Goal: Task Accomplishment & Management: Use online tool/utility

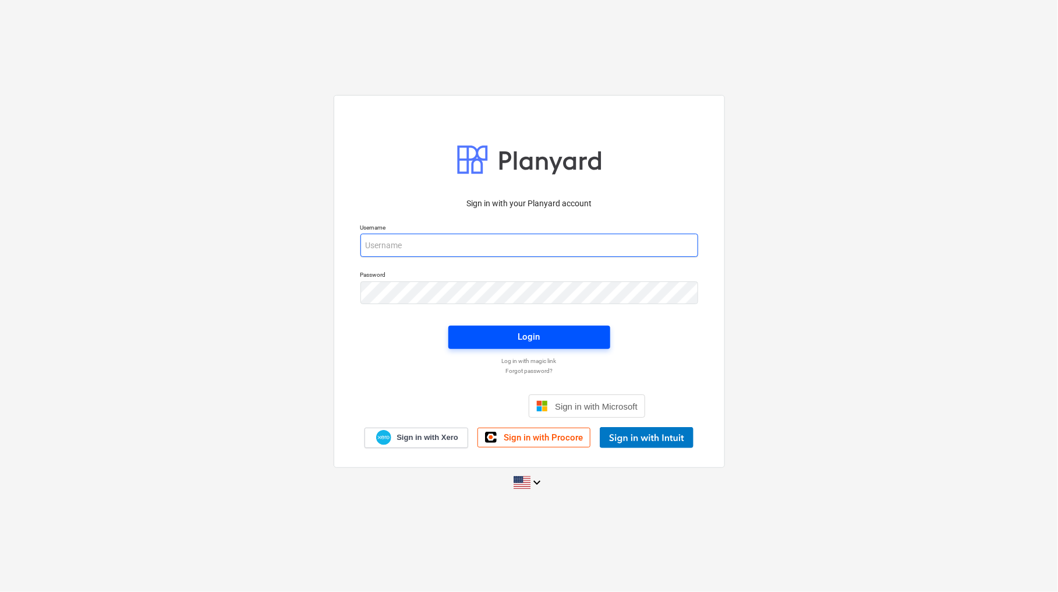
type input "[EMAIL_ADDRESS][DOMAIN_NAME]"
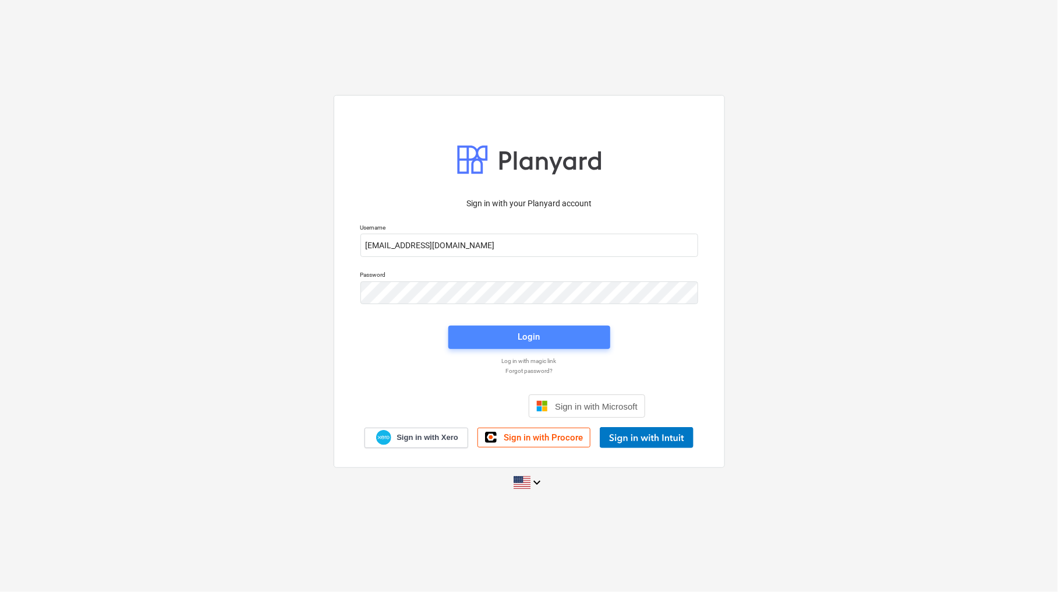
click at [513, 331] on span "Login" at bounding box center [529, 336] width 134 height 15
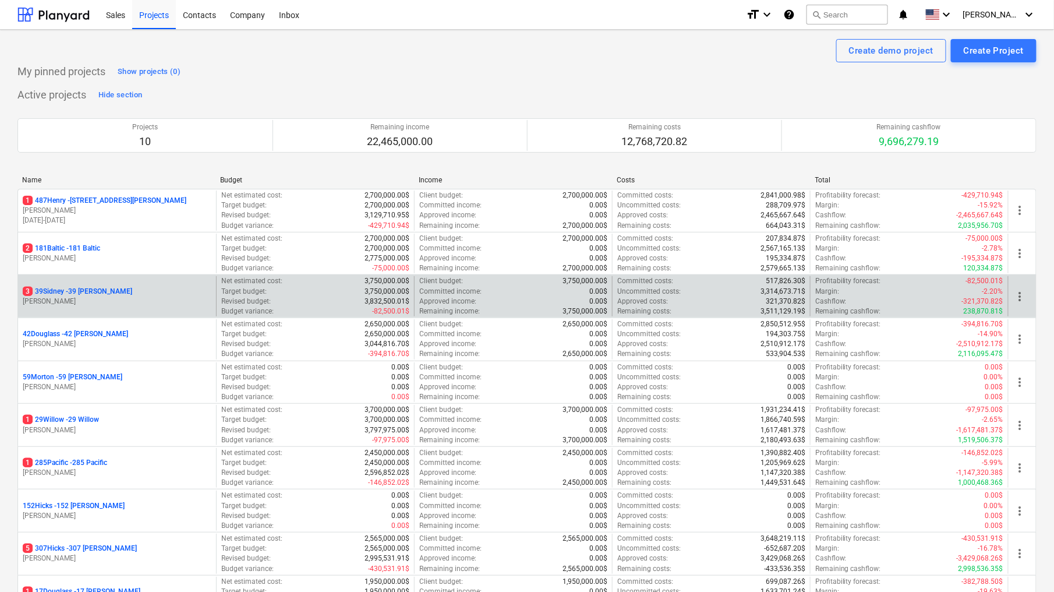
scroll to position [116, 0]
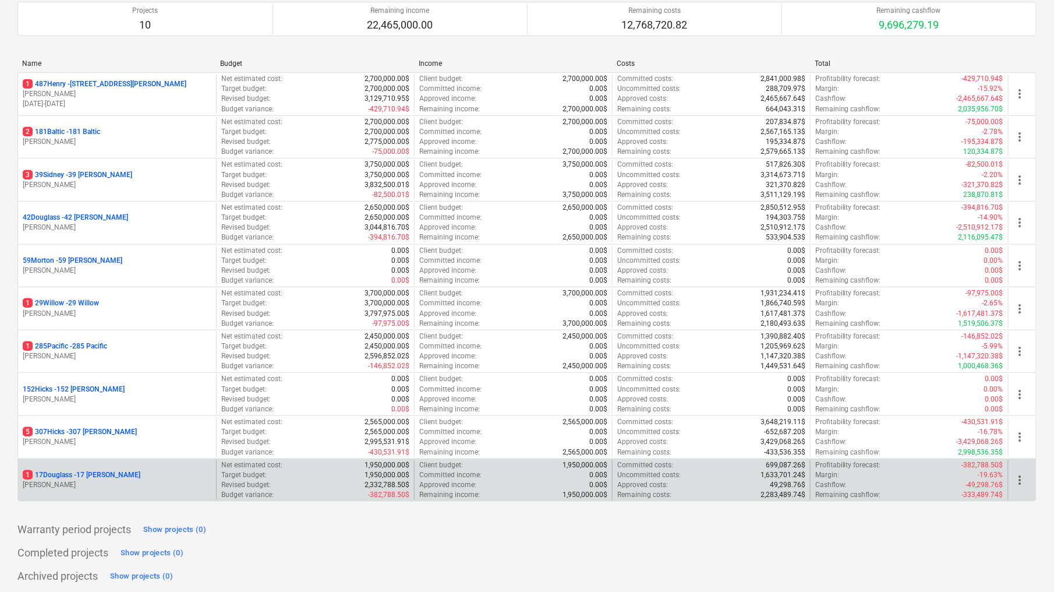
click at [180, 471] on div "1 17Douglass - 17 [PERSON_NAME]" at bounding box center [117, 475] width 189 height 10
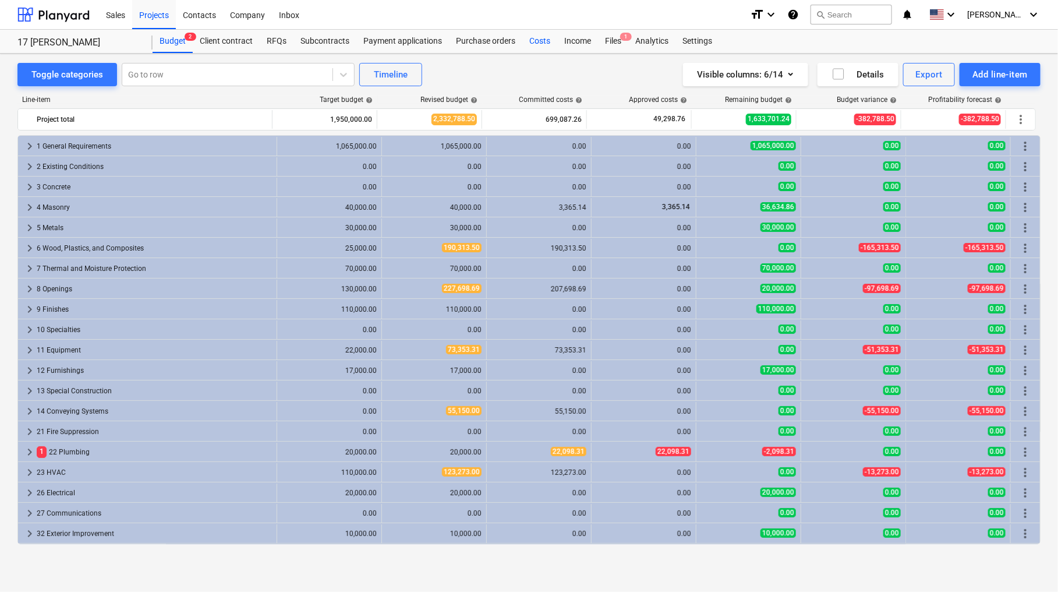
click at [533, 43] on div "Costs" at bounding box center [539, 41] width 35 height 23
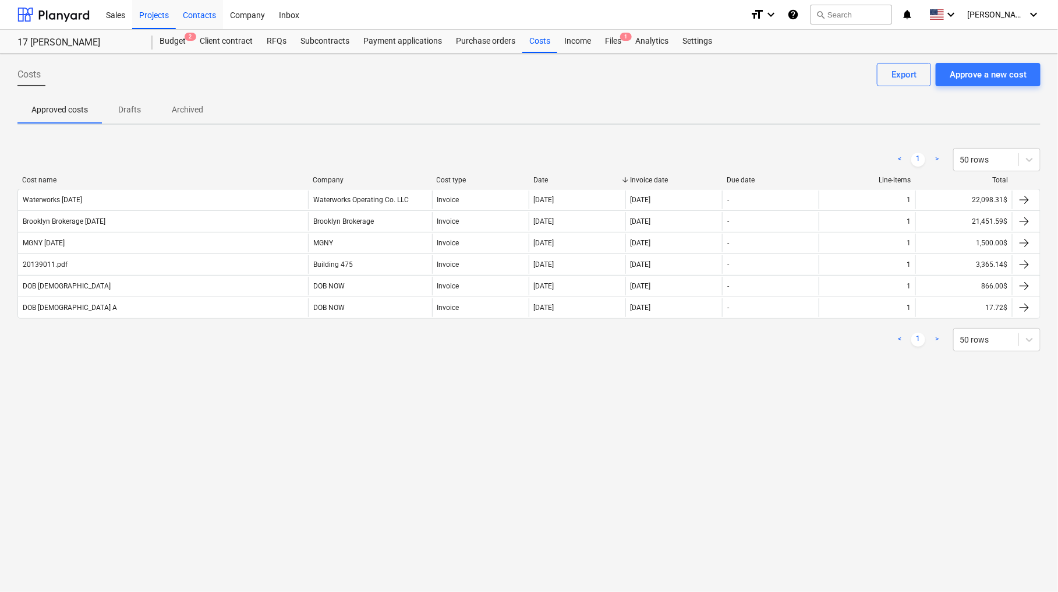
click at [193, 10] on div "Contacts" at bounding box center [199, 14] width 47 height 30
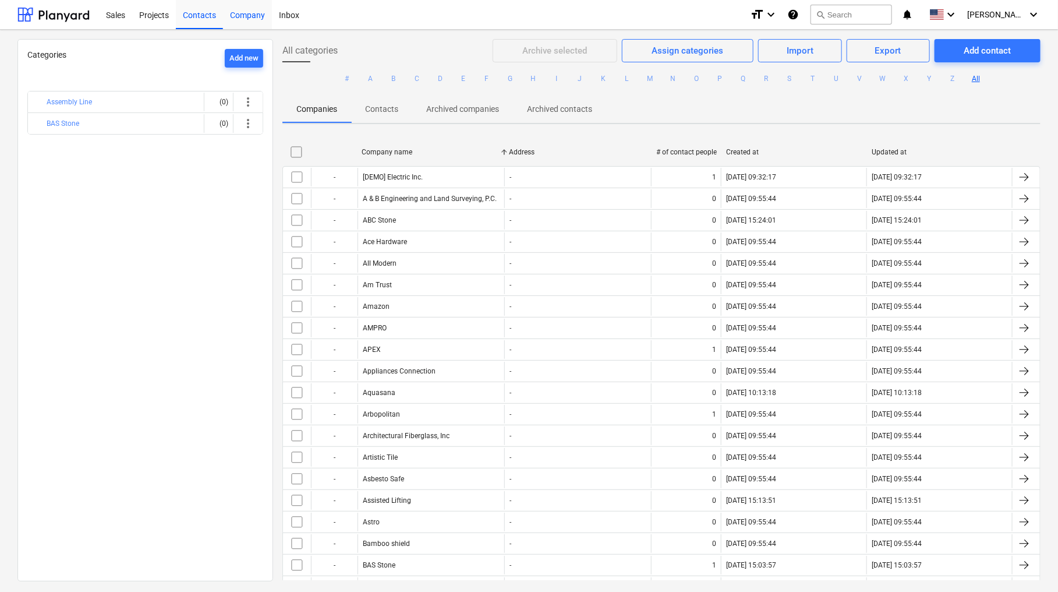
click at [247, 13] on div "Company" at bounding box center [247, 14] width 49 height 30
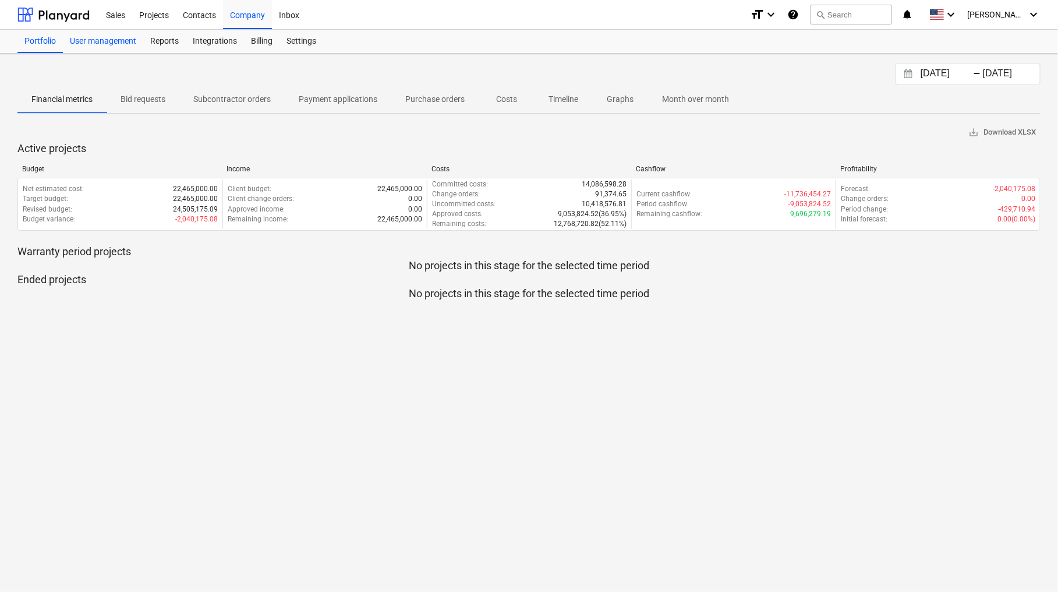
click at [126, 47] on div "User management" at bounding box center [103, 41] width 80 height 23
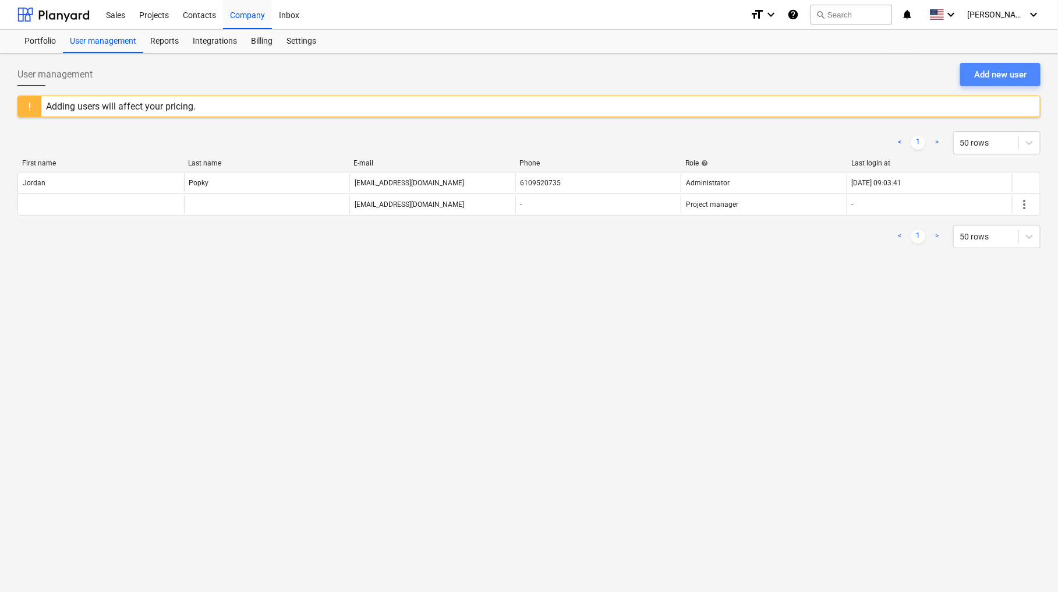
click at [999, 83] on button "Add new user" at bounding box center [1001, 74] width 80 height 23
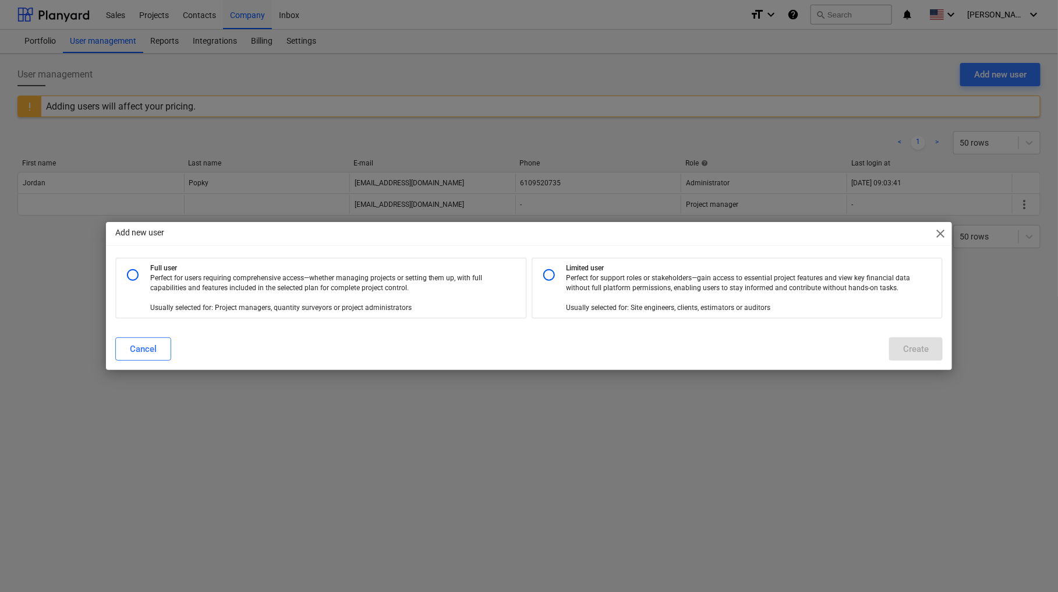
click at [338, 273] on p "Full user" at bounding box center [335, 268] width 371 height 10
radio input "true"
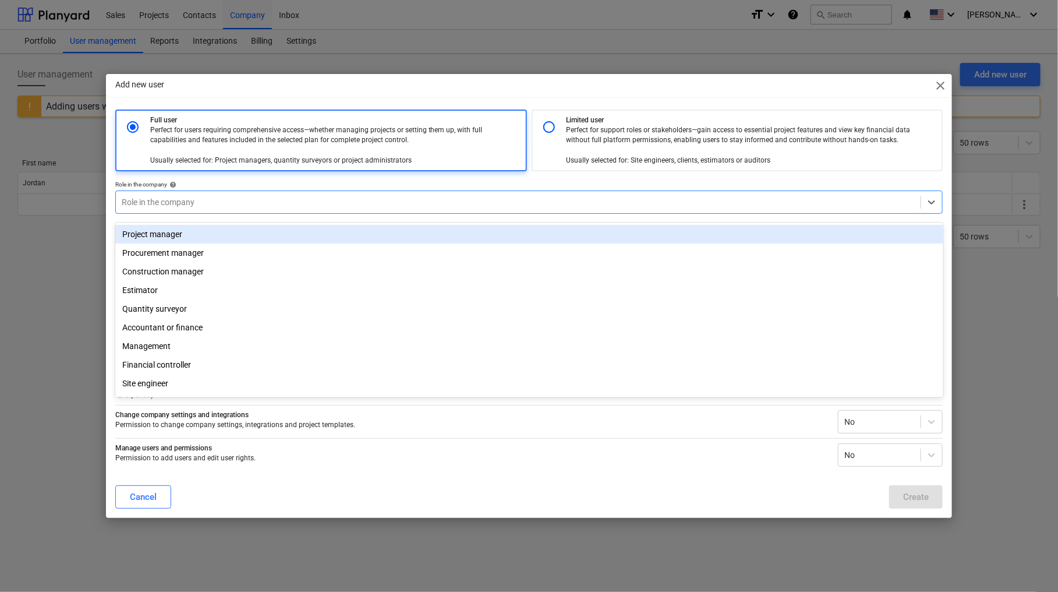
click at [460, 208] on div at bounding box center [519, 202] width 794 height 12
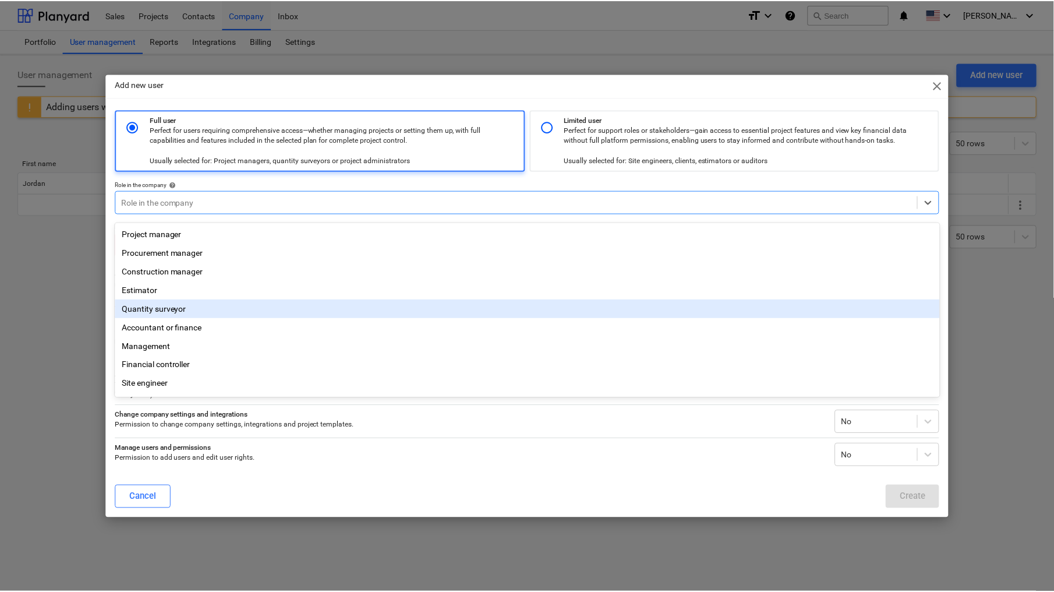
scroll to position [36, 0]
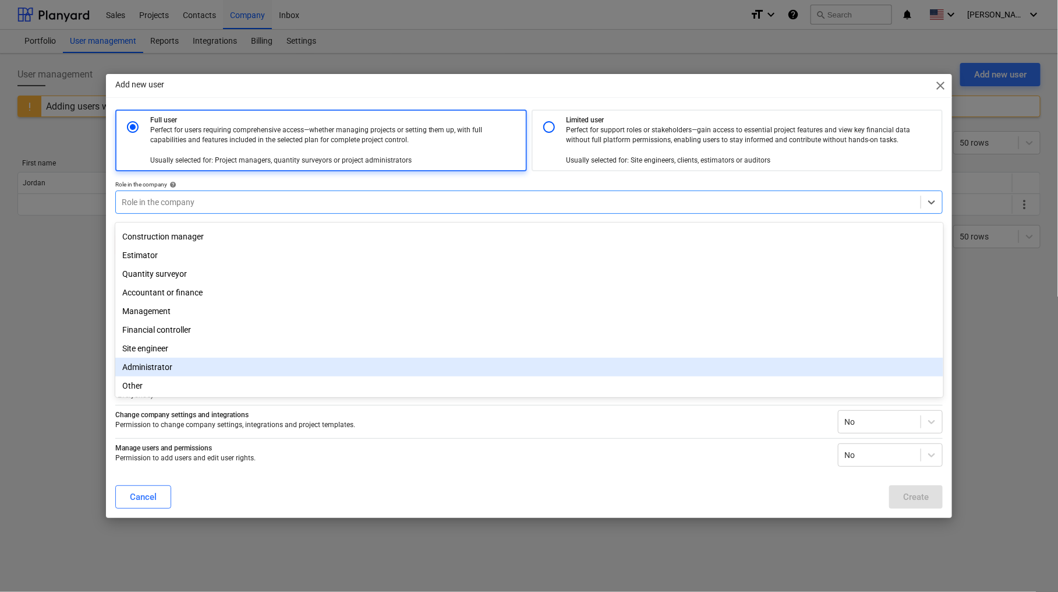
click at [295, 365] on div "Administrator" at bounding box center [529, 367] width 828 height 19
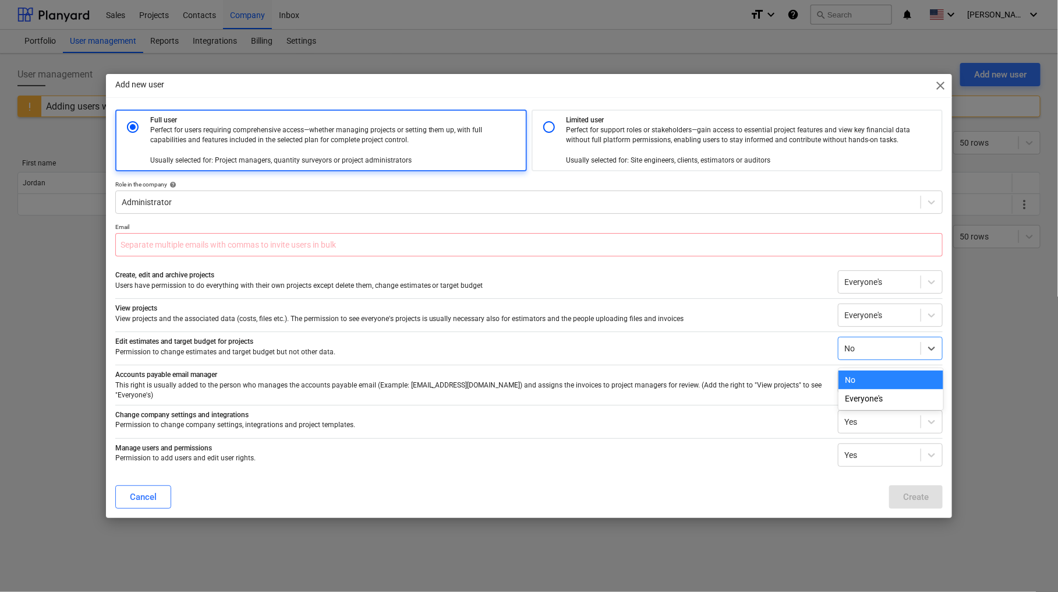
click at [895, 354] on div at bounding box center [880, 349] width 70 height 12
click at [884, 401] on div "Everyone's" at bounding box center [891, 398] width 105 height 19
click at [879, 421] on div at bounding box center [880, 422] width 70 height 12
click at [754, 410] on p "Change company settings and integrations" at bounding box center [472, 415] width 714 height 10
click at [507, 248] on input "text" at bounding box center [529, 244] width 828 height 23
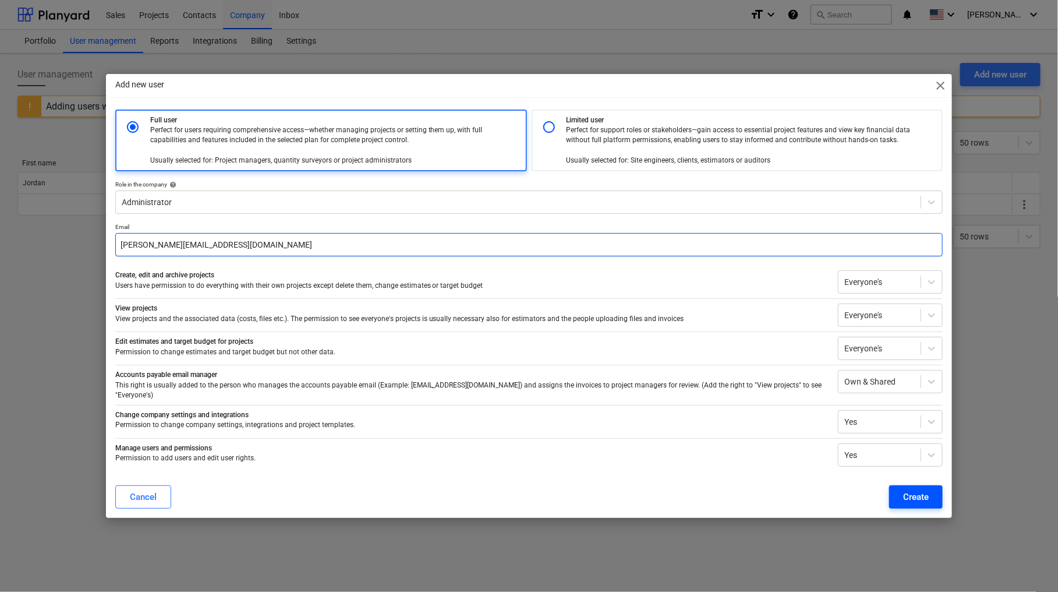
type input "nicole@eckstromnyc.com"
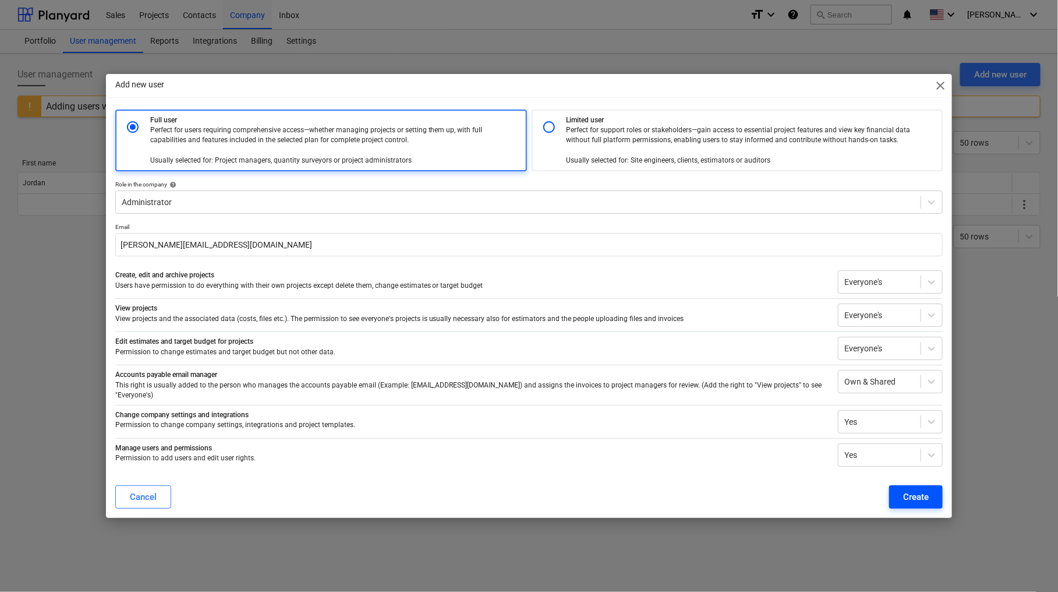
click at [923, 494] on div "Create" at bounding box center [916, 496] width 26 height 15
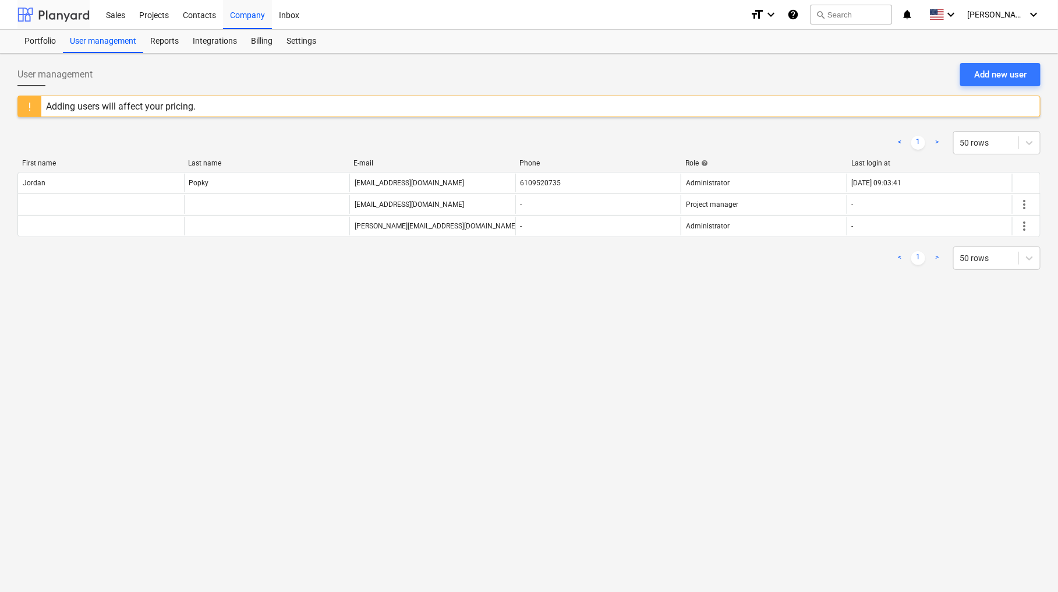
click at [72, 19] on div at bounding box center [53, 14] width 72 height 29
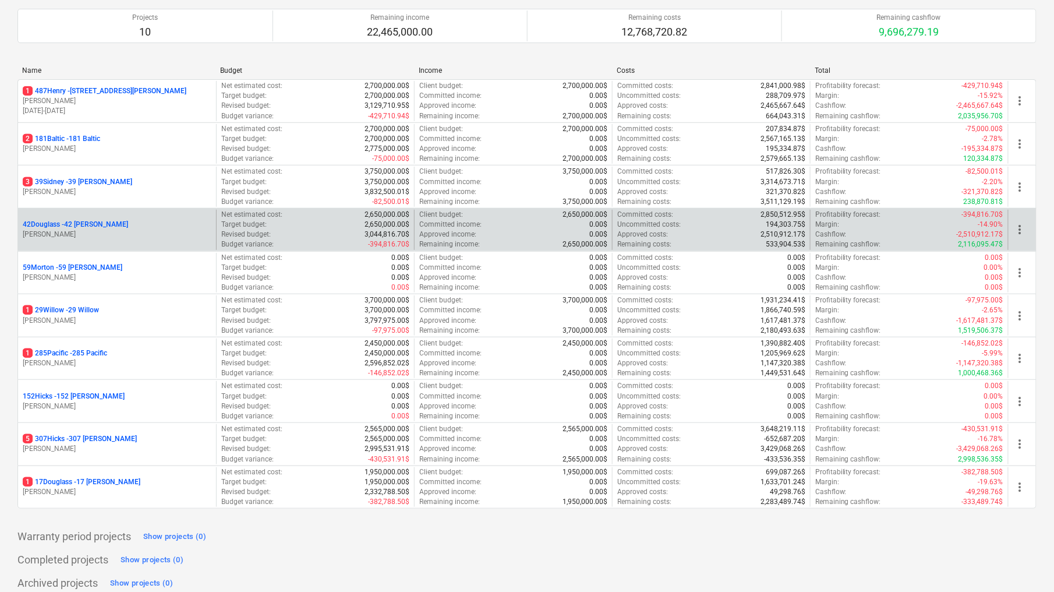
scroll to position [116, 0]
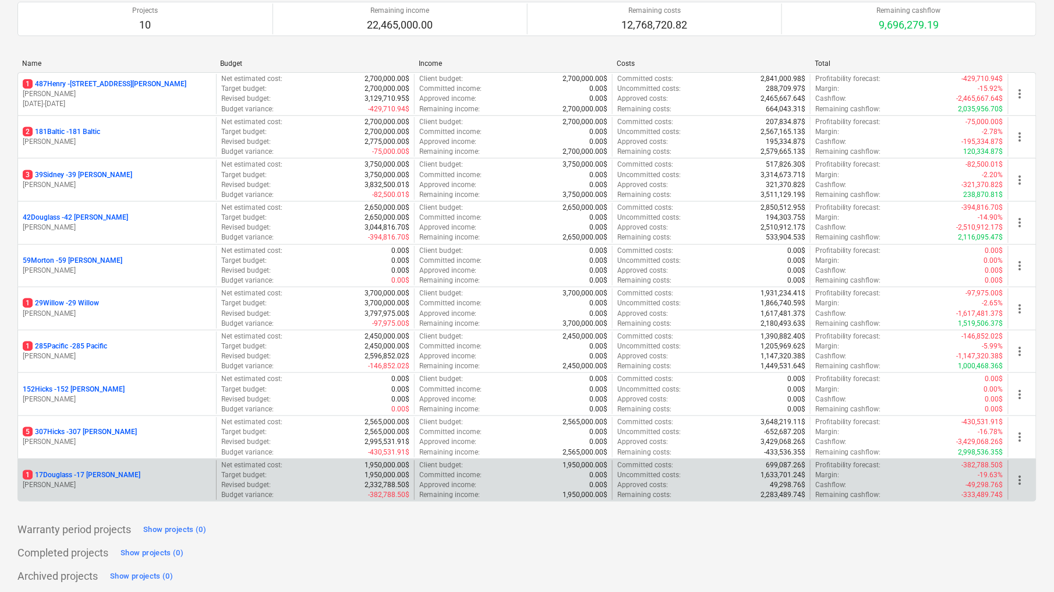
click at [66, 475] on p "1 17Douglass - 17 Douglass" at bounding box center [82, 475] width 118 height 10
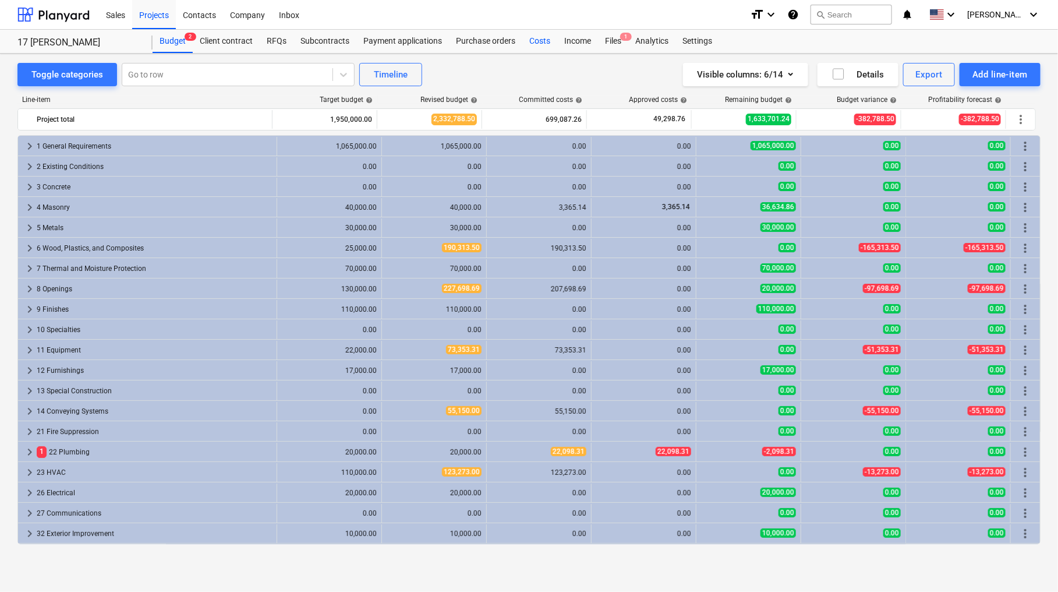
click at [541, 47] on div "Costs" at bounding box center [539, 41] width 35 height 23
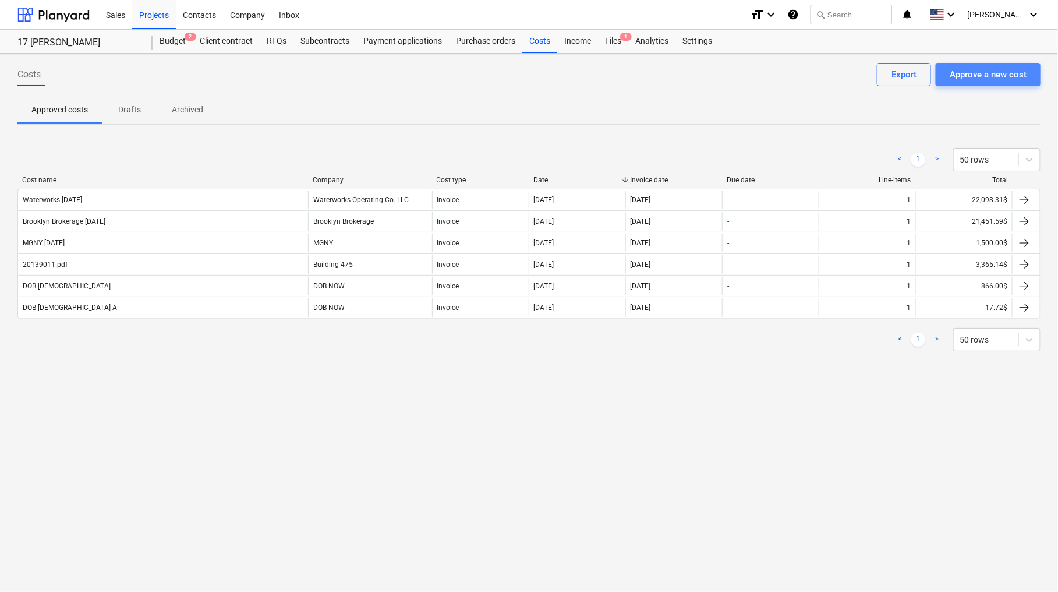
click at [1025, 77] on div "Approve a new cost" at bounding box center [988, 74] width 77 height 15
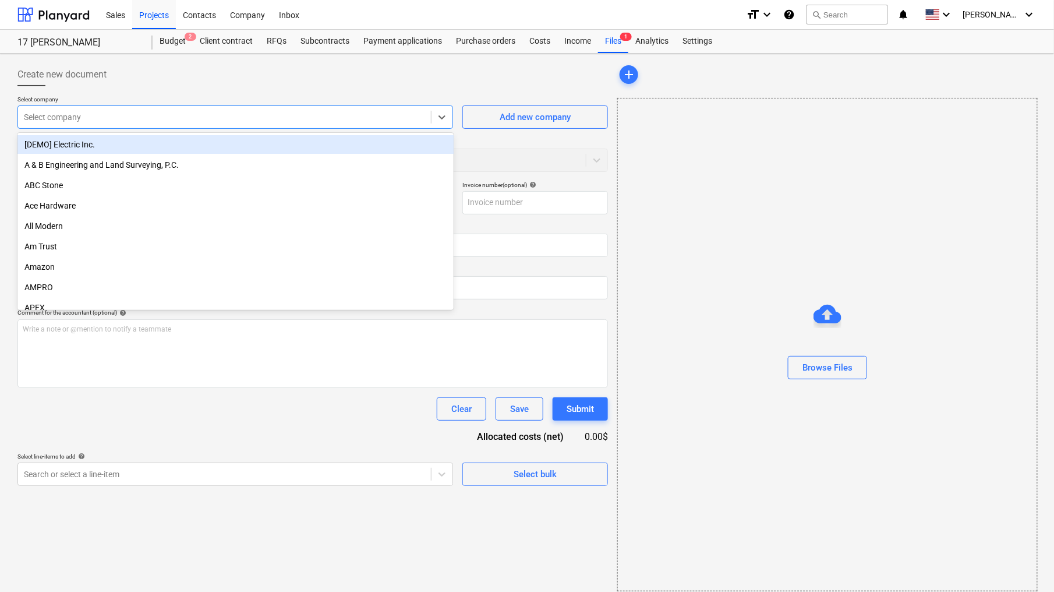
click at [408, 122] on div at bounding box center [224, 117] width 401 height 12
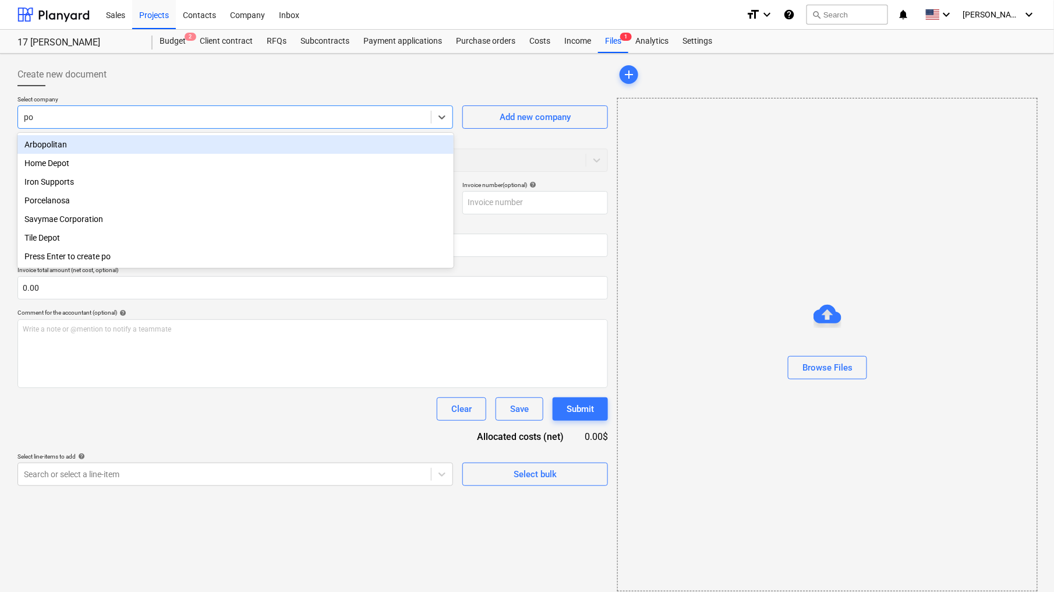
type input "por"
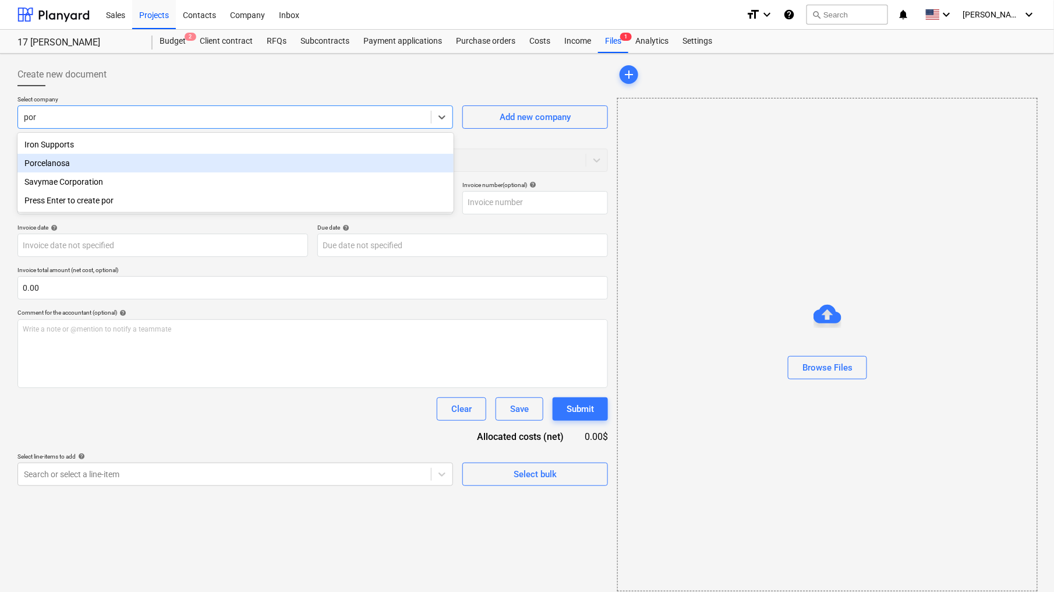
click at [409, 167] on div "Porcelanosa" at bounding box center [235, 163] width 436 height 19
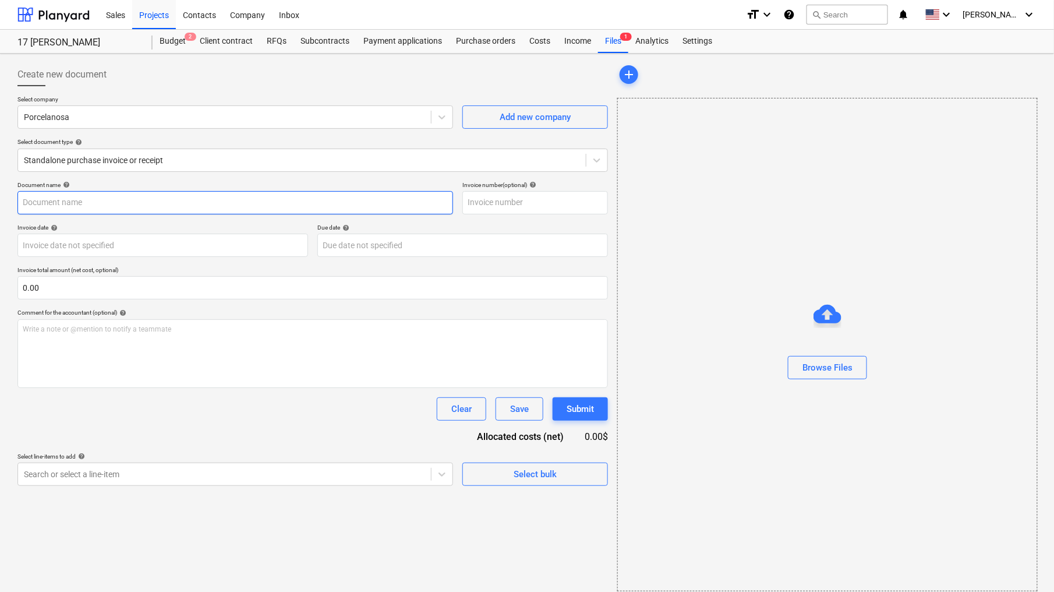
click at [323, 200] on input "text" at bounding box center [235, 202] width 436 height 23
type input "P"
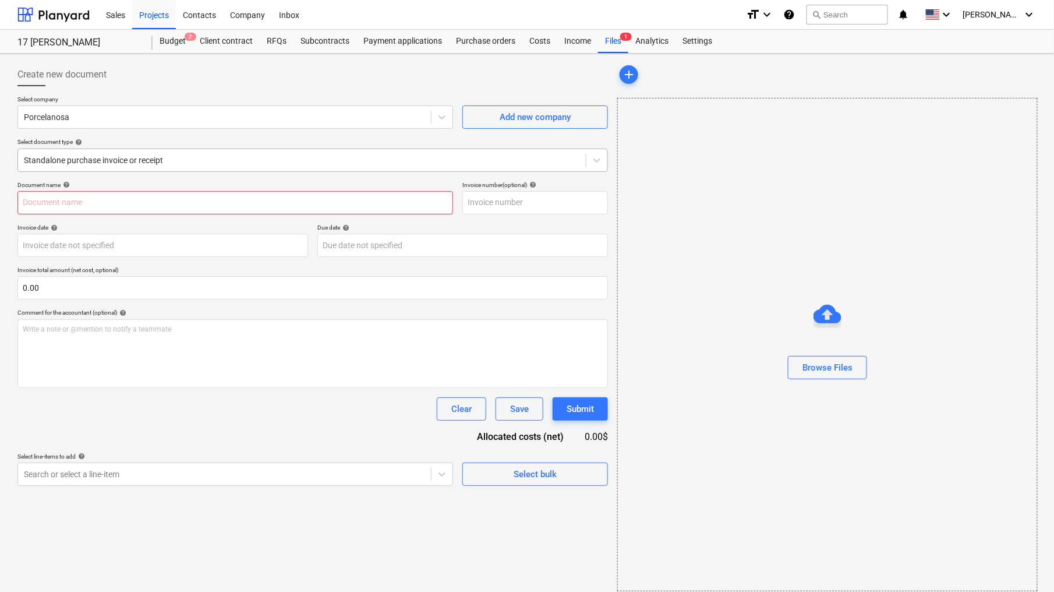
paste input "Aero air tub"
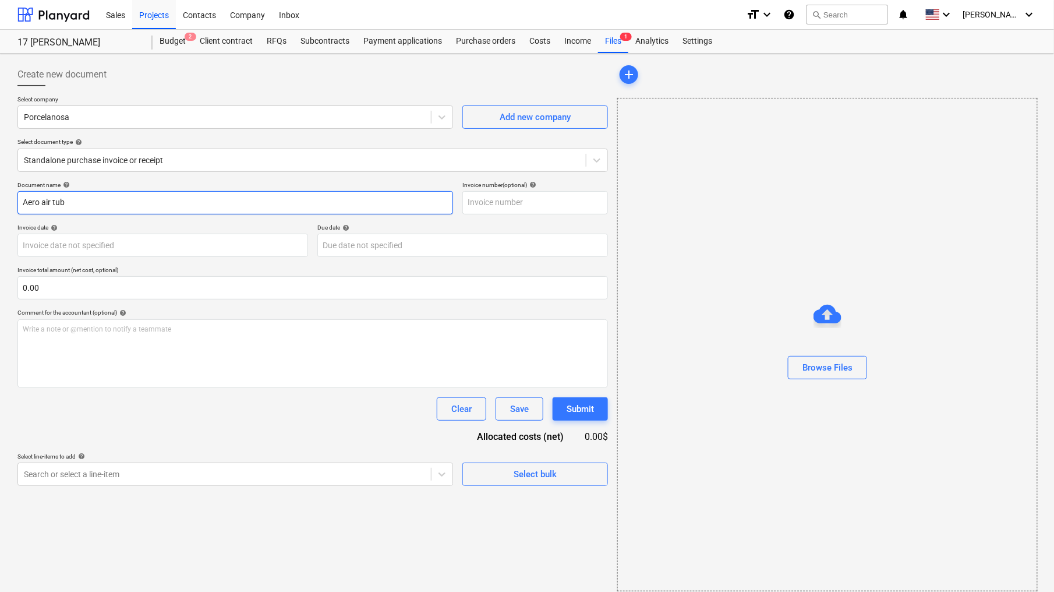
type input "Aero air tub"
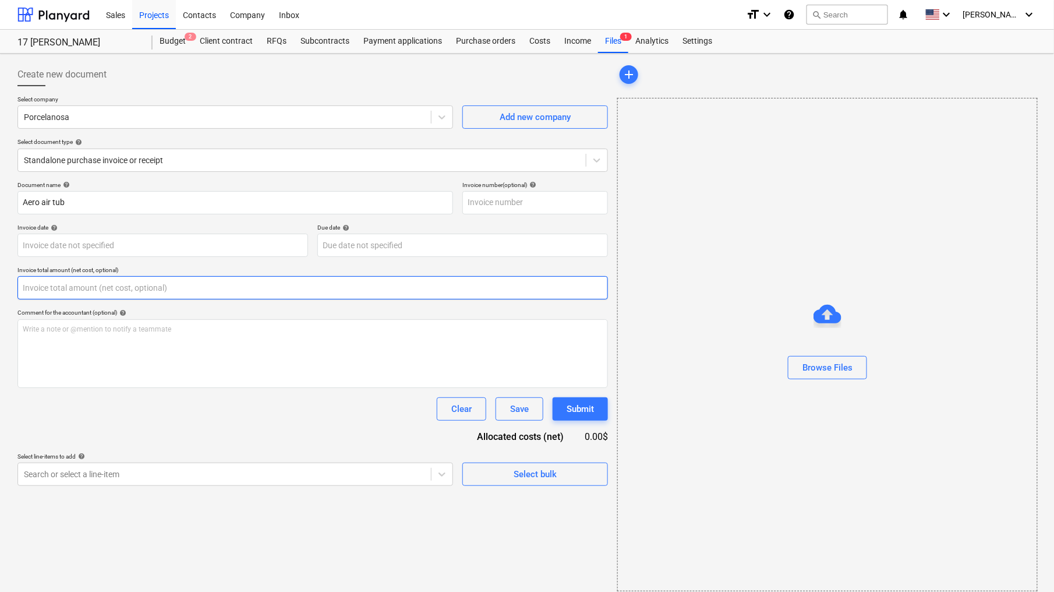
click at [224, 296] on input "text" at bounding box center [312, 287] width 591 height 23
paste input "5,364.27"
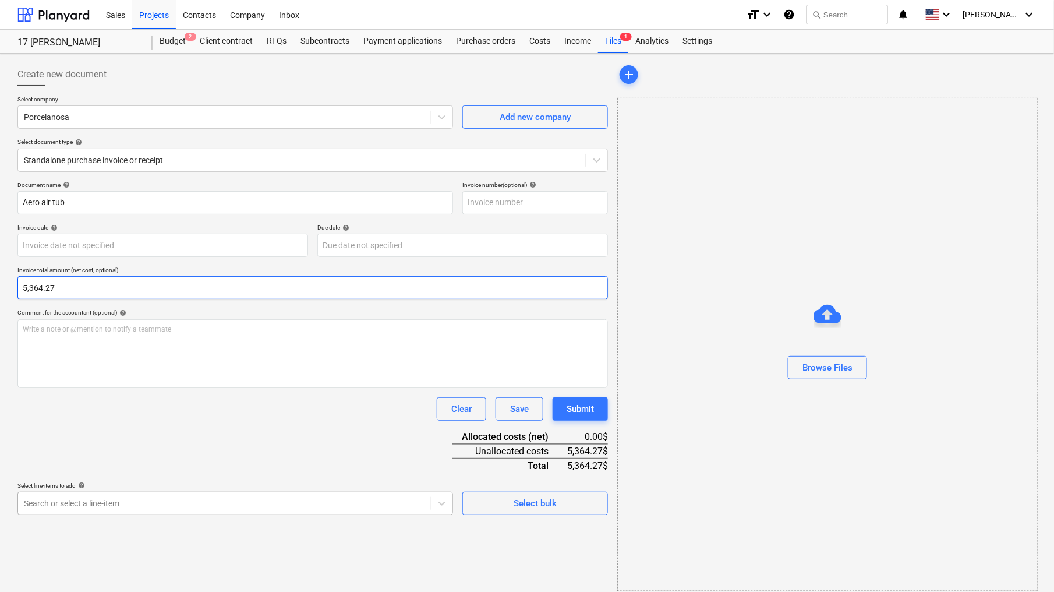
type input "5,364.27"
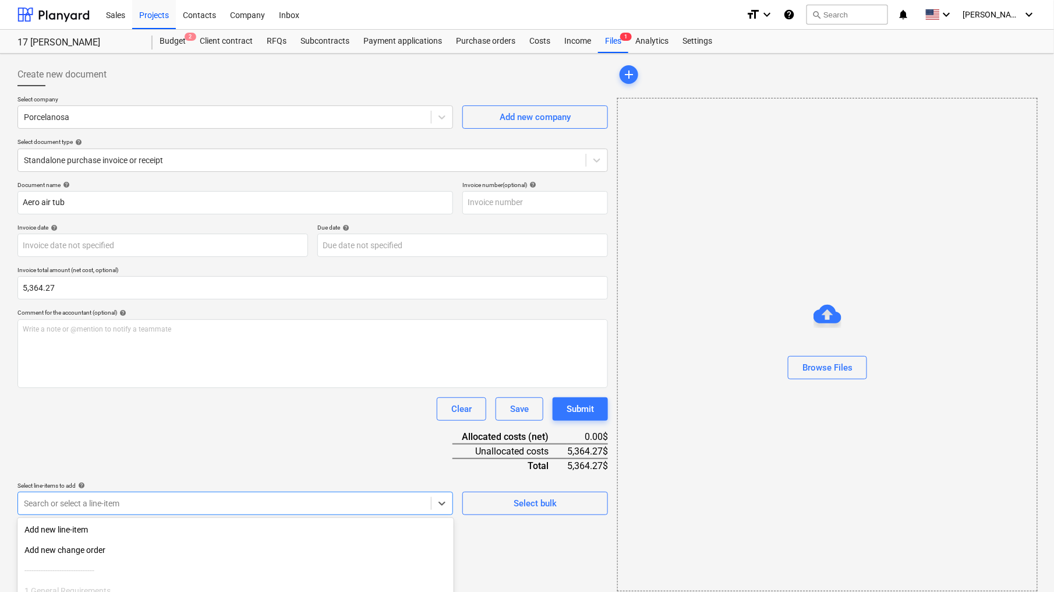
scroll to position [103, 0]
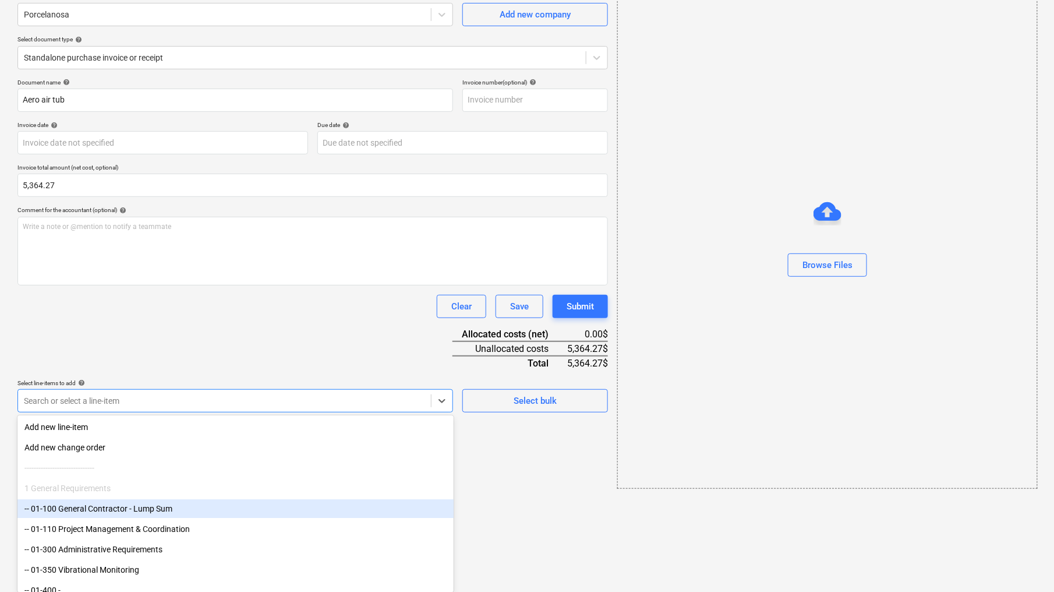
click at [263, 489] on body "Sales Projects Contacts Company Inbox format_size keyboard_arrow_down help sear…" at bounding box center [527, 193] width 1054 height 592
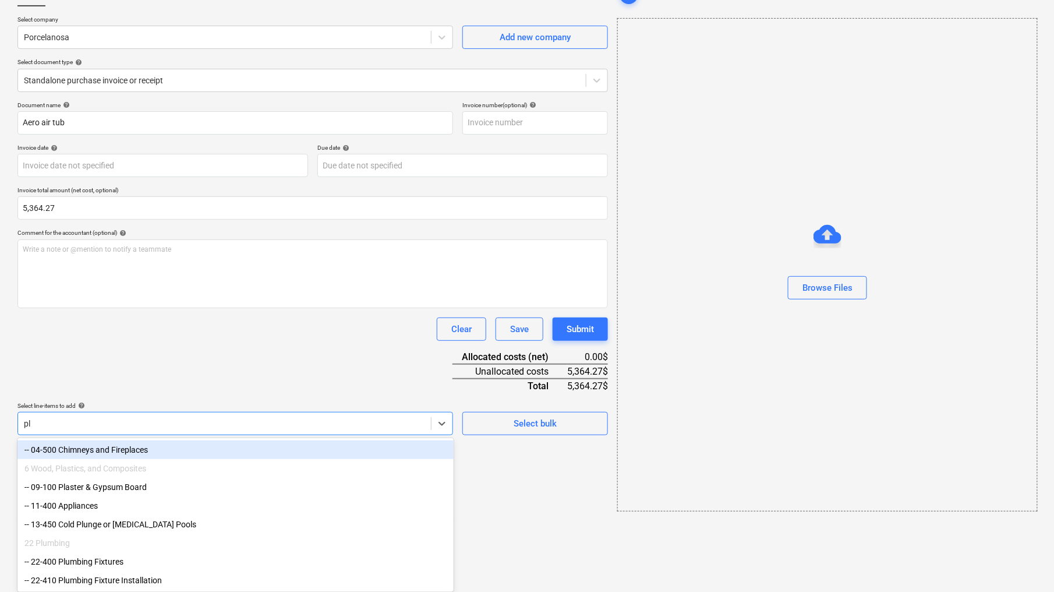
type input "plu"
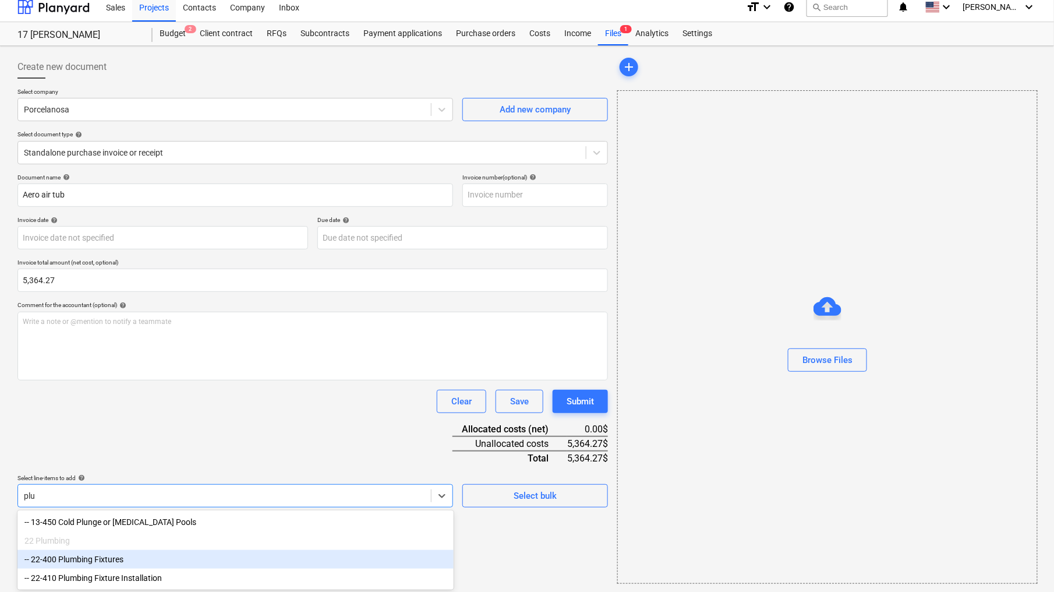
click at [243, 564] on div "-- 22-400 Plumbing Fixtures" at bounding box center [235, 559] width 436 height 19
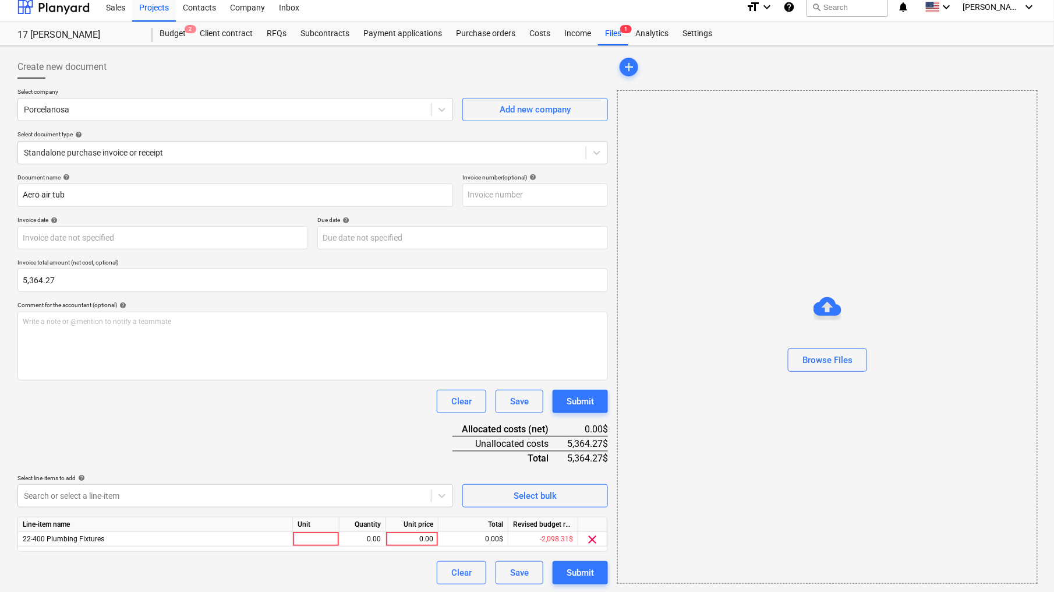
click at [292, 440] on div "Document name help Aero air tub Invoice number (optional) help Invoice date hel…" at bounding box center [312, 379] width 591 height 411
click at [408, 535] on div "0.00" at bounding box center [412, 539] width 43 height 15
type input "5,364.27"
click at [398, 435] on div "Document name help Aero air tub Invoice number (optional) help Invoice date hel…" at bounding box center [312, 379] width 591 height 411
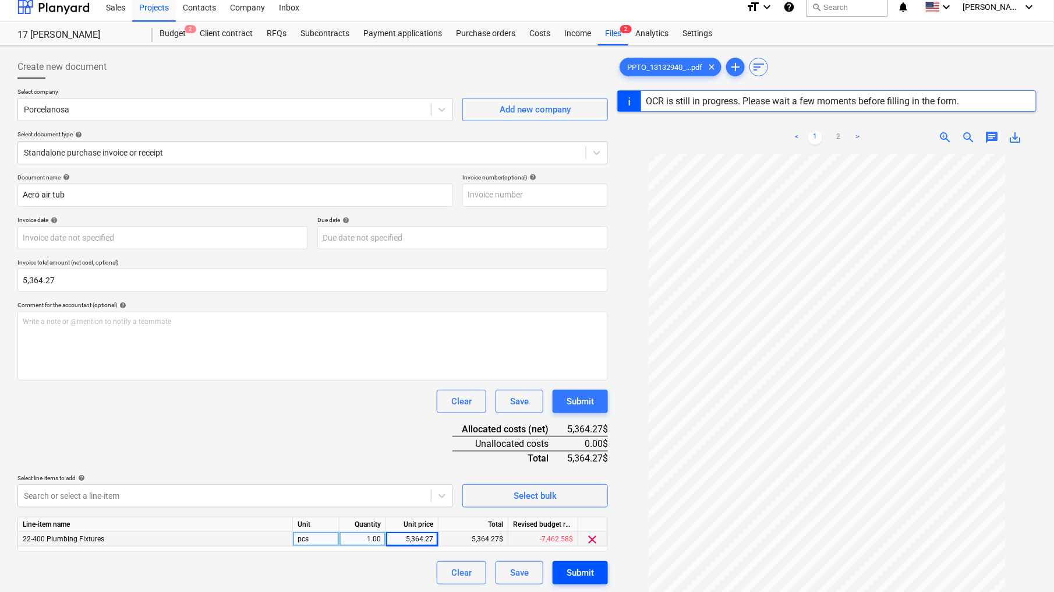
click at [583, 566] on div "Submit" at bounding box center [580, 572] width 27 height 15
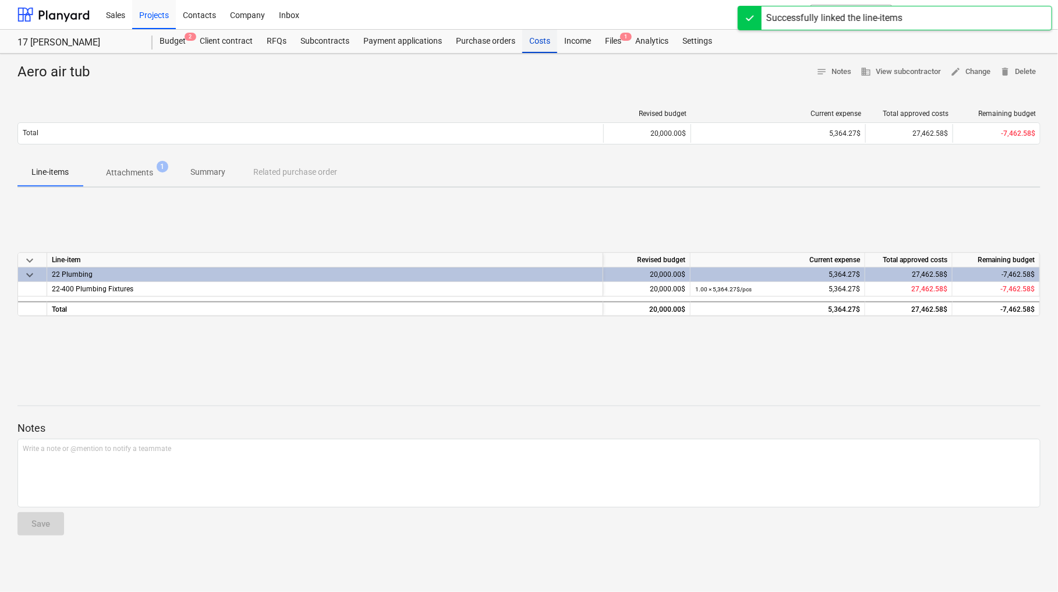
click at [539, 44] on div "Costs" at bounding box center [539, 41] width 35 height 23
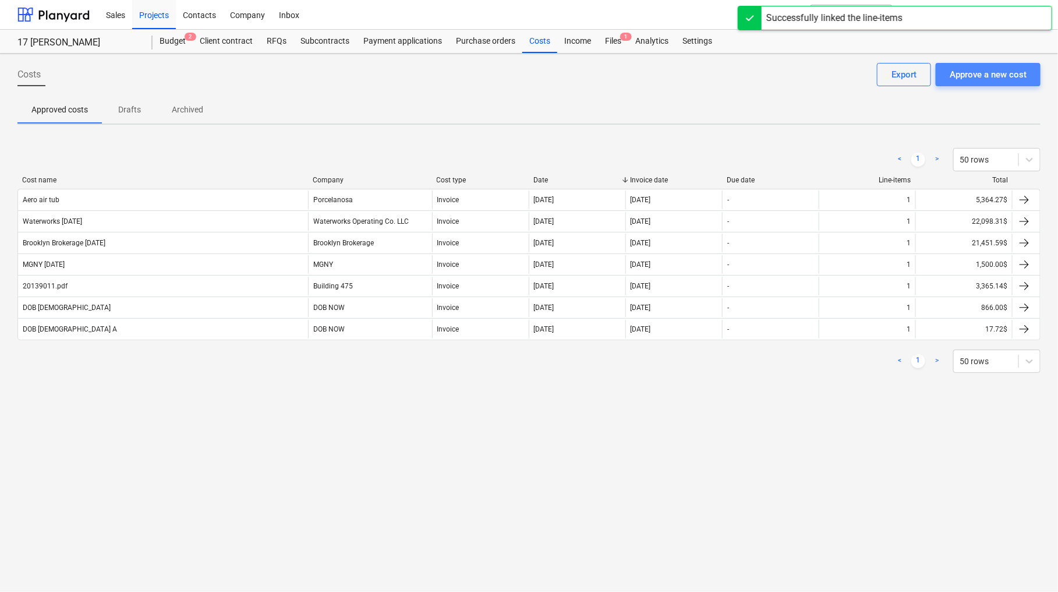
click at [973, 69] on div "Approve a new cost" at bounding box center [988, 74] width 77 height 15
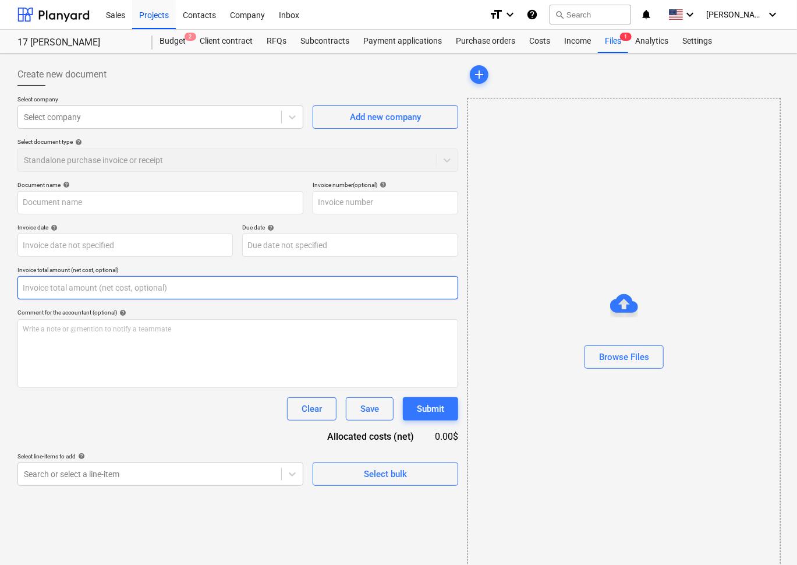
click at [66, 291] on input "text" at bounding box center [237, 287] width 441 height 23
paste input "628.33"
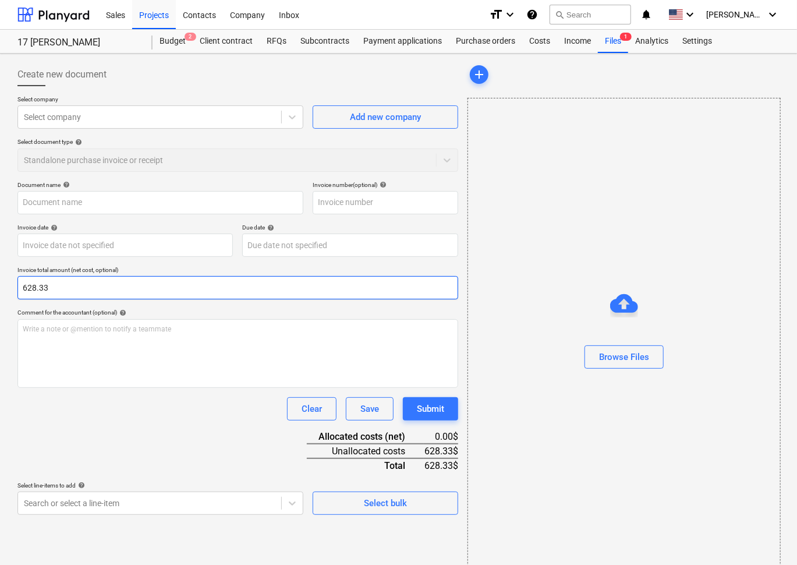
type input "628.33"
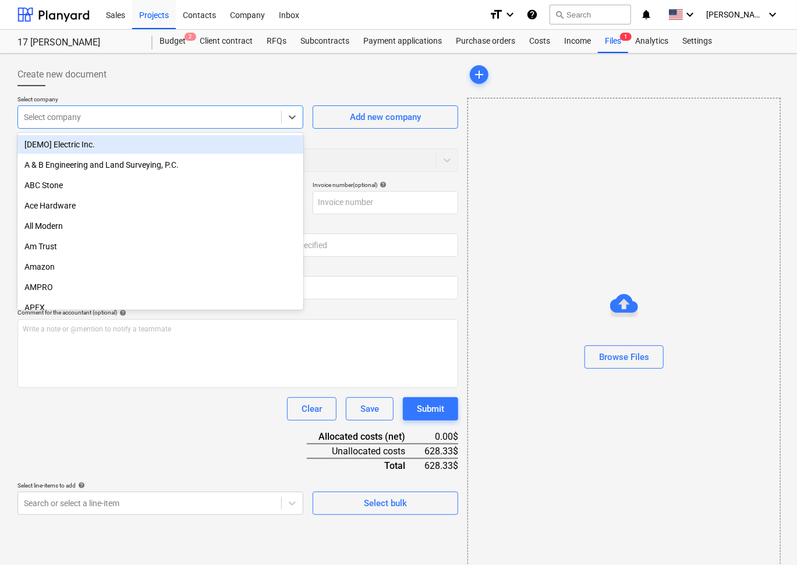
click at [94, 120] on div at bounding box center [150, 117] width 252 height 12
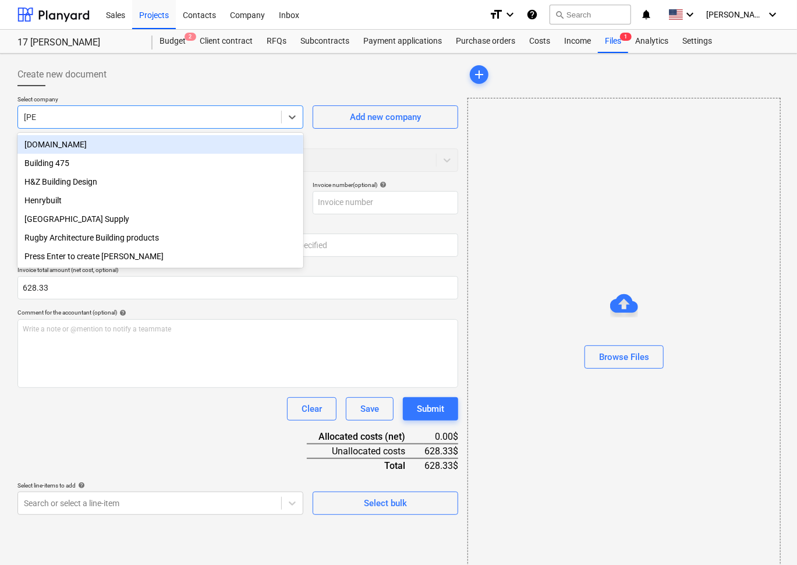
type input "buil"
click at [58, 139] on div "Build.com" at bounding box center [160, 144] width 286 height 19
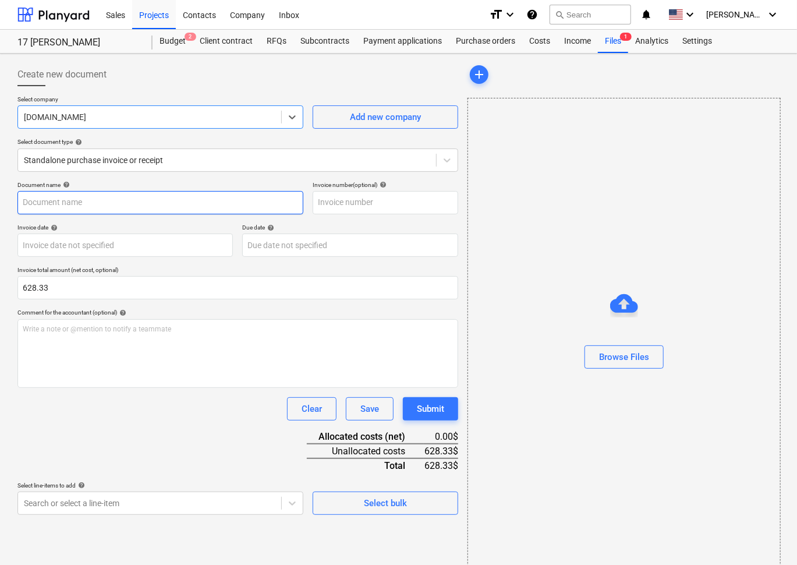
click at [57, 202] on input "text" at bounding box center [160, 202] width 286 height 23
type input "Build 2/18"
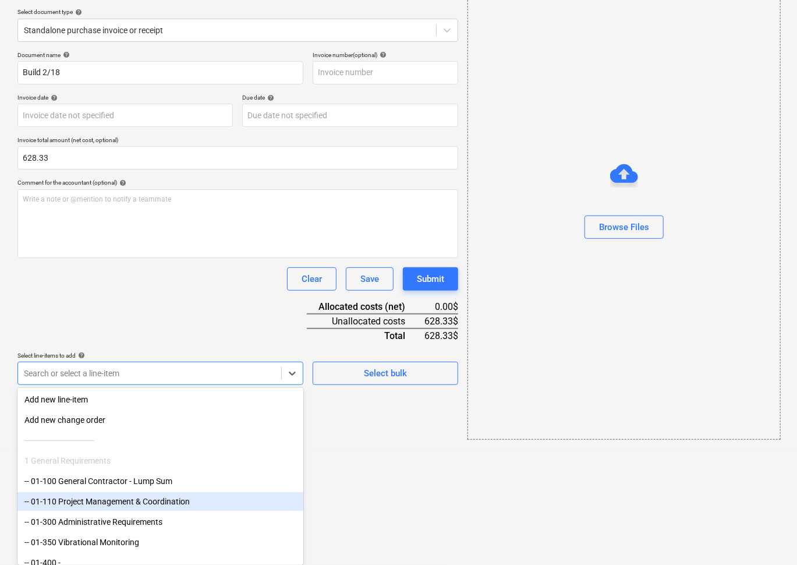
click at [87, 435] on body "Sales Projects Contacts Company Inbox format_size keyboard_arrow_down help sear…" at bounding box center [398, 152] width 797 height 565
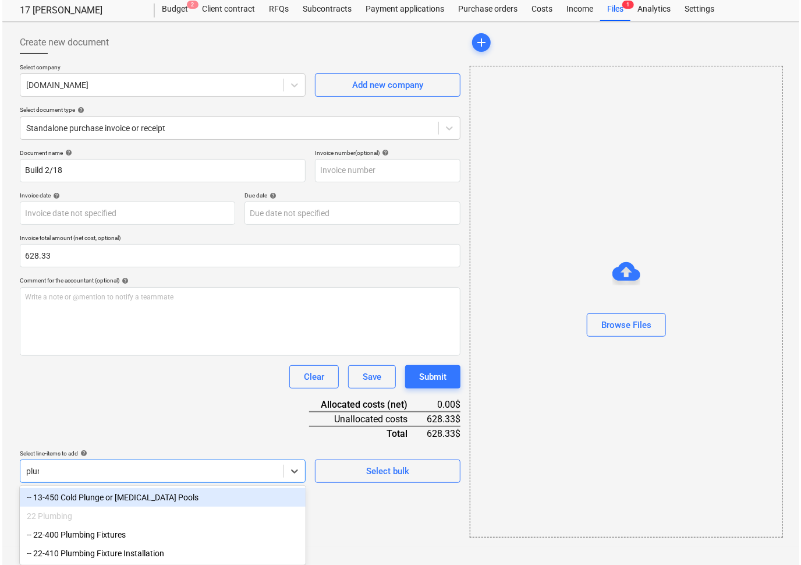
scroll to position [14, 0]
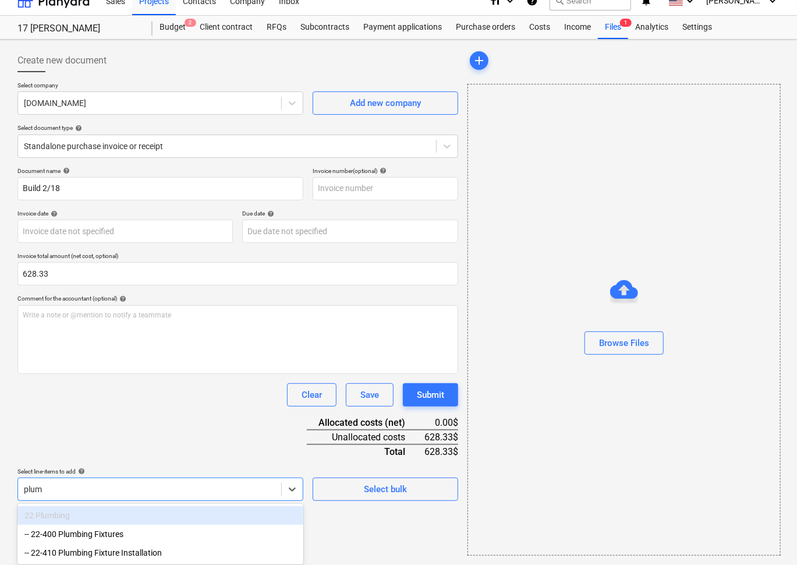
type input "plumb"
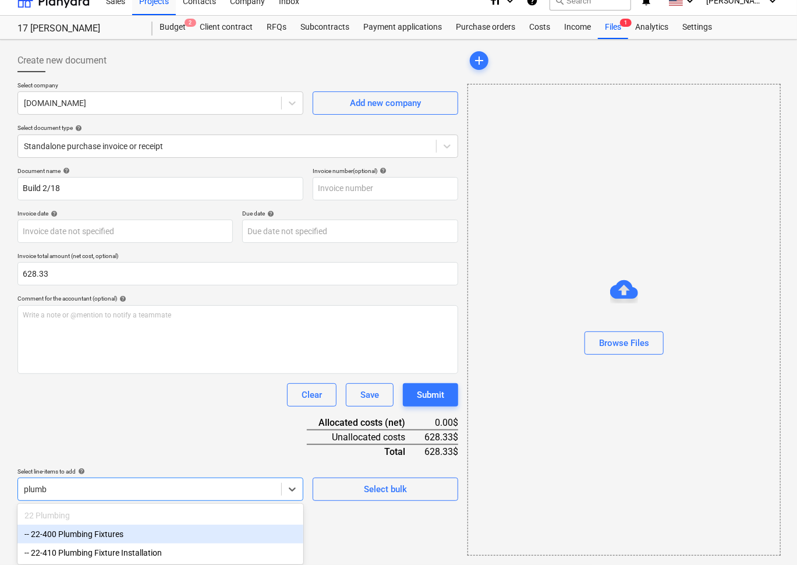
click at [82, 538] on div "-- 22-400 Plumbing Fixtures" at bounding box center [160, 534] width 286 height 19
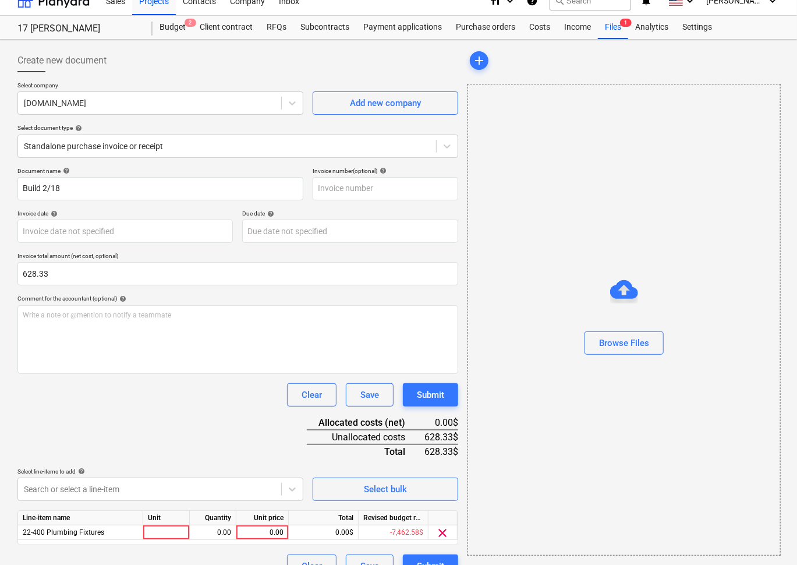
click at [94, 436] on div "Document name help Build 2/18 Invoice number (optional) help Invoice date help …" at bounding box center [237, 372] width 441 height 411
click at [281, 527] on div "0.00" at bounding box center [262, 532] width 43 height 15
type input "628.33"
click at [209, 401] on div "Clear Save Submit" at bounding box center [237, 394] width 441 height 23
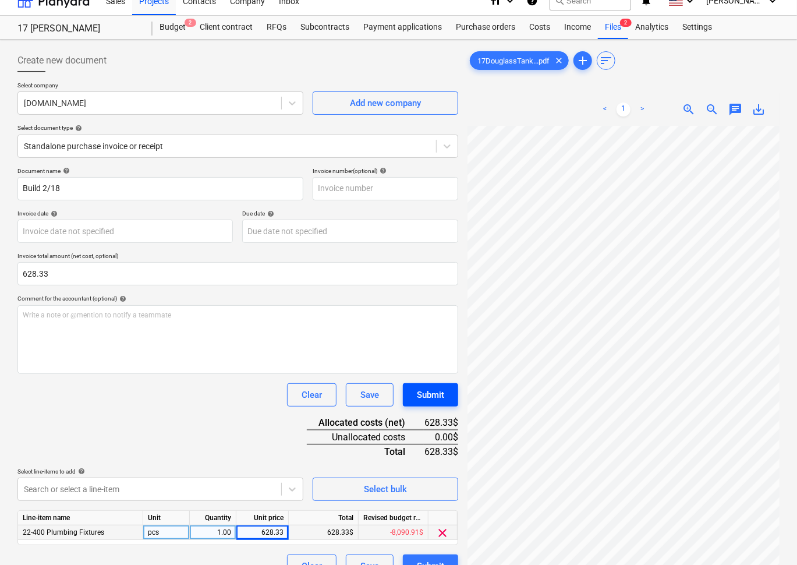
click at [439, 394] on div "Submit" at bounding box center [430, 394] width 27 height 15
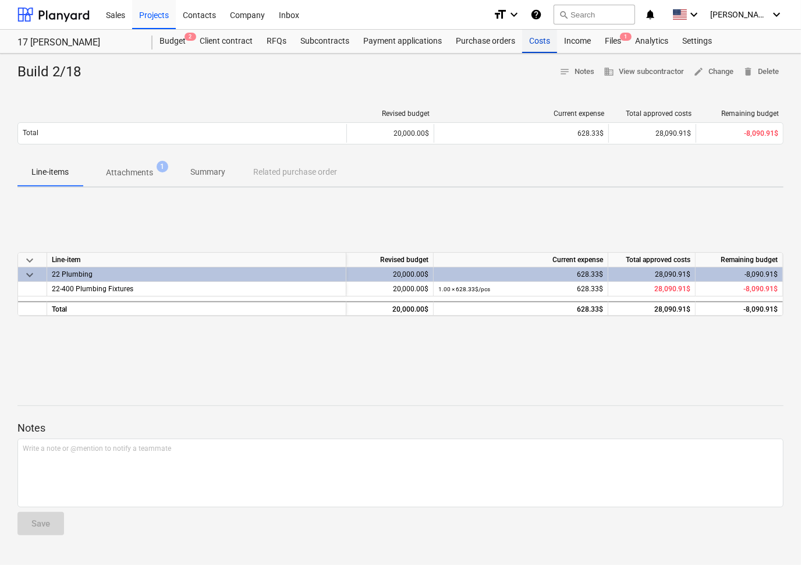
click at [539, 41] on div "Costs" at bounding box center [539, 41] width 35 height 23
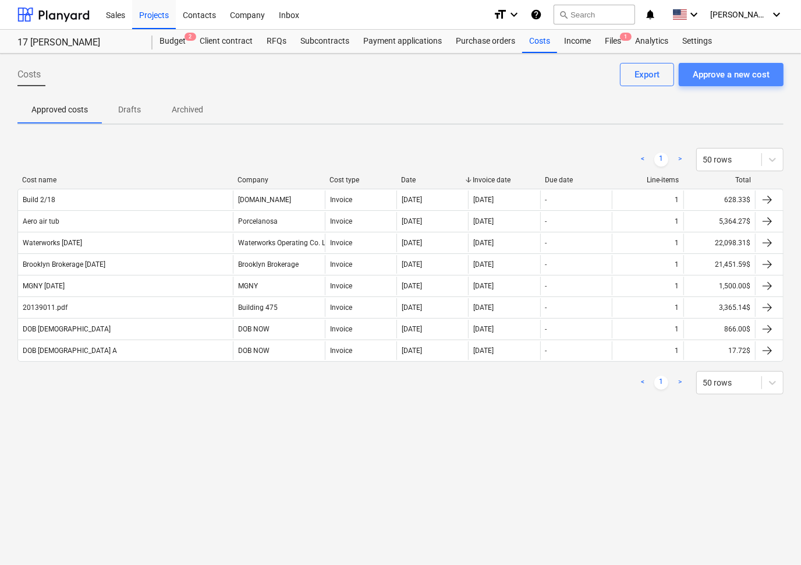
click at [705, 79] on div "Approve a new cost" at bounding box center [731, 74] width 77 height 15
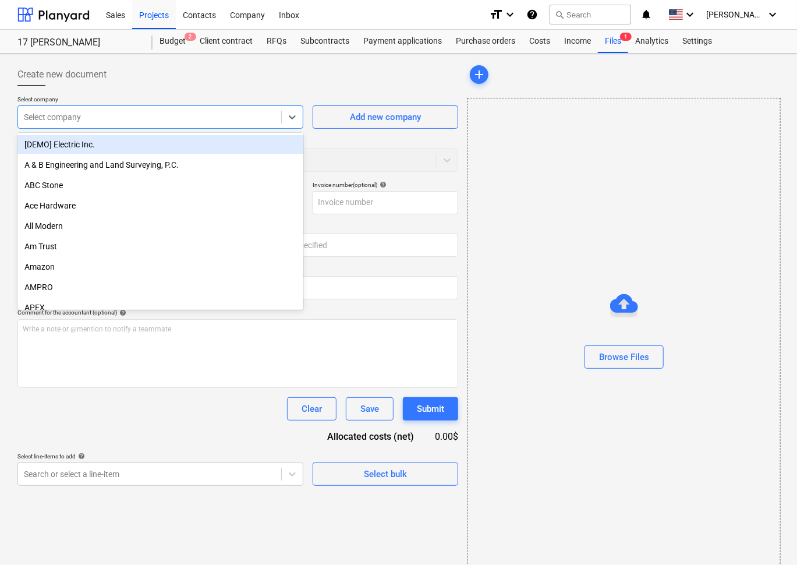
click at [183, 107] on div "Select company" at bounding box center [160, 116] width 286 height 23
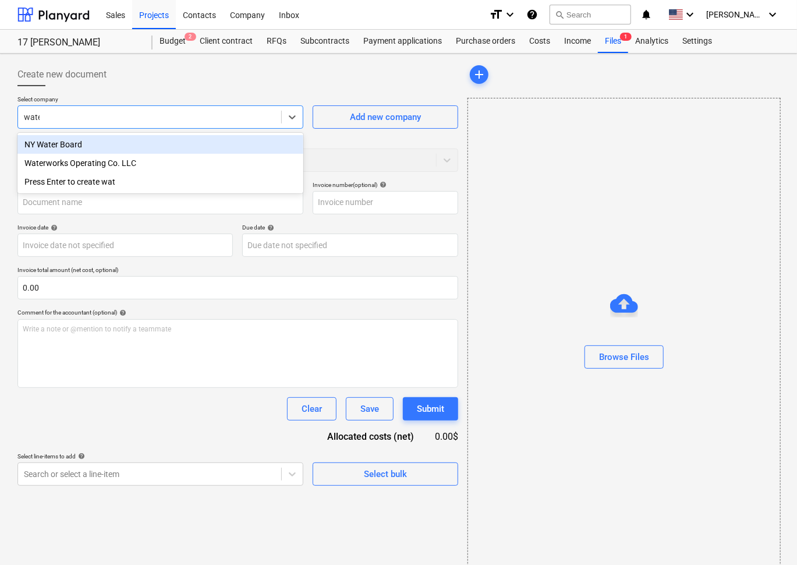
type input "water"
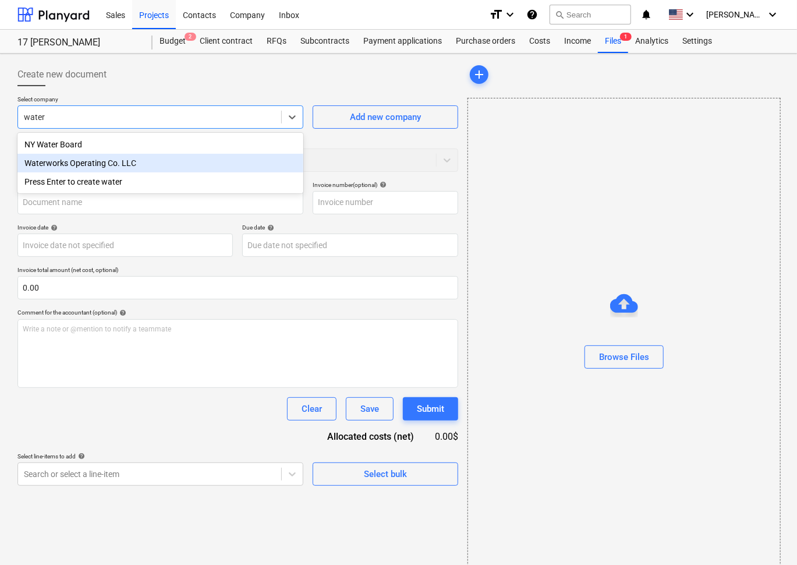
click at [151, 164] on div "Waterworks Operating Co. LLC" at bounding box center [160, 163] width 286 height 19
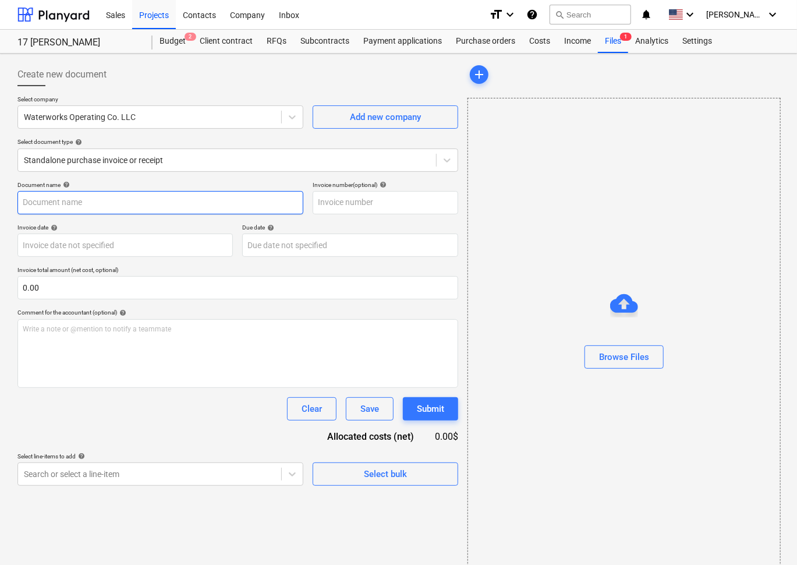
click at [134, 200] on input "text" at bounding box center [160, 202] width 286 height 23
type input "1 shower"
click at [148, 274] on p "Invoice total amount (net cost, optional)" at bounding box center [237, 271] width 441 height 10
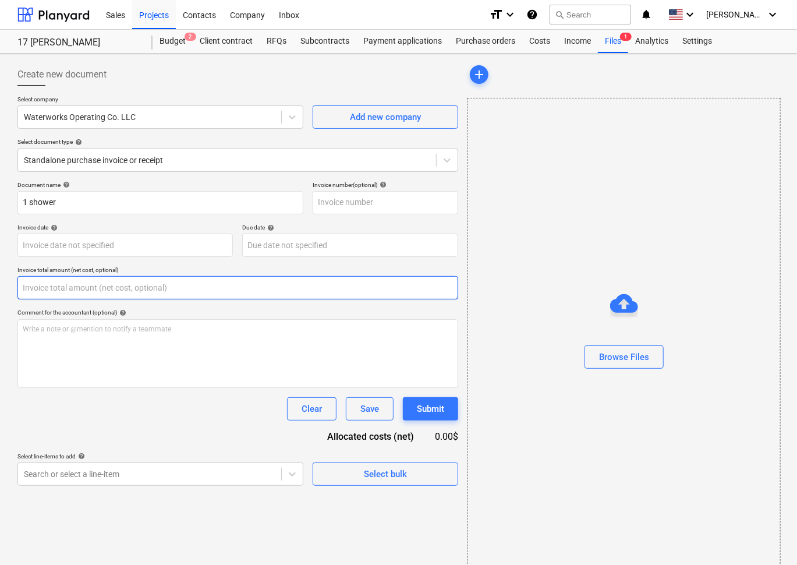
click at [134, 290] on input "text" at bounding box center [237, 287] width 441 height 23
paste input "2,405.43"
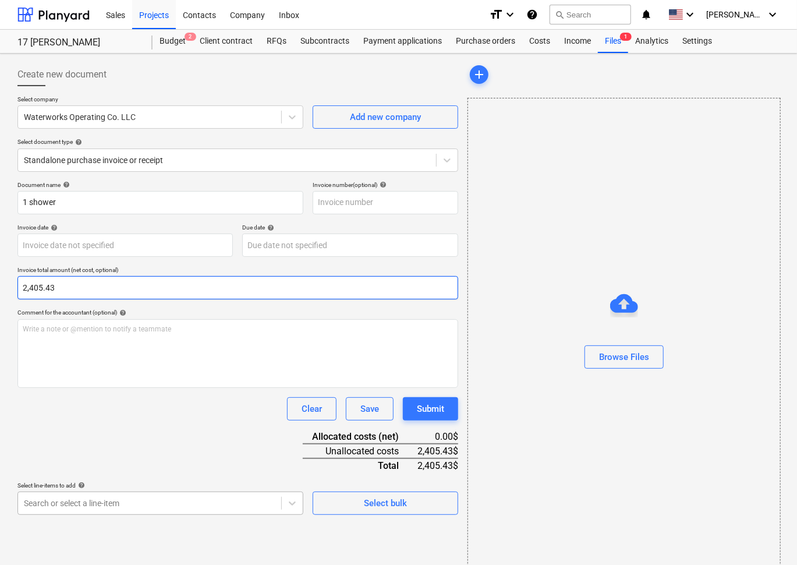
type input "2,405.43"
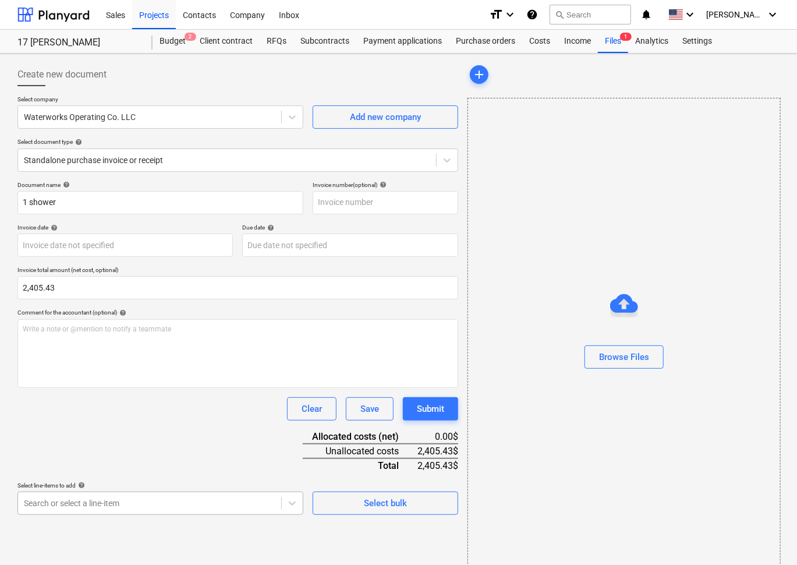
scroll to position [130, 0]
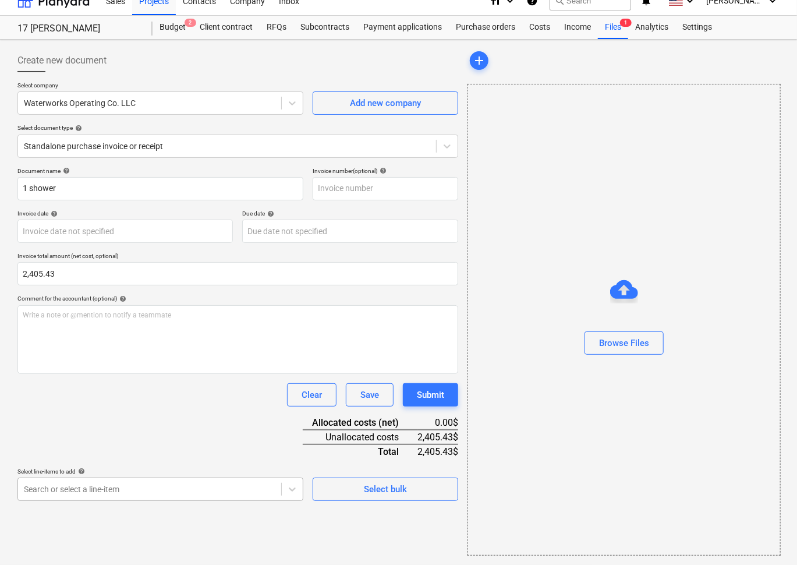
click at [213, 506] on body "Sales Projects Contacts Company Inbox format_size keyboard_arrow_down help sear…" at bounding box center [398, 268] width 797 height 565
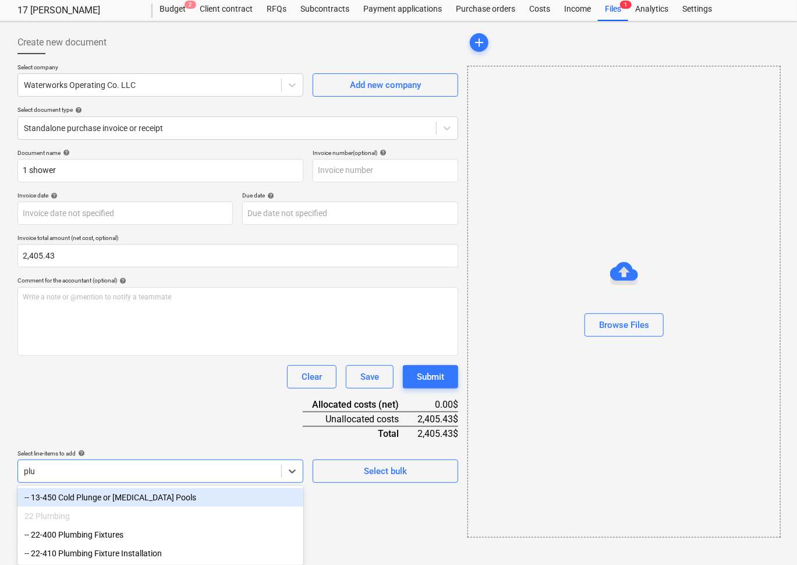
type input "plum"
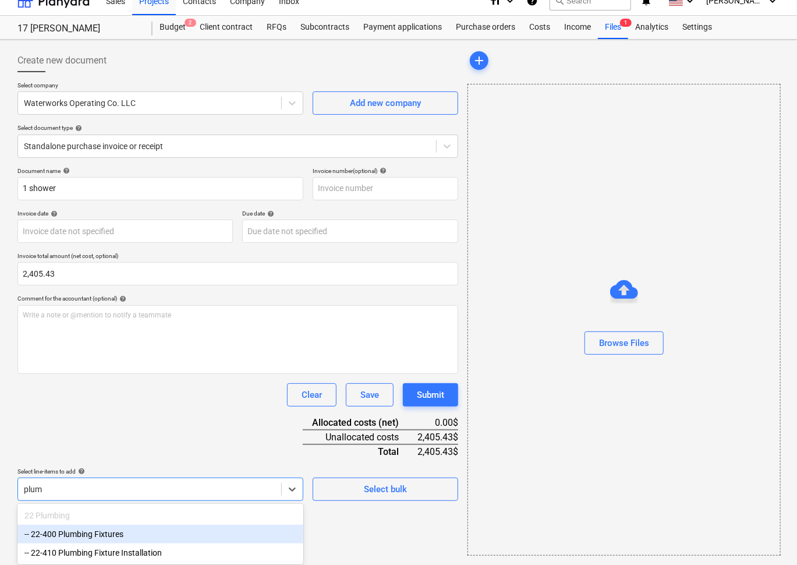
click at [192, 534] on div "-- 22-400 Plumbing Fixtures" at bounding box center [160, 534] width 286 height 19
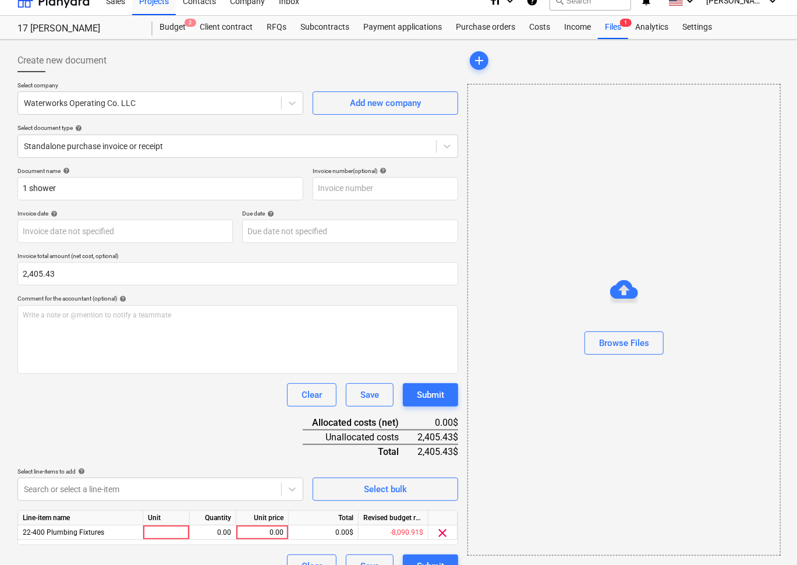
click at [261, 456] on div "Document name help 1 shower Invoice number (optional) help Invoice date help Pr…" at bounding box center [237, 372] width 441 height 411
click at [274, 525] on div "0.00" at bounding box center [262, 532] width 43 height 15
type input "2,405.43"
click at [196, 430] on div "Document name help 1 shower Invoice number (optional) help Invoice date help Pr…" at bounding box center [237, 372] width 441 height 411
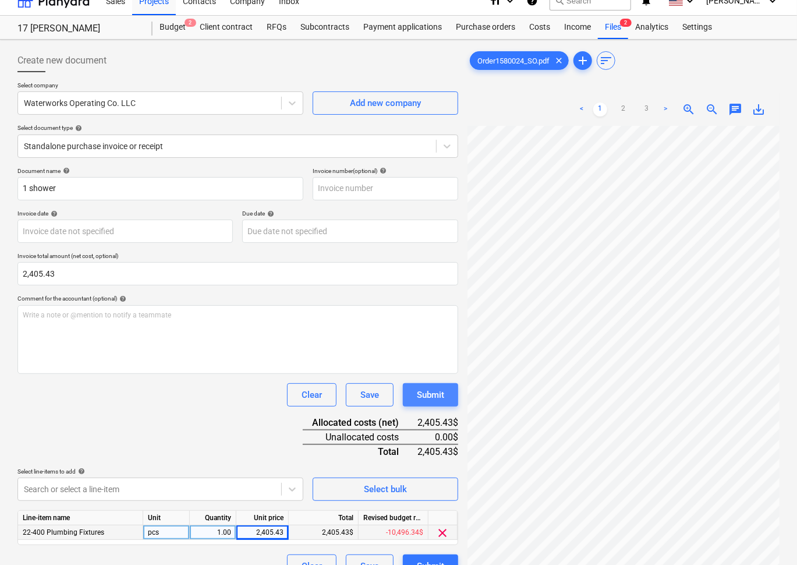
click at [433, 396] on div "Submit" at bounding box center [430, 394] width 27 height 15
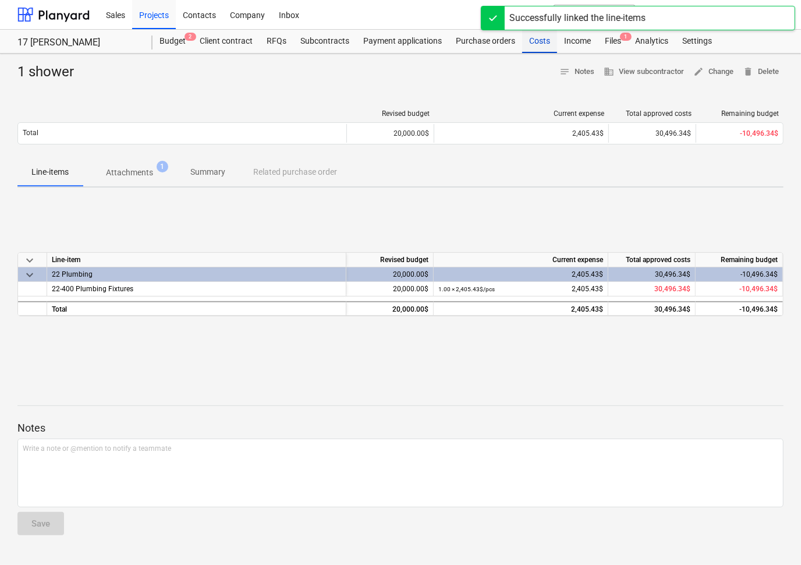
click at [548, 41] on div "Costs" at bounding box center [539, 41] width 35 height 23
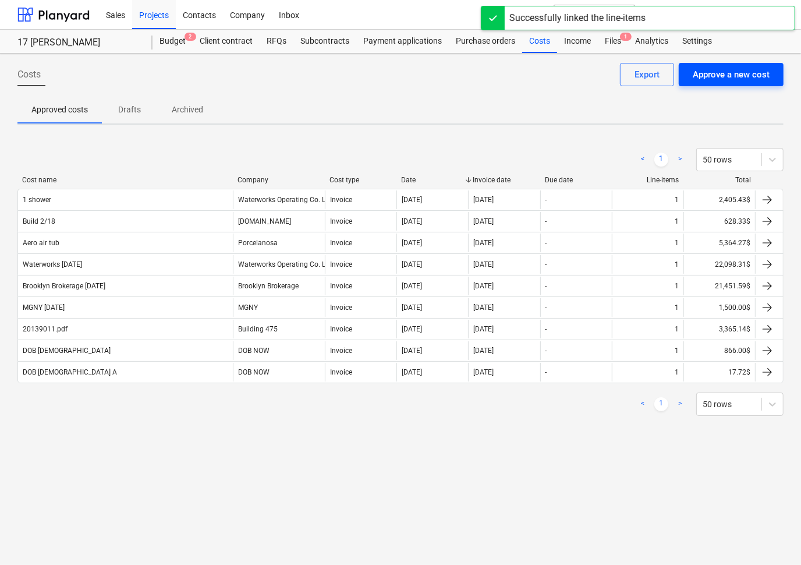
click at [717, 75] on div "Approve a new cost" at bounding box center [731, 74] width 77 height 15
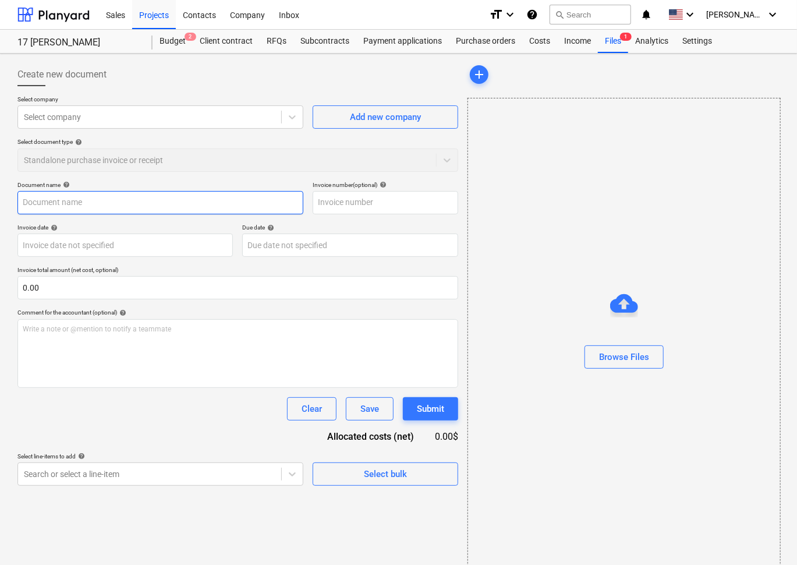
click at [181, 192] on input "text" at bounding box center [160, 202] width 286 height 23
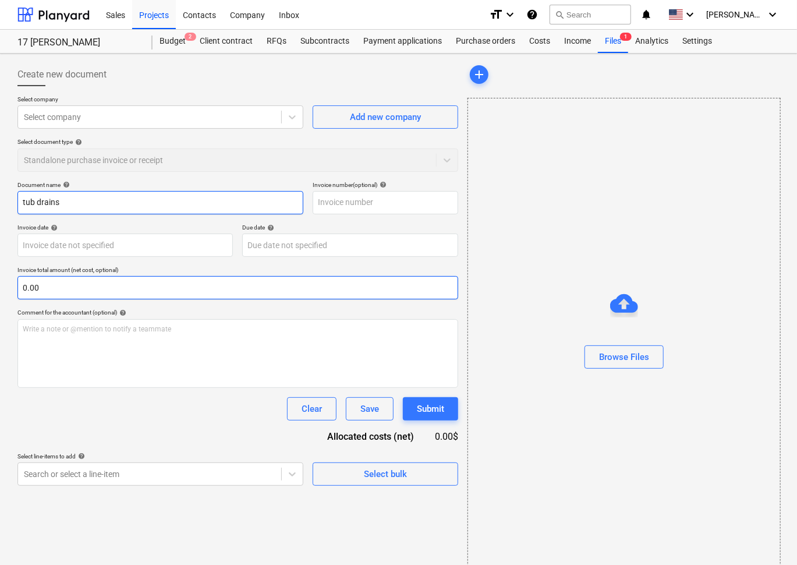
type input "tub drains"
click at [139, 284] on input "text" at bounding box center [237, 287] width 441 height 23
paste input "439.59"
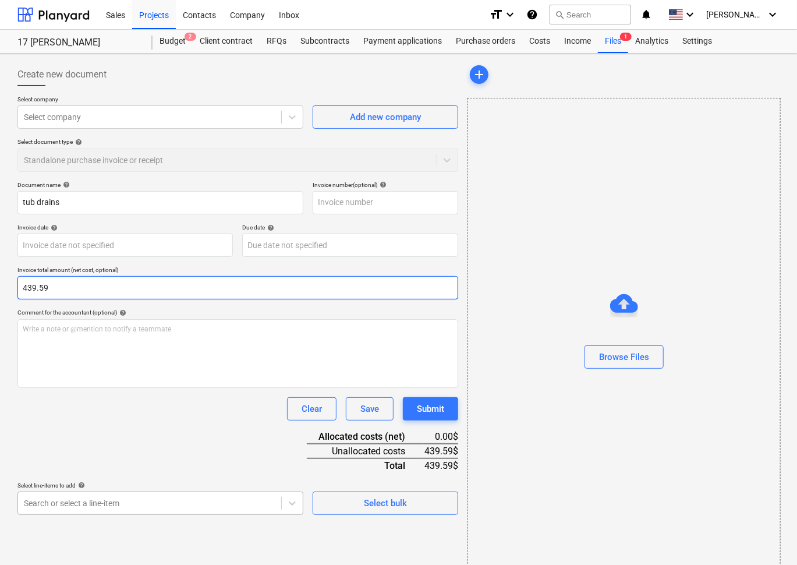
type input "439.59"
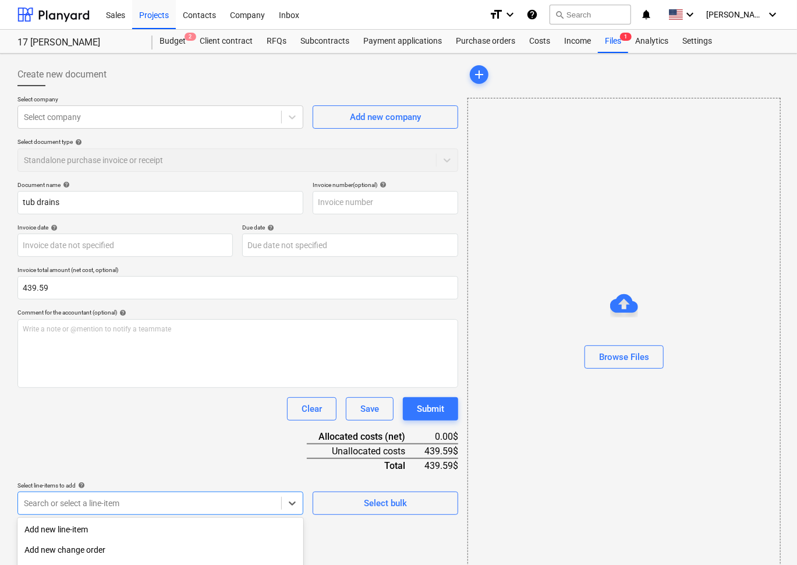
scroll to position [130, 0]
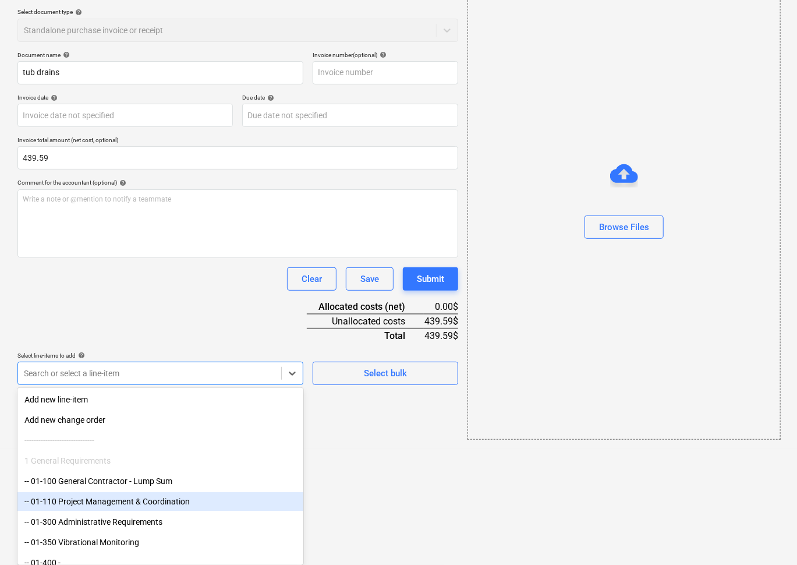
click at [115, 435] on body "Sales Projects Contacts Company Inbox format_size keyboard_arrow_down help sear…" at bounding box center [398, 152] width 797 height 565
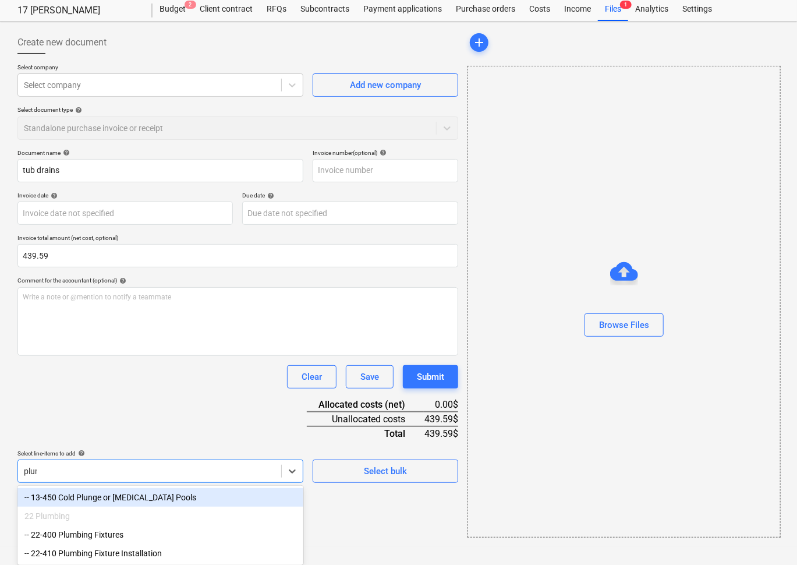
scroll to position [14, 0]
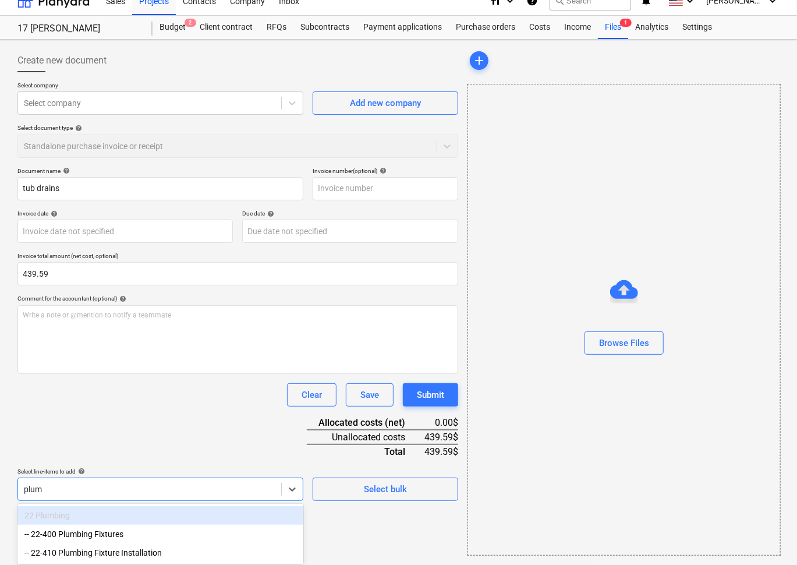
type input "plumb"
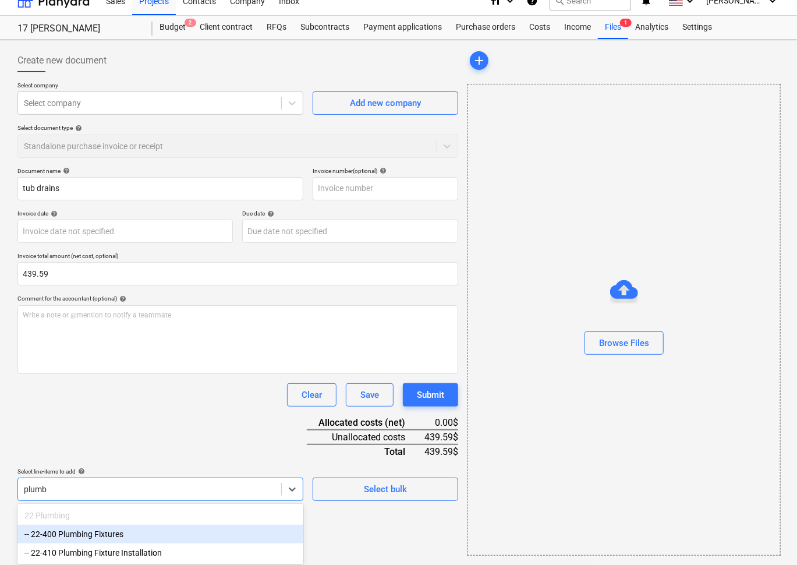
click at [115, 533] on div "-- 22-400 Plumbing Fixtures" at bounding box center [160, 534] width 286 height 19
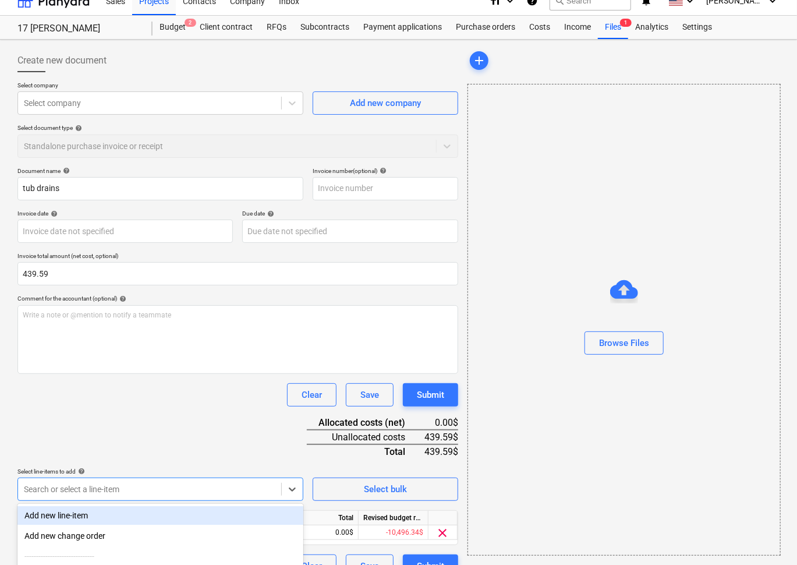
click at [149, 389] on div "Clear Save Submit" at bounding box center [237, 394] width 441 height 23
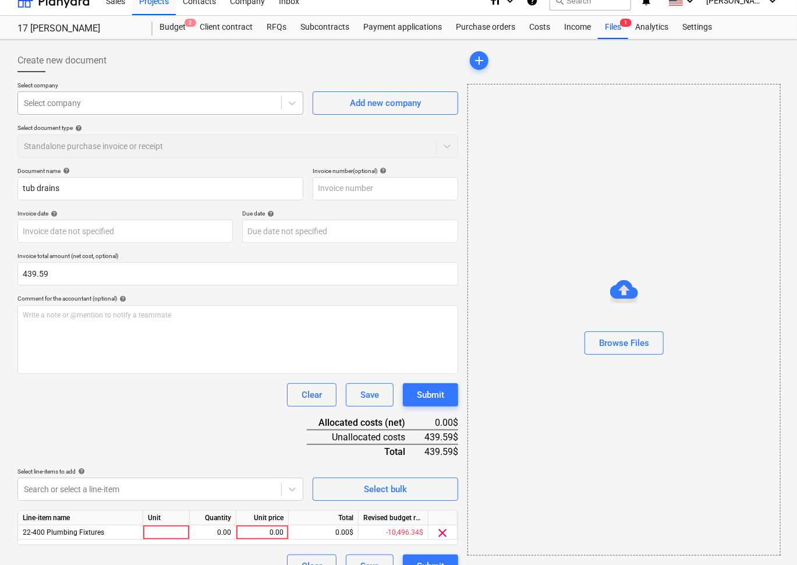
click at [120, 97] on div at bounding box center [150, 103] width 252 height 12
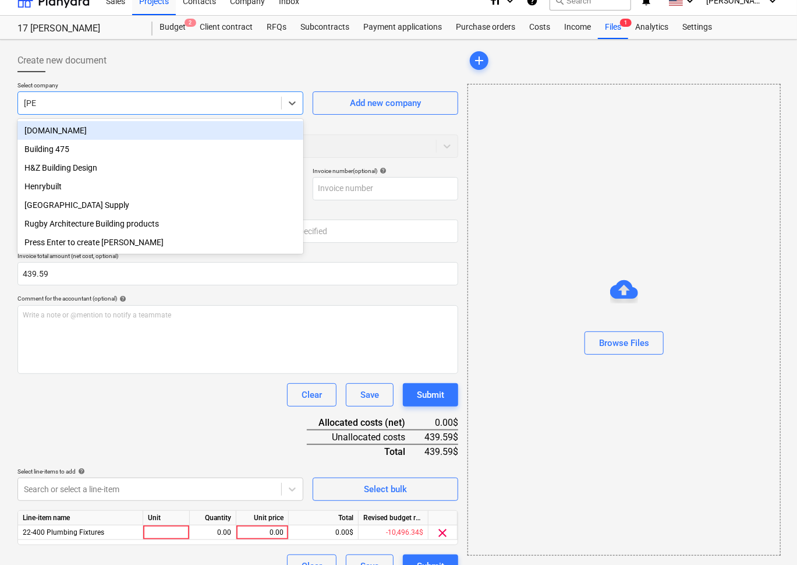
type input "buil"
click at [55, 132] on div "Build.com" at bounding box center [160, 130] width 286 height 19
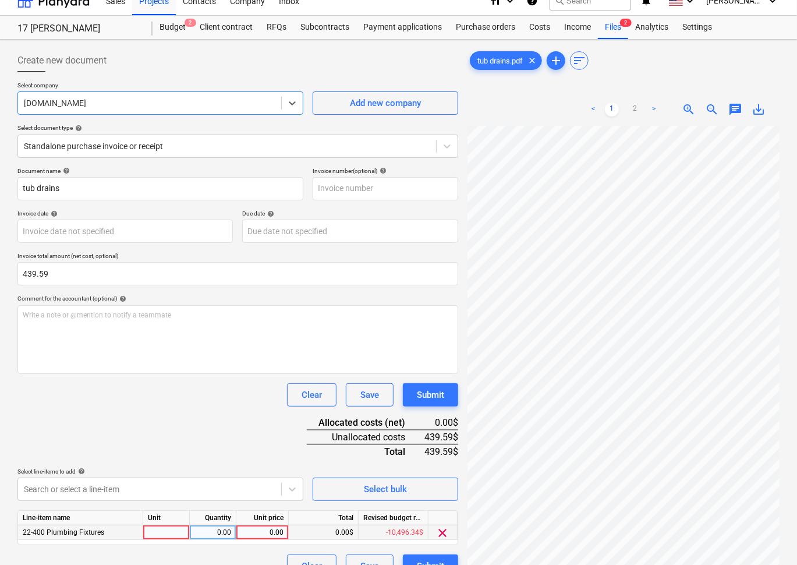
click at [280, 534] on div "0.00" at bounding box center [262, 532] width 43 height 15
type input "439.59"
click at [182, 393] on div "Clear Save Submit" at bounding box center [237, 394] width 441 height 23
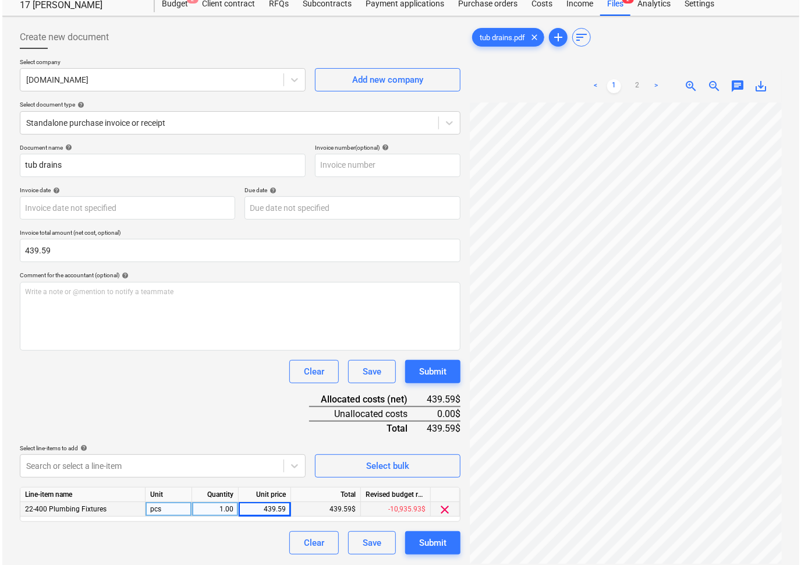
scroll to position [45, 0]
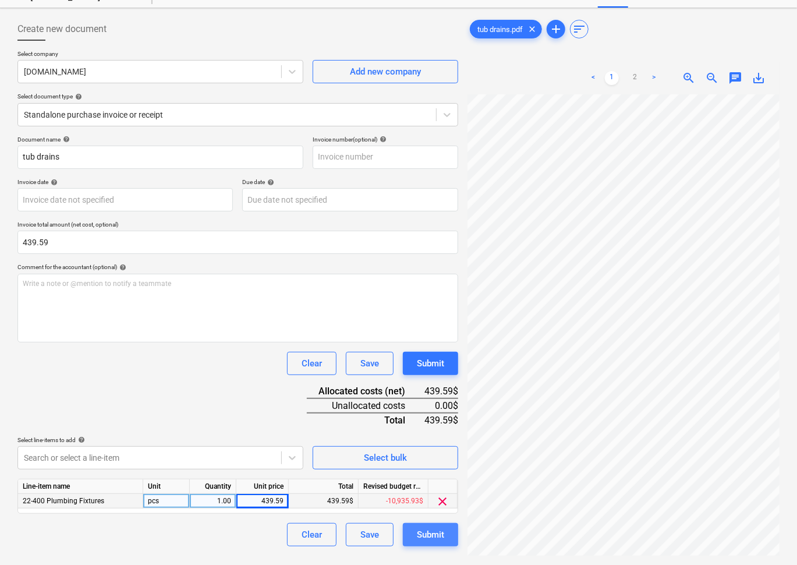
click at [432, 534] on div "Submit" at bounding box center [430, 534] width 27 height 15
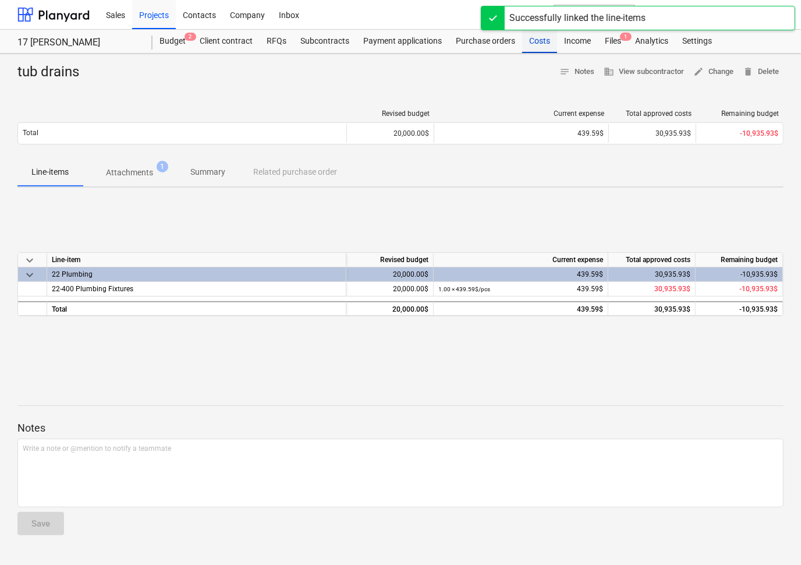
click at [529, 44] on div "Costs" at bounding box center [539, 41] width 35 height 23
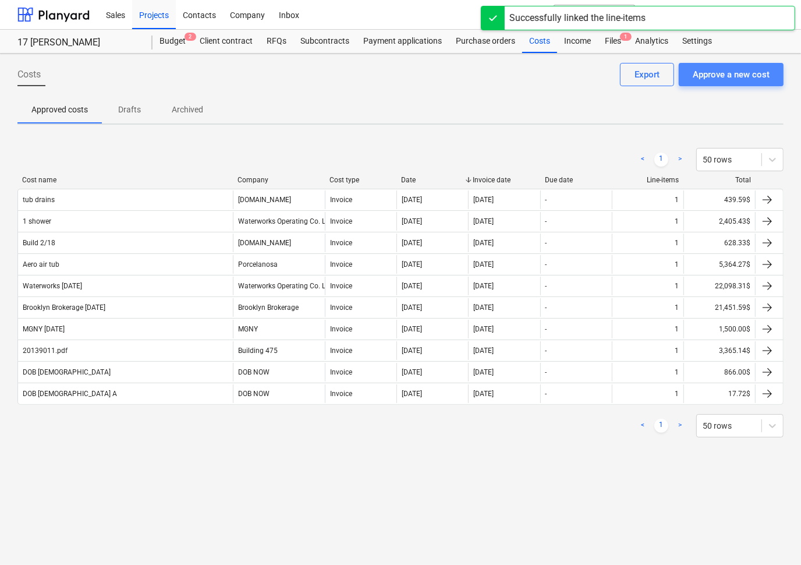
click at [718, 68] on div "Approve a new cost" at bounding box center [731, 74] width 77 height 15
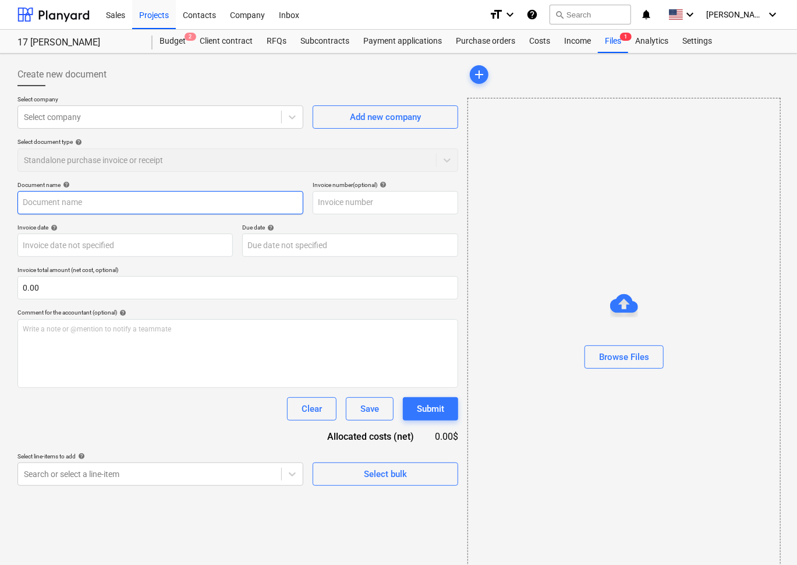
click at [150, 204] on input "text" at bounding box center [160, 202] width 286 height 23
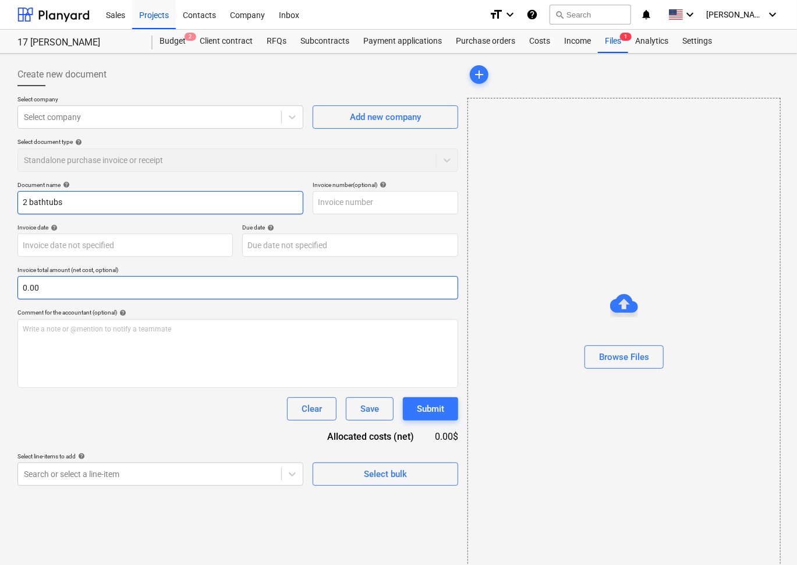
type input "2 bathtubs"
click at [111, 296] on input "text" at bounding box center [237, 287] width 441 height 23
paste input "2,824.50"
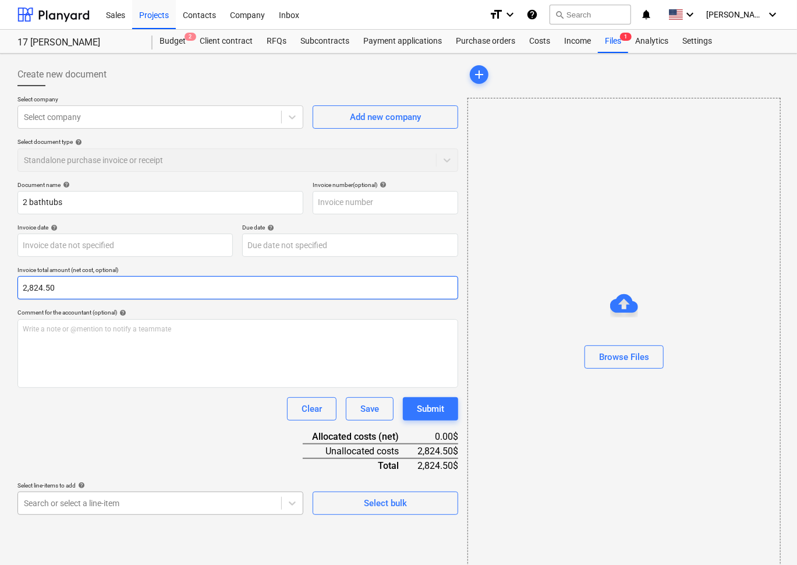
type input "2,824.50"
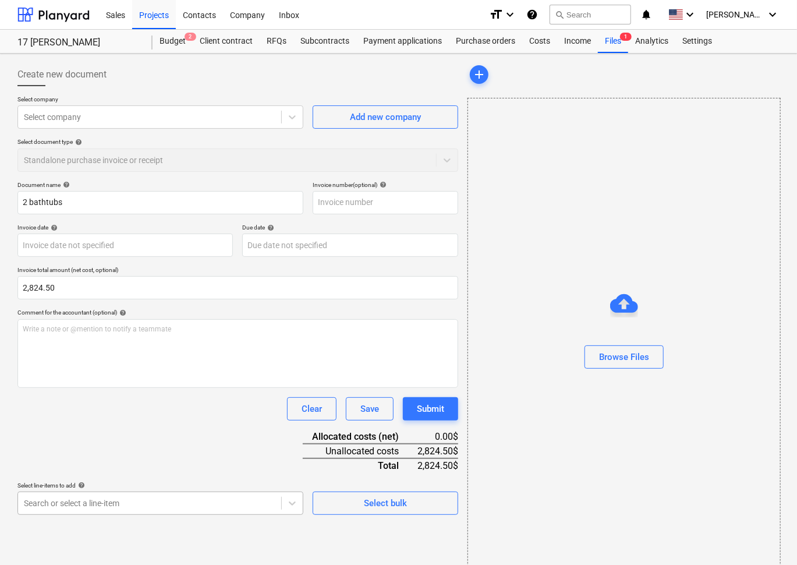
scroll to position [130, 0]
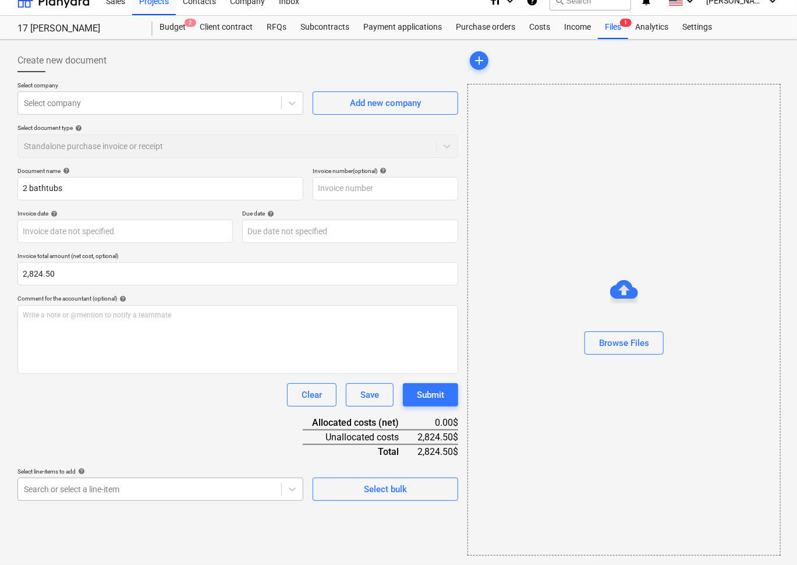
click at [132, 500] on body "Sales Projects Contacts Company Inbox format_size keyboard_arrow_down help sear…" at bounding box center [398, 268] width 797 height 565
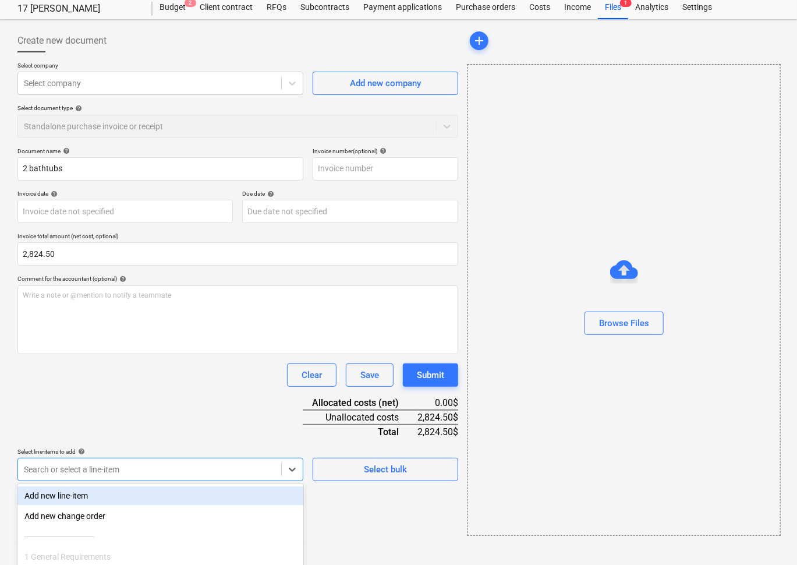
scroll to position [35, 0]
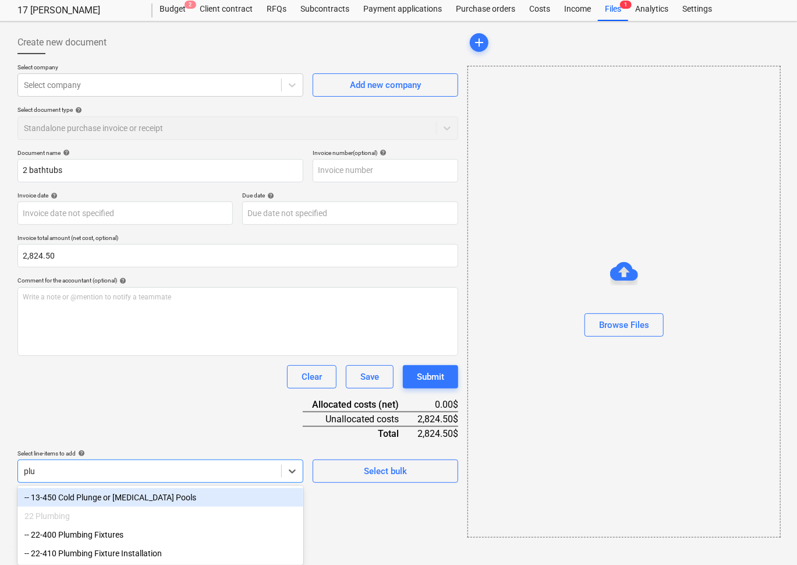
type input "plum"
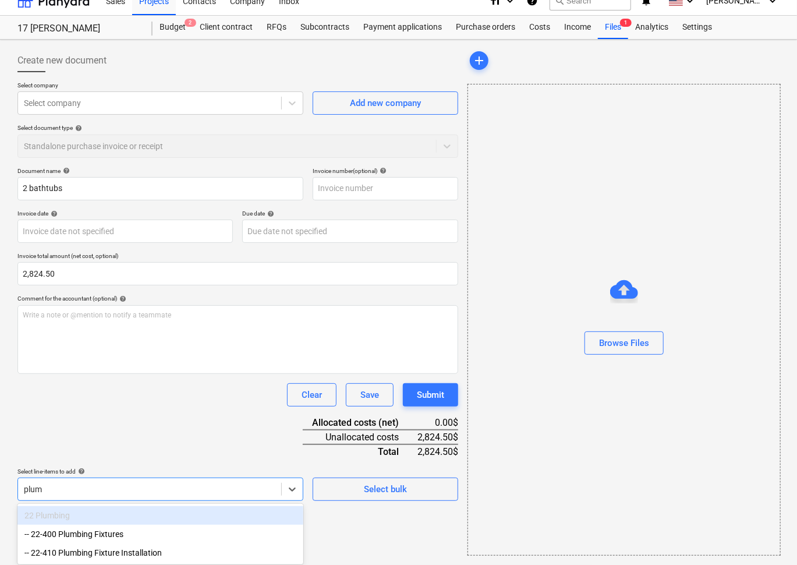
scroll to position [14, 0]
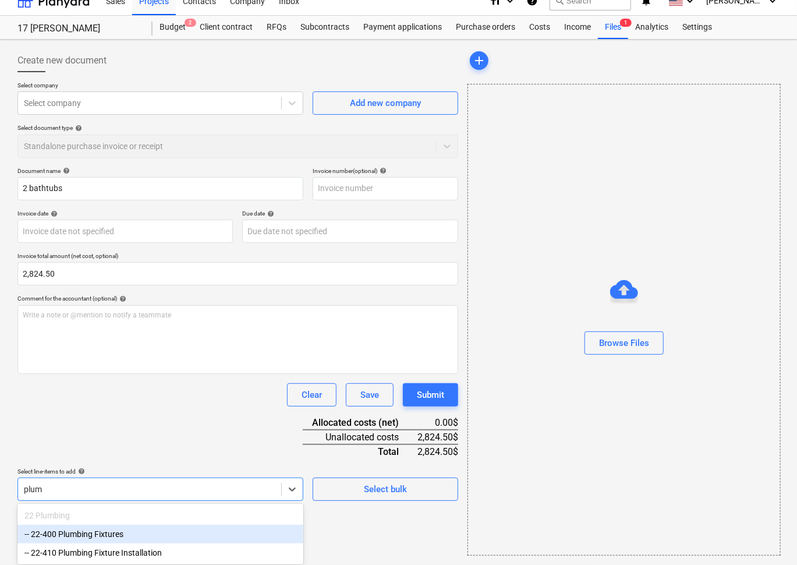
click at [72, 534] on div "-- 22-400 Plumbing Fixtures" at bounding box center [160, 534] width 286 height 19
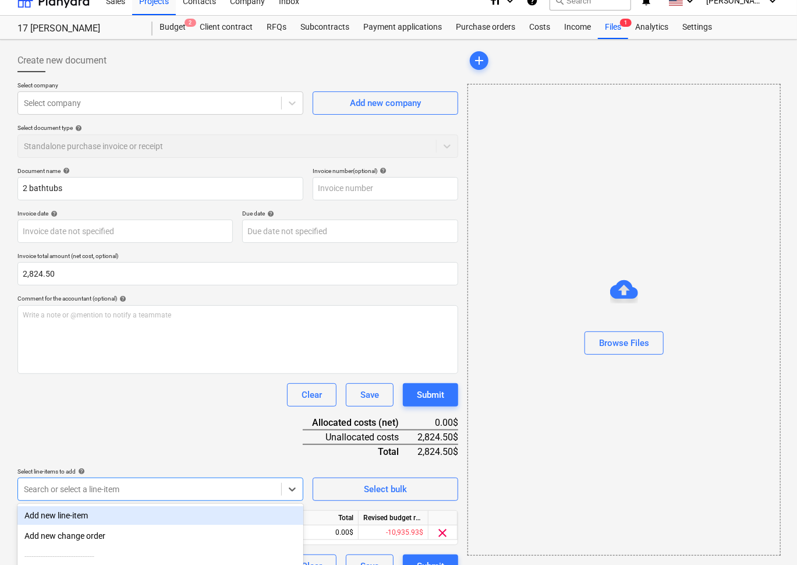
click at [106, 386] on div "Clear Save Submit" at bounding box center [237, 394] width 441 height 23
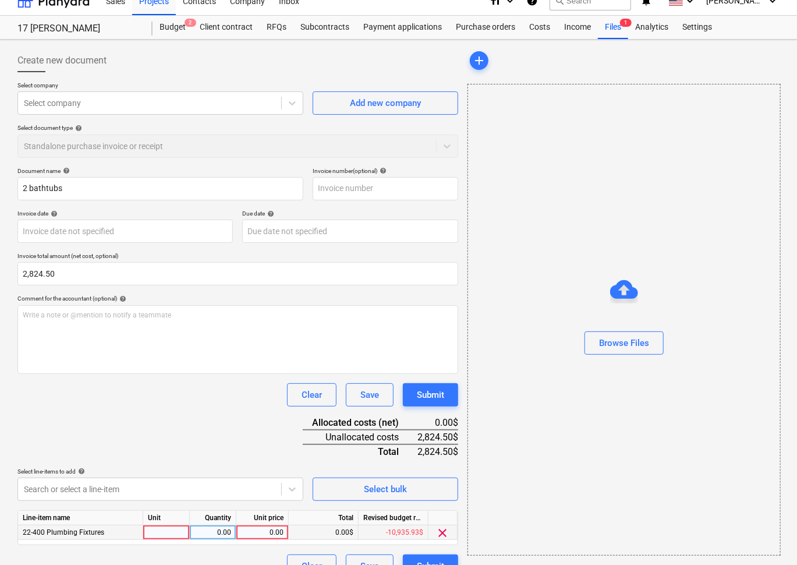
click at [258, 535] on div "0.00" at bounding box center [262, 532] width 43 height 15
type input "2,824.50"
click at [234, 461] on div "Document name help 2 bathtubs Invoice number (optional) help Invoice date help …" at bounding box center [237, 372] width 441 height 411
click at [122, 100] on div at bounding box center [150, 103] width 252 height 12
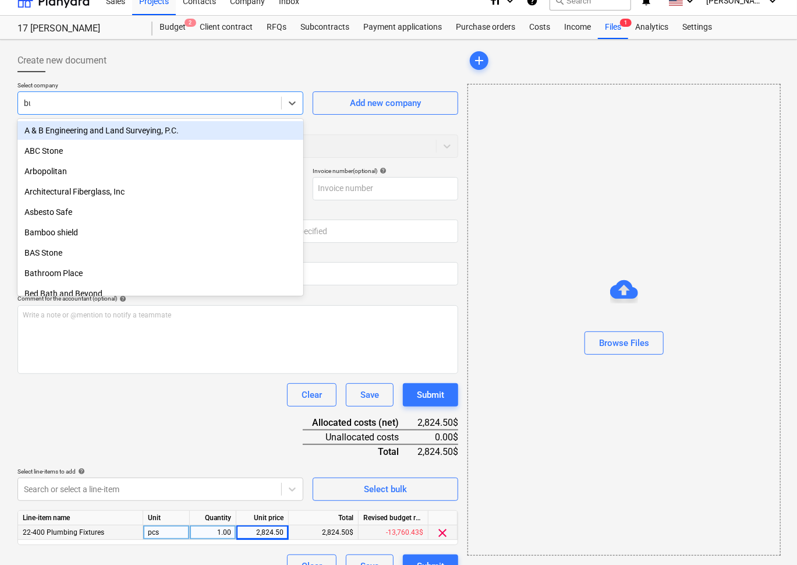
type input "bui"
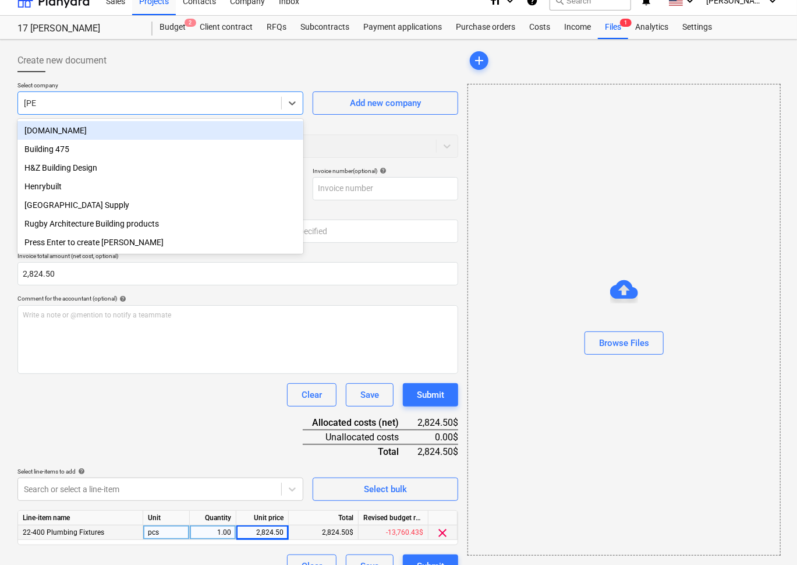
click at [62, 127] on div "Build.com" at bounding box center [160, 130] width 286 height 19
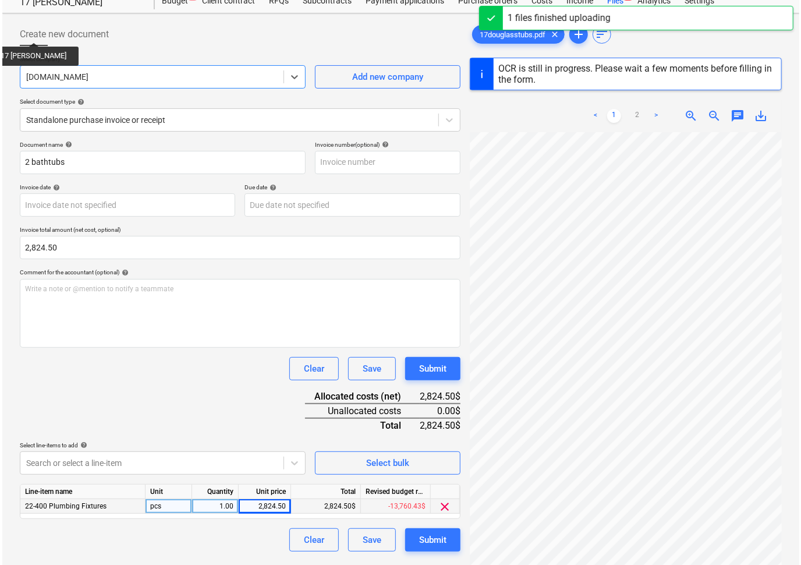
scroll to position [55, 0]
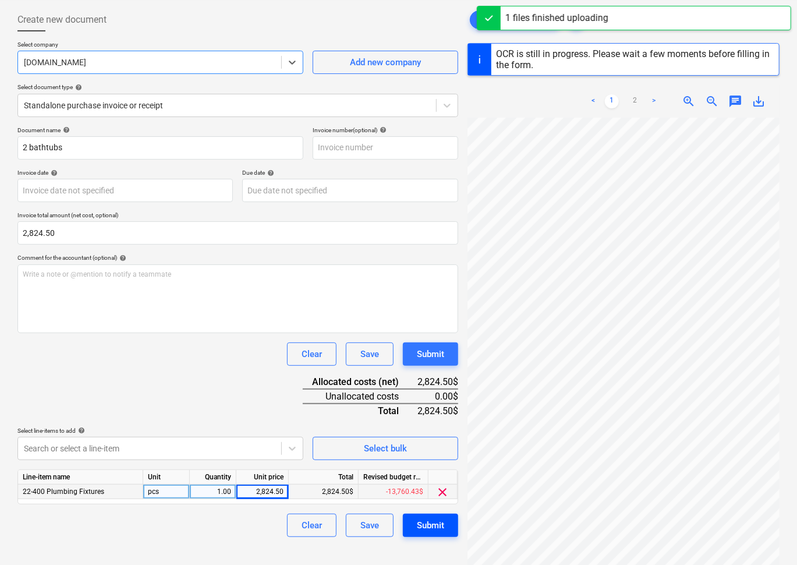
click at [449, 522] on button "Submit" at bounding box center [430, 525] width 55 height 23
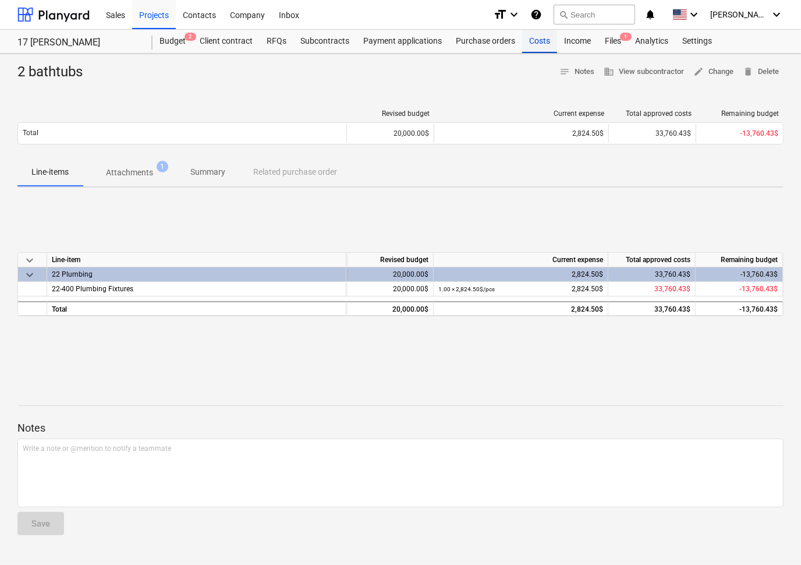
click at [538, 38] on div "Costs" at bounding box center [539, 41] width 35 height 23
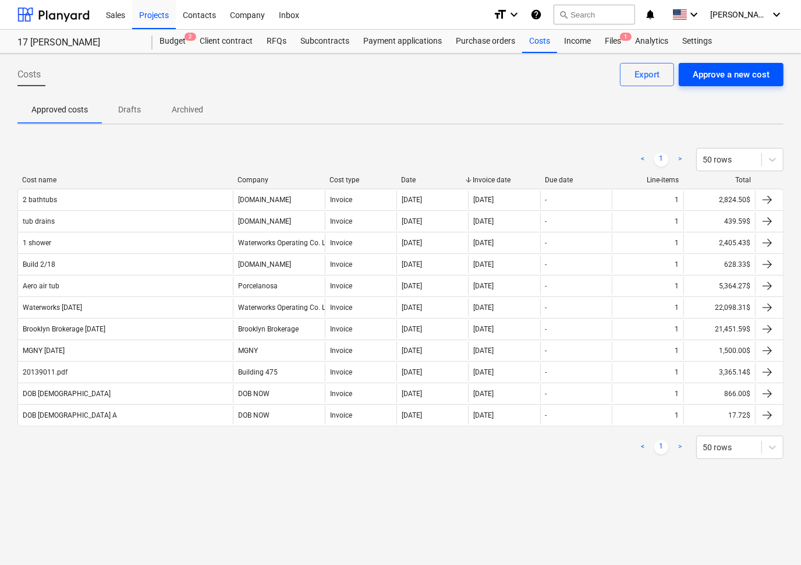
click at [719, 75] on div "Approve a new cost" at bounding box center [731, 74] width 77 height 15
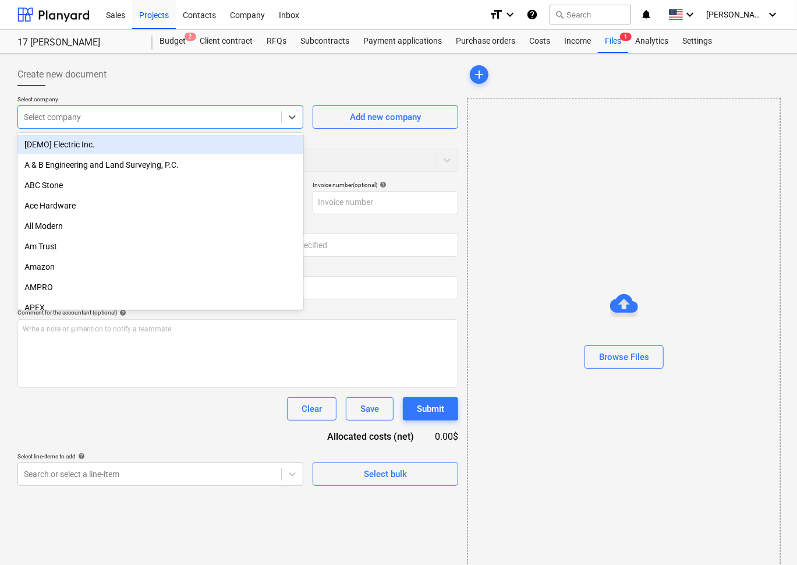
click at [187, 115] on div at bounding box center [150, 117] width 252 height 12
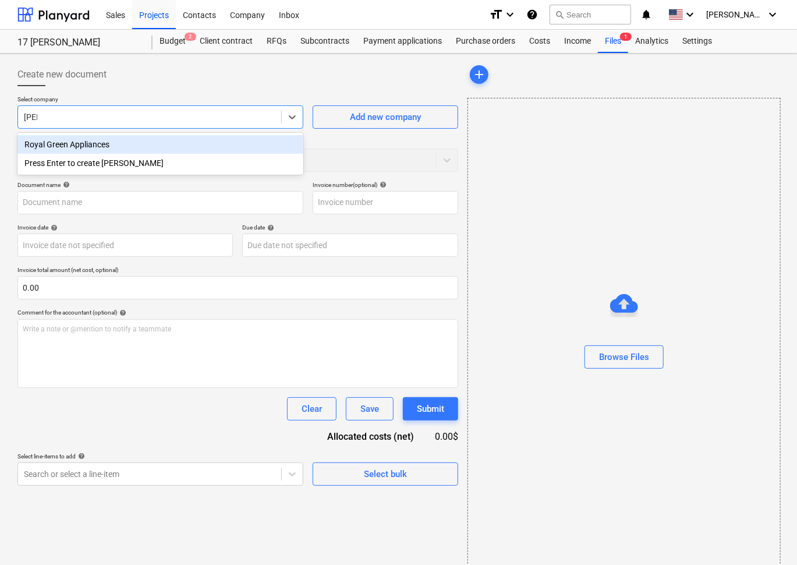
type input "roya"
click at [160, 143] on div "Royal Green Appliances" at bounding box center [160, 144] width 286 height 19
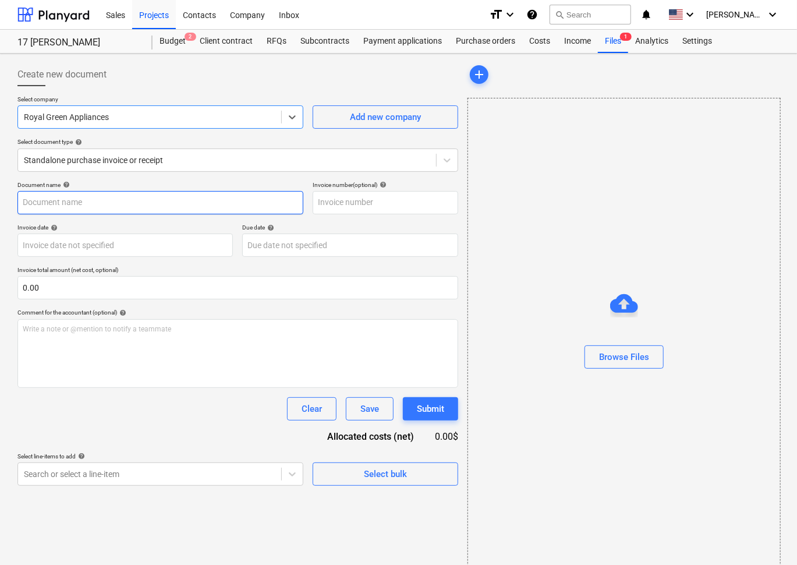
click at [140, 199] on input "text" at bounding box center [160, 202] width 286 height 23
paste input "Gaggenau hood blower"
type input "Gaggenau hood blower"
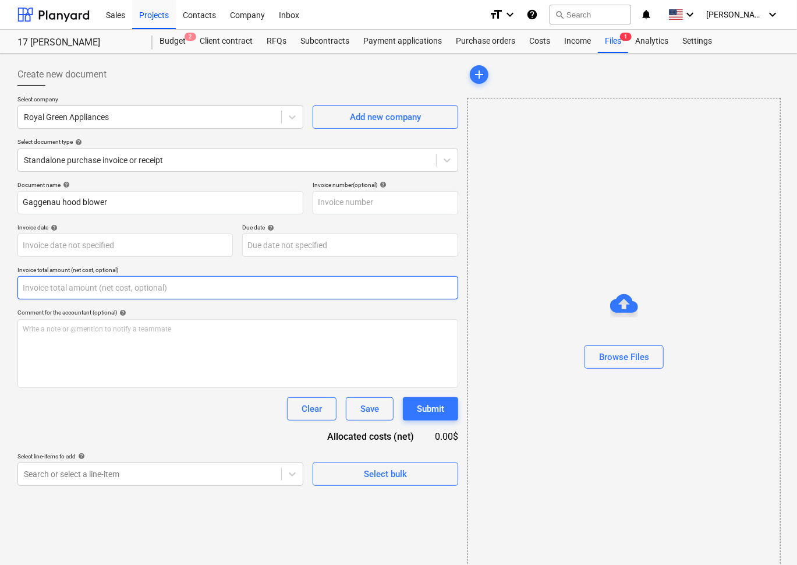
click at [170, 281] on input "text" at bounding box center [237, 287] width 441 height 23
paste input "2,176.41"
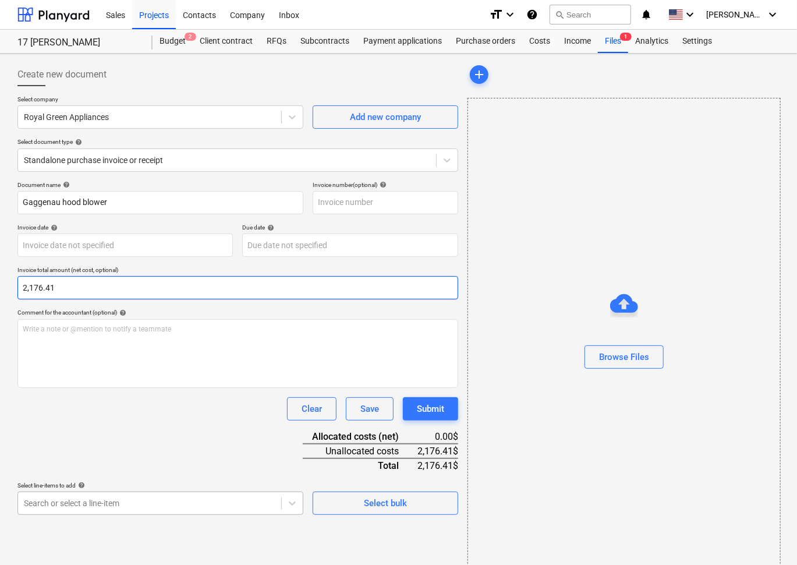
type input "2,176.41"
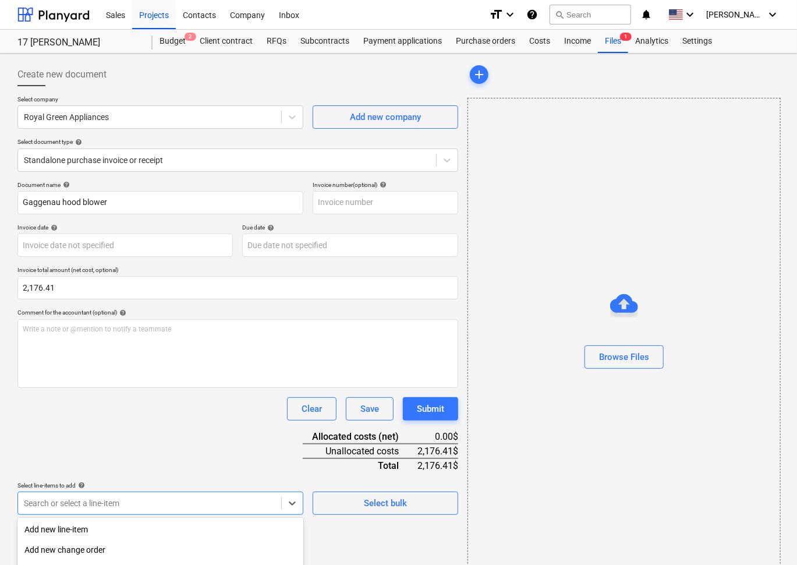
scroll to position [130, 0]
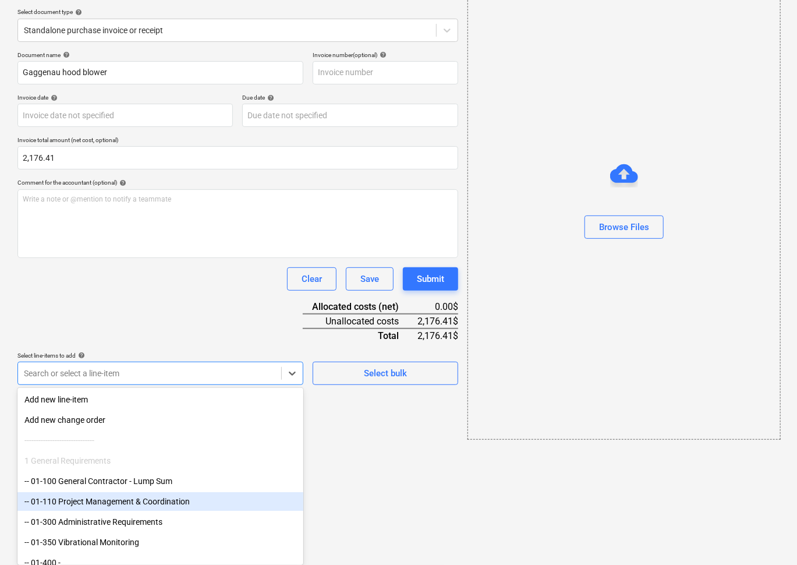
click at [177, 435] on body "Sales Projects Contacts Company Inbox format_size keyboard_arrow_down help sear…" at bounding box center [398, 152] width 797 height 565
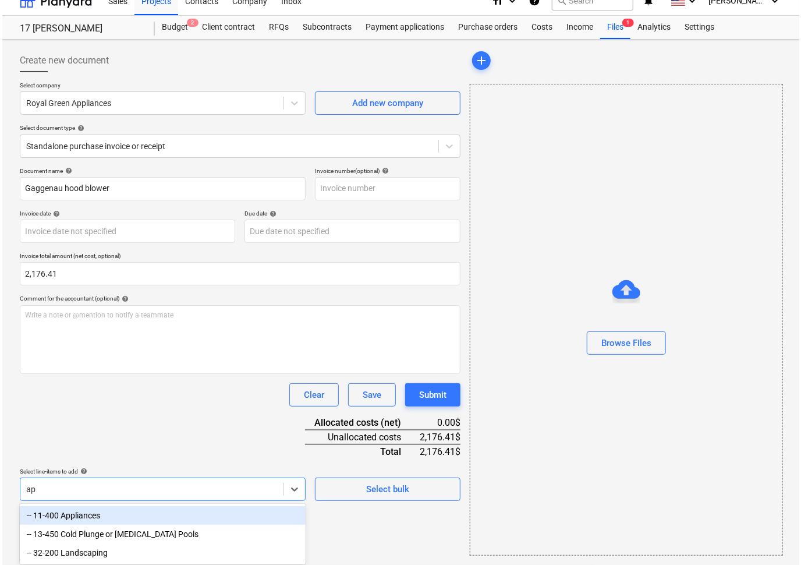
scroll to position [13, 0]
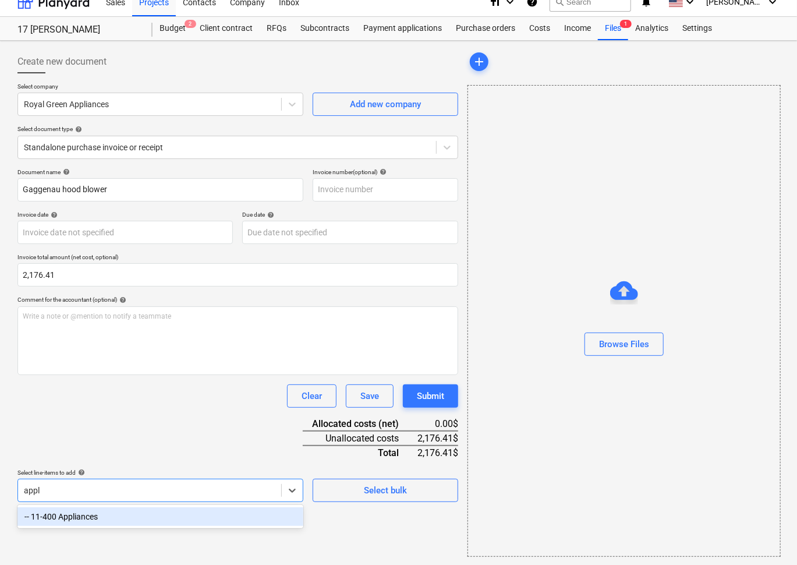
type input "appli"
click at [160, 517] on div "-- 11-400 Appliances" at bounding box center [160, 516] width 286 height 19
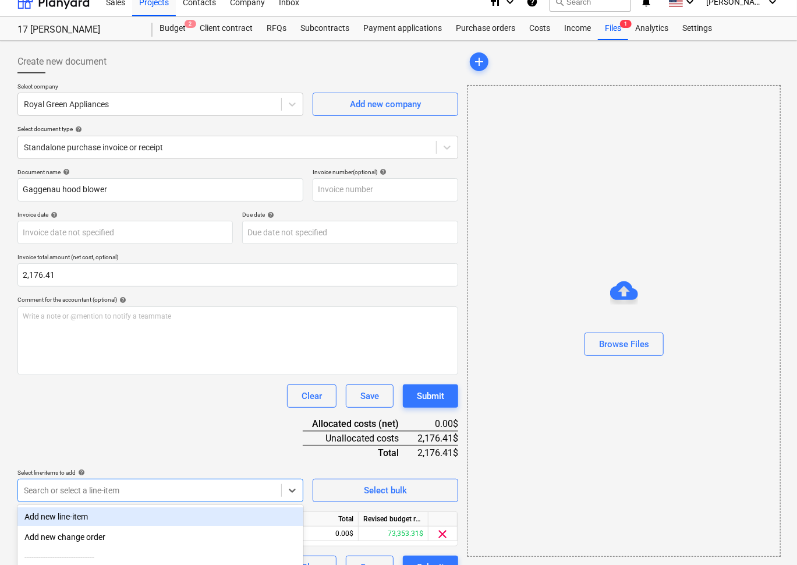
click at [150, 430] on div "Document name help Gaggenau hood blower Invoice number (optional) help Invoice …" at bounding box center [237, 373] width 441 height 411
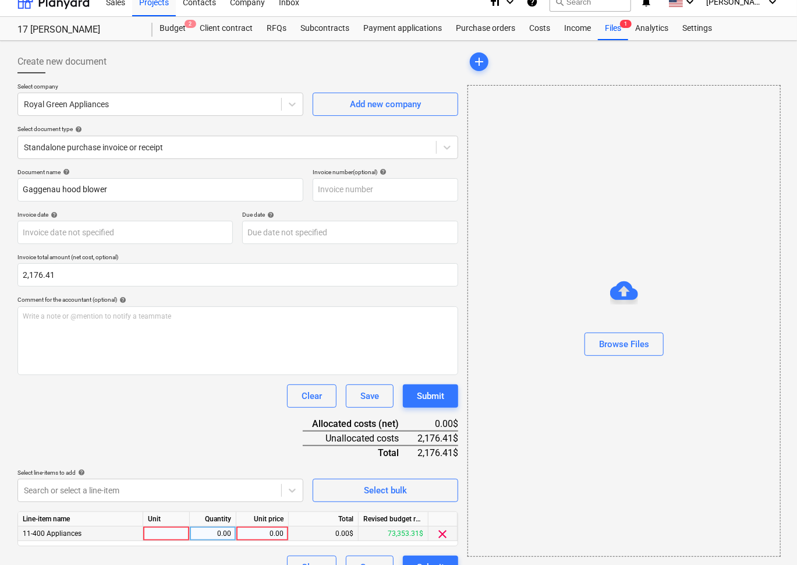
click at [280, 532] on div "0.00" at bounding box center [262, 534] width 43 height 15
type input "2,176.41"
click at [212, 422] on div "Document name help Gaggenau hood blower Invoice number (optional) help Invoice …" at bounding box center [237, 373] width 441 height 411
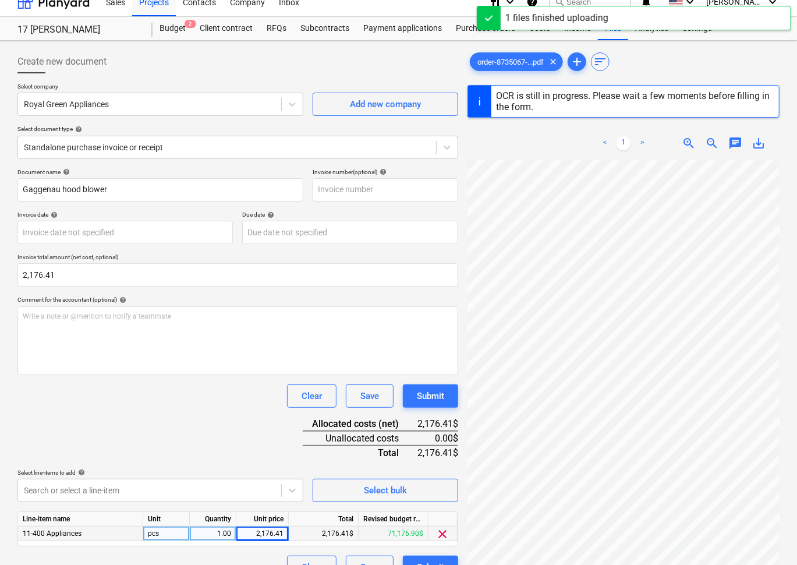
type input "27 Mar 2025"
type input "03 Sep 2025"
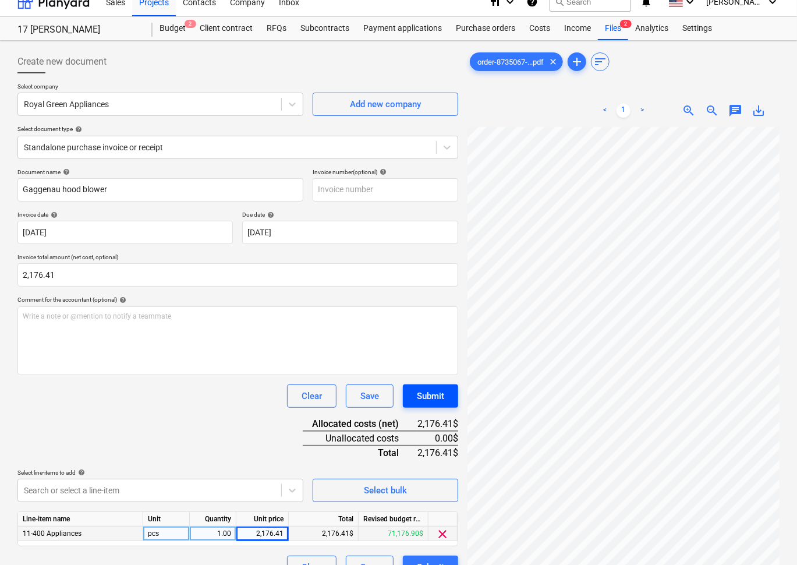
click at [446, 396] on button "Submit" at bounding box center [430, 395] width 55 height 23
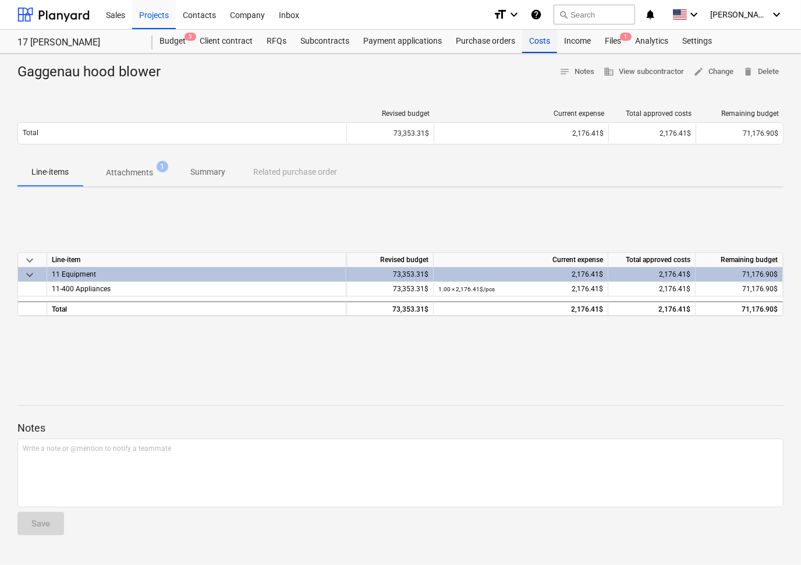
click at [545, 39] on div "Costs" at bounding box center [539, 41] width 35 height 23
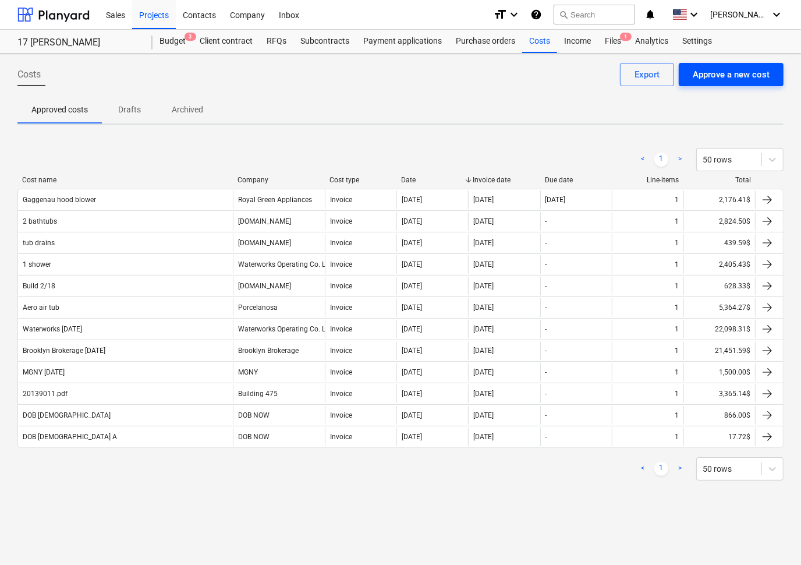
click at [744, 75] on div "Approve a new cost" at bounding box center [731, 74] width 77 height 15
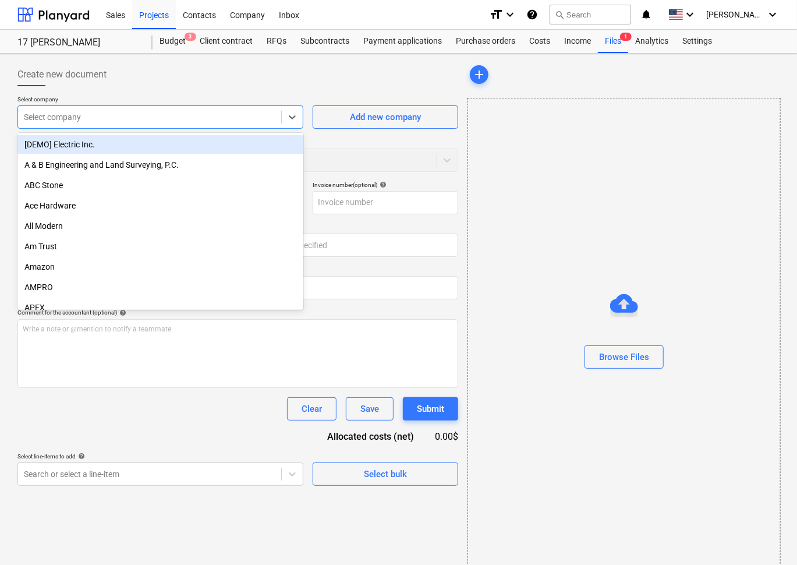
click at [151, 109] on div "Select company" at bounding box center [149, 117] width 263 height 16
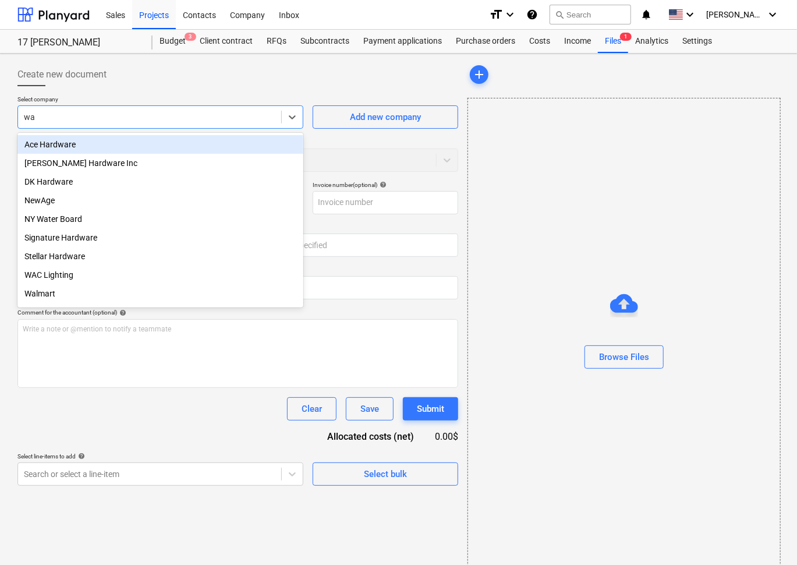
type input "w"
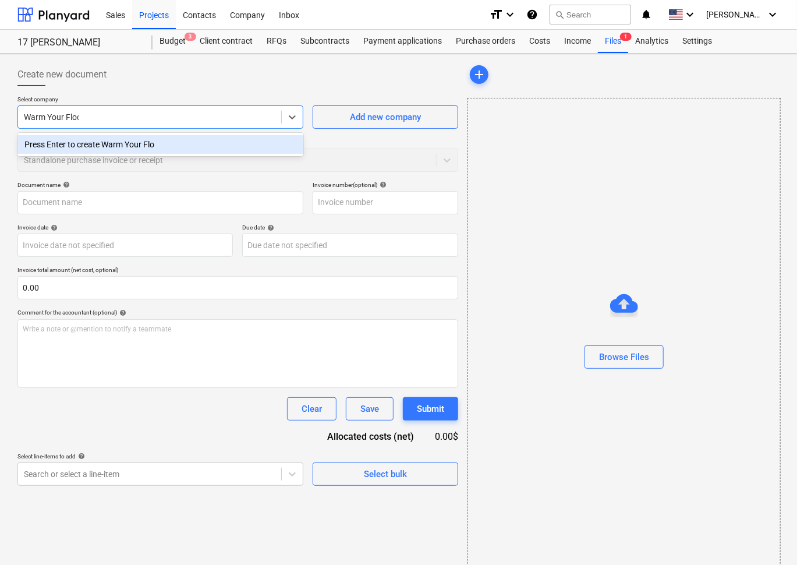
type input "Warm Your Floor"
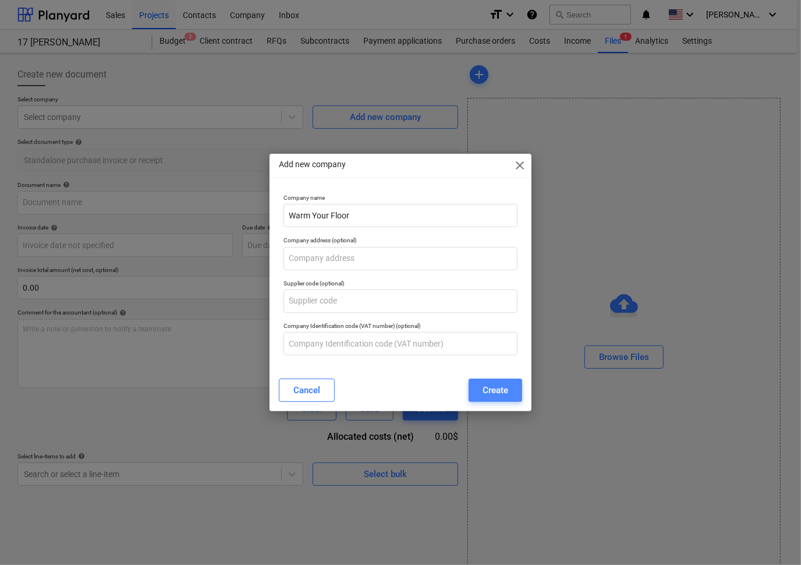
click at [514, 397] on button "Create" at bounding box center [496, 390] width 54 height 23
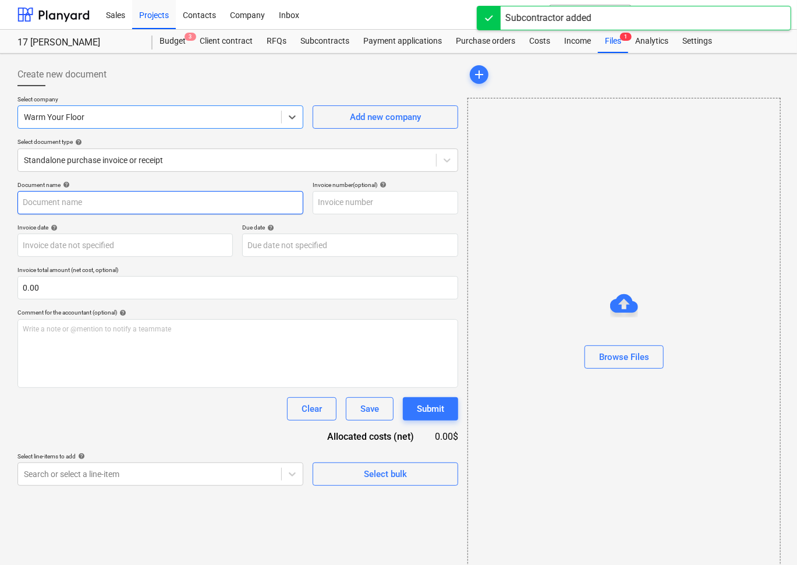
click at [285, 203] on input "text" at bounding box center [160, 202] width 286 height 23
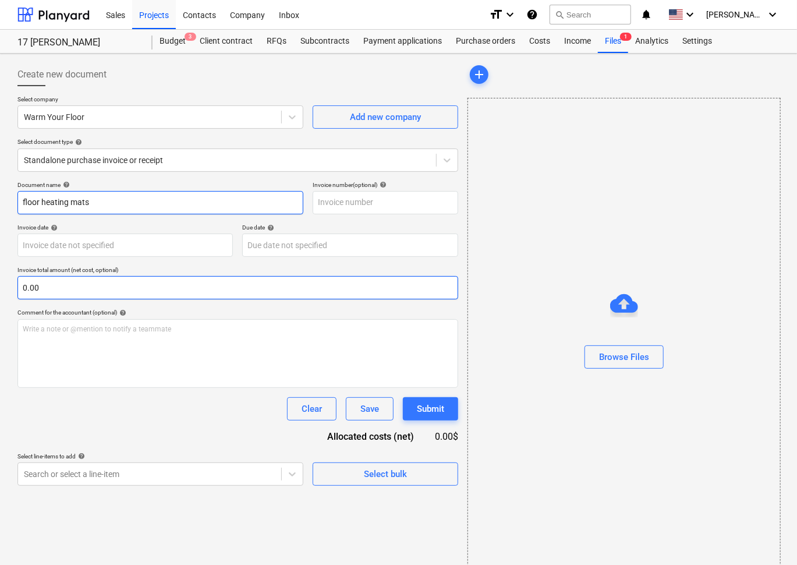
type input "floor heating mats"
click at [245, 285] on input "text" at bounding box center [237, 287] width 441 height 23
paste input "2,048.26"
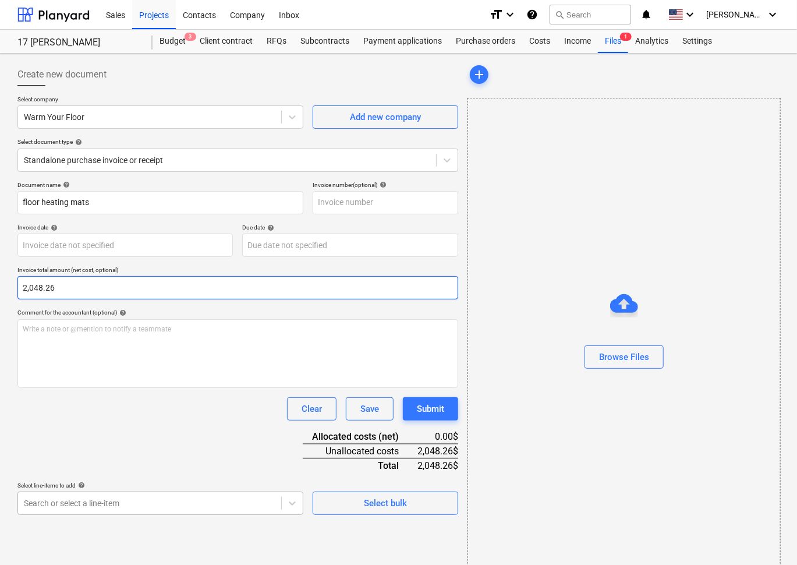
type input "2,048.26"
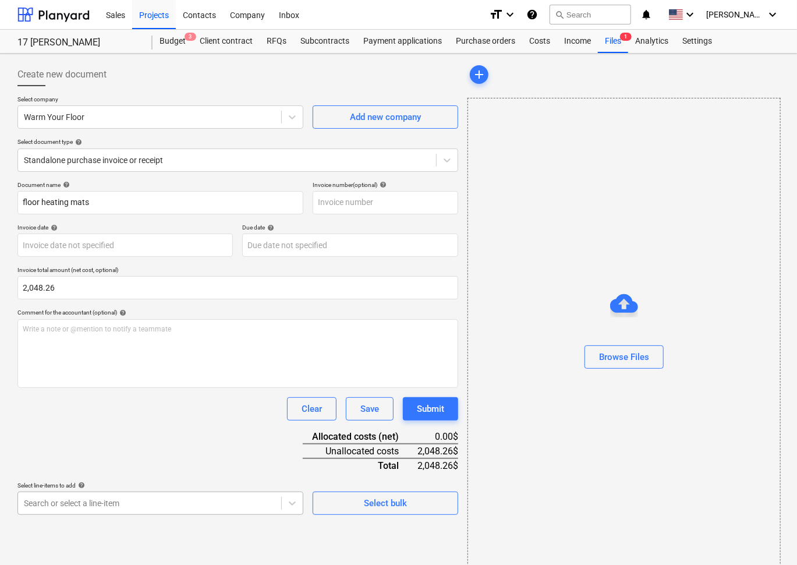
click at [220, 502] on body "Sales Projects Contacts Company Inbox format_size keyboard_arrow_down help sear…" at bounding box center [398, 282] width 797 height 565
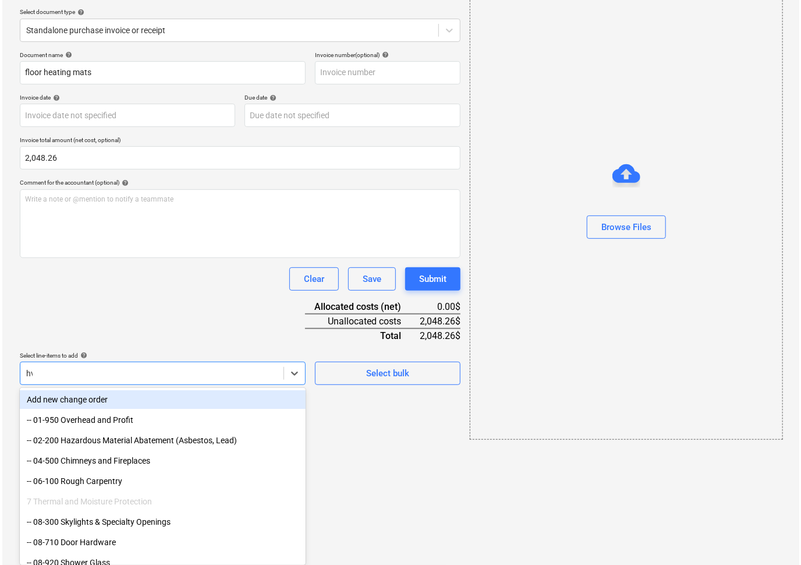
scroll to position [13, 0]
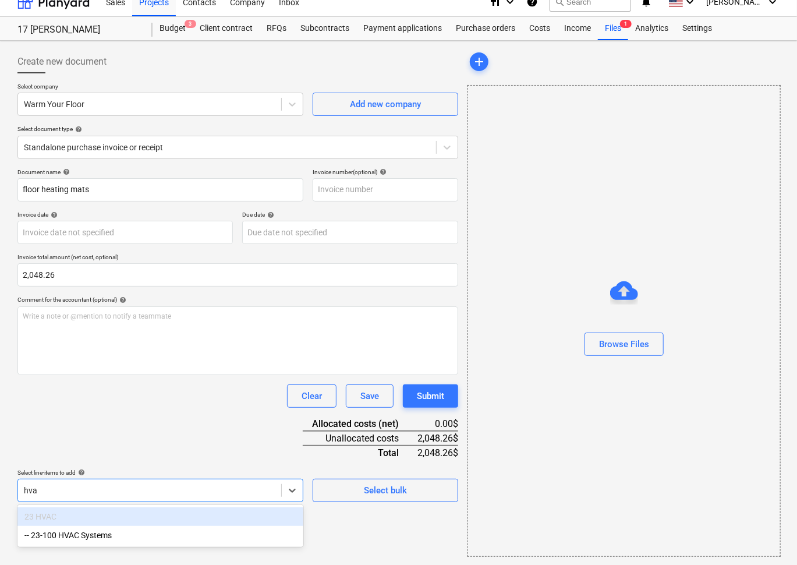
type input "hvac"
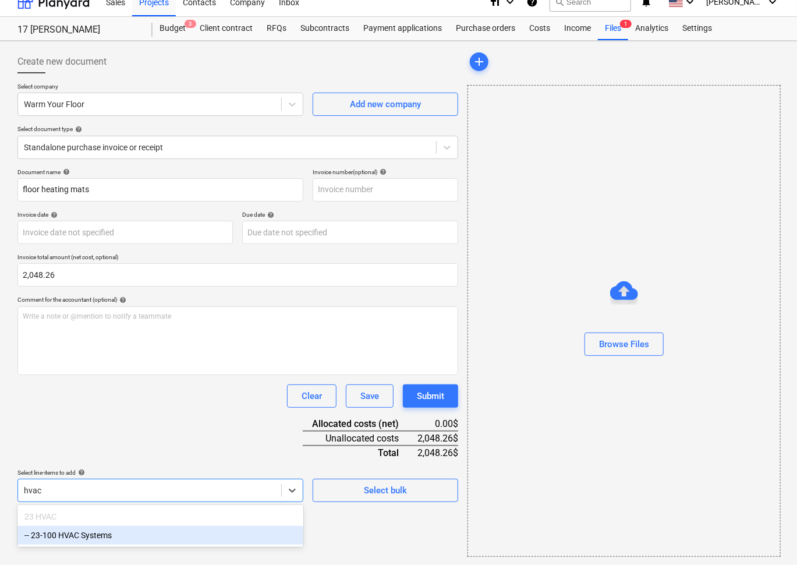
click at [131, 531] on div "-- 23-100 HVAC Systems" at bounding box center [160, 535] width 286 height 19
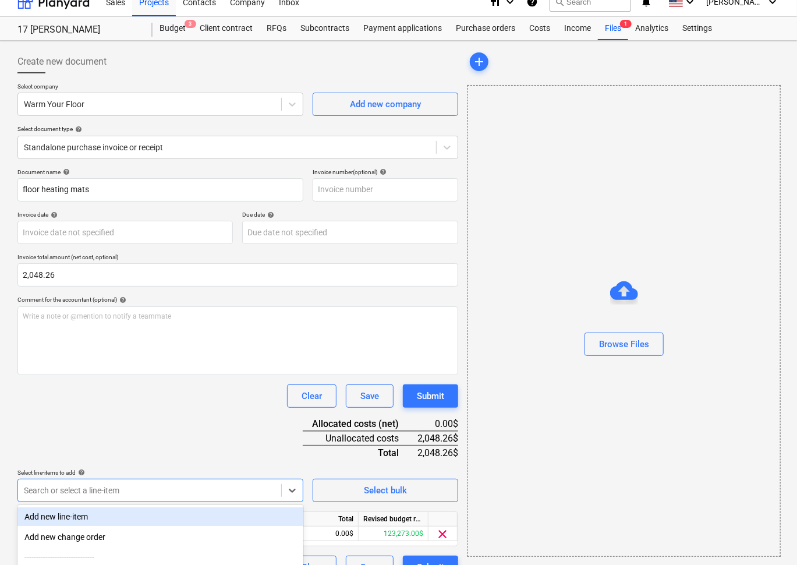
click at [158, 397] on div "Clear Save Submit" at bounding box center [237, 395] width 441 height 23
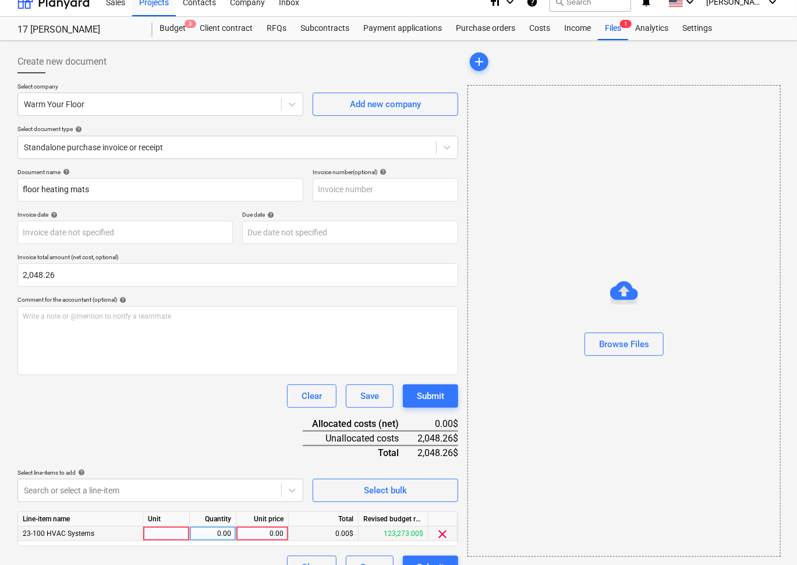
click at [248, 528] on div "0.00" at bounding box center [262, 534] width 43 height 15
click at [274, 532] on div "0.00" at bounding box center [262, 534] width 43 height 15
type input "2,048.26"
click at [203, 432] on div "Document name help floor heating mats Invoice number (optional) help Invoice da…" at bounding box center [237, 373] width 441 height 411
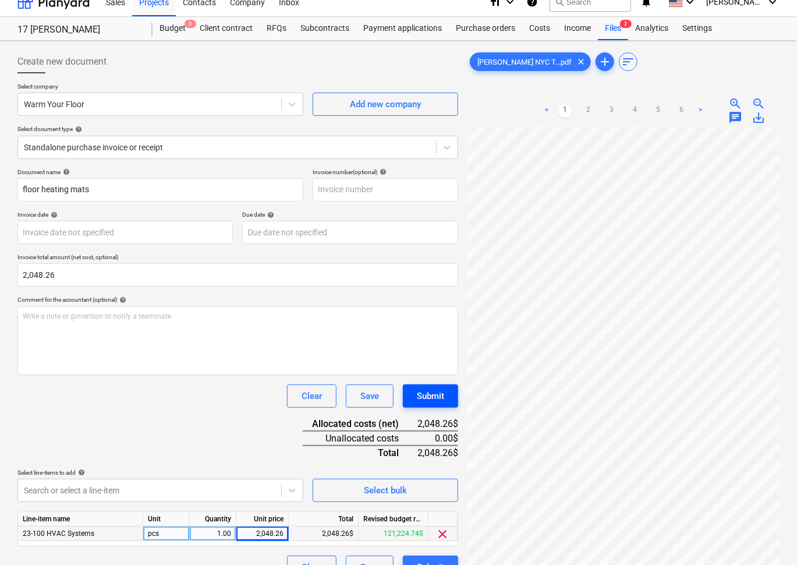
click at [430, 400] on div "Submit" at bounding box center [430, 396] width 27 height 15
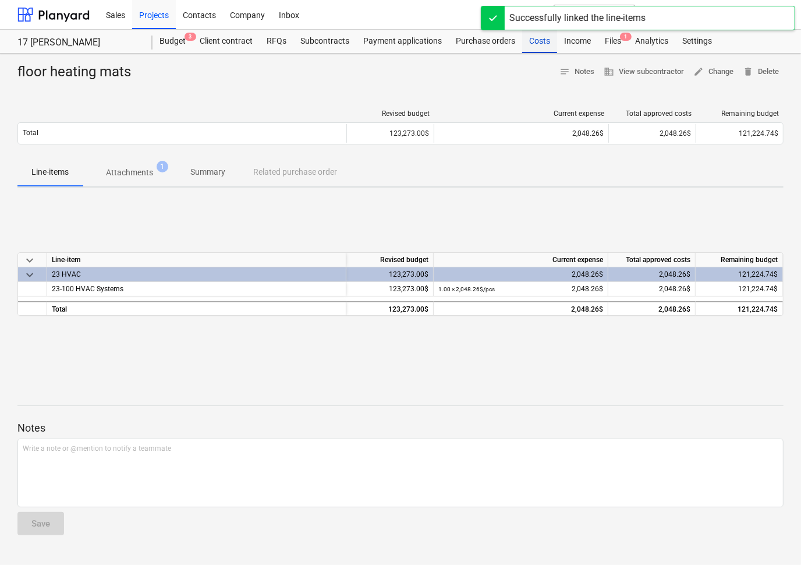
click at [536, 41] on div "Costs" at bounding box center [539, 41] width 35 height 23
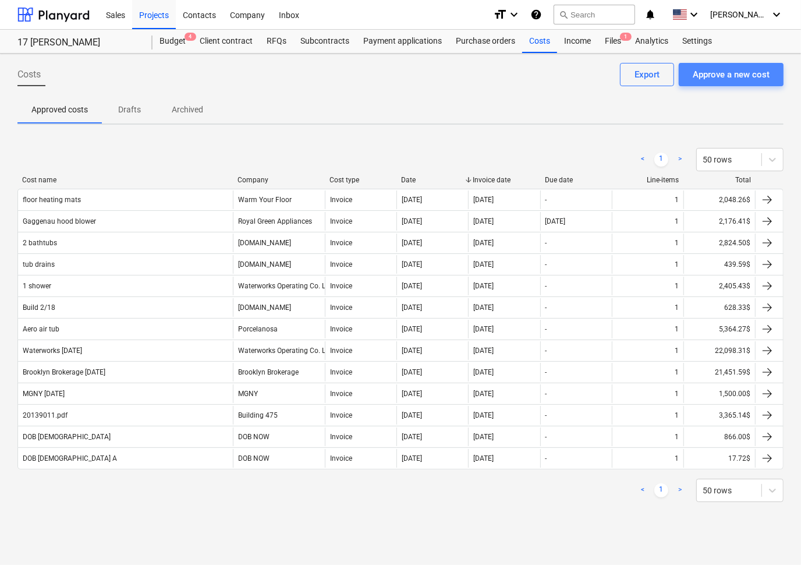
click at [718, 68] on div "Approve a new cost" at bounding box center [731, 74] width 77 height 15
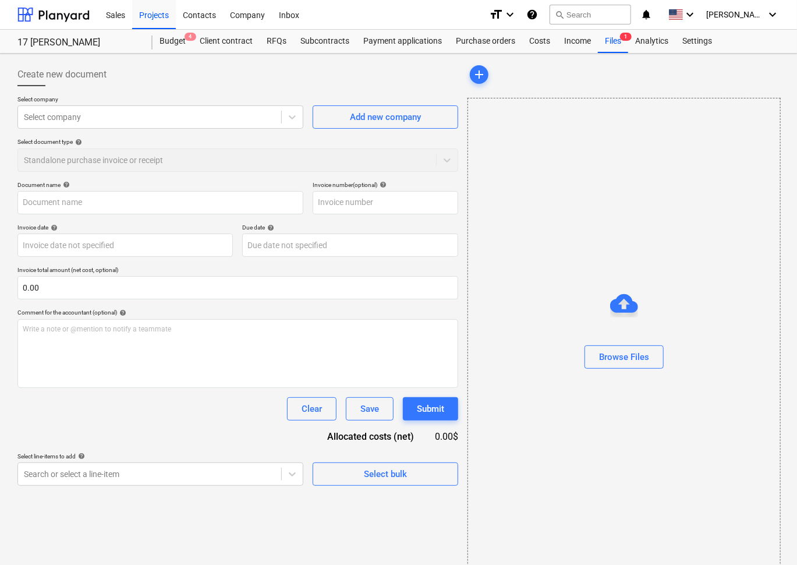
click at [257, 130] on div "Select company Select company Add new company Select document type help Standal…" at bounding box center [237, 139] width 441 height 86
click at [254, 118] on div at bounding box center [150, 117] width 252 height 12
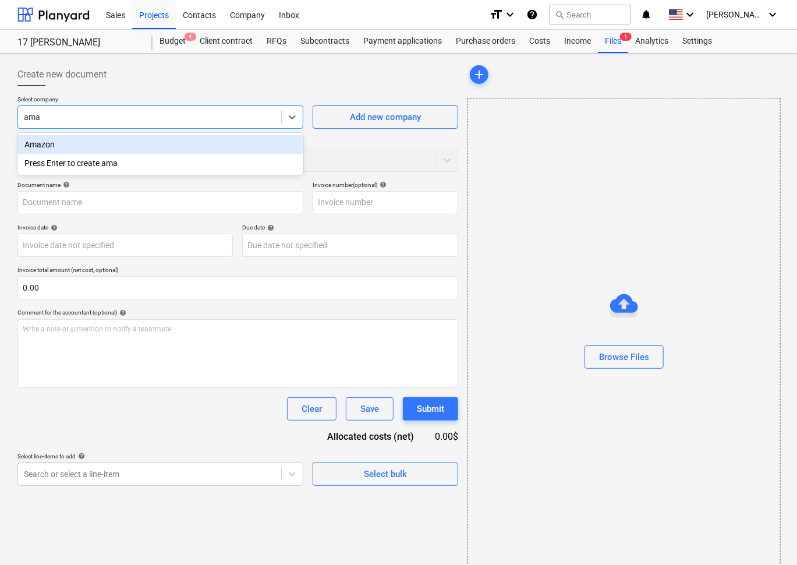
type input "amaz"
click at [225, 138] on div "Amazon" at bounding box center [160, 144] width 286 height 19
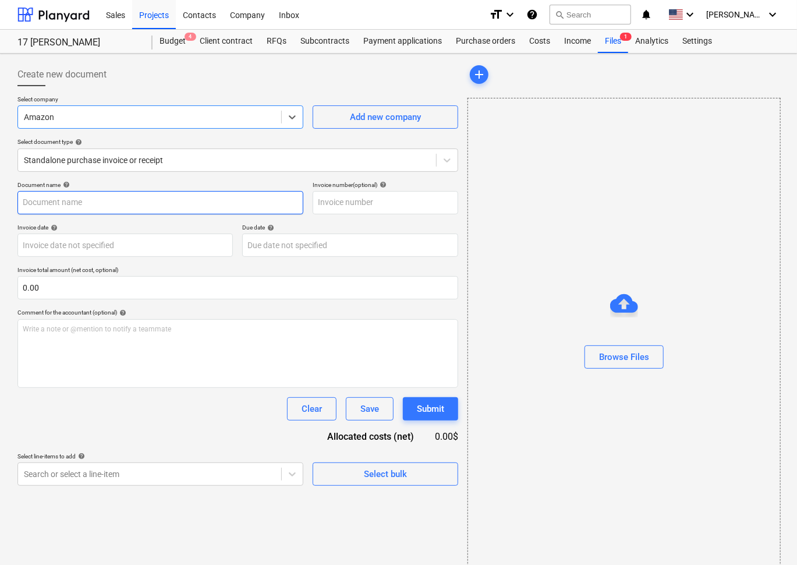
click at [234, 201] on input "text" at bounding box center [160, 202] width 286 height 23
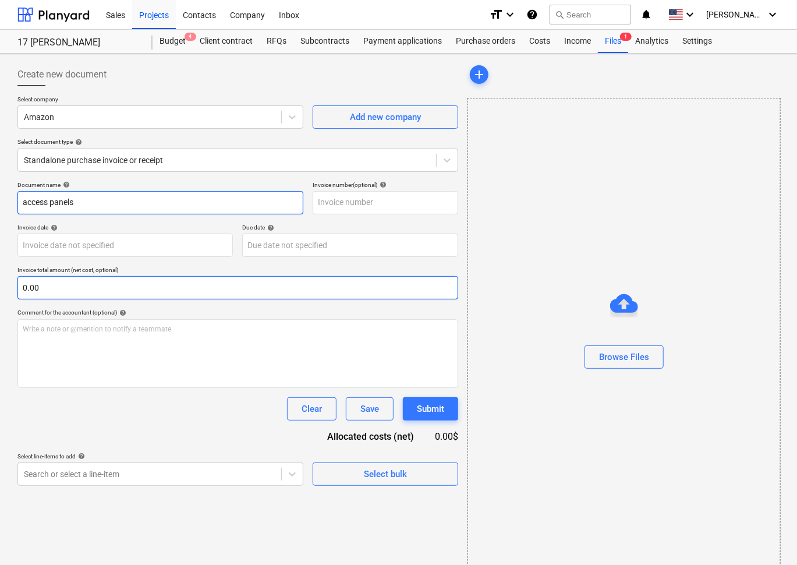
type input "access panels"
click at [166, 289] on input "text" at bounding box center [237, 287] width 441 height 23
paste input "1,332.45"
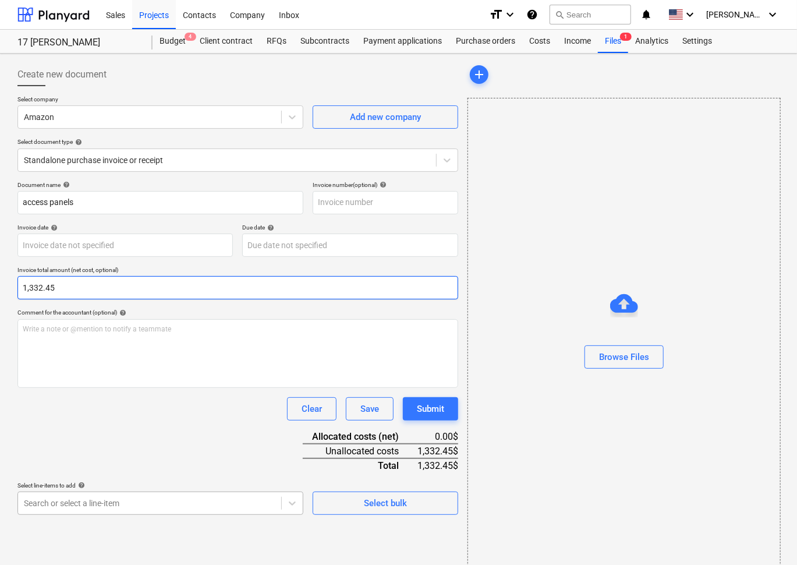
type input "1,332.45"
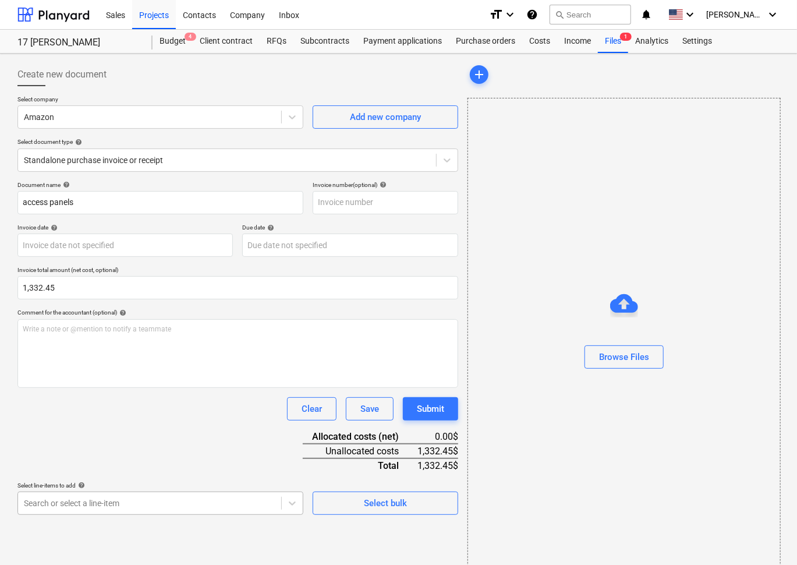
click at [170, 506] on body "Sales Projects Contacts Company Inbox format_size keyboard_arrow_down help sear…" at bounding box center [398, 282] width 797 height 565
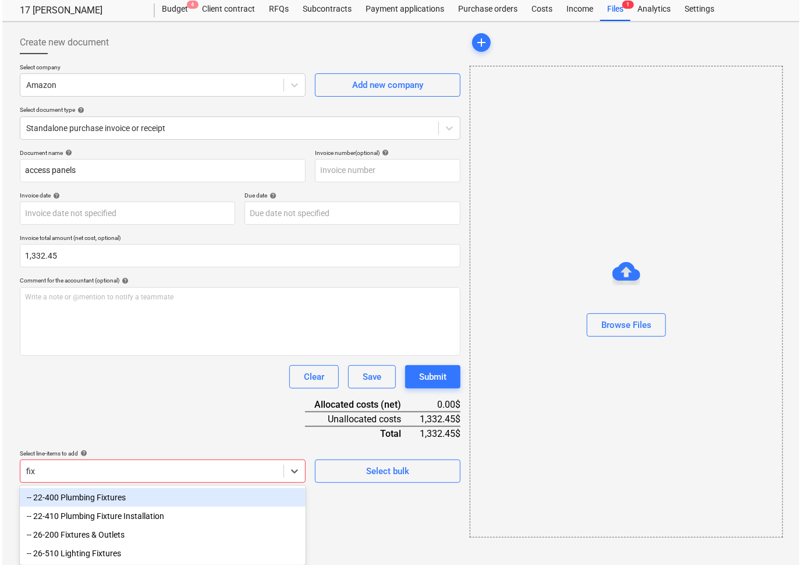
scroll to position [33, 0]
type input "fixture"
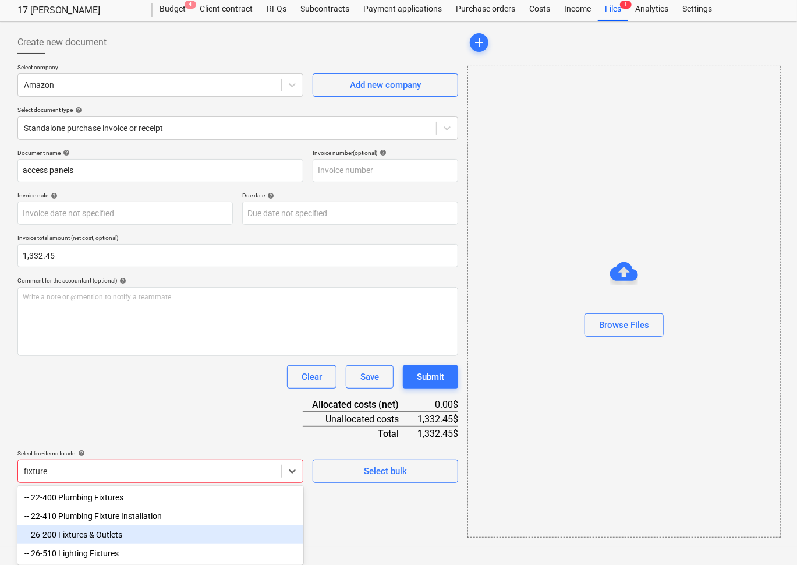
click at [228, 536] on div "-- 26-200 Fixtures & Outlets" at bounding box center [160, 534] width 286 height 19
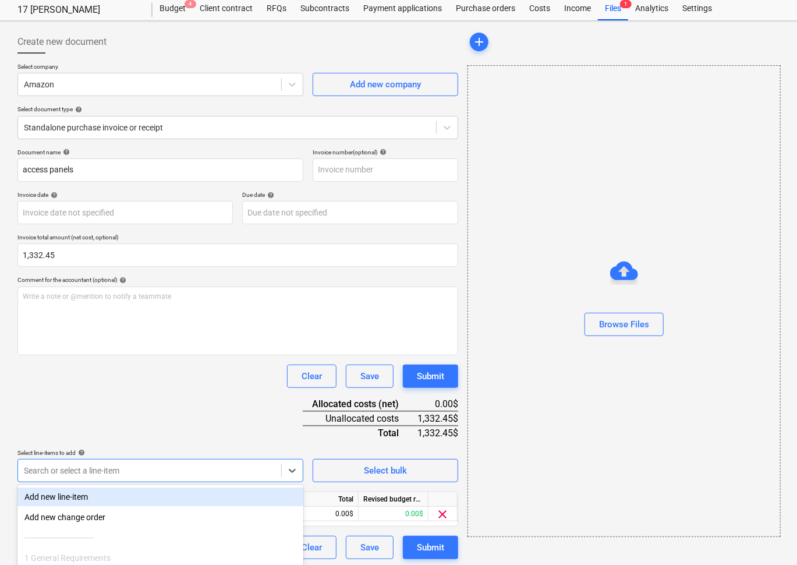
click at [229, 400] on div "Document name help access panels Invoice number (optional) help Invoice date he…" at bounding box center [237, 354] width 441 height 411
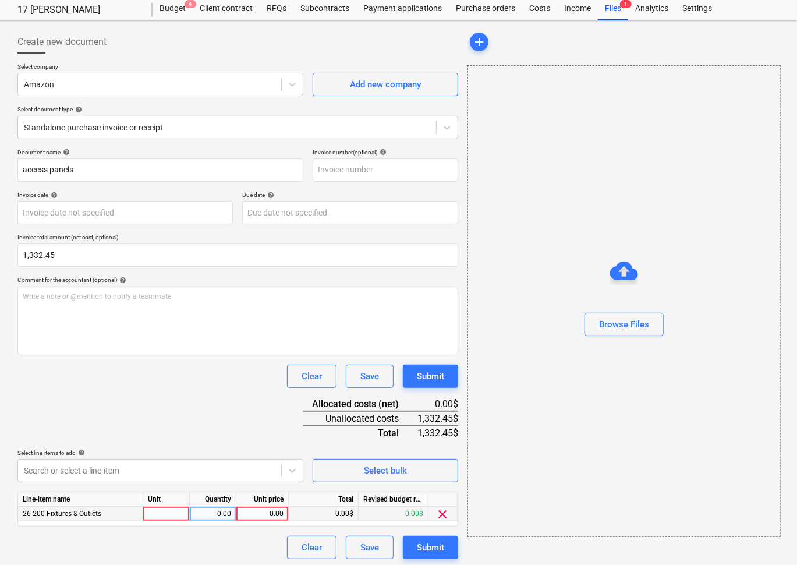
click at [267, 511] on div "0.00" at bounding box center [262, 514] width 43 height 15
type input "1,332.45"
click at [243, 454] on p "Select line-items to add help" at bounding box center [160, 454] width 286 height 10
click at [247, 411] on div "Document name help access panels Invoice number (optional) help Invoice date he…" at bounding box center [237, 354] width 441 height 411
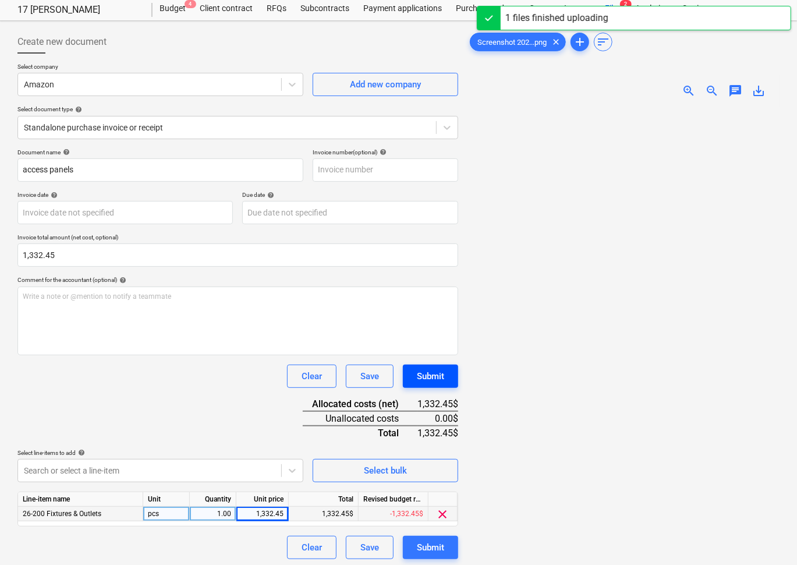
click at [447, 370] on button "Submit" at bounding box center [430, 376] width 55 height 23
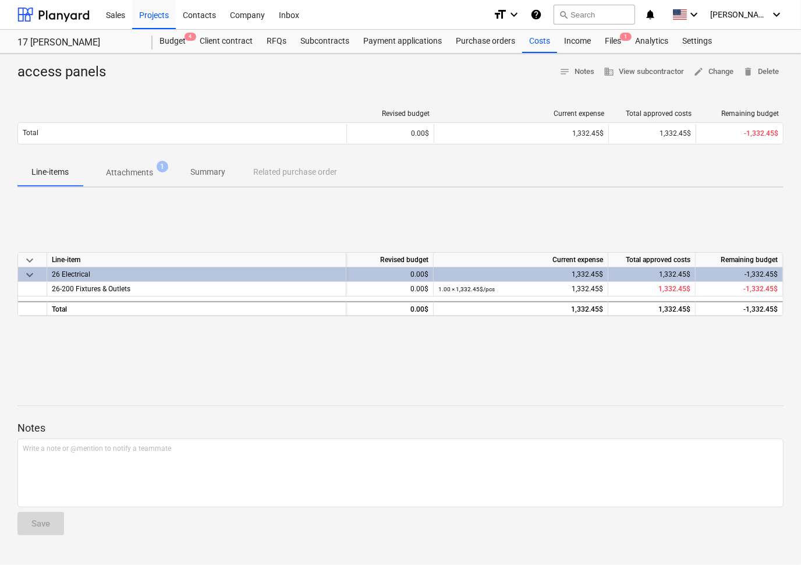
click at [541, 29] on div "Sales Projects Contacts Company Inbox format_size keyboard_arrow_down help sear…" at bounding box center [400, 15] width 801 height 30
click at [540, 40] on div "Costs" at bounding box center [539, 41] width 35 height 23
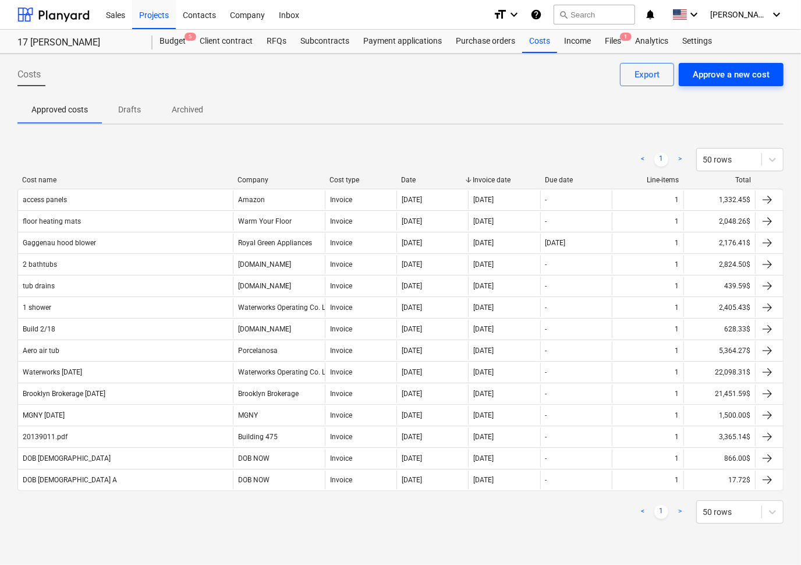
click at [718, 82] on button "Approve a new cost" at bounding box center [731, 74] width 105 height 23
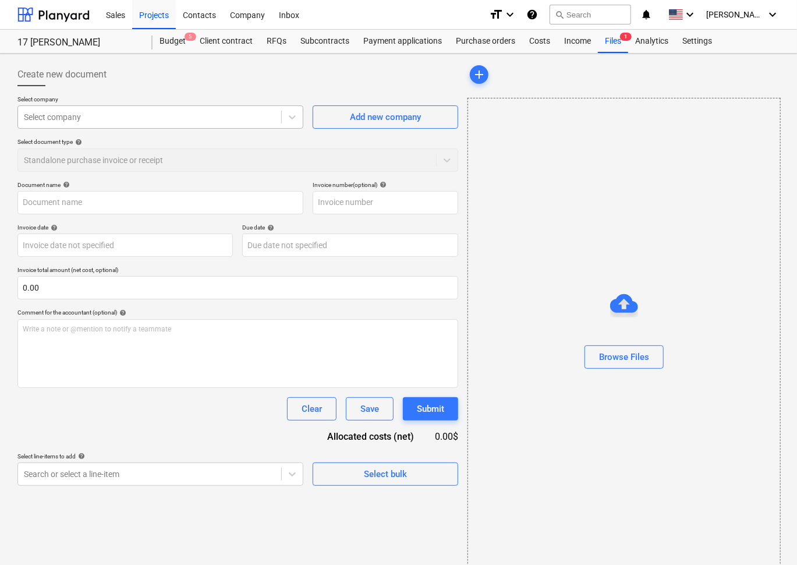
click at [259, 127] on div "Select company" at bounding box center [160, 116] width 286 height 23
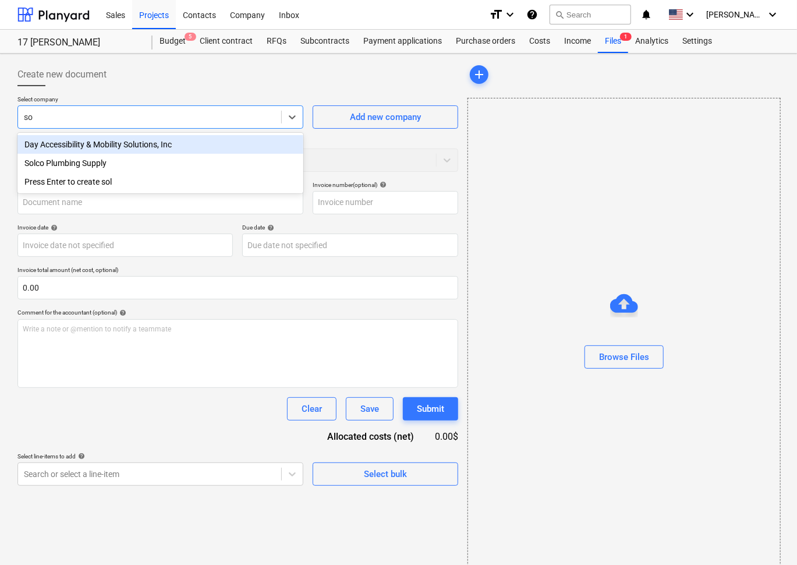
type input "s"
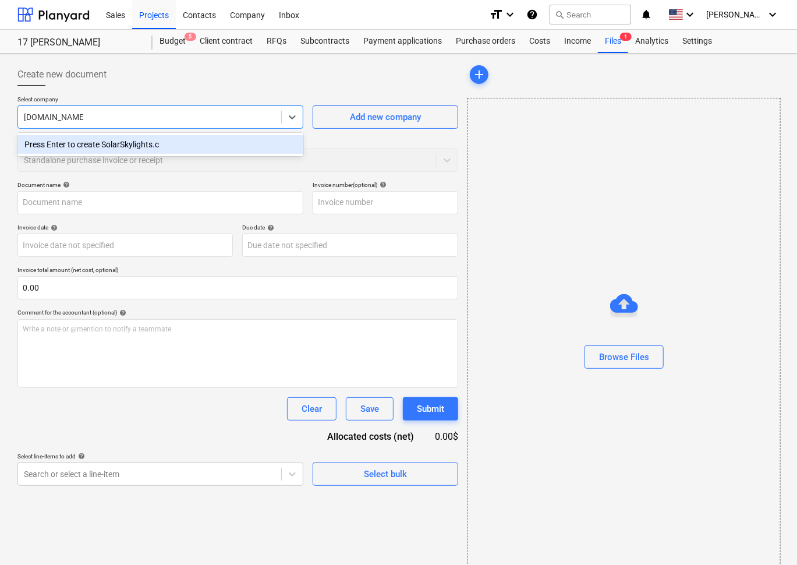
type input "SolarSkylights.com"
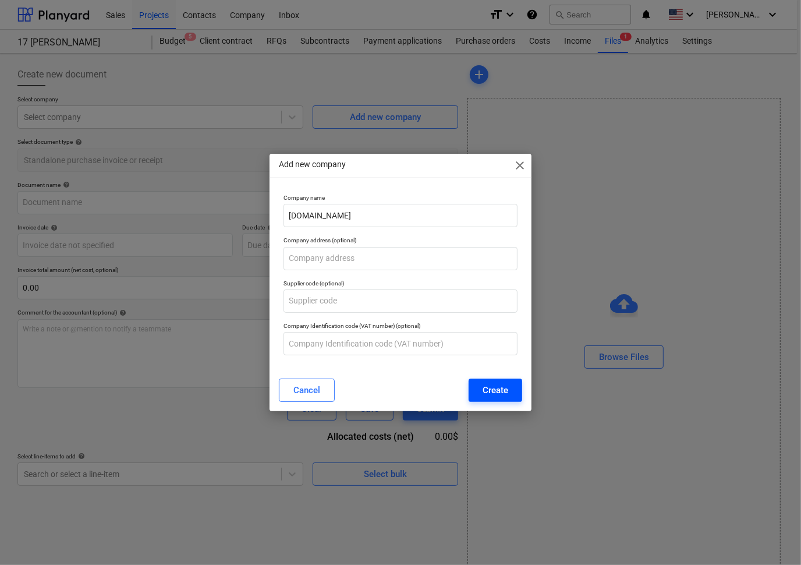
click at [497, 391] on div "Create" at bounding box center [496, 390] width 26 height 15
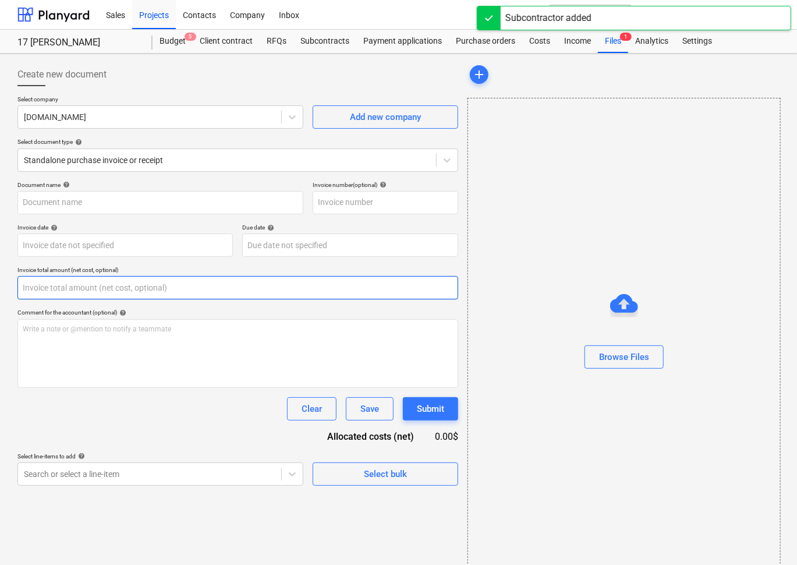
click at [208, 290] on input "text" at bounding box center [237, 287] width 441 height 23
paste input "875.36"
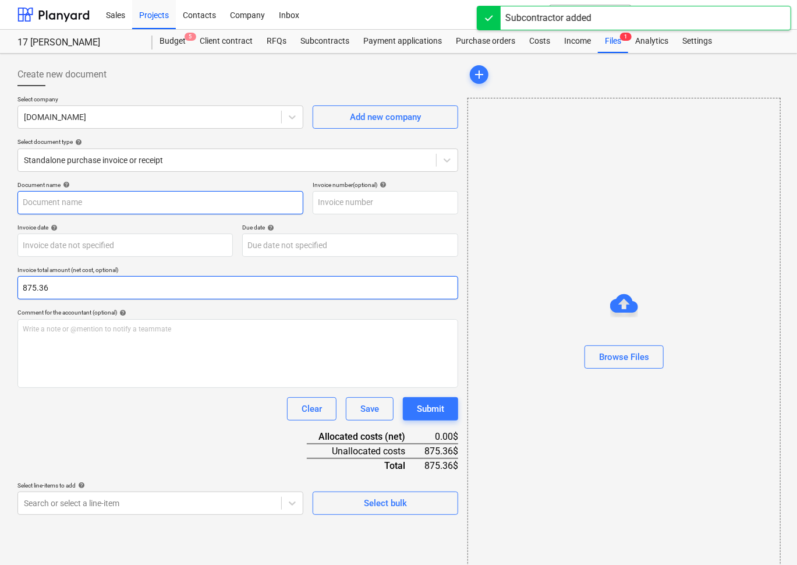
type input "875.36"
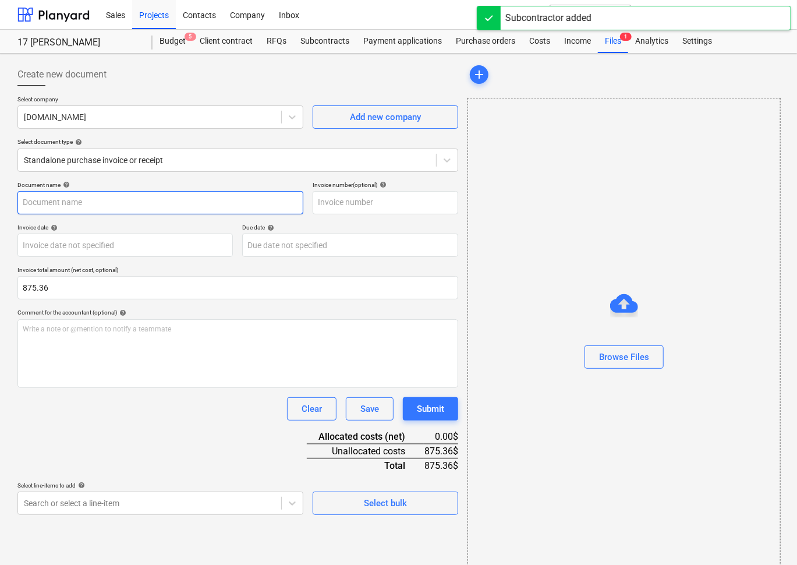
click at [127, 202] on input "text" at bounding box center [160, 202] width 286 height 23
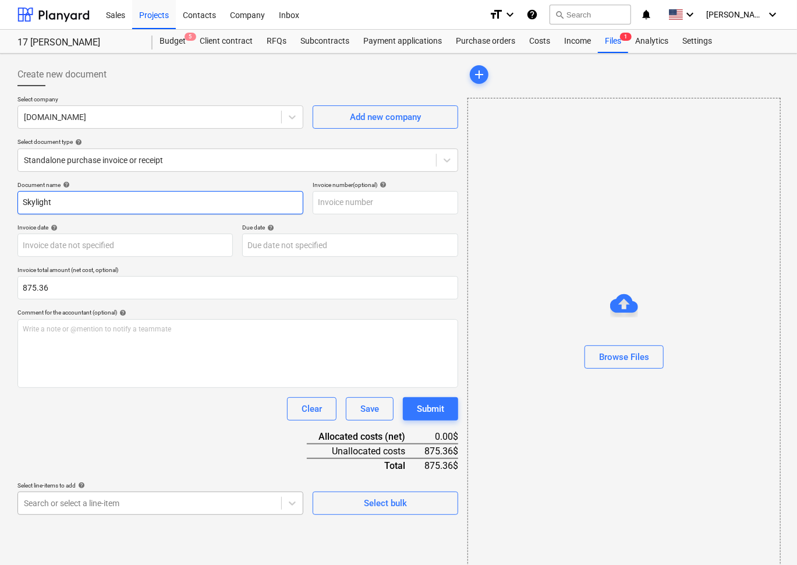
type input "Skylight"
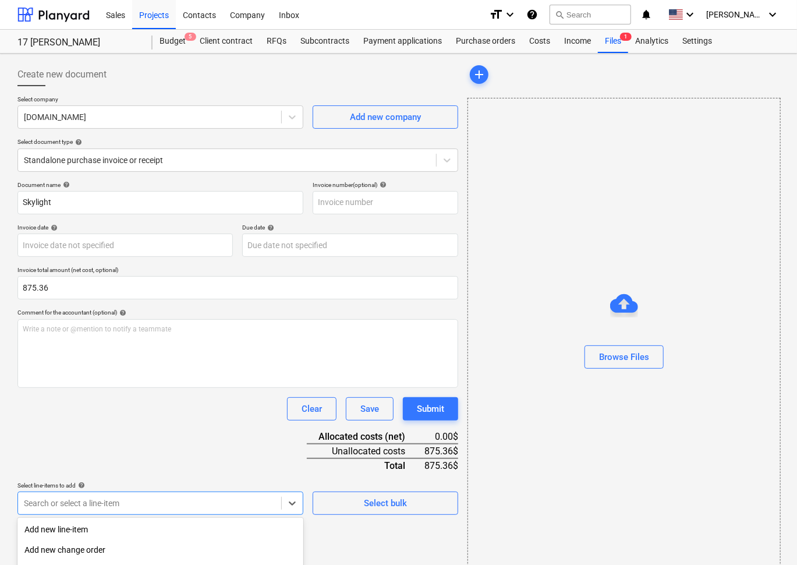
scroll to position [130, 0]
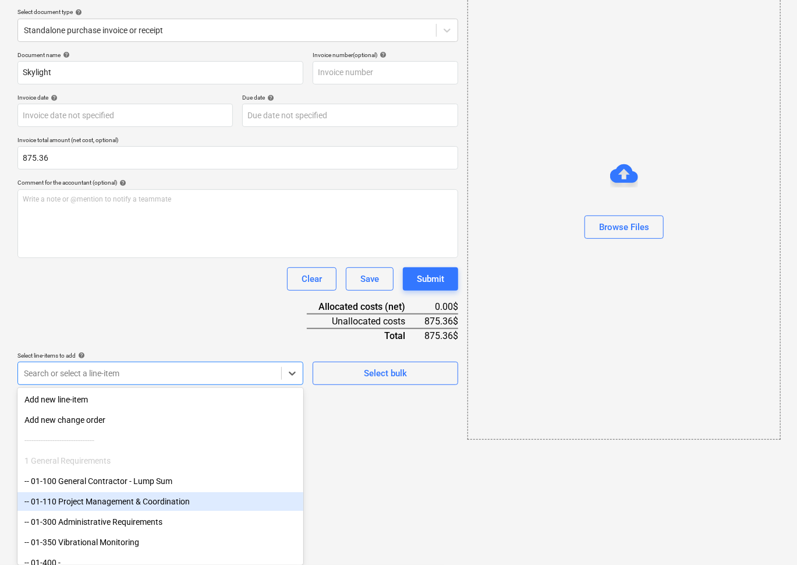
click at [157, 435] on body "Sales Projects Contacts Company Inbox format_size keyboard_arrow_down help sear…" at bounding box center [398, 152] width 797 height 565
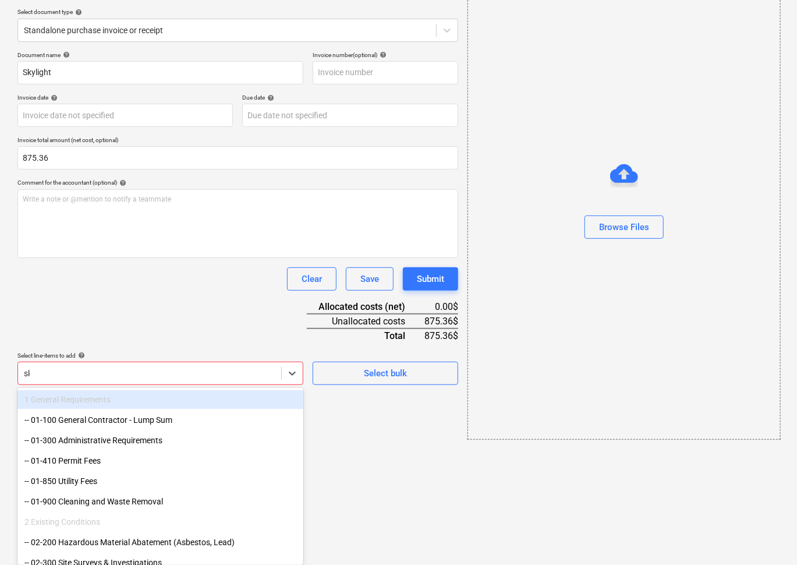
scroll to position [13, 0]
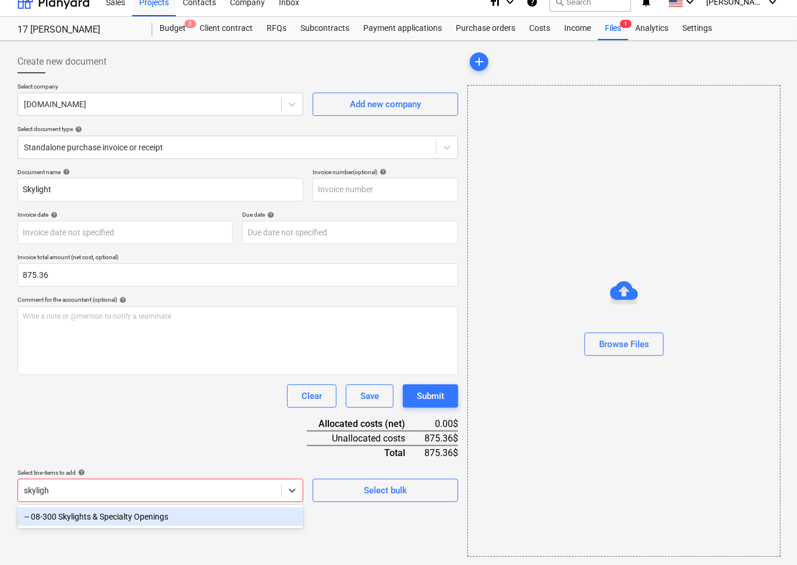
type input "skylight"
click at [44, 513] on div "-- 08-300 Skylights & Specialty Openings" at bounding box center [160, 516] width 286 height 19
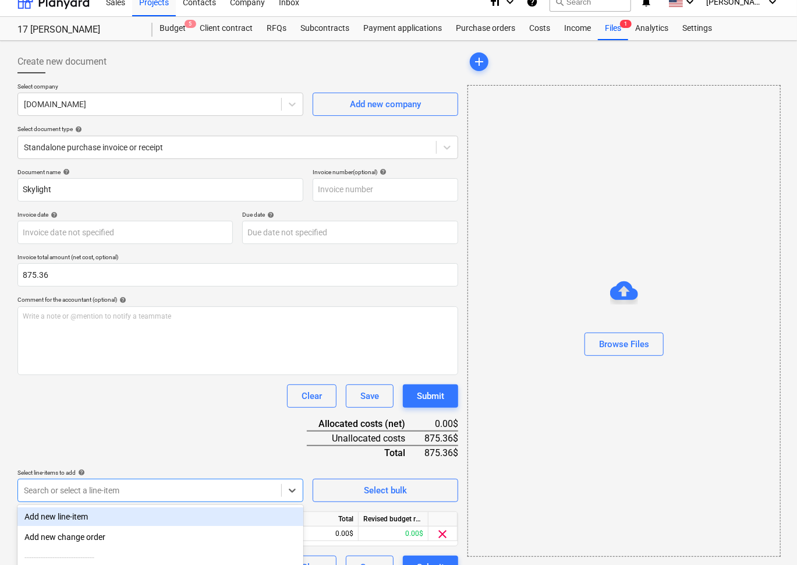
click at [103, 419] on div "Document name help Skylight Invoice number (optional) help Invoice date help Pr…" at bounding box center [237, 373] width 441 height 411
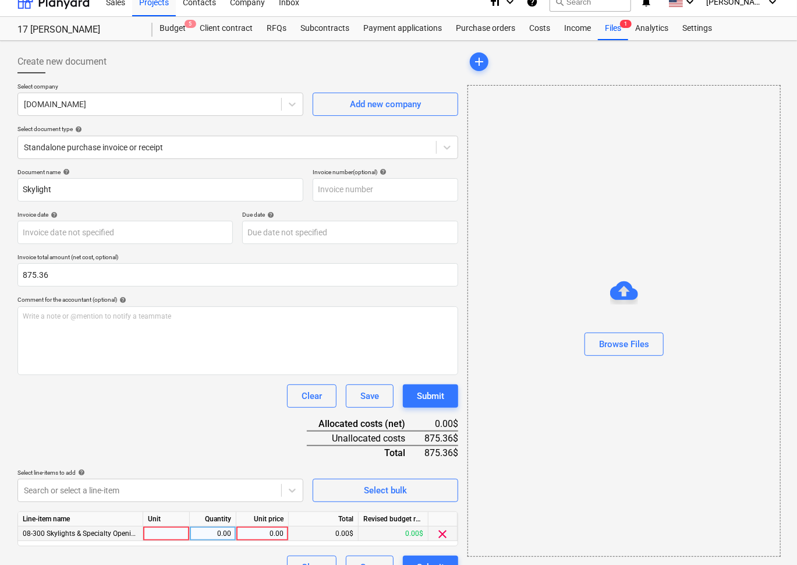
click at [273, 534] on div "0.00" at bounding box center [262, 534] width 43 height 15
type input "875.36"
click at [203, 415] on div "Document name help Skylight Invoice number (optional) help Invoice date help Pr…" at bounding box center [237, 373] width 441 height 411
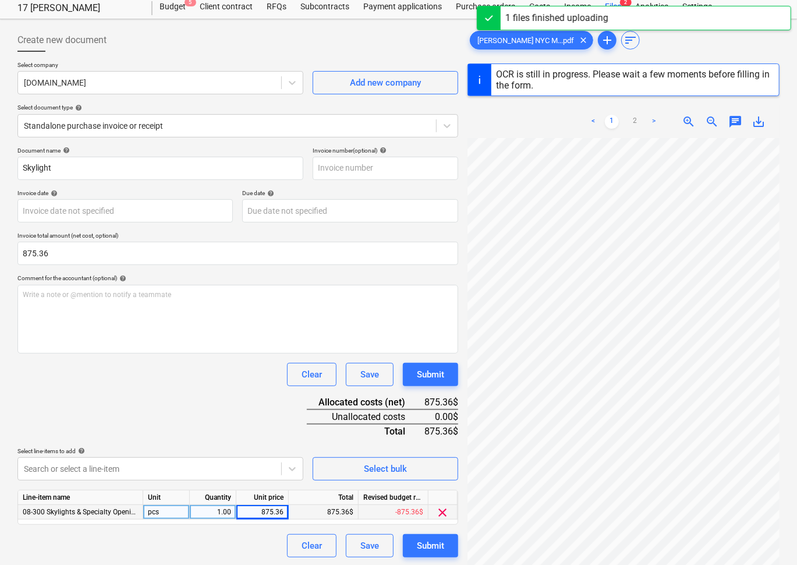
scroll to position [147, 0]
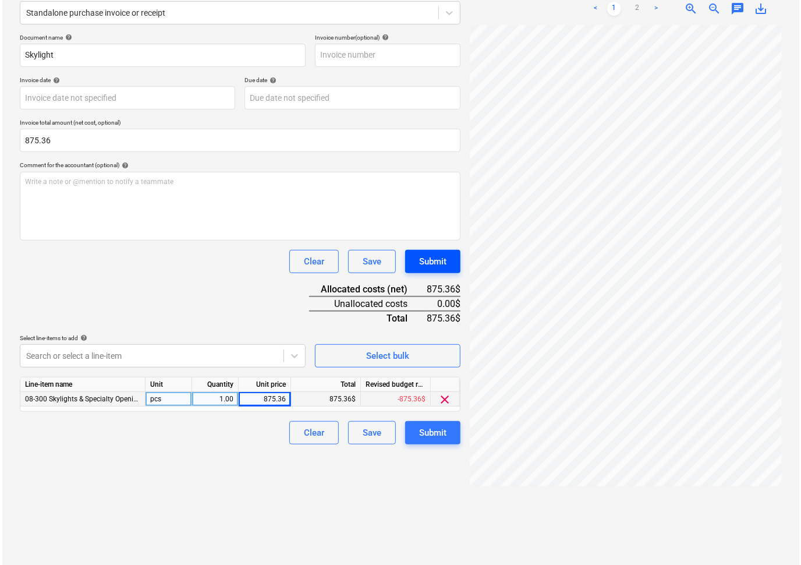
scroll to position [116, 0]
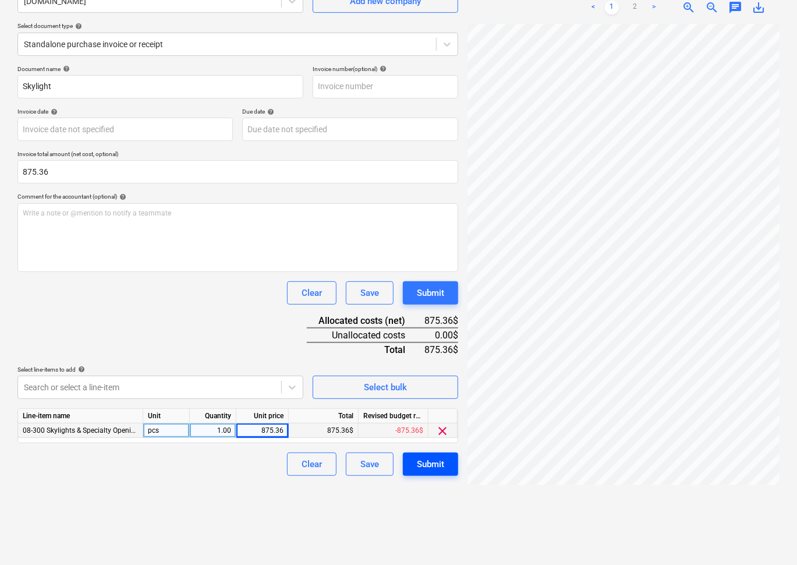
click at [431, 466] on div "Submit" at bounding box center [430, 464] width 27 height 15
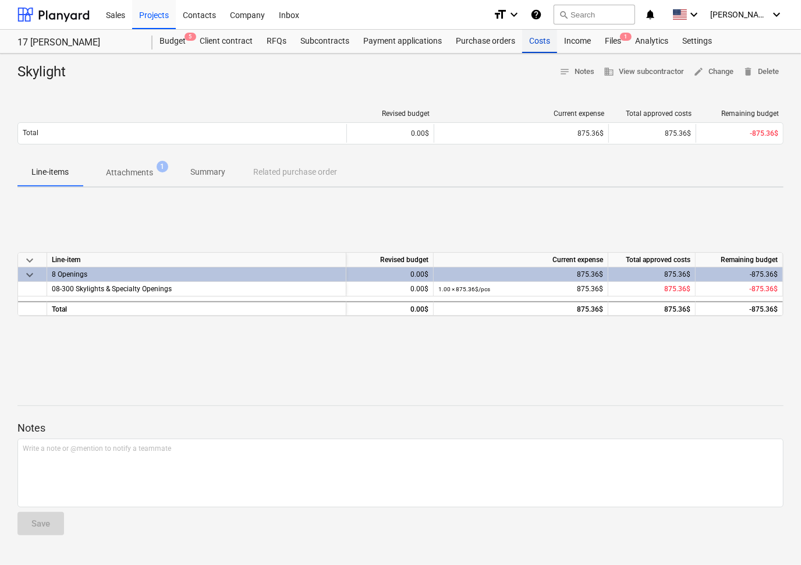
click at [537, 38] on div "Costs" at bounding box center [539, 41] width 35 height 23
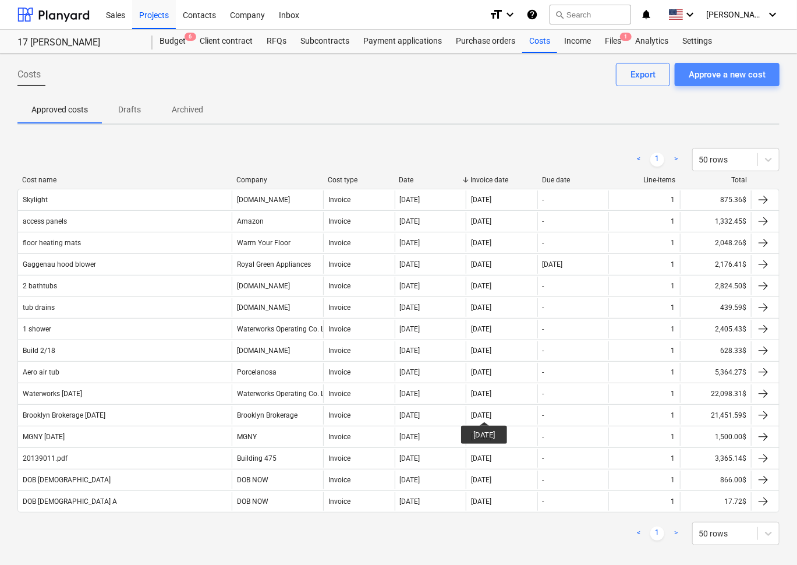
click at [721, 75] on div "Approve a new cost" at bounding box center [727, 74] width 77 height 15
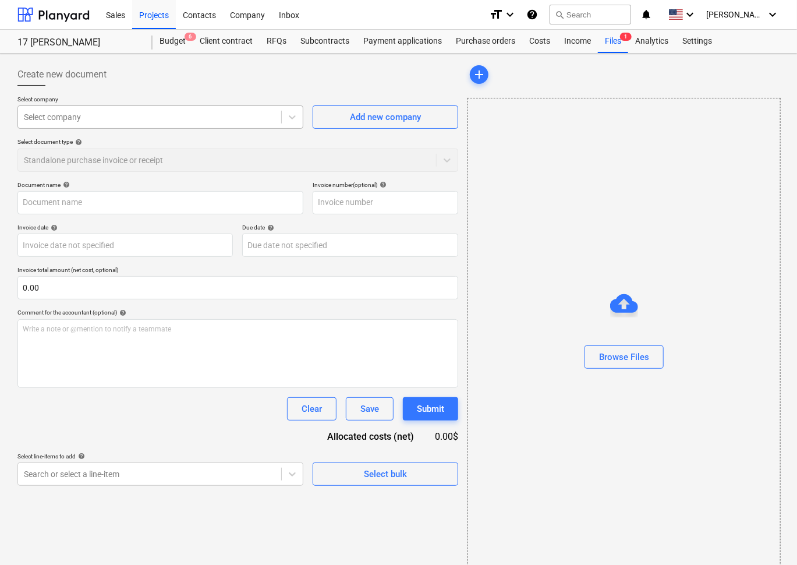
click at [263, 112] on div at bounding box center [150, 117] width 252 height 12
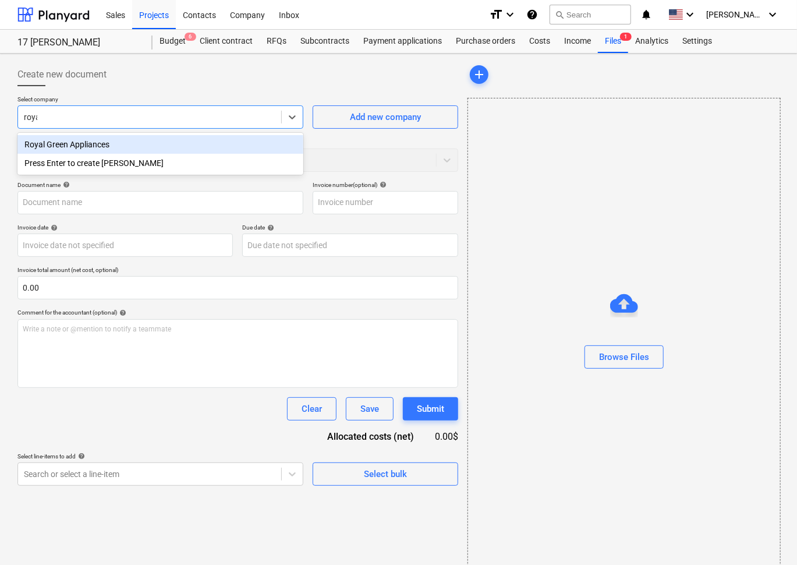
type input "royal"
click at [224, 143] on div "Royal Green Appliances" at bounding box center [160, 144] width 286 height 19
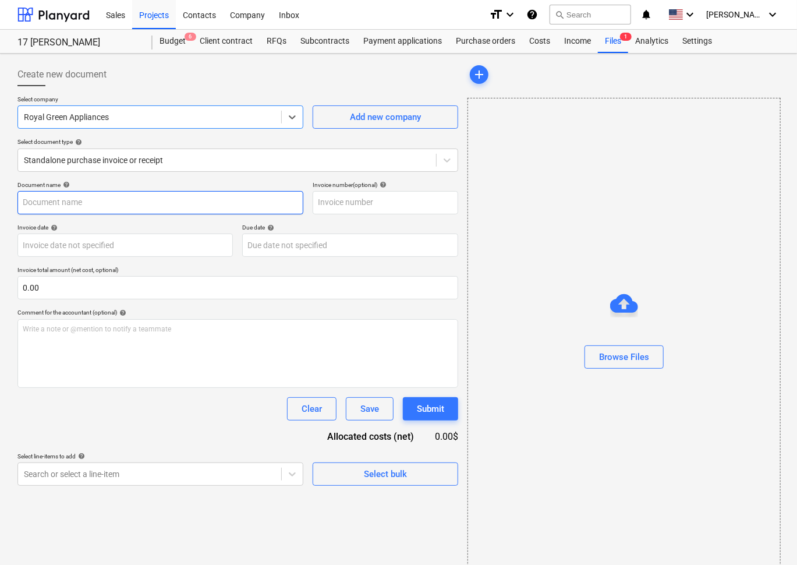
click at [158, 197] on input "text" at bounding box center [160, 202] width 286 height 23
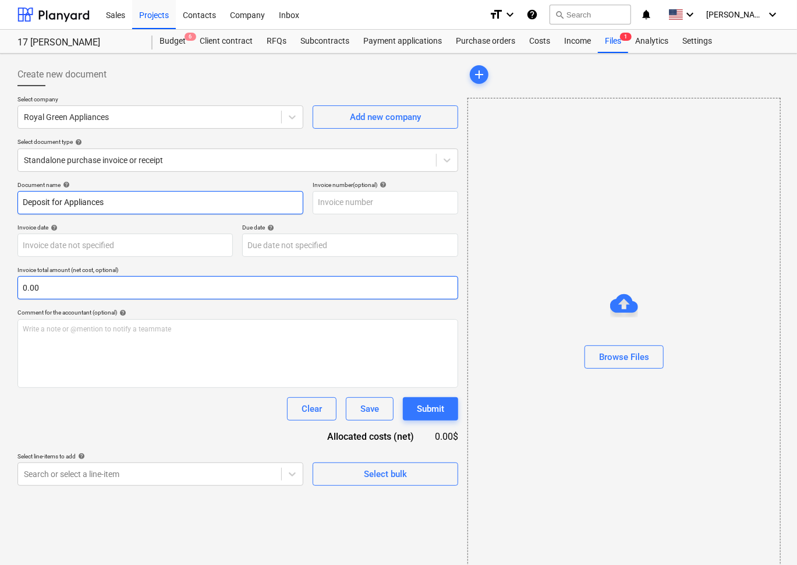
type input "Deposit for Appliances"
click at [45, 295] on input "text" at bounding box center [237, 287] width 441 height 23
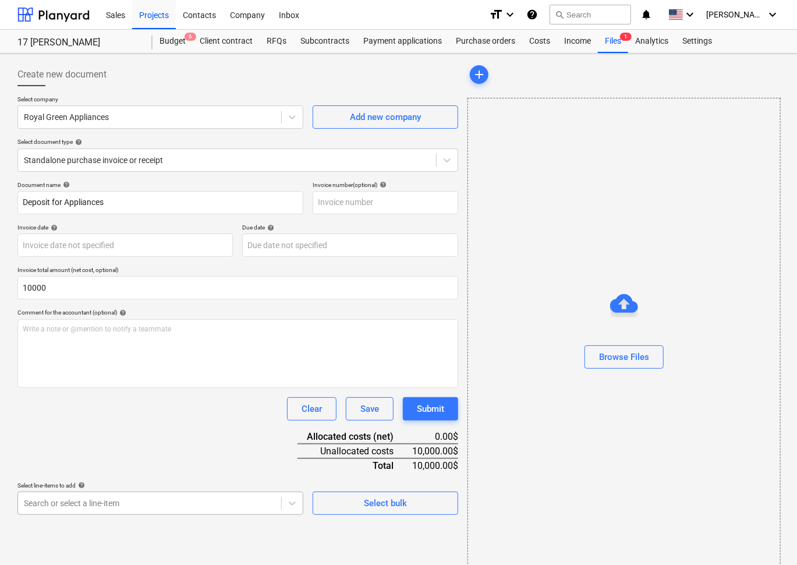
type input "10,000.00"
click at [67, 493] on body "Sales Projects Contacts Company Inbox format_size keyboard_arrow_down help sear…" at bounding box center [398, 282] width 797 height 565
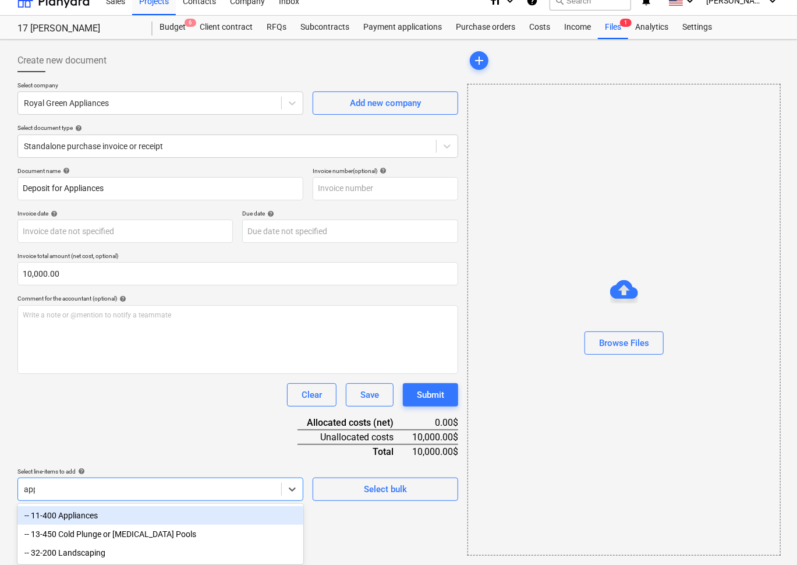
type input "appl"
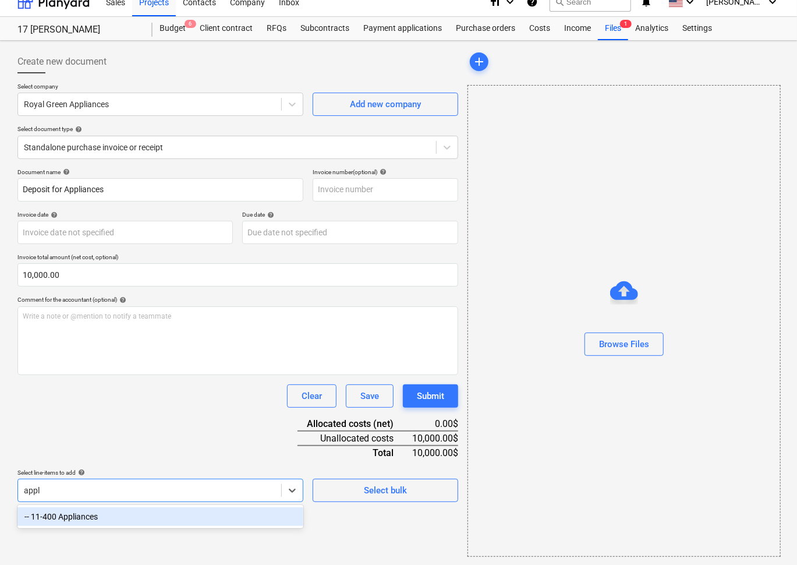
click at [59, 521] on div "-- 11-400 Appliances" at bounding box center [160, 516] width 286 height 19
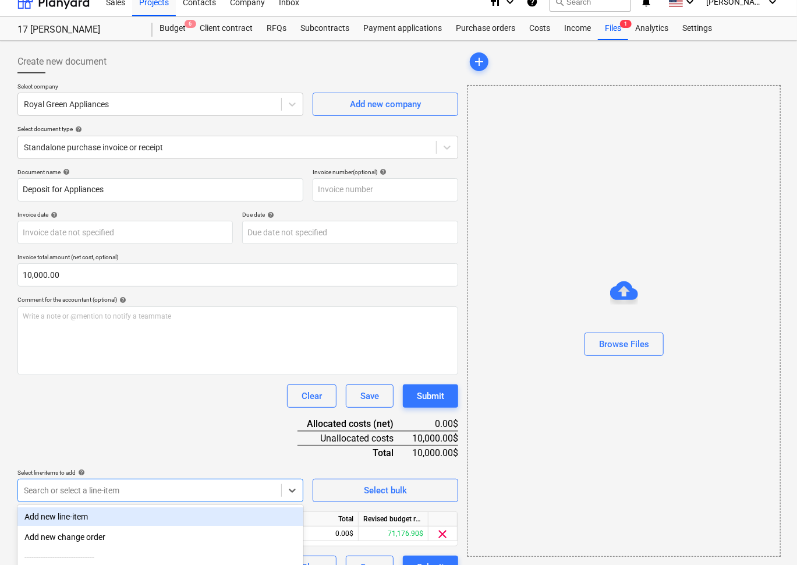
click at [194, 411] on div "Document name help Deposit for Appliances Invoice number (optional) help Invoic…" at bounding box center [237, 373] width 441 height 411
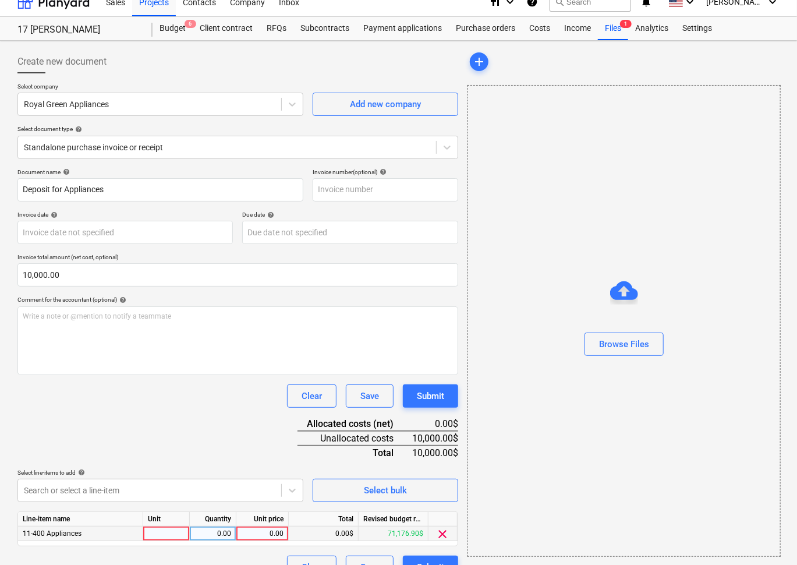
click at [268, 532] on div "0.00" at bounding box center [262, 534] width 43 height 15
type input "10000"
click at [240, 458] on div "Document name help Deposit for Appliances Invoice number (optional) help Invoic…" at bounding box center [237, 373] width 441 height 411
click at [443, 532] on span "clear" at bounding box center [443, 534] width 14 height 14
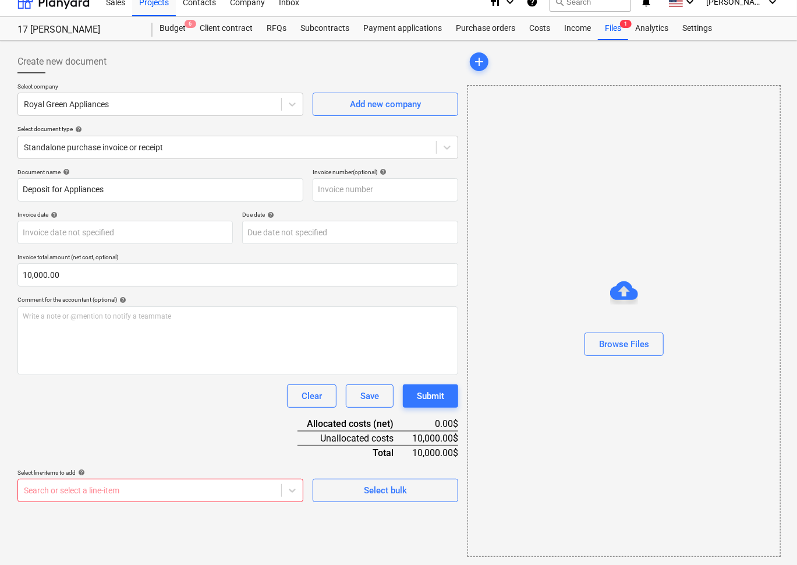
scroll to position [0, 0]
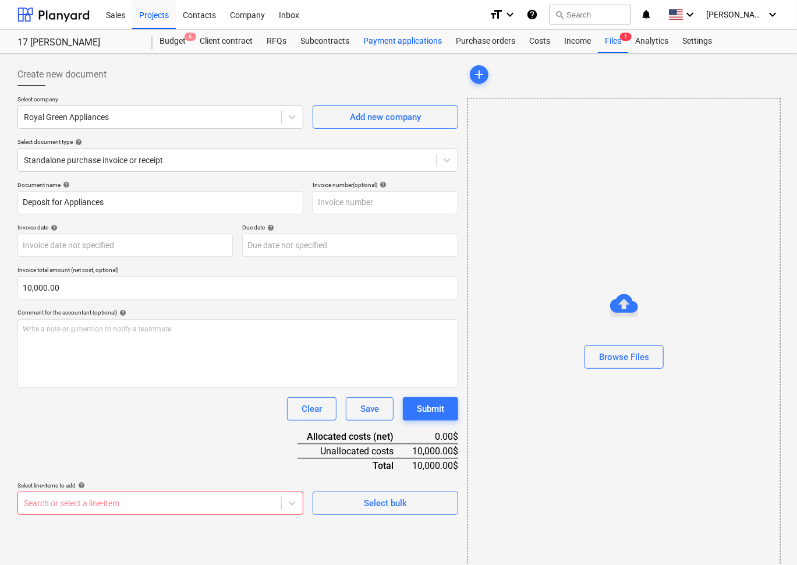
click at [393, 44] on div "Payment applications" at bounding box center [402, 41] width 93 height 23
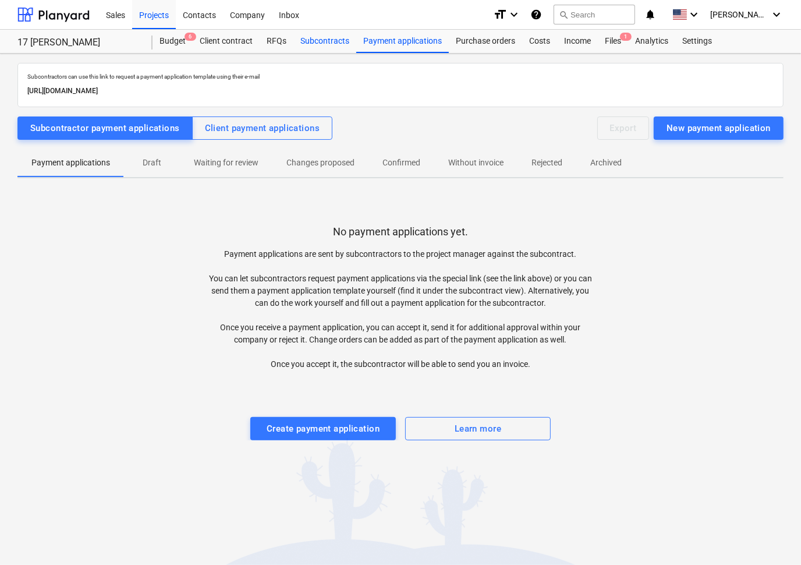
click at [312, 38] on div "Subcontracts" at bounding box center [325, 41] width 63 height 23
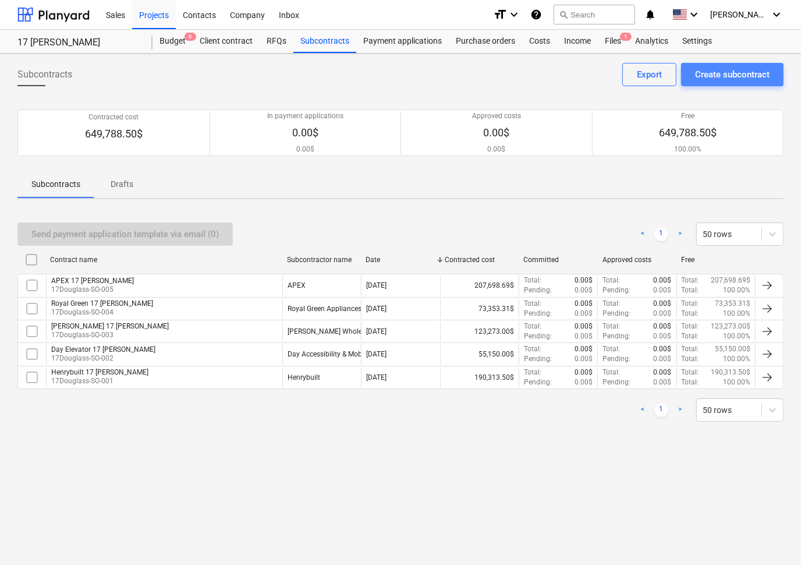
click at [713, 75] on div "Create subcontract" at bounding box center [732, 74] width 75 height 15
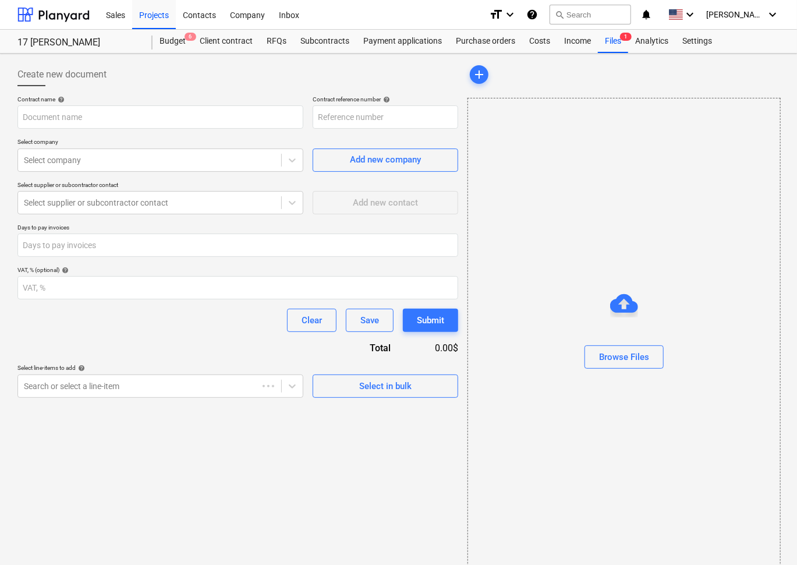
type input "17Douglass-SO-006"
click at [189, 112] on input "text" at bounding box center [160, 116] width 286 height 23
click at [334, 40] on div "Subcontracts" at bounding box center [325, 41] width 63 height 23
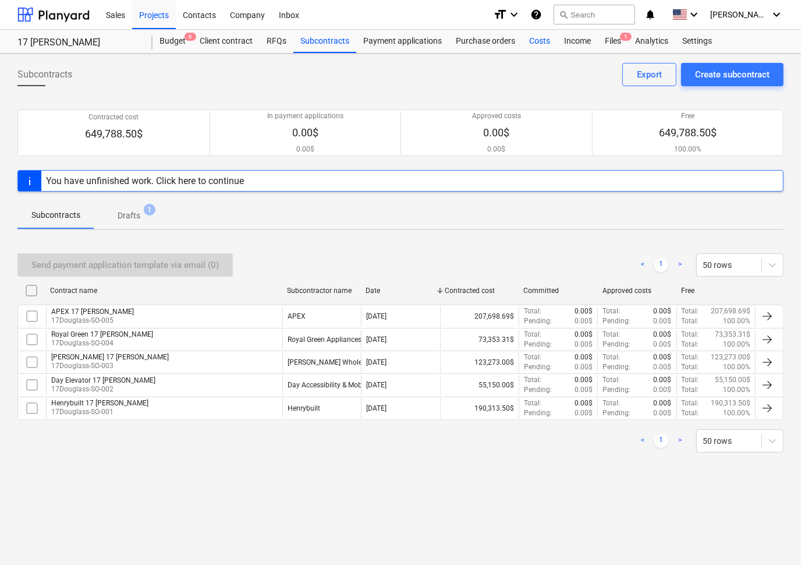
click at [536, 41] on div "Costs" at bounding box center [539, 41] width 35 height 23
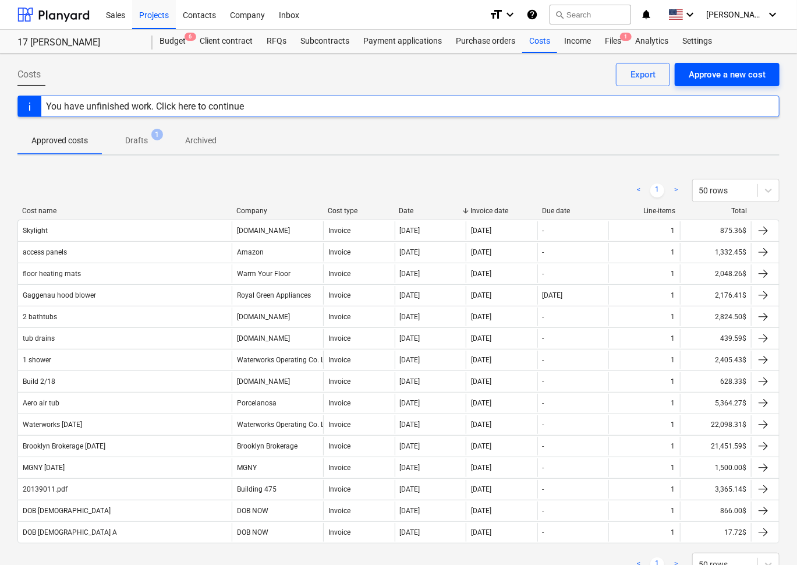
click at [729, 75] on div "Approve a new cost" at bounding box center [727, 74] width 77 height 15
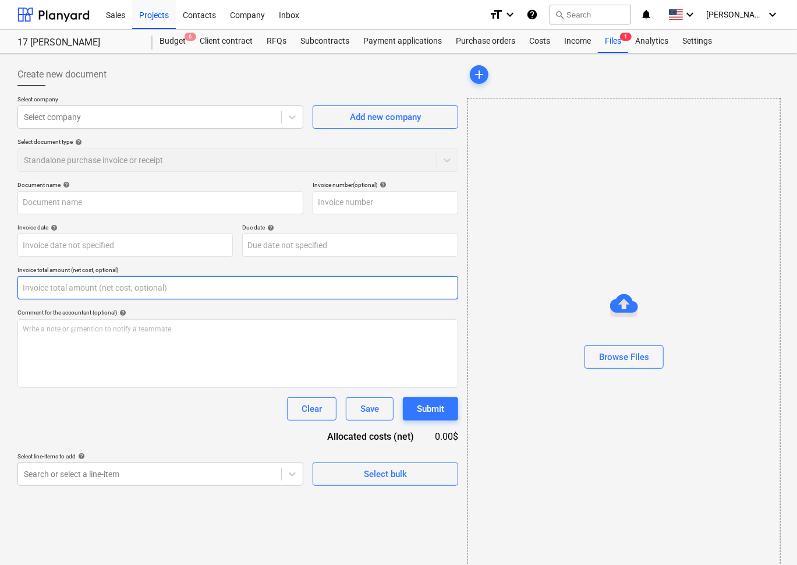
click at [338, 288] on input "text" at bounding box center [237, 287] width 441 height 23
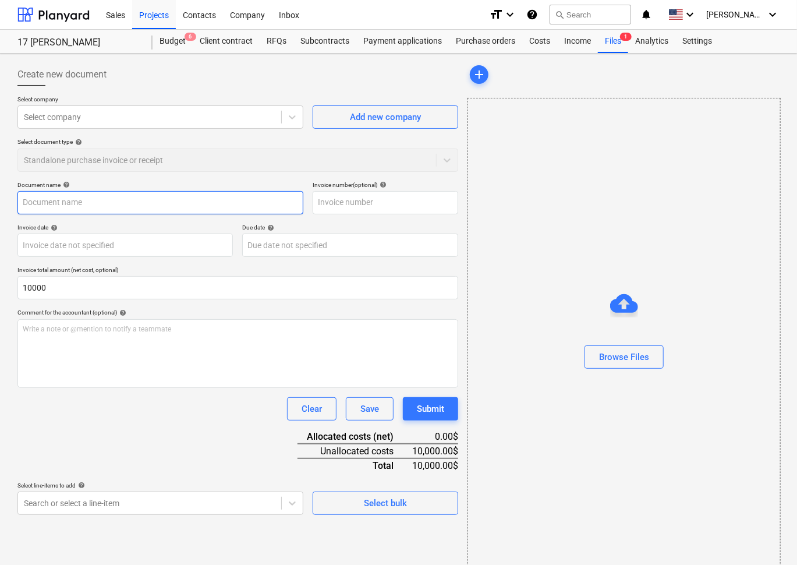
type input "10,000.00"
click at [162, 202] on input "text" at bounding box center [160, 202] width 286 height 23
click at [167, 121] on div at bounding box center [150, 117] width 252 height 12
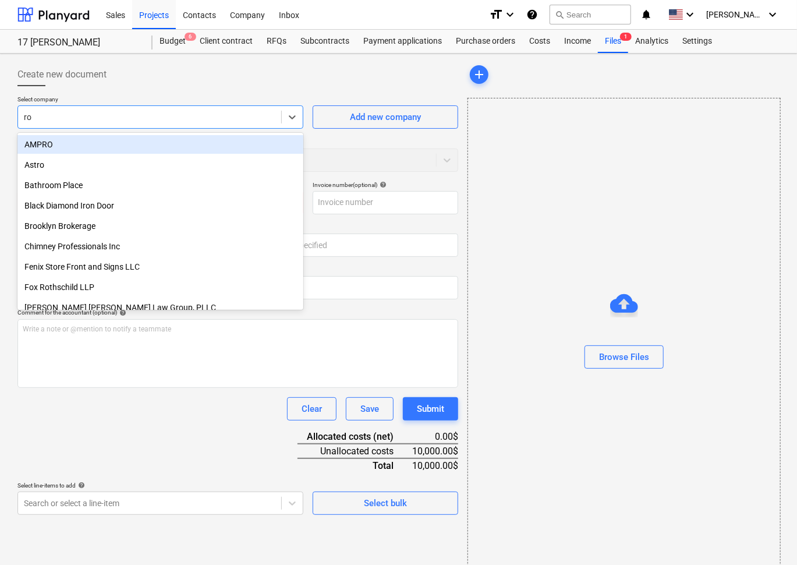
type input "roy"
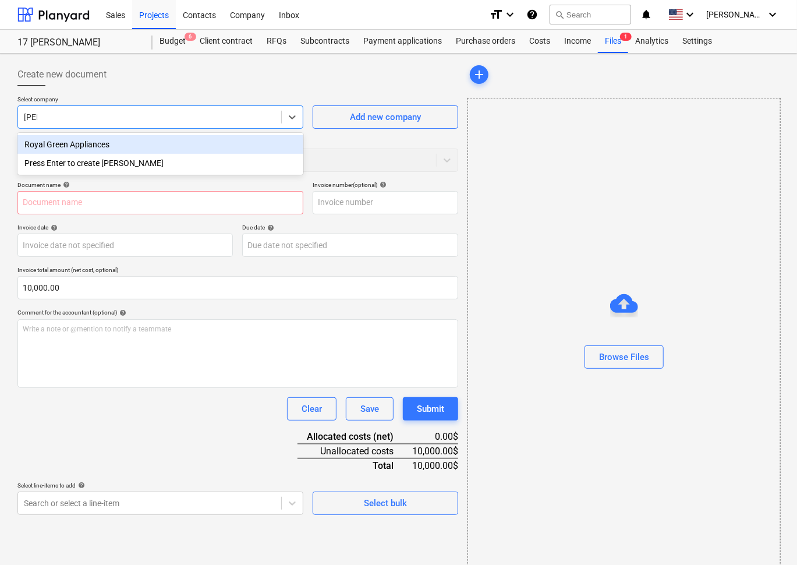
click at [151, 146] on div "Royal Green Appliances" at bounding box center [160, 144] width 286 height 19
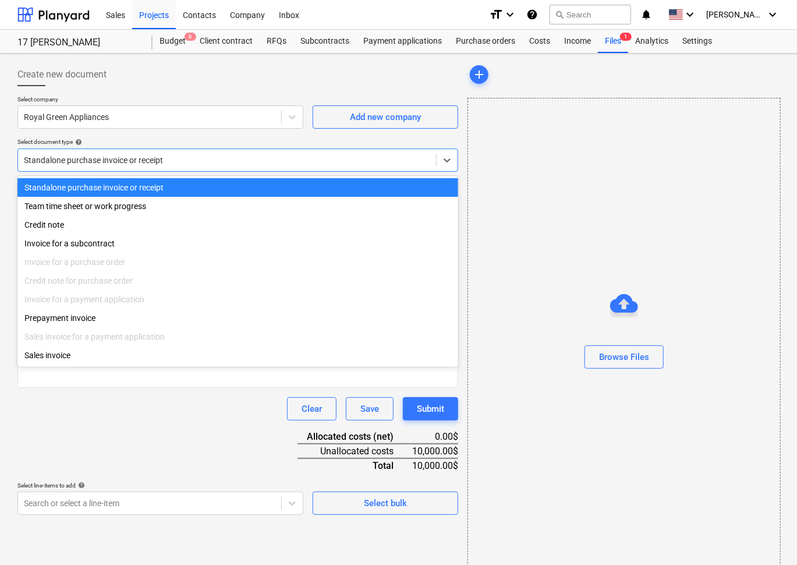
click at [156, 162] on div at bounding box center [227, 160] width 407 height 12
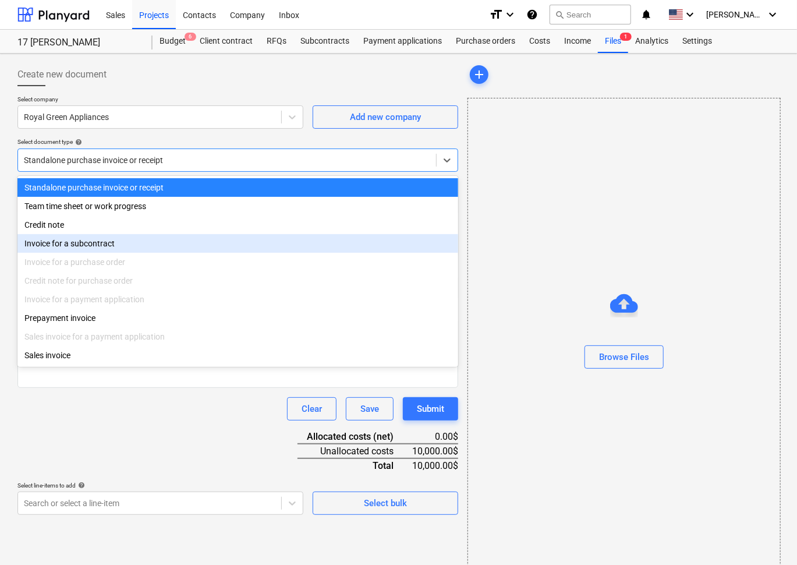
click at [123, 238] on div "Invoice for a subcontract" at bounding box center [237, 243] width 441 height 19
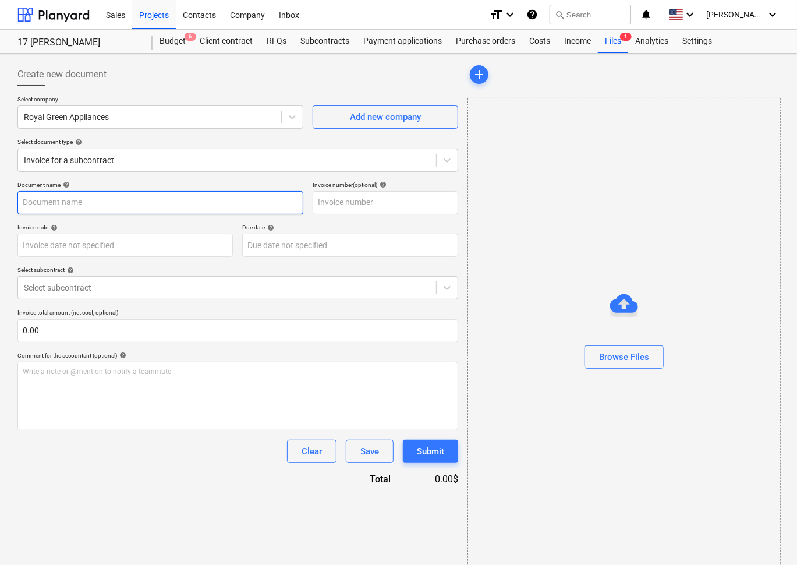
click at [144, 204] on input "text" at bounding box center [160, 202] width 286 height 23
type input "Deposit for Appliances"
click at [126, 288] on div at bounding box center [227, 288] width 407 height 12
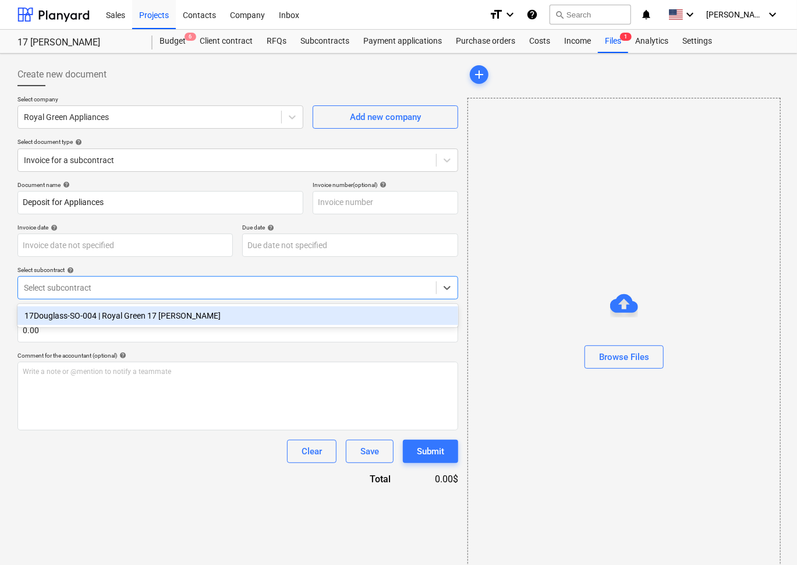
click at [123, 313] on div "17Douglass-SO-004 | Royal Green 17 Douglass" at bounding box center [237, 315] width 441 height 19
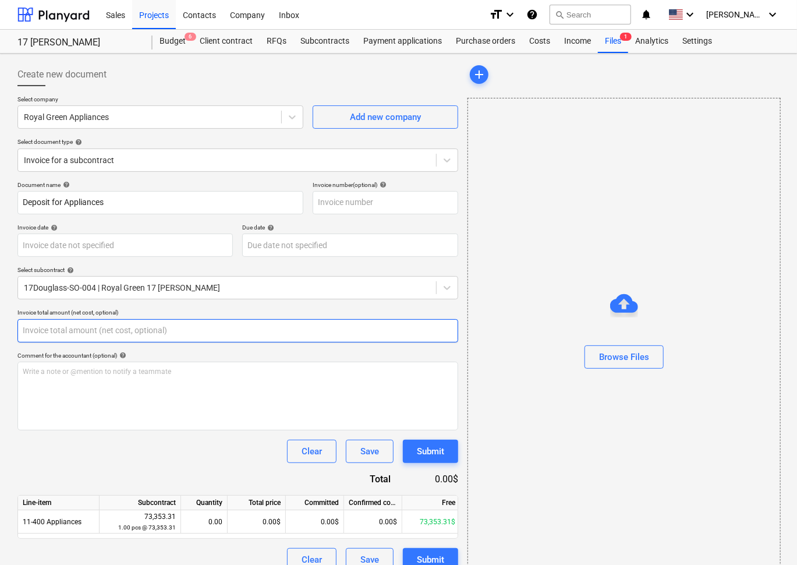
click at [115, 337] on input "text" at bounding box center [237, 330] width 441 height 23
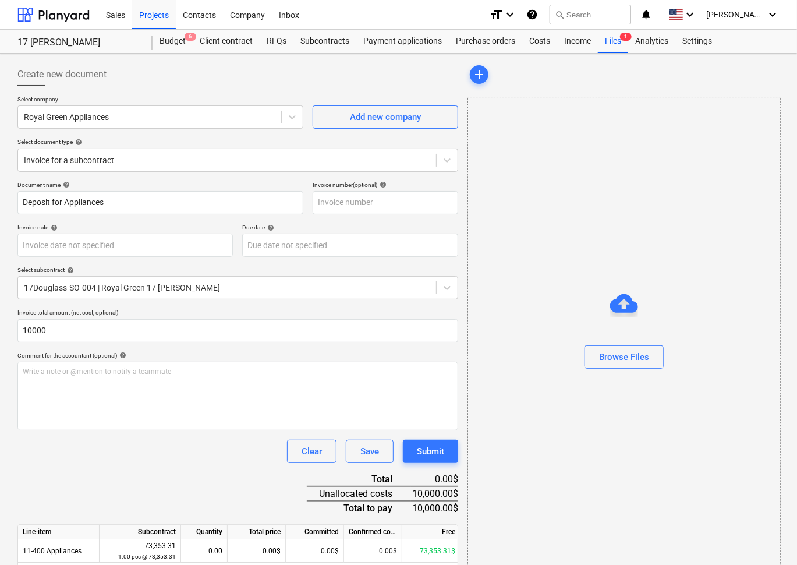
type input "10,000.00"
click at [104, 461] on div "Clear Save Submit" at bounding box center [237, 451] width 441 height 23
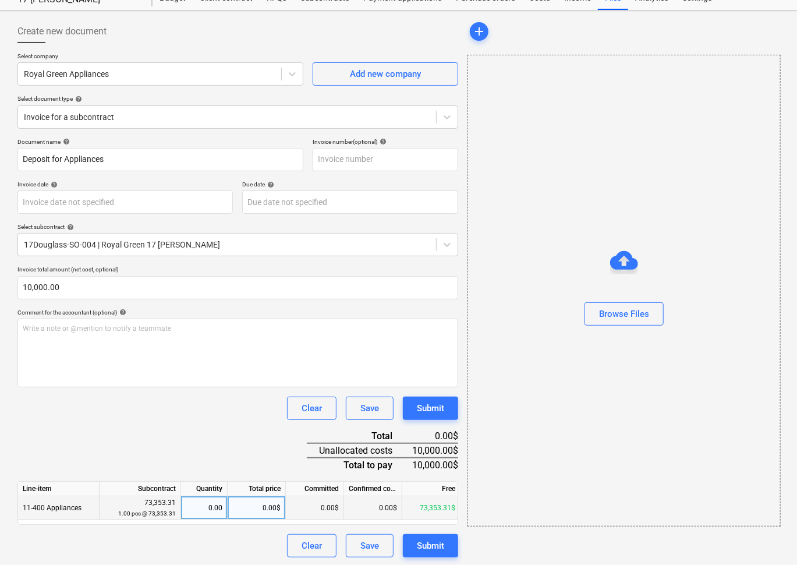
click at [261, 509] on div "0.00$" at bounding box center [257, 507] width 58 height 23
type input "10000"
click at [234, 417] on div "Clear Save Submit" at bounding box center [237, 408] width 441 height 23
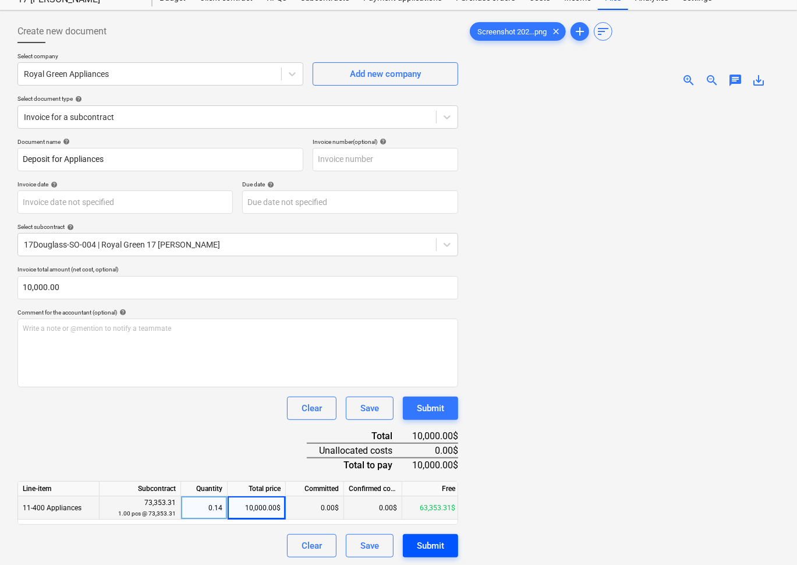
click at [451, 545] on button "Submit" at bounding box center [430, 545] width 55 height 23
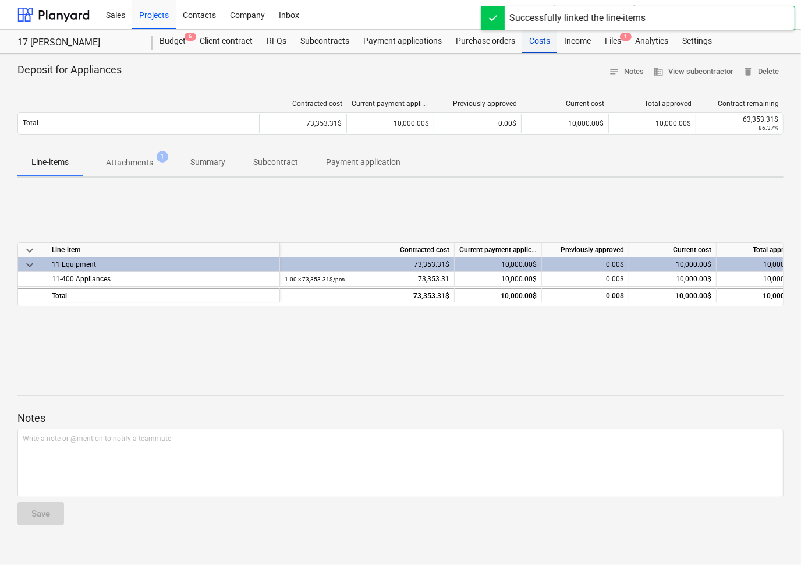
click at [541, 40] on div "Costs" at bounding box center [539, 41] width 35 height 23
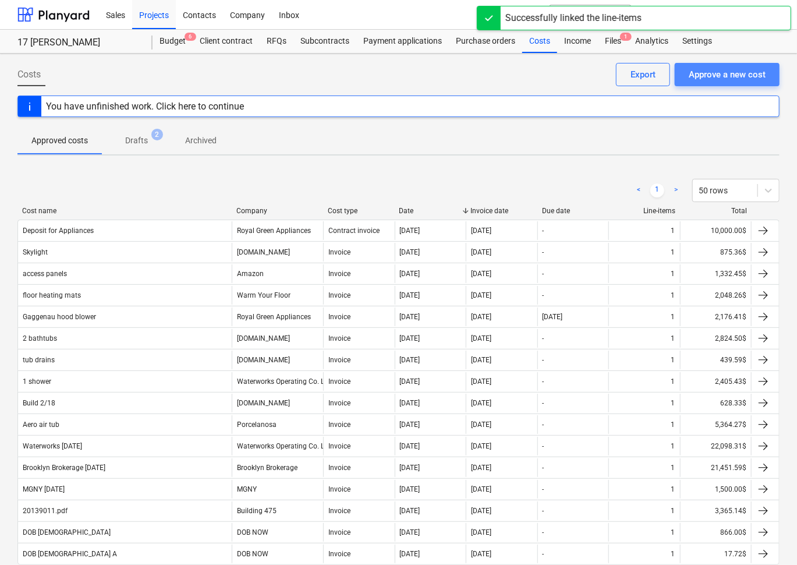
click at [709, 68] on div "Approve a new cost" at bounding box center [727, 74] width 77 height 15
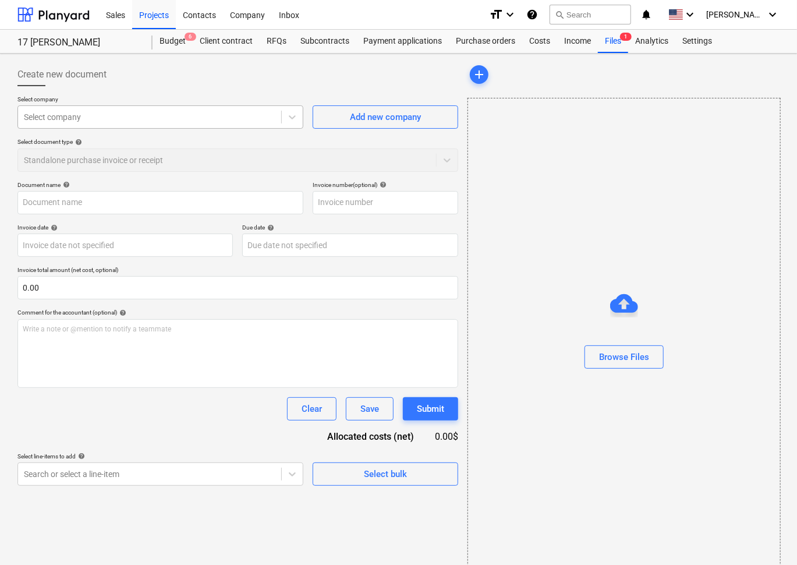
click at [206, 109] on div "Select company" at bounding box center [149, 117] width 263 height 16
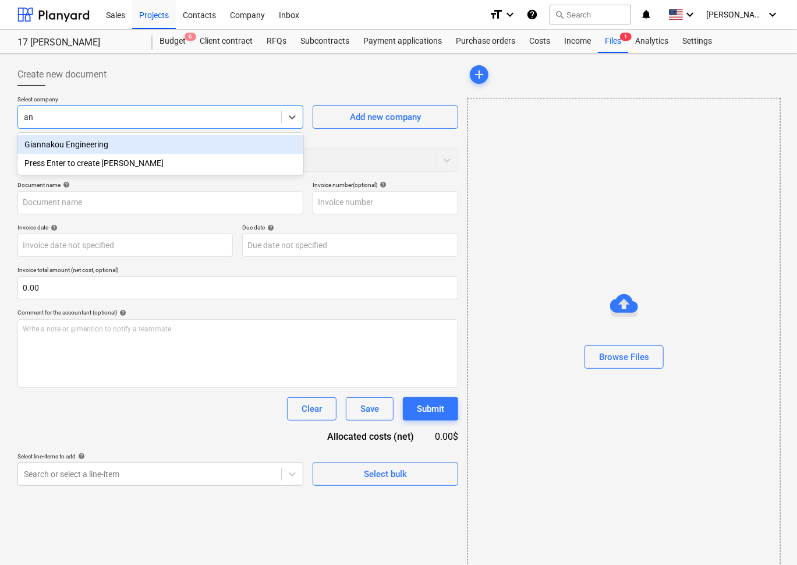
type input "a"
type input "[PERSON_NAME]"
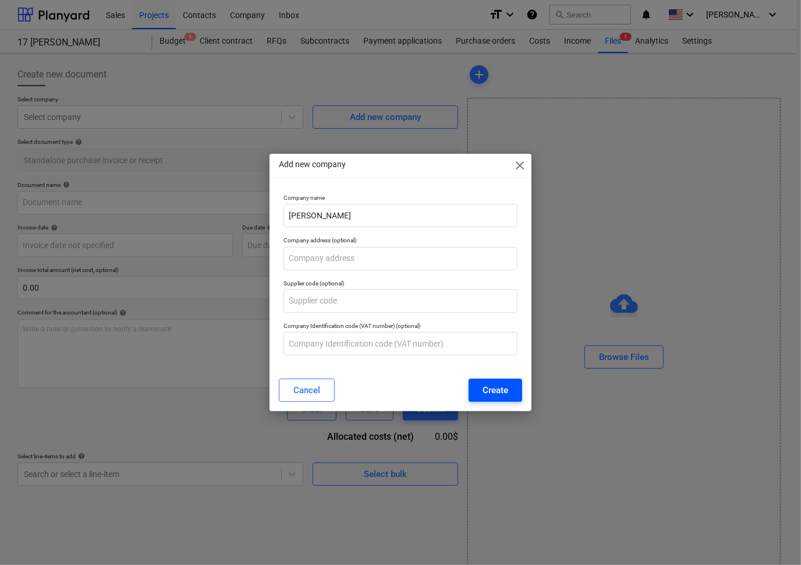
click at [500, 390] on div "Create" at bounding box center [496, 390] width 26 height 15
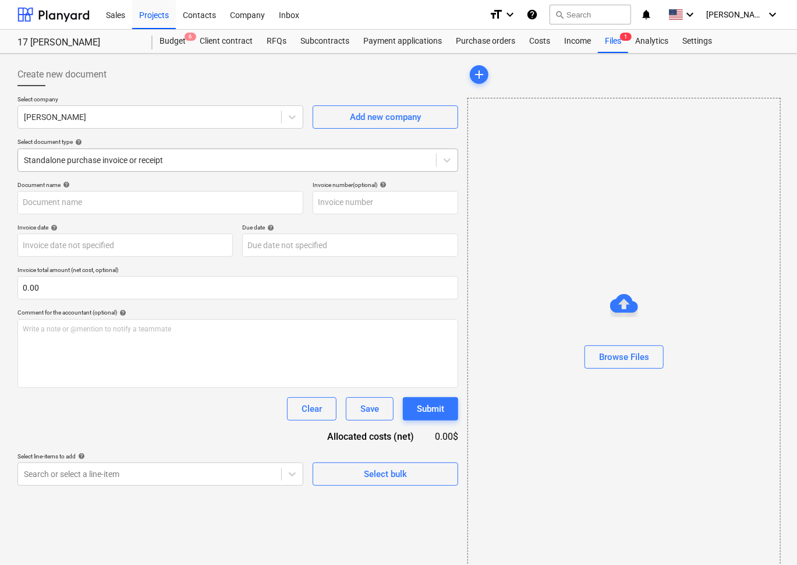
click at [249, 158] on div at bounding box center [227, 160] width 407 height 12
click at [253, 152] on div "Standalone purchase invoice or receipt" at bounding box center [227, 160] width 418 height 16
click at [210, 202] on input "text" at bounding box center [160, 202] width 286 height 23
type input "Ann Sacks 5/9"
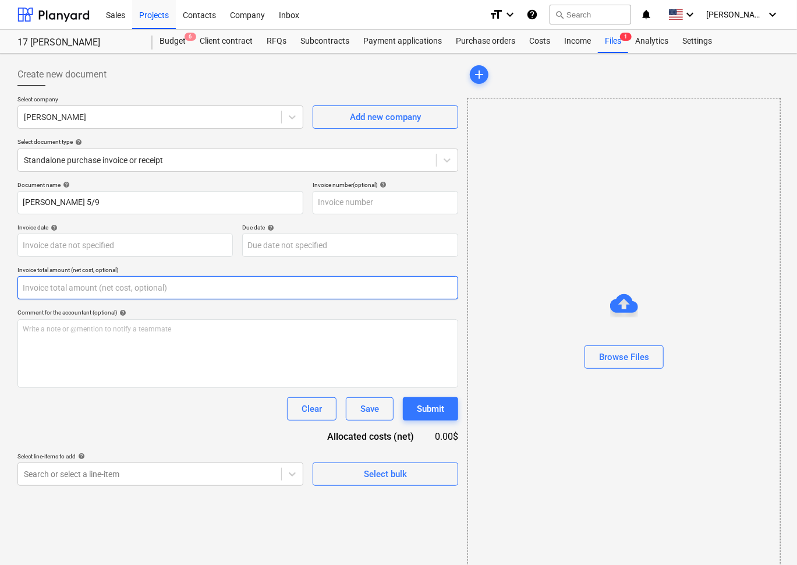
click at [209, 291] on input "text" at bounding box center [237, 287] width 441 height 23
paste input "3,546.06"
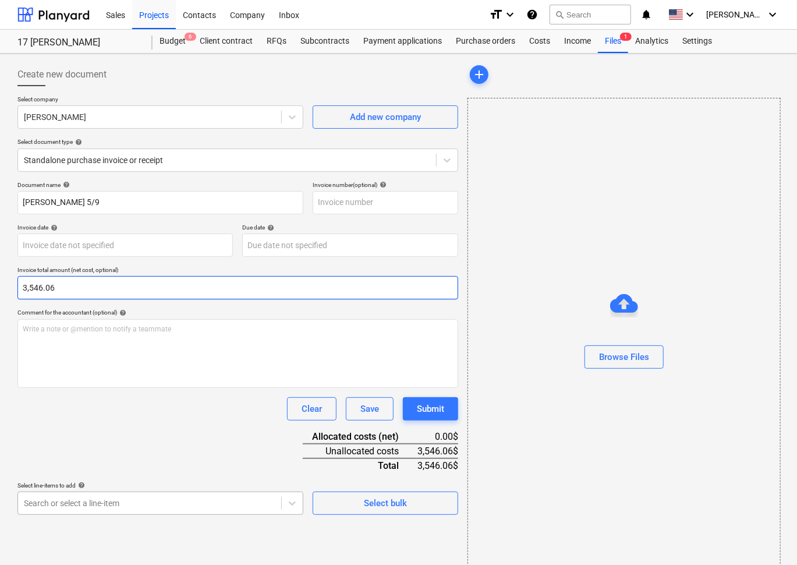
type input "3,546.06"
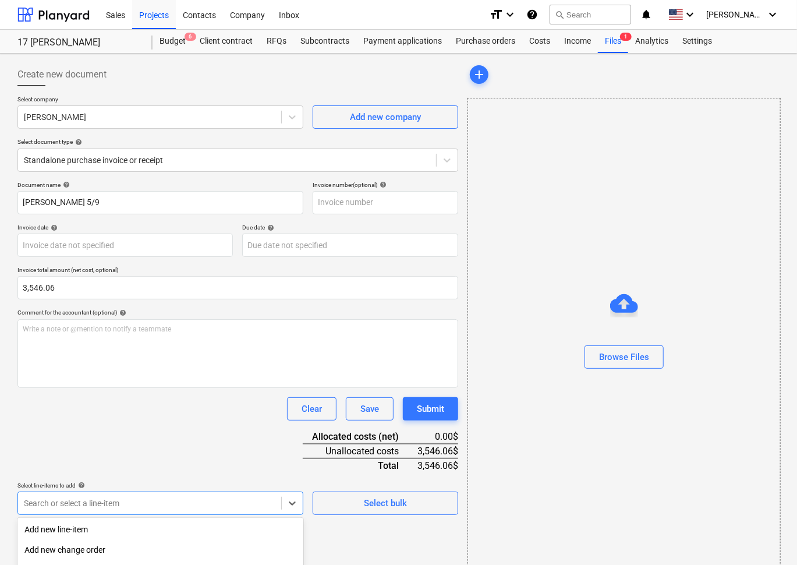
scroll to position [130, 0]
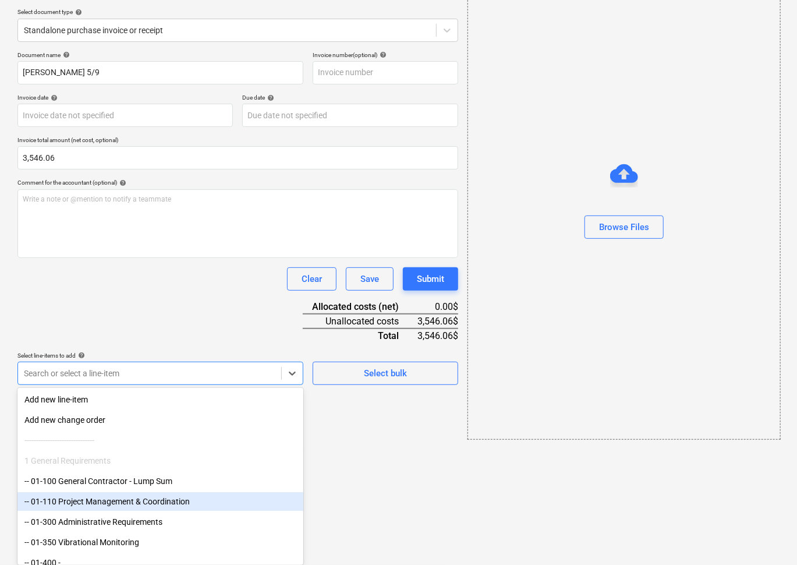
click at [133, 435] on body "Sales Projects Contacts Company Inbox format_size keyboard_arrow_down help sear…" at bounding box center [398, 152] width 797 height 565
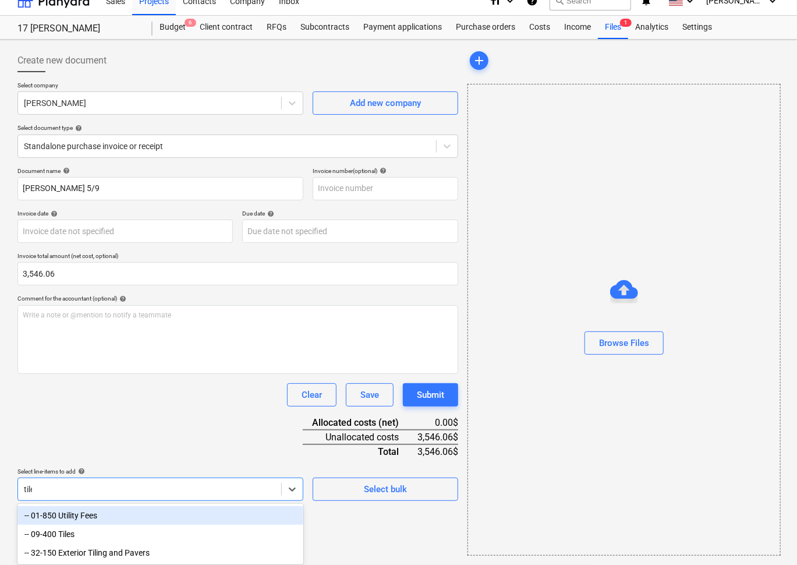
type input "tiles"
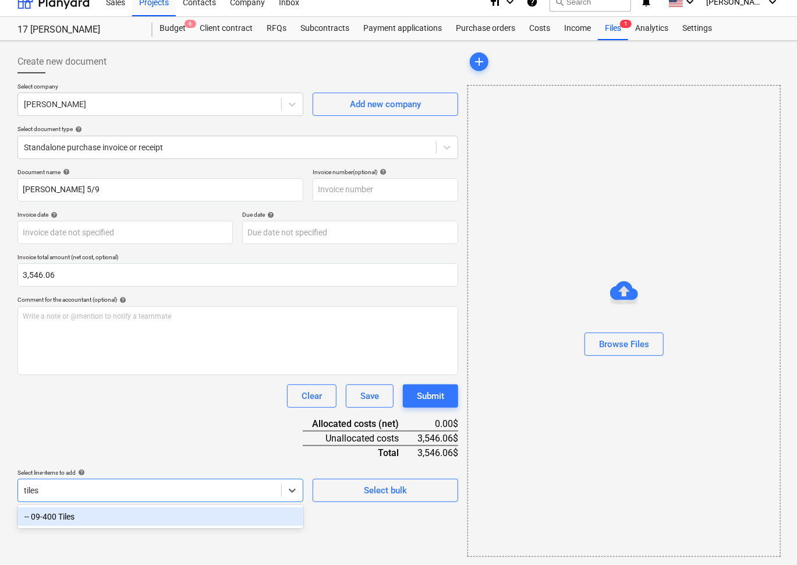
click at [134, 508] on div "-- 09-400 Tiles" at bounding box center [160, 516] width 286 height 19
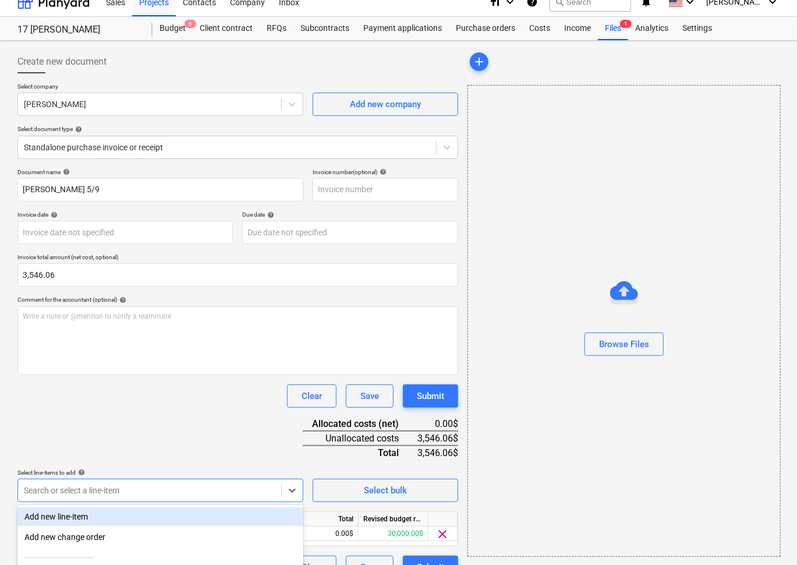
click at [156, 430] on div "Document name help Ann Sacks 5/9 Invoice number (optional) help Invoice date he…" at bounding box center [237, 373] width 441 height 411
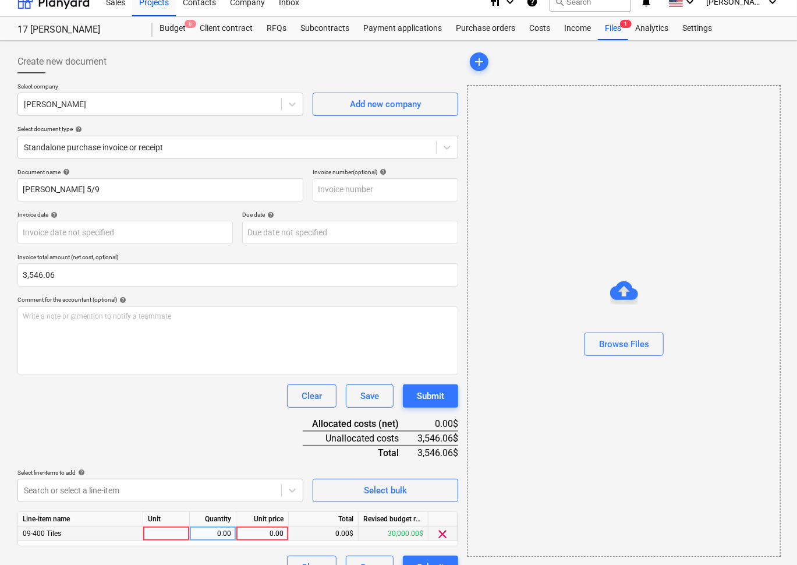
click at [281, 532] on div "0.00" at bounding box center [262, 534] width 43 height 15
type input "3,546.06"
click at [204, 408] on div "Document name help Ann Sacks 5/9 Invoice number (optional) help Invoice date he…" at bounding box center [237, 373] width 441 height 411
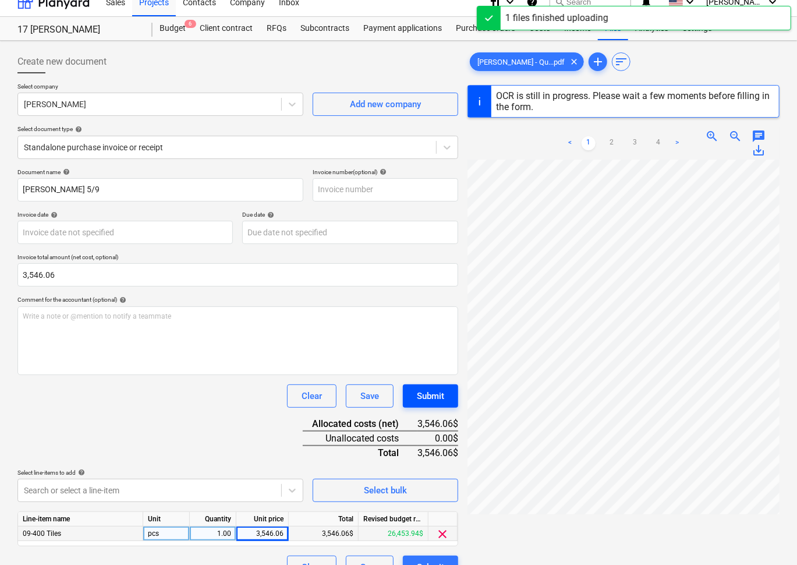
click at [432, 396] on div "Submit" at bounding box center [430, 396] width 27 height 15
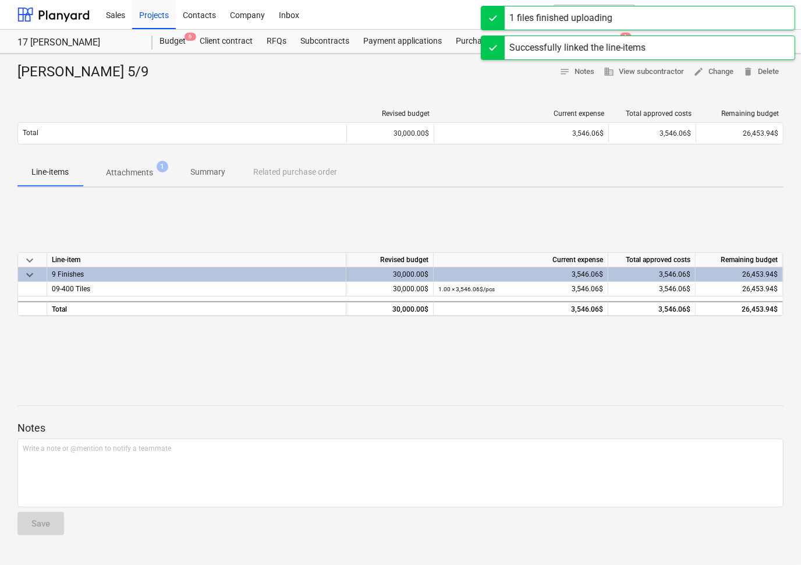
click at [465, 73] on div "Ann Sacks 5/9 notes Notes business View subcontractor edit Change delete Delete" at bounding box center [400, 72] width 767 height 19
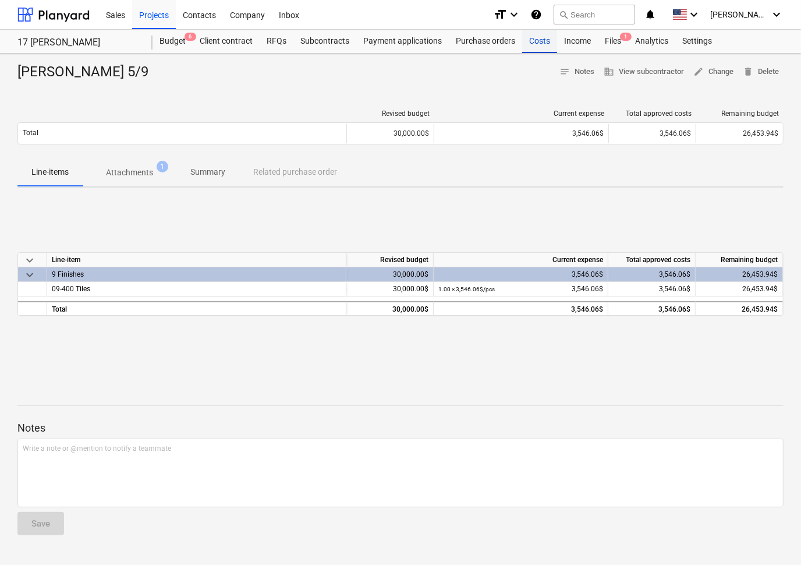
click at [536, 38] on div "Costs" at bounding box center [539, 41] width 35 height 23
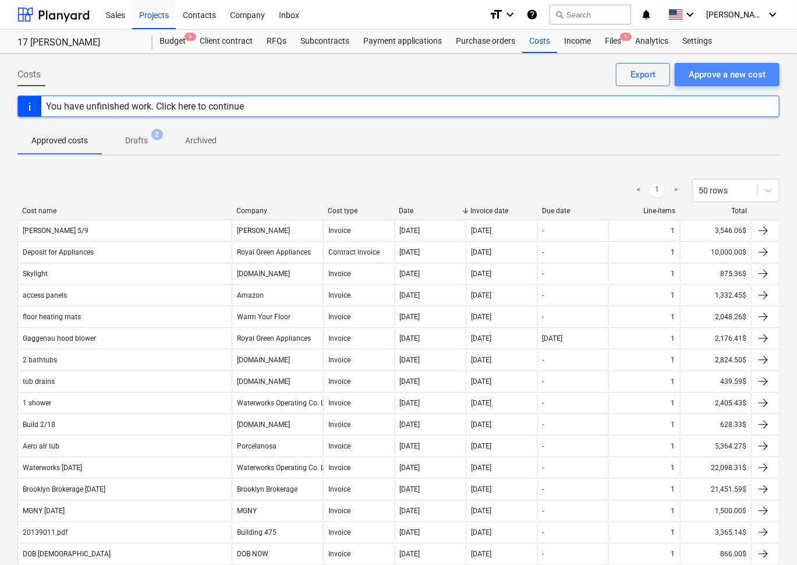
click at [700, 72] on div "Approve a new cost" at bounding box center [727, 74] width 77 height 15
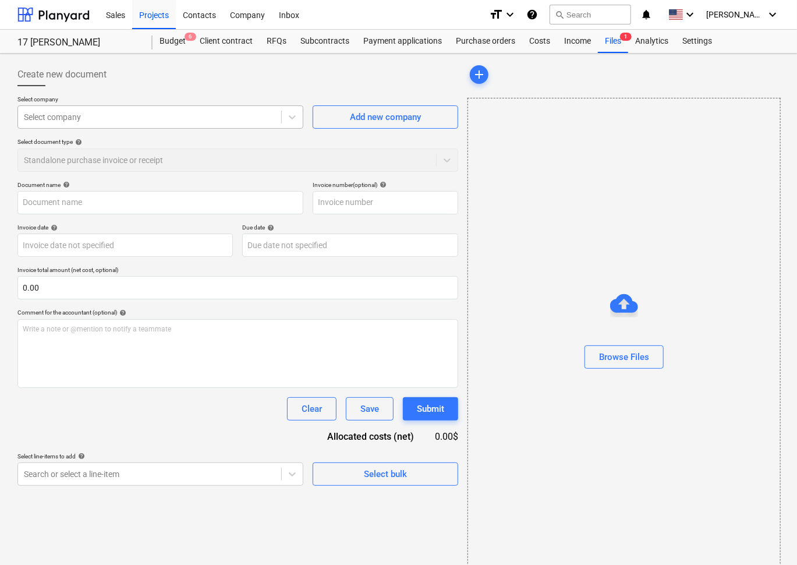
click at [154, 119] on div at bounding box center [150, 117] width 252 height 12
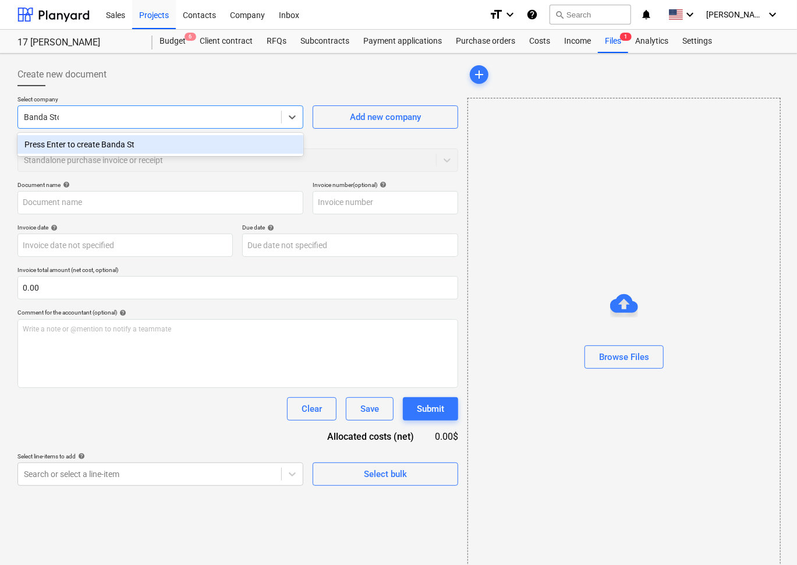
type input "Banda Stone"
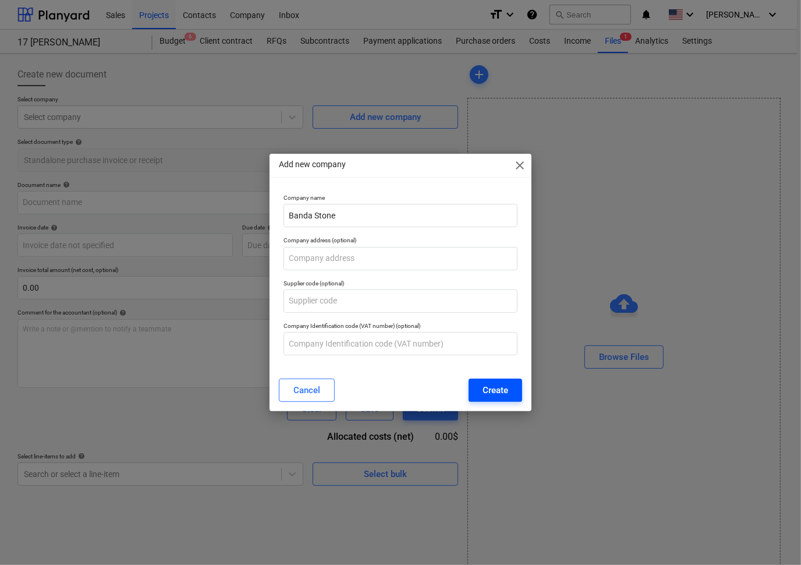
click at [482, 392] on button "Create" at bounding box center [496, 390] width 54 height 23
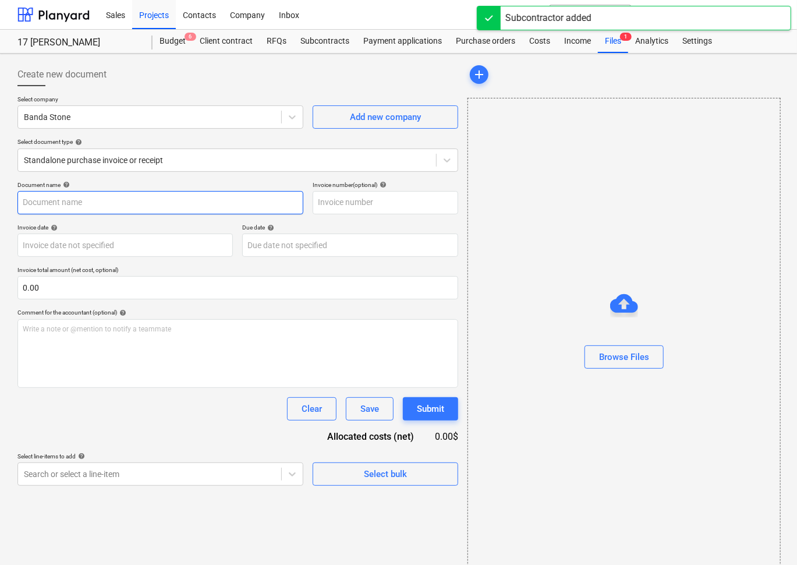
click at [100, 198] on input "text" at bounding box center [160, 202] width 286 height 23
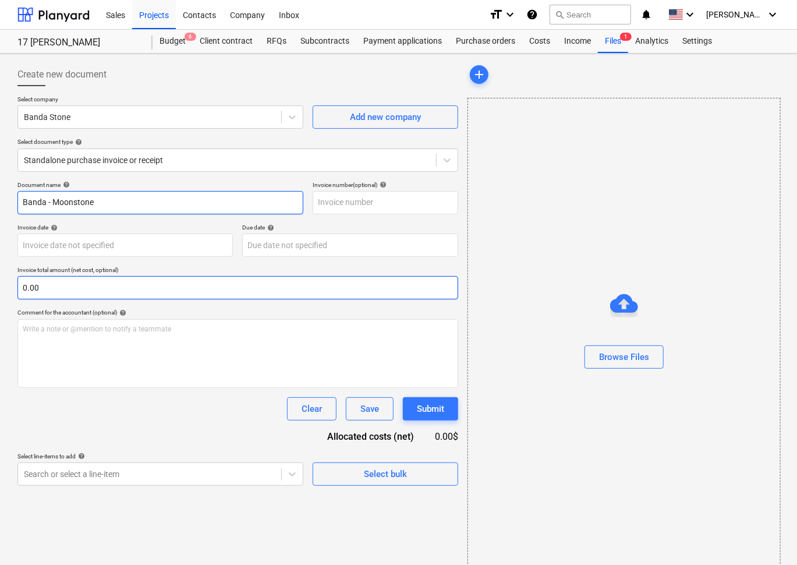
type input "Banda - Moonstone"
click at [85, 294] on input "text" at bounding box center [237, 287] width 441 height 23
paste input "7,293.62"
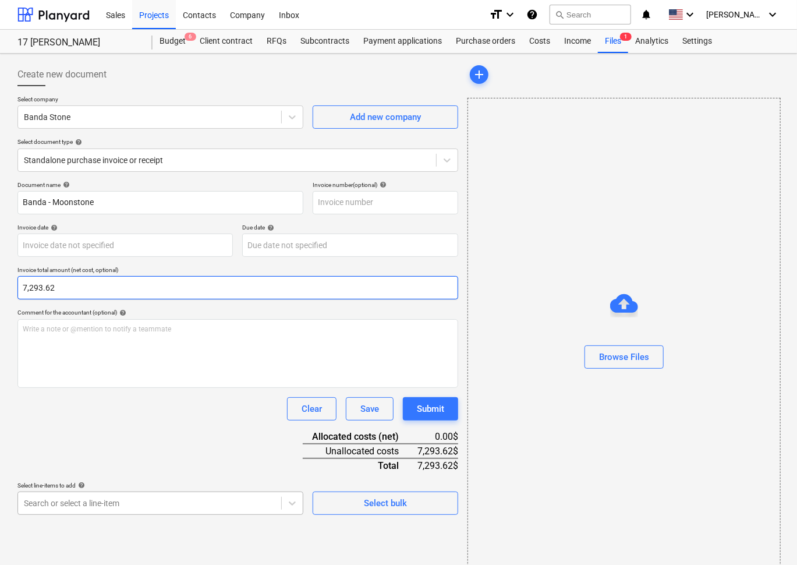
type input "7,293.62"
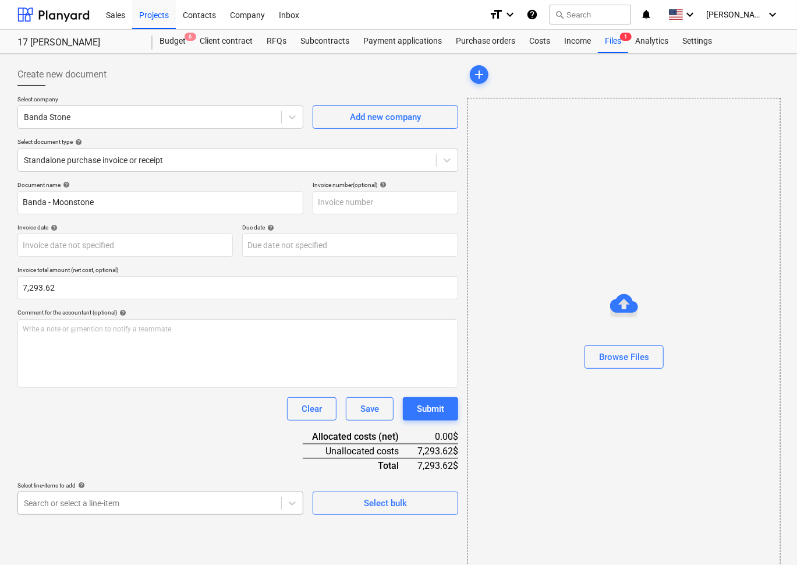
click at [110, 506] on body "Sales Projects Contacts Company Inbox format_size keyboard_arrow_down help sear…" at bounding box center [398, 282] width 797 height 565
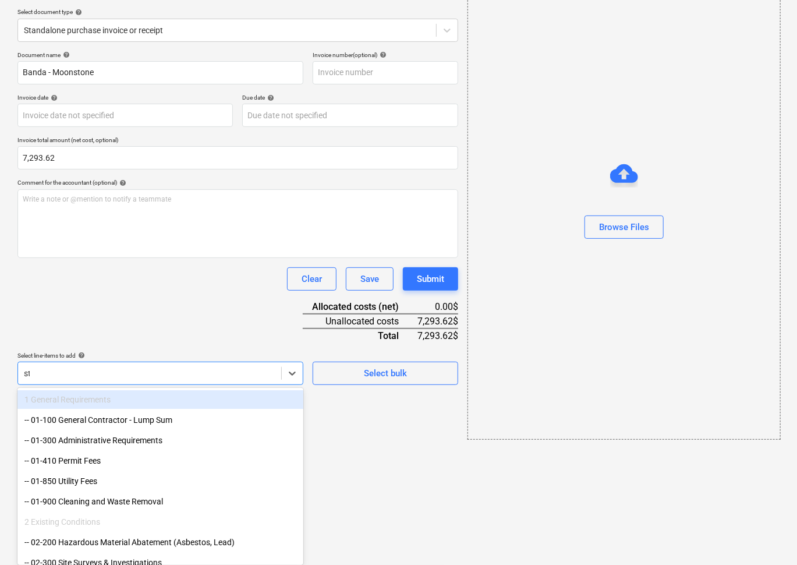
scroll to position [14, 0]
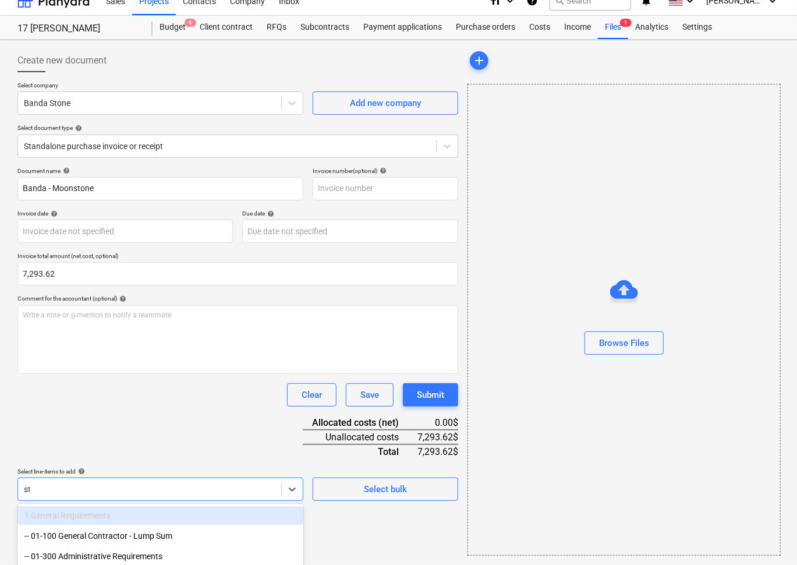
type input "stone"
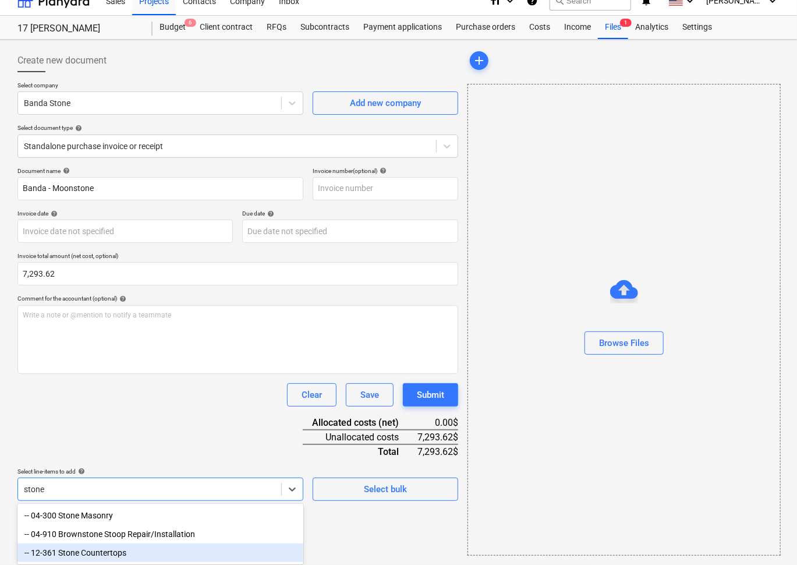
click at [98, 555] on div "-- 12-361 Stone Countertops" at bounding box center [160, 552] width 286 height 19
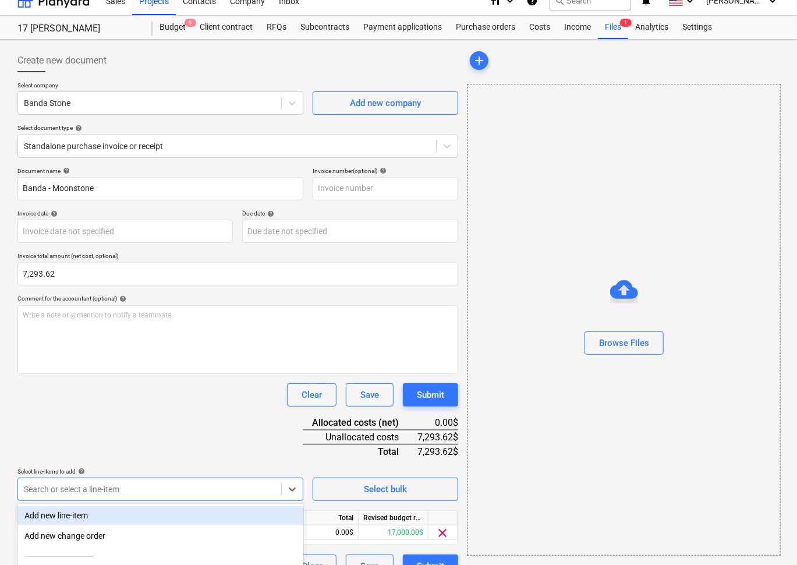
click at [113, 426] on div "Document name help Banda - Moonstone Invoice number (optional) help Invoice dat…" at bounding box center [237, 372] width 441 height 411
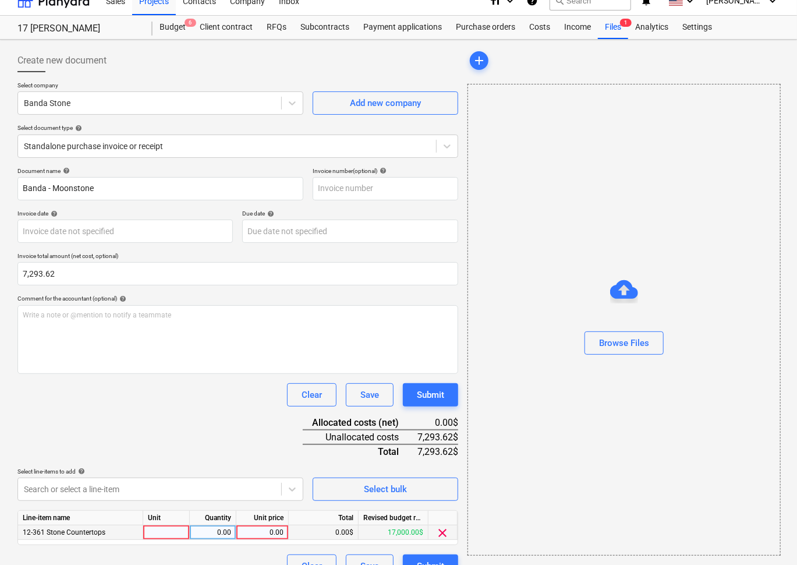
click at [255, 534] on div "0.00" at bounding box center [262, 532] width 43 height 15
type input "7,293.62"
click at [260, 422] on div "Document name help Banda - Moonstone Invoice number (optional) help Invoice dat…" at bounding box center [237, 372] width 441 height 411
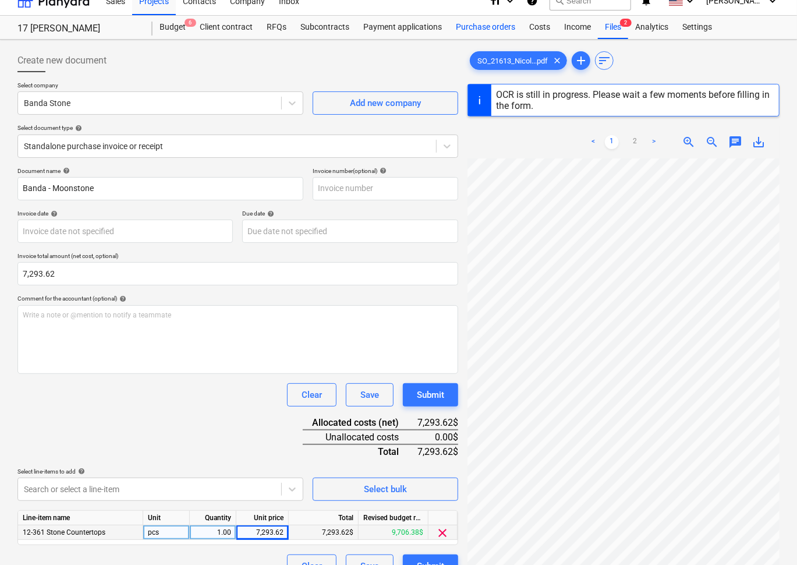
type input "15 May 2025"
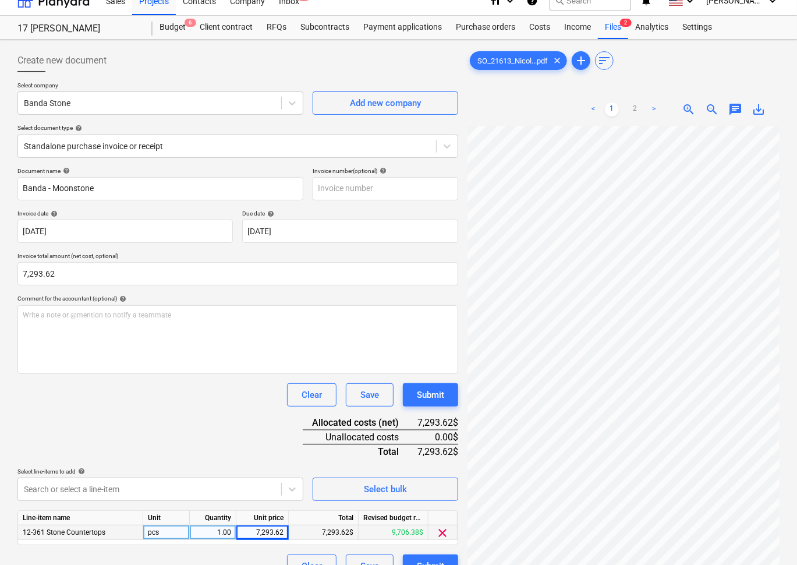
click at [258, 416] on div "Document name help Banda - Moonstone Invoice number (optional) help Invoice dat…" at bounding box center [237, 372] width 441 height 411
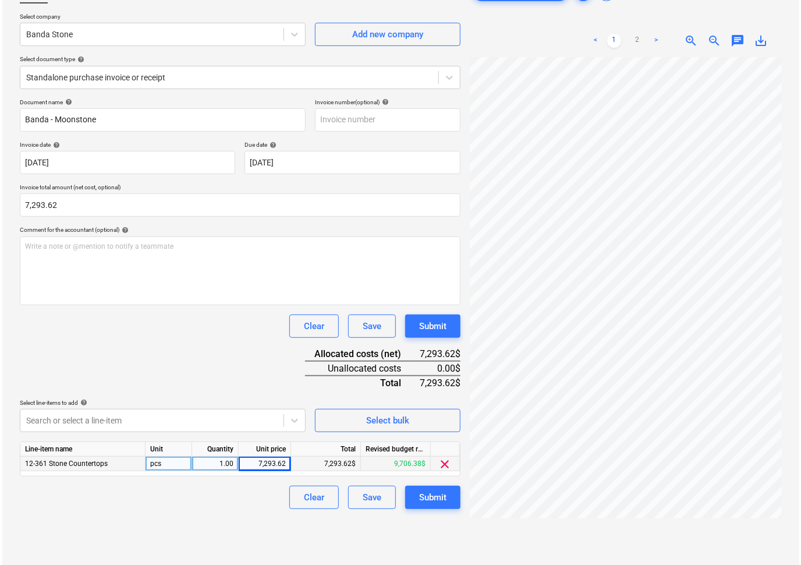
scroll to position [111, 0]
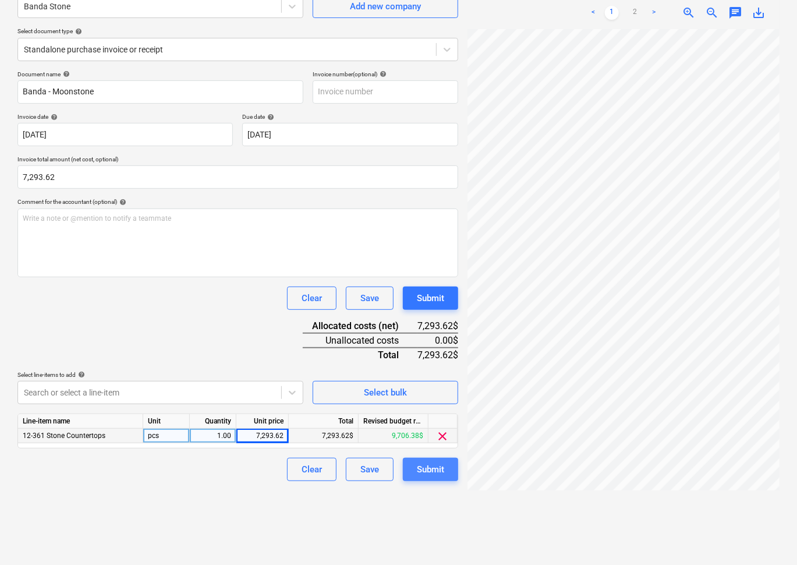
click at [432, 472] on div "Submit" at bounding box center [430, 469] width 27 height 15
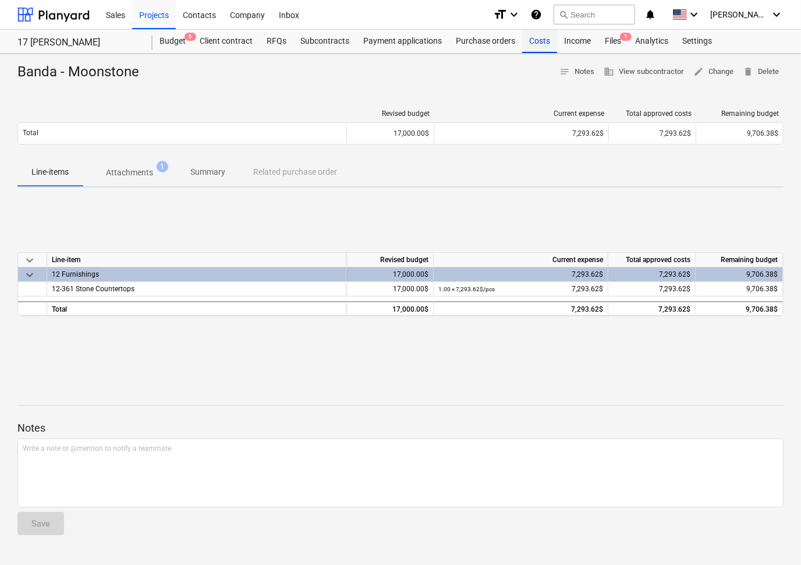
click at [536, 37] on div "Costs" at bounding box center [539, 41] width 35 height 23
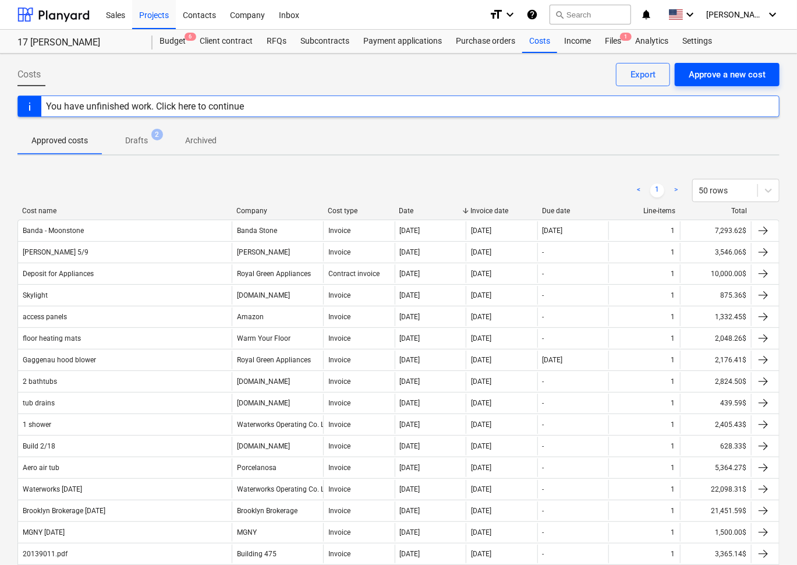
click at [705, 70] on div "Approve a new cost" at bounding box center [727, 74] width 77 height 15
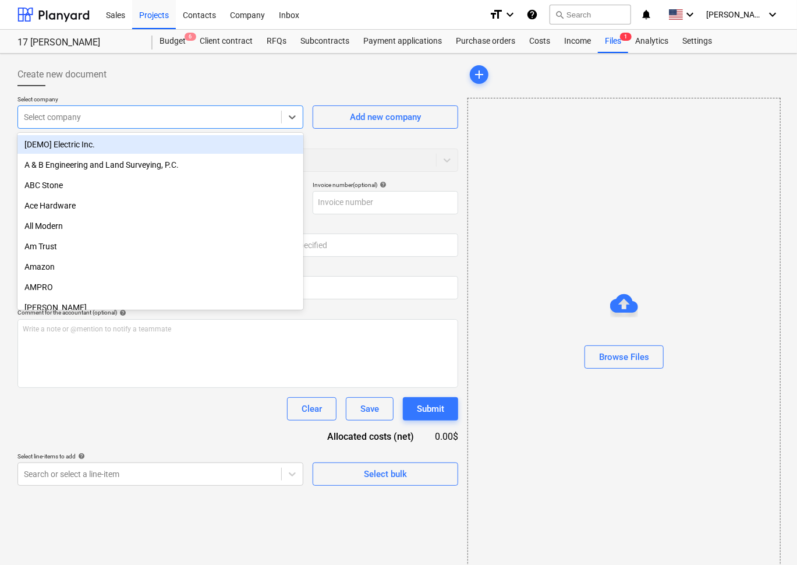
click at [78, 107] on div "Select company" at bounding box center [160, 116] width 286 height 23
type input "ama"
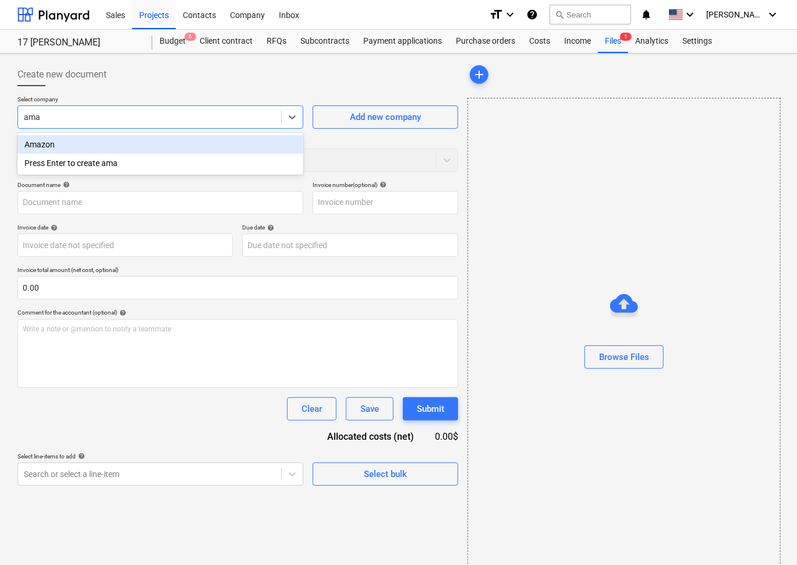
click at [138, 140] on div "Amazon" at bounding box center [160, 144] width 286 height 19
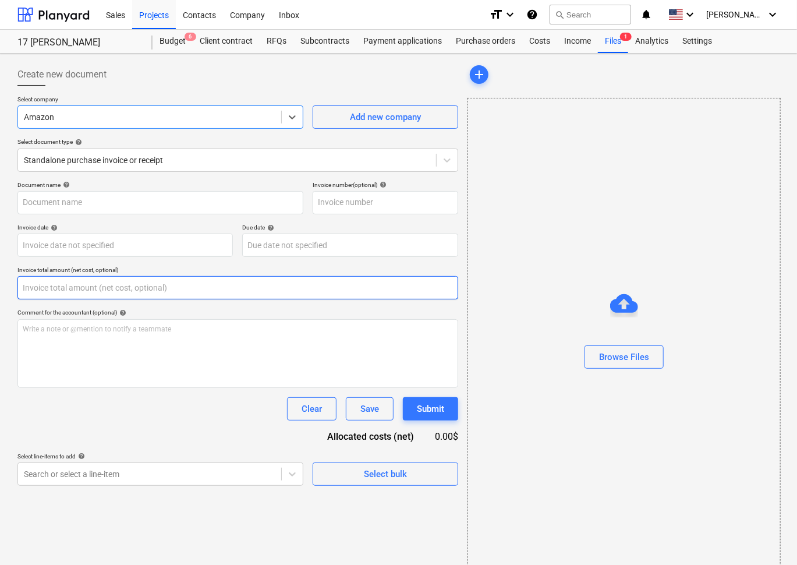
click at [138, 290] on input "text" at bounding box center [237, 287] width 441 height 23
paste input "605.28"
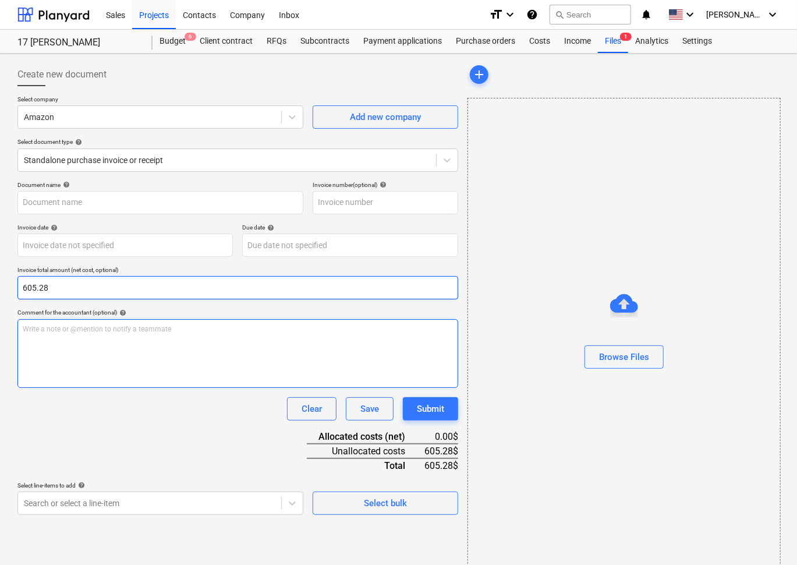
type input "605.28"
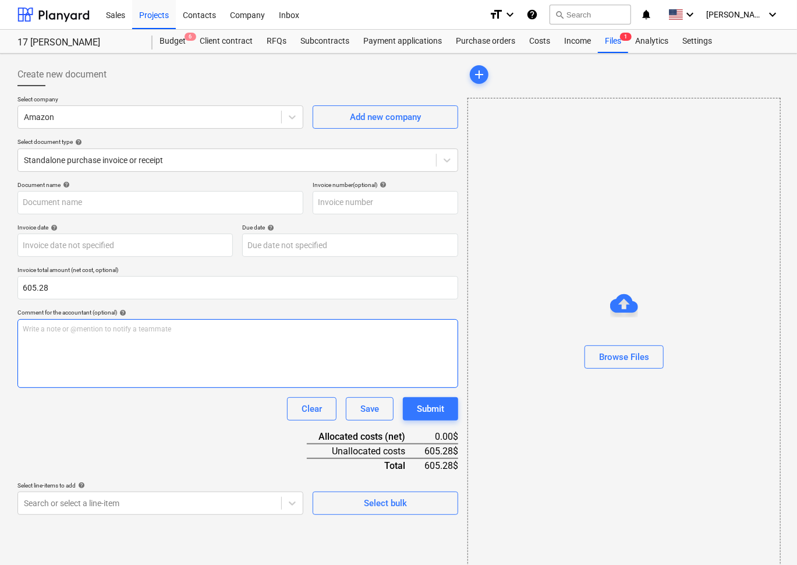
click at [222, 352] on div "Write a note or @mention to notify a teammate ﻿" at bounding box center [237, 353] width 441 height 69
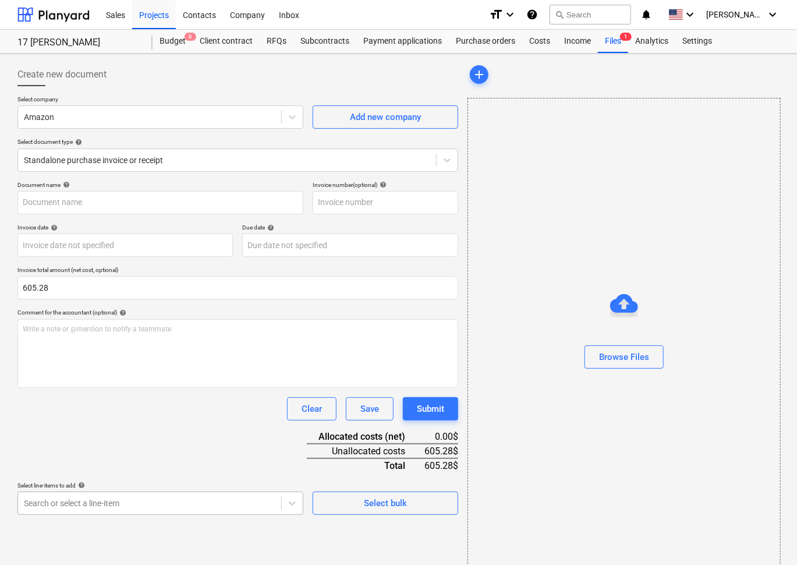
scroll to position [130, 0]
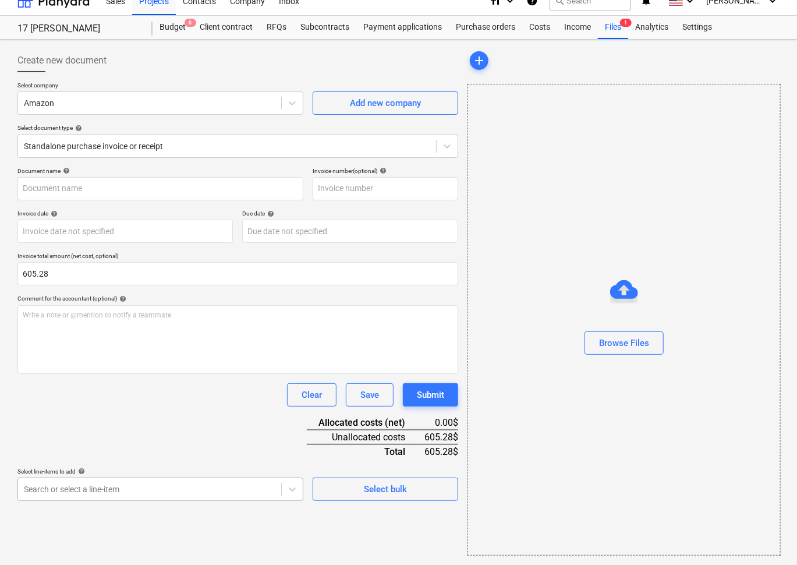
click at [149, 504] on body "Sales Projects Contacts Company Inbox format_size keyboard_arrow_down help sear…" at bounding box center [398, 268] width 797 height 565
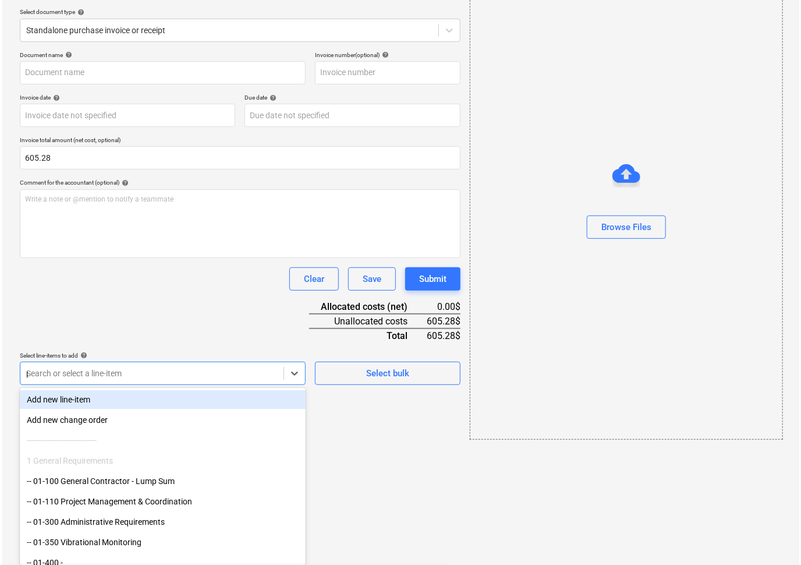
scroll to position [13, 0]
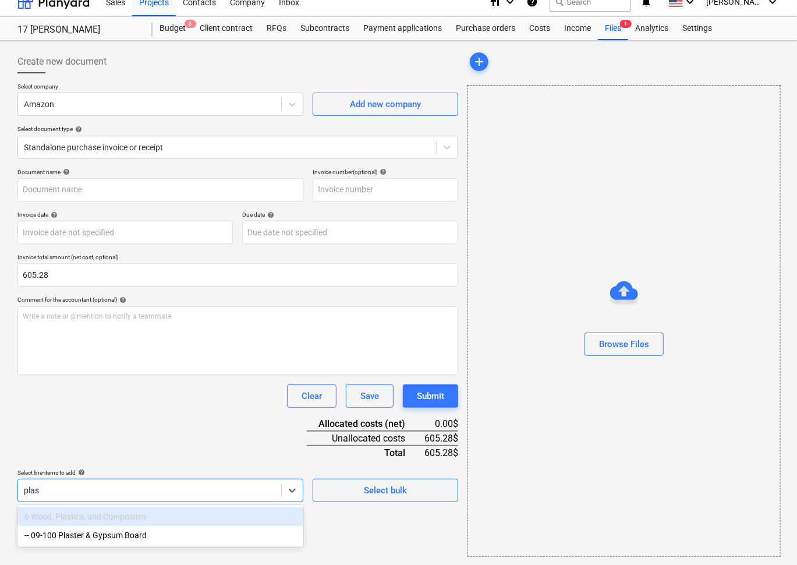
type input "plast"
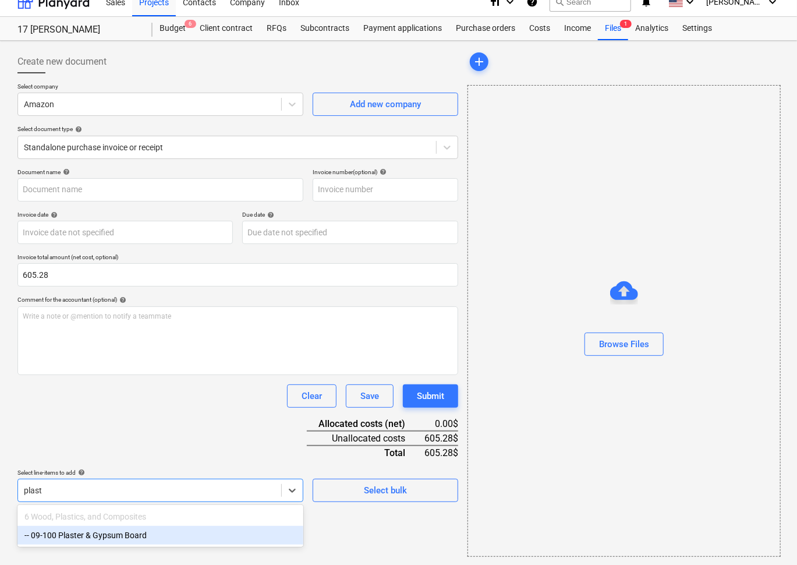
click at [93, 534] on div "-- 09-100 Plaster & Gypsum Board" at bounding box center [160, 535] width 286 height 19
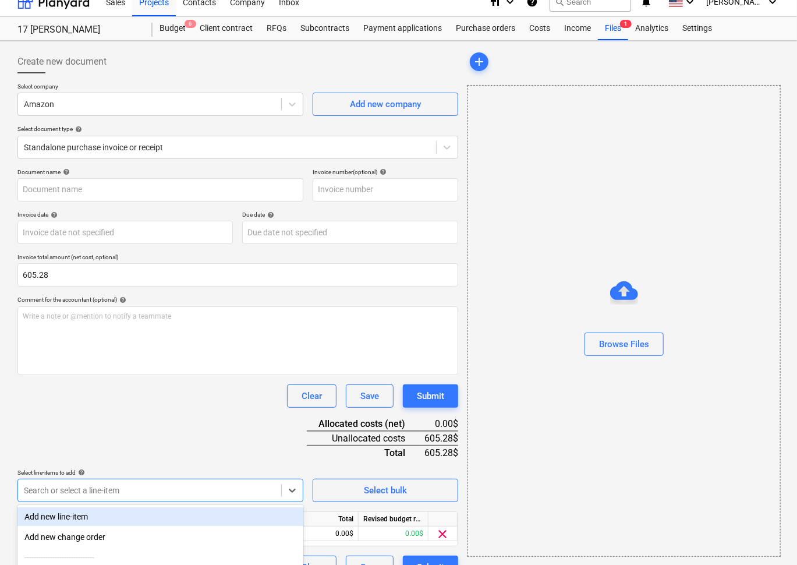
click at [135, 431] on div "Document name help Invoice number (optional) help Invoice date help Press the d…" at bounding box center [237, 373] width 441 height 411
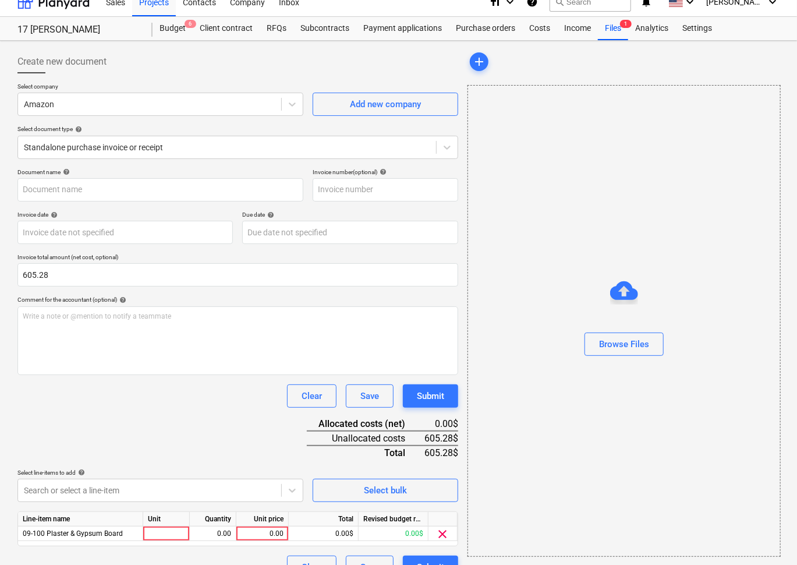
click at [261, 539] on div "Line-item name Unit Quantity Unit price Total Revised budget remaining 09-100 P…" at bounding box center [237, 528] width 441 height 35
click at [269, 529] on div "0.00" at bounding box center [262, 534] width 43 height 15
type input "605.28"
click at [227, 422] on div "Document name help Invoice number (optional) help Invoice date help Press the d…" at bounding box center [237, 373] width 441 height 411
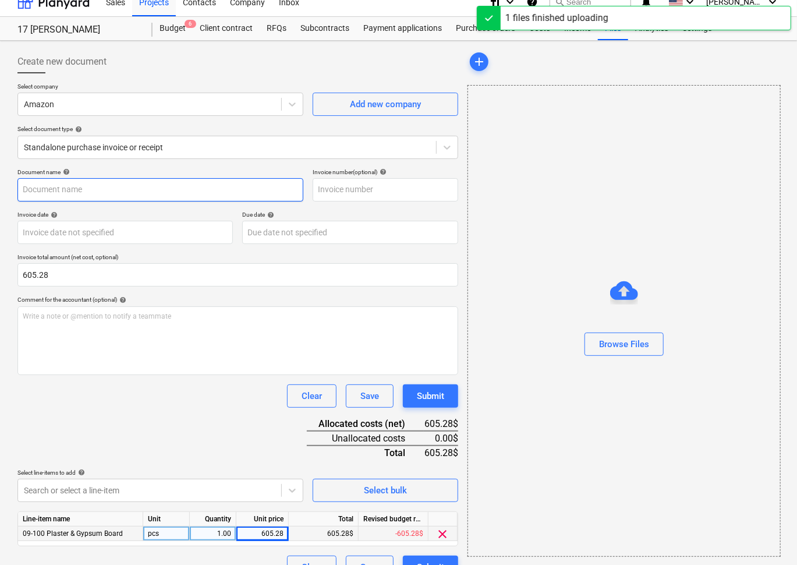
type input "Screenshot 2025-08-12 at 10.15.49 AM.png"
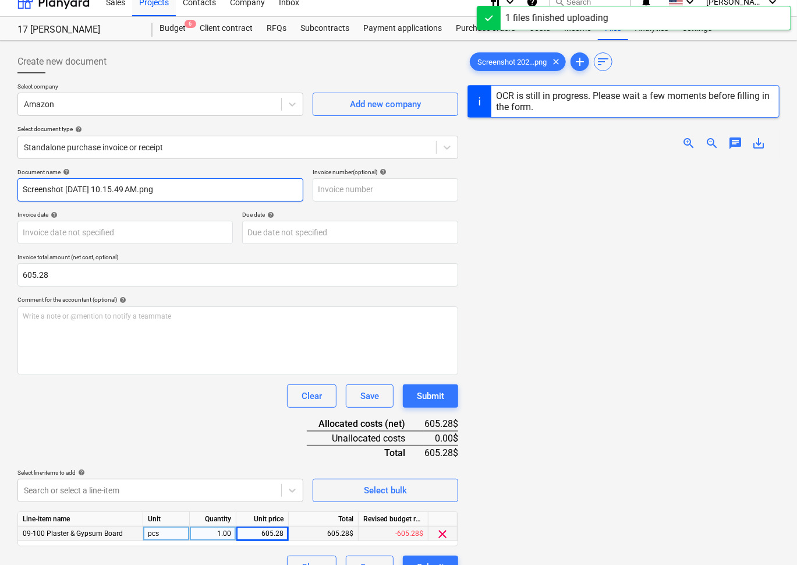
click at [205, 188] on input "Screenshot 2025-08-12 at 10.15.49 AM.png" at bounding box center [160, 189] width 286 height 23
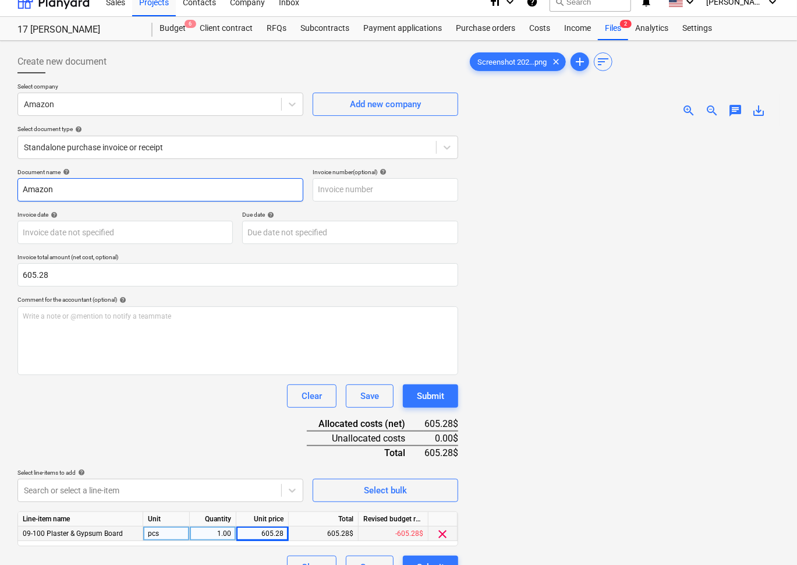
click at [79, 184] on input "Amazon" at bounding box center [160, 189] width 286 height 23
type input "Access Panels 6/11"
click at [126, 425] on div "Document name help Access Panels 6/11 Invoice number (optional) help Invoice da…" at bounding box center [237, 373] width 441 height 411
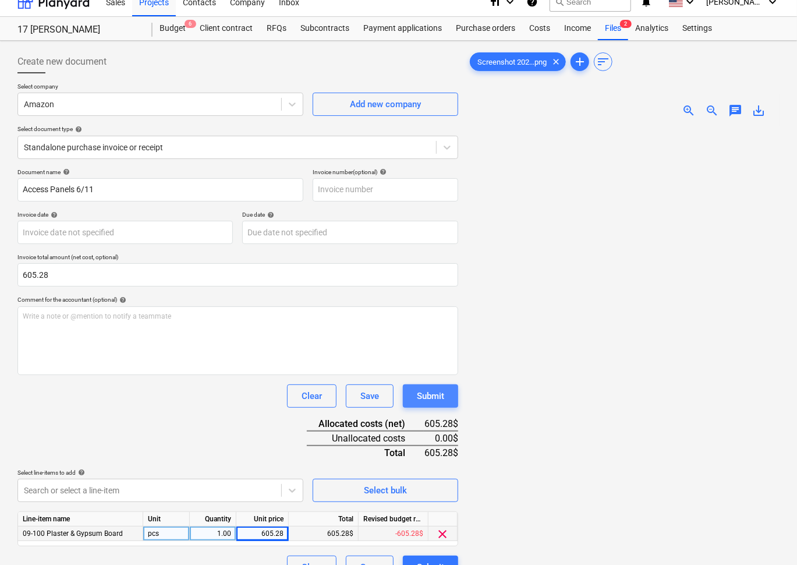
click at [432, 401] on div "Submit" at bounding box center [430, 396] width 27 height 15
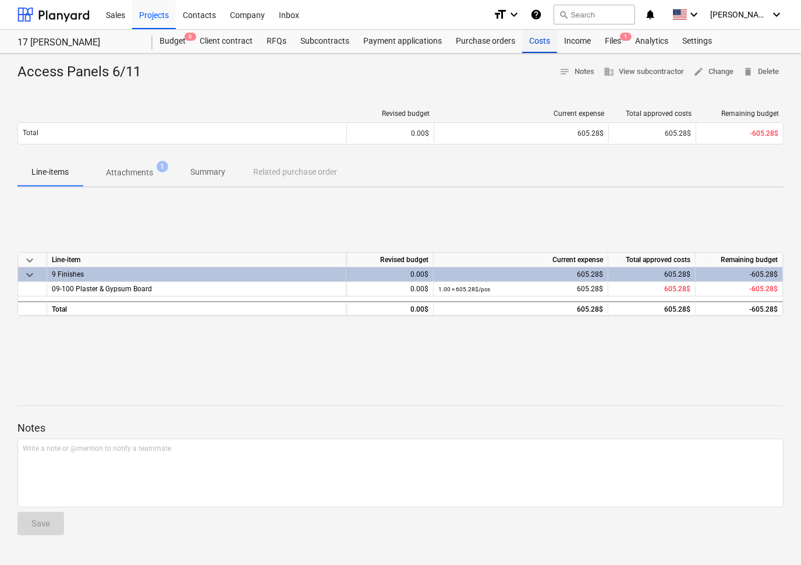
click at [541, 41] on div "Costs" at bounding box center [539, 41] width 35 height 23
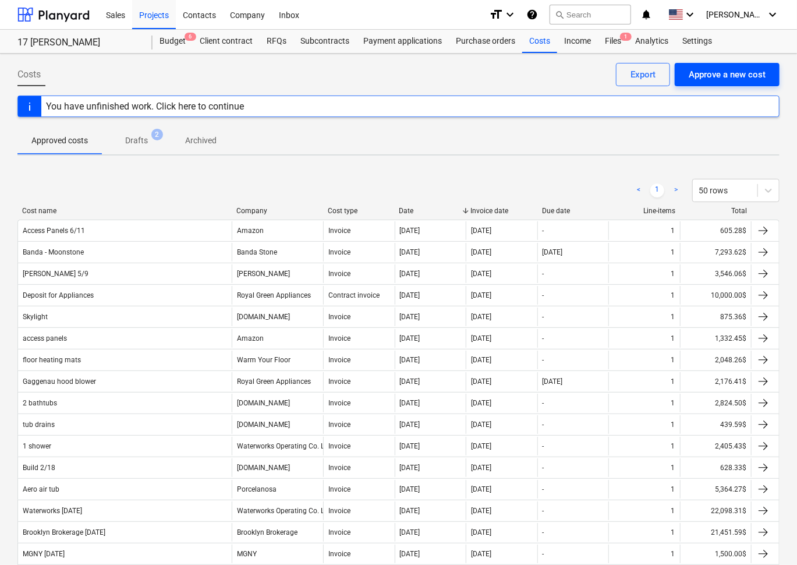
click at [733, 75] on div "Approve a new cost" at bounding box center [727, 74] width 77 height 15
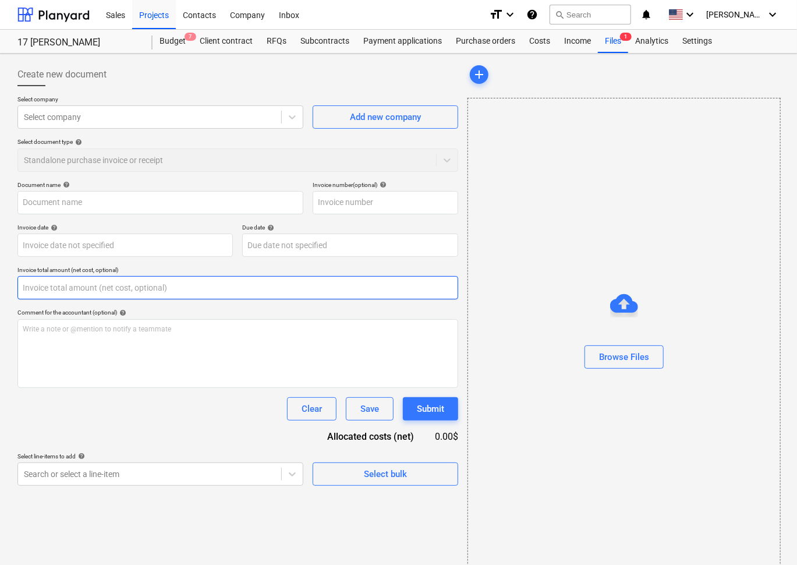
click at [127, 288] on input "text" at bounding box center [237, 287] width 441 height 23
paste input "5,291.16"
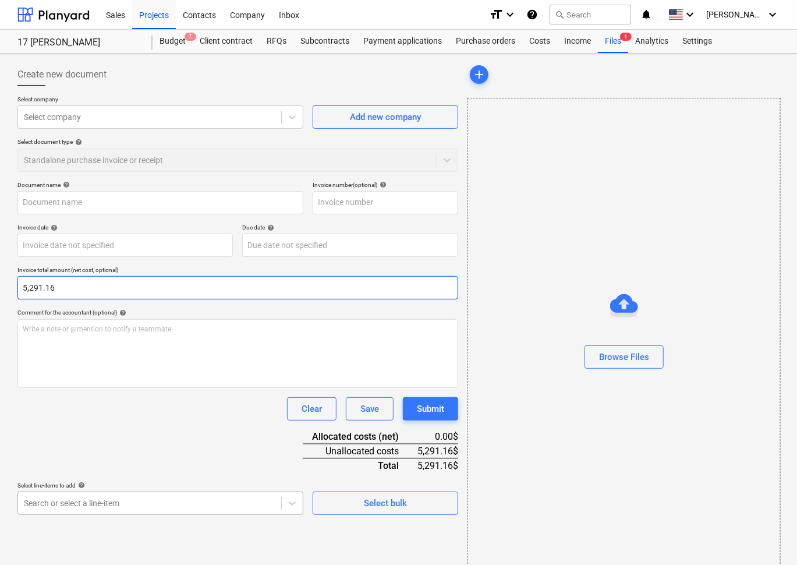
type input "5,291.16"
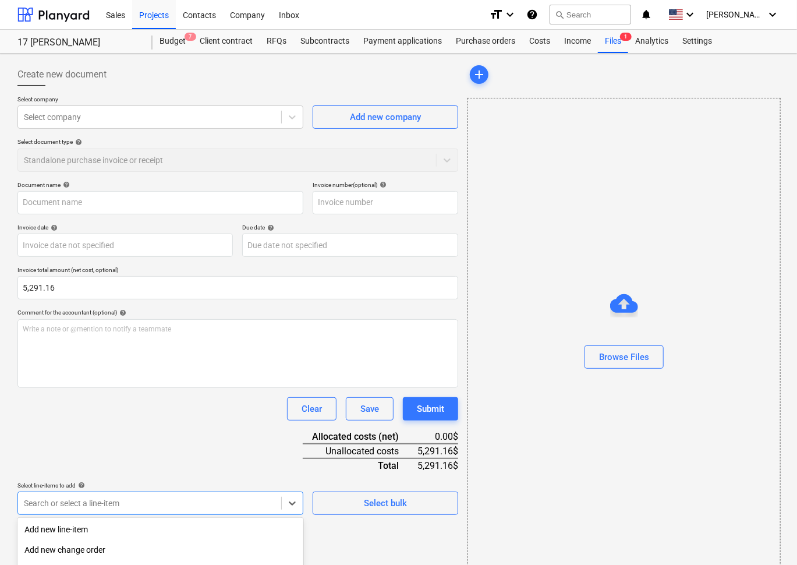
click at [171, 502] on body "Sales Projects Contacts Company Inbox format_size keyboard_arrow_down help sear…" at bounding box center [398, 282] width 797 height 565
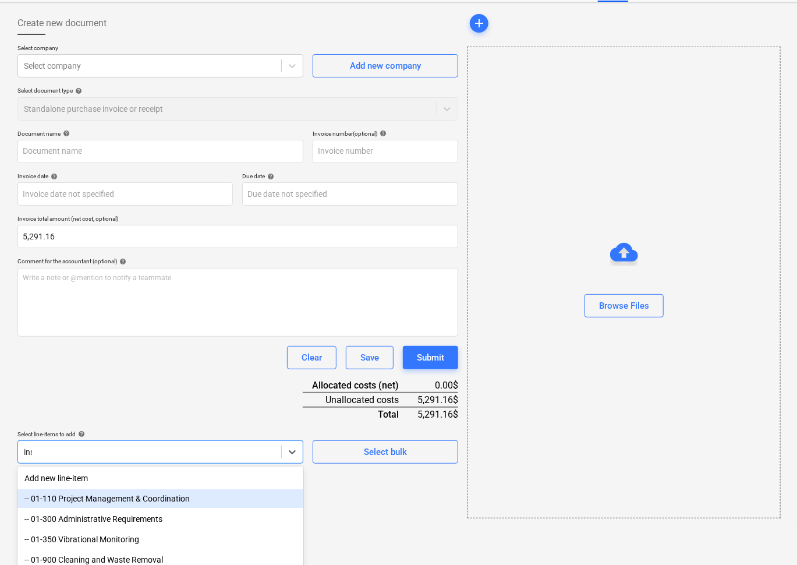
scroll to position [13, 0]
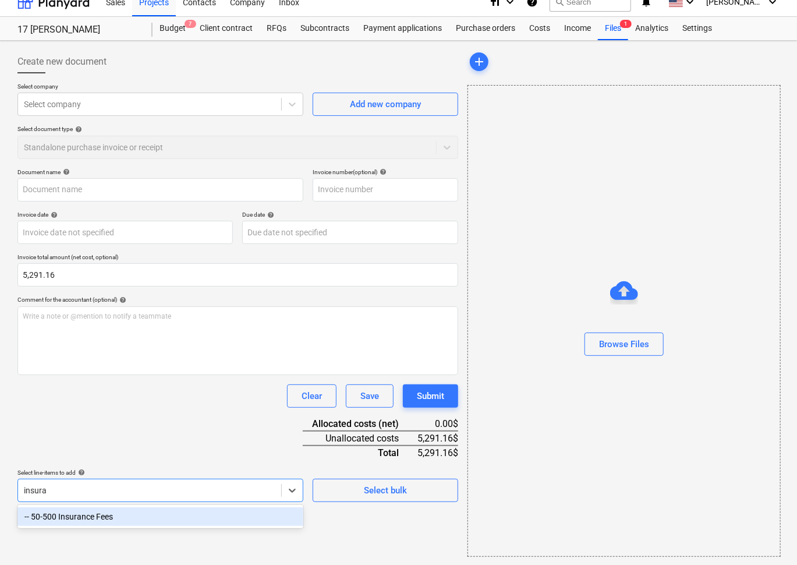
type input "insuran"
click at [165, 518] on div "-- 50-500 Insurance Fees" at bounding box center [160, 516] width 286 height 19
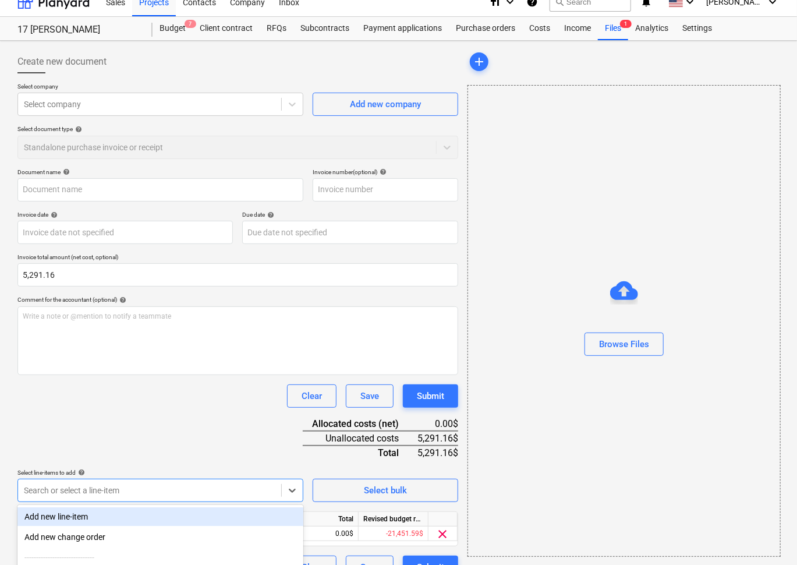
click at [174, 440] on div "Document name help Invoice number (optional) help Invoice date help Press the d…" at bounding box center [237, 373] width 441 height 411
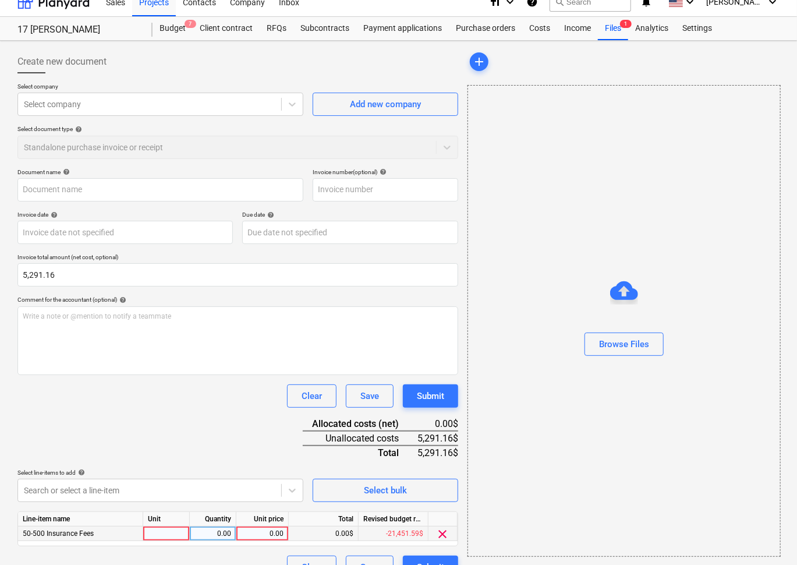
click at [279, 529] on div "0.00" at bounding box center [262, 534] width 43 height 15
type input "5,291.16"
click at [247, 429] on div "Document name help Invoice number (optional) help Invoice date help Press the d…" at bounding box center [237, 373] width 441 height 411
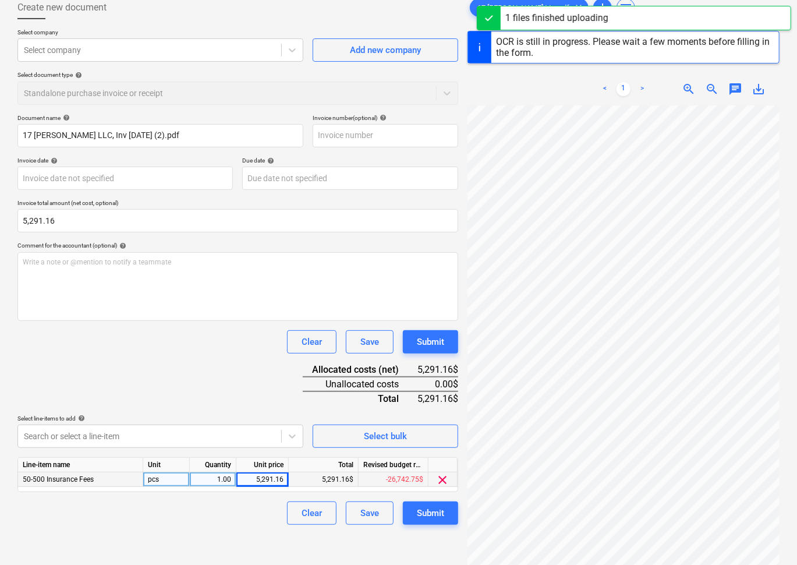
scroll to position [73, 0]
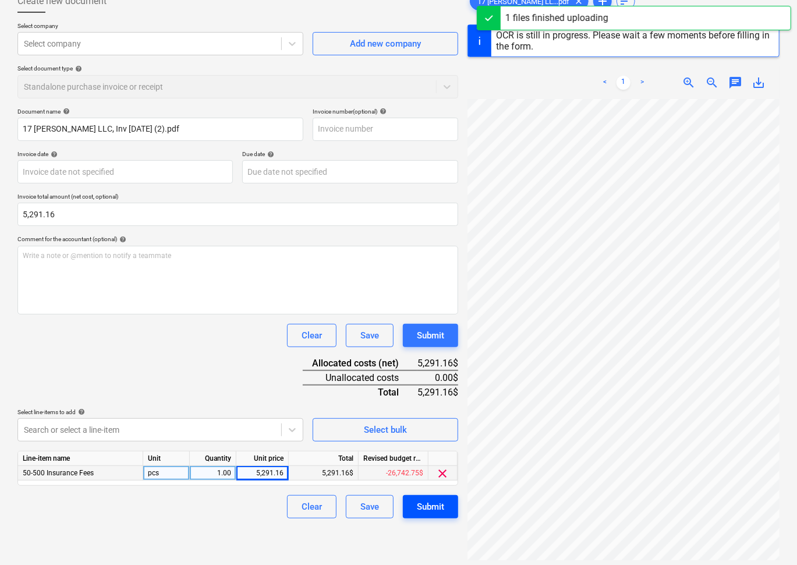
type input "9584"
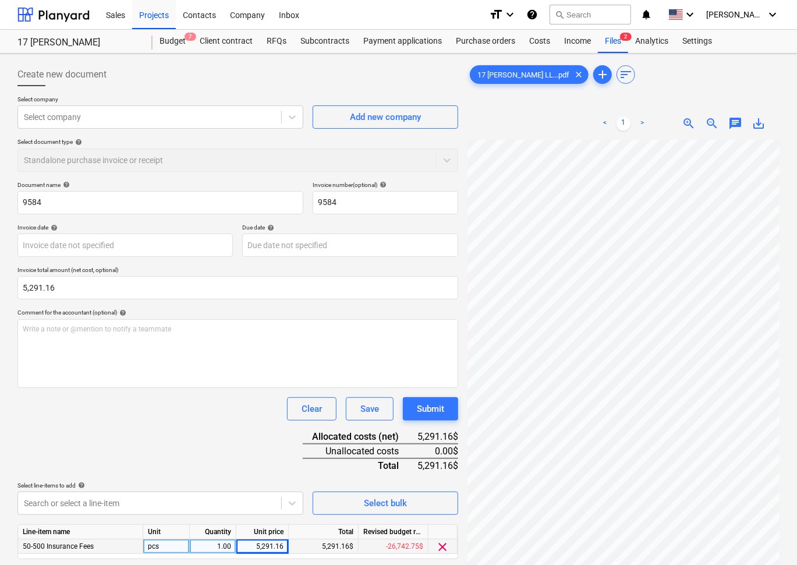
scroll to position [0, 50]
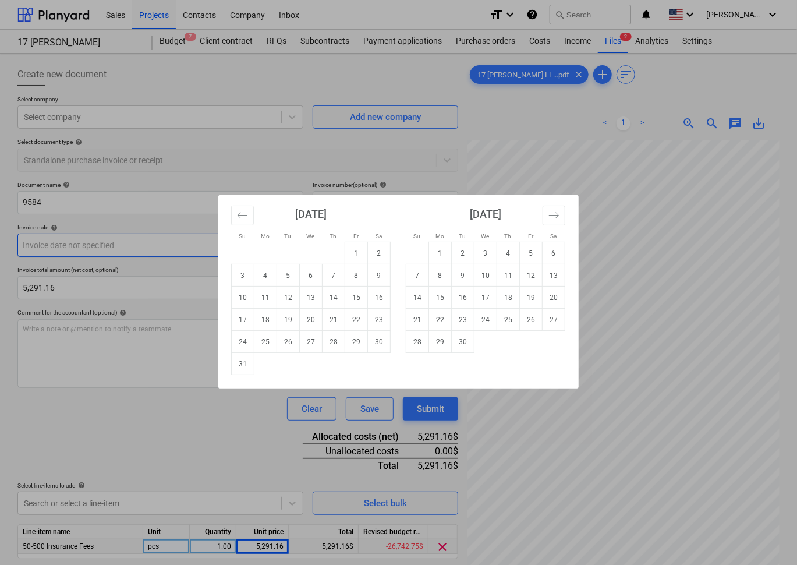
click at [171, 242] on body "Sales Projects Contacts Company Inbox format_size keyboard_arrow_down help sear…" at bounding box center [398, 282] width 797 height 565
click at [202, 168] on div "Su Mo Tu We Th Fr Sa Su Mo Tu We Th Fr Sa [DATE] 1 2 3 4 5 6 7 8 9 10 11 12 13 …" at bounding box center [398, 282] width 797 height 565
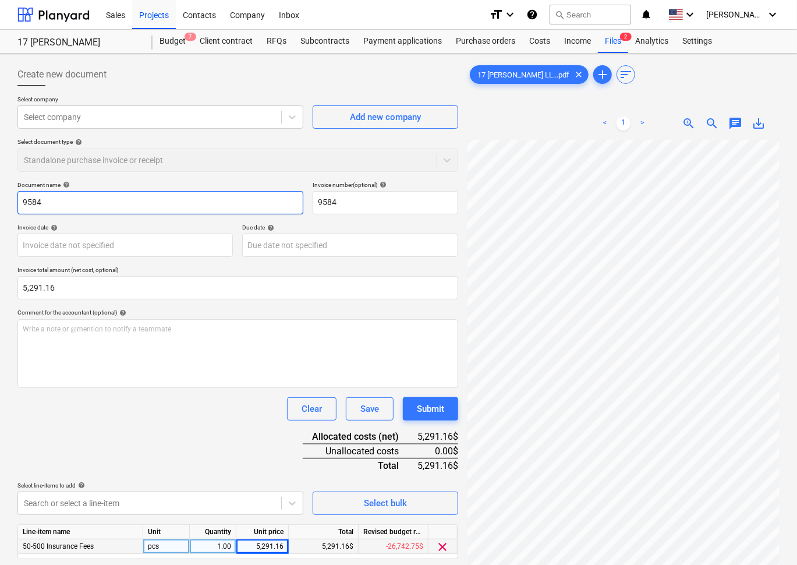
click at [156, 193] on input "9584" at bounding box center [160, 202] width 286 height 23
click at [156, 194] on input "9584" at bounding box center [160, 202] width 286 height 23
type input "Brooklyn Brokerage 7/2"
click at [174, 431] on div "Document name help Brooklyn Brokerage 7/2 Invoice number (optional) help 9584 I…" at bounding box center [237, 386] width 441 height 411
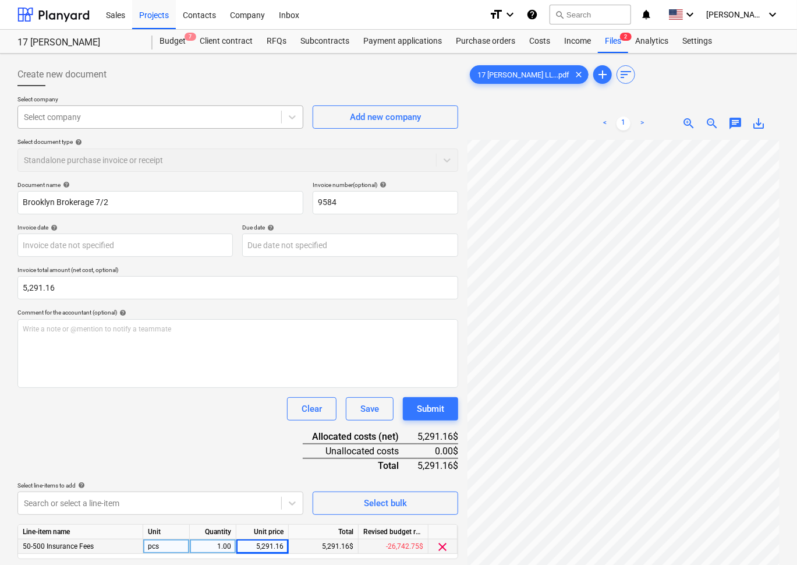
click at [176, 121] on div at bounding box center [150, 117] width 252 height 12
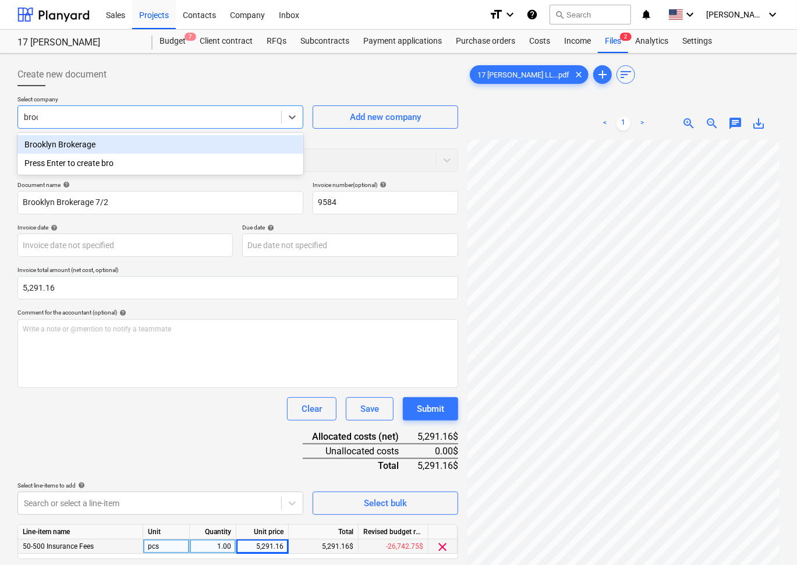
type input "brook"
click at [156, 143] on div "Brooklyn Brokerage" at bounding box center [160, 144] width 286 height 19
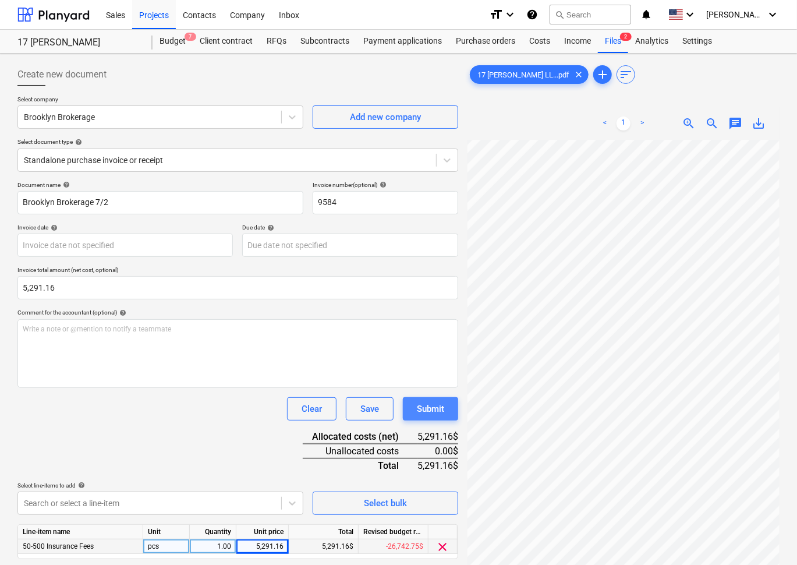
click at [433, 411] on div "Submit" at bounding box center [430, 408] width 27 height 15
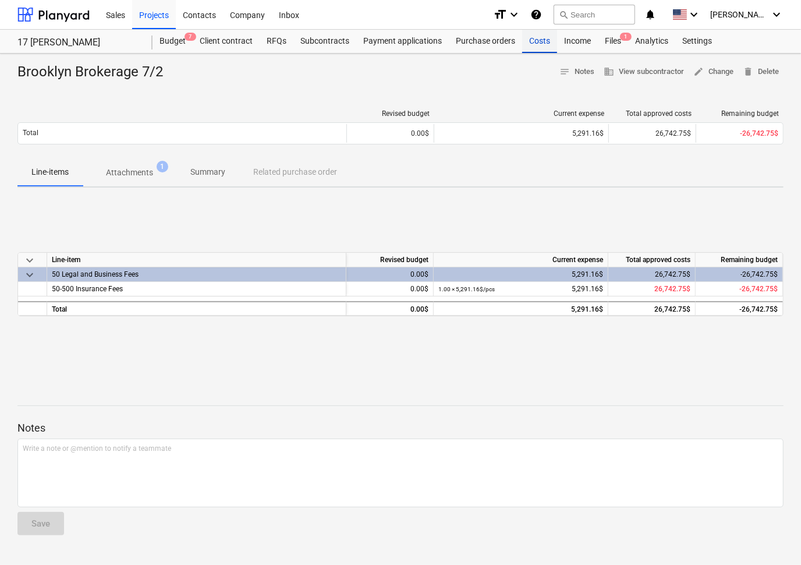
click at [541, 36] on div "Costs" at bounding box center [539, 41] width 35 height 23
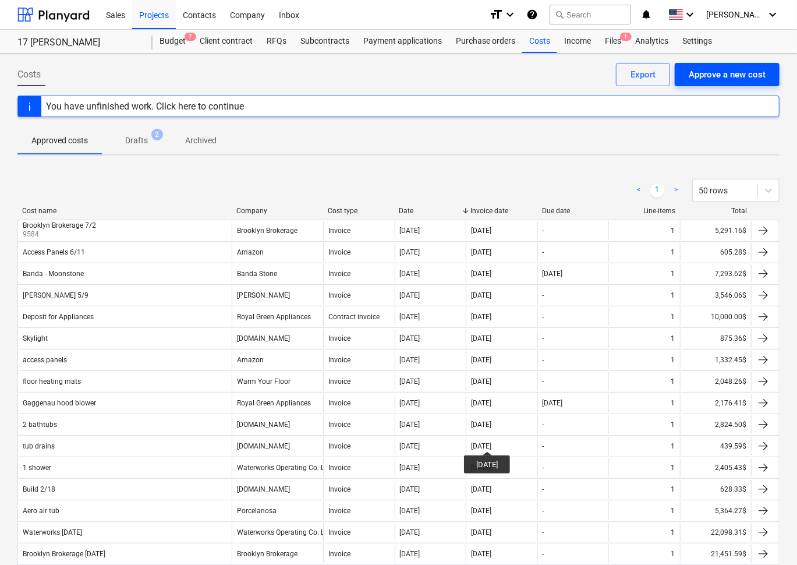
click at [736, 73] on div "Approve a new cost" at bounding box center [727, 74] width 77 height 15
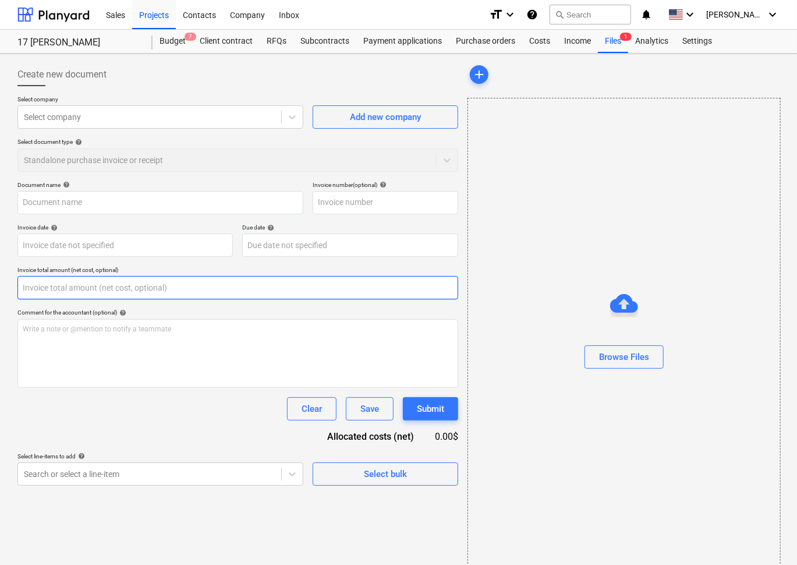
click at [38, 288] on input "text" at bounding box center [237, 287] width 441 height 23
paste input "181.83"
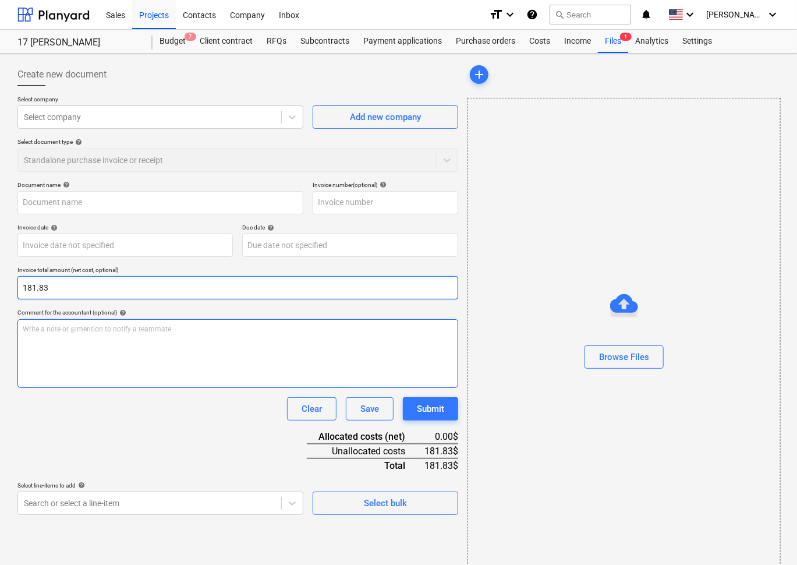
type input "181.83"
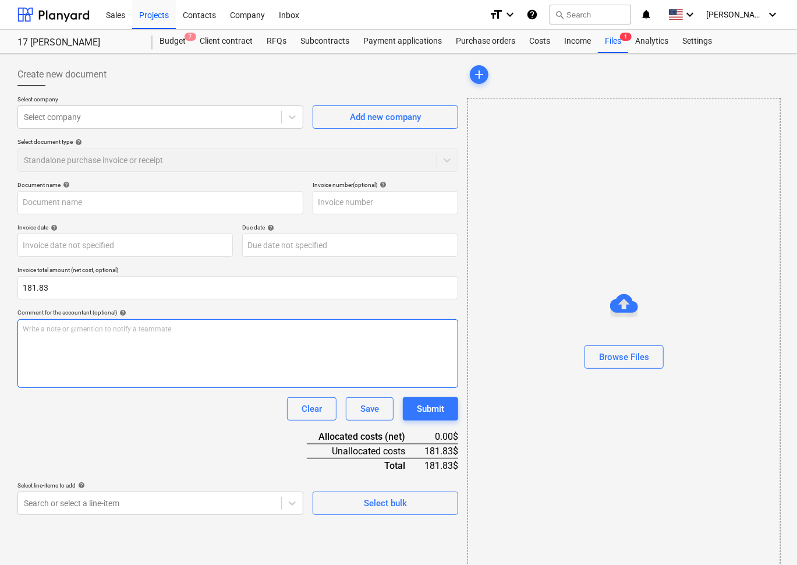
click at [62, 354] on div "Write a note or @mention to notify a teammate ﻿" at bounding box center [237, 353] width 441 height 69
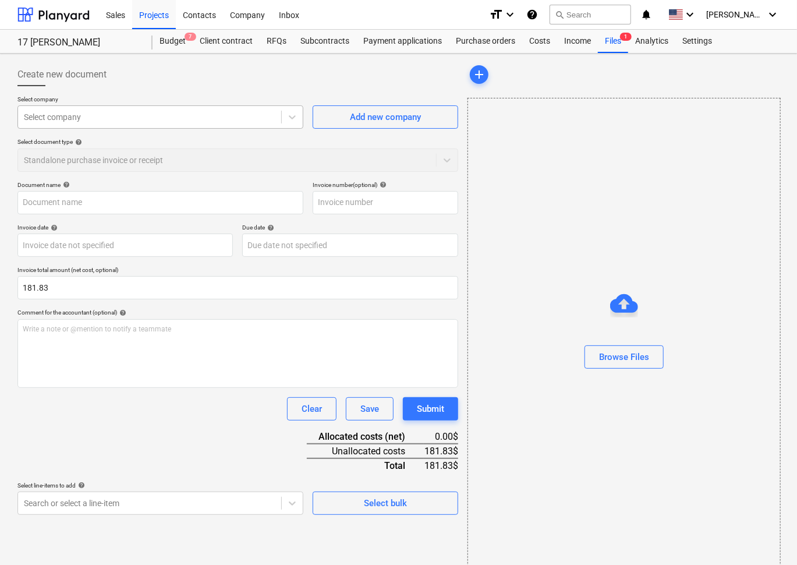
click at [110, 114] on div at bounding box center [150, 117] width 252 height 12
type input "5"
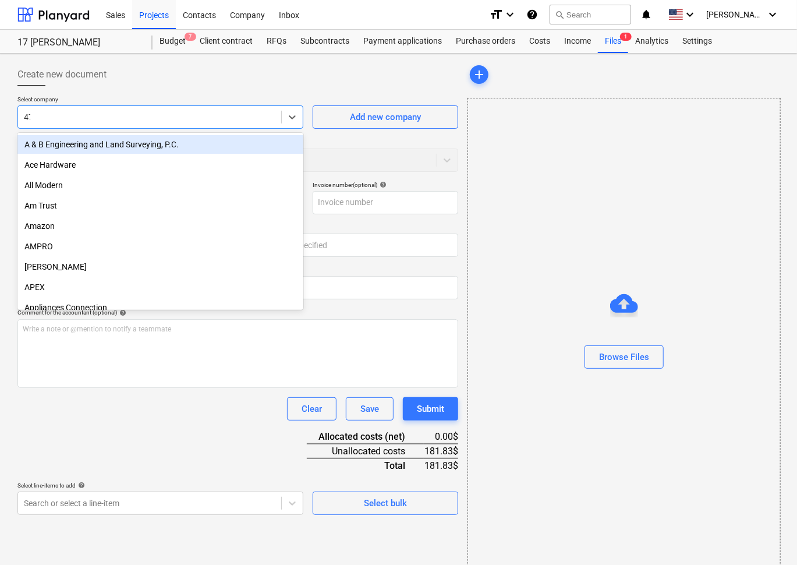
type input "475"
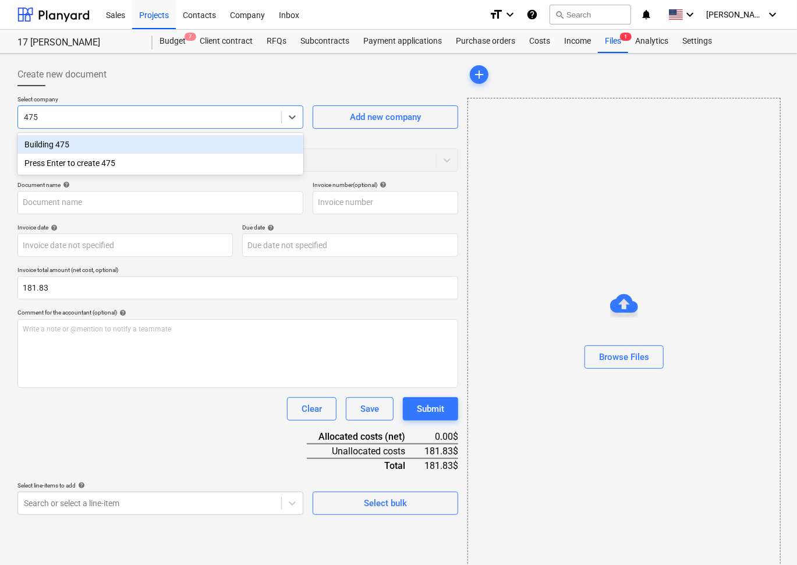
click at [132, 144] on div "Building 475" at bounding box center [160, 144] width 286 height 19
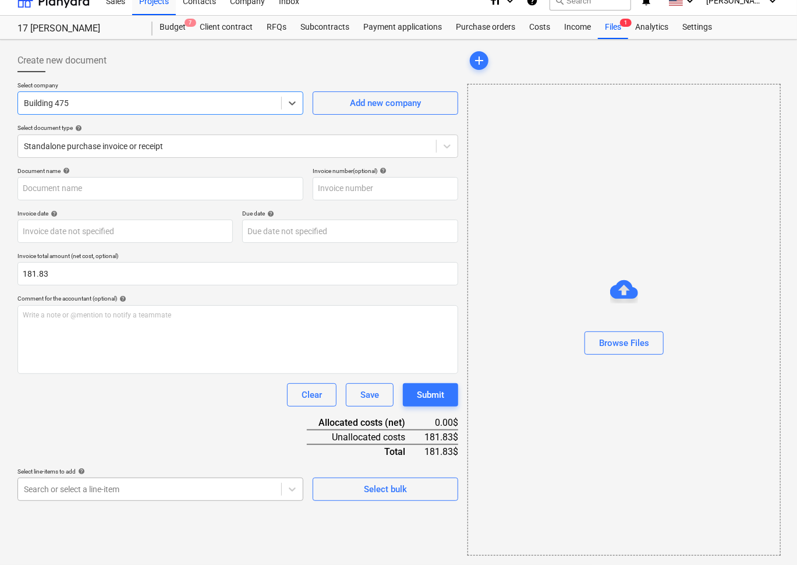
click at [112, 510] on body "Sales Projects Contacts Company Inbox format_size keyboard_arrow_down help sear…" at bounding box center [398, 268] width 797 height 565
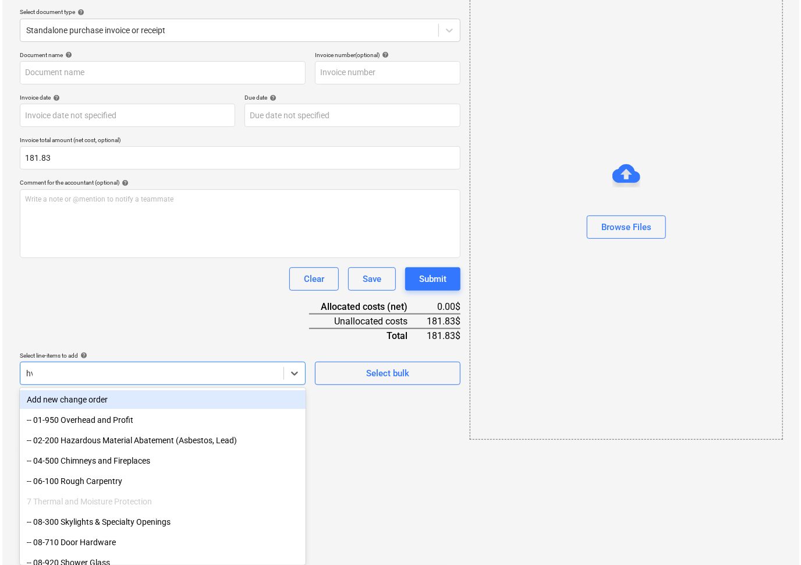
scroll to position [13, 0]
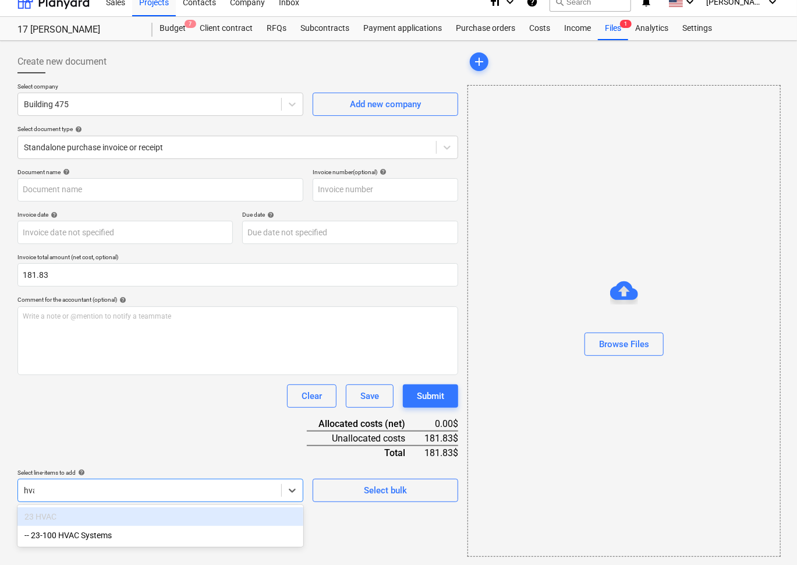
type input "hvac"
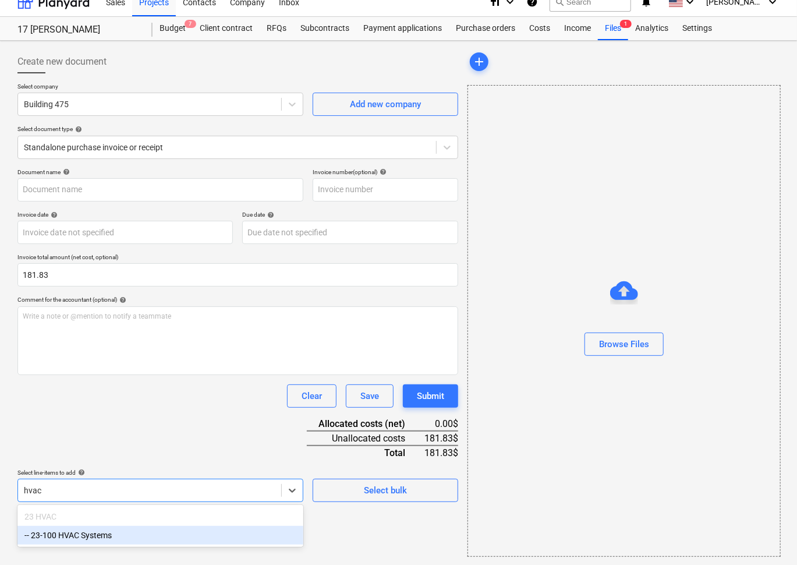
click at [93, 536] on div "-- 23-100 HVAC Systems" at bounding box center [160, 535] width 286 height 19
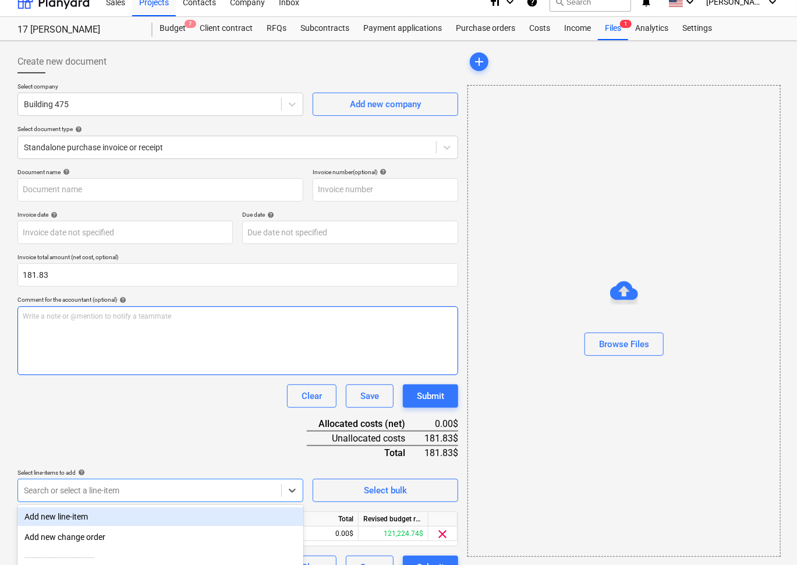
click at [124, 368] on div "Write a note or @mention to notify a teammate ﻿" at bounding box center [237, 340] width 441 height 69
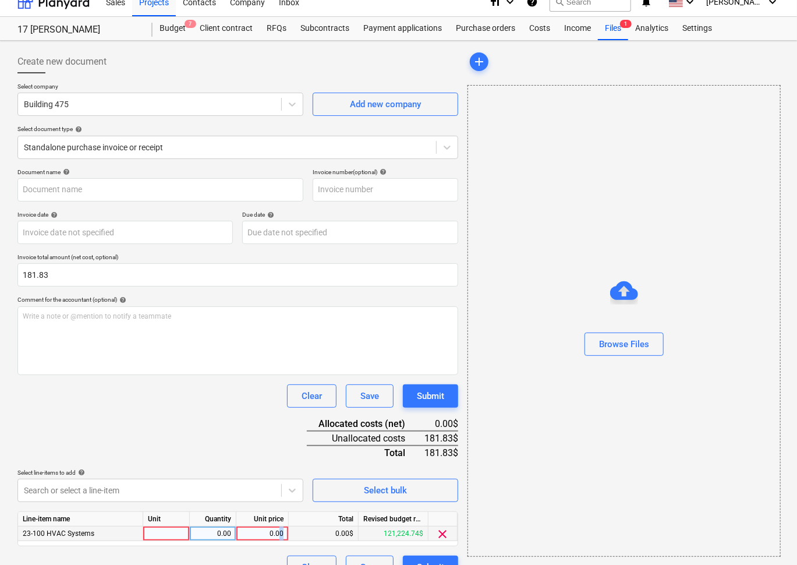
click at [281, 532] on div "0.00" at bounding box center [262, 534] width 43 height 15
type input "181.83"
click at [250, 417] on div "Document name help Invoice number (optional) help Invoice date help Press the d…" at bounding box center [237, 373] width 441 height 411
click at [190, 435] on div "Document name help Invoice number (optional) help Invoice date help Press the d…" at bounding box center [237, 373] width 441 height 411
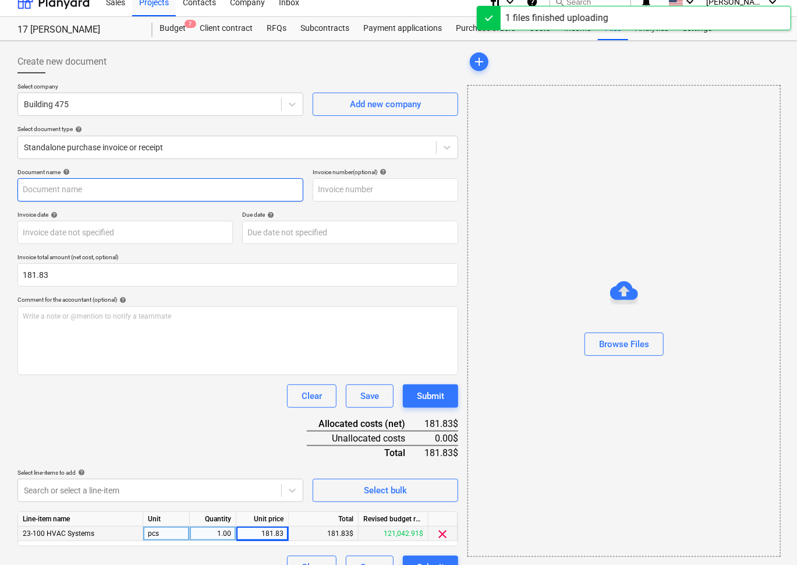
type input "Screenshot 2025-08-12 at 10.27.52 AM.png"
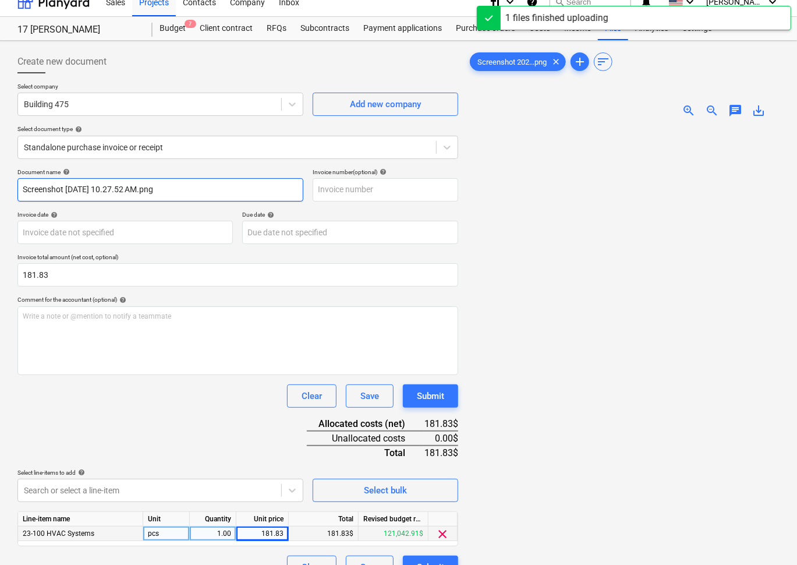
click at [93, 188] on input "Screenshot 2025-08-12 at 10.27.52 AM.png" at bounding box center [160, 189] width 286 height 23
drag, startPoint x: 93, startPoint y: 188, endPoint x: 94, endPoint y: 181, distance: 6.4
click at [93, 188] on input "Screenshot 2025-08-12 at 10.27.52 AM.png" at bounding box center [160, 189] width 286 height 23
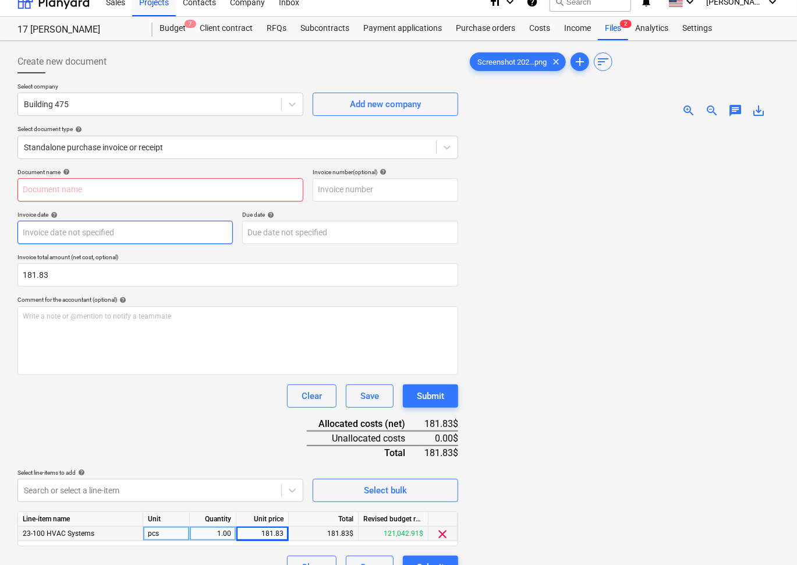
paste input "ERV booster buttons and wires"
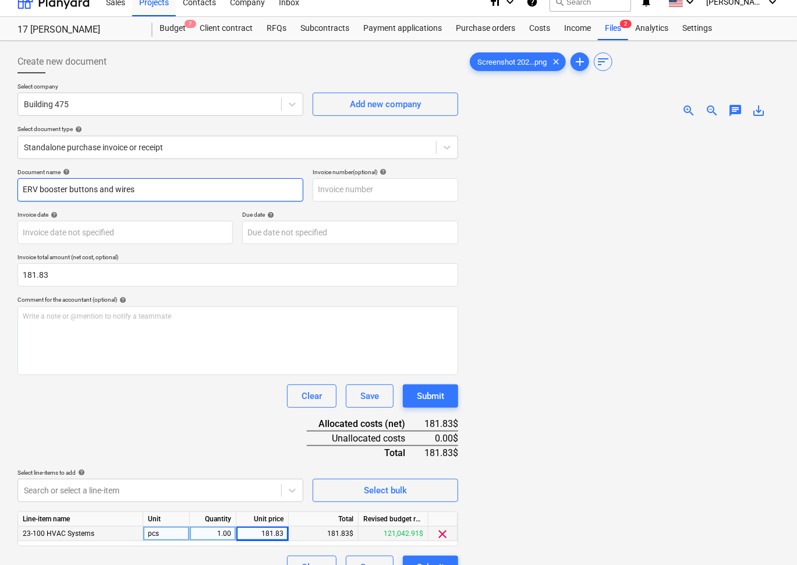
type input "ERV booster buttons and wires"
click at [126, 432] on div "Document name help ERV booster buttons and wires Invoice number (optional) help…" at bounding box center [237, 373] width 441 height 411
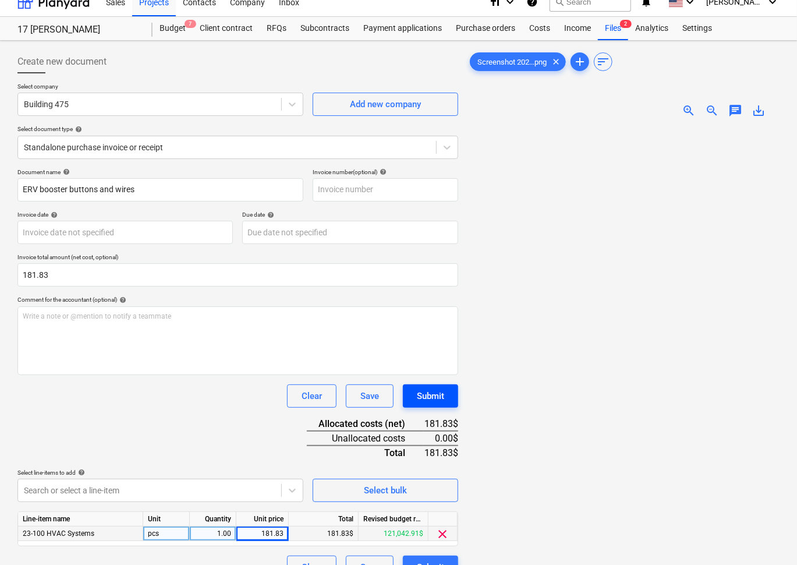
click at [447, 395] on button "Submit" at bounding box center [430, 395] width 55 height 23
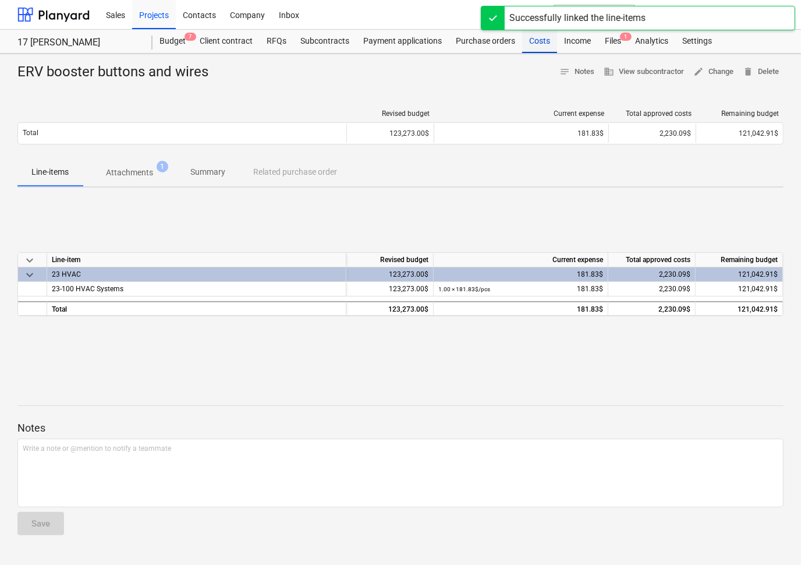
click at [539, 38] on div "Costs" at bounding box center [539, 41] width 35 height 23
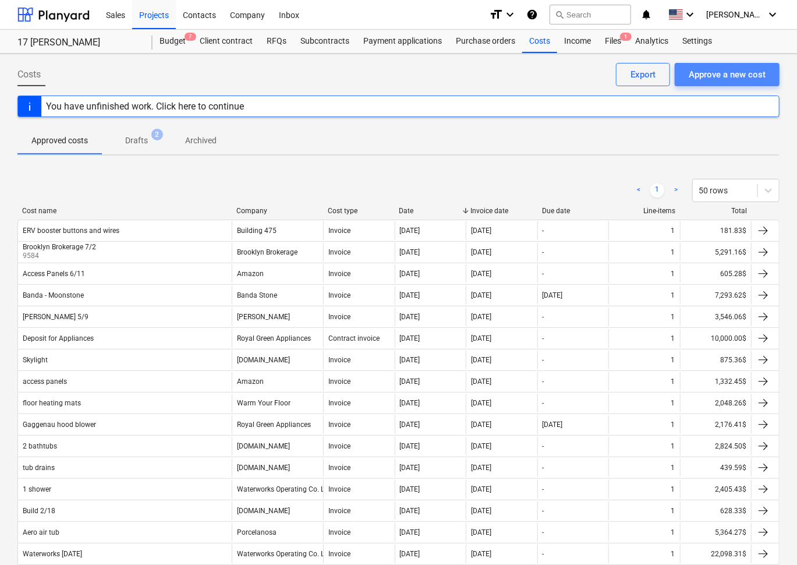
click at [709, 67] on div "Approve a new cost" at bounding box center [727, 74] width 77 height 15
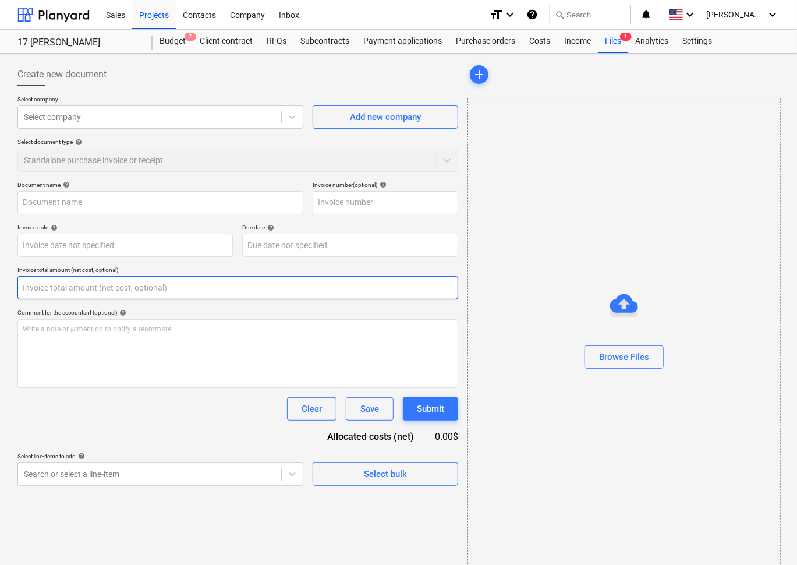
click at [104, 283] on input "text" at bounding box center [237, 287] width 441 height 23
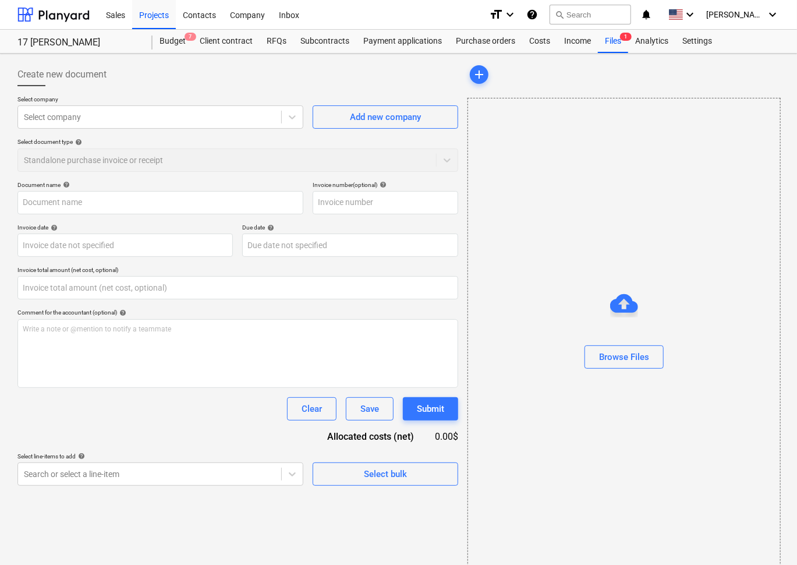
type input "0.00"
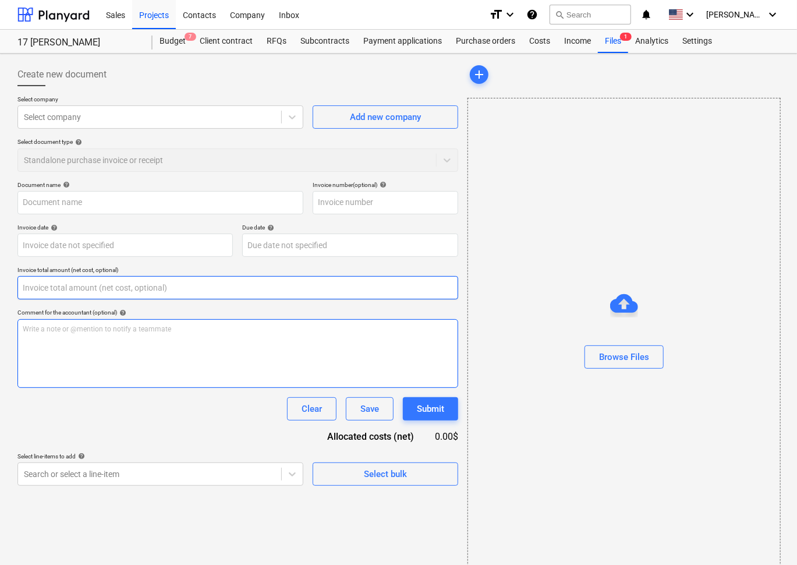
paste input "39.13"
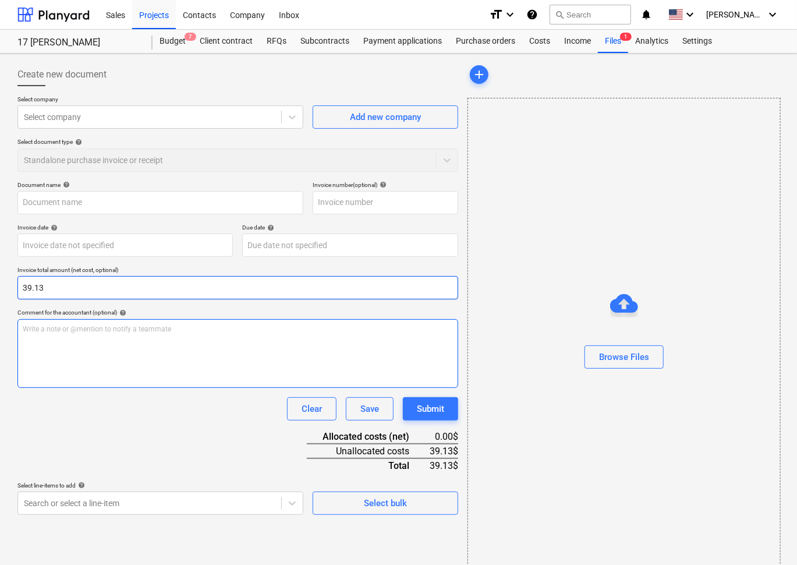
type input "39.13"
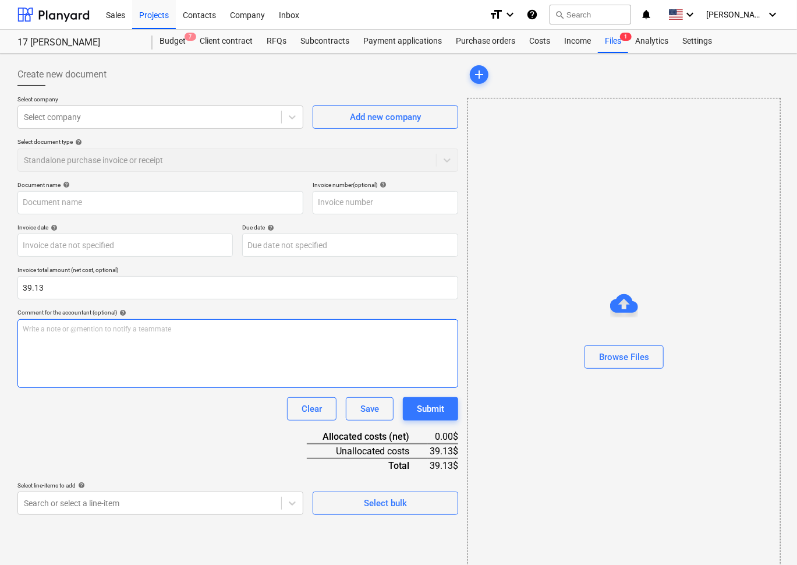
click at [185, 343] on div "Write a note or @mention to notify a teammate ﻿" at bounding box center [237, 353] width 441 height 69
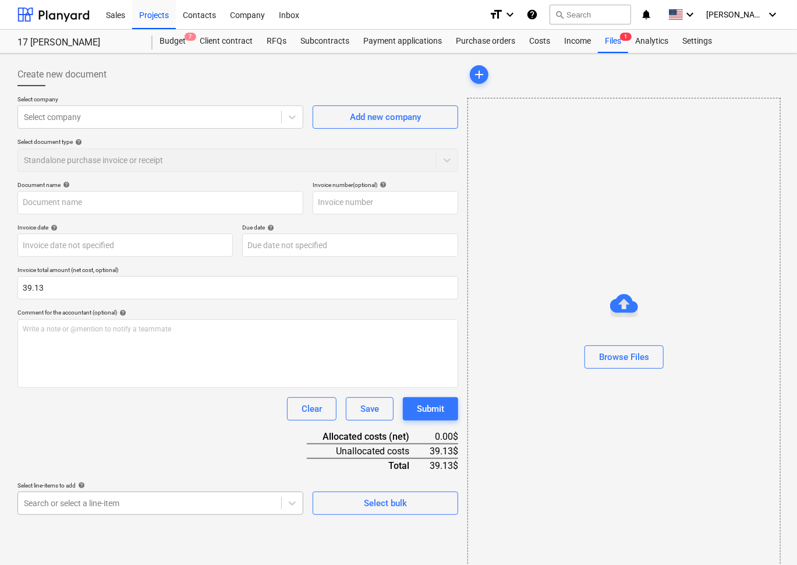
scroll to position [130, 0]
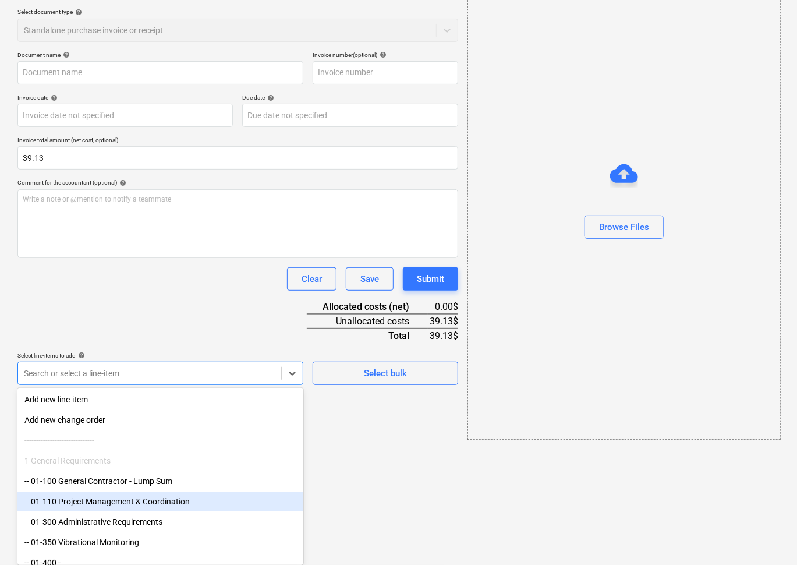
click at [255, 435] on body "Sales Projects Contacts Company Inbox format_size keyboard_arrow_down help sear…" at bounding box center [398, 152] width 797 height 565
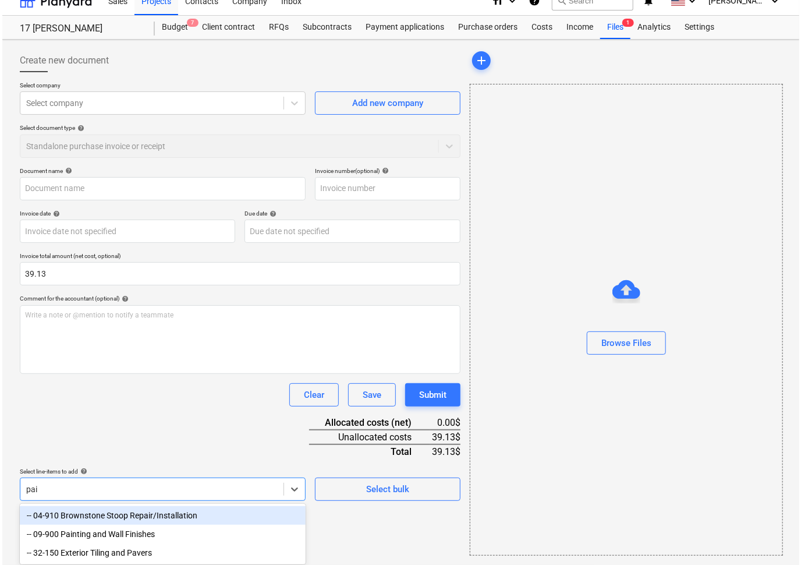
scroll to position [13, 0]
type input "paint"
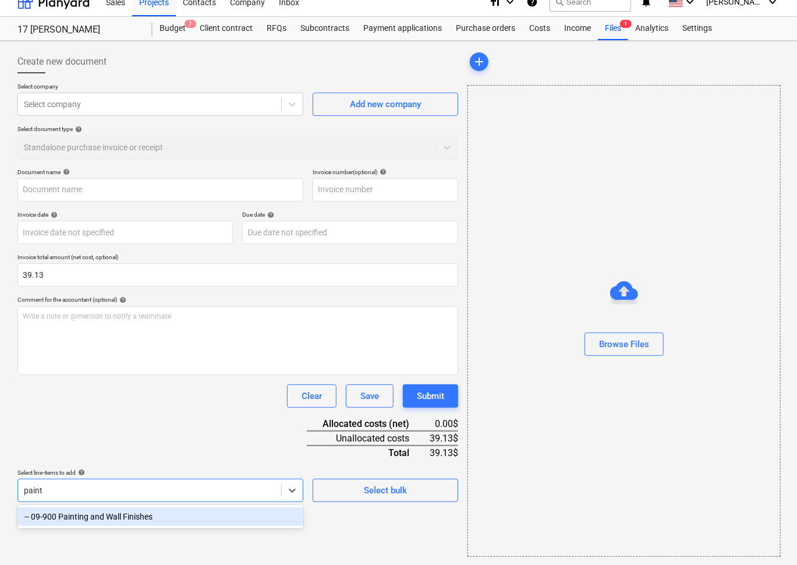
click at [238, 515] on div "-- 09-900 Painting and Wall Finishes" at bounding box center [160, 516] width 286 height 19
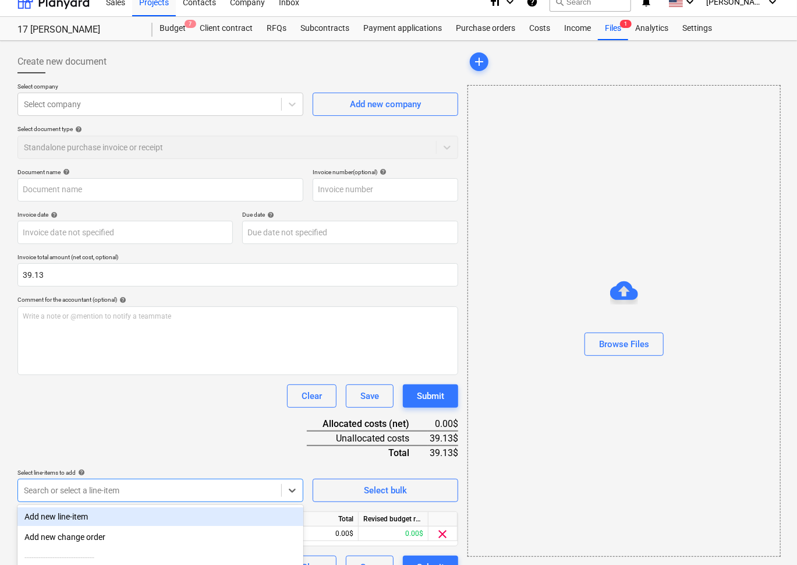
click at [220, 469] on div "Select line-items to add help" at bounding box center [160, 473] width 286 height 8
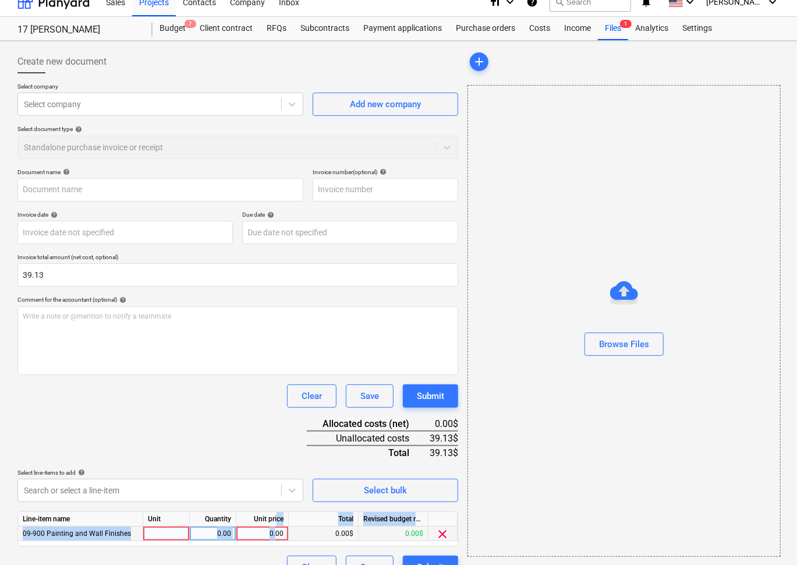
click at [277, 524] on div "Line-item name Unit Quantity Unit price Total Revised budget remaining 09-900 P…" at bounding box center [237, 528] width 441 height 35
click at [273, 529] on div "0.00" at bounding box center [262, 534] width 43 height 15
type input "39.13"
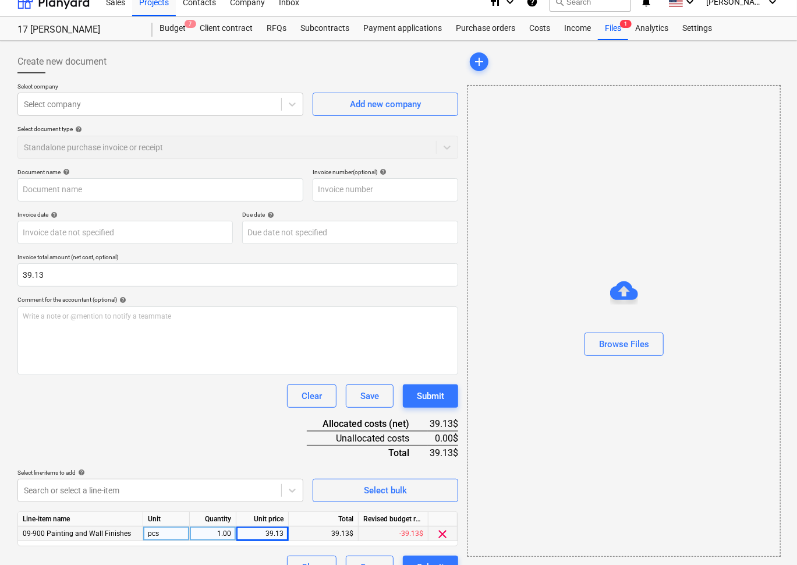
click at [171, 417] on div "Document name help Invoice number (optional) help Invoice date help Press the d…" at bounding box center [237, 373] width 441 height 411
click at [115, 188] on input "text" at bounding box center [160, 189] width 286 height 23
type input "Paint Samples for GA"
click at [121, 98] on div at bounding box center [150, 104] width 252 height 12
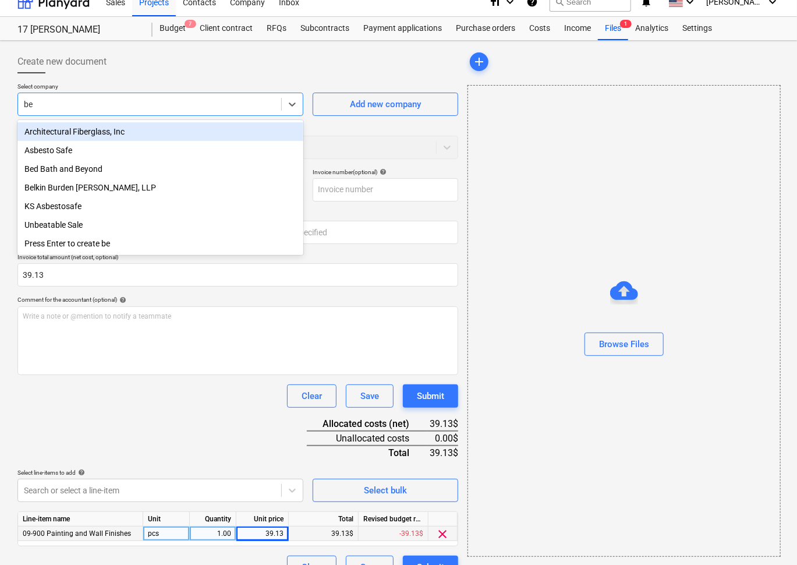
type input "b"
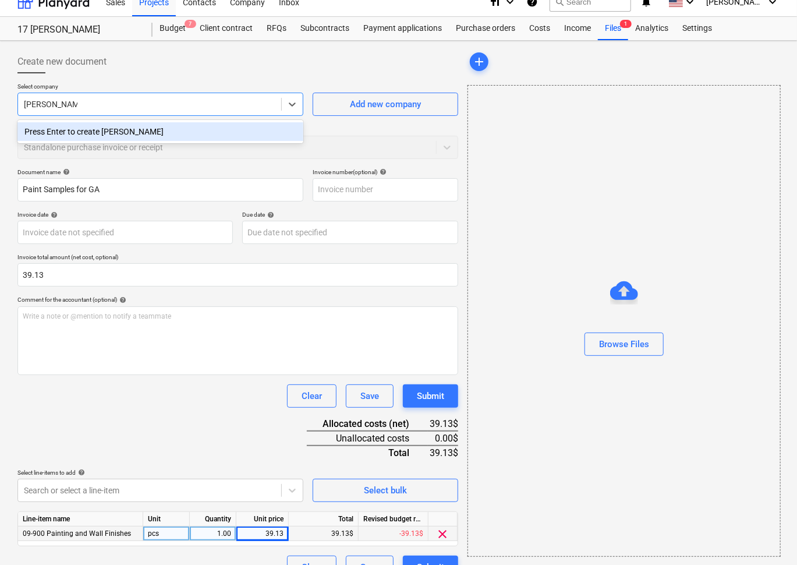
type input "[PERSON_NAME]"
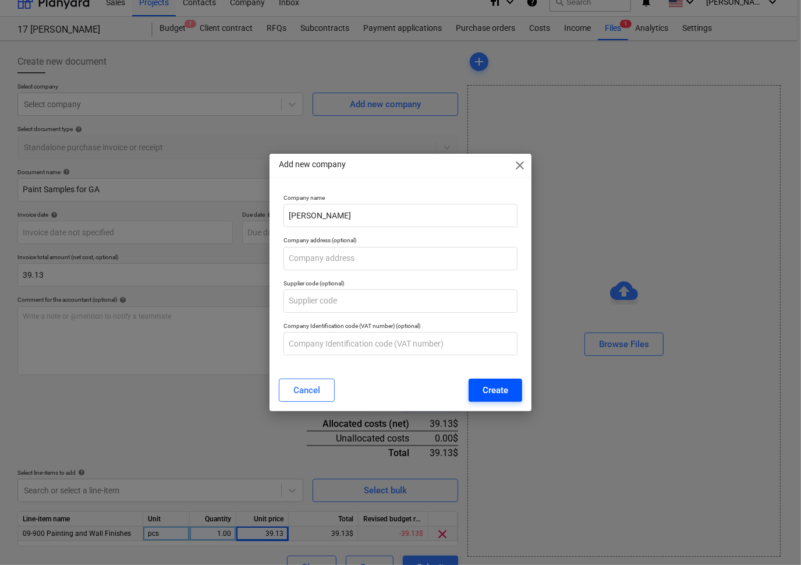
click at [502, 384] on div "Create" at bounding box center [496, 390] width 26 height 15
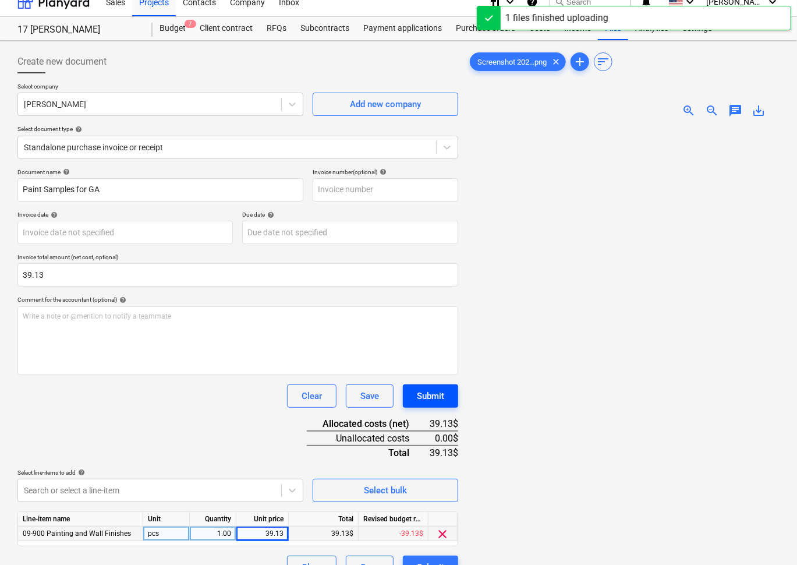
click at [440, 391] on div "Submit" at bounding box center [430, 396] width 27 height 15
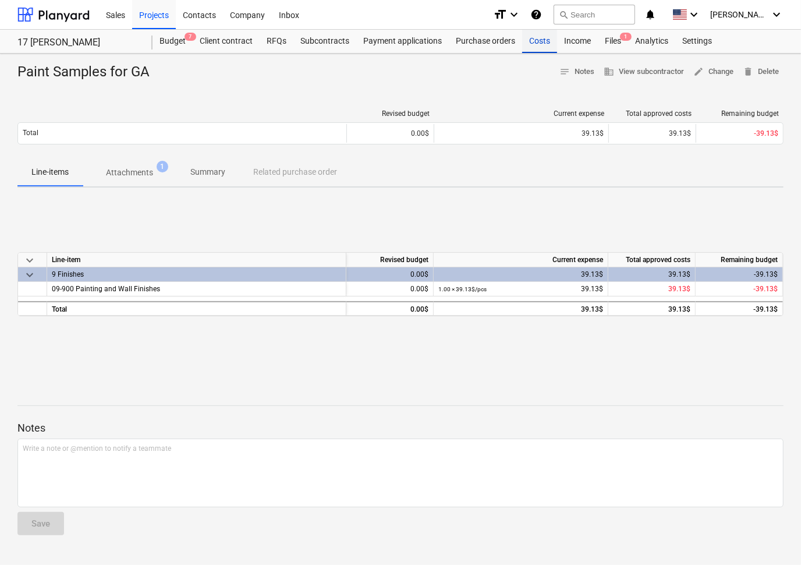
click at [542, 47] on div "Costs" at bounding box center [539, 41] width 35 height 23
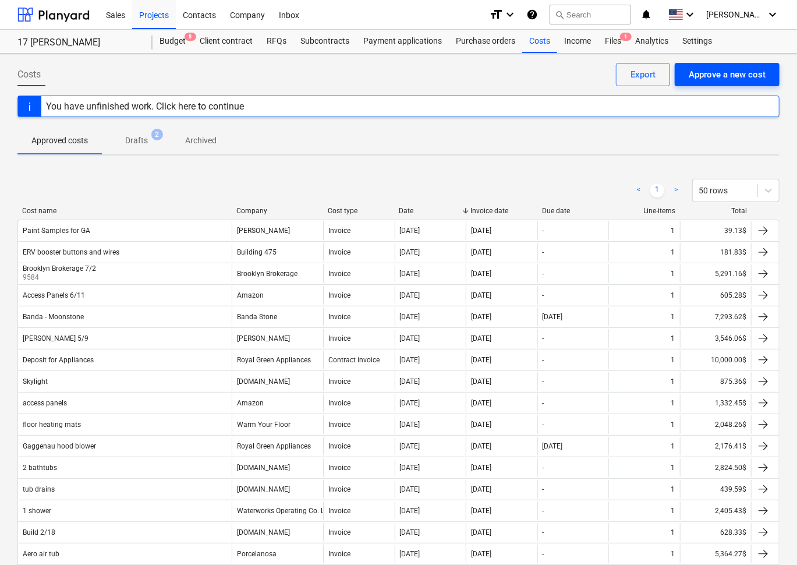
click at [723, 73] on div "Approve a new cost" at bounding box center [727, 74] width 77 height 15
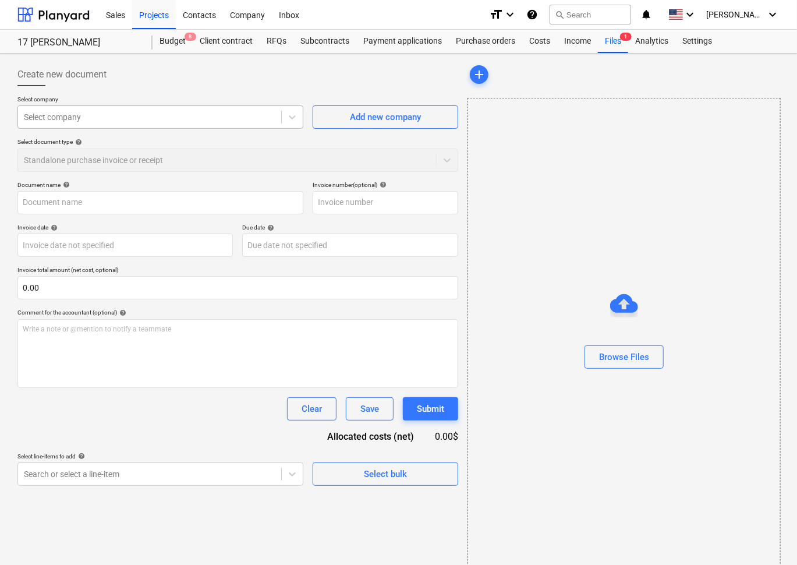
click at [246, 114] on div at bounding box center [150, 117] width 252 height 12
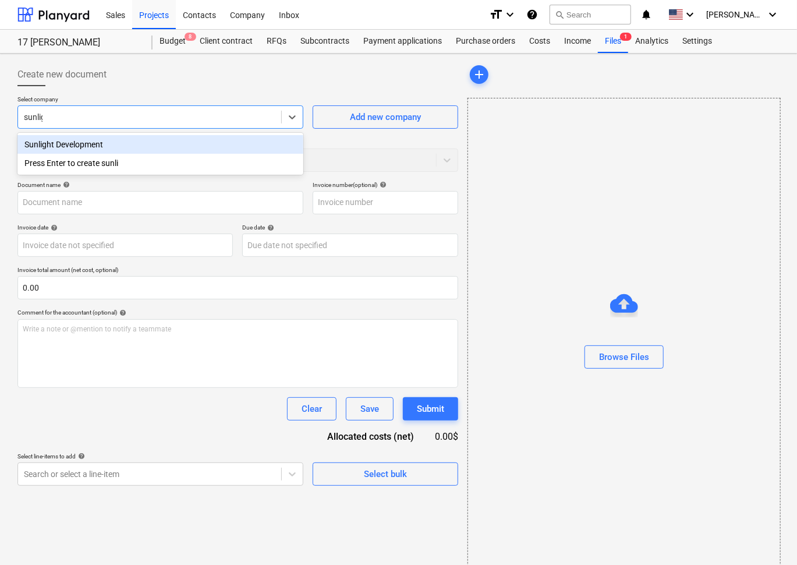
type input "sunligh"
click at [233, 137] on div "Sunlight Development" at bounding box center [160, 144] width 286 height 19
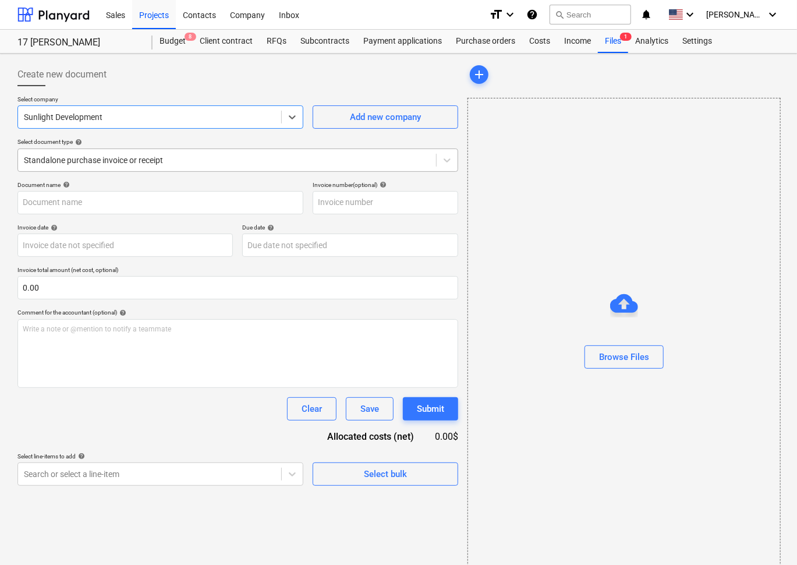
click at [220, 156] on div at bounding box center [227, 160] width 407 height 12
click at [221, 153] on div "Standalone purchase invoice or receipt" at bounding box center [227, 160] width 418 height 16
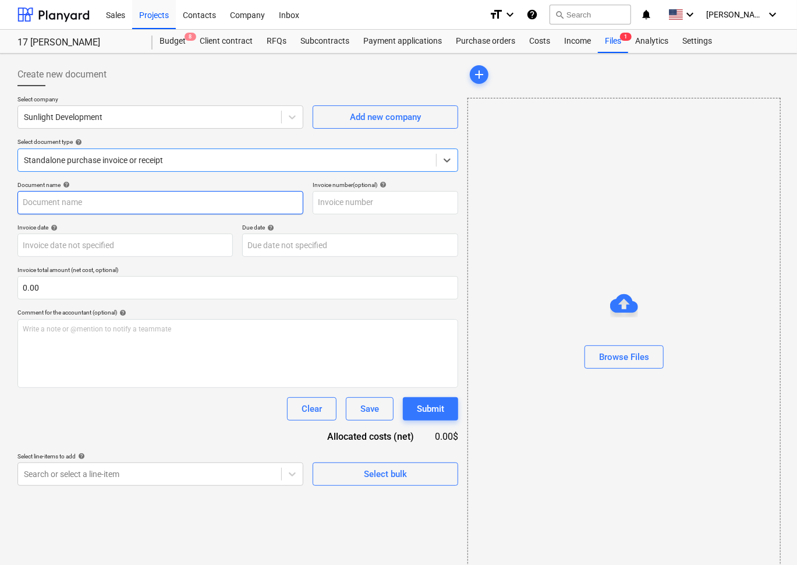
click at [178, 203] on input "text" at bounding box center [160, 202] width 286 height 23
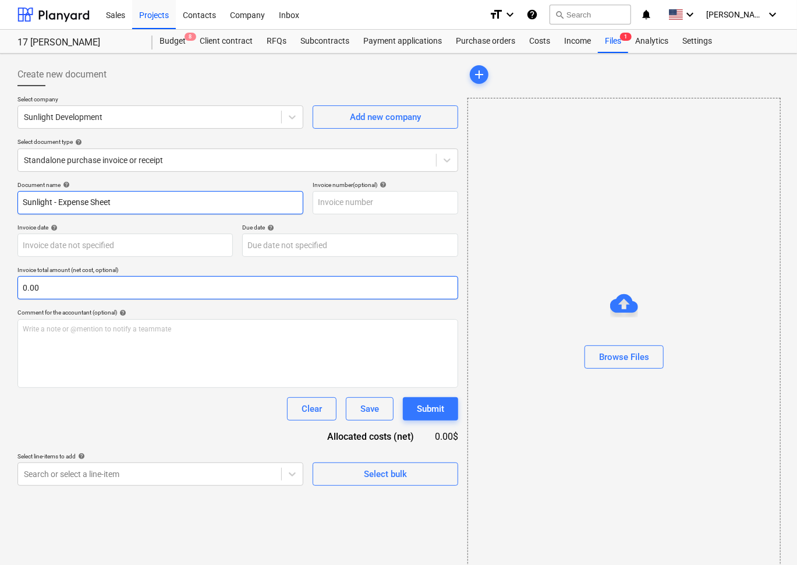
type input "Sunlight - Expense Sheet"
click at [204, 291] on input "text" at bounding box center [237, 287] width 441 height 23
paste input "$830,197.70"
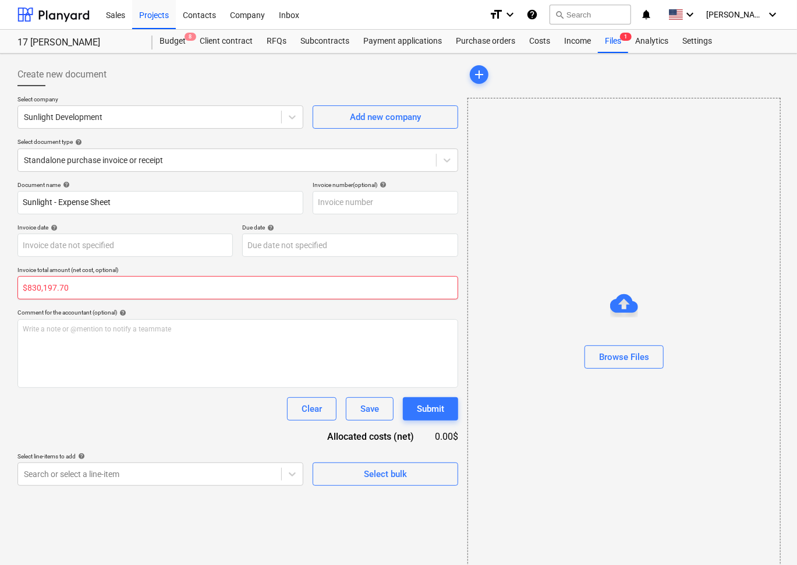
click at [29, 287] on input "$830,197.70" at bounding box center [237, 287] width 441 height 23
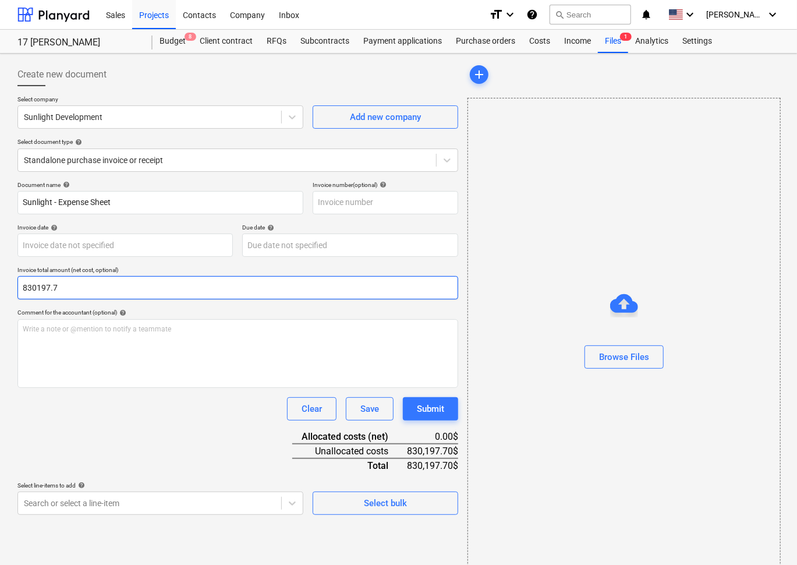
click at [35, 286] on input "830197.7" at bounding box center [237, 287] width 441 height 23
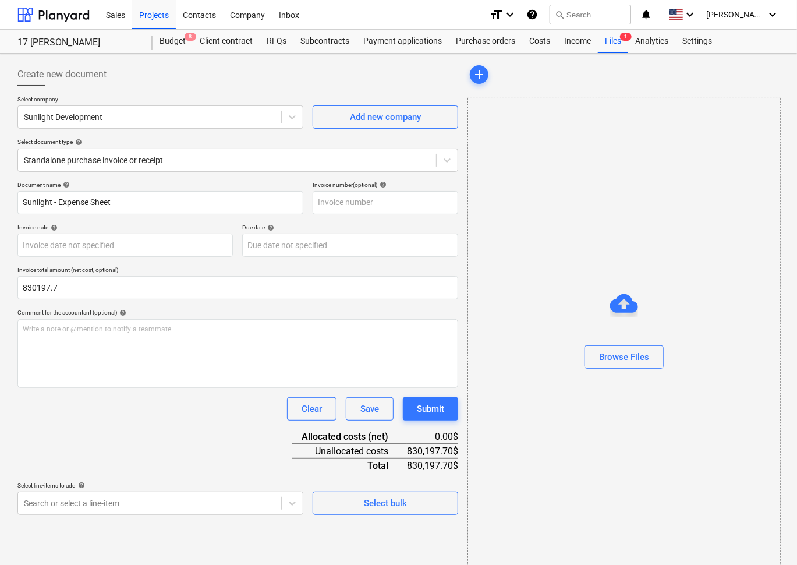
type input "830,197.70"
click at [98, 453] on div "Document name help Sunlight - Expense Sheet Invoice number (optional) help Invo…" at bounding box center [237, 348] width 441 height 334
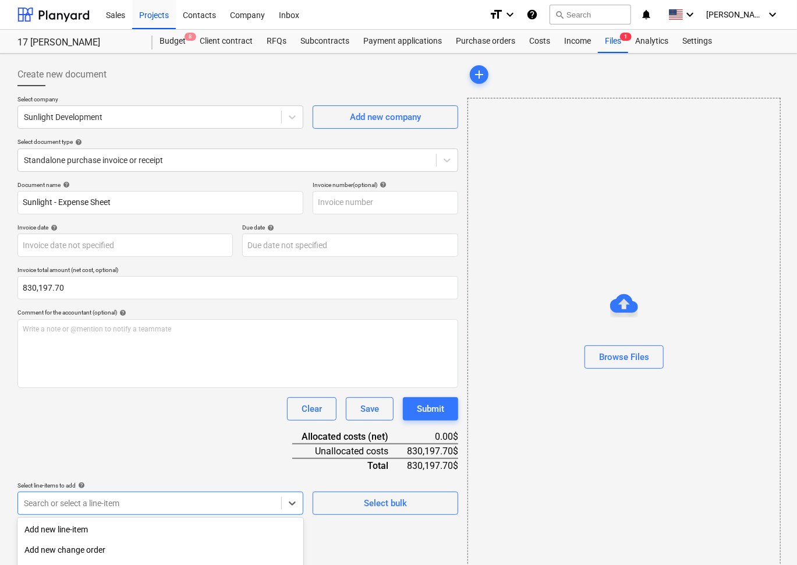
click at [96, 501] on body "Sales Projects Contacts Company Inbox format_size keyboard_arrow_down help sear…" at bounding box center [398, 282] width 797 height 565
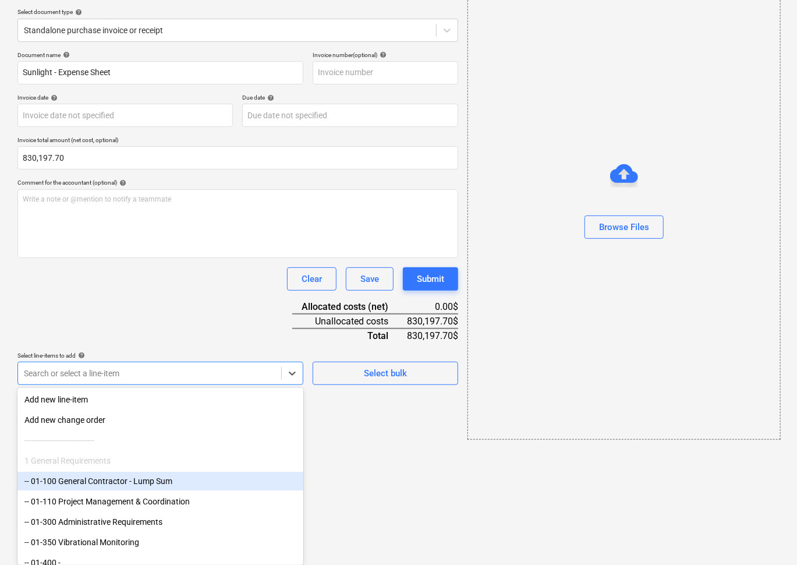
click at [95, 485] on div "-- 01-100 General Contractor - Lump Sum" at bounding box center [160, 481] width 286 height 19
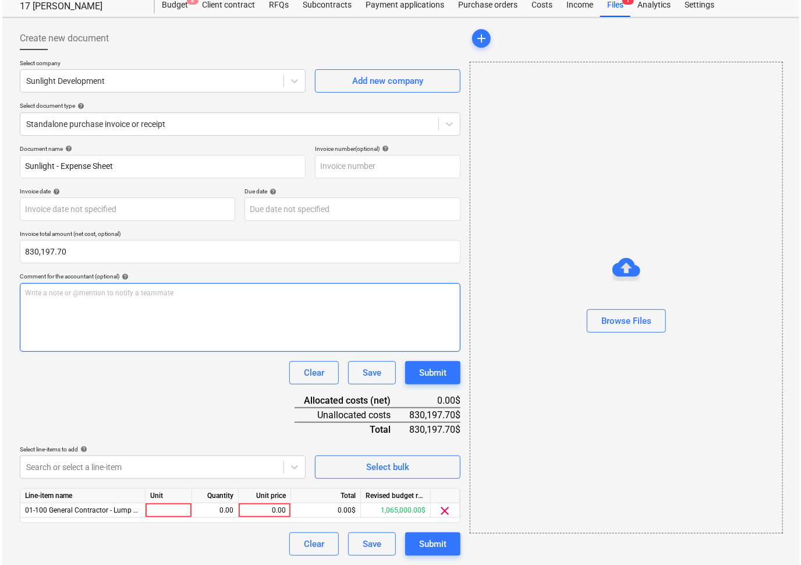
scroll to position [34, 0]
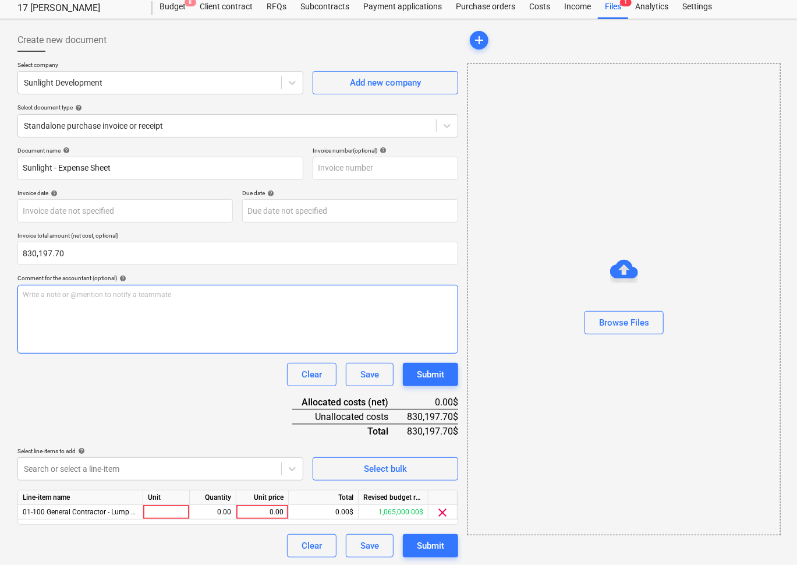
click at [174, 330] on div "Document name help Sunlight - Expense Sheet Invoice number (optional) help Invo…" at bounding box center [237, 352] width 441 height 411
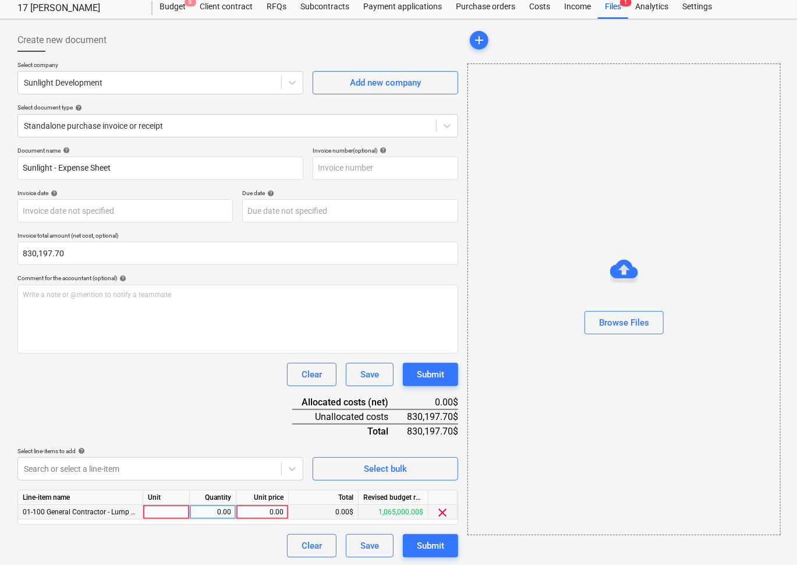
click at [273, 507] on div "0.00" at bounding box center [262, 512] width 43 height 15
type input "830197.7"
click at [254, 429] on div "Document name help Sunlight - Expense Sheet Invoice number (optional) help Invo…" at bounding box center [237, 352] width 441 height 411
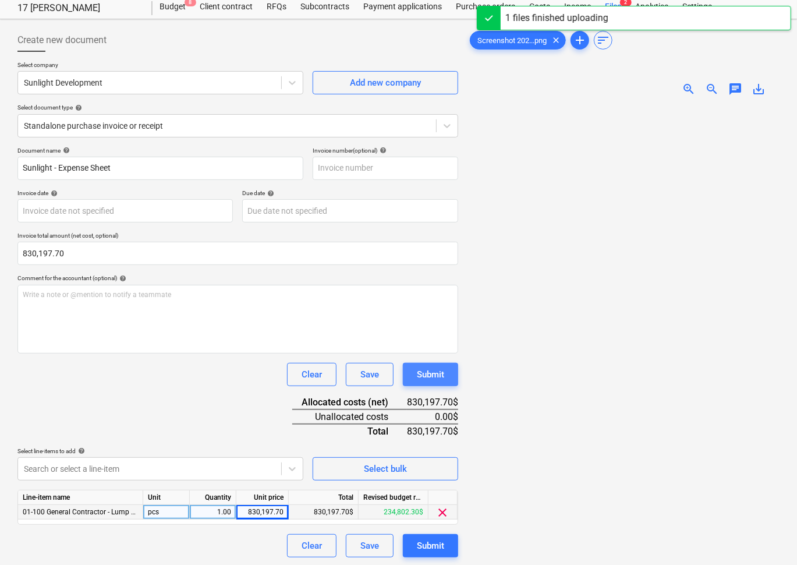
click at [432, 369] on div "Submit" at bounding box center [430, 374] width 27 height 15
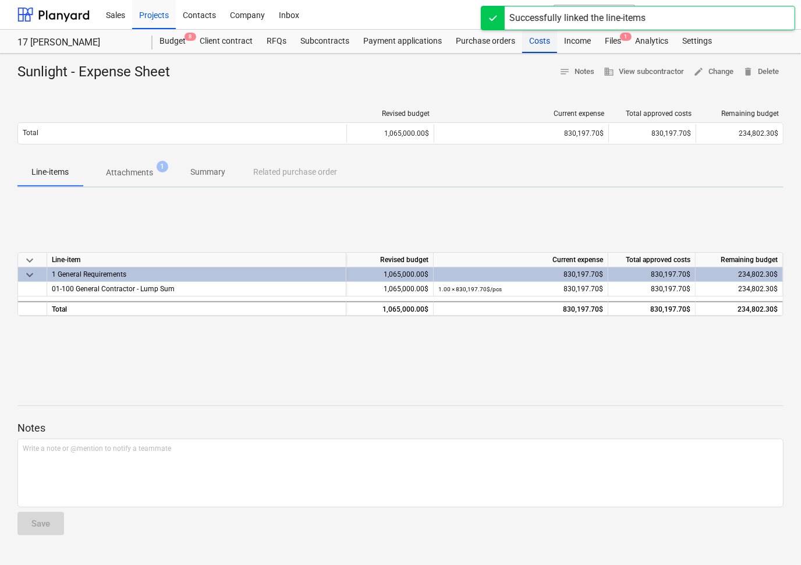
click at [536, 44] on div "Costs" at bounding box center [539, 41] width 35 height 23
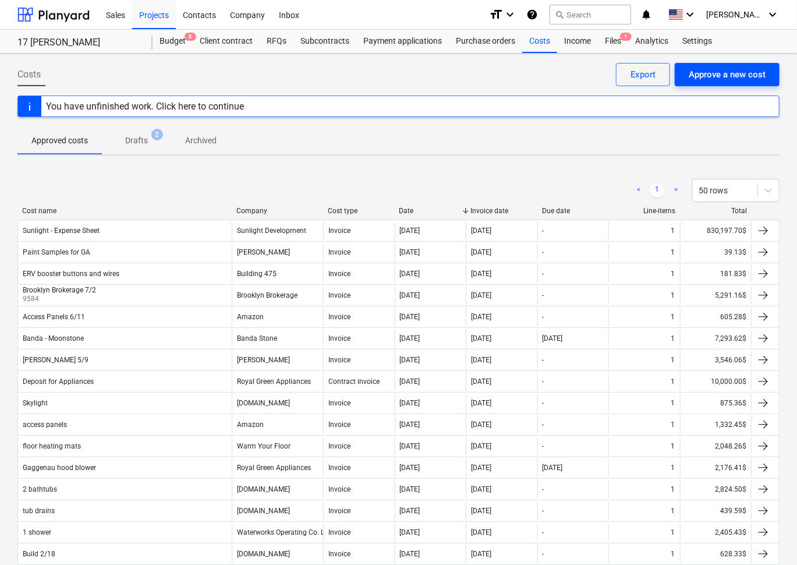
click at [761, 75] on div "Approve a new cost" at bounding box center [727, 74] width 77 height 15
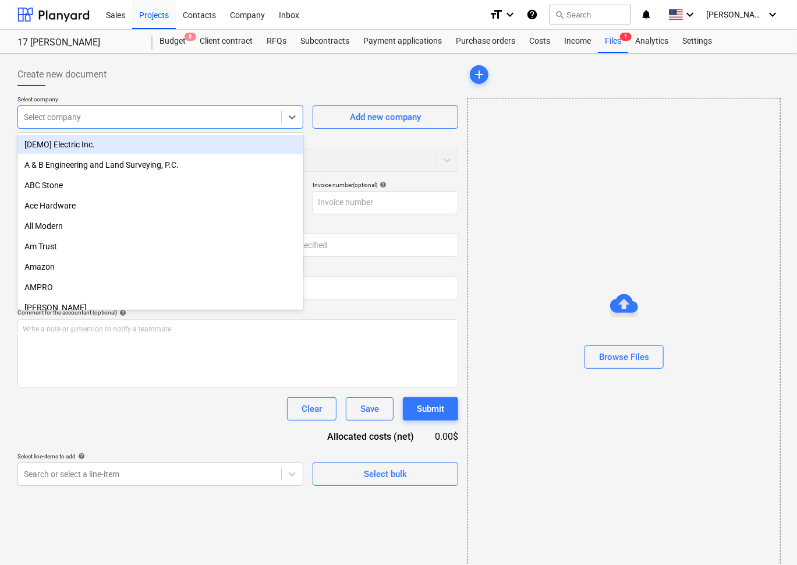
click at [268, 122] on div "Select company" at bounding box center [149, 117] width 263 height 16
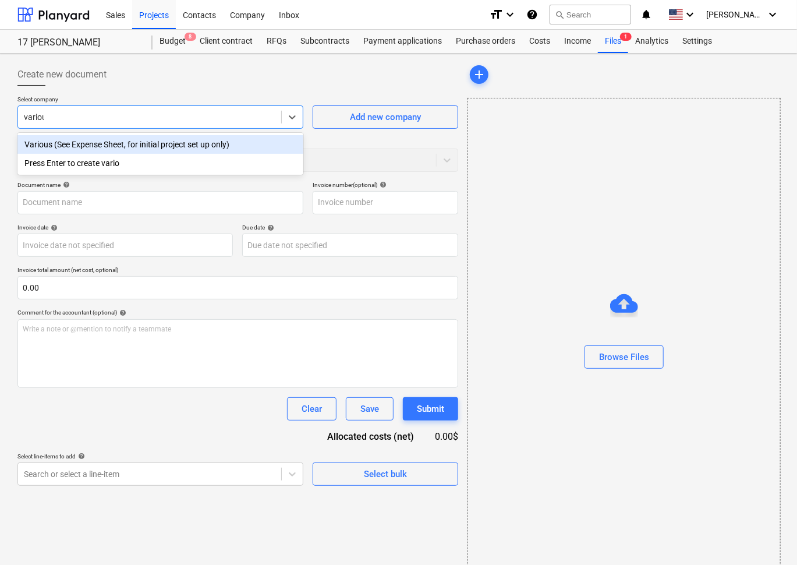
type input "various"
click at [255, 140] on div "Various (See Expense Sheet, for initial project set up only)" at bounding box center [160, 144] width 286 height 19
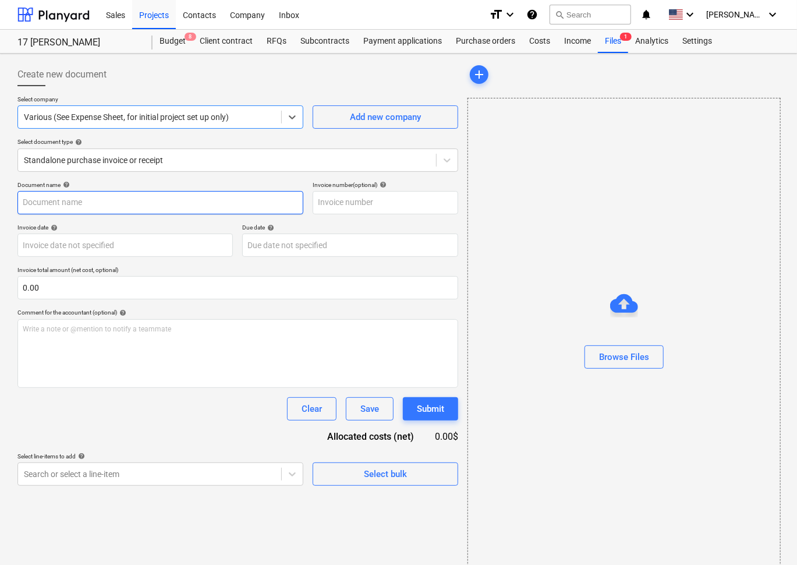
click at [220, 200] on input "text" at bounding box center [160, 202] width 286 height 23
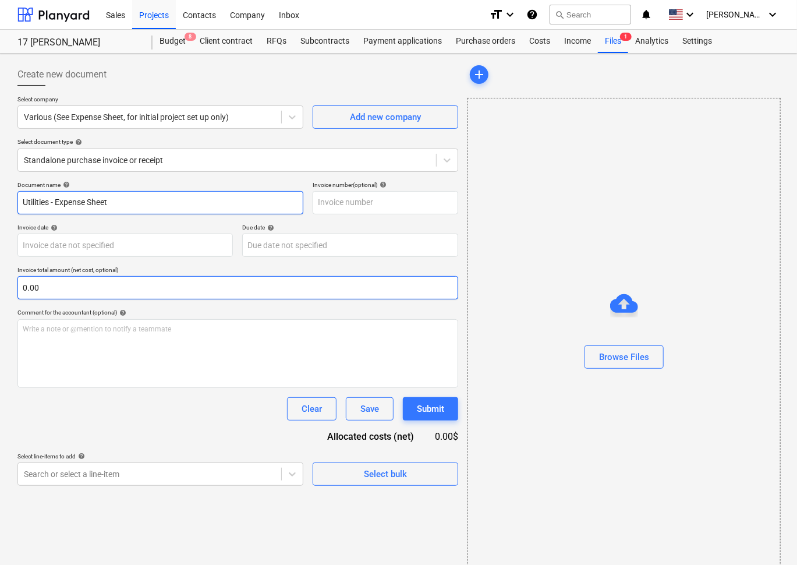
type input "Utilities - Expense Sheet"
click at [166, 291] on input "text" at bounding box center [237, 287] width 441 height 23
paste input "2,484.04"
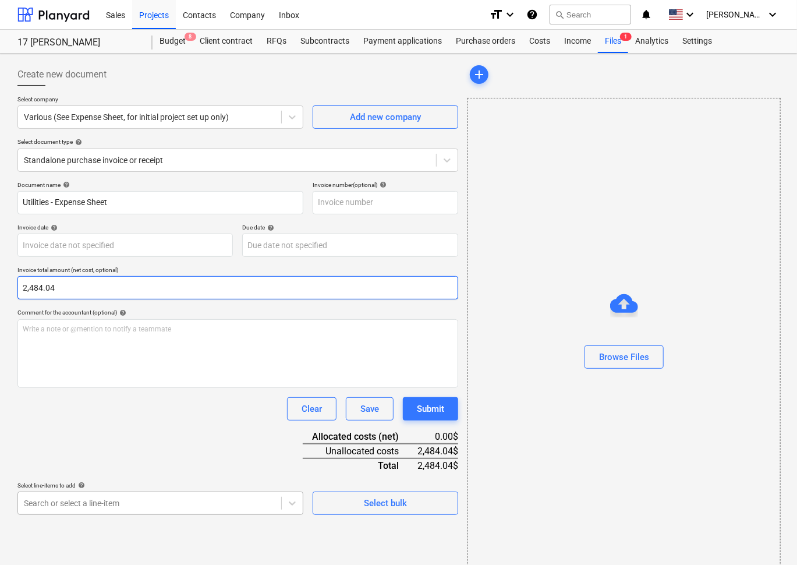
type input "2,484.04"
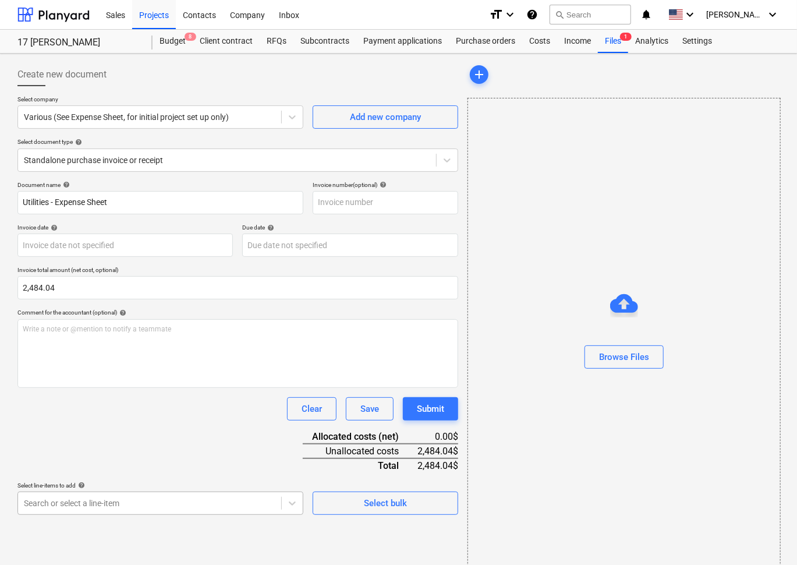
click at [135, 503] on body "Sales Projects Contacts Company Inbox format_size keyboard_arrow_down help sear…" at bounding box center [398, 282] width 797 height 565
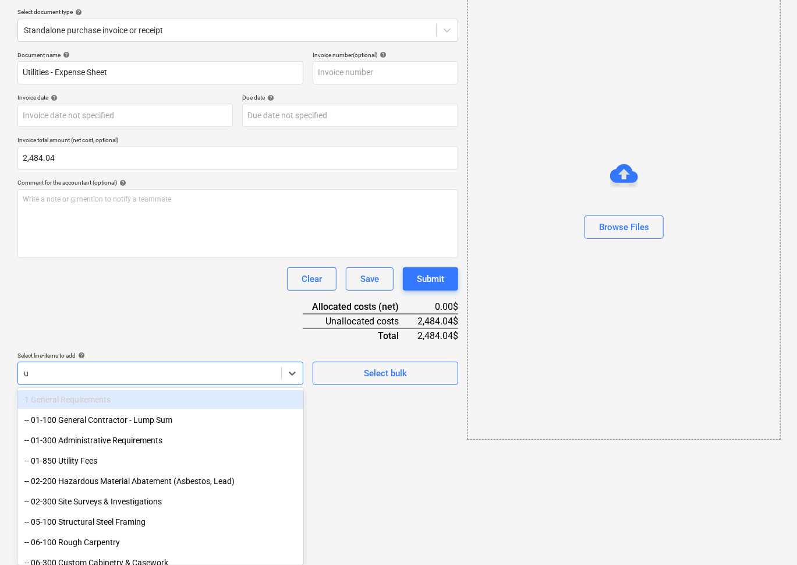
type input "ut"
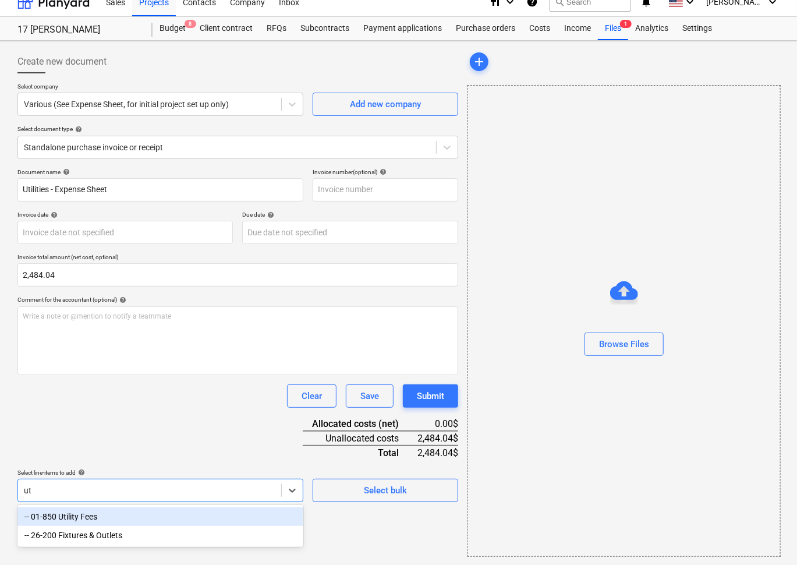
click at [129, 524] on div "-- 01-850 Utility Fees" at bounding box center [160, 516] width 286 height 19
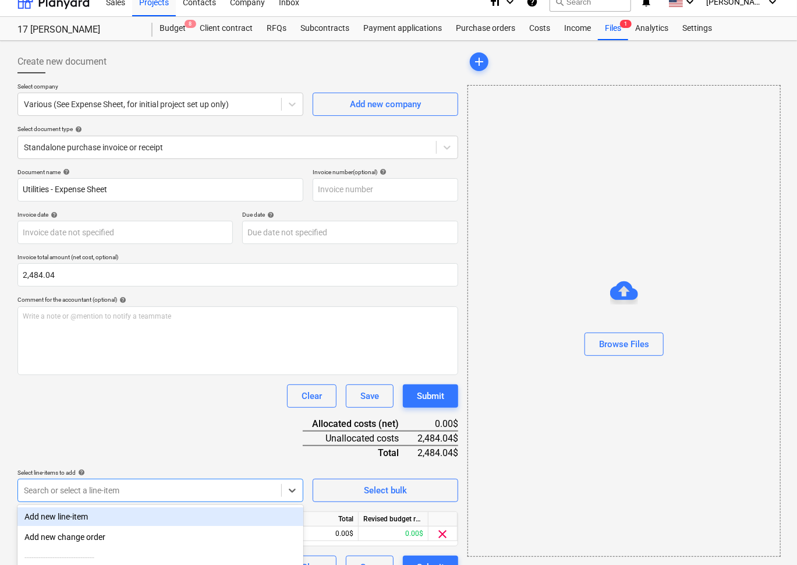
click at [118, 430] on div "Document name help Utilities - Expense Sheet Invoice number (optional) help Inv…" at bounding box center [237, 373] width 441 height 411
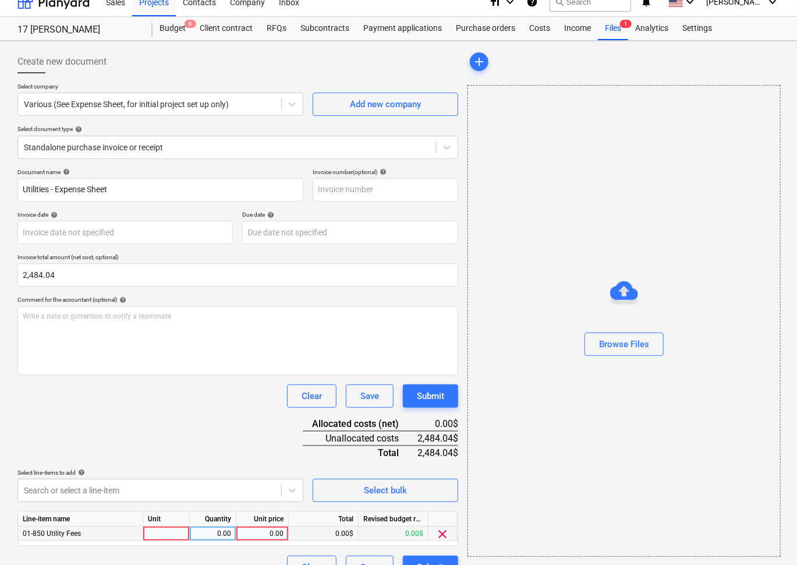
click at [278, 534] on div "0.00" at bounding box center [262, 534] width 43 height 15
type input "2,484.04"
click at [248, 442] on div "Document name help Utilities - Expense Sheet Invoice number (optional) help Inv…" at bounding box center [237, 373] width 441 height 411
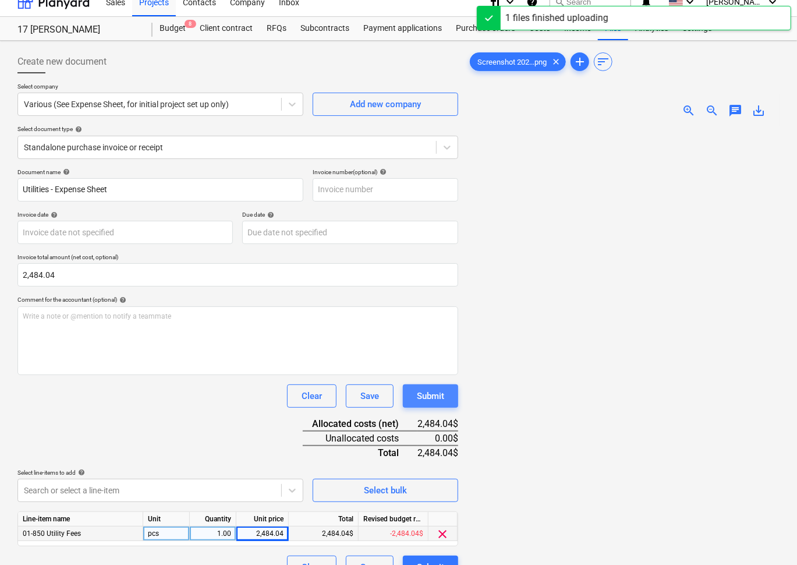
click at [430, 396] on div "Submit" at bounding box center [430, 396] width 27 height 15
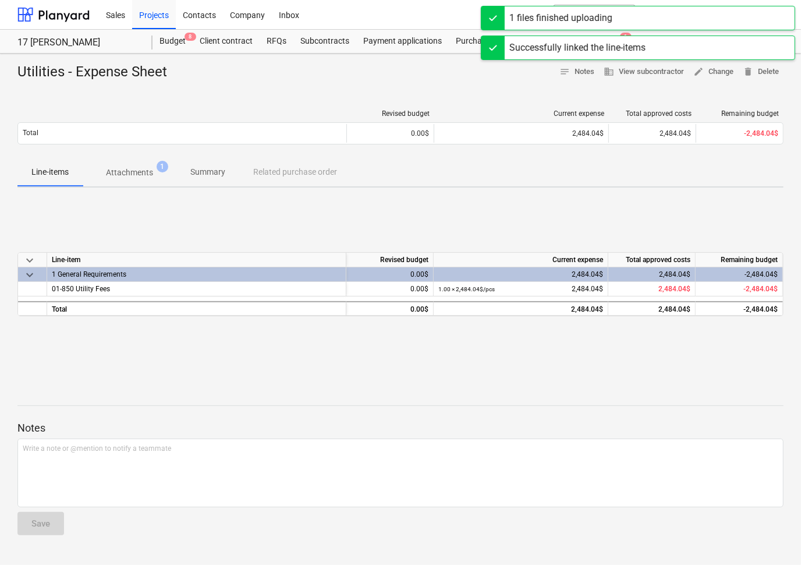
click at [469, 13] on div "Sales Projects Contacts Company Inbox" at bounding box center [291, 14] width 385 height 29
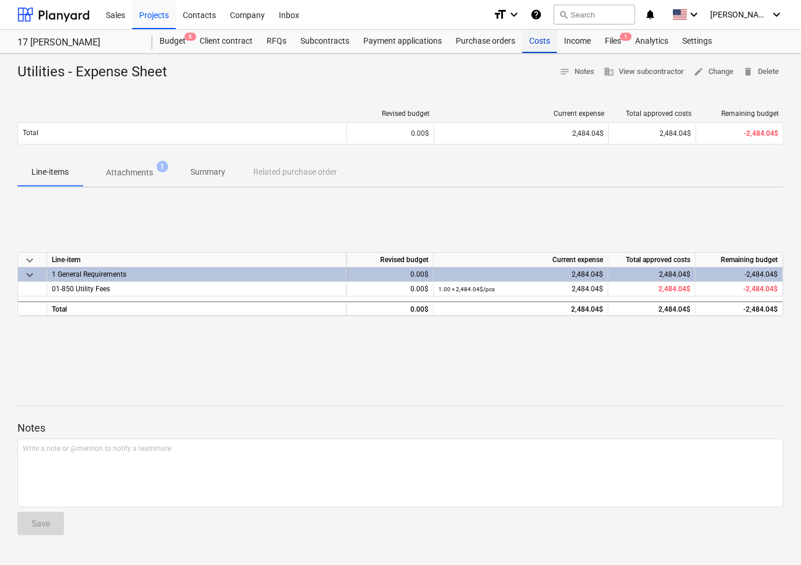
click at [543, 46] on div "Costs" at bounding box center [539, 41] width 35 height 23
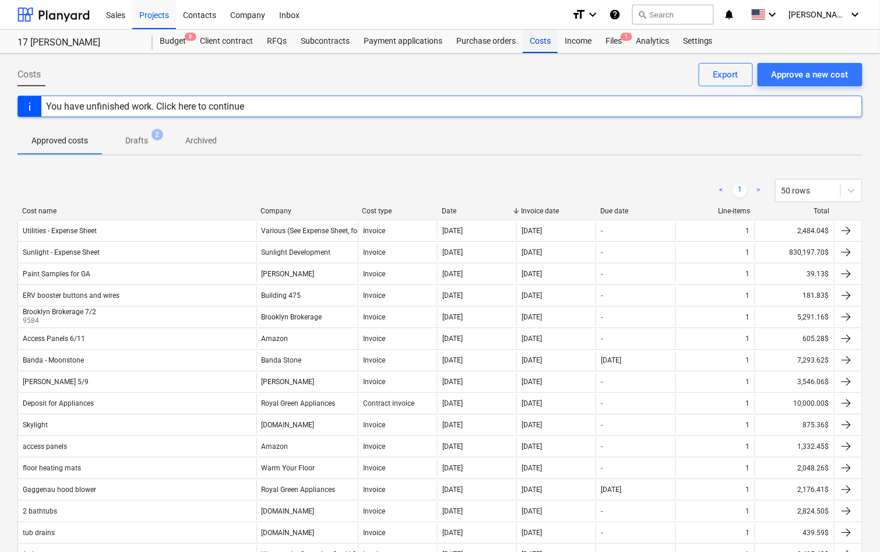
click at [547, 48] on div "Costs" at bounding box center [539, 41] width 35 height 23
click at [809, 71] on div "Approve a new cost" at bounding box center [809, 74] width 77 height 15
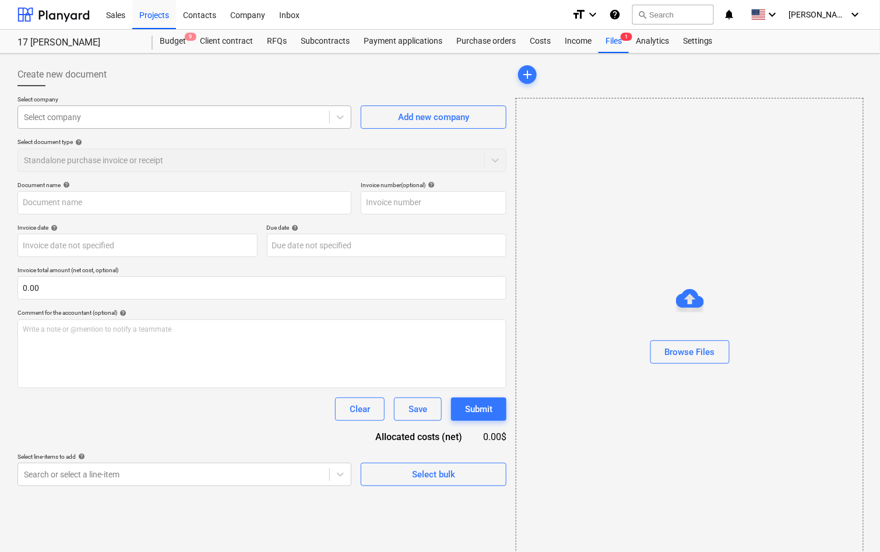
click at [273, 123] on div "Select company" at bounding box center [173, 117] width 311 height 16
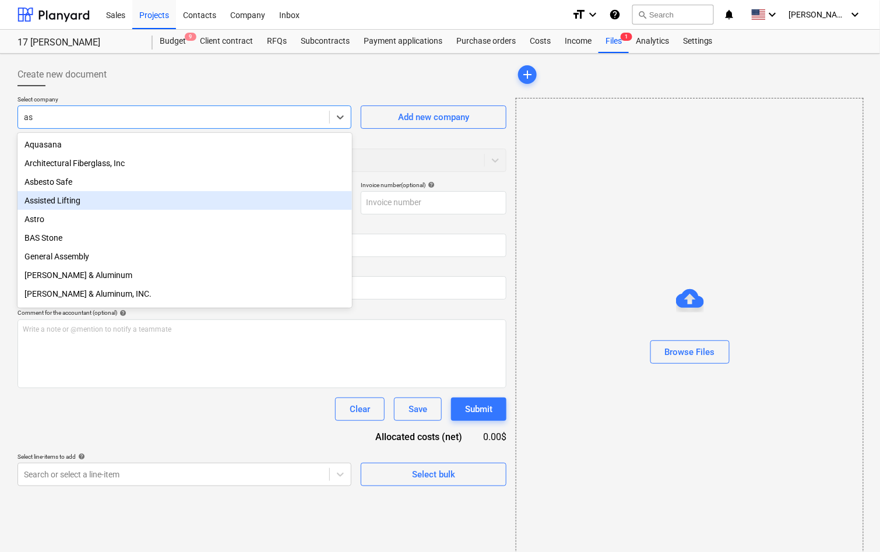
type input "as"
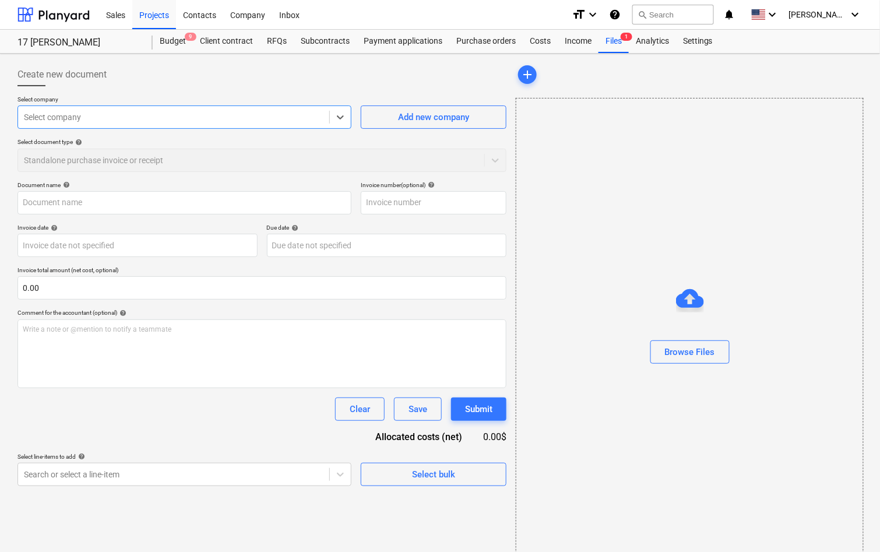
click at [166, 114] on div at bounding box center [173, 117] width 299 height 12
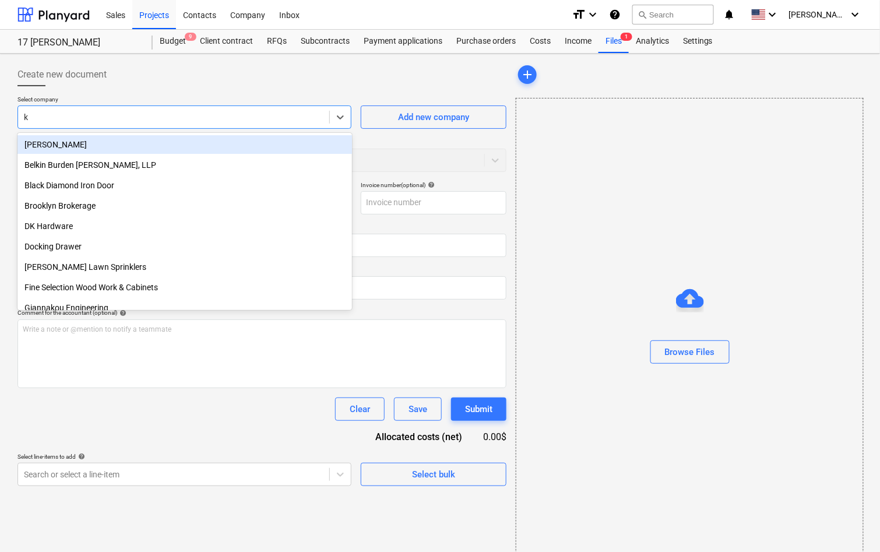
type input "ks"
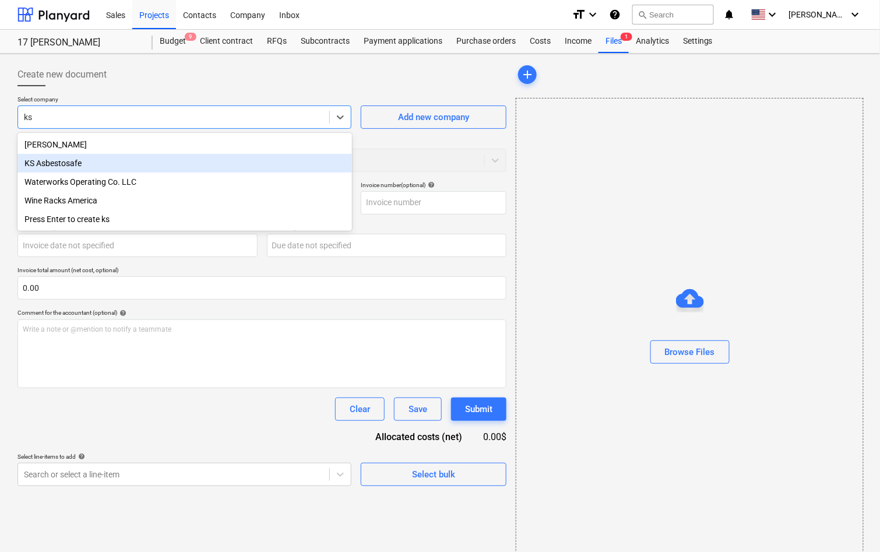
click at [223, 165] on div "KS Asbestosafe" at bounding box center [184, 163] width 334 height 19
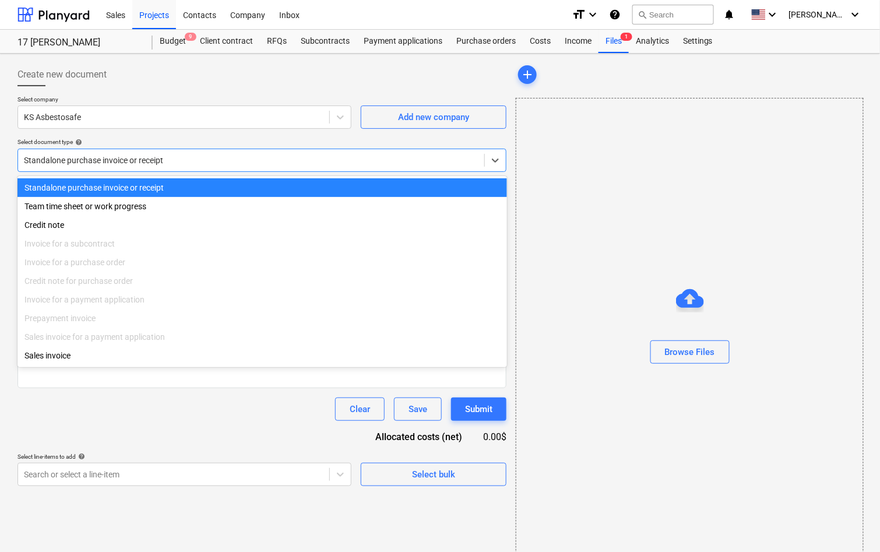
click at [100, 167] on div "Standalone purchase invoice or receipt" at bounding box center [251, 160] width 466 height 16
click at [193, 129] on div "Select company KS Asbestosafe Add new company Select document type help option …" at bounding box center [261, 139] width 489 height 86
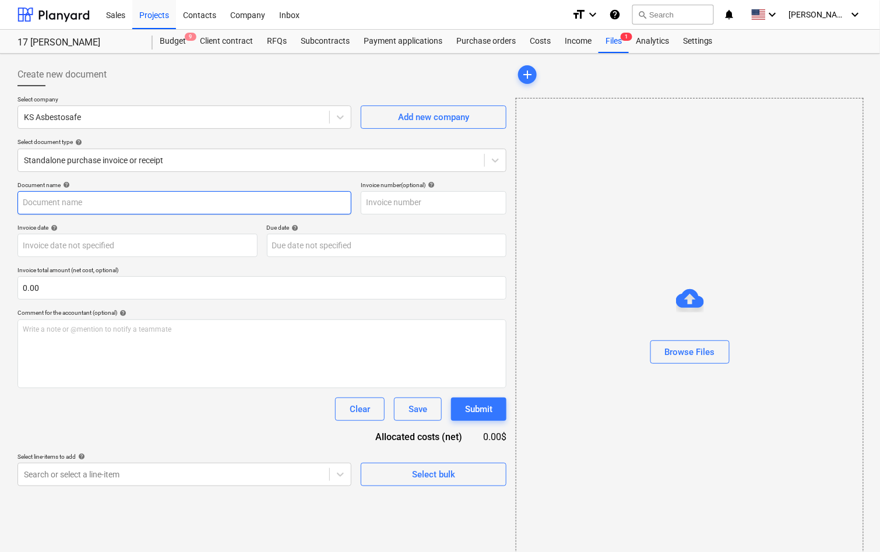
click at [111, 200] on input "text" at bounding box center [184, 202] width 334 height 23
type input "Asbestosafe"
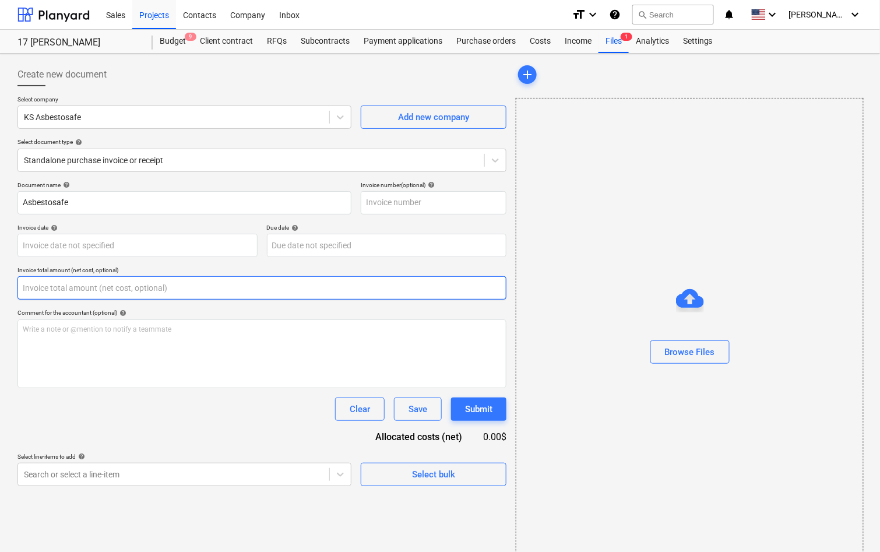
click at [111, 280] on input "text" at bounding box center [261, 287] width 489 height 23
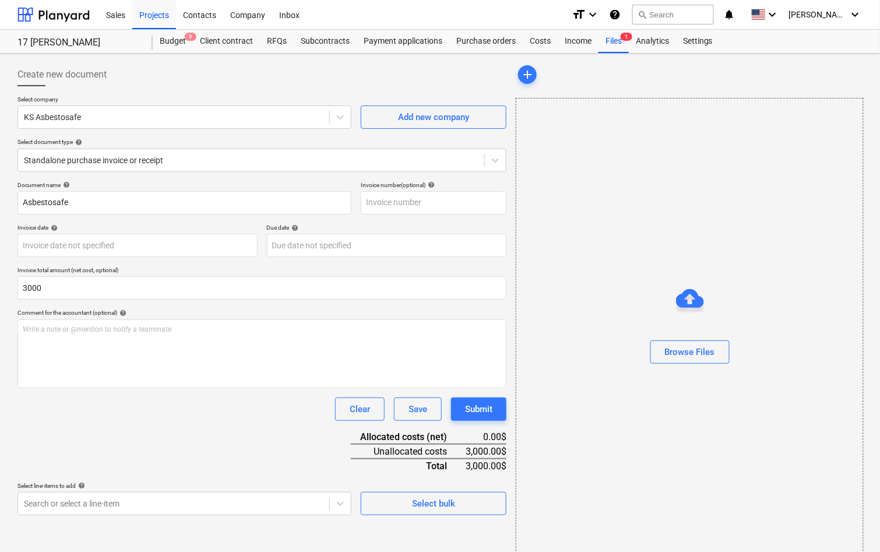
type input "3,000.00"
click at [122, 417] on div "Clear Save Submit" at bounding box center [261, 408] width 489 height 23
click at [121, 489] on p "Select line-items to add help" at bounding box center [184, 487] width 334 height 10
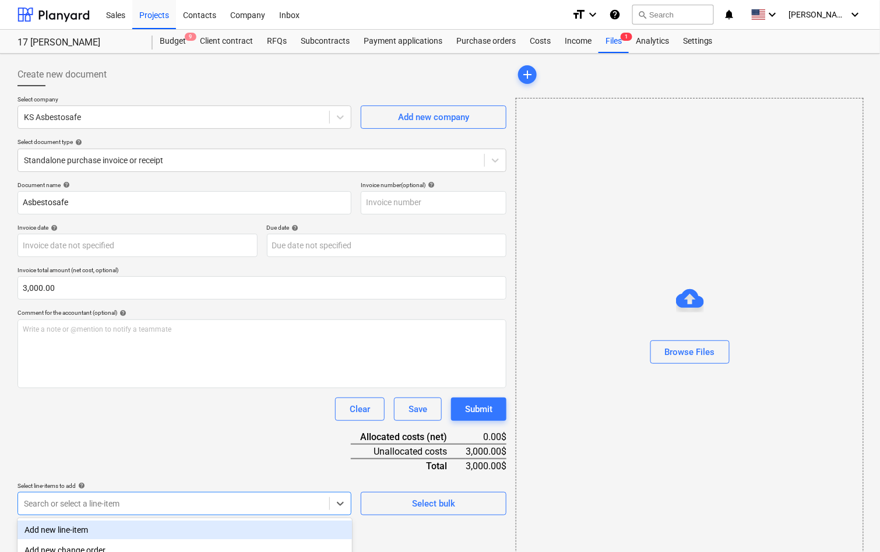
scroll to position [143, 0]
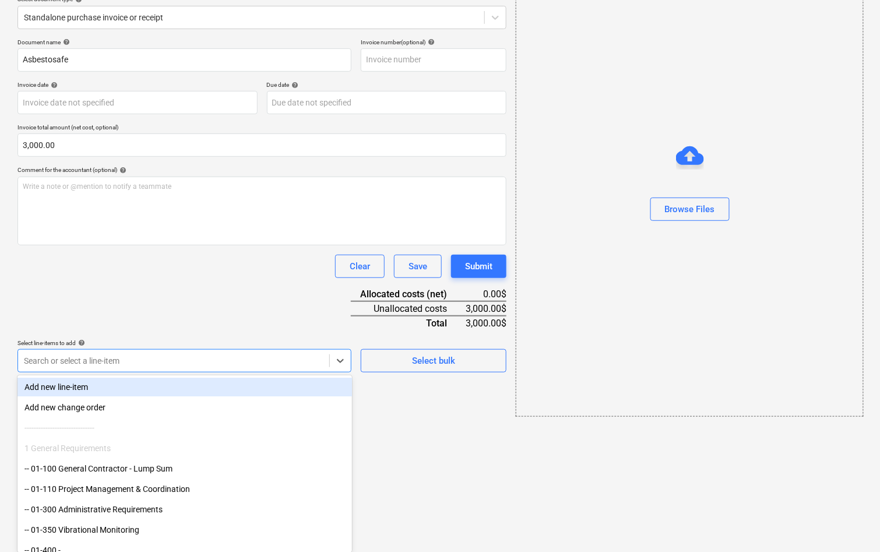
click at [119, 409] on body "Sales Projects Contacts Company Inbox format_size keyboard_arrow_down help sear…" at bounding box center [440, 133] width 880 height 552
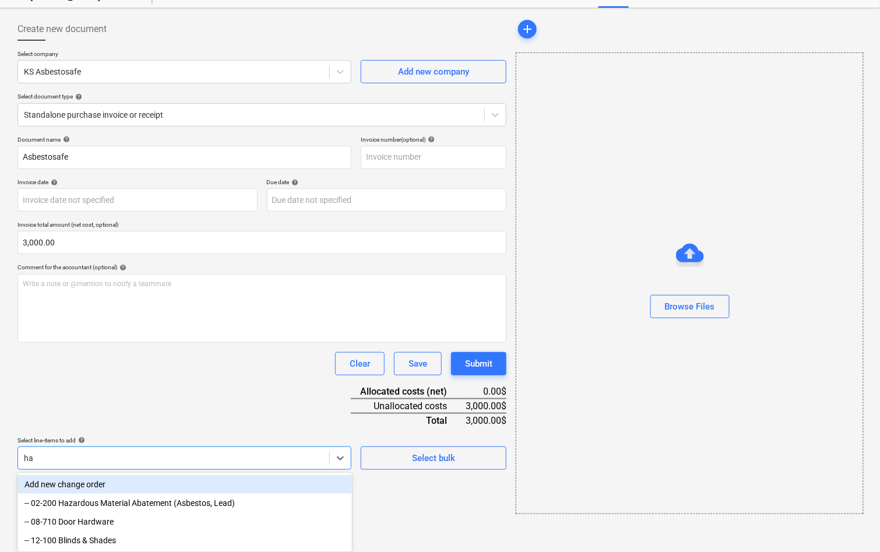
type input "haz"
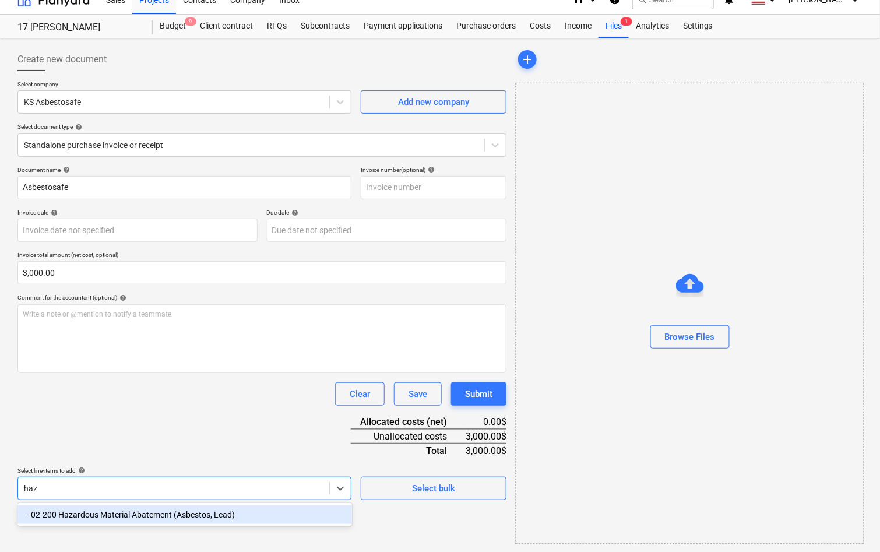
click at [102, 517] on div "-- 02-200 Hazardous Material Abatement (Asbestos, Lead)" at bounding box center [184, 514] width 334 height 19
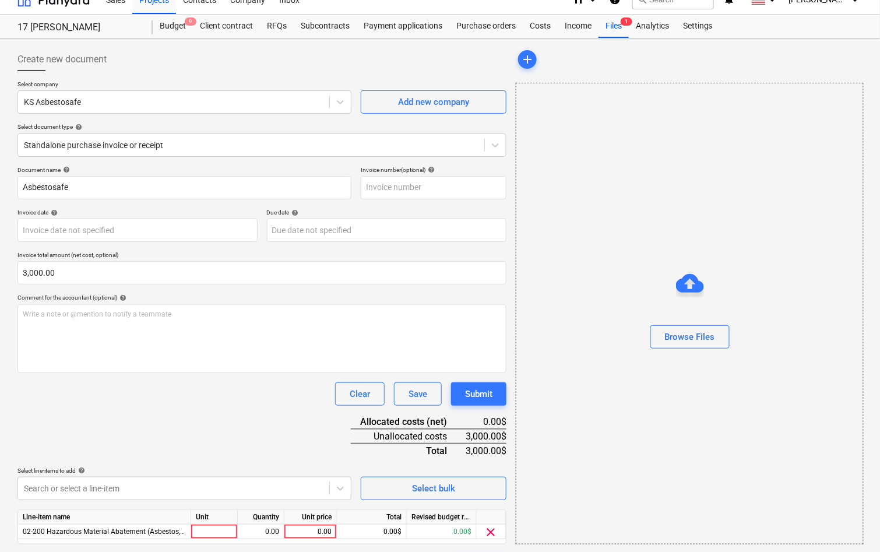
click at [124, 429] on div "Document name help Asbestosafe Invoice number (optional) help Invoice date help…" at bounding box center [261, 371] width 489 height 411
click at [333, 529] on div "0.00" at bounding box center [310, 531] width 52 height 15
type input "3000"
click at [333, 486] on div at bounding box center [340, 488] width 21 height 21
click at [323, 457] on div "Document name help Asbestosafe Invoice number (optional) help Invoice date help…" at bounding box center [261, 371] width 489 height 411
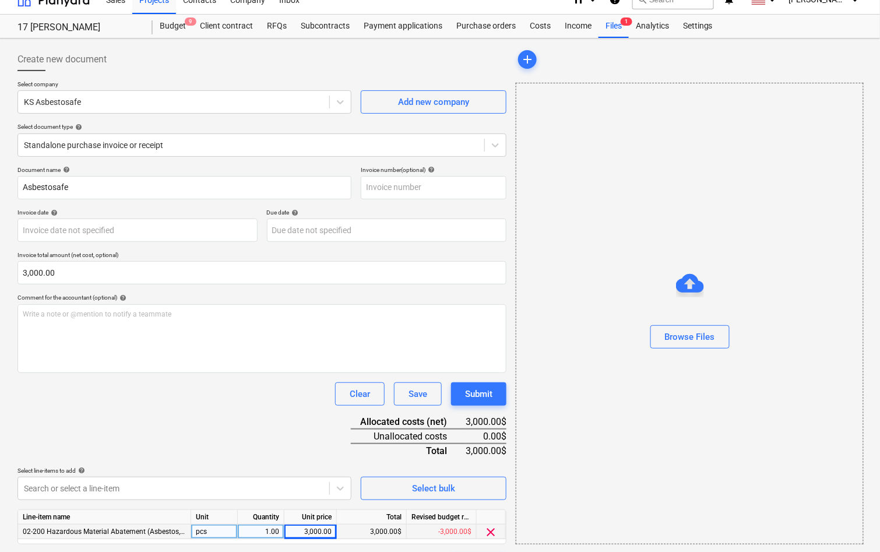
click at [281, 423] on div "Document name help Asbestosafe Invoice number (optional) help Invoice date help…" at bounding box center [261, 371] width 489 height 411
click at [628, 465] on div "Browse Files" at bounding box center [689, 313] width 348 height 461
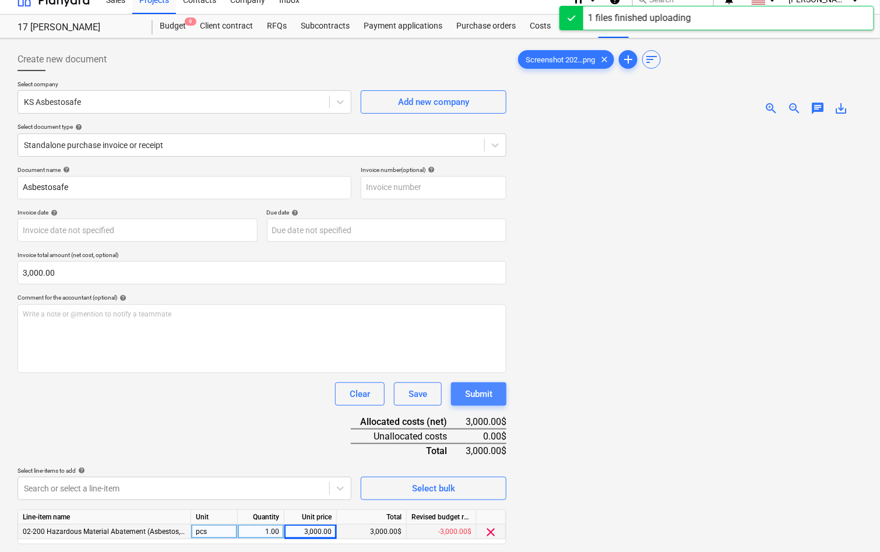
click at [500, 390] on button "Submit" at bounding box center [478, 393] width 55 height 23
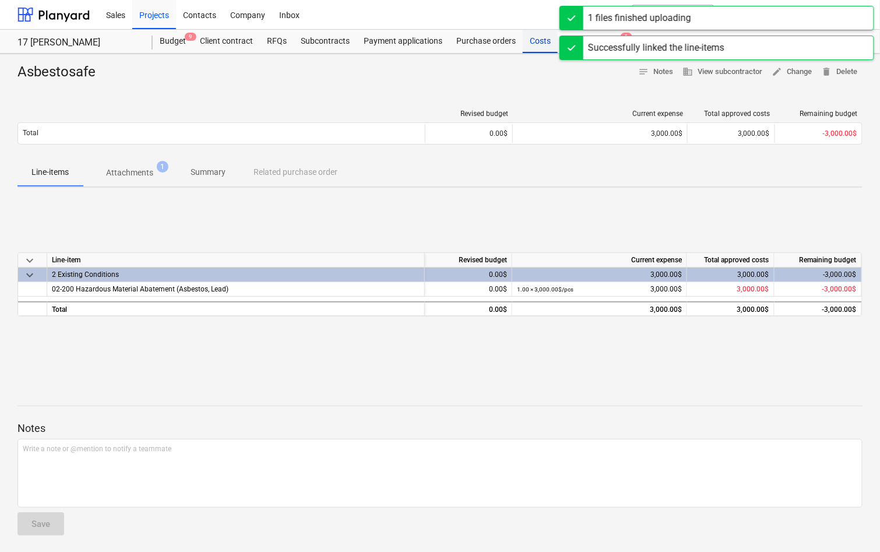
click at [539, 44] on div "Costs" at bounding box center [539, 41] width 35 height 23
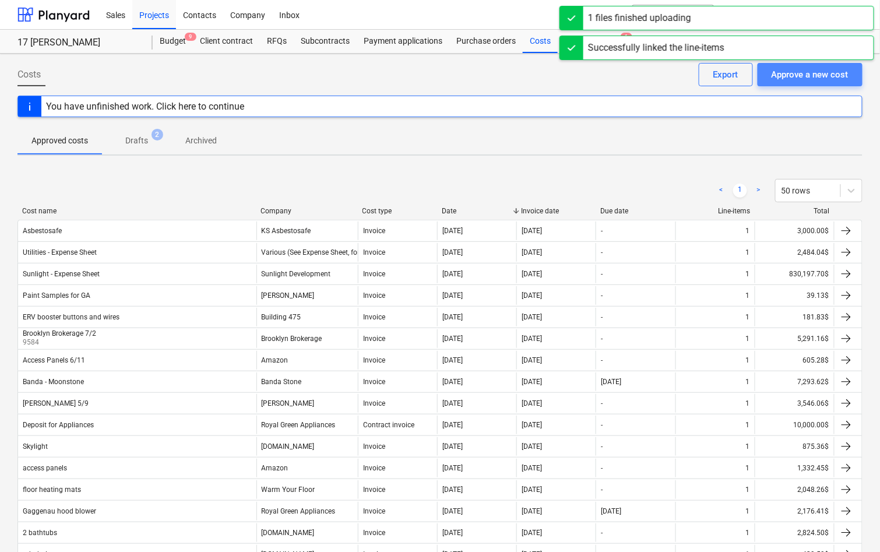
click at [818, 74] on div "Approve a new cost" at bounding box center [809, 74] width 77 height 15
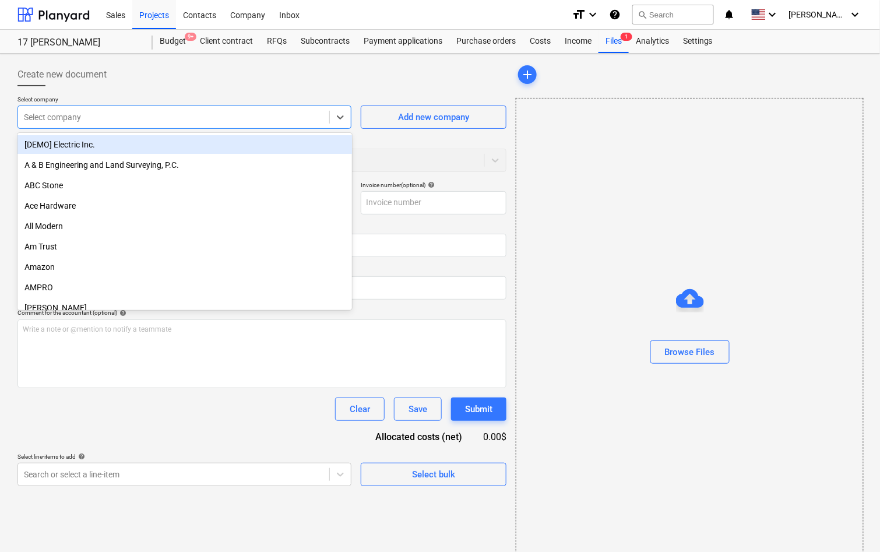
click at [211, 121] on div at bounding box center [173, 117] width 299 height 12
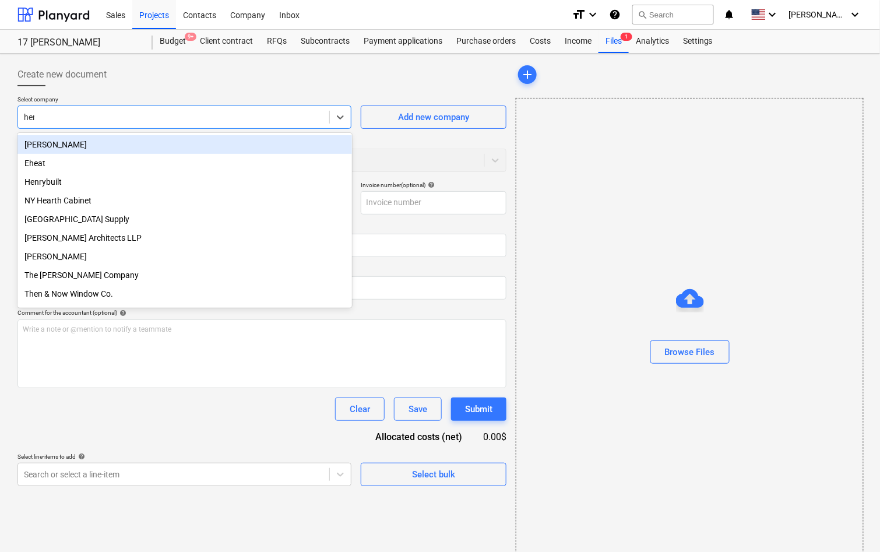
type input "henry"
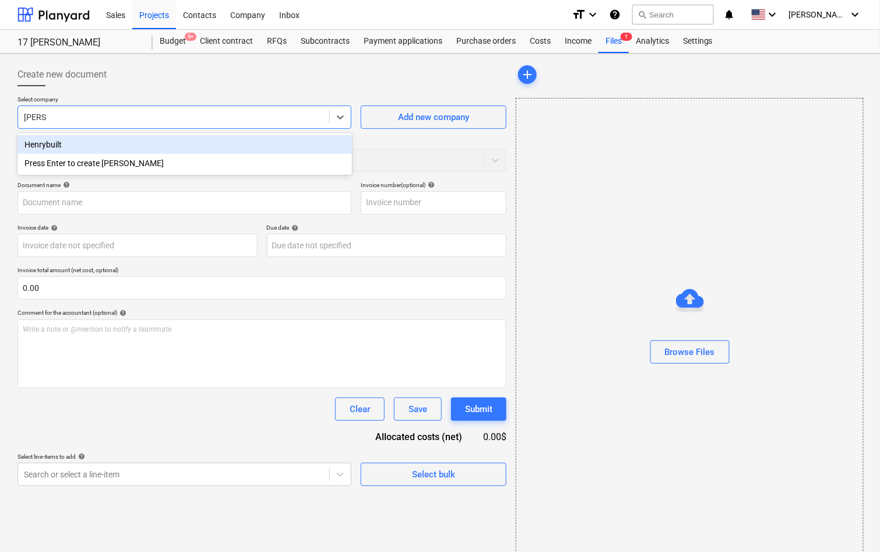
click at [235, 144] on div "Henrybuilt" at bounding box center [184, 144] width 334 height 19
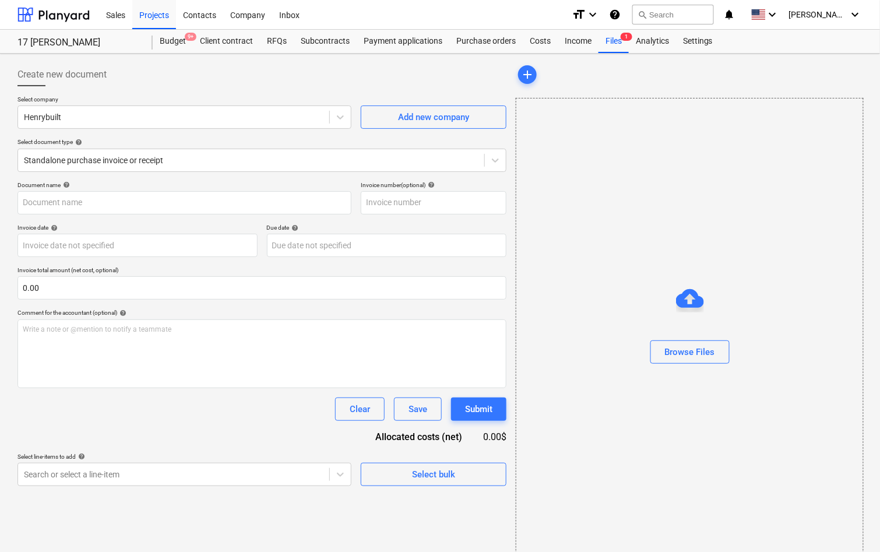
click at [159, 146] on p "Select document type help" at bounding box center [261, 143] width 489 height 10
click at [157, 154] on div at bounding box center [251, 160] width 454 height 12
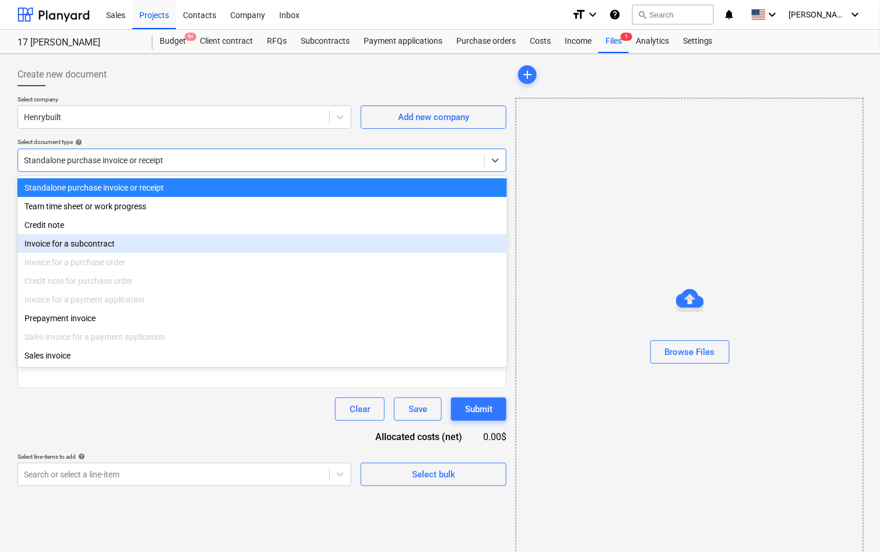
click at [114, 238] on div "Invoice for a subcontract" at bounding box center [261, 243] width 489 height 19
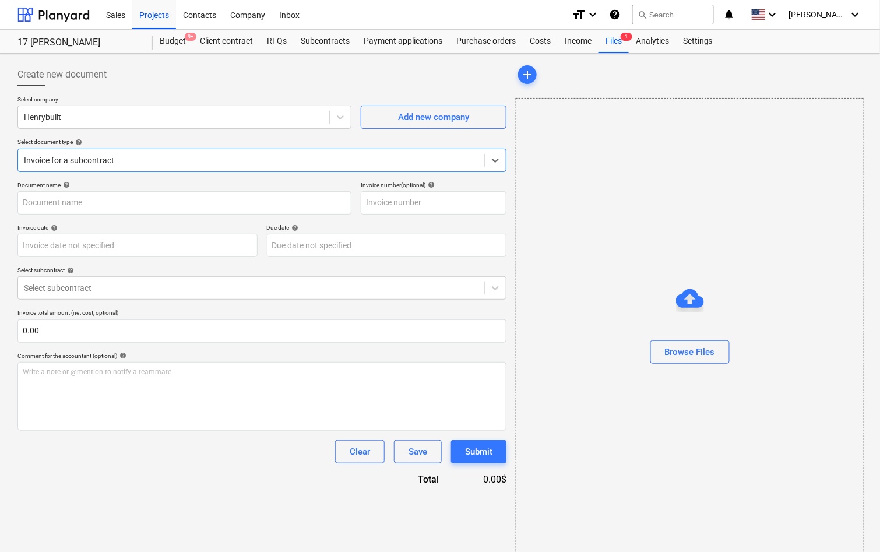
click at [111, 189] on p "Document name help" at bounding box center [184, 186] width 334 height 10
click at [109, 202] on input "text" at bounding box center [184, 202] width 334 height 23
type input "E"
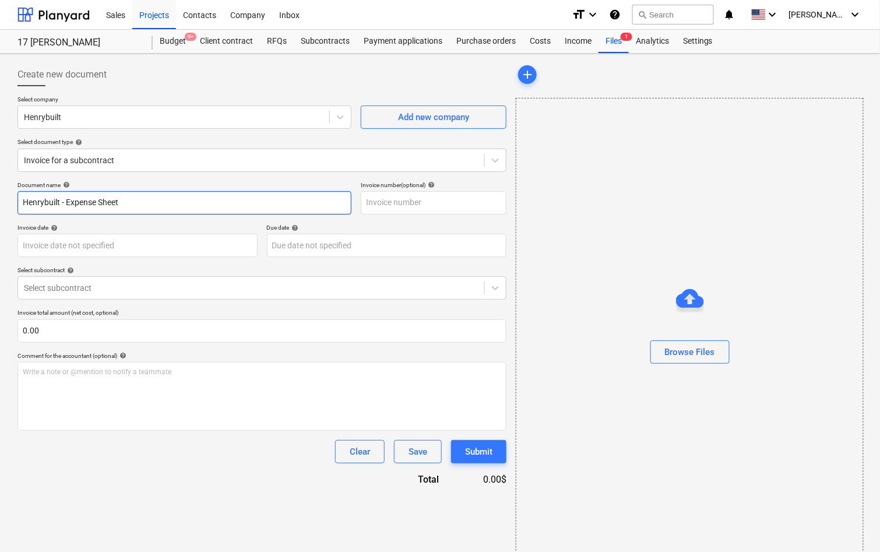
type input "Henrybuilt - Expense Sheet"
click at [94, 299] on div "Document name help Henrybuilt - Expense Sheet Invoice number (optional) help In…" at bounding box center [261, 333] width 489 height 305
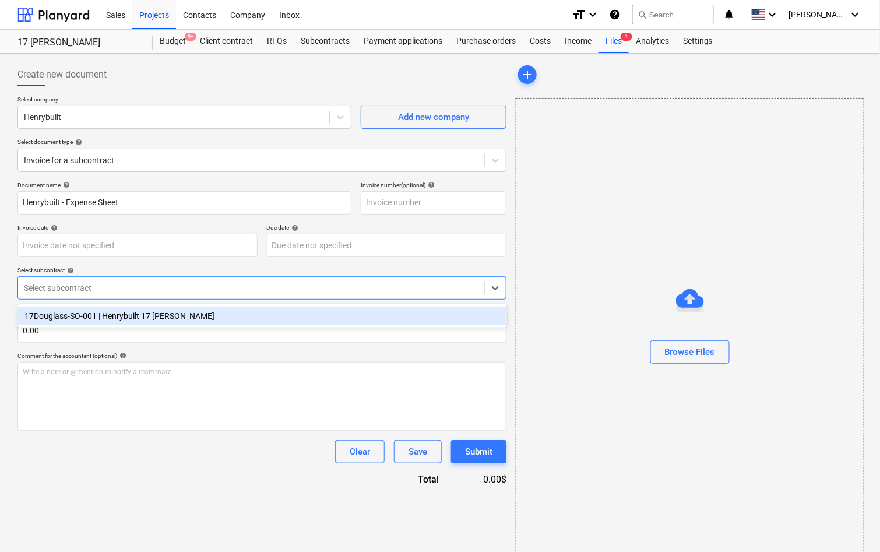
click at [94, 295] on div "Select subcontract" at bounding box center [261, 287] width 489 height 23
click at [94, 309] on div "17Douglass-SO-001 | Henrybuilt 17 Douglass" at bounding box center [261, 315] width 489 height 19
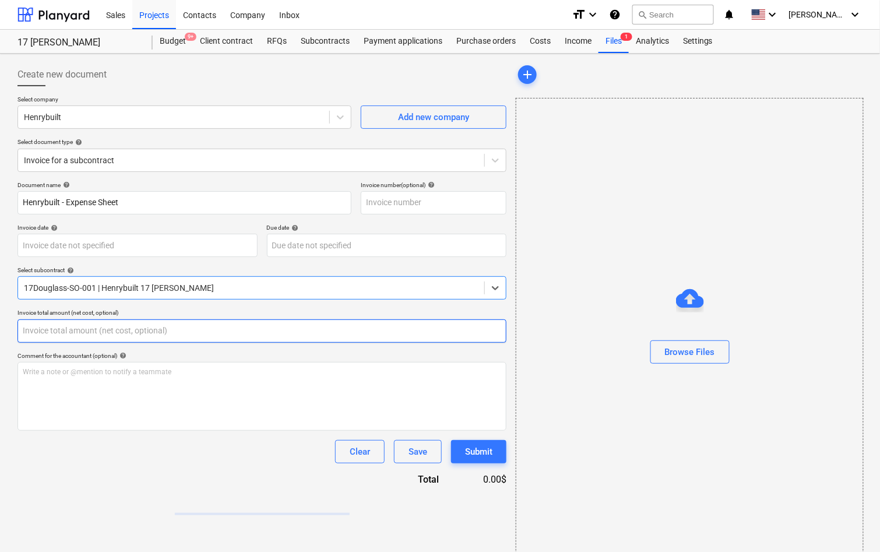
click at [91, 333] on input "text" at bounding box center [261, 330] width 489 height 23
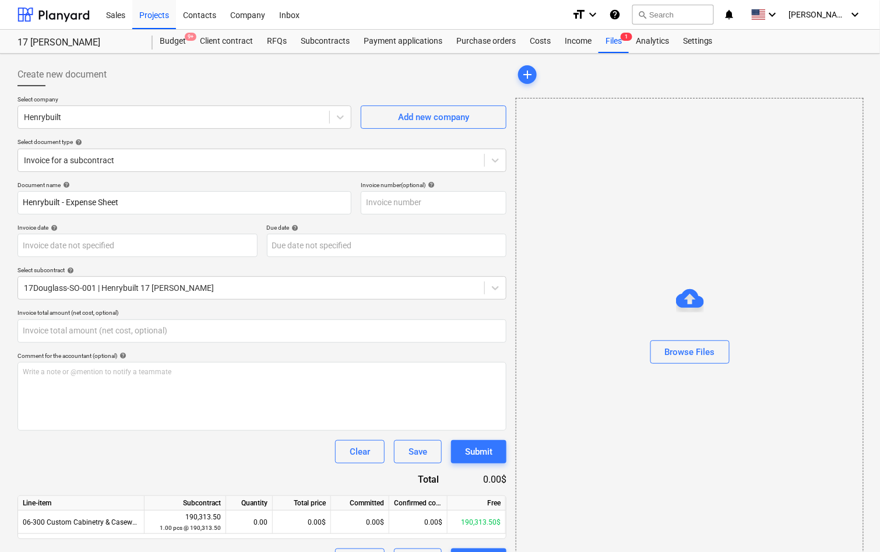
type input "0.00"
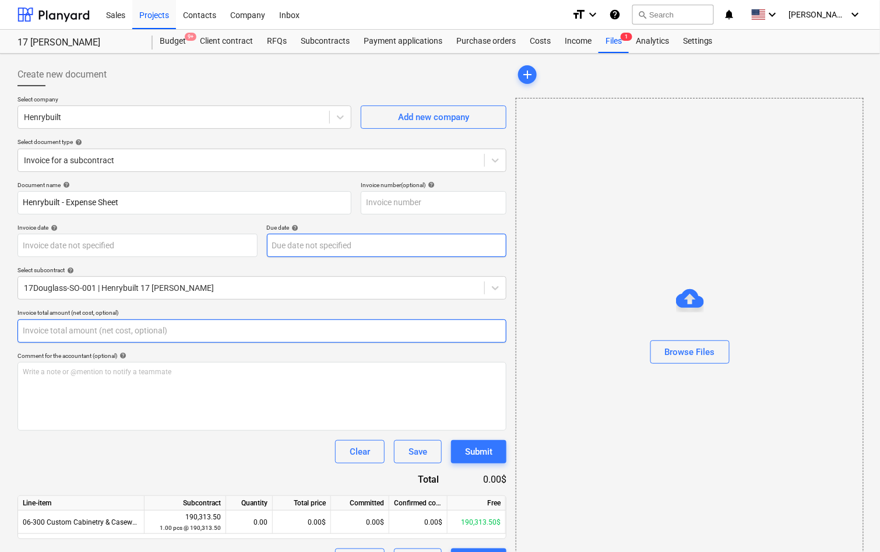
paste input "175,691.59"
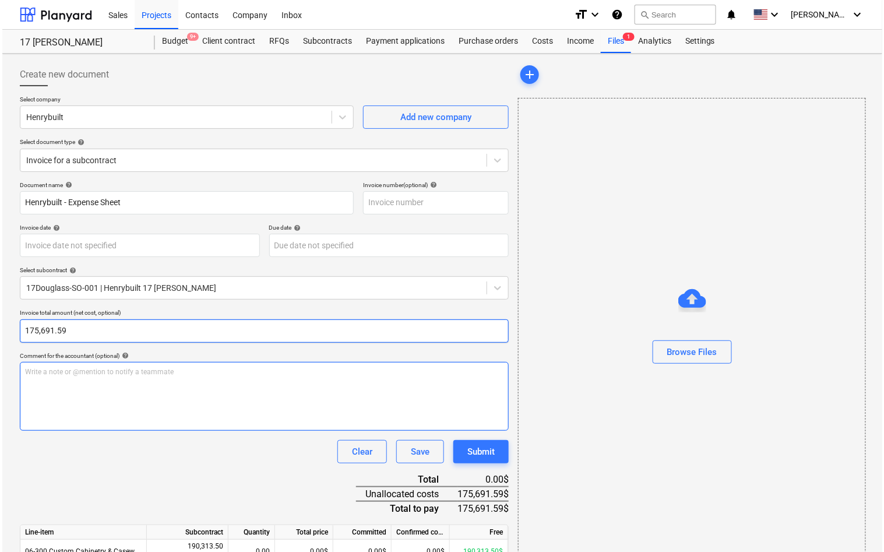
scroll to position [56, 0]
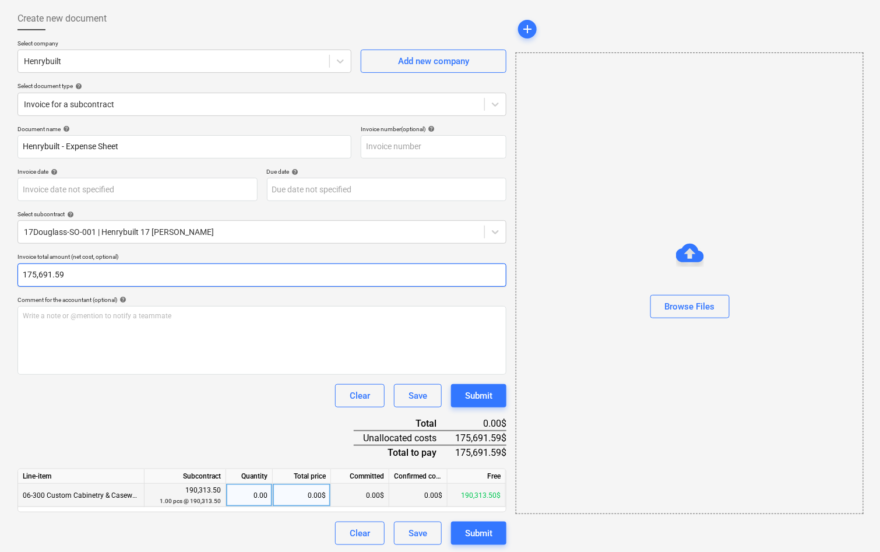
type input "175,691.59"
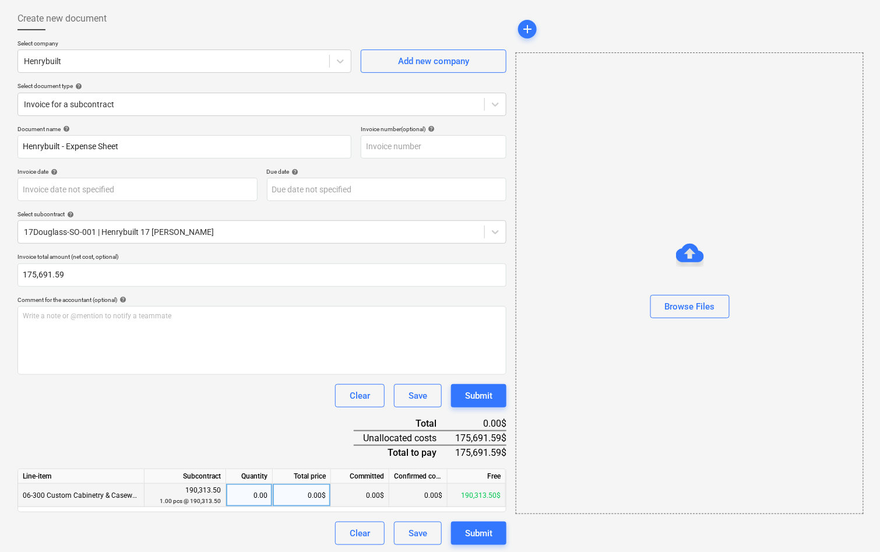
click at [324, 499] on div "0.00$" at bounding box center [302, 494] width 58 height 23
type input "175,691.59"
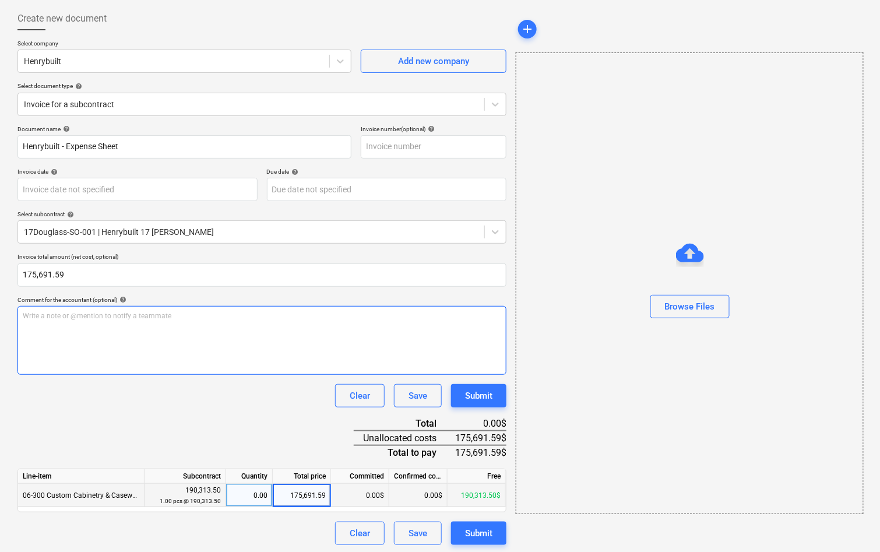
click at [271, 360] on div "Write a note or @mention to notify a teammate ﻿" at bounding box center [261, 340] width 489 height 69
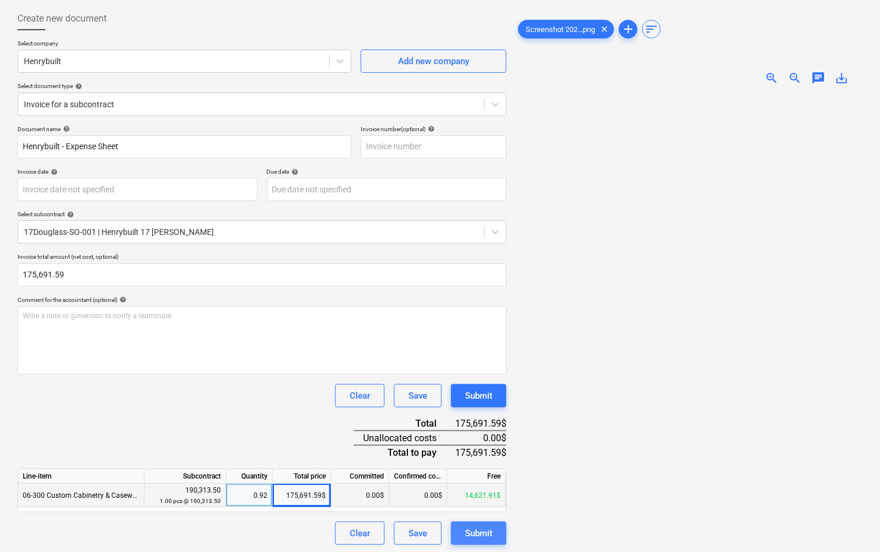
click at [476, 531] on div "Submit" at bounding box center [478, 532] width 27 height 15
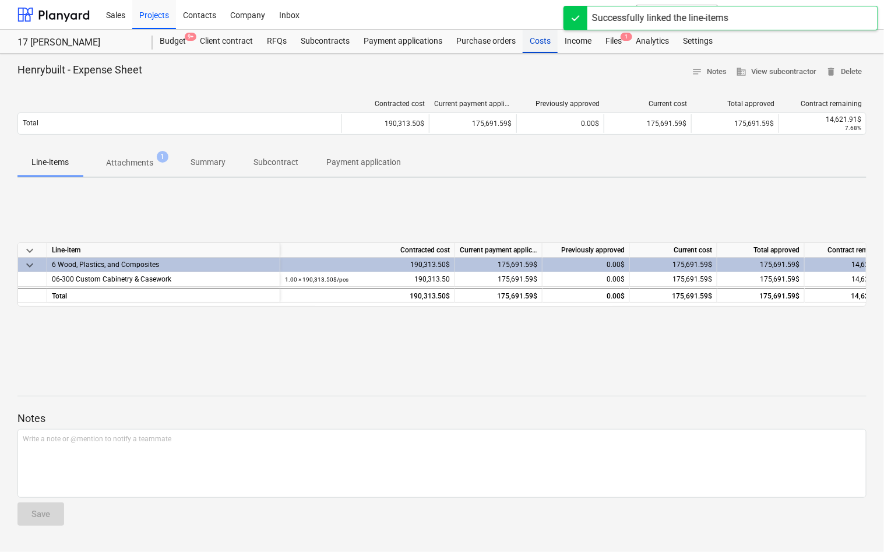
click at [538, 45] on div "Costs" at bounding box center [539, 41] width 35 height 23
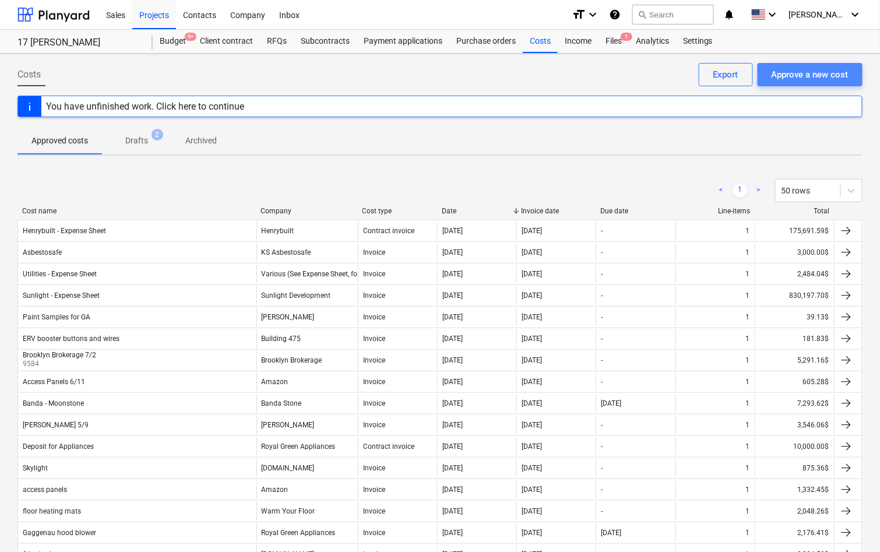
click at [813, 84] on button "Approve a new cost" at bounding box center [809, 74] width 105 height 23
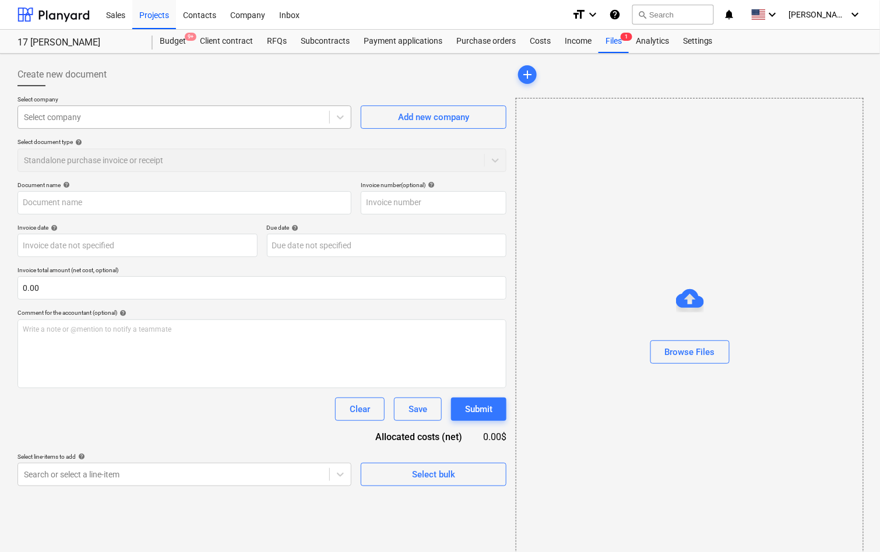
click at [144, 122] on div "Select company" at bounding box center [173, 117] width 311 height 16
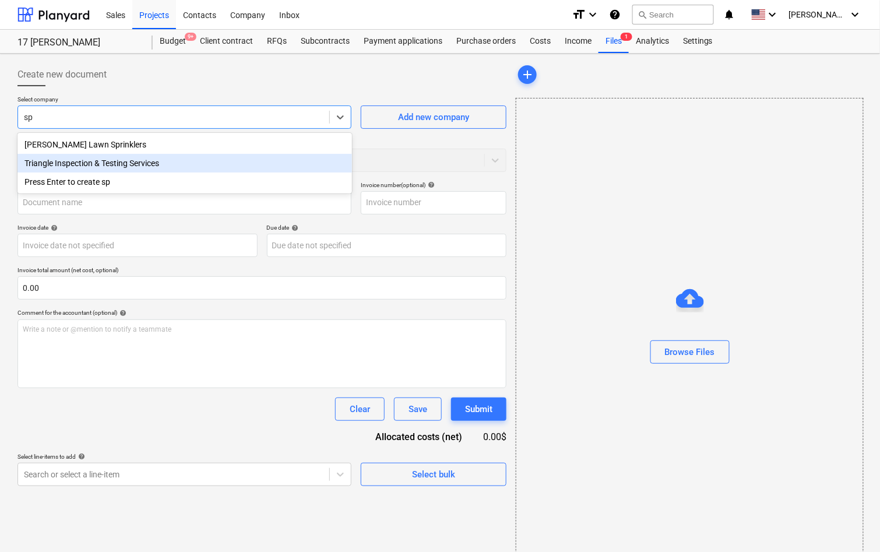
type input "s"
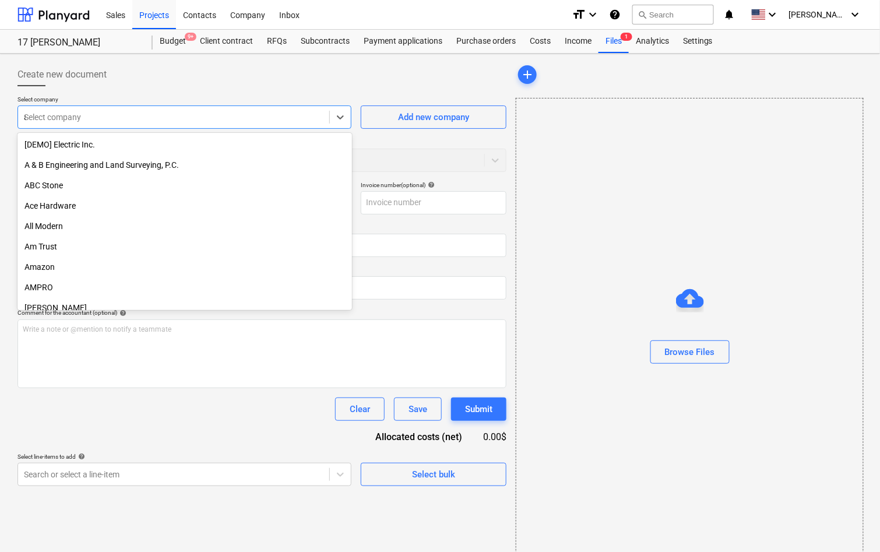
type input "ap"
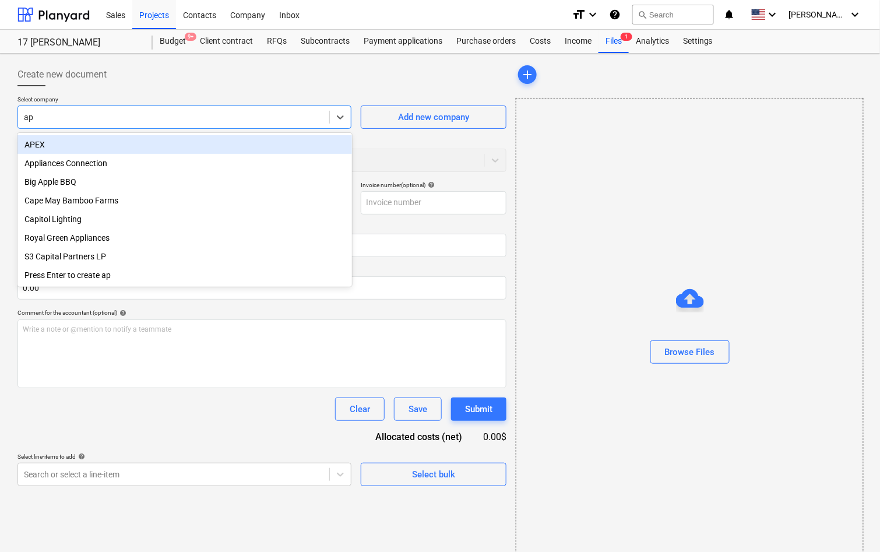
click at [127, 141] on div "APEX" at bounding box center [184, 144] width 334 height 19
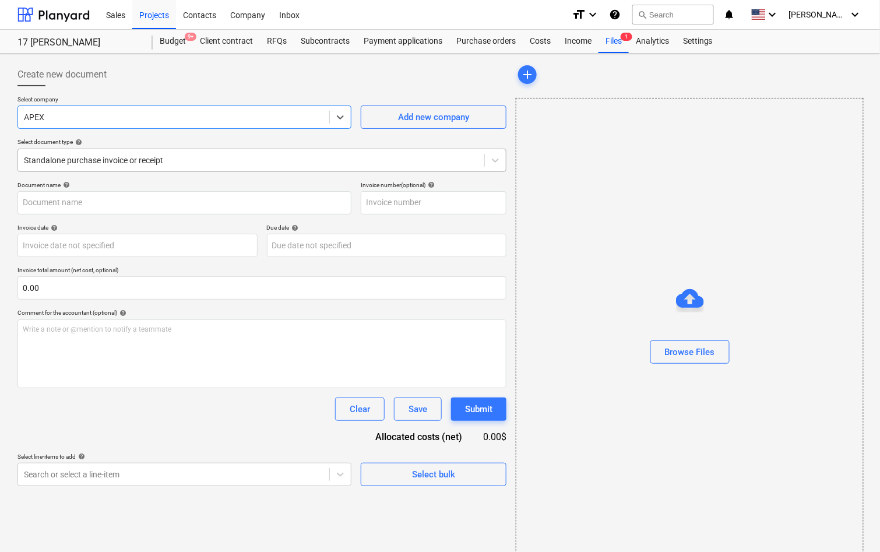
click at [124, 165] on div "Standalone purchase invoice or receipt" at bounding box center [251, 160] width 466 height 16
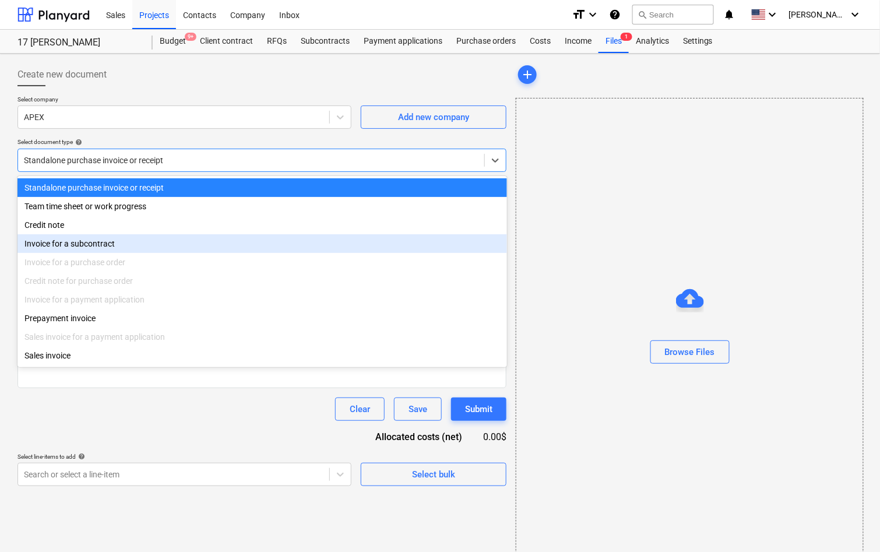
click at [104, 244] on div "Invoice for a subcontract" at bounding box center [261, 243] width 489 height 19
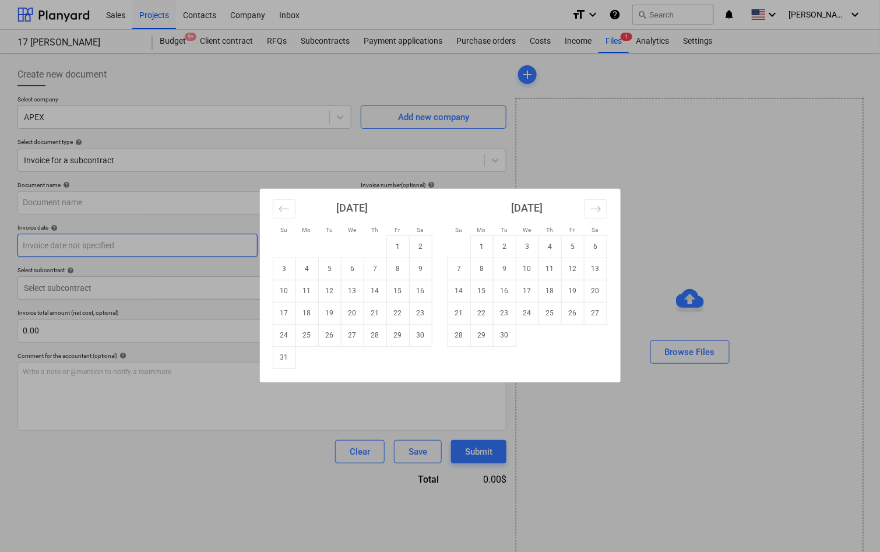
click at [105, 245] on body "Sales Projects Contacts Company Inbox format_size keyboard_arrow_down help sear…" at bounding box center [440, 276] width 880 height 552
click at [186, 167] on div "Su Mo Tu We Th Fr Sa Su Mo Tu We Th Fr Sa [DATE] 1 2 3 4 5 6 7 8 9 10 11 12 13 …" at bounding box center [440, 276] width 880 height 552
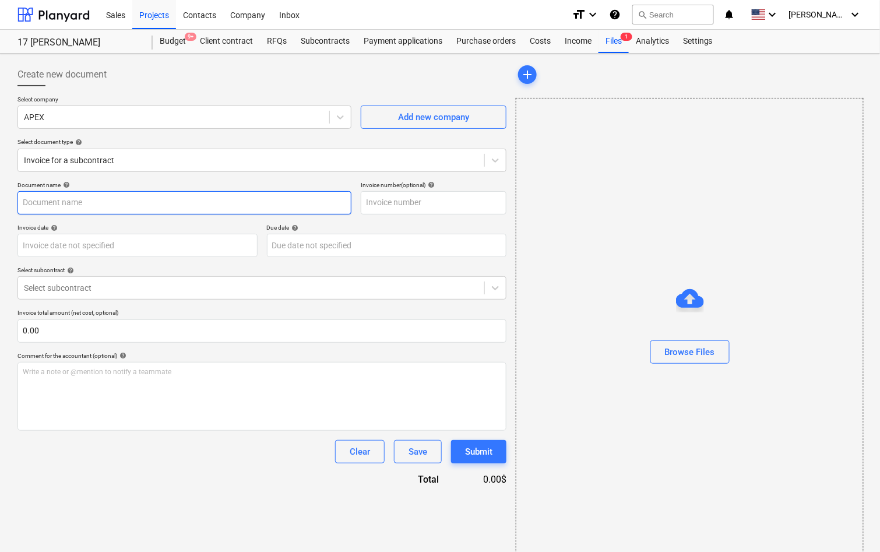
click at [185, 202] on input "text" at bounding box center [184, 202] width 334 height 23
type input "APEX - Expense Sheet"
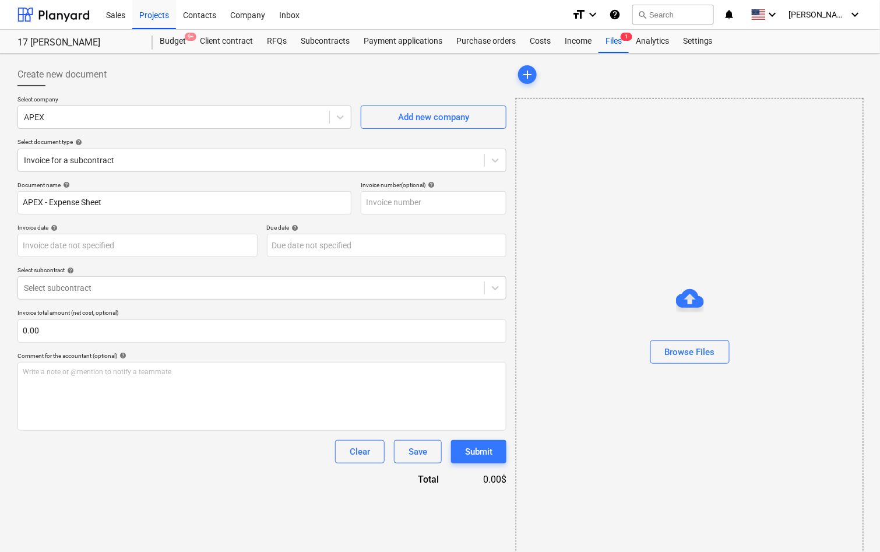
click at [232, 263] on div "Document name help APEX - Expense Sheet Invoice number (optional) help Invoice …" at bounding box center [261, 333] width 489 height 305
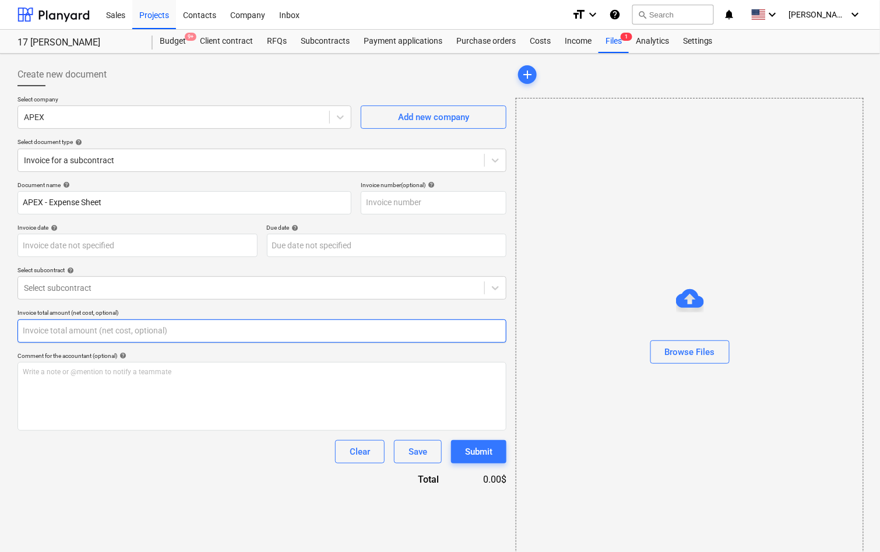
click at [99, 339] on input "text" at bounding box center [261, 330] width 489 height 23
click at [102, 330] on input "text" at bounding box center [261, 330] width 489 height 23
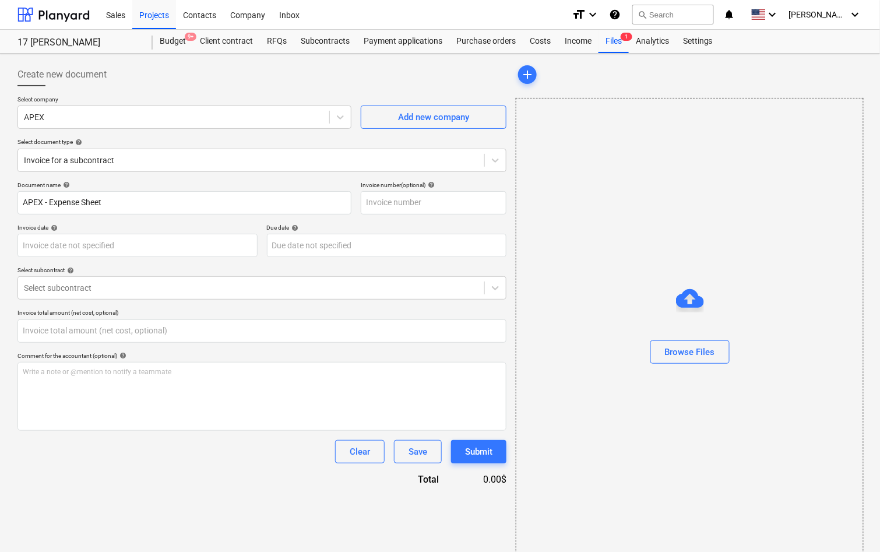
type input "0.00"
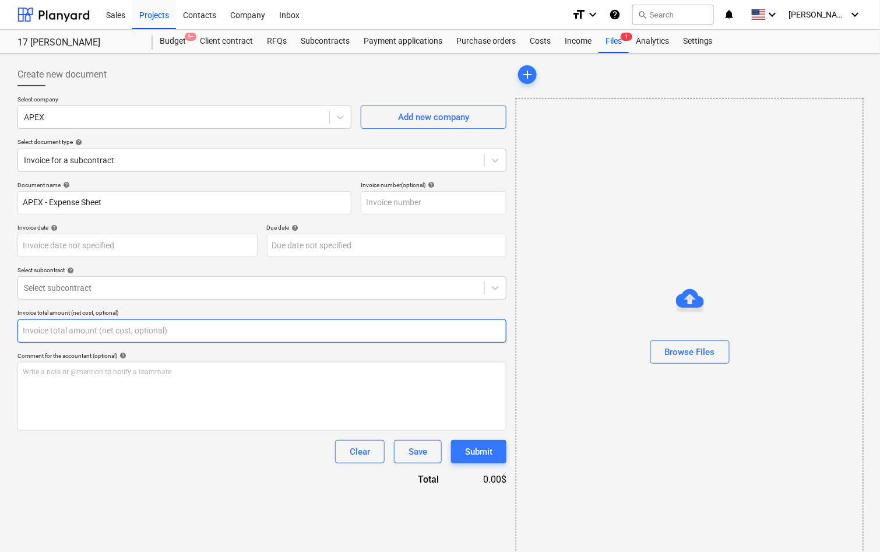
paste input "96,634.40"
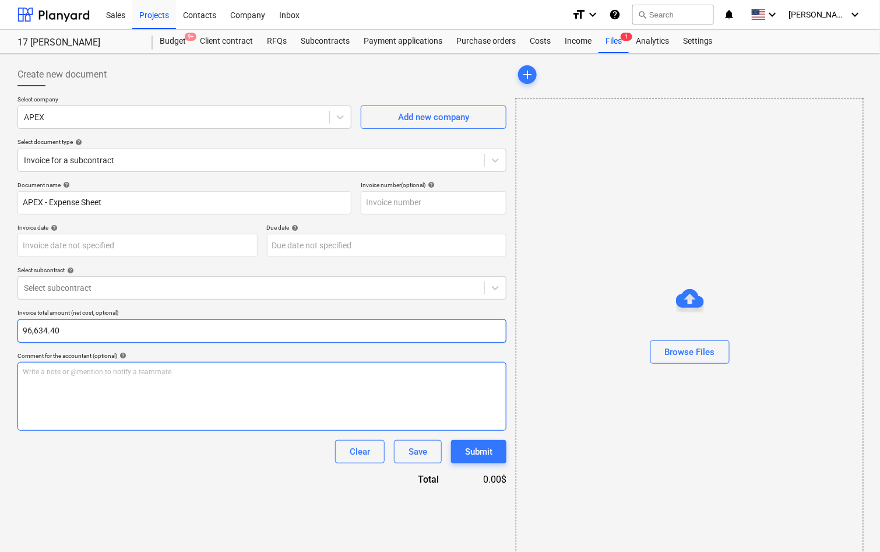
type input "96,634.40"
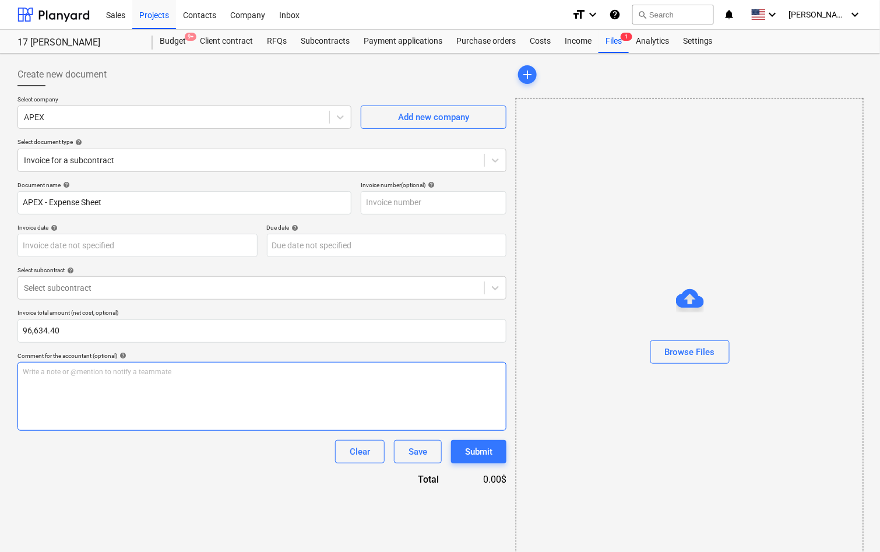
click at [177, 428] on div "Write a note or @mention to notify a teammate ﻿" at bounding box center [261, 396] width 489 height 69
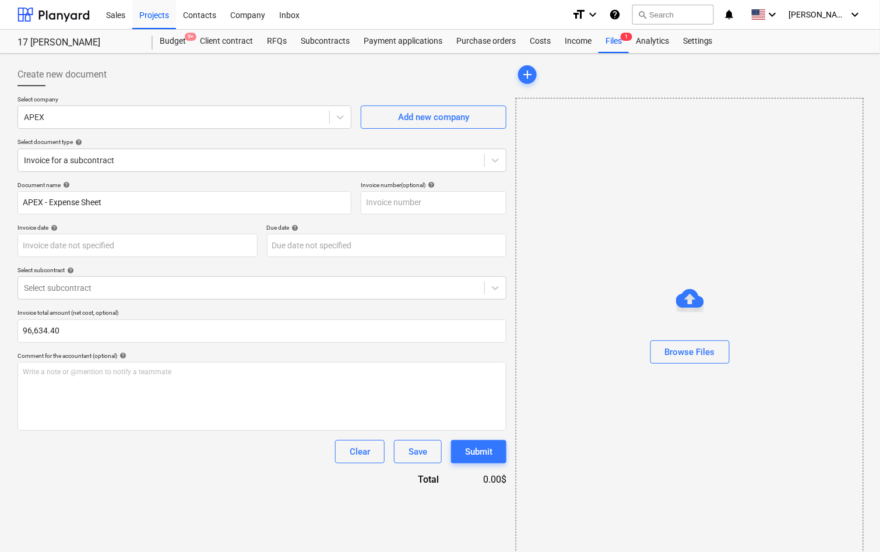
click at [190, 268] on div "Select subcontract help" at bounding box center [261, 270] width 489 height 8
click at [190, 275] on p "Select subcontract help" at bounding box center [261, 271] width 489 height 10
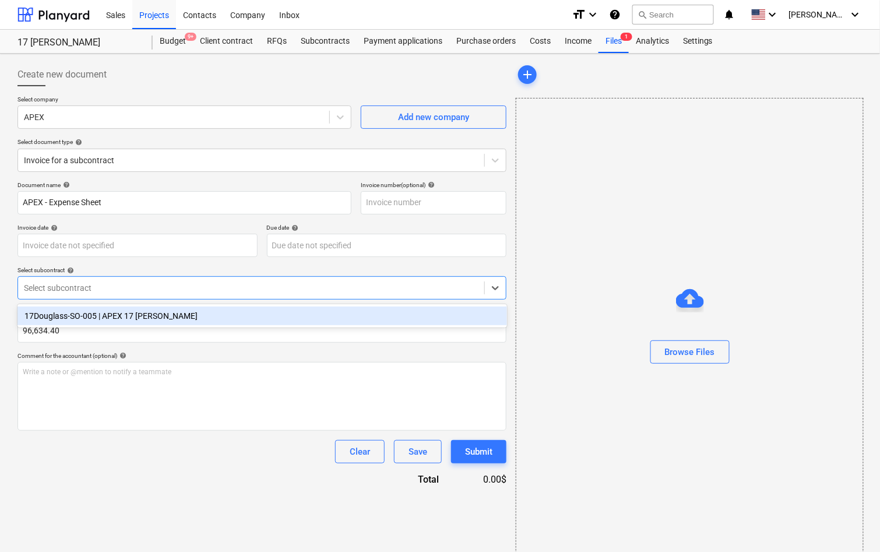
click at [185, 291] on div at bounding box center [251, 288] width 454 height 12
click at [166, 316] on div "17Douglass-SO-005 | APEX 17 Douglass" at bounding box center [261, 315] width 489 height 19
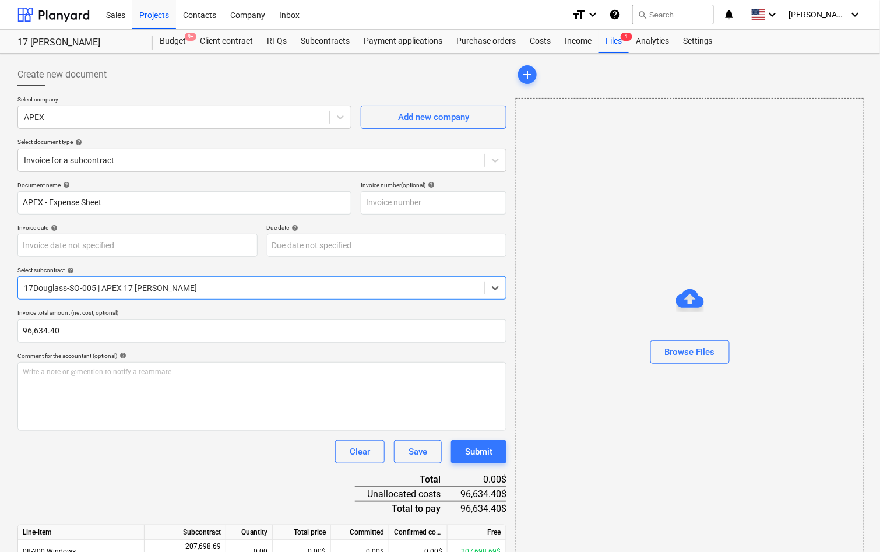
scroll to position [56, 0]
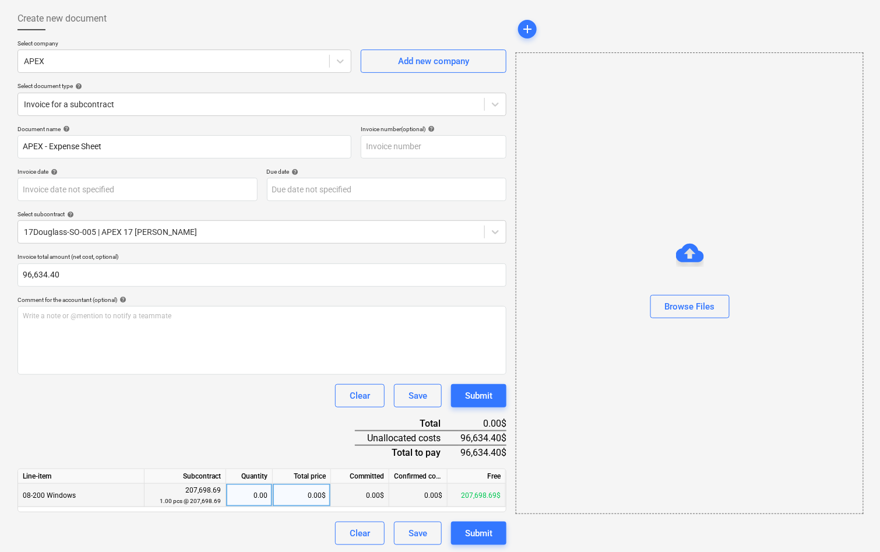
click at [314, 497] on div "0.00$" at bounding box center [302, 494] width 58 height 23
click at [278, 421] on div "Document name help APEX - Expense Sheet Invoice number (optional) help Invoice …" at bounding box center [261, 334] width 489 height 419
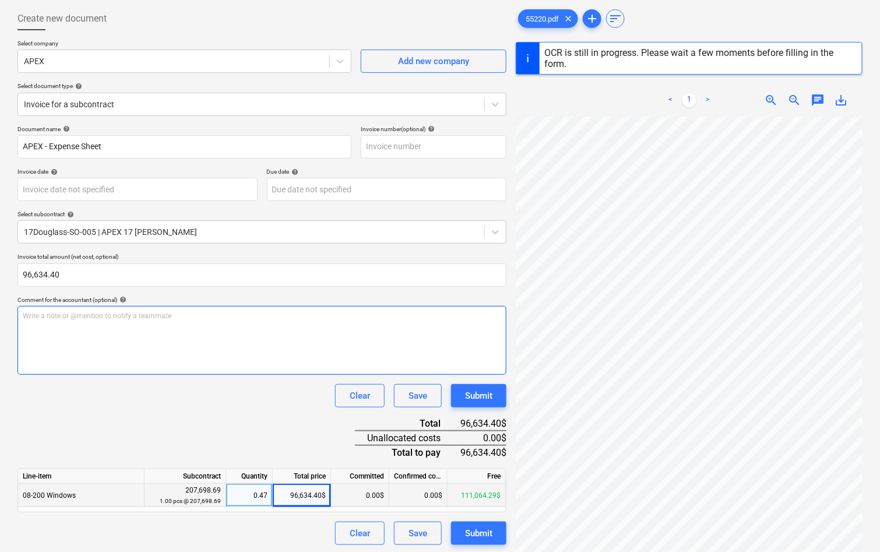
type input "25 Dec 2024"
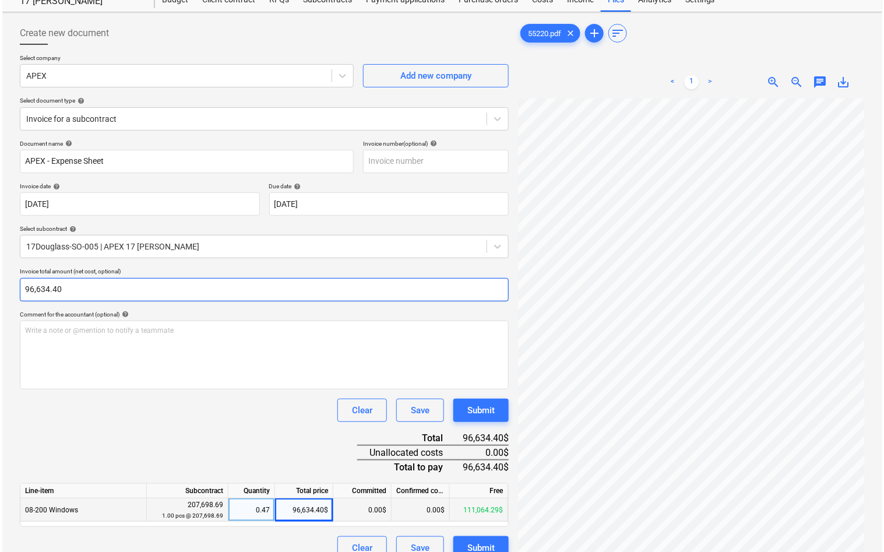
scroll to position [40, 0]
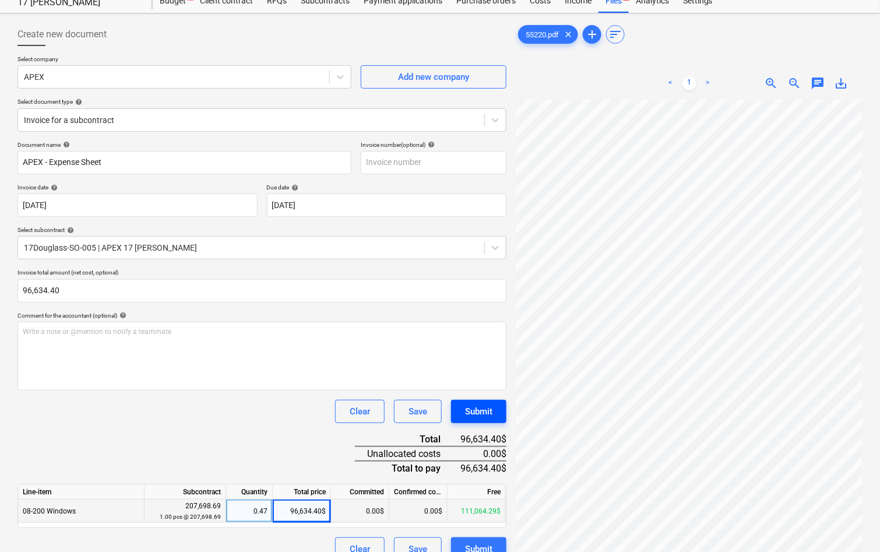
click at [482, 404] on div "Submit" at bounding box center [478, 411] width 27 height 15
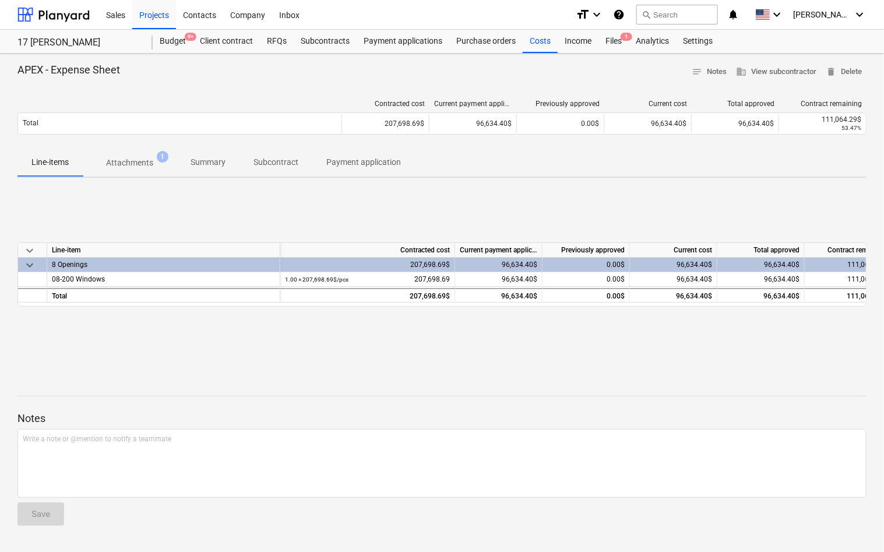
click at [66, 207] on div "keyboard_arrow_down Line-item Contracted cost Current payment application Previ…" at bounding box center [441, 274] width 849 height 175
click at [536, 55] on div "APEX - Expense Sheet notes Notes business View subcontractor delete Delete Cont…" at bounding box center [442, 303] width 884 height 498
click at [536, 43] on div "Costs" at bounding box center [539, 41] width 35 height 23
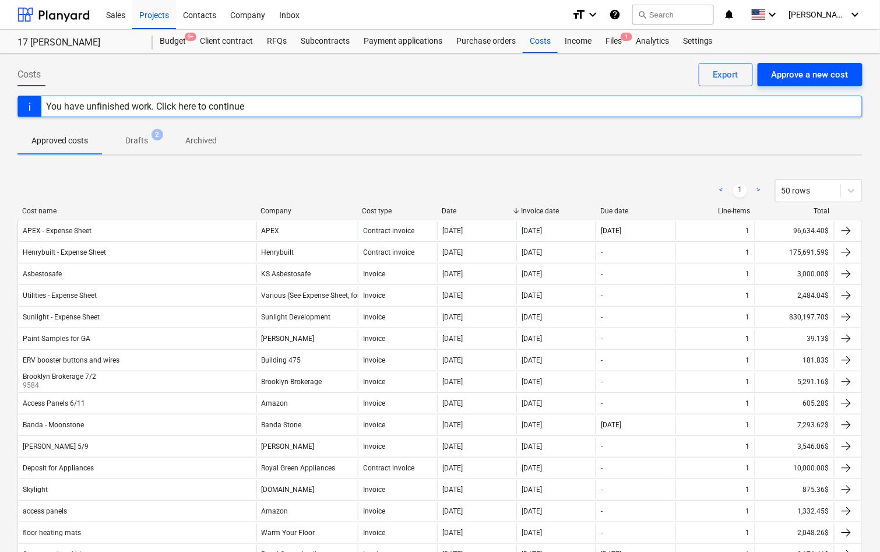
click at [806, 71] on div "Approve a new cost" at bounding box center [809, 74] width 77 height 15
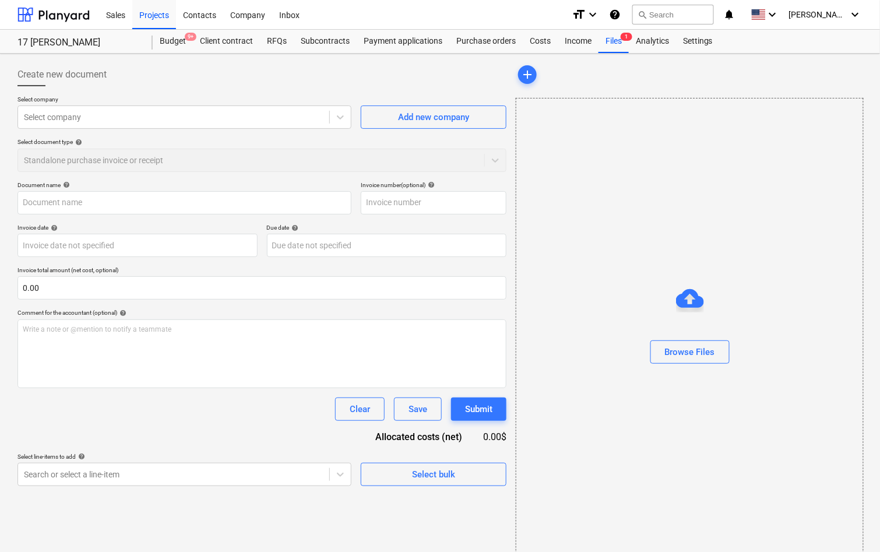
click at [270, 130] on div "Select company Select company Add new company Select document type help Standal…" at bounding box center [261, 139] width 489 height 86
click at [272, 118] on div at bounding box center [173, 117] width 299 height 12
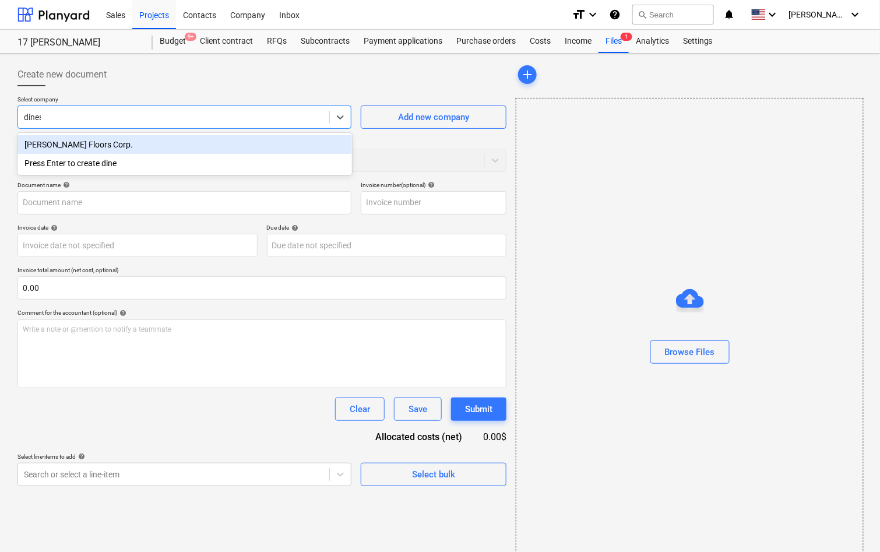
type input "dinese"
click at [137, 142] on div "[PERSON_NAME] Floors Corp." at bounding box center [184, 144] width 334 height 19
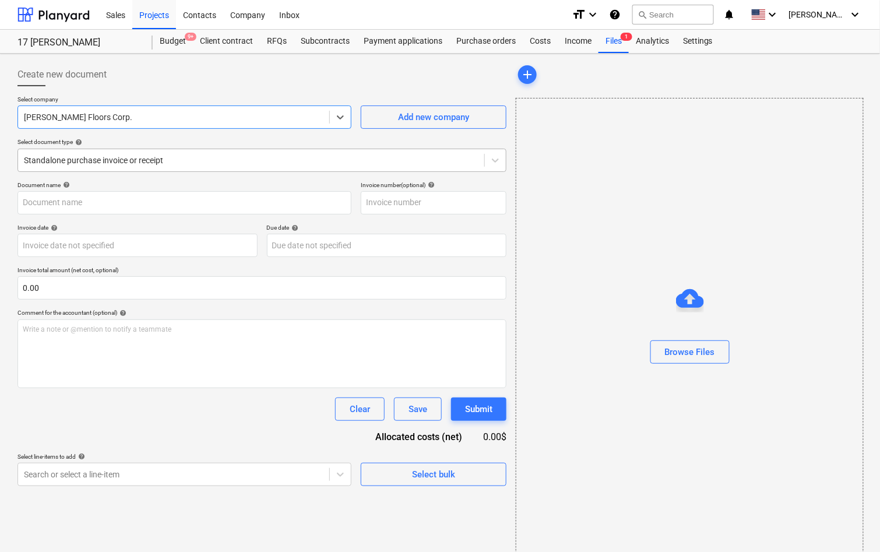
click at [168, 168] on div "Standalone purchase invoice or receipt" at bounding box center [261, 160] width 489 height 23
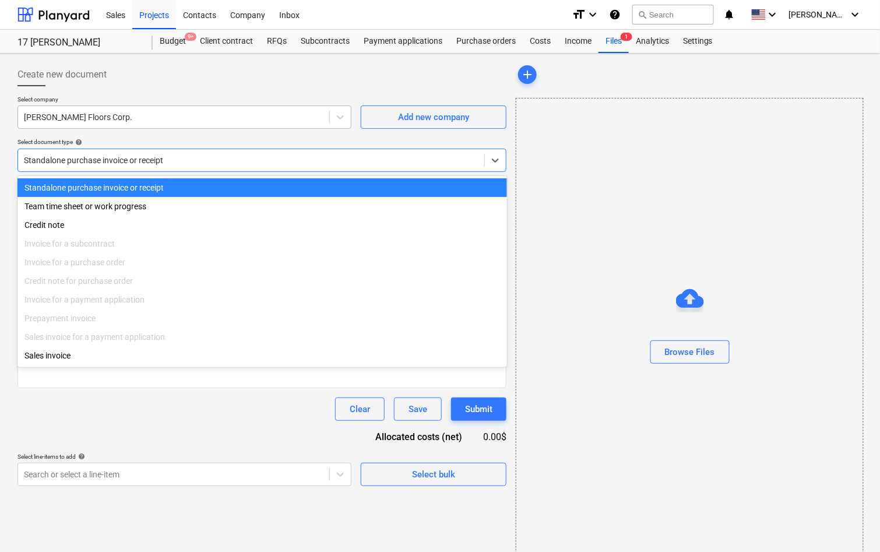
click at [238, 120] on div at bounding box center [173, 117] width 299 height 12
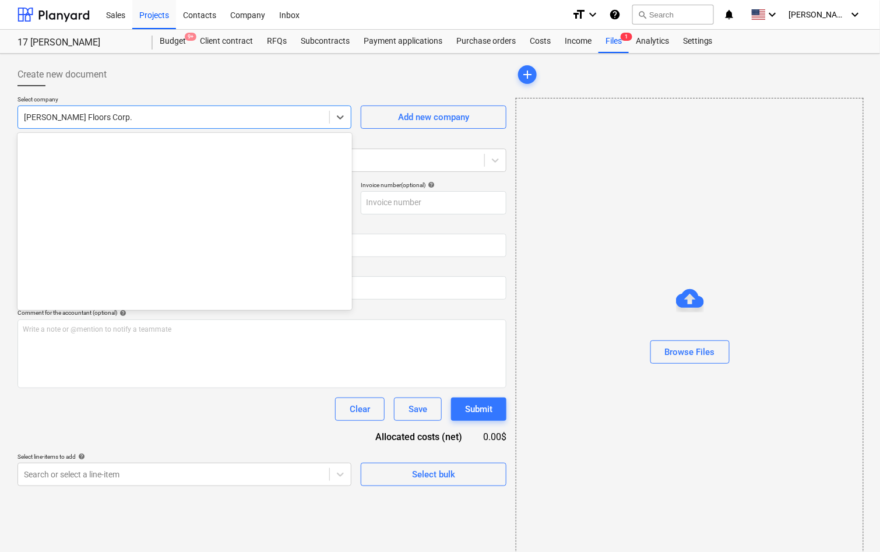
scroll to position [979, 0]
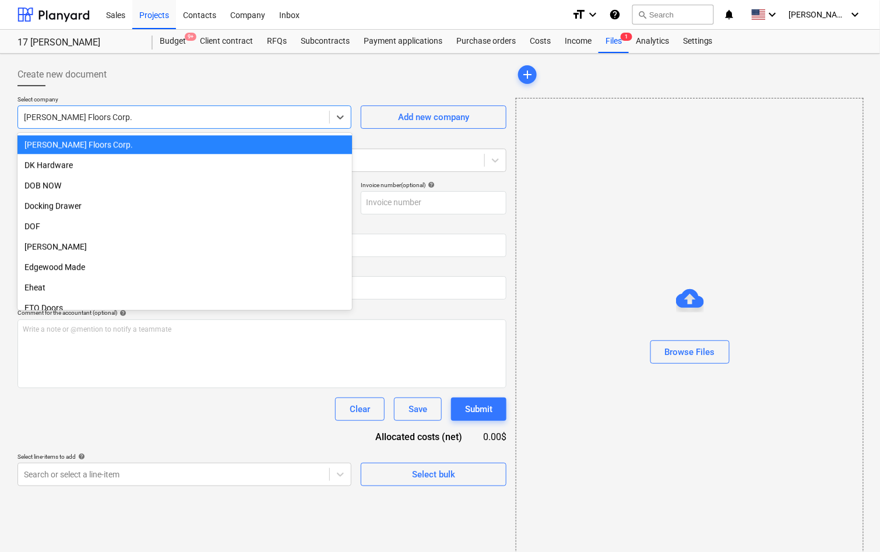
click at [239, 88] on div at bounding box center [261, 90] width 489 height 9
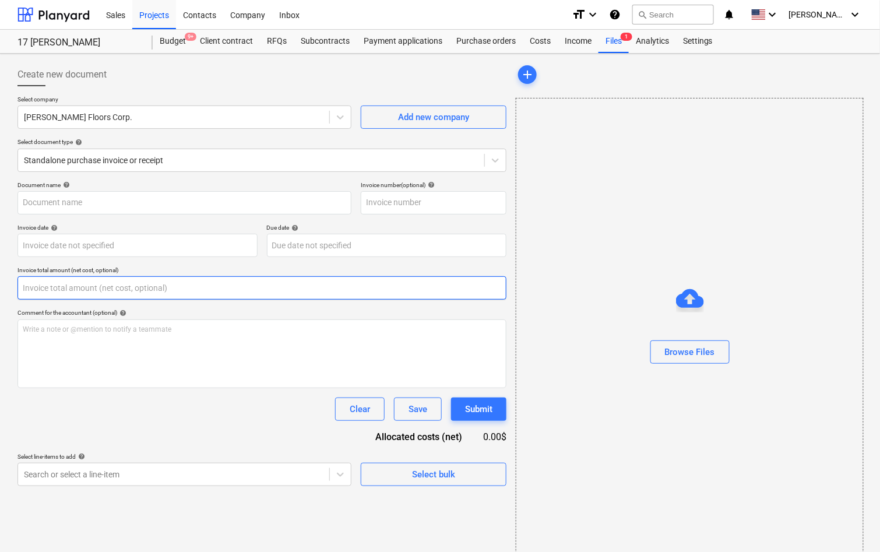
click at [113, 292] on input "text" at bounding box center [261, 287] width 489 height 23
paste input "66,045.15"
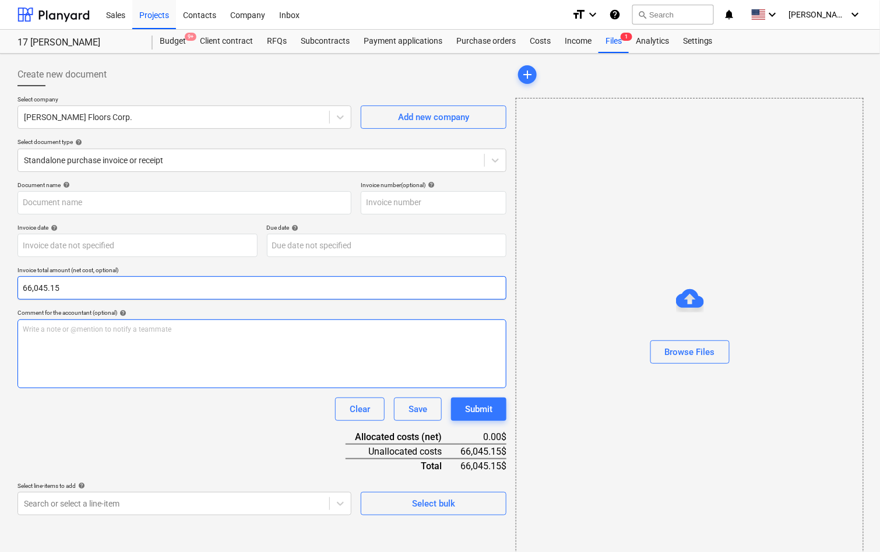
type input "66,045.15"
click at [143, 329] on p "Write a note or @mention to notify a teammate ﻿" at bounding box center [262, 329] width 478 height 10
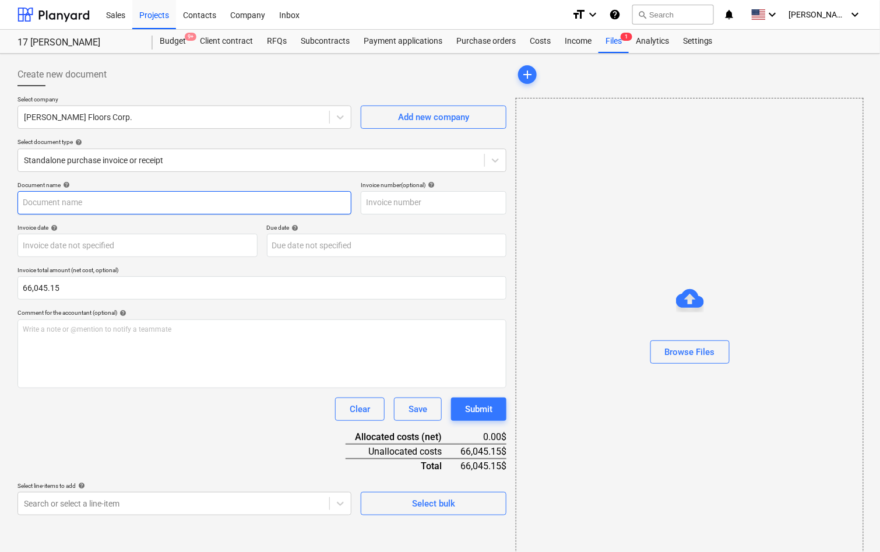
click at [116, 199] on input "text" at bounding box center [184, 202] width 334 height 23
type input "Dinesen"
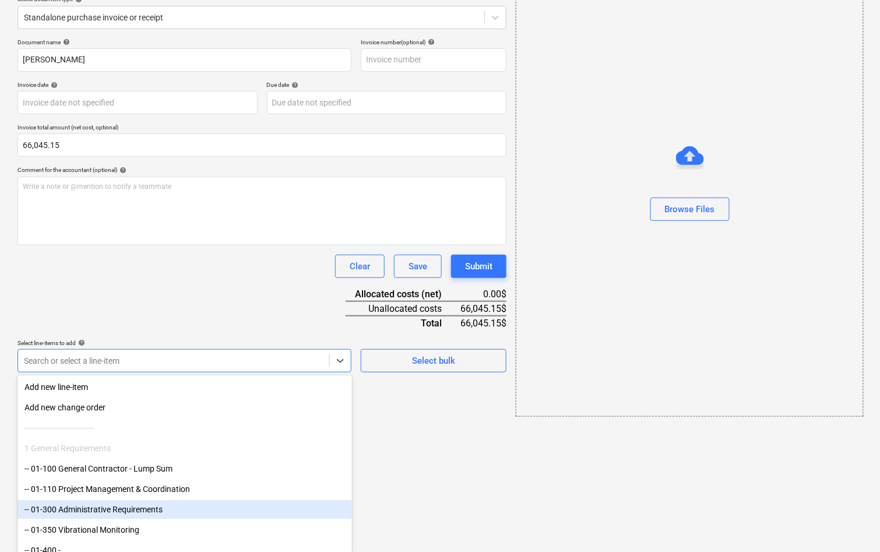
click at [136, 409] on body "Sales Projects Contacts Company Inbox format_size keyboard_arrow_down help sear…" at bounding box center [440, 133] width 880 height 552
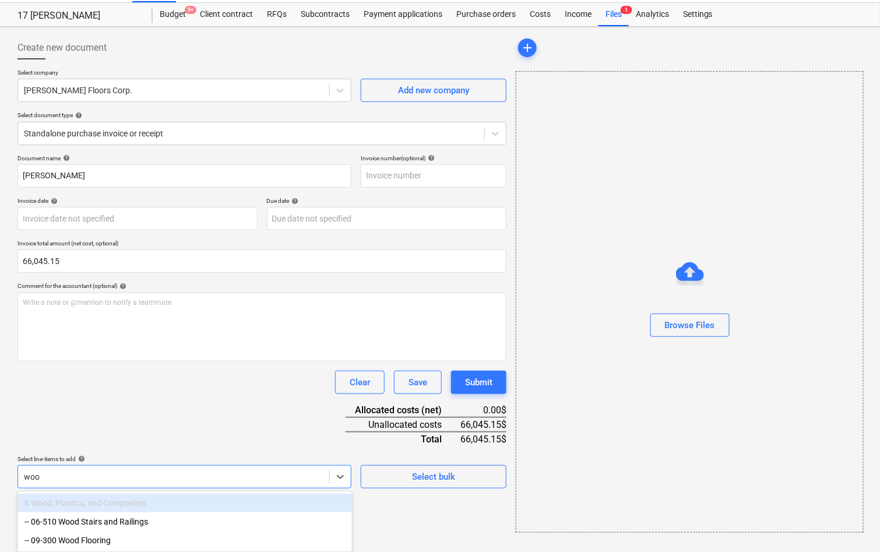
scroll to position [27, 0]
type input "wood"
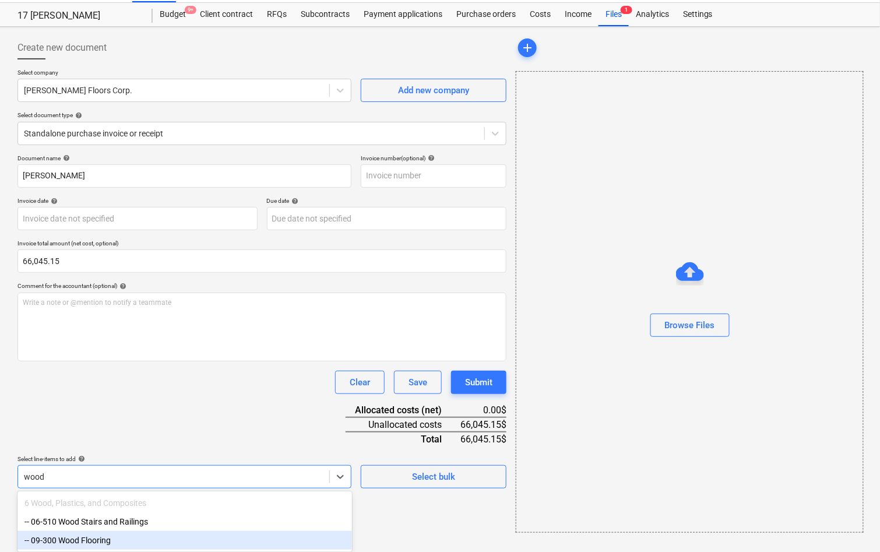
click at [122, 540] on div "-- 09-300 Wood Flooring" at bounding box center [184, 540] width 334 height 19
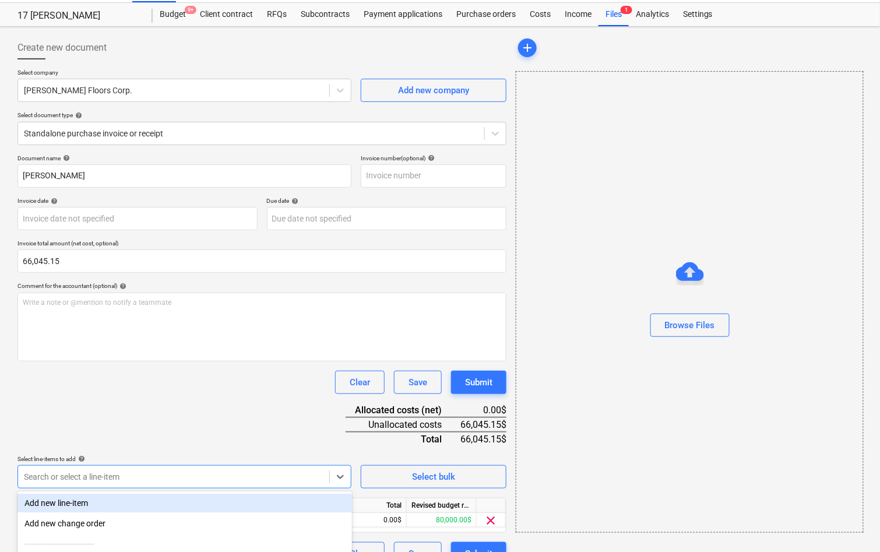
click at [163, 378] on div "Clear Save Submit" at bounding box center [261, 381] width 489 height 23
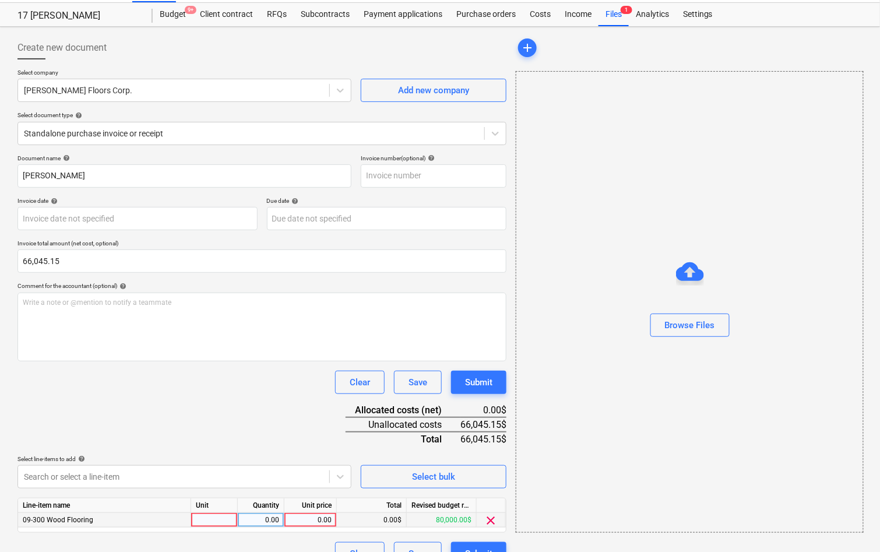
click at [302, 513] on div "0.00" at bounding box center [310, 520] width 43 height 15
type input "66,045.15"
click at [268, 418] on div "Document name help Dinesen Invoice number (optional) help Invoice date help Pre…" at bounding box center [261, 359] width 489 height 411
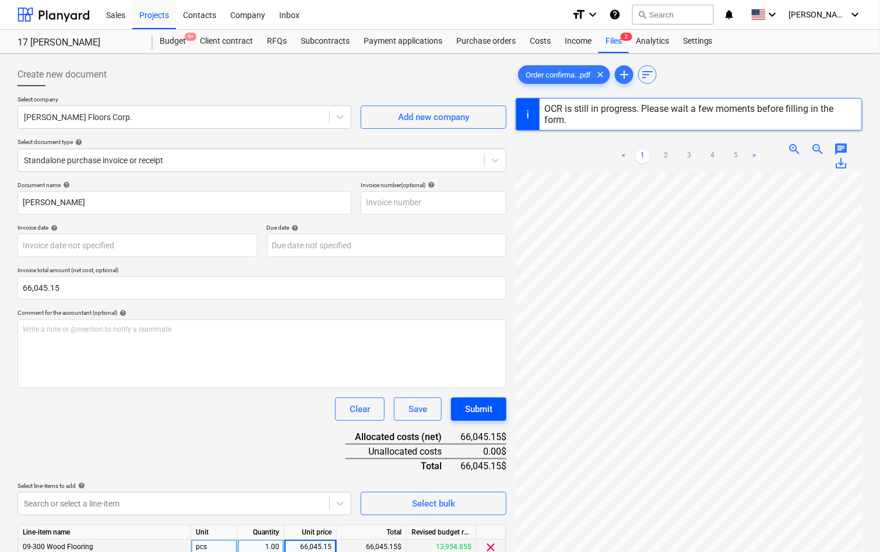
type input "[DATE]"
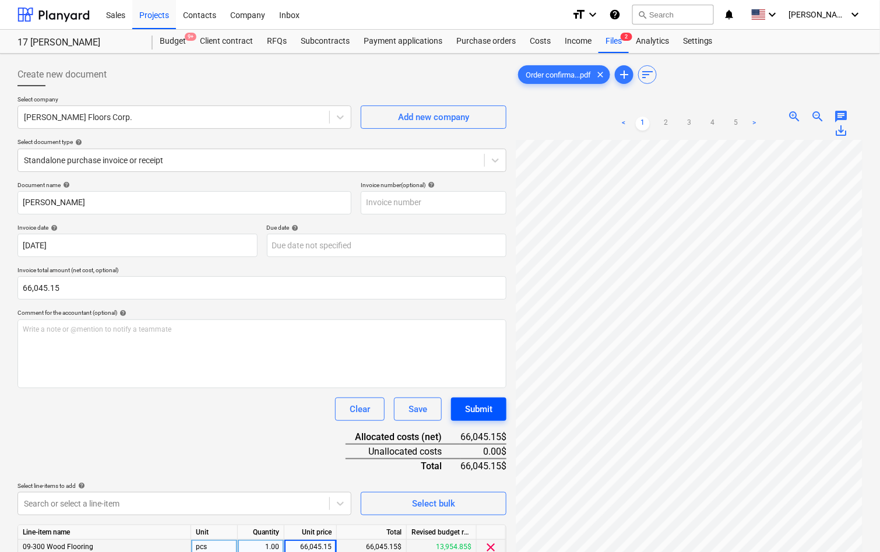
click at [492, 407] on div "Submit" at bounding box center [478, 408] width 27 height 15
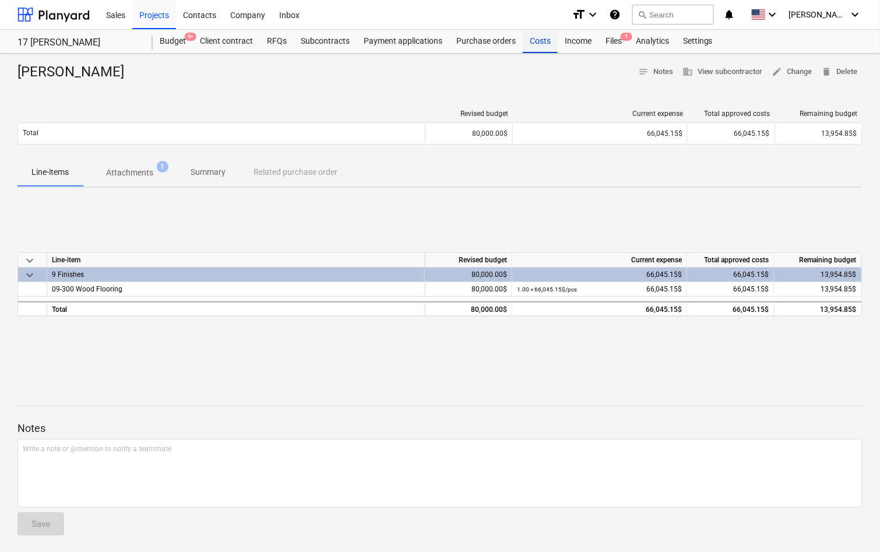
click at [530, 43] on div "Costs" at bounding box center [539, 41] width 35 height 23
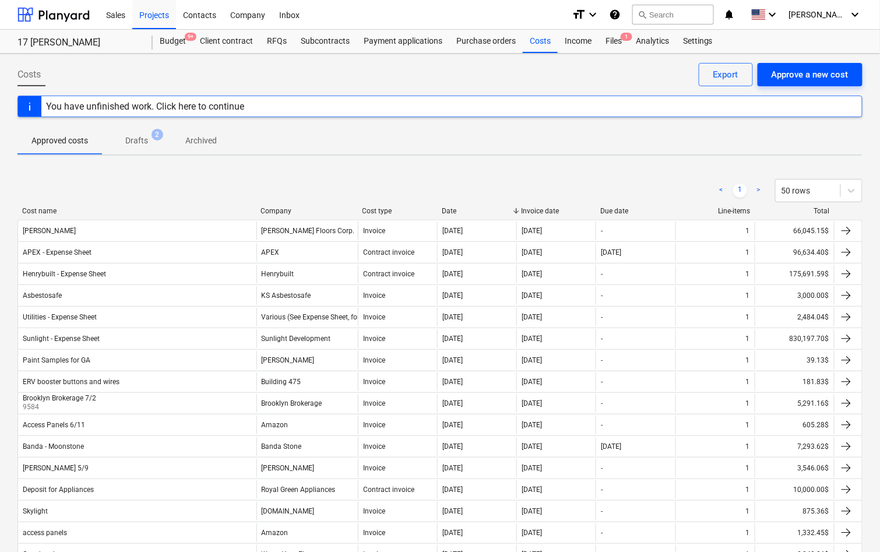
click at [800, 71] on div "Approve a new cost" at bounding box center [809, 74] width 77 height 15
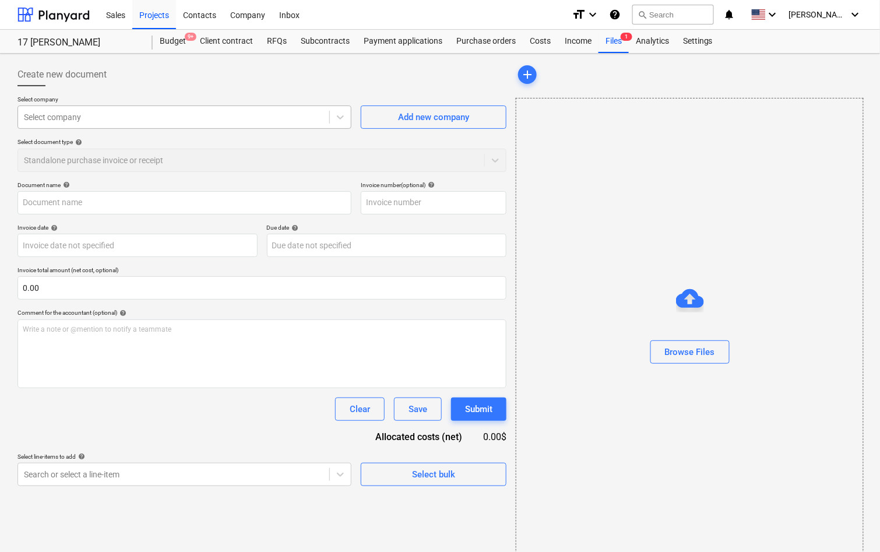
click at [261, 111] on div at bounding box center [173, 117] width 299 height 12
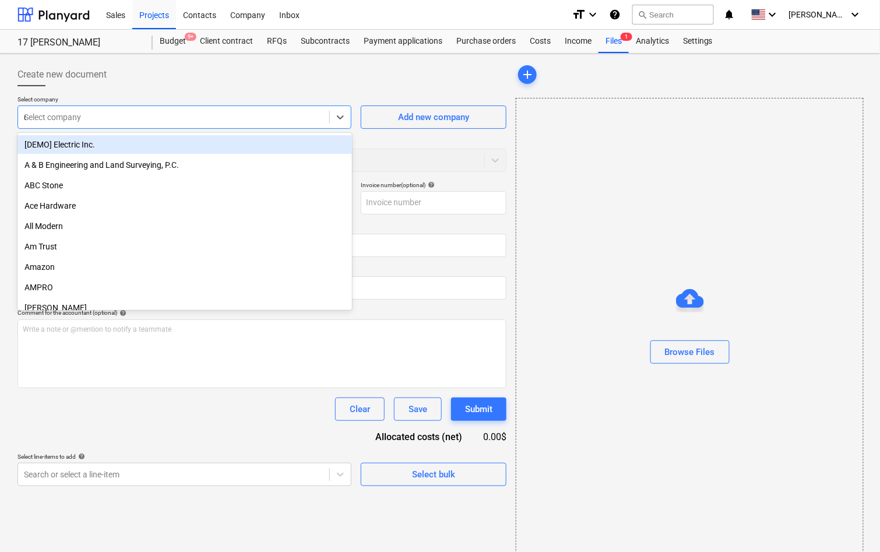
type input "day"
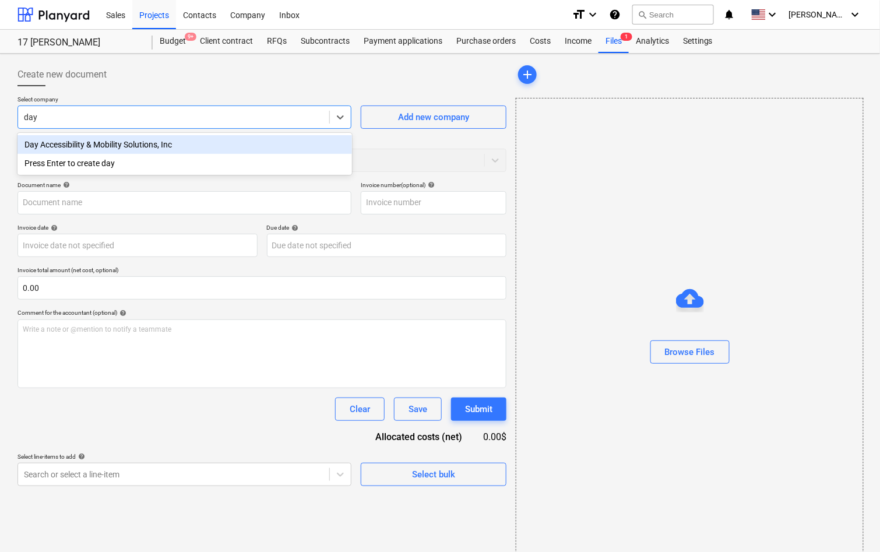
click at [229, 135] on div "Day Accessibility & Mobility Solutions, Inc" at bounding box center [184, 144] width 334 height 19
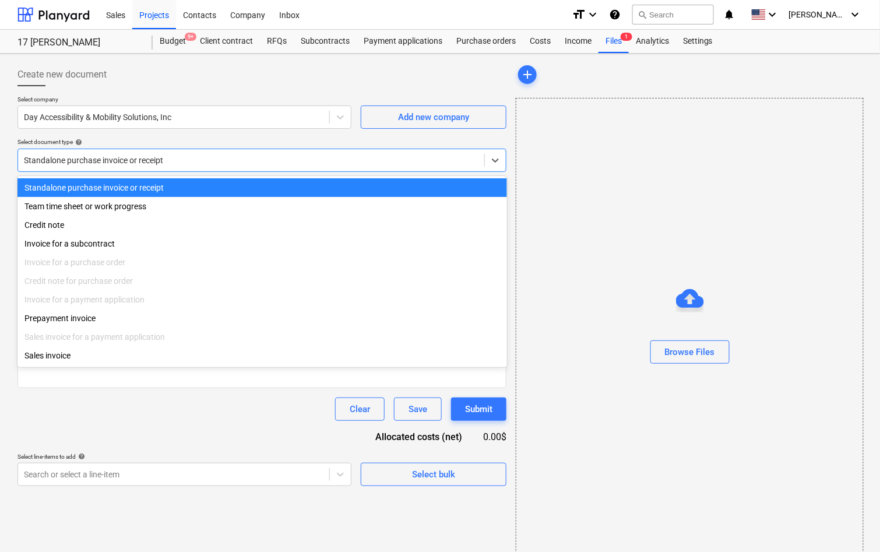
click at [206, 156] on div at bounding box center [251, 160] width 454 height 12
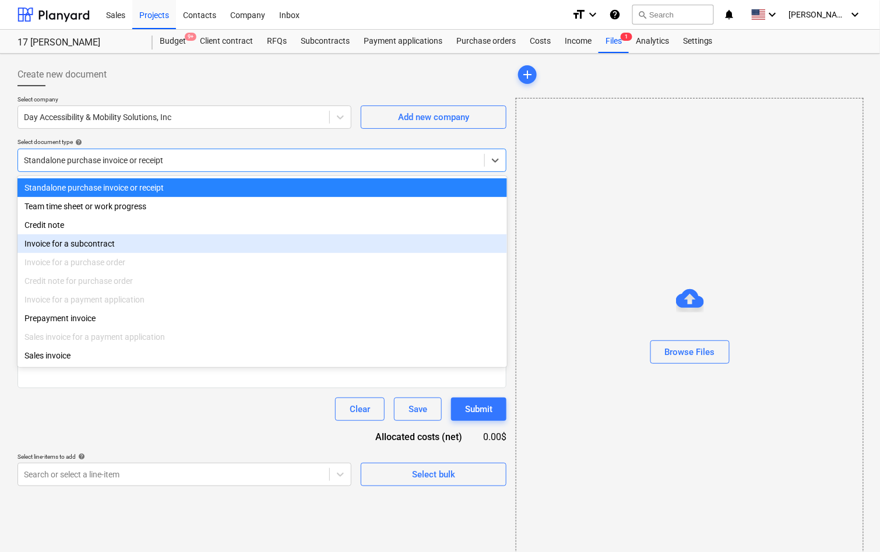
click at [149, 252] on div "Invoice for a subcontract" at bounding box center [261, 243] width 489 height 19
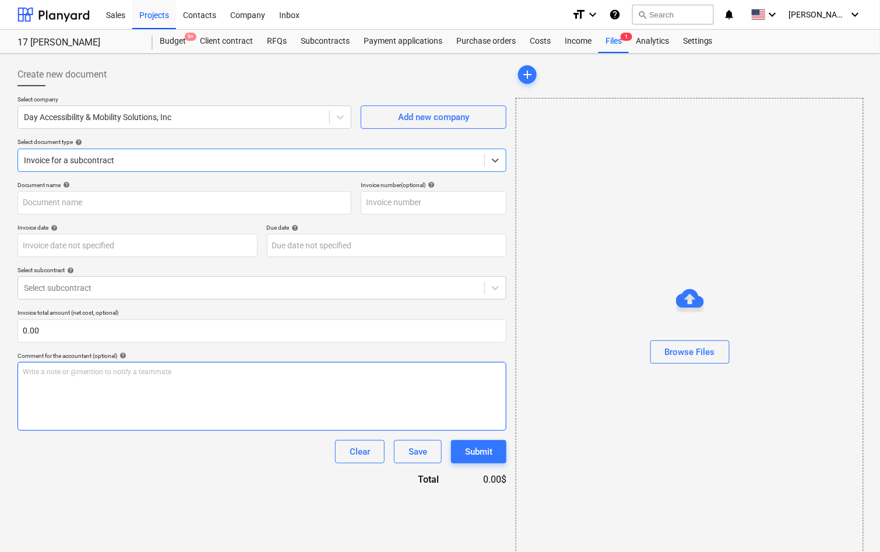
scroll to position [15, 0]
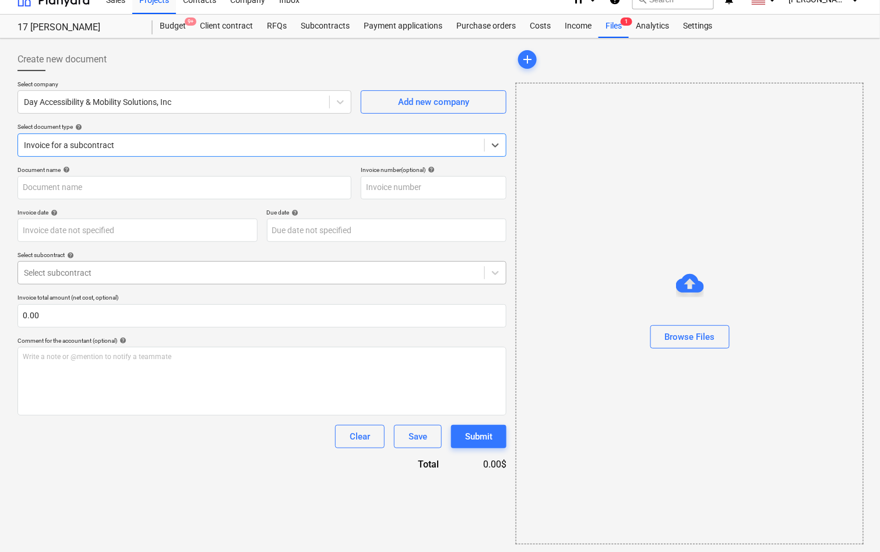
click at [183, 283] on div "Select subcontract" at bounding box center [261, 272] width 489 height 23
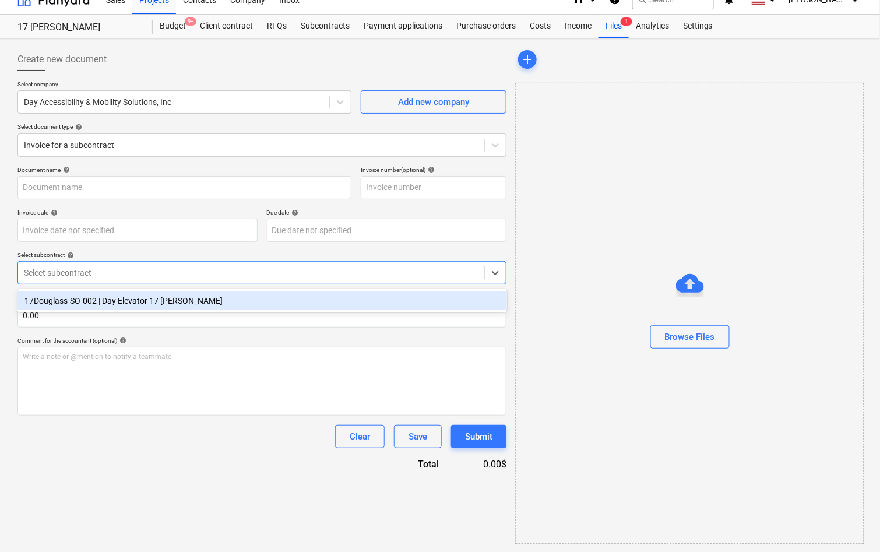
click at [179, 302] on div "17Douglass-SO-002 | Day Elevator 17 Douglass" at bounding box center [261, 300] width 489 height 19
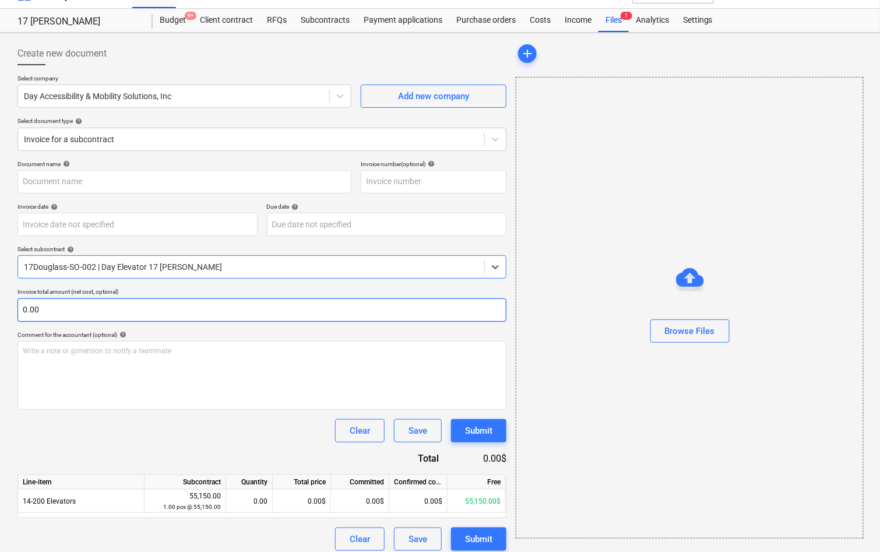
scroll to position [23, 0]
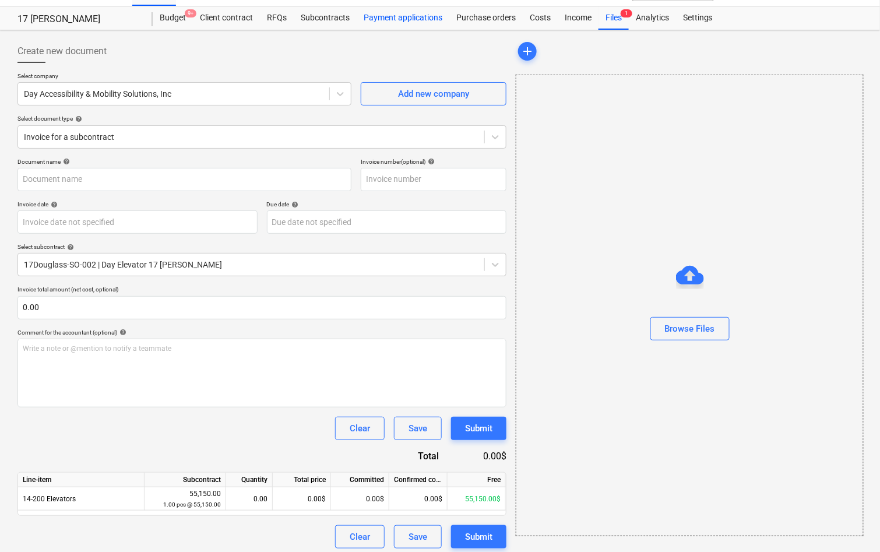
click at [427, 13] on div "Payment applications" at bounding box center [402, 17] width 93 height 23
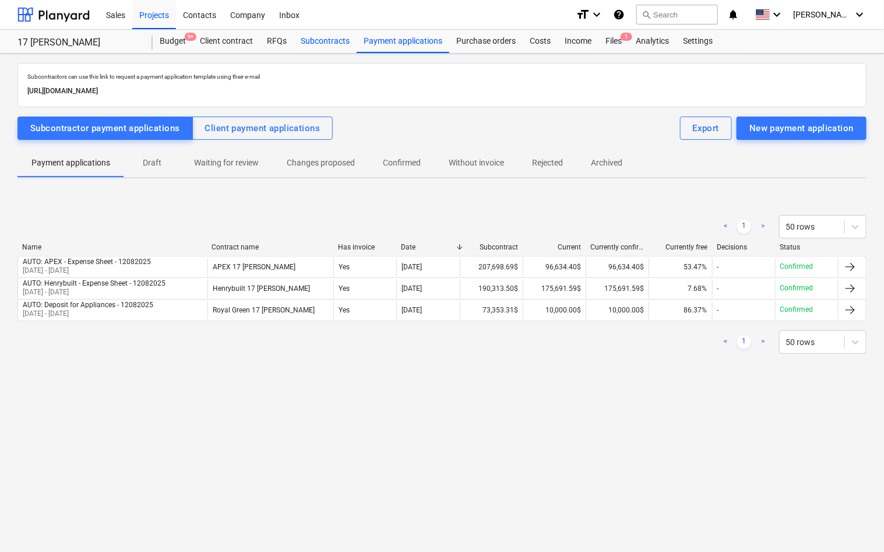
click at [316, 44] on div "Subcontracts" at bounding box center [325, 41] width 63 height 23
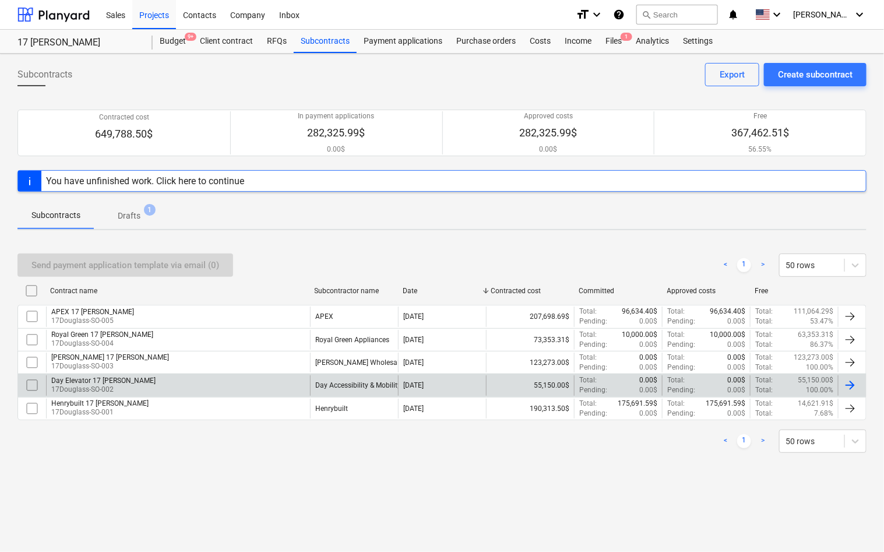
click at [118, 378] on div "Day Elevator 17 Douglass" at bounding box center [103, 380] width 104 height 8
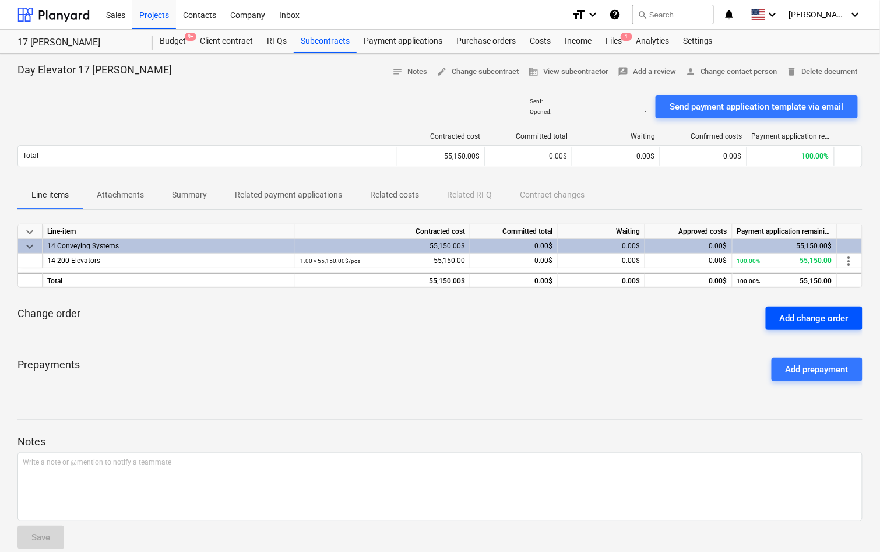
click at [816, 322] on div "Add change order" at bounding box center [813, 317] width 69 height 15
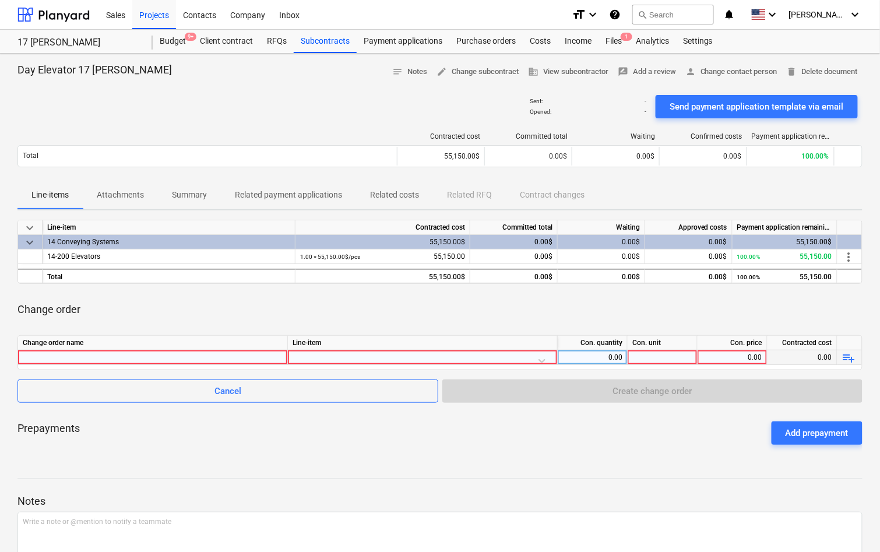
click at [726, 355] on div "0.00" at bounding box center [732, 357] width 60 height 15
type input "2,885.00"
click at [628, 315] on div "Change order" at bounding box center [439, 309] width 845 height 33
click at [642, 351] on div at bounding box center [662, 357] width 70 height 15
type input "1"
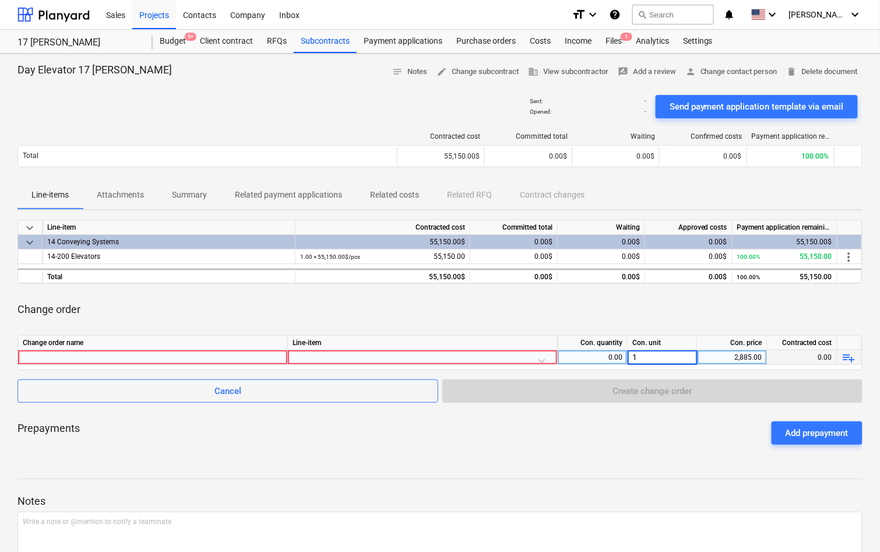
click at [651, 295] on div "Change order" at bounding box center [439, 309] width 845 height 33
click at [495, 356] on div at bounding box center [422, 360] width 260 height 20
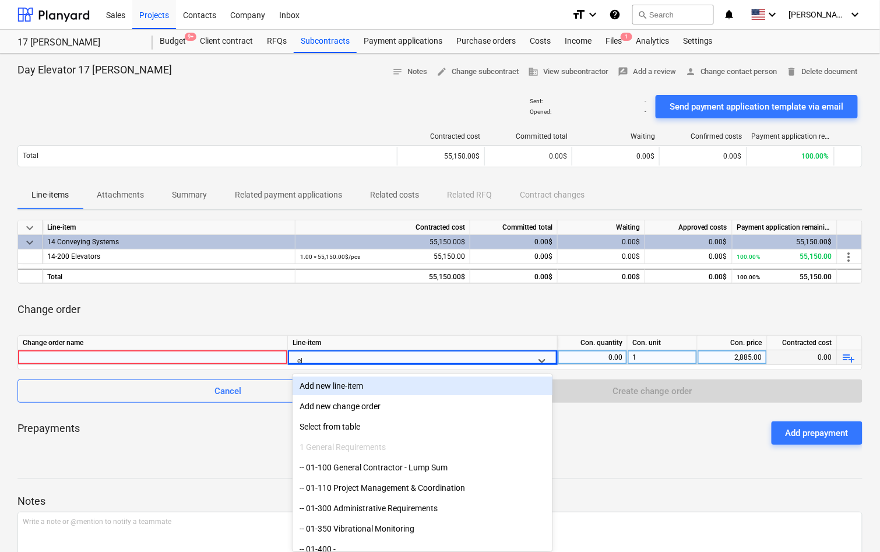
type input "ele"
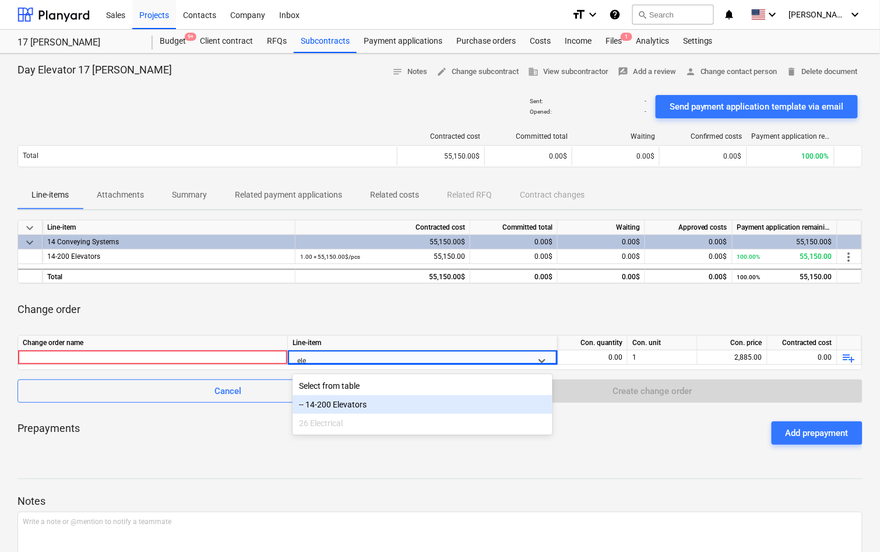
click at [449, 402] on div "-- 14-200 Elevators" at bounding box center [422, 404] width 260 height 19
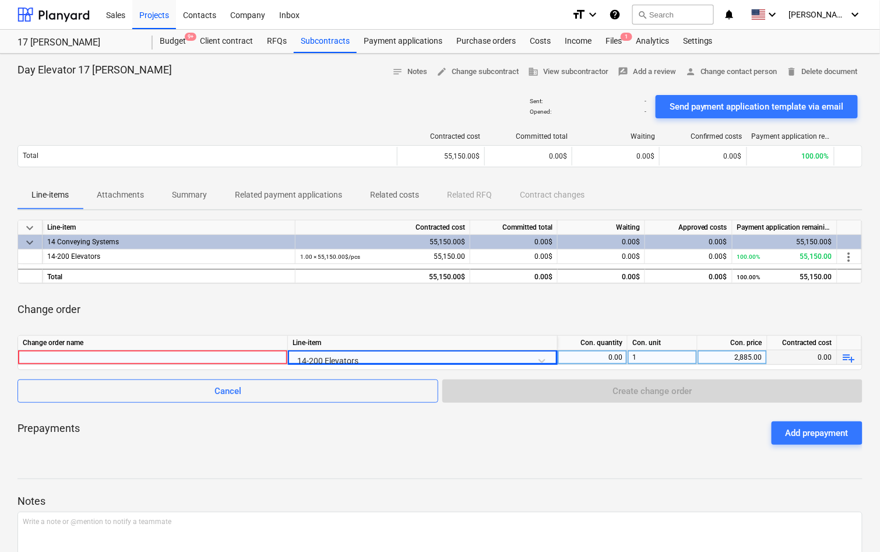
click at [229, 357] on div at bounding box center [153, 357] width 260 height 14
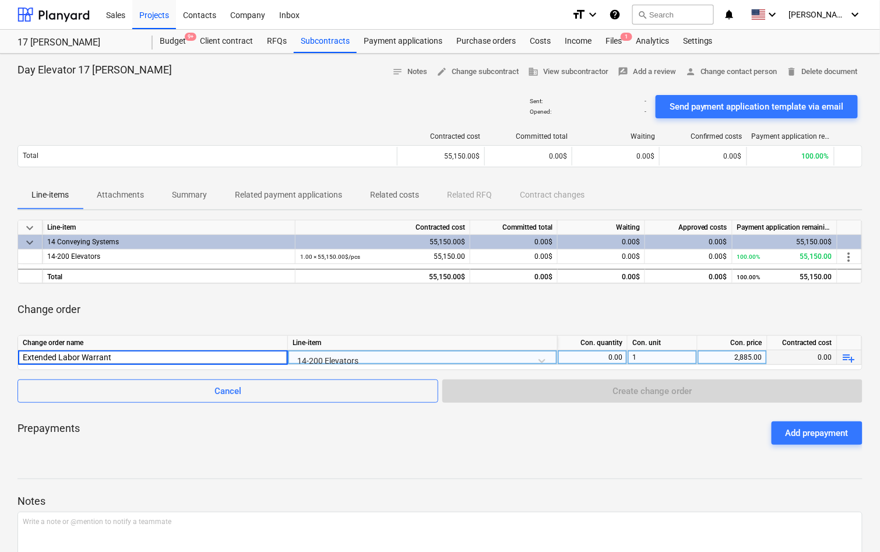
type input "Extended Labor Warranty"
click at [104, 314] on div "Change order" at bounding box center [439, 309] width 845 height 33
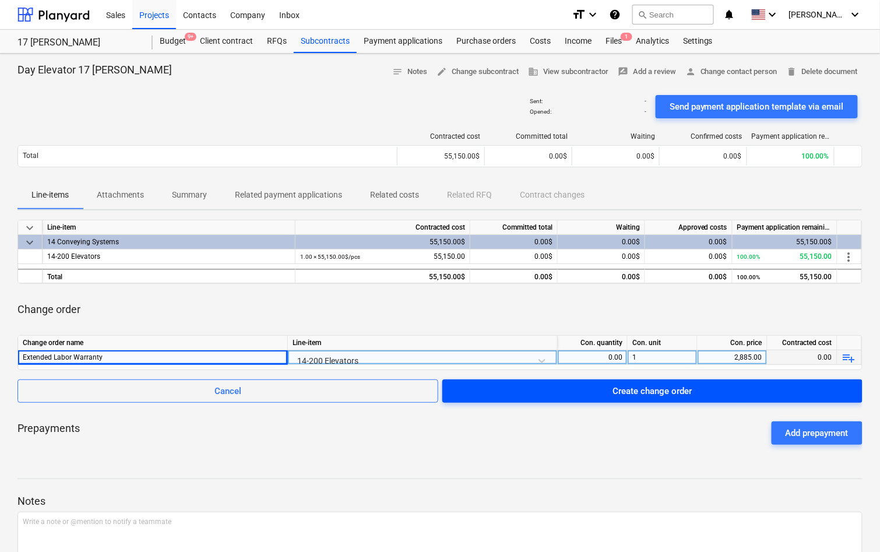
click at [623, 394] on div "Create change order" at bounding box center [652, 390] width 79 height 15
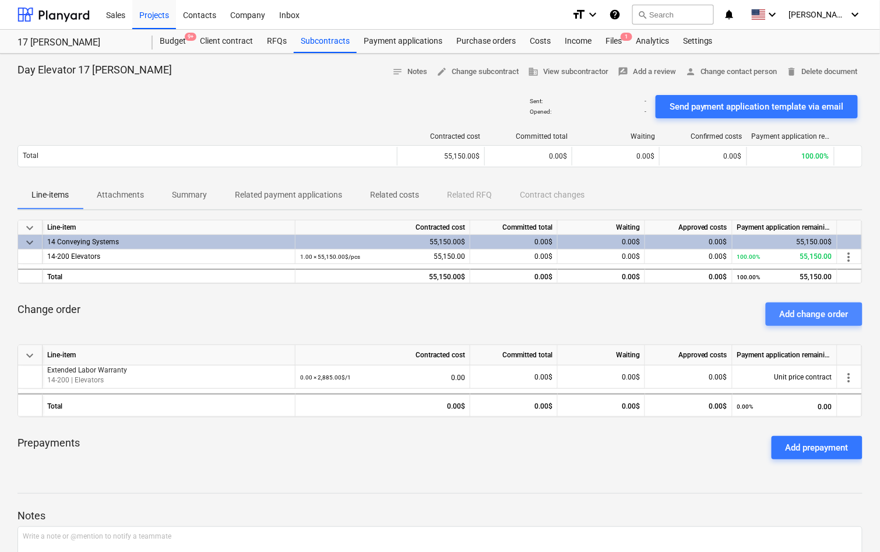
click at [807, 314] on div "Add change order" at bounding box center [813, 313] width 69 height 15
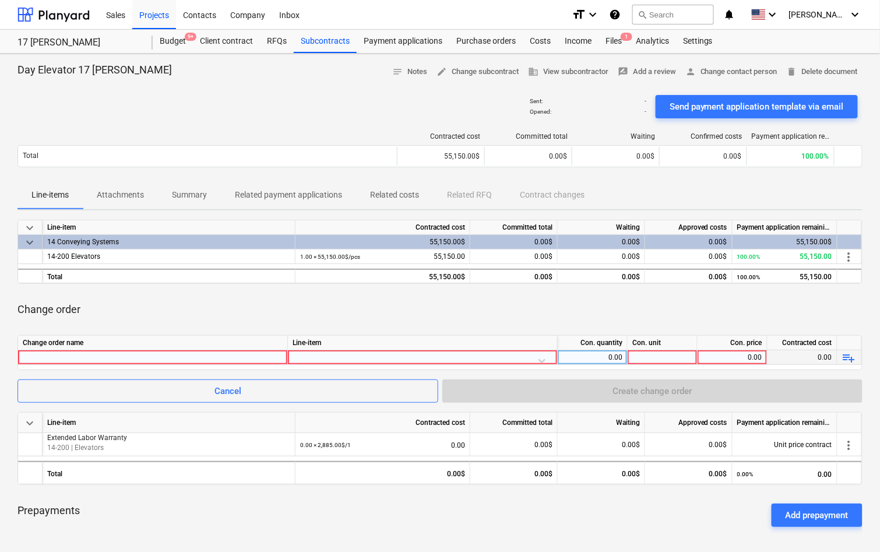
click at [474, 358] on div at bounding box center [422, 360] width 260 height 20
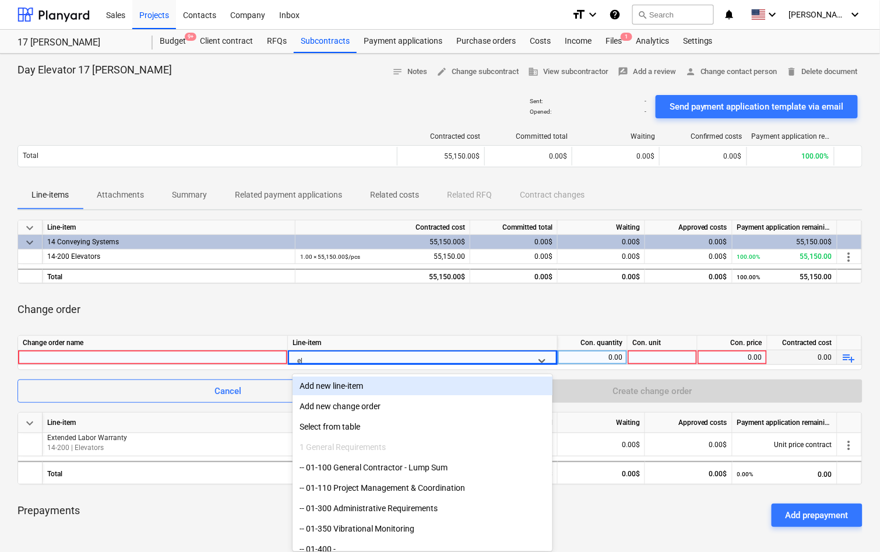
type input "ele"
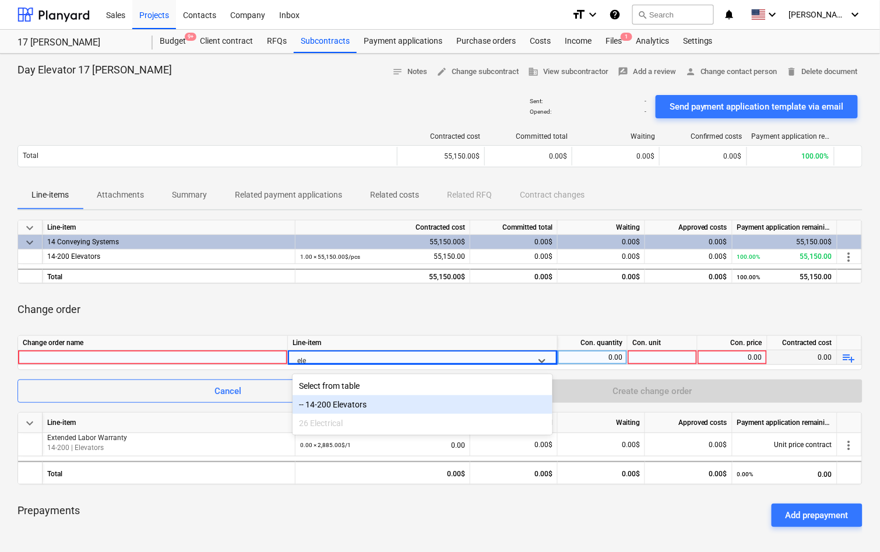
click at [437, 402] on div "-- 14-200 Elevators" at bounding box center [422, 404] width 260 height 19
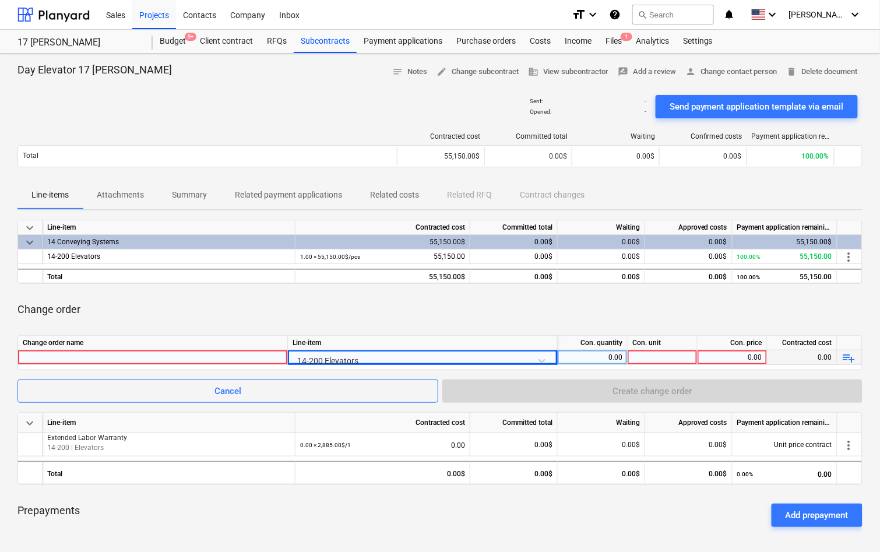
click at [237, 351] on div at bounding box center [153, 357] width 260 height 14
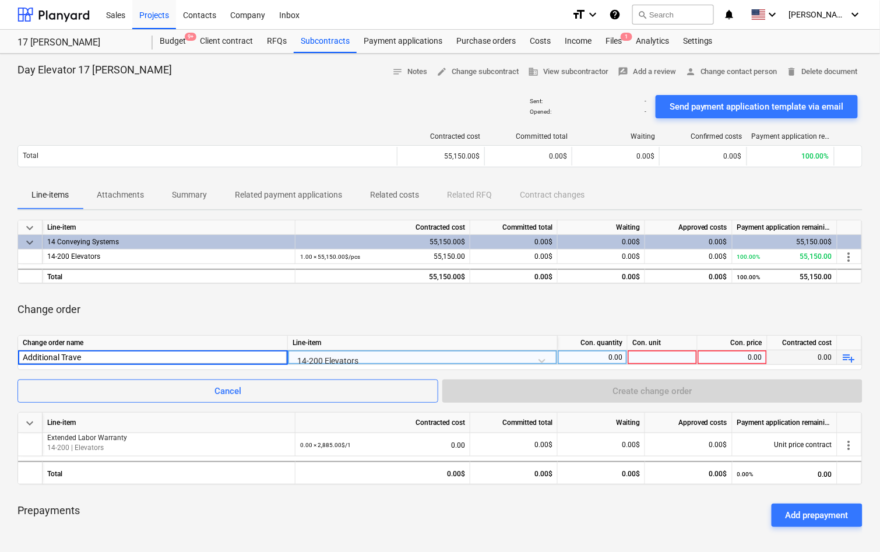
type input "Additional Travel"
click at [725, 355] on div "0.00" at bounding box center [732, 357] width 60 height 15
type input "$350.00"
click at [682, 350] on div at bounding box center [662, 357] width 70 height 15
type input "1"
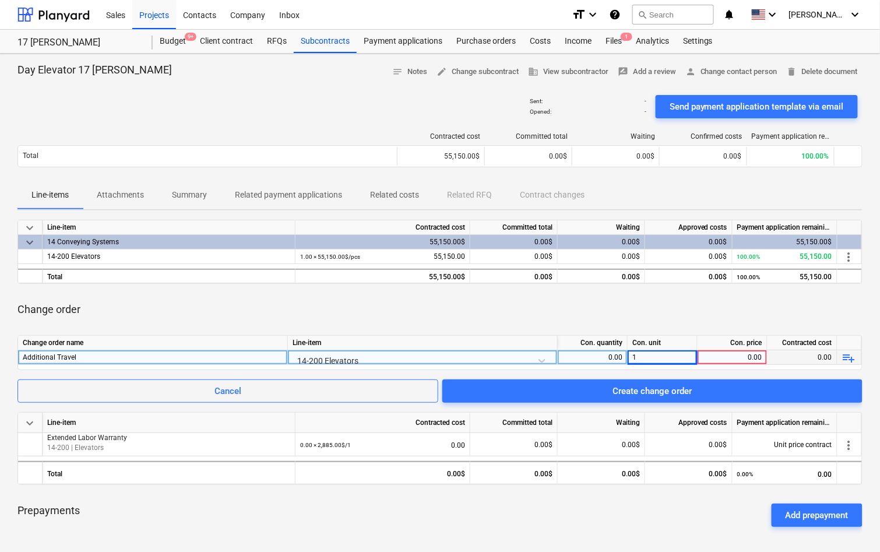
click at [680, 326] on div "keyboard_arrow_down Line-item Contracted cost Committed total Waiting Approved …" at bounding box center [439, 378] width 845 height 316
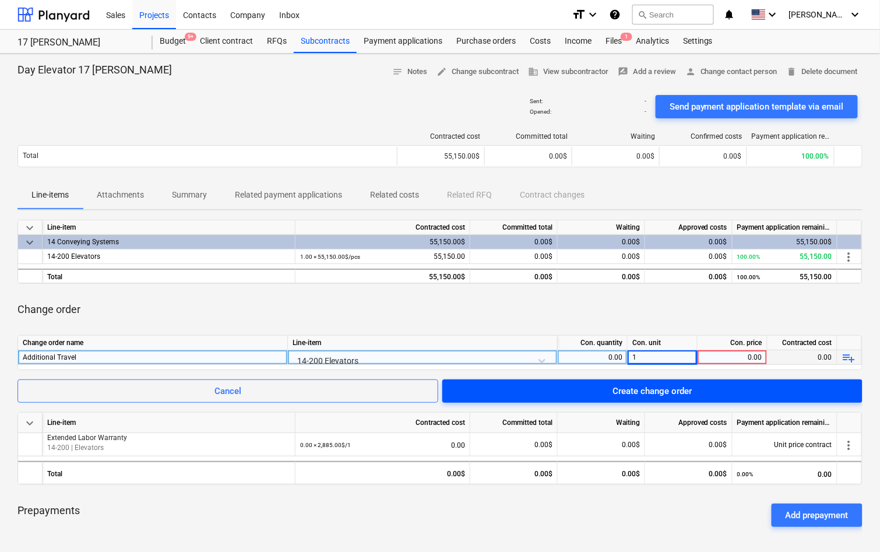
click at [701, 397] on span "Create change order" at bounding box center [652, 390] width 392 height 15
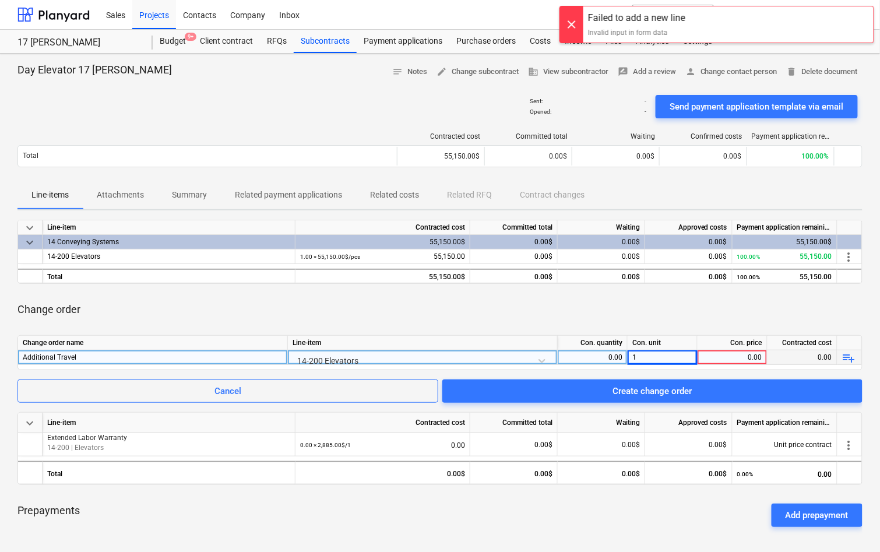
click at [741, 353] on div "0.00" at bounding box center [732, 357] width 60 height 15
type input "$350.00"
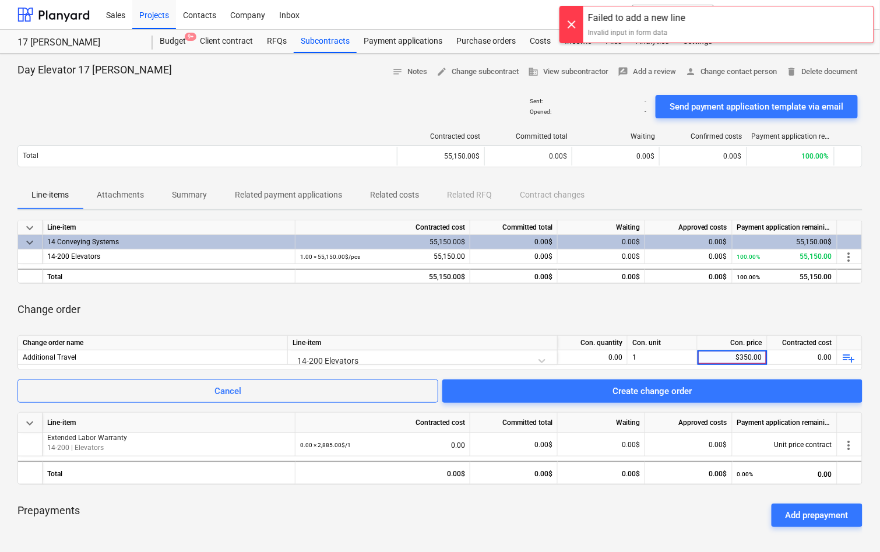
click at [730, 313] on div "Change order" at bounding box center [439, 309] width 845 height 33
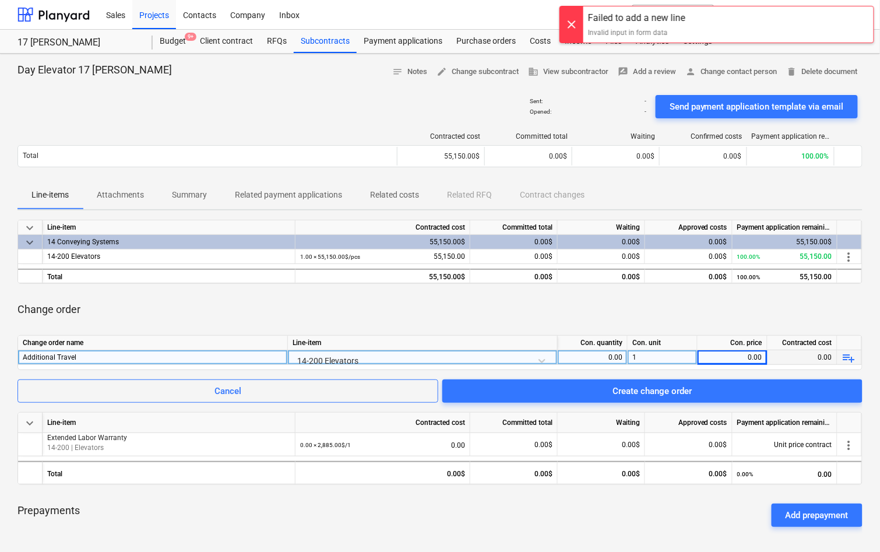
click at [747, 358] on div "0.00" at bounding box center [732, 357] width 60 height 15
type input "350"
click at [728, 293] on div "Change order" at bounding box center [439, 309] width 845 height 33
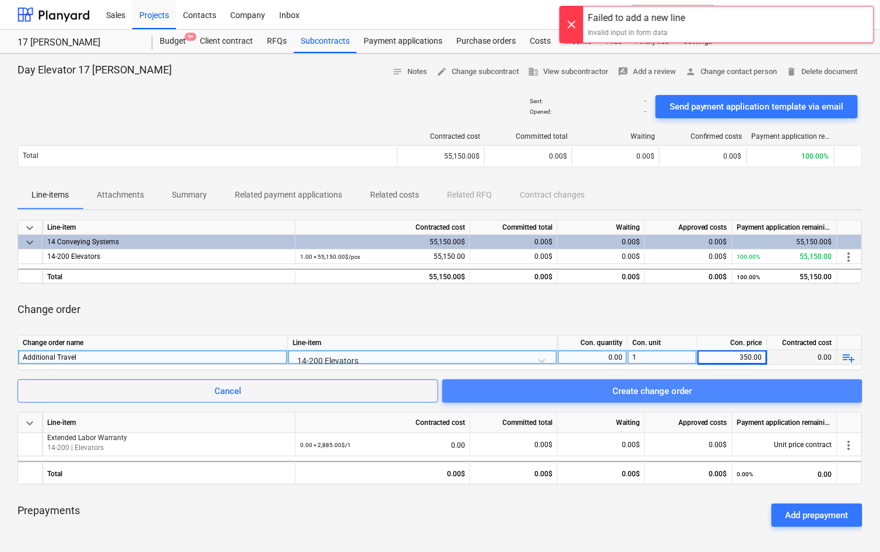
click at [740, 381] on button "Create change order" at bounding box center [652, 390] width 420 height 23
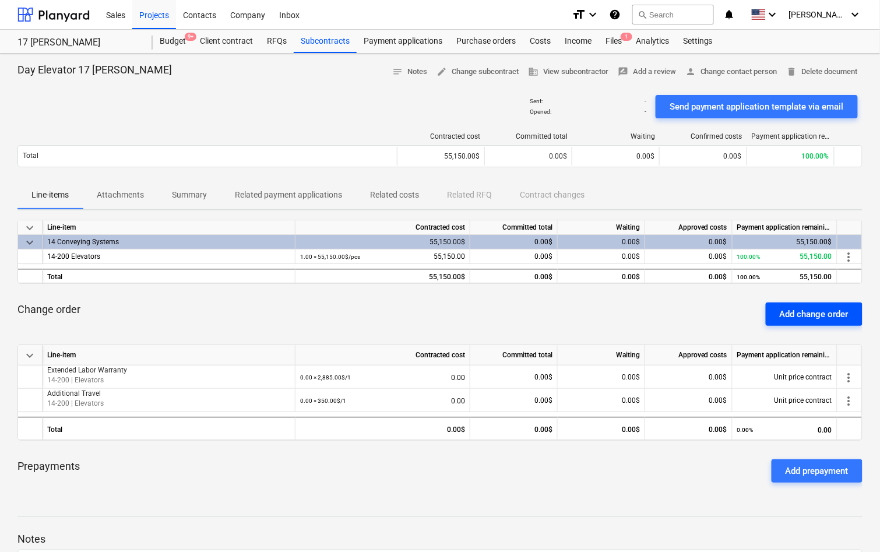
click at [815, 309] on div "Add change order" at bounding box center [813, 313] width 69 height 15
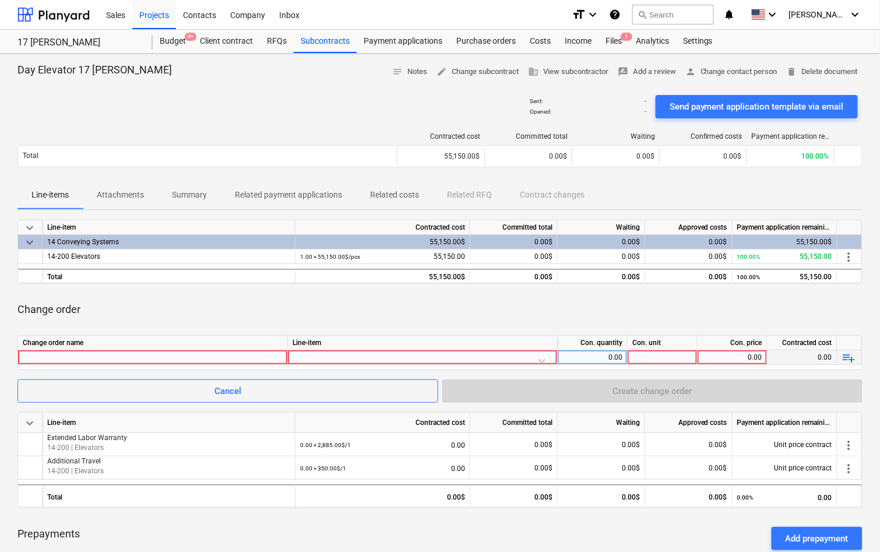
click at [259, 355] on div at bounding box center [153, 357] width 260 height 14
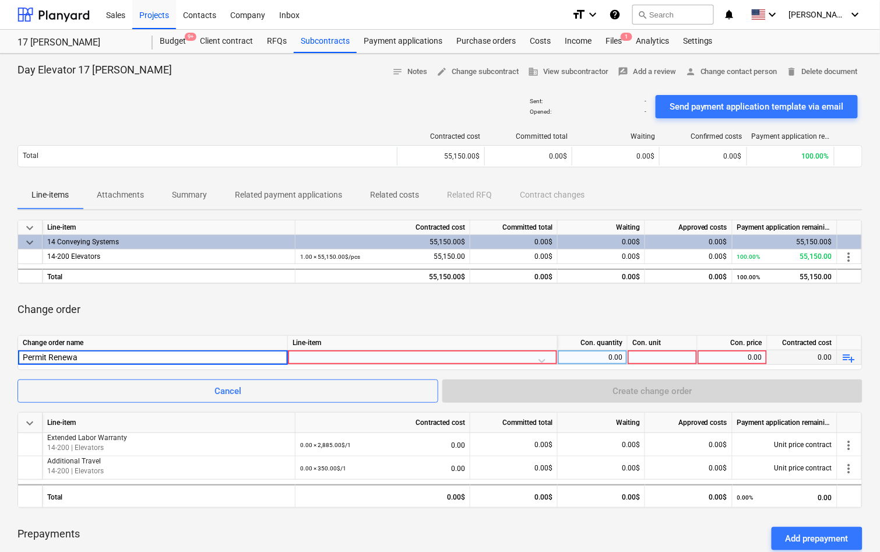
type input "Permit Renewal"
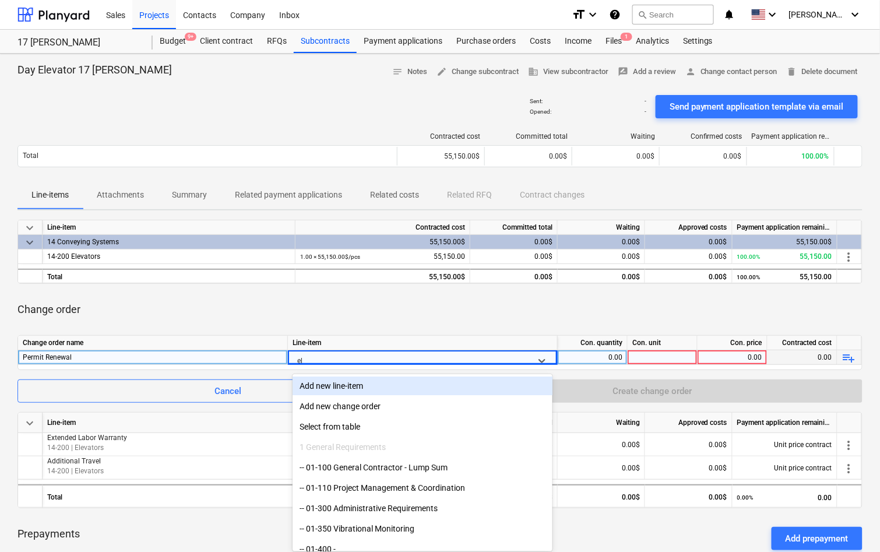
type input "ele"
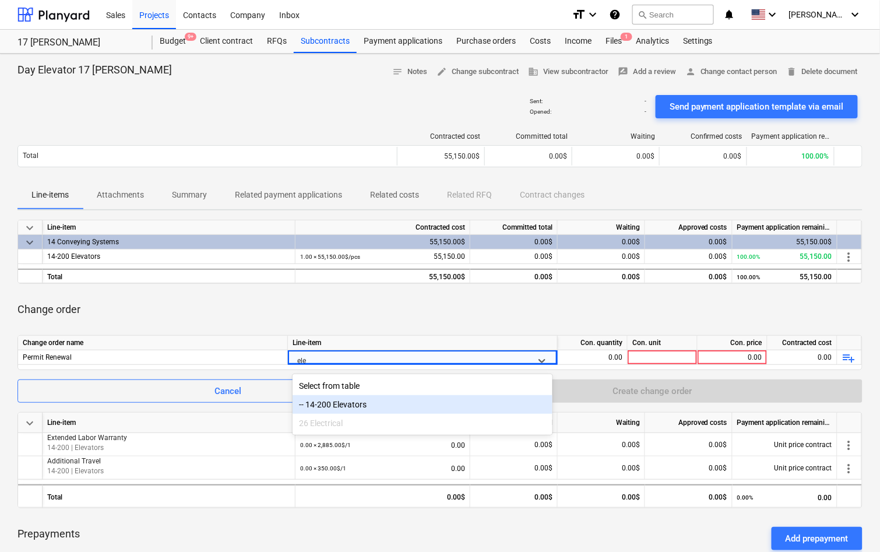
click at [360, 407] on div "-- 14-200 Elevators" at bounding box center [422, 404] width 260 height 19
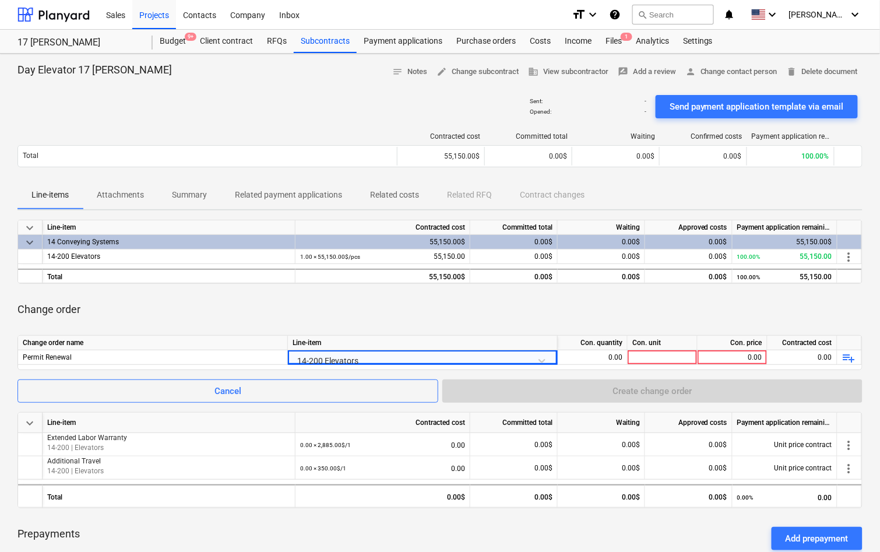
click at [418, 305] on div "Change order" at bounding box center [439, 309] width 845 height 33
click at [649, 353] on div at bounding box center [662, 357] width 70 height 15
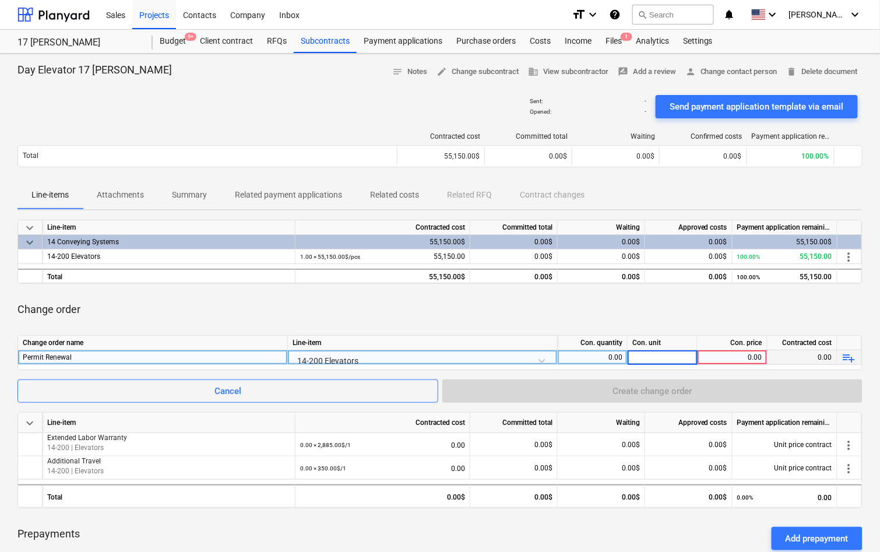
type input "1"
click at [762, 356] on div "0.00" at bounding box center [732, 357] width 70 height 15
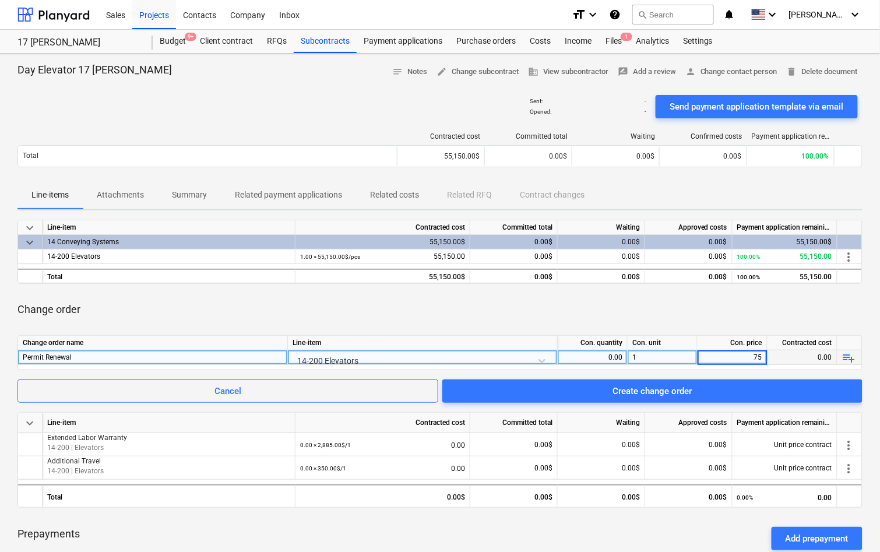
type input "750"
click at [747, 313] on div "Change order" at bounding box center [439, 309] width 845 height 33
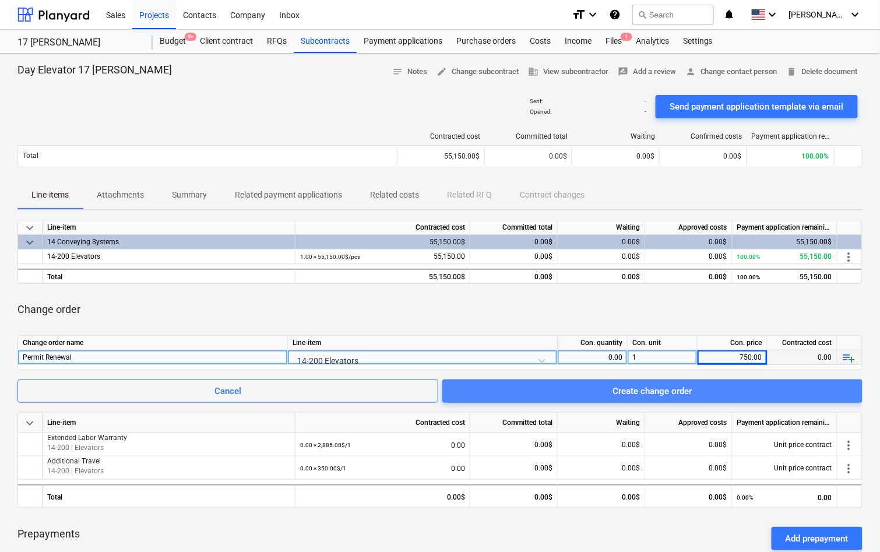
click at [731, 394] on span "Create change order" at bounding box center [652, 390] width 392 height 15
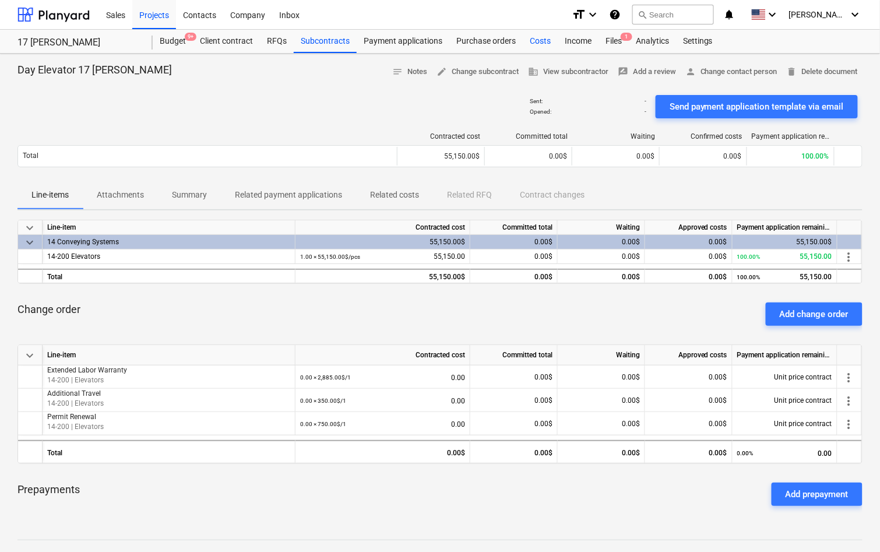
click at [536, 39] on div "Costs" at bounding box center [539, 41] width 35 height 23
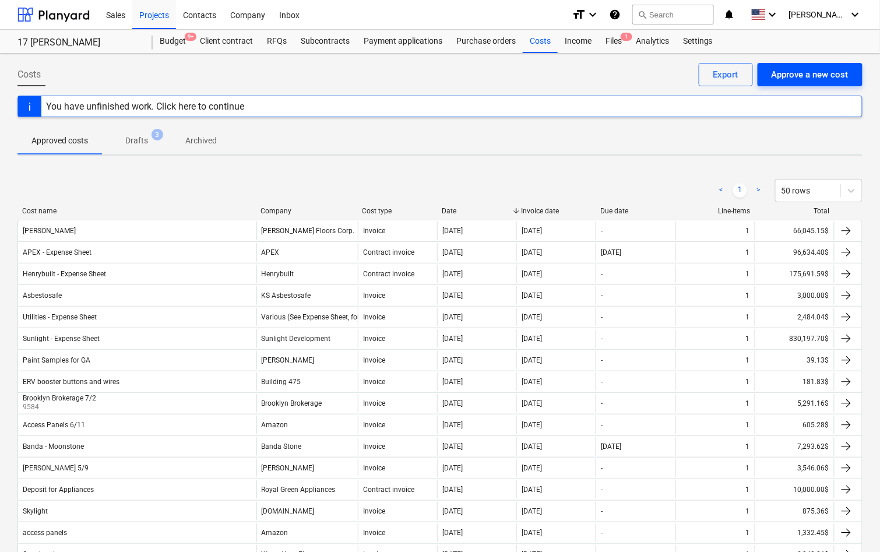
click at [790, 68] on div "Approve a new cost" at bounding box center [809, 74] width 77 height 15
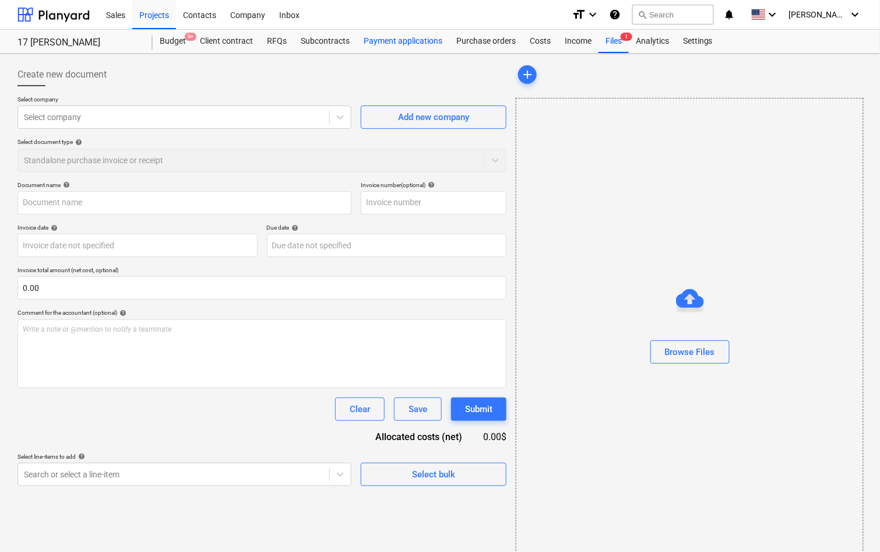
click at [409, 44] on div "Payment applications" at bounding box center [402, 41] width 93 height 23
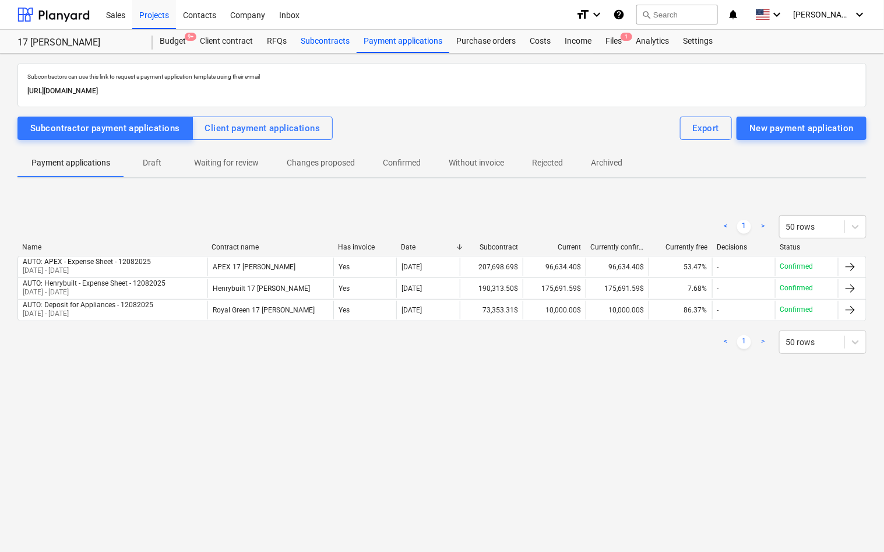
click at [310, 37] on div "Subcontracts" at bounding box center [325, 41] width 63 height 23
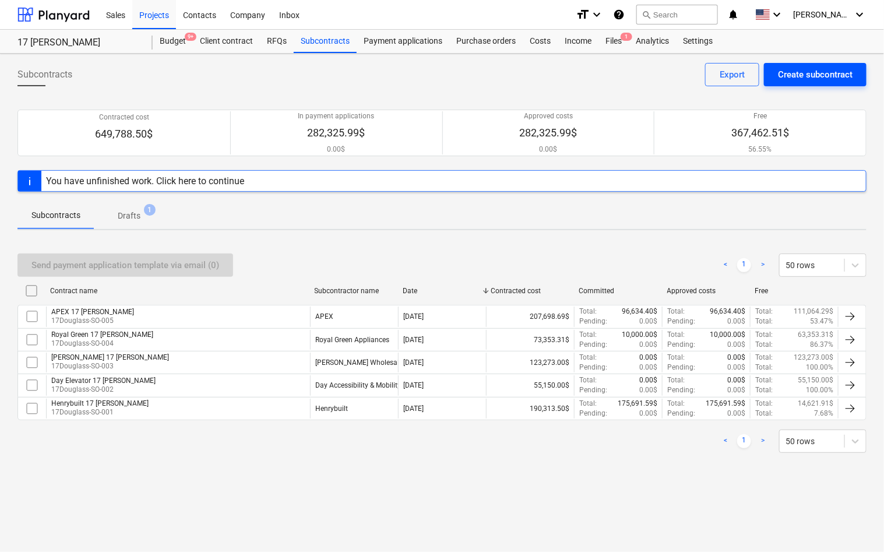
click at [813, 74] on div "Create subcontract" at bounding box center [815, 74] width 75 height 15
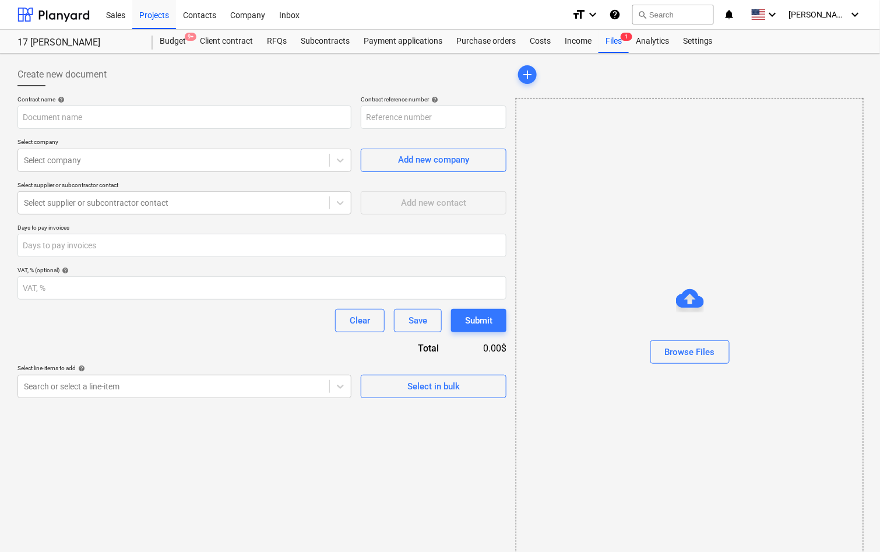
type input "17Douglass-SO-007"
click at [310, 37] on div "Subcontracts" at bounding box center [325, 41] width 63 height 23
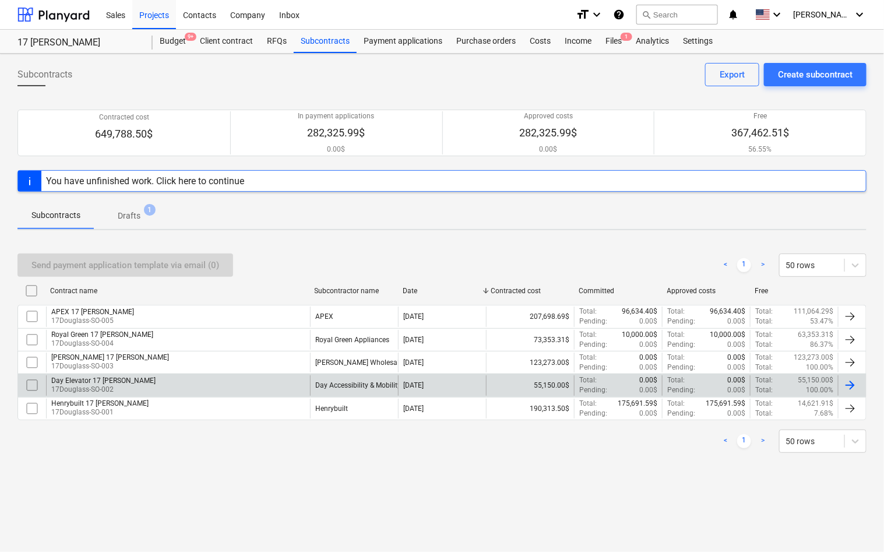
click at [245, 377] on div "Day Elevator 17 Douglass 17Douglass-SO-002" at bounding box center [178, 385] width 264 height 20
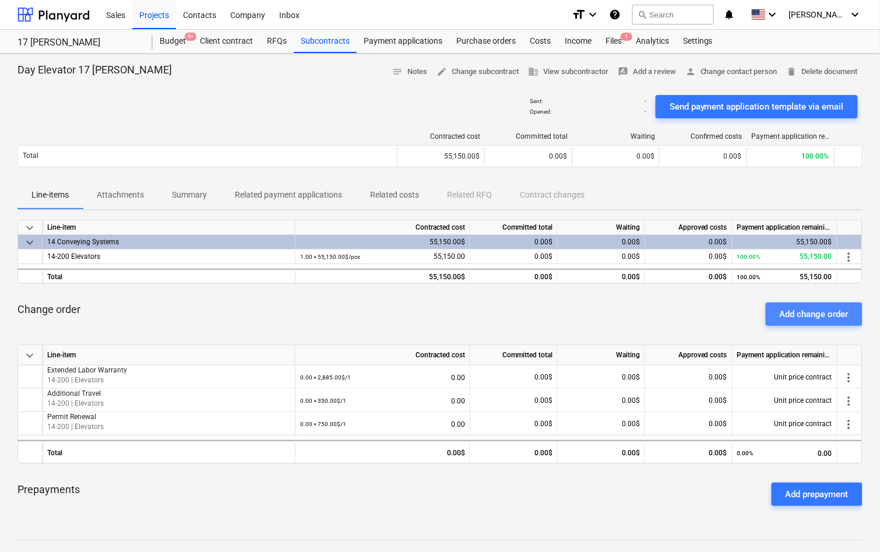
click at [813, 313] on div "Add change order" at bounding box center [813, 313] width 69 height 15
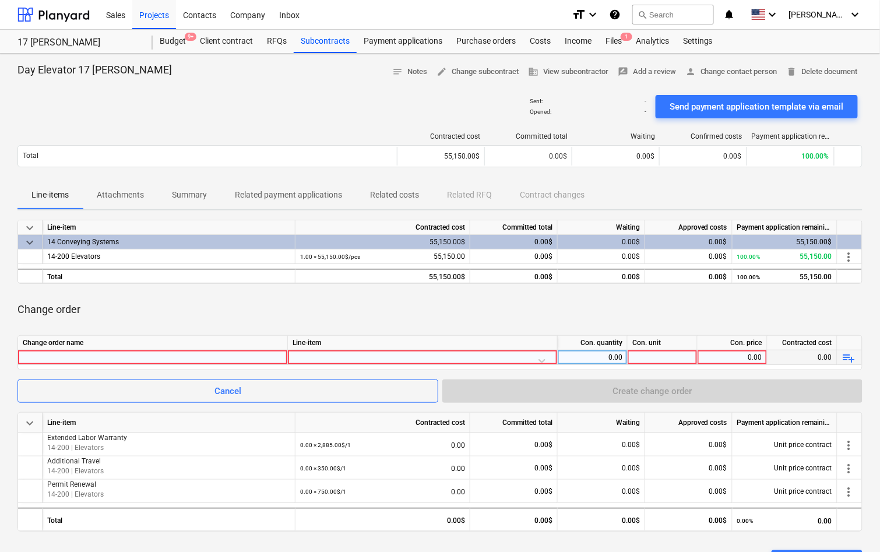
click at [193, 352] on div at bounding box center [153, 357] width 260 height 14
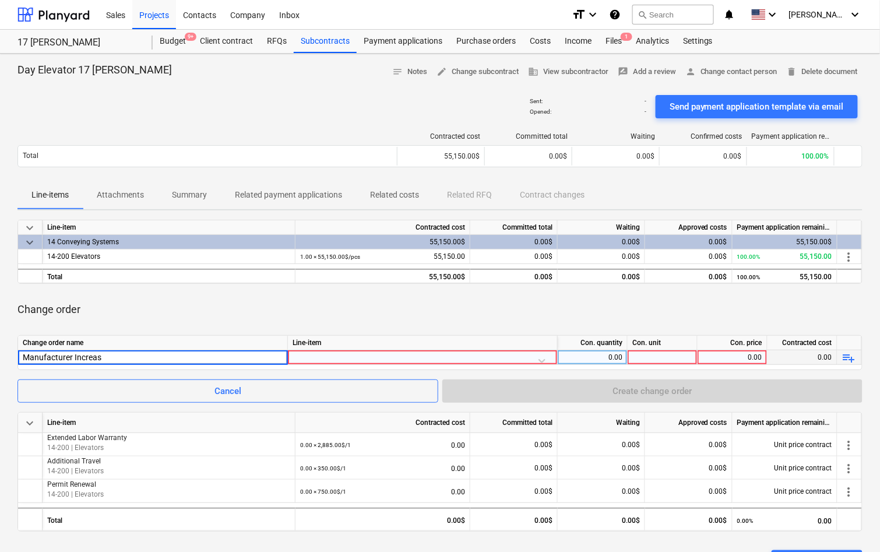
type input "Manufacturer Increase"
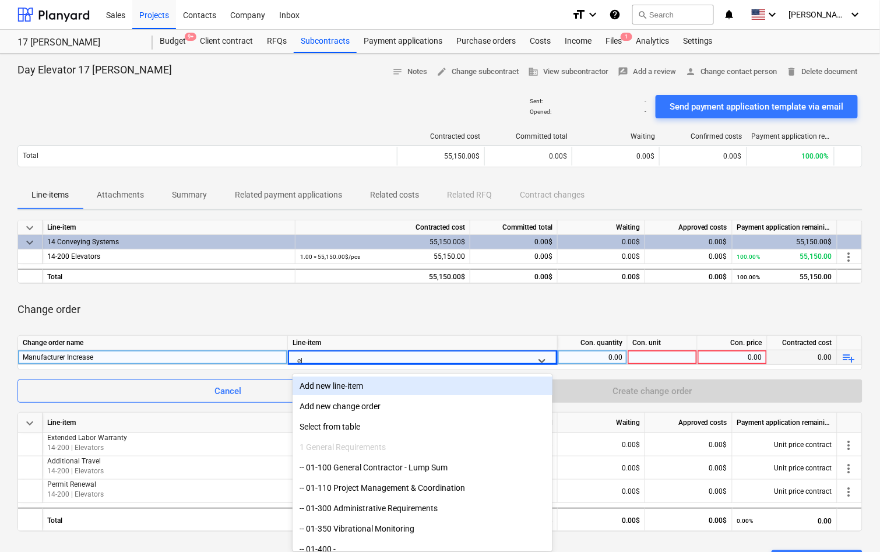
type input "ele"
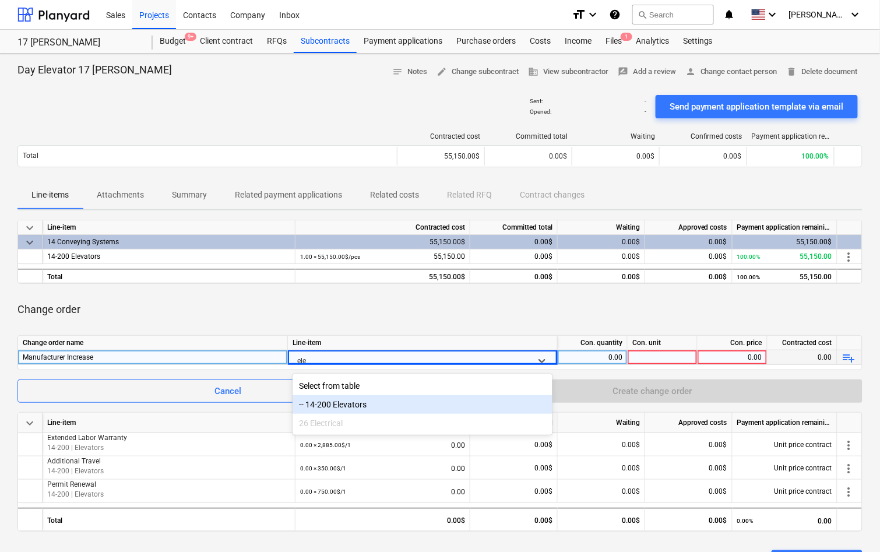
click at [321, 406] on div "-- 14-200 Elevators" at bounding box center [422, 404] width 260 height 19
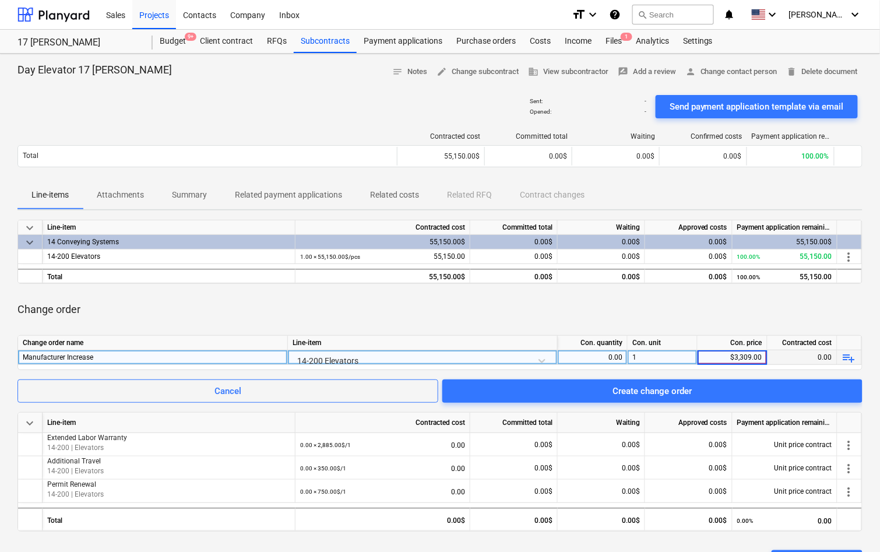
type input "3,309.00"
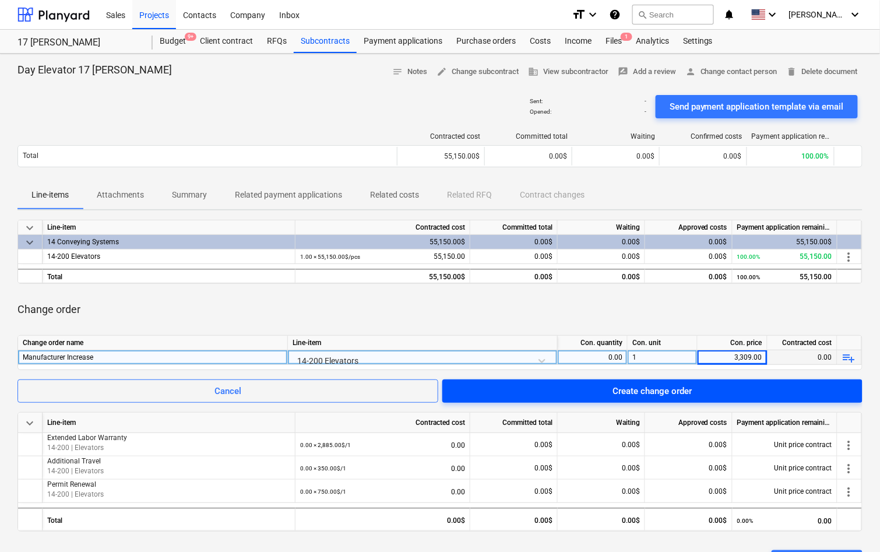
click at [481, 392] on span "Create change order" at bounding box center [652, 390] width 392 height 15
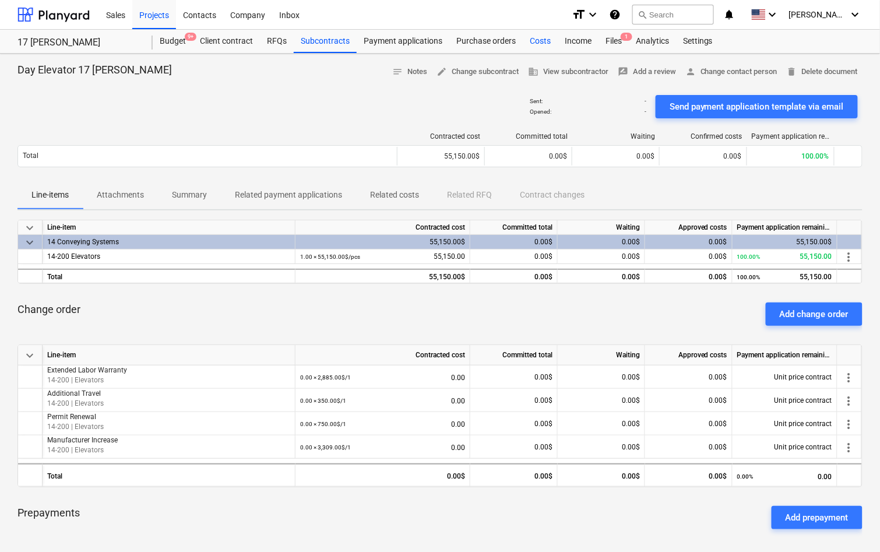
click at [544, 43] on div "Costs" at bounding box center [539, 41] width 35 height 23
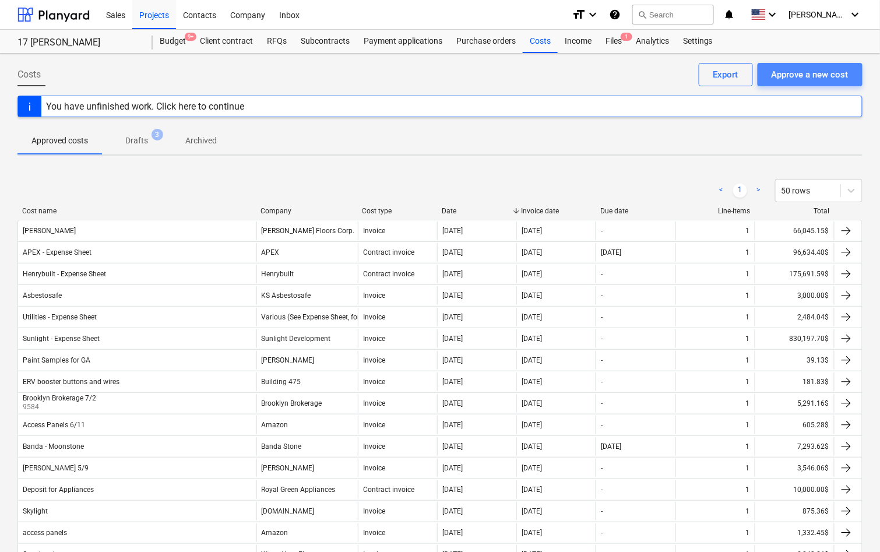
click at [841, 73] on div "Approve a new cost" at bounding box center [809, 74] width 77 height 15
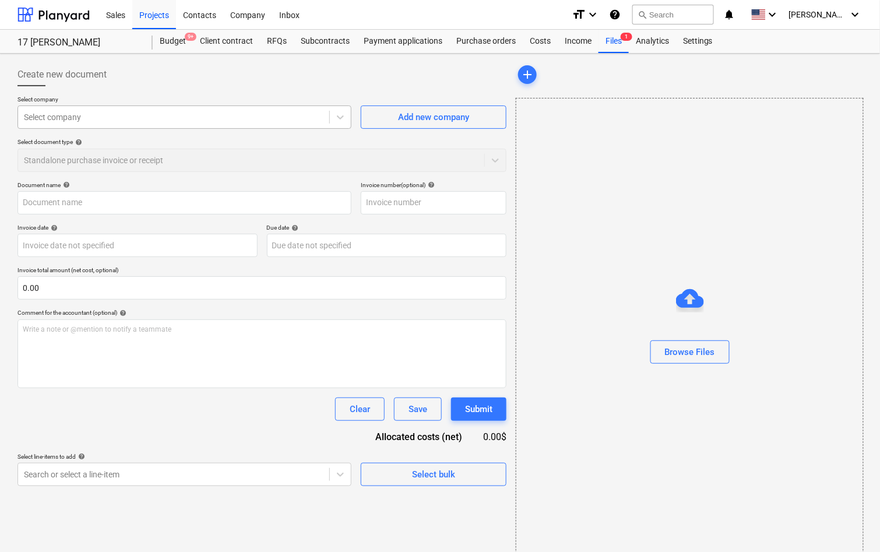
click at [231, 117] on div at bounding box center [173, 117] width 299 height 12
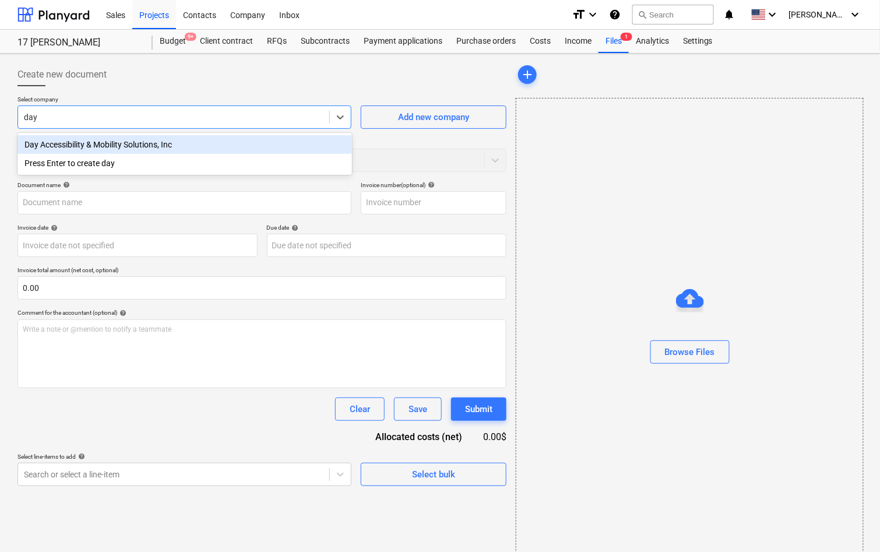
click at [149, 143] on div "Day Accessibility & Mobility Solutions, Inc" at bounding box center [184, 144] width 334 height 19
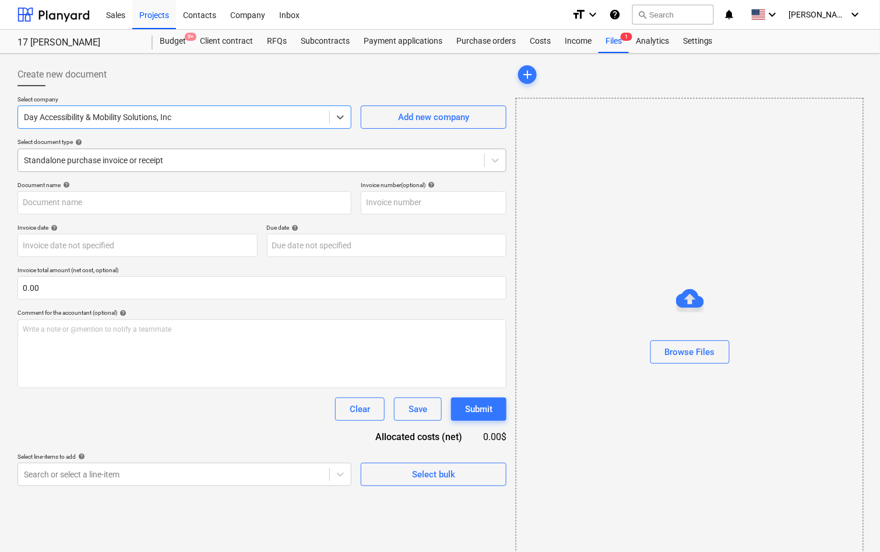
click at [143, 161] on div at bounding box center [251, 160] width 454 height 12
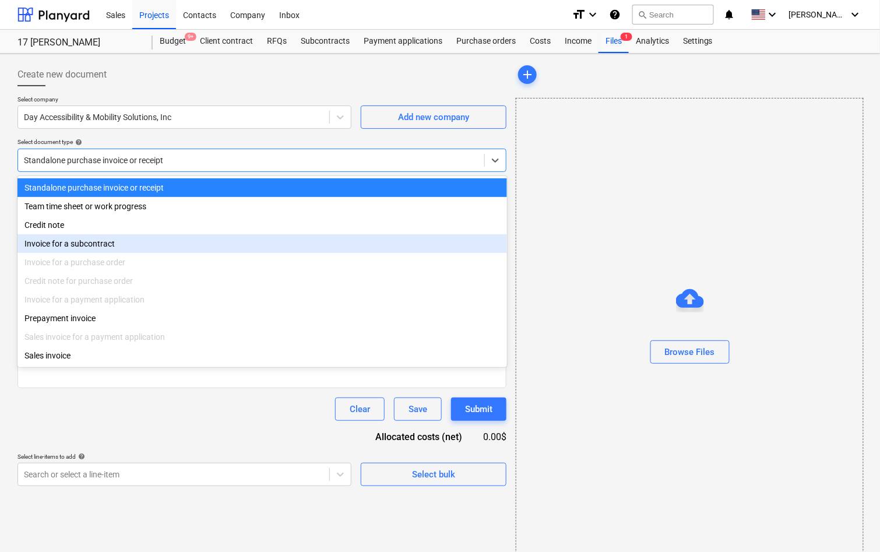
click at [108, 240] on div "Invoice for a subcontract" at bounding box center [261, 243] width 489 height 19
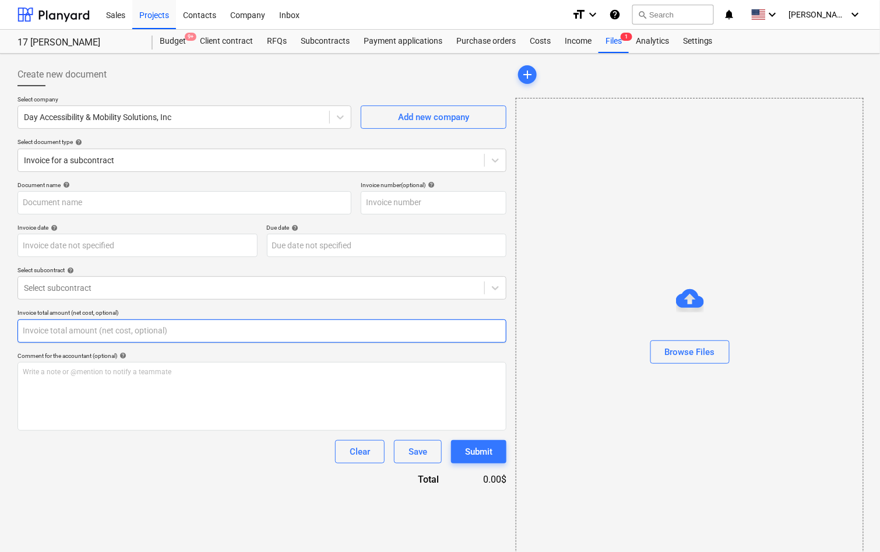
click at [114, 330] on input "text" at bounding box center [261, 330] width 489 height 23
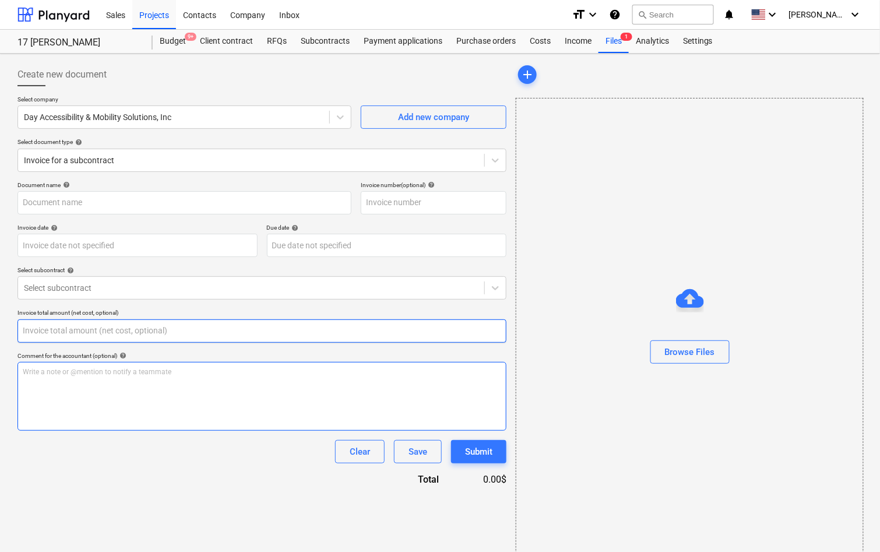
scroll to position [15, 0]
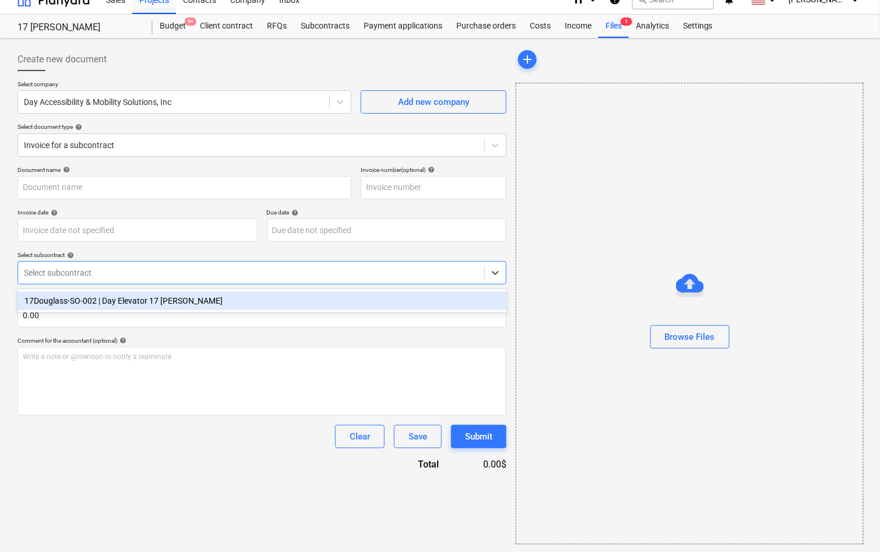
click at [168, 269] on div at bounding box center [251, 273] width 454 height 12
click at [161, 297] on div "17Douglass-SO-002 | Day Elevator 17 Douglass" at bounding box center [261, 300] width 489 height 19
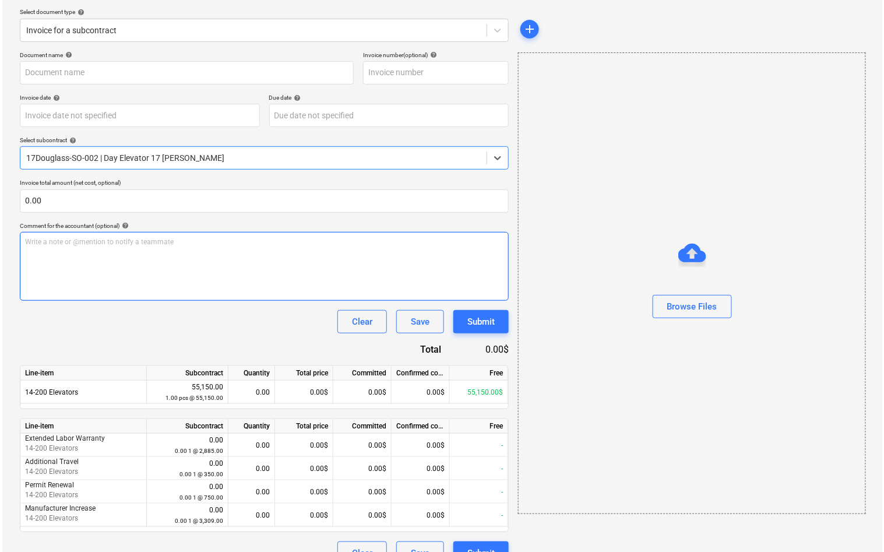
scroll to position [150, 0]
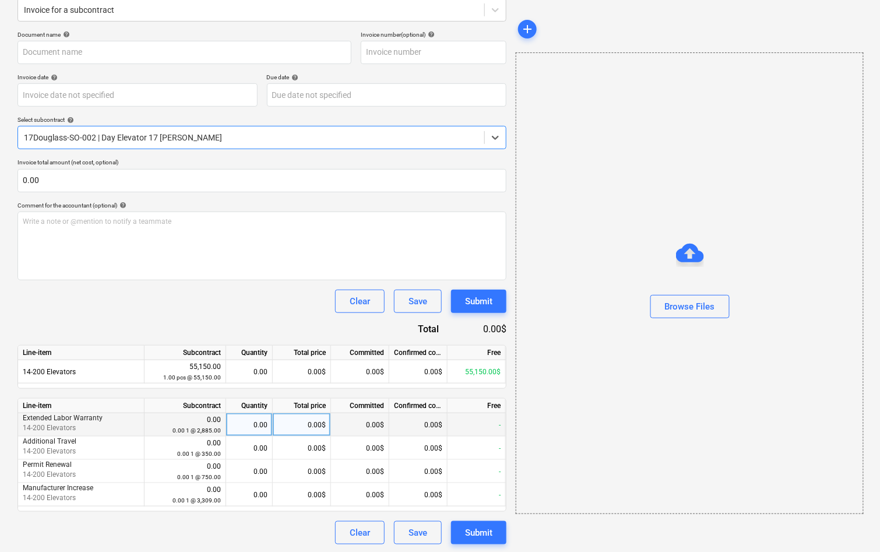
click at [315, 423] on div "0.00$" at bounding box center [302, 424] width 58 height 23
click at [288, 292] on div "Clear Save Submit" at bounding box center [261, 300] width 489 height 23
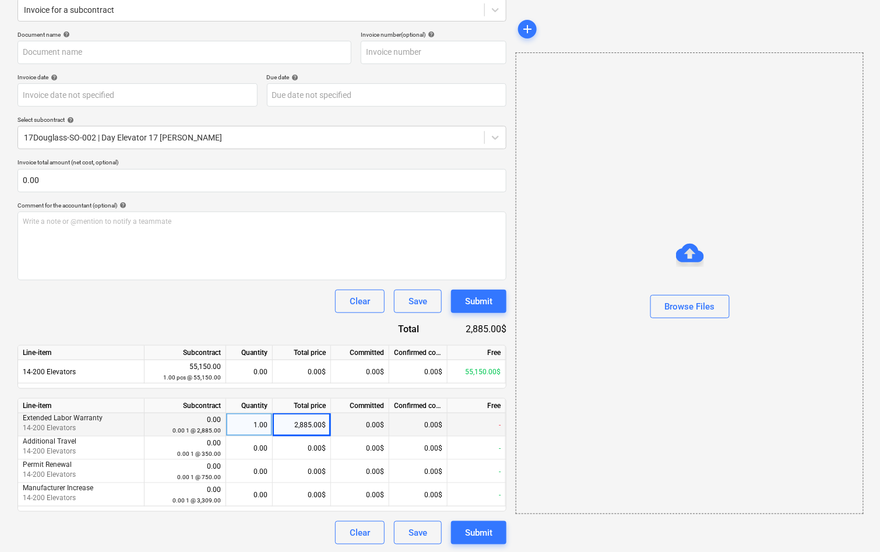
click at [313, 433] on div "2,885.00$" at bounding box center [302, 424] width 58 height 23
click at [317, 418] on input "2885" at bounding box center [302, 424] width 58 height 23
click at [350, 528] on div "Clear" at bounding box center [359, 532] width 20 height 15
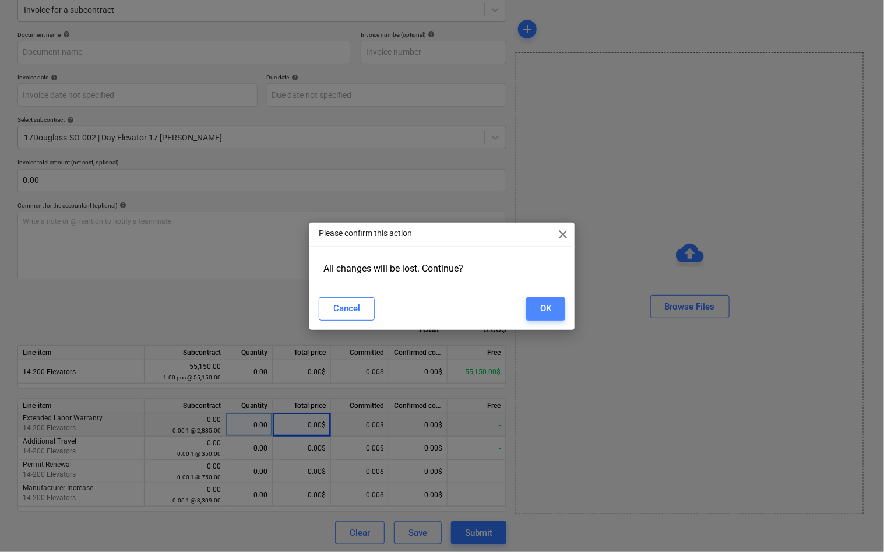
click at [557, 313] on button "OK" at bounding box center [545, 308] width 39 height 23
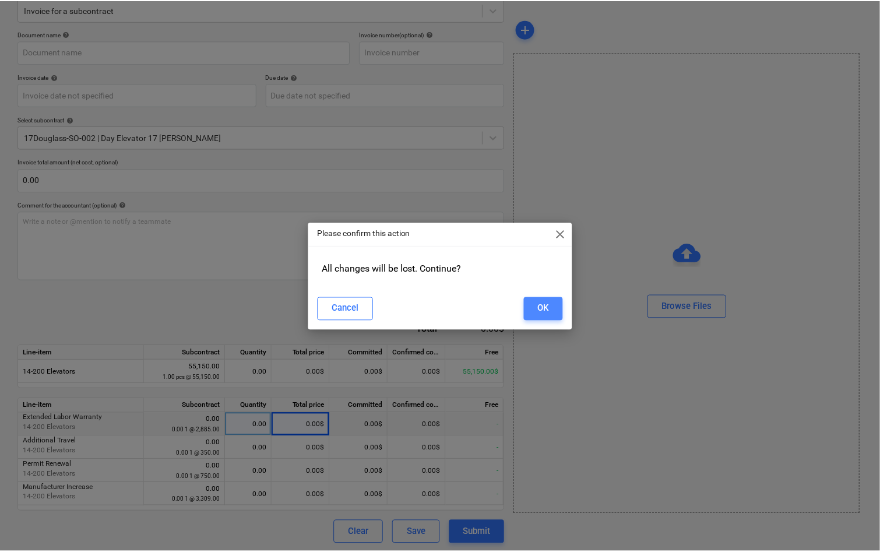
scroll to position [15, 0]
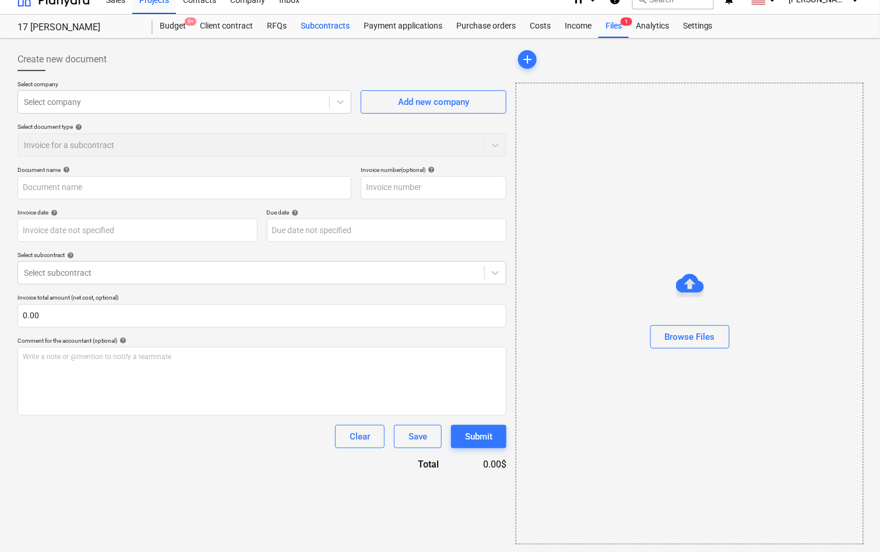
click at [329, 27] on div "Subcontracts" at bounding box center [325, 26] width 63 height 23
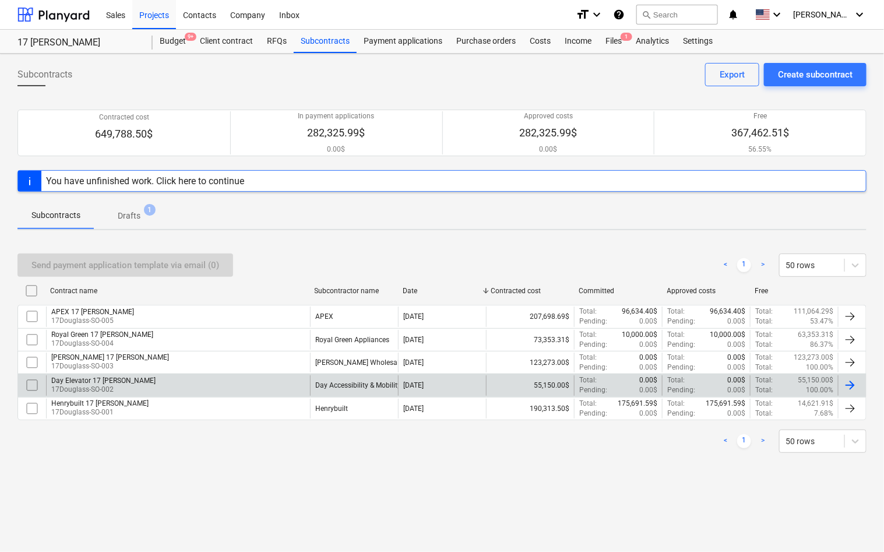
click at [102, 387] on p "17Douglass-SO-002" at bounding box center [103, 389] width 104 height 10
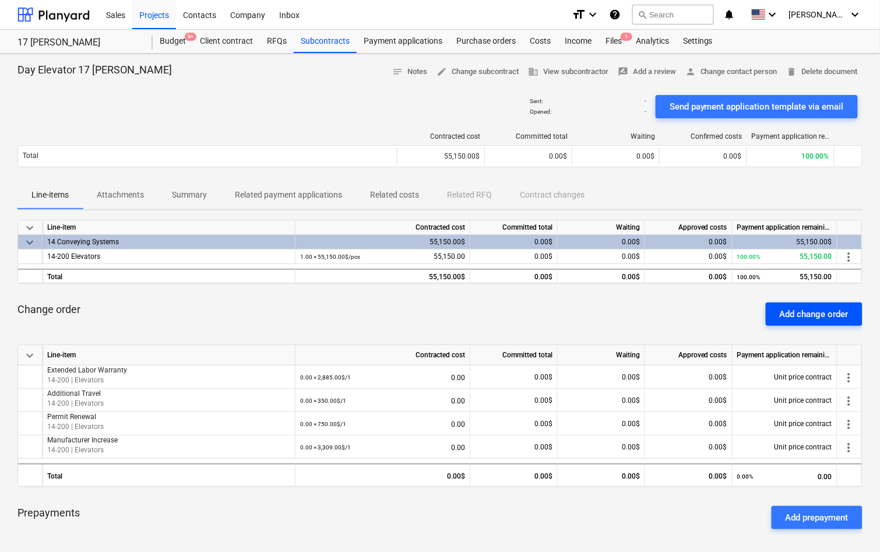
click at [821, 315] on div "Add change order" at bounding box center [813, 313] width 69 height 15
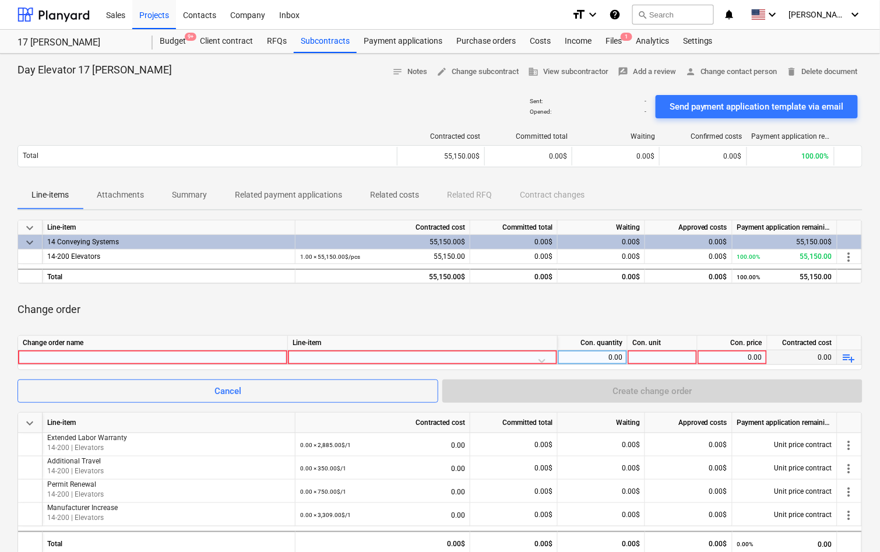
click at [274, 359] on div at bounding box center [153, 357] width 260 height 14
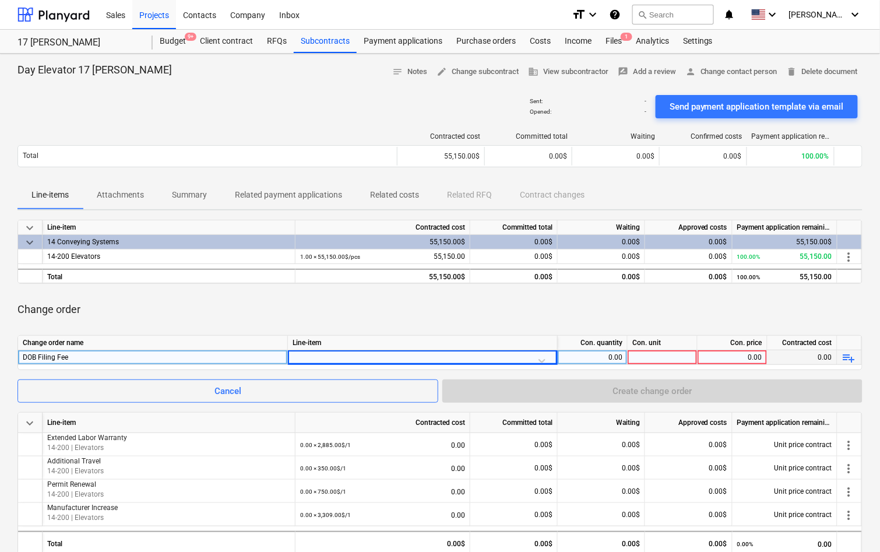
click at [336, 355] on div at bounding box center [422, 360] width 260 height 20
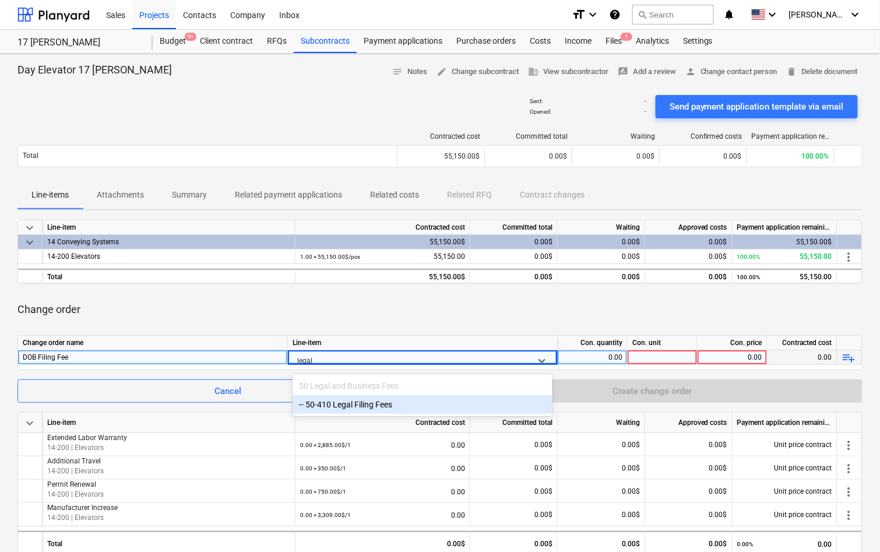
click at [404, 400] on div "-- 50-410 Legal Filing Fees" at bounding box center [422, 404] width 260 height 19
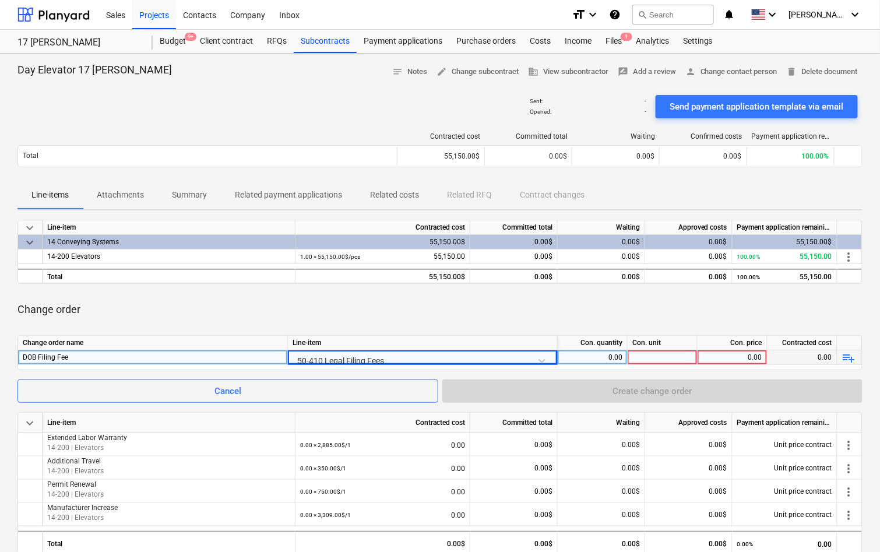
click at [422, 352] on div "50-410 Legal Filing Fees" at bounding box center [422, 360] width 260 height 20
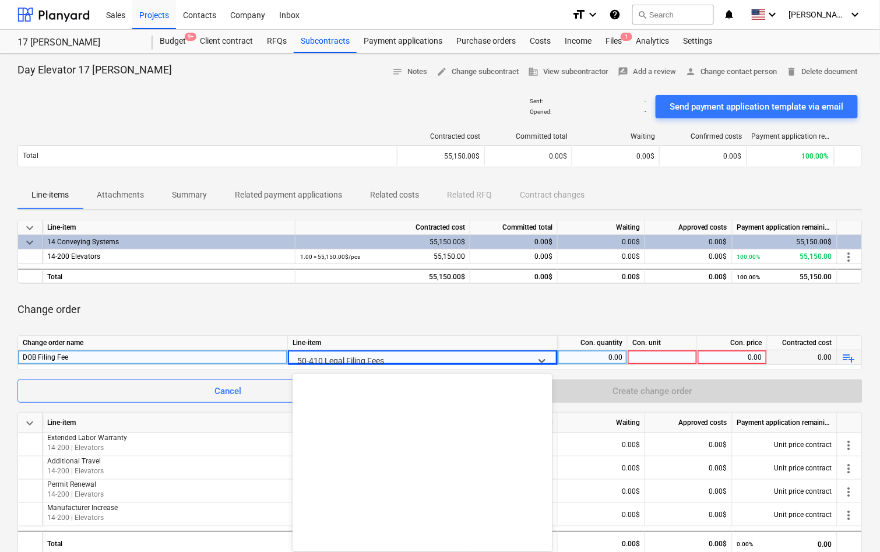
click at [422, 353] on div at bounding box center [411, 360] width 229 height 15
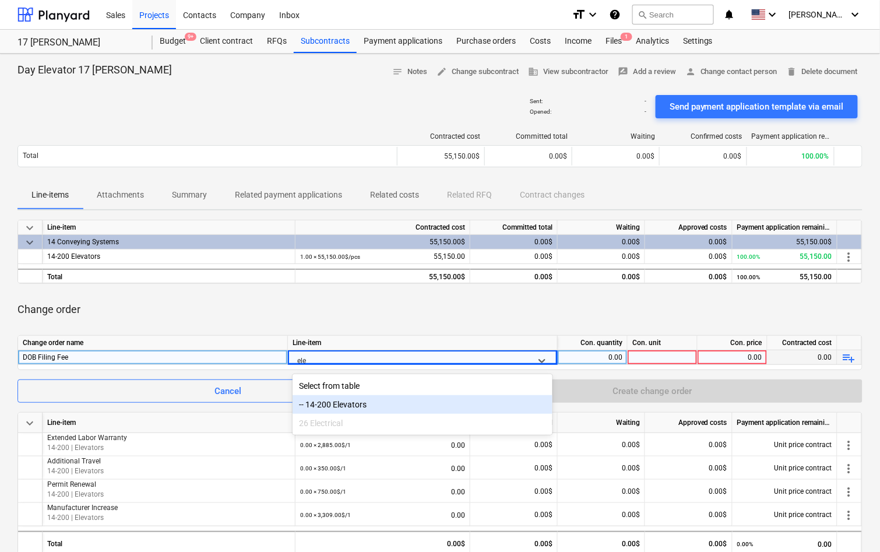
click at [389, 404] on div "-- 14-200 Elevators" at bounding box center [422, 404] width 260 height 19
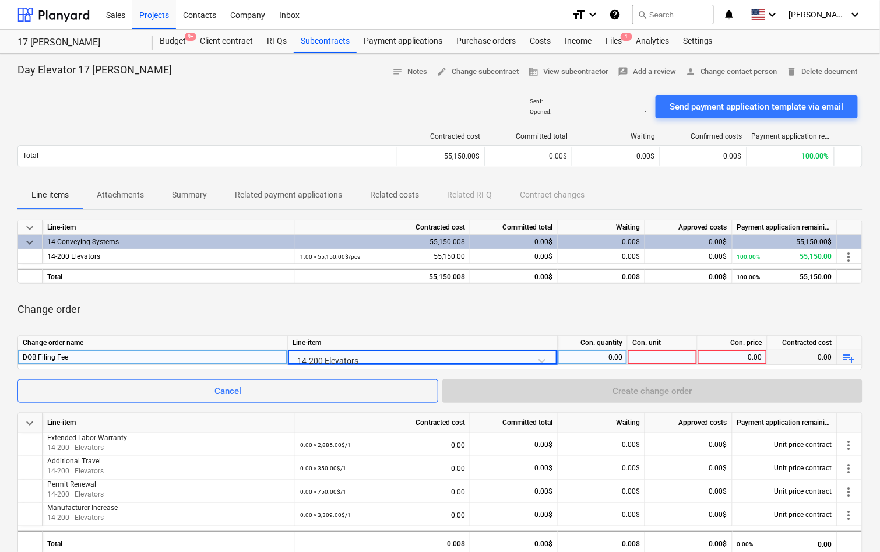
click at [407, 330] on div "keyboard_arrow_down Line-item Contracted cost Committed total Waiting Approved …" at bounding box center [439, 413] width 845 height 386
click at [672, 354] on div at bounding box center [662, 357] width 70 height 15
click at [735, 353] on div "0.00" at bounding box center [732, 357] width 60 height 15
click at [679, 348] on div "Con. unit" at bounding box center [662, 343] width 70 height 15
click at [679, 356] on div at bounding box center [662, 357] width 70 height 15
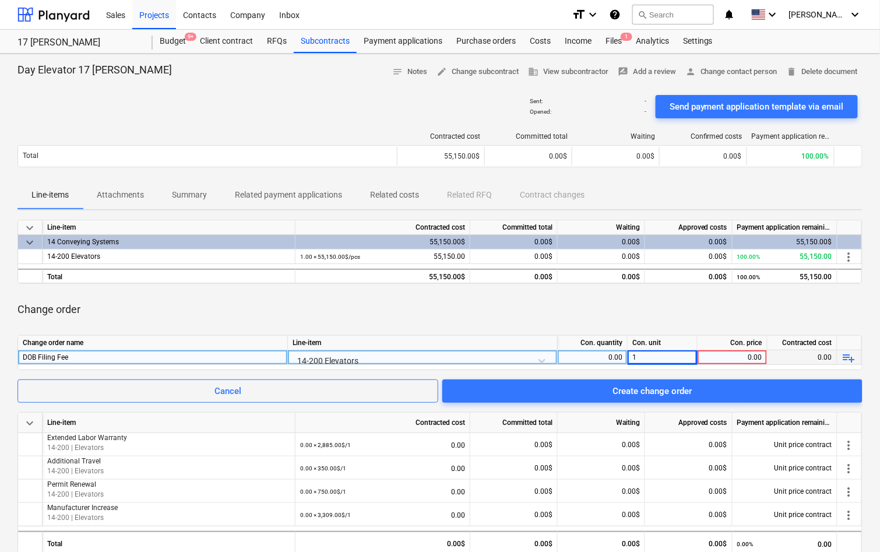
click at [747, 355] on div "0.00" at bounding box center [732, 357] width 60 height 15
click at [747, 354] on div "0.00" at bounding box center [732, 357] width 60 height 15
click at [729, 308] on div "Change order" at bounding box center [439, 309] width 845 height 33
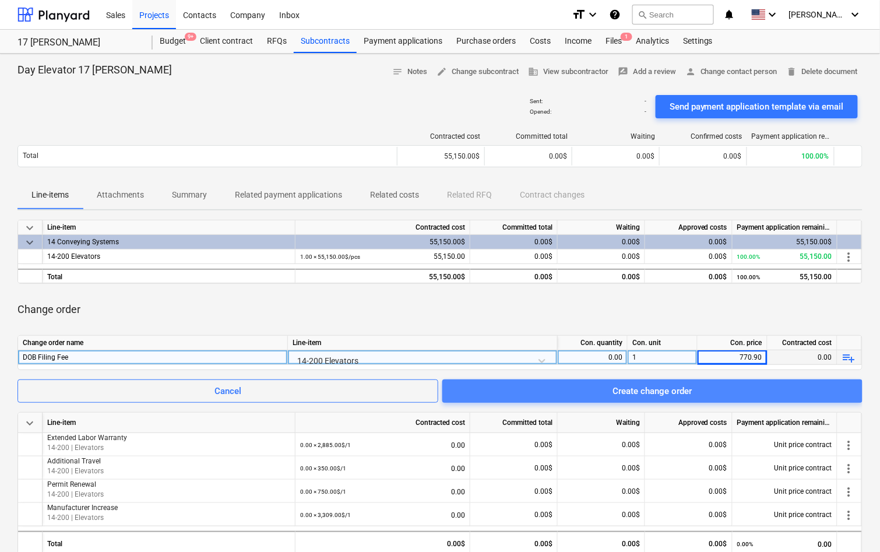
click at [731, 393] on span "Create change order" at bounding box center [652, 390] width 392 height 15
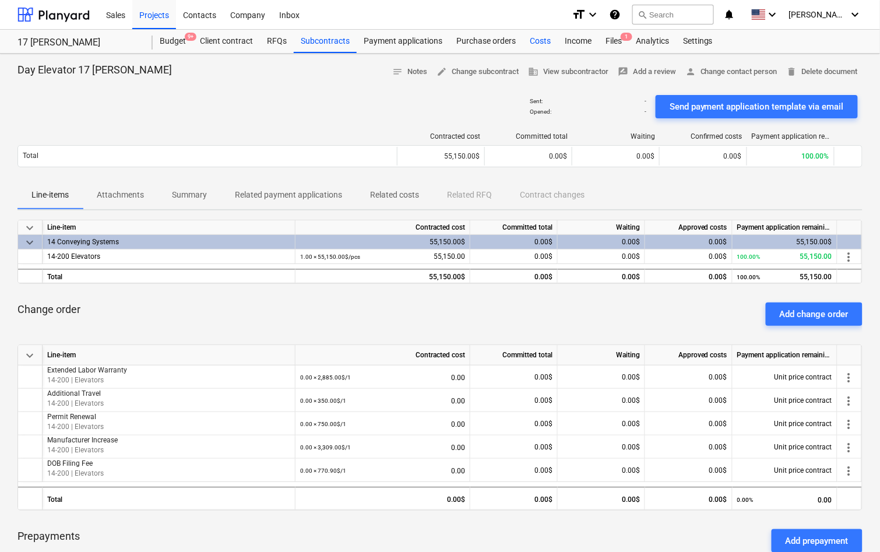
click at [553, 45] on div "Costs" at bounding box center [539, 41] width 35 height 23
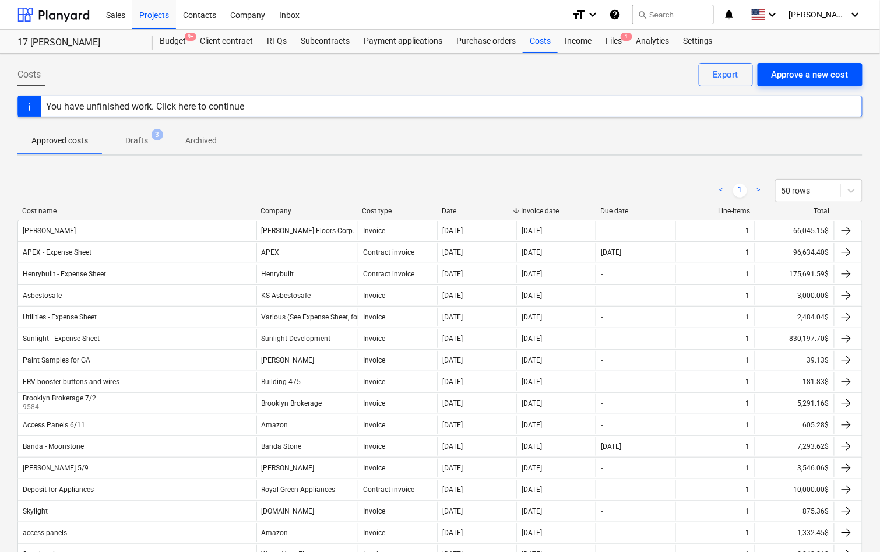
click at [818, 73] on div "Approve a new cost" at bounding box center [809, 74] width 77 height 15
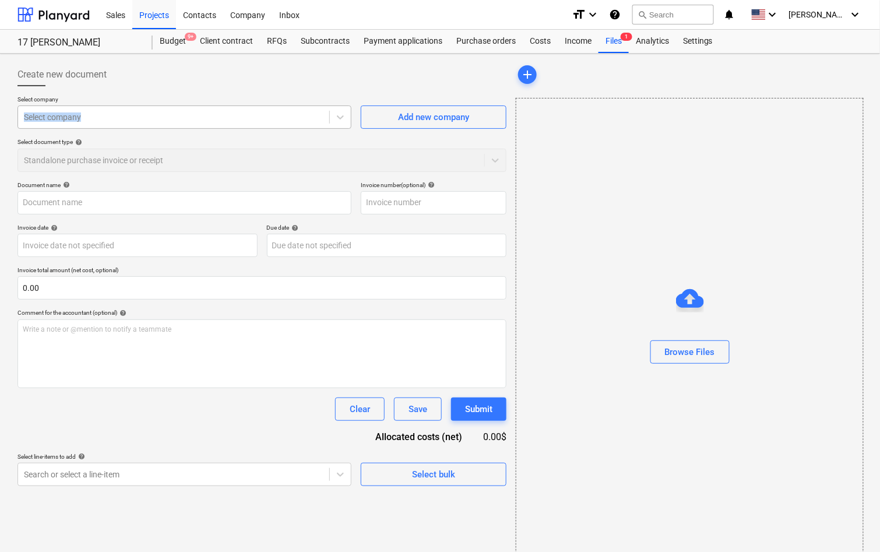
click at [175, 105] on div "Select company Select company" at bounding box center [184, 112] width 334 height 33
click at [168, 114] on div at bounding box center [173, 117] width 299 height 12
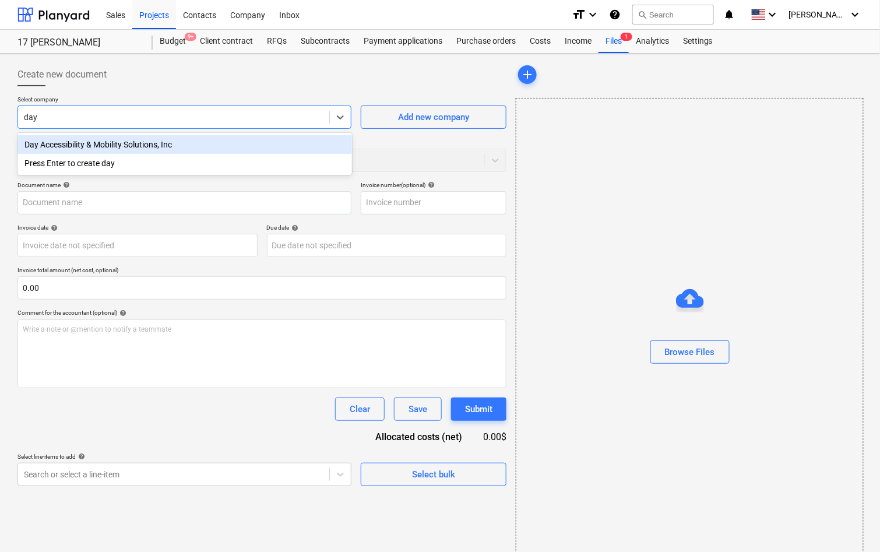
click at [153, 147] on div "Day Accessibility & Mobility Solutions, Inc" at bounding box center [184, 144] width 334 height 19
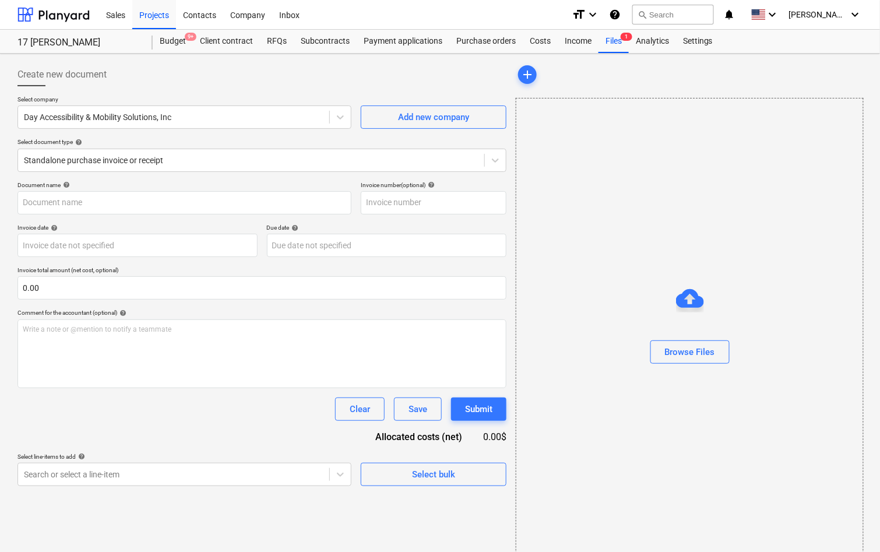
click at [150, 174] on div "Select company Day Accessibility & Mobility Solutions, Inc Add new company Sele…" at bounding box center [261, 139] width 489 height 86
click at [151, 161] on div at bounding box center [251, 160] width 454 height 12
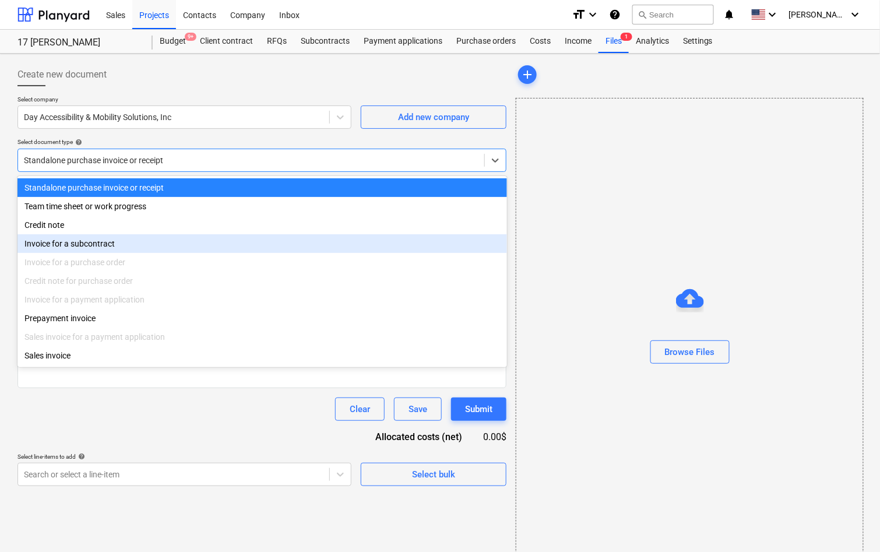
click at [124, 239] on div "Invoice for a subcontract" at bounding box center [261, 243] width 489 height 19
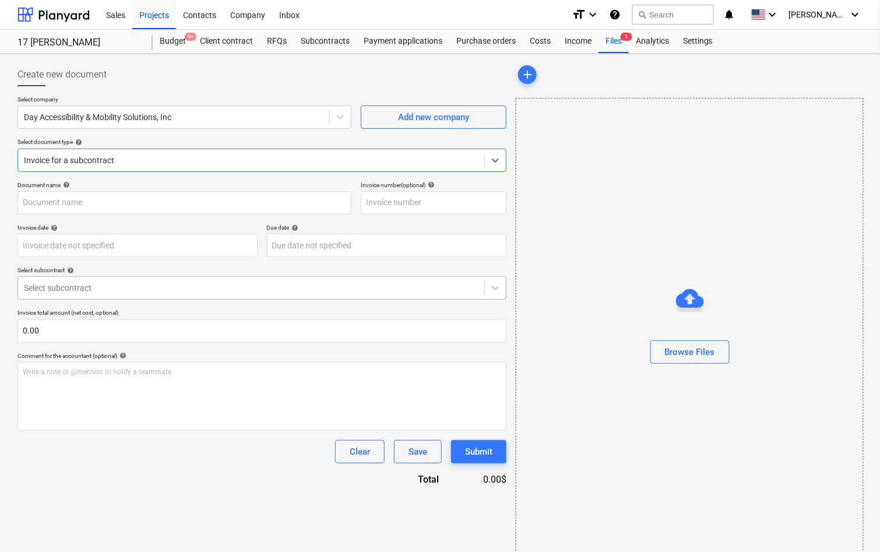
click at [123, 284] on div at bounding box center [251, 288] width 454 height 12
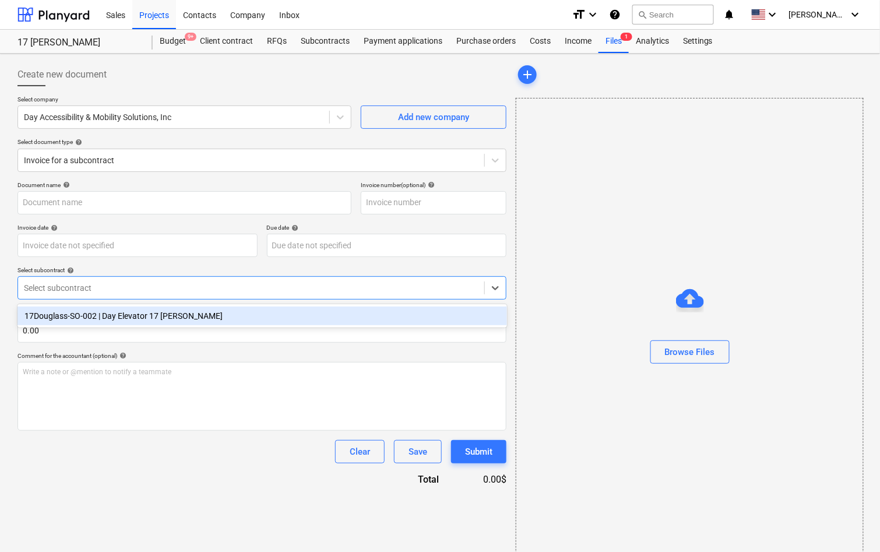
click at [112, 319] on div "17Douglass-SO-002 | Day Elevator 17 Douglass" at bounding box center [261, 315] width 489 height 19
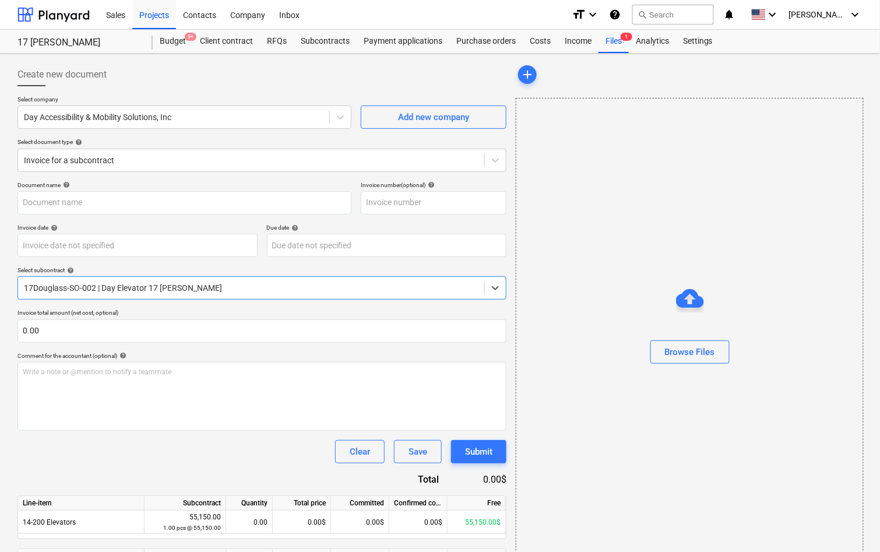
scroll to position [174, 0]
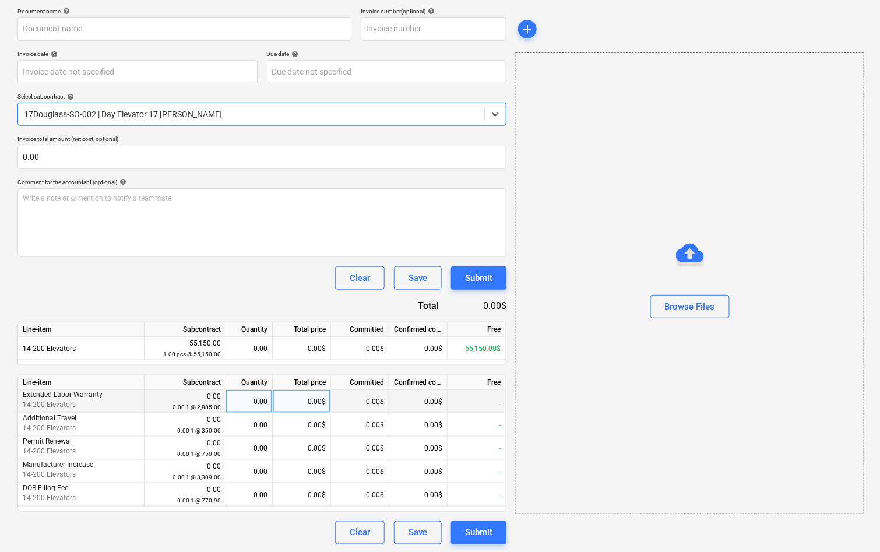
click at [309, 398] on div "0.00$" at bounding box center [302, 401] width 58 height 23
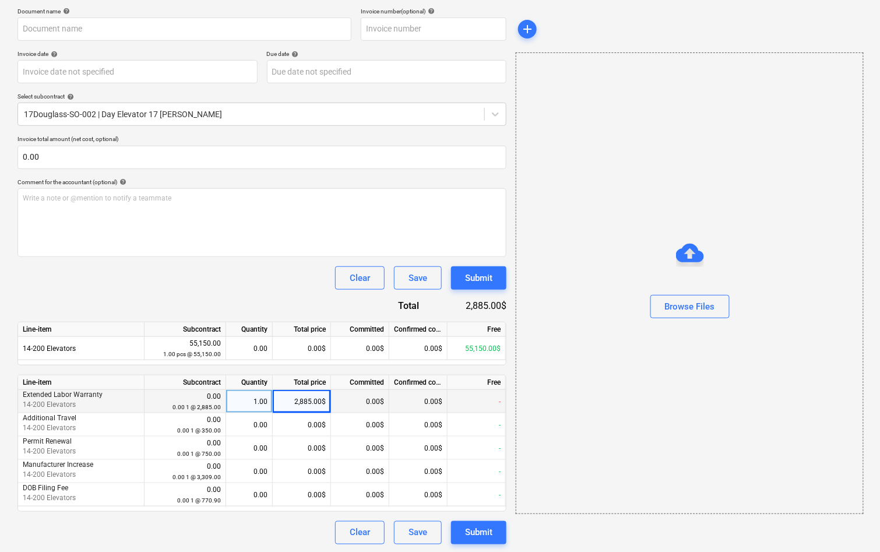
click at [279, 274] on div "Clear Save Submit" at bounding box center [261, 277] width 489 height 23
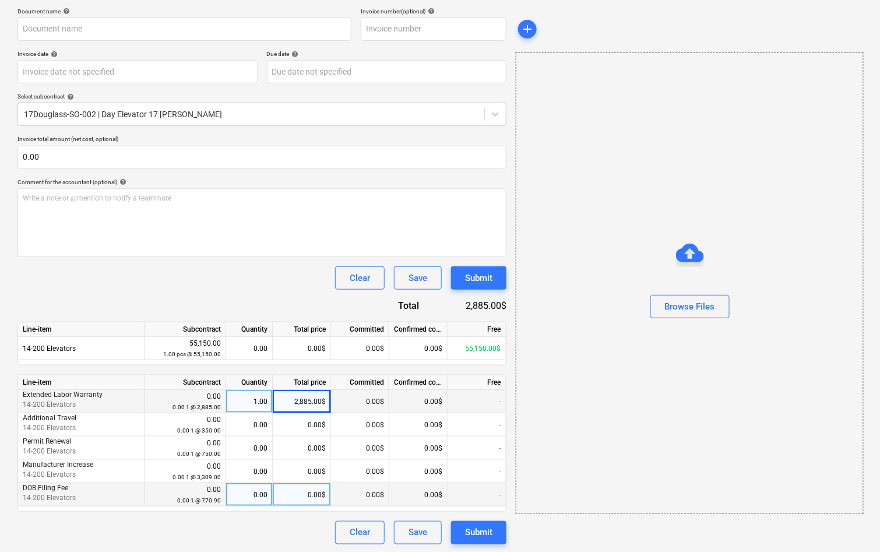
click at [305, 493] on div "0.00$" at bounding box center [302, 494] width 58 height 23
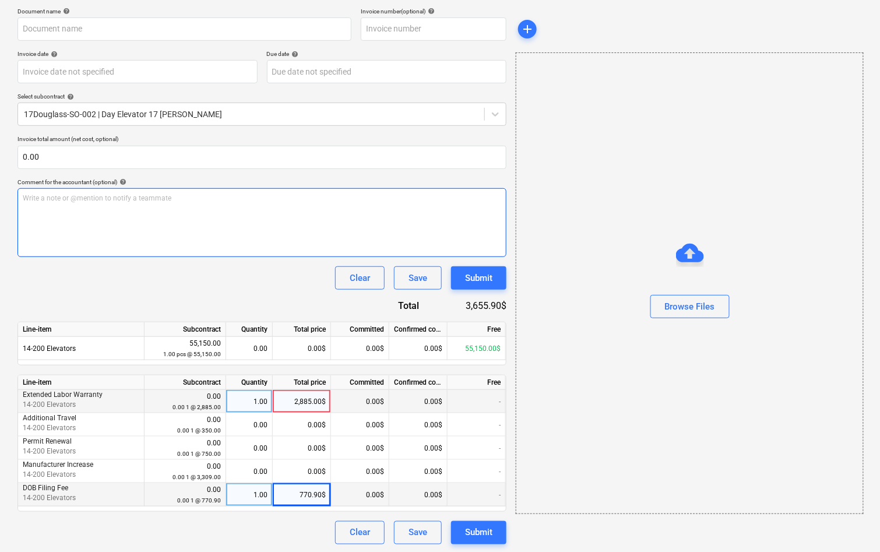
click at [229, 217] on div "Write a note or @mention to notify a teammate ﻿" at bounding box center [261, 222] width 489 height 69
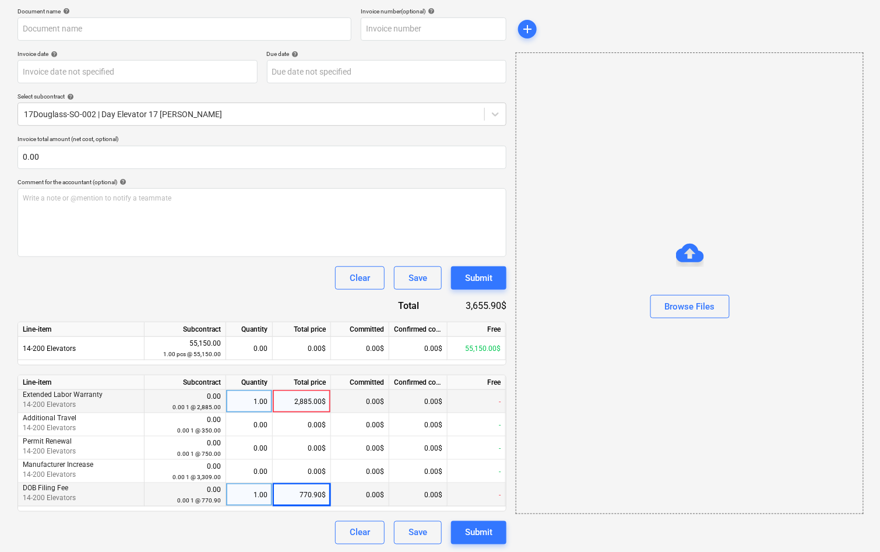
click at [305, 401] on div "2,885.00$" at bounding box center [302, 401] width 58 height 23
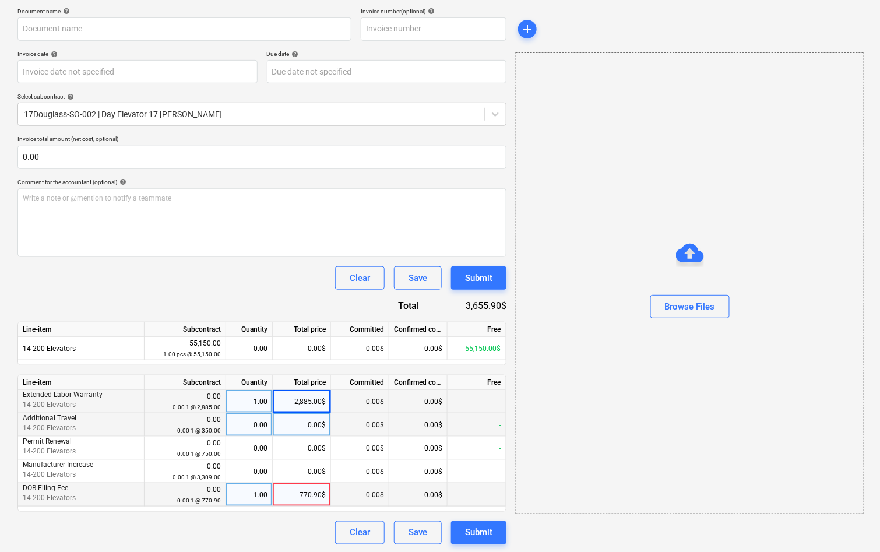
click at [324, 418] on div "0.00$" at bounding box center [302, 424] width 58 height 23
click at [320, 408] on div "2,885.00$" at bounding box center [302, 401] width 58 height 23
click at [354, 410] on div "0.00$" at bounding box center [360, 401] width 58 height 23
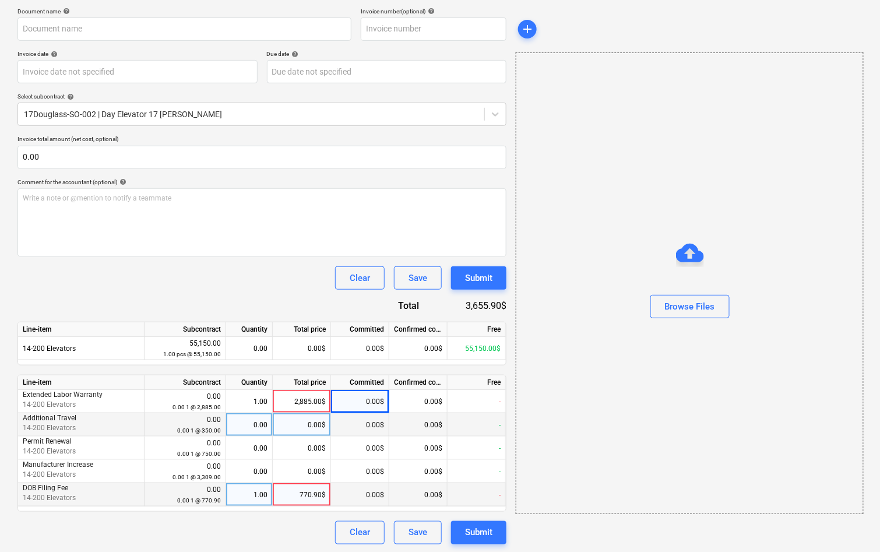
click at [291, 291] on div "Document name help Invoice number (optional) help Invoice date help Press the d…" at bounding box center [261, 276] width 489 height 536
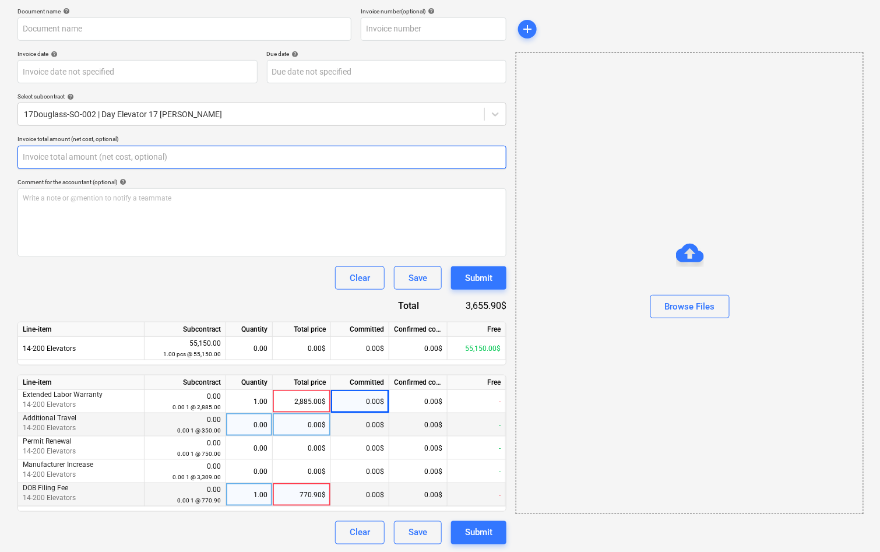
click at [145, 154] on input "text" at bounding box center [261, 157] width 489 height 23
paste input "33,988.40"
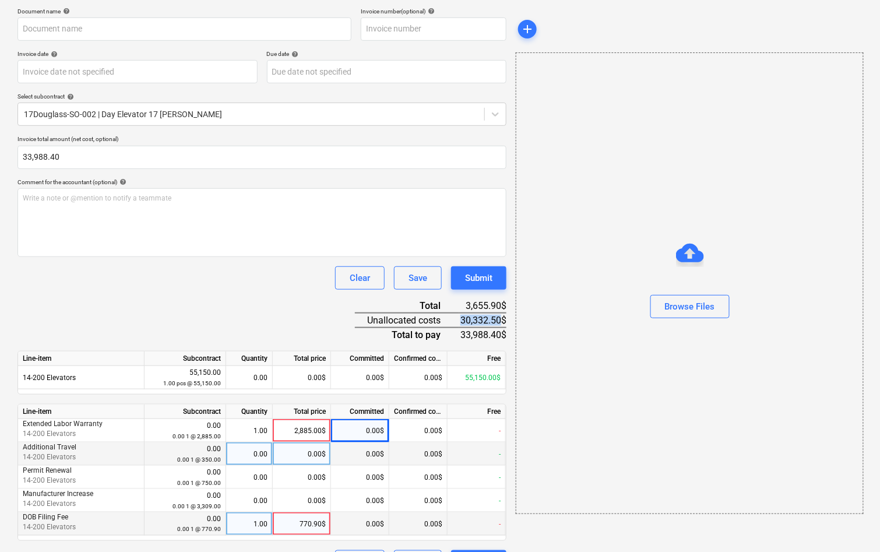
drag, startPoint x: 500, startPoint y: 319, endPoint x: 459, endPoint y: 320, distance: 41.4
click at [459, 320] on div "30,332.50$" at bounding box center [482, 320] width 47 height 15
copy div "30,332.50"
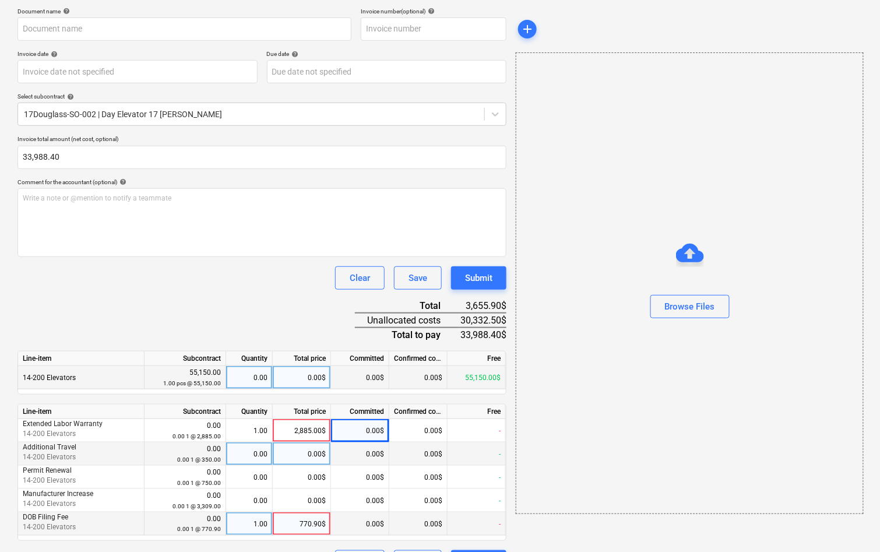
click at [317, 374] on div "0.00$" at bounding box center [302, 377] width 58 height 23
click at [268, 270] on div "Clear Save Submit" at bounding box center [261, 277] width 489 height 23
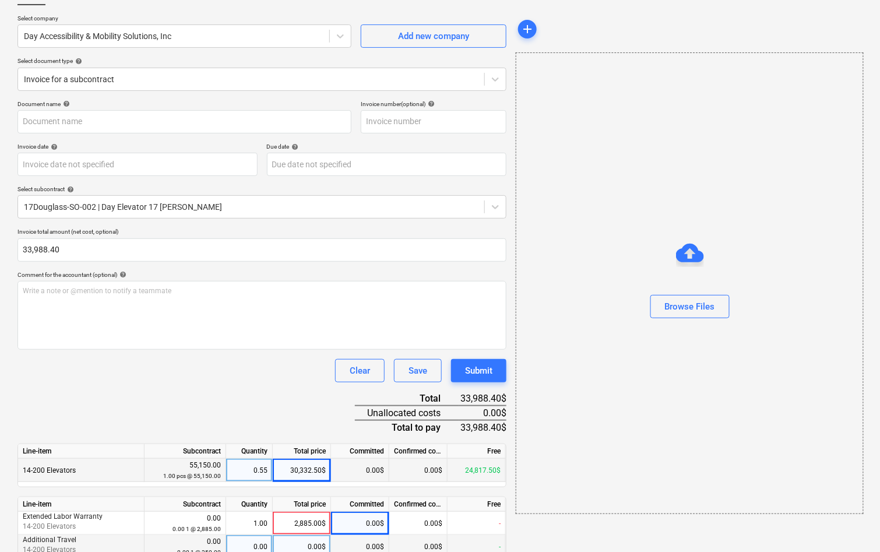
scroll to position [203, 0]
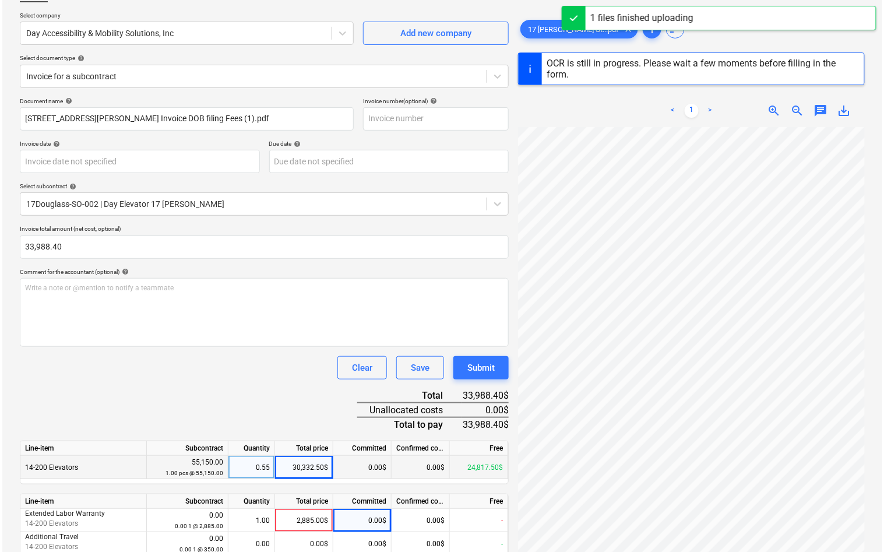
scroll to position [52, 0]
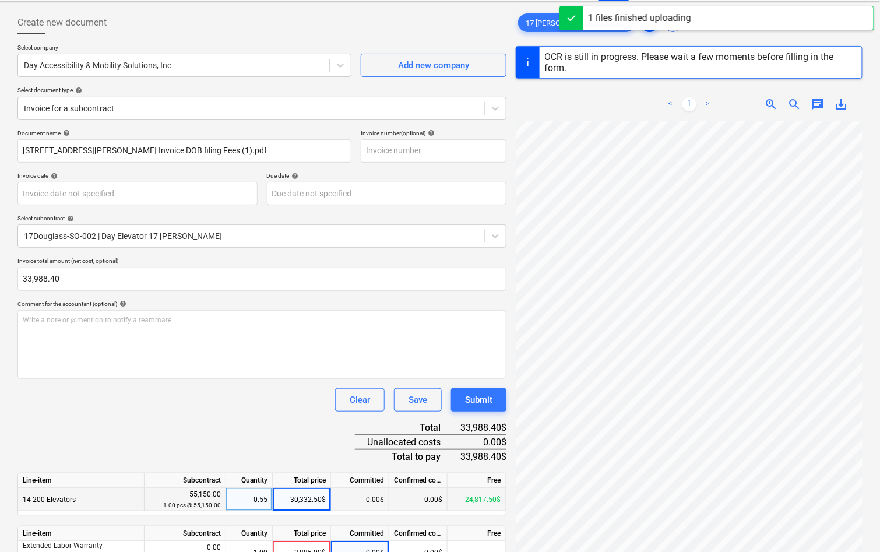
click at [640, 31] on button "add" at bounding box center [649, 22] width 19 height 19
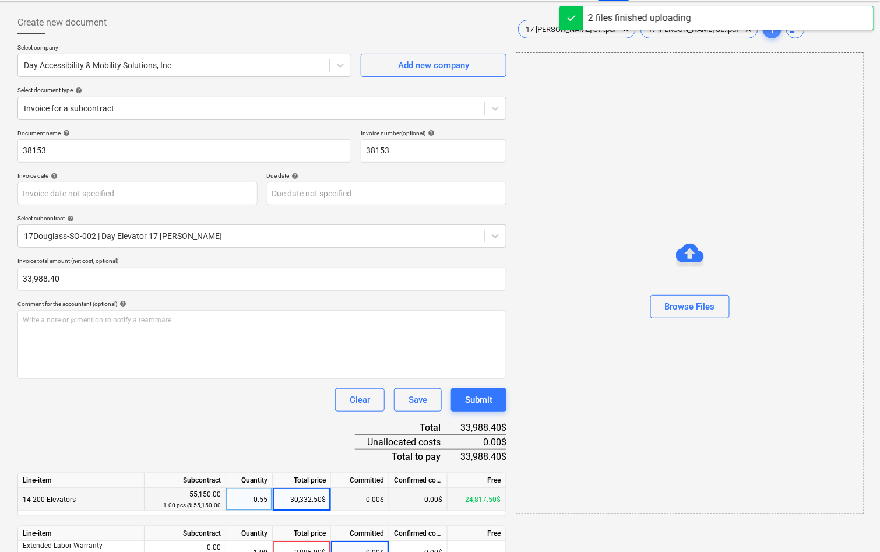
click at [765, 36] on span "add" at bounding box center [772, 29] width 14 height 14
click at [762, 37] on button "add" at bounding box center [771, 29] width 19 height 19
click at [765, 36] on span "add" at bounding box center [772, 29] width 14 height 14
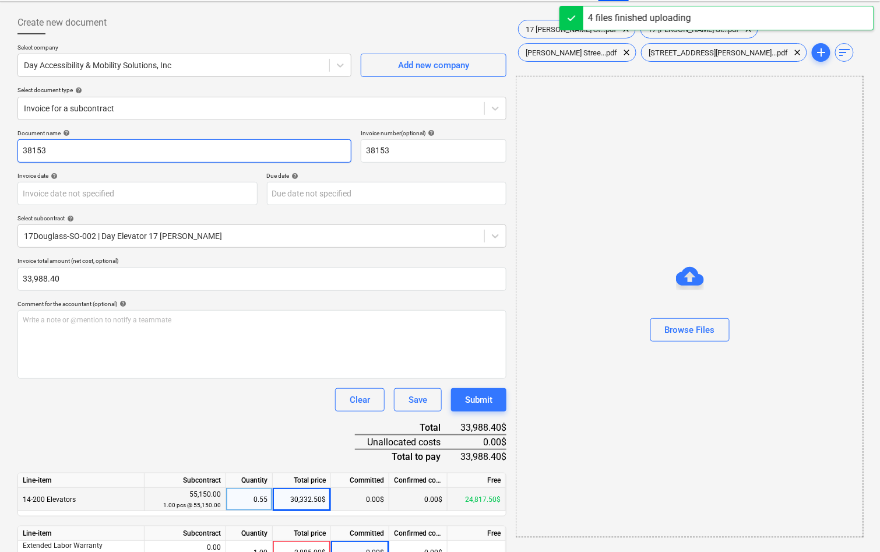
click at [146, 156] on input "38153" at bounding box center [184, 150] width 334 height 23
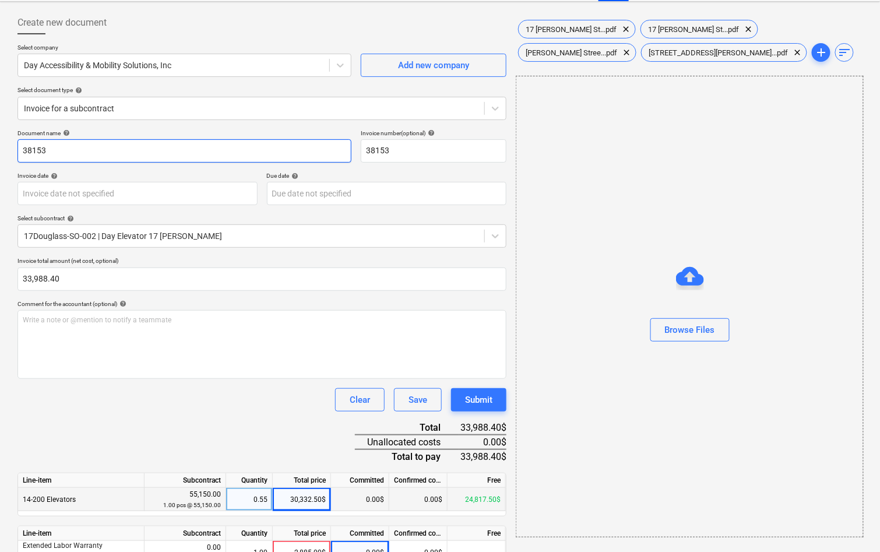
click at [146, 156] on input "38153" at bounding box center [184, 150] width 334 height 23
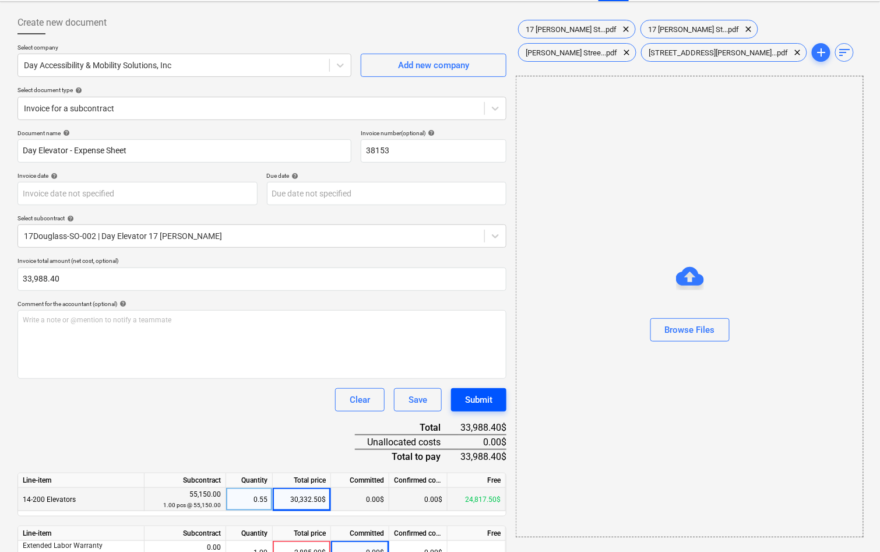
click at [492, 401] on div "Submit" at bounding box center [478, 399] width 27 height 15
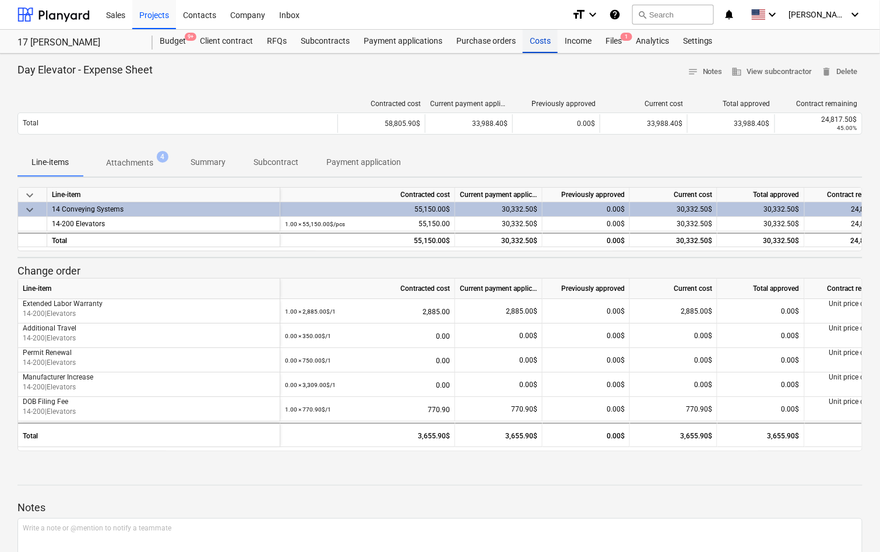
click at [537, 46] on div "Costs" at bounding box center [539, 41] width 35 height 23
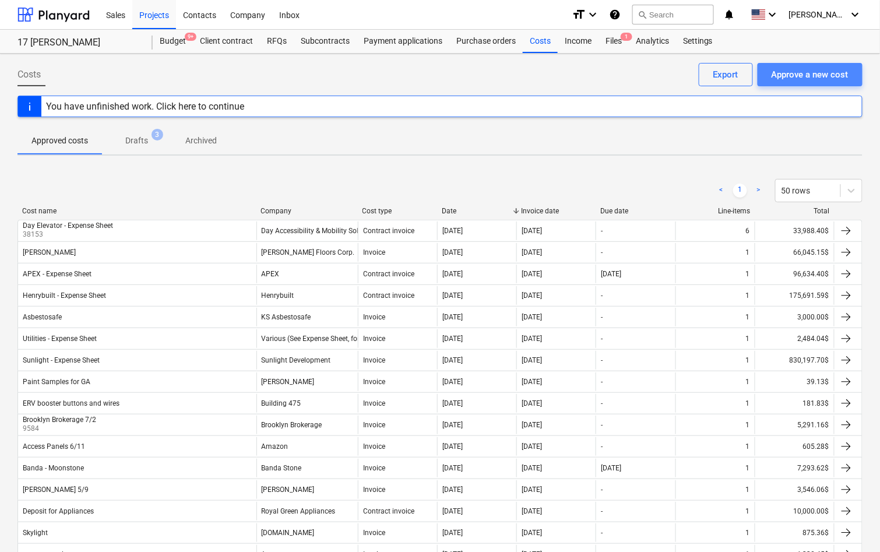
click at [816, 82] on button "Approve a new cost" at bounding box center [809, 74] width 105 height 23
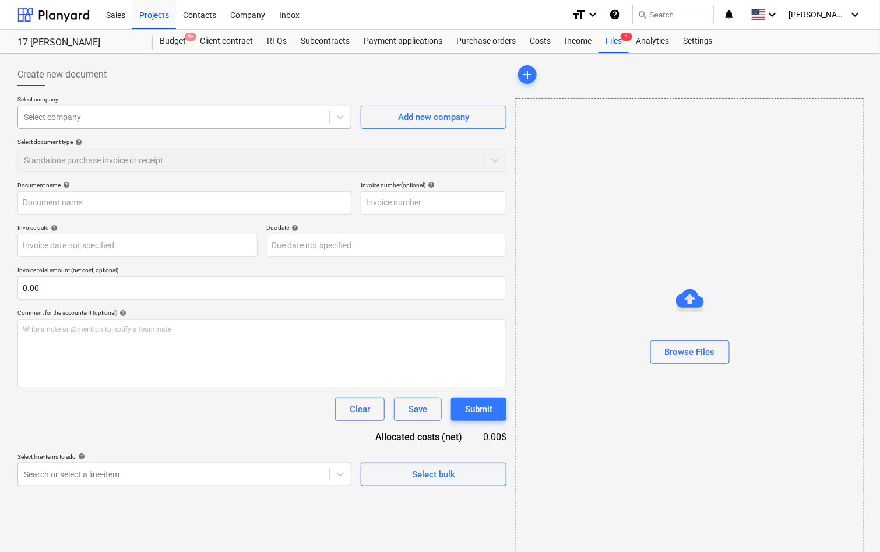
click at [150, 105] on div "Select company" at bounding box center [184, 116] width 334 height 23
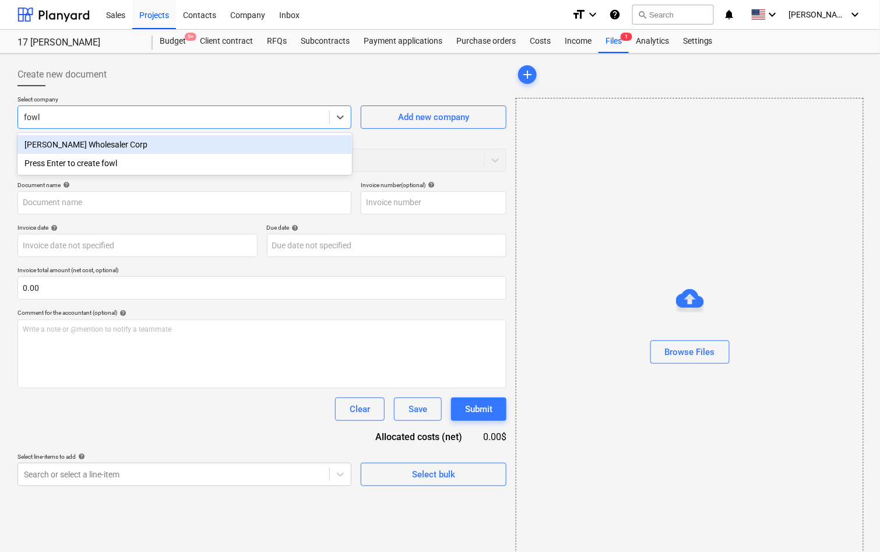
click at [81, 149] on div "Fowler Wholesaler Corp" at bounding box center [184, 144] width 334 height 19
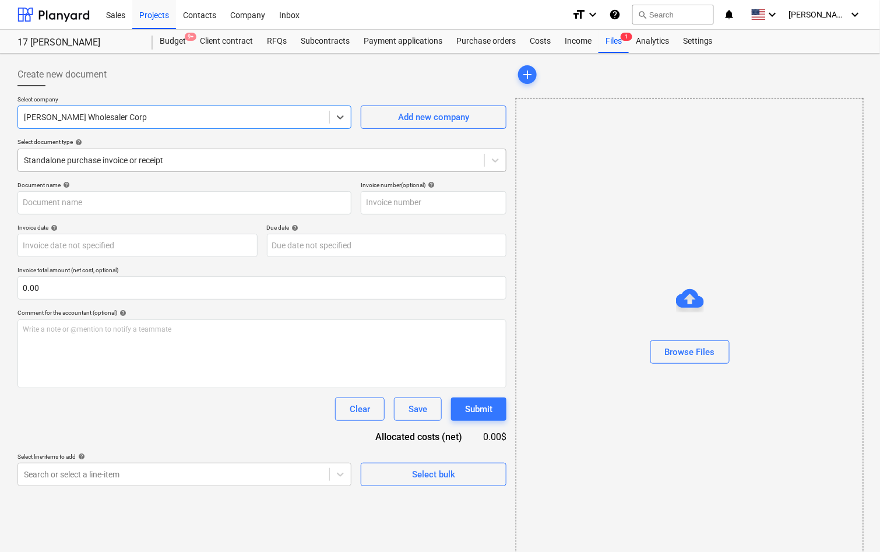
click at [109, 171] on div "Select company option Fowler Wholesaler Corp , selected. Select is focused ,typ…" at bounding box center [261, 139] width 489 height 86
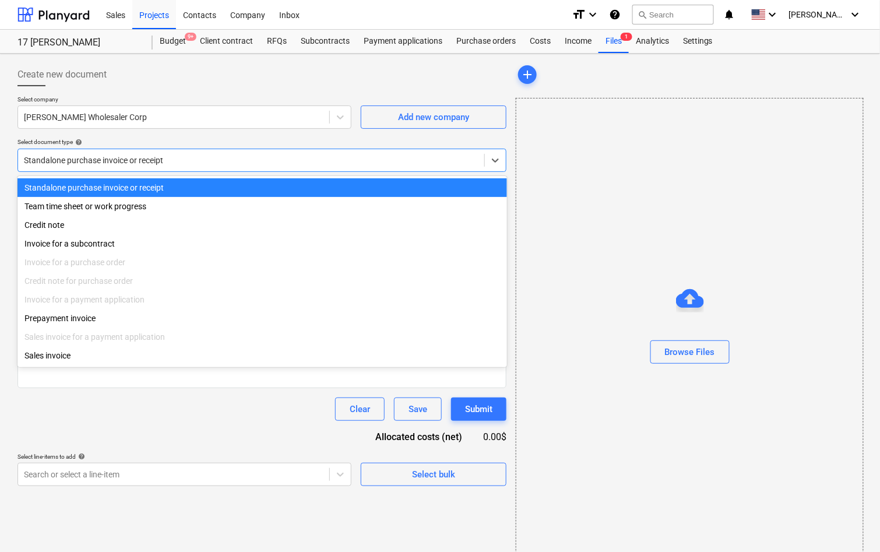
click at [109, 164] on div at bounding box center [251, 160] width 454 height 12
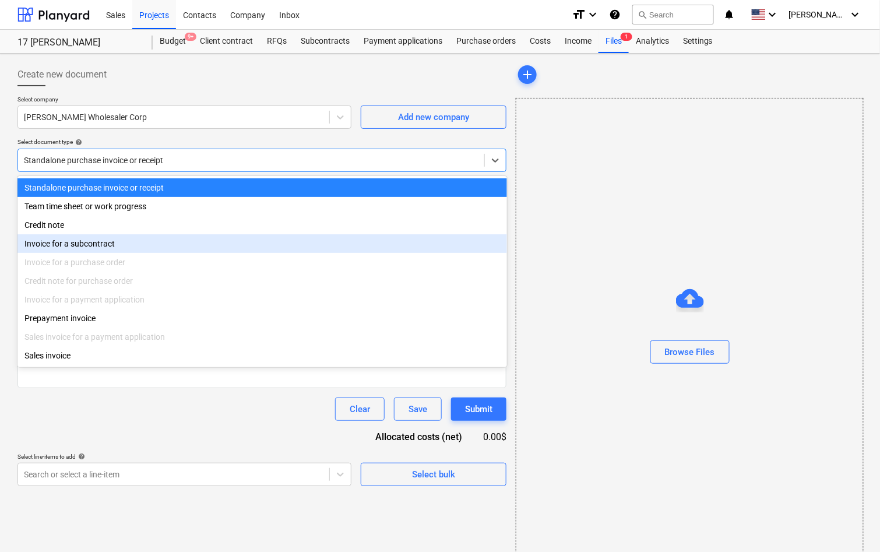
click at [87, 242] on div "Invoice for a subcontract" at bounding box center [261, 243] width 489 height 19
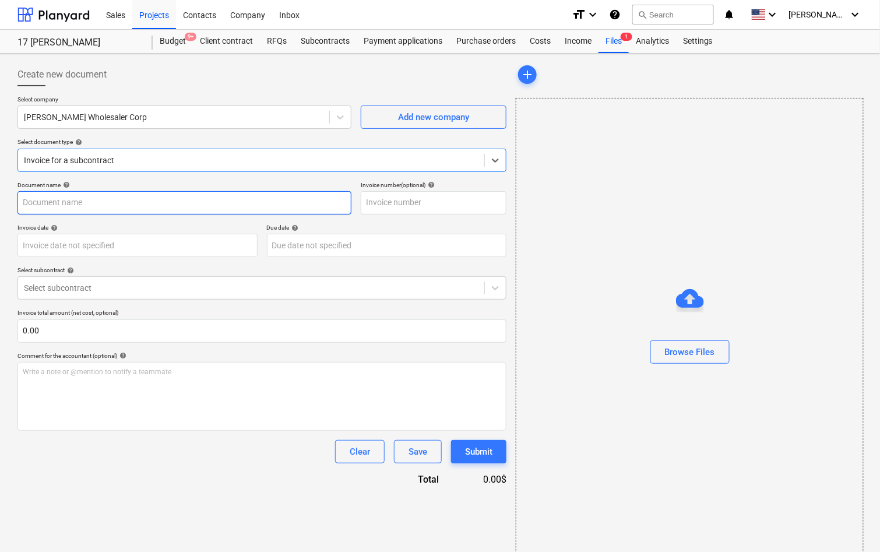
click at [114, 204] on input "text" at bounding box center [184, 202] width 334 height 23
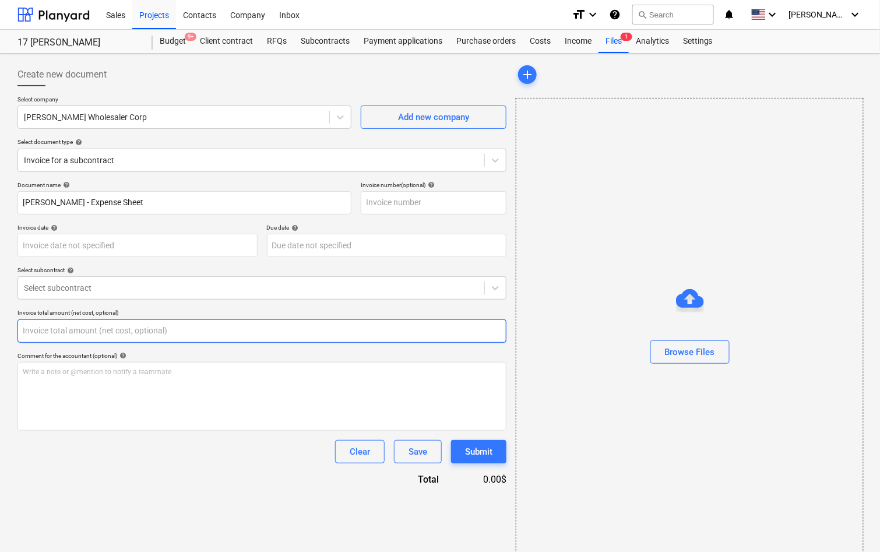
click at [111, 330] on input "text" at bounding box center [261, 330] width 489 height 23
paste input "49,069.20"
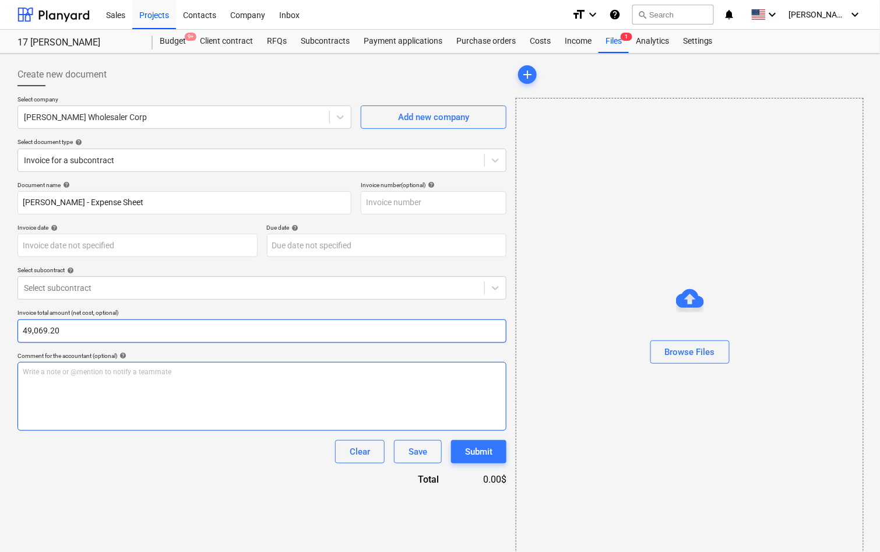
scroll to position [15, 0]
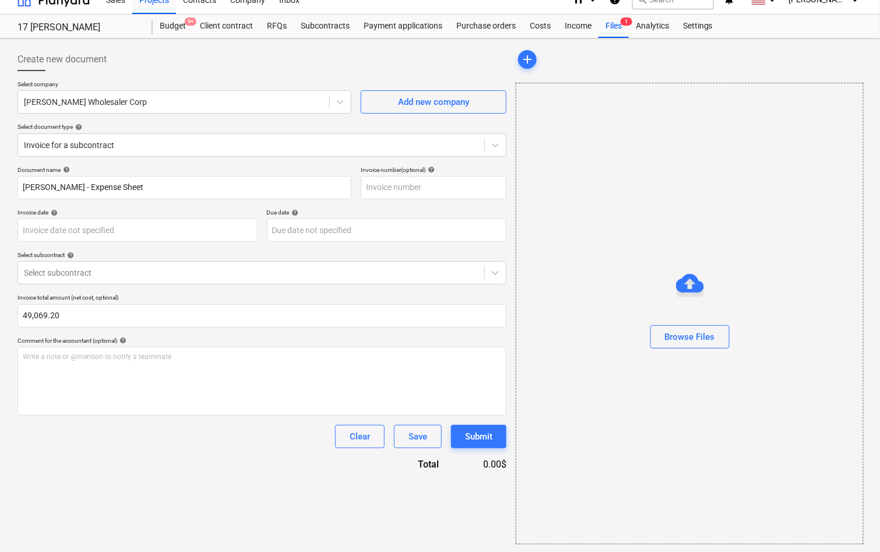
click at [318, 258] on p "Select subcontract help" at bounding box center [261, 256] width 489 height 10
click at [318, 271] on div at bounding box center [251, 273] width 454 height 12
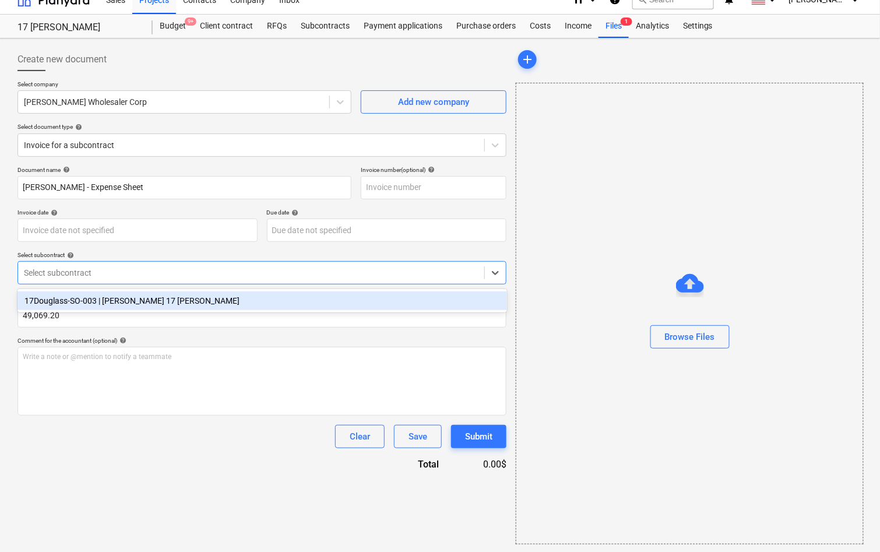
click at [309, 289] on div "17Douglass-SO-003 | Fowler 17 Douglass" at bounding box center [261, 300] width 489 height 23
click at [306, 303] on div "17Douglass-SO-003 | Fowler 17 Douglass" at bounding box center [261, 300] width 489 height 19
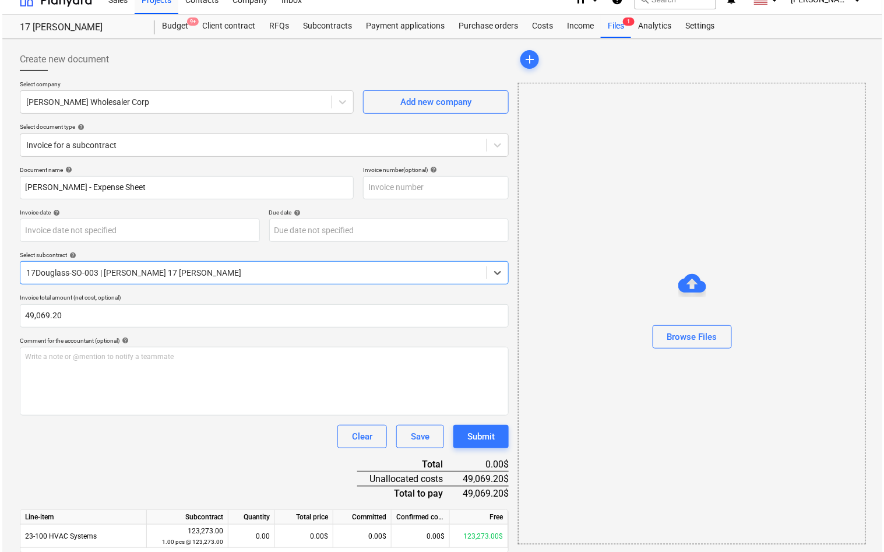
scroll to position [56, 0]
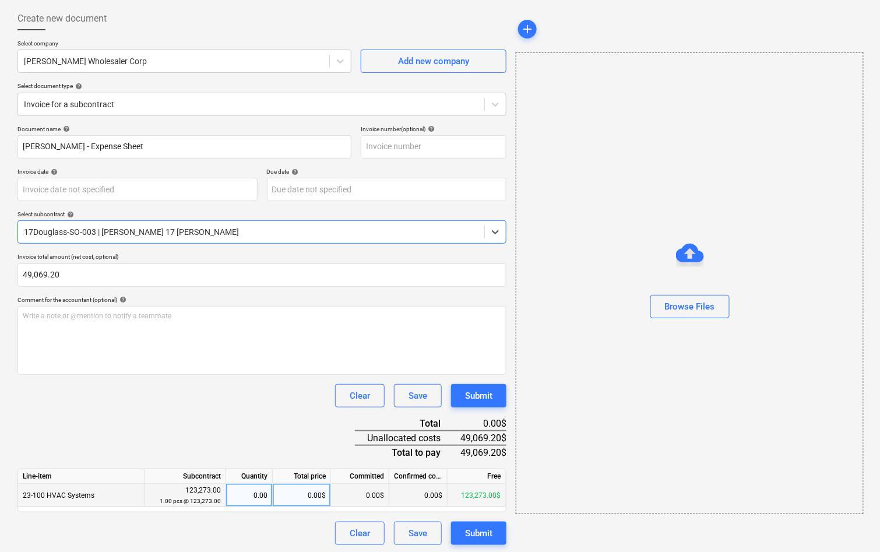
click at [310, 493] on div "0.00$" at bounding box center [302, 494] width 58 height 23
click at [295, 438] on div "Document name help Fowler - Expense Sheet Invoice number (optional) help Invoic…" at bounding box center [261, 334] width 489 height 419
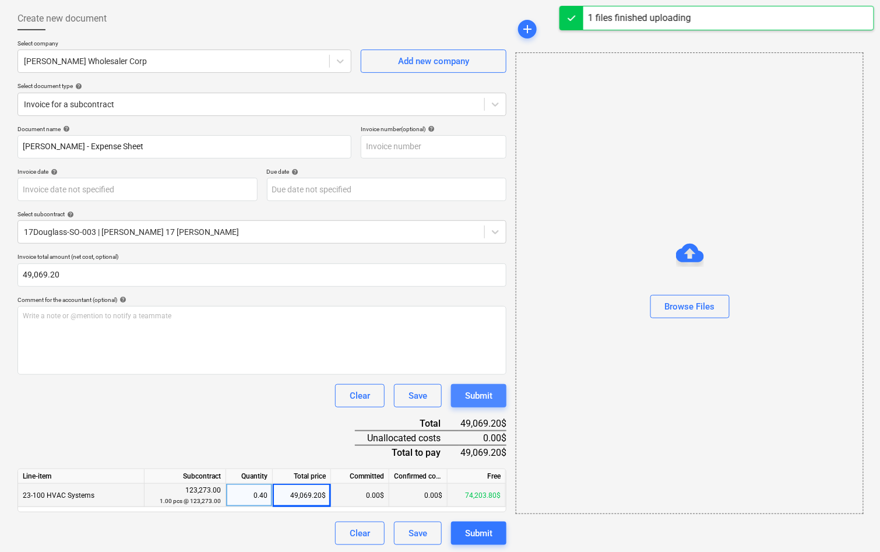
click at [473, 402] on button "Submit" at bounding box center [478, 395] width 55 height 23
click at [465, 397] on div "Submit" at bounding box center [478, 395] width 27 height 15
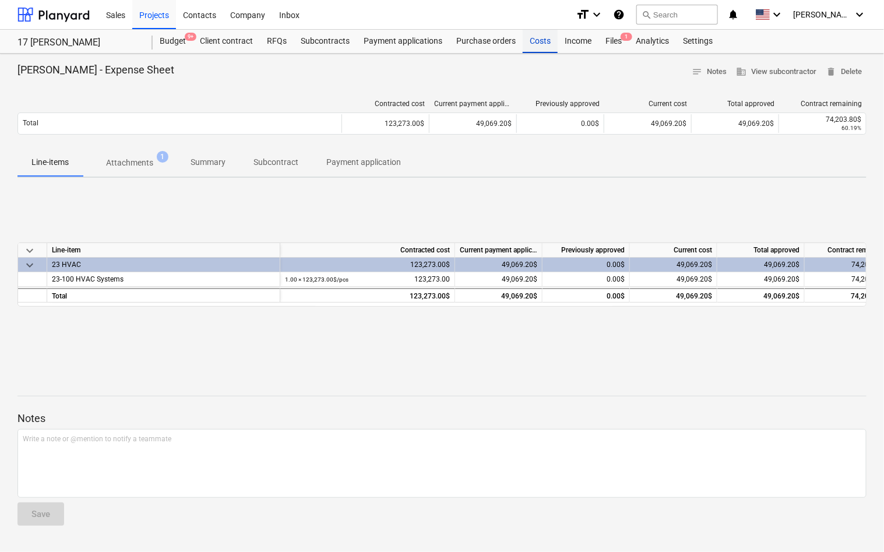
click at [530, 38] on div "Costs" at bounding box center [539, 41] width 35 height 23
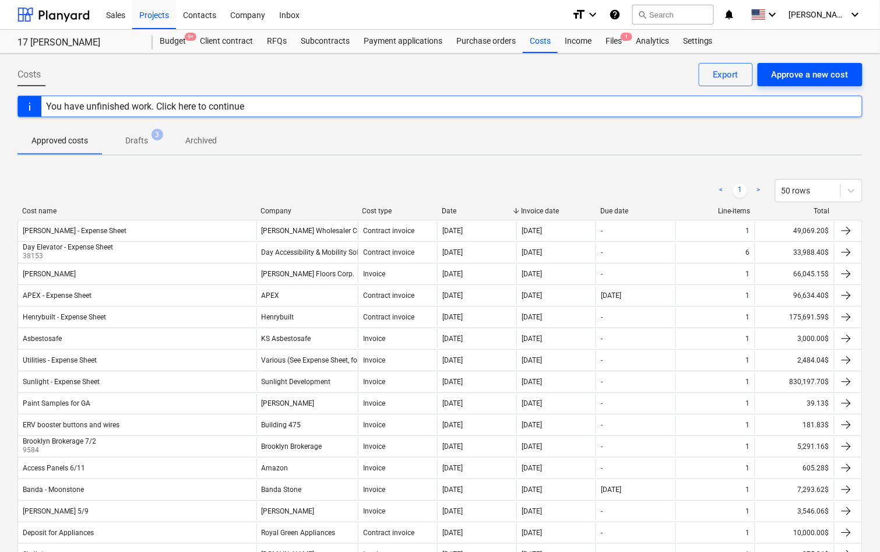
click at [813, 70] on div "Approve a new cost" at bounding box center [809, 74] width 77 height 15
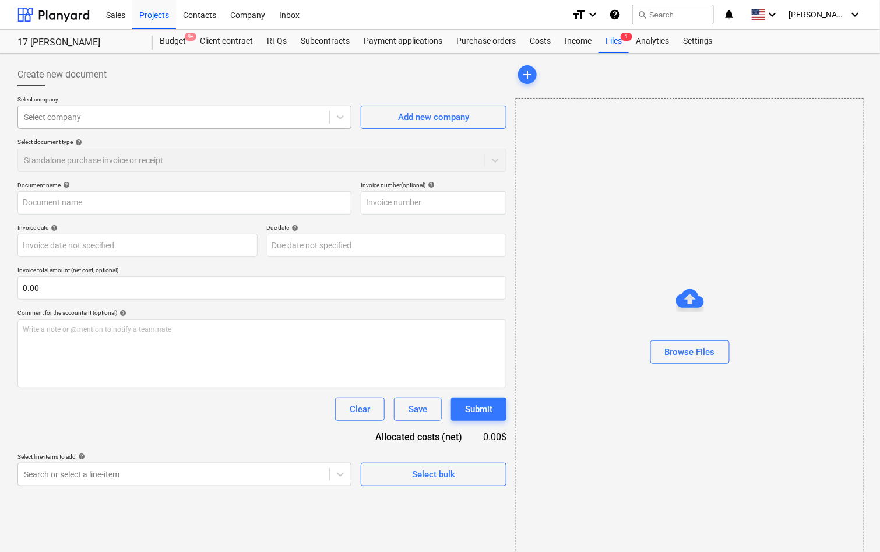
click at [267, 114] on div at bounding box center [173, 117] width 299 height 12
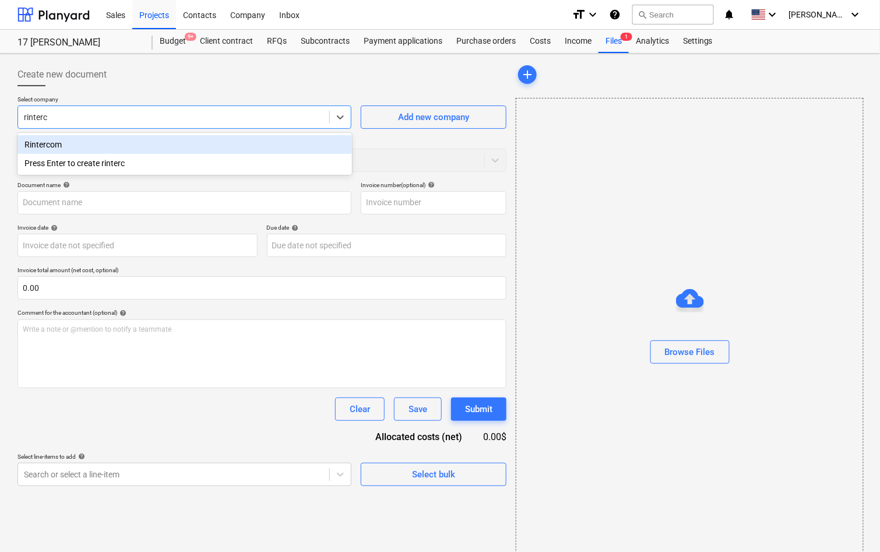
click at [244, 140] on div "Rintercom" at bounding box center [184, 144] width 334 height 19
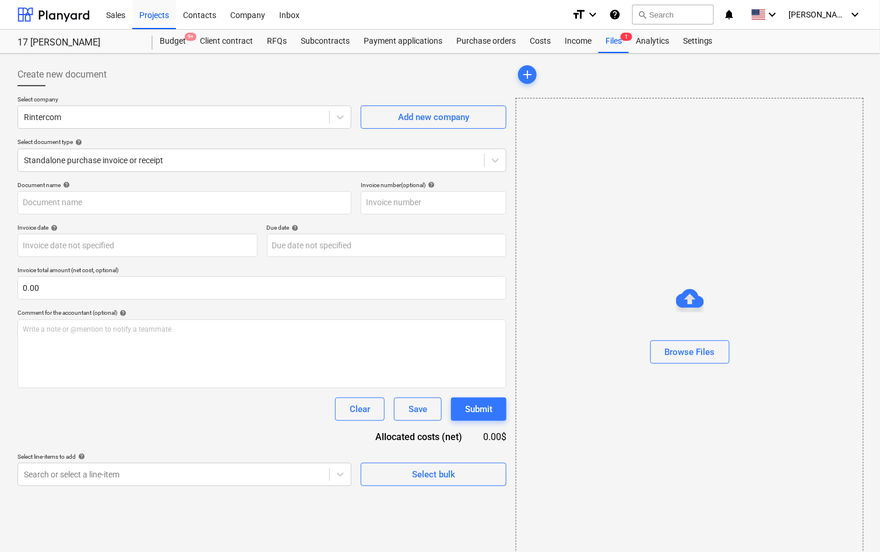
click at [260, 172] on div "Select company Rintercom Add new company Select document type help Standalone p…" at bounding box center [261, 139] width 489 height 86
click at [261, 165] on div at bounding box center [251, 160] width 454 height 12
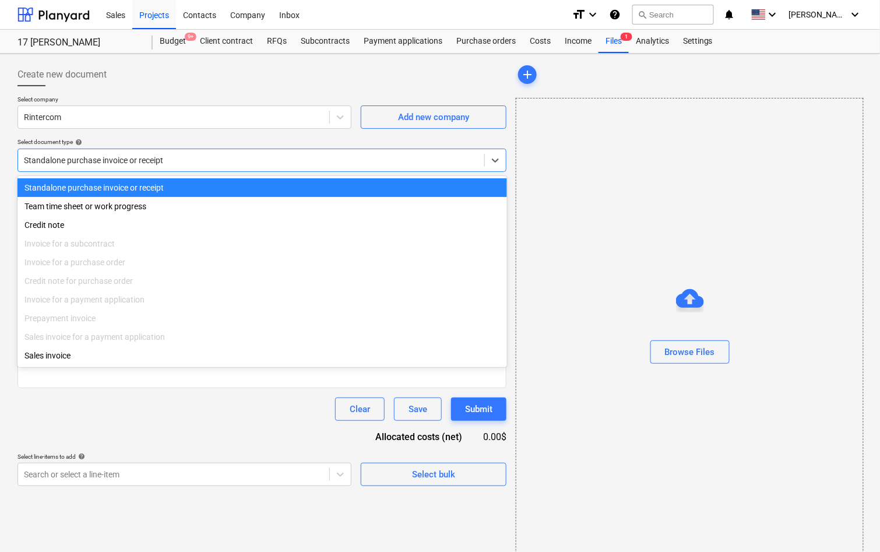
click at [269, 140] on div "Select document type help" at bounding box center [261, 142] width 489 height 8
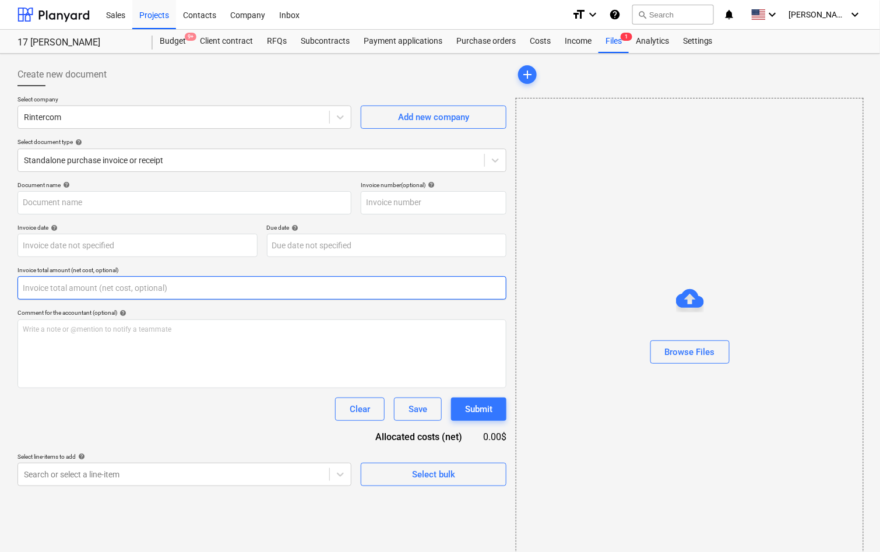
click at [182, 283] on input "text" at bounding box center [261, 287] width 489 height 23
paste input "10,292.00"
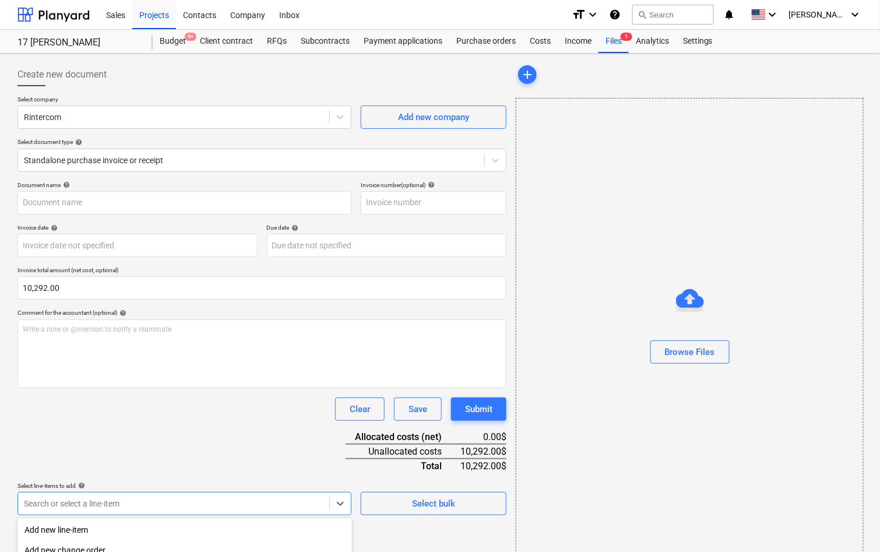
click at [194, 504] on body "Sales Projects Contacts Company Inbox format_size keyboard_arrow_down help sear…" at bounding box center [440, 276] width 880 height 552
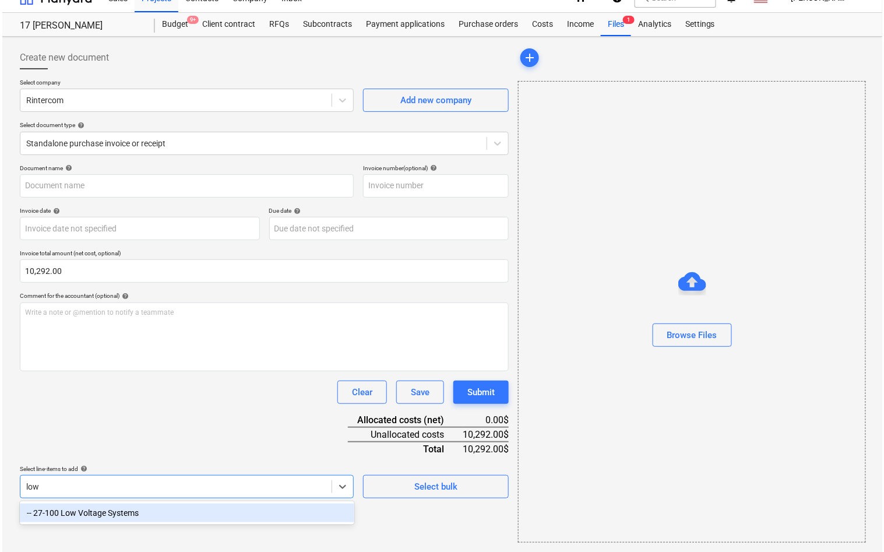
scroll to position [15, 0]
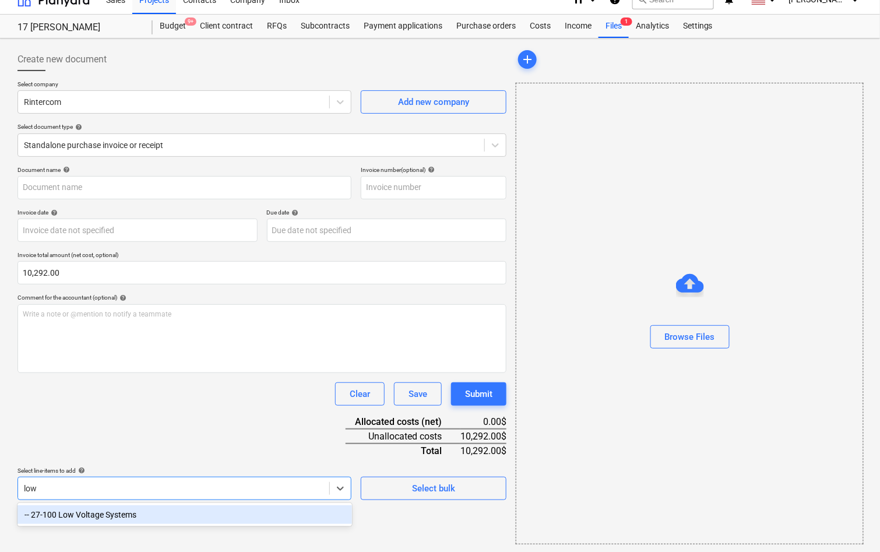
click at [179, 514] on div "-- 27-100 Low Voltage Systems" at bounding box center [184, 514] width 334 height 19
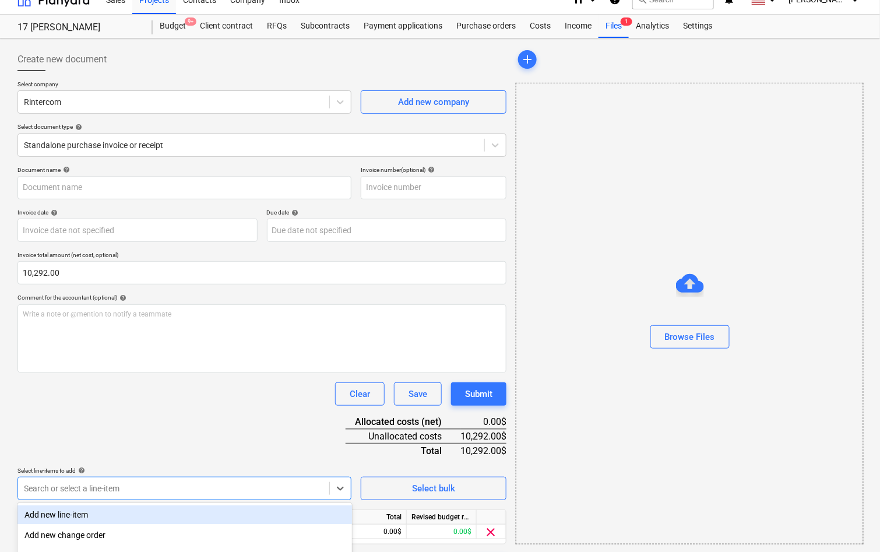
click at [189, 453] on div "Document name help Invoice number (optional) help Invoice date help Press the d…" at bounding box center [261, 371] width 489 height 411
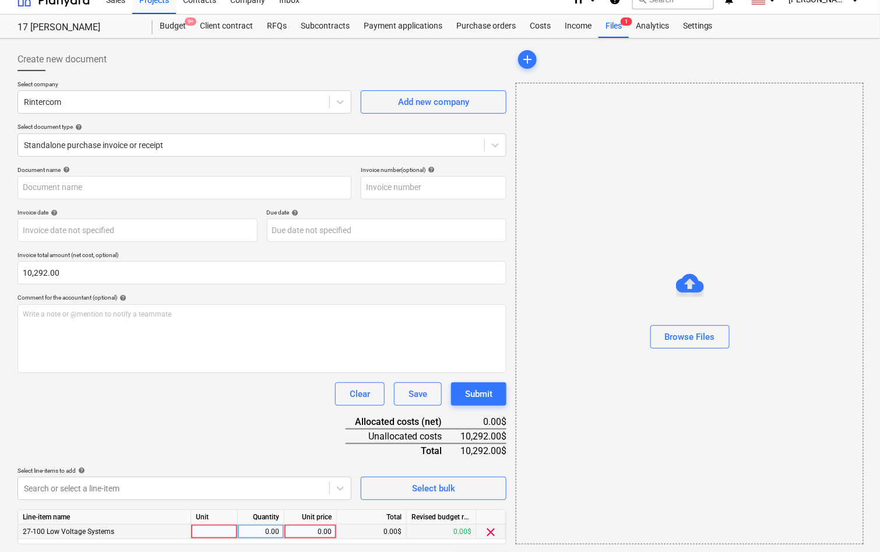
click at [307, 527] on div "0.00" at bounding box center [310, 531] width 43 height 15
click at [192, 393] on div "Clear Save Submit" at bounding box center [261, 393] width 489 height 23
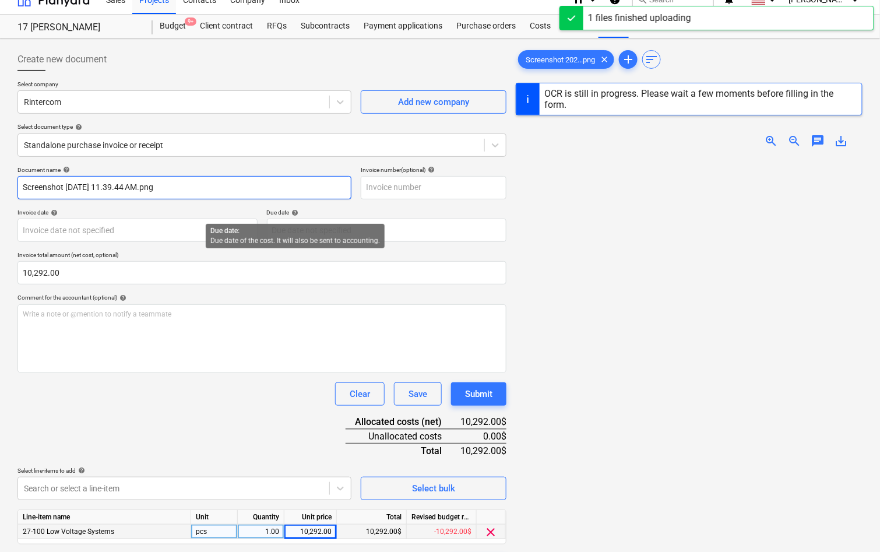
click at [288, 197] on input "Screenshot 2025-08-12 at 11.39.44 AM.png" at bounding box center [184, 187] width 334 height 23
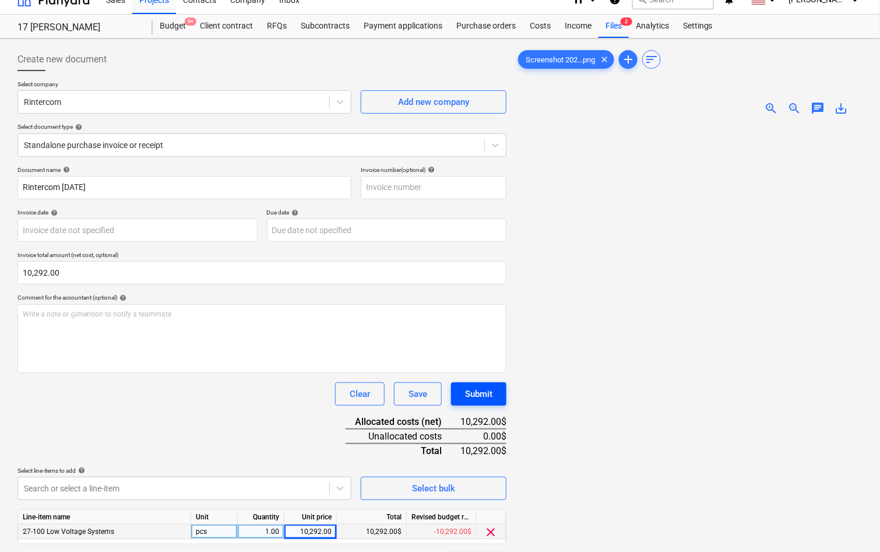
click at [485, 395] on div "Submit" at bounding box center [478, 393] width 27 height 15
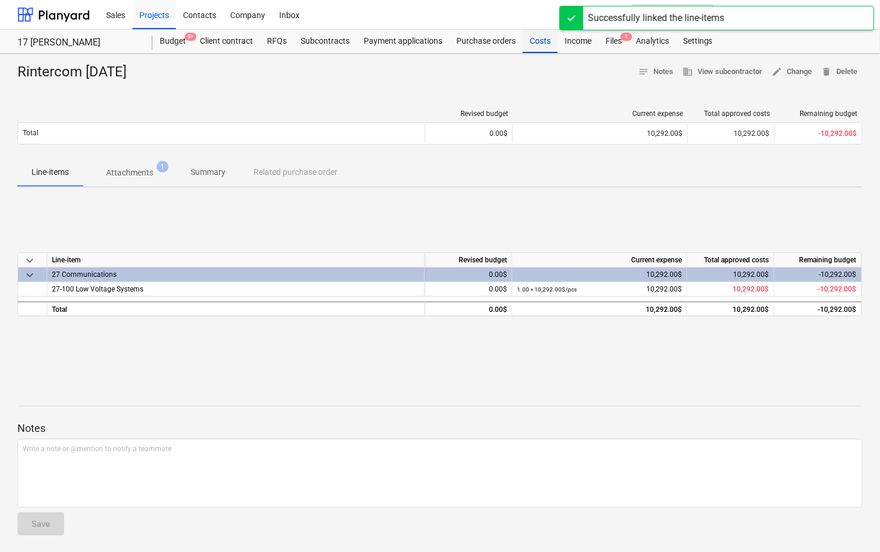
click at [541, 48] on div "Costs" at bounding box center [539, 41] width 35 height 23
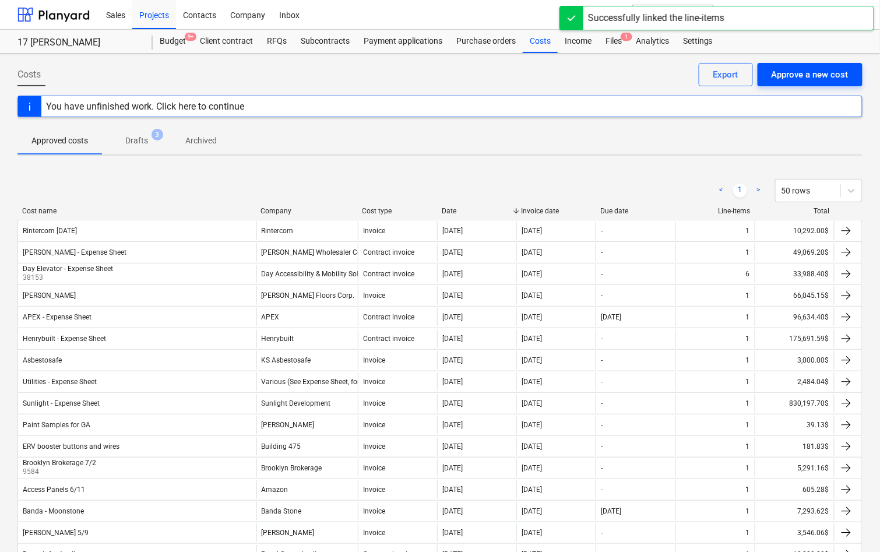
click at [817, 79] on div "Approve a new cost" at bounding box center [809, 74] width 77 height 15
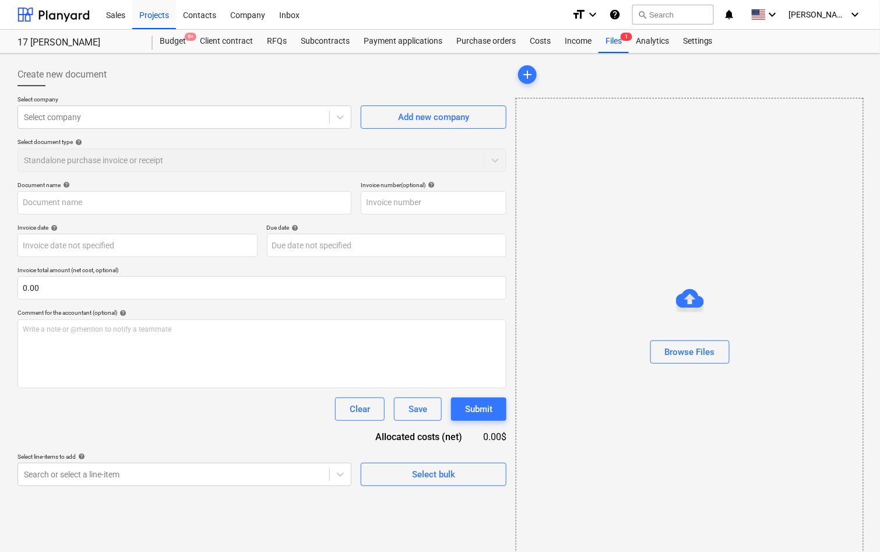
click at [153, 130] on div "Select company Select company Add new company Select document type help Standal…" at bounding box center [261, 139] width 489 height 86
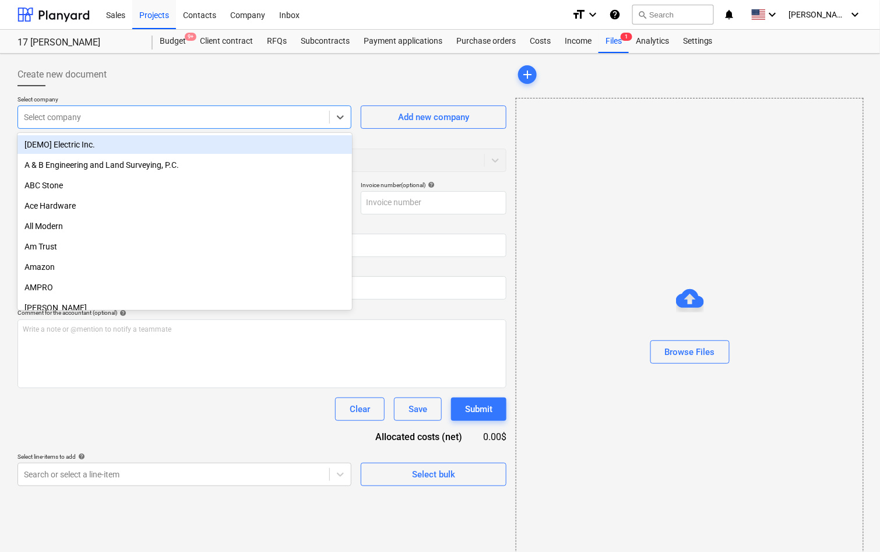
click at [149, 119] on div at bounding box center [173, 117] width 299 height 12
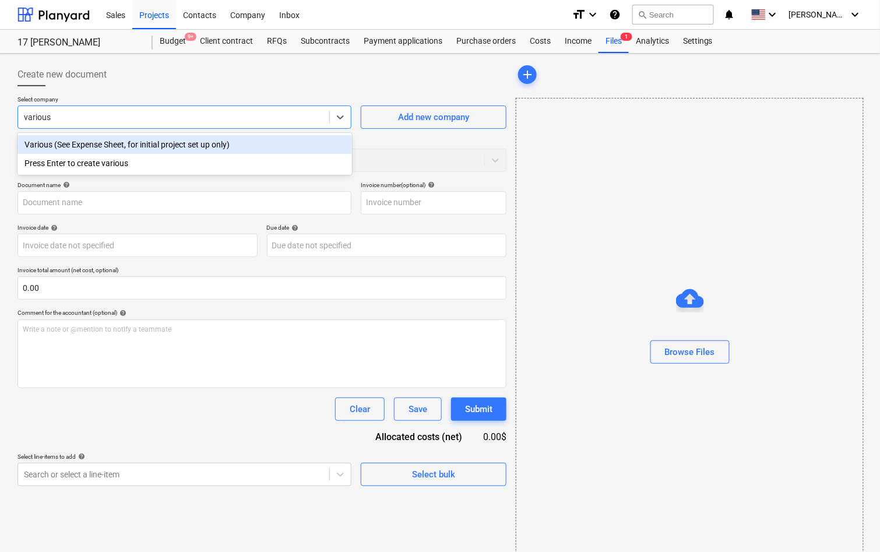
click at [227, 145] on div "Various (See Expense Sheet, for initial project set up only)" at bounding box center [184, 144] width 334 height 19
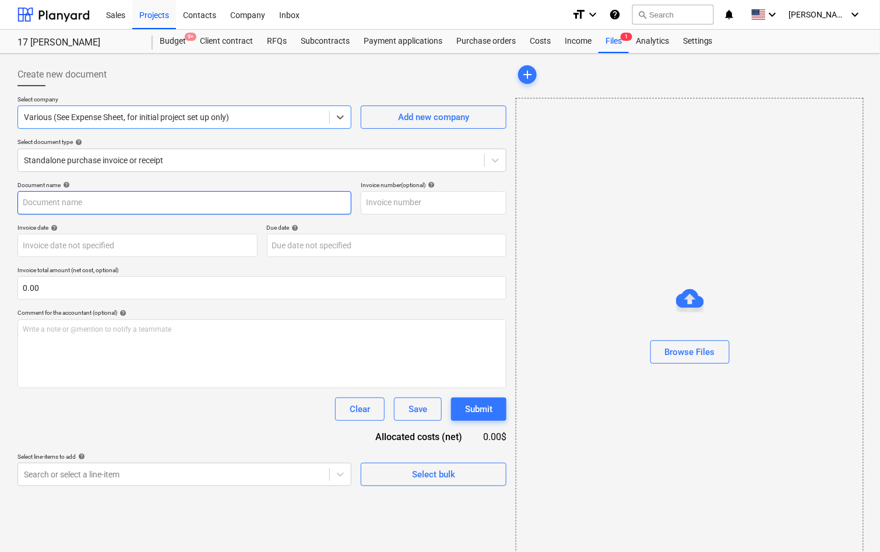
click at [183, 207] on input "text" at bounding box center [184, 202] width 334 height 23
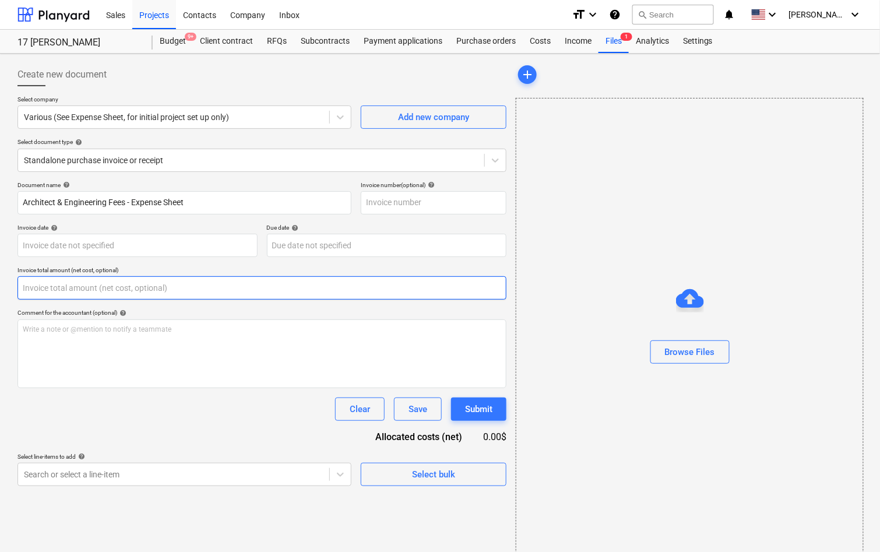
click at [129, 283] on input "text" at bounding box center [261, 287] width 489 height 23
paste input "224,532.50"
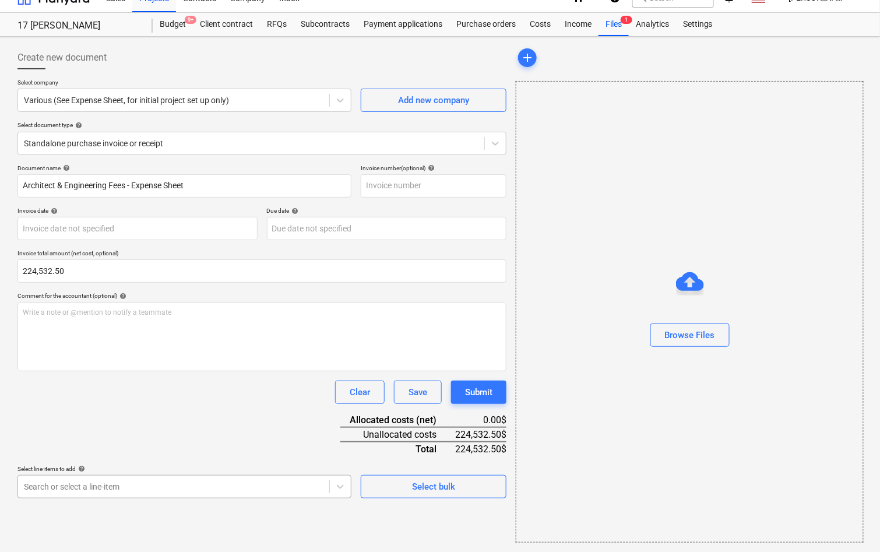
click at [49, 497] on body "Sales Projects Contacts Company Inbox format_size keyboard_arrow_down help sear…" at bounding box center [440, 259] width 880 height 552
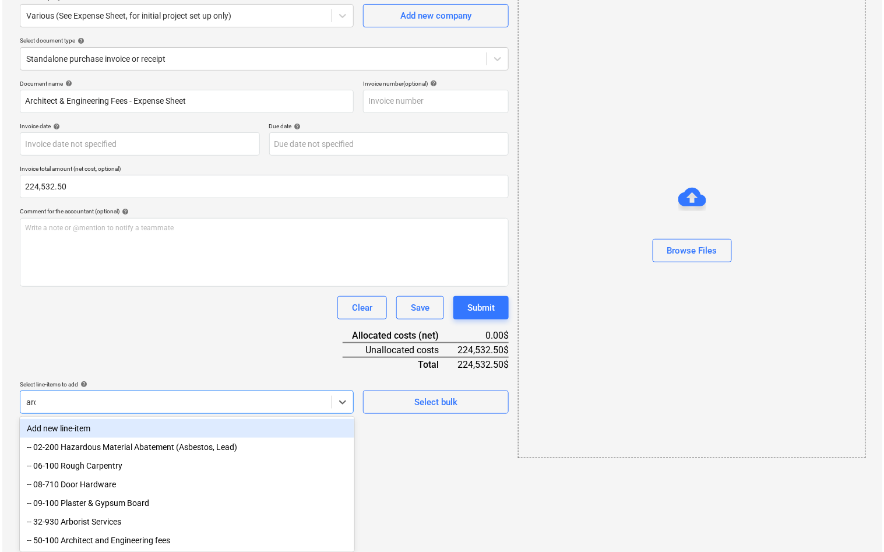
scroll to position [15, 0]
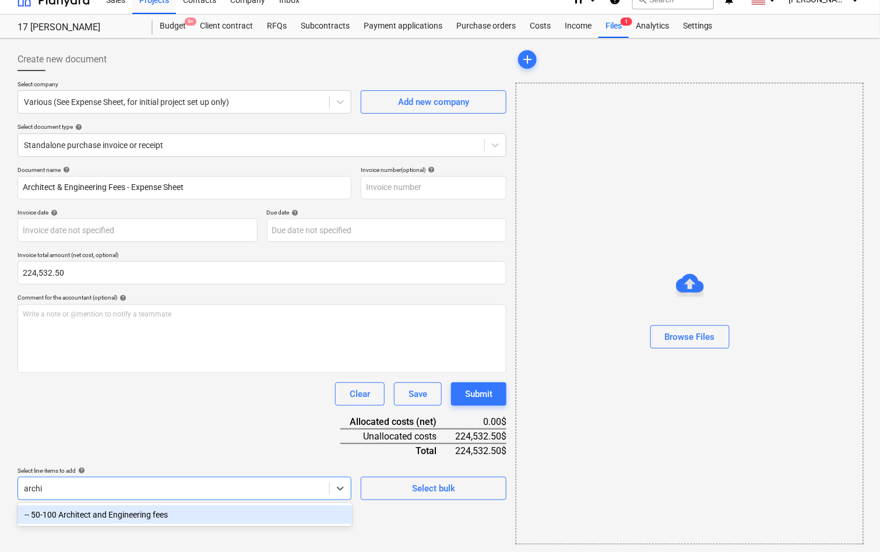
click at [56, 510] on div "-- 50-100 Architect and Engineering fees" at bounding box center [184, 514] width 334 height 19
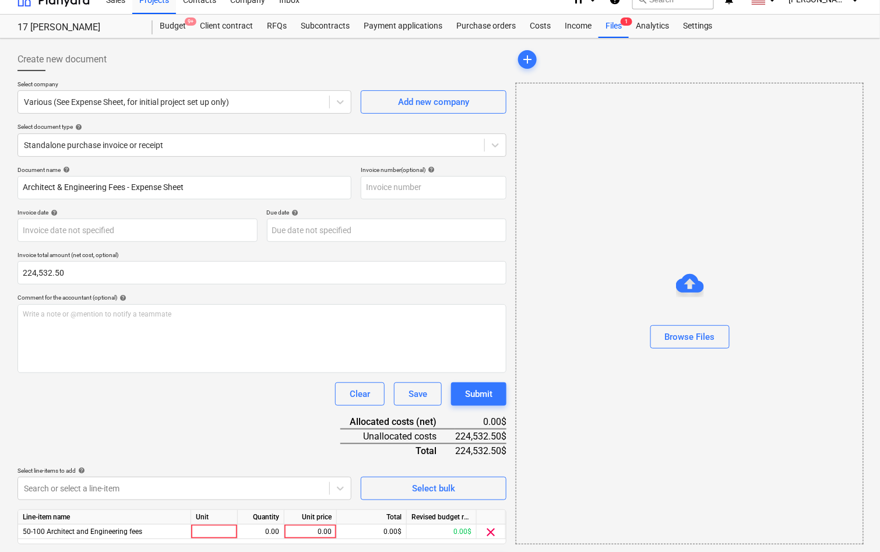
click at [118, 425] on div "Document name help Architect & Engineering Fees - Expense Sheet Invoice number …" at bounding box center [261, 371] width 489 height 411
click at [312, 531] on div "0.00" at bounding box center [310, 531] width 43 height 15
click at [288, 451] on div "Document name help Architect & Engineering Fees - Expense Sheet Invoice number …" at bounding box center [261, 371] width 489 height 411
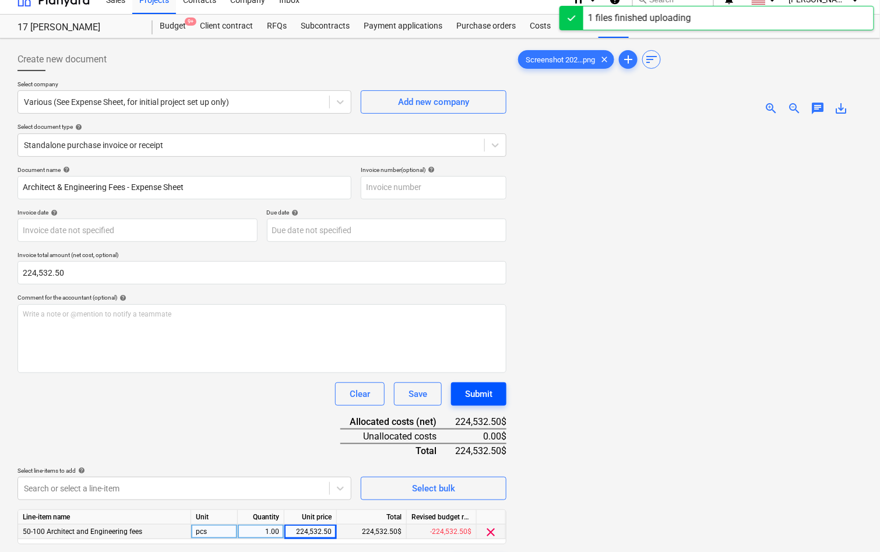
click at [474, 396] on div "Submit" at bounding box center [478, 393] width 27 height 15
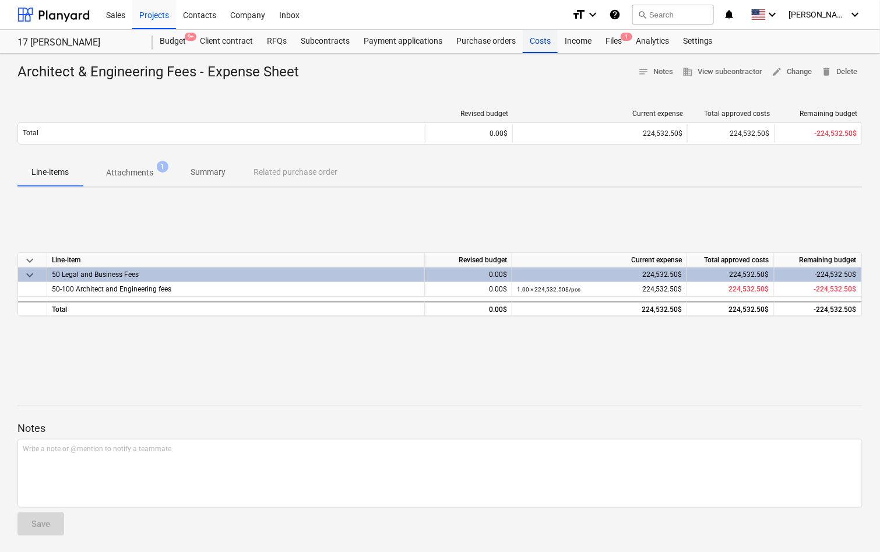
click at [539, 43] on div "Costs" at bounding box center [539, 41] width 35 height 23
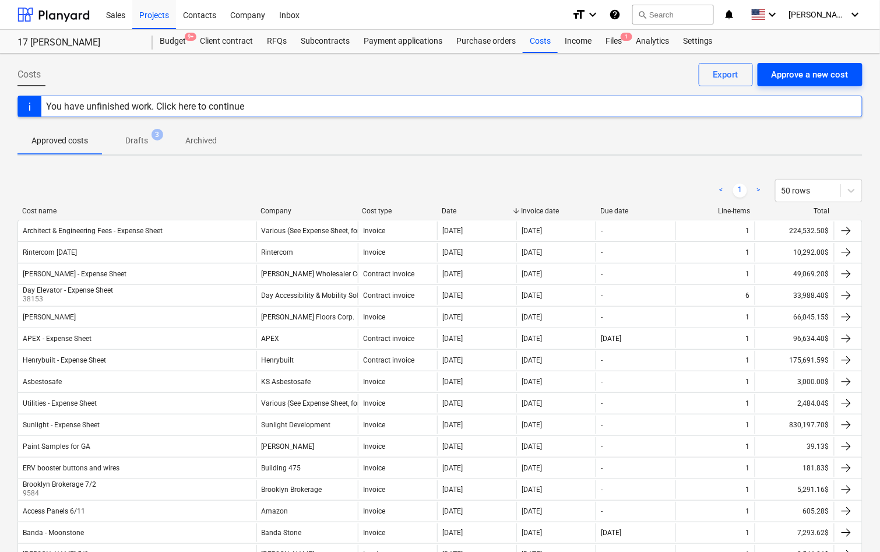
click at [818, 77] on div "Approve a new cost" at bounding box center [809, 74] width 77 height 15
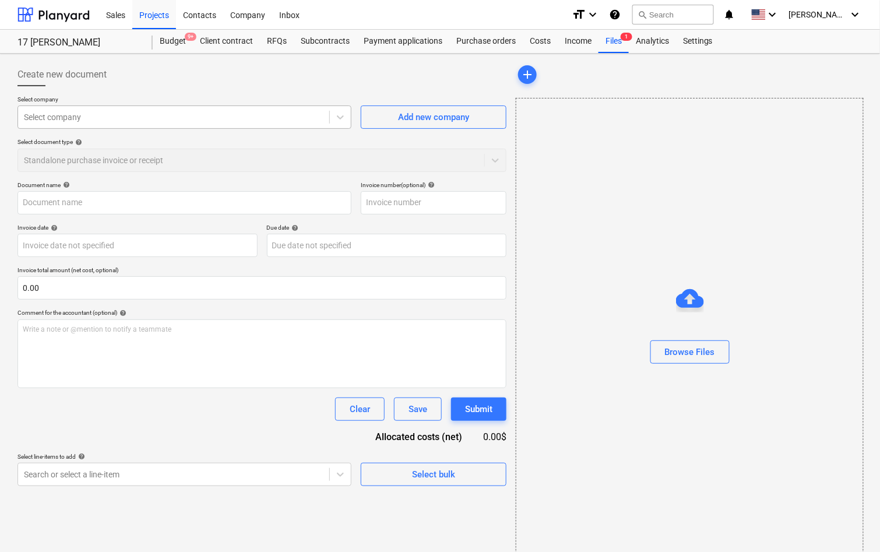
click at [273, 121] on div at bounding box center [173, 117] width 299 height 12
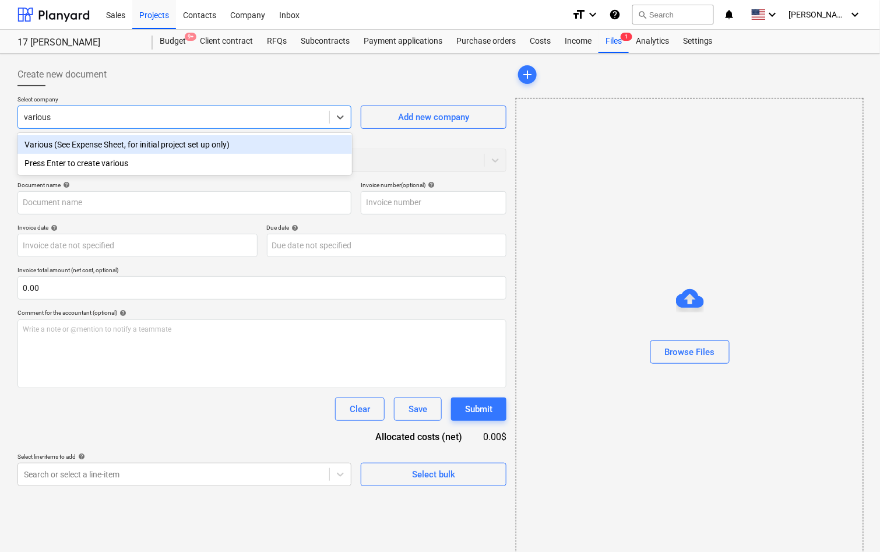
click at [259, 146] on div "Various (See Expense Sheet, for initial project set up only)" at bounding box center [184, 144] width 334 height 19
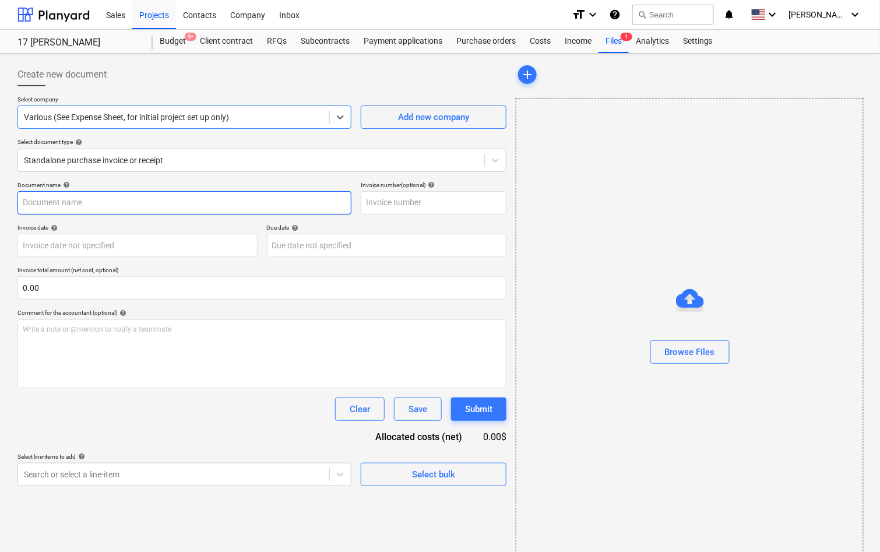
click at [215, 205] on input "text" at bounding box center [184, 202] width 334 height 23
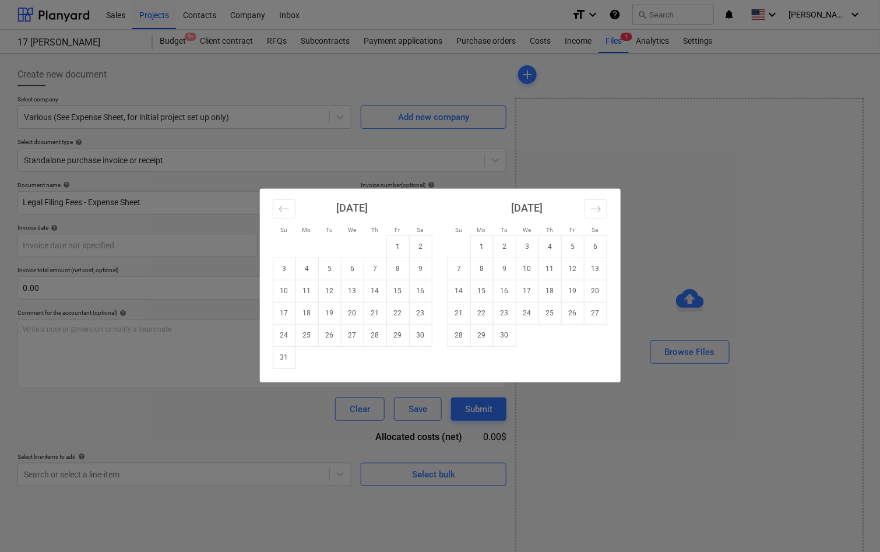
click at [144, 257] on div "Su Mo Tu We Th Fr Sa Su Mo Tu We Th Fr Sa [DATE] 1 2 3 4 5 6 7 8 9 10 11 12 13 …" at bounding box center [440, 276] width 880 height 552
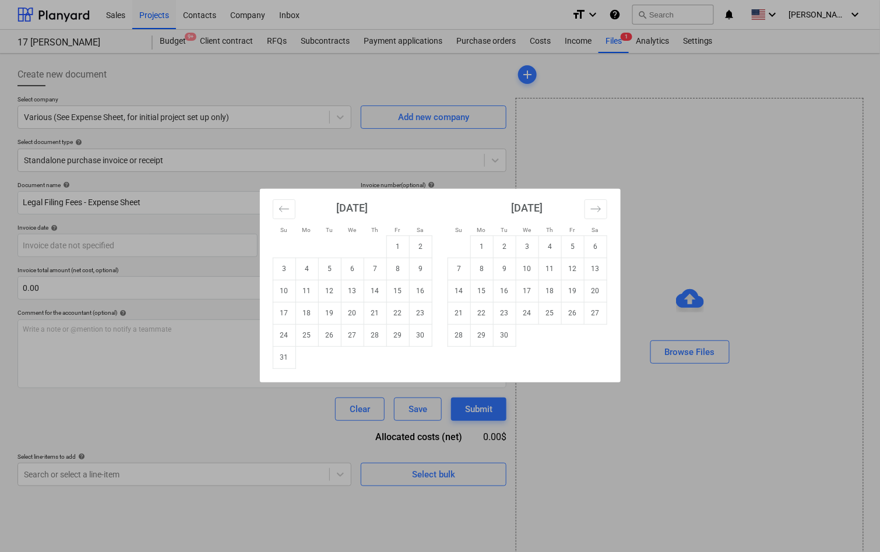
click at [128, 296] on div "Su Mo Tu We Th Fr Sa Su Mo Tu We Th Fr Sa [DATE] 1 2 3 4 5 6 7 8 9 10 11 12 13 …" at bounding box center [440, 276] width 880 height 552
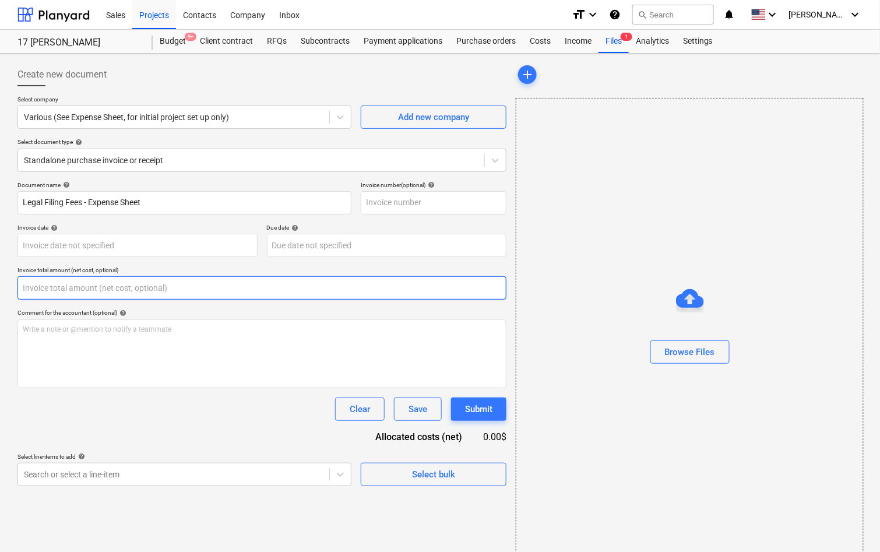
click at [131, 290] on input "text" at bounding box center [261, 287] width 489 height 23
paste input "29,536.39"
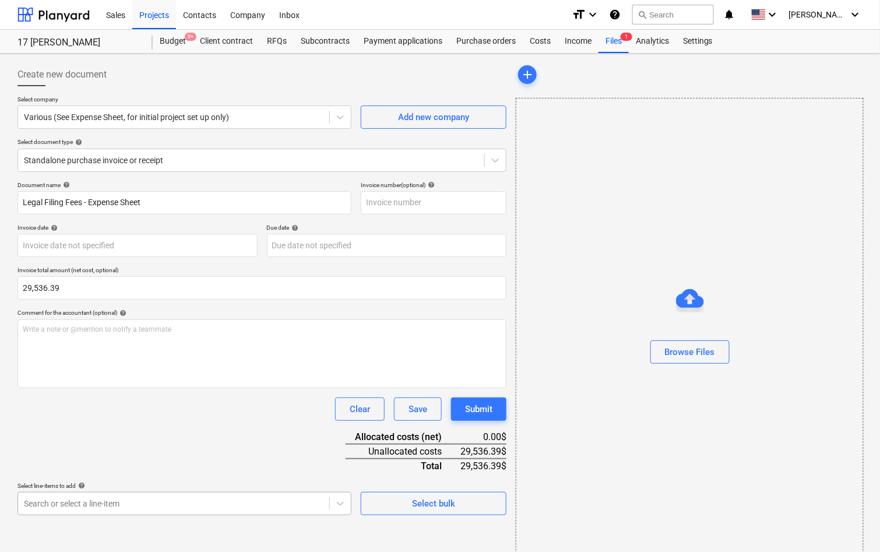
click at [227, 499] on body "Sales Projects Contacts Company Inbox format_size keyboard_arrow_down help sear…" at bounding box center [440, 276] width 880 height 552
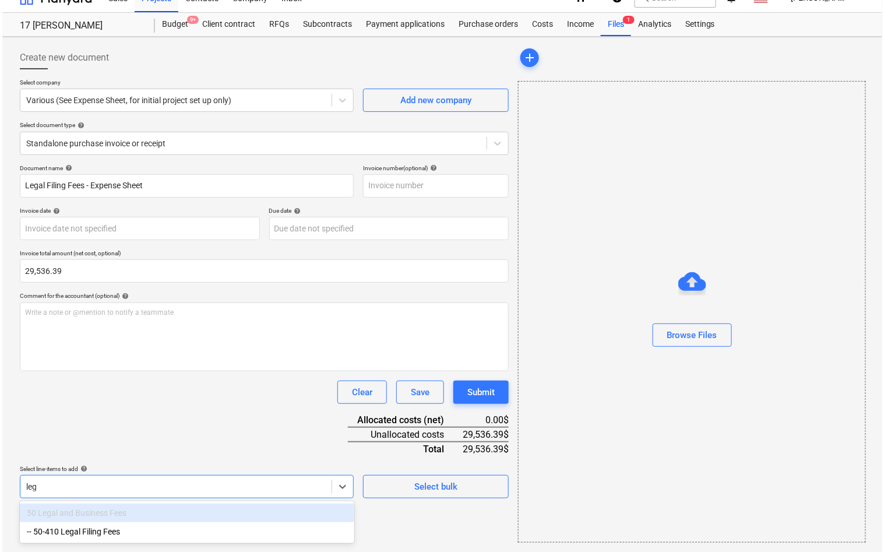
scroll to position [15, 0]
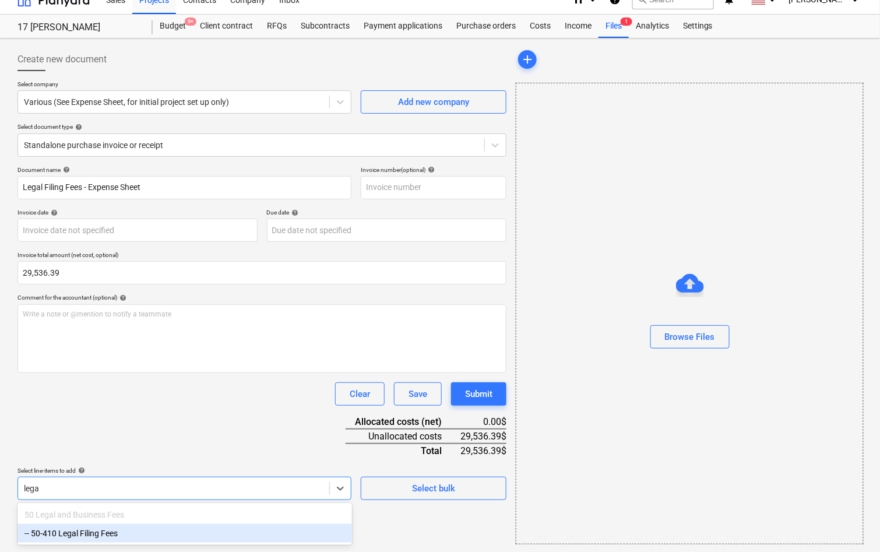
click at [194, 536] on div "-- 50-410 Legal Filing Fees" at bounding box center [184, 533] width 334 height 19
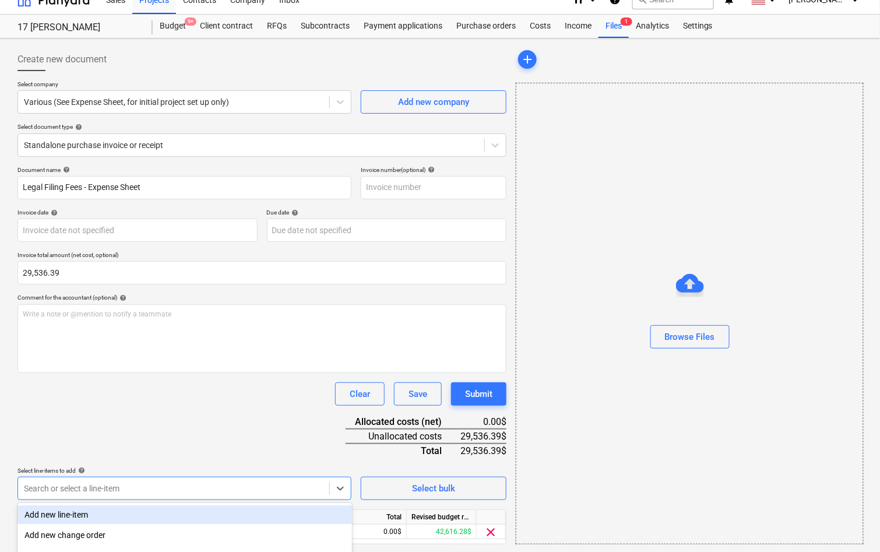
click at [204, 467] on div "Select line-items to add help" at bounding box center [184, 471] width 334 height 8
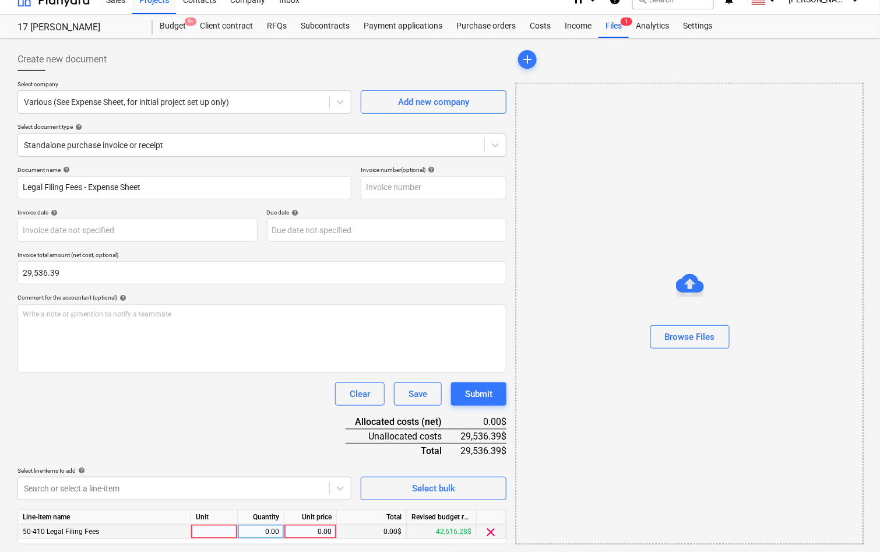
click at [330, 528] on div "0.00" at bounding box center [310, 531] width 43 height 15
click at [276, 430] on div "Document name help Legal Filing Fees - Expense Sheet Invoice number (optional) …" at bounding box center [261, 371] width 489 height 411
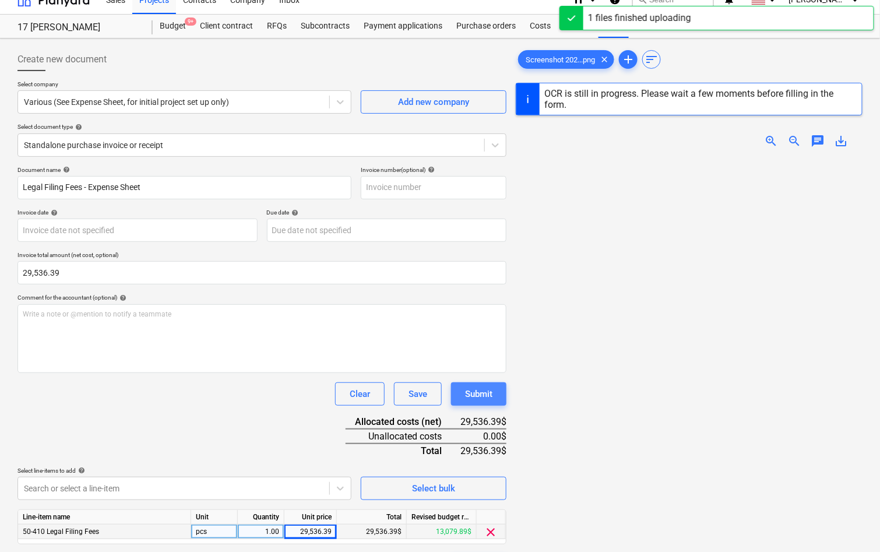
click at [481, 396] on div "Submit" at bounding box center [478, 393] width 27 height 15
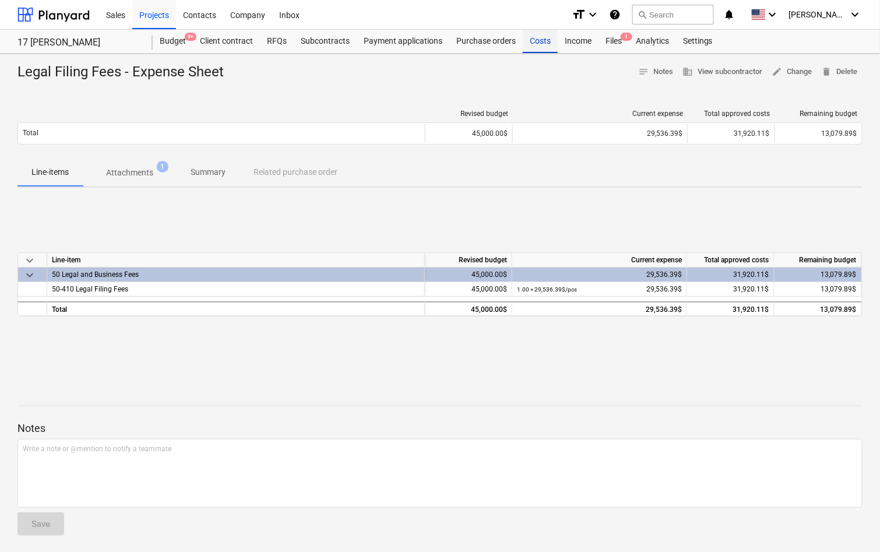
click at [534, 40] on div "Costs" at bounding box center [539, 41] width 35 height 23
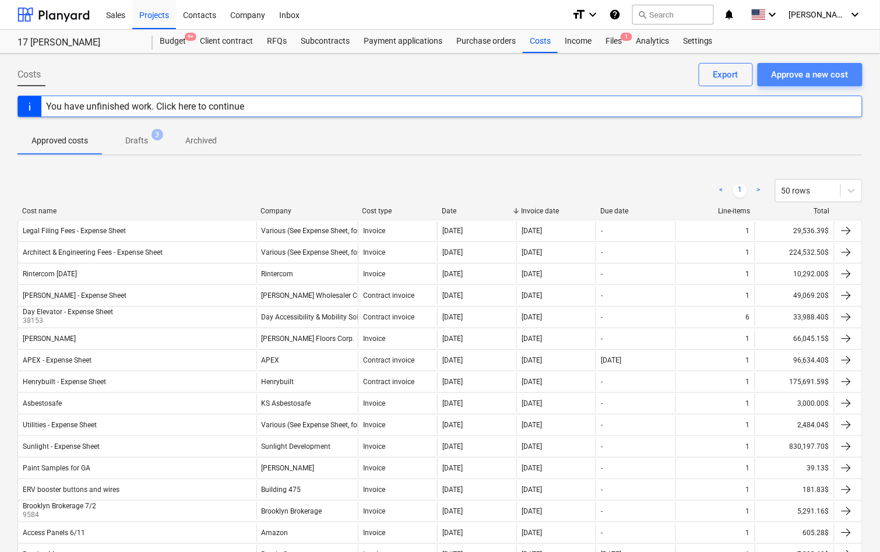
click at [807, 70] on div "Approve a new cost" at bounding box center [809, 74] width 77 height 15
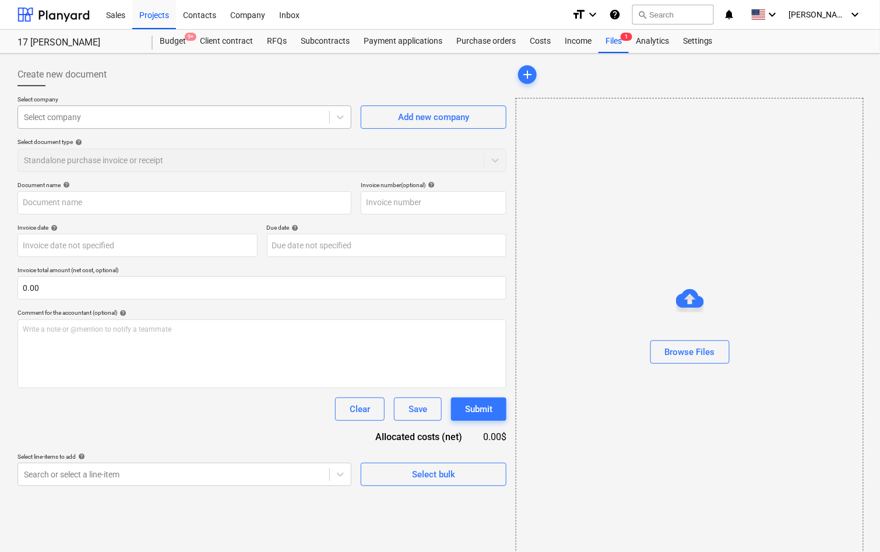
click at [198, 125] on div "Select company" at bounding box center [184, 116] width 334 height 23
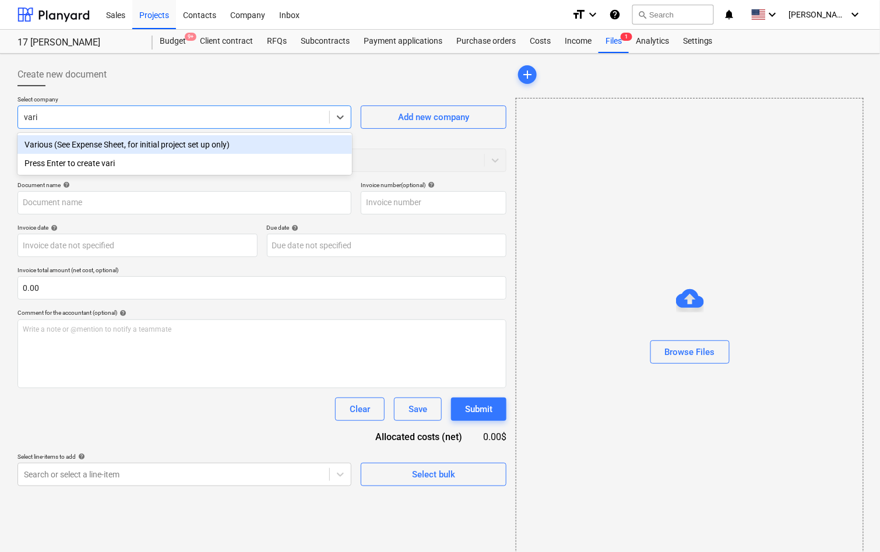
click at [180, 142] on div "Various (See Expense Sheet, for initial project set up only)" at bounding box center [184, 144] width 334 height 19
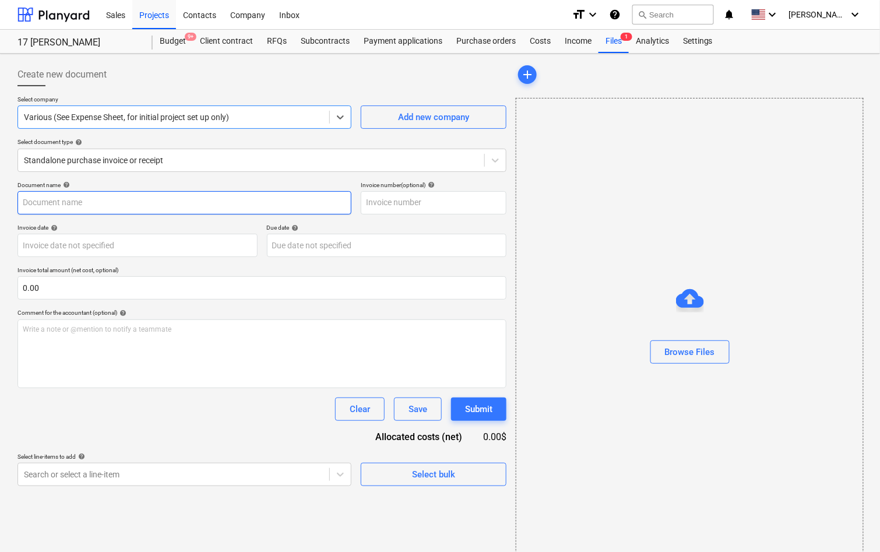
click at [154, 203] on input "text" at bounding box center [184, 202] width 334 height 23
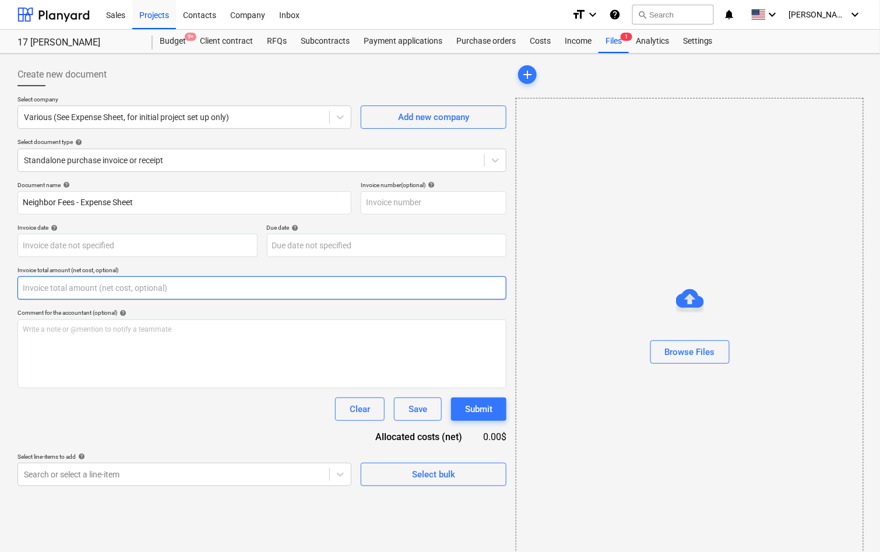
click at [145, 283] on input "text" at bounding box center [261, 287] width 489 height 23
paste input "31,846.00"
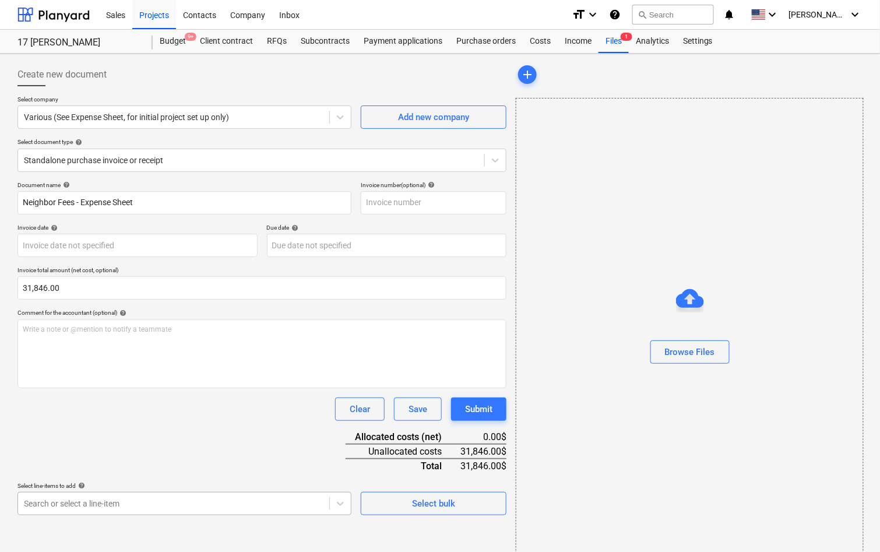
click at [105, 503] on body "Sales Projects Contacts Company Inbox format_size keyboard_arrow_down help sear…" at bounding box center [440, 276] width 880 height 552
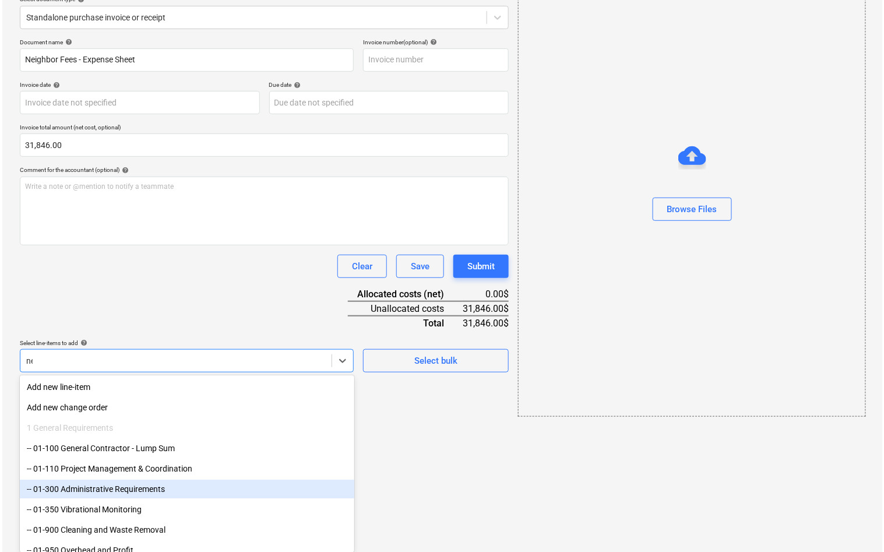
scroll to position [15, 0]
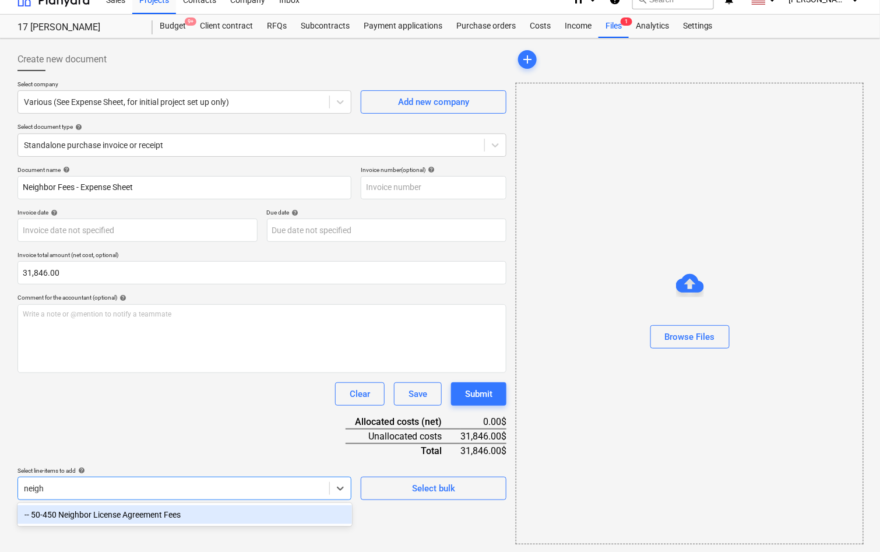
click at [112, 515] on div "-- 50-450 Neighbor License Agreement Fees" at bounding box center [184, 514] width 334 height 19
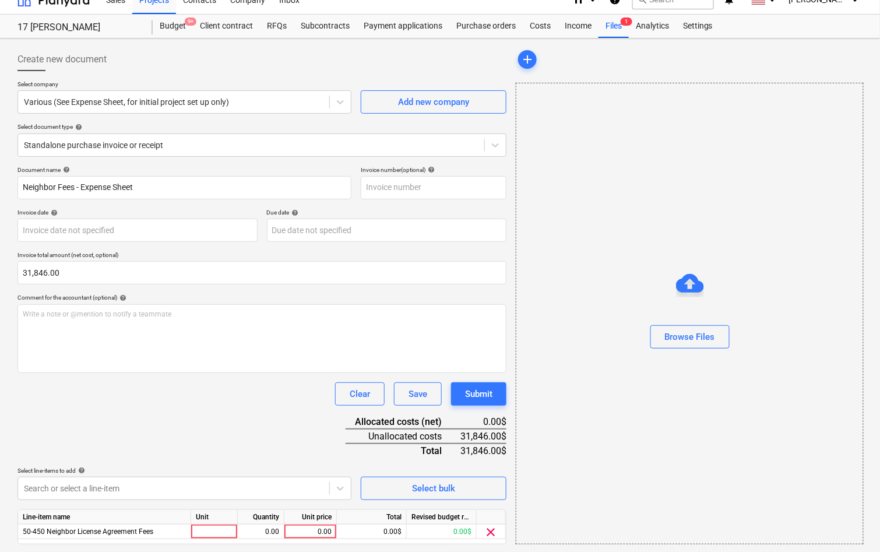
click at [132, 442] on div "Document name help Neighbor Fees - Expense Sheet Invoice number (optional) help…" at bounding box center [261, 371] width 489 height 411
click at [328, 527] on div "0.00" at bounding box center [310, 531] width 43 height 15
click at [291, 447] on div "Document name help Neighbor Fees - Expense Sheet Invoice number (optional) help…" at bounding box center [261, 371] width 489 height 411
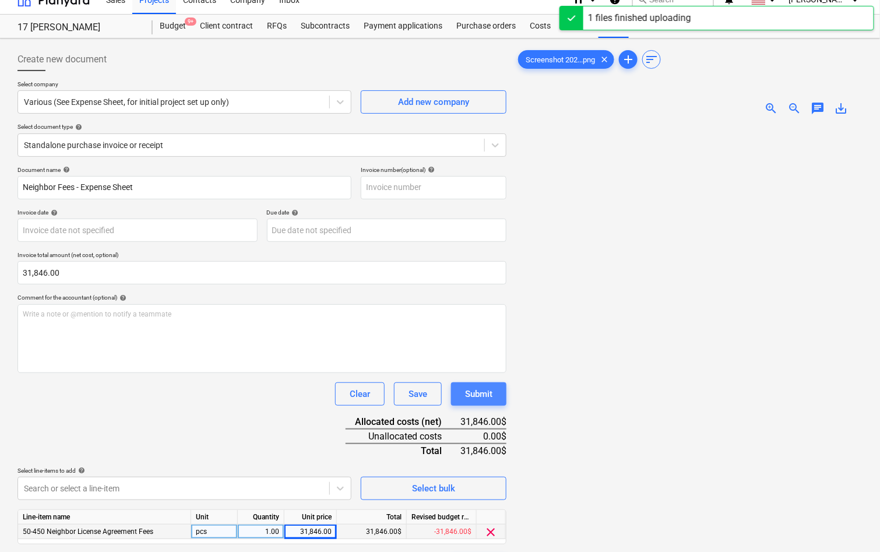
click at [495, 390] on button "Submit" at bounding box center [478, 393] width 55 height 23
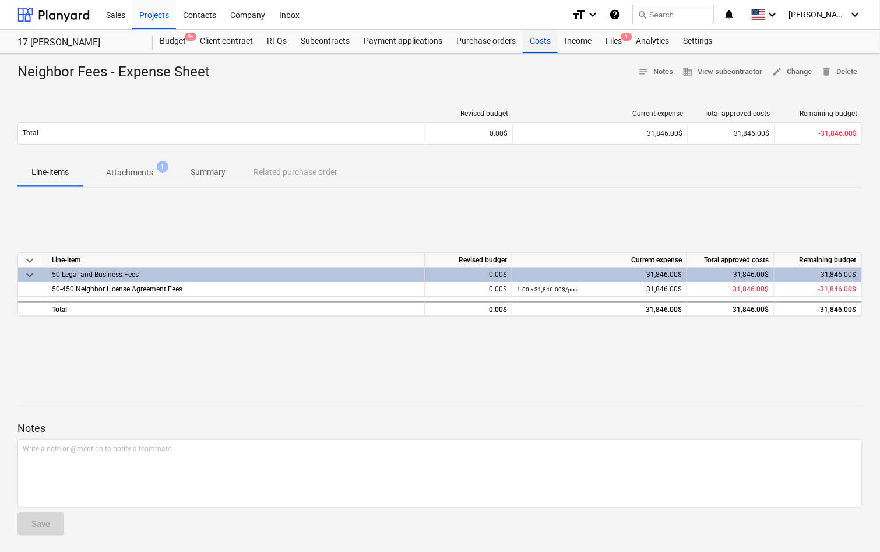
click at [531, 44] on div "Costs" at bounding box center [539, 41] width 35 height 23
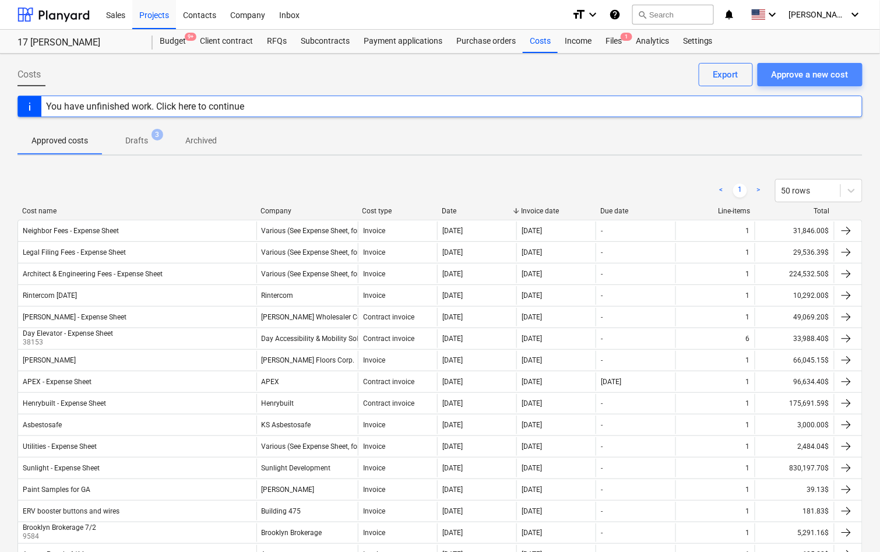
click at [839, 71] on div "Approve a new cost" at bounding box center [809, 74] width 77 height 15
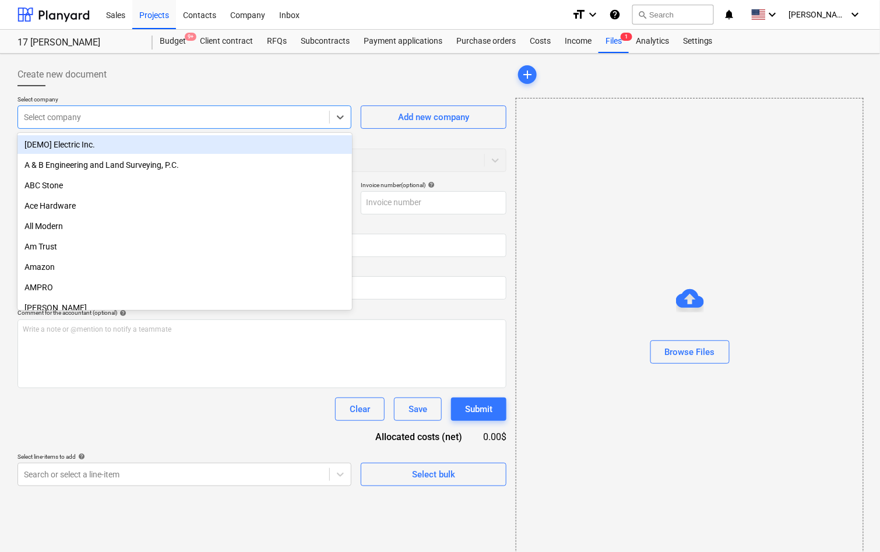
click at [235, 125] on div "Select company" at bounding box center [184, 116] width 334 height 23
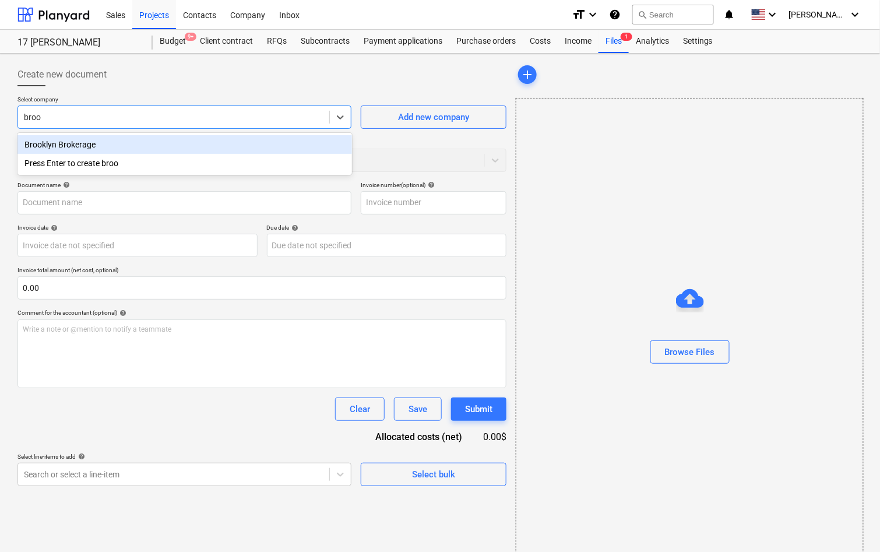
click at [190, 143] on div "Brooklyn Brokerage" at bounding box center [184, 144] width 334 height 19
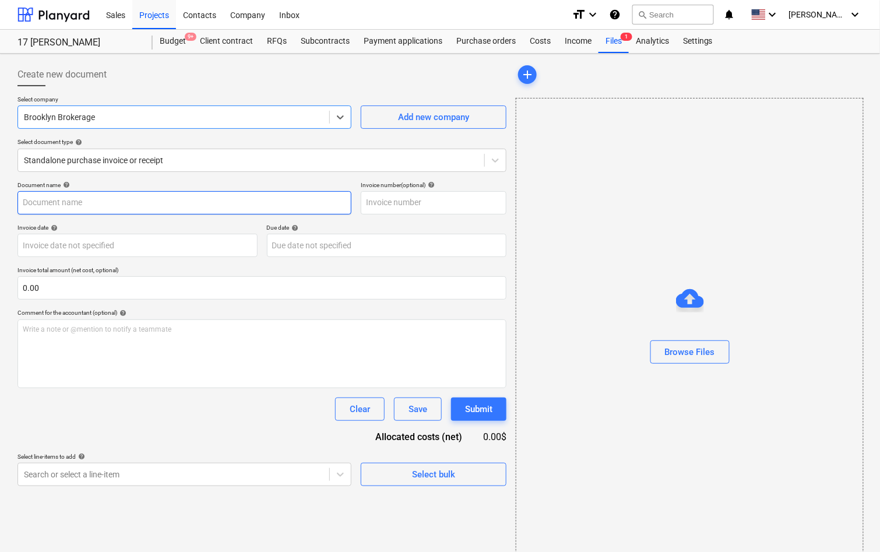
click at [165, 196] on input "text" at bounding box center [184, 202] width 334 height 23
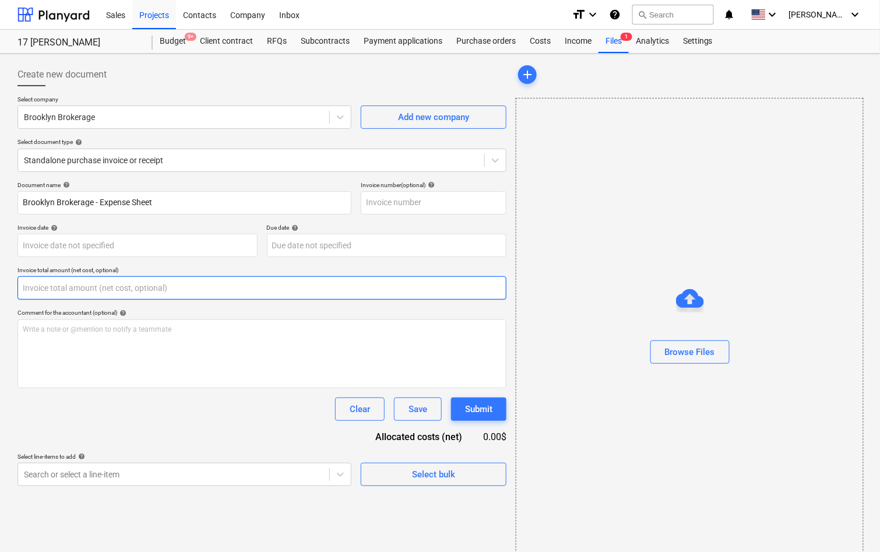
click at [93, 296] on input "text" at bounding box center [261, 287] width 489 height 23
paste input "42,598.26"
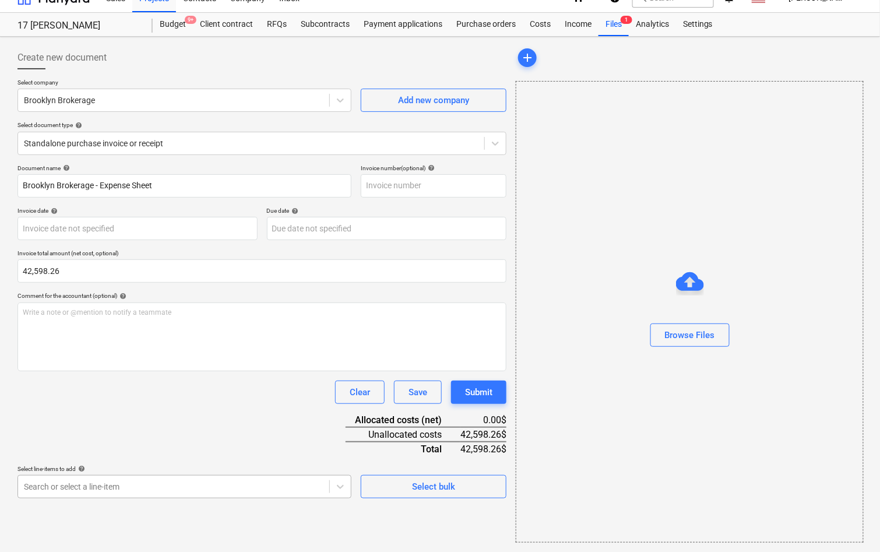
click at [145, 504] on body "Sales Projects Contacts Company Inbox format_size keyboard_arrow_down help sear…" at bounding box center [440, 259] width 880 height 552
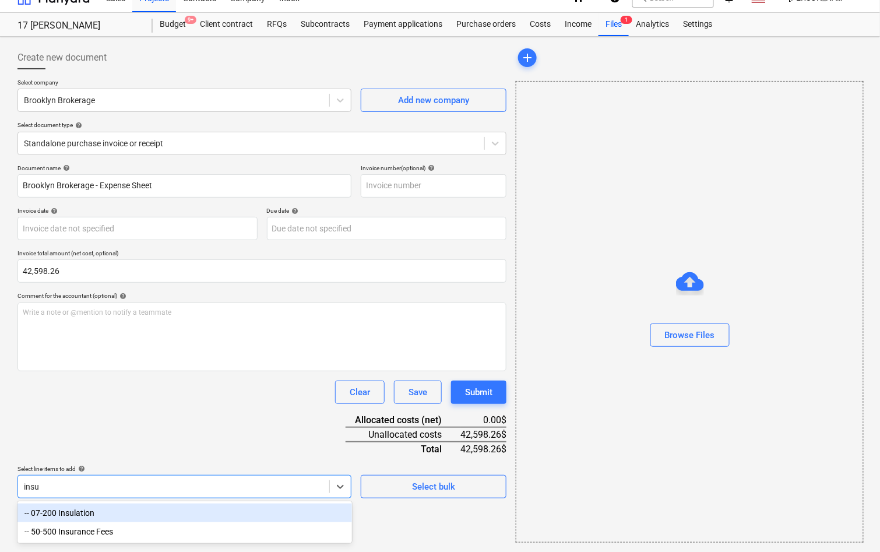
scroll to position [15, 0]
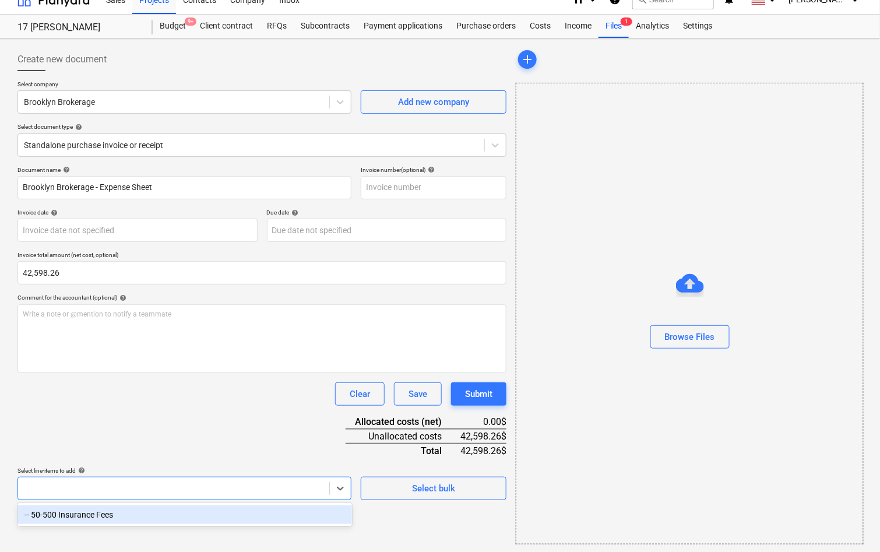
click at [90, 502] on div "Create new document Select company Brooklyn Brokerage Add new company Select do…" at bounding box center [262, 296] width 498 height 506
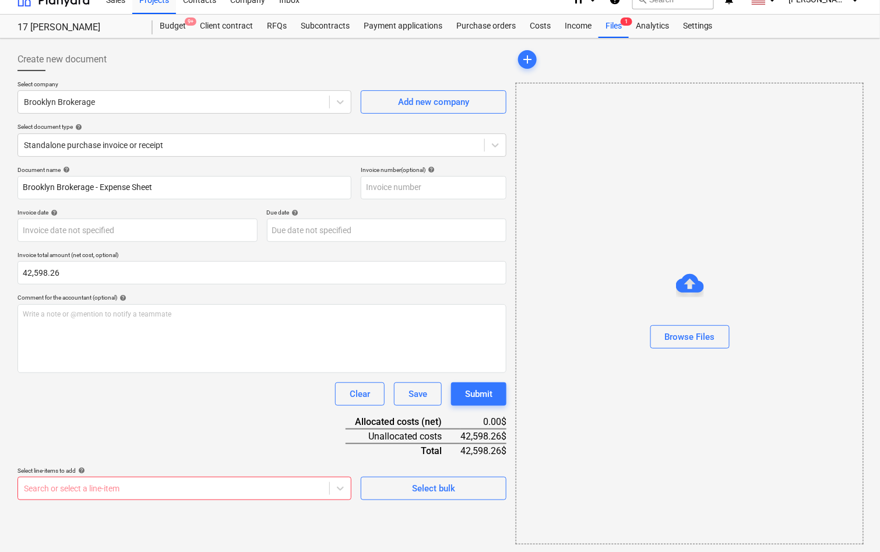
click at [94, 468] on div "Select line-items to add help" at bounding box center [184, 471] width 334 height 8
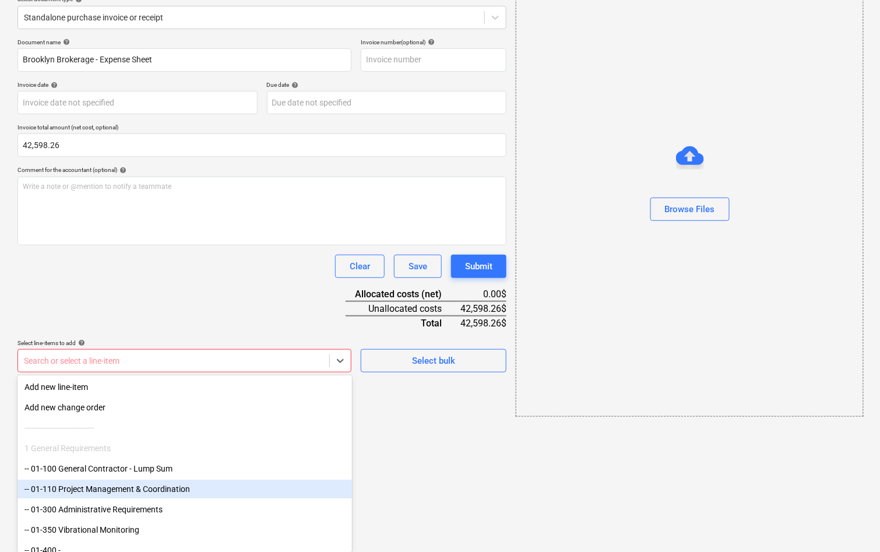
click at [94, 409] on body "Sales Projects Contacts Company Inbox format_size keyboard_arrow_down help sear…" at bounding box center [440, 133] width 880 height 552
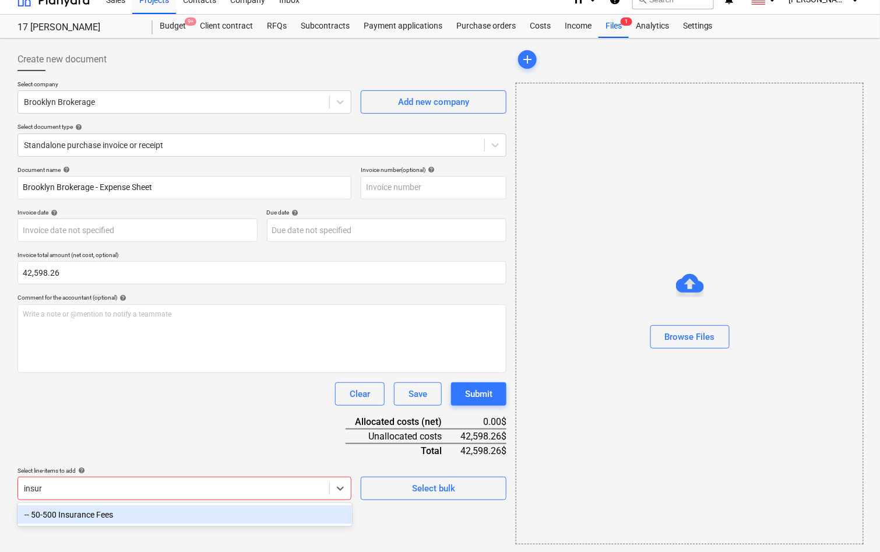
click at [86, 508] on div "-- 50-500 Insurance Fees" at bounding box center [184, 514] width 334 height 19
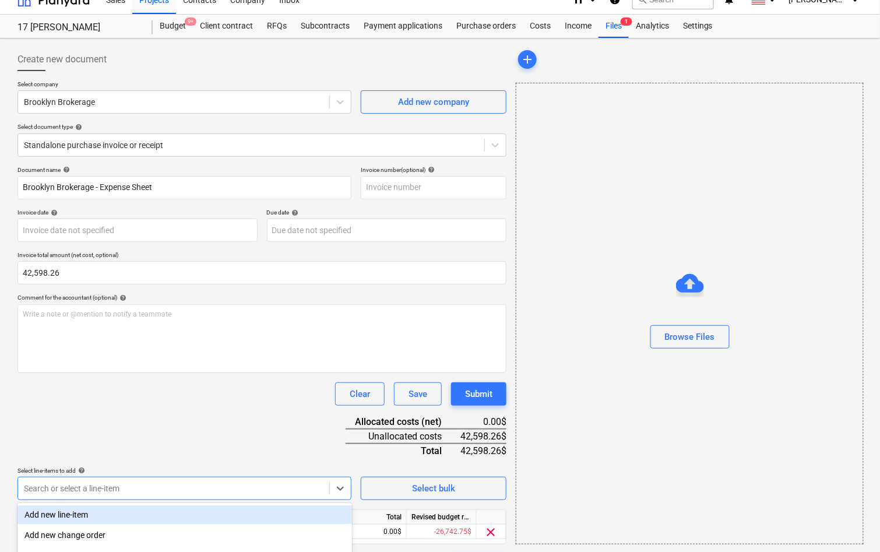
click at [94, 450] on div "Document name help Brooklyn Brokerage - Expense Sheet Invoice number (optional)…" at bounding box center [261, 371] width 489 height 411
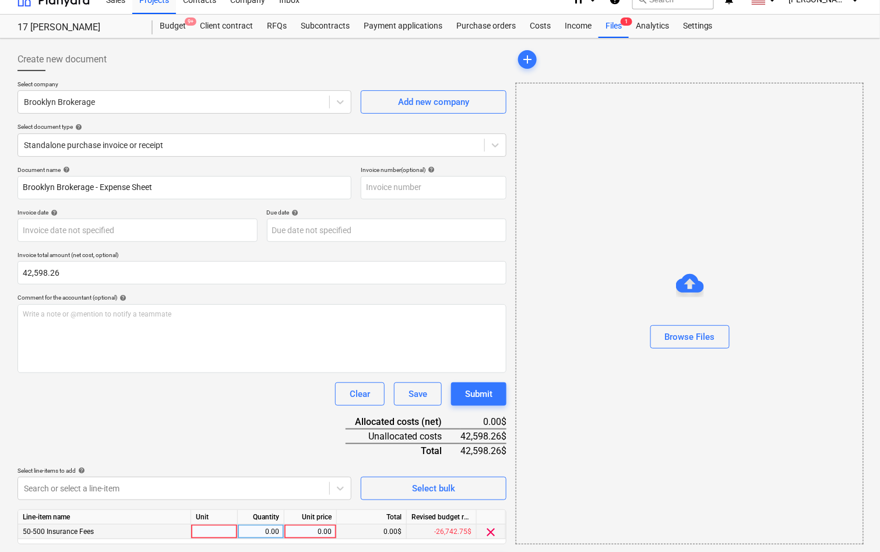
click at [322, 529] on div "0.00" at bounding box center [310, 531] width 43 height 15
click at [274, 423] on div "Document name help Brooklyn Brokerage - Expense Sheet Invoice number (optional)…" at bounding box center [261, 371] width 489 height 411
click at [274, 408] on div "Document name help Brooklyn Brokerage - Expense Sheet Invoice number (optional)…" at bounding box center [261, 371] width 489 height 411
click at [353, 527] on div "0.00$" at bounding box center [372, 531] width 70 height 15
click at [315, 526] on div "0.00" at bounding box center [310, 531] width 43 height 15
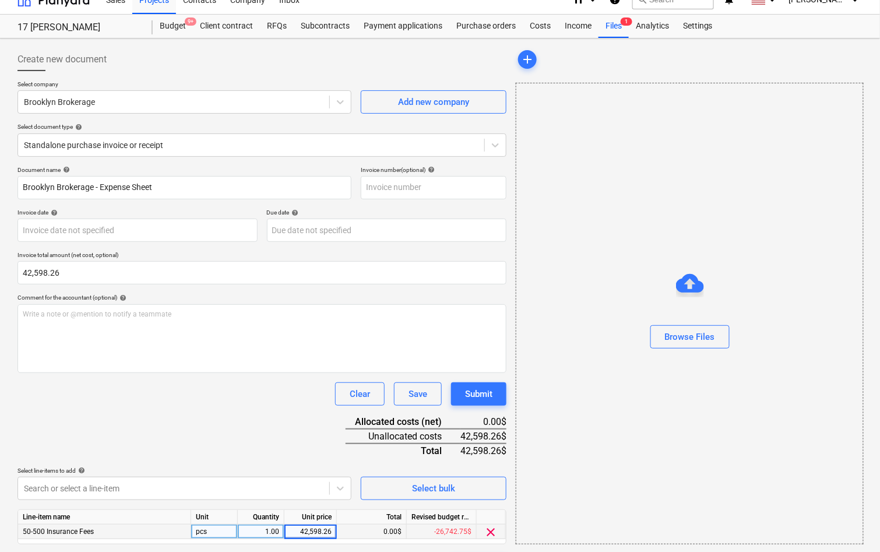
click at [285, 460] on div "Document name help Brooklyn Brokerage - Expense Sheet Invoice number (optional)…" at bounding box center [261, 371] width 489 height 411
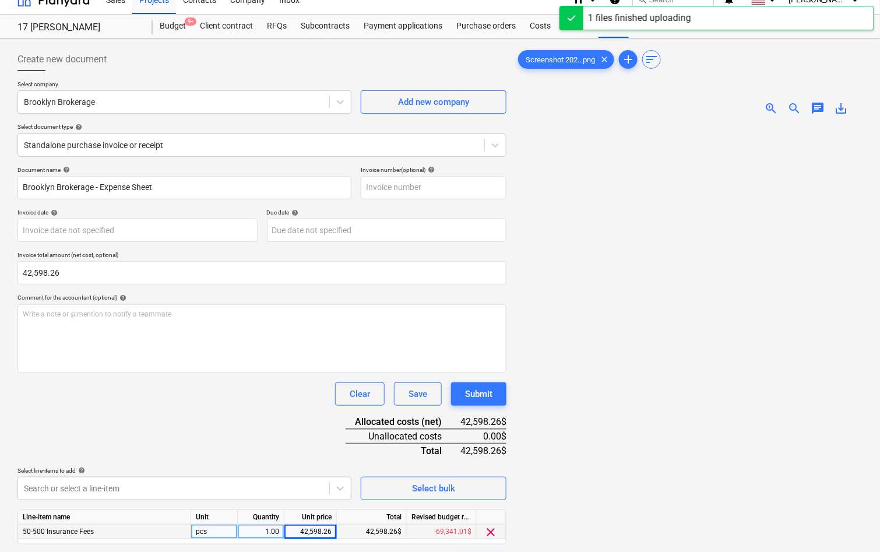
click at [470, 404] on div "Document name help Brooklyn Brokerage - Expense Sheet Invoice number (optional)…" at bounding box center [261, 371] width 489 height 411
click at [470, 396] on div "Submit" at bounding box center [478, 393] width 27 height 15
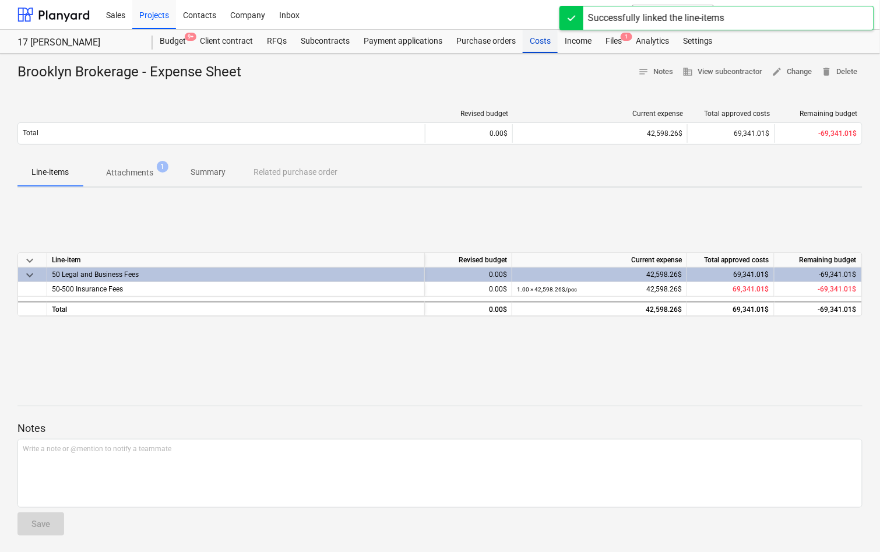
click at [534, 33] on div "Costs" at bounding box center [539, 41] width 35 height 23
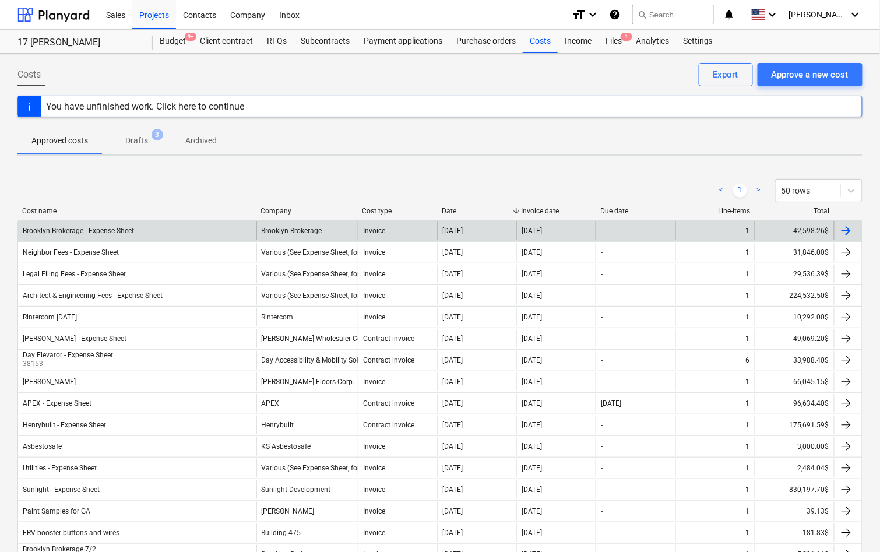
click at [159, 223] on div "Brooklyn Brokerage - Expense Sheet" at bounding box center [137, 230] width 238 height 19
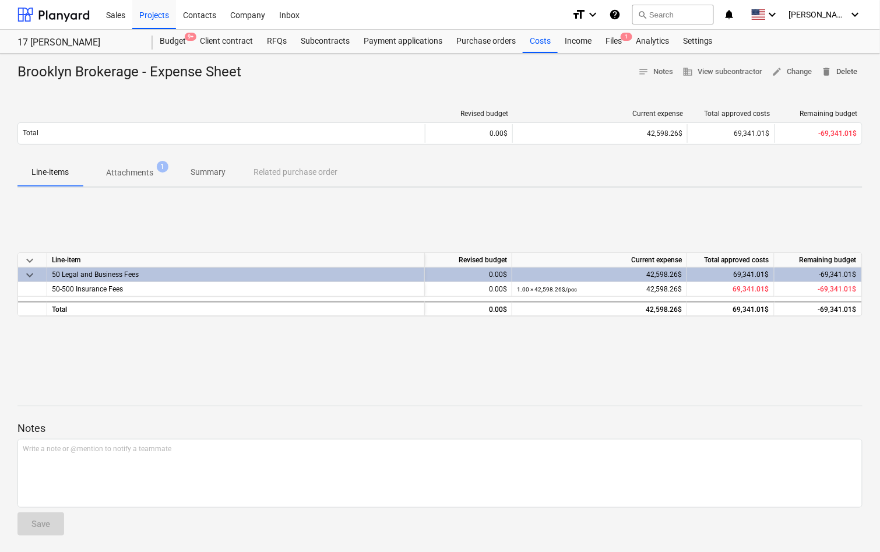
click at [846, 76] on span "delete Delete" at bounding box center [839, 71] width 36 height 13
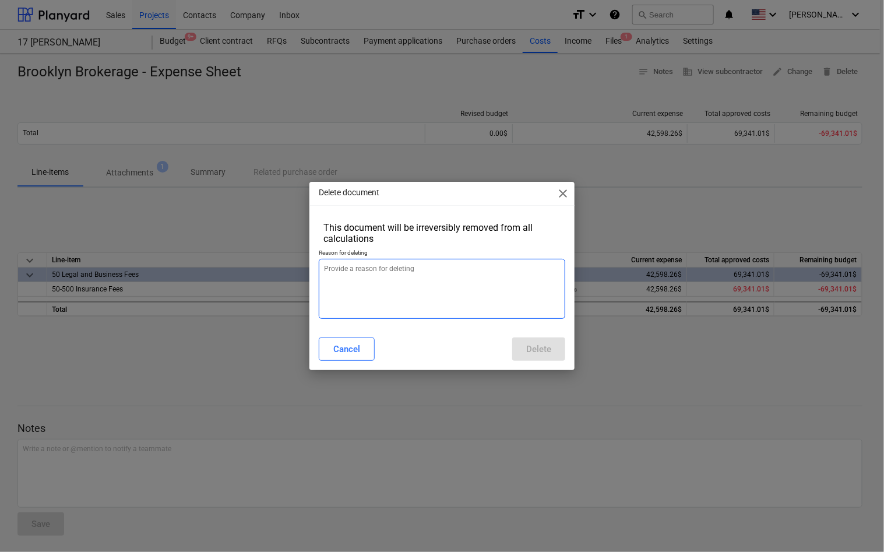
click at [488, 286] on textarea at bounding box center [442, 289] width 246 height 60
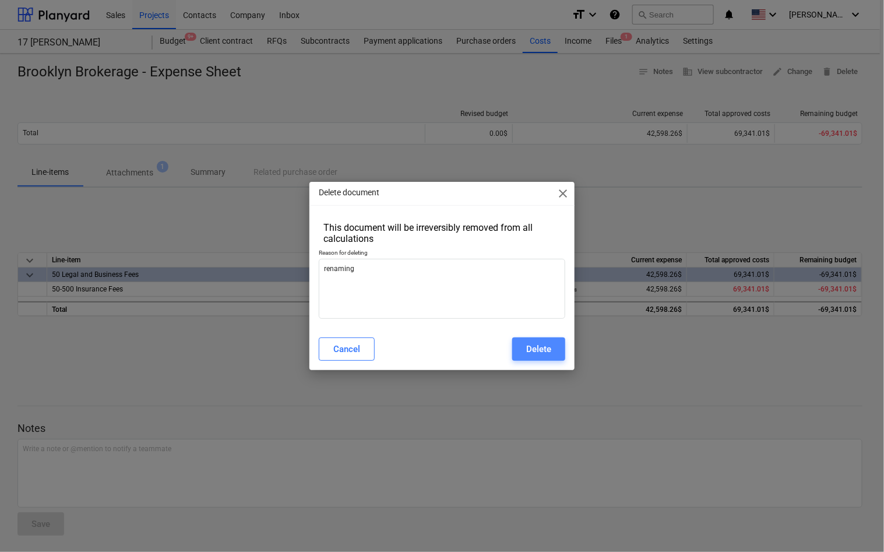
click at [525, 351] on button "Delete" at bounding box center [538, 348] width 53 height 23
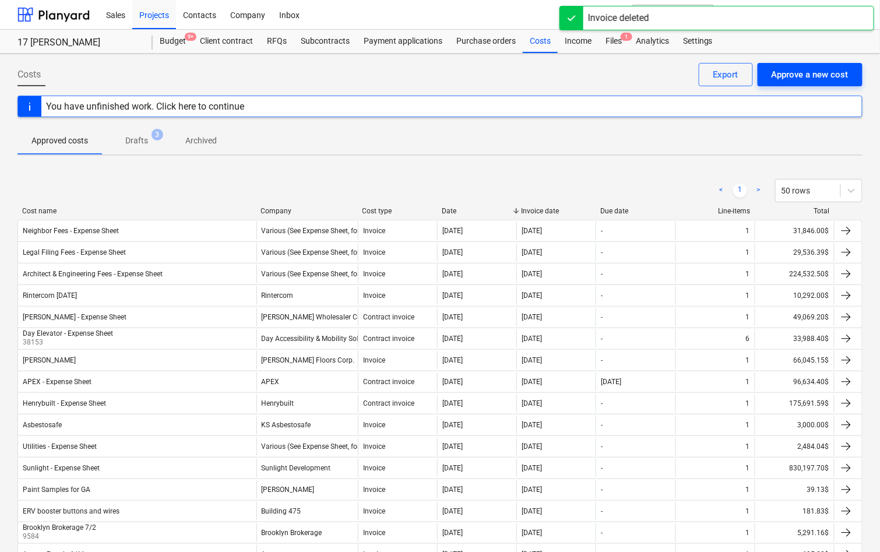
click at [813, 74] on div "Approve a new cost" at bounding box center [809, 74] width 77 height 15
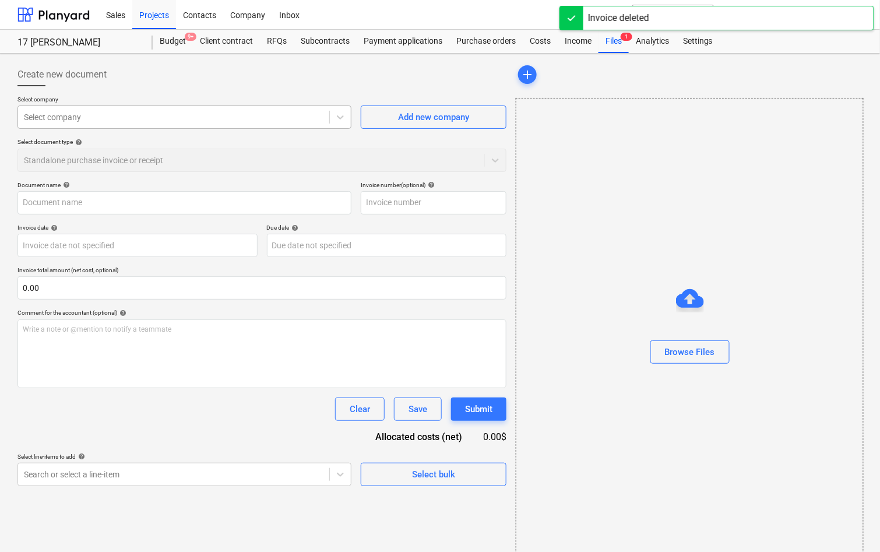
click at [182, 114] on div at bounding box center [173, 117] width 299 height 12
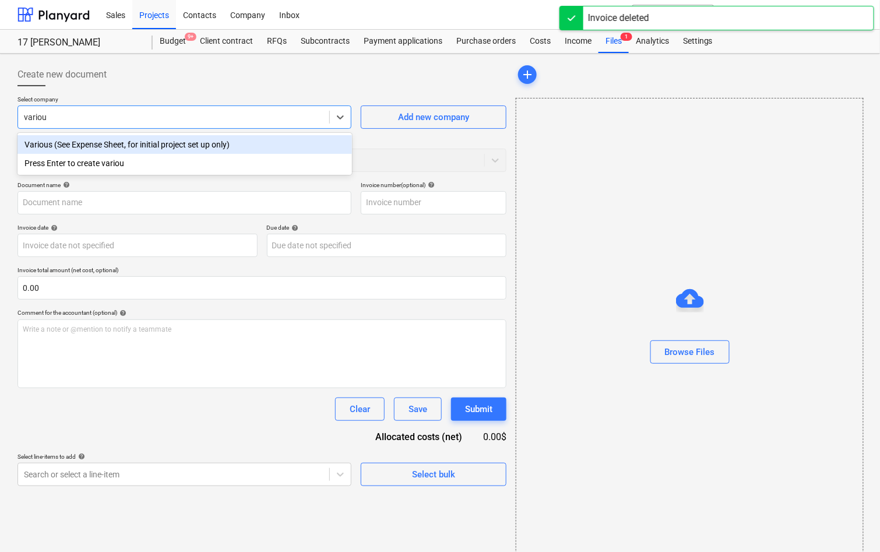
click at [158, 138] on div "Various (See Expense Sheet, for initial project set up only)" at bounding box center [184, 144] width 334 height 19
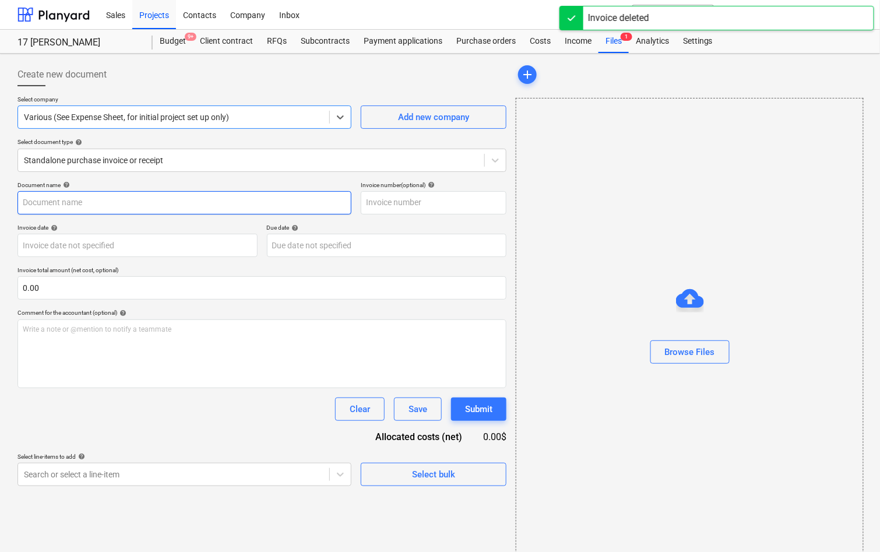
click at [126, 199] on input "text" at bounding box center [184, 202] width 334 height 23
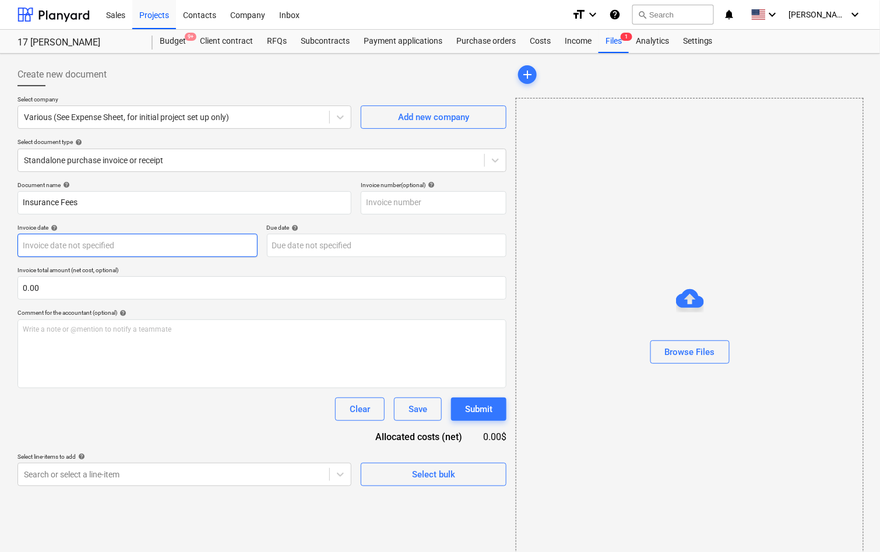
click at [216, 245] on body "Sales Projects Contacts Company Inbox format_size keyboard_arrow_down help sear…" at bounding box center [440, 276] width 880 height 552
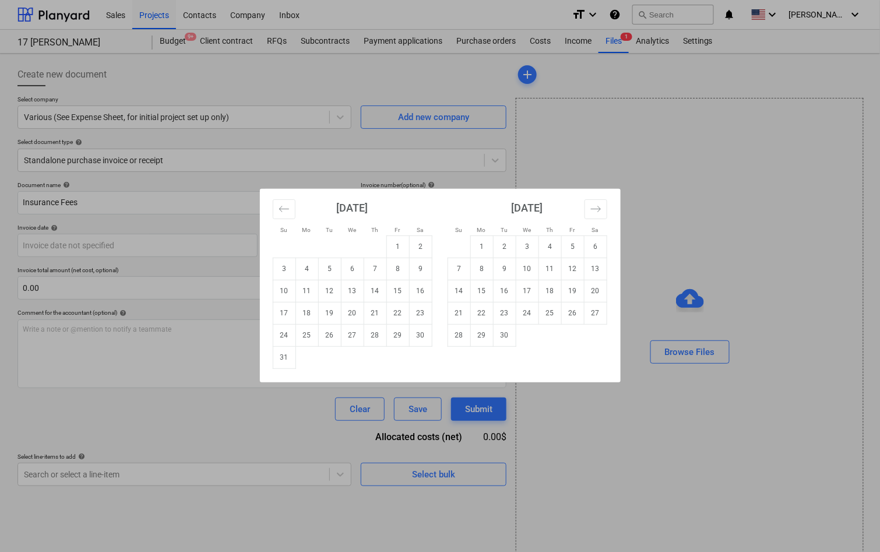
click at [167, 281] on div "Su Mo Tu We Th Fr Sa Su Mo Tu We Th Fr Sa [DATE] 1 2 3 4 5 6 7 8 9 10 11 12 13 …" at bounding box center [440, 276] width 880 height 552
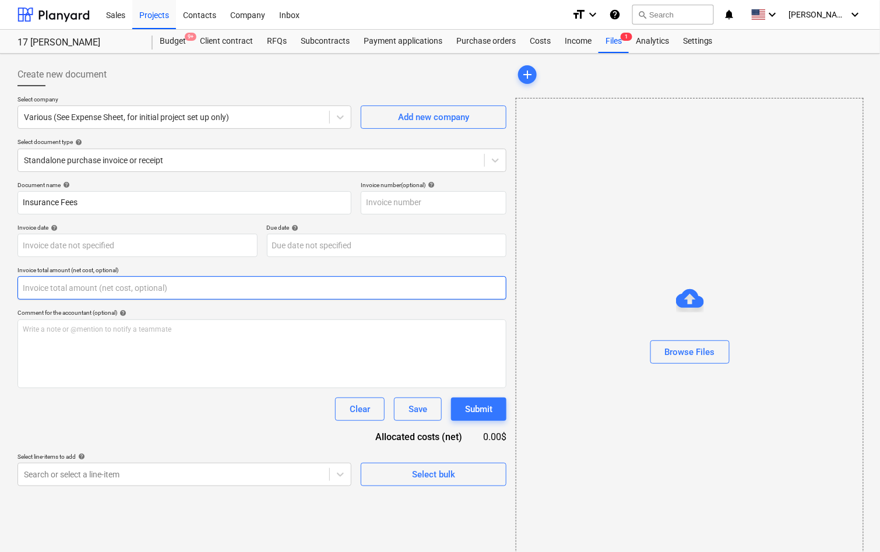
click at [154, 295] on input "text" at bounding box center [261, 287] width 489 height 23
paste input "42,598.26"
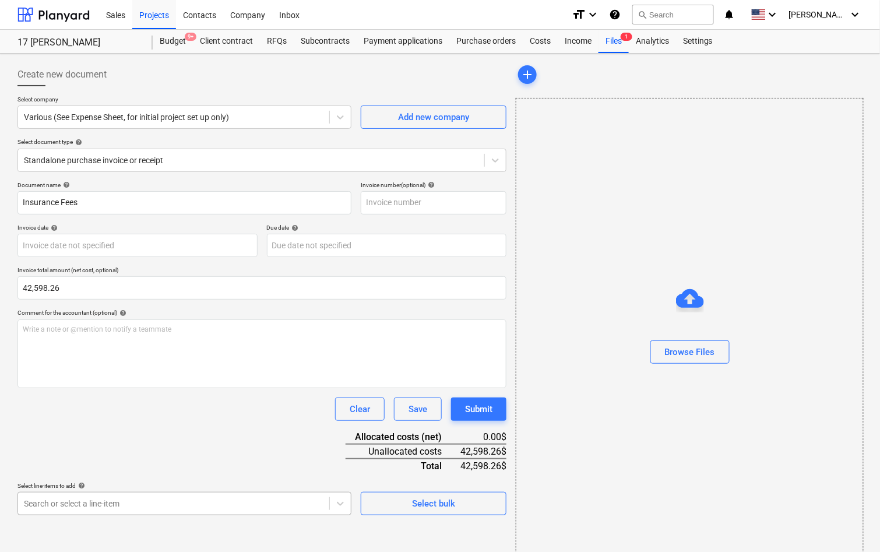
click at [142, 503] on body "Sales Projects Contacts Company Inbox format_size keyboard_arrow_down help sear…" at bounding box center [440, 276] width 880 height 552
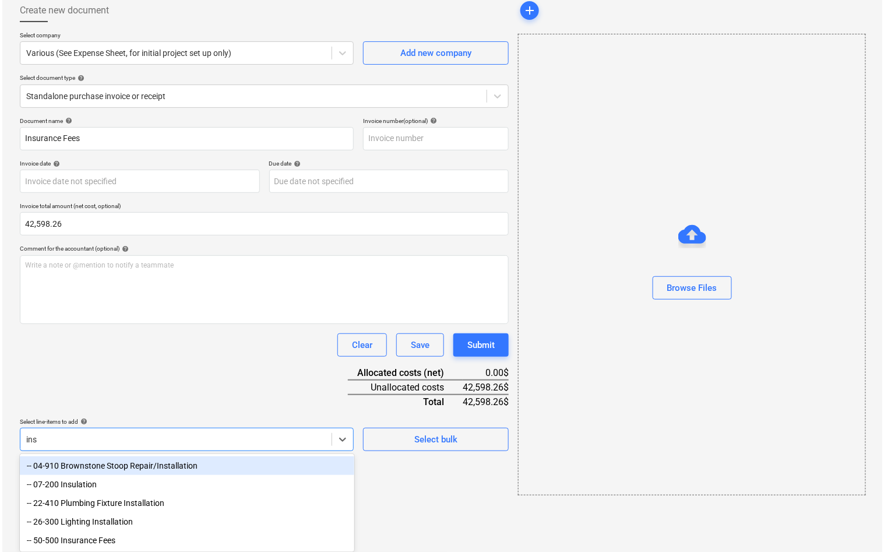
scroll to position [15, 0]
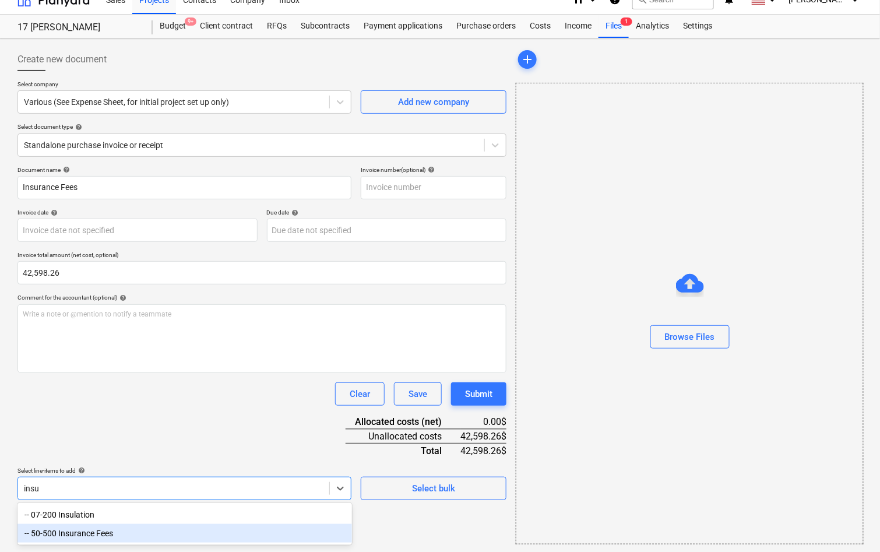
click at [125, 534] on div "-- 50-500 Insurance Fees" at bounding box center [184, 533] width 334 height 19
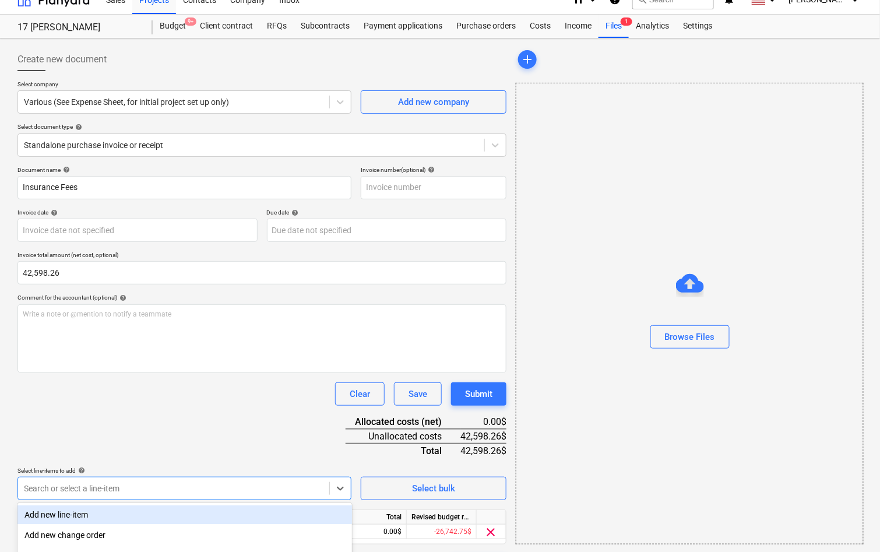
click at [135, 415] on div "Document name help Insurance Fees Invoice number (optional) help Invoice date h…" at bounding box center [261, 371] width 489 height 411
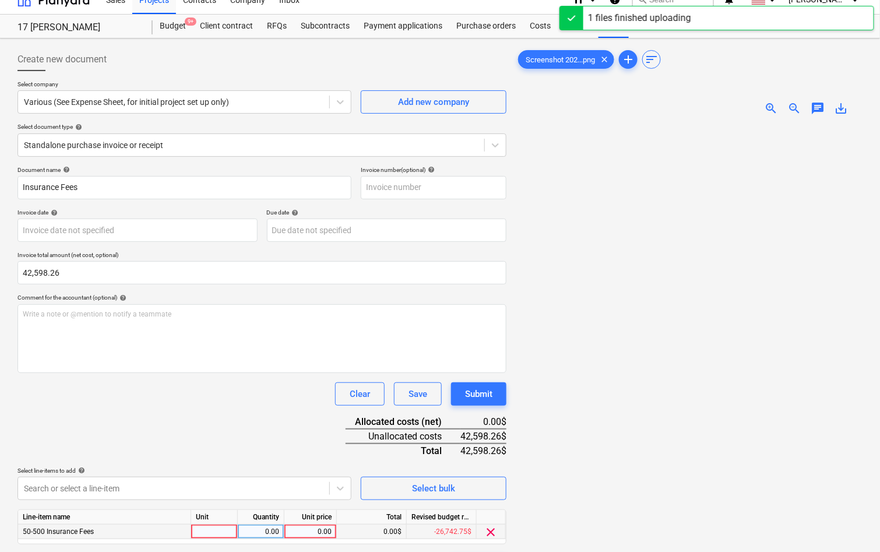
click at [317, 531] on div "0.00" at bounding box center [310, 531] width 43 height 15
click at [236, 443] on div "Document name help Insurance Fees Invoice number (optional) help Invoice date h…" at bounding box center [261, 371] width 489 height 411
click at [487, 390] on div "Submit" at bounding box center [478, 393] width 27 height 15
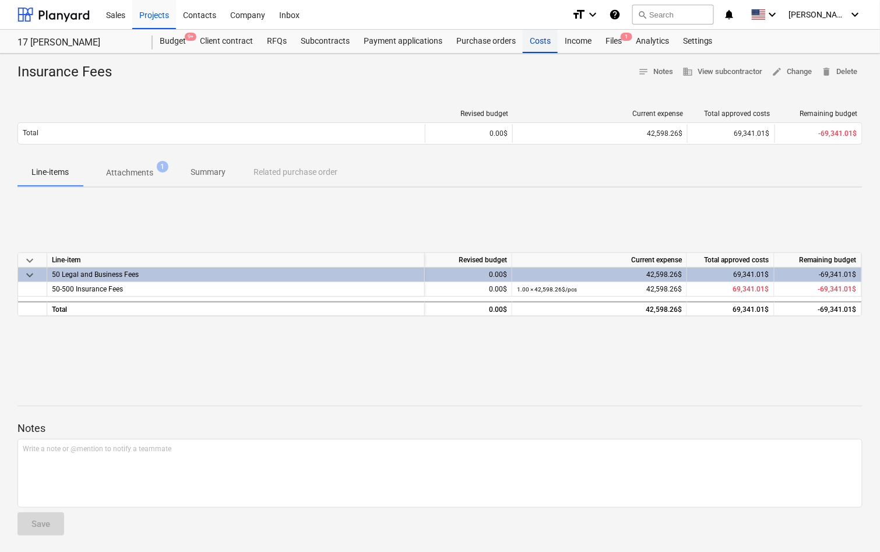
click at [537, 45] on div "Costs" at bounding box center [539, 41] width 35 height 23
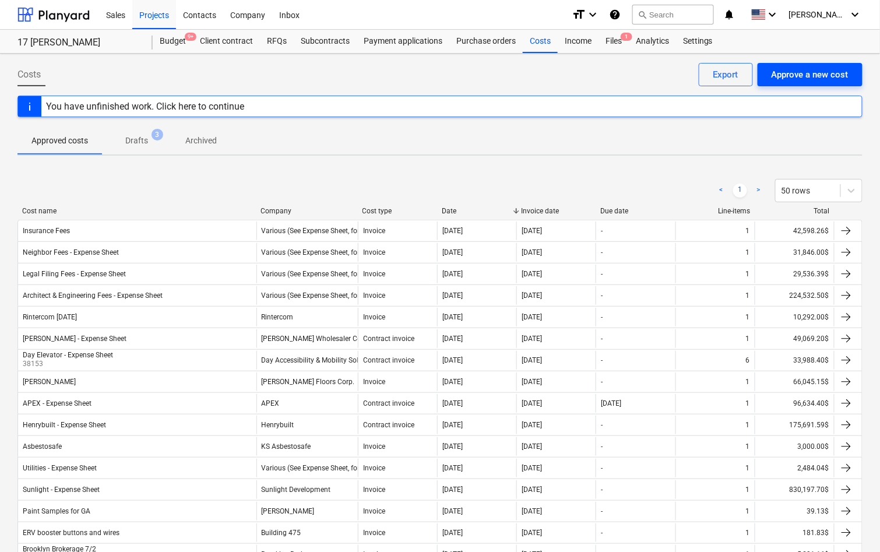
click at [811, 83] on button "Approve a new cost" at bounding box center [809, 74] width 105 height 23
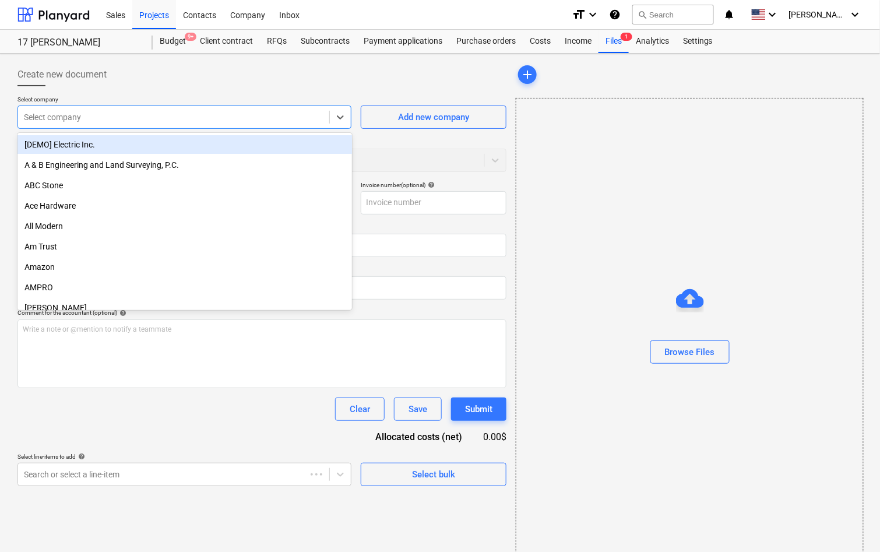
click at [226, 128] on div "Select company" at bounding box center [184, 116] width 334 height 23
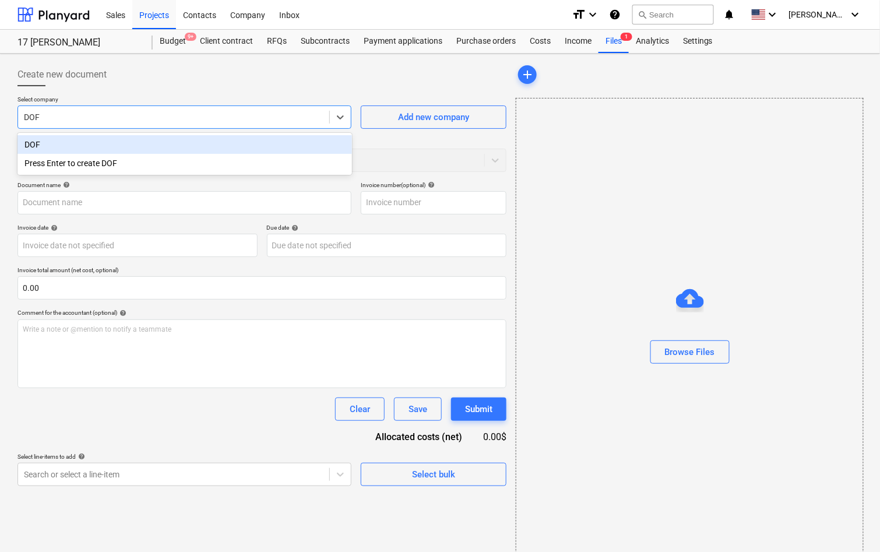
click at [217, 144] on div "DOF" at bounding box center [184, 144] width 334 height 19
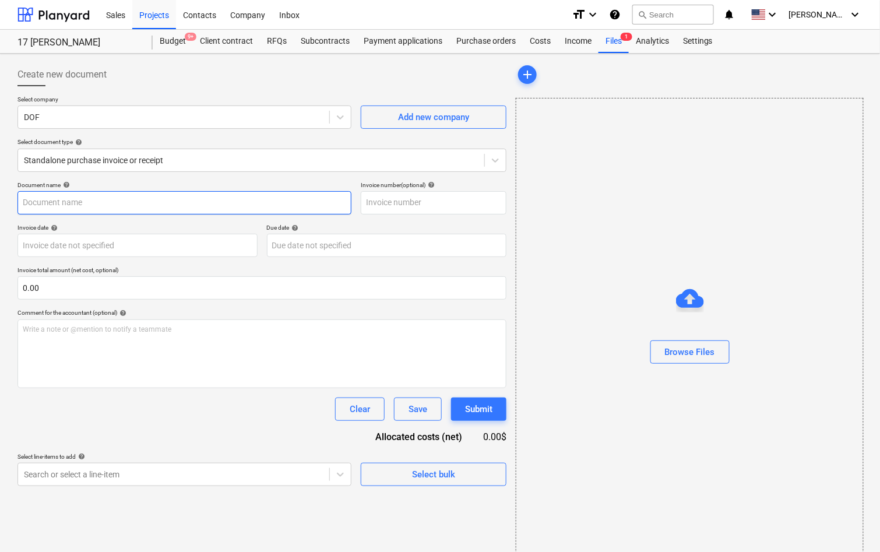
click at [188, 197] on input "text" at bounding box center [184, 202] width 334 height 23
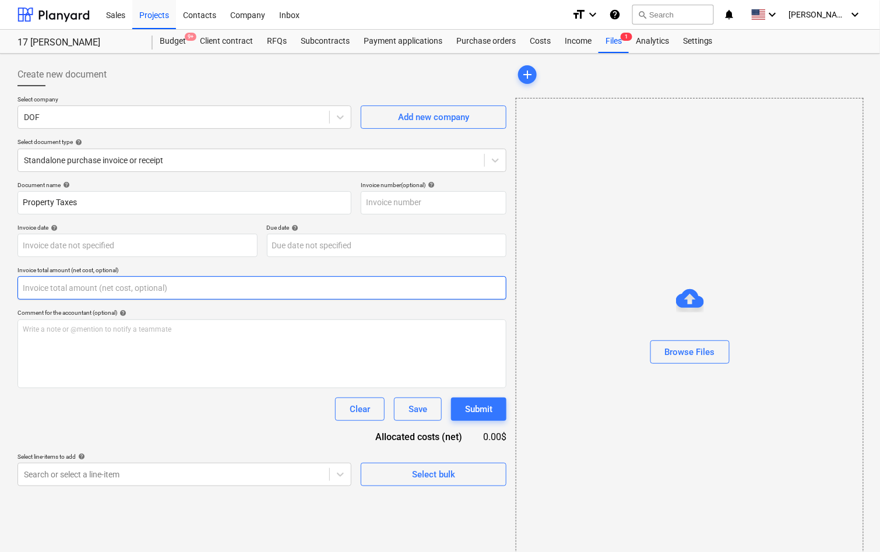
click at [150, 291] on input "text" at bounding box center [261, 287] width 489 height 23
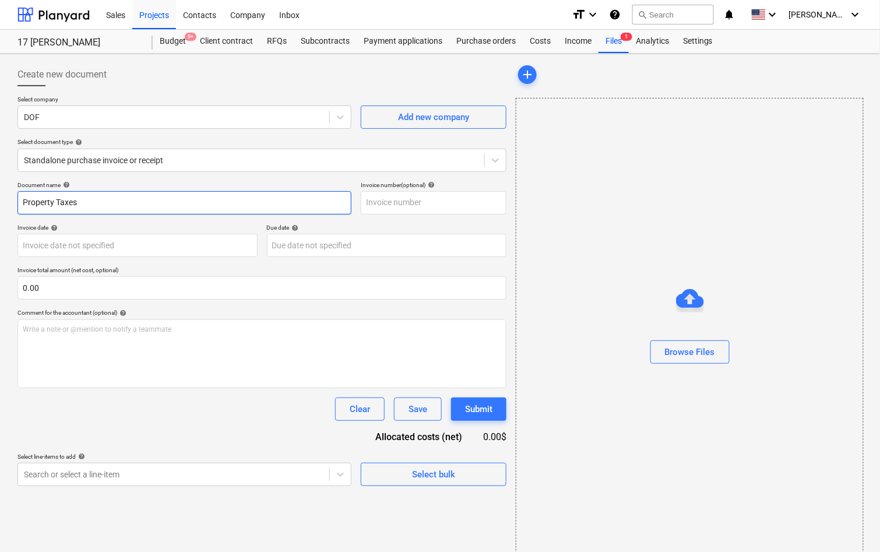
click at [132, 194] on input "Property Taxes" at bounding box center [184, 202] width 334 height 23
click at [130, 200] on input "Property Taxes" at bounding box center [184, 202] width 334 height 23
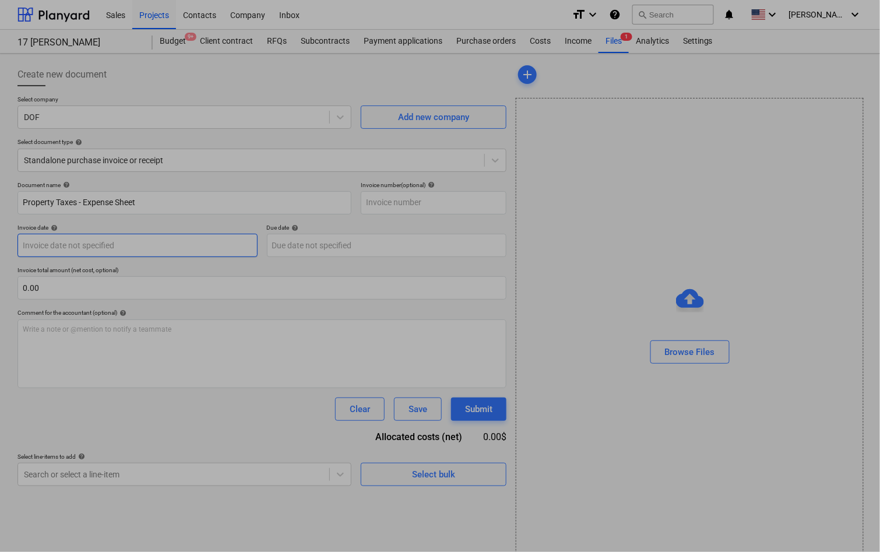
click at [197, 245] on body "Sales Projects Contacts Company Inbox format_size keyboard_arrow_down help sear…" at bounding box center [440, 276] width 880 height 552
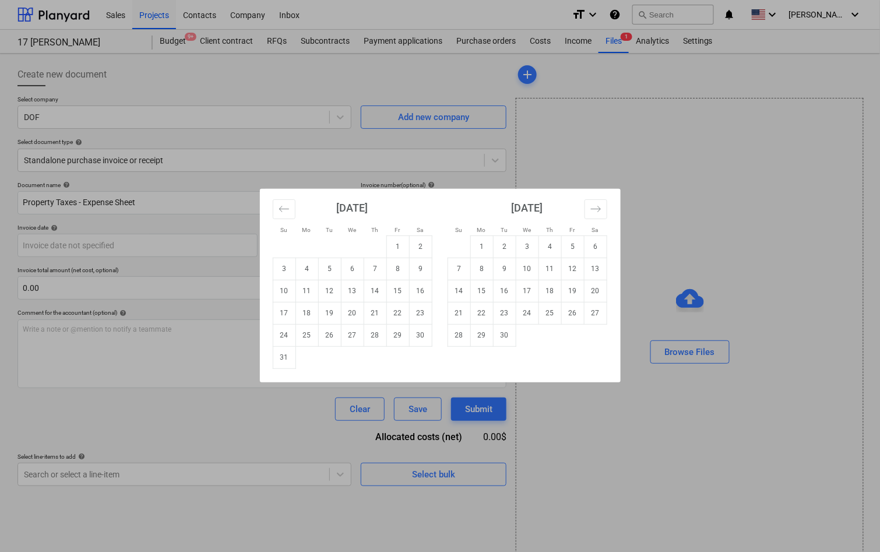
click at [229, 273] on div "Su Mo Tu We Th Fr Sa Su Mo Tu We Th Fr Sa [DATE] 1 2 3 4 5 6 7 8 9 10 11 12 13 …" at bounding box center [440, 276] width 880 height 552
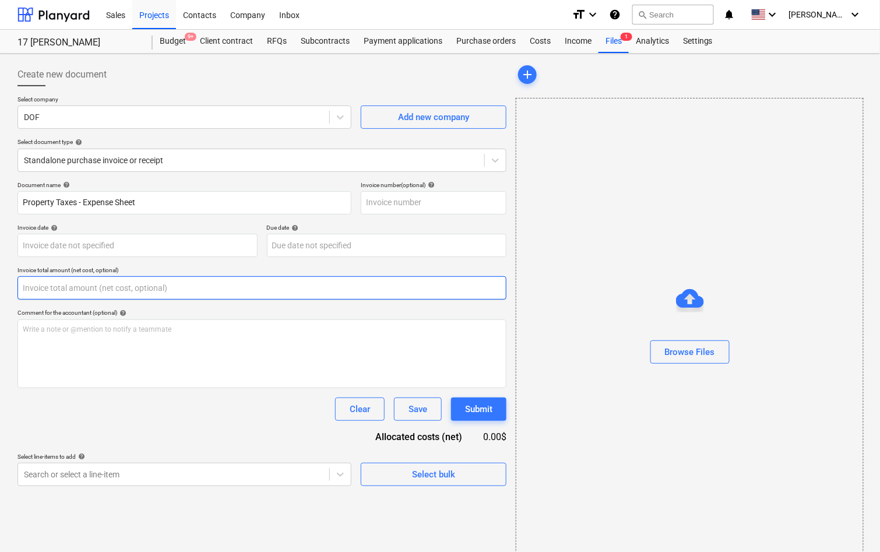
click at [220, 292] on input "text" at bounding box center [261, 287] width 489 height 23
paste input "3,090.30"
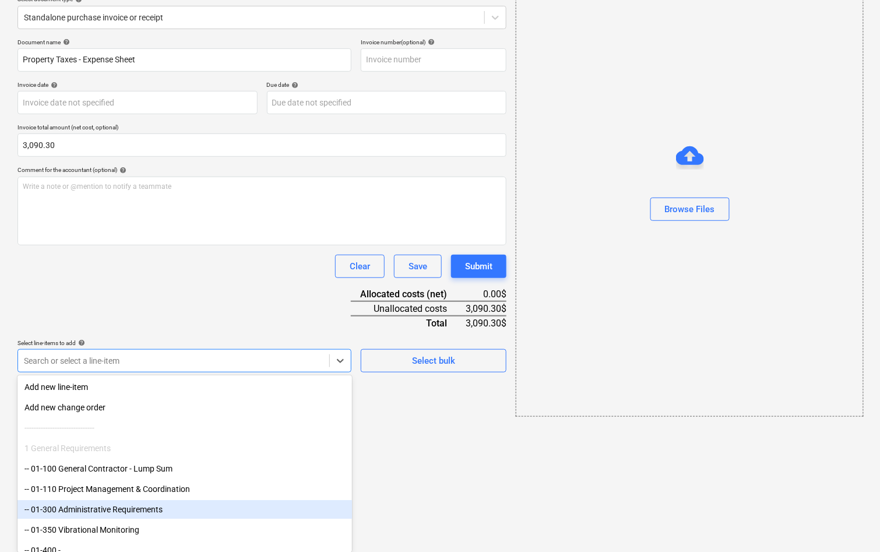
click at [130, 409] on body "Sales Projects Contacts Company Inbox format_size keyboard_arrow_down help sear…" at bounding box center [440, 133] width 880 height 552
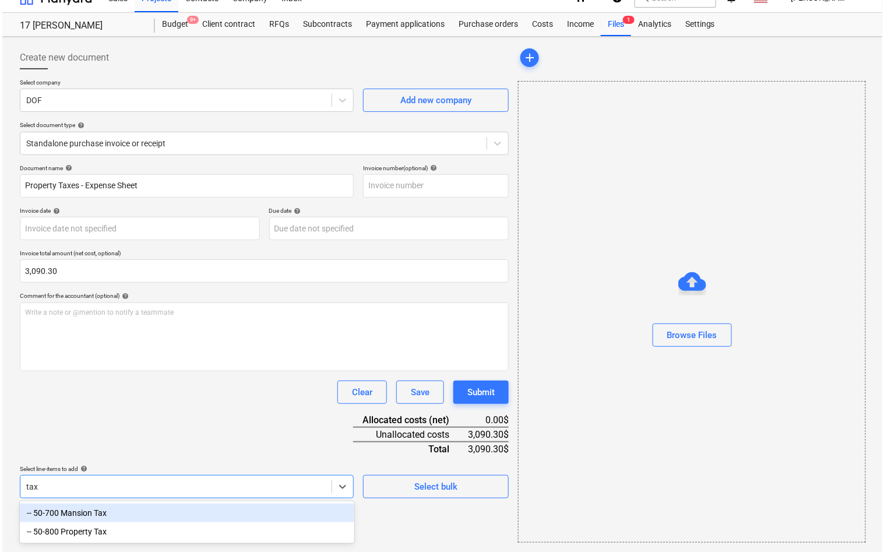
scroll to position [15, 0]
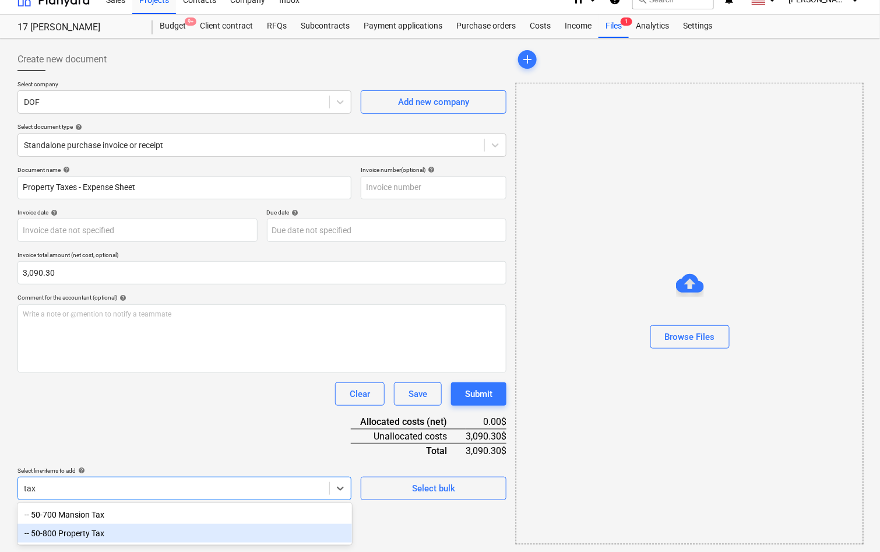
click at [121, 529] on div "-- 50-800 Property Tax" at bounding box center [184, 533] width 334 height 19
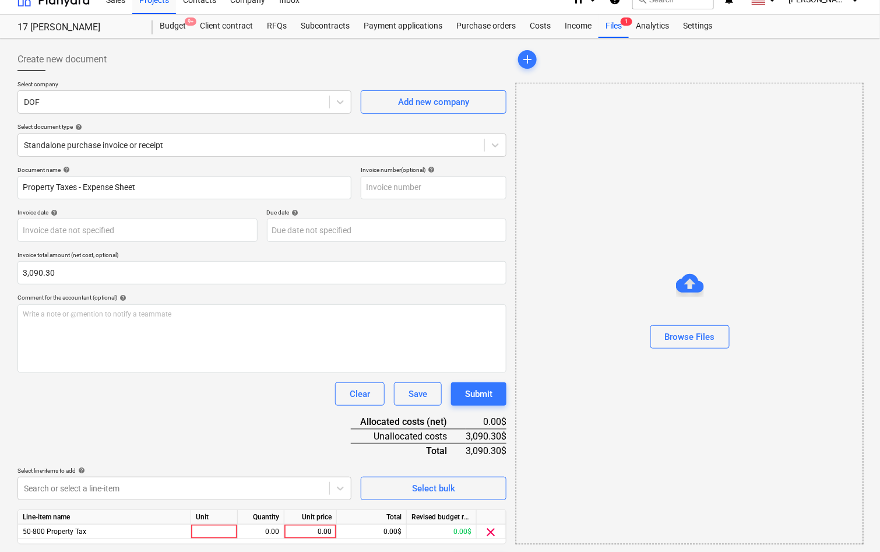
click at [146, 432] on div "Document name help Property Taxes - Expense Sheet Invoice number (optional) hel…" at bounding box center [261, 371] width 489 height 411
click at [324, 531] on div "0.00" at bounding box center [310, 531] width 43 height 15
click at [286, 402] on div "Clear Save Submit" at bounding box center [261, 393] width 489 height 23
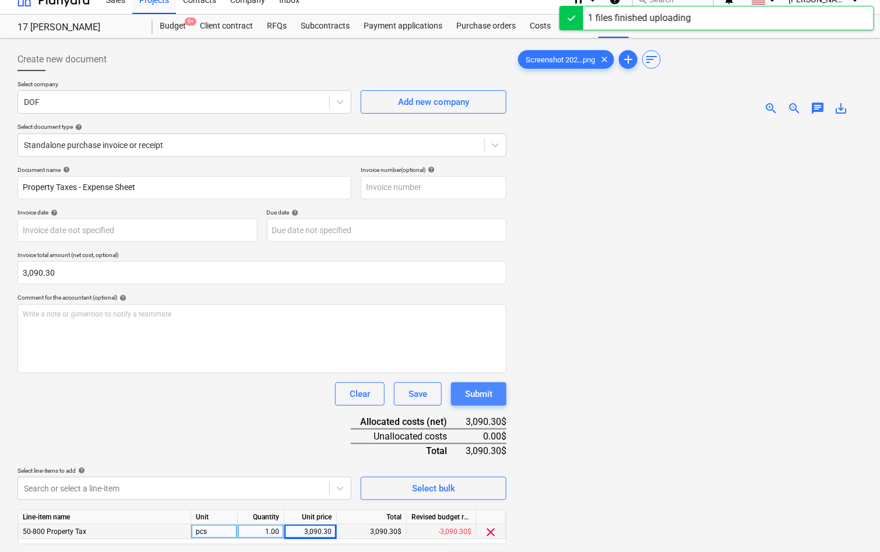
click at [485, 392] on div "Submit" at bounding box center [478, 393] width 27 height 15
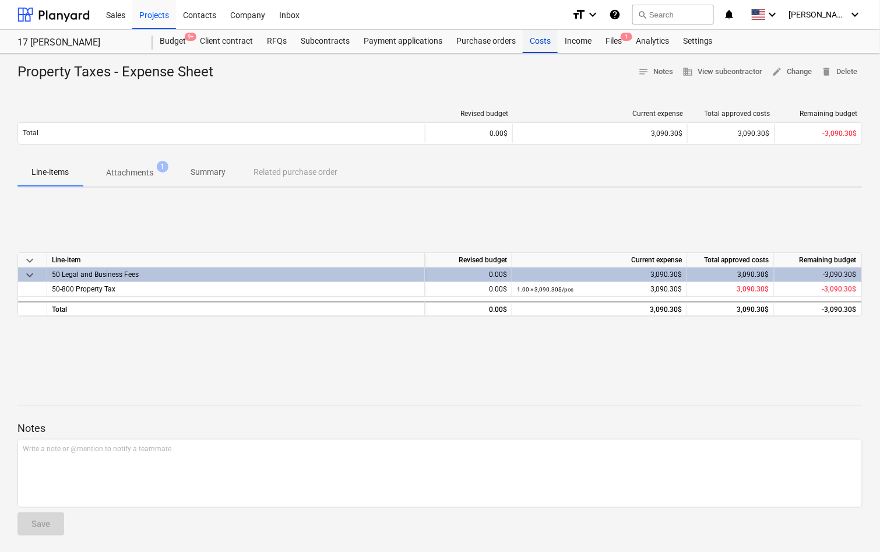
click at [532, 41] on div "Costs" at bounding box center [539, 41] width 35 height 23
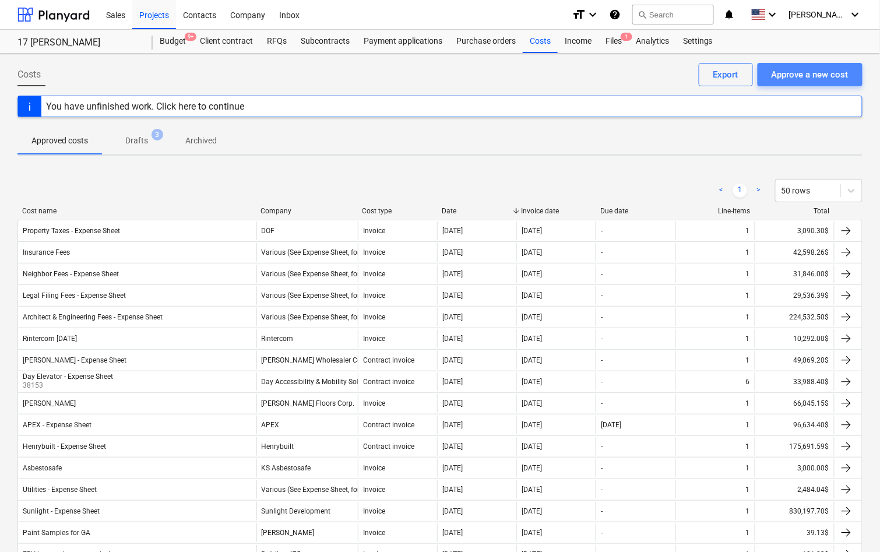
click at [789, 77] on div "Approve a new cost" at bounding box center [809, 74] width 77 height 15
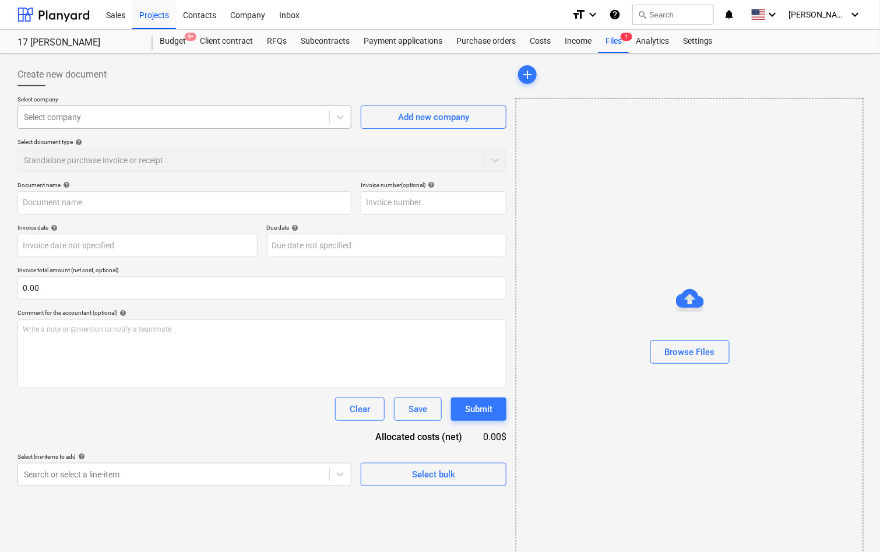
click at [212, 118] on div at bounding box center [173, 117] width 299 height 12
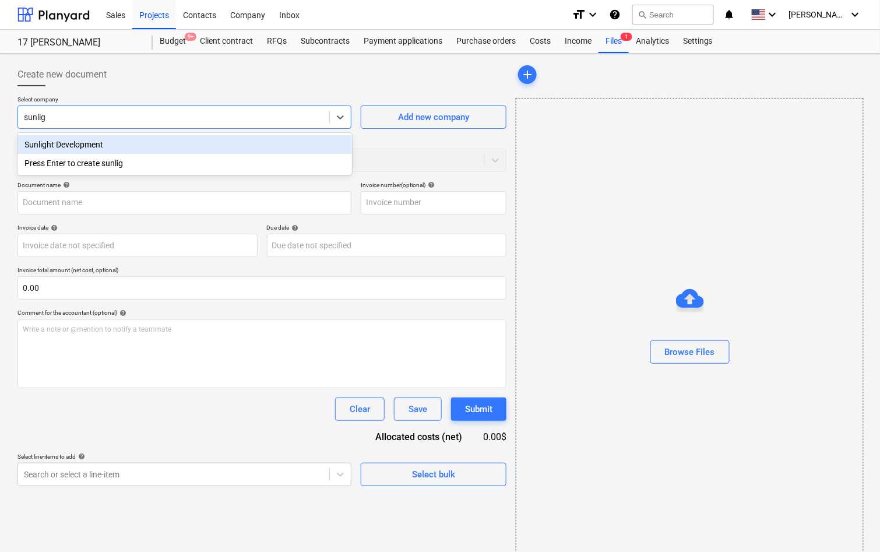
click at [180, 146] on div "Sunlight Development" at bounding box center [184, 144] width 334 height 19
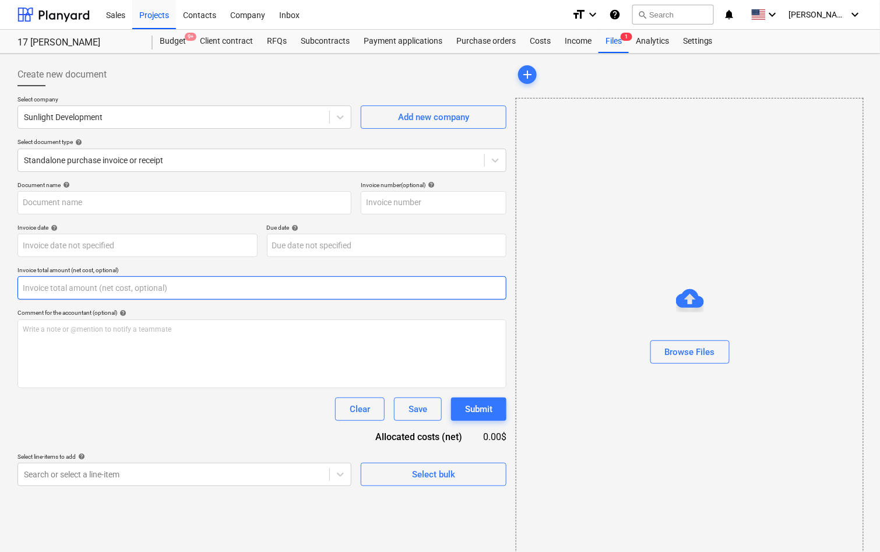
click at [99, 278] on input "text" at bounding box center [261, 287] width 489 height 23
paste input "75,000.00"
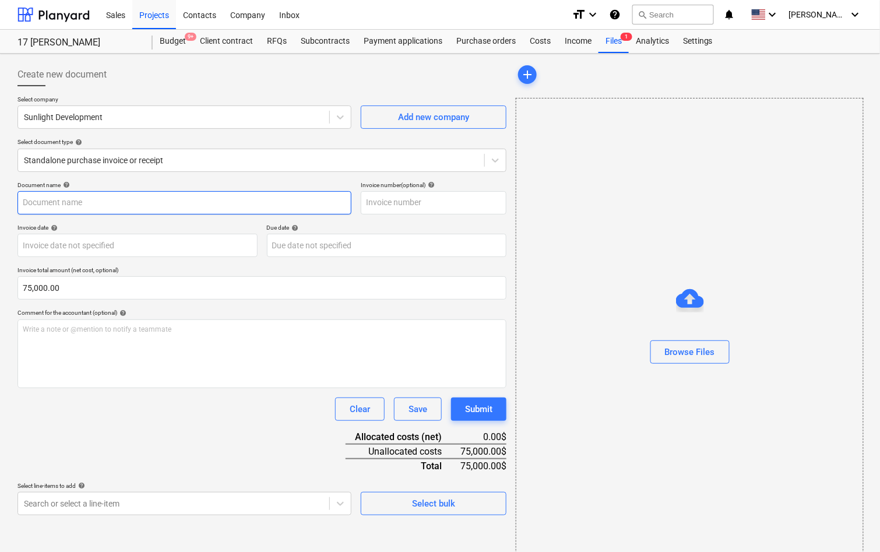
click at [115, 202] on input "text" at bounding box center [184, 202] width 334 height 23
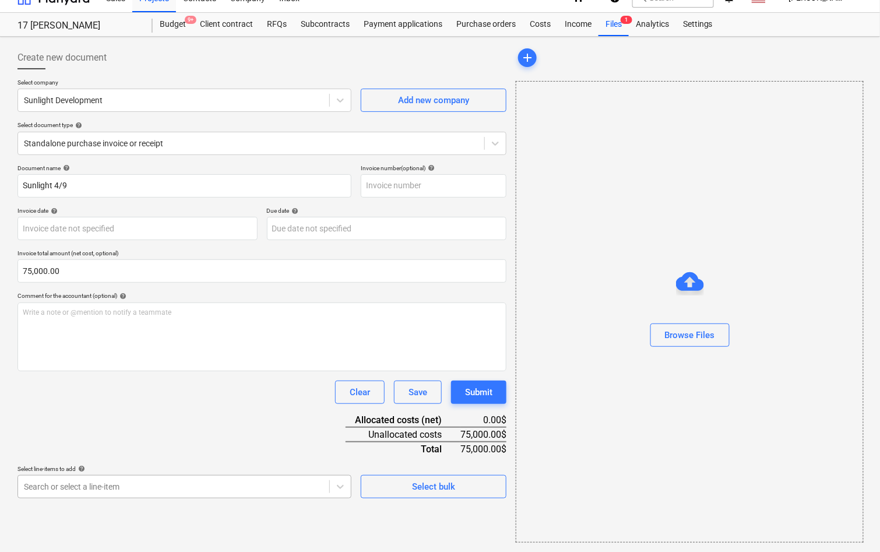
click at [79, 504] on body "Sales Projects Contacts Company Inbox format_size keyboard_arrow_down help sear…" at bounding box center [440, 259] width 880 height 552
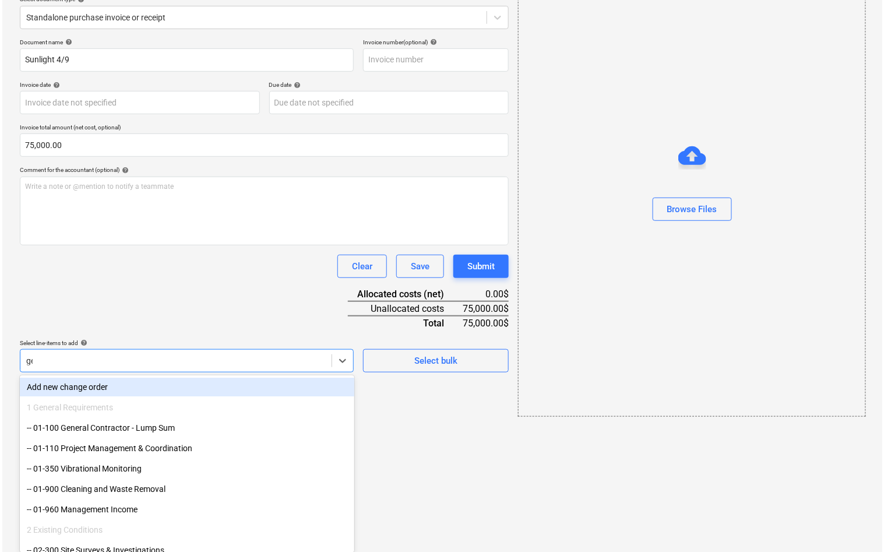
scroll to position [15, 0]
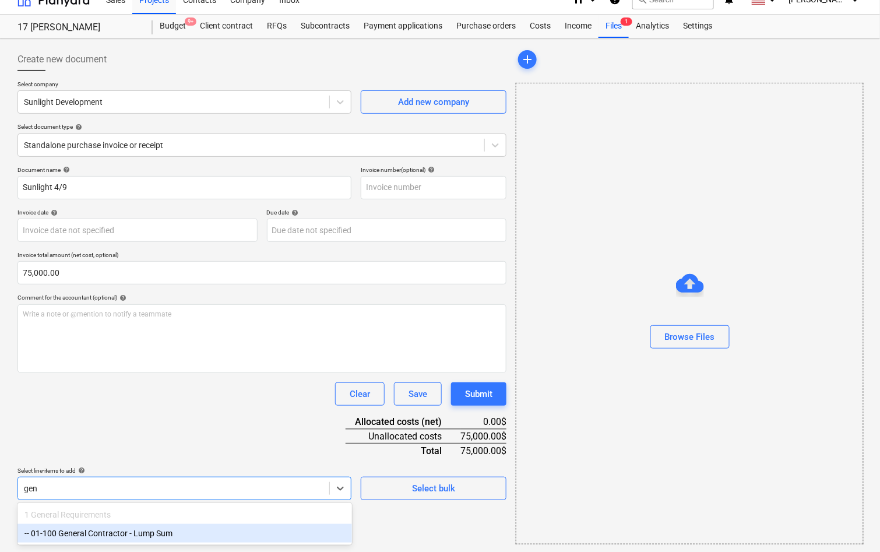
click at [103, 537] on div "-- 01-100 General Contractor - Lump Sum" at bounding box center [184, 533] width 334 height 19
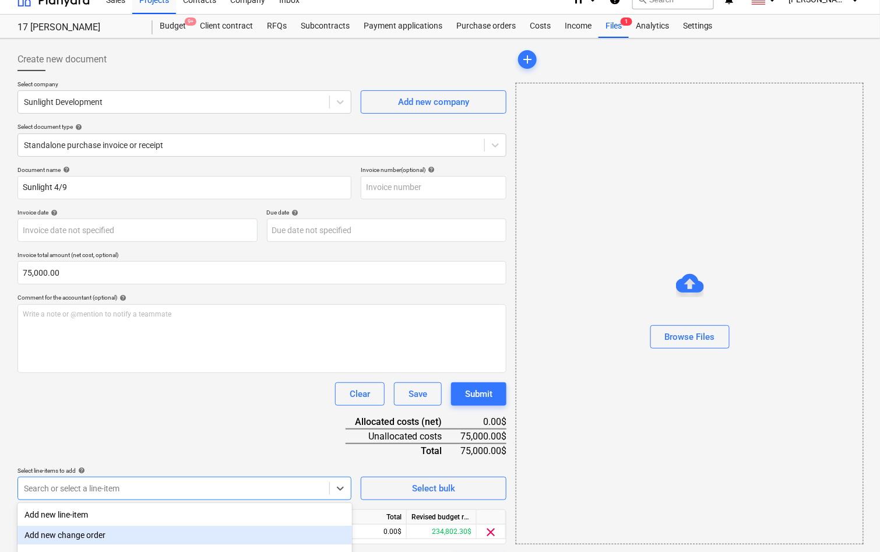
click at [152, 416] on div "Document name help Sunlight 4/9 Invoice number (optional) help Invoice date hel…" at bounding box center [261, 371] width 489 height 411
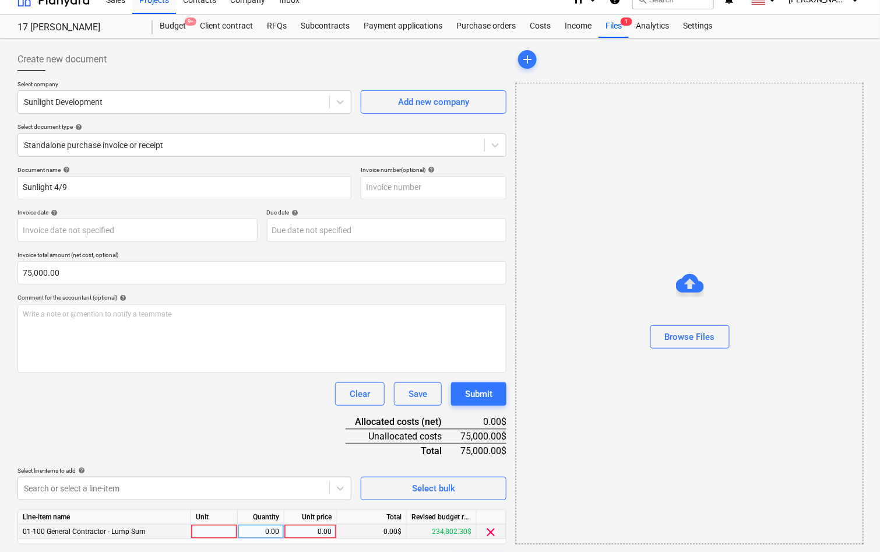
click at [319, 525] on div "0.00" at bounding box center [310, 531] width 43 height 15
click at [273, 446] on div "Document name help Sunlight 4/9 Invoice number (optional) help Invoice date hel…" at bounding box center [261, 371] width 489 height 411
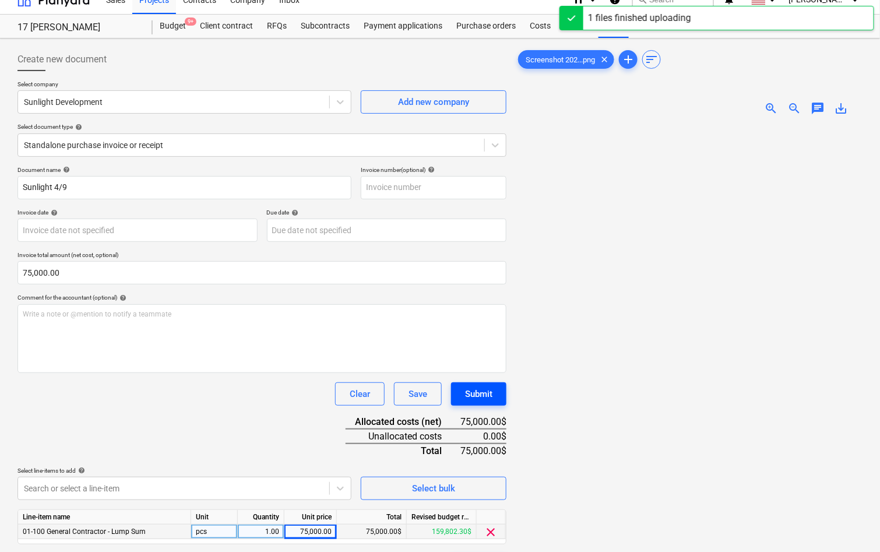
click at [495, 385] on button "Submit" at bounding box center [478, 393] width 55 height 23
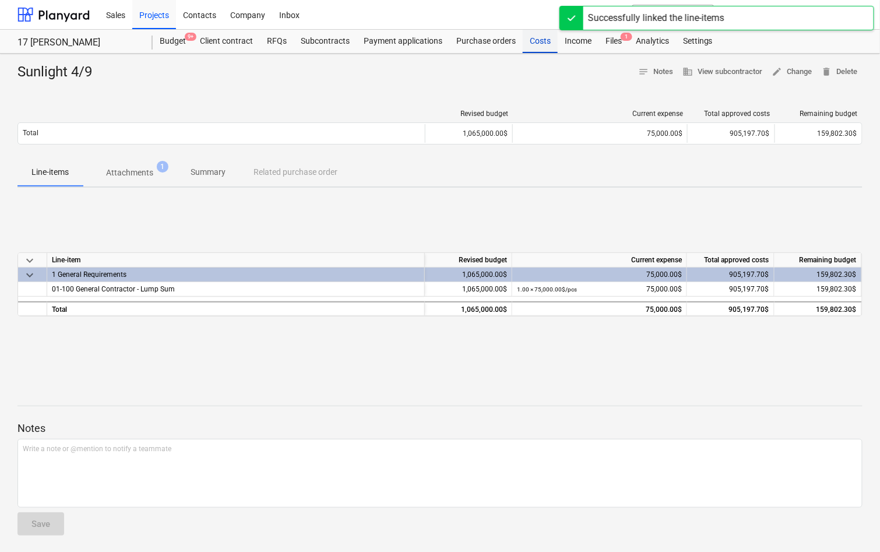
click at [539, 38] on div "Costs" at bounding box center [539, 41] width 35 height 23
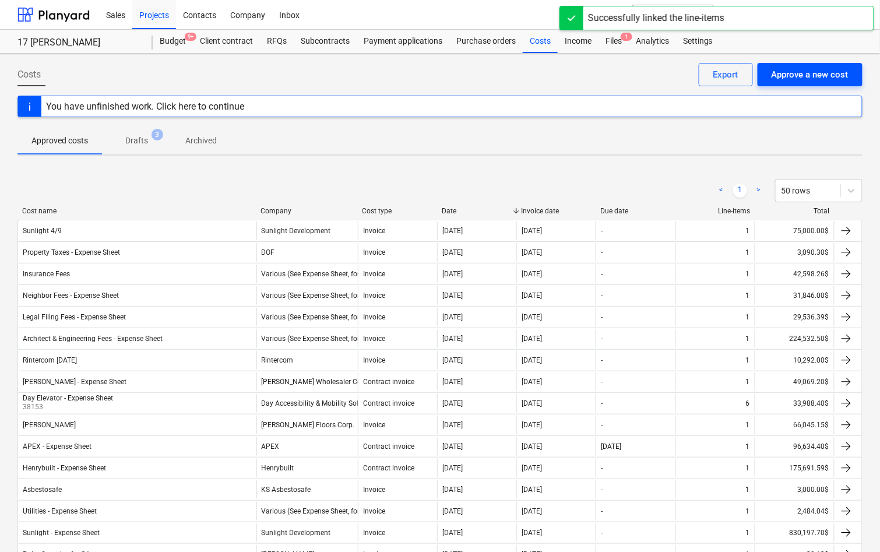
click at [811, 80] on div "Approve a new cost" at bounding box center [809, 74] width 77 height 15
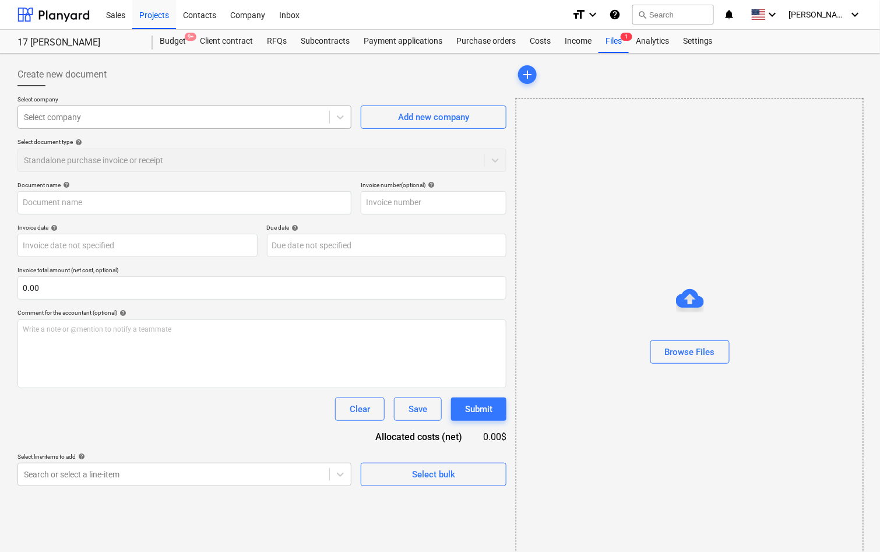
click at [136, 119] on div at bounding box center [173, 117] width 299 height 12
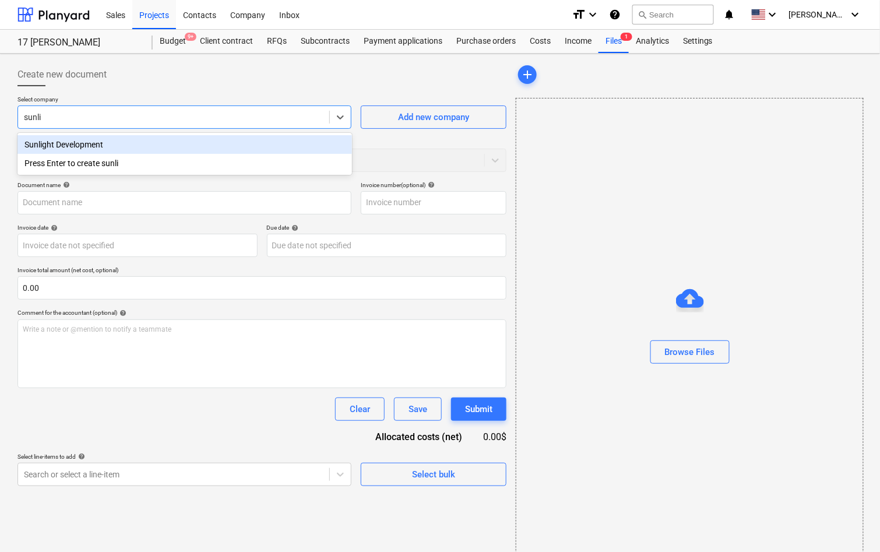
click at [92, 143] on div "Sunlight Development" at bounding box center [184, 144] width 334 height 19
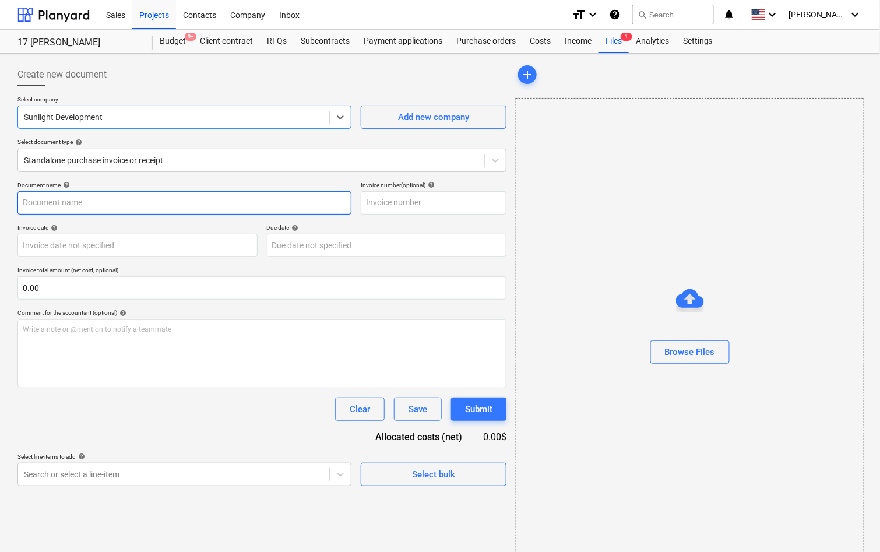
click at [87, 197] on input "text" at bounding box center [184, 202] width 334 height 23
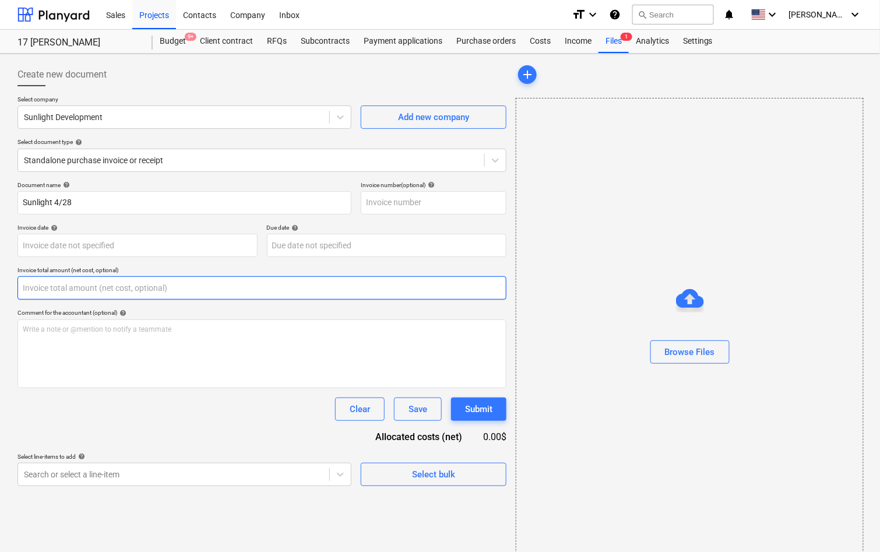
click at [75, 285] on input "text" at bounding box center [261, 287] width 489 height 23
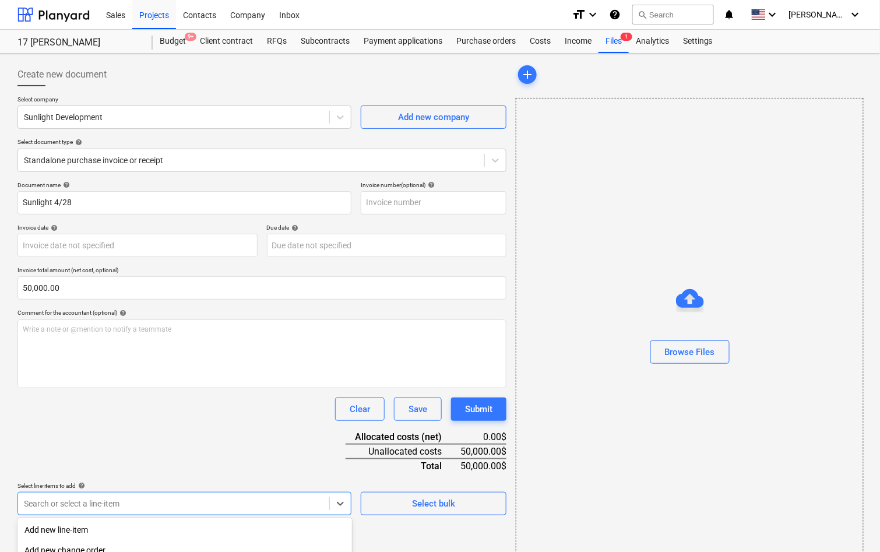
scroll to position [143, 0]
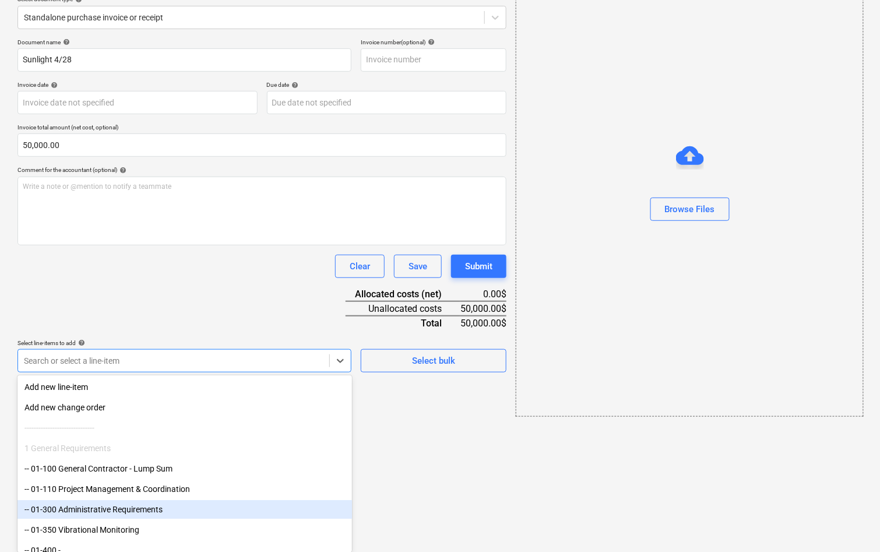
click at [107, 409] on body "Sales Projects Contacts Company Inbox format_size keyboard_arrow_down help sear…" at bounding box center [440, 133] width 880 height 552
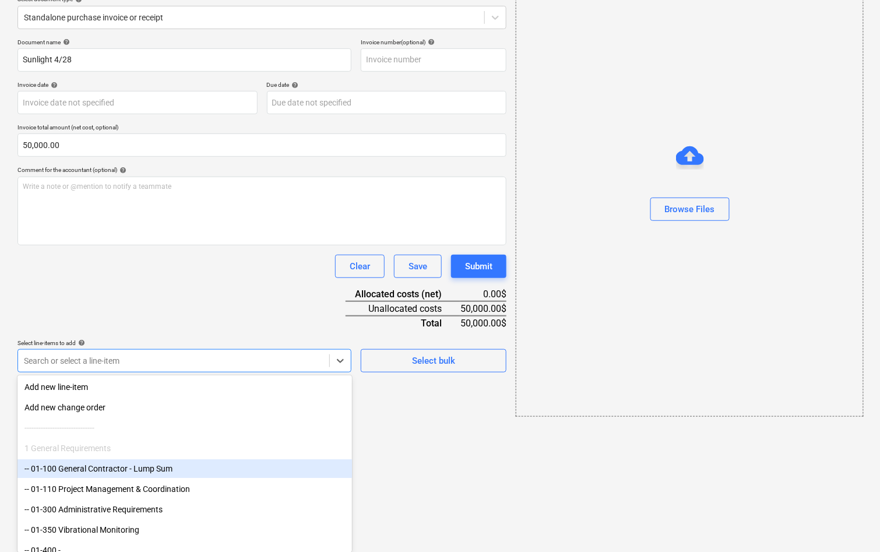
click at [118, 473] on div "-- 01-100 General Contractor - Lump Sum" at bounding box center [184, 468] width 334 height 19
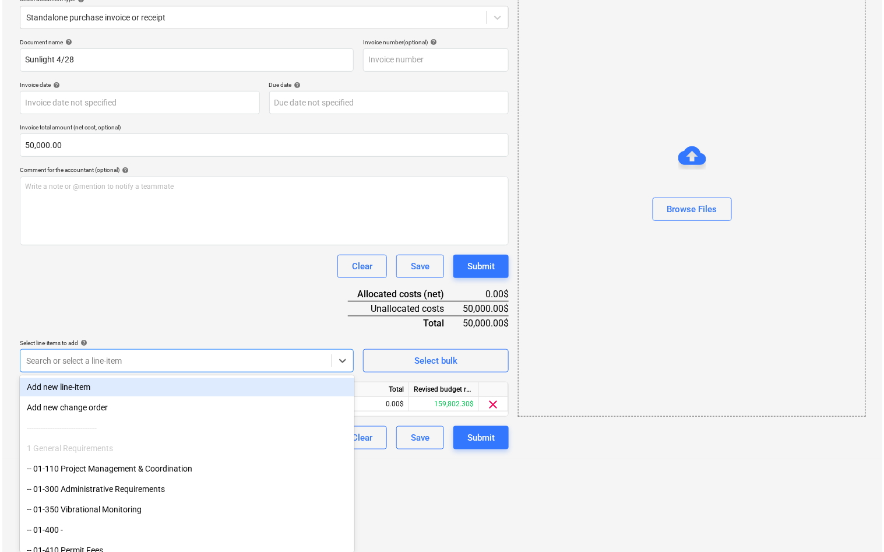
scroll to position [47, 0]
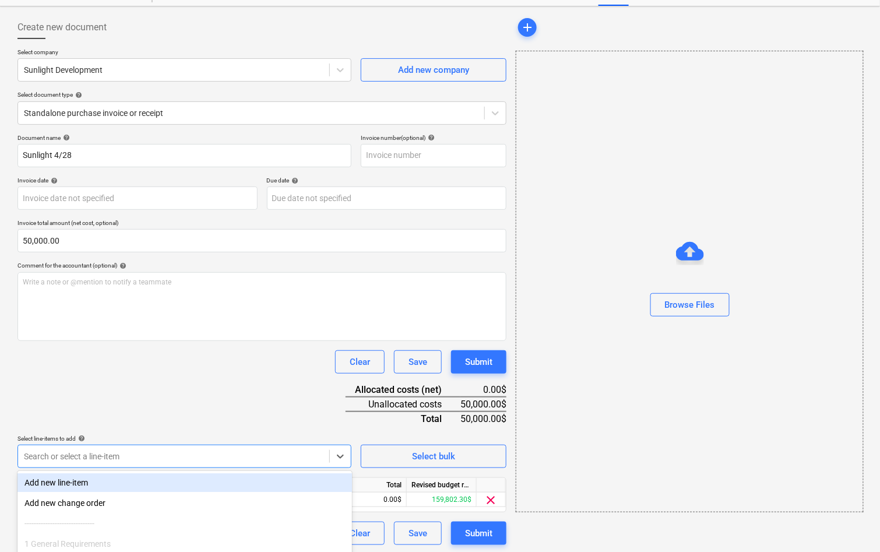
click at [264, 316] on div "Document name help Sunlight 4/28 Invoice number (optional) help Invoice date he…" at bounding box center [261, 339] width 489 height 411
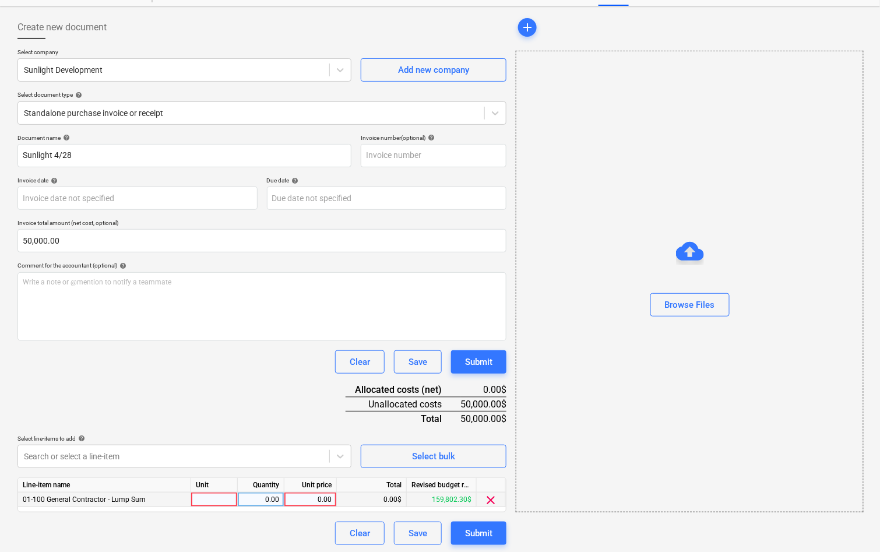
click at [320, 499] on div "0.00" at bounding box center [310, 499] width 43 height 15
click at [278, 379] on div "Document name help Sunlight 4/28 Invoice number (optional) help Invoice date he…" at bounding box center [261, 339] width 489 height 411
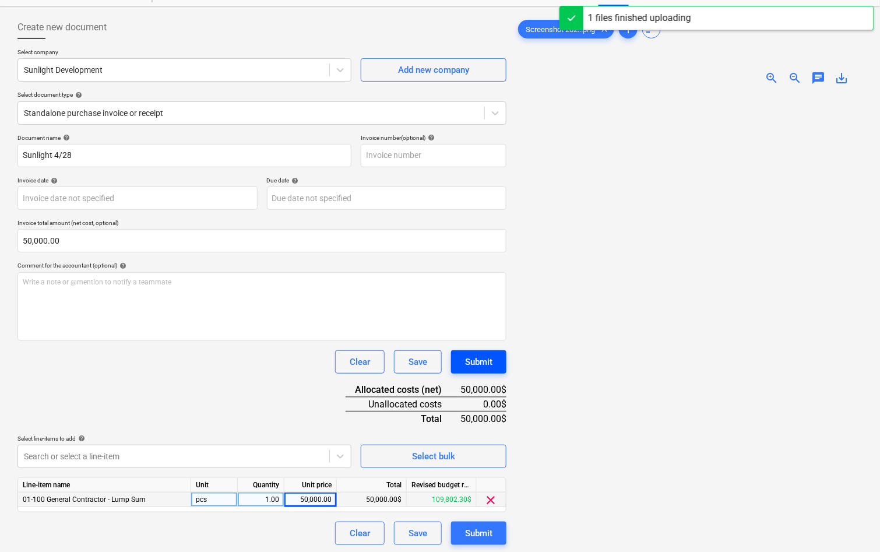
click at [467, 355] on div "Submit" at bounding box center [478, 361] width 27 height 15
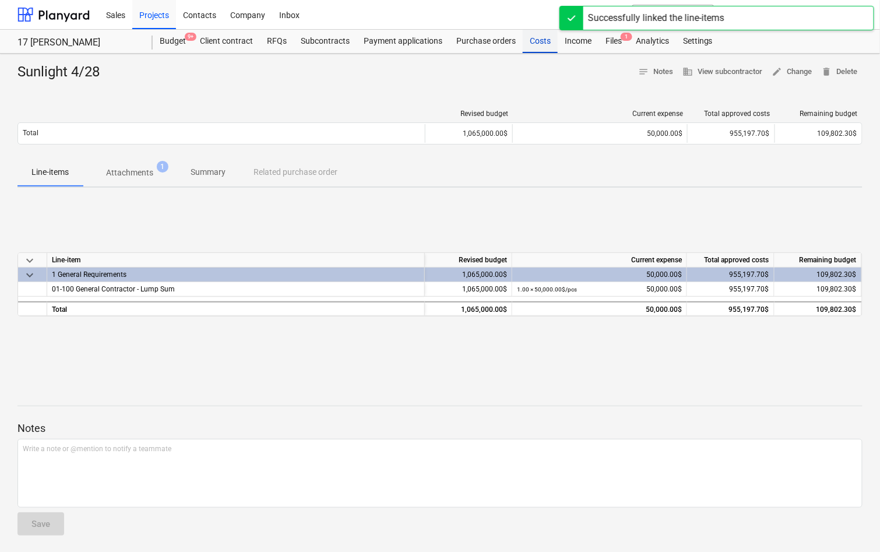
click at [538, 46] on div "Costs" at bounding box center [539, 41] width 35 height 23
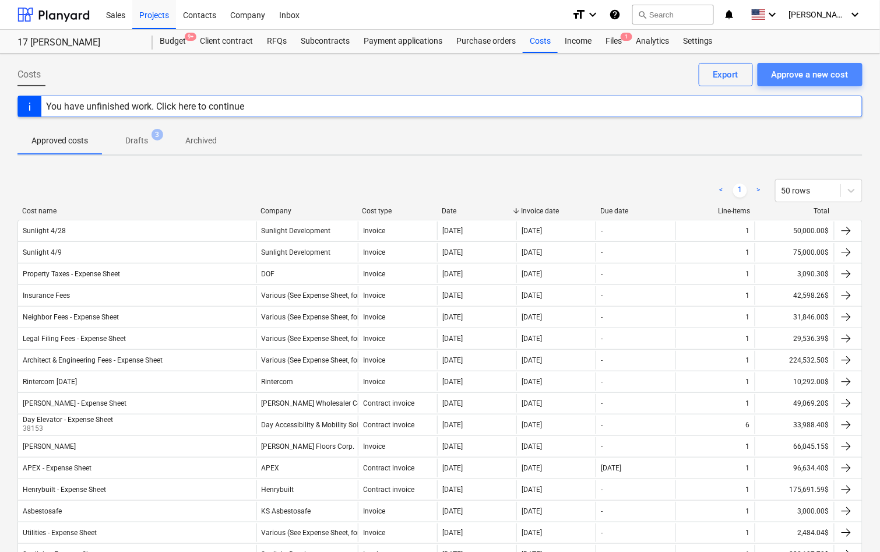
click at [797, 69] on div "Approve a new cost" at bounding box center [809, 74] width 77 height 15
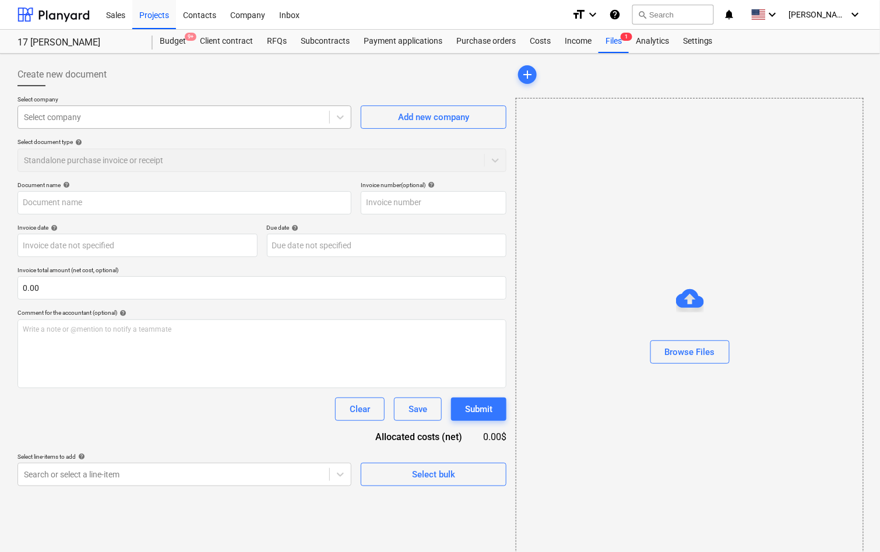
click at [208, 122] on div "Select company" at bounding box center [173, 117] width 311 height 16
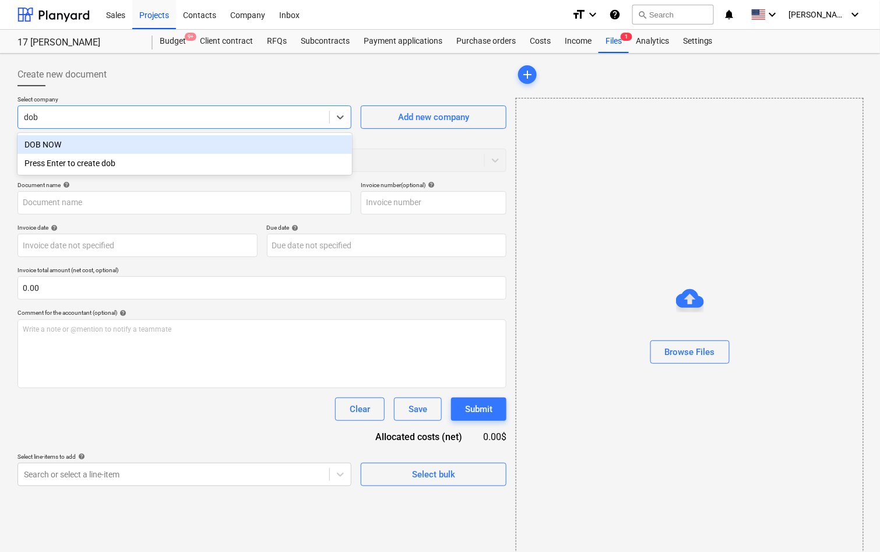
click at [190, 142] on div "DOB NOW" at bounding box center [184, 144] width 334 height 19
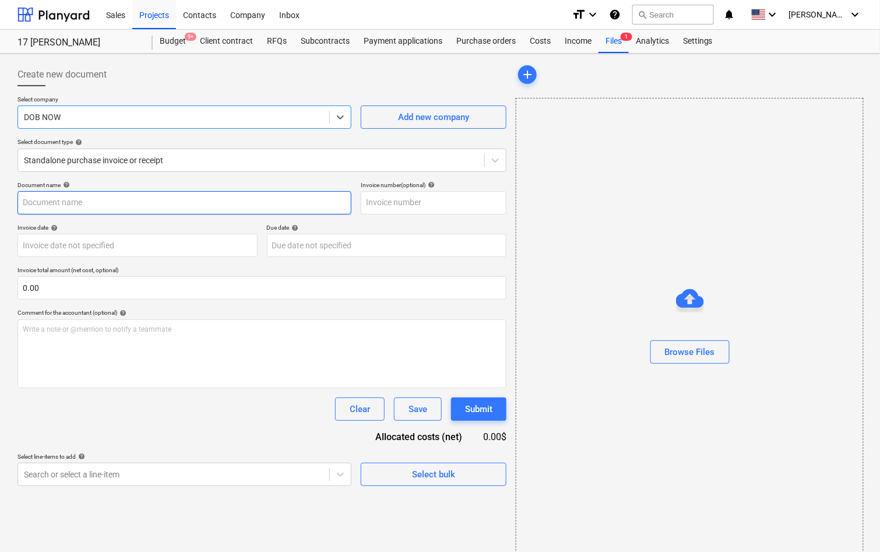
click at [178, 210] on input "text" at bounding box center [184, 202] width 334 height 23
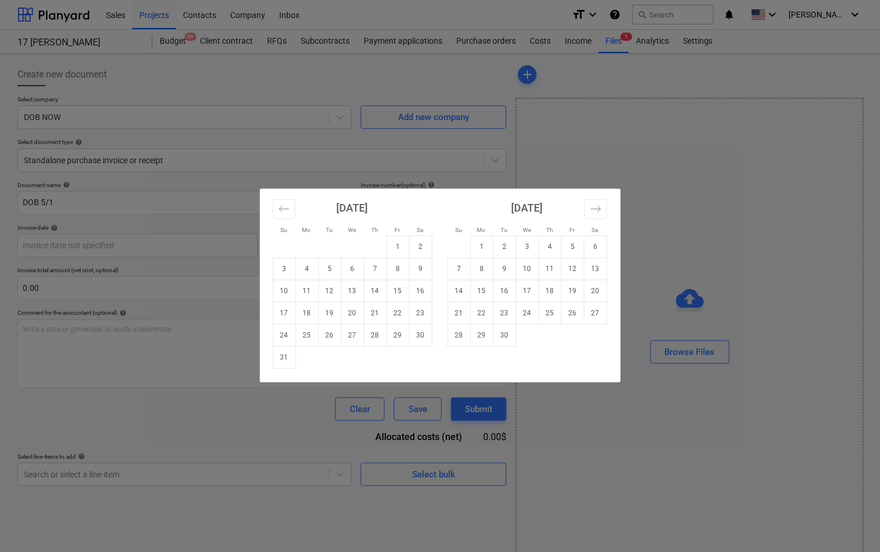
click at [177, 267] on div "Su Mo Tu We Th Fr Sa Su Mo Tu We Th Fr Sa [DATE] 1 2 3 4 5 6 7 8 9 10 11 12 13 …" at bounding box center [440, 276] width 880 height 552
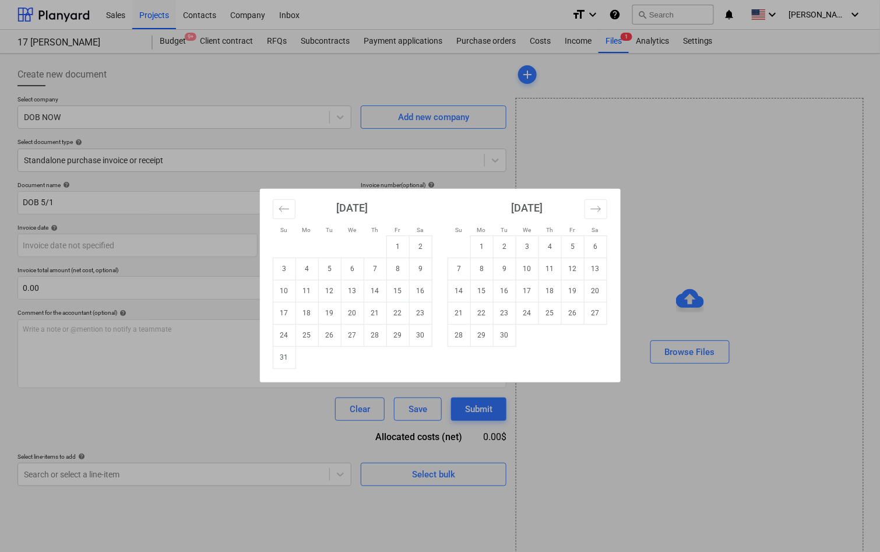
click at [175, 275] on div "Su Mo Tu We Th Fr Sa Su Mo Tu We Th Fr Sa [DATE] 1 2 3 4 5 6 7 8 9 10 11 12 13 …" at bounding box center [440, 276] width 880 height 552
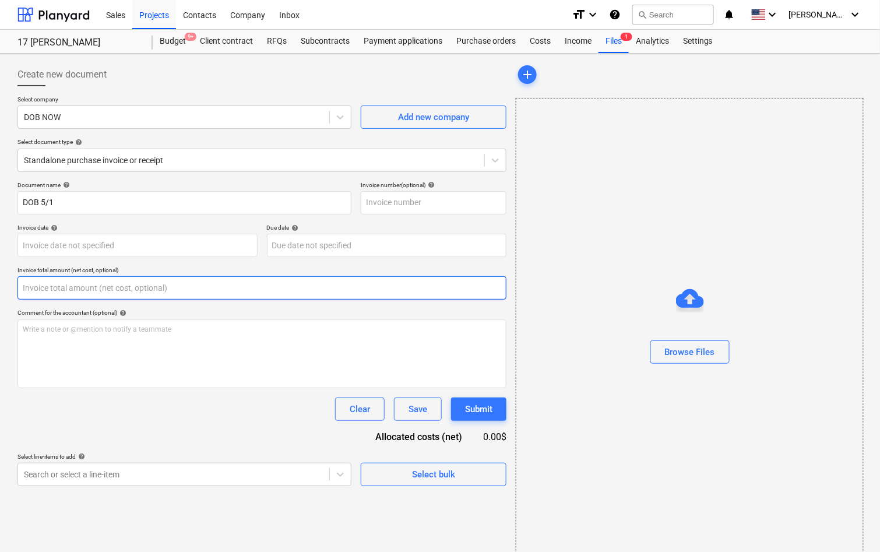
click at [176, 286] on input "text" at bounding box center [261, 287] width 489 height 23
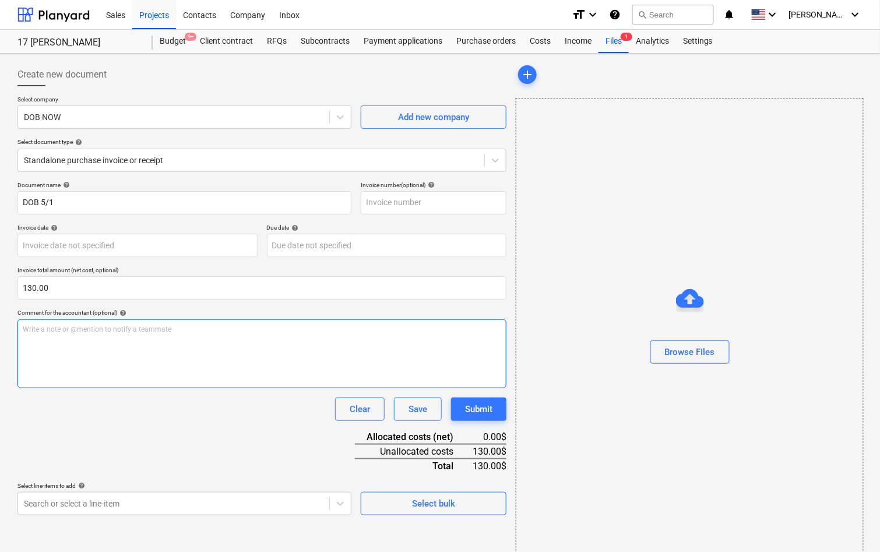
click at [212, 344] on div "Write a note or @mention to notify a teammate ﻿" at bounding box center [261, 353] width 489 height 69
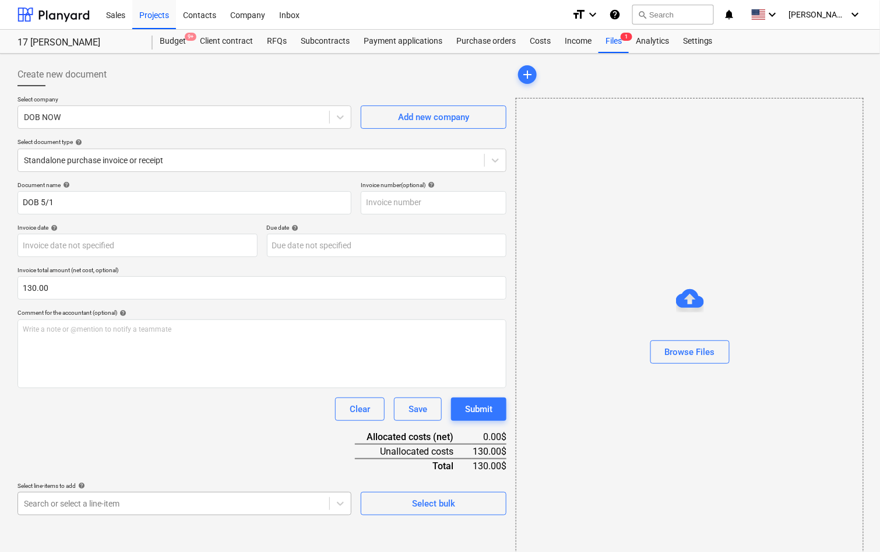
click at [198, 502] on body "Sales Projects Contacts Company Inbox format_size keyboard_arrow_down help sear…" at bounding box center [440, 276] width 880 height 552
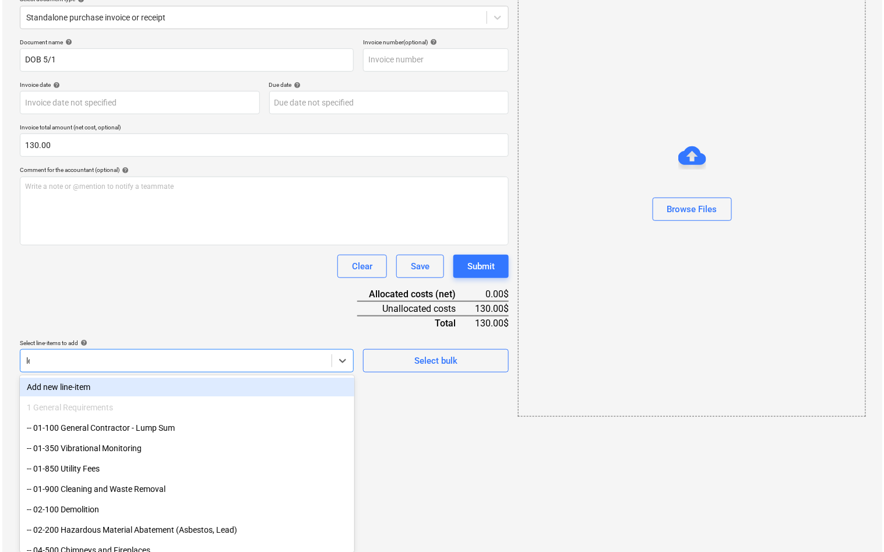
scroll to position [15, 0]
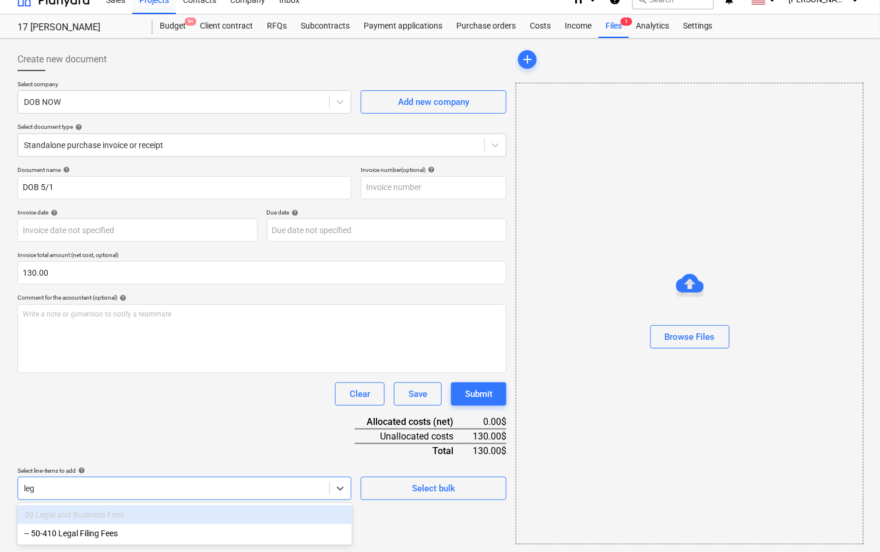
click at [192, 532] on div "-- 50-410 Legal Filing Fees" at bounding box center [184, 533] width 334 height 19
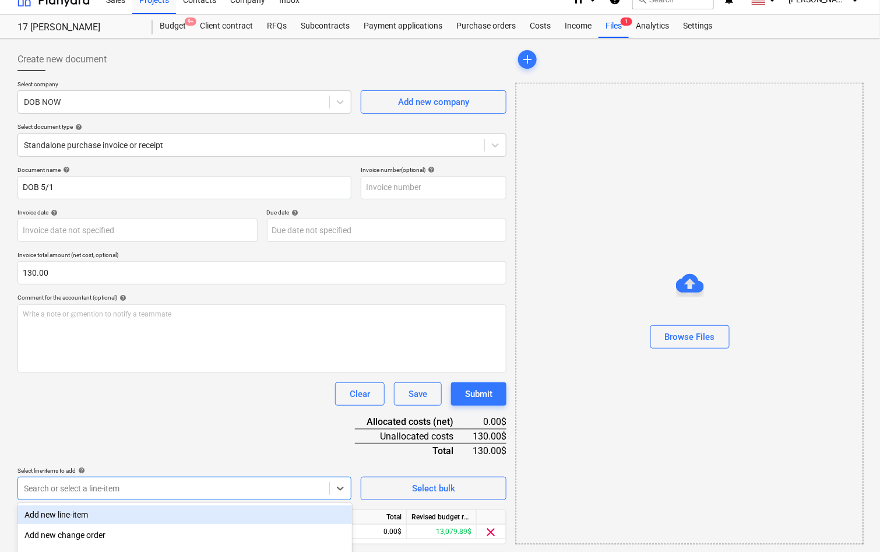
click at [214, 436] on div "Document name help DOB 5/1 Invoice number (optional) help Invoice date help Pre…" at bounding box center [261, 371] width 489 height 411
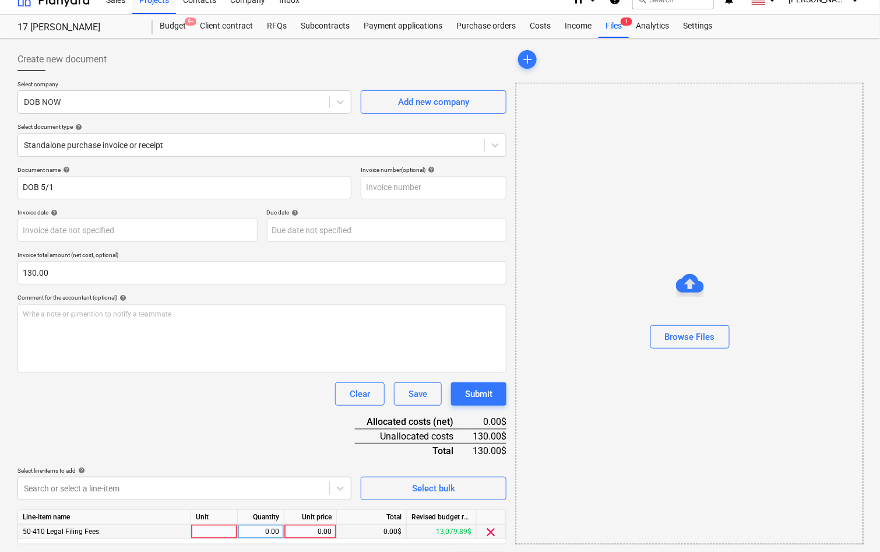
click at [326, 531] on div "0.00" at bounding box center [310, 531] width 43 height 15
click at [302, 414] on div "Document name help DOB 5/1 Invoice number (optional) help Invoice date help Pre…" at bounding box center [261, 371] width 489 height 411
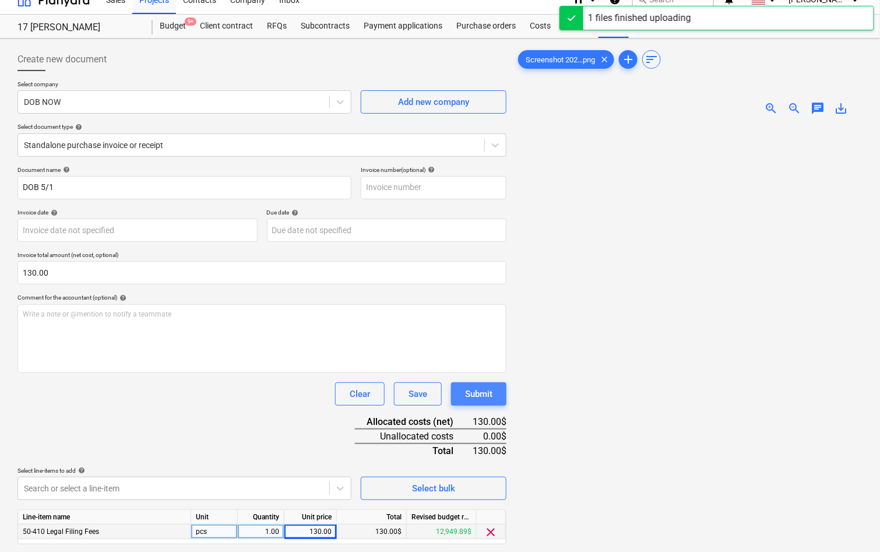
click at [479, 401] on button "Submit" at bounding box center [478, 393] width 55 height 23
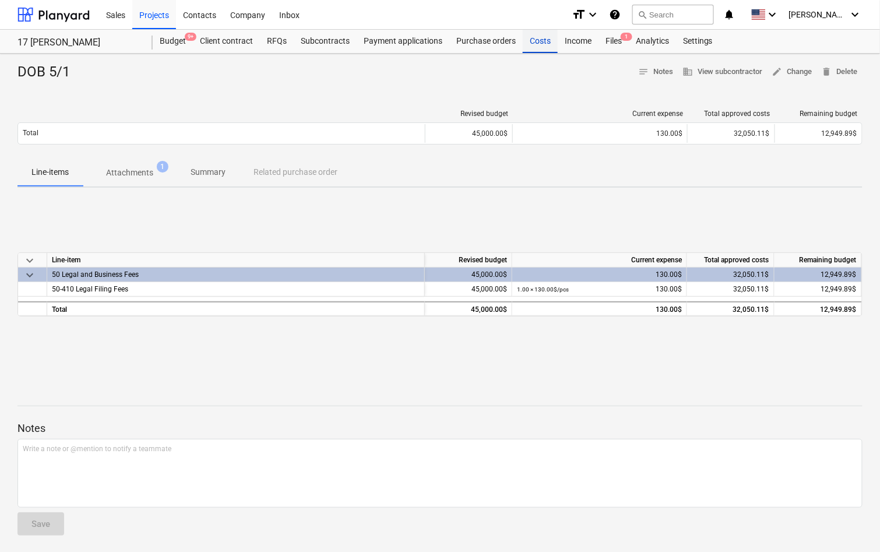
click at [532, 41] on div "Costs" at bounding box center [539, 41] width 35 height 23
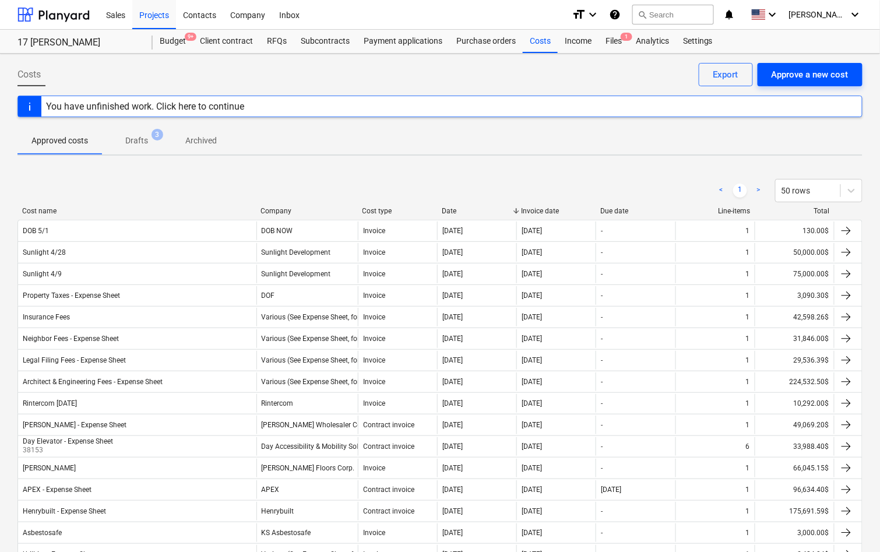
click at [781, 75] on div "Approve a new cost" at bounding box center [809, 74] width 77 height 15
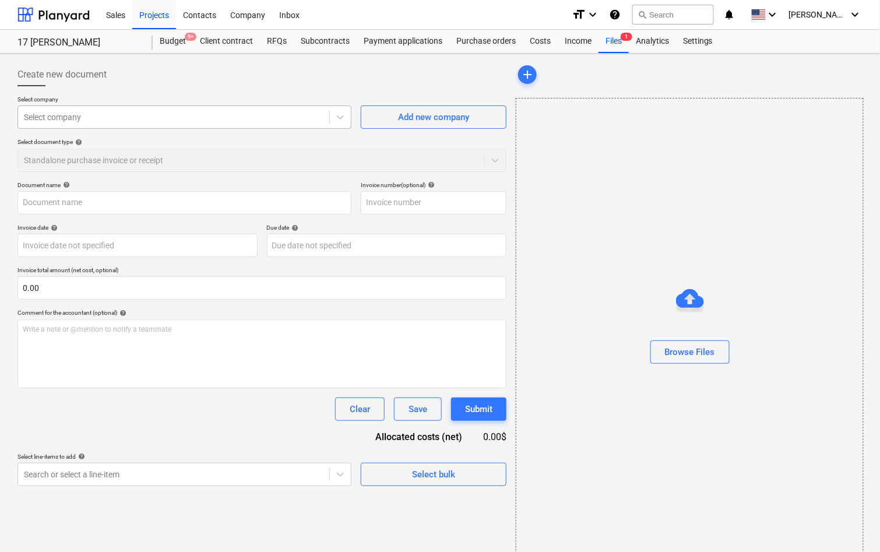
click at [269, 118] on div at bounding box center [173, 117] width 299 height 12
click at [536, 40] on div "Costs" at bounding box center [539, 41] width 35 height 23
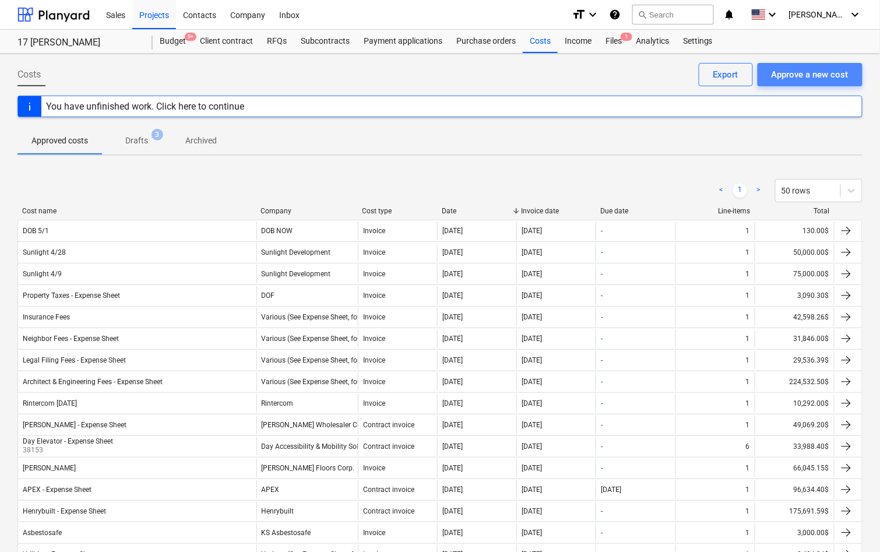
click at [814, 74] on div "Approve a new cost" at bounding box center [809, 74] width 77 height 15
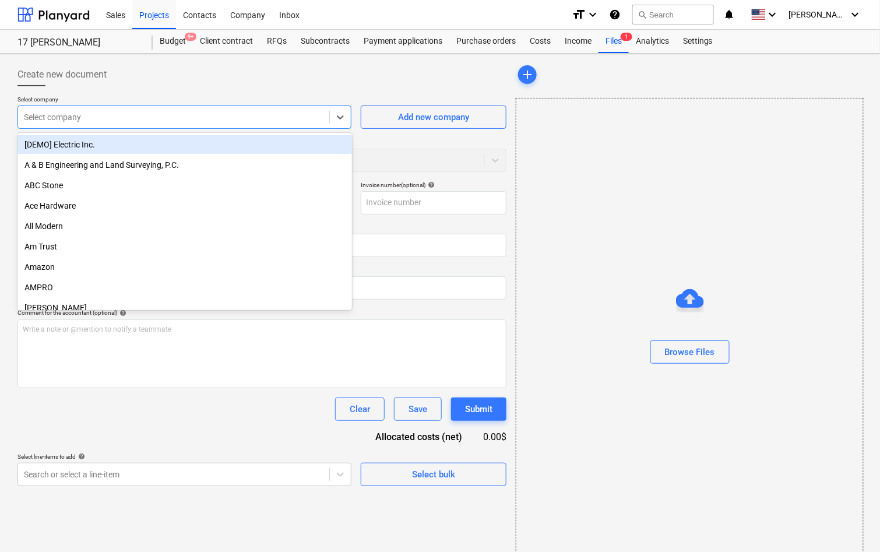
click at [302, 116] on div at bounding box center [173, 117] width 299 height 12
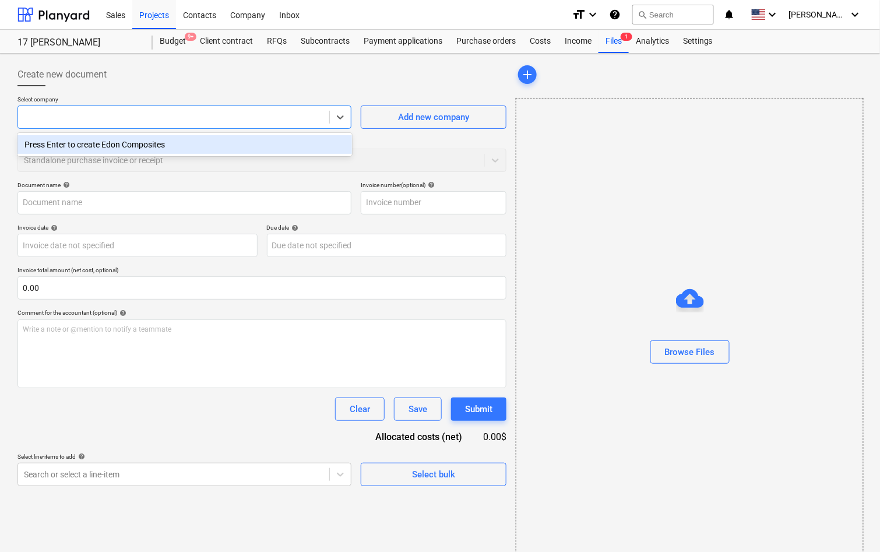
click at [174, 170] on div "Select document type help Standalone purchase invoice or receipt" at bounding box center [261, 154] width 489 height 33
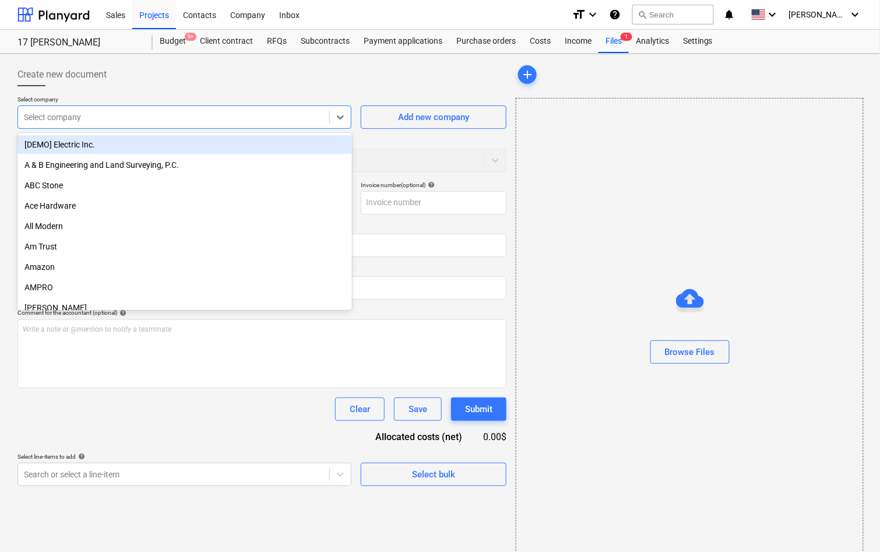
click at [145, 117] on div at bounding box center [173, 117] width 299 height 12
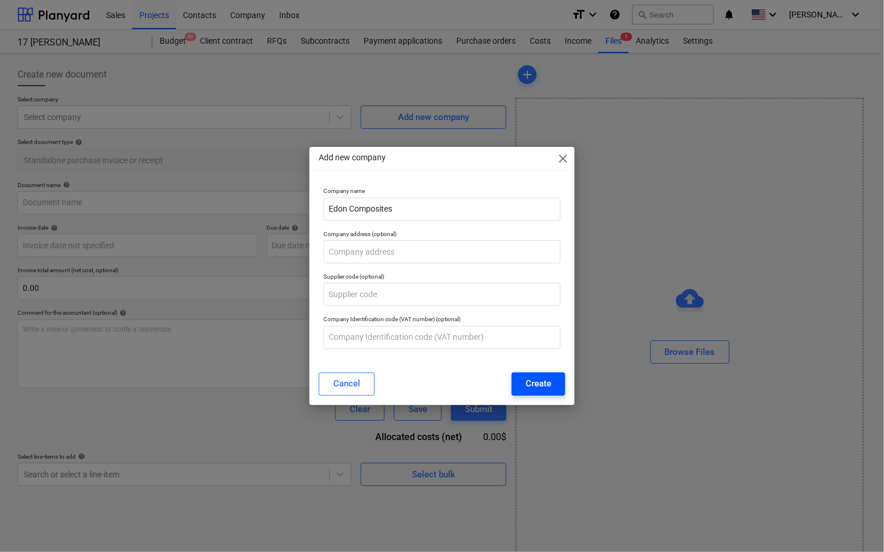
click at [532, 377] on div "Create" at bounding box center [538, 383] width 26 height 15
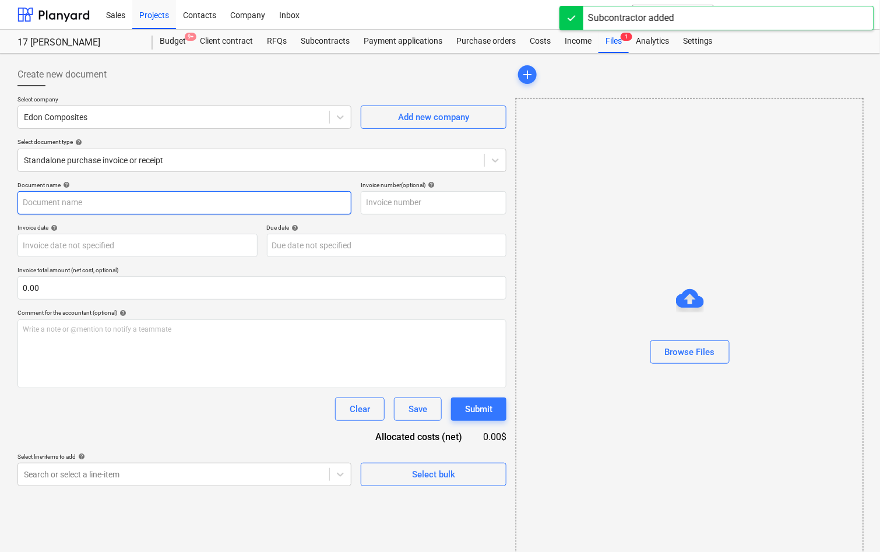
click at [203, 203] on input "text" at bounding box center [184, 202] width 334 height 23
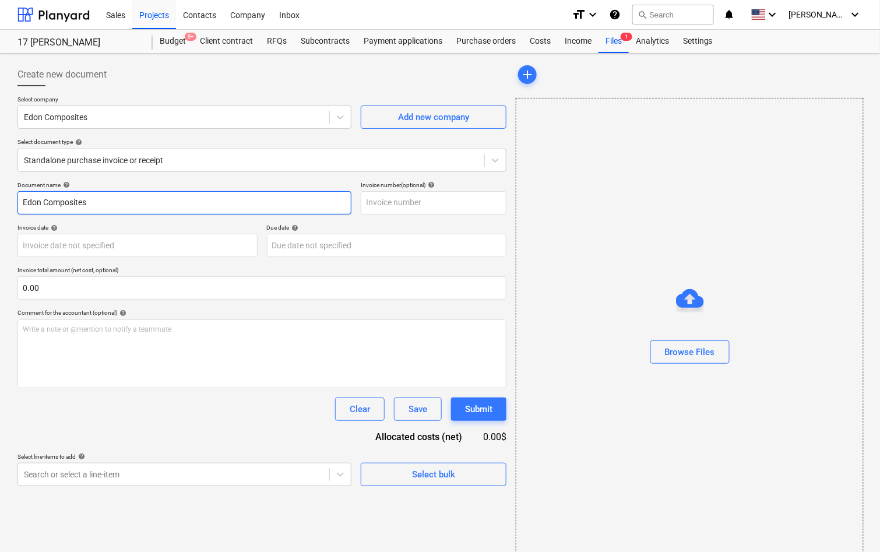
click at [83, 206] on input "Edon Composites" at bounding box center [184, 202] width 334 height 23
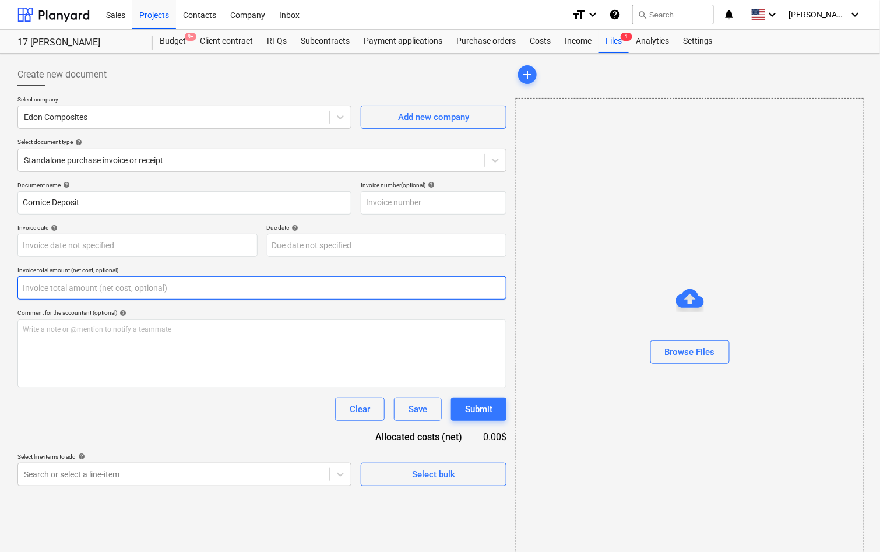
click at [70, 286] on input "text" at bounding box center [261, 287] width 489 height 23
paste input "9,190.00"
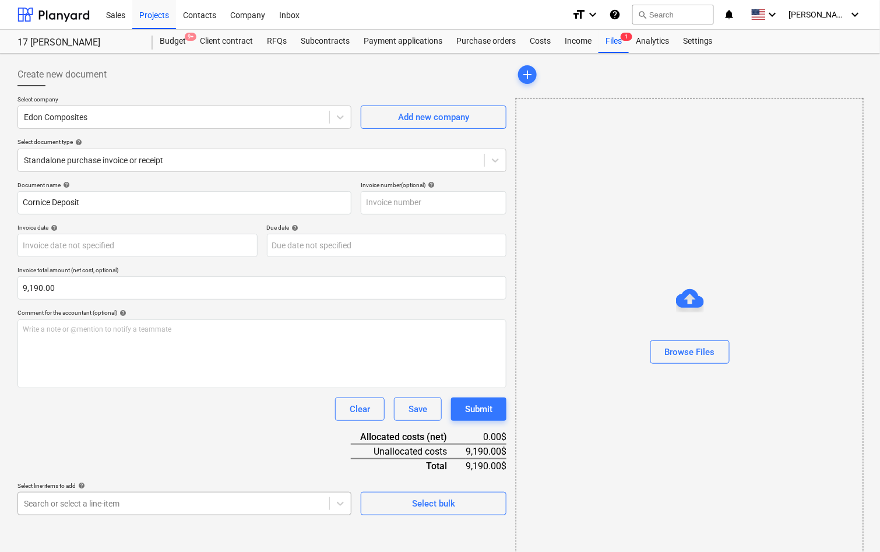
click at [146, 505] on body "Sales Projects Contacts Company Inbox format_size keyboard_arrow_down help sear…" at bounding box center [440, 276] width 880 height 552
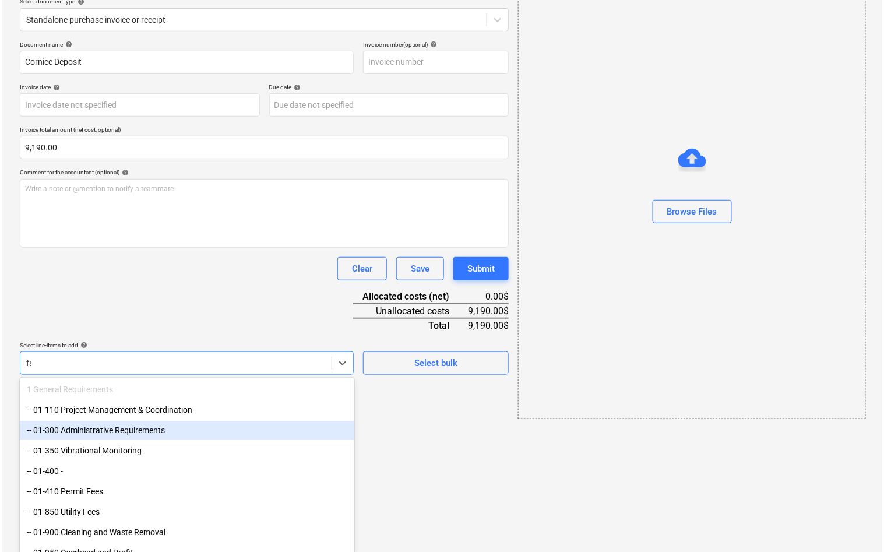
scroll to position [15, 0]
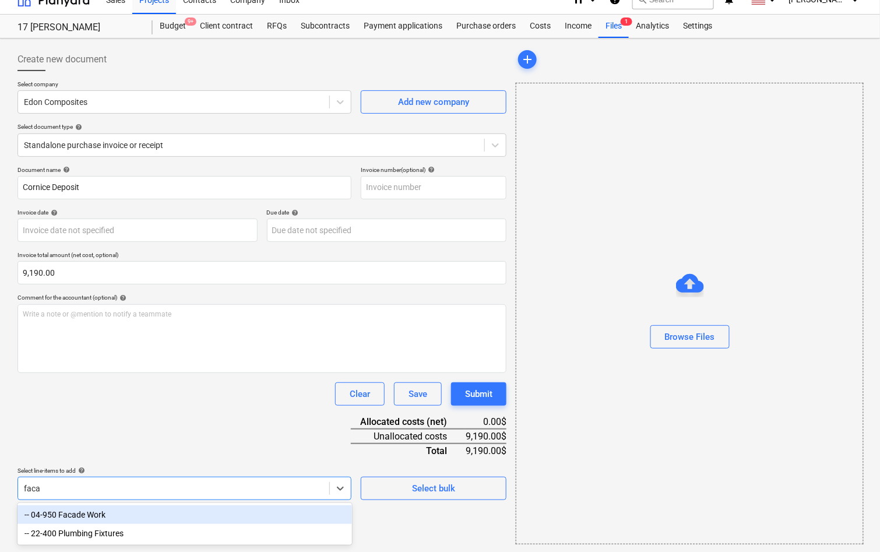
click at [120, 517] on div "-- 04-950 Facade Work" at bounding box center [184, 514] width 334 height 19
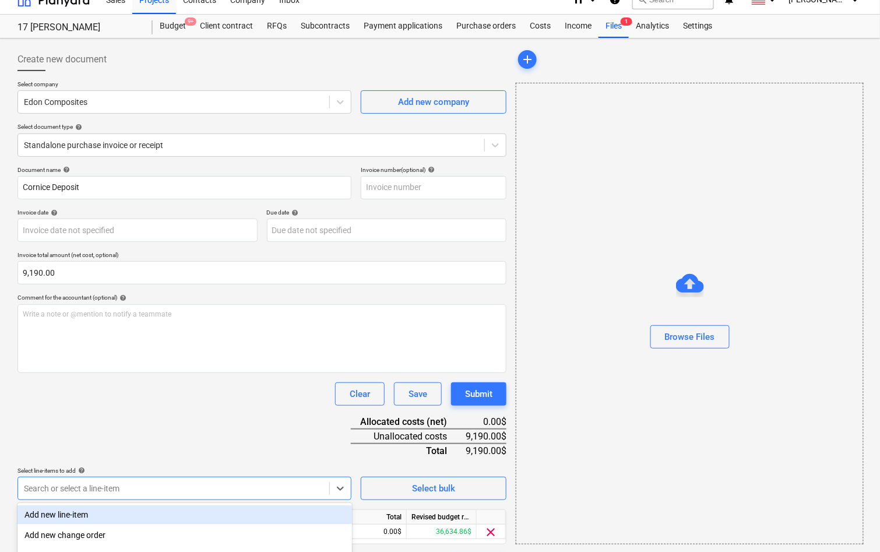
click at [160, 425] on div "Document name help Cornice Deposit Invoice number (optional) help Invoice date …" at bounding box center [261, 371] width 489 height 411
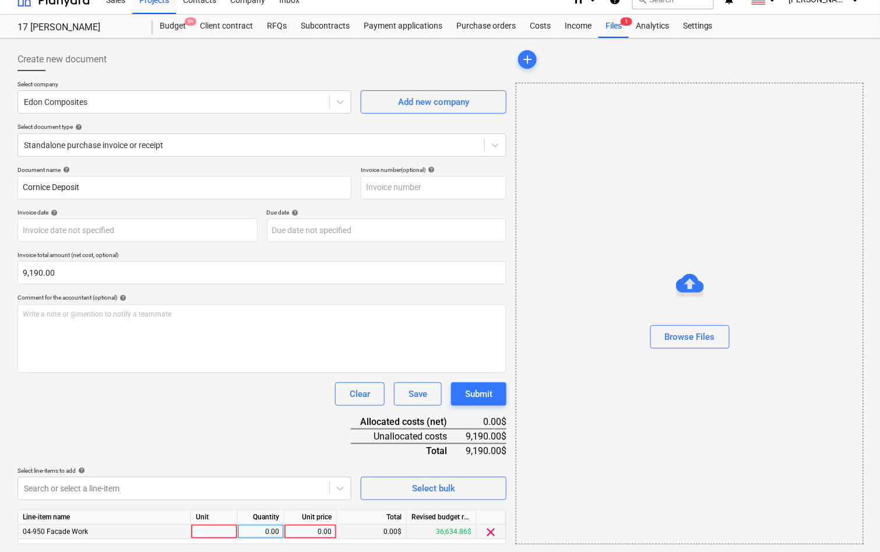
click at [330, 529] on div "0.00" at bounding box center [310, 531] width 43 height 15
click at [267, 448] on div "Document name help Cornice Deposit Invoice number (optional) help Invoice date …" at bounding box center [261, 371] width 489 height 411
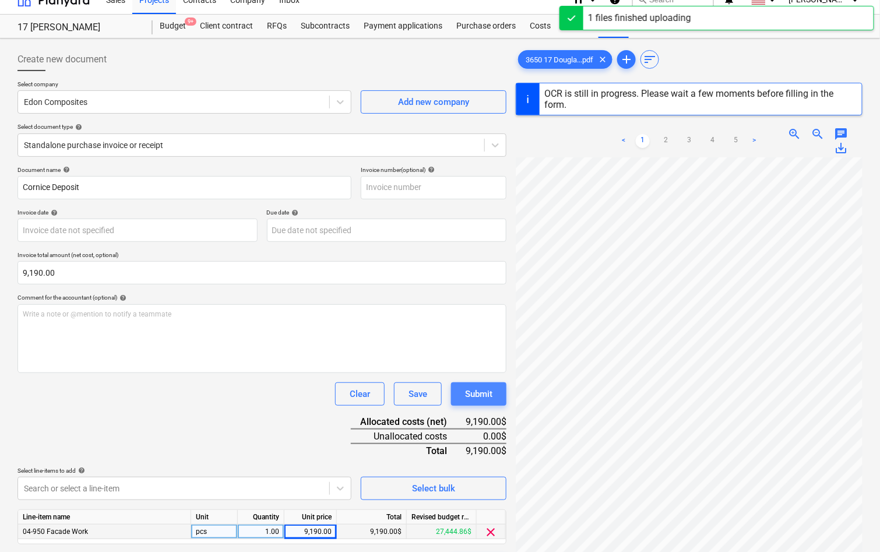
click at [491, 396] on div "Submit" at bounding box center [478, 393] width 27 height 15
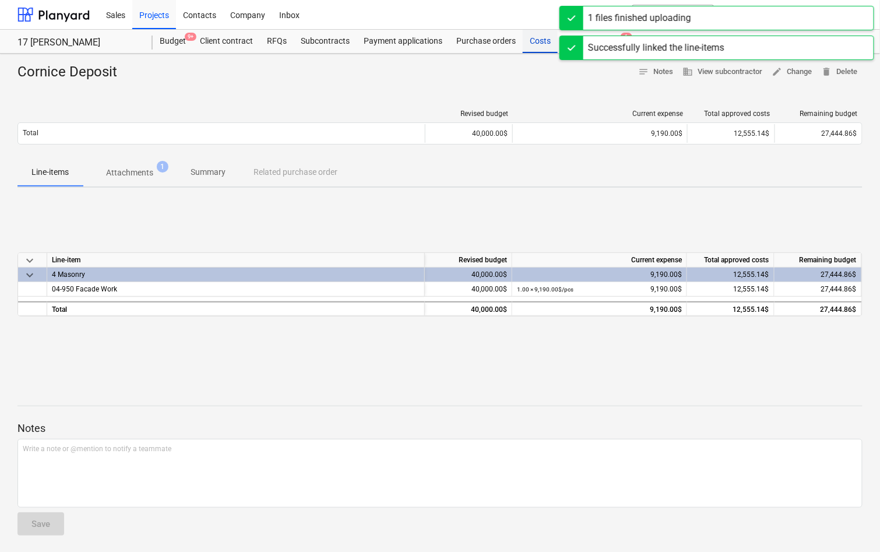
click at [541, 50] on div "Costs" at bounding box center [539, 41] width 35 height 23
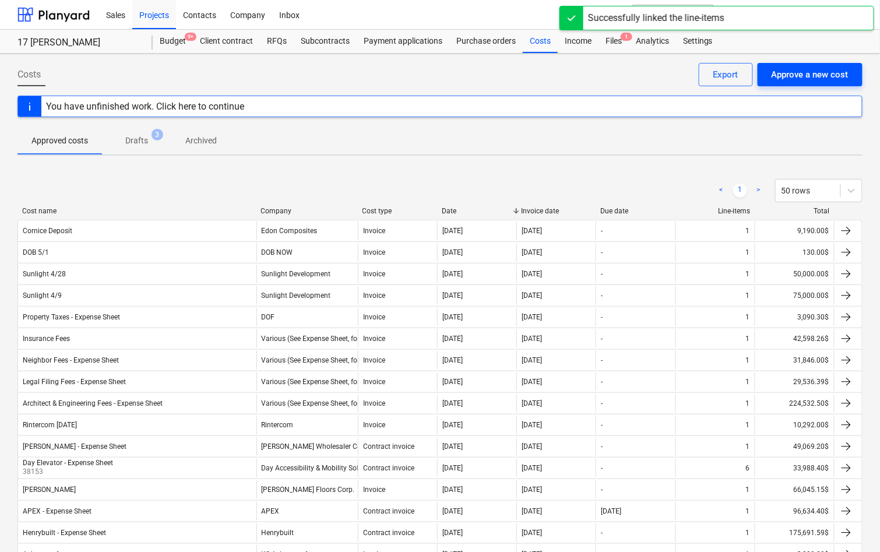
click at [772, 84] on button "Approve a new cost" at bounding box center [809, 74] width 105 height 23
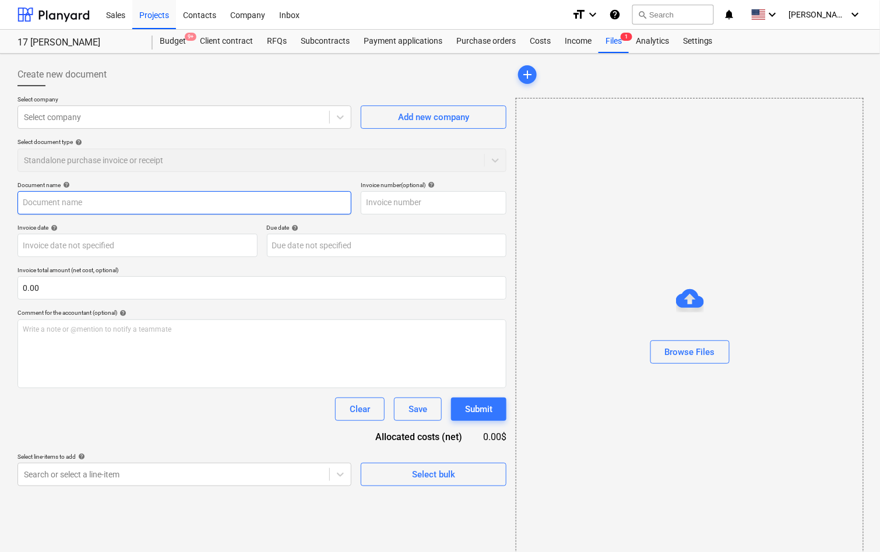
click at [152, 193] on input "text" at bounding box center [184, 202] width 334 height 23
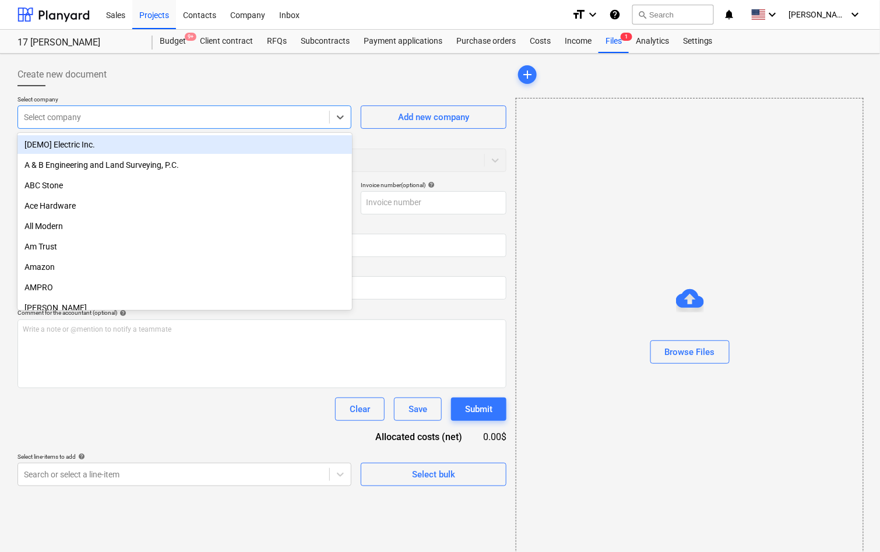
click at [189, 117] on div at bounding box center [173, 117] width 299 height 12
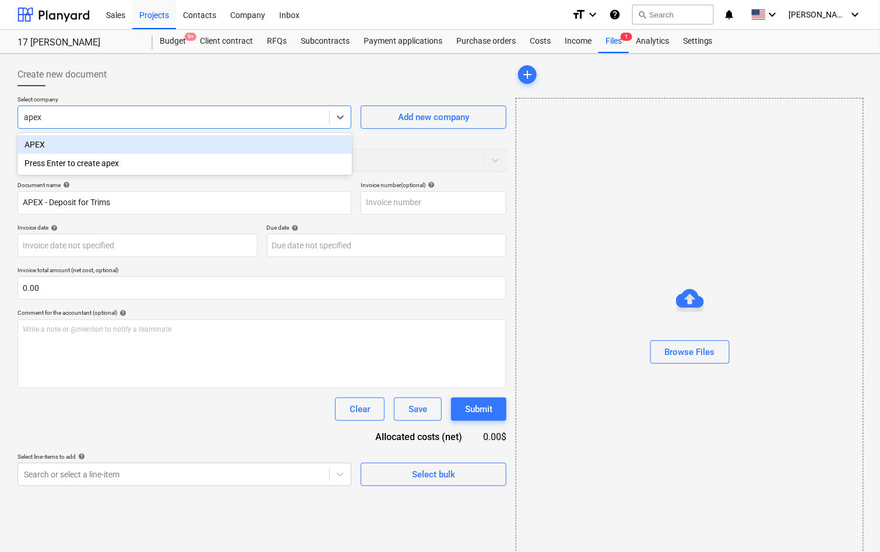
click at [158, 134] on div "APEX Press Enter to create apex" at bounding box center [184, 154] width 334 height 42
click at [154, 142] on div "APEX" at bounding box center [184, 144] width 334 height 19
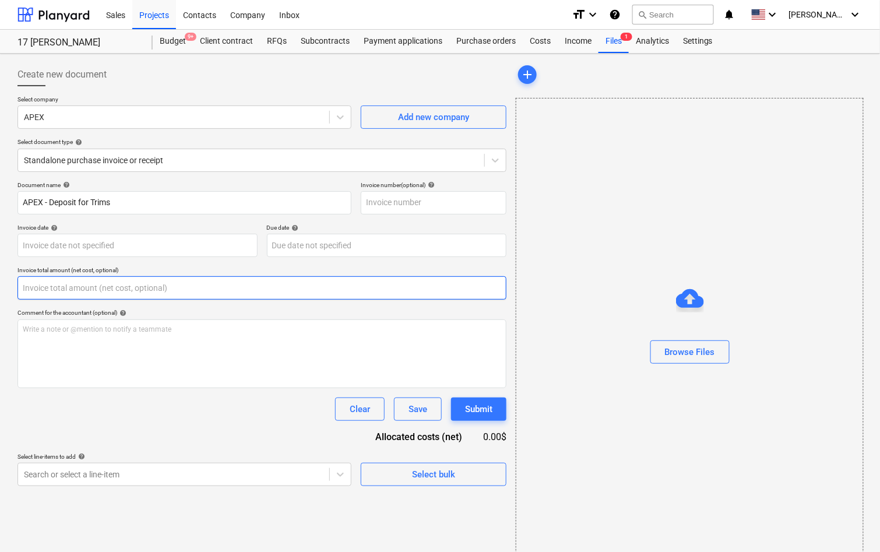
click at [119, 289] on input "text" at bounding box center [261, 287] width 489 height 23
paste input "6,754.60"
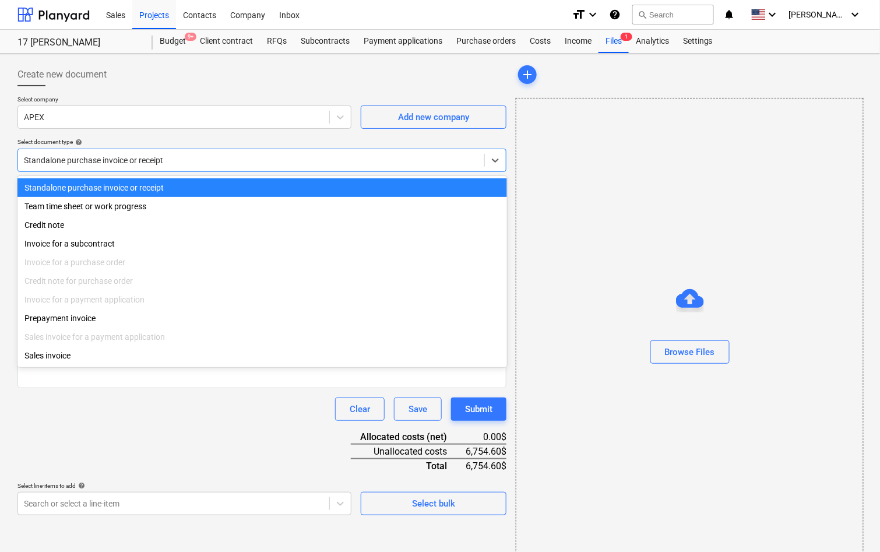
click at [154, 156] on div at bounding box center [251, 160] width 454 height 12
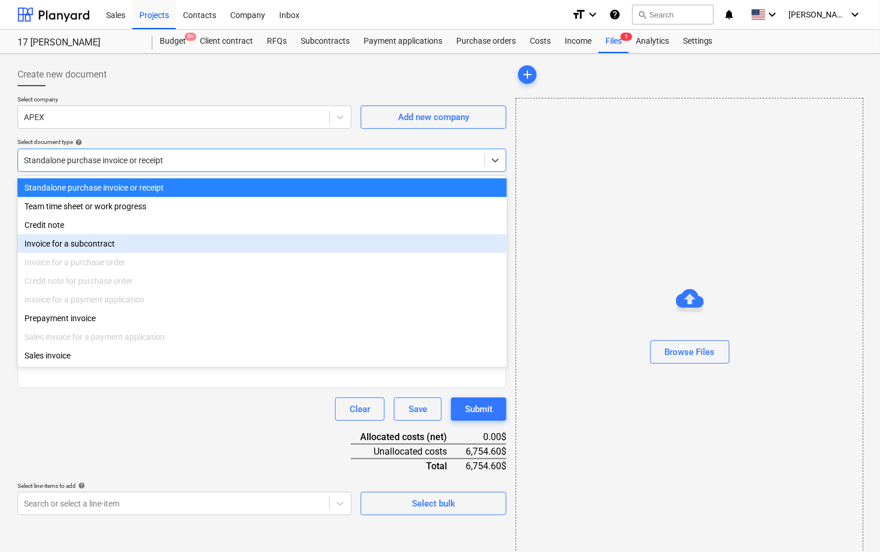
click at [90, 243] on div "Invoice for a subcontract" at bounding box center [261, 243] width 489 height 19
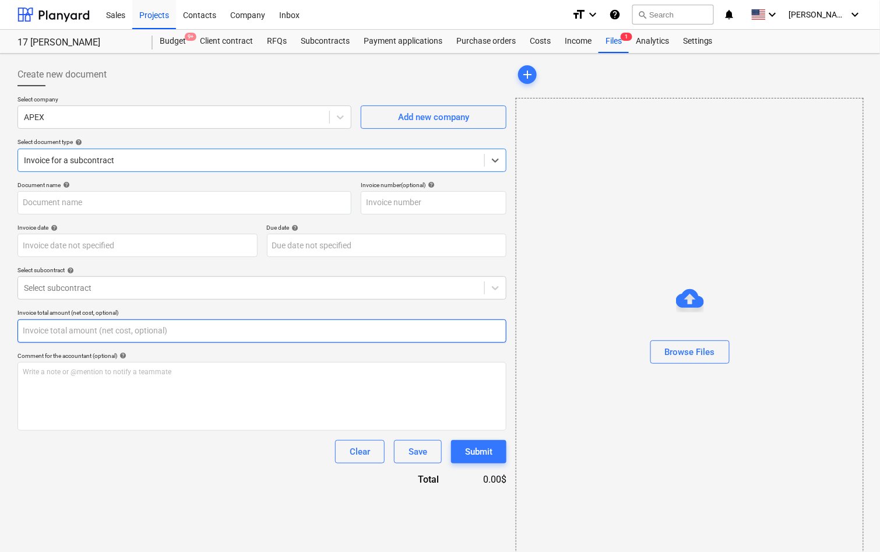
click at [96, 341] on div at bounding box center [261, 330] width 489 height 23
paste input "6,754.60"
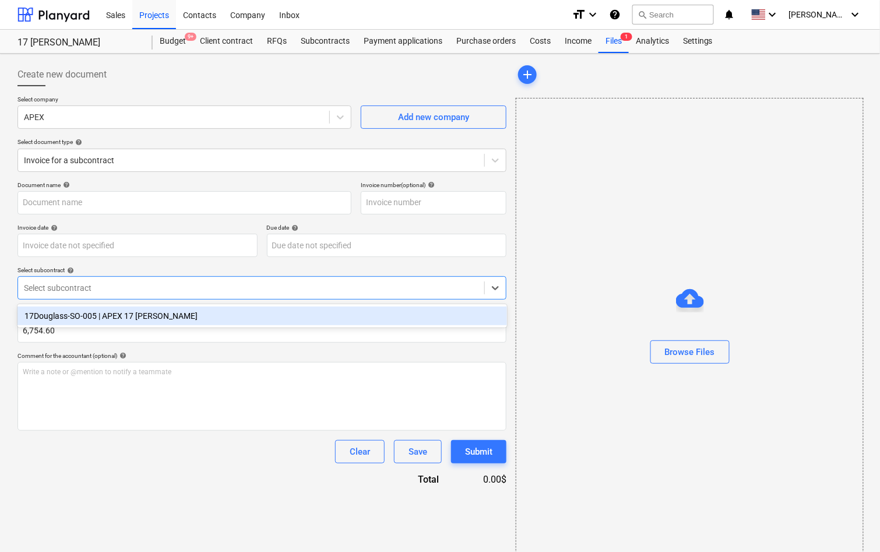
click at [118, 295] on div "Select subcontract" at bounding box center [261, 287] width 489 height 23
click at [118, 315] on div "17Douglass-SO-005 | APEX 17 Douglass" at bounding box center [261, 315] width 489 height 19
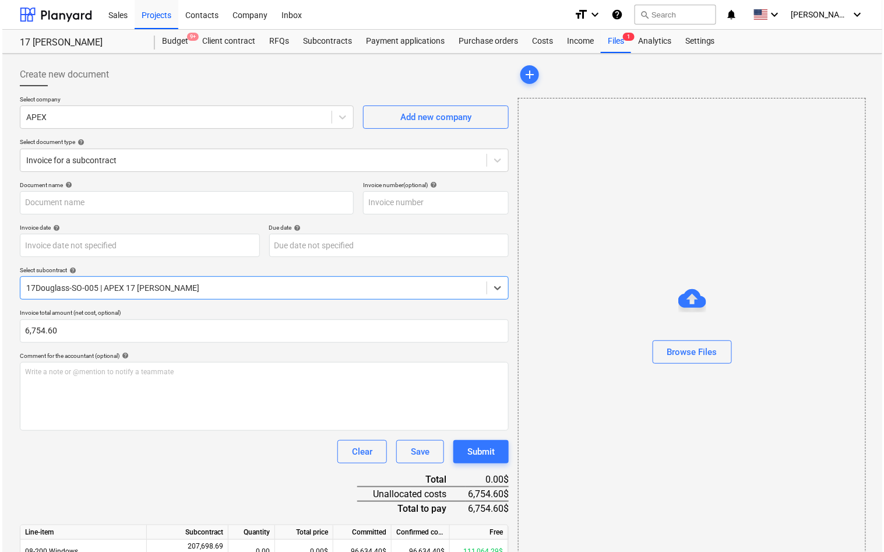
scroll to position [56, 0]
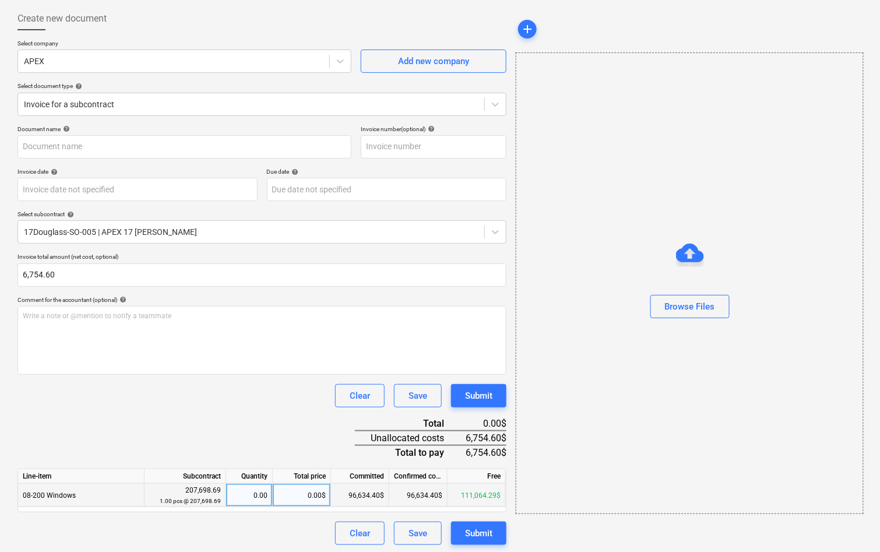
click at [317, 495] on div "0.00$" at bounding box center [302, 494] width 58 height 23
click at [274, 401] on div "Clear Save Submit" at bounding box center [261, 395] width 489 height 23
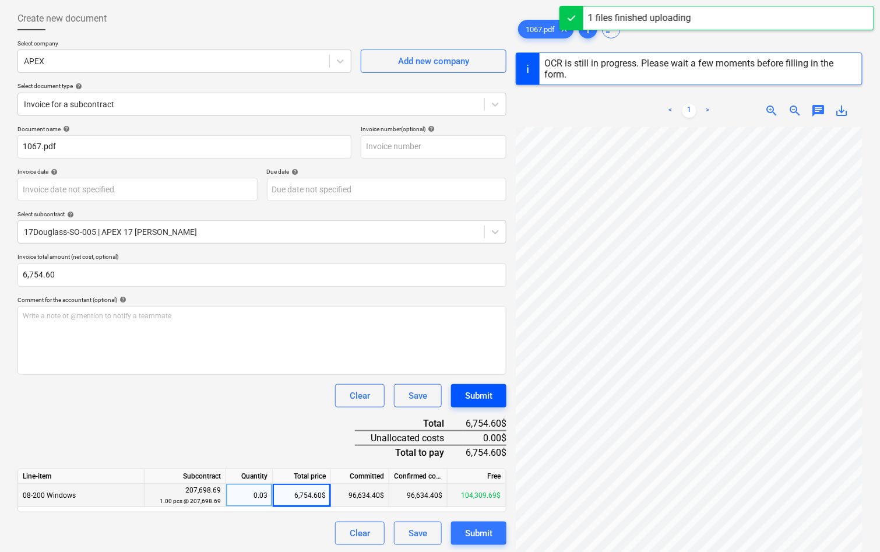
click at [477, 395] on div "Submit" at bounding box center [478, 395] width 27 height 15
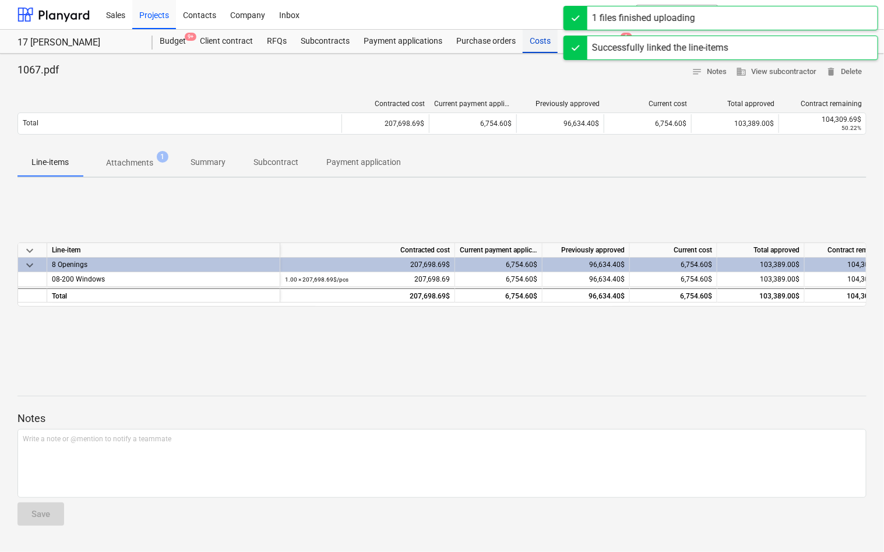
click at [538, 41] on div "Costs" at bounding box center [539, 41] width 35 height 23
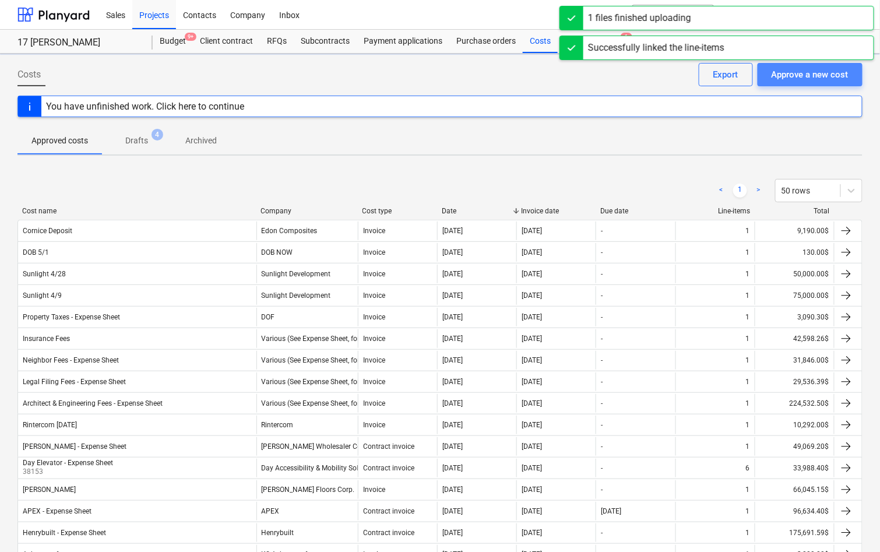
click at [768, 76] on button "Approve a new cost" at bounding box center [809, 74] width 105 height 23
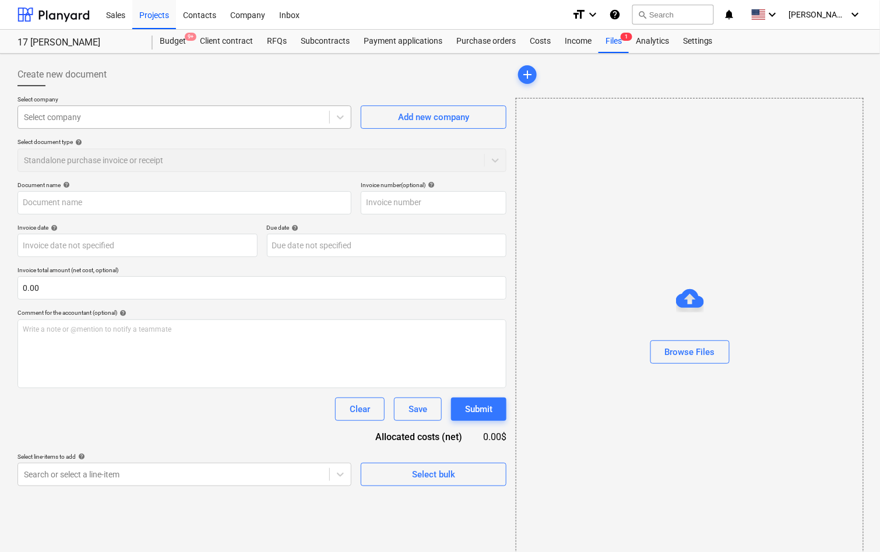
click at [84, 116] on div at bounding box center [173, 117] width 299 height 12
click at [224, 191] on input "text" at bounding box center [184, 202] width 334 height 23
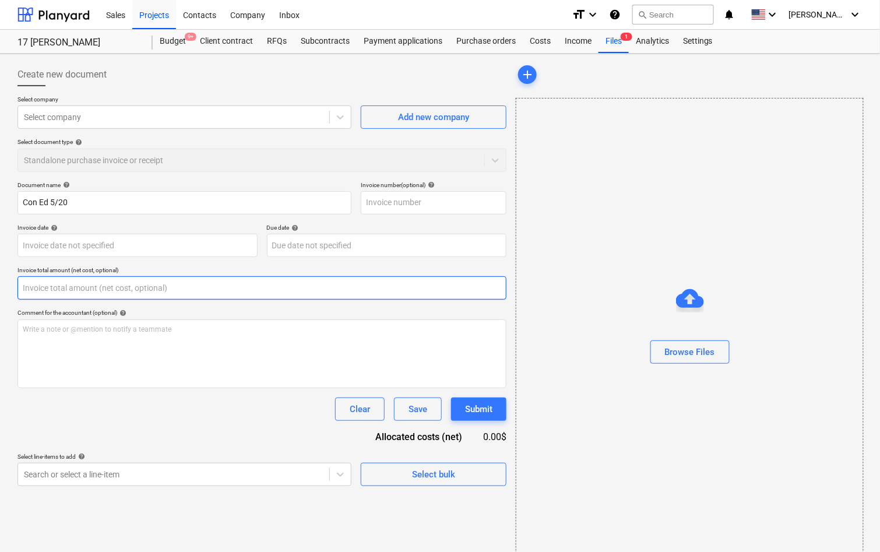
click at [296, 292] on input "text" at bounding box center [261, 287] width 489 height 23
paste input "5,800.56"
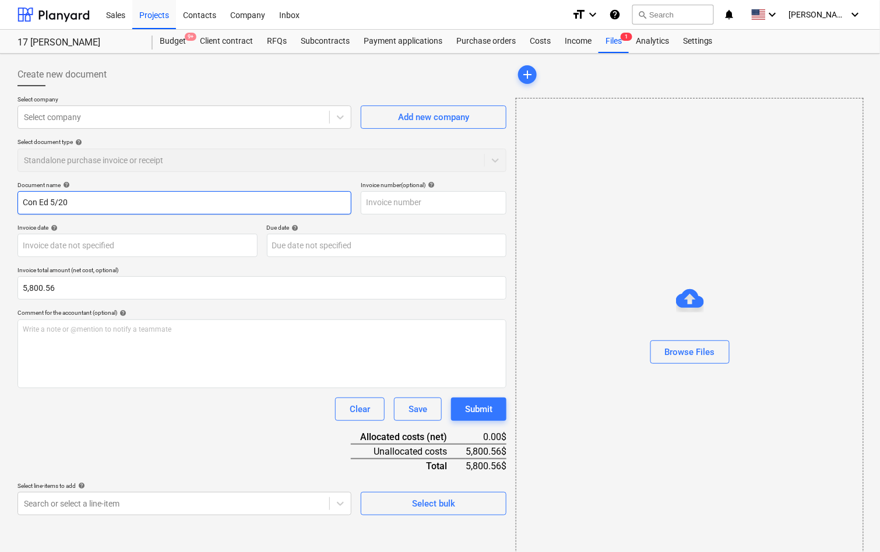
click at [101, 198] on input "Con Ed 5/20" at bounding box center [184, 202] width 334 height 23
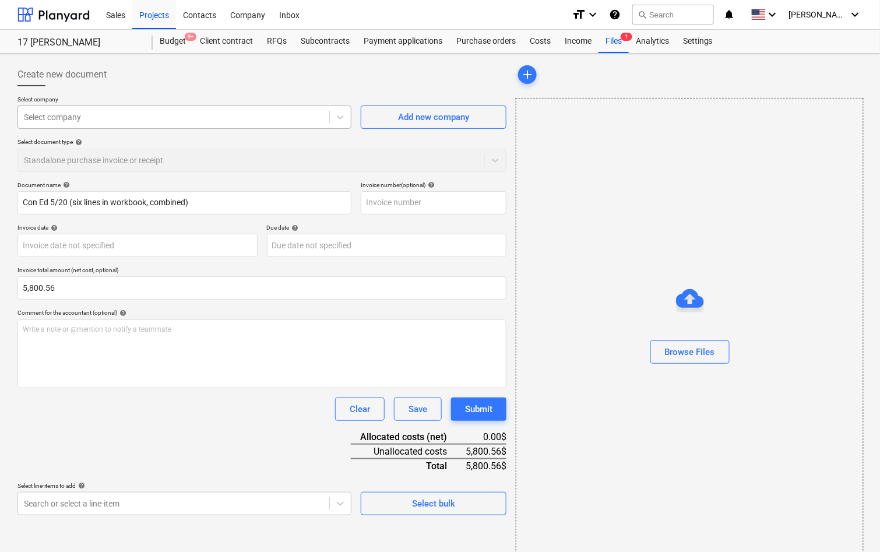
click at [173, 123] on div "Select company" at bounding box center [173, 117] width 311 height 16
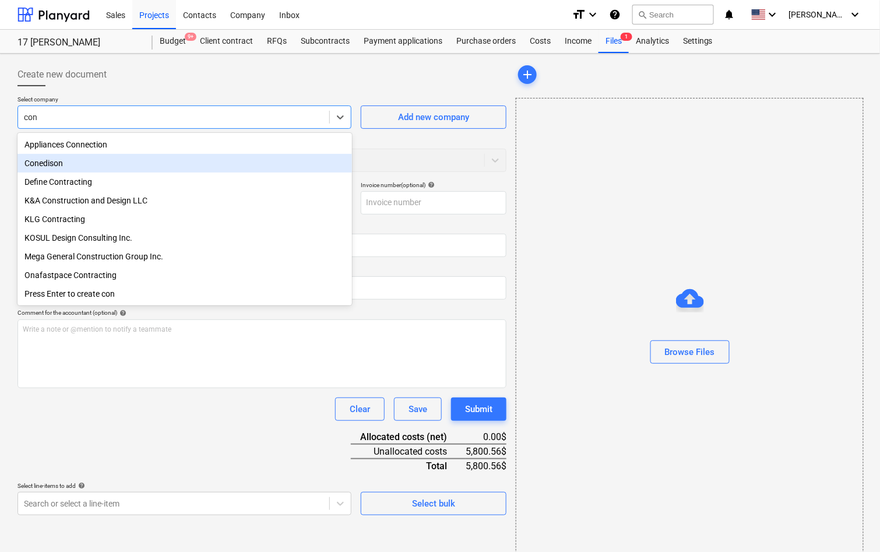
click at [161, 162] on div "Conedison" at bounding box center [184, 163] width 334 height 19
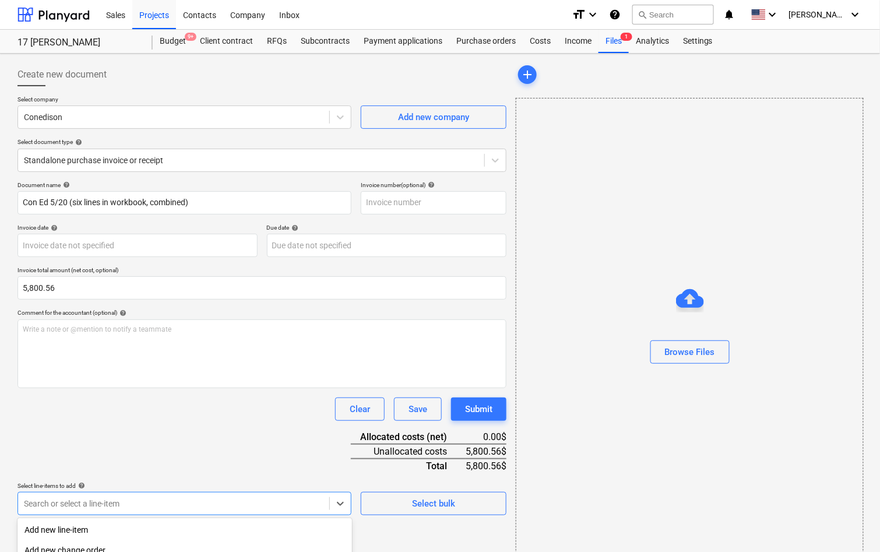
click at [119, 510] on body "Sales Projects Contacts Company Inbox format_size keyboard_arrow_down help sear…" at bounding box center [440, 276] width 880 height 552
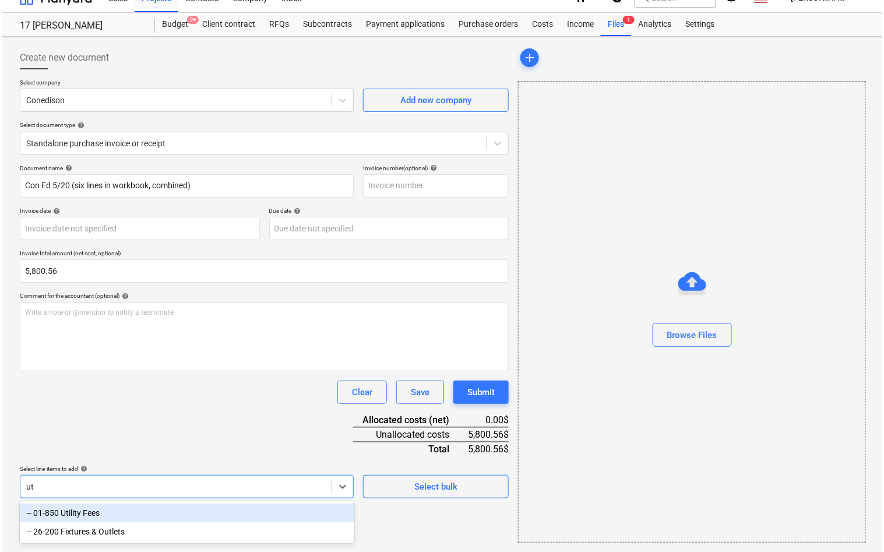
scroll to position [15, 0]
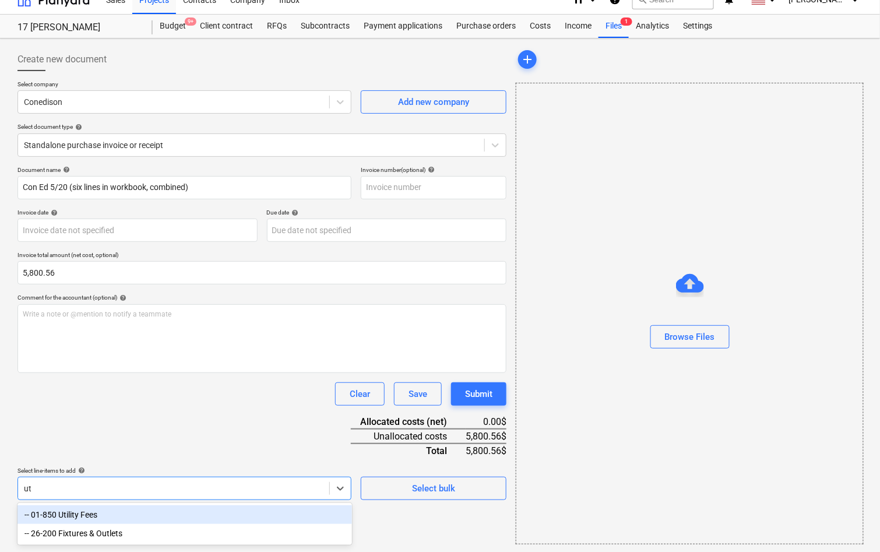
click at [107, 512] on div "-- 01-850 Utility Fees" at bounding box center [184, 514] width 334 height 19
click at [174, 437] on div "Document name help Con Ed 5/20 (six lines in workbook, combined) Invoice number…" at bounding box center [261, 371] width 489 height 411
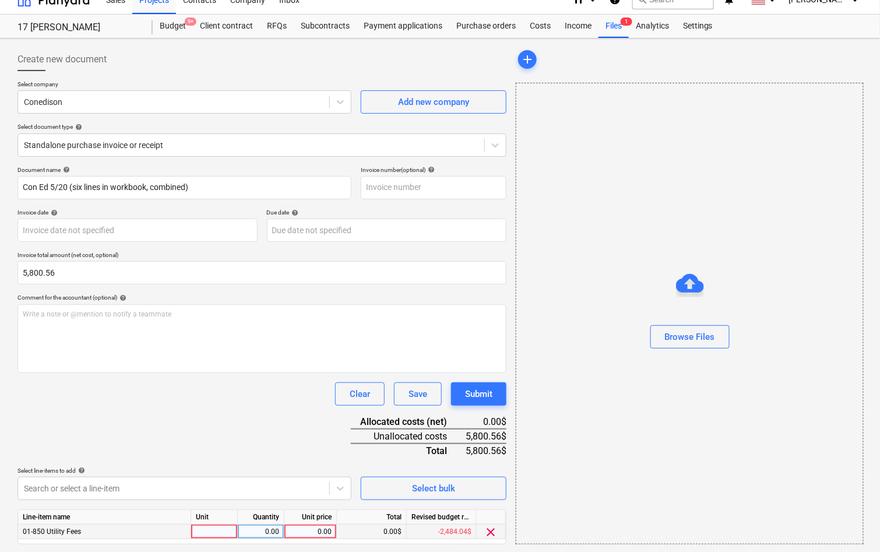
click at [326, 524] on div "0.00" at bounding box center [310, 531] width 43 height 15
click at [291, 460] on div "Document name help Con Ed 5/20 (six lines in workbook, combined) Invoice number…" at bounding box center [261, 371] width 489 height 411
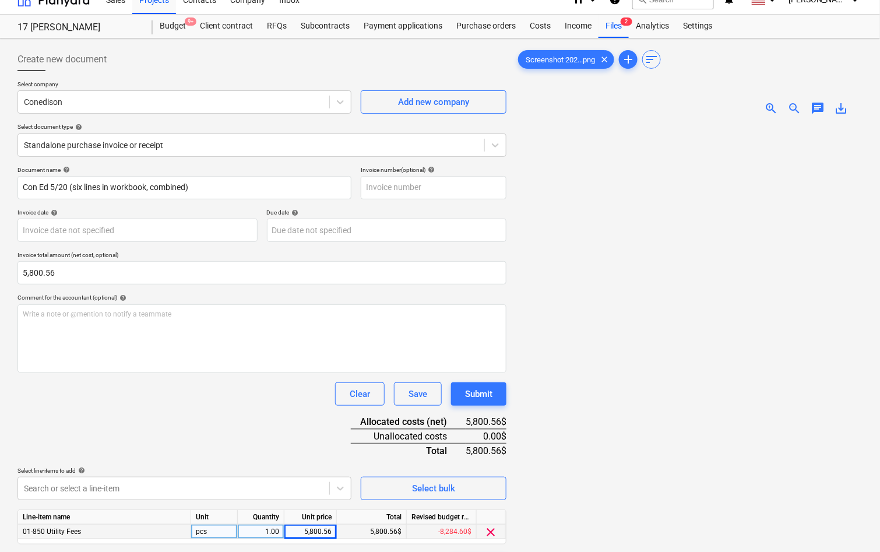
click at [675, 369] on div at bounding box center [688, 384] width 347 height 519
click at [498, 391] on button "Submit" at bounding box center [478, 393] width 55 height 23
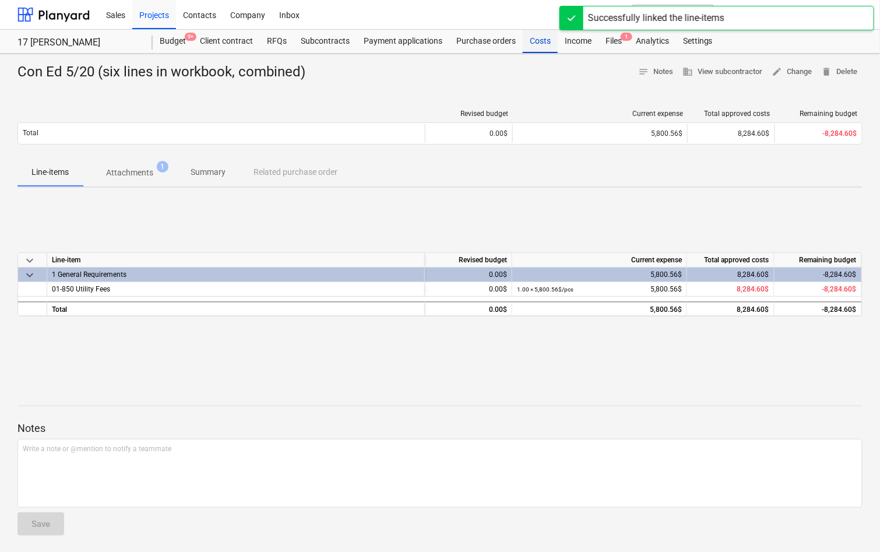
click at [540, 37] on div "Costs" at bounding box center [539, 41] width 35 height 23
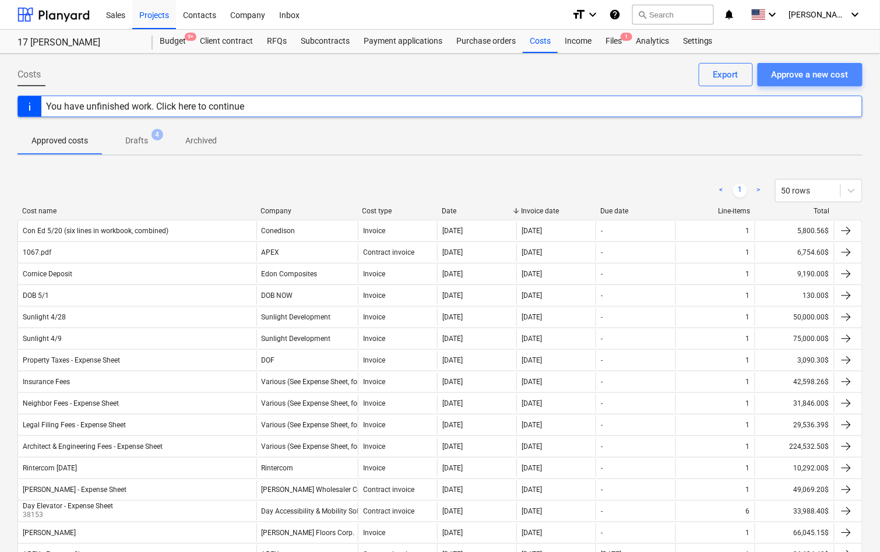
click at [817, 72] on div "Approve a new cost" at bounding box center [809, 74] width 77 height 15
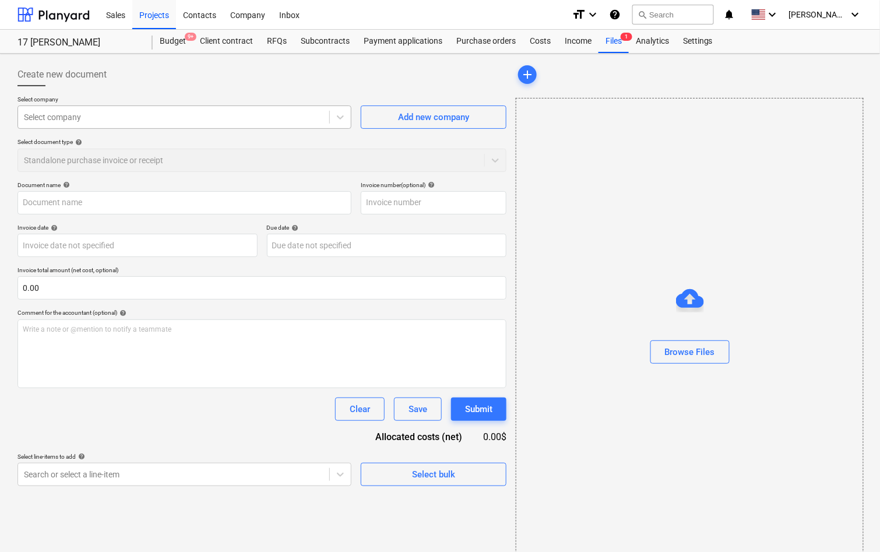
click at [214, 123] on div "Select company" at bounding box center [173, 117] width 311 height 16
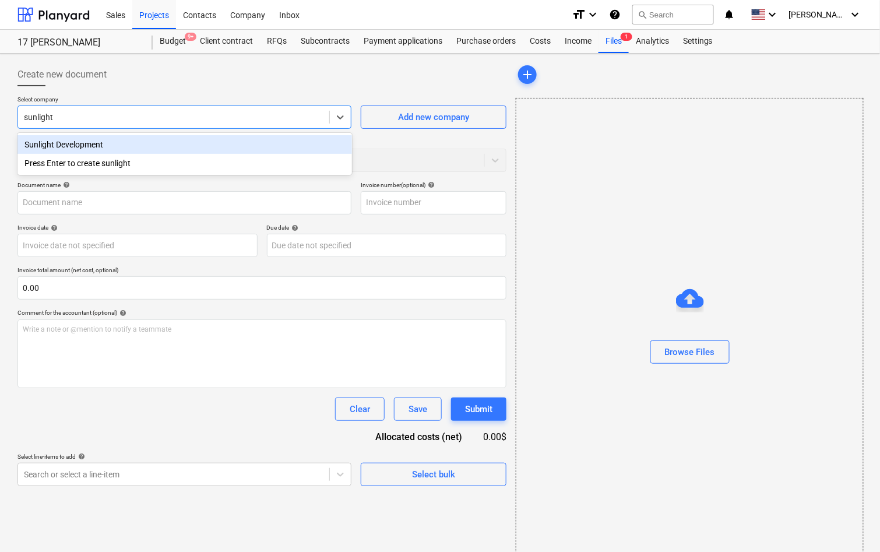
click at [195, 148] on div "Sunlight Development" at bounding box center [184, 144] width 334 height 19
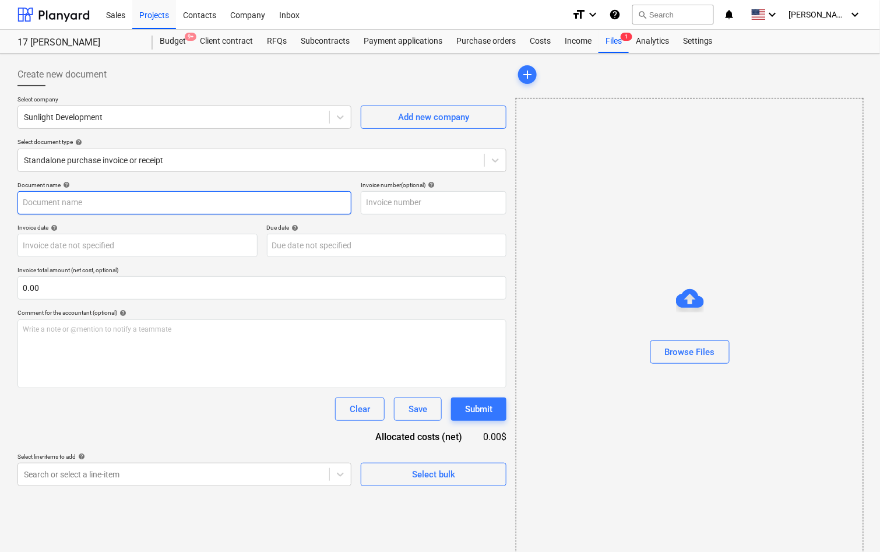
click at [164, 205] on input "text" at bounding box center [184, 202] width 334 height 23
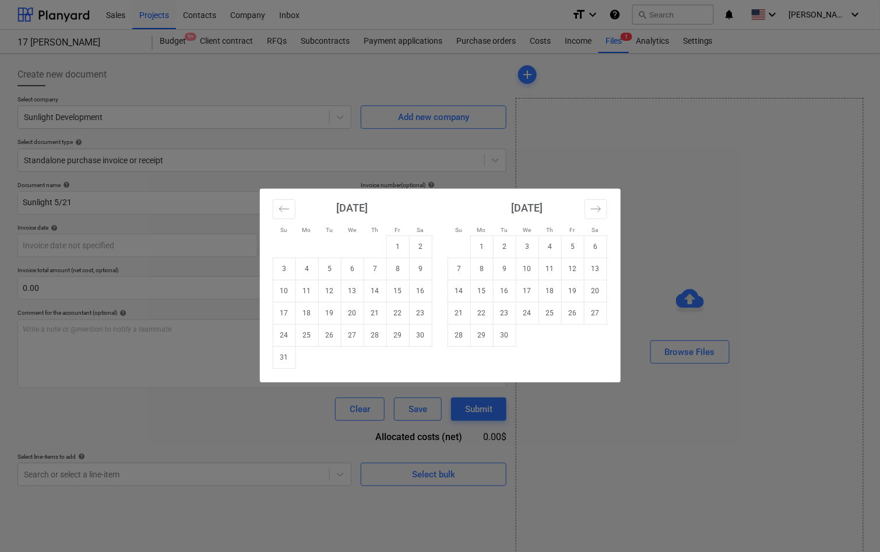
click at [108, 237] on div "Su Mo Tu We Th Fr Sa Su Mo Tu We Th Fr Sa [DATE] 1 2 3 4 5 6 7 8 9 10 11 12 13 …" at bounding box center [440, 276] width 880 height 552
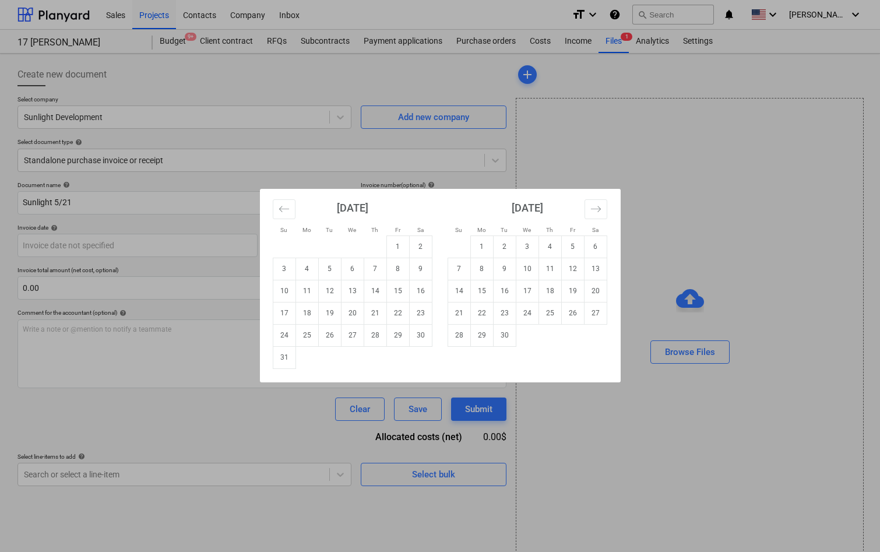
click at [108, 283] on div "Su Mo Tu We Th Fr Sa Su Mo Tu We Th Fr Sa [DATE] 1 2 3 4 5 6 7 8 9 10 11 12 13 …" at bounding box center [440, 276] width 880 height 552
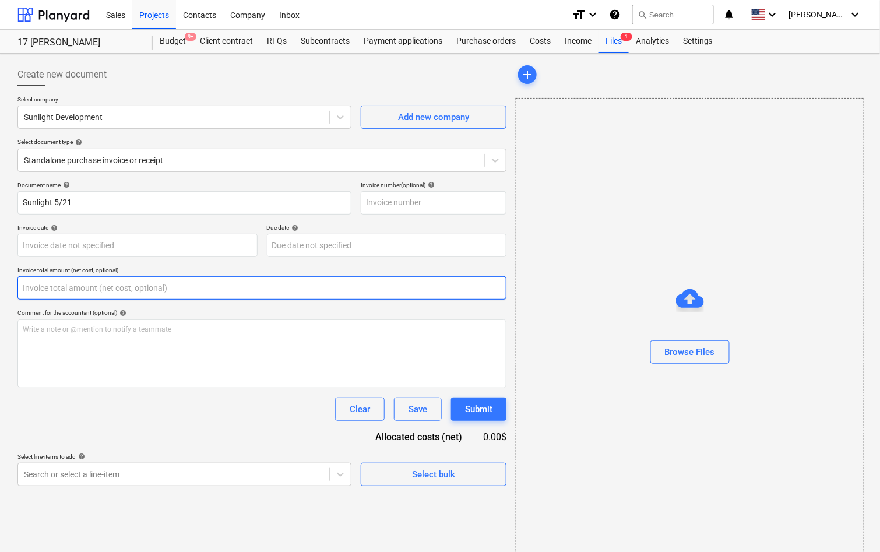
drag, startPoint x: 0, startPoint y: 0, endPoint x: 108, endPoint y: 278, distance: 298.0
click at [108, 282] on input "text" at bounding box center [261, 287] width 489 height 23
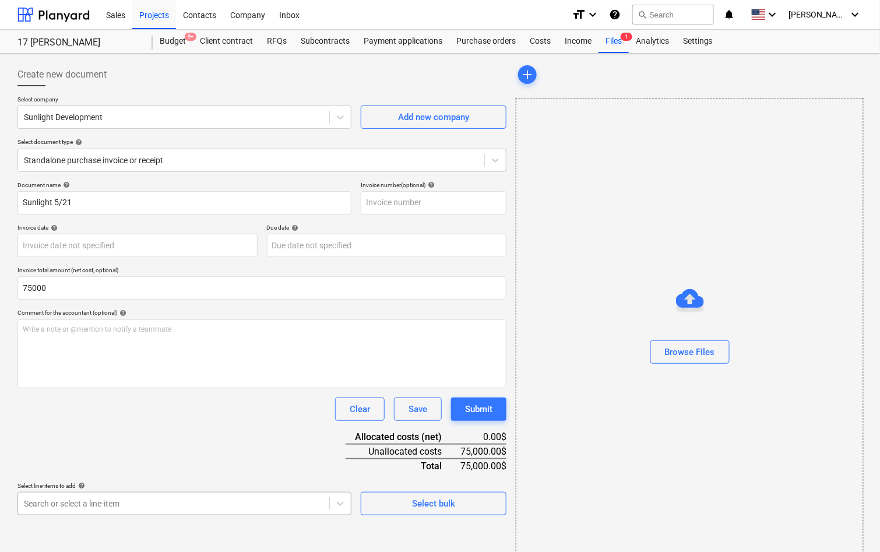
type input "75,000.00"
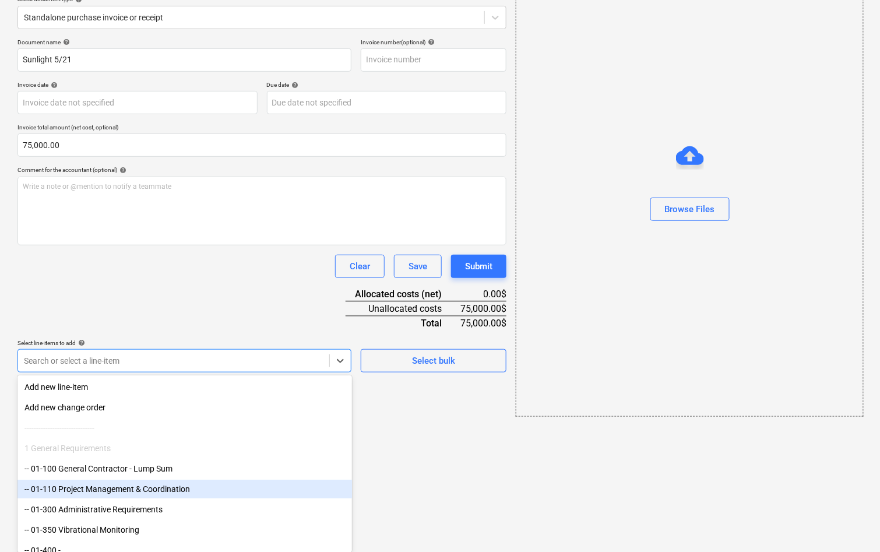
click at [98, 409] on body "Sales Projects Contacts Company Inbox format_size keyboard_arrow_down help sear…" at bounding box center [440, 133] width 880 height 552
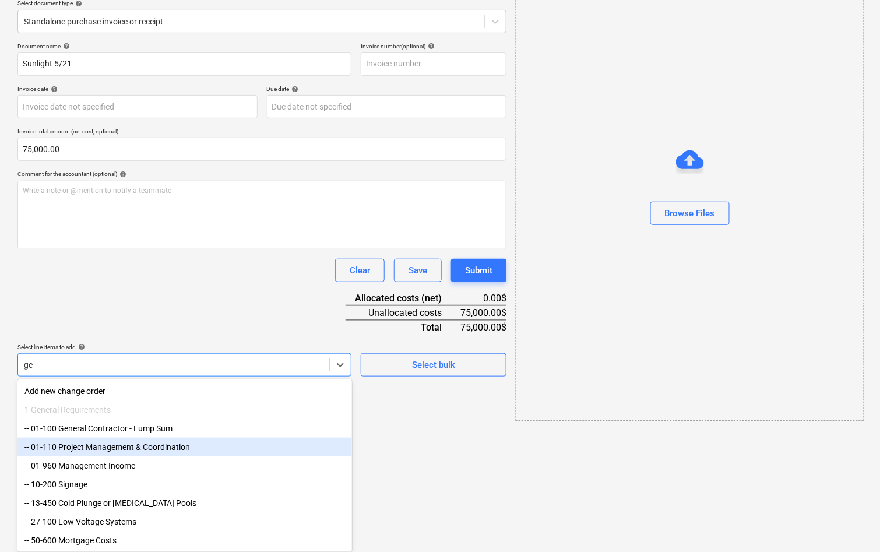
type input "gen"
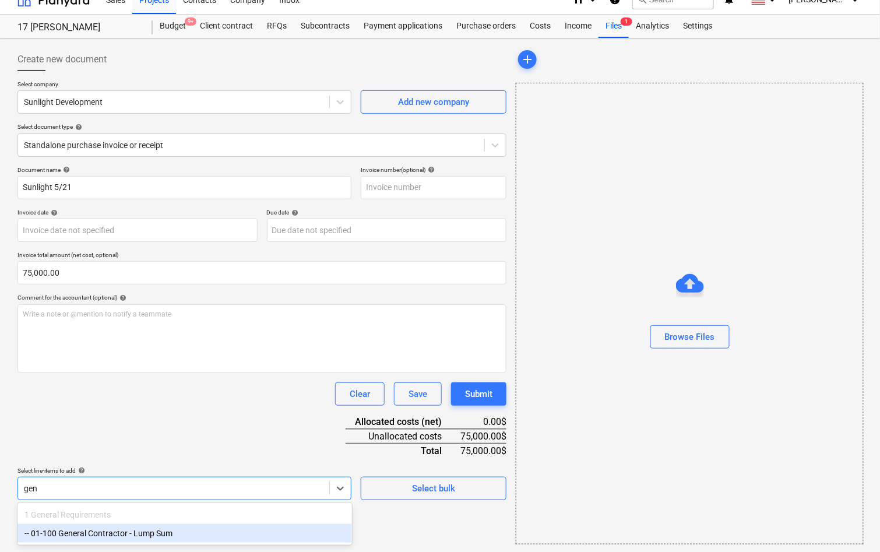
click at [94, 541] on div "-- 01-100 General Contractor - Lump Sum" at bounding box center [184, 533] width 334 height 19
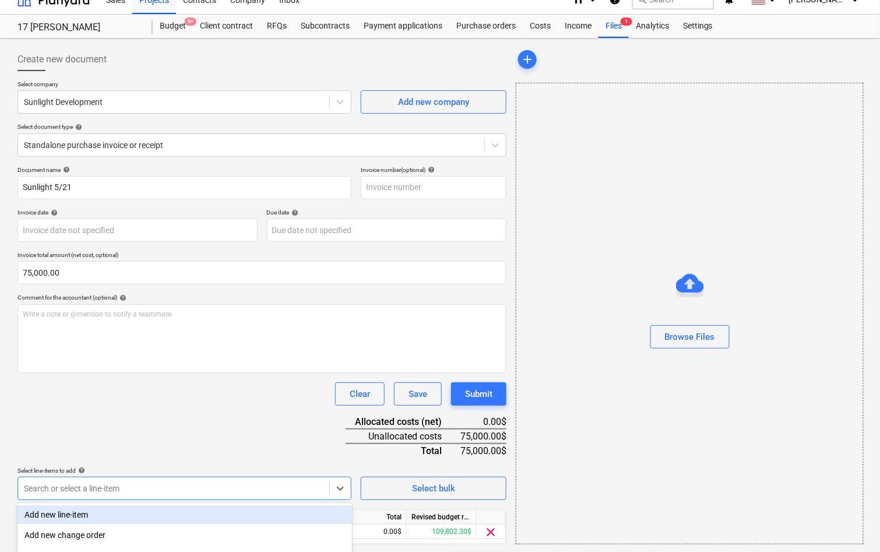
click at [148, 447] on div "Document name help Sunlight 5/21 Invoice number (optional) help Invoice date he…" at bounding box center [261, 371] width 489 height 411
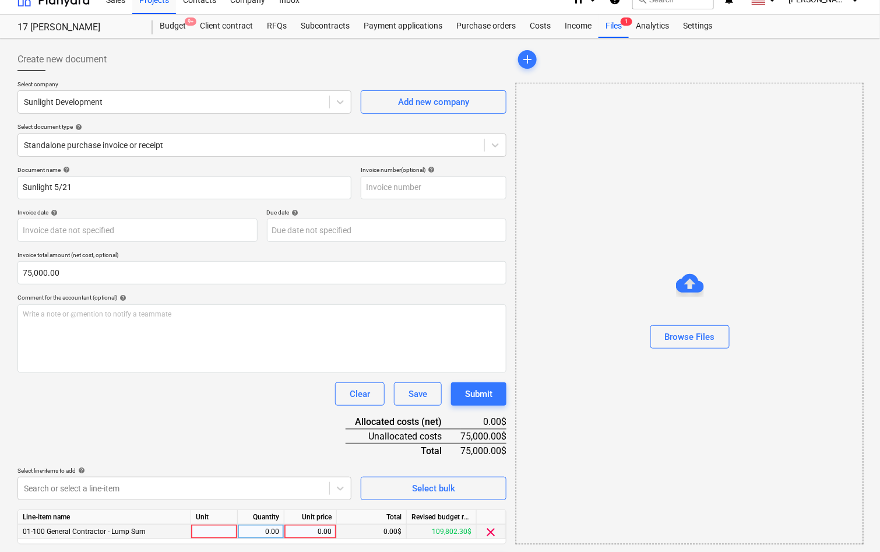
click at [319, 530] on div "0.00" at bounding box center [310, 531] width 43 height 15
type input "75000"
click at [302, 415] on div "Document name help Sunlight 5/21 Invoice number (optional) help Invoice date he…" at bounding box center [261, 371] width 489 height 411
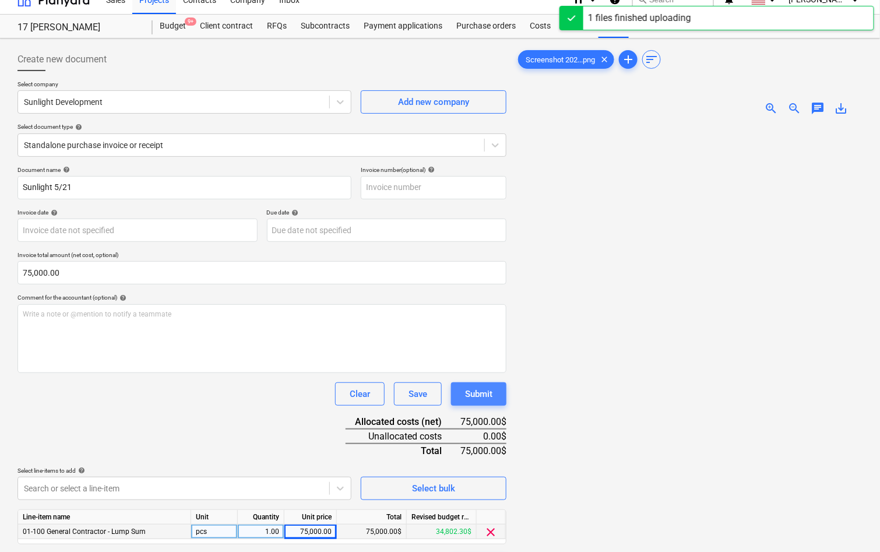
click at [482, 391] on div "Submit" at bounding box center [478, 393] width 27 height 15
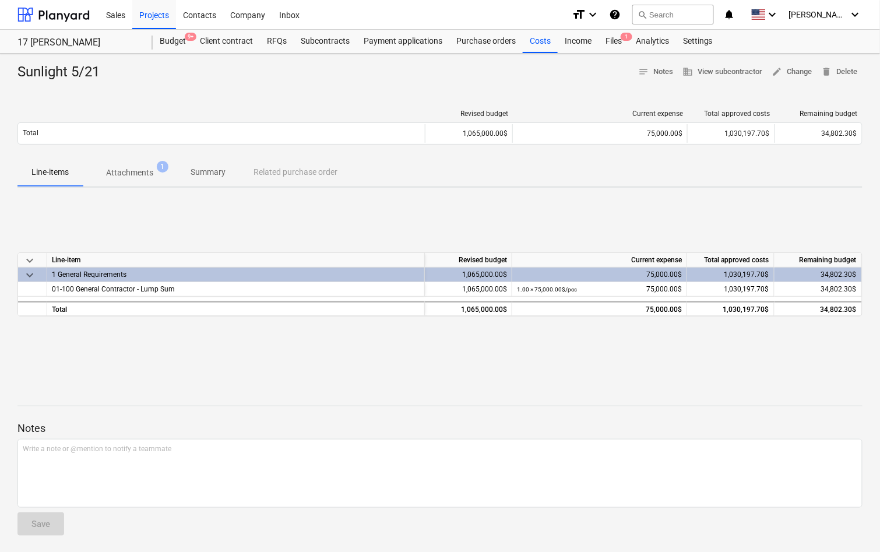
click at [533, 54] on div "Sunlight 5/21 notes Notes business View subcontractor edit Change delete Delete…" at bounding box center [440, 304] width 880 height 500
click at [535, 41] on div "Costs" at bounding box center [539, 41] width 35 height 23
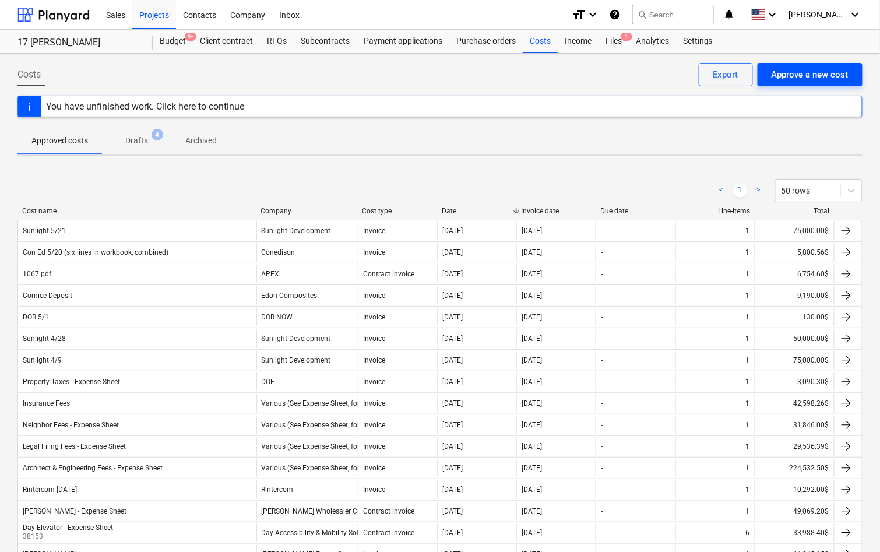
click at [768, 77] on button "Approve a new cost" at bounding box center [809, 74] width 105 height 23
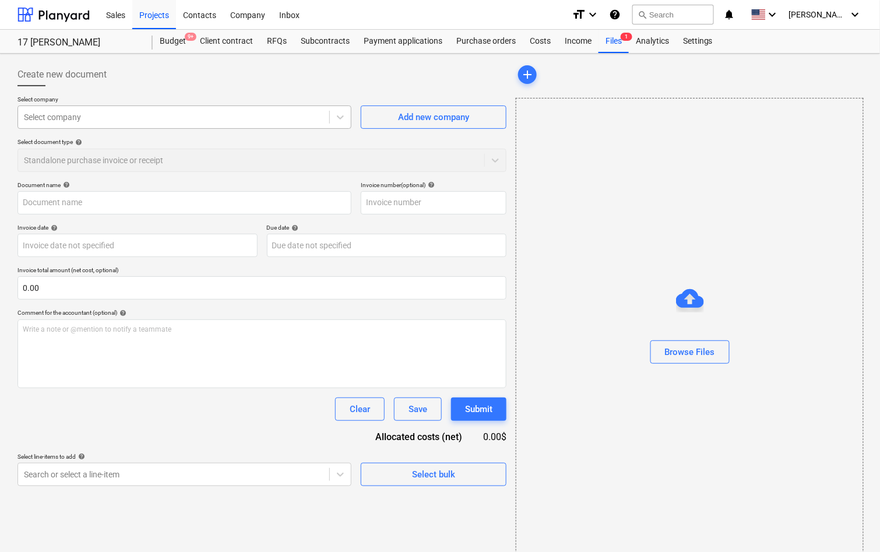
click at [204, 120] on div at bounding box center [173, 117] width 299 height 12
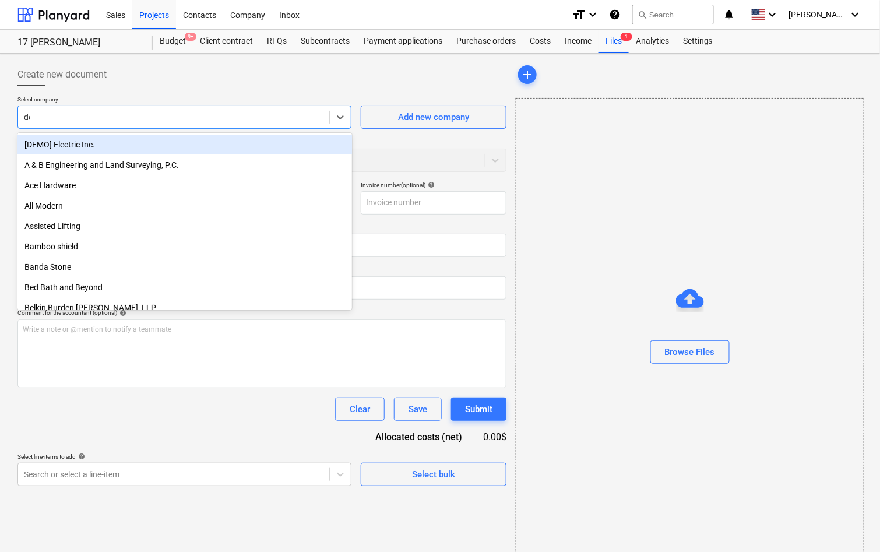
type input "dob"
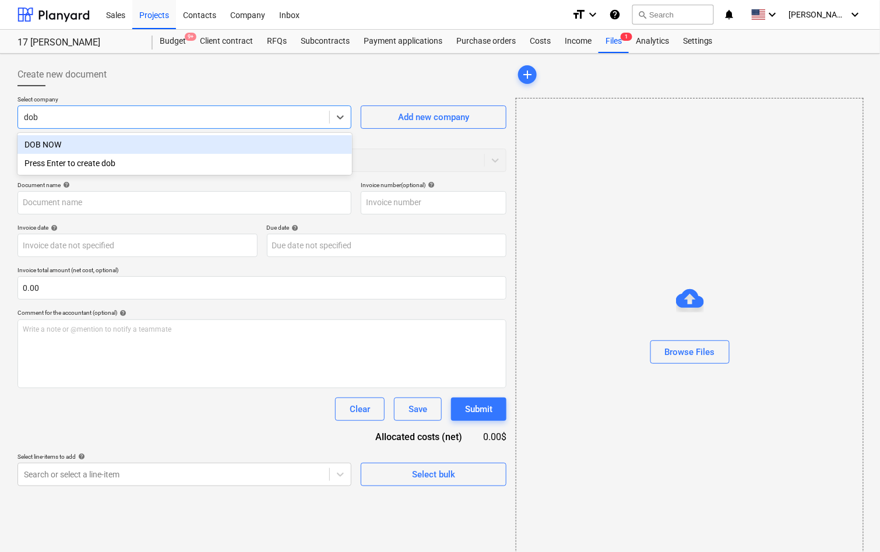
click at [182, 142] on div "DOB NOW" at bounding box center [184, 144] width 334 height 19
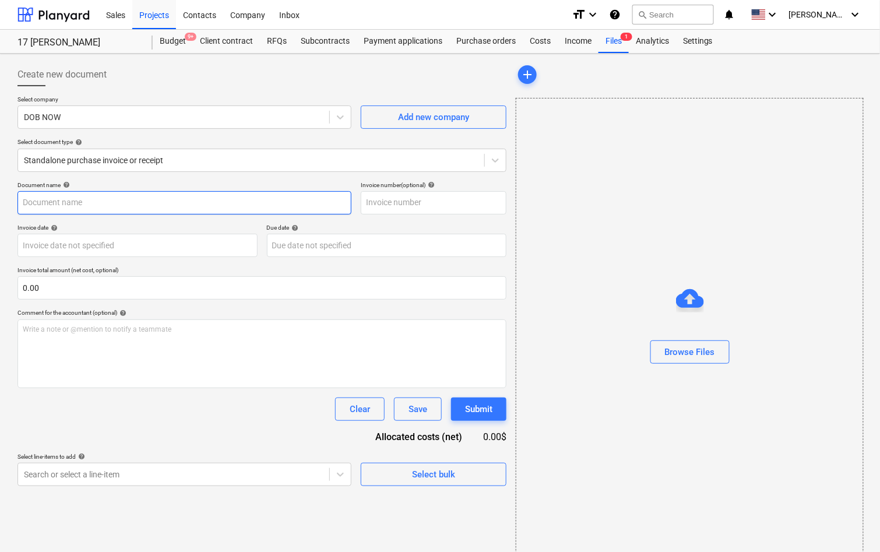
click at [154, 192] on input "text" at bounding box center [184, 202] width 334 height 23
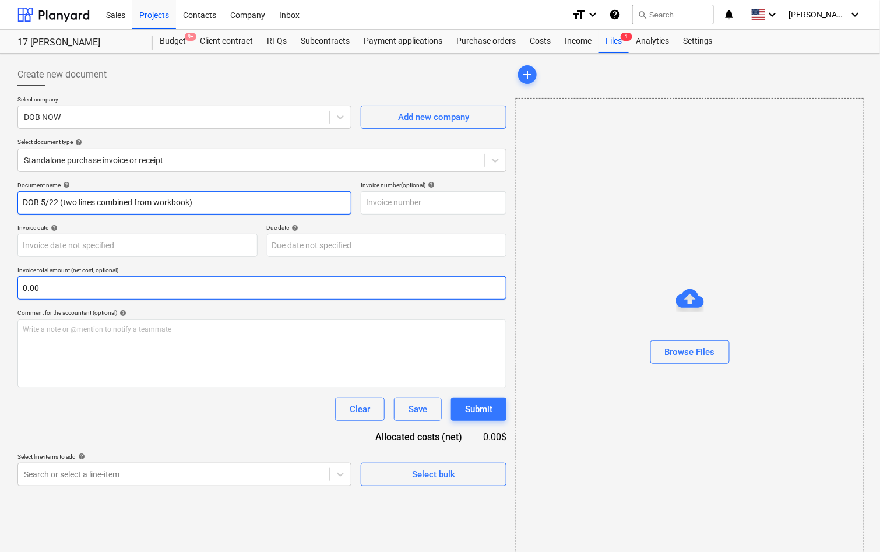
type input "DOB 5/22 (two lines combined from workbook)"
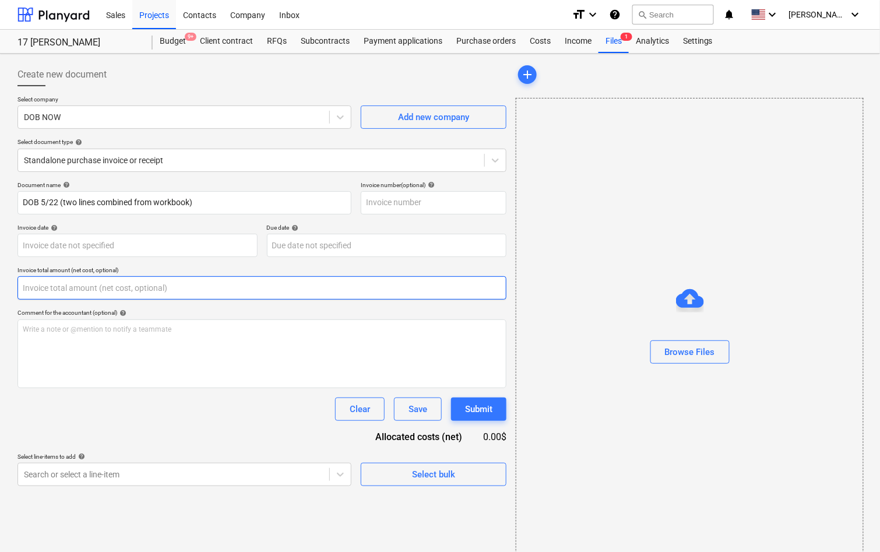
click at [123, 281] on input "text" at bounding box center [261, 287] width 489 height 23
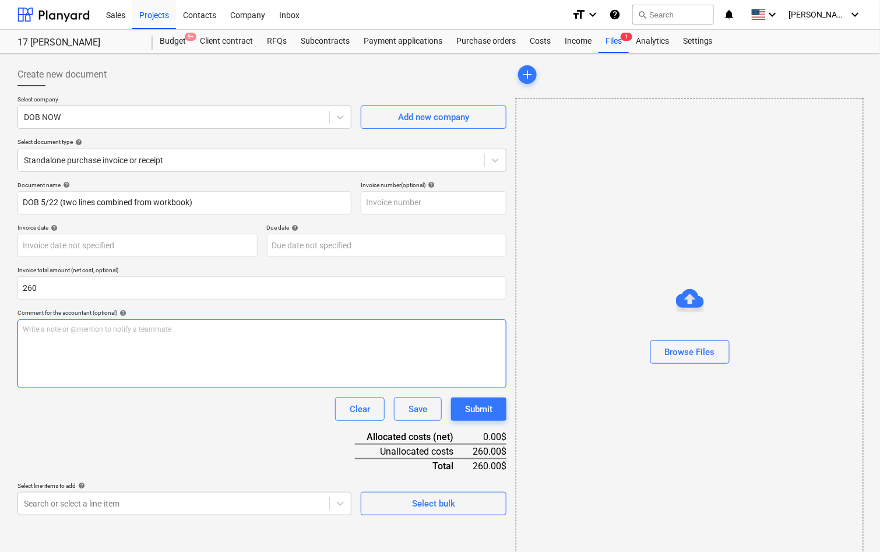
type input "260.00"
click at [146, 365] on div "Write a note or @mention to notify a teammate ﻿" at bounding box center [261, 353] width 489 height 69
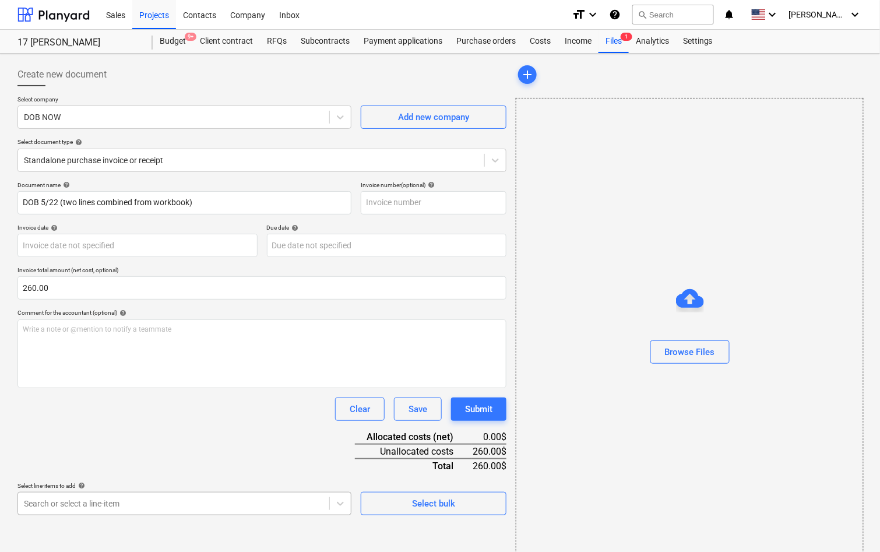
click at [96, 495] on body "Sales Projects Contacts Company Inbox format_size keyboard_arrow_down help sear…" at bounding box center [440, 276] width 880 height 552
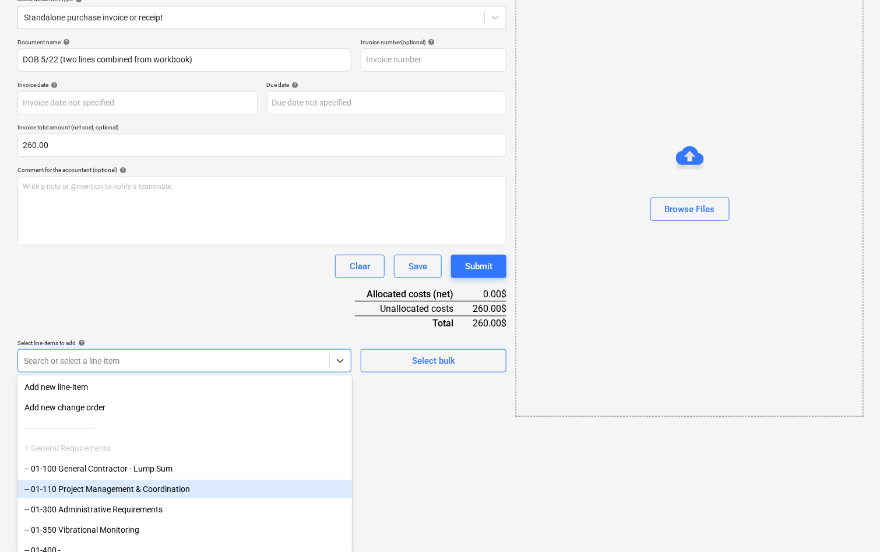
type input "f"
type input "d"
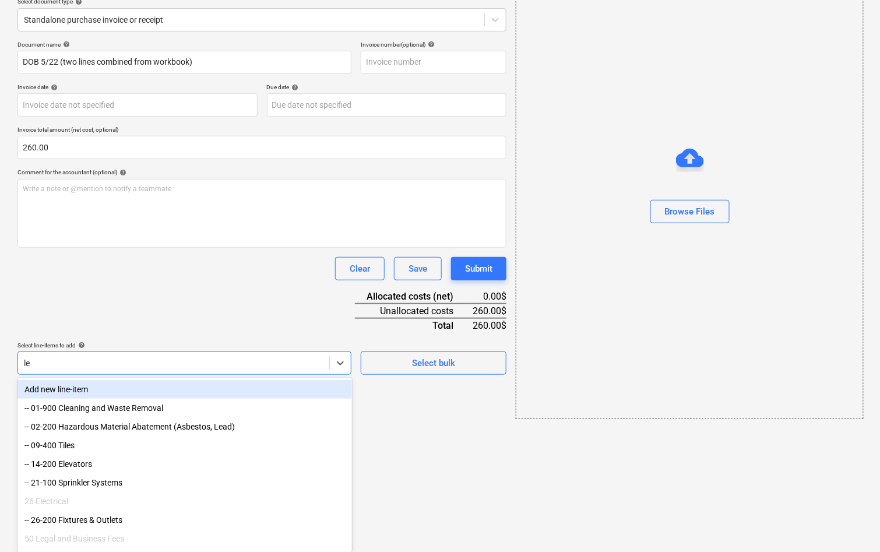
type input "leg"
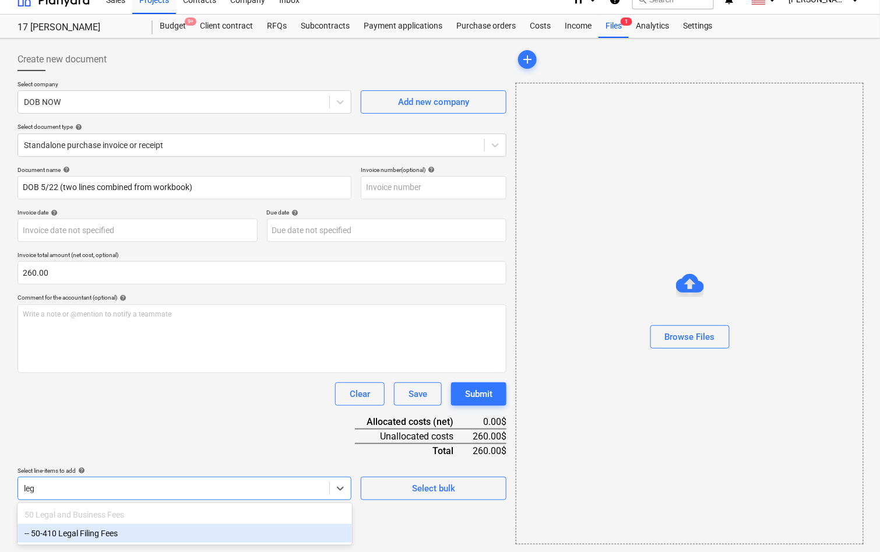
click at [76, 537] on div "-- 50-410 Legal Filing Fees" at bounding box center [184, 533] width 334 height 19
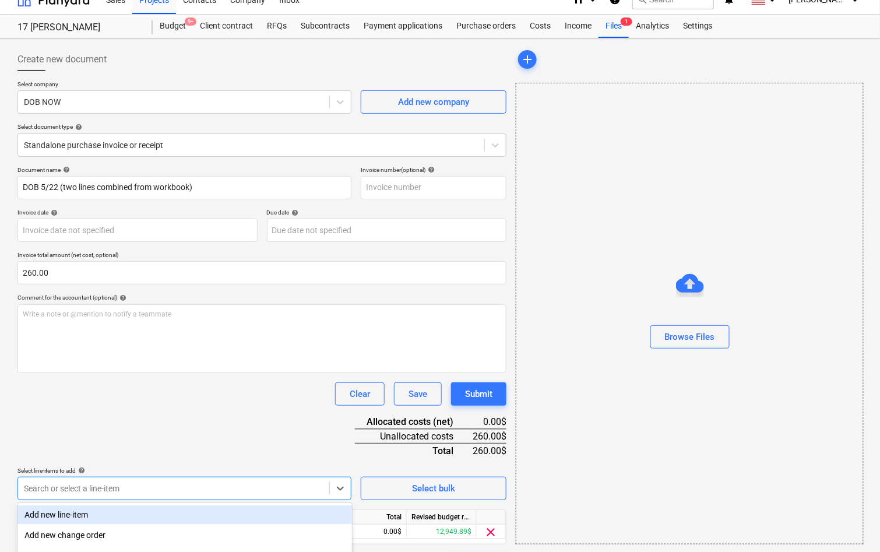
click at [96, 402] on div "Clear Save Submit" at bounding box center [261, 393] width 489 height 23
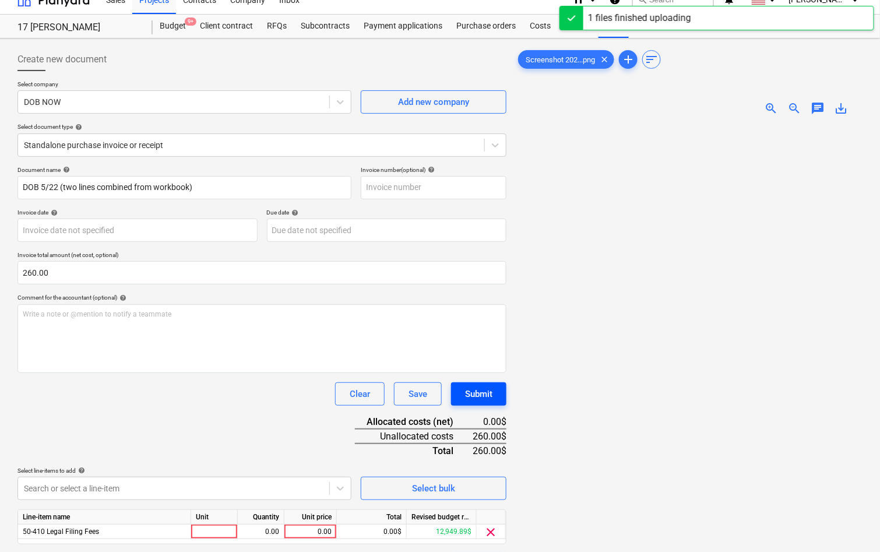
click at [495, 398] on button "Submit" at bounding box center [478, 393] width 55 height 23
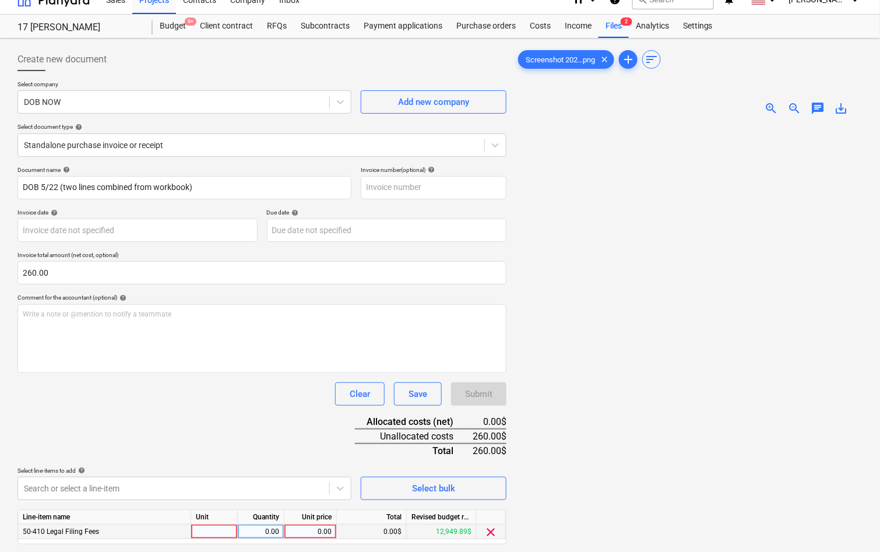
click at [305, 524] on div "0.00" at bounding box center [310, 531] width 43 height 15
type input "3"
type input "260"
click at [232, 442] on div "Document name help DOB 5/22 (two lines combined from workbook) Invoice number (…" at bounding box center [261, 371] width 489 height 411
click at [485, 394] on div "Submit" at bounding box center [478, 393] width 27 height 15
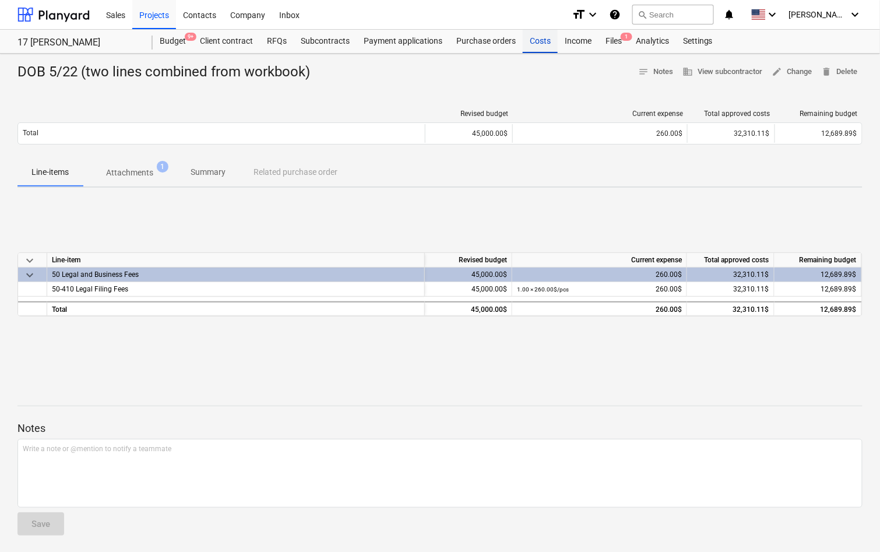
click at [532, 39] on div "Costs" at bounding box center [539, 41] width 35 height 23
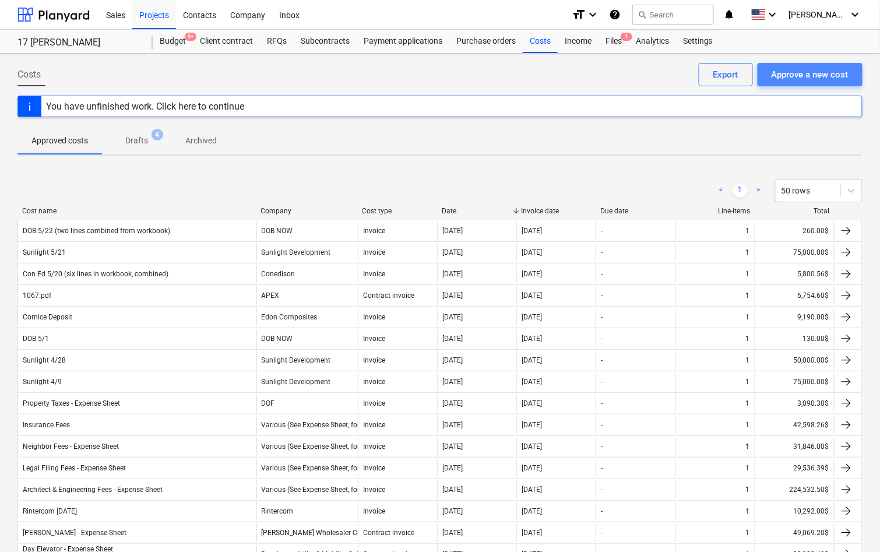
click at [785, 75] on div "Approve a new cost" at bounding box center [809, 74] width 77 height 15
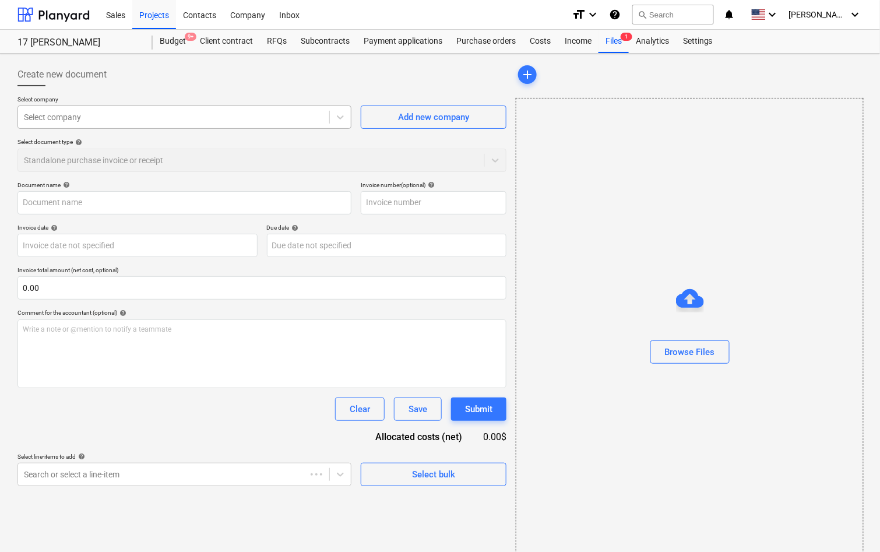
click at [278, 123] on div "Select company" at bounding box center [173, 117] width 311 height 16
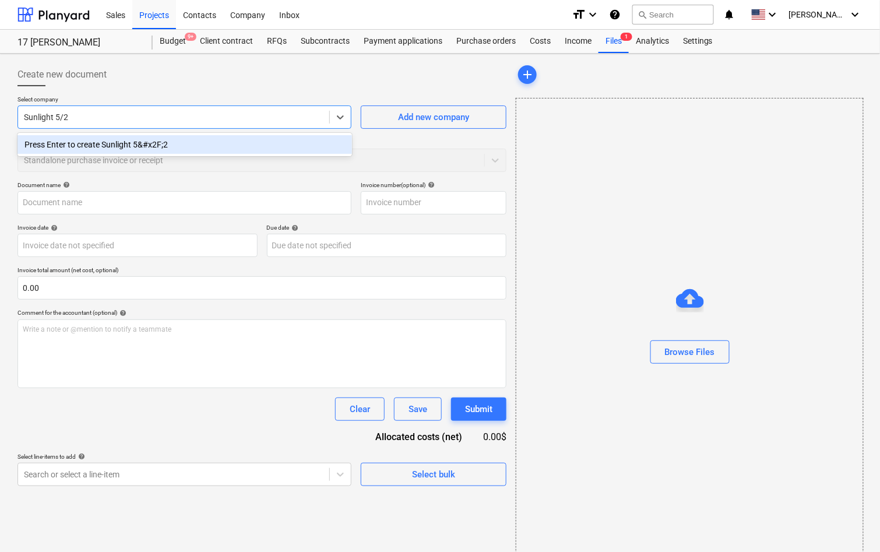
type input "Sunlight 5/23"
click at [231, 115] on div at bounding box center [173, 117] width 299 height 12
type input "sunli"
click at [212, 140] on div "Sunlight Development" at bounding box center [184, 144] width 334 height 19
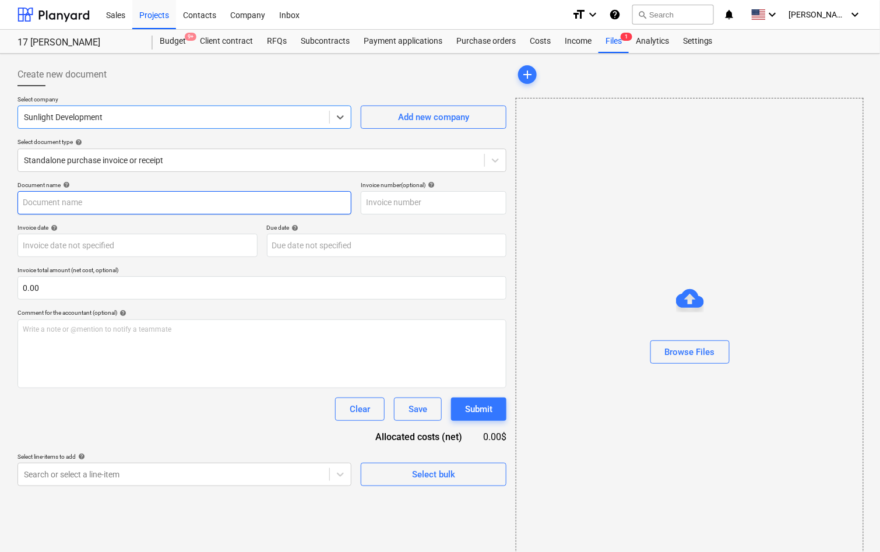
click at [190, 204] on input "text" at bounding box center [184, 202] width 334 height 23
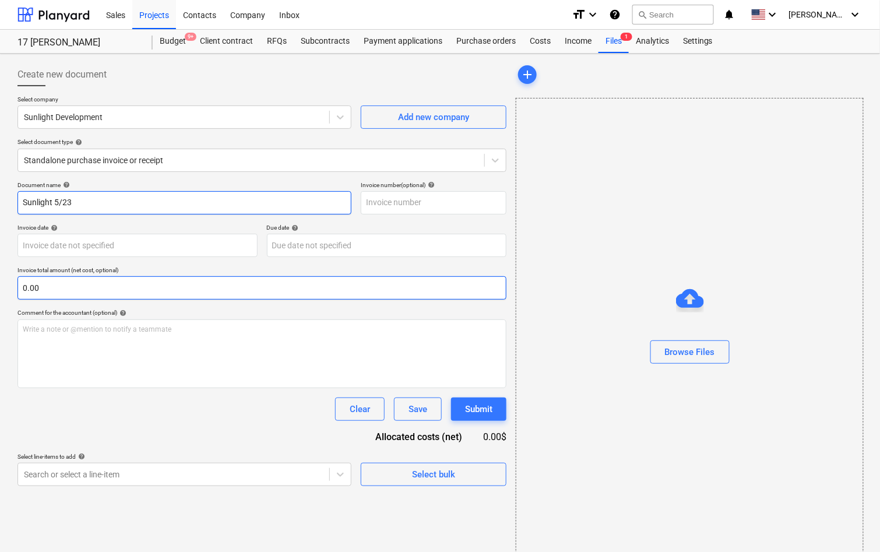
type input "Sunlight 5/23"
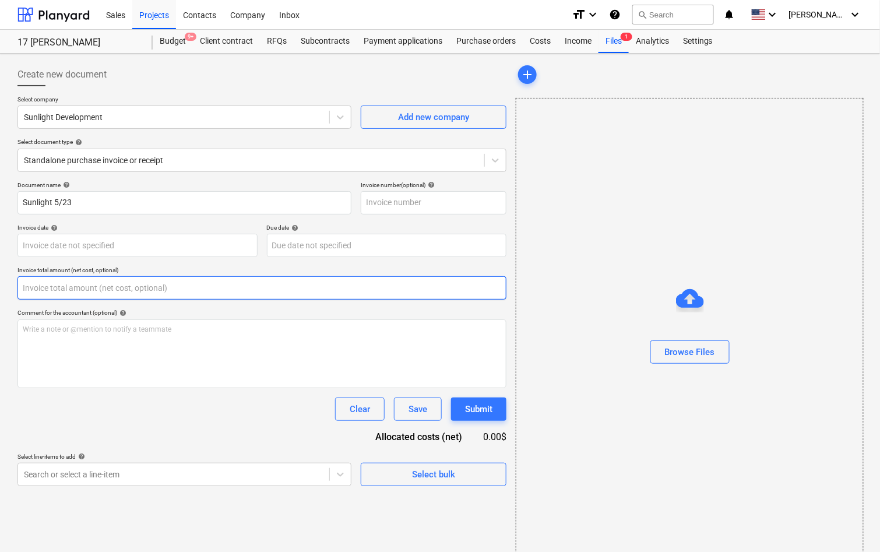
click at [150, 291] on input "text" at bounding box center [261, 287] width 489 height 23
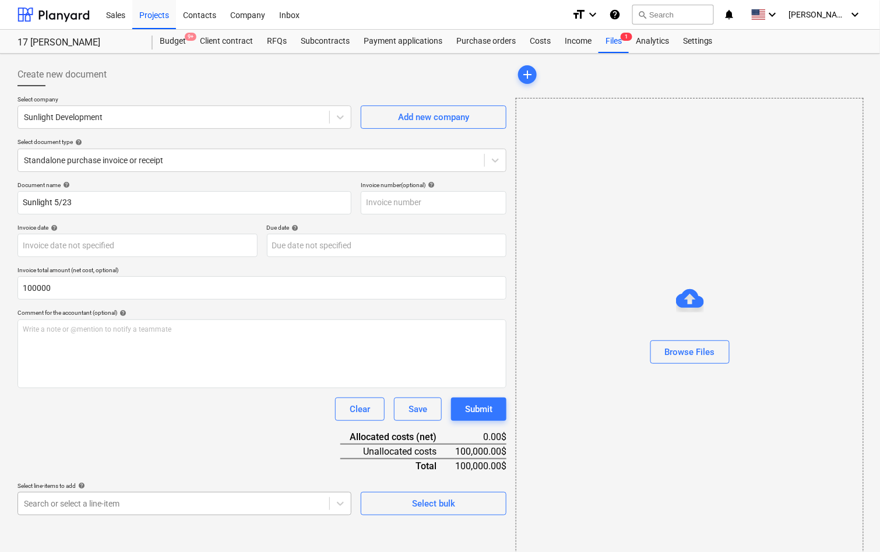
type input "100,000.00"
click at [103, 495] on body "Sales Projects Contacts Company Inbox format_size keyboard_arrow_down help sear…" at bounding box center [440, 276] width 880 height 552
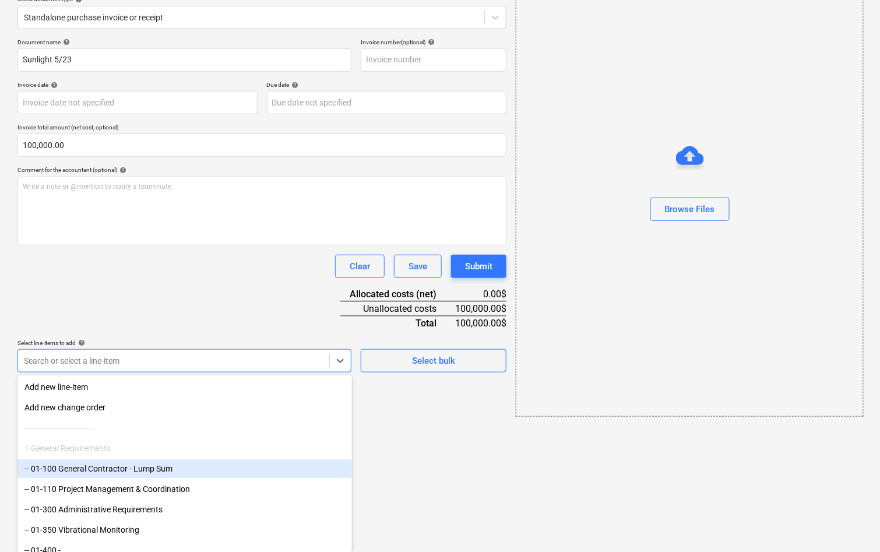
drag, startPoint x: 103, startPoint y: 495, endPoint x: 108, endPoint y: 476, distance: 18.8
click at [112, 470] on div "-- 01-100 General Contractor - Lump Sum" at bounding box center [184, 468] width 334 height 19
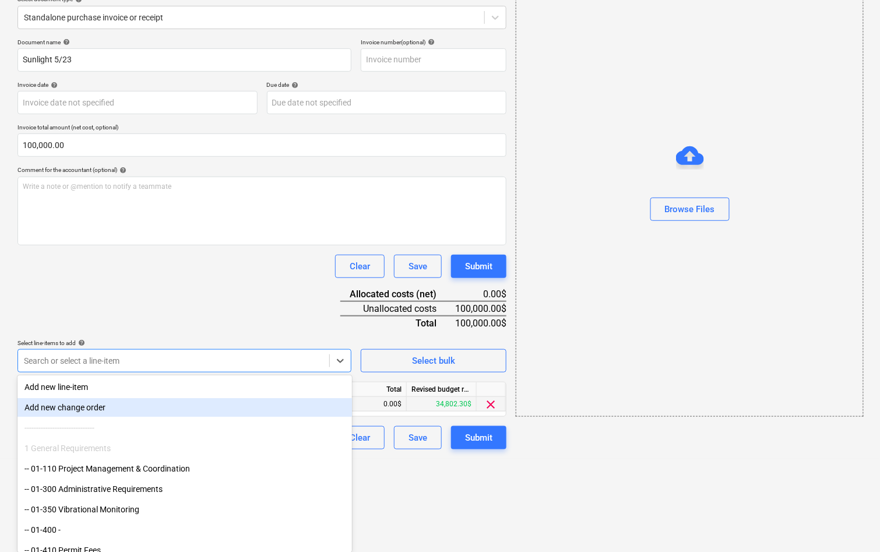
click at [354, 400] on div "Document name help Sunlight 5/23 Invoice number (optional) help Invoice date he…" at bounding box center [261, 243] width 489 height 411
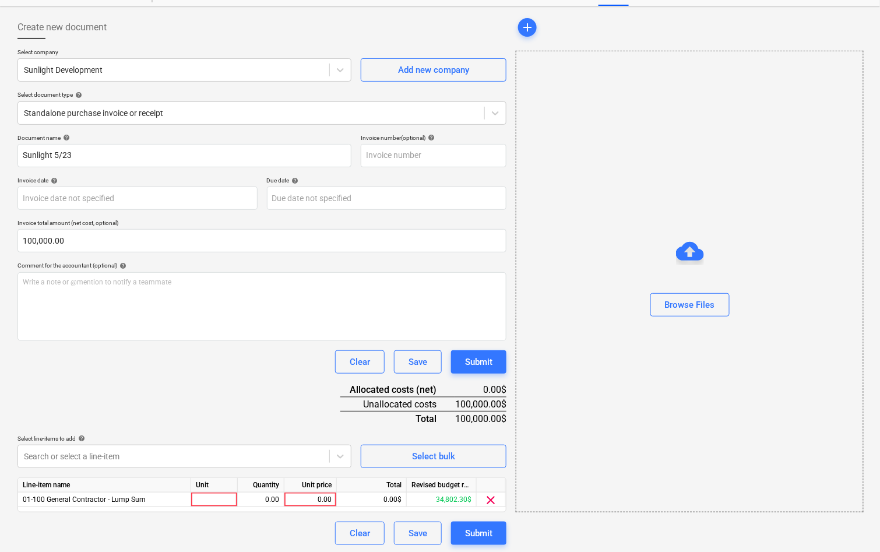
drag, startPoint x: 302, startPoint y: 497, endPoint x: 303, endPoint y: 485, distance: 12.2
click at [303, 497] on div "0.00" at bounding box center [310, 499] width 43 height 15
type input "100000"
click at [285, 409] on div "Document name help Sunlight 5/23 Invoice number (optional) help Invoice date he…" at bounding box center [261, 339] width 489 height 411
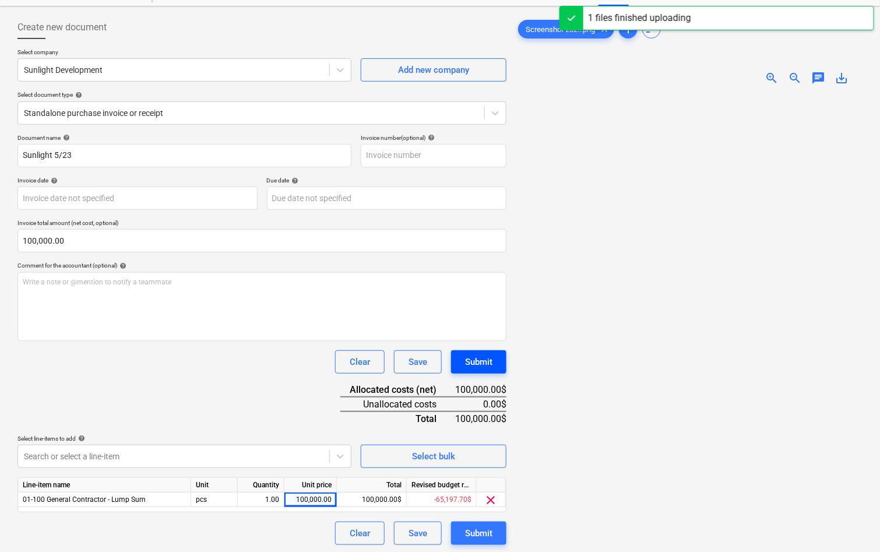
click at [485, 362] on div "Submit" at bounding box center [478, 361] width 27 height 15
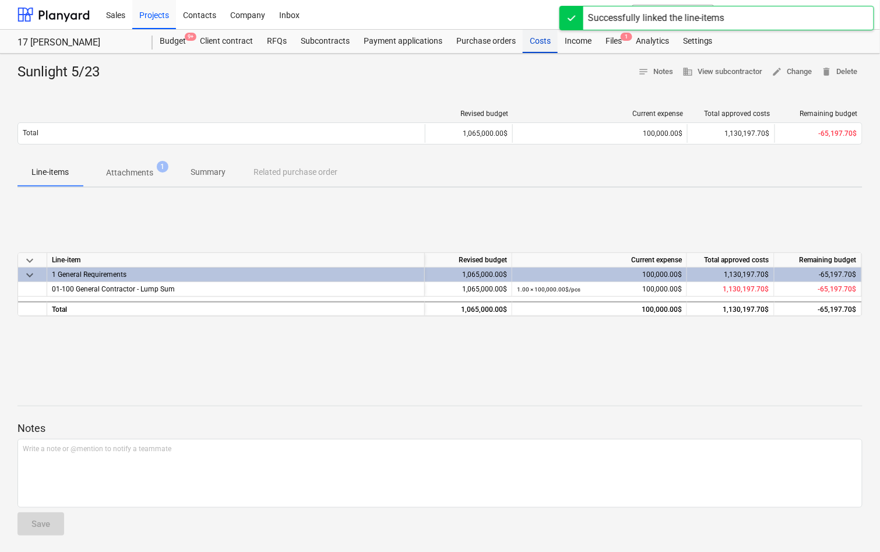
click at [547, 43] on div "Costs" at bounding box center [539, 41] width 35 height 23
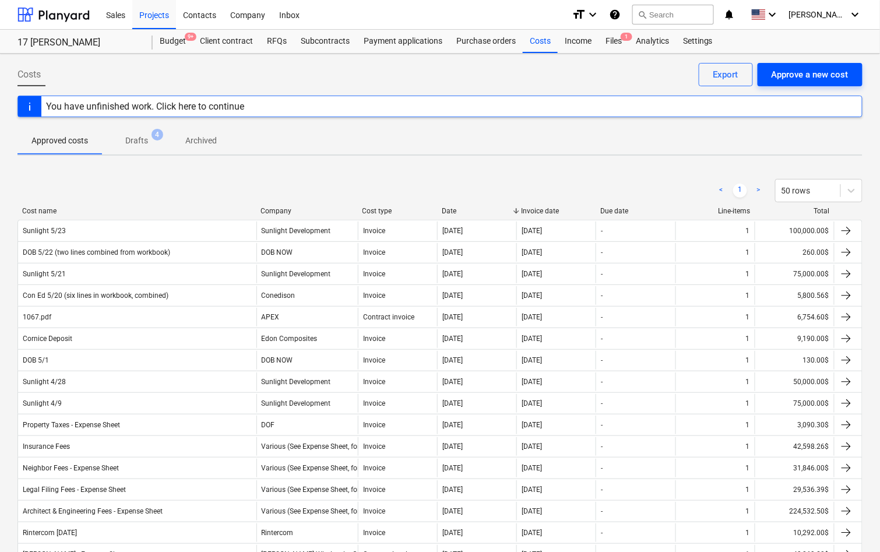
click at [838, 68] on div "Approve a new cost" at bounding box center [809, 74] width 77 height 15
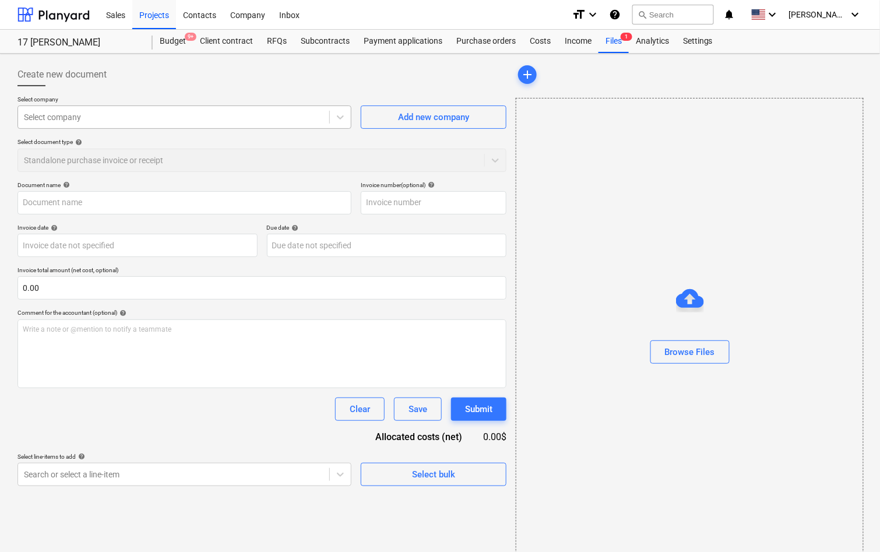
click at [243, 117] on div at bounding box center [173, 117] width 299 height 12
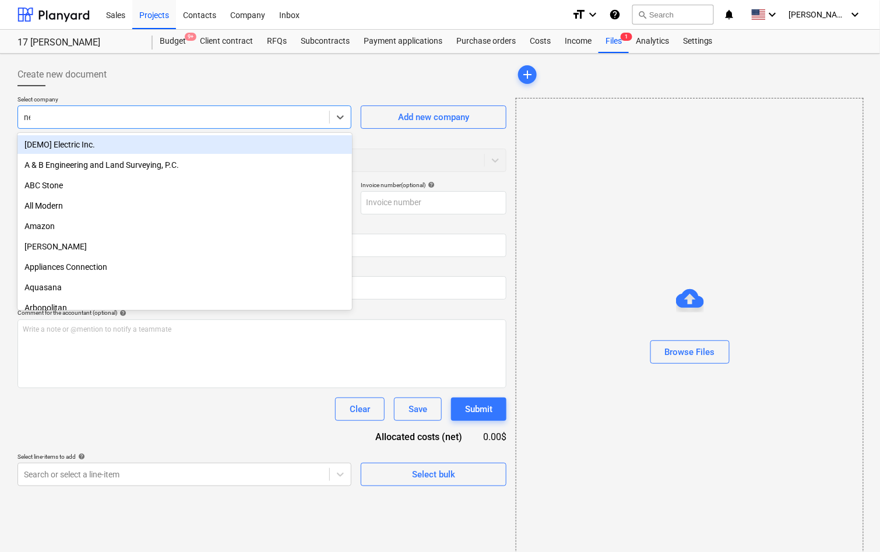
type input "nemo"
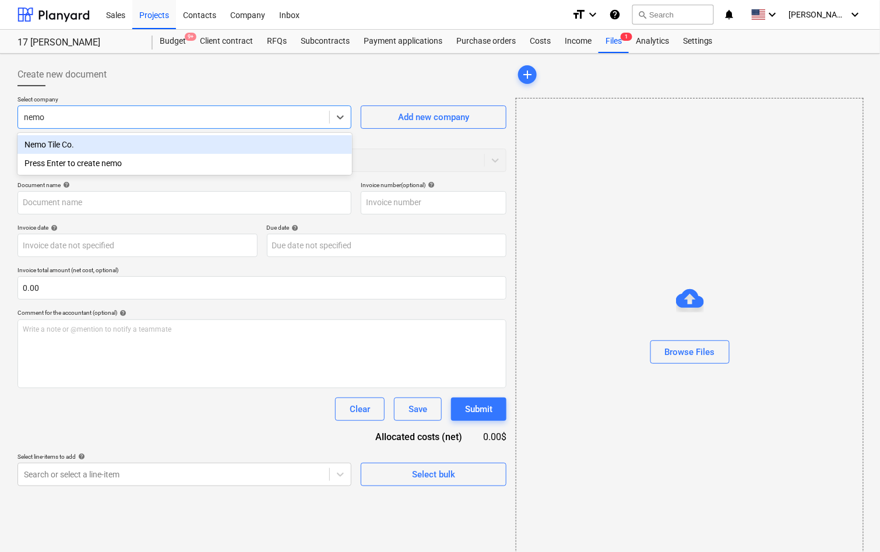
click at [184, 147] on div "Nemo Tile Co." at bounding box center [184, 144] width 334 height 19
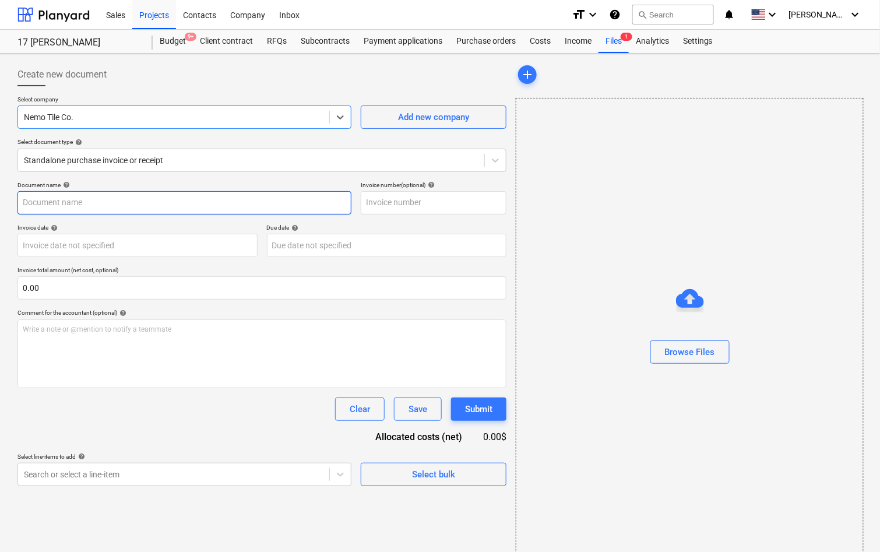
click at [171, 209] on input "text" at bounding box center [184, 202] width 334 height 23
paste input "4,288.36"
type input "4,288.36"
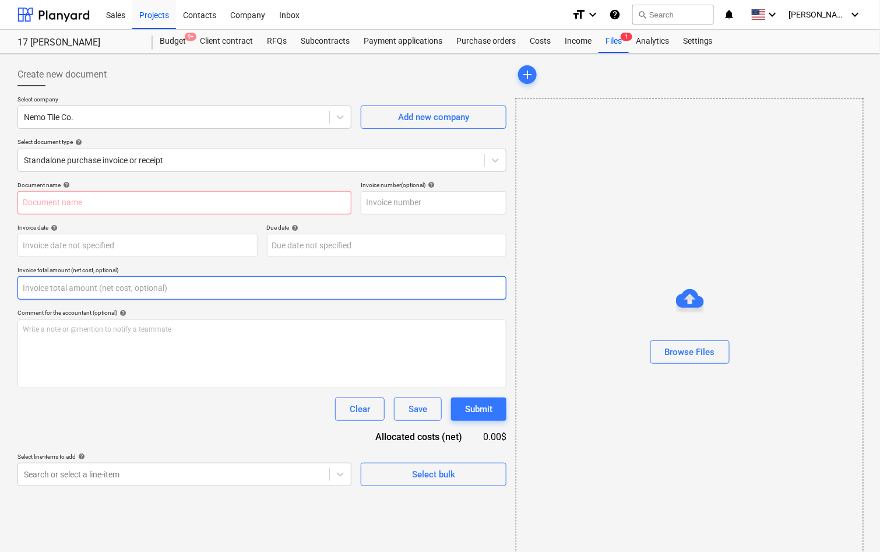
click at [100, 276] on input "text" at bounding box center [261, 287] width 489 height 23
paste input "4,288.36"
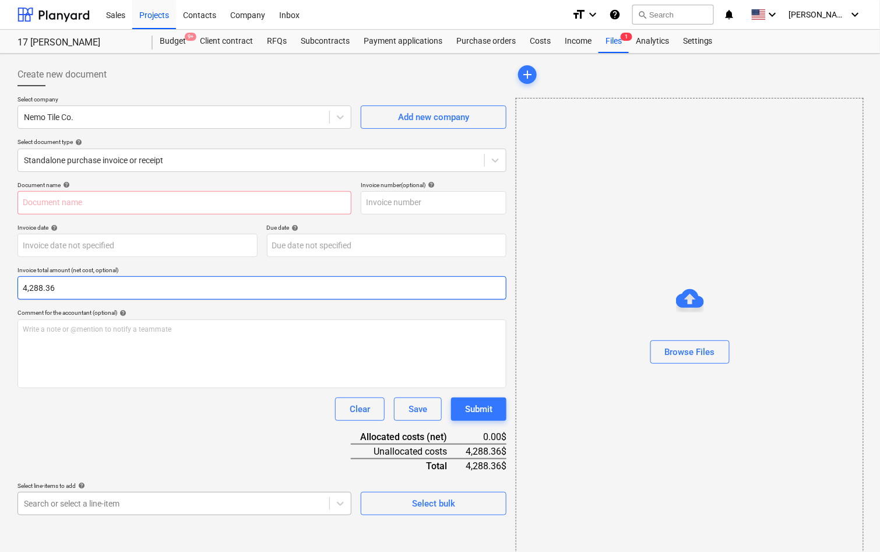
type input "4,288.36"
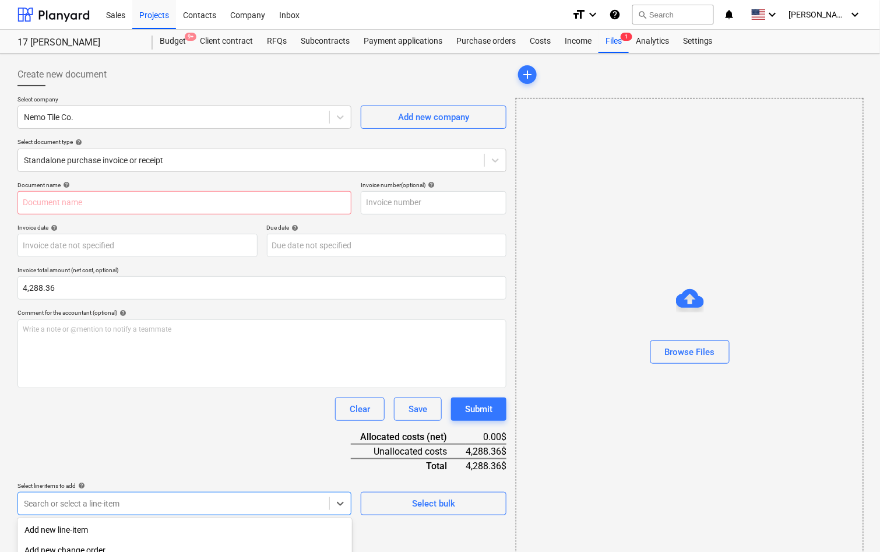
click at [116, 497] on body "Sales Projects Contacts Company Inbox format_size keyboard_arrow_down help sear…" at bounding box center [440, 276] width 880 height 552
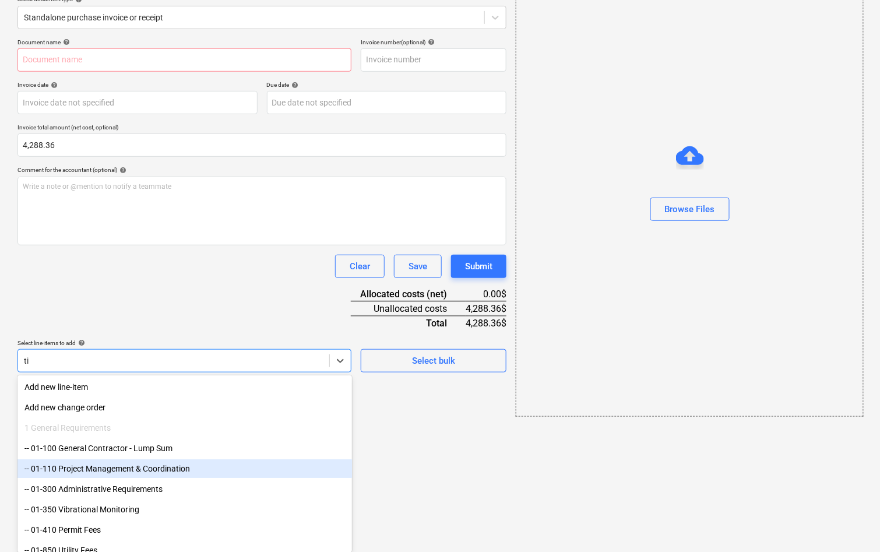
type input "tile"
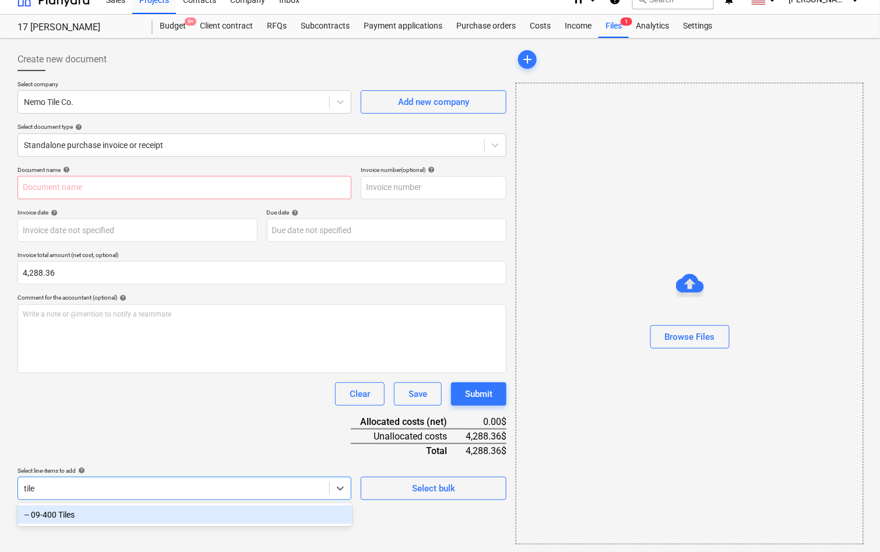
click at [110, 515] on div "-- 09-400 Tiles" at bounding box center [184, 514] width 334 height 19
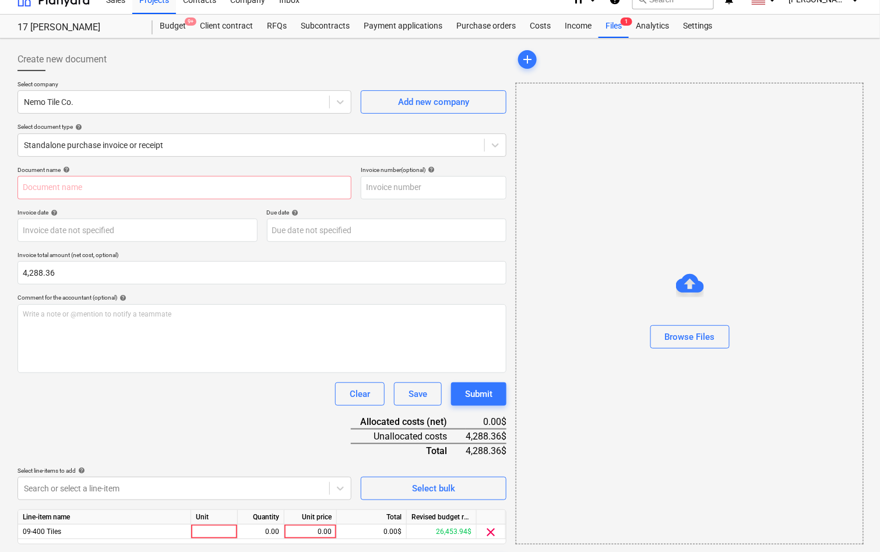
click at [148, 409] on div "Document name help Invoice number (optional) help Invoice date help Press the d…" at bounding box center [261, 371] width 489 height 411
click at [319, 525] on div "0.00" at bounding box center [310, 531] width 43 height 15
click at [280, 410] on div "Document name help Invoice number (optional) help Invoice date help Press the d…" at bounding box center [261, 371] width 489 height 411
click at [80, 183] on input "text" at bounding box center [184, 187] width 334 height 23
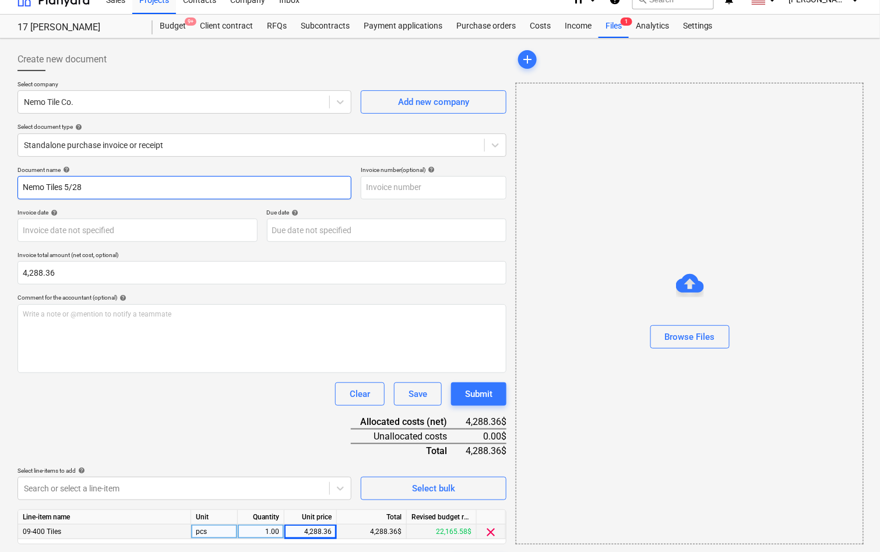
type input "Nemo Tiles 5/28"
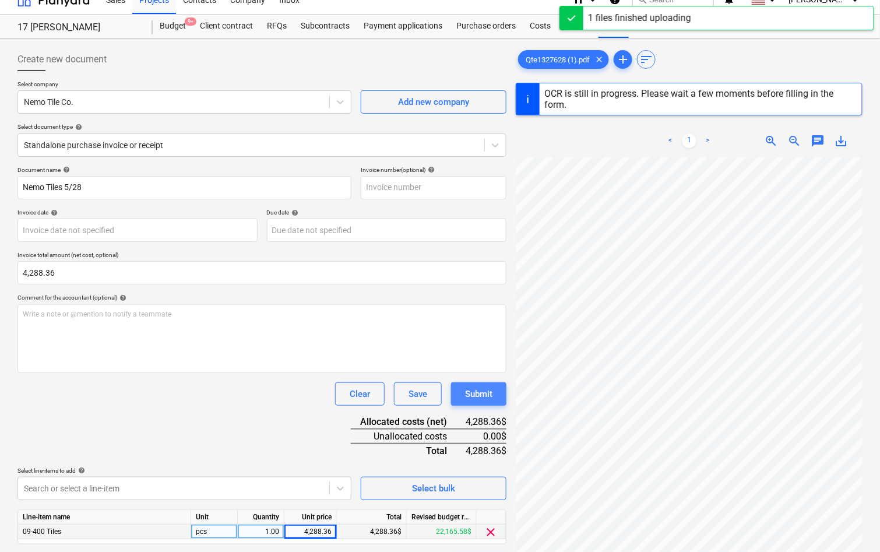
click at [493, 391] on button "Submit" at bounding box center [478, 393] width 55 height 23
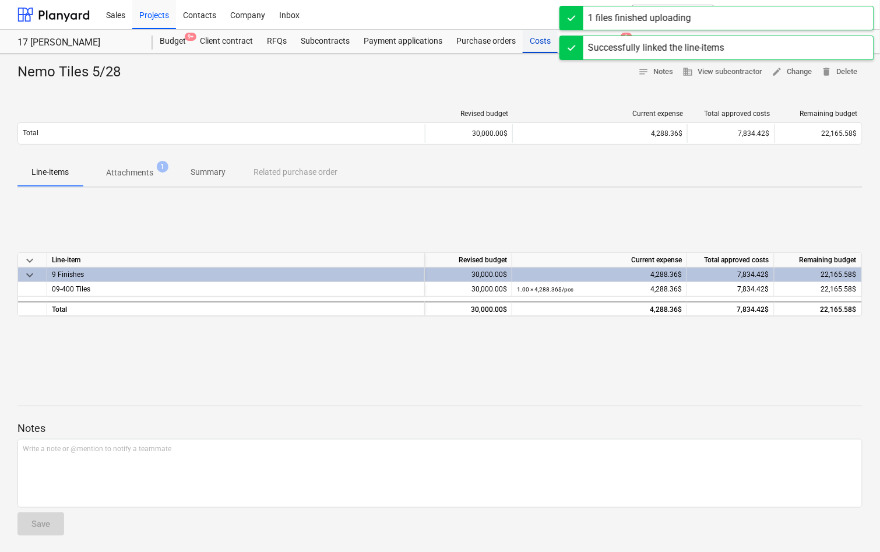
click at [547, 33] on div "Costs" at bounding box center [539, 41] width 35 height 23
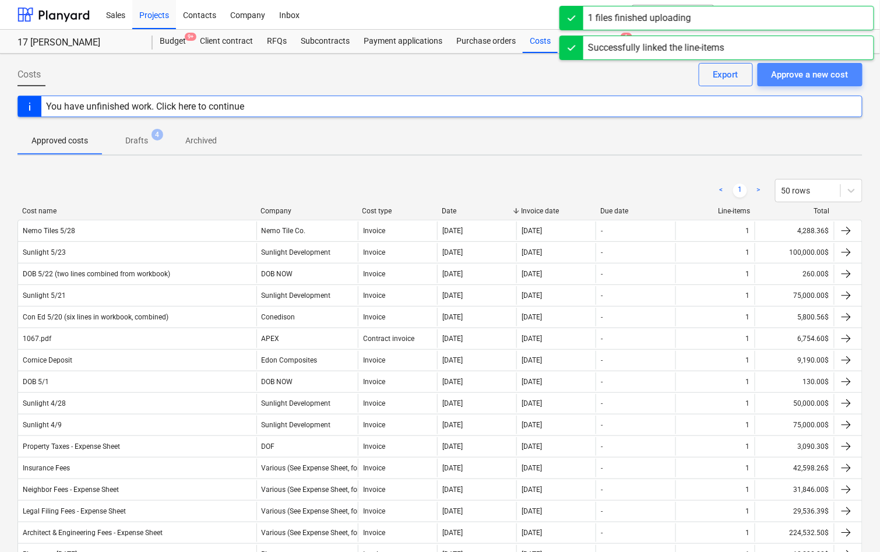
click at [818, 76] on div "Approve a new cost" at bounding box center [809, 74] width 77 height 15
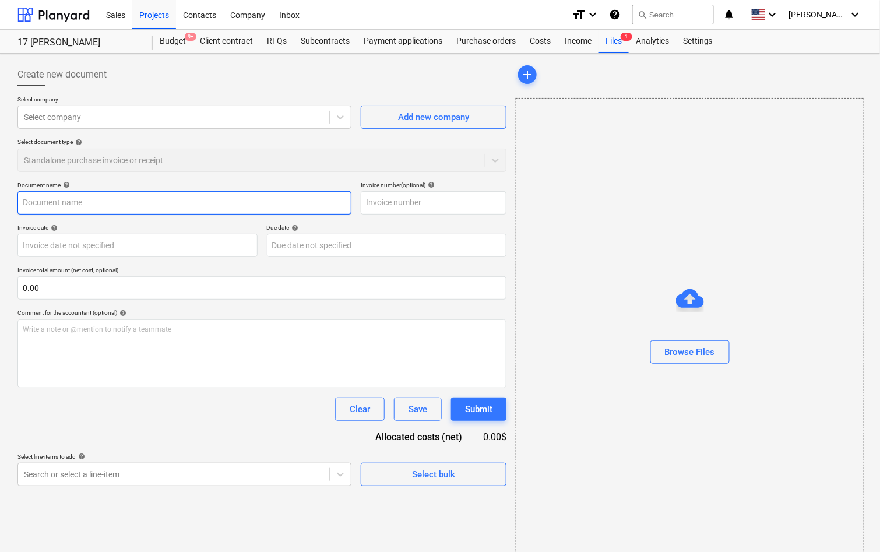
click at [216, 206] on input "text" at bounding box center [184, 202] width 334 height 23
type input "Con Ed 5/28"
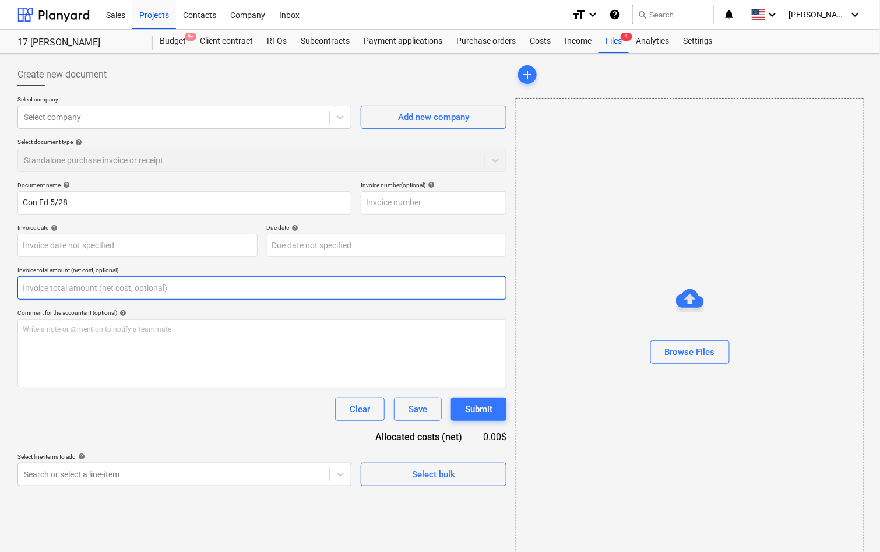
click at [206, 287] on input "text" at bounding box center [261, 287] width 489 height 23
paste input "52.35"
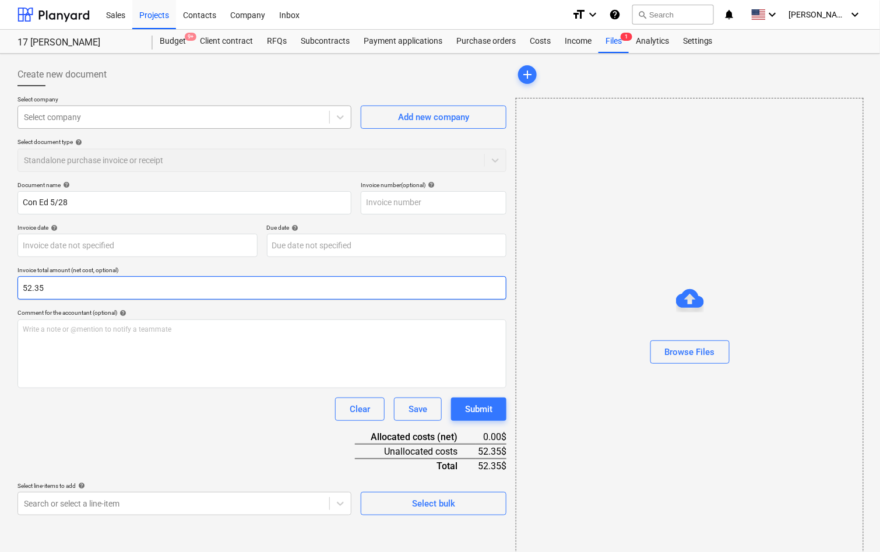
type input "52.35"
click at [181, 125] on div "Select company" at bounding box center [184, 116] width 334 height 23
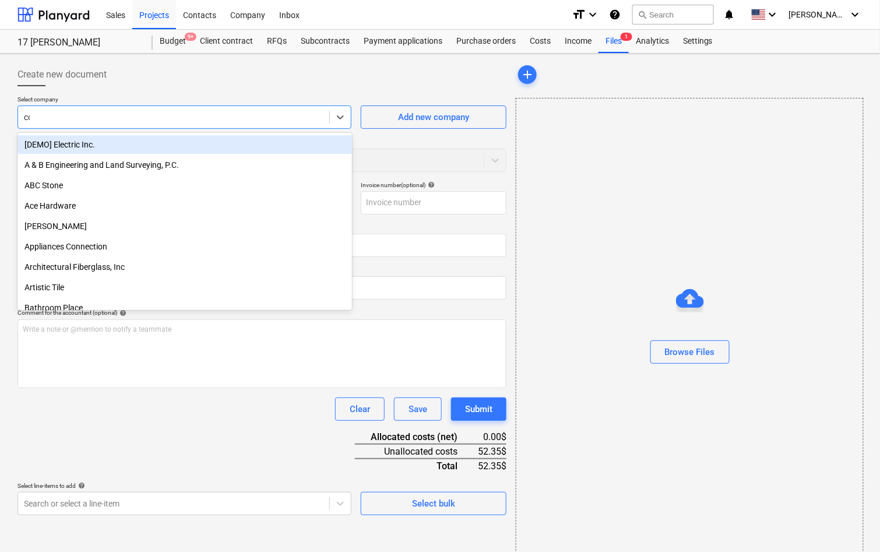
type input "cone"
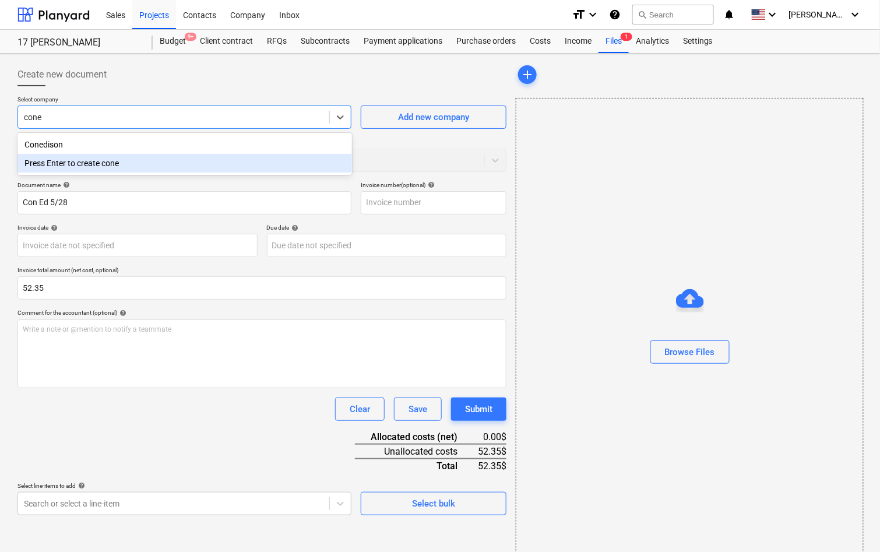
click at [170, 148] on div "Conedison" at bounding box center [184, 144] width 334 height 19
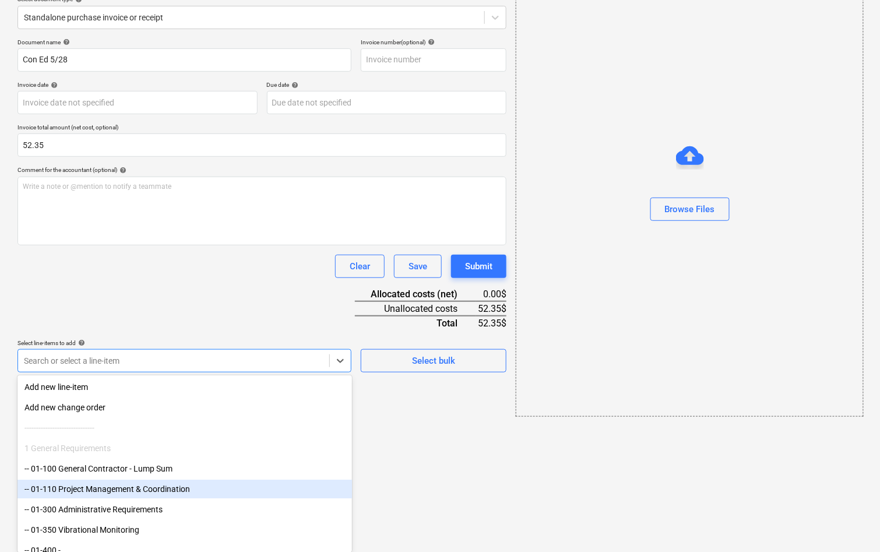
click at [107, 409] on body "Sales Projects Contacts Company Inbox format_size keyboard_arrow_down help sear…" at bounding box center [440, 133] width 880 height 552
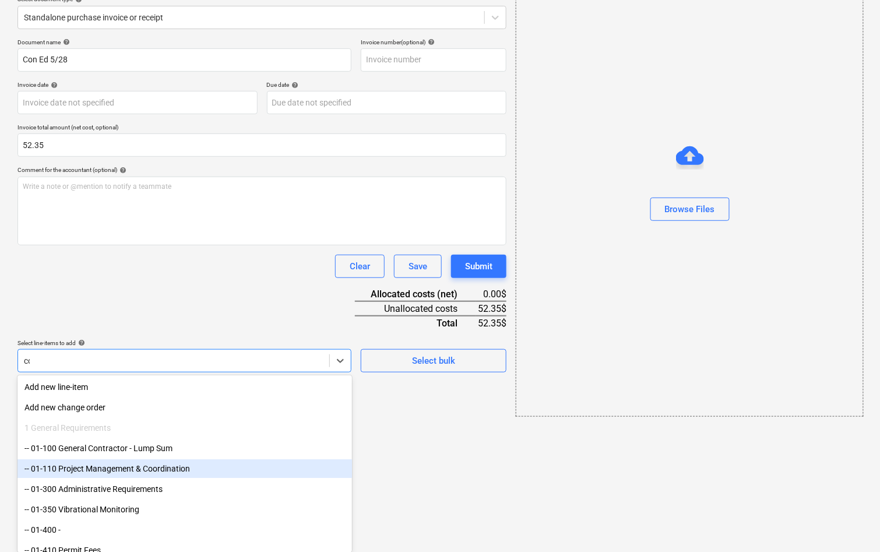
scroll to position [83, 0]
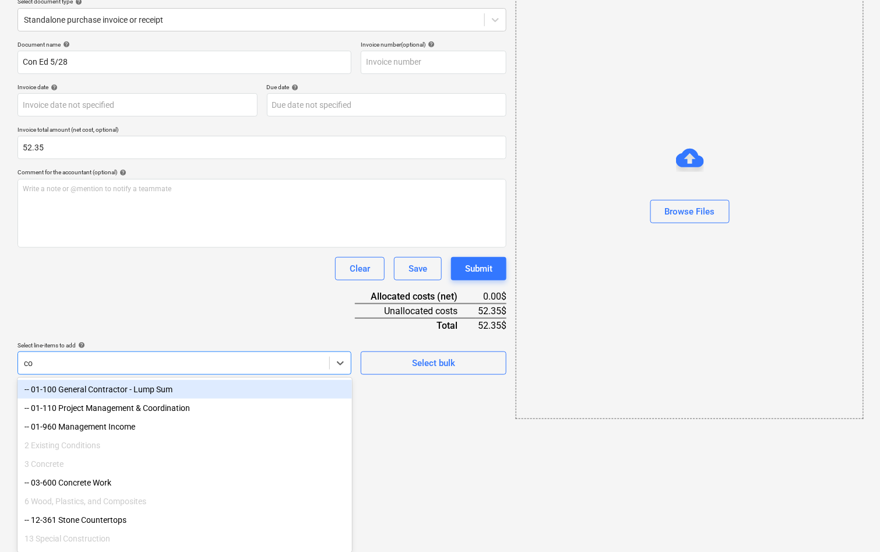
type input "c"
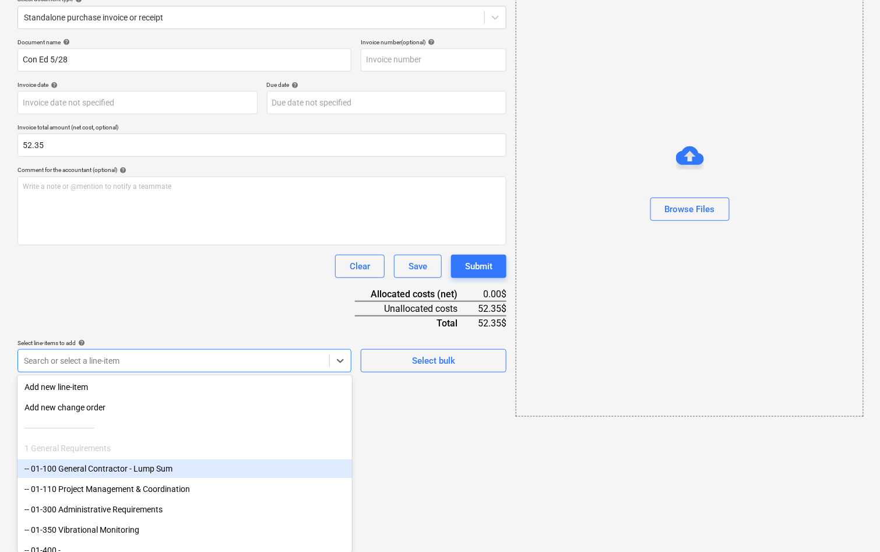
type input "t"
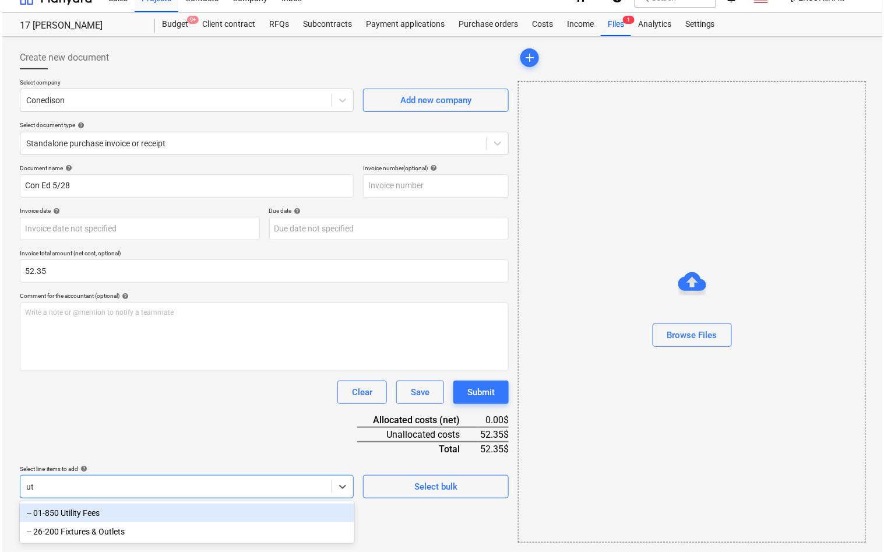
scroll to position [15, 0]
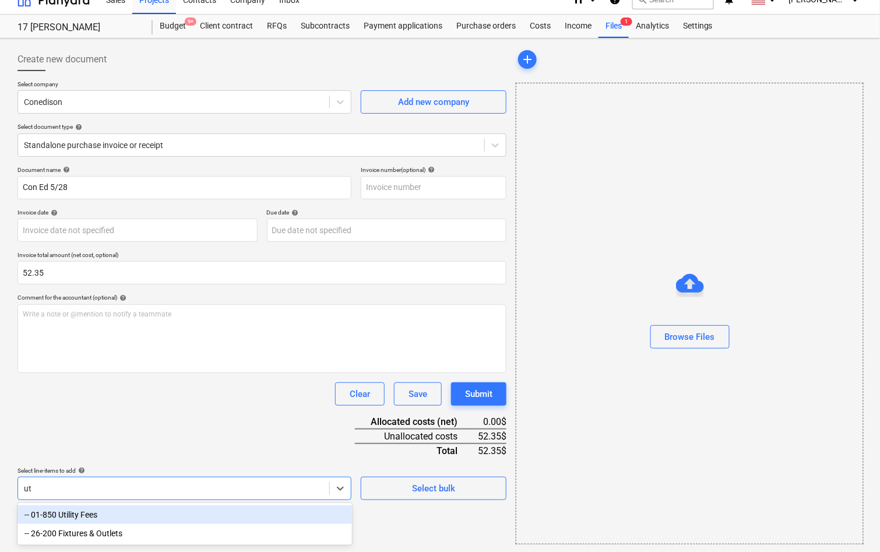
type input "uti"
click at [76, 518] on div "-- 01-850 Utility Fees" at bounding box center [184, 514] width 334 height 19
click at [112, 425] on div "Document name help Con Ed 5/28 Invoice number (optional) help Invoice date help…" at bounding box center [261, 371] width 489 height 411
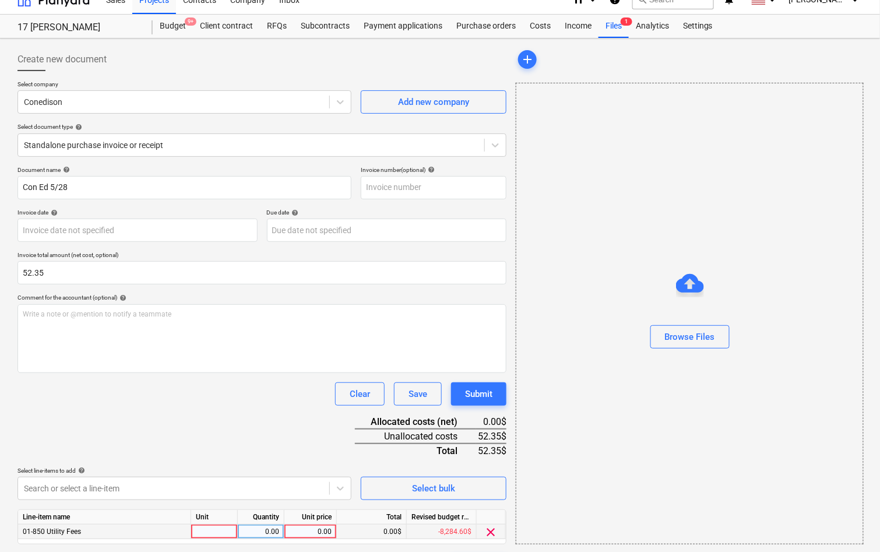
click at [328, 534] on div "0.00" at bounding box center [310, 531] width 43 height 15
type input "52.35"
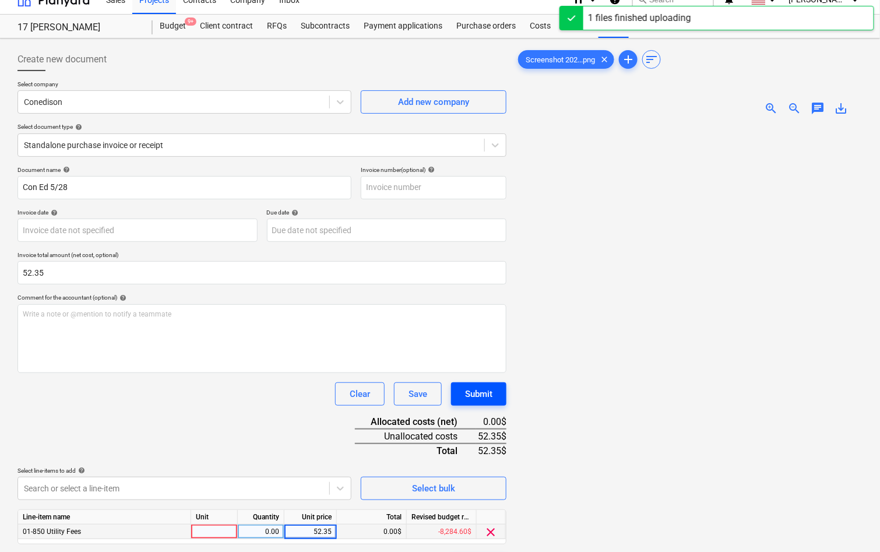
click at [486, 396] on div "Submit" at bounding box center [478, 393] width 27 height 15
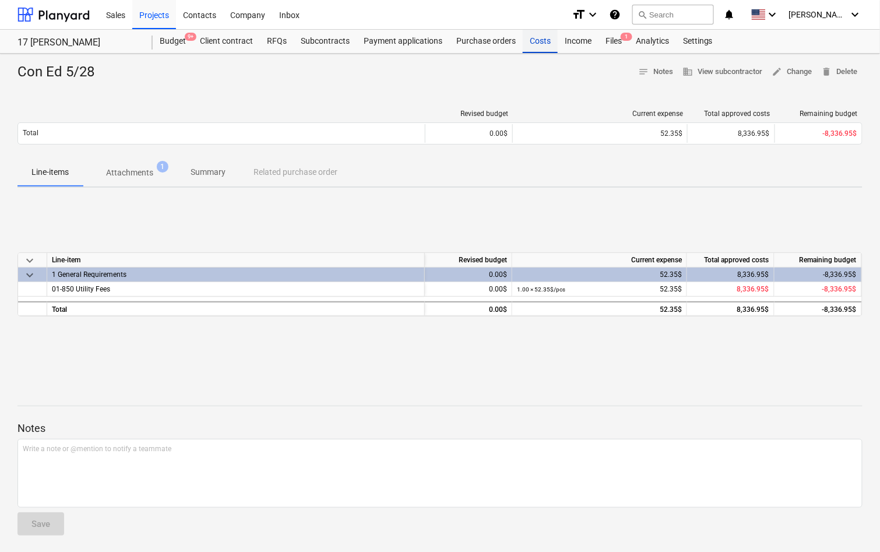
click at [539, 43] on div "Costs" at bounding box center [539, 41] width 35 height 23
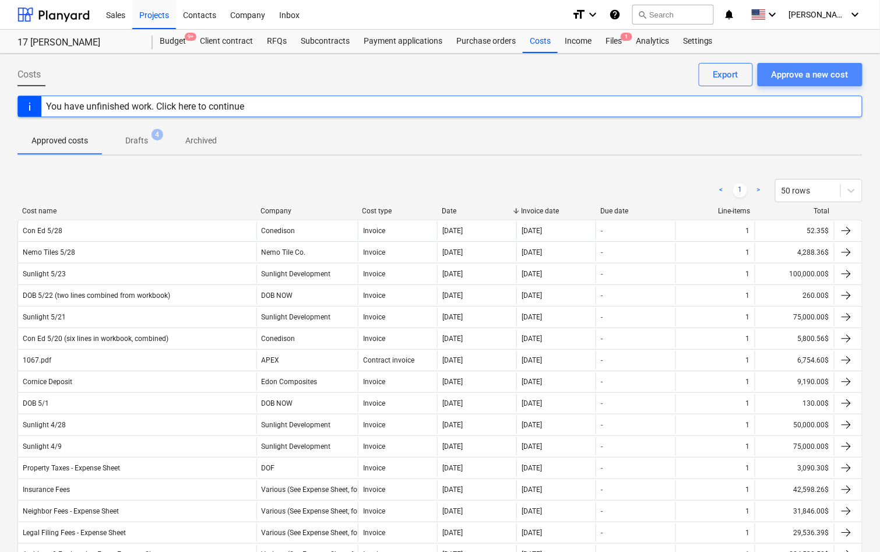
click at [817, 78] on div "Approve a new cost" at bounding box center [809, 74] width 77 height 15
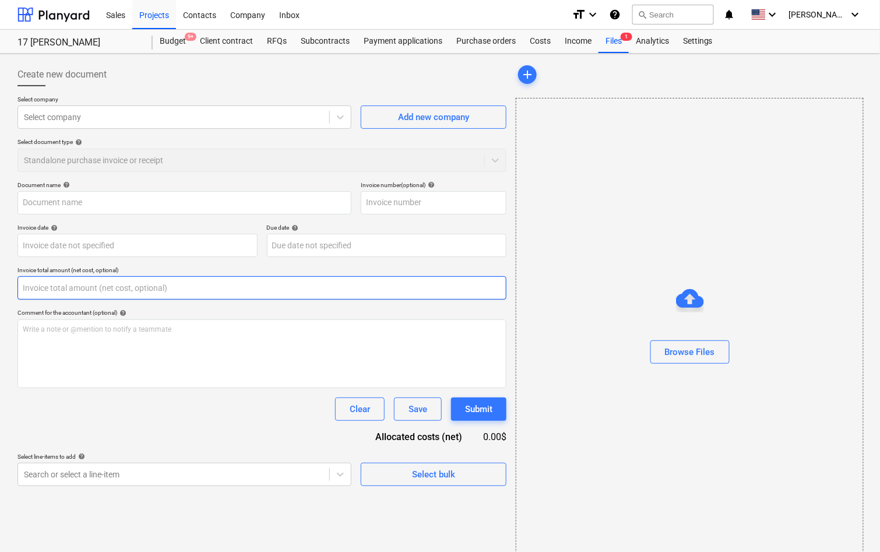
click at [150, 292] on input "text" at bounding box center [261, 287] width 489 height 23
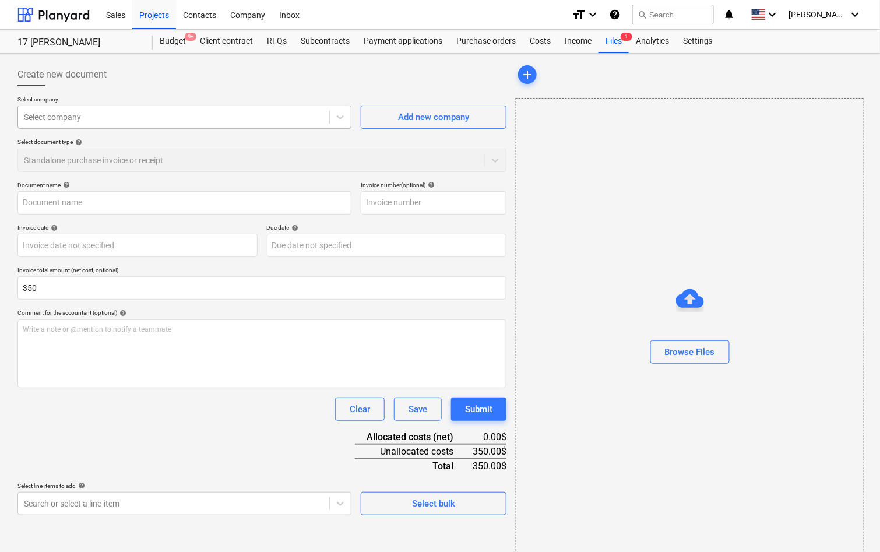
type input "350.00"
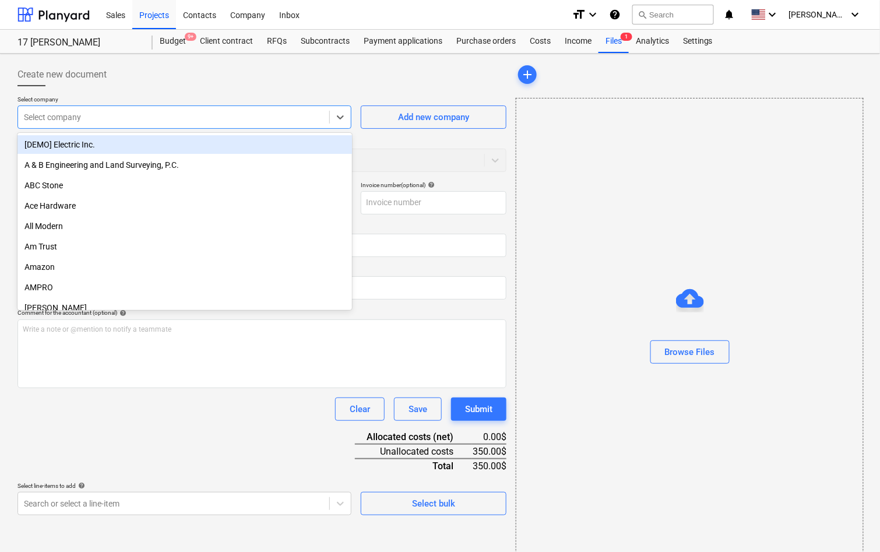
click at [187, 120] on div at bounding box center [173, 117] width 299 height 12
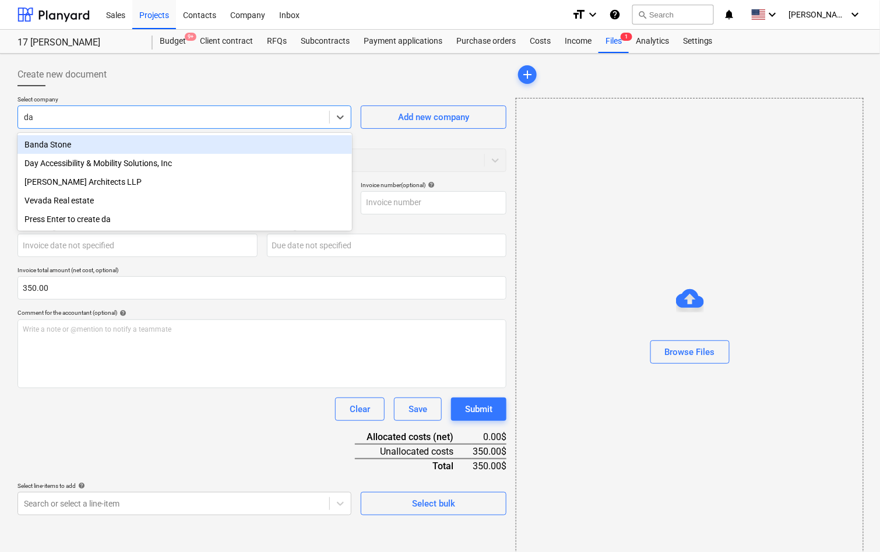
type input "day"
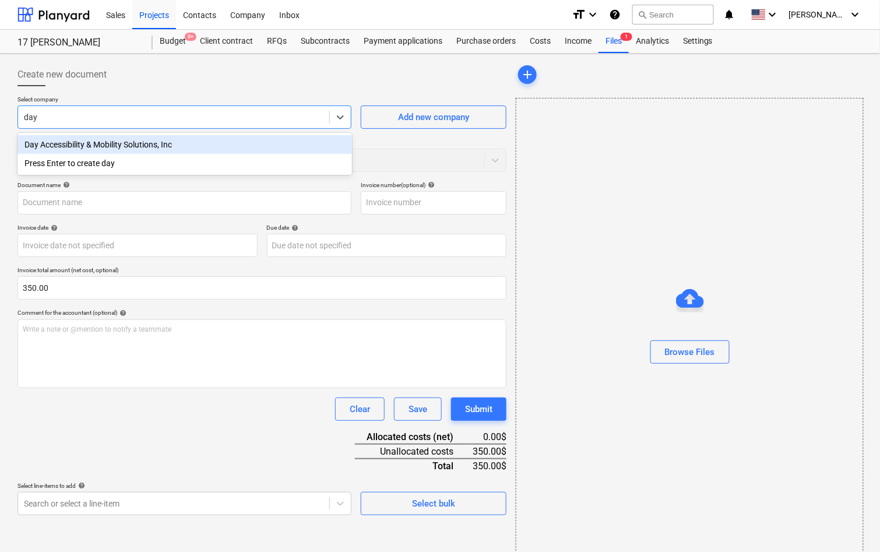
click at [210, 149] on div "Day Accessibility & Mobility Solutions, Inc" at bounding box center [184, 144] width 334 height 19
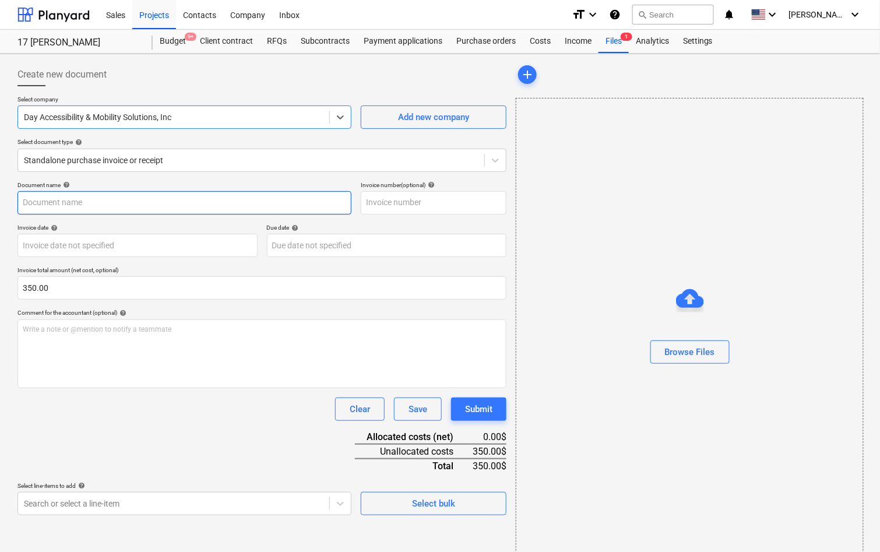
click at [186, 193] on input "text" at bounding box center [184, 202] width 334 height 23
type input "D"
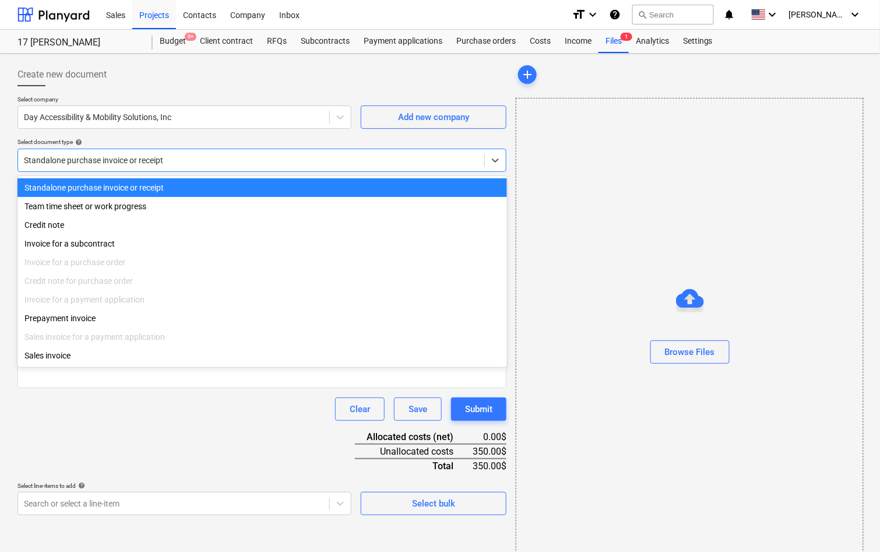
click at [183, 167] on div "Standalone purchase invoice or receipt" at bounding box center [261, 160] width 489 height 23
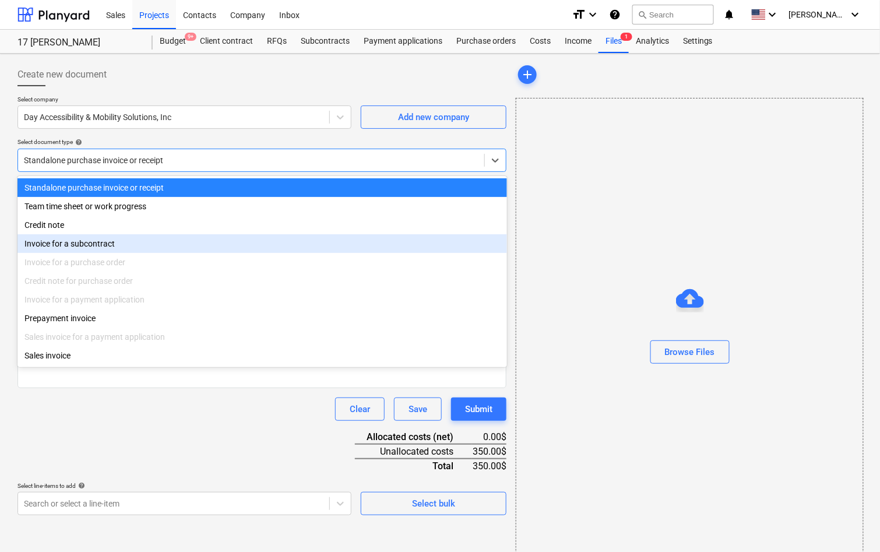
click at [157, 244] on div "Invoice for a subcontract" at bounding box center [261, 243] width 489 height 19
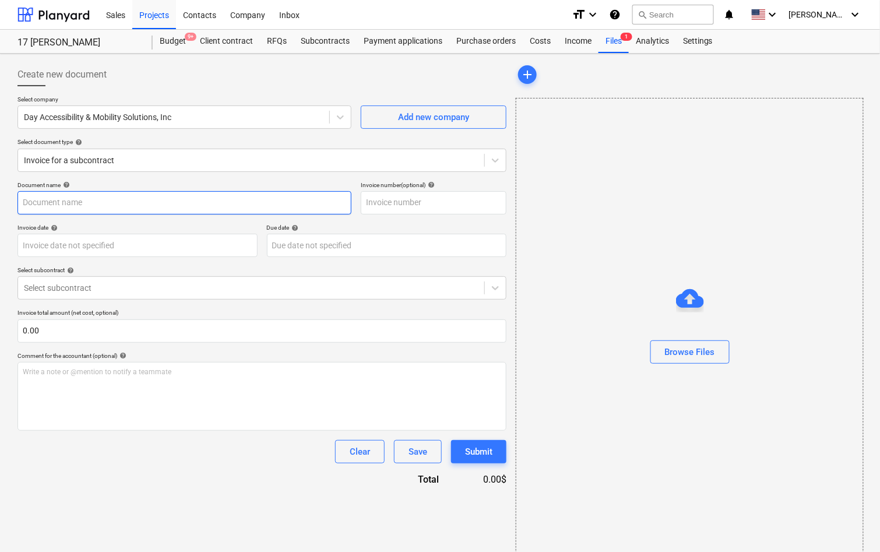
click at [175, 197] on input "text" at bounding box center [184, 202] width 334 height 23
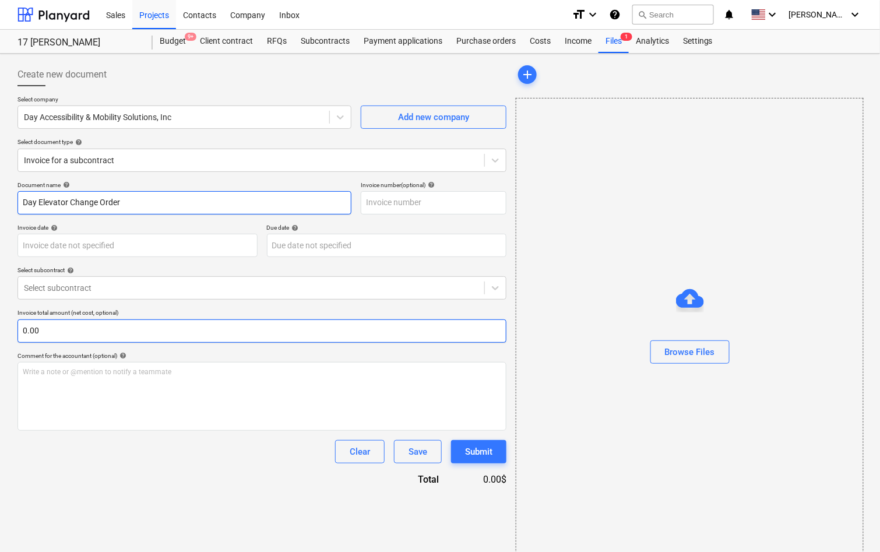
type input "Day Elevator Change Order"
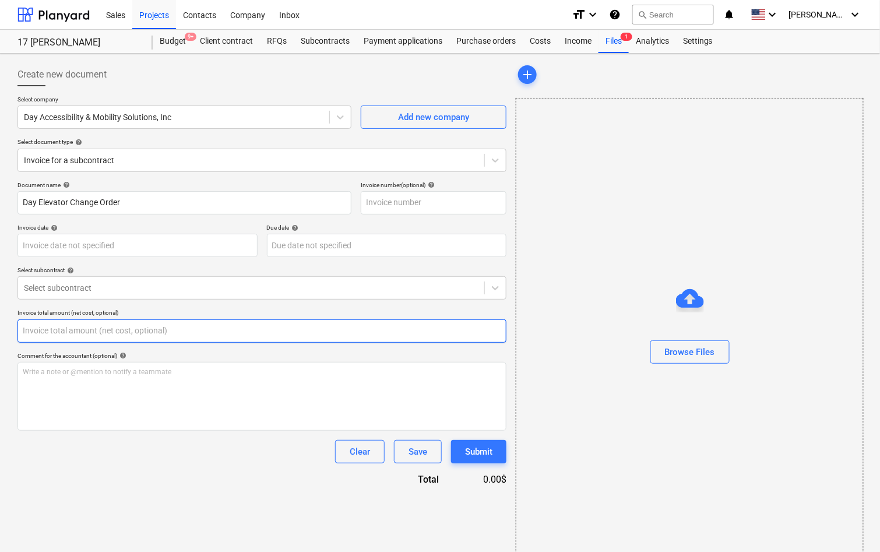
click at [142, 333] on input "text" at bounding box center [261, 330] width 489 height 23
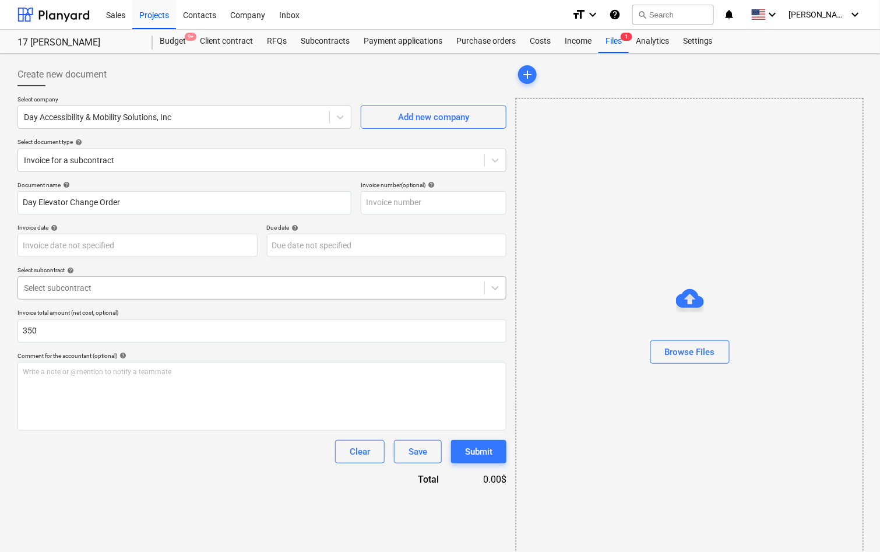
type input "350.00"
click at [122, 292] on div at bounding box center [251, 288] width 454 height 12
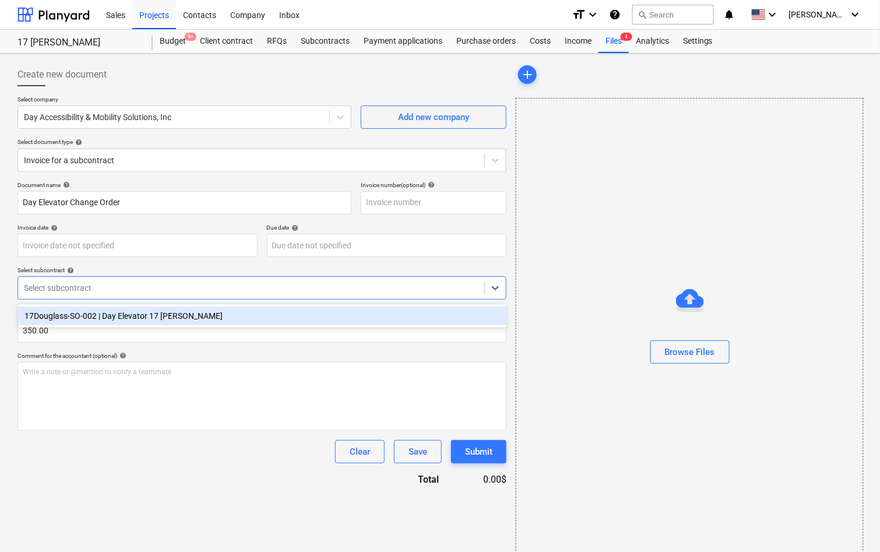
click at [116, 319] on div "17Douglass-SO-002 | Day Elevator 17 Douglass" at bounding box center [261, 315] width 489 height 19
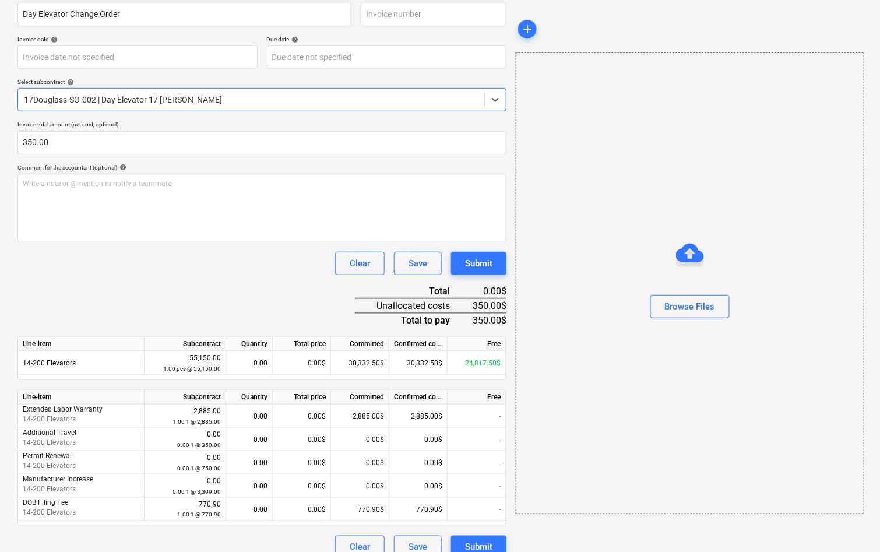
scroll to position [203, 0]
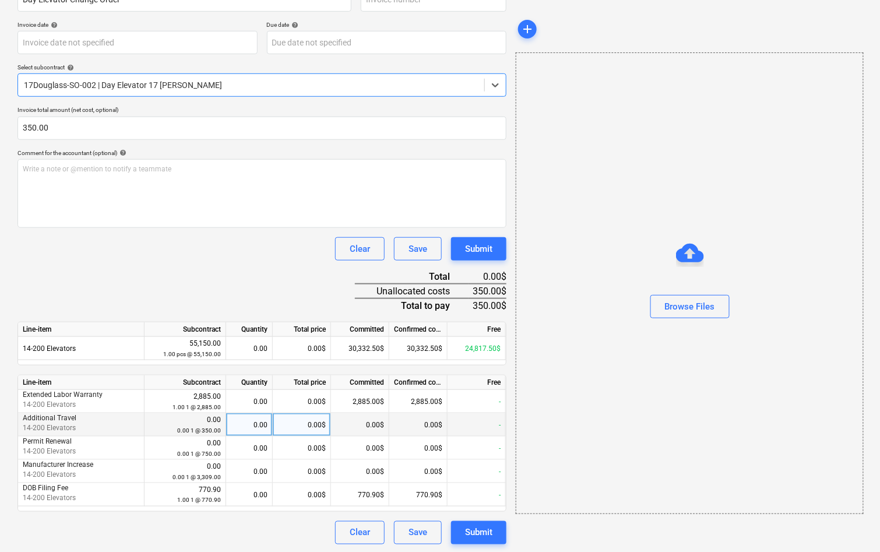
click at [292, 421] on div "0.00$" at bounding box center [302, 424] width 58 height 23
type input "350"
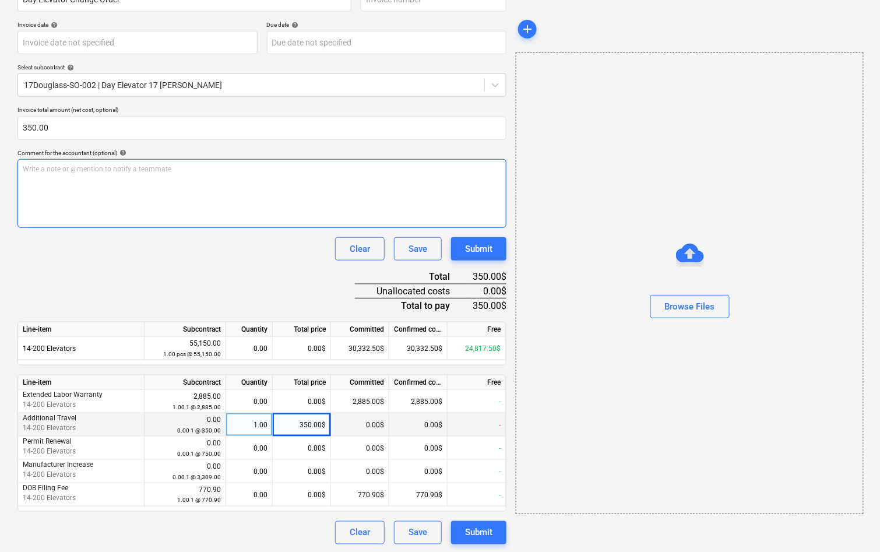
click at [217, 186] on div "Write a note or @mention to notify a teammate ﻿" at bounding box center [261, 193] width 489 height 69
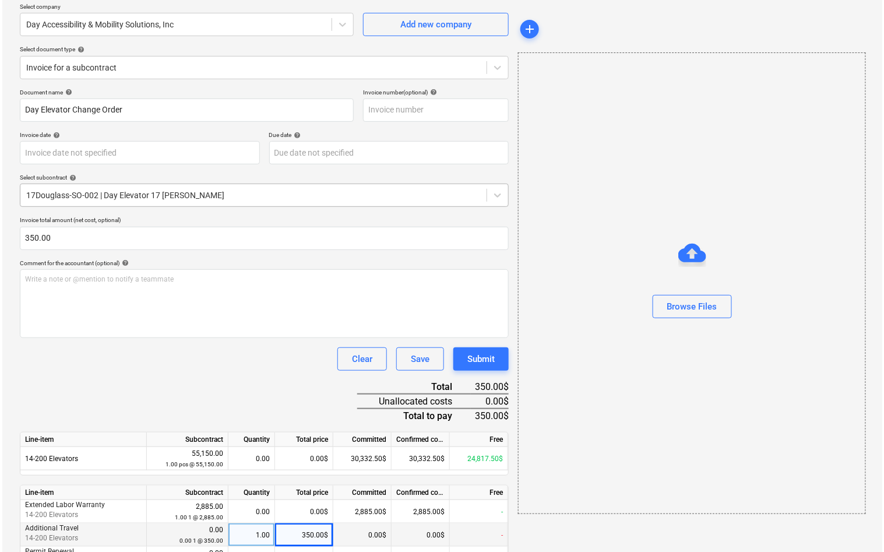
scroll to position [70, 0]
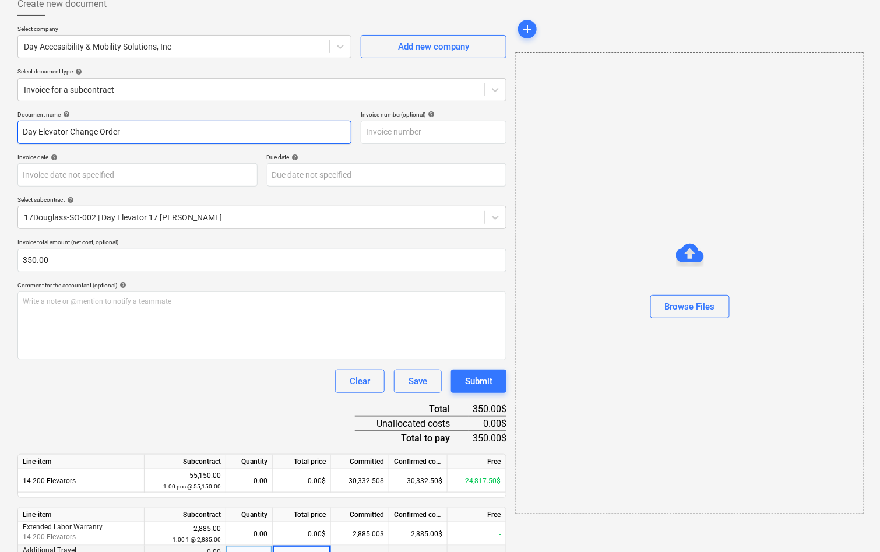
click at [143, 133] on input "Day Elevator Change Order" at bounding box center [184, 132] width 334 height 23
type input "Day Elevator Change Order - Additional Travel"
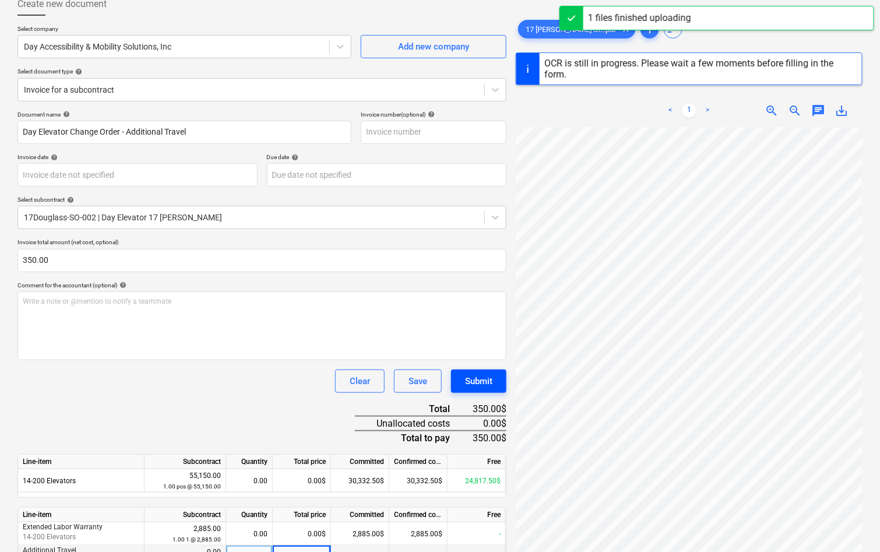
click at [492, 379] on div "Submit" at bounding box center [478, 380] width 27 height 15
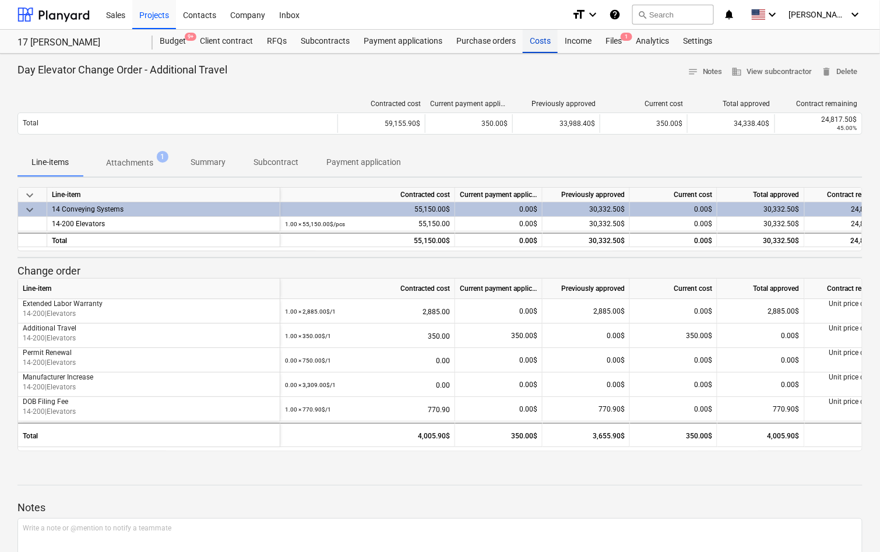
click at [535, 38] on div "Costs" at bounding box center [539, 41] width 35 height 23
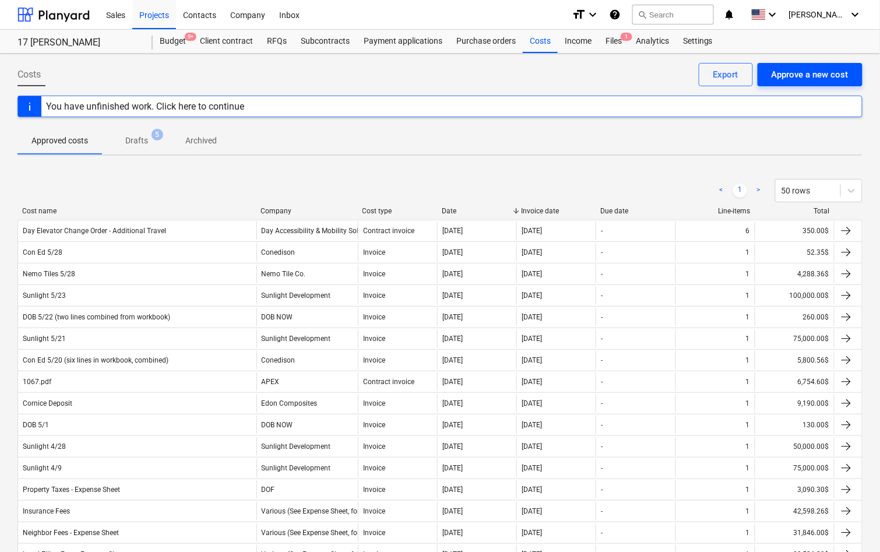
click at [789, 75] on div "Approve a new cost" at bounding box center [809, 74] width 77 height 15
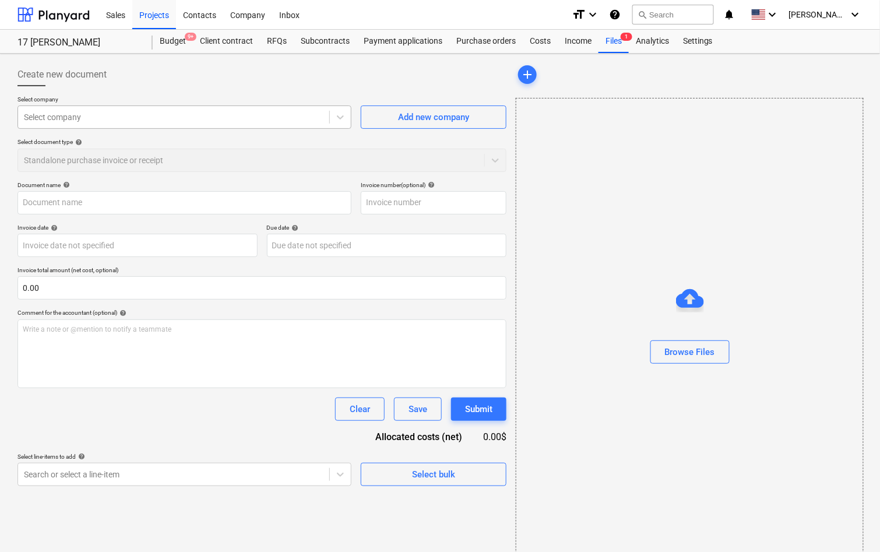
click at [243, 116] on div at bounding box center [173, 117] width 299 height 12
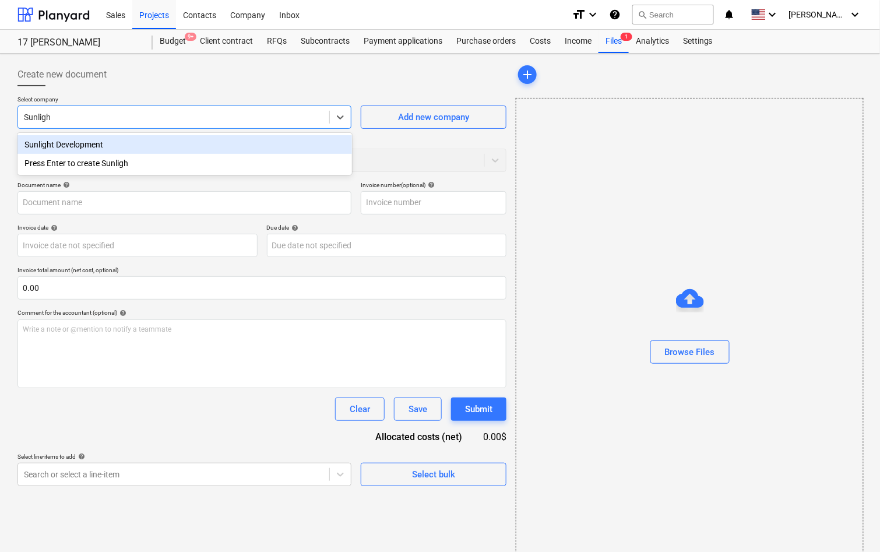
type input "Sunlight"
click at [40, 144] on div "Sunlight Development" at bounding box center [184, 144] width 334 height 19
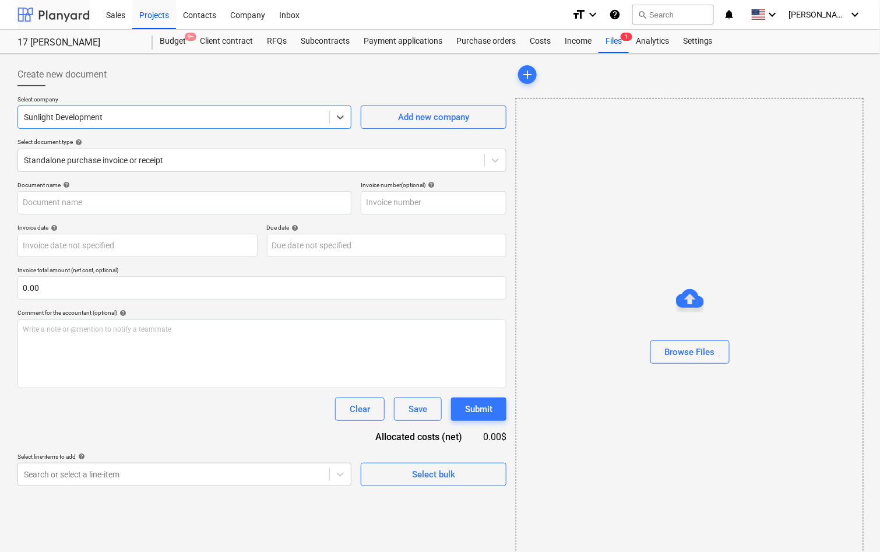
click at [78, 17] on div at bounding box center [53, 14] width 72 height 29
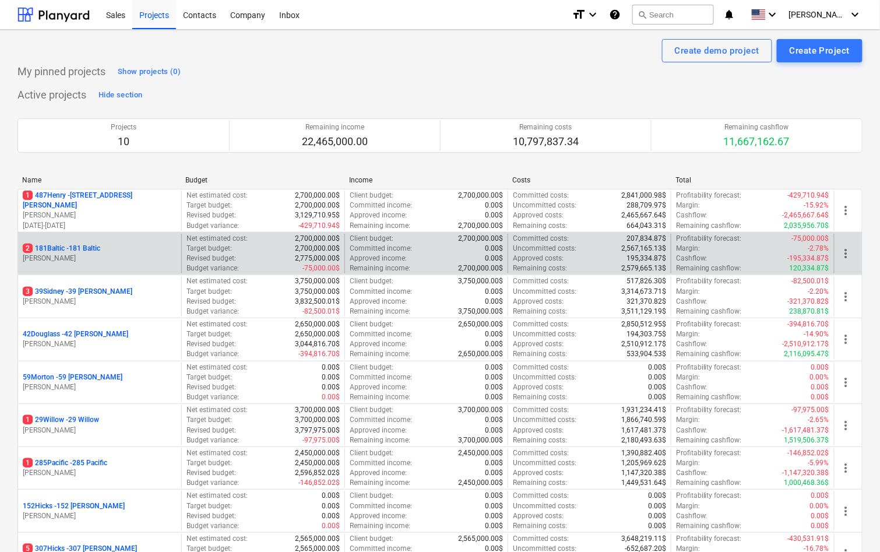
scroll to position [156, 0]
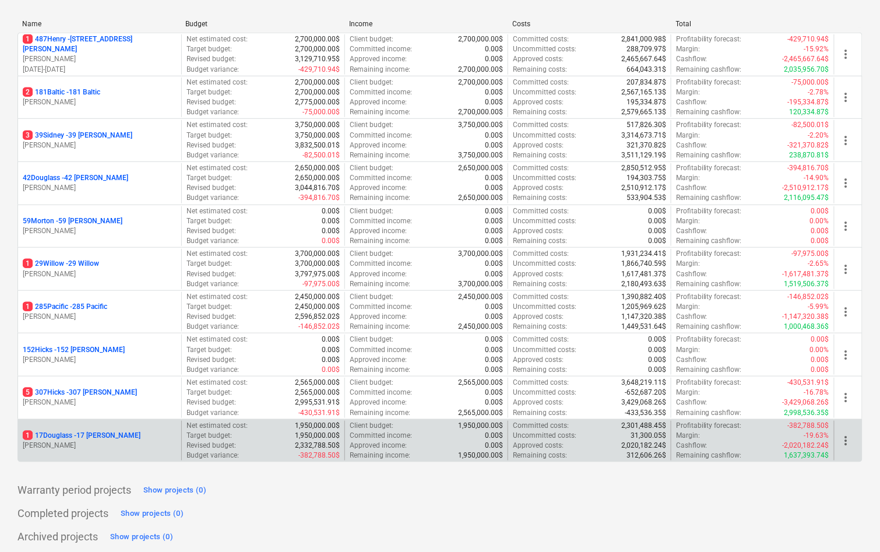
click at [78, 432] on p "1 17Douglass - 17 Douglass" at bounding box center [82, 435] width 118 height 10
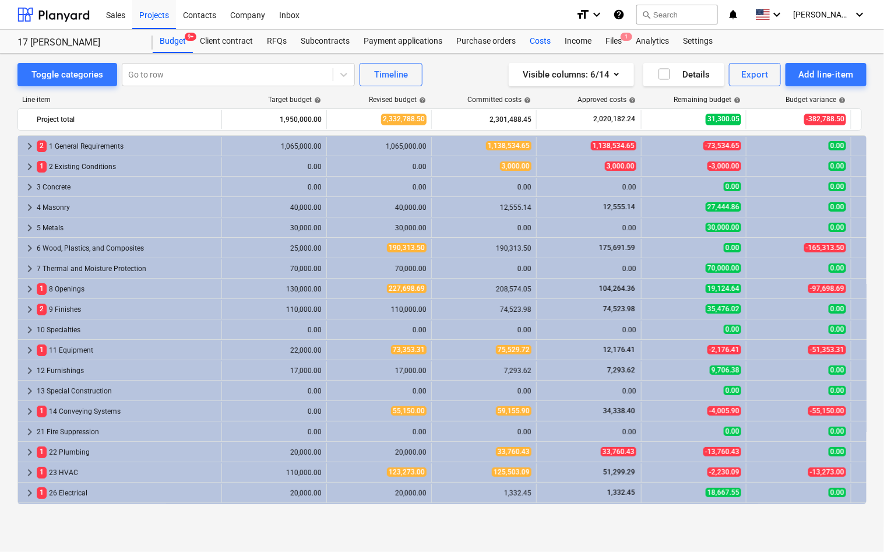
click at [540, 38] on div "Costs" at bounding box center [539, 41] width 35 height 23
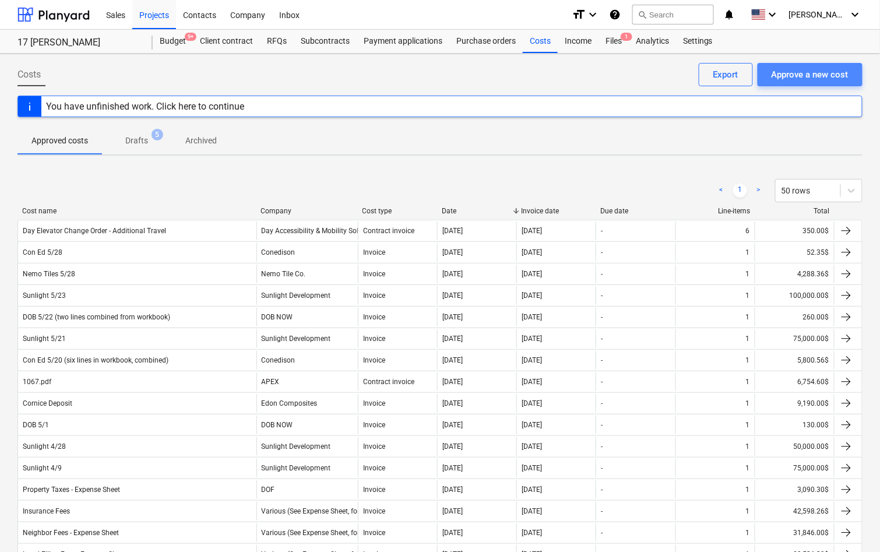
click at [782, 80] on div "Approve a new cost" at bounding box center [809, 74] width 77 height 15
click at [805, 70] on div "Approve a new cost" at bounding box center [809, 74] width 77 height 15
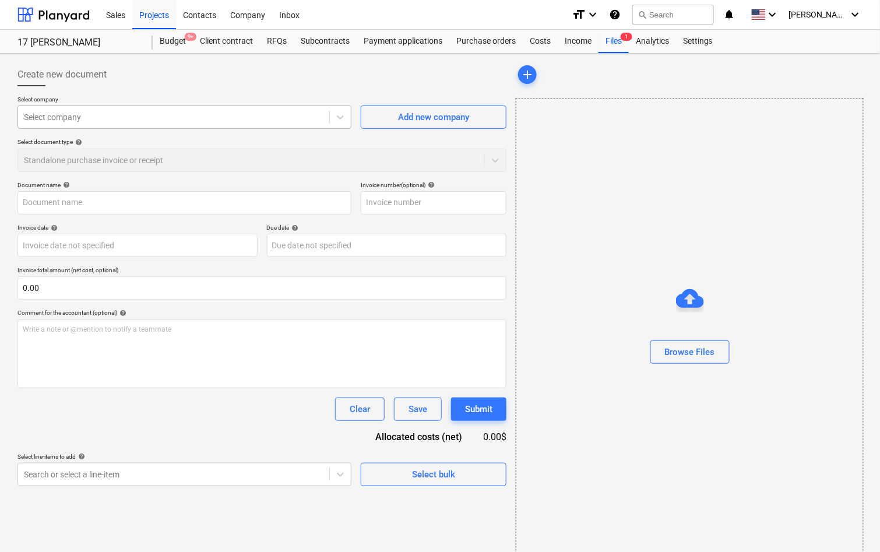
click at [250, 120] on div at bounding box center [173, 117] width 299 height 12
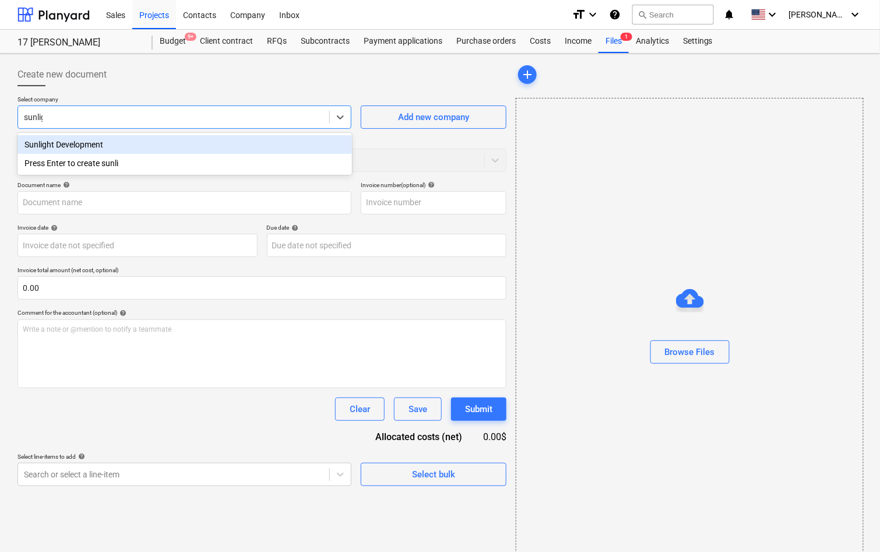
type input "sunligh"
click at [222, 146] on div "Sunlight Development" at bounding box center [184, 144] width 334 height 19
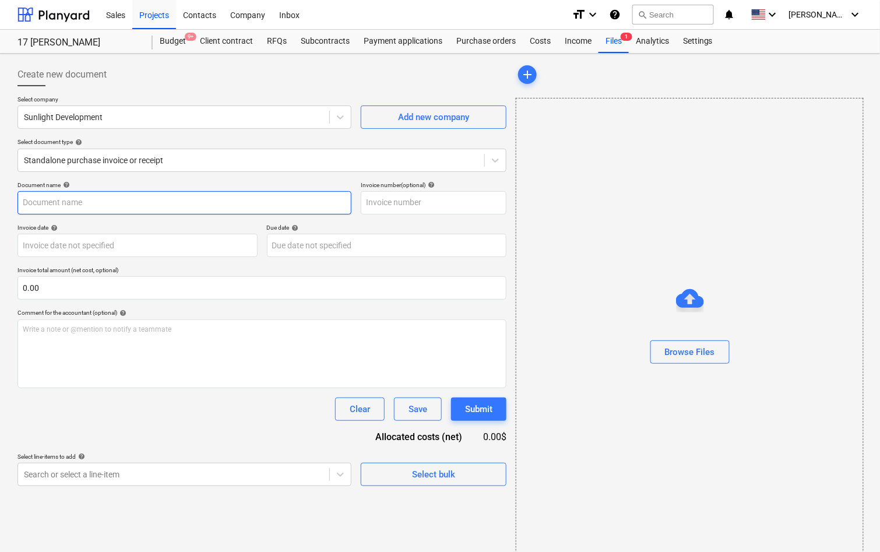
click at [173, 204] on input "text" at bounding box center [184, 202] width 334 height 23
type input "Sunlight 6/12"
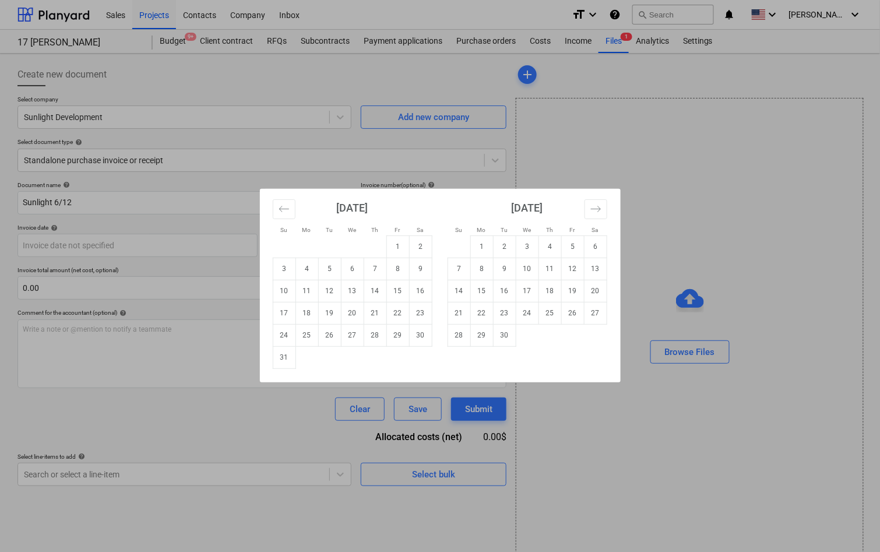
click at [29, 281] on div "Su Mo Tu We Th Fr Sa Su Mo Tu We Th Fr Sa [DATE] 1 2 3 4 5 6 7 8 9 10 11 12 13 …" at bounding box center [440, 276] width 880 height 552
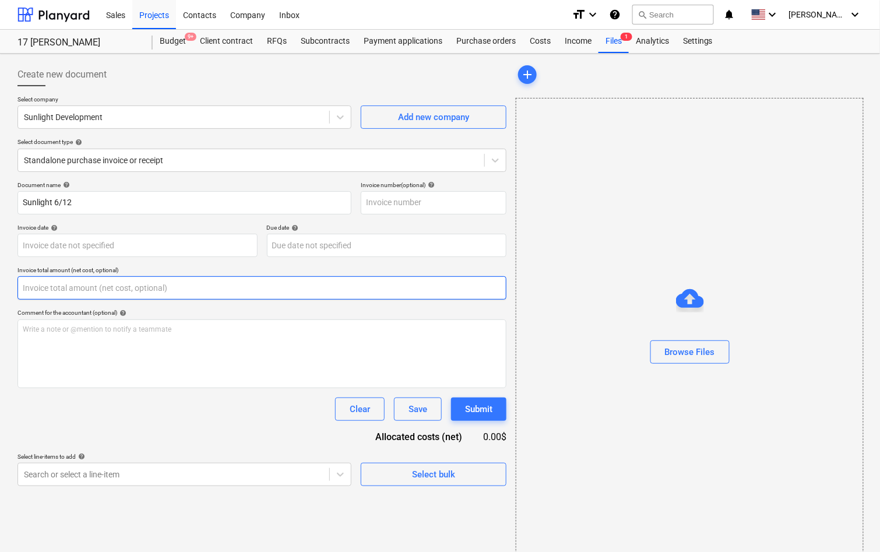
click at [33, 292] on input "text" at bounding box center [261, 287] width 489 height 23
paste input "15,000.00"
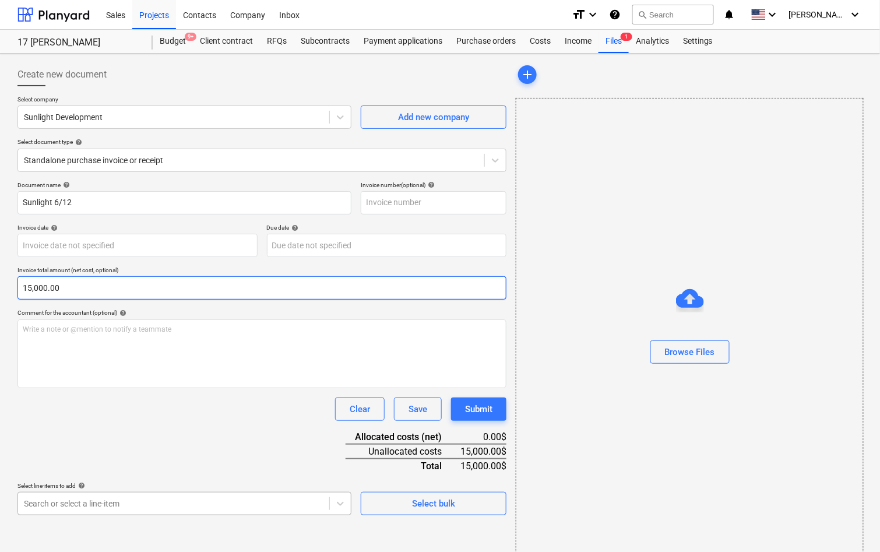
type input "15,000.00"
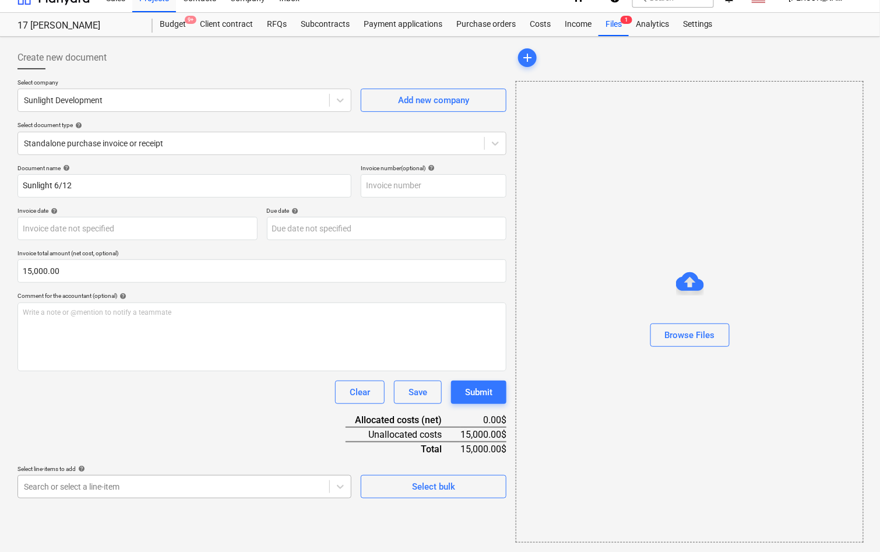
click at [121, 501] on body "Sales Projects Contacts Company Inbox format_size keyboard_arrow_down help sear…" at bounding box center [440, 259] width 880 height 552
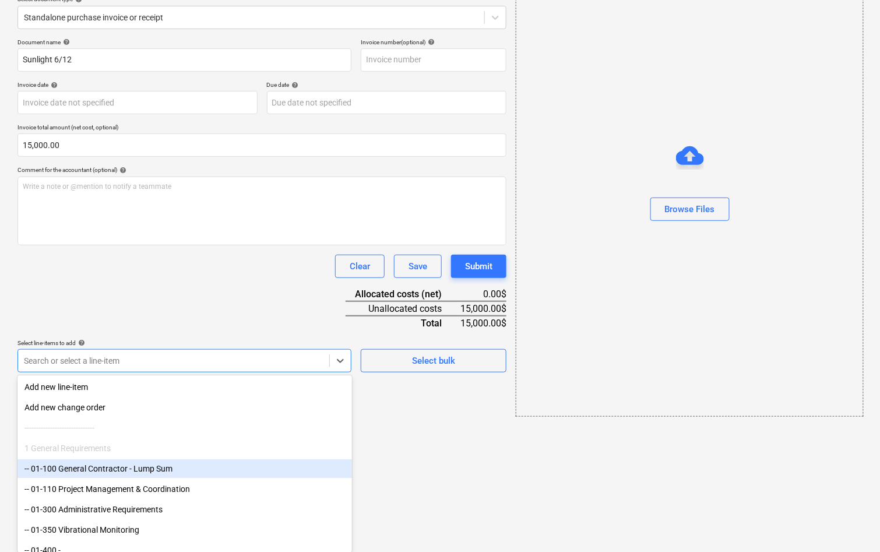
click at [96, 467] on div "-- 01-100 General Contractor - Lump Sum" at bounding box center [184, 468] width 334 height 19
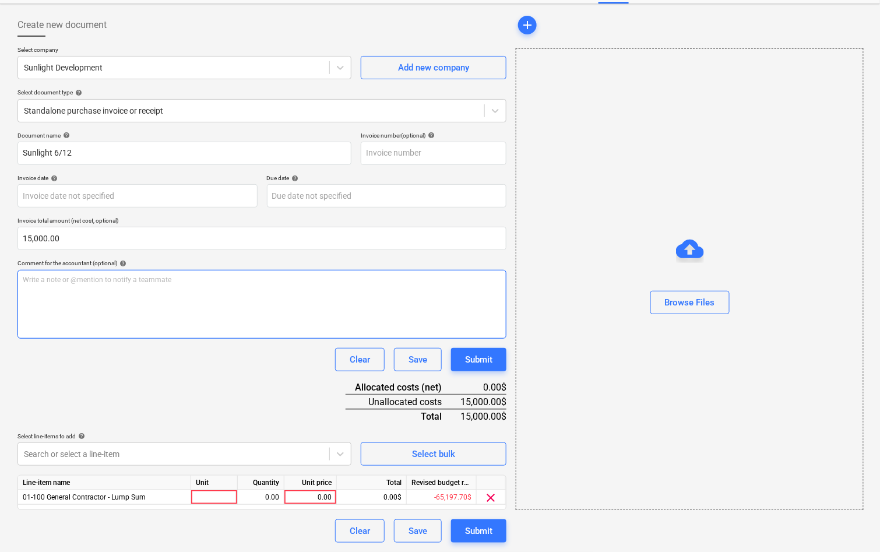
scroll to position [47, 0]
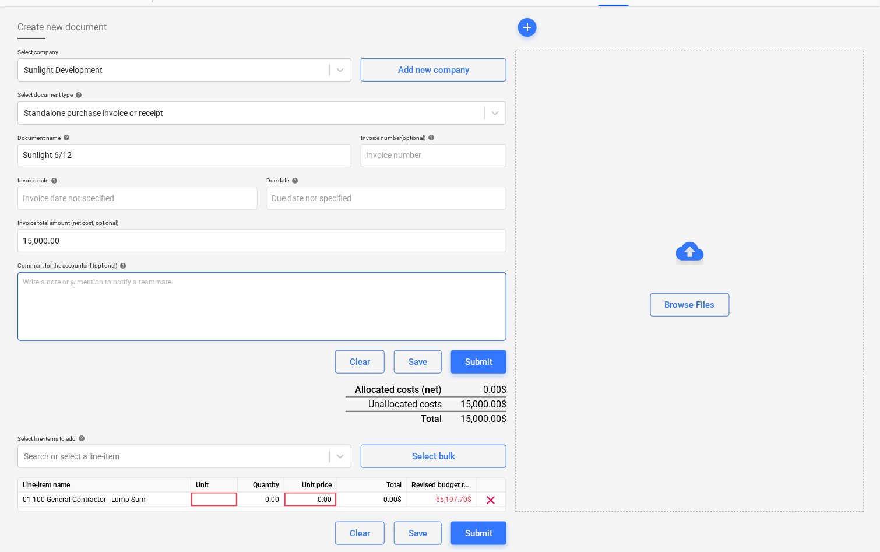
click at [358, 284] on div "Document name help Sunlight 6/12 Invoice number (optional) help Invoice date he…" at bounding box center [261, 339] width 489 height 411
click at [319, 494] on div "0.00" at bounding box center [310, 499] width 43 height 15
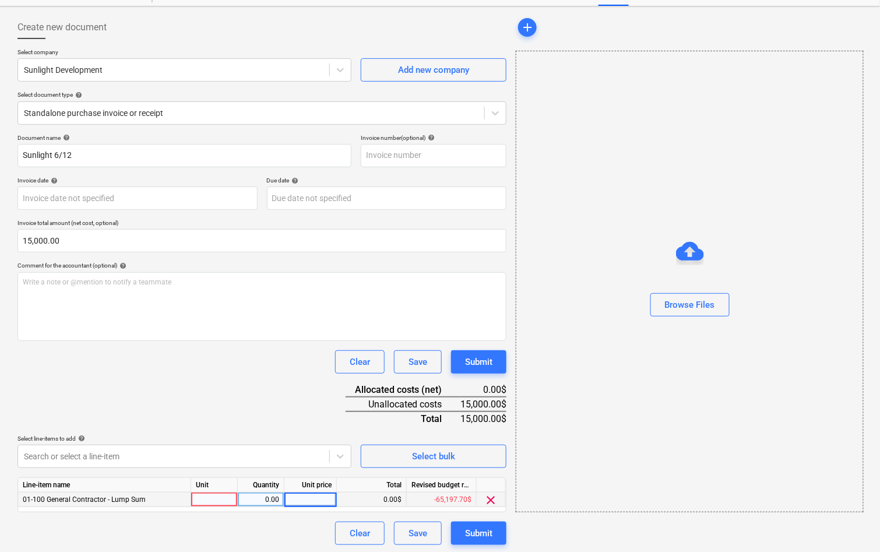
type input "15,000.00"
click at [264, 387] on div "Document name help Sunlight 6/12 Invoice number (optional) help Invoice date he…" at bounding box center [261, 339] width 489 height 411
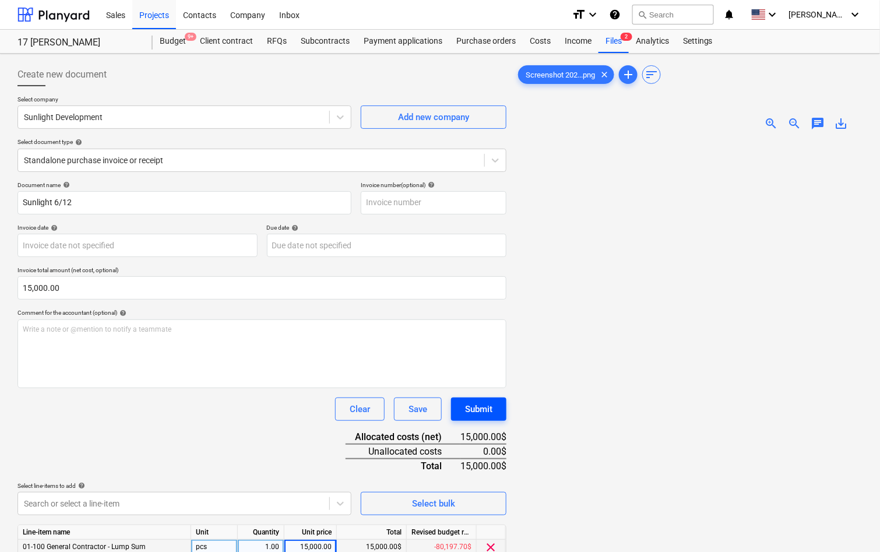
click at [474, 412] on div "Submit" at bounding box center [478, 408] width 27 height 15
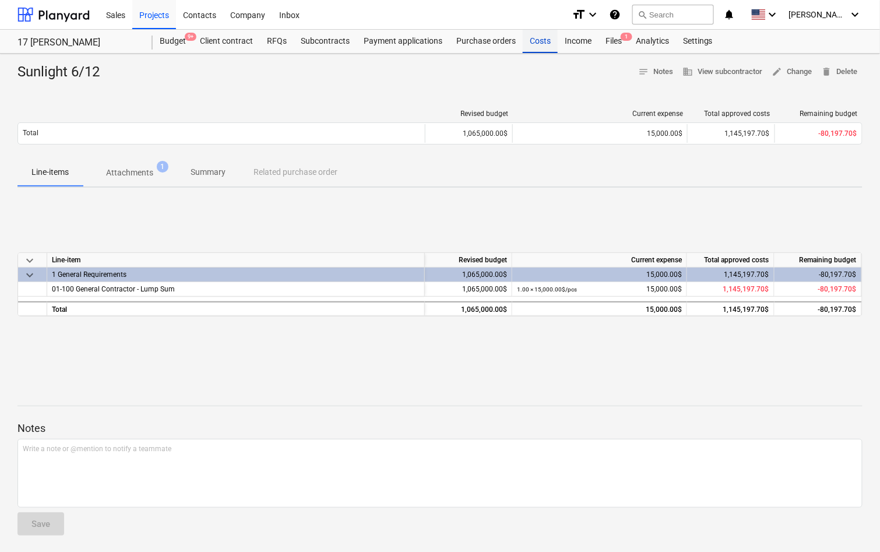
click at [535, 45] on div "Costs" at bounding box center [539, 41] width 35 height 23
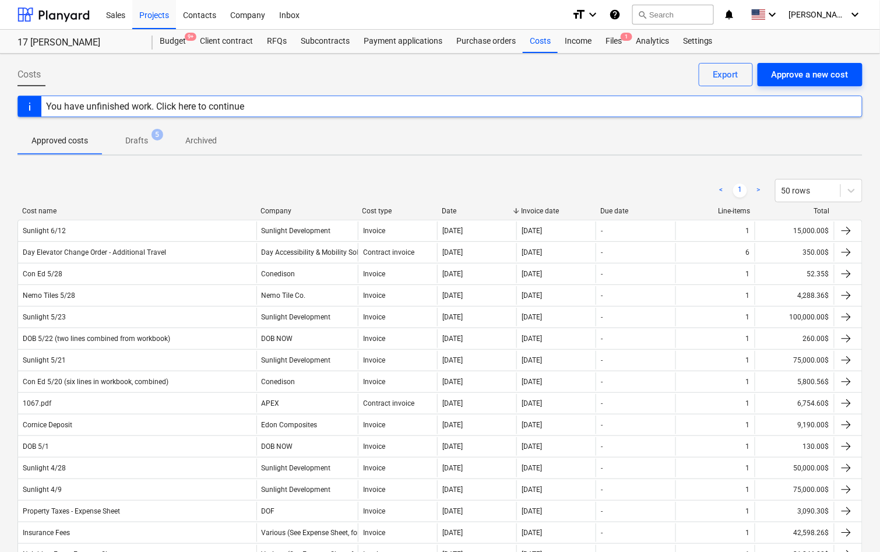
click at [835, 65] on button "Approve a new cost" at bounding box center [809, 74] width 105 height 23
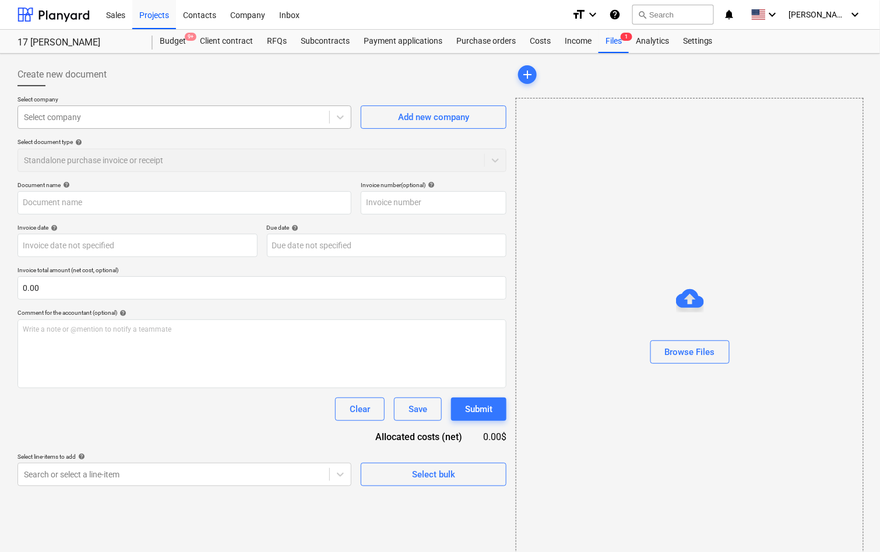
click at [281, 126] on div "Select company" at bounding box center [184, 116] width 334 height 23
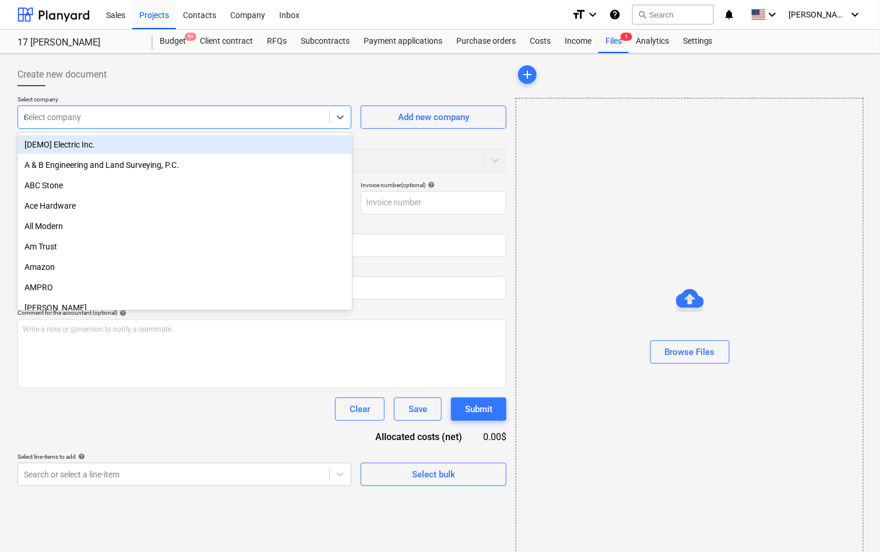
type input "dob"
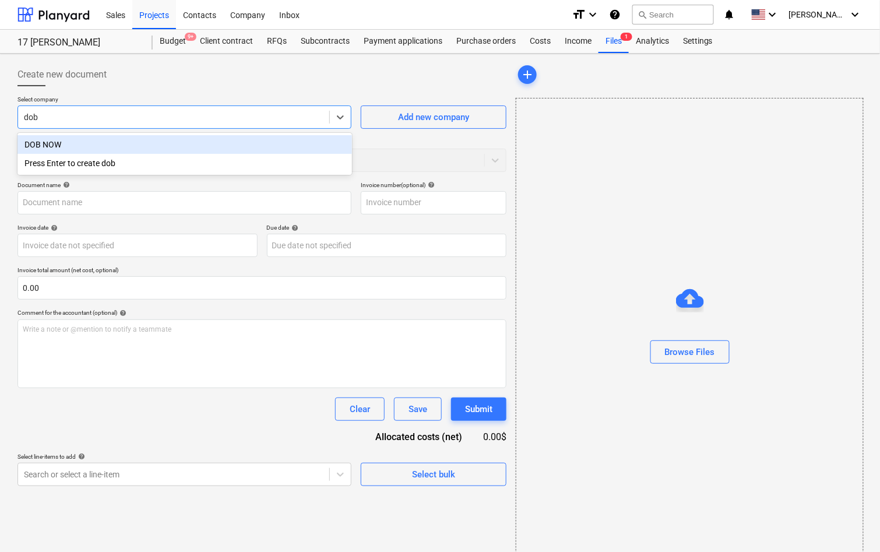
click at [260, 140] on div "DOB NOW" at bounding box center [184, 144] width 334 height 19
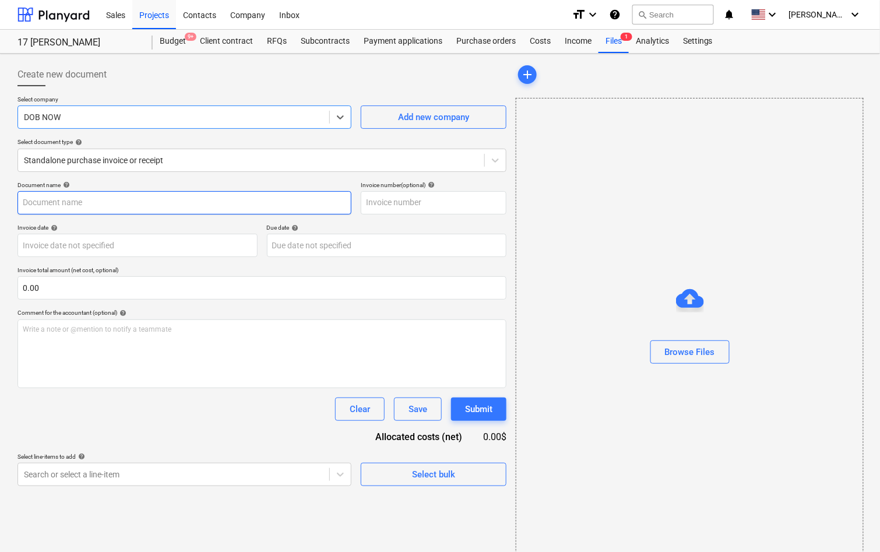
click at [221, 197] on input "text" at bounding box center [184, 202] width 334 height 23
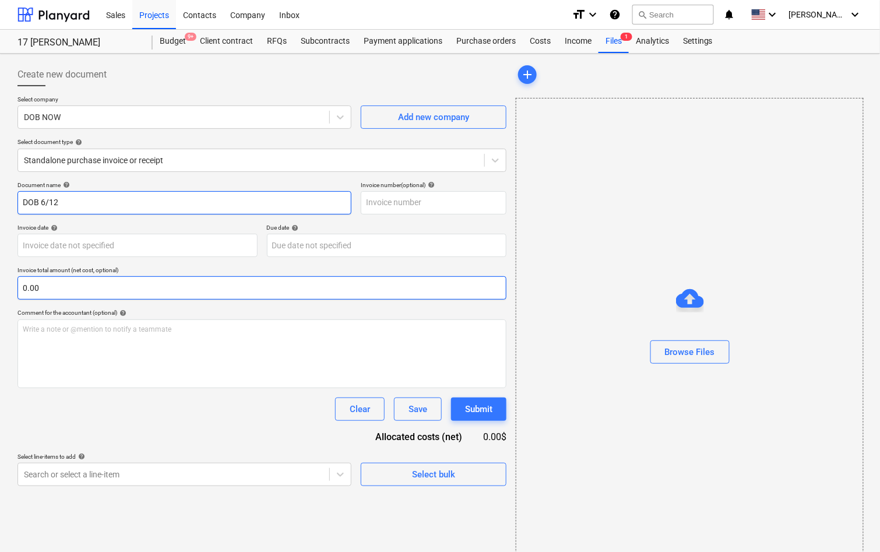
type input "DOB 6/12"
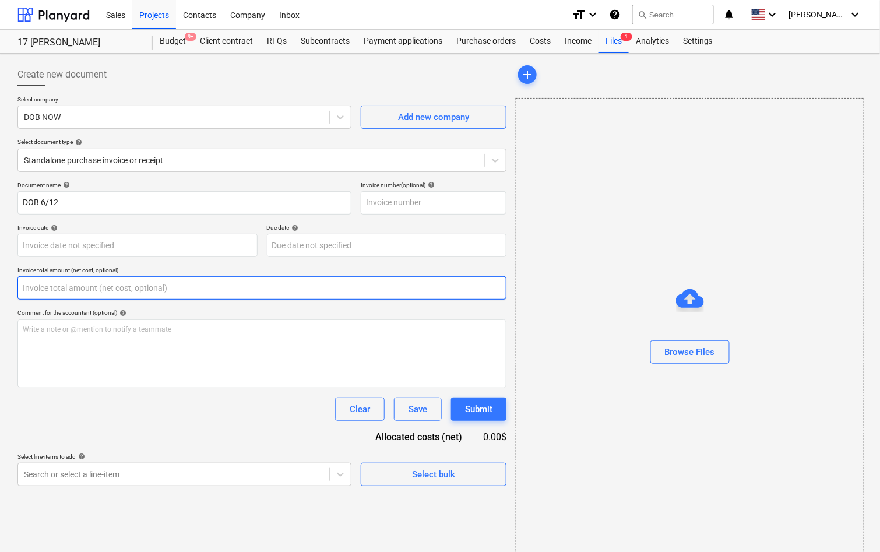
click at [154, 290] on input "text" at bounding box center [261, 287] width 489 height 23
paste input "130.00"
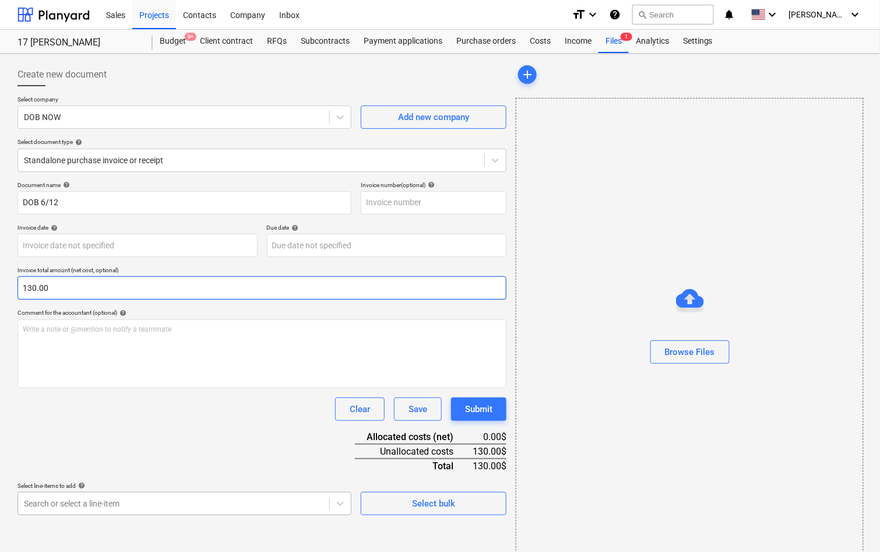
type input "130.00"
click at [135, 506] on body "Sales Projects Contacts Company Inbox format_size keyboard_arrow_down help sear…" at bounding box center [440, 276] width 880 height 552
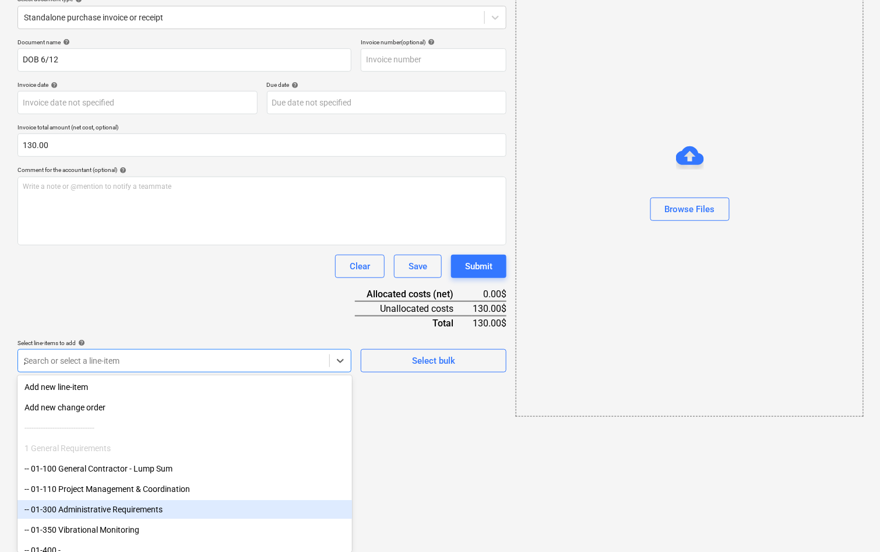
scroll to position [15, 0]
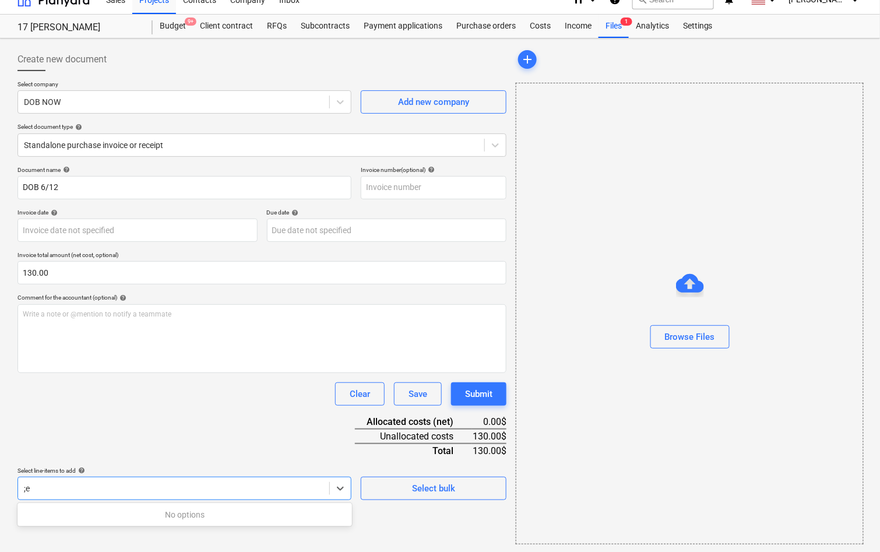
type input ";"
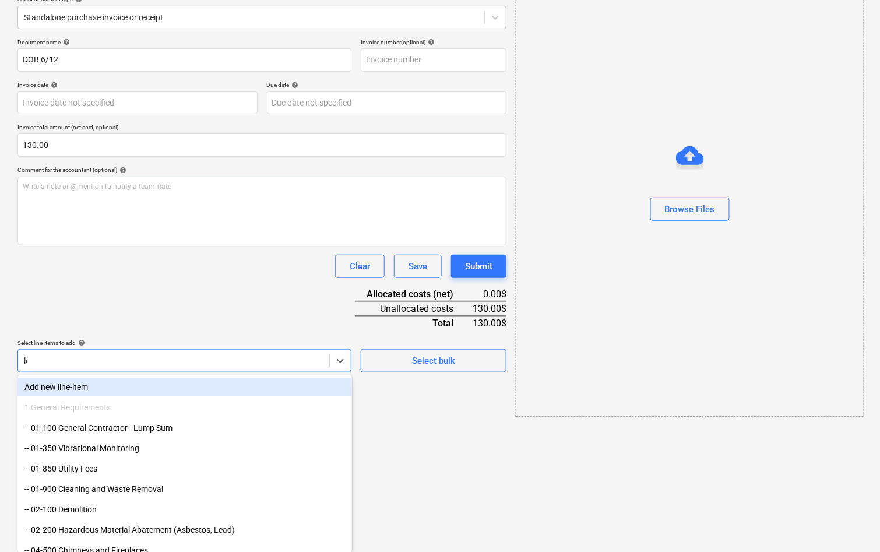
type input "leg"
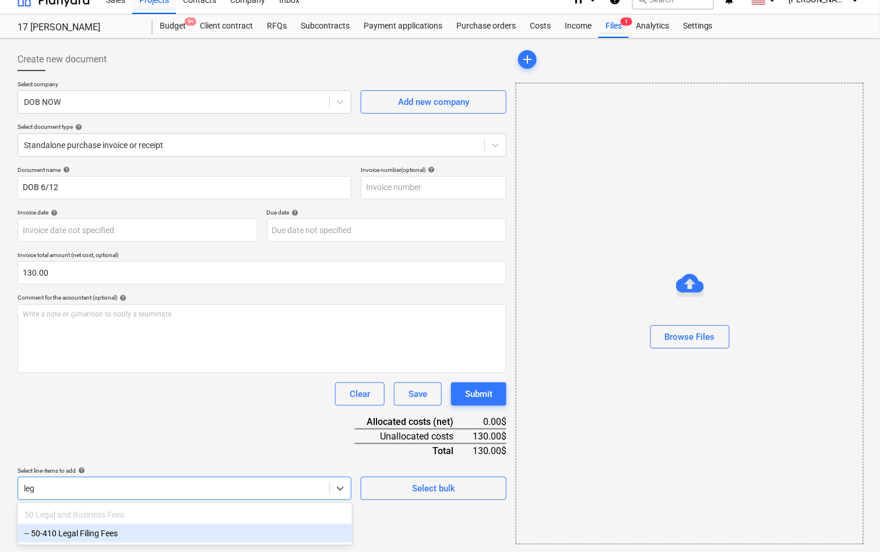
click at [115, 528] on div "-- 50-410 Legal Filing Fees" at bounding box center [184, 533] width 334 height 19
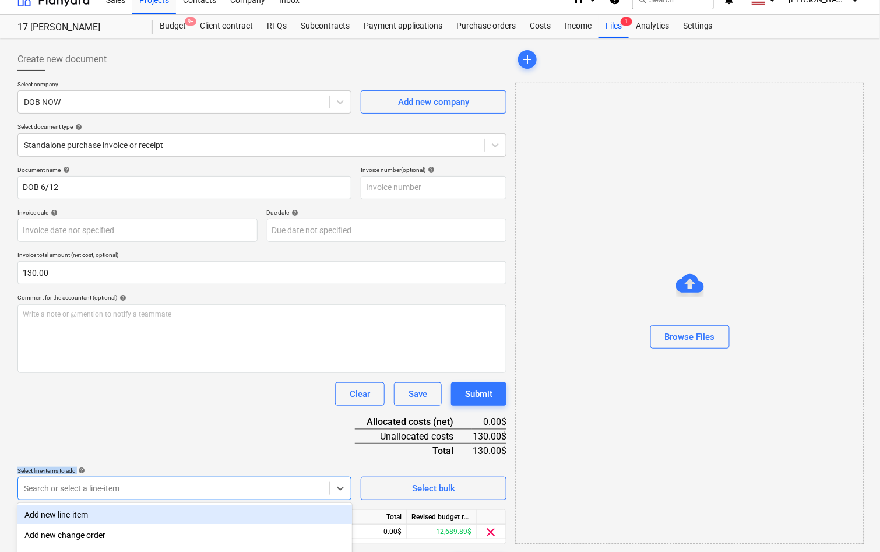
click at [227, 463] on div "Document name help DOB 6/12 Invoice number (optional) help Invoice date help Pr…" at bounding box center [261, 371] width 489 height 411
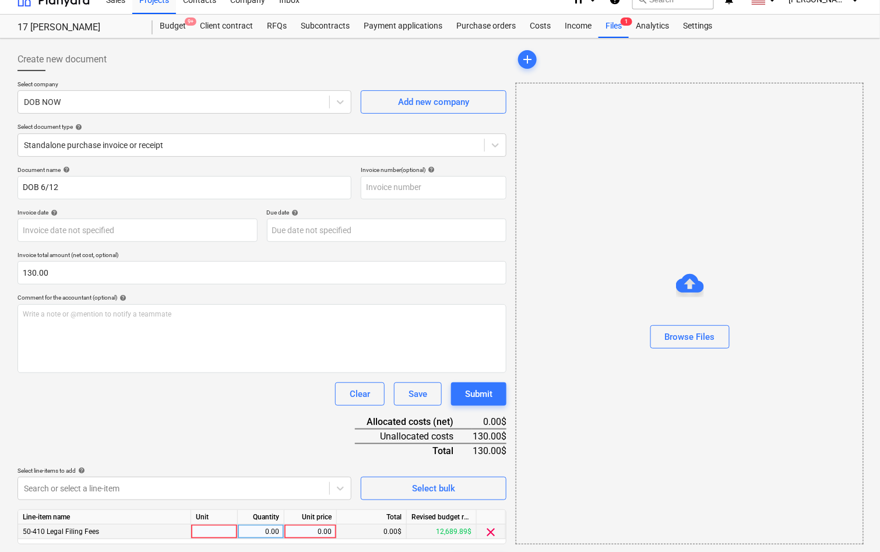
click at [308, 525] on div "0.00" at bounding box center [310, 531] width 43 height 15
type input "130.00"
click at [283, 431] on div "Document name help DOB 6/12 Invoice number (optional) help Invoice date help Pr…" at bounding box center [261, 371] width 489 height 411
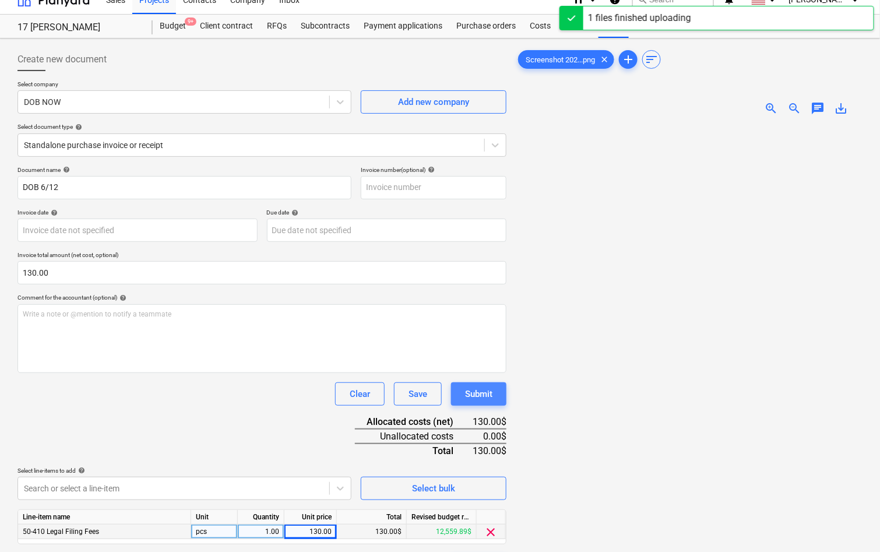
click at [499, 393] on button "Submit" at bounding box center [478, 393] width 55 height 23
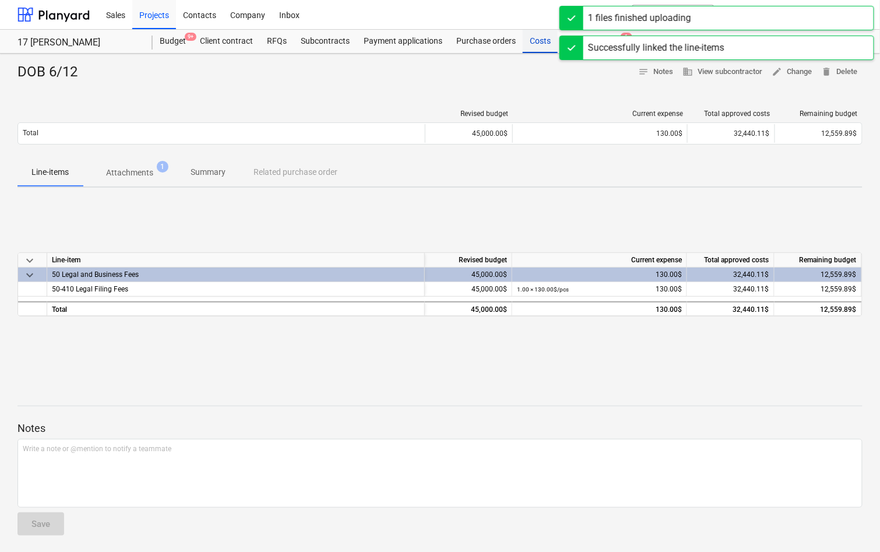
click at [536, 40] on div "Costs" at bounding box center [539, 41] width 35 height 23
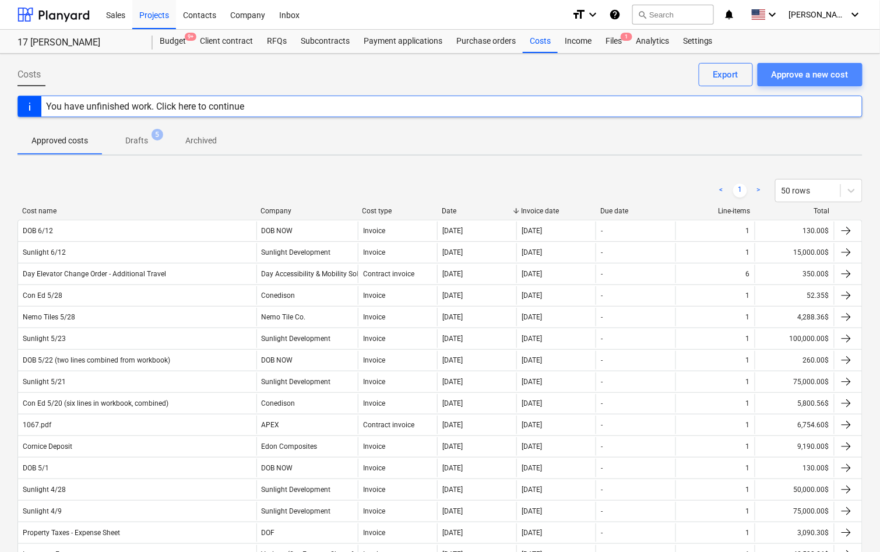
click at [801, 74] on div "Approve a new cost" at bounding box center [809, 74] width 77 height 15
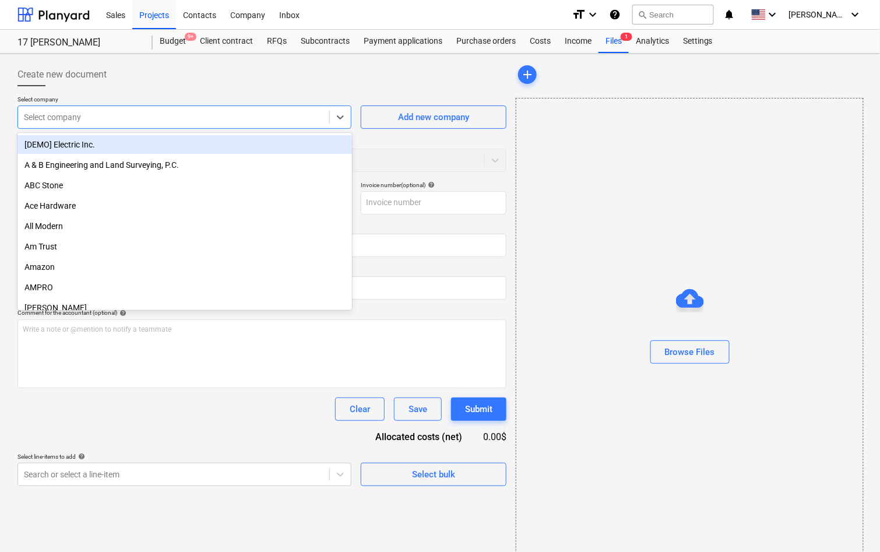
click at [280, 121] on div at bounding box center [173, 117] width 299 height 12
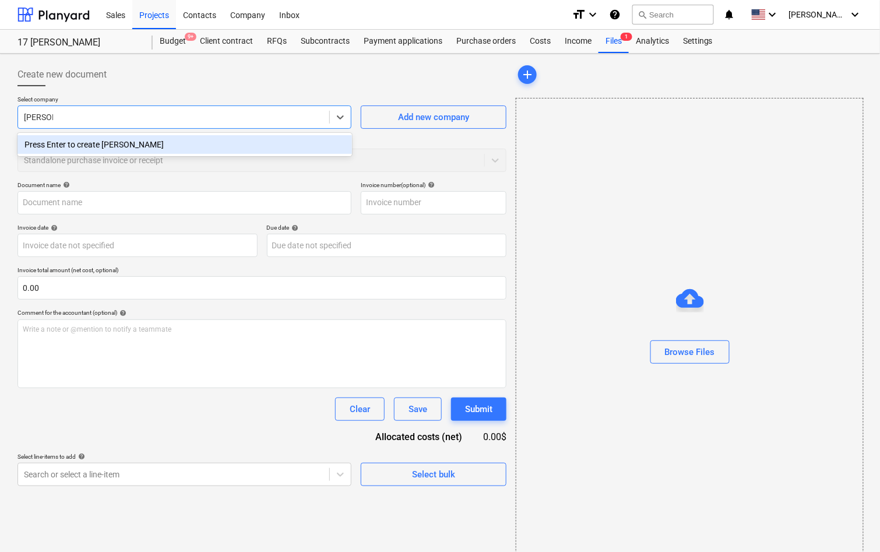
type input "Frank Seta"
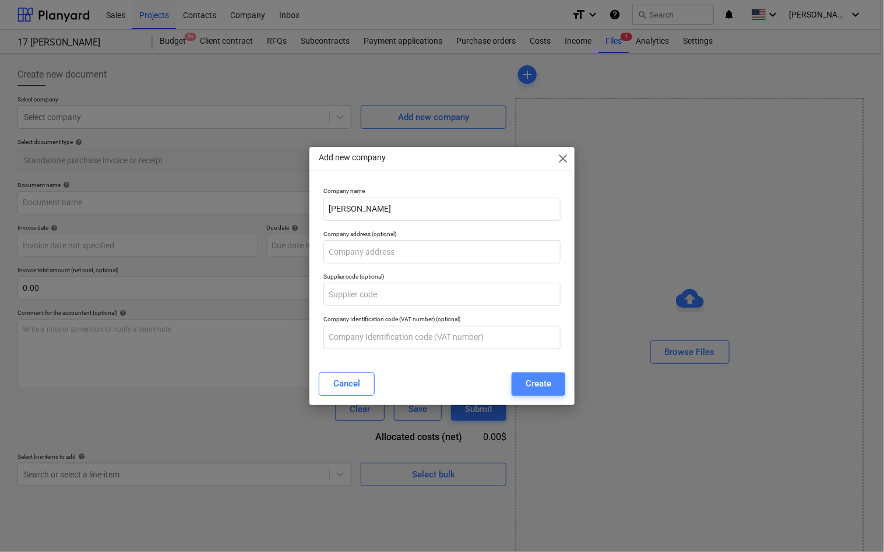
click at [531, 378] on div "Create" at bounding box center [538, 383] width 26 height 15
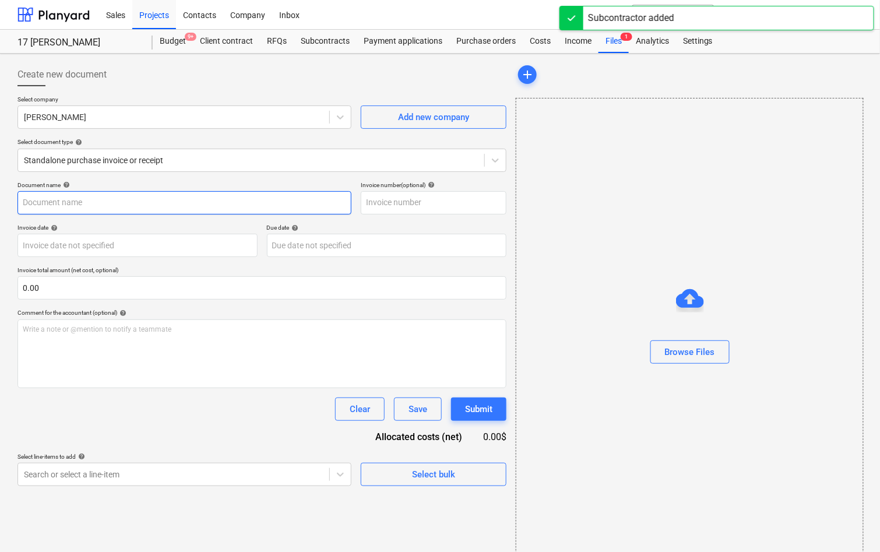
click at [160, 206] on input "text" at bounding box center [184, 202] width 334 height 23
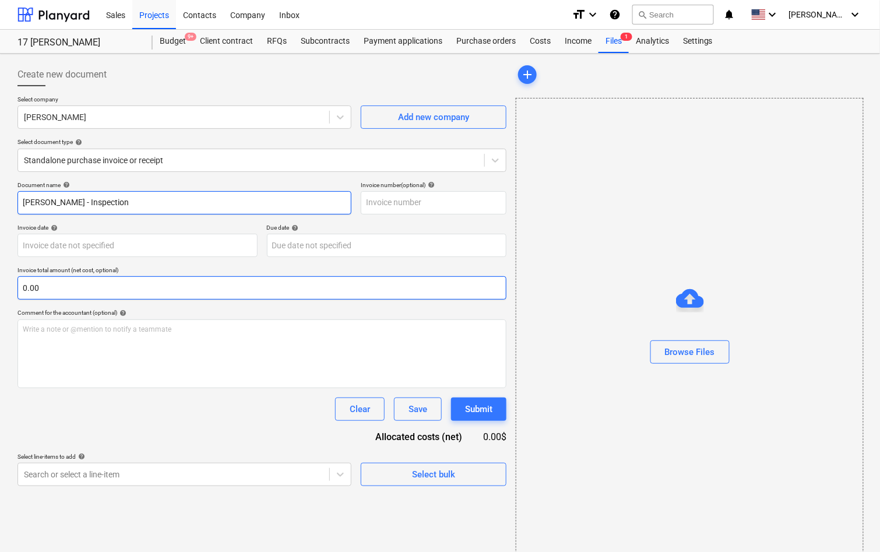
type input "Frank Seta - Inspection"
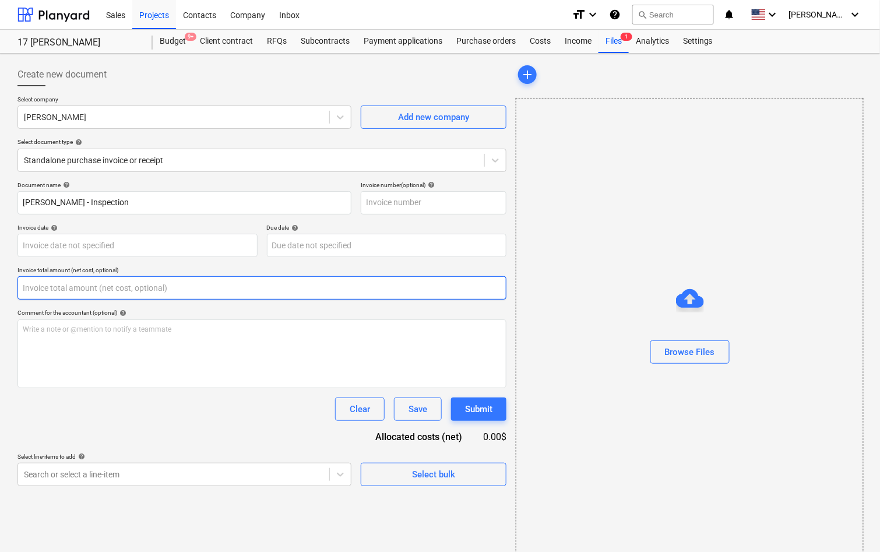
click at [132, 286] on input "text" at bounding box center [261, 287] width 489 height 23
paste input "1,600.00"
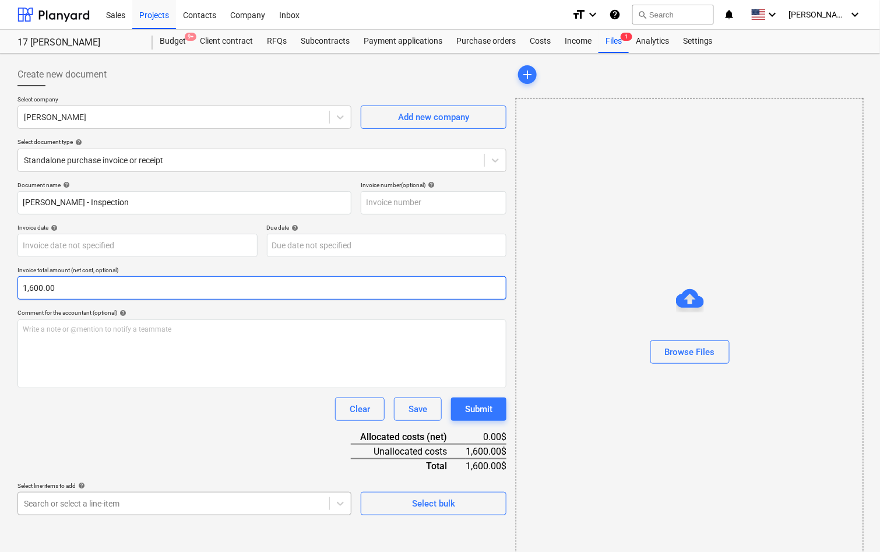
type input "1,600.00"
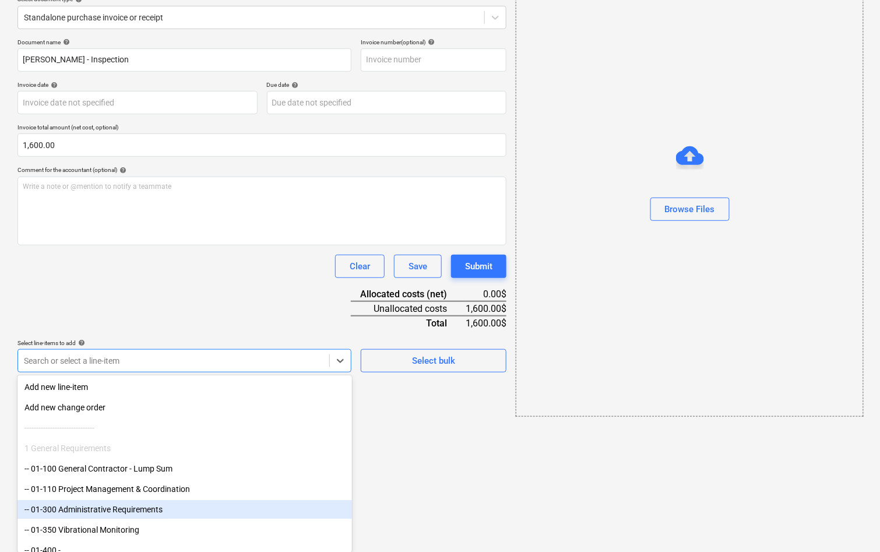
click at [105, 409] on body "Sales Projects Contacts Company Inbox format_size keyboard_arrow_down help sear…" at bounding box center [440, 133] width 880 height 552
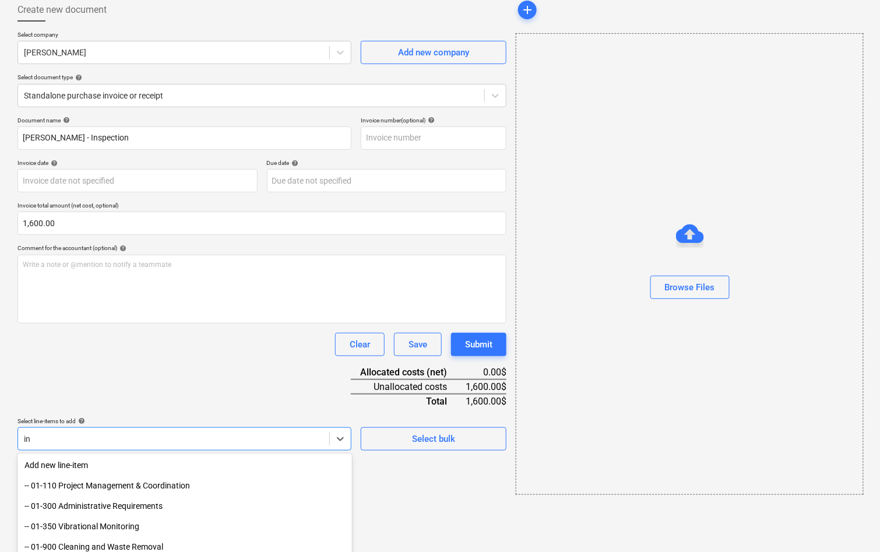
scroll to position [143, 0]
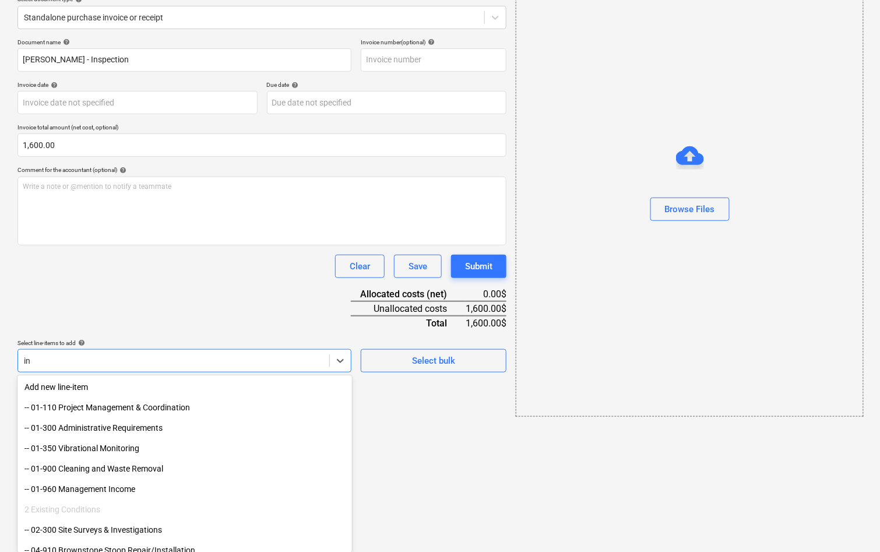
type input "i"
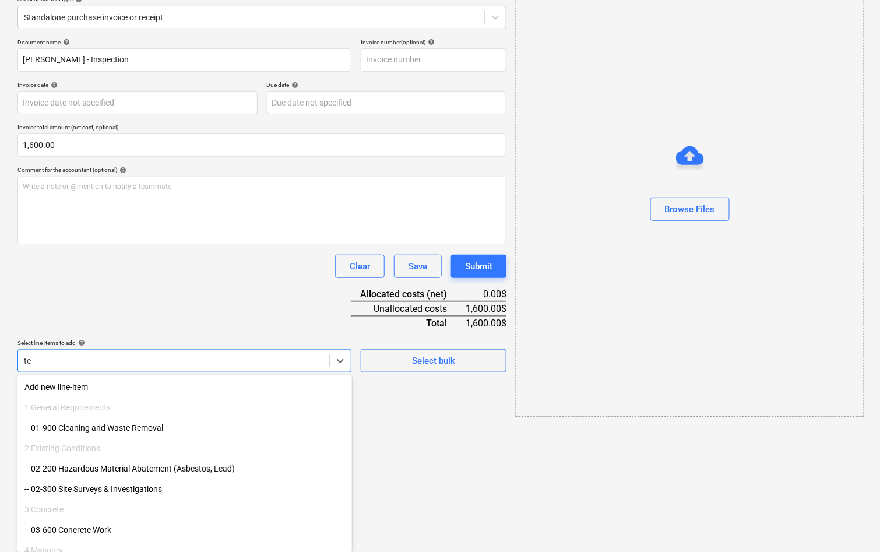
type input "t"
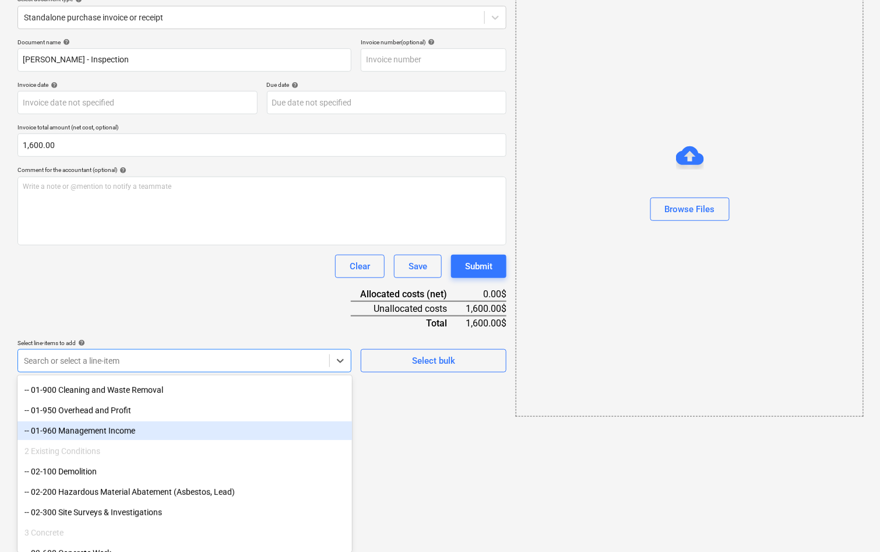
scroll to position [15, 0]
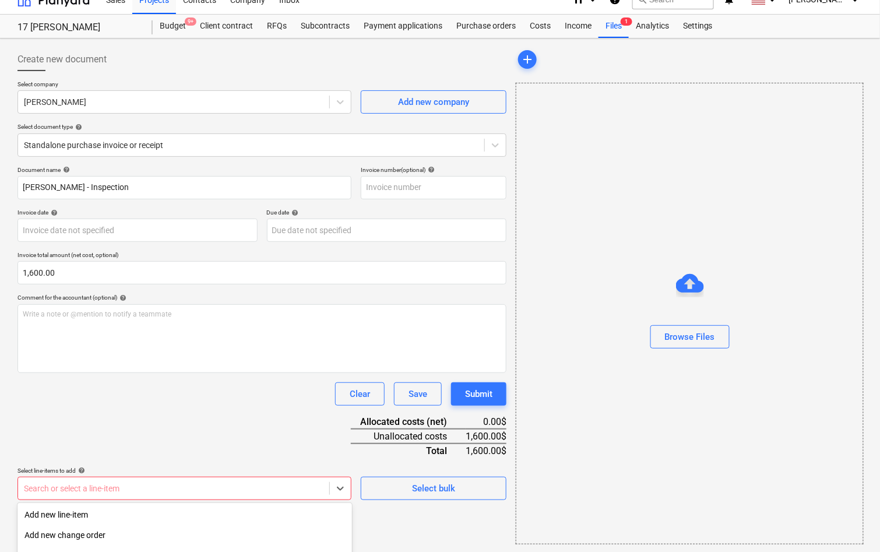
click at [231, 490] on body "Sales Projects Contacts Company Inbox format_size keyboard_arrow_down help sear…" at bounding box center [440, 261] width 880 height 552
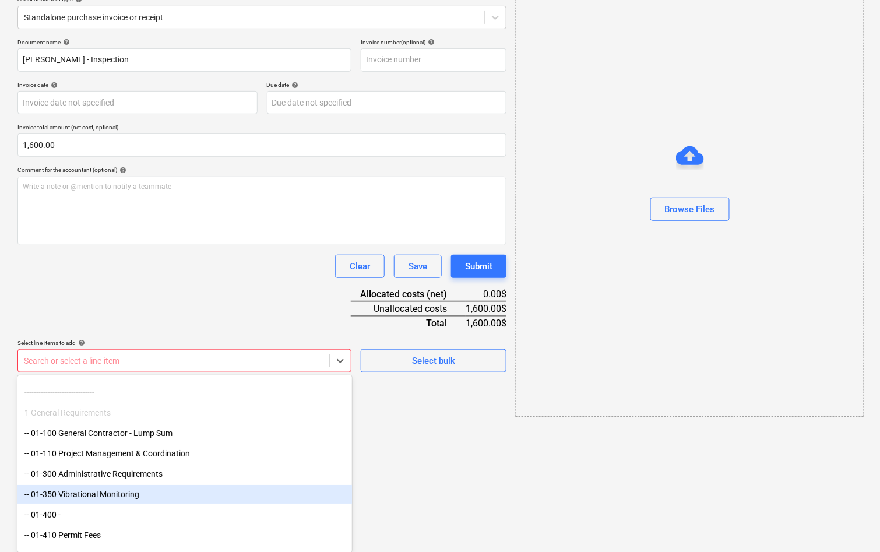
scroll to position [47, 0]
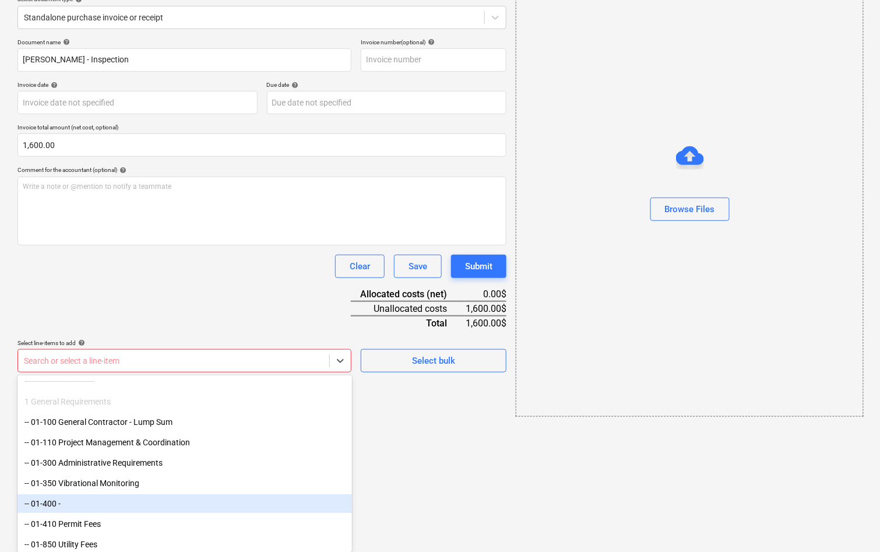
click at [196, 502] on div "-- 01-400 -" at bounding box center [184, 503] width 334 height 19
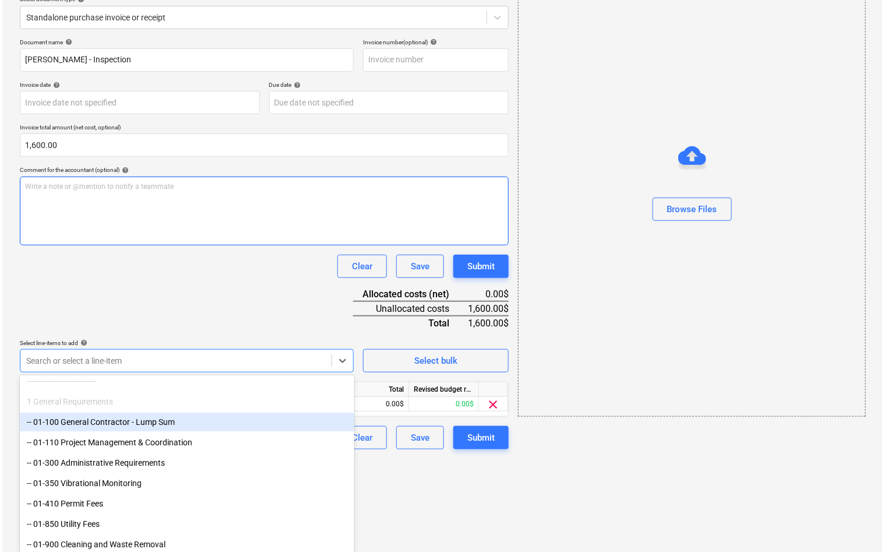
scroll to position [47, 0]
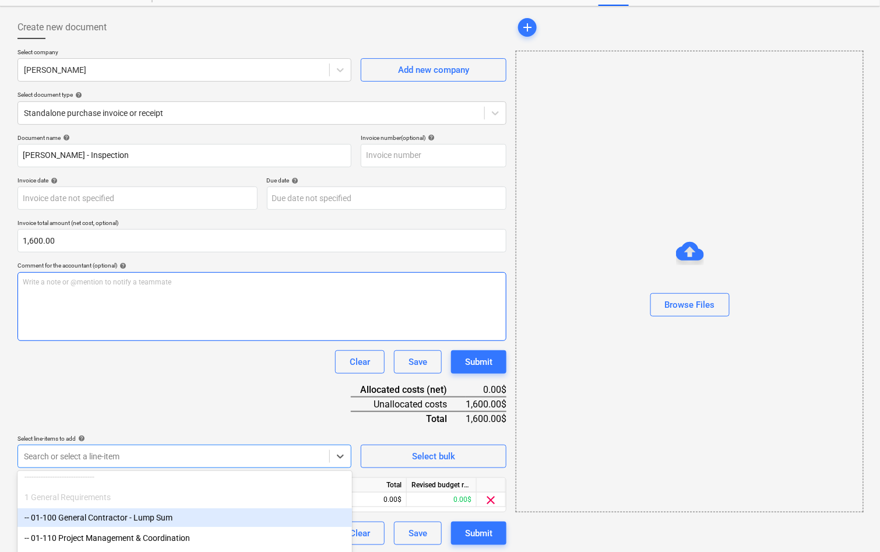
click at [299, 302] on div "Document name help Frank Seta - Inspection Invoice number (optional) help Invoi…" at bounding box center [261, 339] width 489 height 411
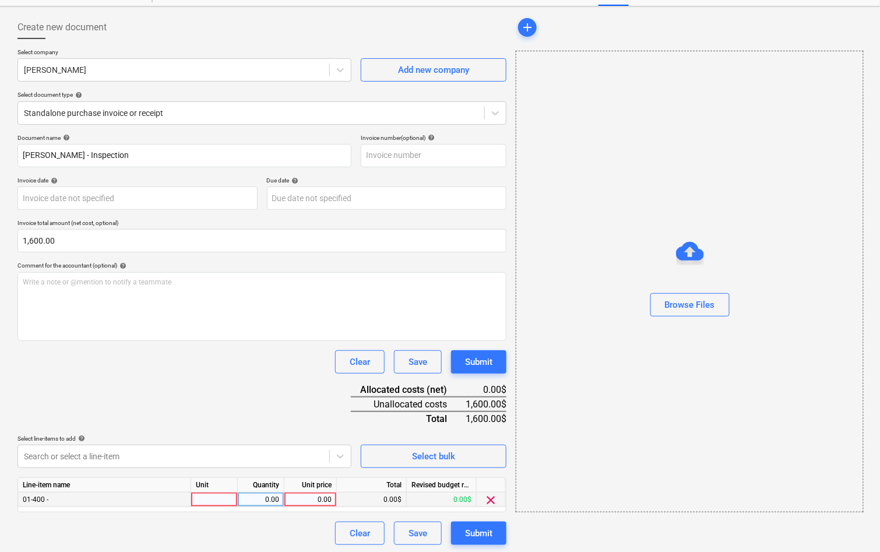
click at [333, 500] on div "0.00" at bounding box center [310, 499] width 52 height 15
type input "1,600.00"
click at [270, 390] on div "Document name help Frank Seta - Inspection Invoice number (optional) help Invoi…" at bounding box center [261, 339] width 489 height 411
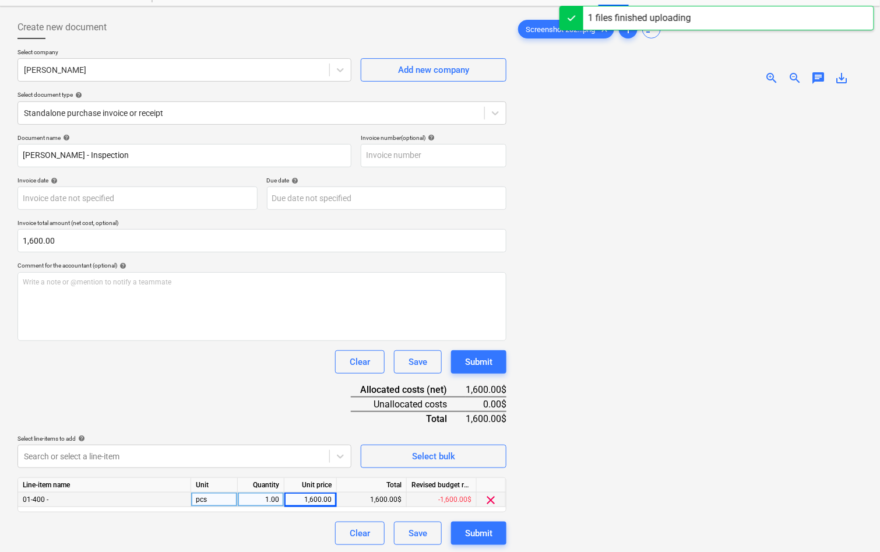
click at [485, 348] on div "Document name help Frank Seta - Inspection Invoice number (optional) help Invoi…" at bounding box center [261, 339] width 489 height 411
click at [478, 361] on div "Submit" at bounding box center [478, 361] width 27 height 15
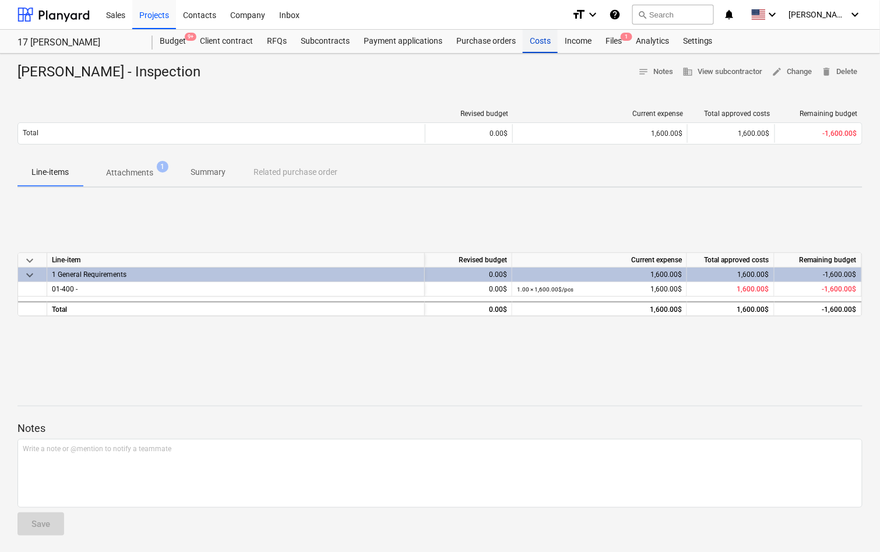
click at [538, 38] on div "Costs" at bounding box center [539, 41] width 35 height 23
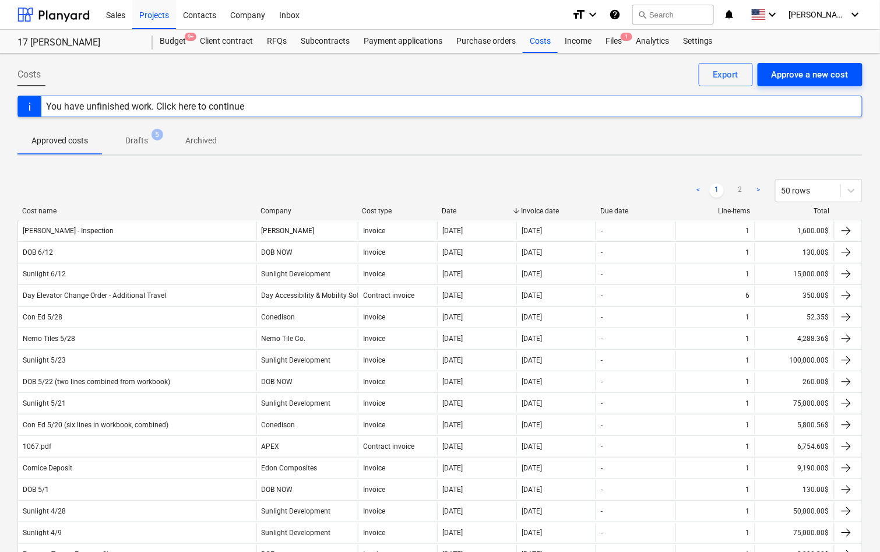
click at [803, 79] on div "Approve a new cost" at bounding box center [809, 74] width 77 height 15
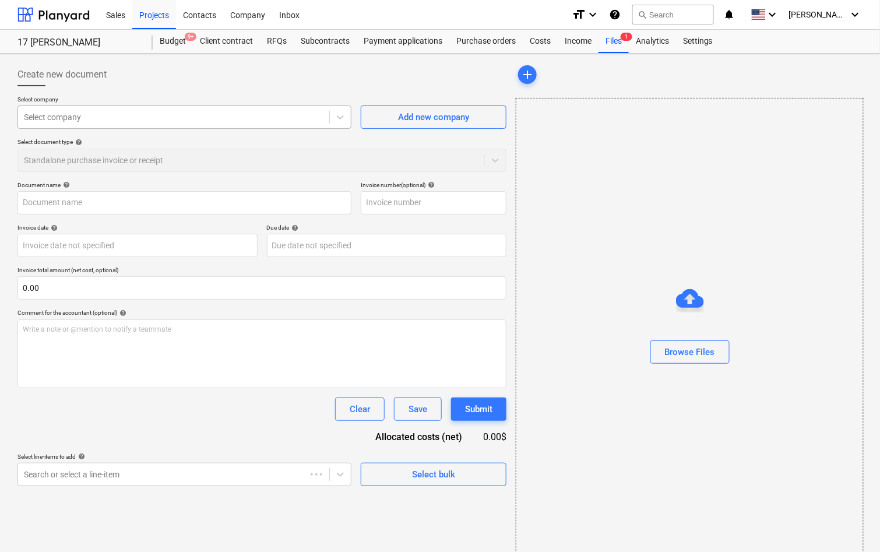
click at [127, 118] on div at bounding box center [173, 117] width 299 height 12
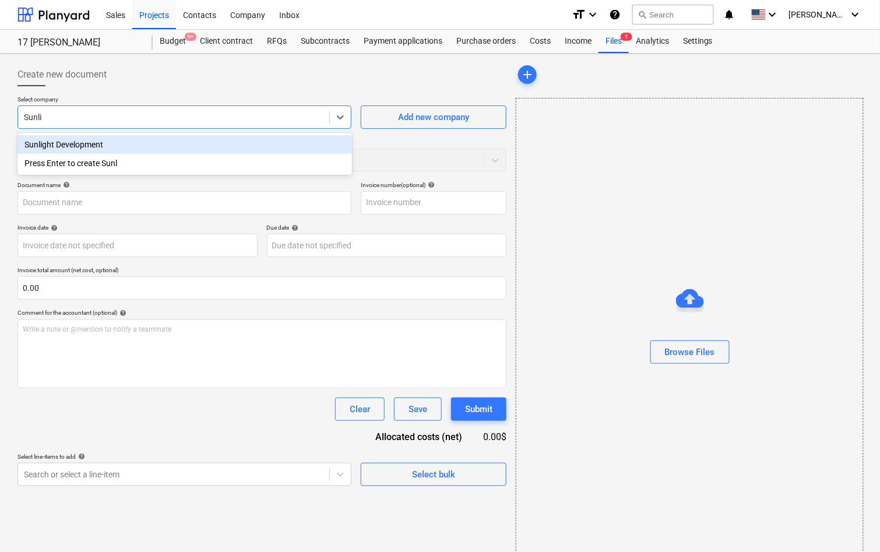
type input "Sunligh"
click at [101, 150] on div "Sunlight Development" at bounding box center [184, 144] width 334 height 19
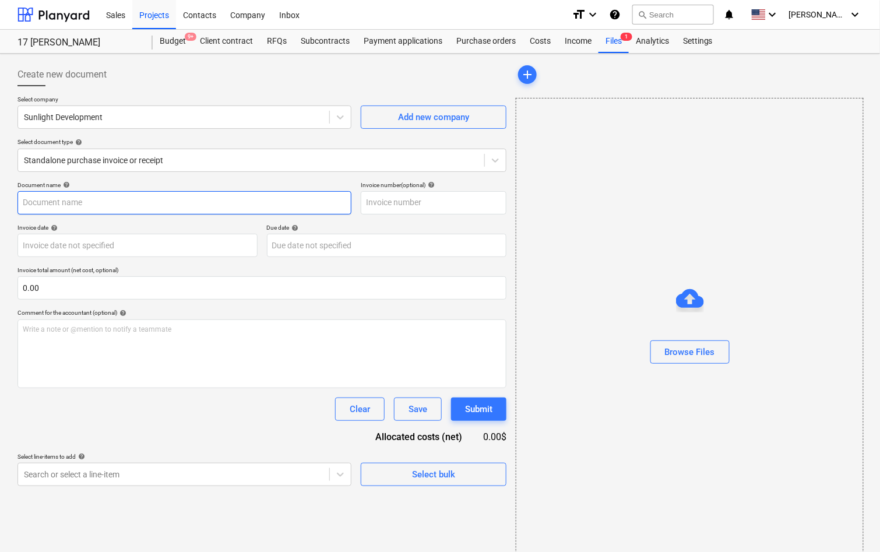
click at [104, 209] on input "text" at bounding box center [184, 202] width 334 height 23
type input "Sunlight 6/30"
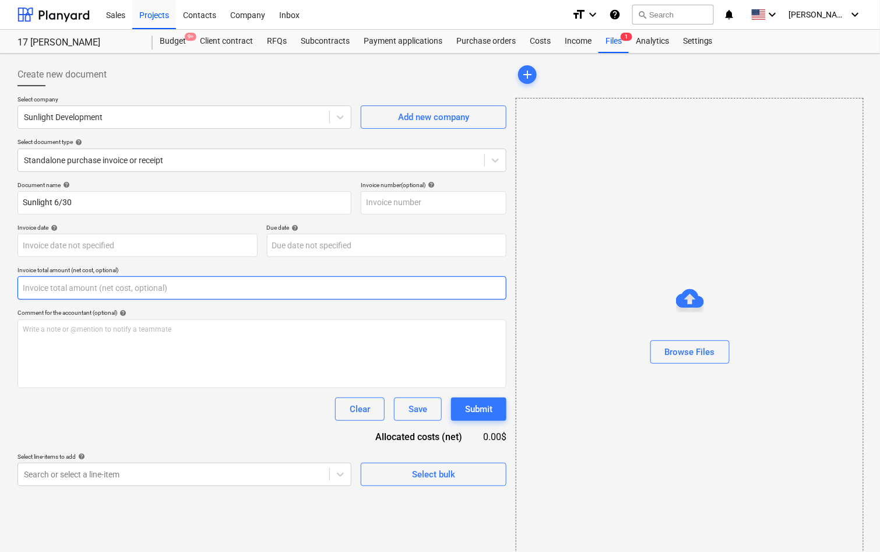
click at [84, 283] on input "text" at bounding box center [261, 287] width 489 height 23
paste input "105,000.00"
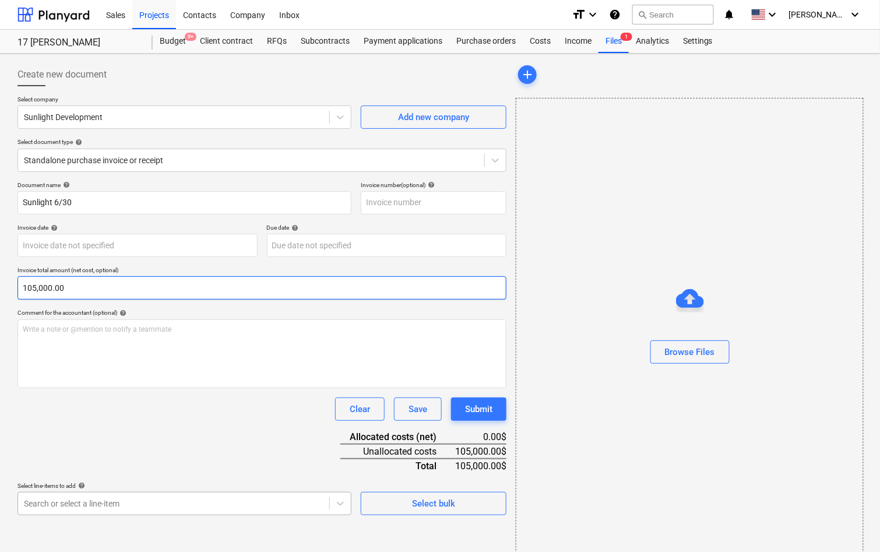
type input "105,000.00"
click at [200, 495] on body "Sales Projects Contacts Company Inbox format_size keyboard_arrow_down help sear…" at bounding box center [440, 276] width 880 height 552
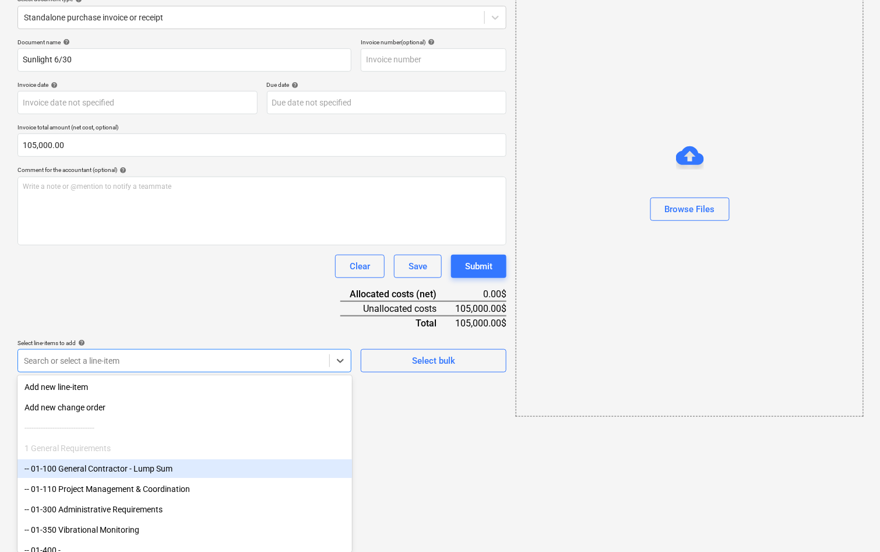
click at [150, 469] on div "-- 01-100 General Contractor - Lump Sum" at bounding box center [184, 468] width 334 height 19
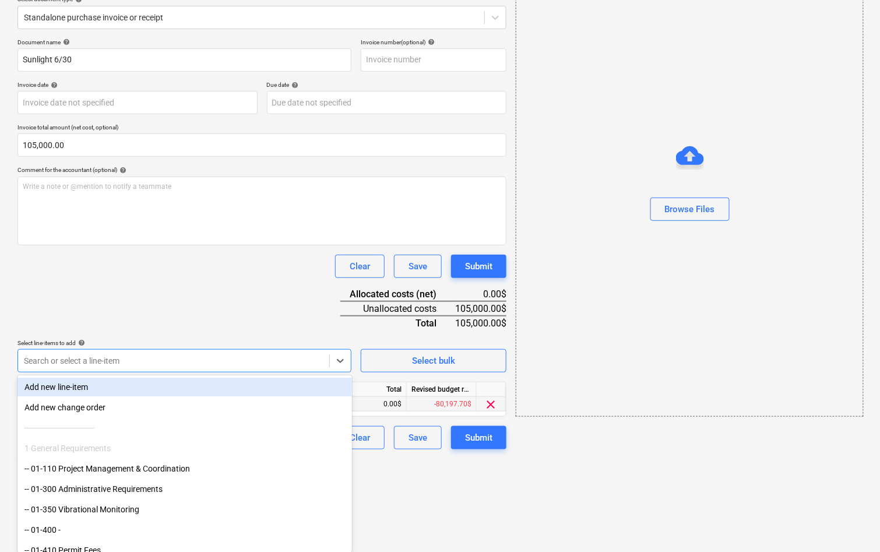
scroll to position [47, 0]
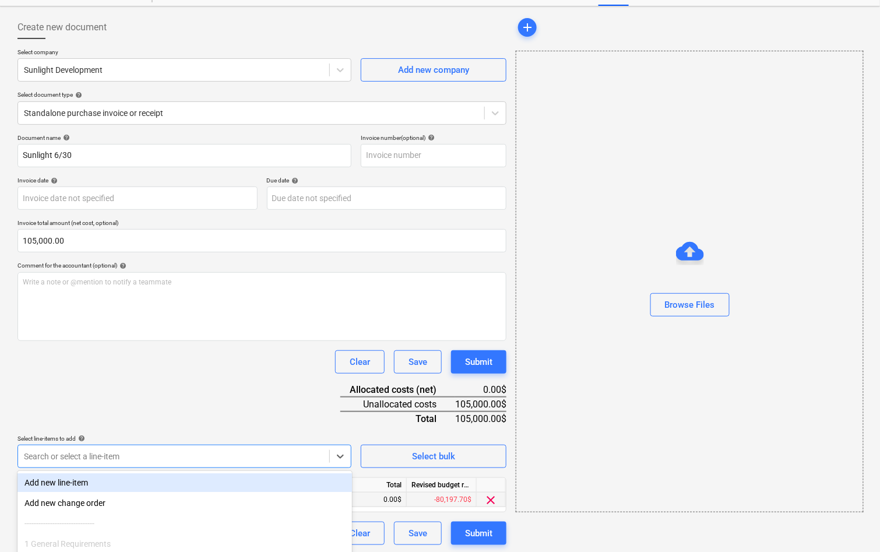
click at [376, 401] on div "Document name help Sunlight 6/30 Invoice number (optional) help Invoice date he…" at bounding box center [261, 339] width 489 height 411
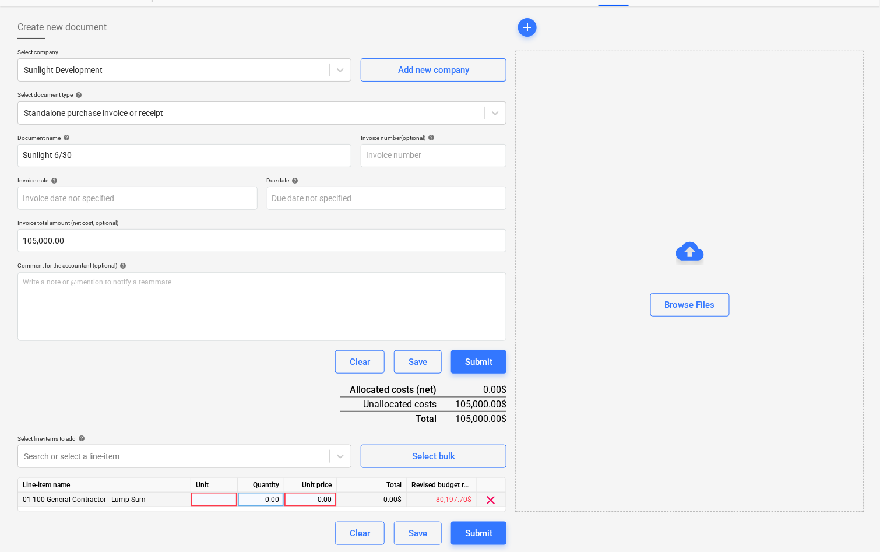
click at [307, 499] on div "0.00" at bounding box center [310, 499] width 43 height 15
type input "105,000.00"
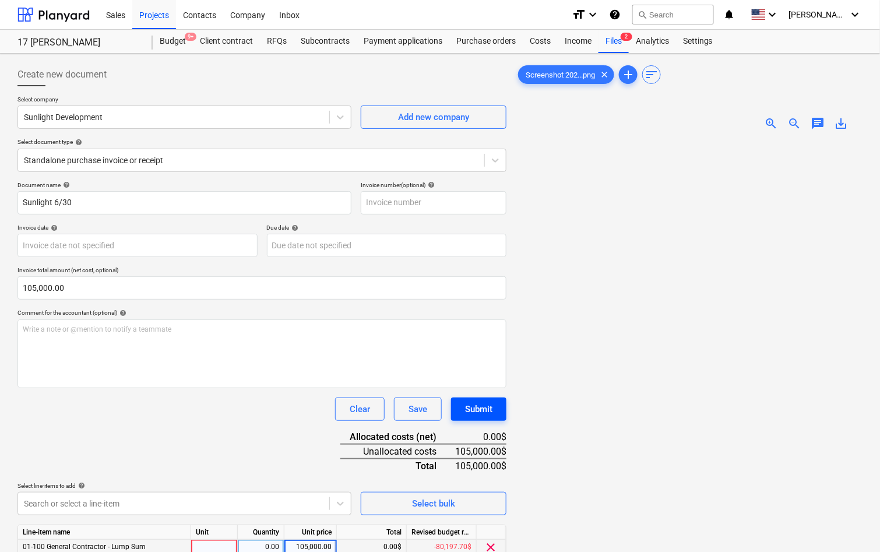
click at [482, 407] on div "Submit" at bounding box center [478, 408] width 27 height 15
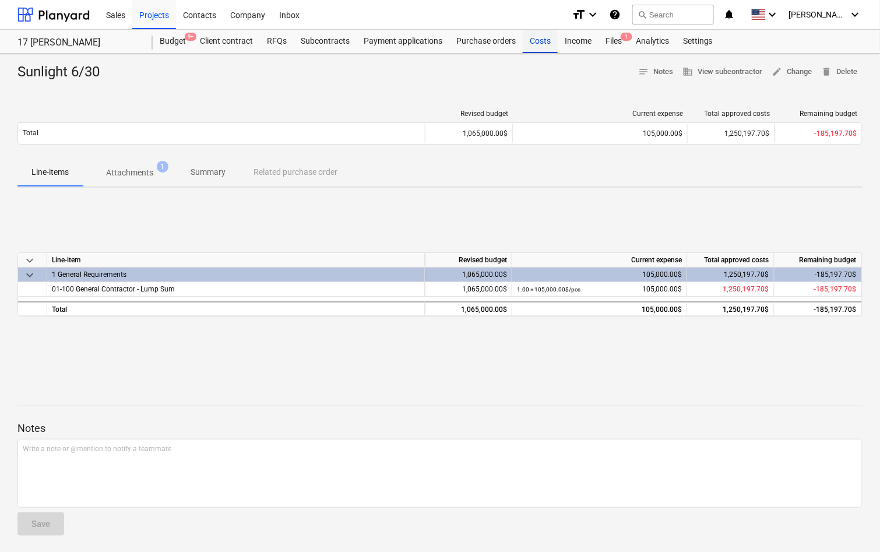
click at [539, 43] on div "Costs" at bounding box center [539, 41] width 35 height 23
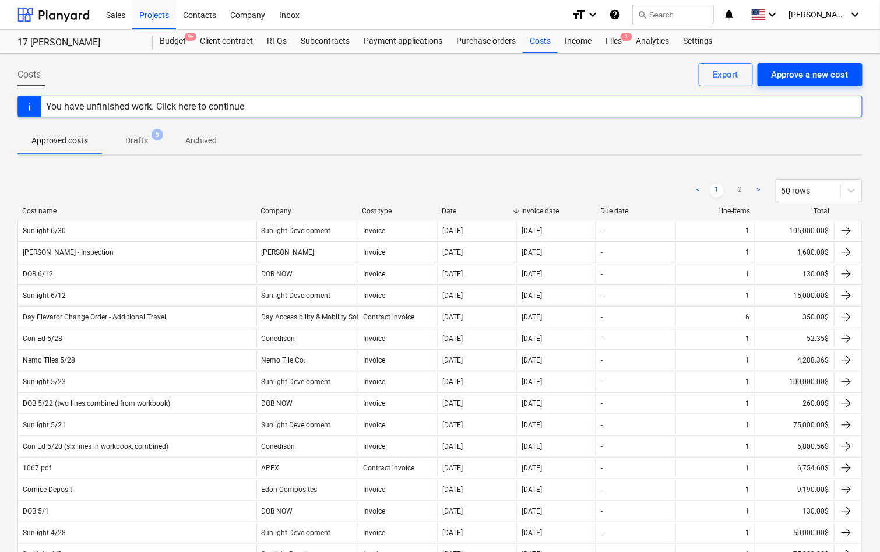
click at [796, 75] on div "Approve a new cost" at bounding box center [809, 74] width 77 height 15
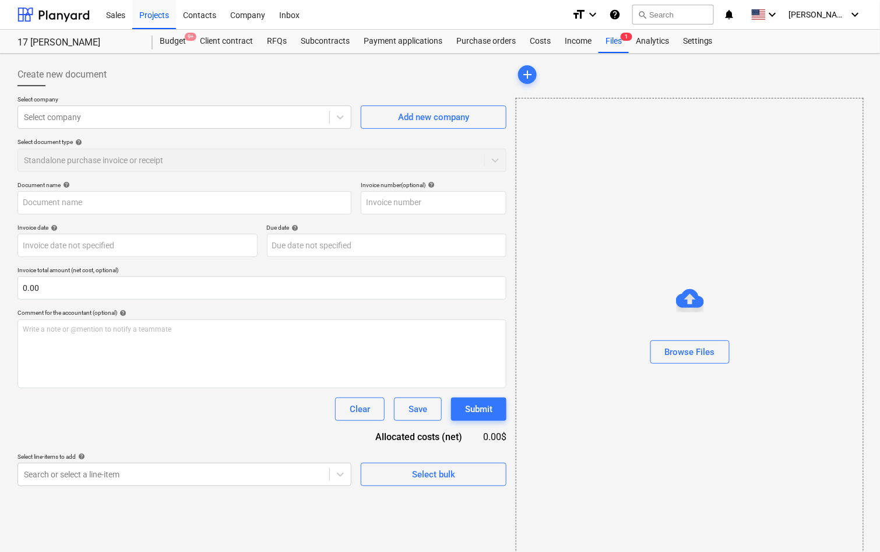
click at [246, 129] on div "Select company Select company Add new company Select document type help Standal…" at bounding box center [261, 139] width 489 height 86
click at [248, 117] on div at bounding box center [173, 117] width 299 height 12
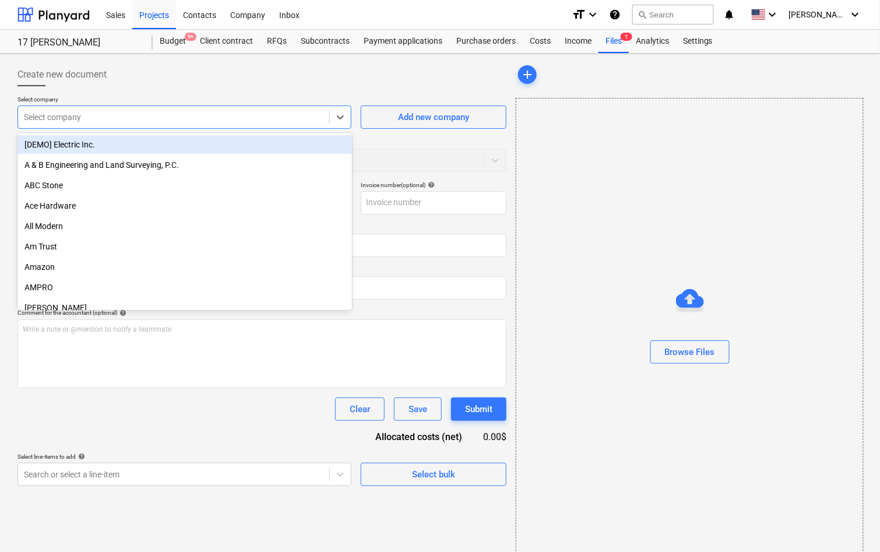
type input "c"
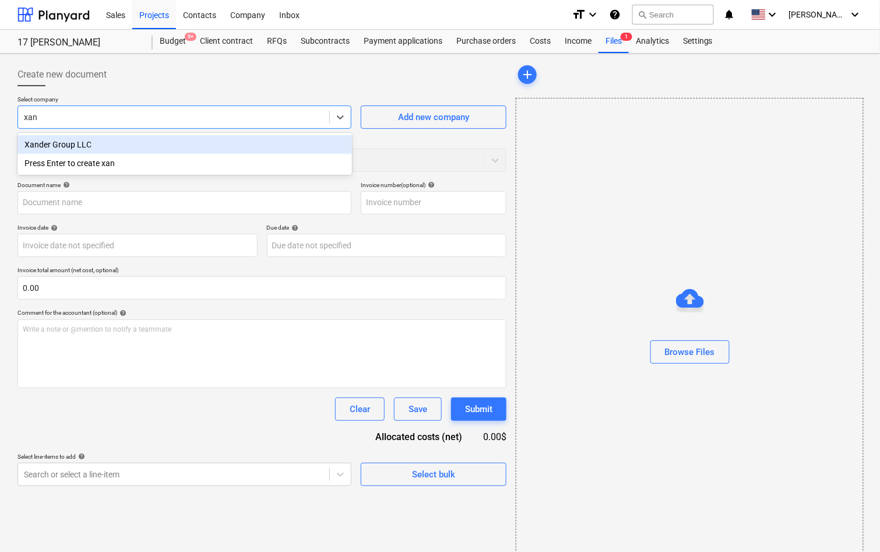
type input "xand"
click at [184, 147] on div "Xander Group LLC" at bounding box center [184, 144] width 334 height 19
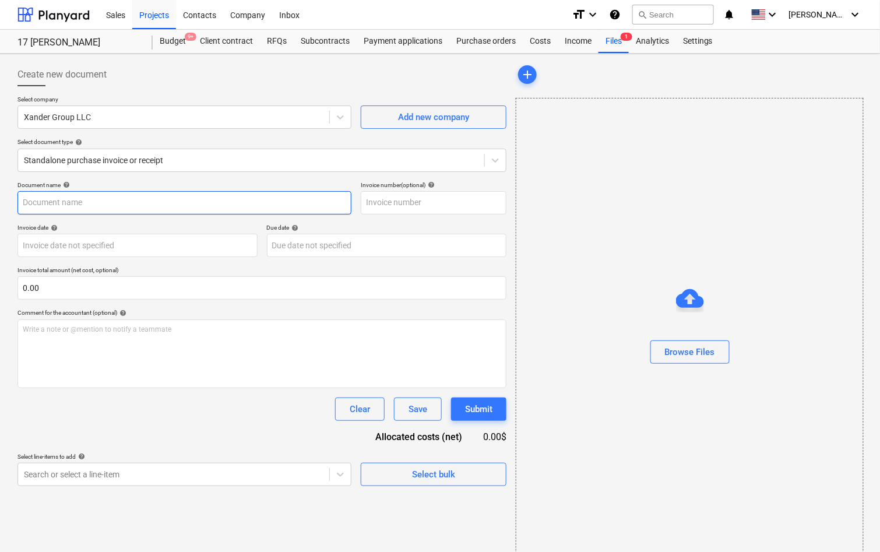
click at [151, 203] on input "text" at bounding box center [184, 202] width 334 height 23
paste input "962.50"
type input "962.50"
type input "Xander Group LLC - 7/2"
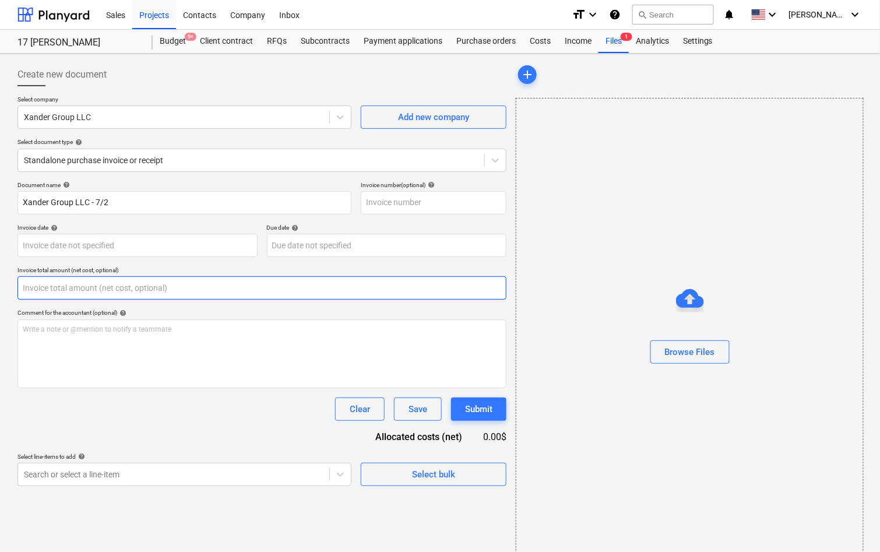
click at [110, 294] on input "text" at bounding box center [261, 287] width 489 height 23
paste input "962.50"
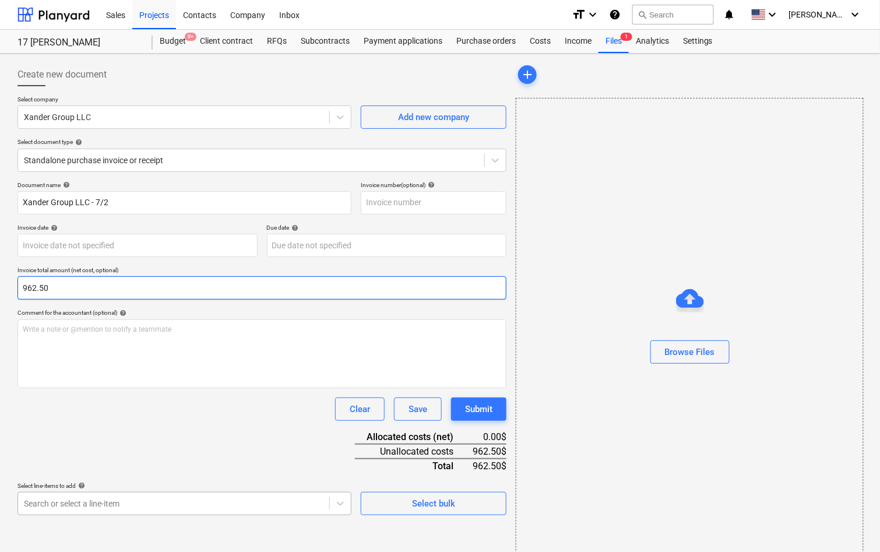
type input "962.50"
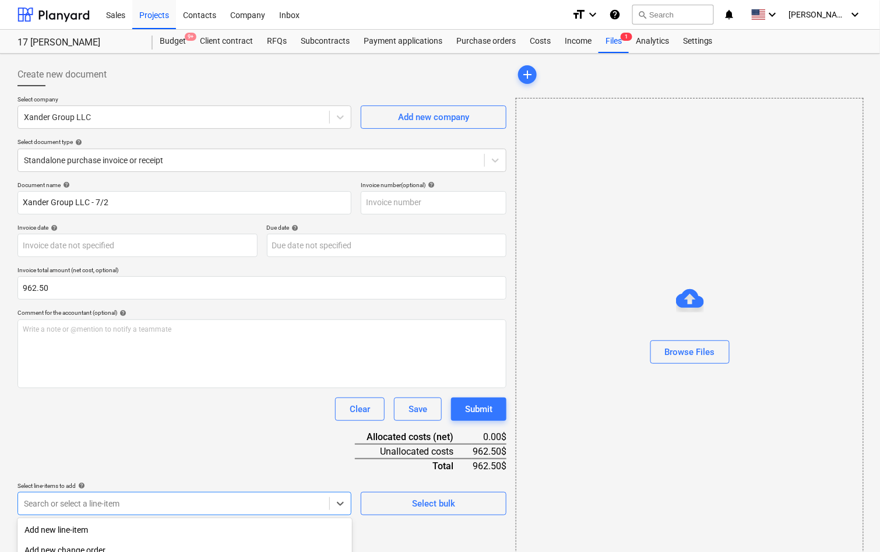
scroll to position [143, 0]
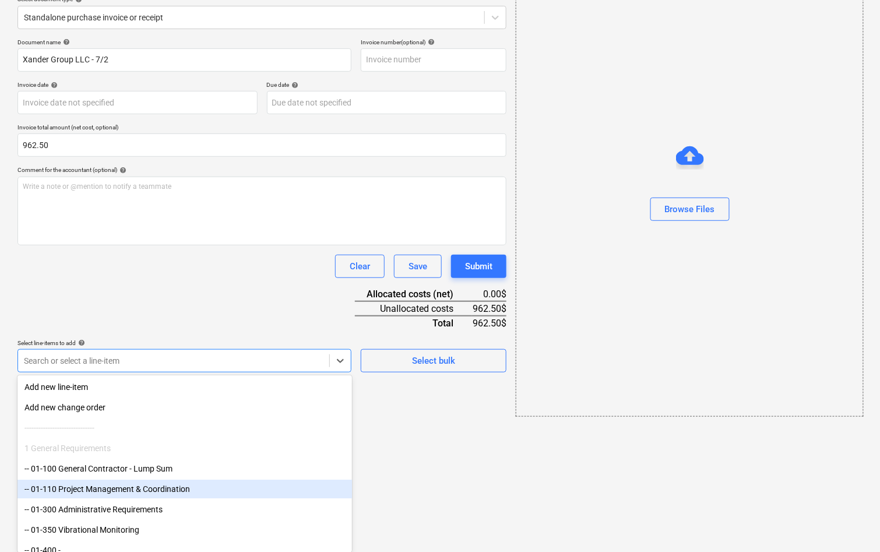
click at [87, 409] on body "Sales Projects Contacts Company Inbox format_size keyboard_arrow_down help sear…" at bounding box center [440, 133] width 880 height 552
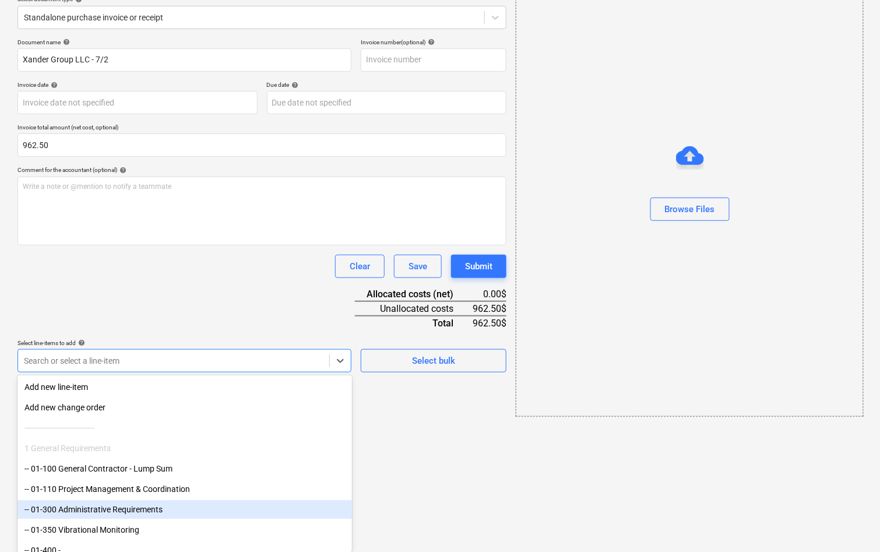
click at [82, 509] on div "-- 01-300 Administrative Requirements" at bounding box center [184, 509] width 334 height 19
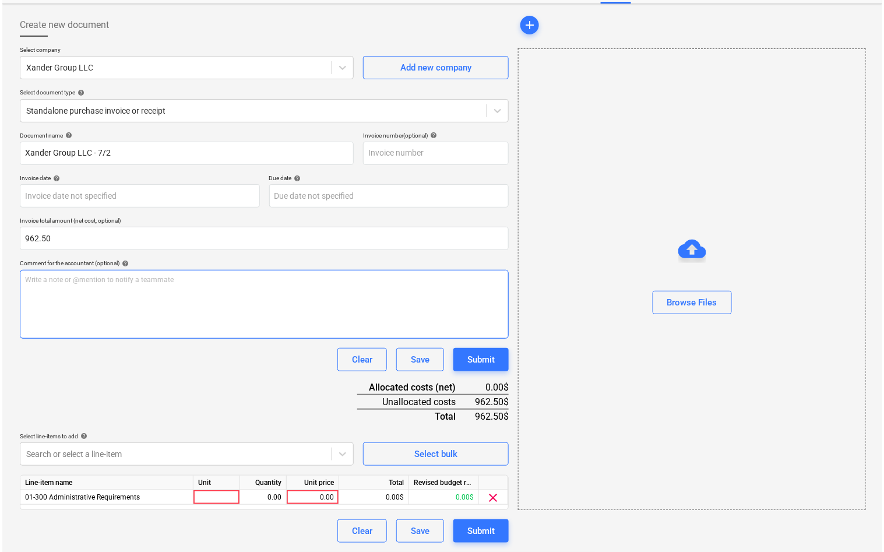
scroll to position [47, 0]
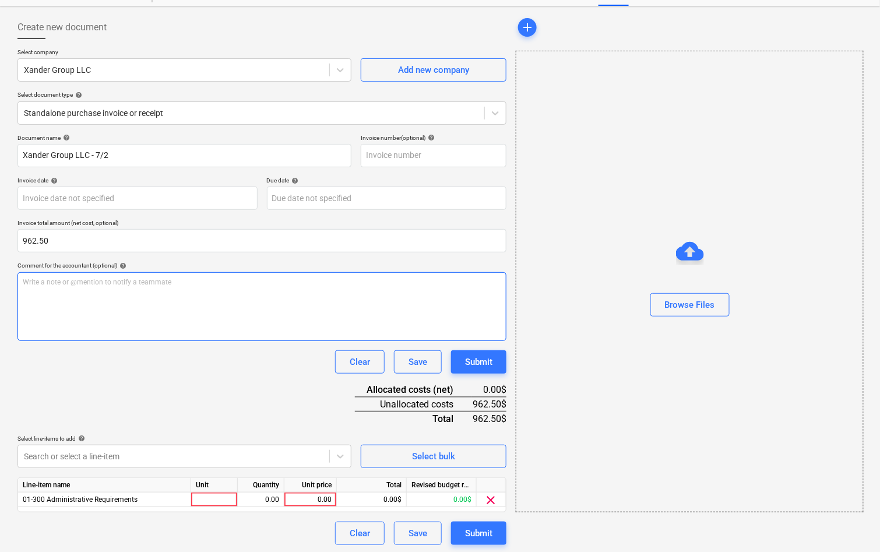
click at [194, 303] on div "Document name help Xander Group LLC - 7/2 Invoice number (optional) help Invoic…" at bounding box center [261, 339] width 489 height 411
click at [328, 495] on div "0.00" at bounding box center [310, 499] width 43 height 15
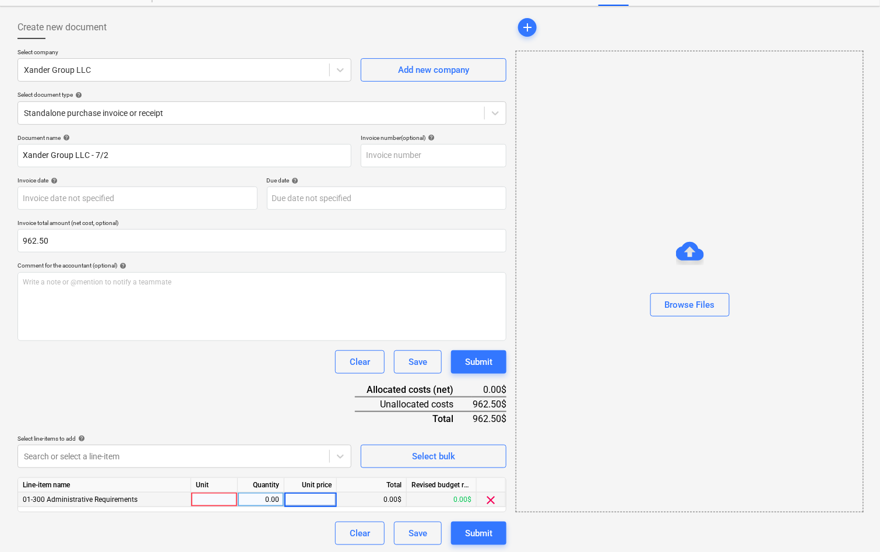
type input "962.50"
click at [277, 397] on div "Document name help Xander Group LLC - 7/2 Invoice number (optional) help Invoic…" at bounding box center [261, 339] width 489 height 411
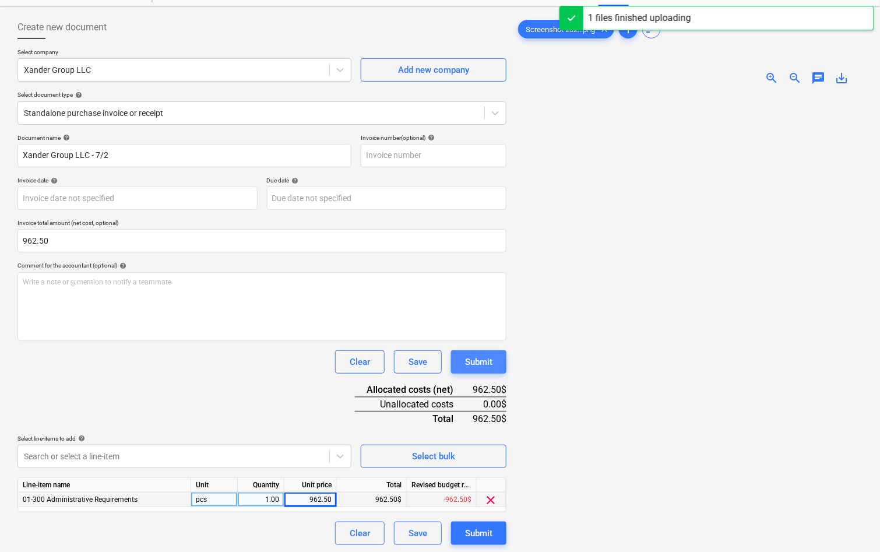
click at [477, 359] on div "Submit" at bounding box center [478, 361] width 27 height 15
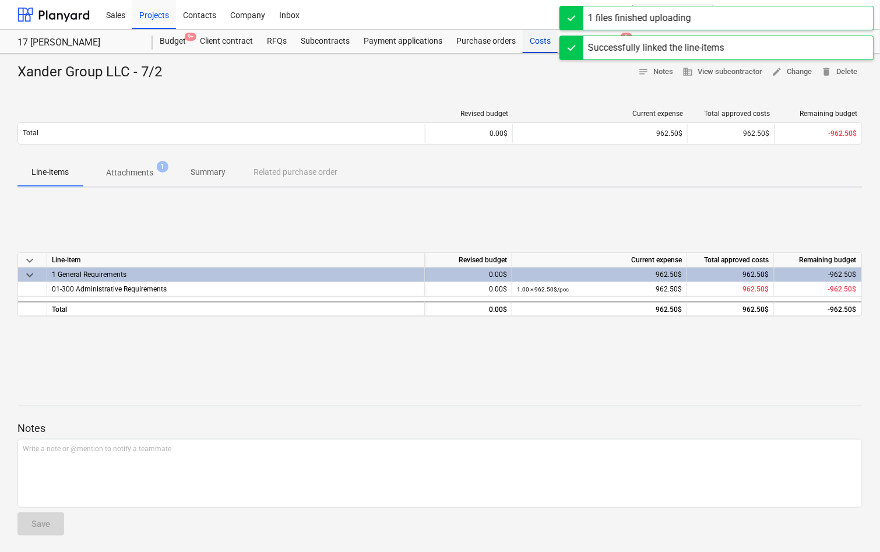
click at [533, 43] on div "Costs" at bounding box center [539, 41] width 35 height 23
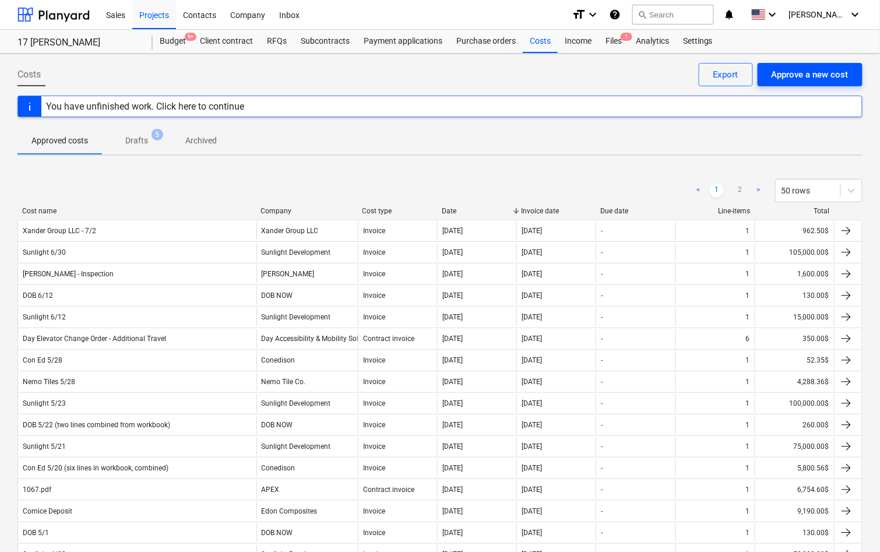
click at [824, 80] on div "Approve a new cost" at bounding box center [809, 74] width 77 height 15
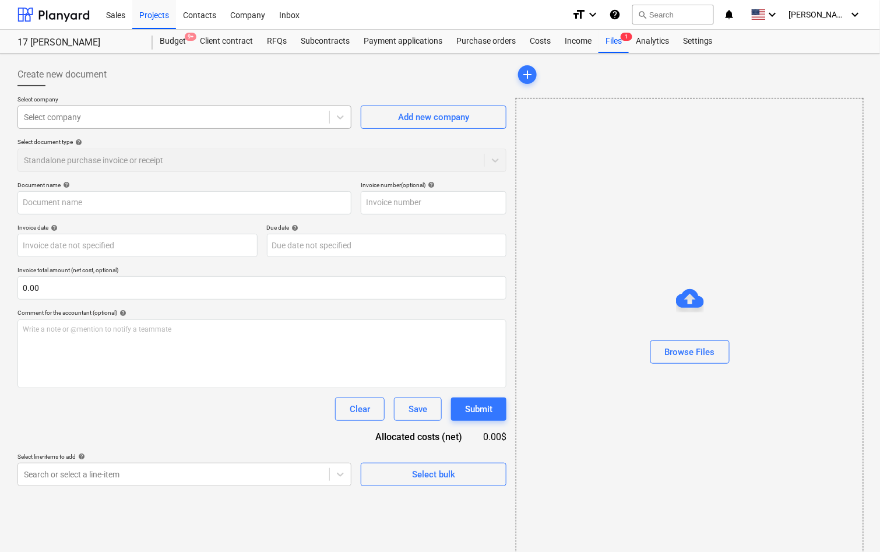
click at [252, 110] on div "Select company" at bounding box center [173, 117] width 311 height 16
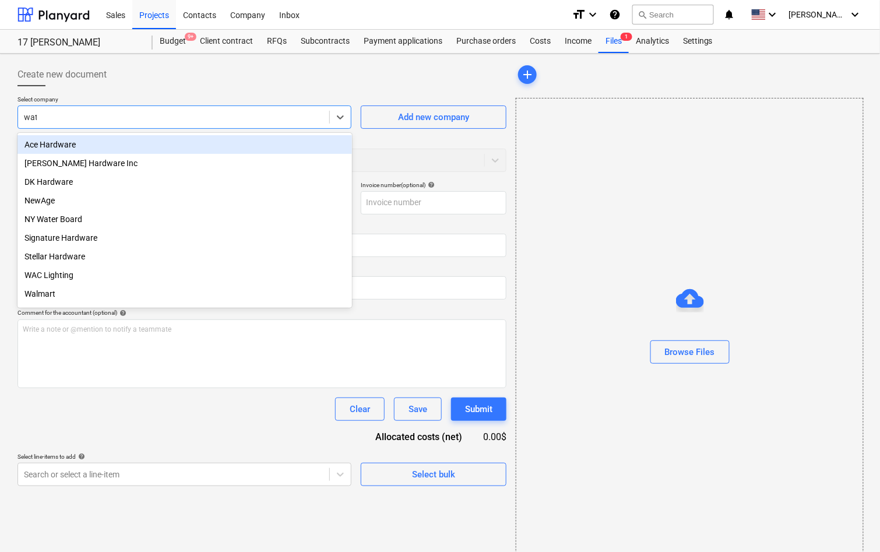
type input "water"
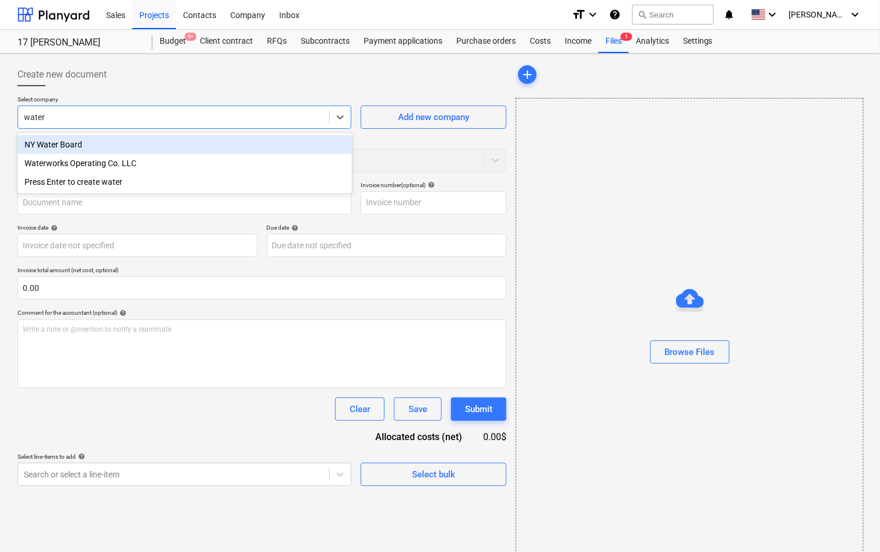
click at [216, 145] on div "NY Water Board" at bounding box center [184, 144] width 334 height 19
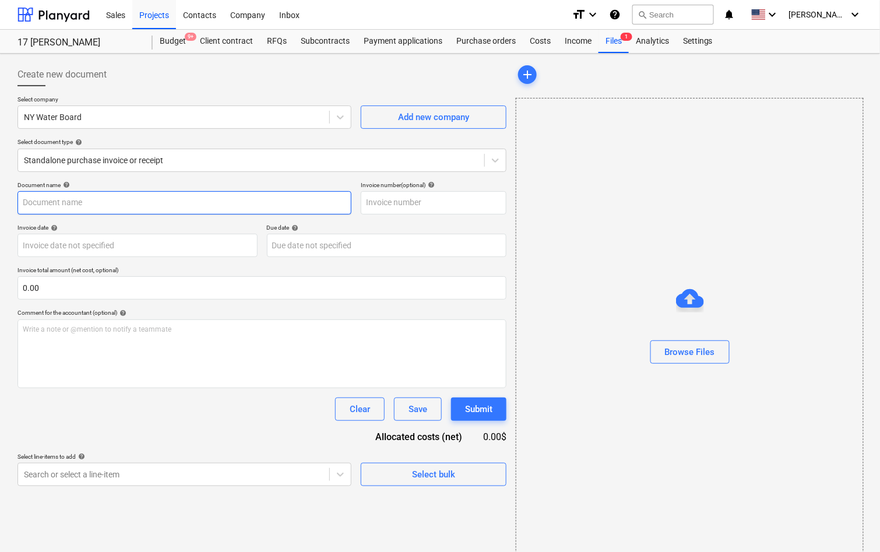
click at [195, 199] on input "text" at bounding box center [184, 202] width 334 height 23
type input "Water Bill 7/2"
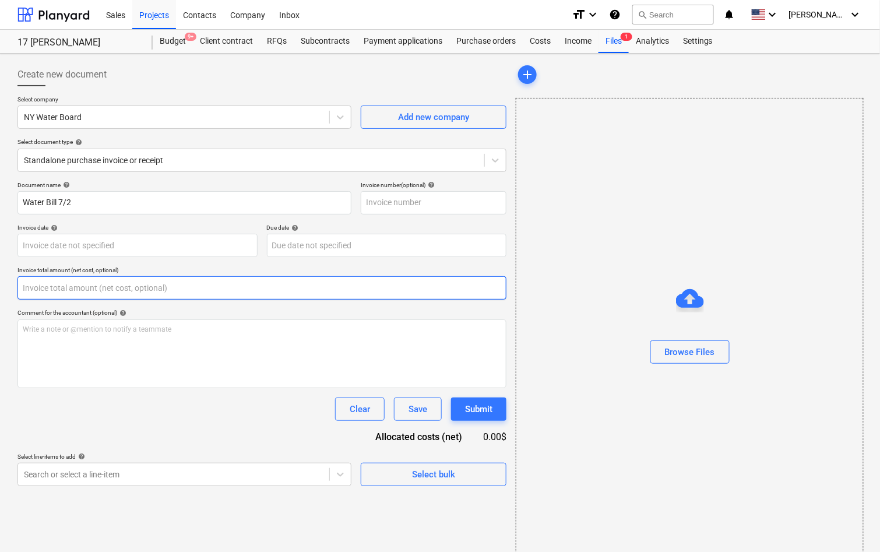
click at [135, 294] on input "text" at bounding box center [261, 287] width 489 height 23
paste input "110.41"
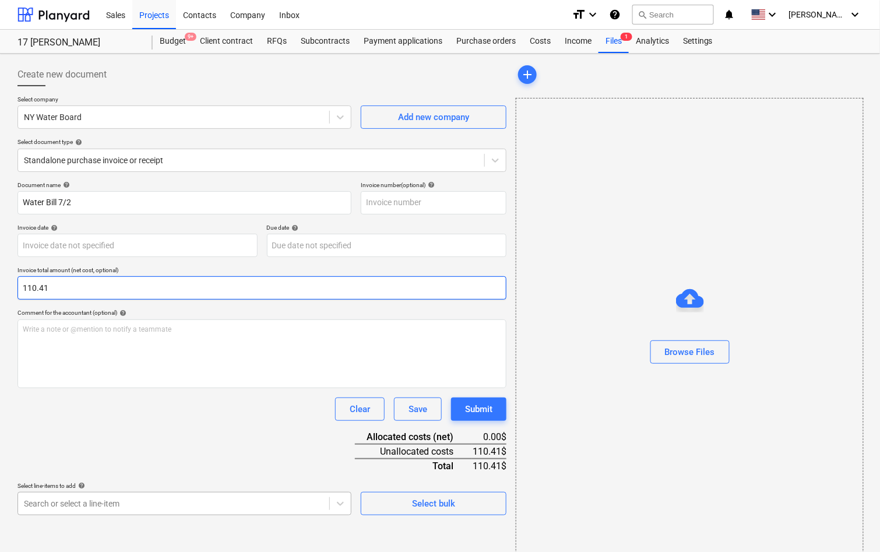
type input "110.41"
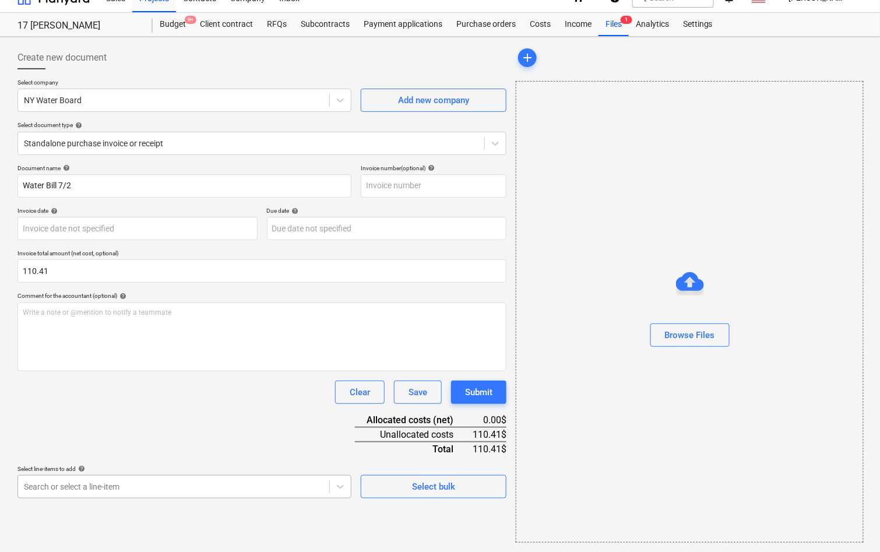
click at [158, 499] on body "Sales Projects Contacts Company Inbox format_size keyboard_arrow_down help sear…" at bounding box center [440, 259] width 880 height 552
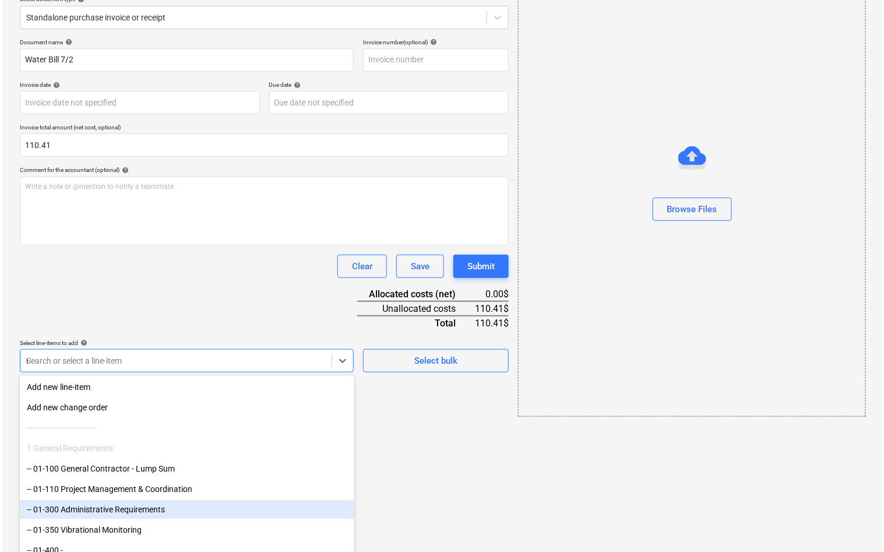
scroll to position [15, 0]
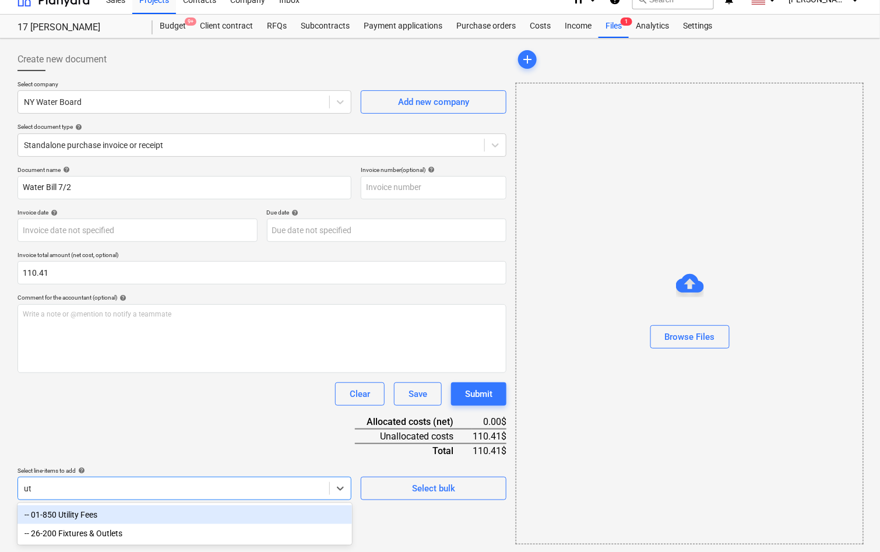
type input "uti"
click at [147, 517] on div "-- 01-850 Utility Fees" at bounding box center [184, 514] width 334 height 19
click at [138, 404] on div "Document name help Water Bill 7/2 Invoice number (optional) help Invoice date h…" at bounding box center [261, 371] width 489 height 411
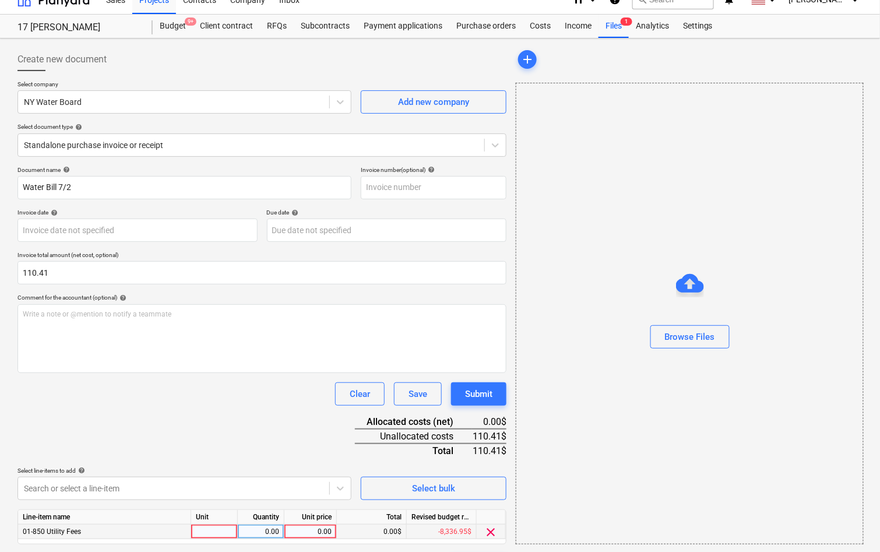
click at [316, 524] on div "0.00" at bounding box center [310, 531] width 43 height 15
type input "110.41"
click at [296, 441] on div "Document name help Water Bill 7/2 Invoice number (optional) help Invoice date h…" at bounding box center [261, 371] width 489 height 411
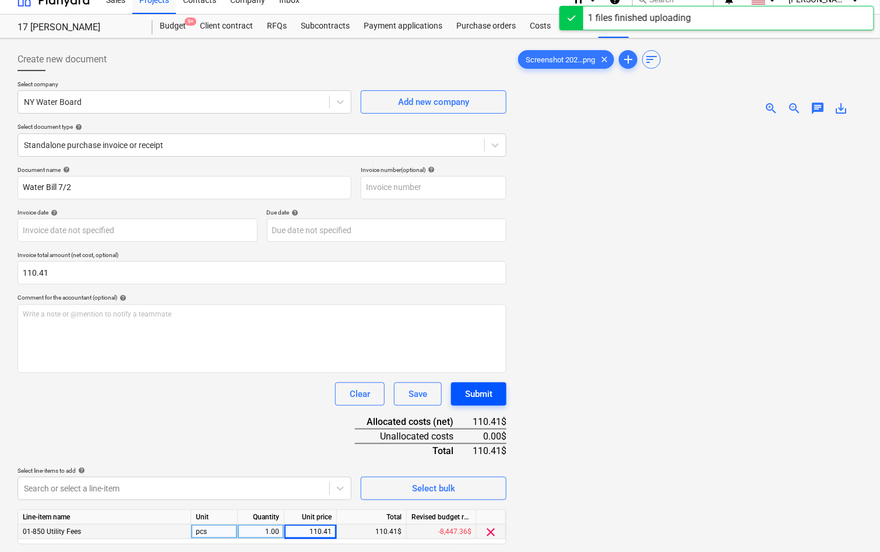
click at [468, 392] on div "Submit" at bounding box center [478, 393] width 27 height 15
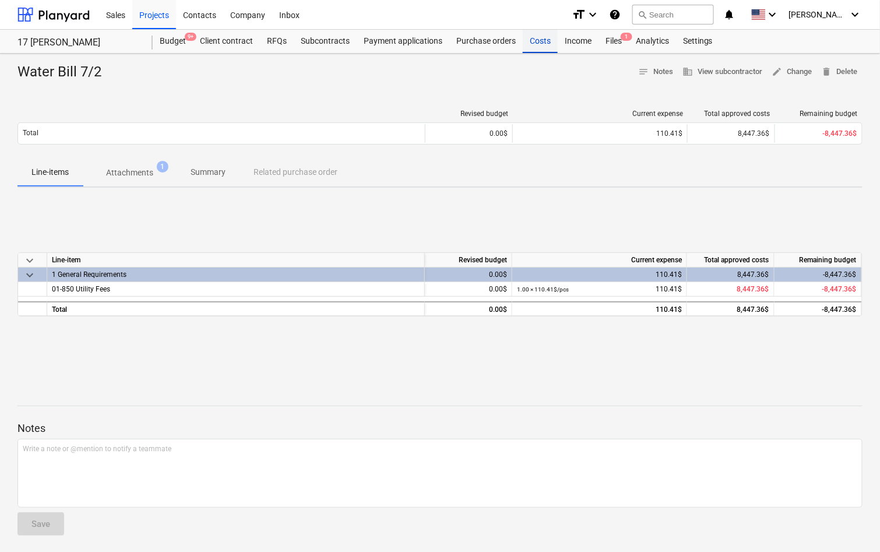
click at [539, 47] on div "Costs" at bounding box center [539, 41] width 35 height 23
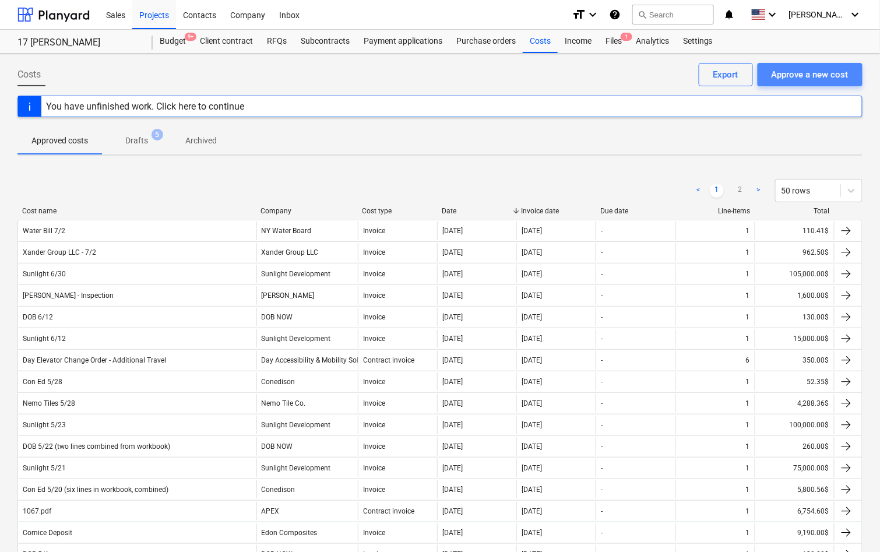
click at [839, 75] on div "Approve a new cost" at bounding box center [809, 74] width 77 height 15
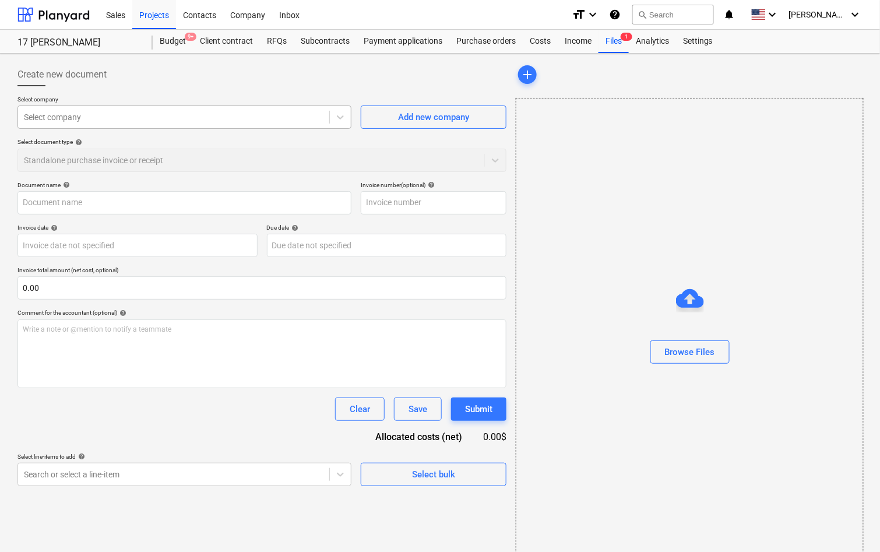
click at [258, 113] on div at bounding box center [173, 117] width 299 height 12
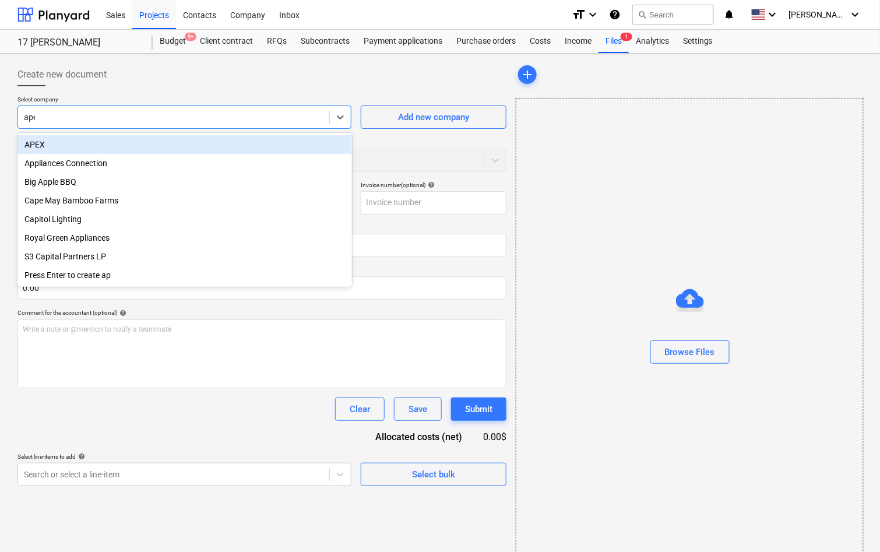
type input "apex"
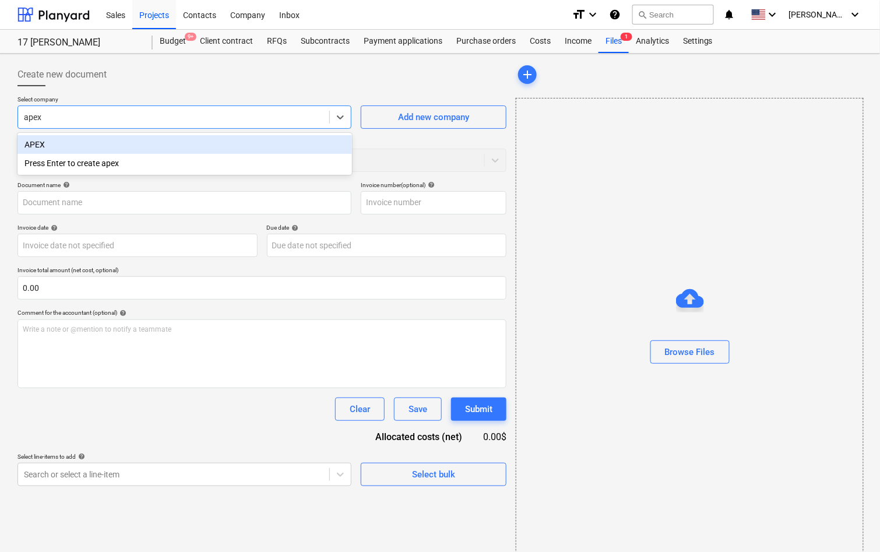
click at [201, 140] on div "APEX" at bounding box center [184, 144] width 334 height 19
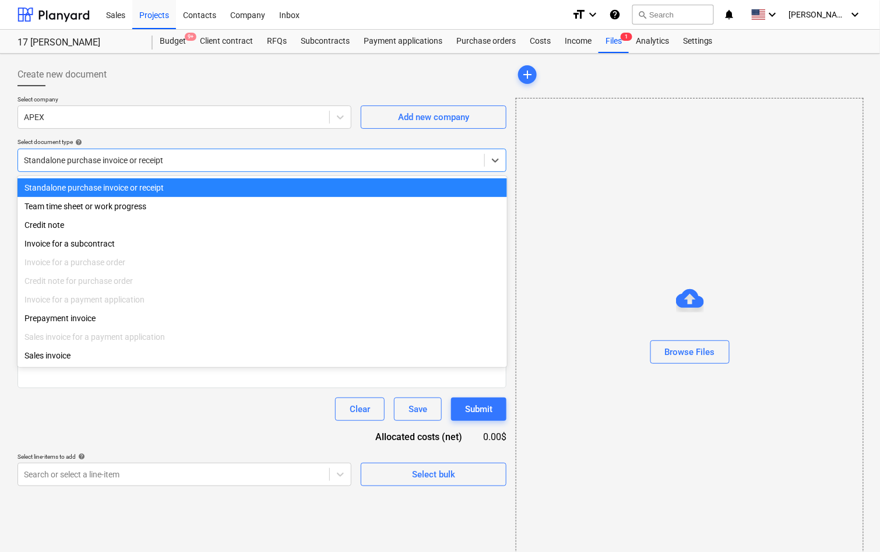
click at [175, 163] on div at bounding box center [251, 160] width 454 height 12
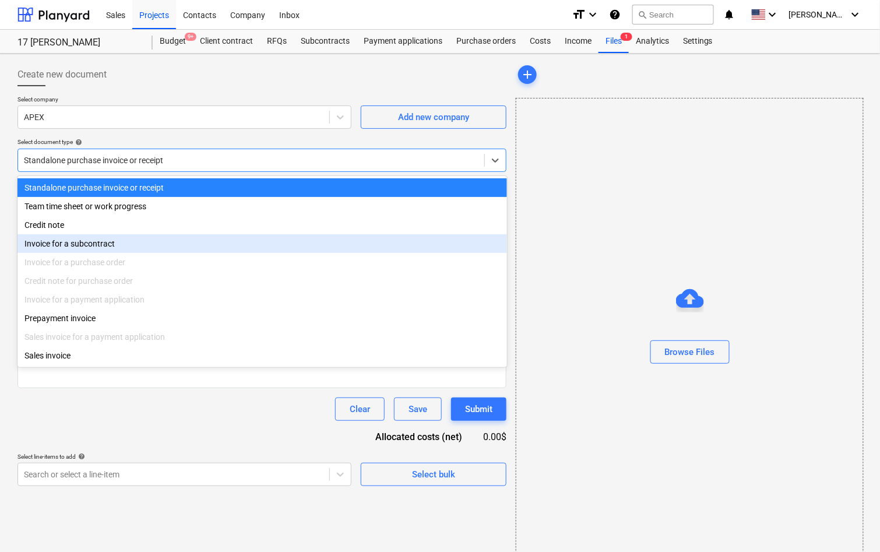
click at [121, 237] on div "Invoice for a subcontract" at bounding box center [261, 243] width 489 height 19
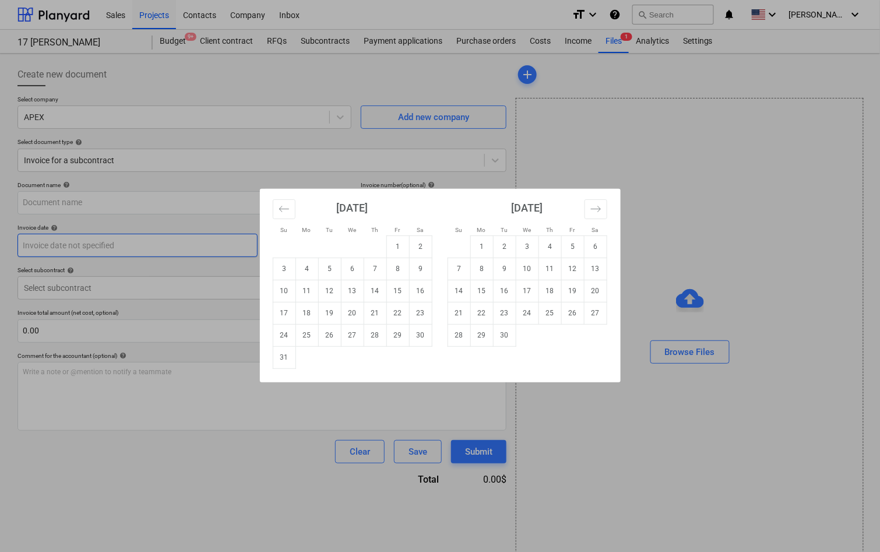
click at [119, 248] on body "Sales Projects Contacts Company Inbox format_size keyboard_arrow_down help sear…" at bounding box center [440, 276] width 880 height 552
click at [220, 182] on div "Su Mo Tu We Th Fr Sa Su Mo Tu We Th Fr Sa [DATE] 1 2 3 4 5 6 7 8 9 10 11 12 13 …" at bounding box center [440, 276] width 880 height 552
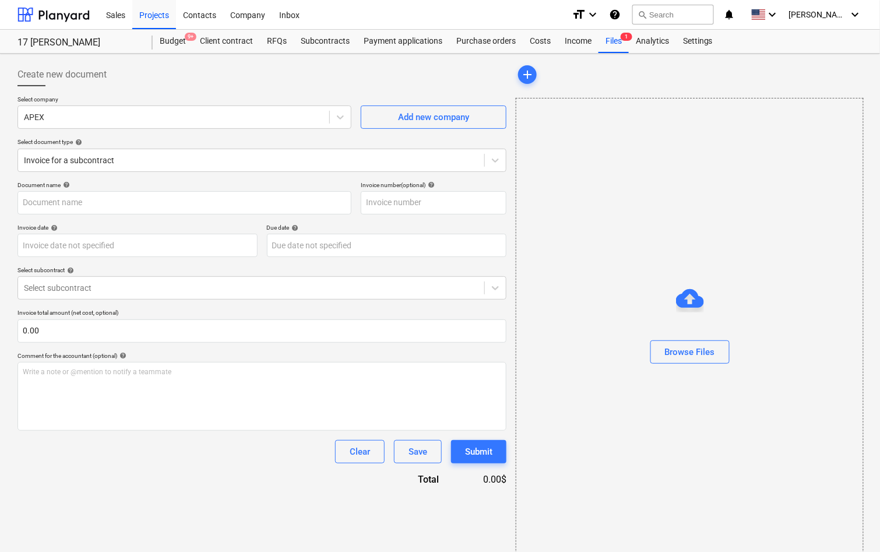
click at [220, 182] on div "Document name help" at bounding box center [184, 185] width 334 height 8
click at [195, 213] on input "text" at bounding box center [184, 202] width 334 height 23
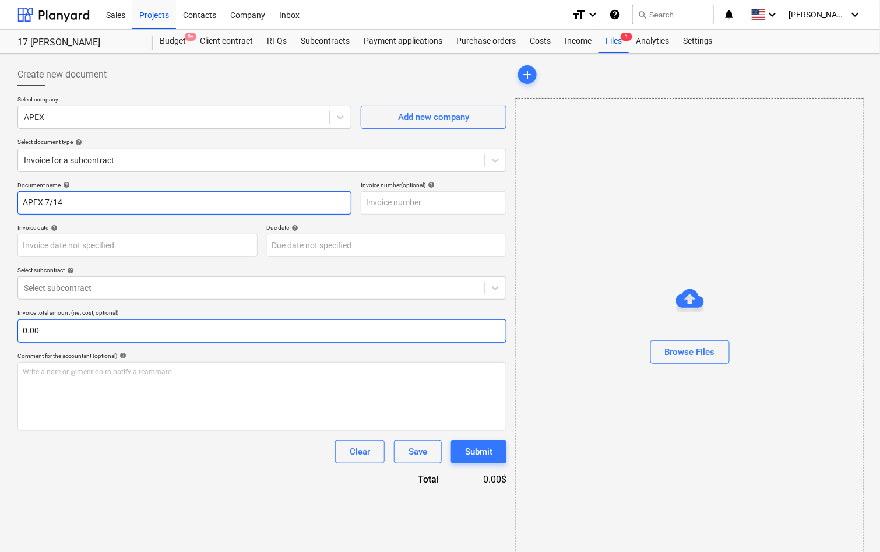
type input "APEX 7/14"
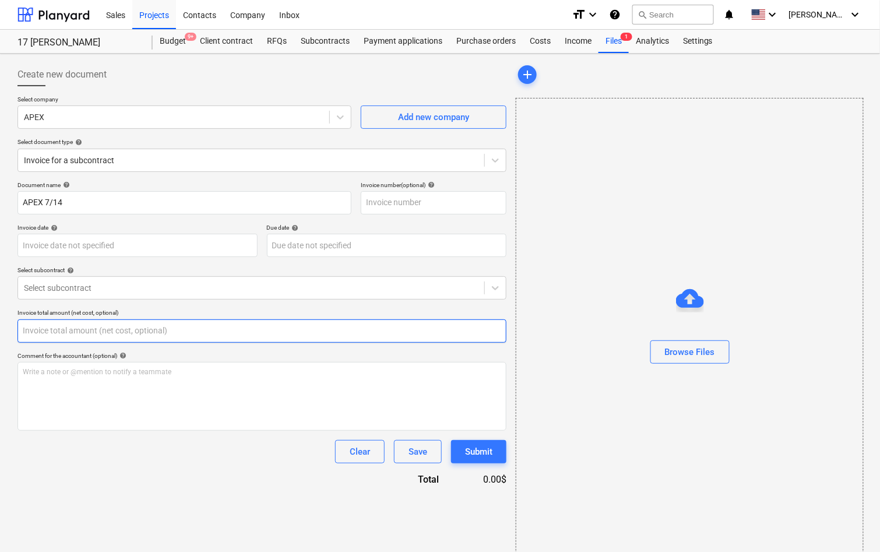
click at [118, 337] on input "text" at bounding box center [261, 330] width 489 height 23
paste input "56,634.38"
type input "56,634.38"
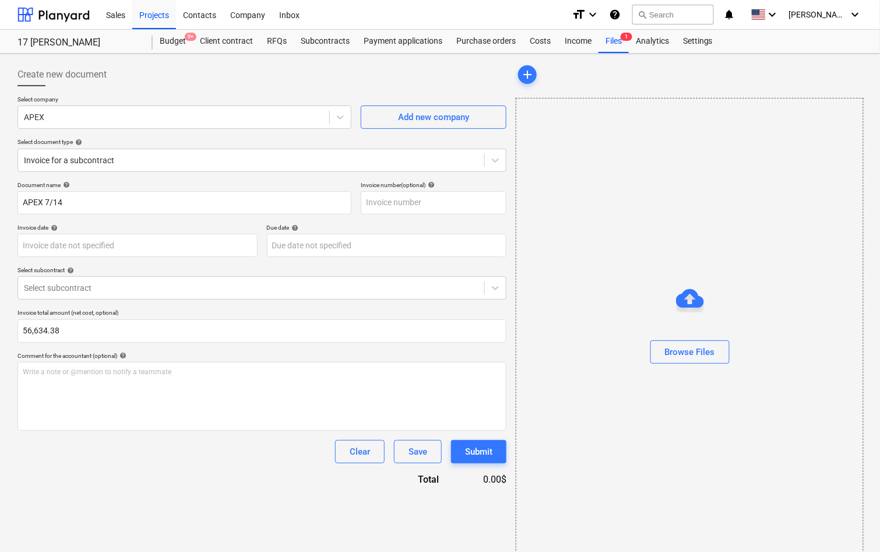
click at [158, 303] on div "Document name help APEX 7/14 Invoice number (optional) help Invoice date help P…" at bounding box center [261, 333] width 489 height 305
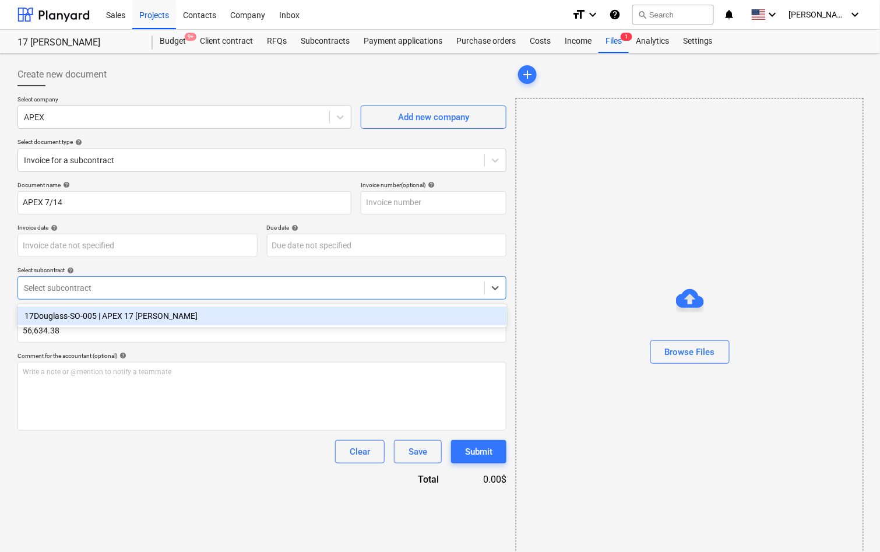
click at [158, 285] on div at bounding box center [251, 288] width 454 height 12
click at [156, 321] on div "17Douglass-SO-005 | APEX 17 Douglass" at bounding box center [261, 315] width 489 height 19
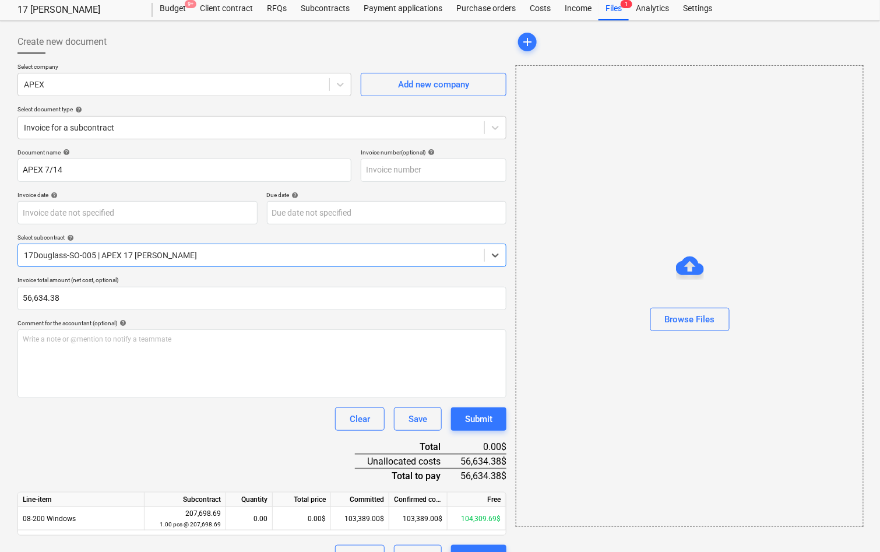
scroll to position [45, 0]
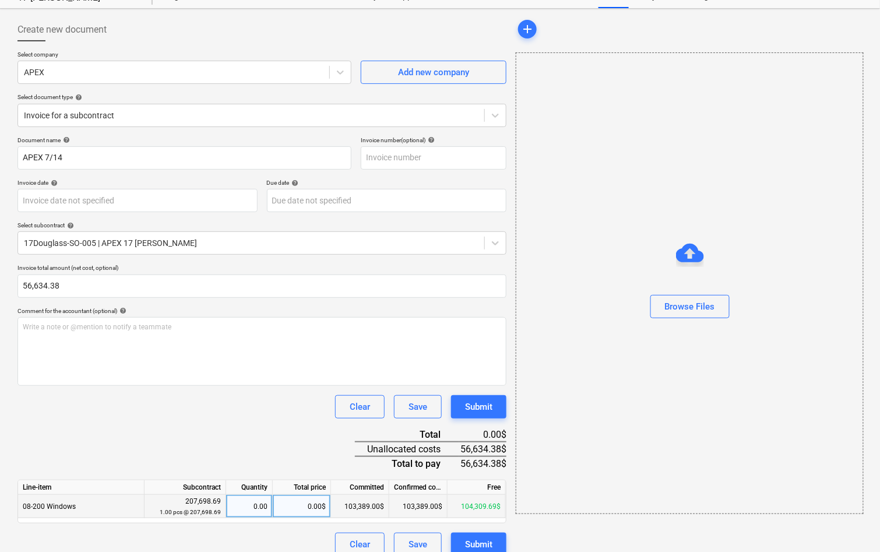
click at [359, 503] on div "103,389.00$" at bounding box center [360, 506] width 58 height 23
click at [285, 511] on div "0.00$" at bounding box center [302, 506] width 58 height 23
type input "56,634.38"
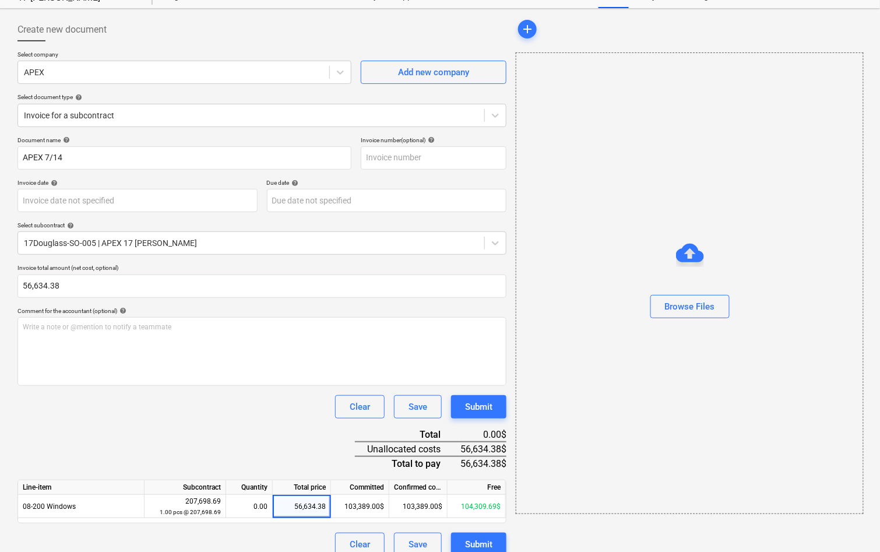
click at [267, 453] on div "Document name help APEX 7/14 Invoice number (optional) help Invoice date help P…" at bounding box center [261, 345] width 489 height 419
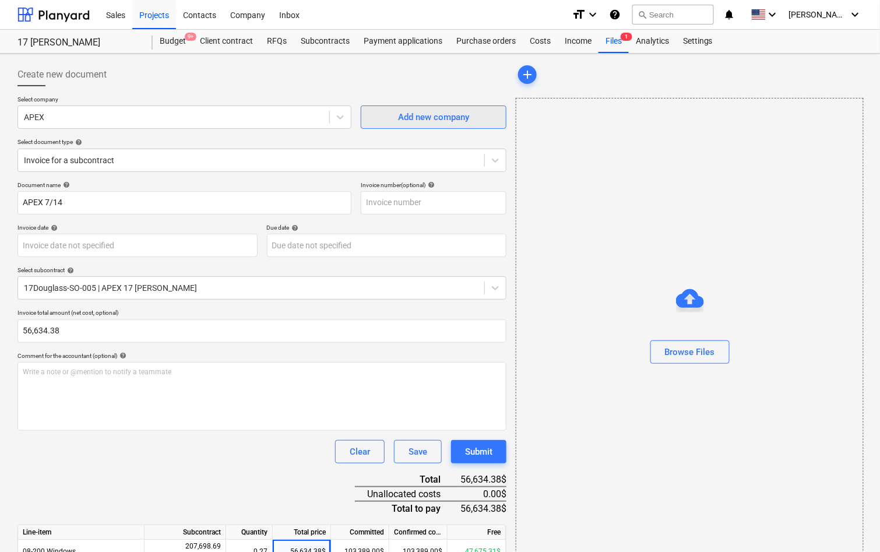
scroll to position [56, 0]
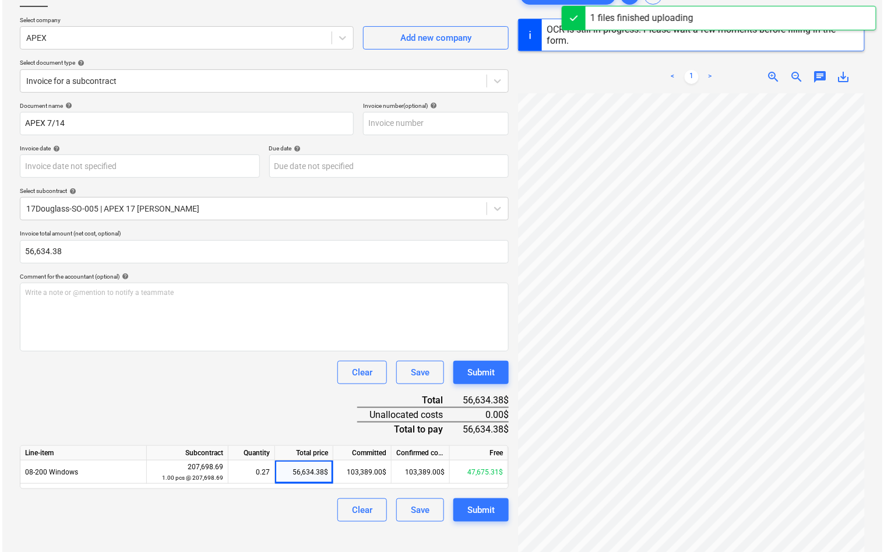
scroll to position [81, 0]
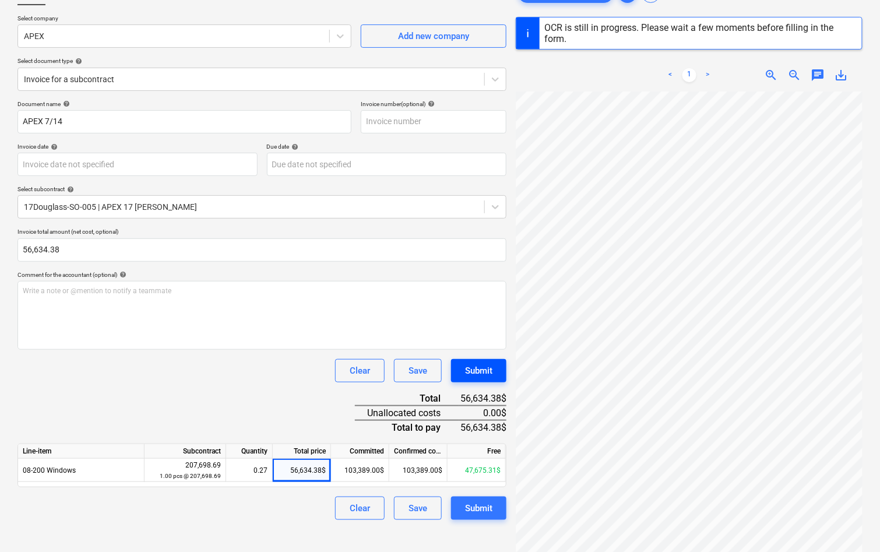
click at [478, 365] on div "Submit" at bounding box center [478, 370] width 27 height 15
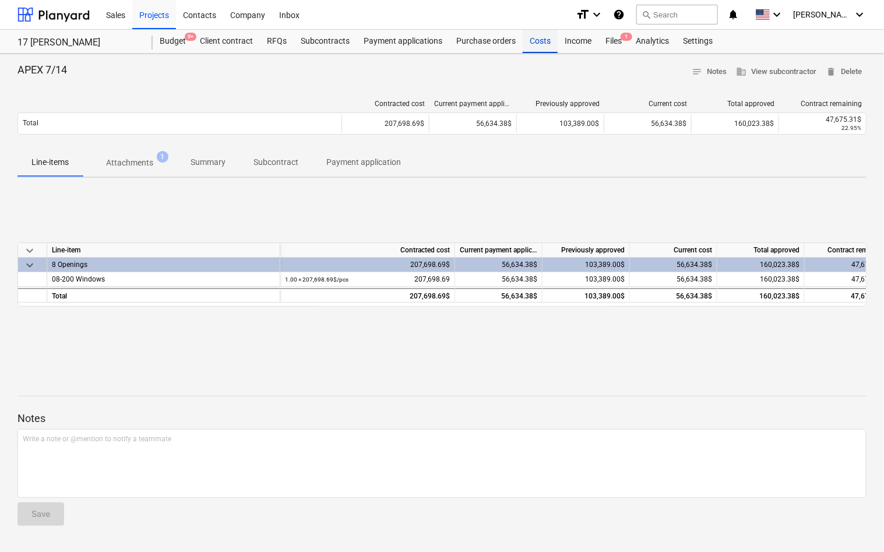
click at [536, 51] on div "Costs" at bounding box center [539, 41] width 35 height 23
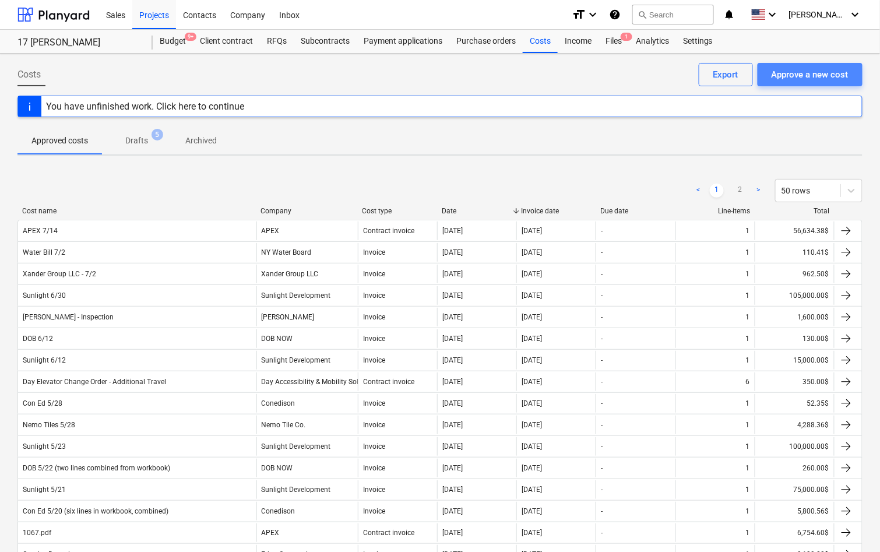
click at [817, 81] on div "Approve a new cost" at bounding box center [809, 74] width 77 height 15
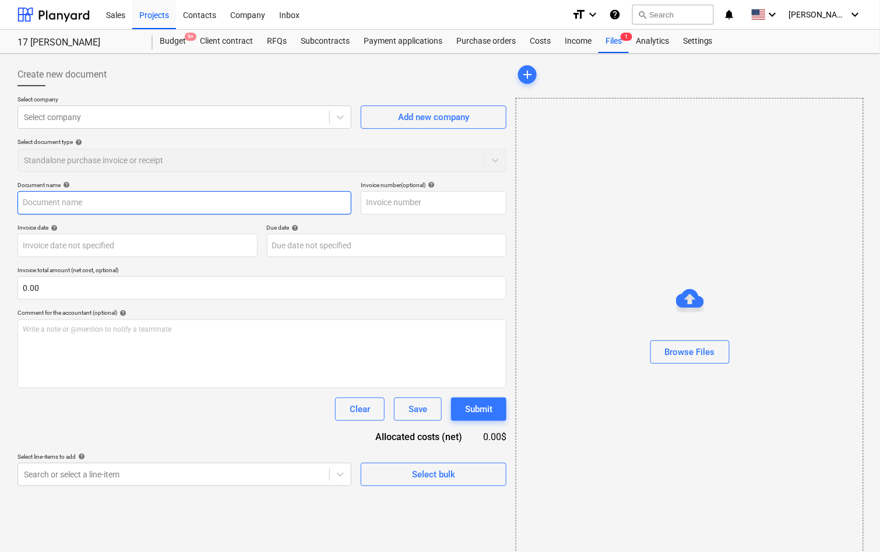
click at [213, 206] on input "text" at bounding box center [184, 202] width 334 height 23
type input "DOB 7/17"
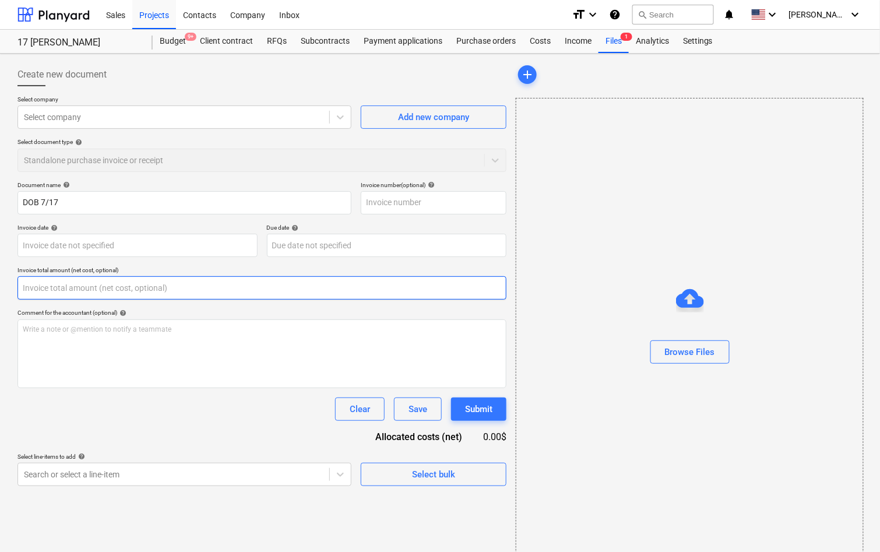
click at [246, 294] on input "text" at bounding box center [261, 287] width 489 height 23
paste input "130.00"
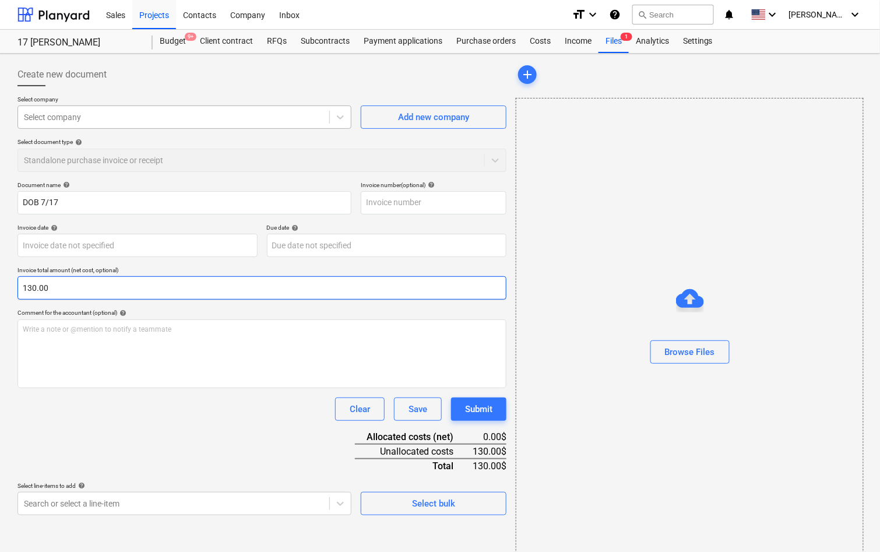
type input "130.00"
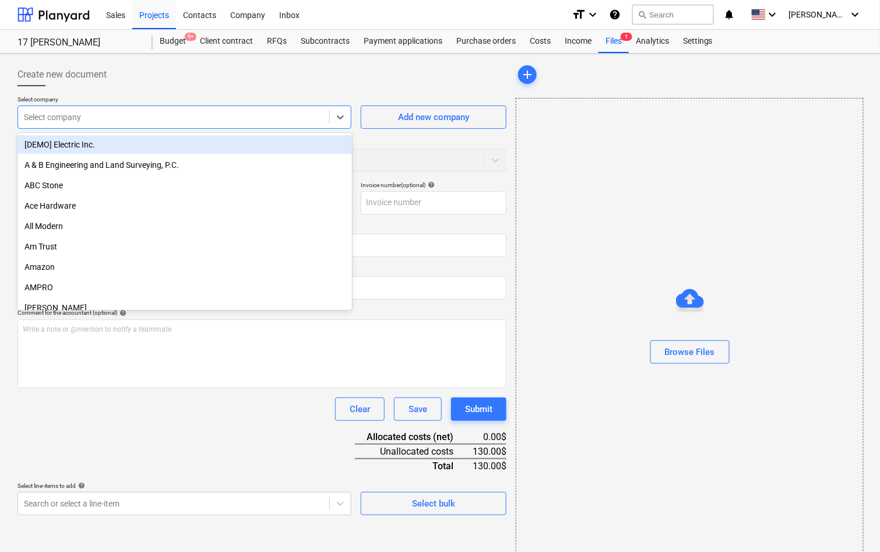
click at [264, 110] on div "Select company" at bounding box center [173, 117] width 311 height 16
type input "dob"
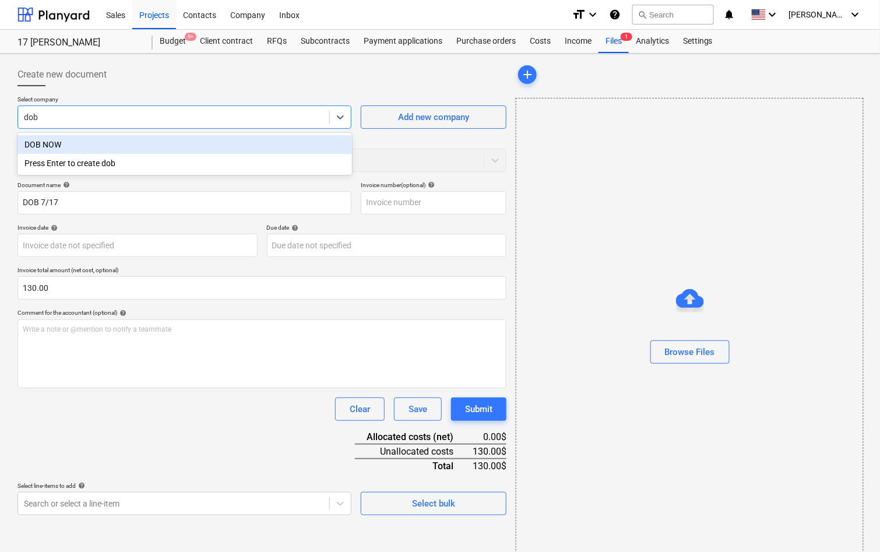
click at [243, 150] on div "DOB NOW" at bounding box center [184, 144] width 334 height 19
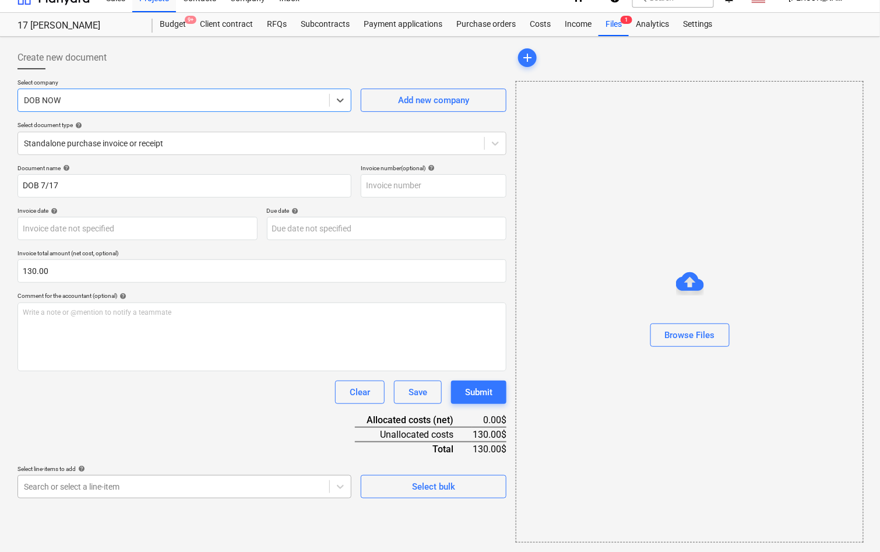
click at [216, 495] on body "Sales Projects Contacts Company Inbox format_size keyboard_arrow_down help sear…" at bounding box center [440, 259] width 880 height 552
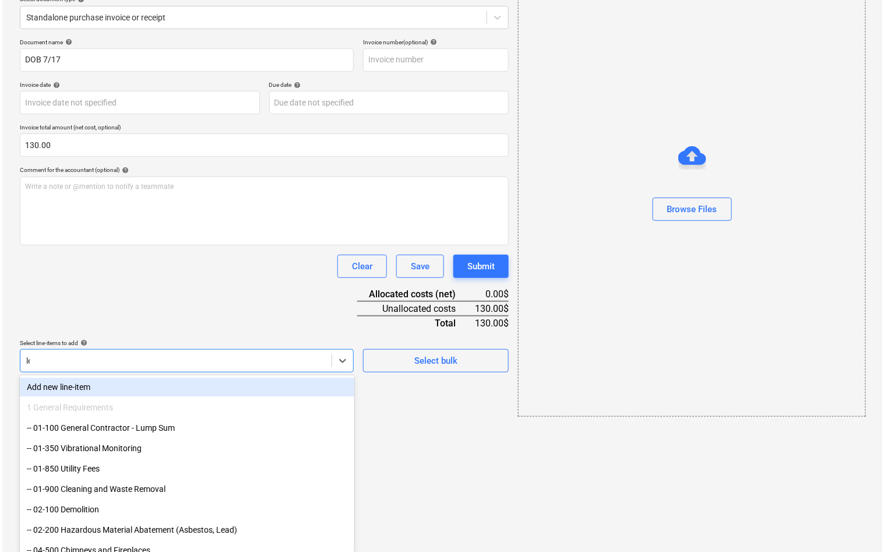
scroll to position [15, 0]
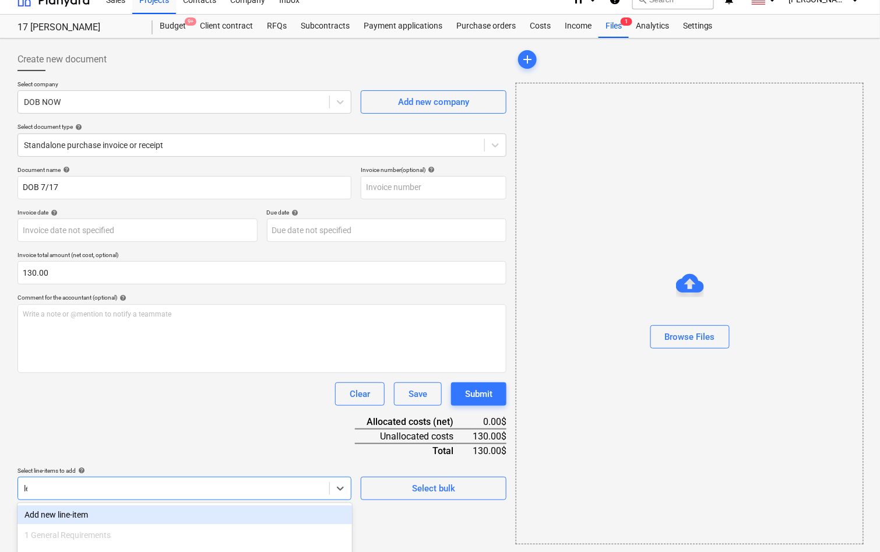
type input "lega"
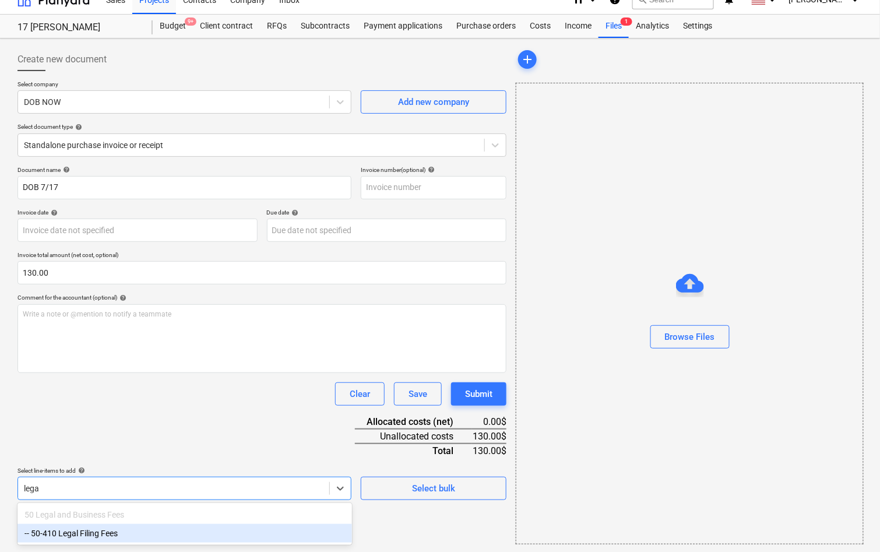
click at [214, 534] on div "-- 50-410 Legal Filing Fees" at bounding box center [184, 533] width 334 height 19
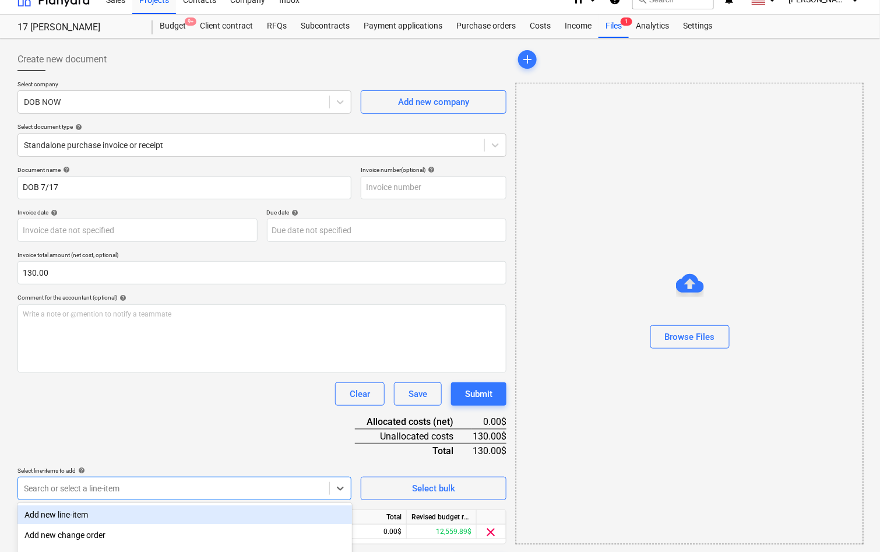
click at [209, 388] on div "Clear Save Submit" at bounding box center [261, 393] width 489 height 23
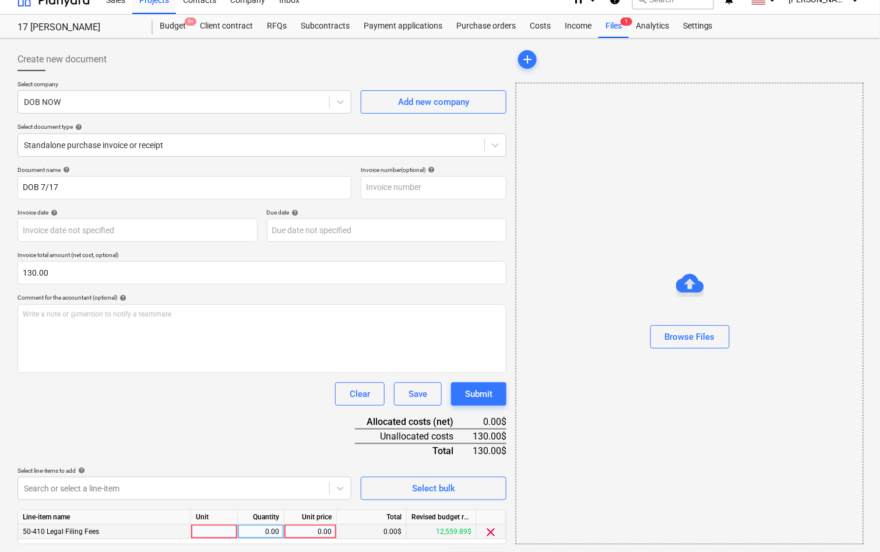
click at [323, 531] on div "0.00" at bounding box center [310, 531] width 43 height 15
type input "130"
click at [298, 439] on div "Document name help DOB 7/17 Invoice number (optional) help Invoice date help Pr…" at bounding box center [261, 371] width 489 height 411
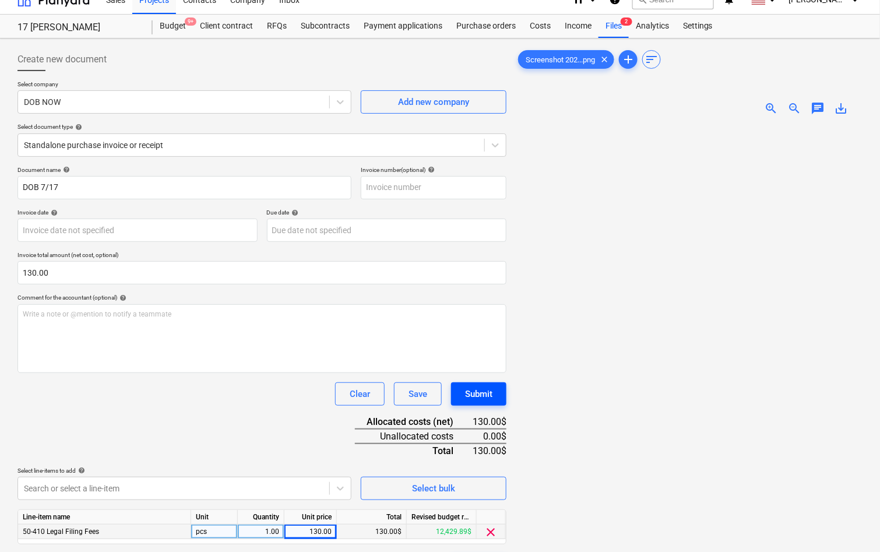
click at [495, 393] on button "Submit" at bounding box center [478, 393] width 55 height 23
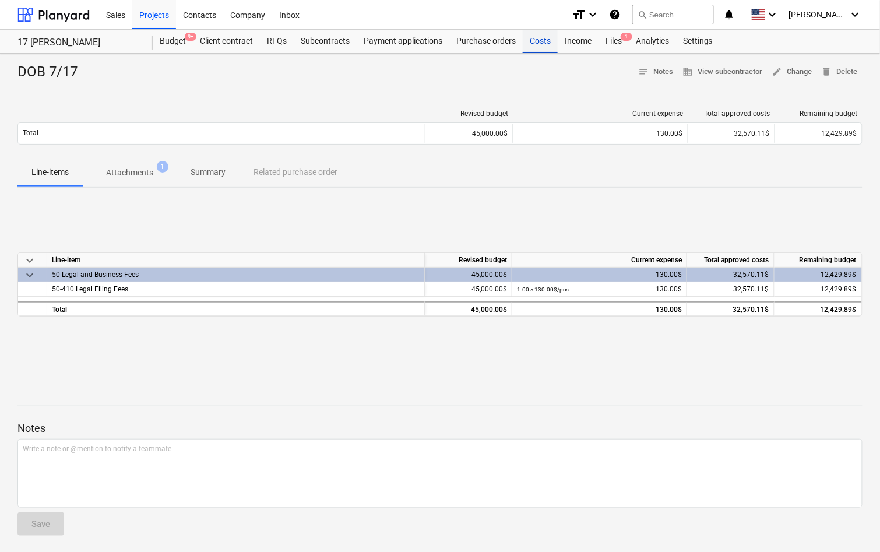
click at [536, 38] on div "Costs" at bounding box center [539, 41] width 35 height 23
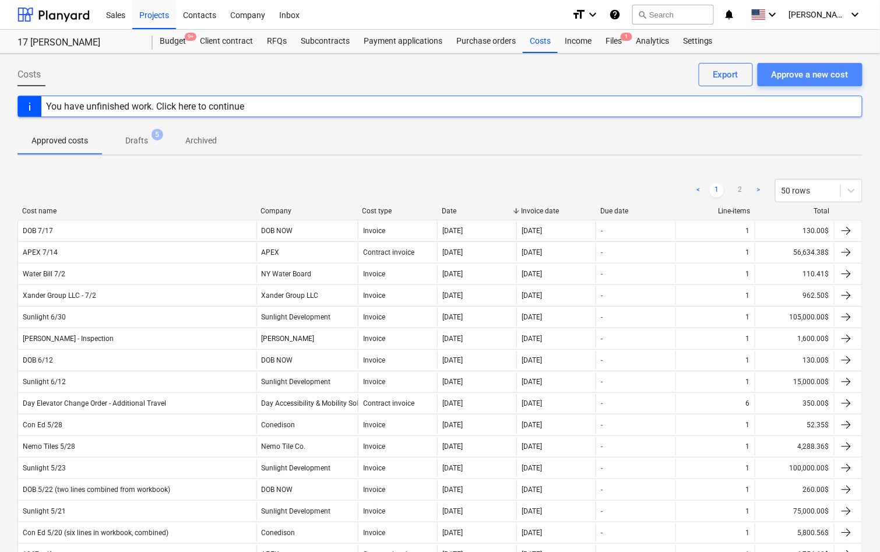
click at [805, 80] on div "Approve a new cost" at bounding box center [809, 74] width 77 height 15
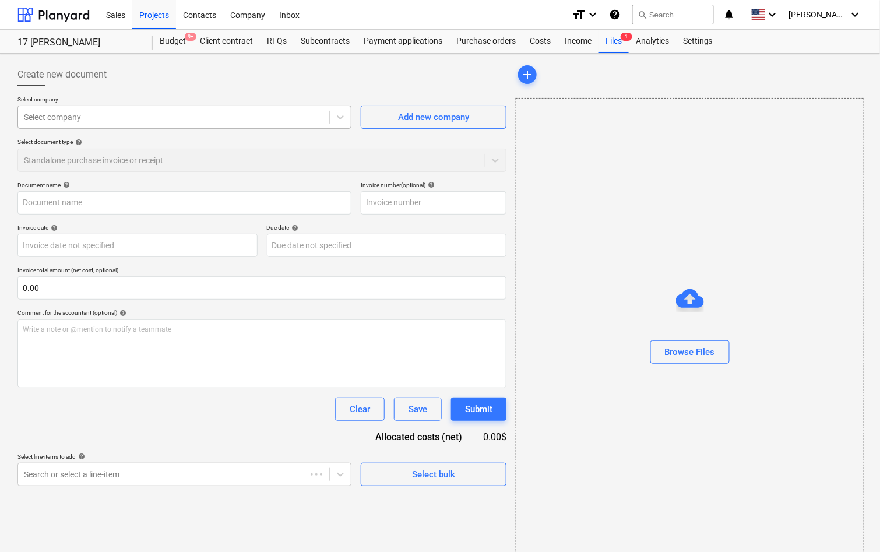
click at [235, 123] on div "Select company" at bounding box center [173, 117] width 311 height 16
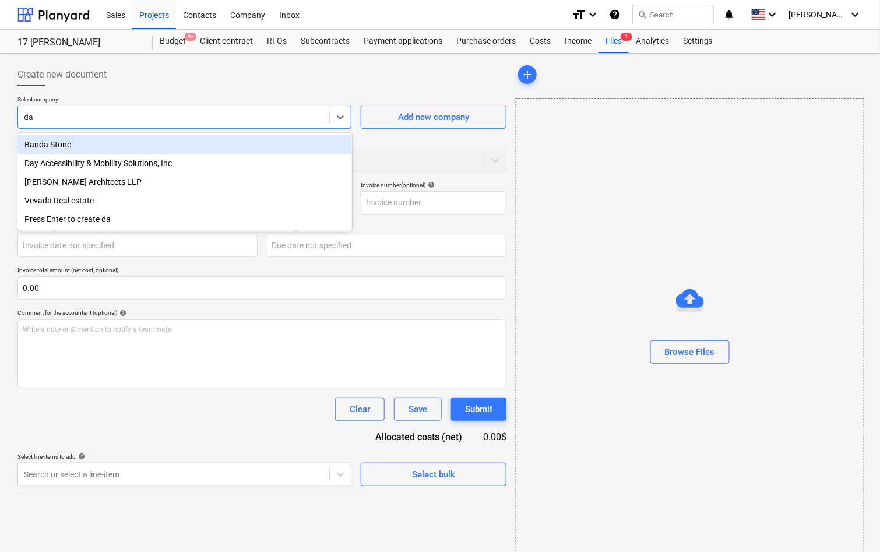
type input "day"
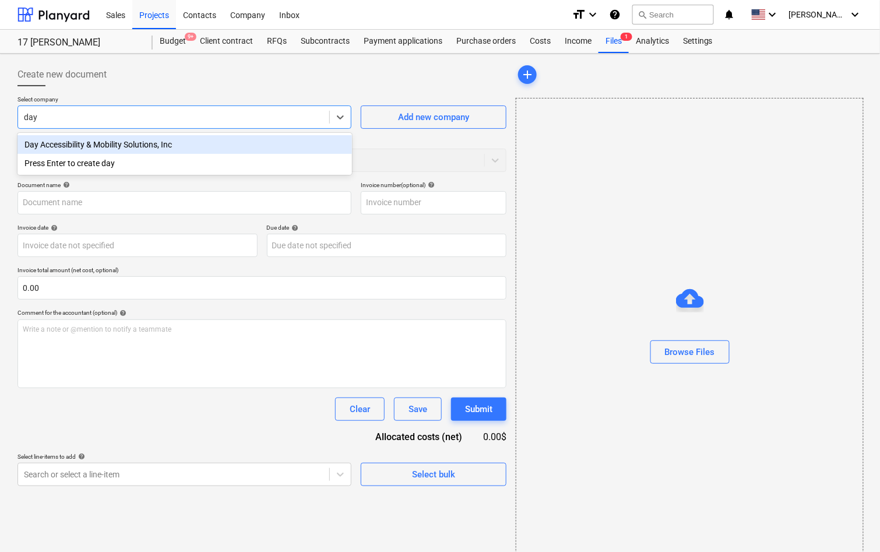
click at [57, 144] on div "Day Accessibility & Mobility Solutions, Inc" at bounding box center [184, 144] width 334 height 19
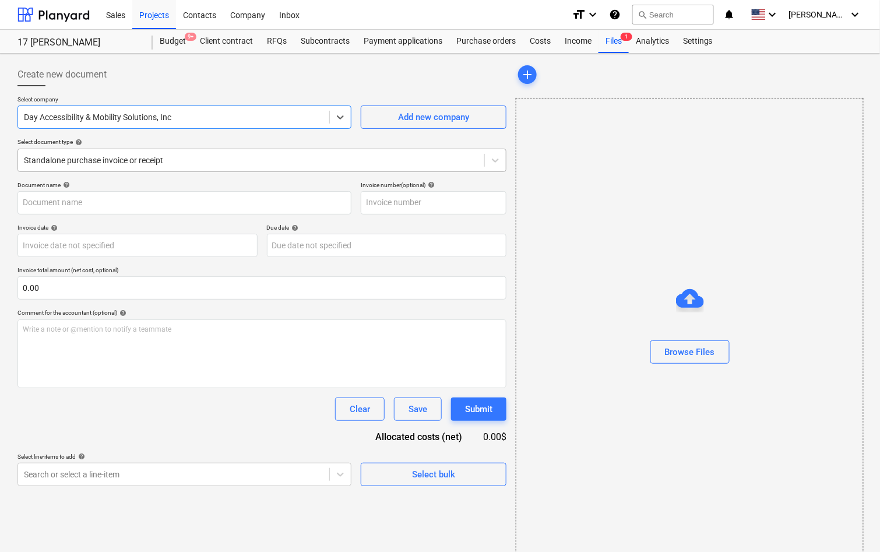
click at [202, 167] on div "Standalone purchase invoice or receipt" at bounding box center [251, 160] width 466 height 16
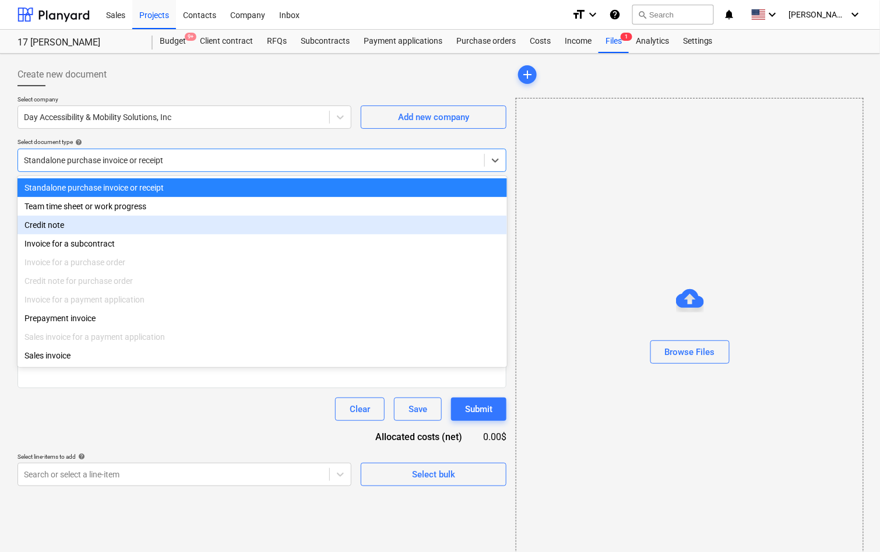
click at [146, 241] on div "Invoice for a subcontract" at bounding box center [261, 243] width 489 height 19
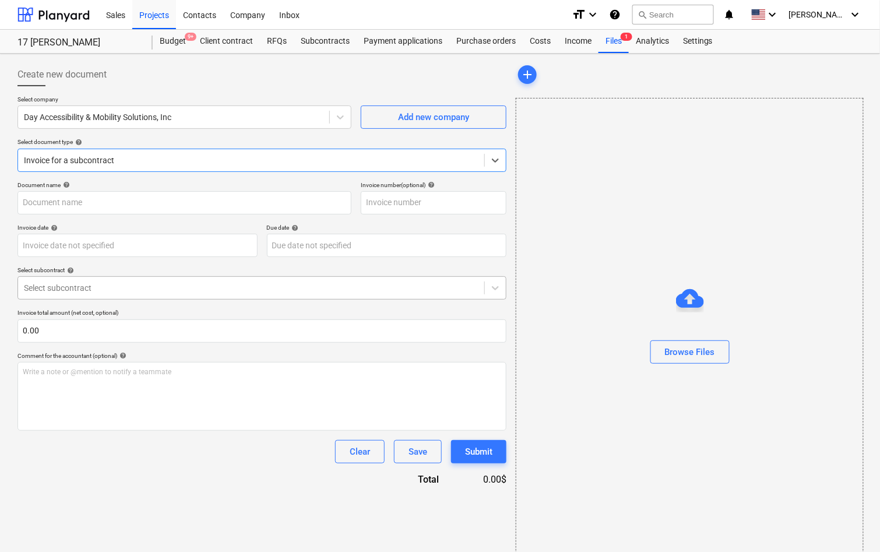
click at [258, 289] on div at bounding box center [251, 288] width 454 height 12
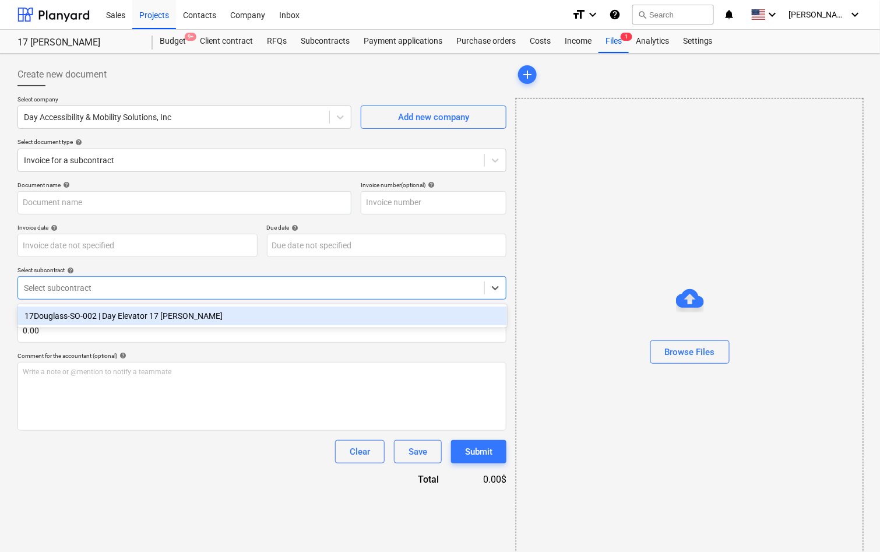
click at [242, 310] on div "17Douglass-SO-002 | Day Elevator 17 Douglass" at bounding box center [261, 315] width 489 height 19
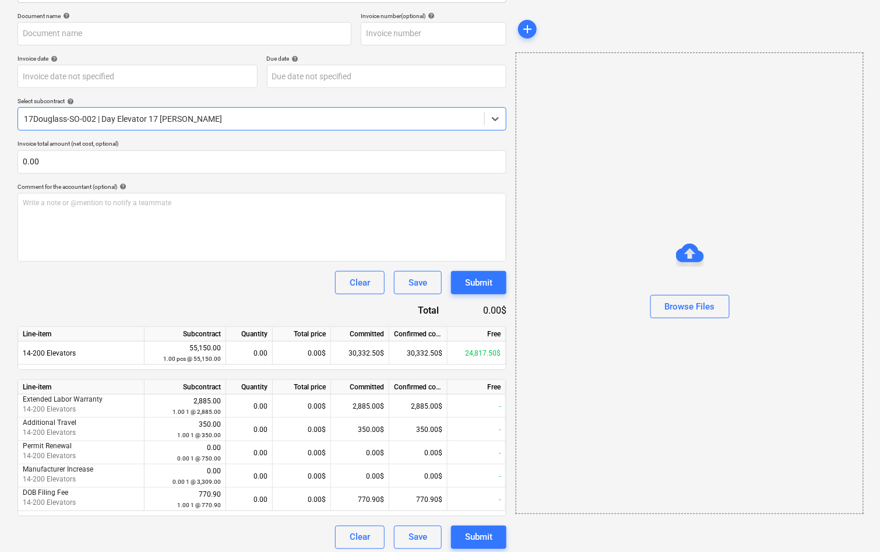
scroll to position [170, 0]
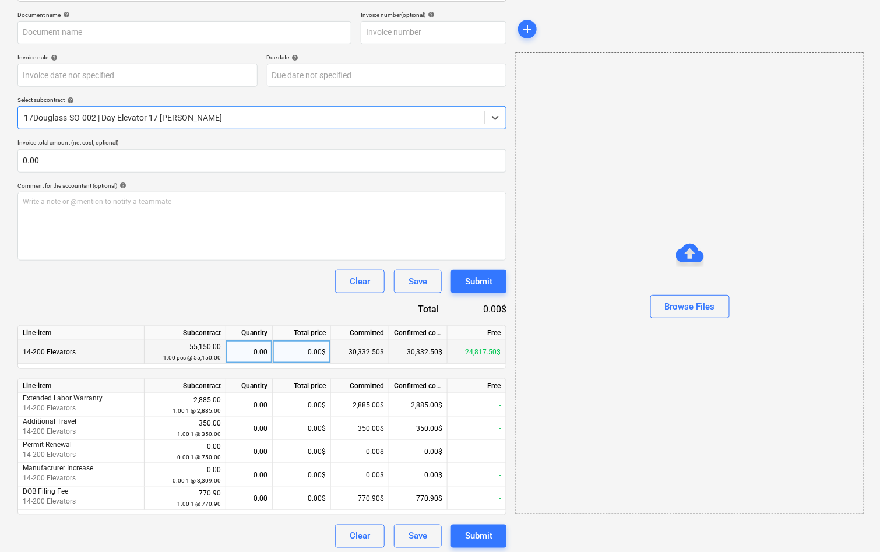
click at [308, 356] on div "0.00$" at bounding box center [302, 351] width 58 height 23
type input "13,787.50"
click at [274, 275] on div "Clear Save Submit" at bounding box center [261, 281] width 489 height 23
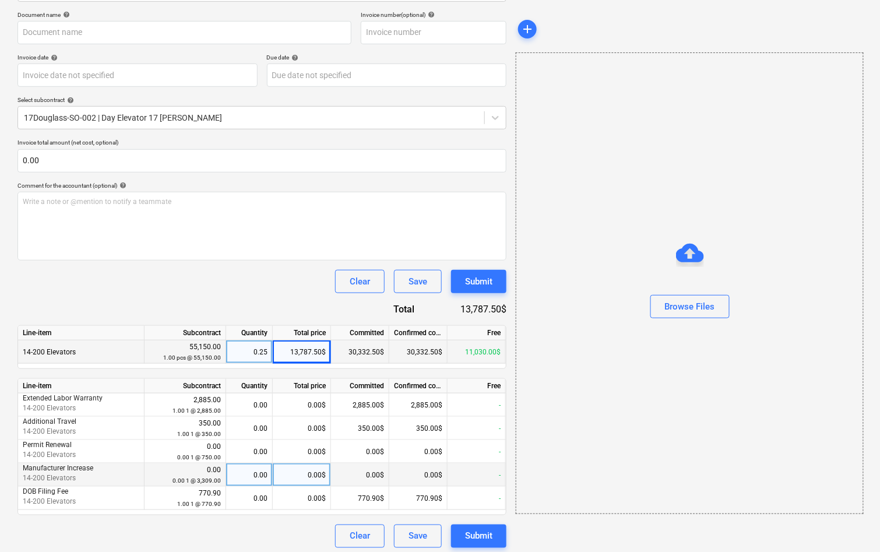
click at [298, 474] on div "0.00$" at bounding box center [302, 474] width 58 height 23
type input "3,309.00"
click at [216, 270] on div "Clear Save Submit" at bounding box center [261, 281] width 489 height 23
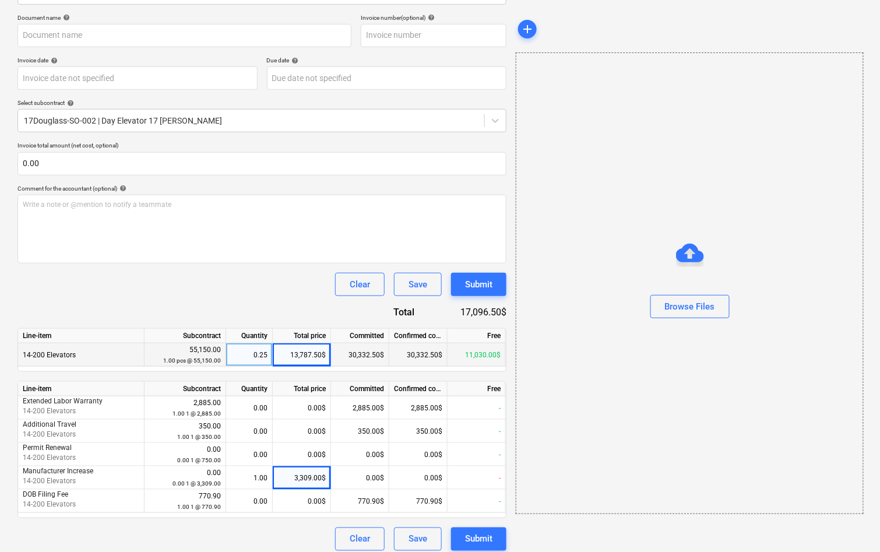
scroll to position [0, 0]
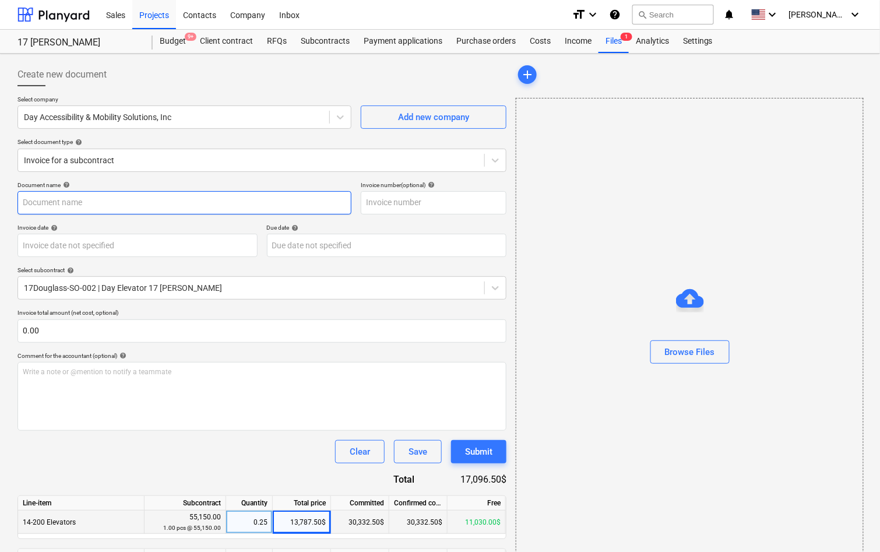
click at [122, 193] on input "text" at bounding box center [184, 202] width 334 height 23
type input "P"
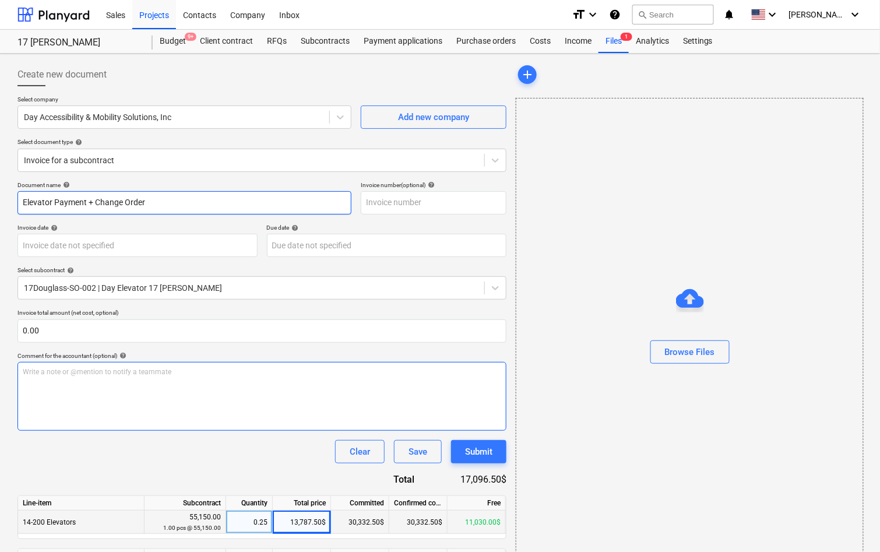
type input "Elevator Payment + Change Order"
click at [176, 411] on div "Write a note or @mention to notify a teammate ﻿" at bounding box center [261, 396] width 489 height 69
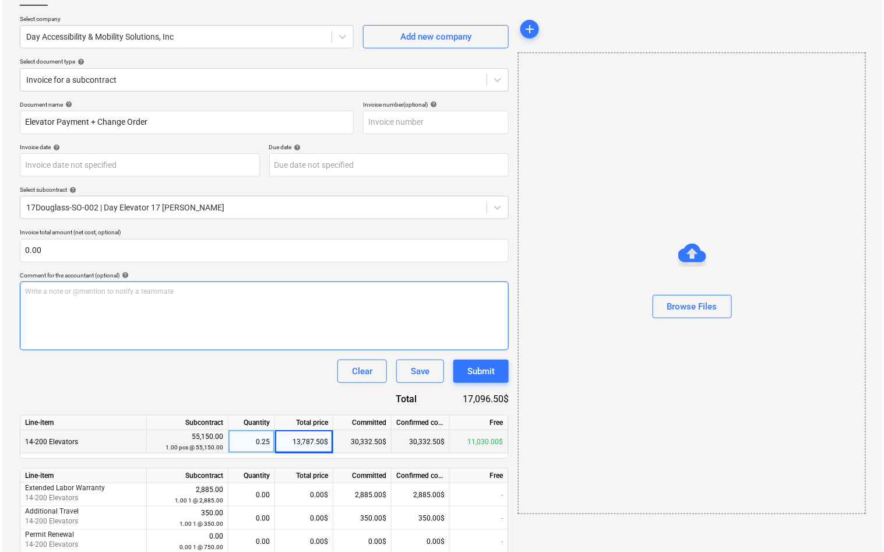
scroll to position [103, 0]
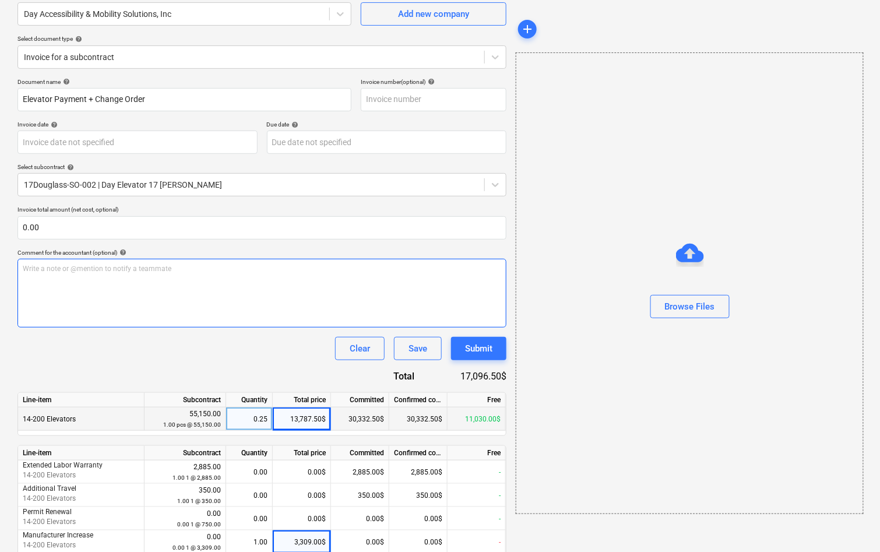
click at [192, 309] on div "Write a note or @mention to notify a teammate ﻿" at bounding box center [261, 293] width 489 height 69
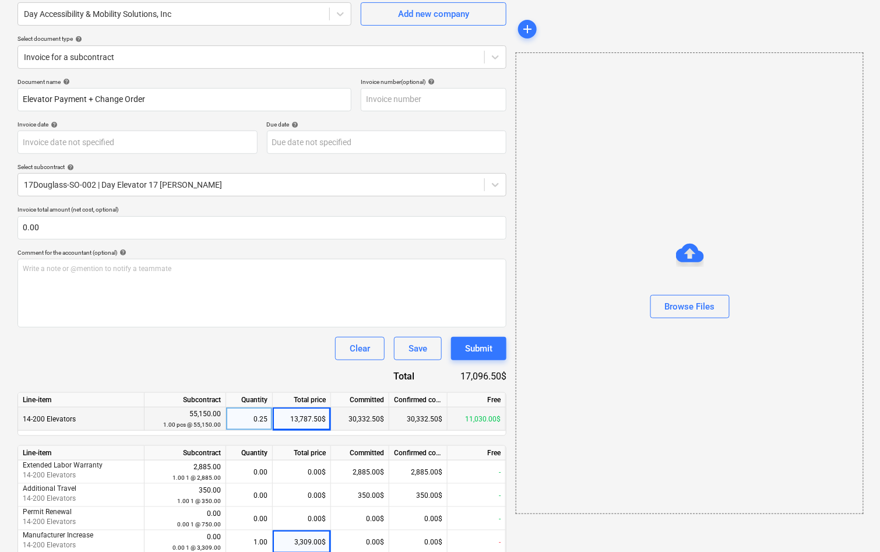
click at [479, 373] on div "17,096.50$" at bounding box center [469, 375] width 73 height 13
copy div "17,096.50"
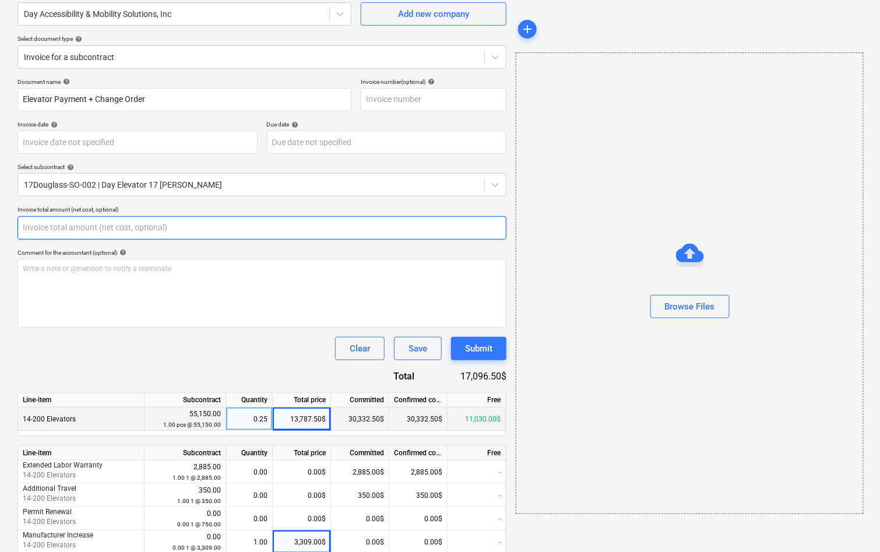
click at [329, 234] on input "text" at bounding box center [261, 227] width 489 height 23
paste input "17,096.50"
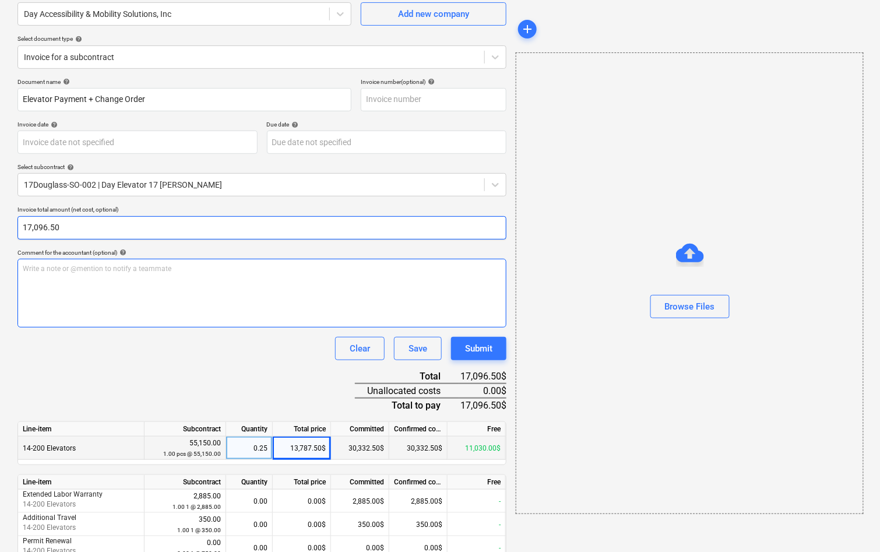
type input "17,096.50"
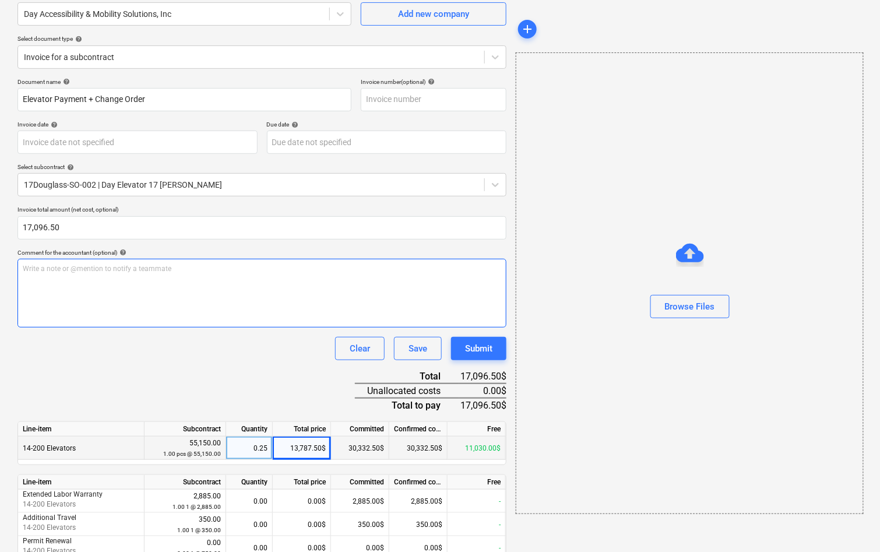
click at [264, 309] on div "Write a note or @mention to notify a teammate ﻿" at bounding box center [261, 293] width 489 height 69
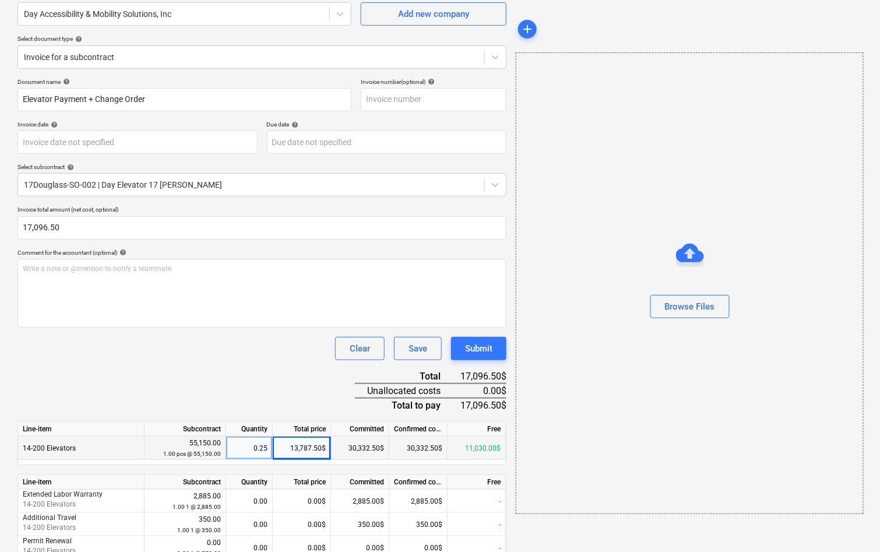
click at [97, 380] on div "Document name help Elevator Payment + Change Order Invoice number (optional) he…" at bounding box center [261, 361] width 489 height 566
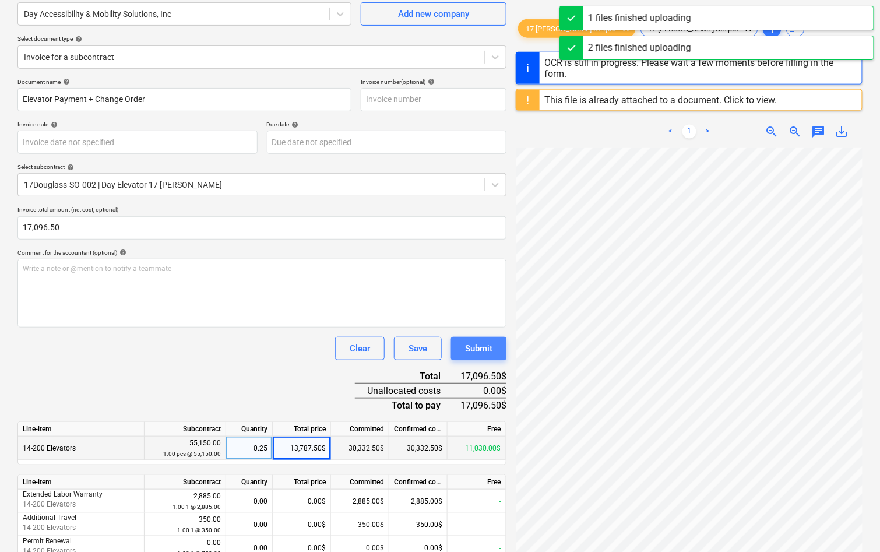
click at [478, 345] on div "Submit" at bounding box center [478, 348] width 27 height 15
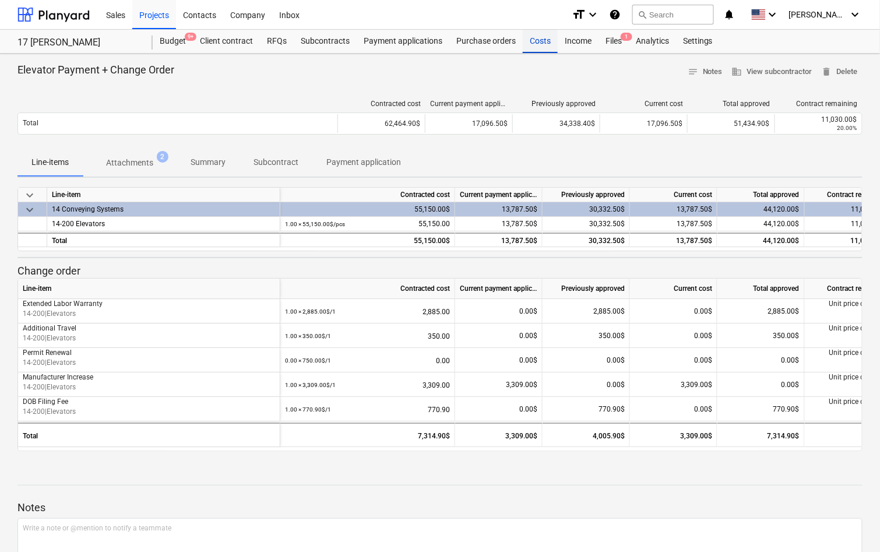
click at [545, 45] on div "Costs" at bounding box center [539, 41] width 35 height 23
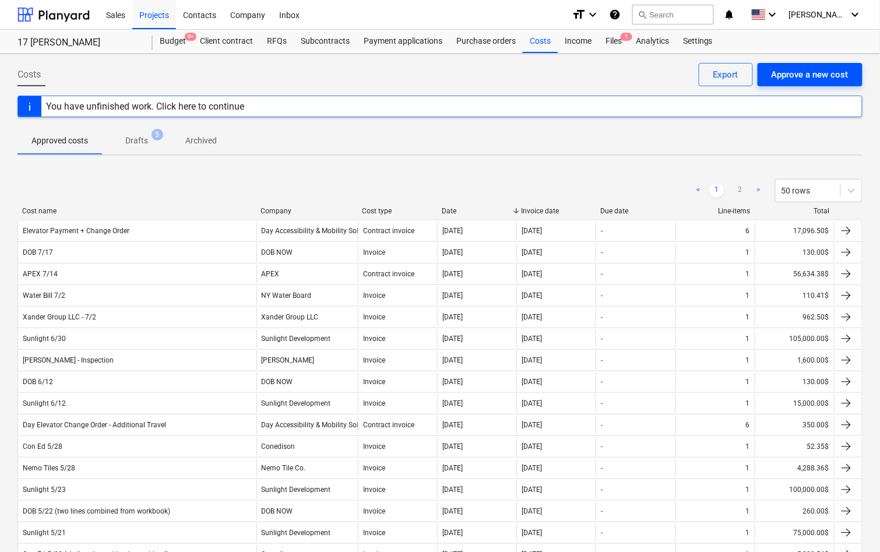
click at [800, 77] on div "Approve a new cost" at bounding box center [809, 74] width 77 height 15
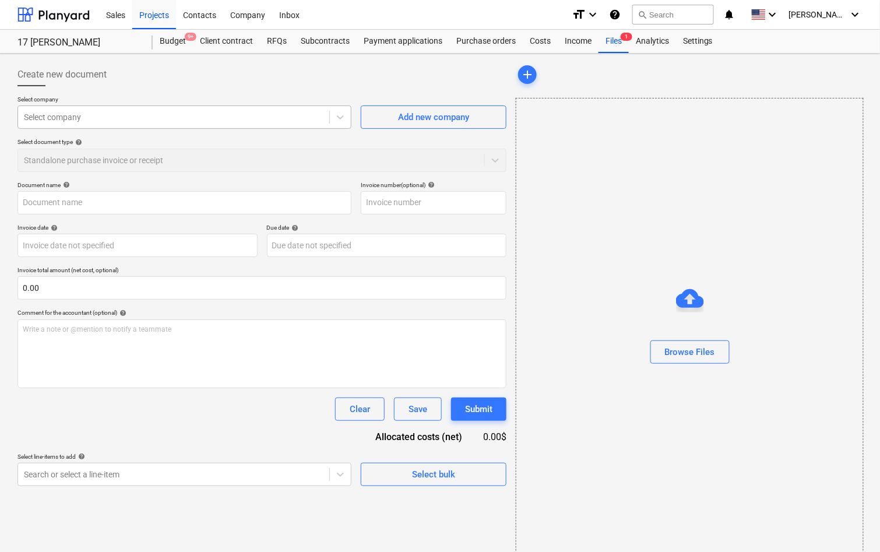
click at [250, 109] on div "Select company" at bounding box center [184, 116] width 334 height 23
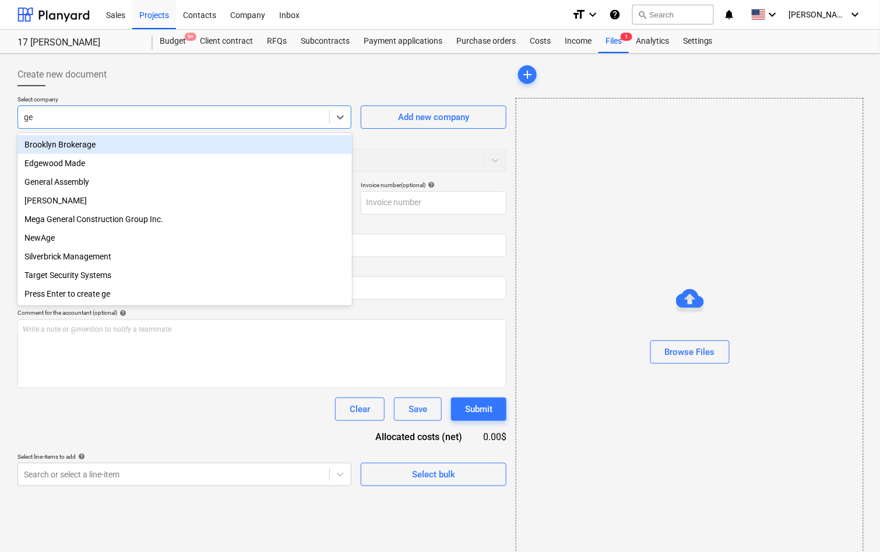
type input "gen"
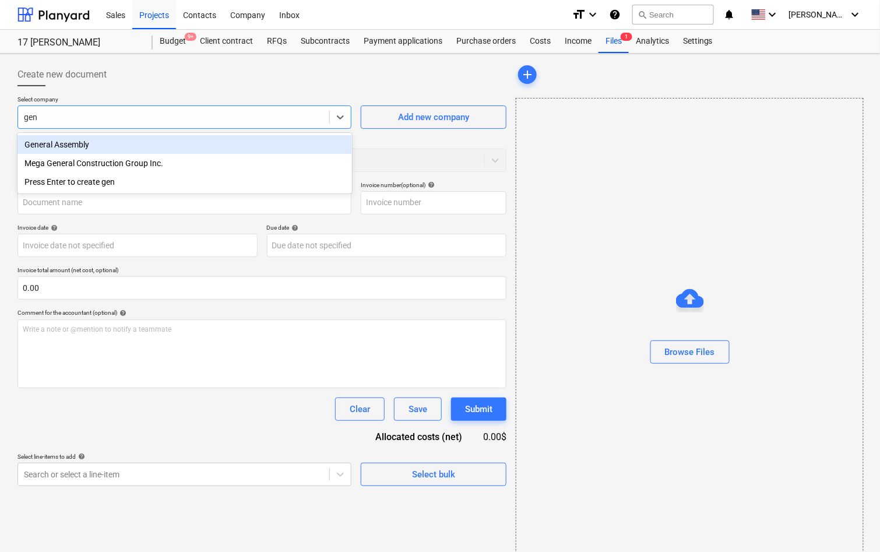
click at [176, 150] on div "General Assembly" at bounding box center [184, 144] width 334 height 19
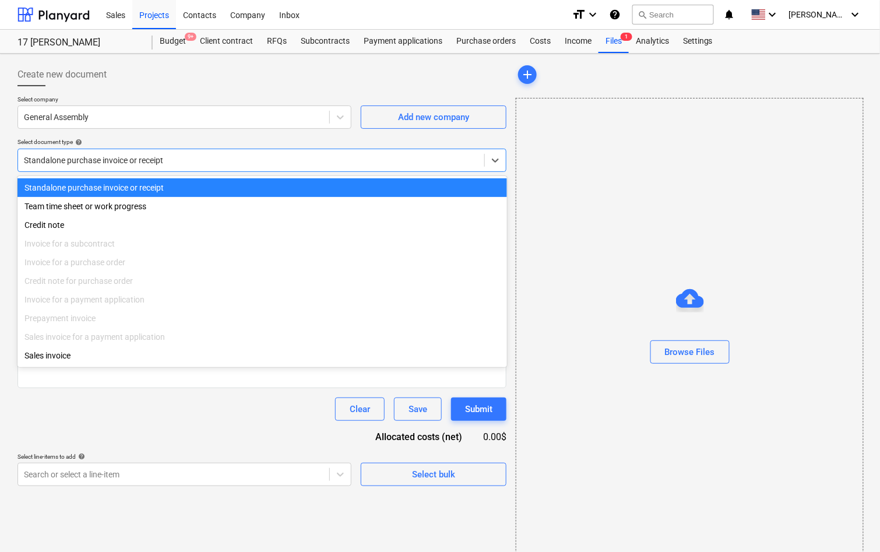
click at [164, 167] on div "Standalone purchase invoice or receipt" at bounding box center [251, 160] width 466 height 16
click at [185, 140] on div "Select document type help" at bounding box center [261, 142] width 489 height 8
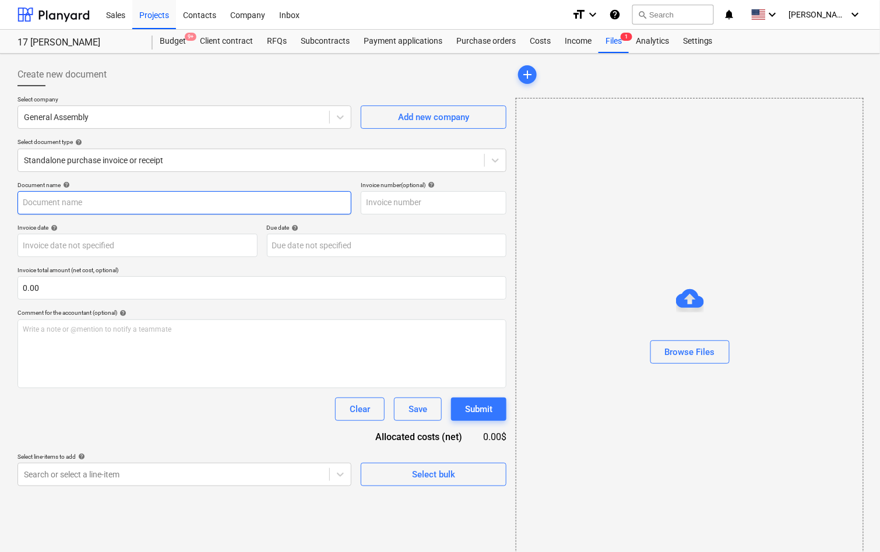
click at [140, 204] on input "text" at bounding box center [184, 202] width 334 height 23
type input "General Assembly 7/23"
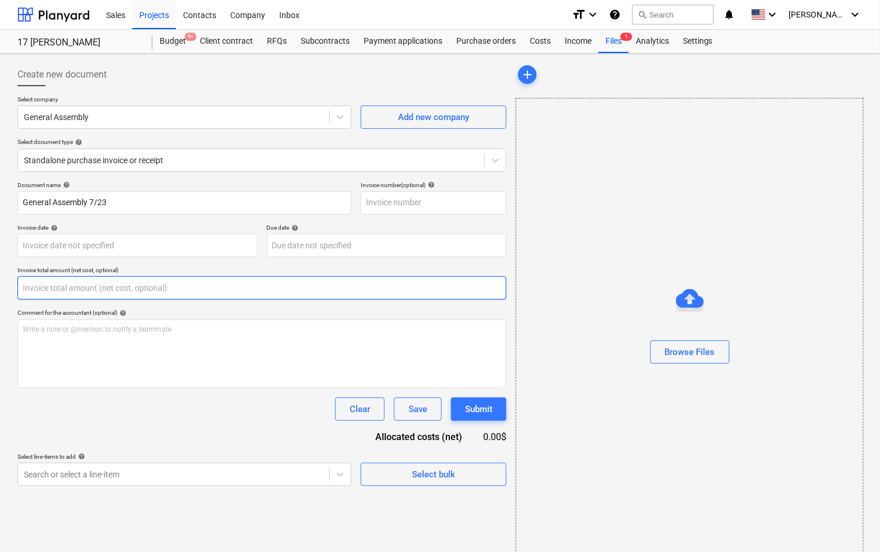
click at [126, 289] on input "text" at bounding box center [261, 287] width 489 height 23
paste input "4,967.81"
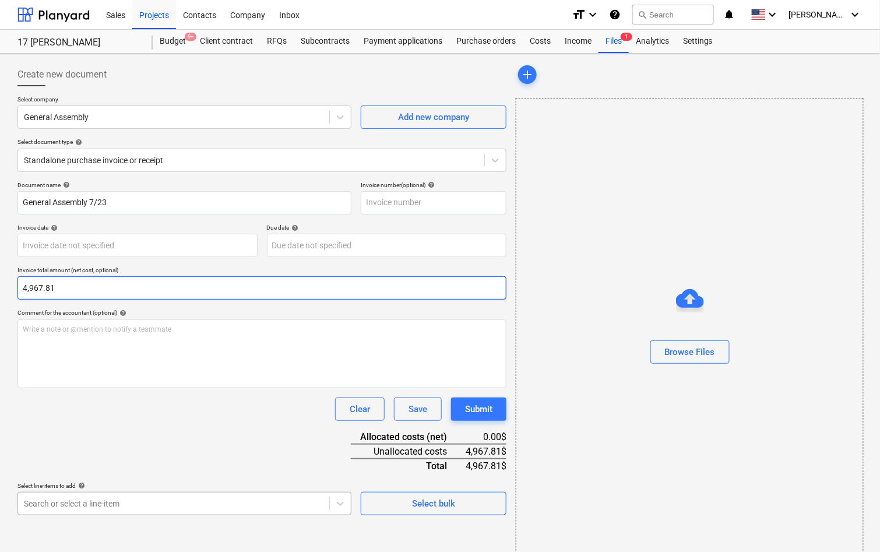
type input "4,967.81"
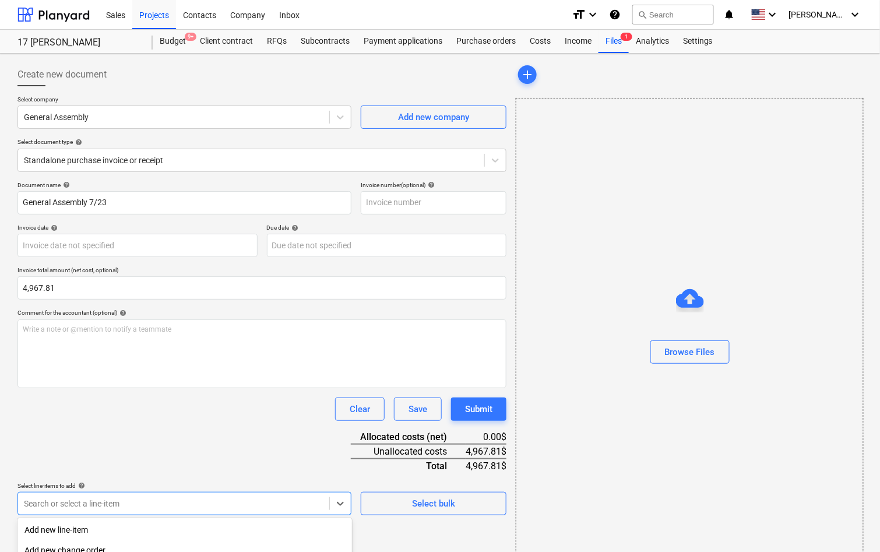
scroll to position [143, 0]
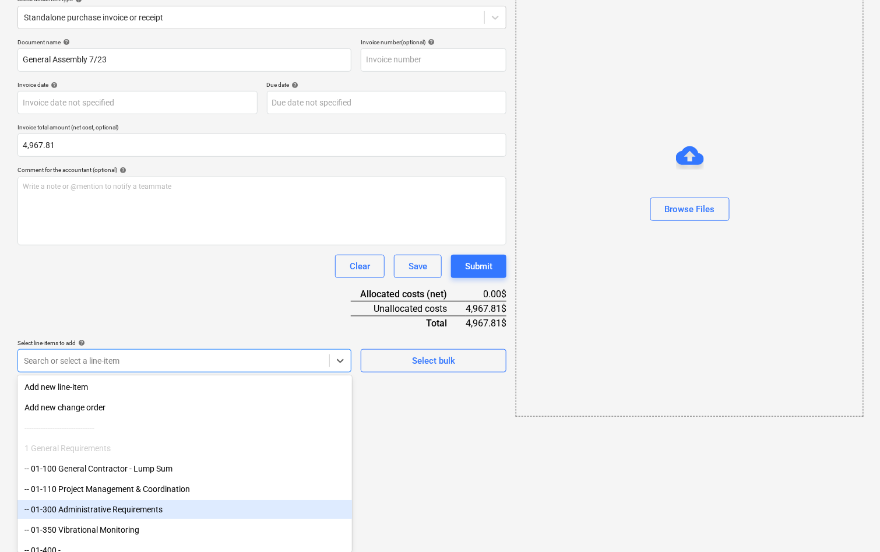
click at [175, 409] on body "Sales Projects Contacts Company Inbox format_size keyboard_arrow_down help sear…" at bounding box center [440, 133] width 880 height 552
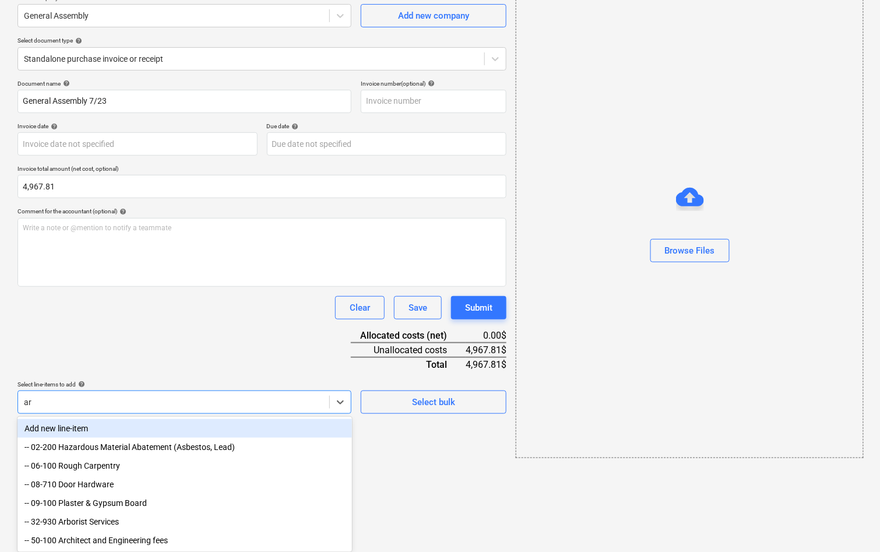
type input "arc"
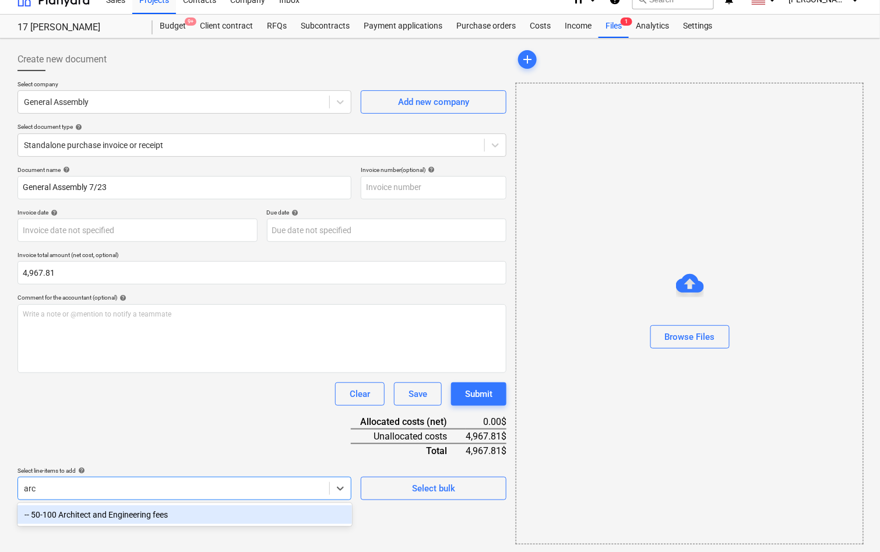
click at [162, 516] on div "-- 50-100 Architect and Engineering fees" at bounding box center [184, 514] width 334 height 19
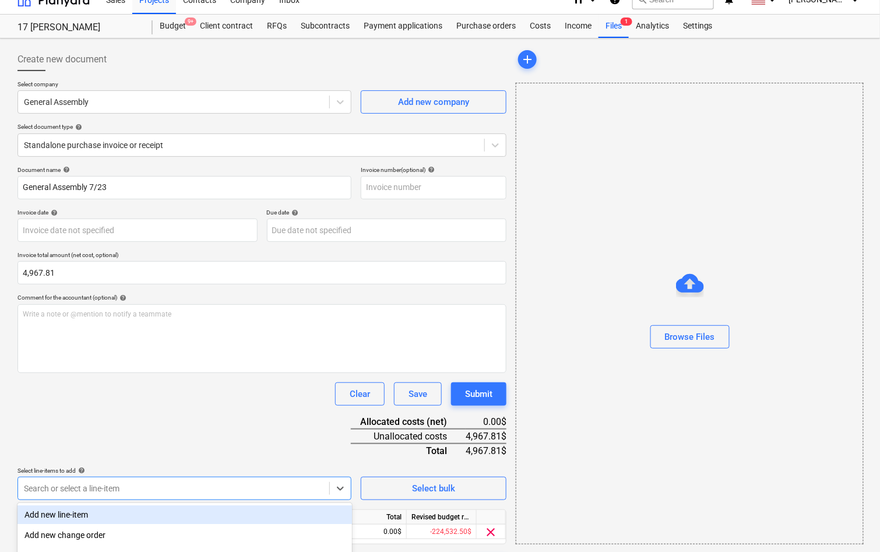
click at [173, 442] on div "Document name help General Assembly 7/23 Invoice number (optional) help Invoice…" at bounding box center [261, 371] width 489 height 411
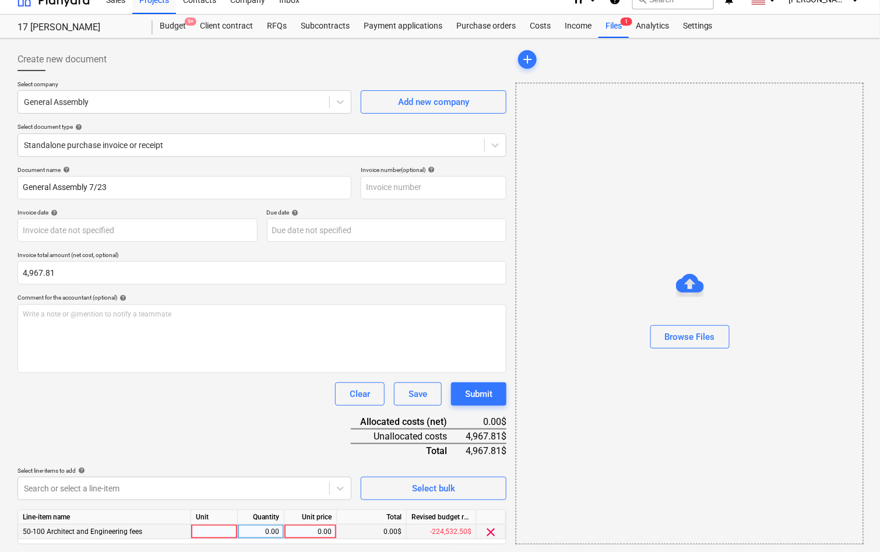
click at [304, 531] on div "0.00" at bounding box center [310, 531] width 43 height 15
type input "4,967.81"
click at [266, 401] on div "Clear Save Submit" at bounding box center [261, 393] width 489 height 23
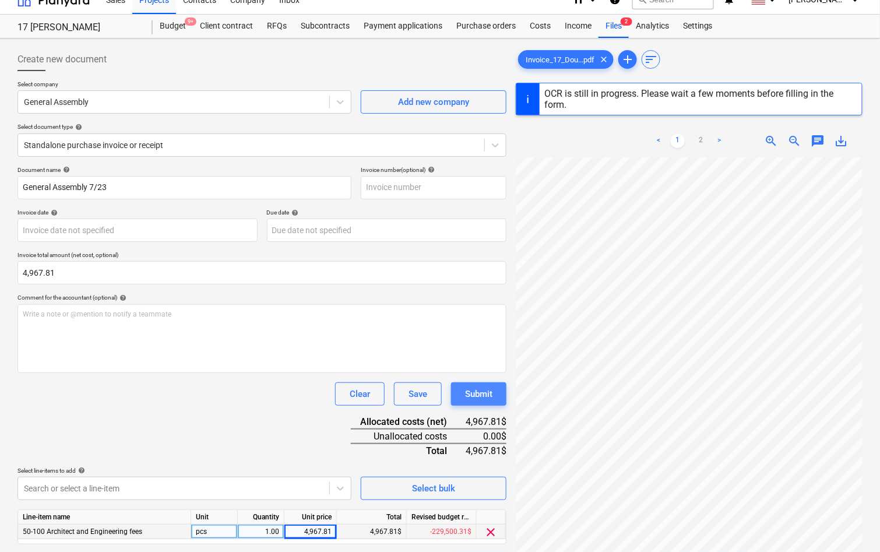
click at [473, 394] on div "Submit" at bounding box center [478, 393] width 27 height 15
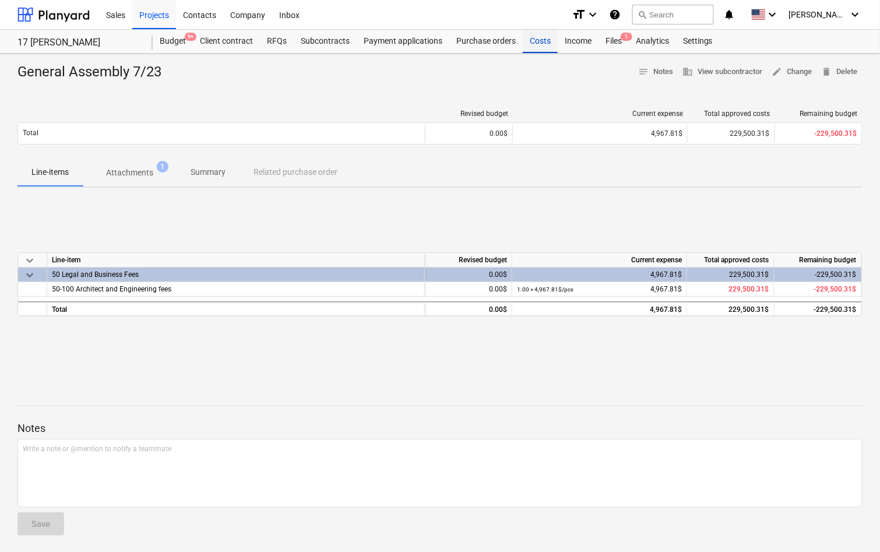
click at [541, 37] on div "Costs" at bounding box center [539, 41] width 35 height 23
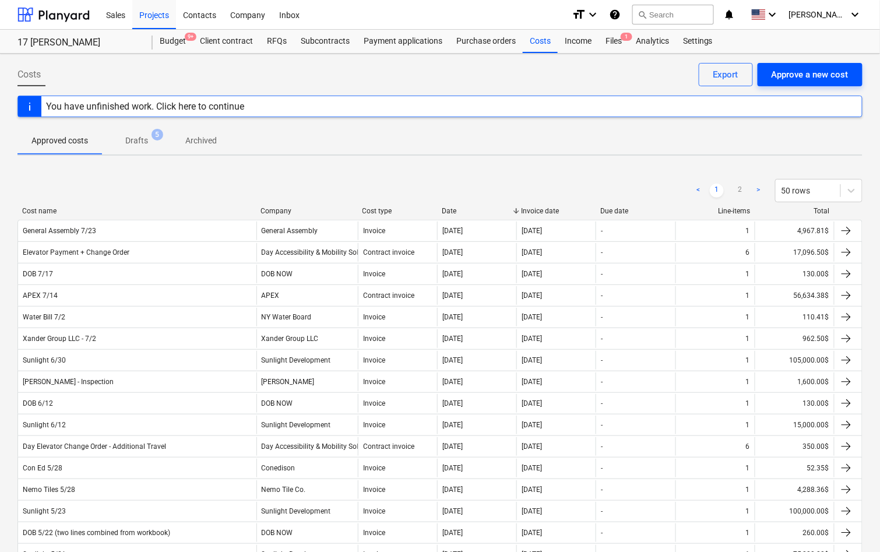
click at [803, 78] on div "Approve a new cost" at bounding box center [809, 74] width 77 height 15
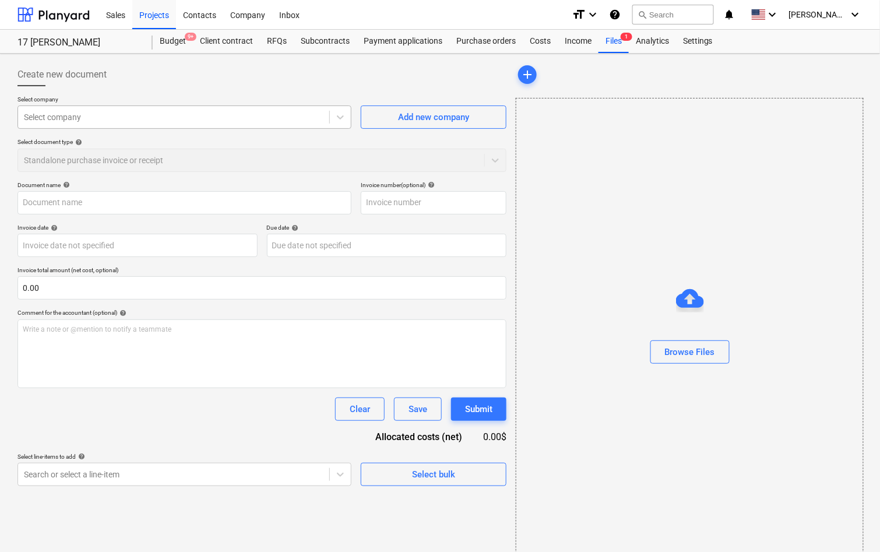
click at [312, 121] on div at bounding box center [173, 117] width 299 height 12
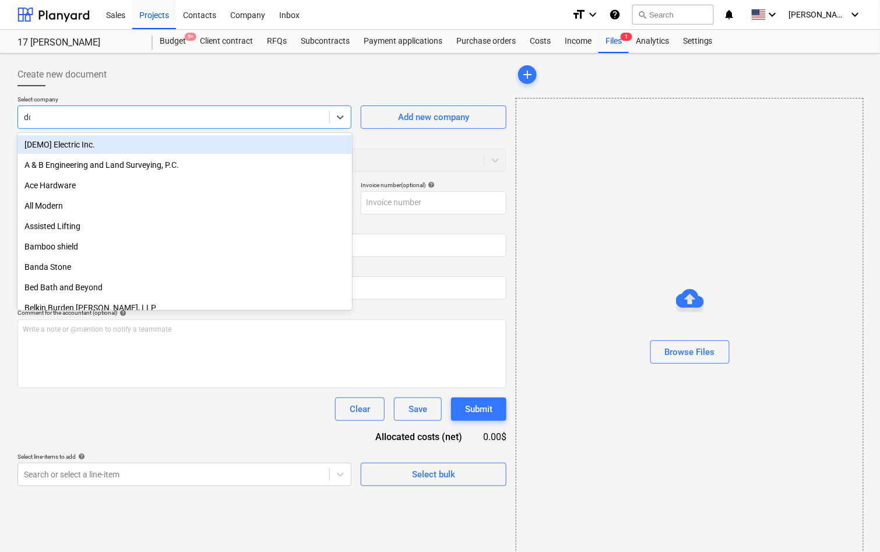
type input "dob"
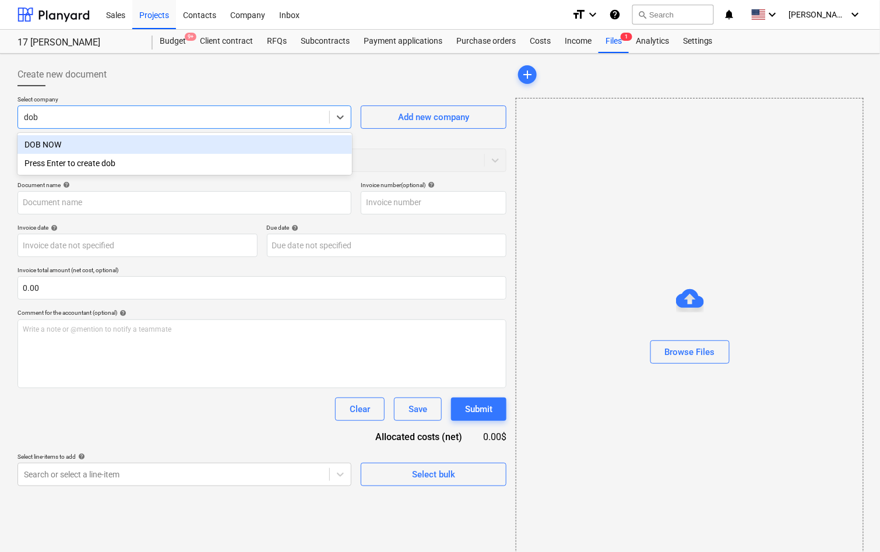
click at [257, 148] on div "DOB NOW" at bounding box center [184, 144] width 334 height 19
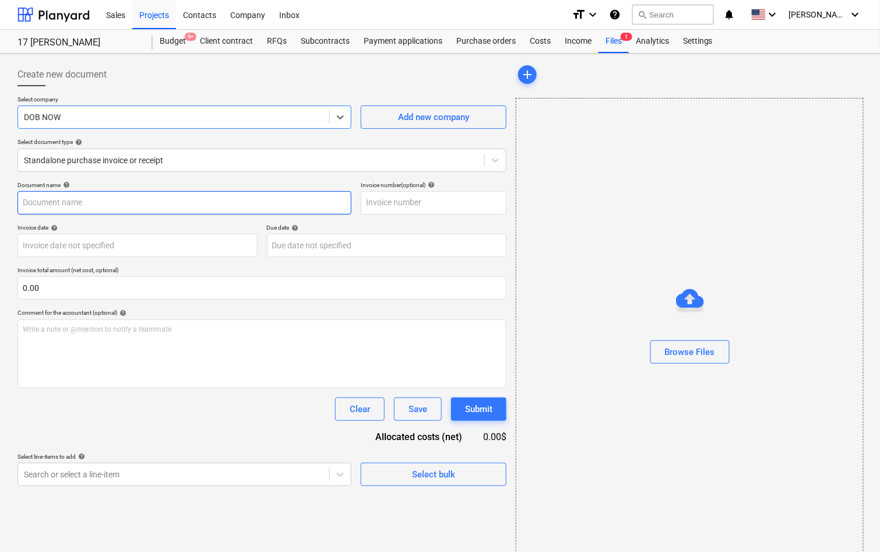
click at [238, 198] on input "text" at bounding box center [184, 202] width 334 height 23
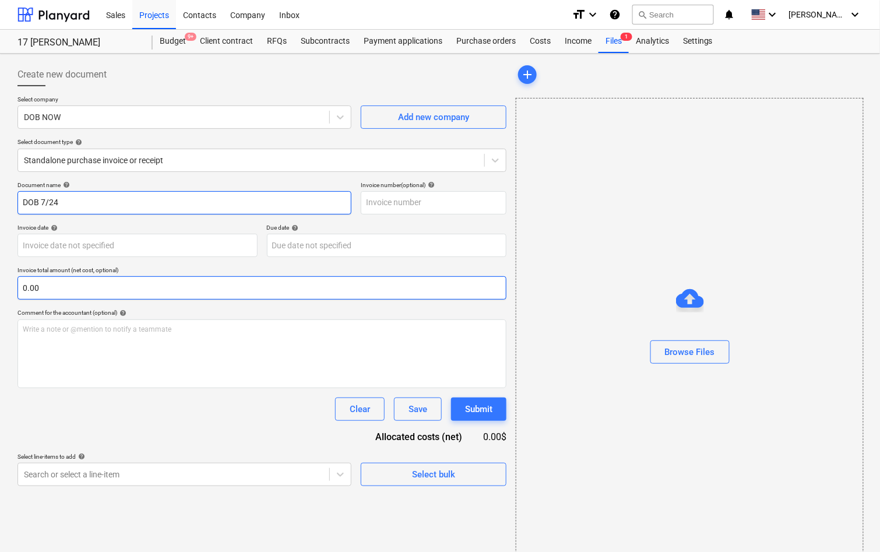
type input "DOB 7/24"
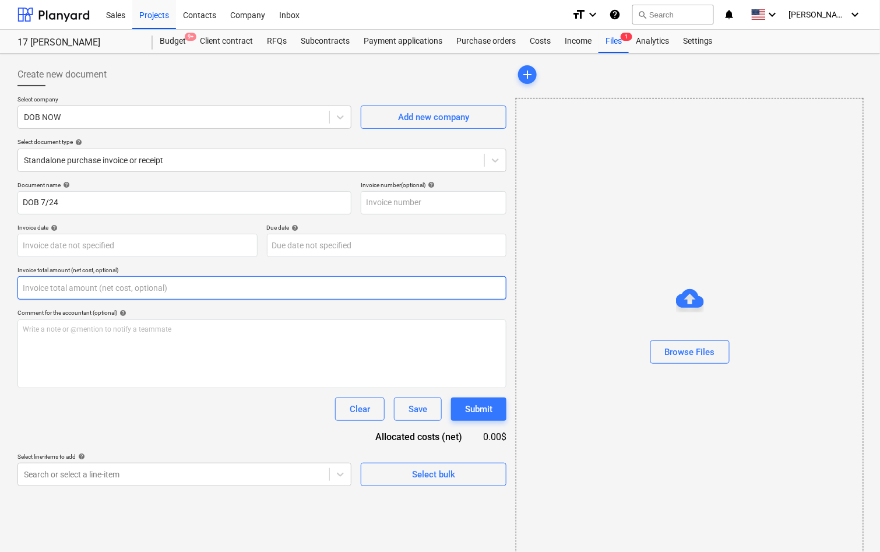
click at [123, 285] on input "text" at bounding box center [261, 287] width 489 height 23
paste input "130.00"
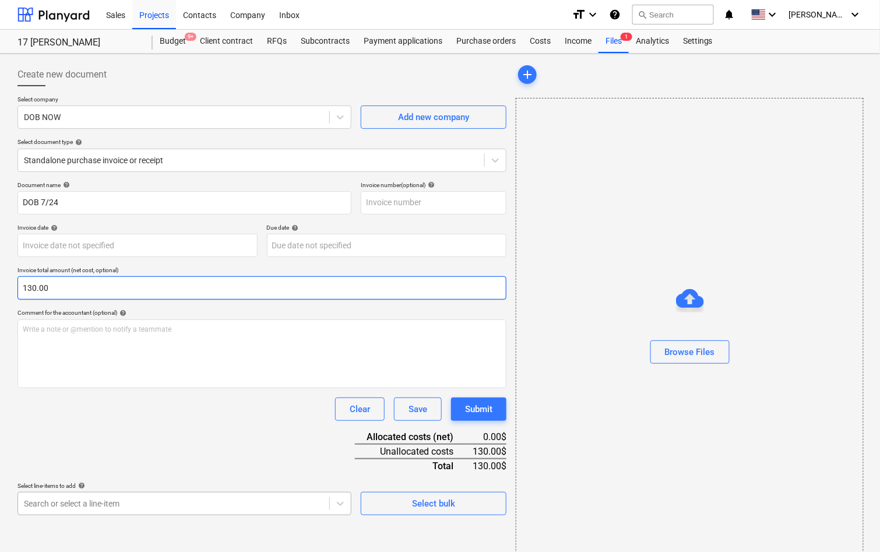
type input "130.00"
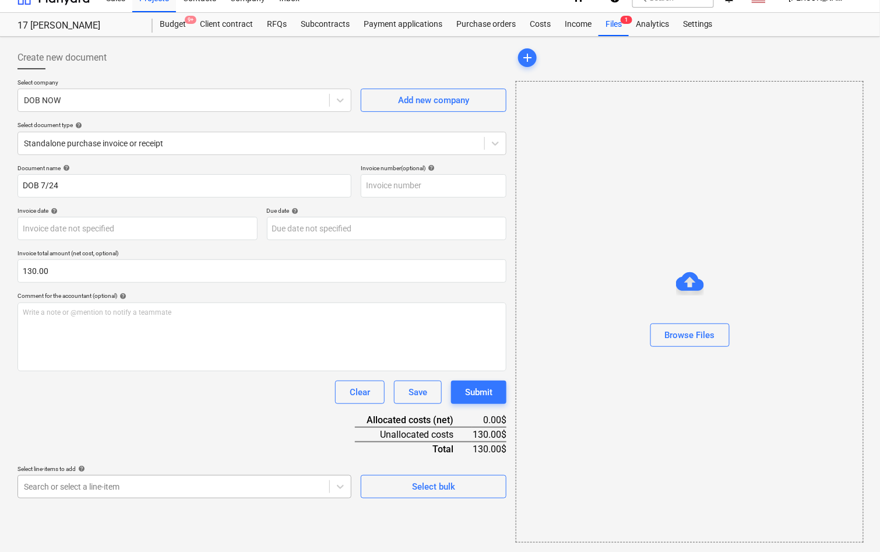
click at [115, 499] on body "Sales Projects Contacts Company Inbox format_size keyboard_arrow_down help sear…" at bounding box center [440, 259] width 880 height 552
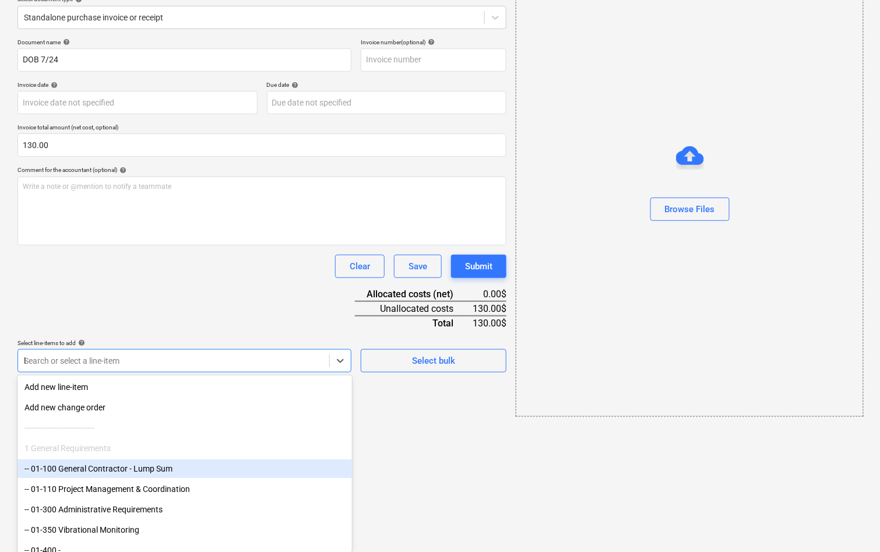
type input "leg"
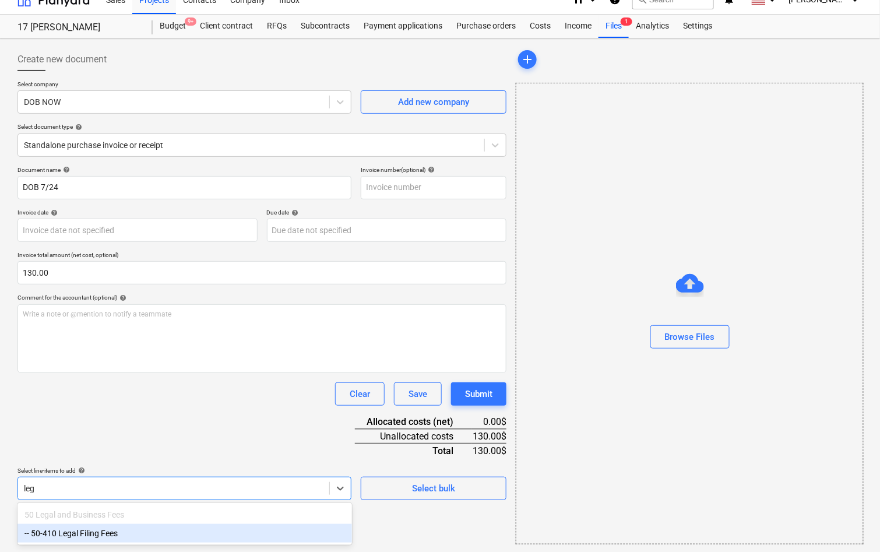
click at [100, 531] on div "-- 50-410 Legal Filing Fees" at bounding box center [184, 533] width 334 height 19
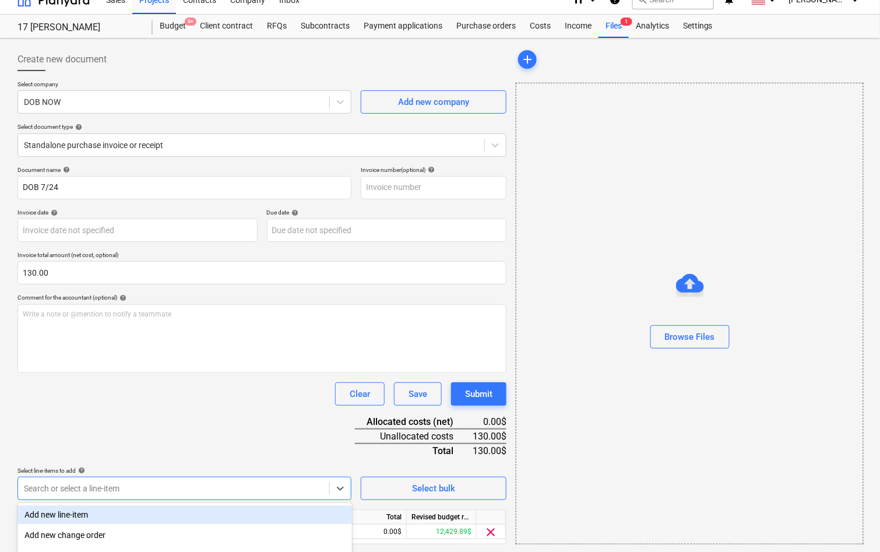
click at [123, 436] on div "Document name help DOB 7/24 Invoice number (optional) help Invoice date help Pr…" at bounding box center [261, 371] width 489 height 411
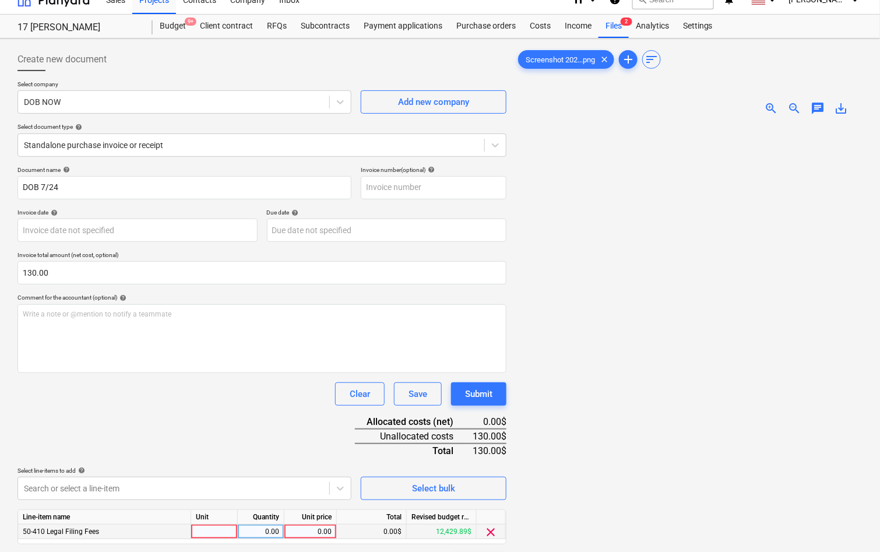
click at [311, 524] on div "0.00" at bounding box center [310, 531] width 43 height 15
type input "130.00"
click at [289, 454] on div "Document name help DOB 7/24 Invoice number (optional) help Invoice date help Pr…" at bounding box center [261, 371] width 489 height 411
click at [482, 384] on button "Submit" at bounding box center [478, 393] width 55 height 23
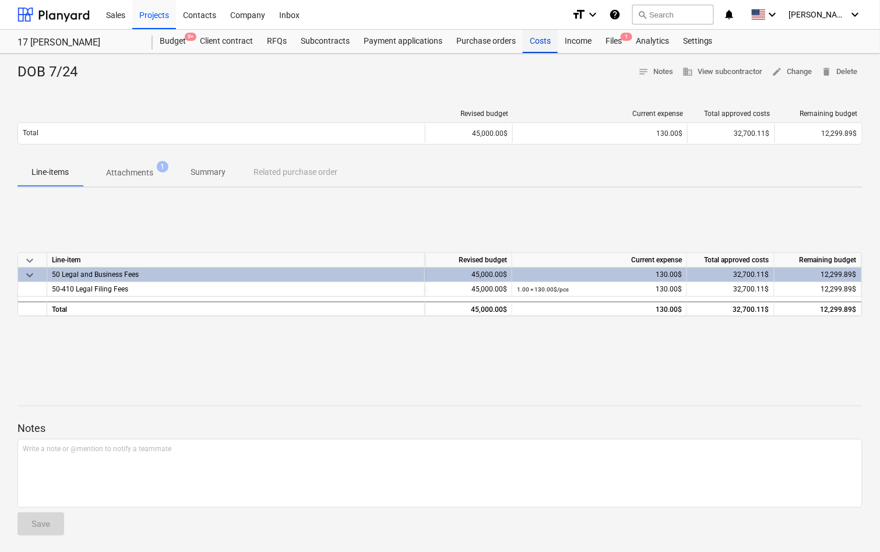
click at [539, 41] on div "Costs" at bounding box center [539, 41] width 35 height 23
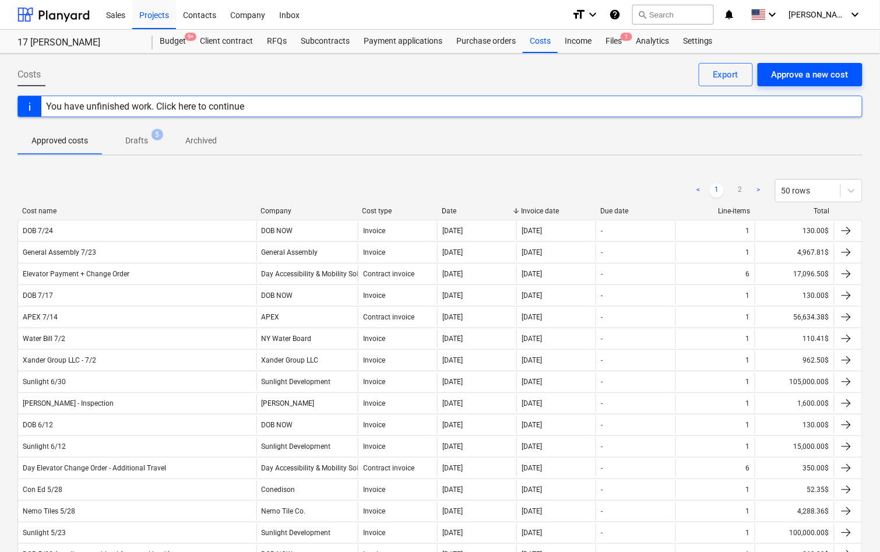
click at [833, 72] on div "Approve a new cost" at bounding box center [809, 74] width 77 height 15
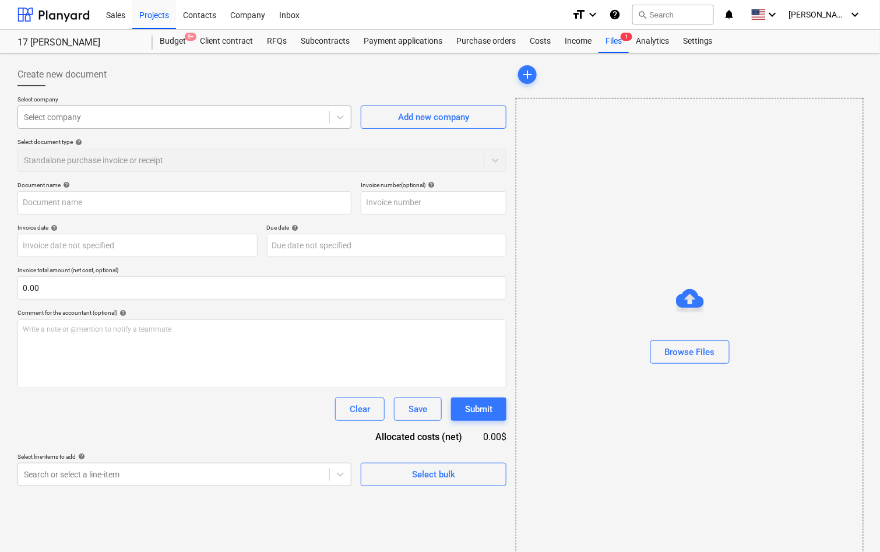
click at [213, 118] on div at bounding box center [173, 117] width 299 height 12
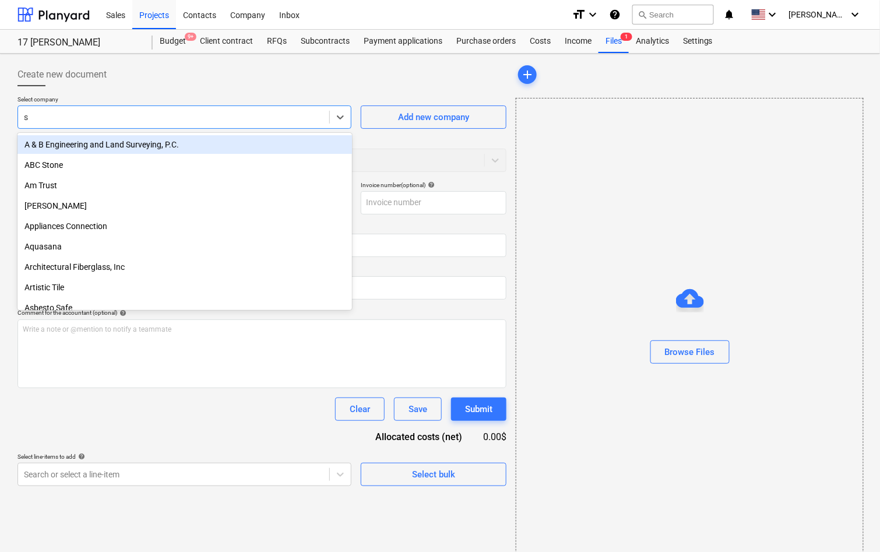
type input "s3"
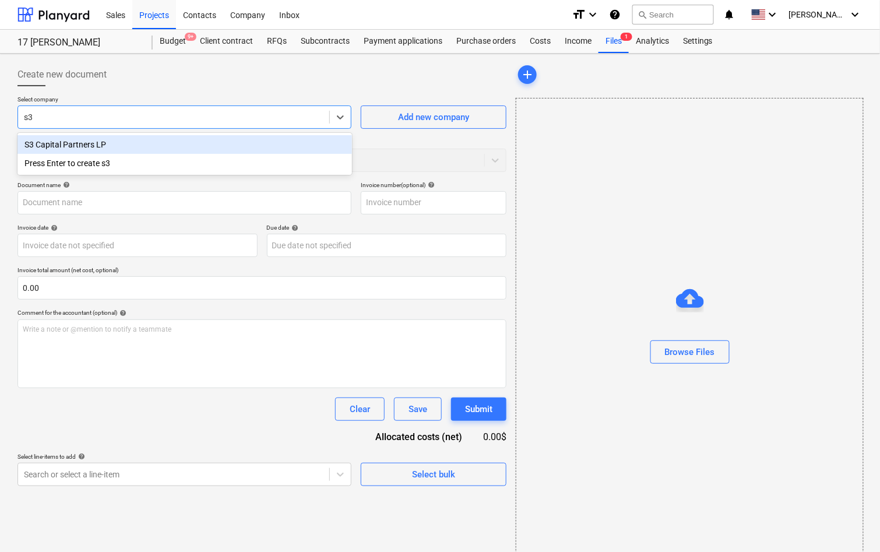
click at [147, 144] on div "S3 Capital Partners LP" at bounding box center [184, 144] width 334 height 19
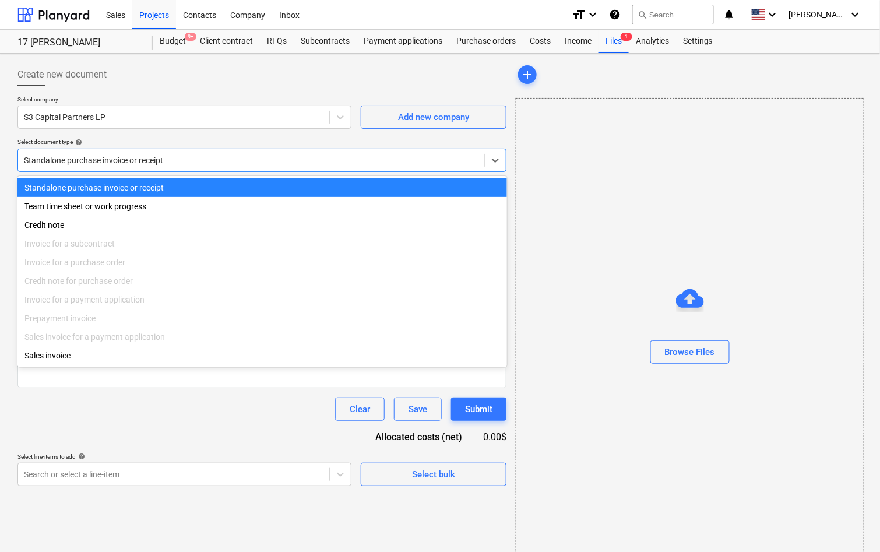
click at [144, 154] on div at bounding box center [251, 160] width 454 height 12
click at [145, 154] on div at bounding box center [251, 160] width 454 height 12
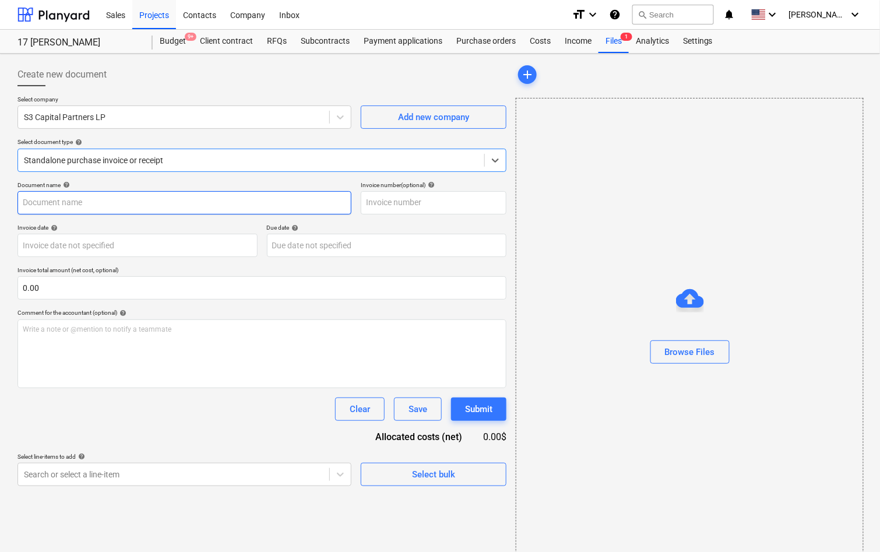
click at [117, 205] on input "text" at bounding box center [184, 202] width 334 height 23
type input "Mortgage 2/28/24-8/1/25"
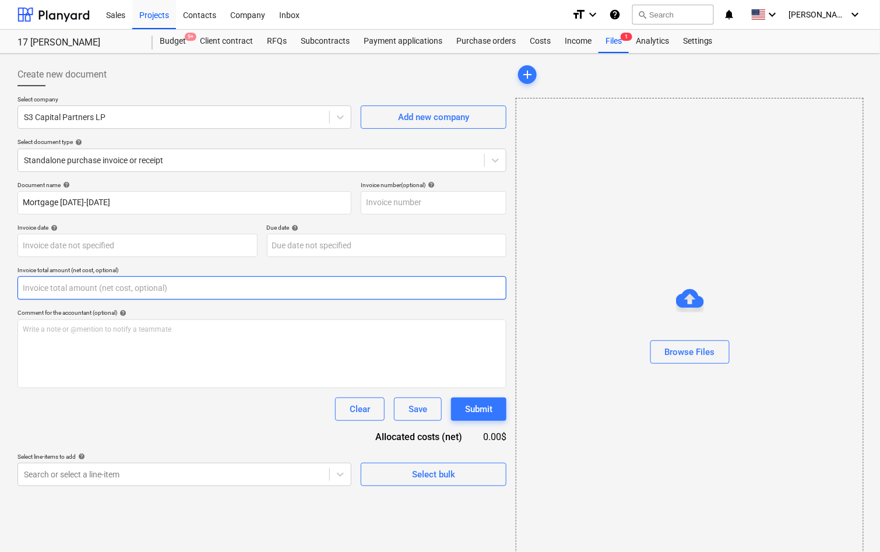
click at [65, 298] on input "text" at bounding box center [261, 287] width 489 height 23
paste input "$421,631.48"
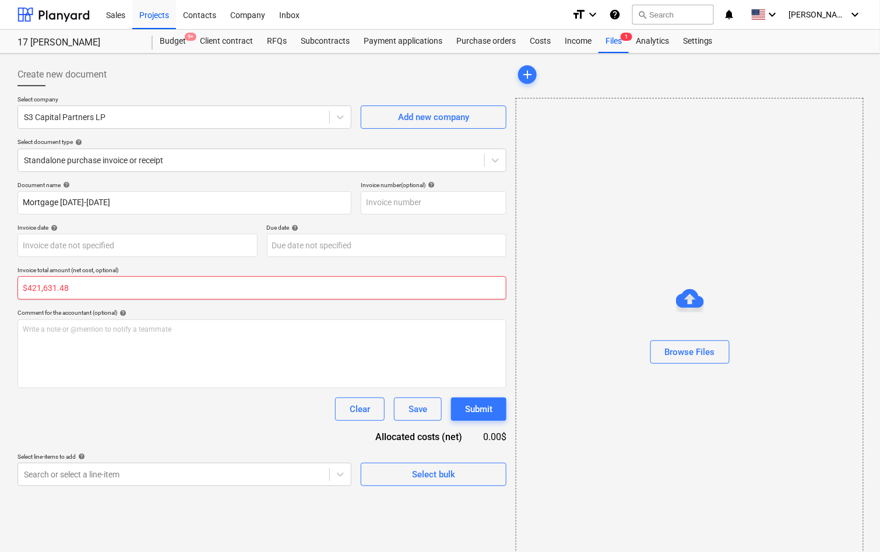
click at [31, 284] on input "$421,631.48" at bounding box center [261, 287] width 489 height 23
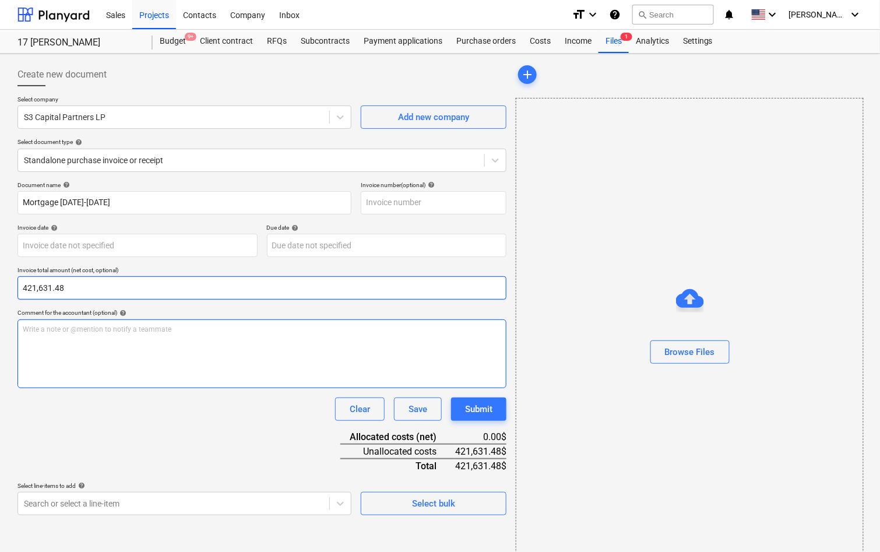
type input "421,631.48"
click at [160, 360] on div "Write a note or @mention to notify a teammate ﻿" at bounding box center [261, 353] width 489 height 69
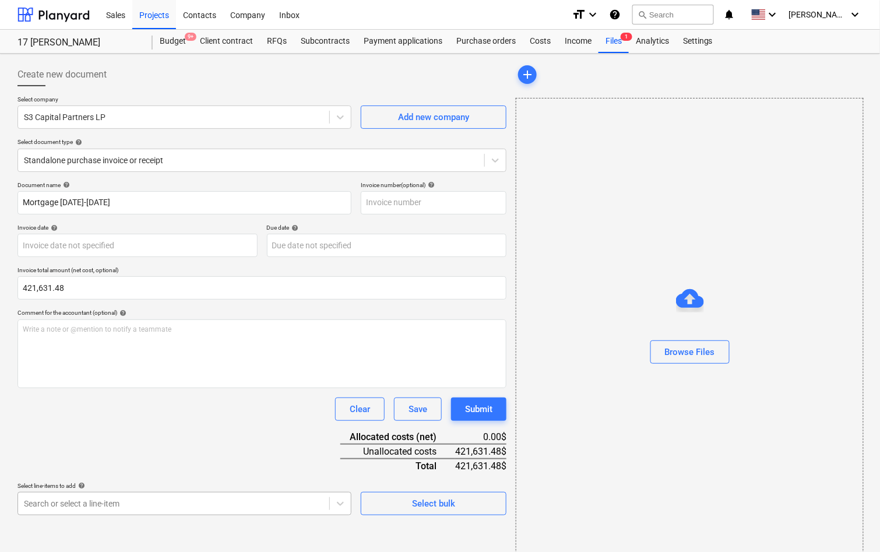
click at [121, 500] on body "Sales Projects Contacts Company Inbox format_size keyboard_arrow_down help sear…" at bounding box center [440, 276] width 880 height 552
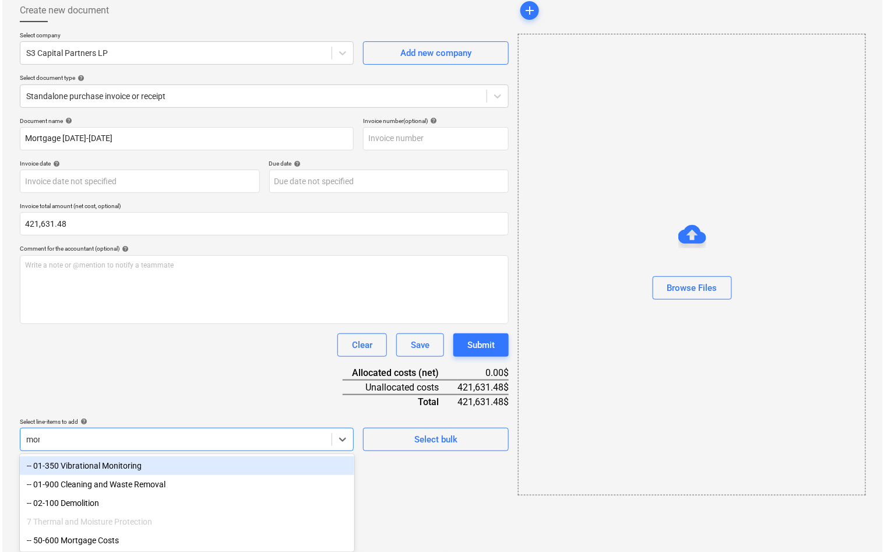
scroll to position [15, 0]
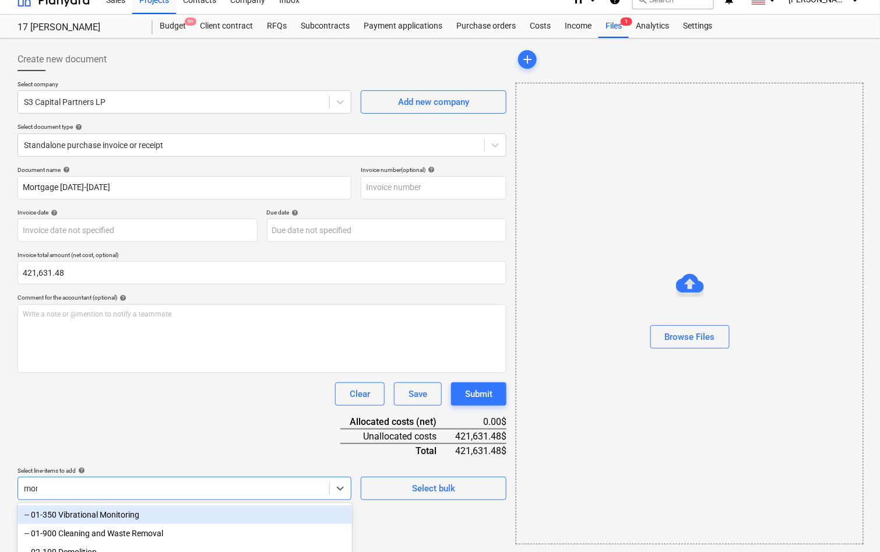
type input "mort"
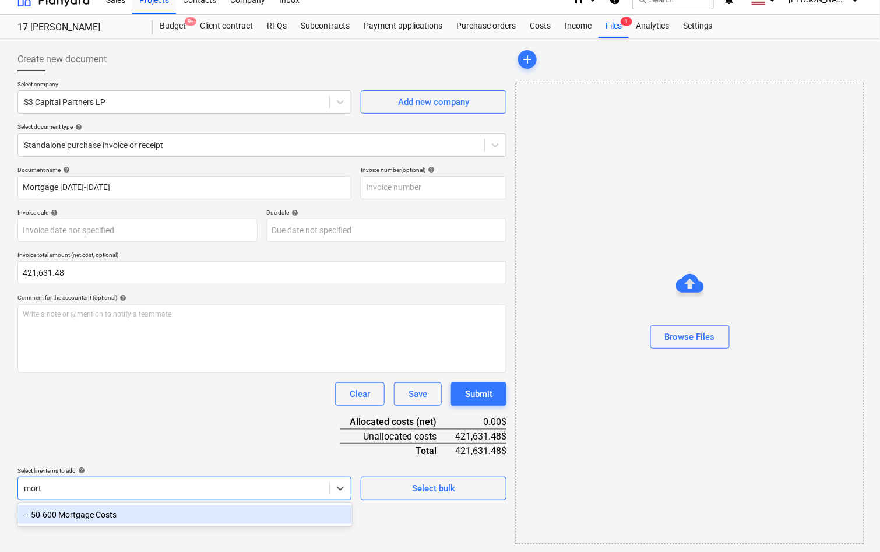
click at [109, 514] on div "-- 50-600 Mortgage Costs" at bounding box center [184, 514] width 334 height 19
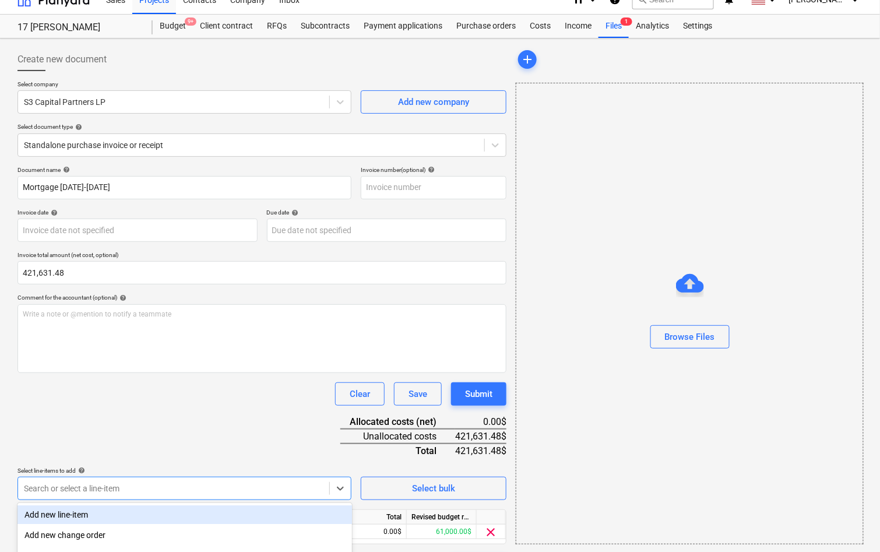
click at [146, 411] on div "Document name help Mortgage 2/28/24-8/1/25 Invoice number (optional) help Invoi…" at bounding box center [261, 371] width 489 height 411
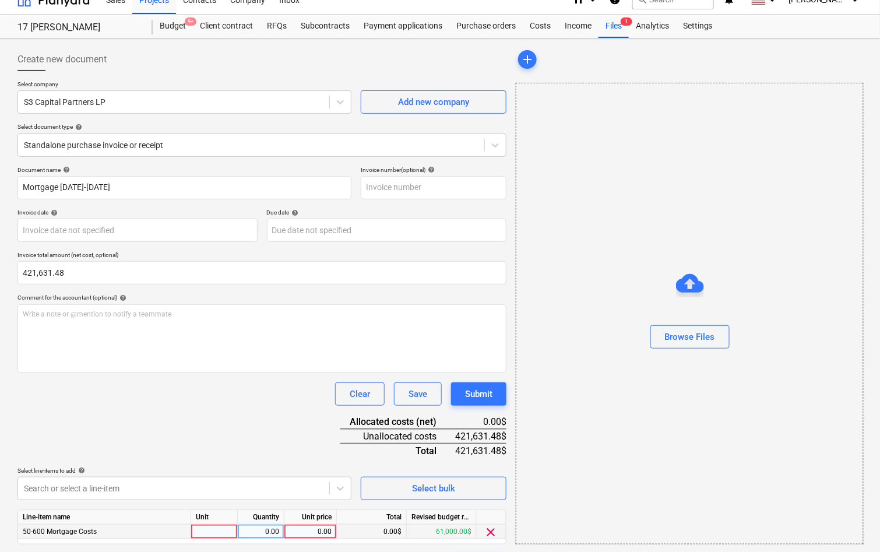
click at [316, 529] on div "0.00" at bounding box center [310, 531] width 43 height 15
type input "$421,631.48"
click at [283, 441] on div "Document name help Mortgage 2/28/24-8/1/25 Invoice number (optional) help Invoi…" at bounding box center [261, 371] width 489 height 411
click at [326, 527] on div "0.00" at bounding box center [310, 531] width 43 height 15
click at [296, 529] on input "$421,631.48" at bounding box center [310, 531] width 52 height 14
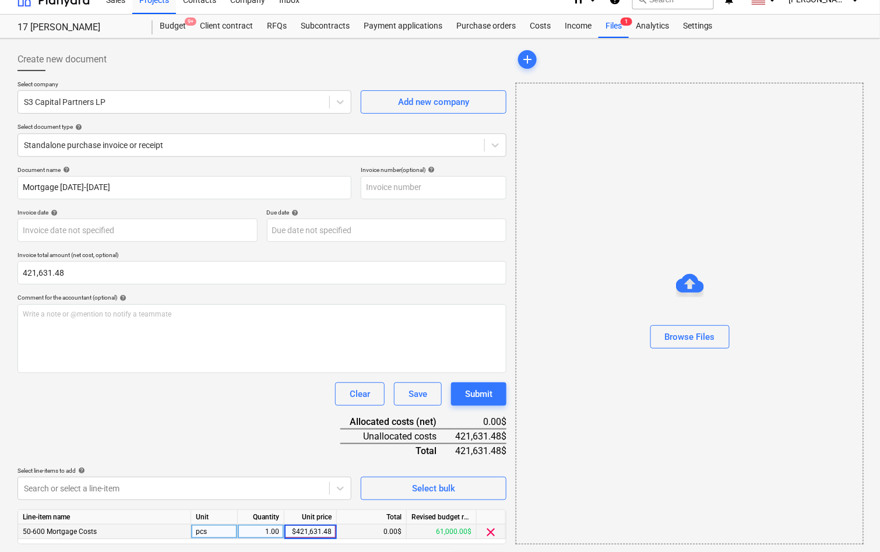
type input "421,631.48"
click at [241, 458] on div "Document name help Mortgage 2/28/24-8/1/25 Invoice number (optional) help Invoi…" at bounding box center [261, 371] width 489 height 411
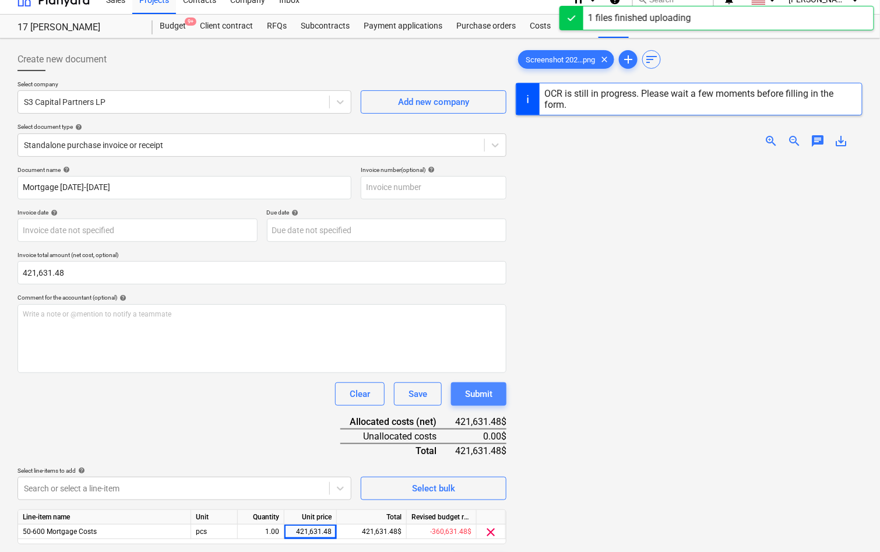
click at [482, 382] on button "Submit" at bounding box center [478, 393] width 55 height 23
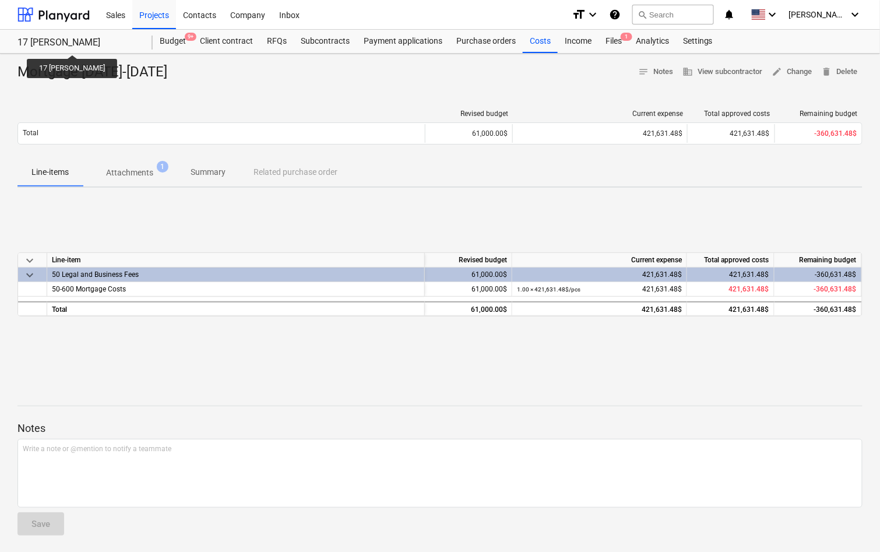
click at [60, 44] on div "17 [PERSON_NAME]" at bounding box center [77, 43] width 121 height 12
click at [87, 13] on div at bounding box center [53, 14] width 72 height 29
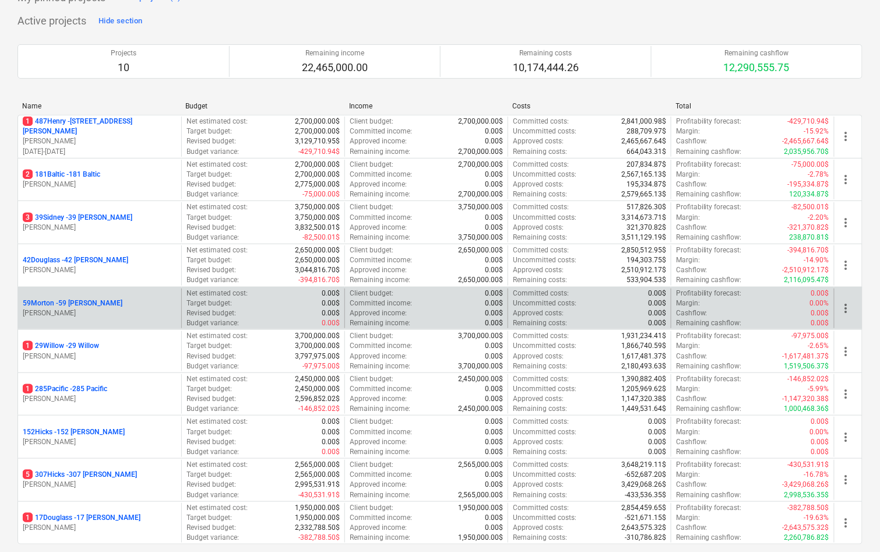
scroll to position [85, 0]
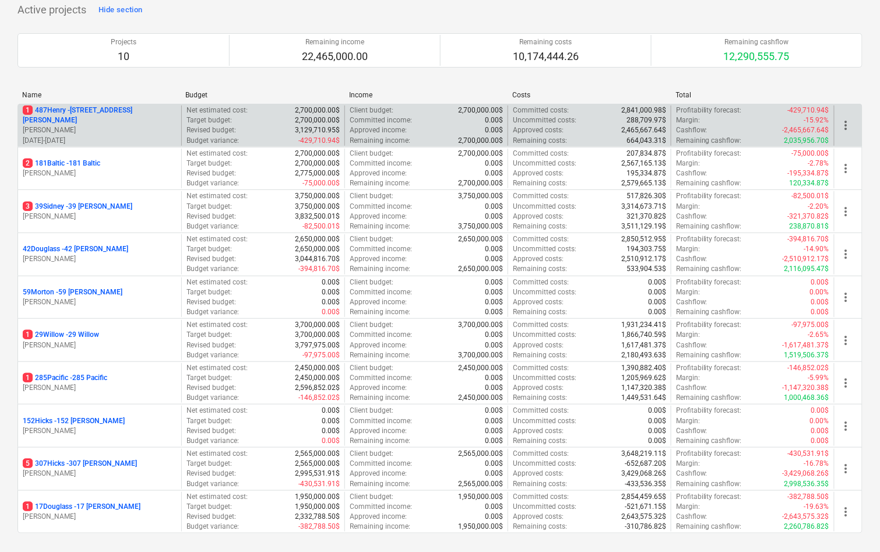
click at [73, 112] on p "1 487Henry - 487 Henry St" at bounding box center [100, 115] width 154 height 20
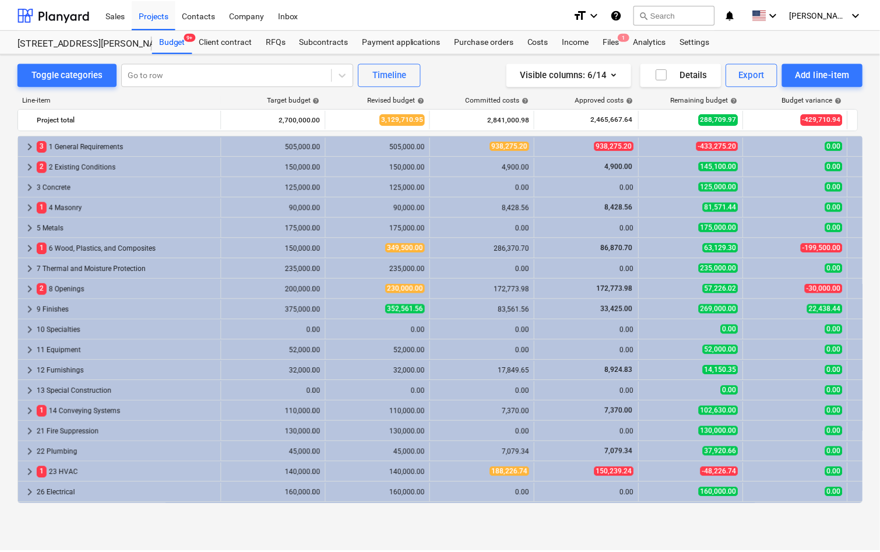
scroll to position [59, 0]
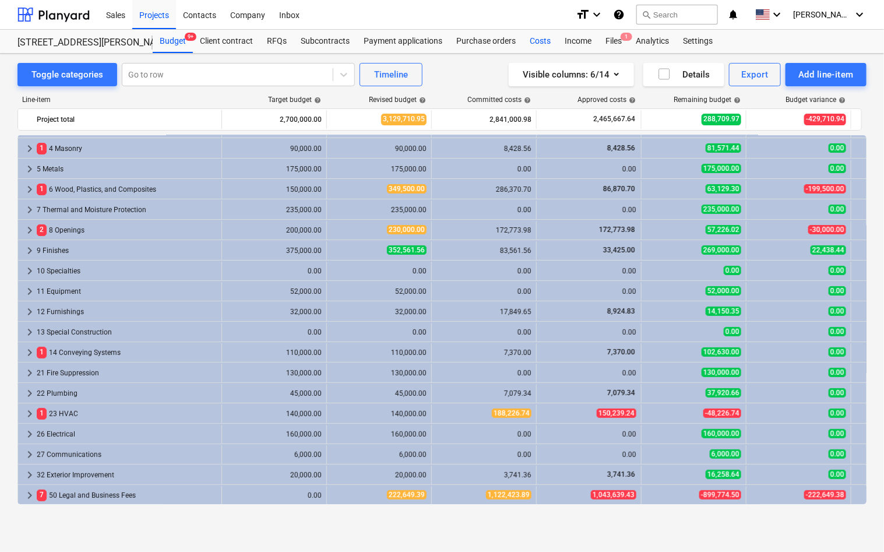
click at [532, 37] on div "Costs" at bounding box center [539, 41] width 35 height 23
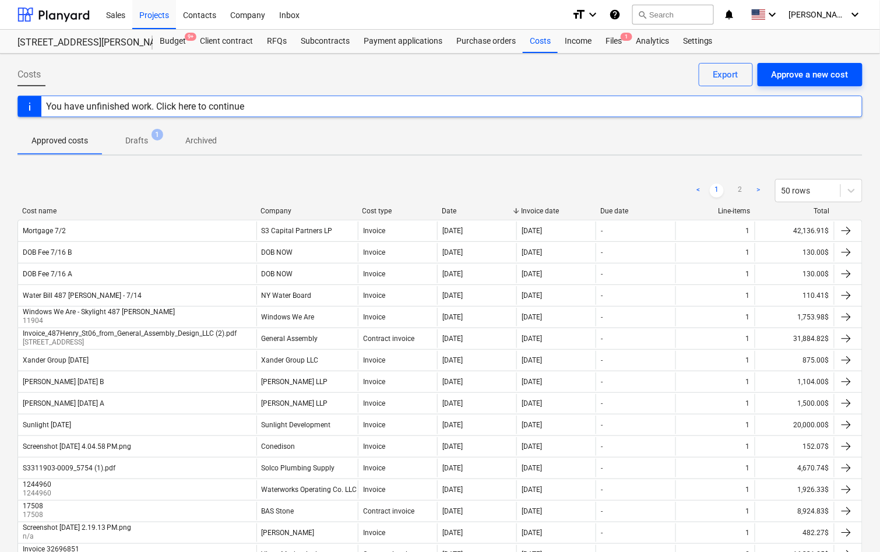
click at [783, 79] on div "Approve a new cost" at bounding box center [809, 74] width 77 height 15
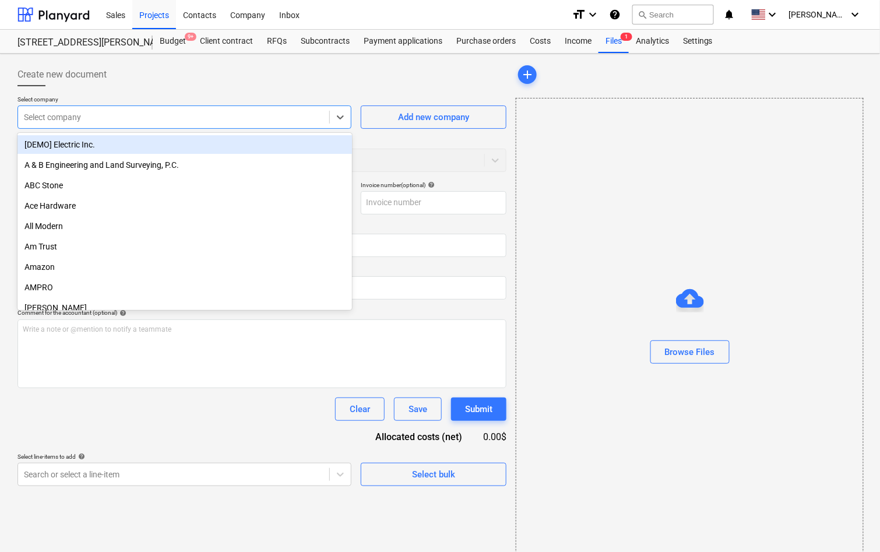
click at [235, 118] on div at bounding box center [173, 117] width 299 height 12
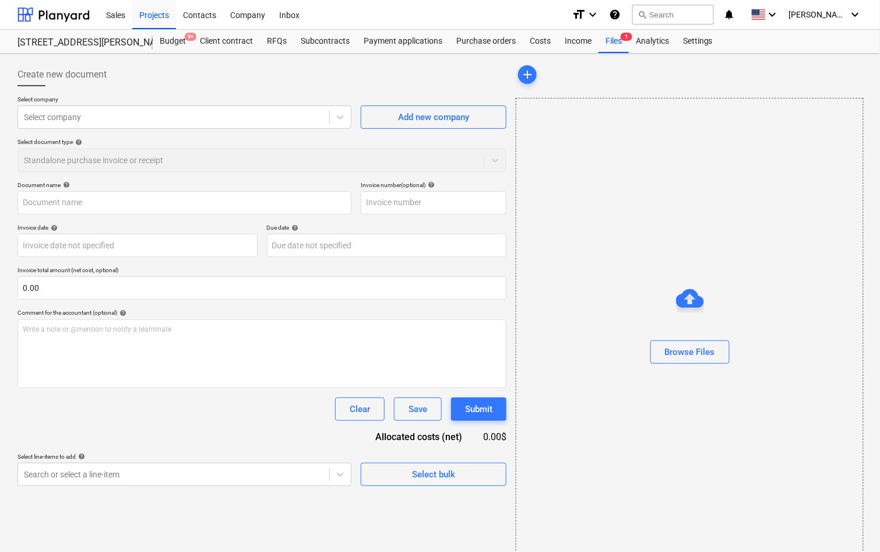
click at [246, 93] on div at bounding box center [261, 90] width 489 height 9
click at [146, 294] on input "text" at bounding box center [261, 287] width 489 height 23
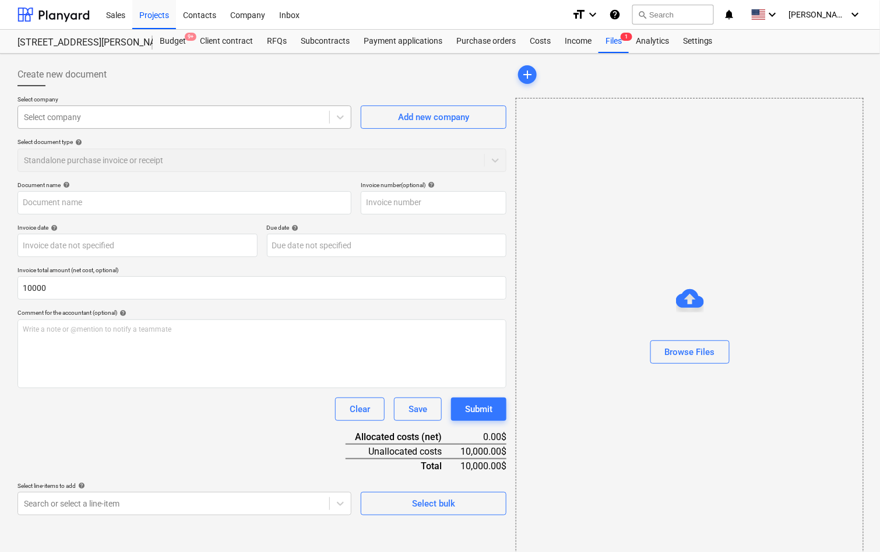
type input "10,000.00"
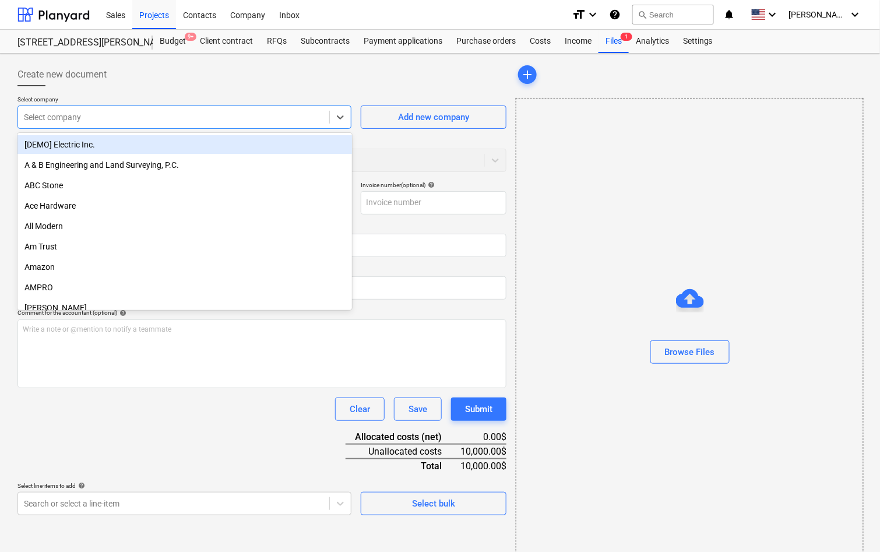
click at [105, 107] on div "Select company" at bounding box center [184, 116] width 334 height 23
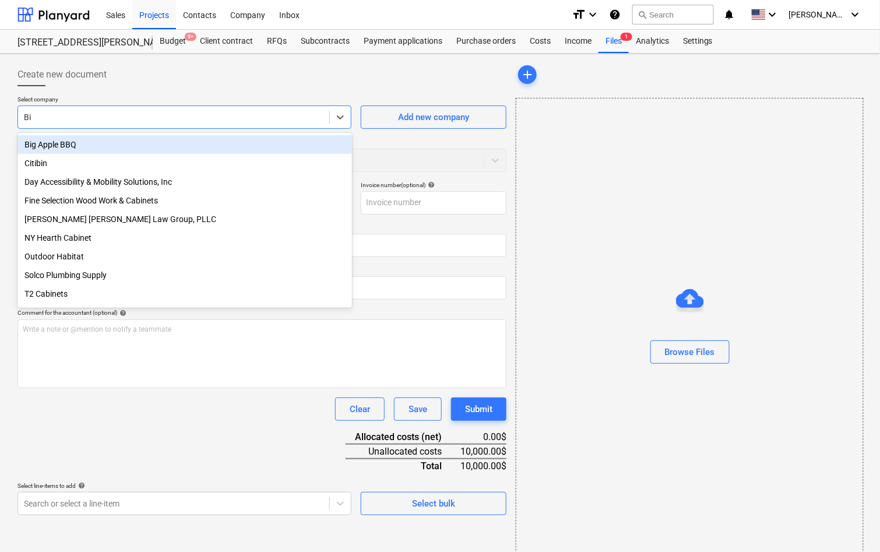
type input "Big"
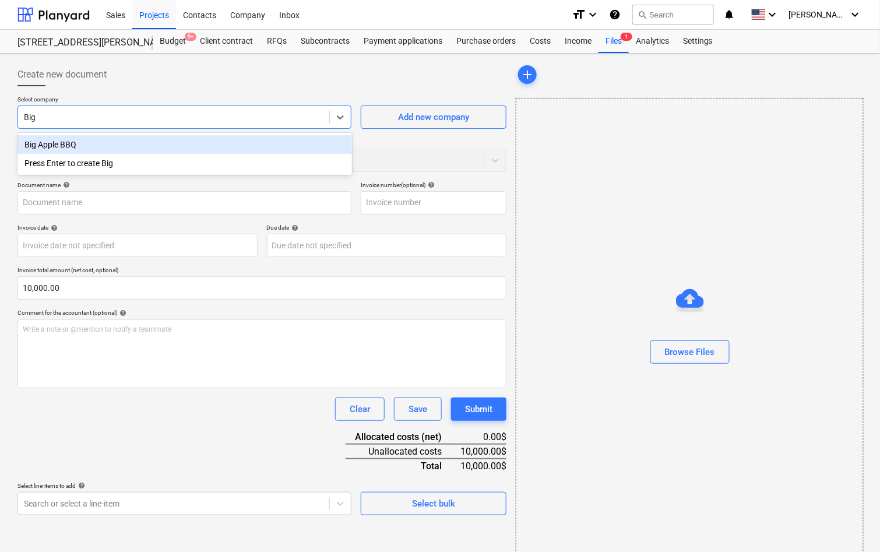
click at [79, 146] on div "Big Apple BBQ" at bounding box center [184, 144] width 334 height 19
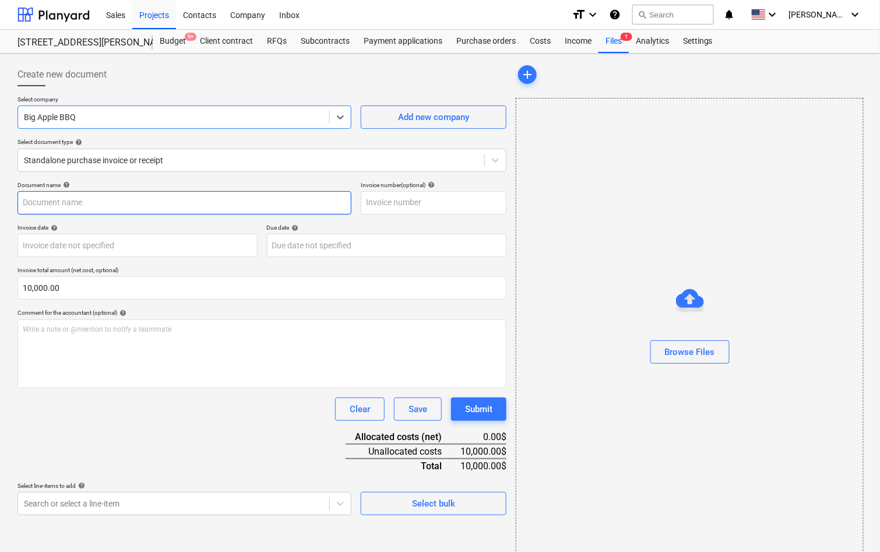
click at [151, 206] on input "text" at bounding box center [184, 202] width 334 height 23
type input "Fireplace Installation"
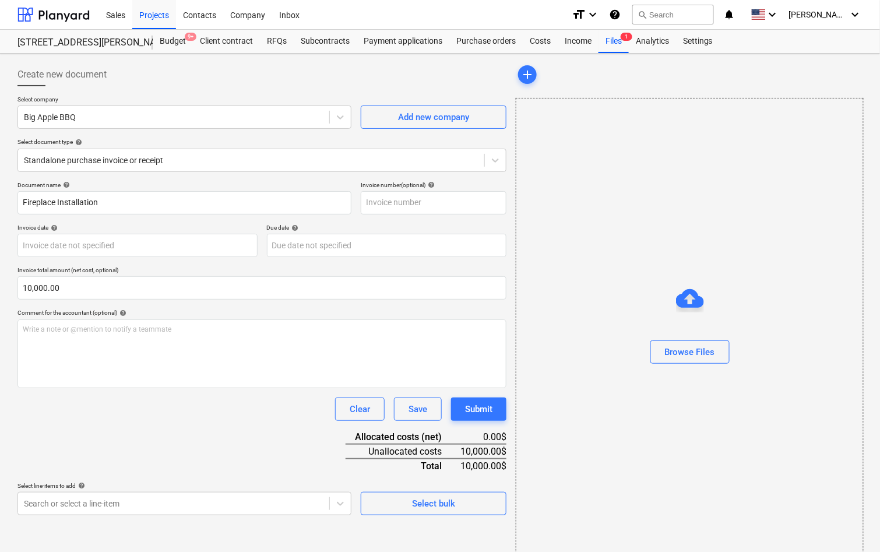
click at [119, 518] on div "Create new document Select company Big Apple BBQ Add new company Select documen…" at bounding box center [262, 311] width 498 height 506
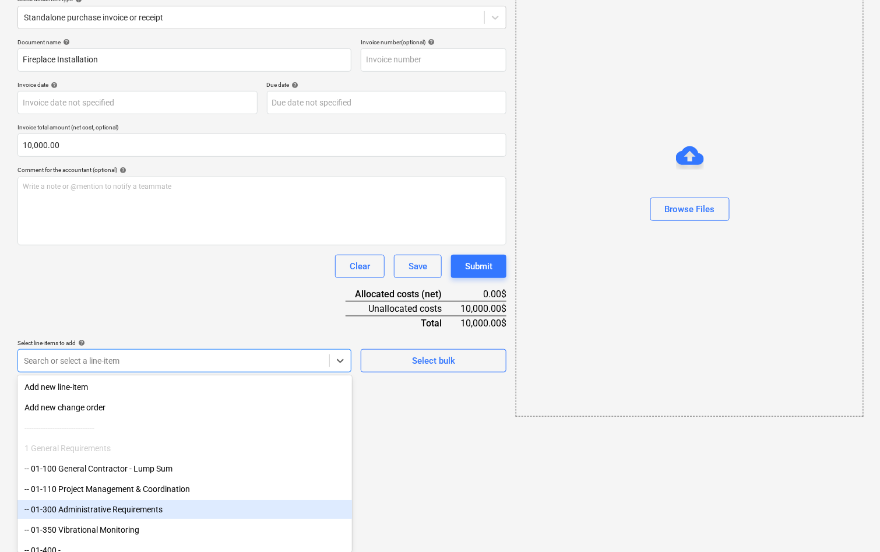
click at [125, 409] on body "Sales Projects Contacts Company Inbox format_size keyboard_arrow_down help sear…" at bounding box center [440, 133] width 880 height 552
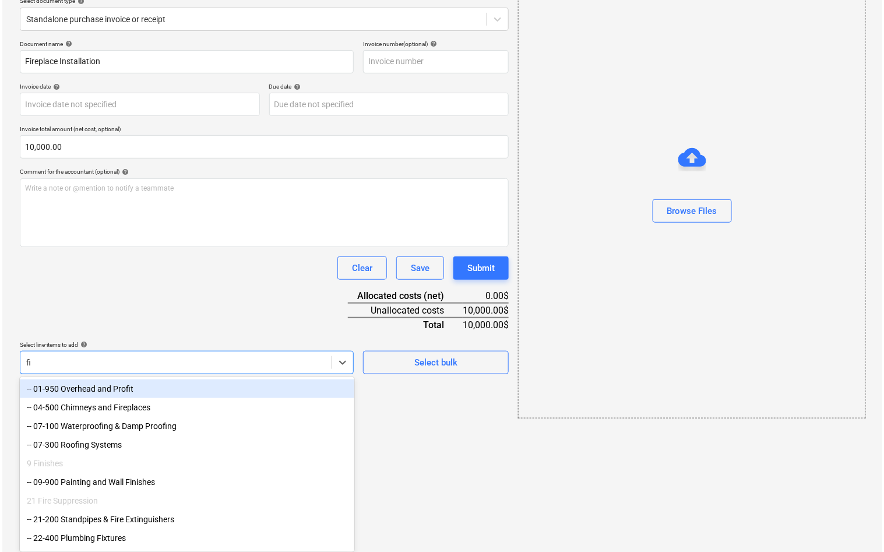
scroll to position [27, 0]
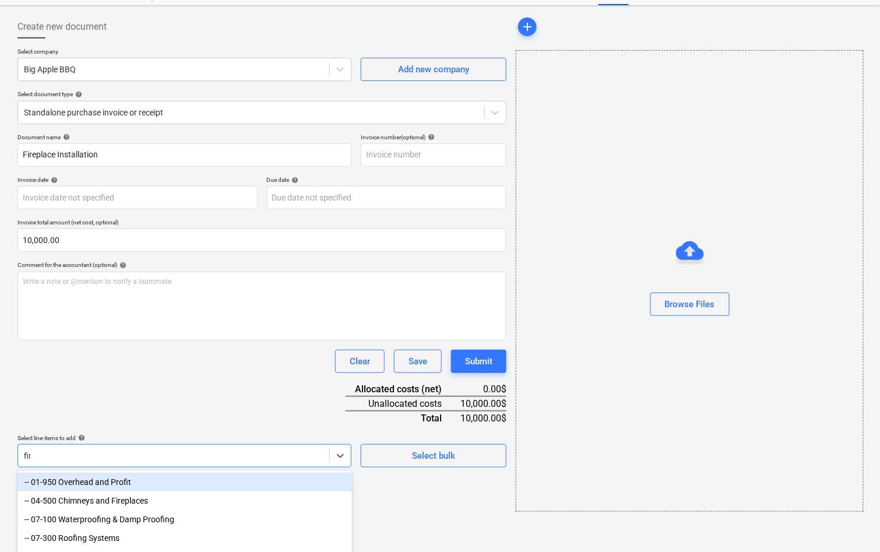
type input "fire"
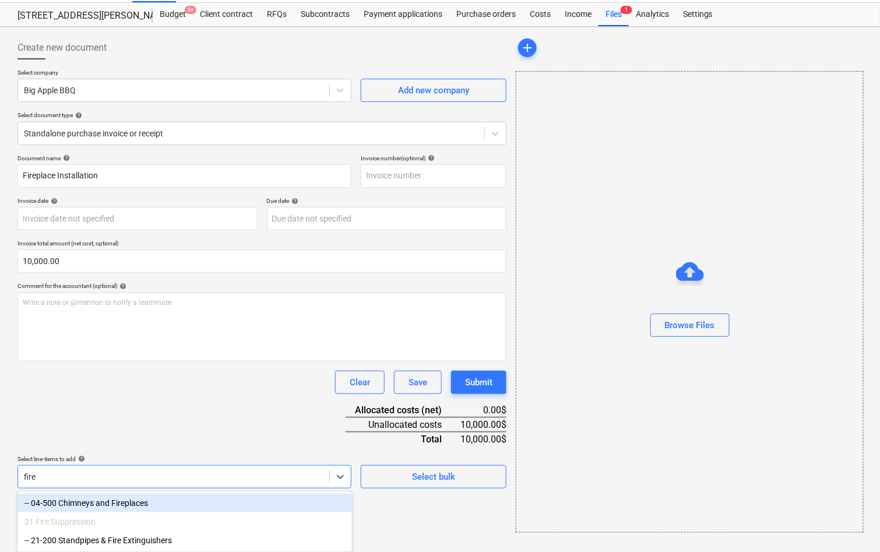
click at [123, 503] on div "-- 04-500 Chimneys and Fireplaces" at bounding box center [184, 502] width 334 height 19
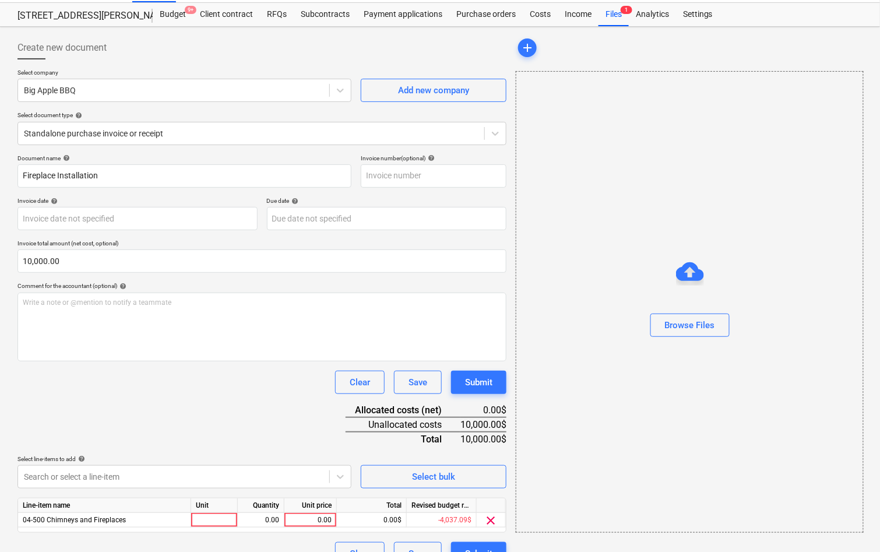
click at [146, 428] on div "Document name help Fireplace Installation Invoice number (optional) help Invoic…" at bounding box center [261, 359] width 489 height 411
click at [328, 515] on div "0.00" at bounding box center [310, 520] width 43 height 15
type input "10000"
click at [300, 429] on div "Document name help Fireplace Installation Invoice number (optional) help Invoic…" at bounding box center [261, 359] width 489 height 411
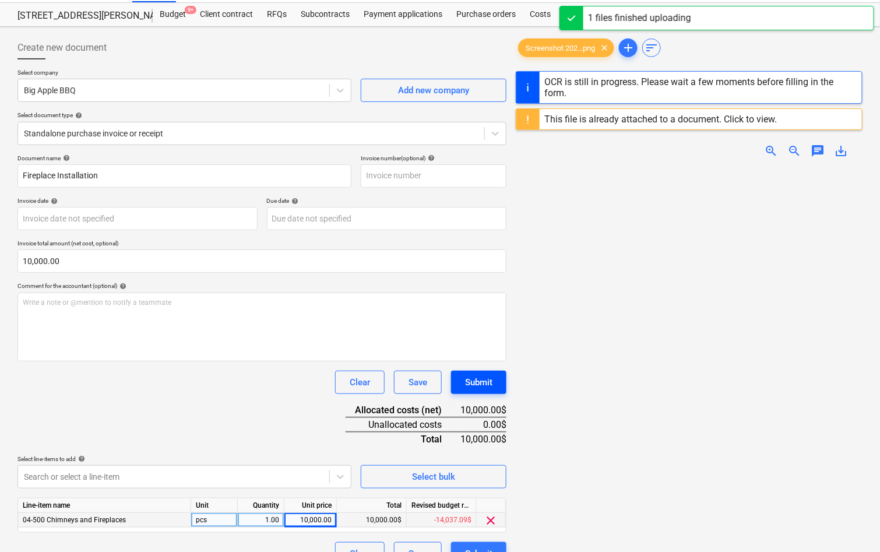
click at [492, 376] on div "Submit" at bounding box center [478, 382] width 27 height 15
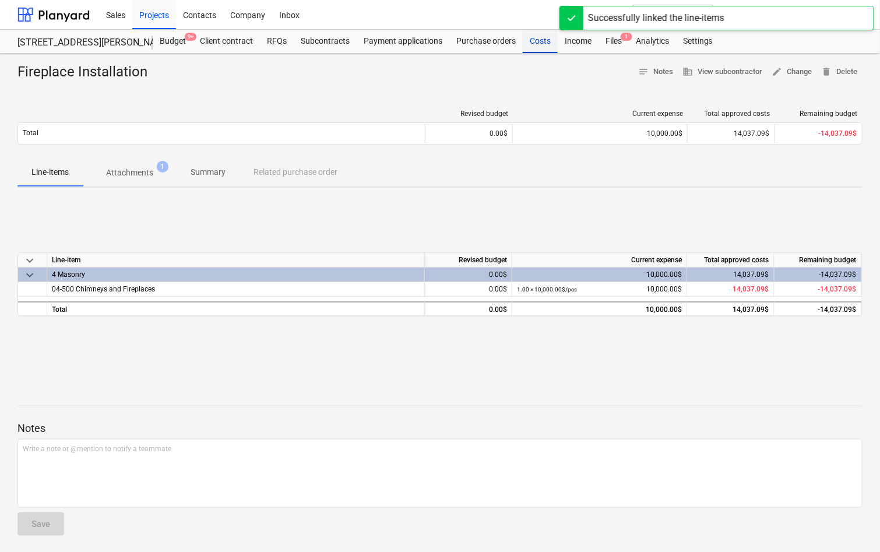
click at [537, 47] on div "Costs" at bounding box center [539, 41] width 35 height 23
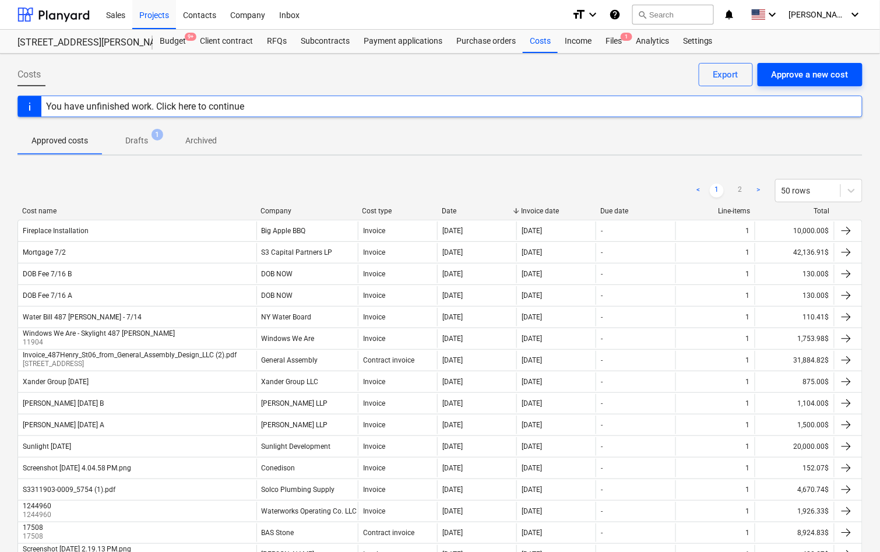
click at [808, 67] on div "Approve a new cost" at bounding box center [809, 74] width 77 height 15
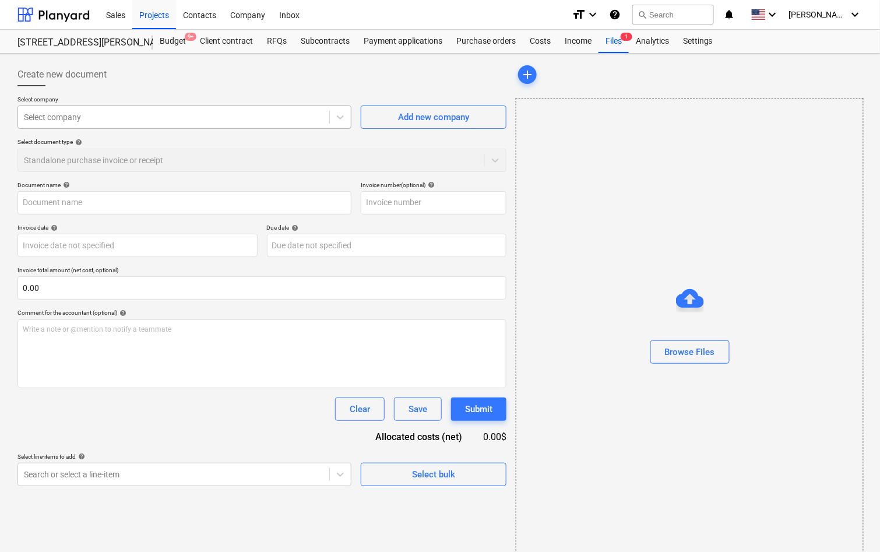
click at [291, 120] on div at bounding box center [173, 117] width 299 height 12
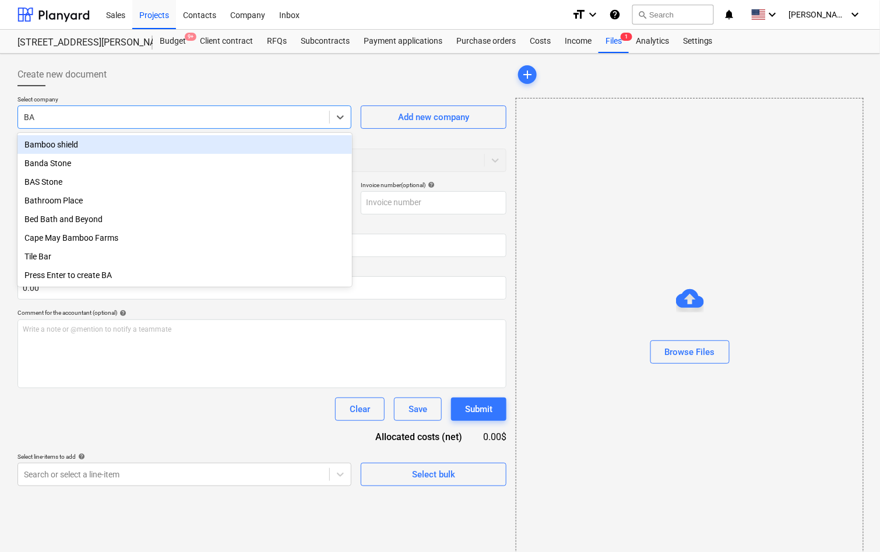
type input "BAS"
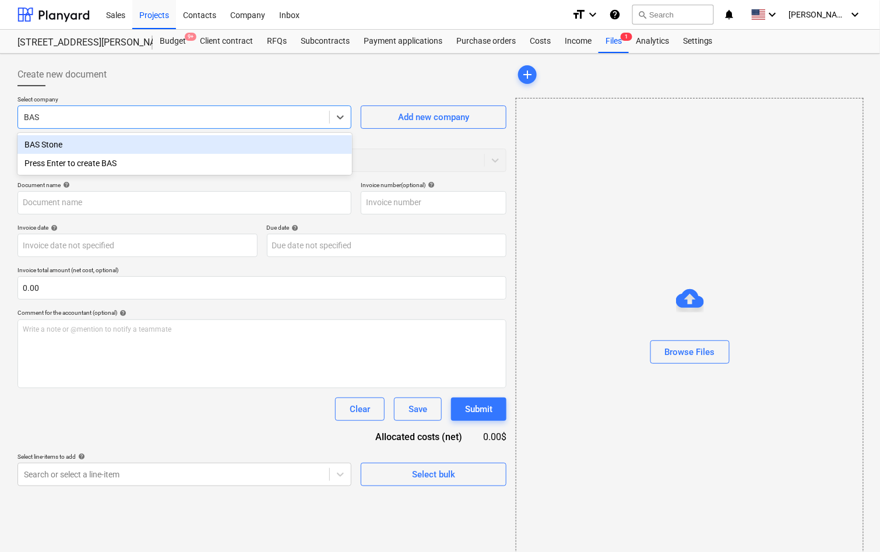
click at [219, 142] on div "BAS Stone" at bounding box center [184, 144] width 334 height 19
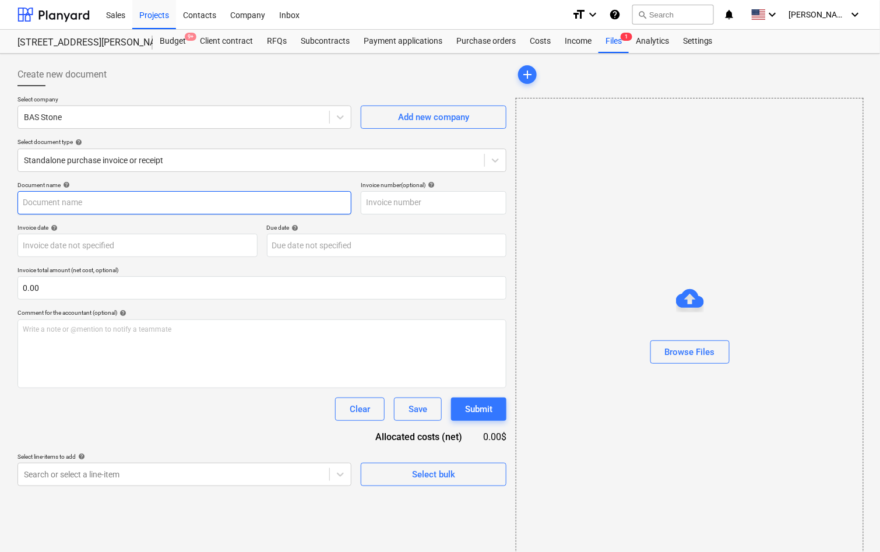
click at [190, 202] on input "text" at bounding box center [184, 202] width 334 height 23
type input "BAS Stone 2nd Payment"
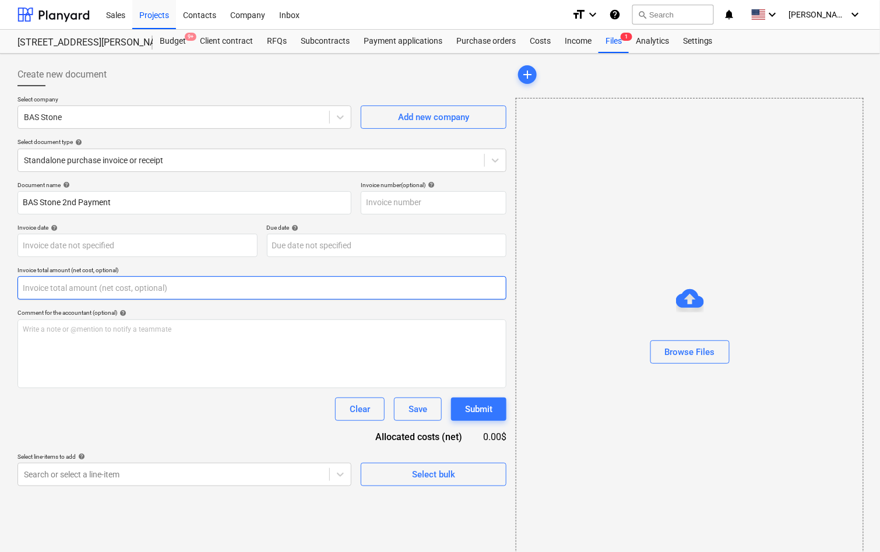
click at [153, 287] on input "text" at bounding box center [261, 287] width 489 height 23
paste input "$8,924.82"
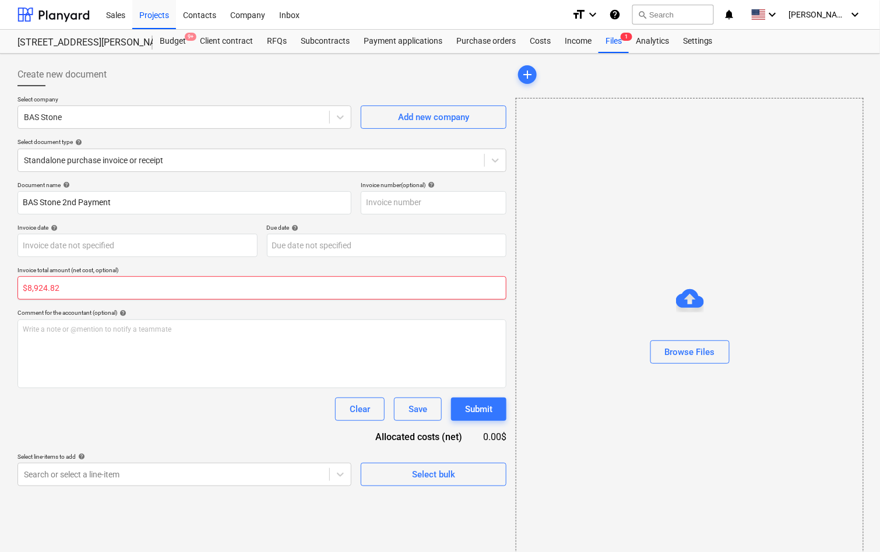
click at [27, 283] on input "$8,924.82" at bounding box center [261, 287] width 489 height 23
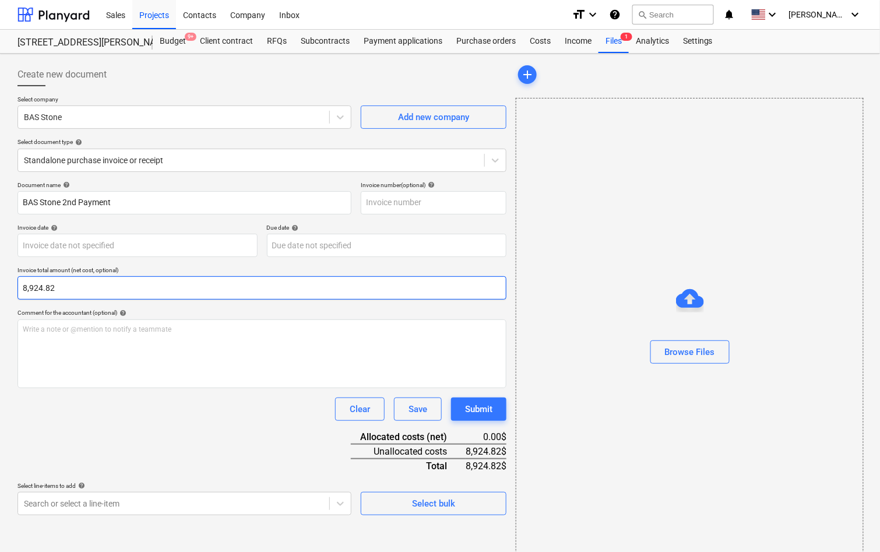
click at [58, 283] on input "8,924.82" at bounding box center [261, 287] width 489 height 23
type input "8,924.82"
click at [120, 521] on div "Create new document Select company BAS Stone Add new company Select document ty…" at bounding box center [262, 311] width 498 height 506
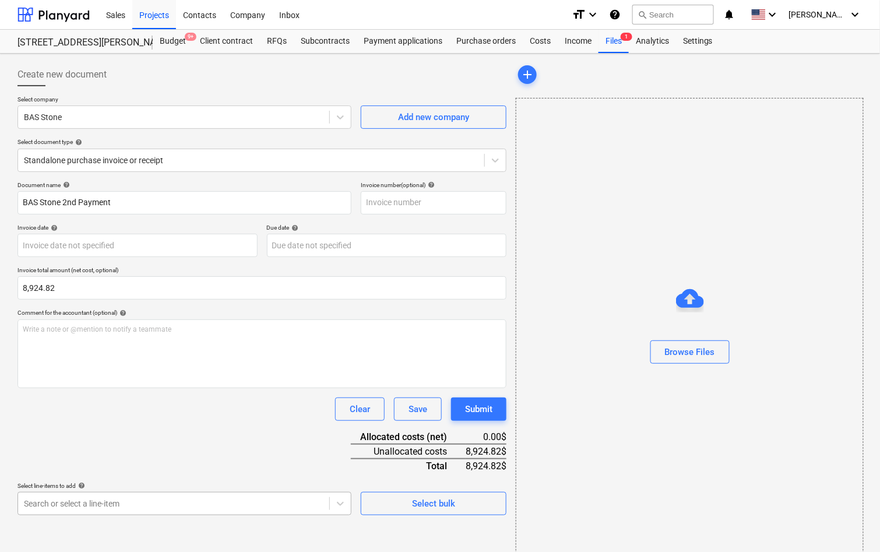
click at [121, 506] on body "Sales Projects Contacts Company Inbox format_size keyboard_arrow_down help sear…" at bounding box center [440, 276] width 880 height 552
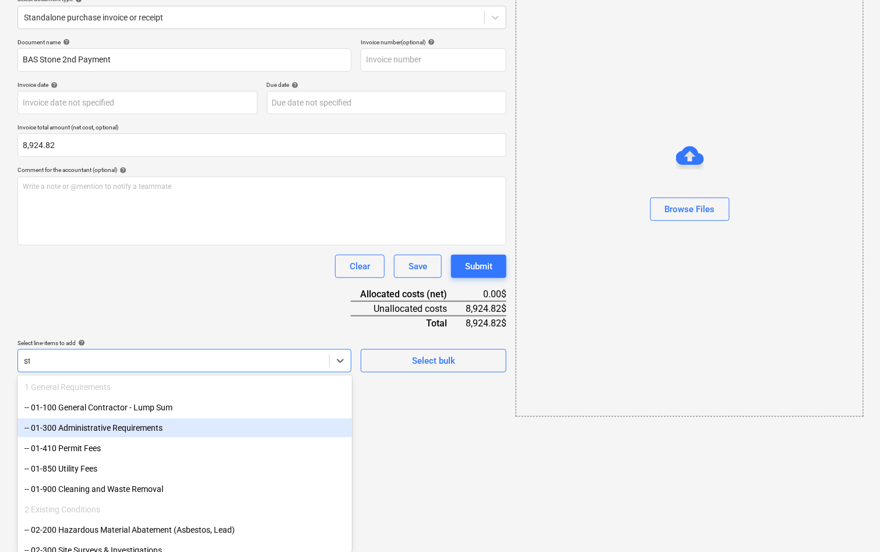
scroll to position [27, 0]
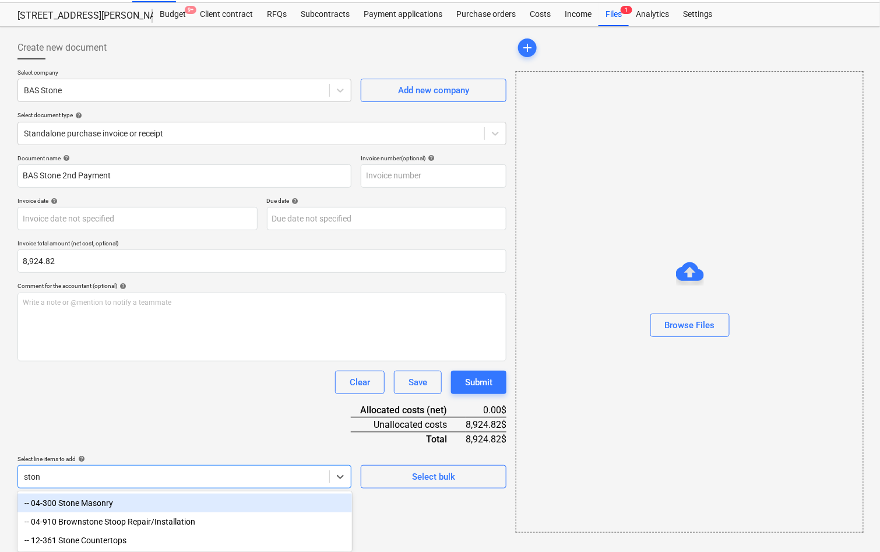
type input "stone"
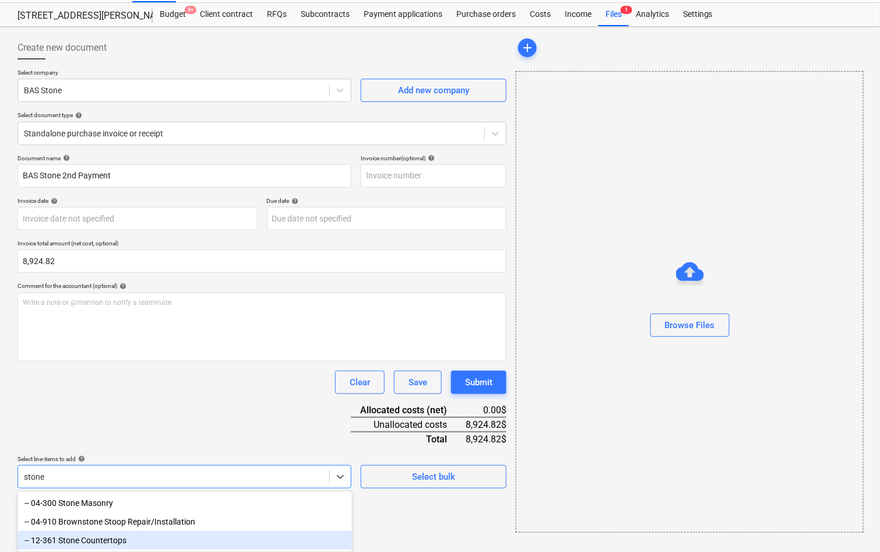
click at [111, 538] on div "-- 12-361 Stone Countertops" at bounding box center [184, 540] width 334 height 19
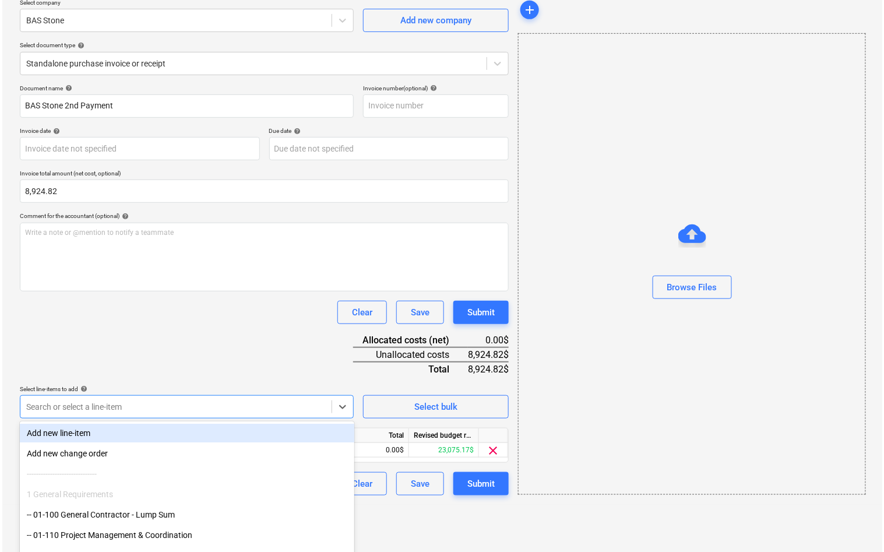
scroll to position [47, 0]
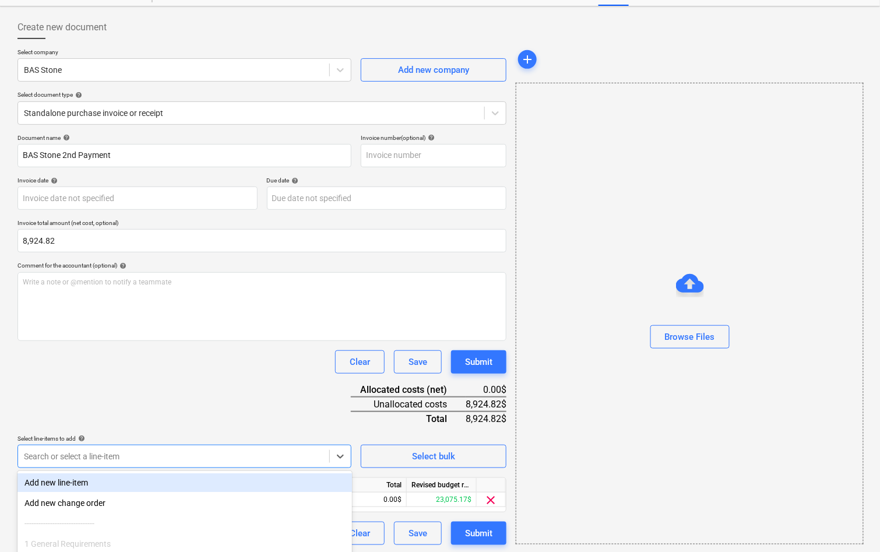
click at [188, 375] on div "Document name help BAS Stone 2nd Payment Invoice number (optional) help Invoice…" at bounding box center [261, 339] width 489 height 411
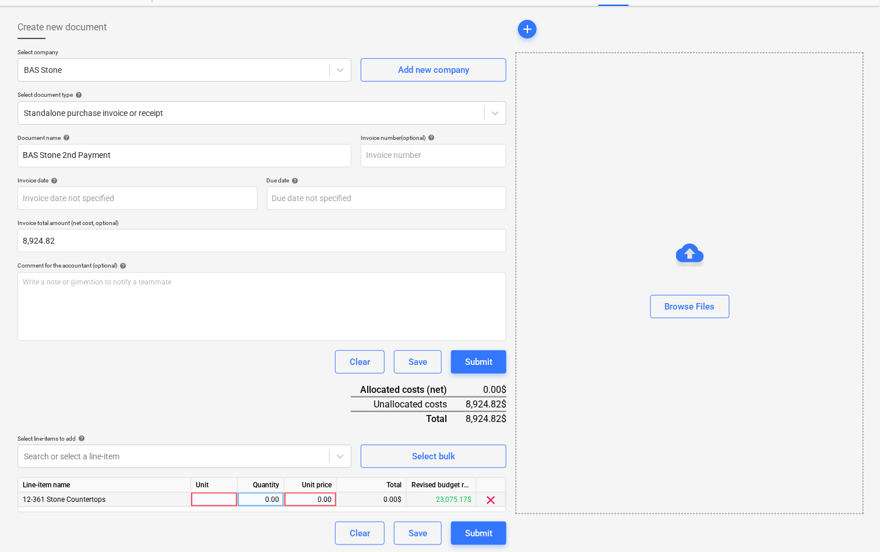
click at [306, 495] on div "0.00" at bounding box center [310, 499] width 43 height 15
type input "8,924.82"
click at [284, 427] on div "Document name help BAS Stone 2nd Payment Invoice number (optional) help Invoice…" at bounding box center [261, 339] width 489 height 411
click at [5, 242] on div "Create new document Select company BAS Stone Add new company Select document ty…" at bounding box center [440, 280] width 880 height 548
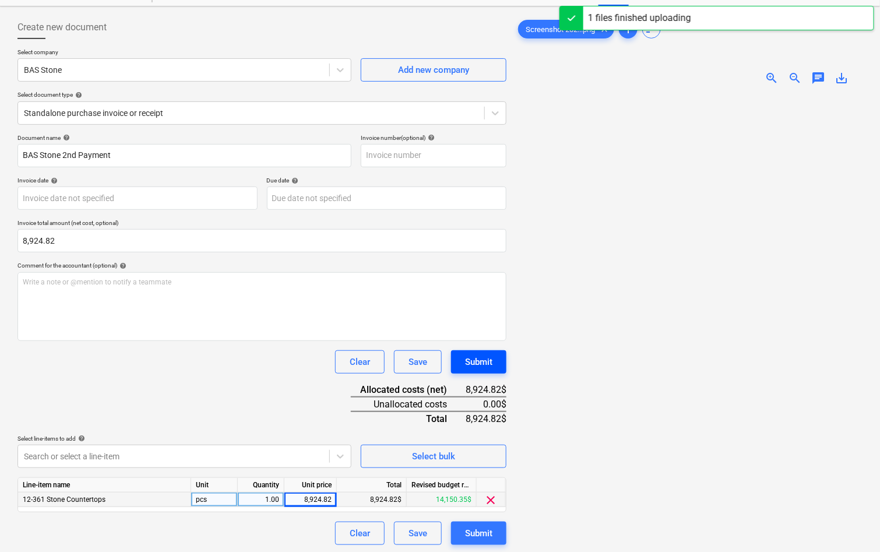
click at [481, 359] on div "Submit" at bounding box center [478, 361] width 27 height 15
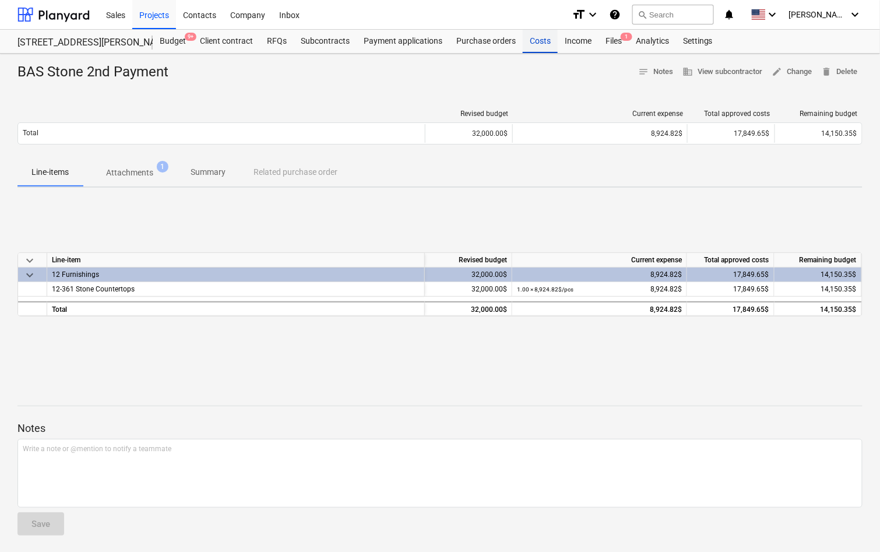
click at [538, 44] on div "Costs" at bounding box center [539, 41] width 35 height 23
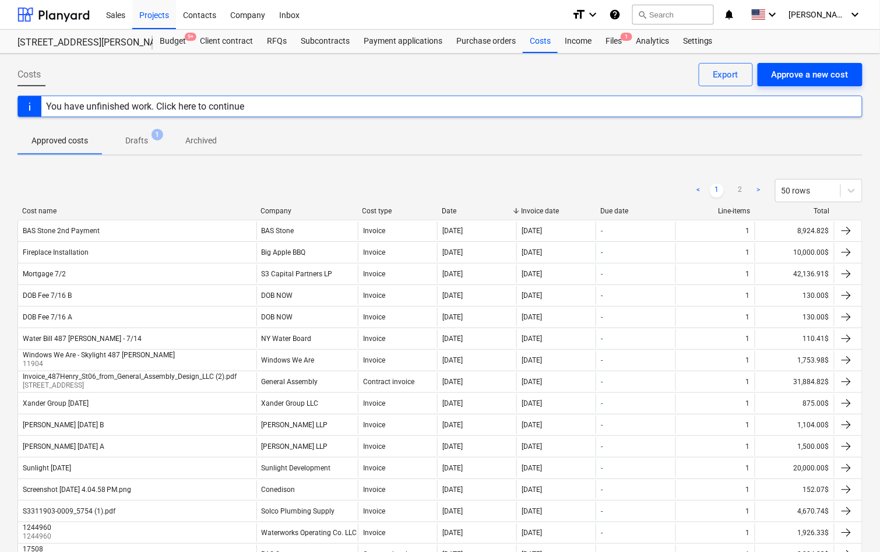
click at [798, 73] on div "Approve a new cost" at bounding box center [809, 74] width 77 height 15
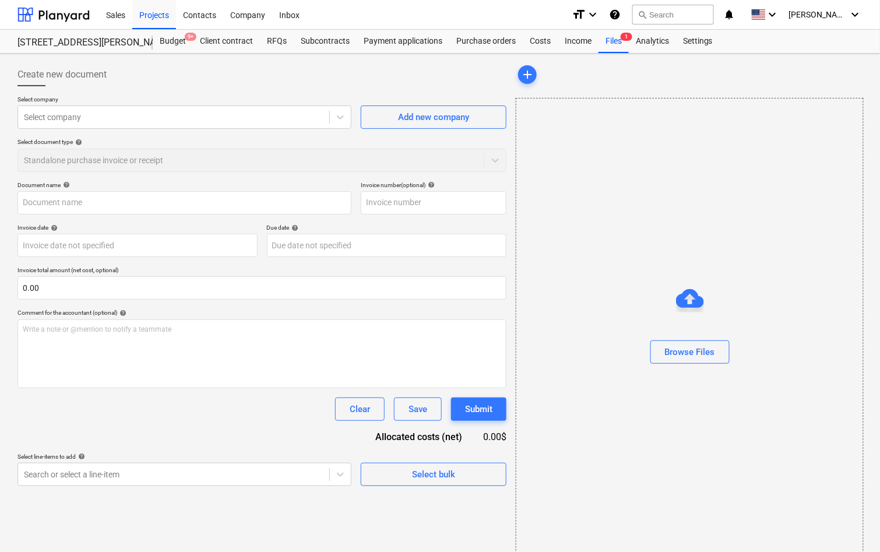
click at [235, 103] on p "Select company" at bounding box center [184, 101] width 334 height 10
click at [231, 115] on div at bounding box center [173, 117] width 299 height 12
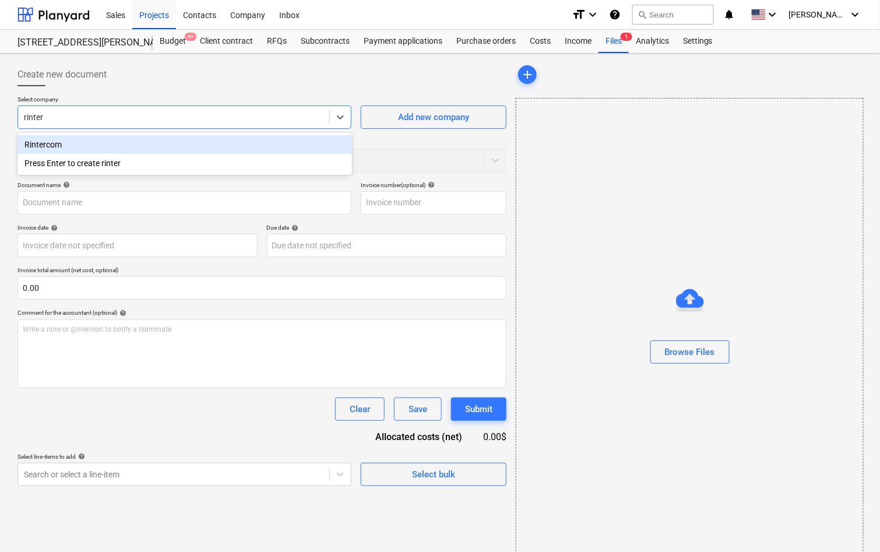
type input "rinter"
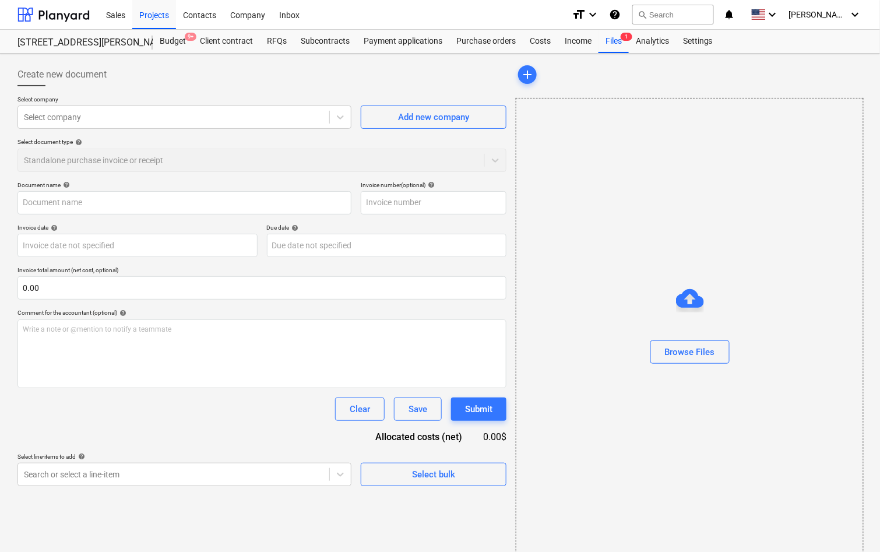
click at [206, 131] on div "Select company Select company Add new company Select document type help Standal…" at bounding box center [261, 139] width 489 height 86
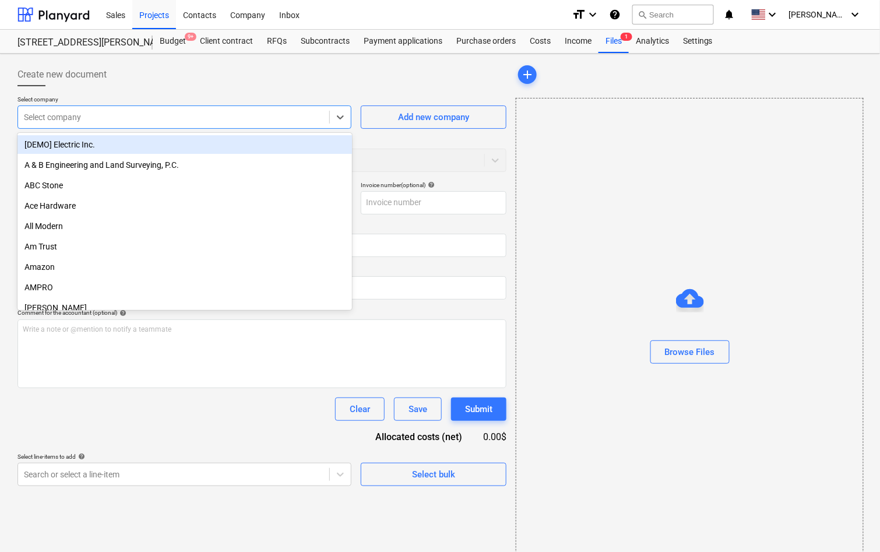
click at [201, 123] on div "Select company" at bounding box center [173, 117] width 311 height 16
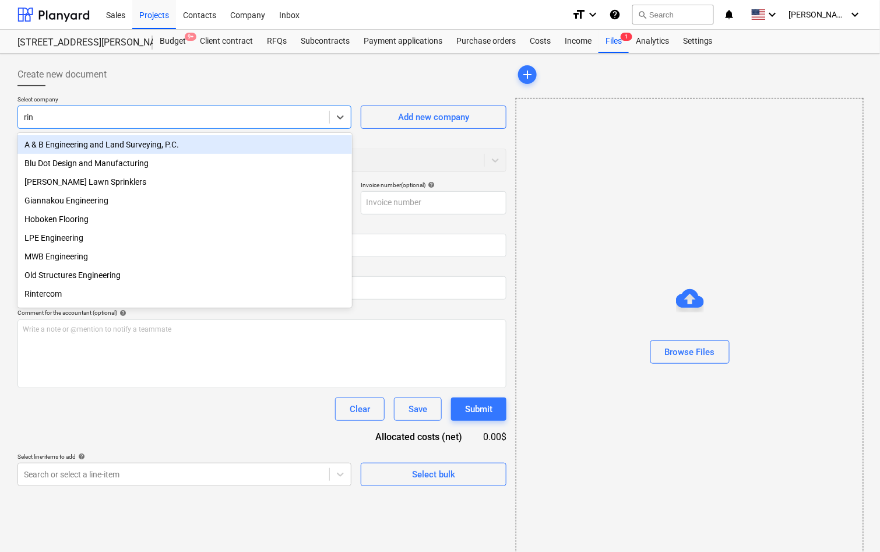
type input "rint"
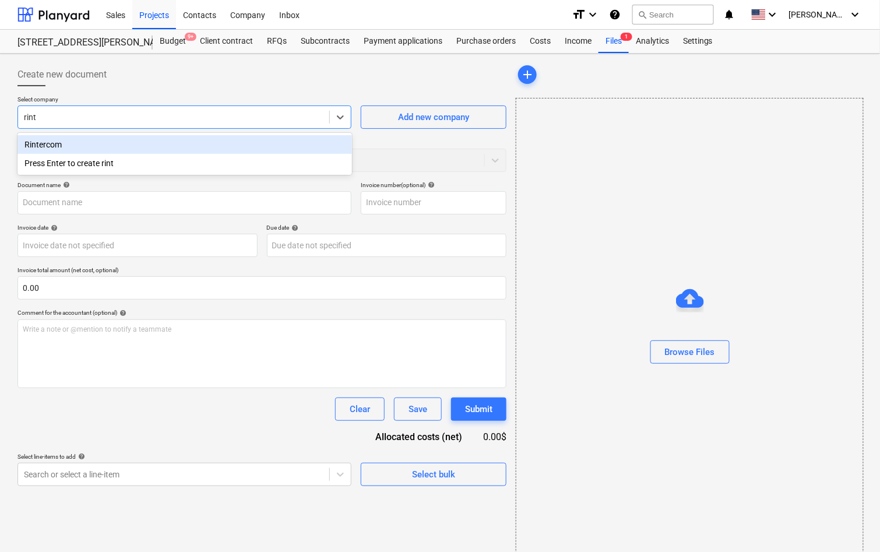
click at [188, 144] on div "Rintercom" at bounding box center [184, 144] width 334 height 19
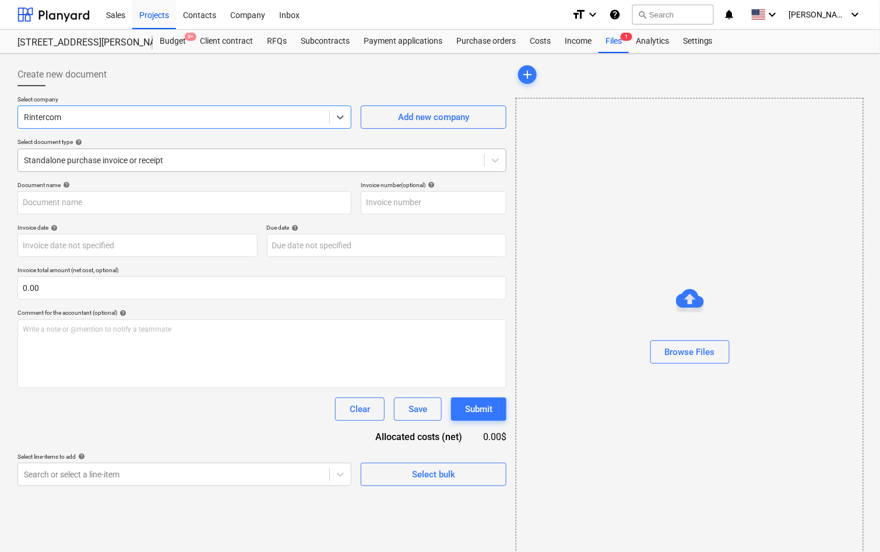
click at [170, 163] on div at bounding box center [251, 160] width 454 height 12
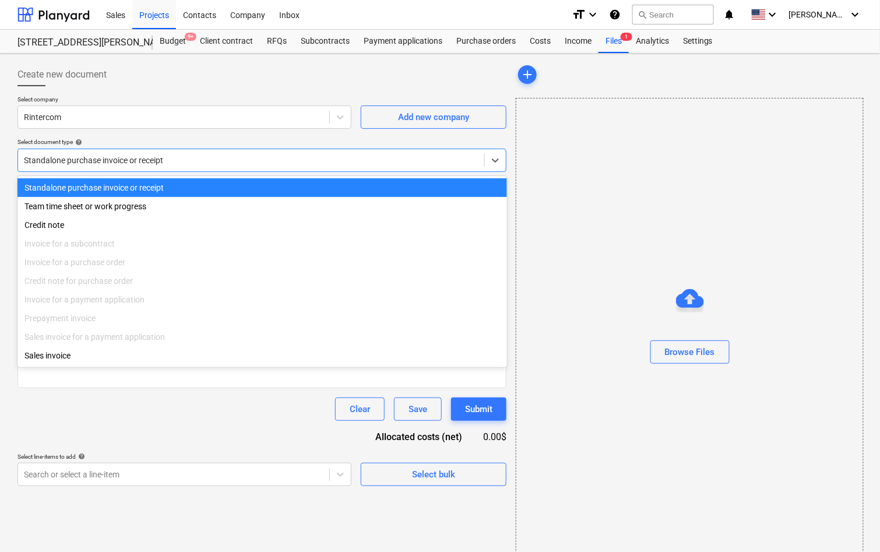
click at [170, 163] on div at bounding box center [251, 160] width 454 height 12
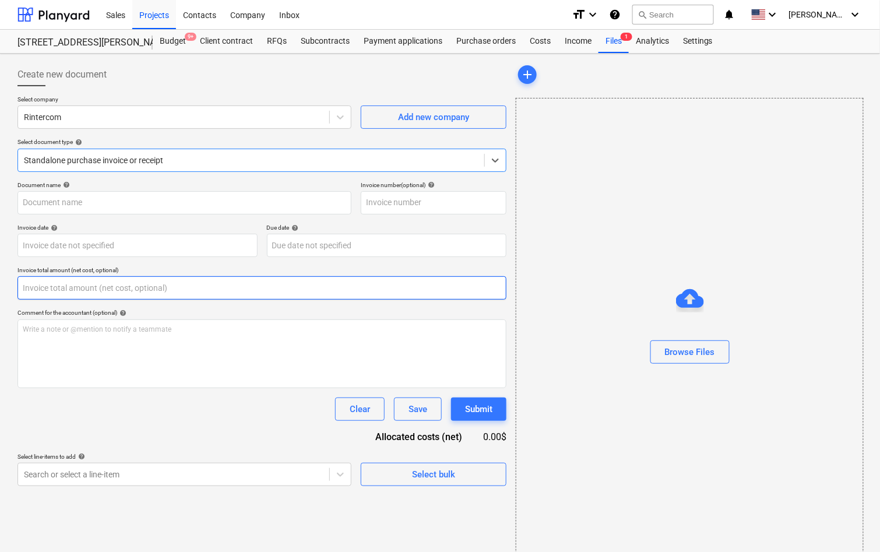
click at [118, 289] on input "text" at bounding box center [261, 287] width 489 height 23
paste input "$6,957.00"
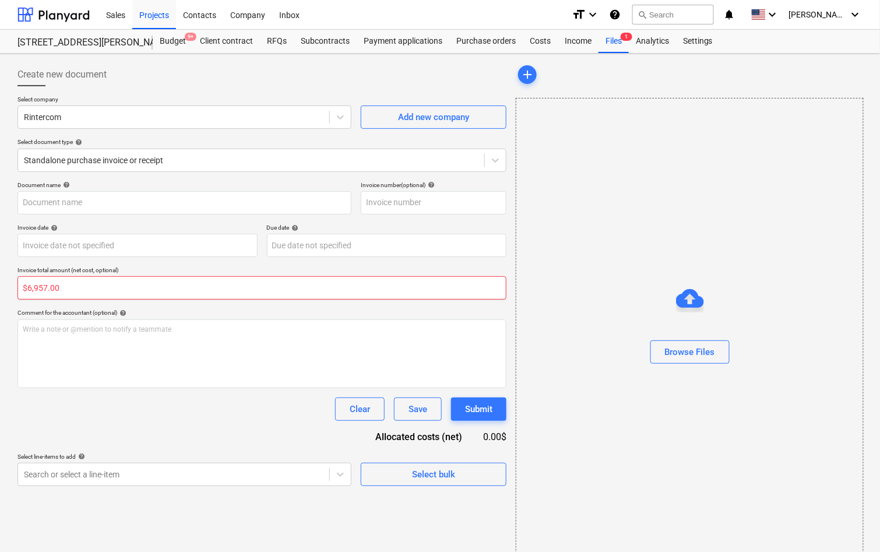
click at [29, 289] on input "$6,957.00" at bounding box center [261, 287] width 489 height 23
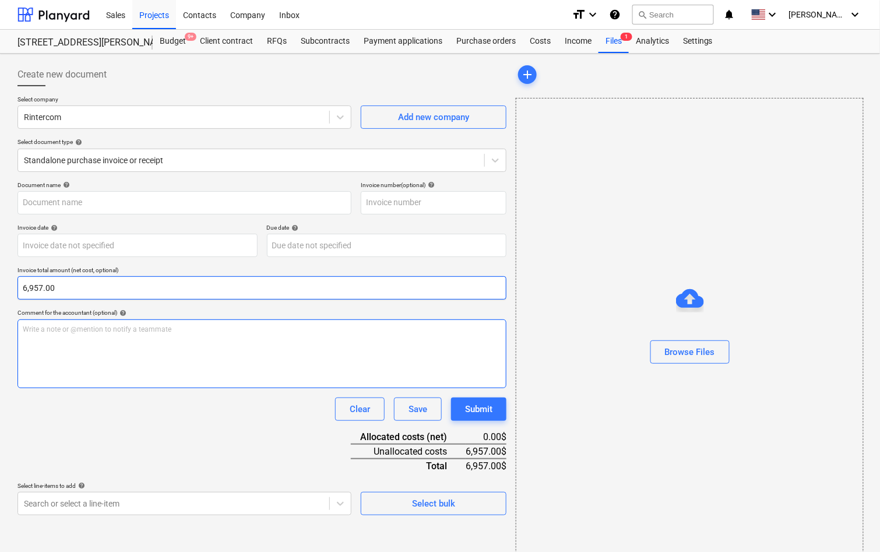
type input "6,957.00"
click at [77, 344] on div "Write a note or @mention to notify a teammate ﻿" at bounding box center [261, 353] width 489 height 69
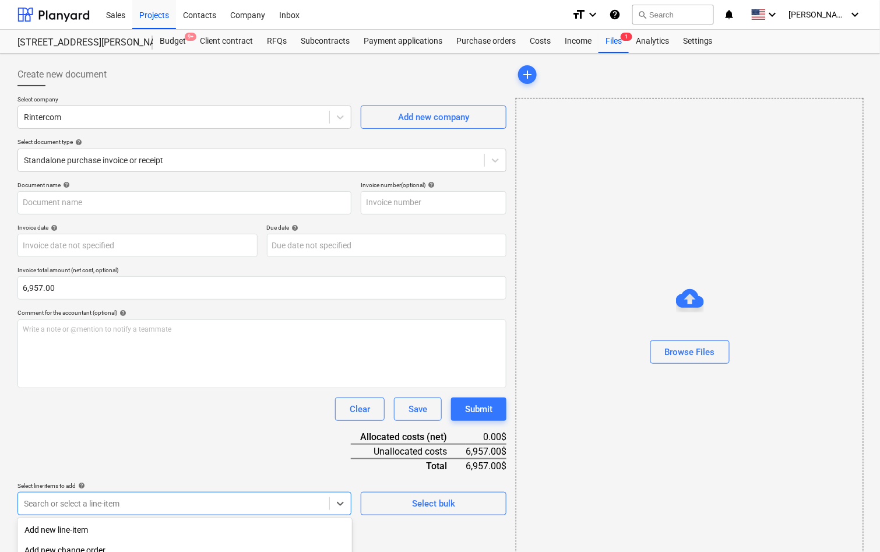
scroll to position [143, 0]
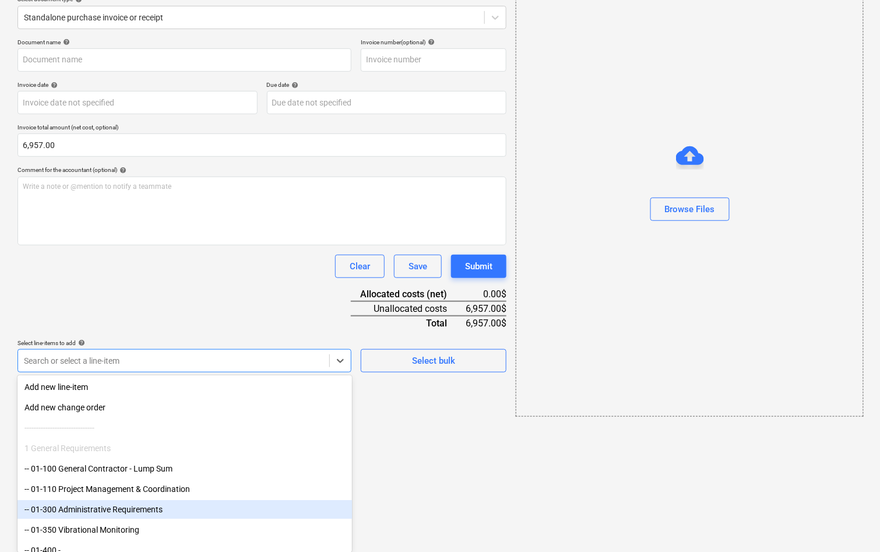
click at [101, 409] on body "Sales Projects Contacts Company Inbox format_size keyboard_arrow_down help sear…" at bounding box center [440, 133] width 880 height 552
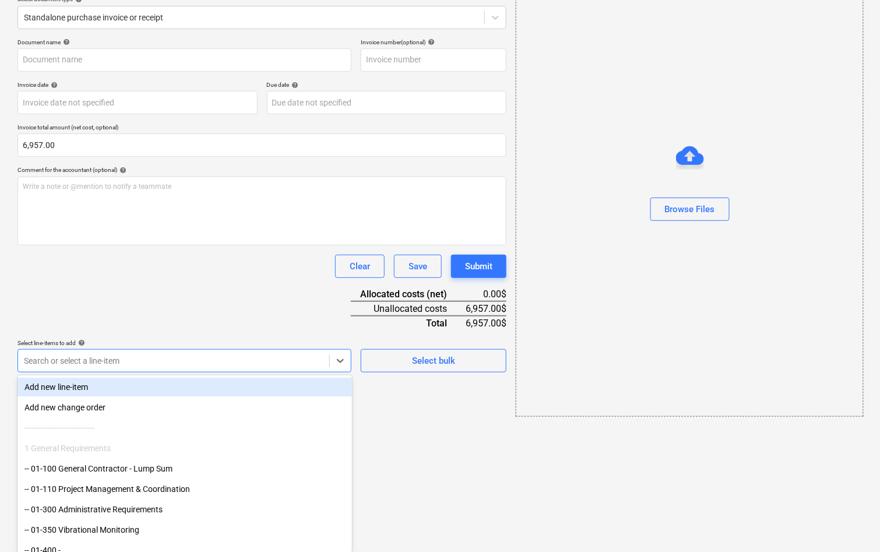
scroll to position [15, 0]
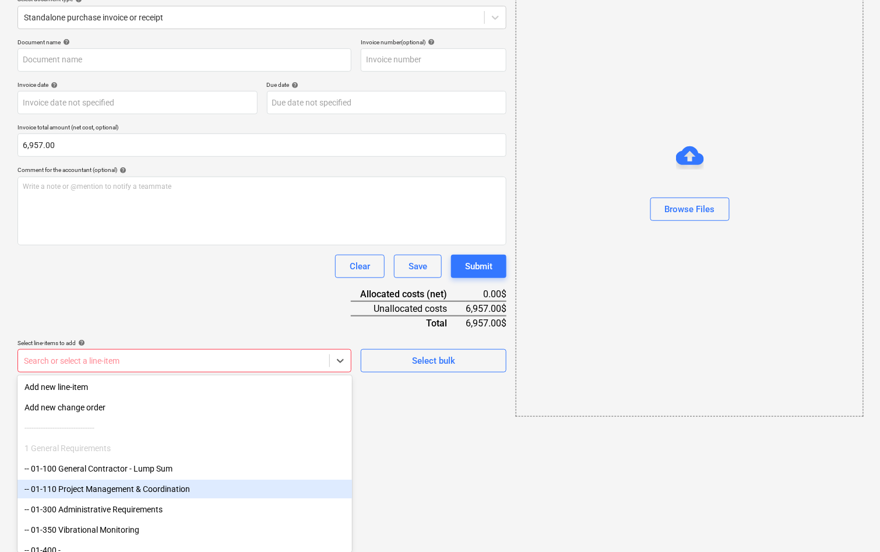
click at [216, 409] on body "Sales Projects Contacts Company Inbox format_size keyboard_arrow_down help sear…" at bounding box center [440, 133] width 880 height 552
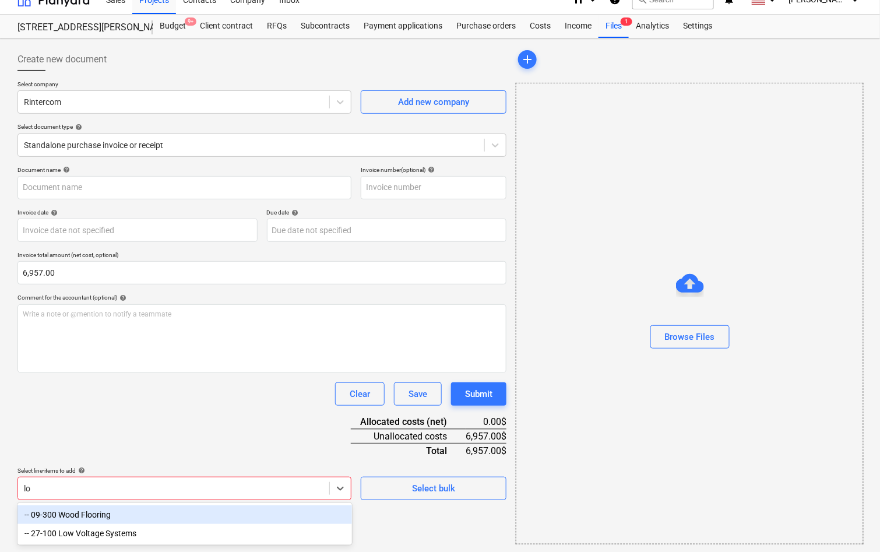
type input "low"
click at [182, 517] on div "-- 27-100 Low Voltage Systems" at bounding box center [184, 514] width 334 height 19
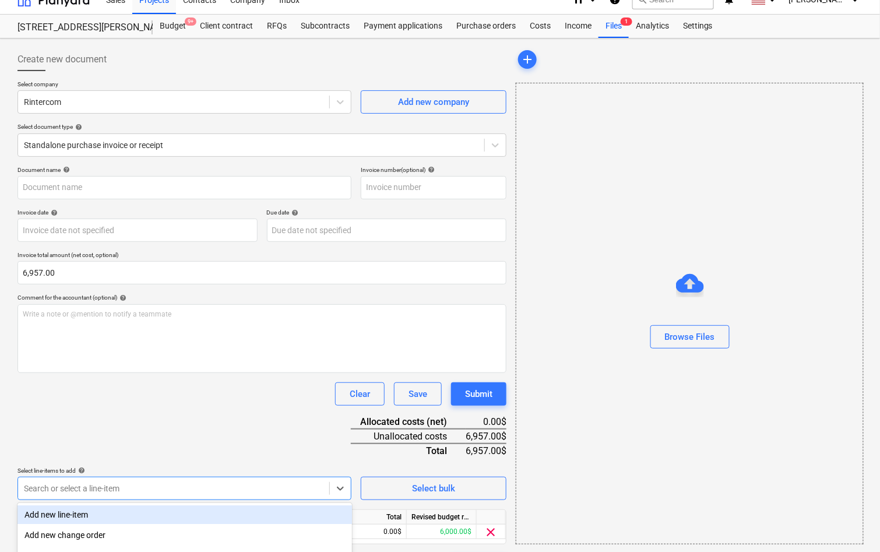
click at [188, 415] on div "Document name help Invoice number (optional) help Invoice date help Press the d…" at bounding box center [261, 371] width 489 height 411
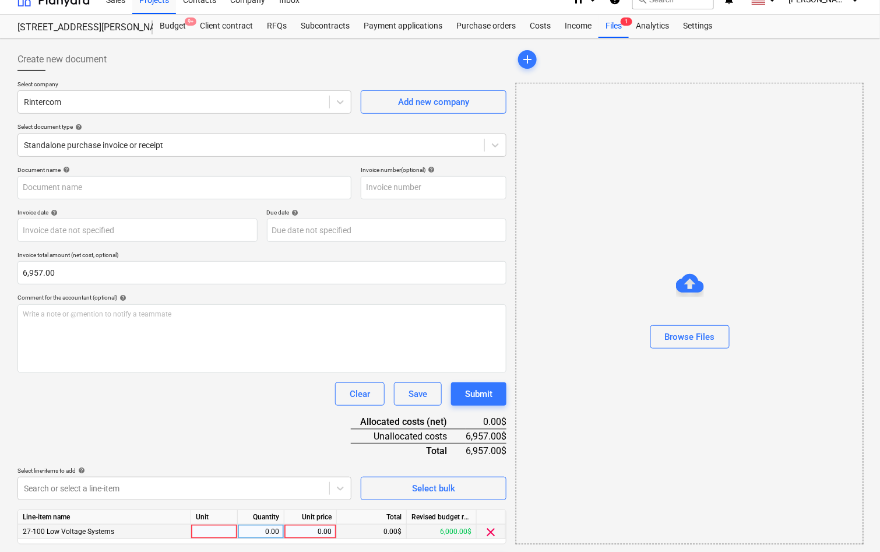
click at [324, 534] on div "0.00" at bounding box center [310, 531] width 43 height 15
type input "$6,957.00"
click at [285, 451] on div "Document name help Invoice number (optional) help Invoice date help Press the d…" at bounding box center [261, 371] width 489 height 411
click at [32, 259] on p "Invoice total amount (net cost, optional)" at bounding box center [261, 256] width 489 height 10
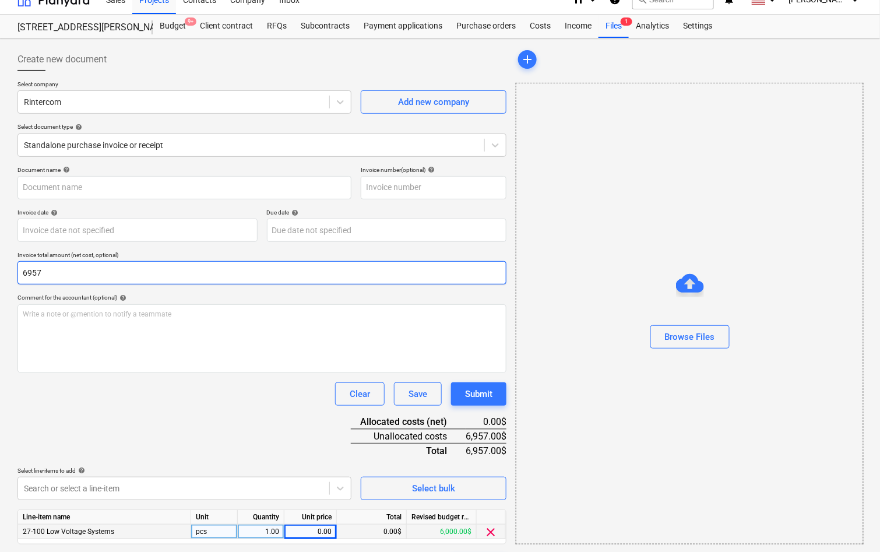
click at [32, 264] on input "6957" at bounding box center [261, 272] width 489 height 23
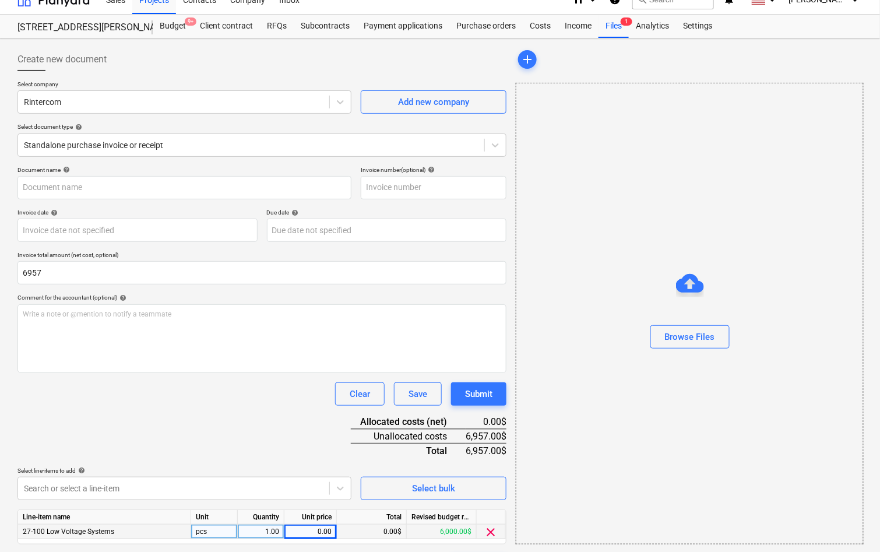
type input "6,957.00"
click at [253, 428] on div "Document name help Invoice number (optional) help Invoice date help Press the d…" at bounding box center [261, 371] width 489 height 411
click at [309, 524] on div "0.00" at bounding box center [310, 531] width 43 height 15
type input "6957"
click at [267, 422] on div "Document name help Invoice number (optional) help Invoice date help Press the d…" at bounding box center [261, 371] width 489 height 411
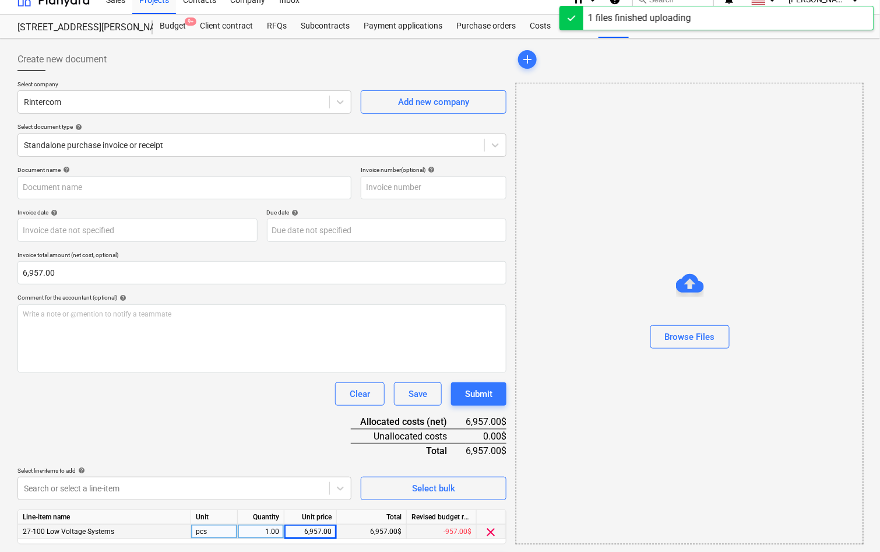
type input "Screenshot 2025-08-12 at 3.05.54 PM.png"
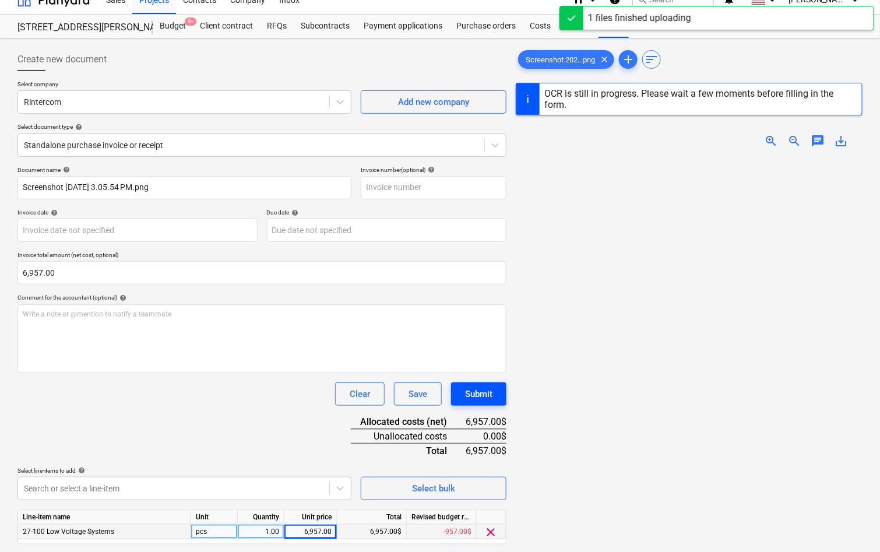
click at [483, 382] on button "Submit" at bounding box center [478, 393] width 55 height 23
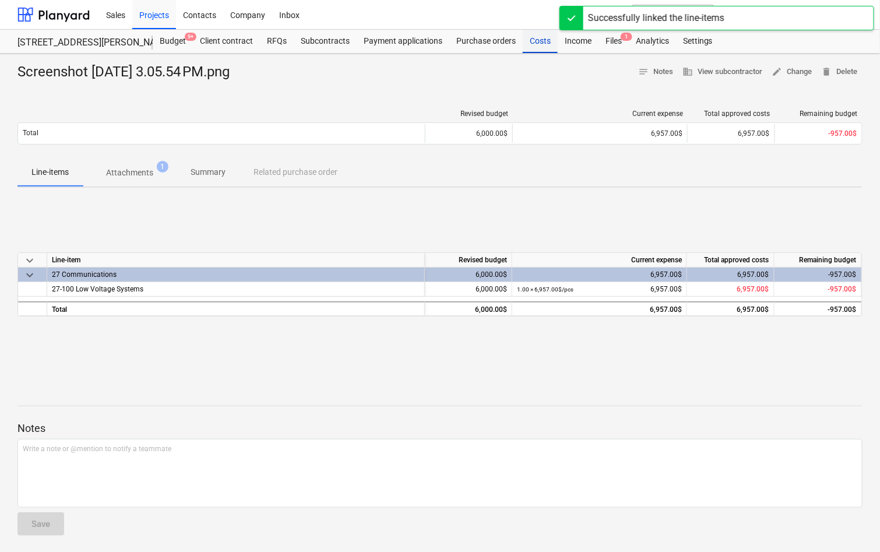
click at [536, 45] on div "Costs" at bounding box center [539, 41] width 35 height 23
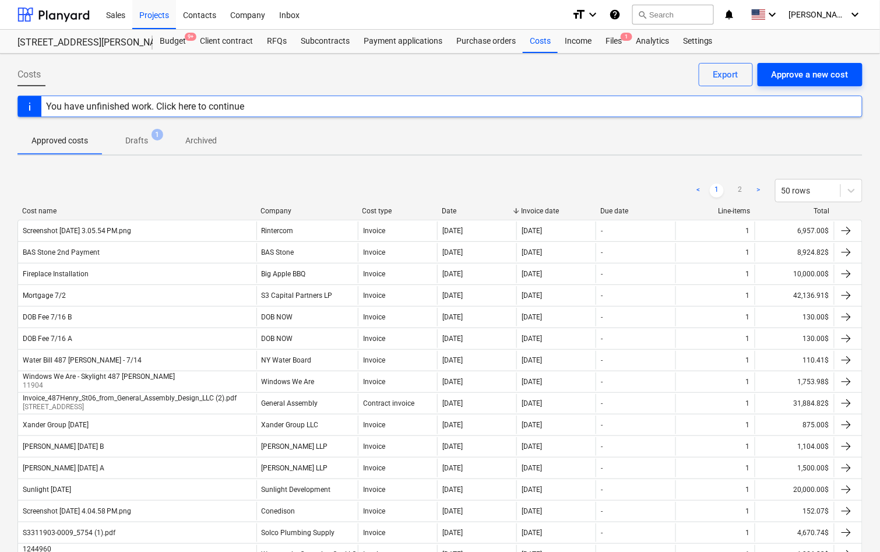
click at [808, 72] on div "Approve a new cost" at bounding box center [809, 74] width 77 height 15
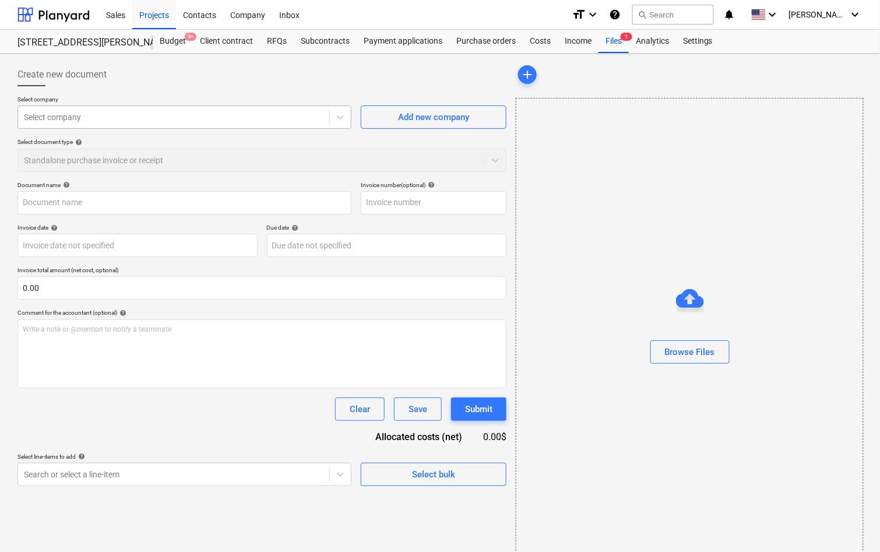
click at [276, 115] on div at bounding box center [173, 117] width 299 height 12
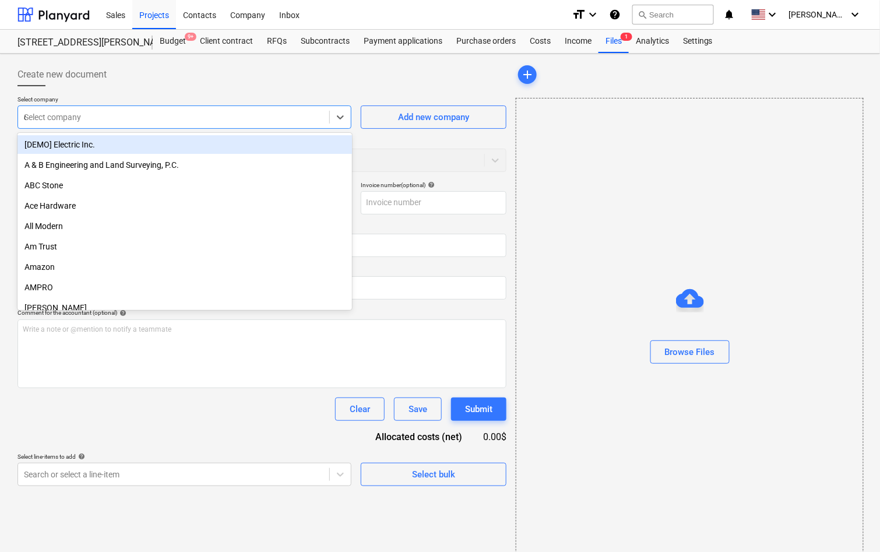
type input "cone"
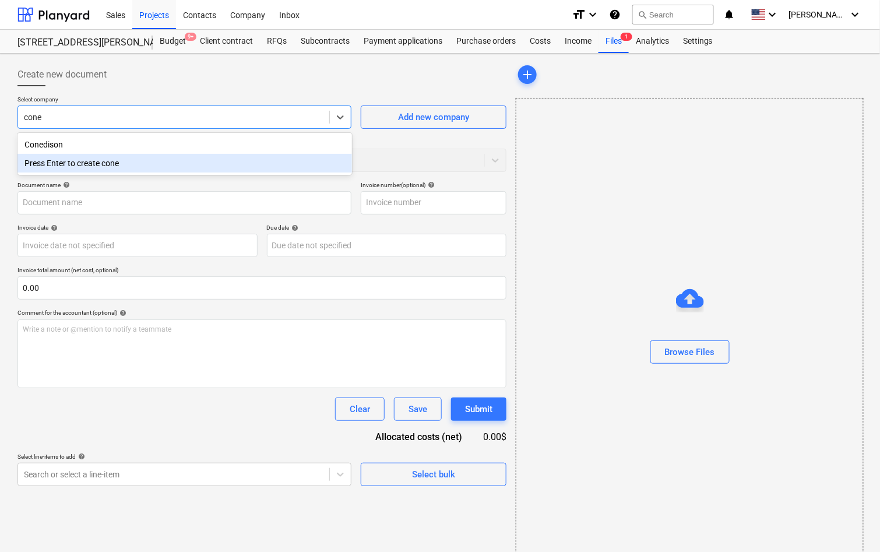
click at [229, 154] on div "Press Enter to create cone" at bounding box center [184, 163] width 334 height 19
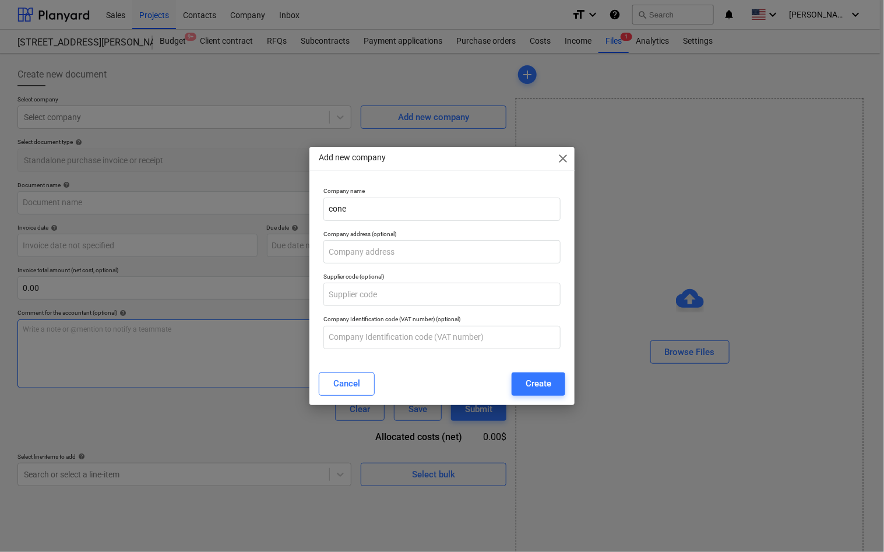
click at [363, 379] on button "Cancel" at bounding box center [347, 383] width 56 height 23
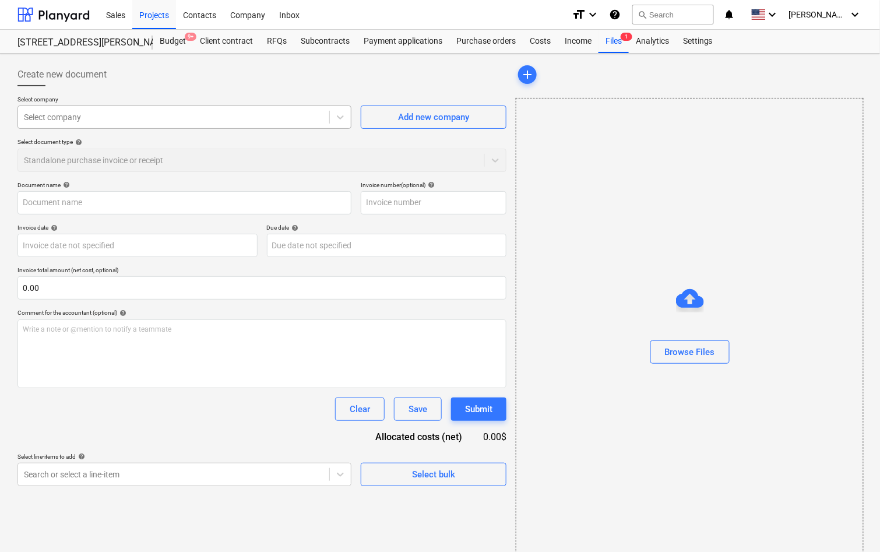
click at [172, 119] on div at bounding box center [173, 117] width 299 height 12
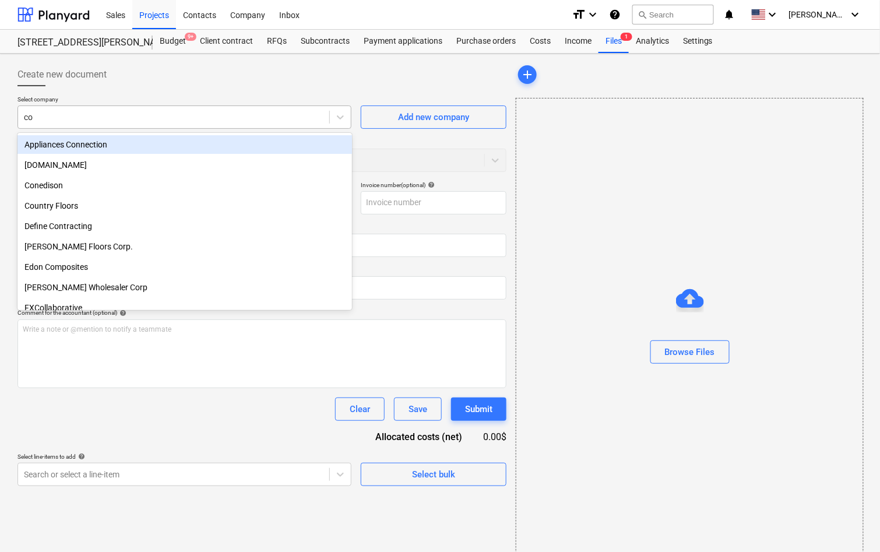
type input "con"
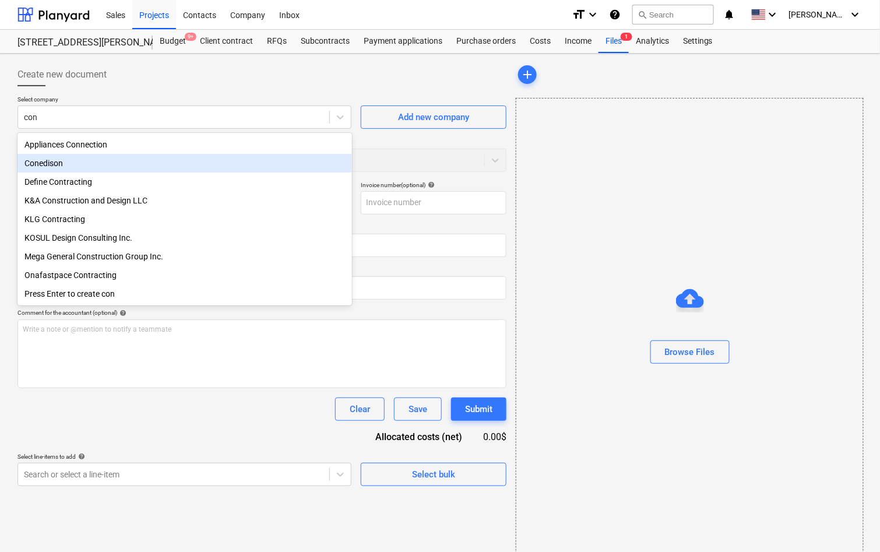
click at [85, 168] on div "Conedison" at bounding box center [184, 163] width 334 height 19
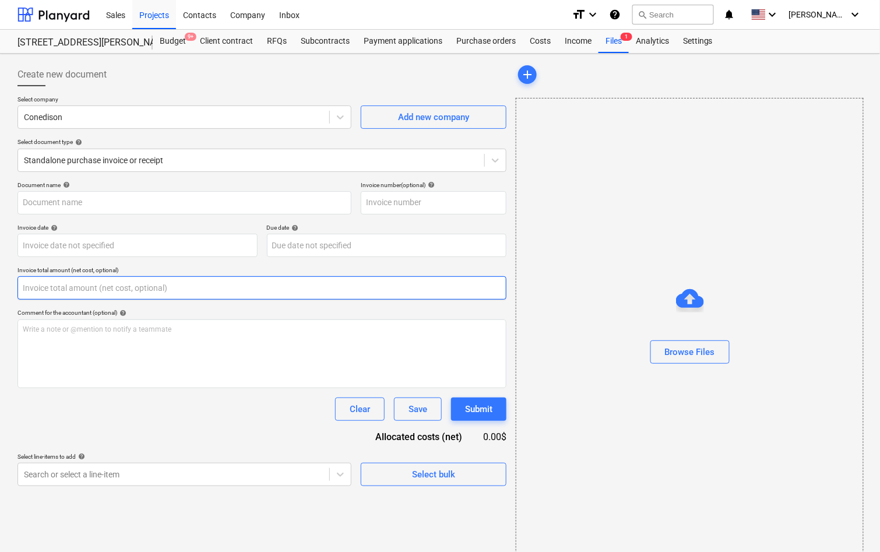
click at [78, 287] on input "text" at bounding box center [261, 287] width 489 height 23
paste input "$210.82"
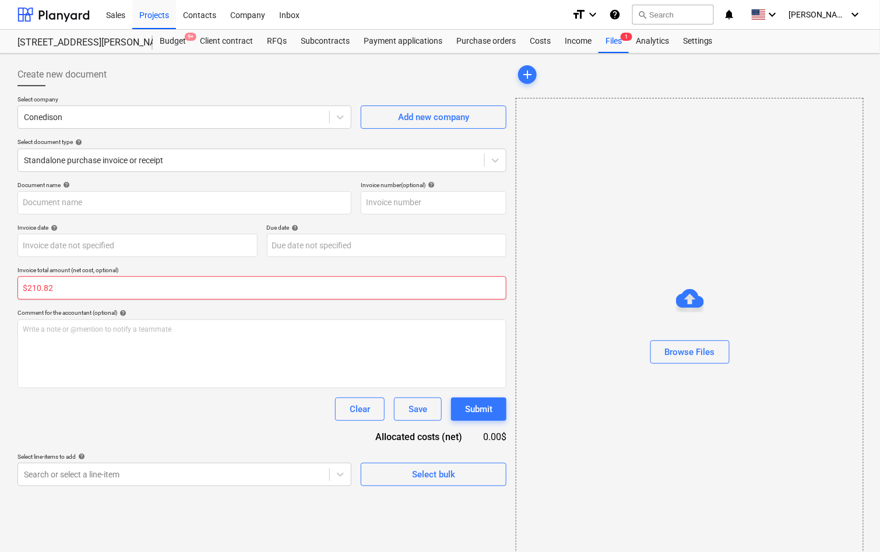
click at [29, 289] on input "$210.82" at bounding box center [261, 287] width 489 height 23
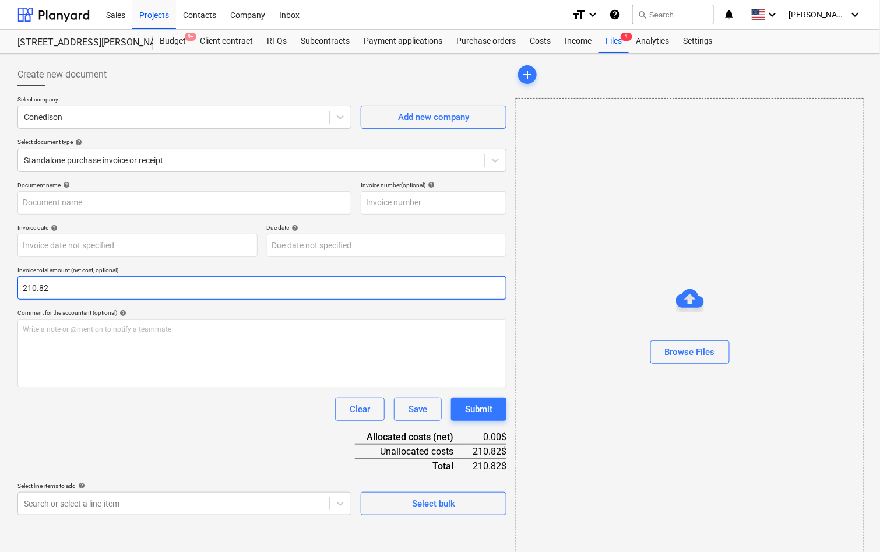
click at [37, 286] on input "210.82" at bounding box center [261, 287] width 489 height 23
type input "210.82"
click at [97, 507] on body "Sales Projects Contacts Company Inbox format_size keyboard_arrow_down help sear…" at bounding box center [440, 276] width 880 height 552
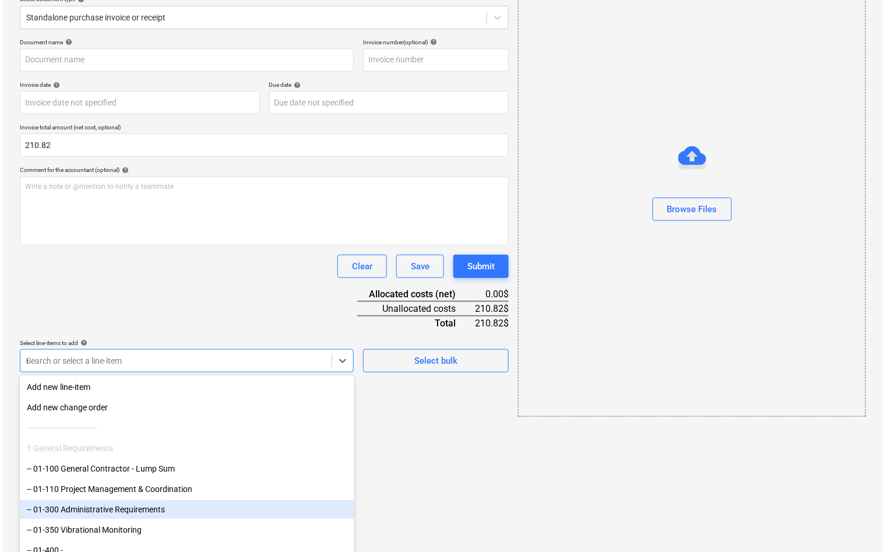
scroll to position [15, 0]
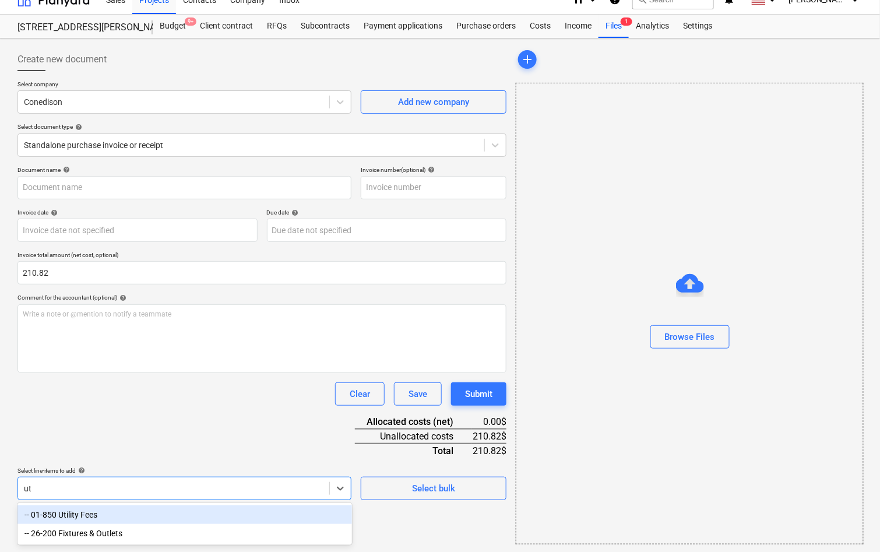
type input "uti"
click at [75, 519] on div "-- 01-850 Utility Fees" at bounding box center [184, 514] width 334 height 19
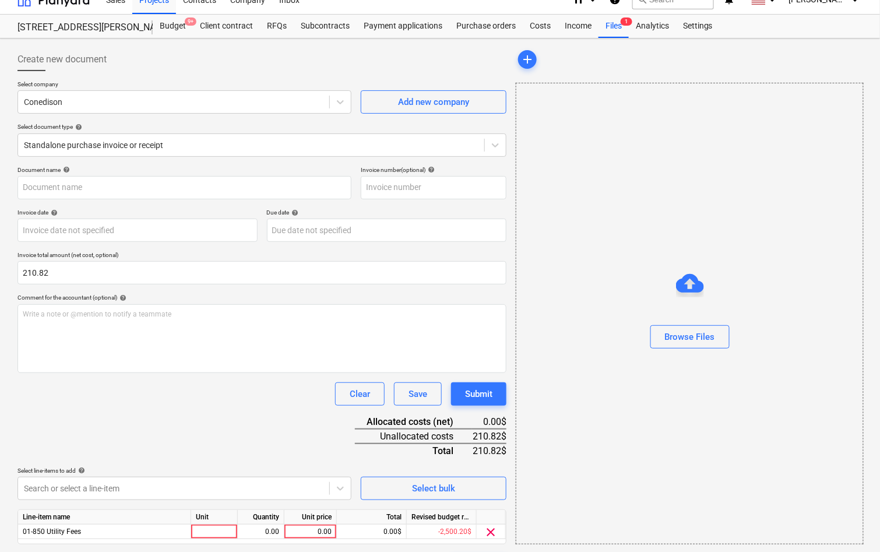
click at [103, 461] on div "Document name help Invoice number (optional) help Invoice date help Press the d…" at bounding box center [261, 371] width 489 height 411
click at [324, 530] on div "0.00" at bounding box center [310, 531] width 43 height 15
click at [306, 472] on p "Select line-items to add help" at bounding box center [184, 472] width 334 height 10
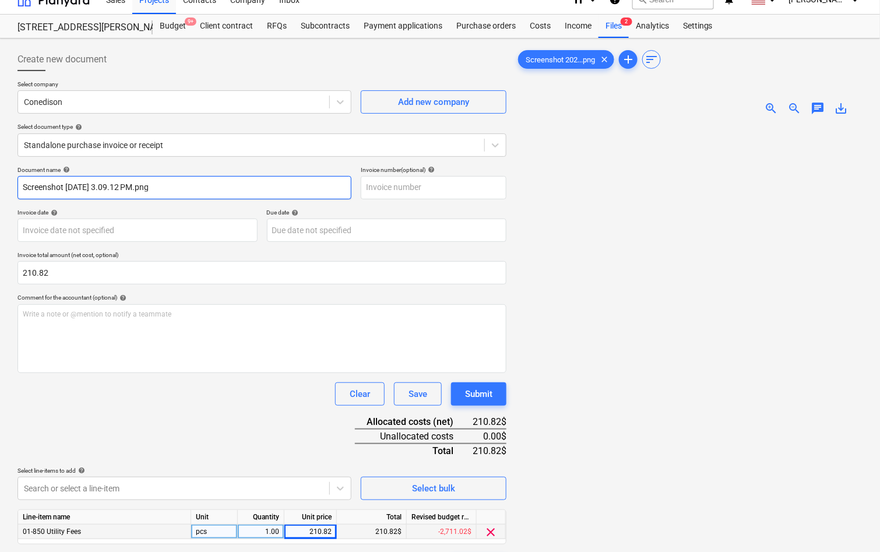
click at [188, 185] on input "Screenshot 2025-08-12 at 3.09.12 PM.png" at bounding box center [184, 187] width 334 height 23
type input "Con Ed 7/28"
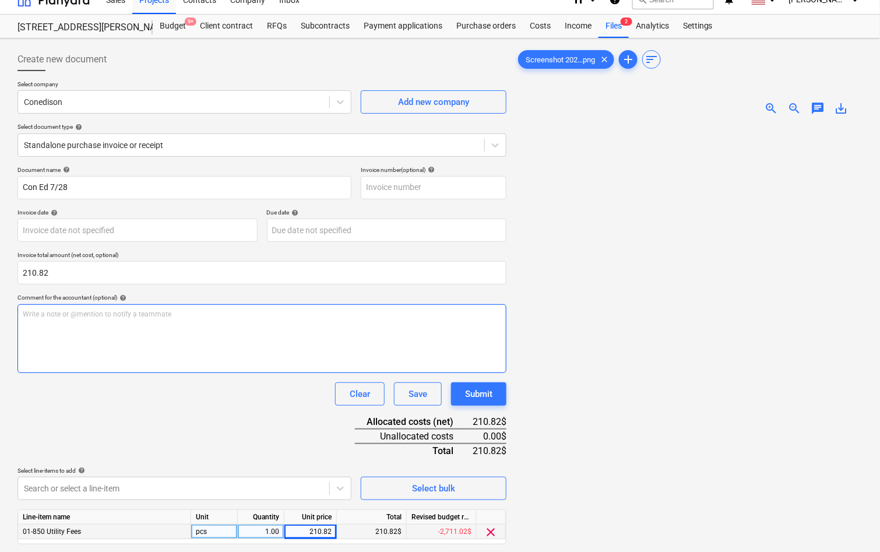
click at [176, 329] on div "Write a note or @mention to notify a teammate ﻿" at bounding box center [261, 338] width 489 height 69
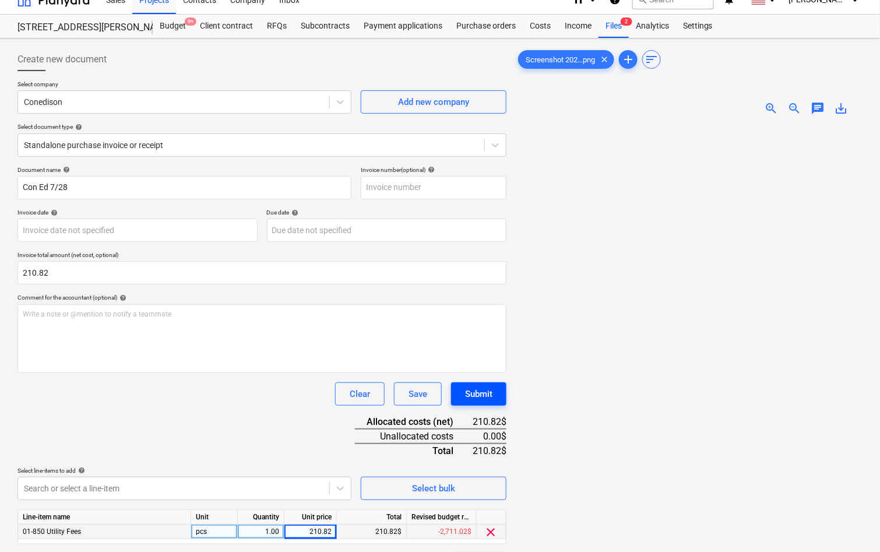
click at [485, 394] on div "Submit" at bounding box center [478, 393] width 27 height 15
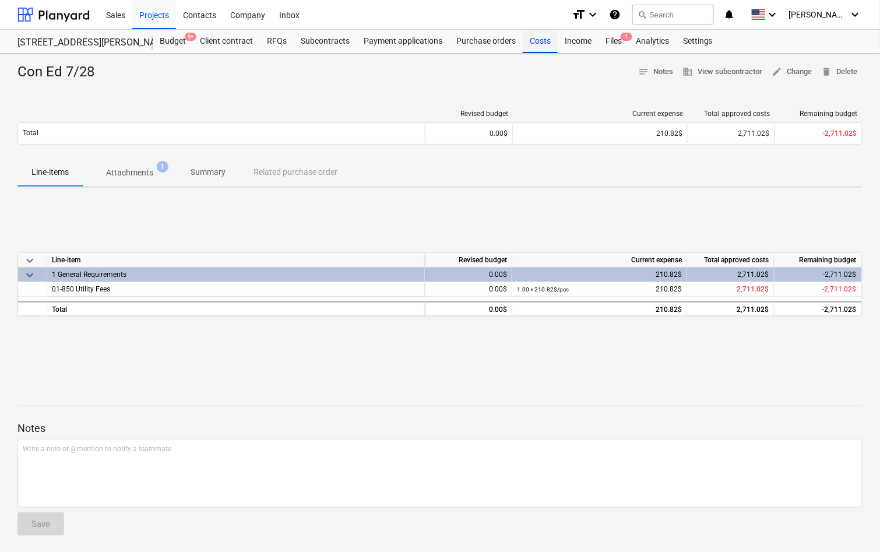
click at [535, 43] on div "Costs" at bounding box center [539, 41] width 35 height 23
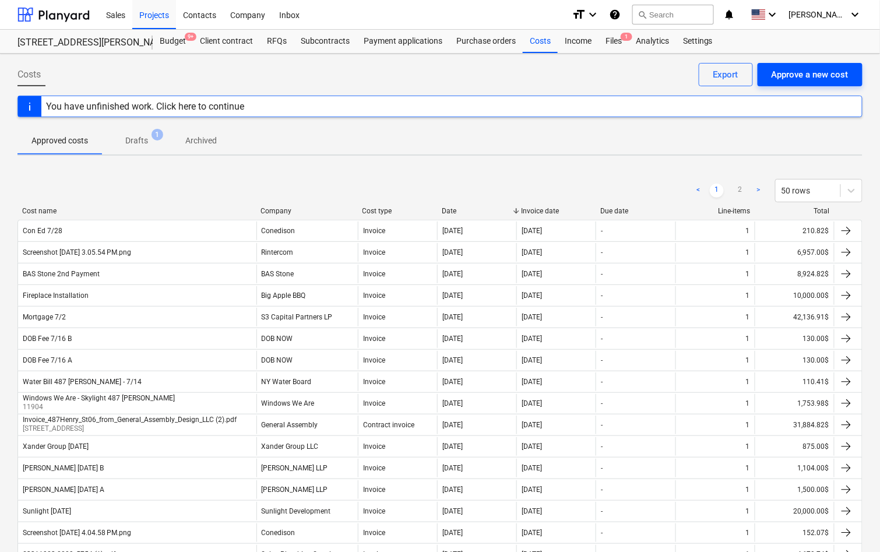
click at [810, 73] on div "Approve a new cost" at bounding box center [809, 74] width 77 height 15
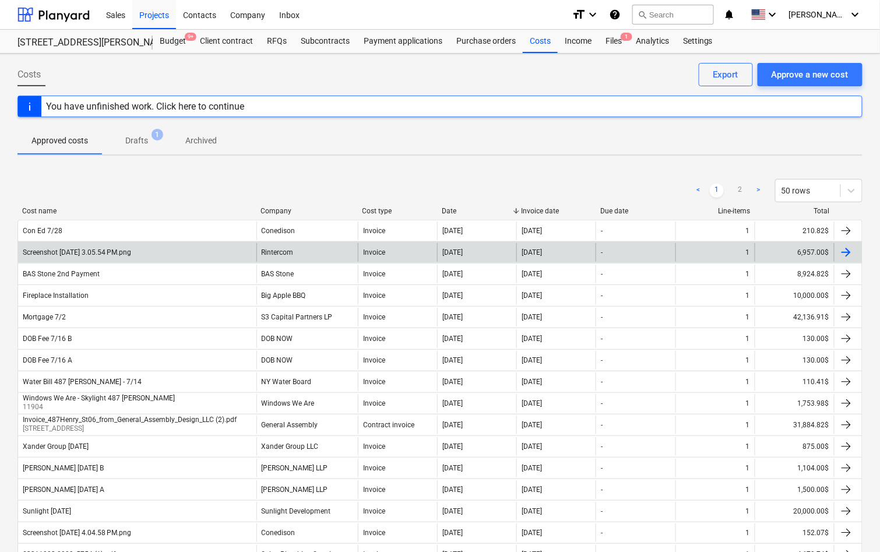
click at [177, 252] on div "Screenshot 2025-08-12 at 3.05.54 PM.png" at bounding box center [137, 252] width 238 height 19
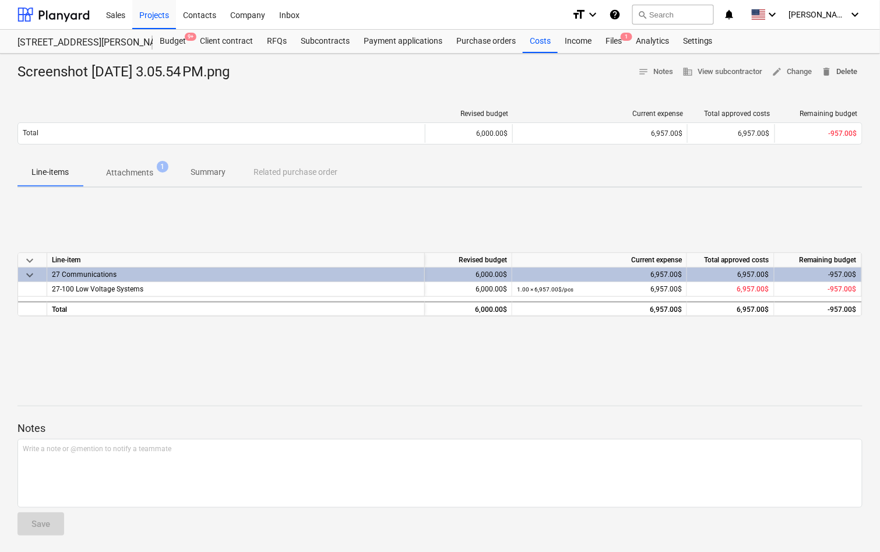
click at [848, 69] on span "delete Delete" at bounding box center [839, 71] width 36 height 13
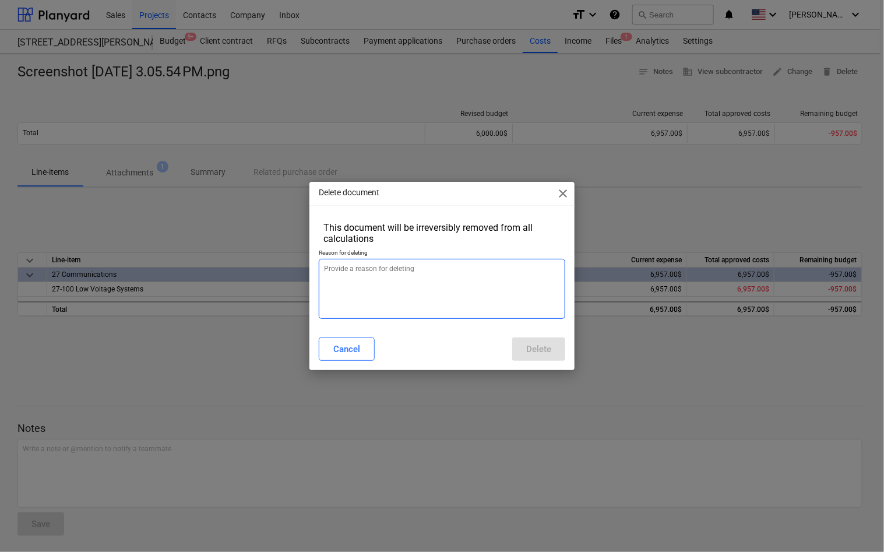
click at [393, 295] on textarea at bounding box center [442, 289] width 246 height 60
type textarea "x"
type textarea "r"
type textarea "x"
type textarea "re"
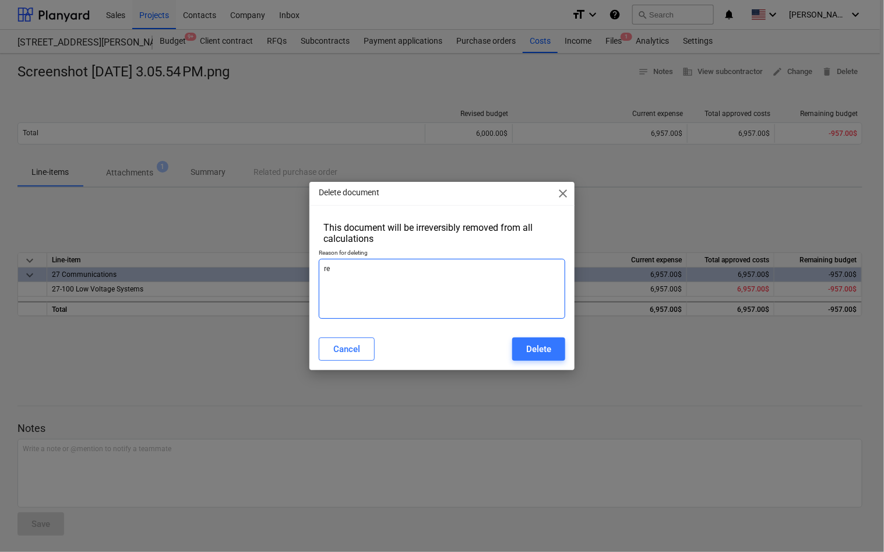
type textarea "x"
type textarea "ren"
type textarea "x"
type textarea "rena"
type textarea "x"
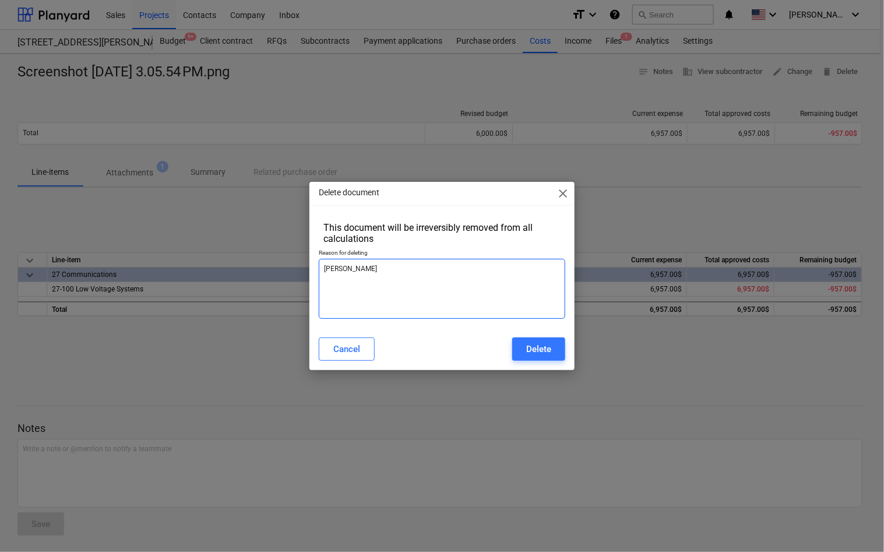
type textarea "renam"
type textarea "x"
type textarea "renami"
type textarea "x"
type textarea "renaming"
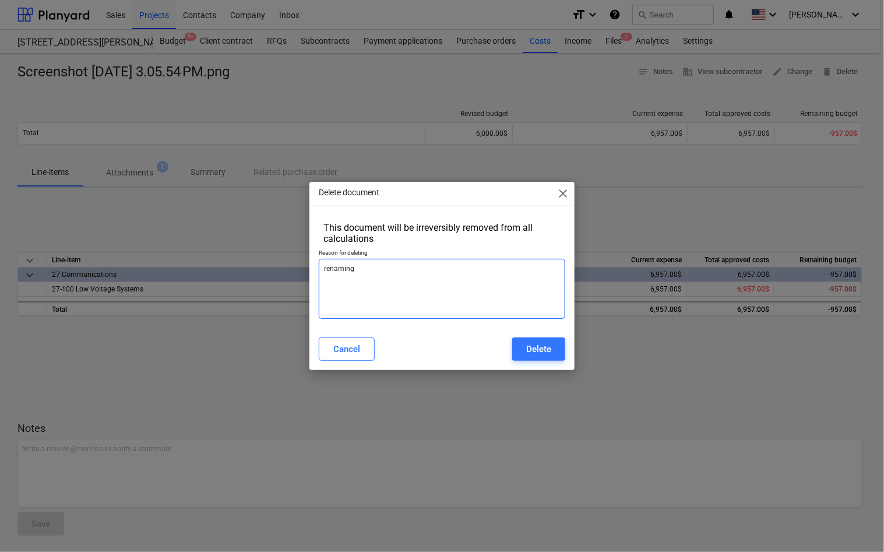
type textarea "x"
type textarea "renaming"
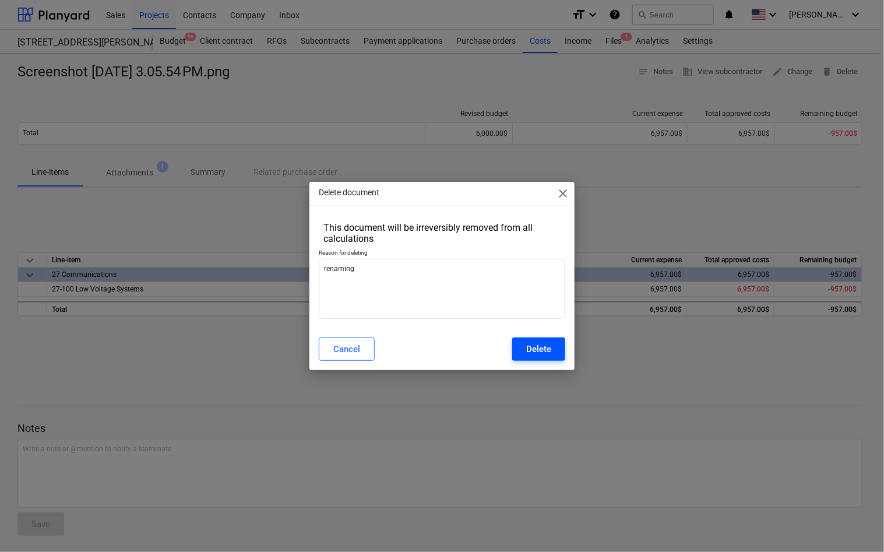
click at [553, 349] on button "Delete" at bounding box center [538, 348] width 53 height 23
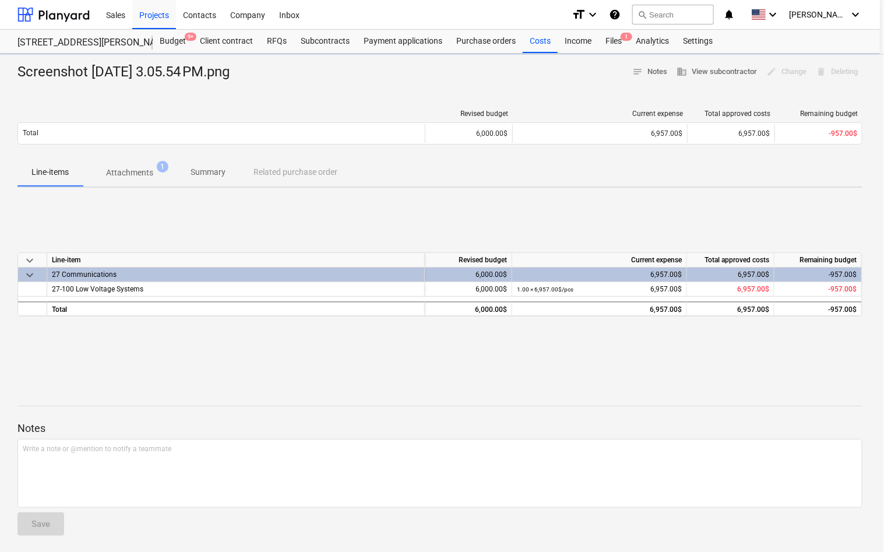
type textarea "x"
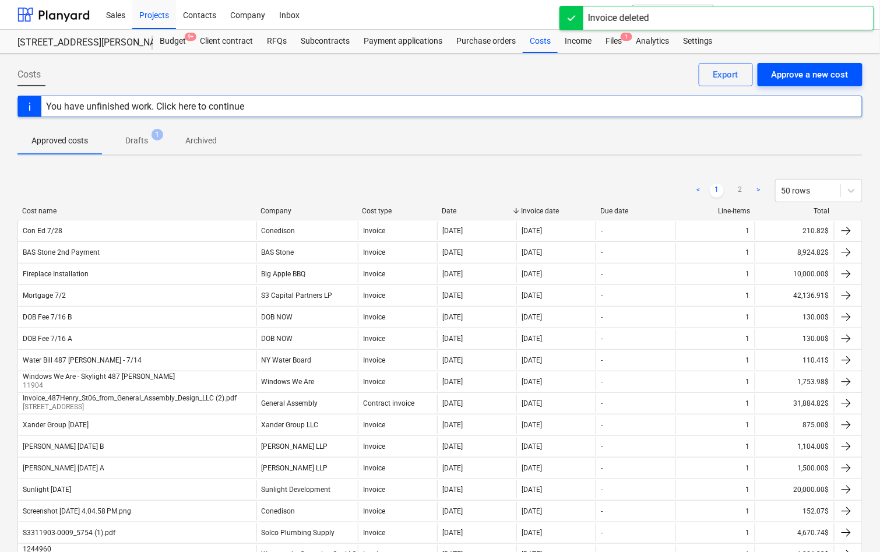
click at [795, 79] on div "Approve a new cost" at bounding box center [809, 74] width 77 height 15
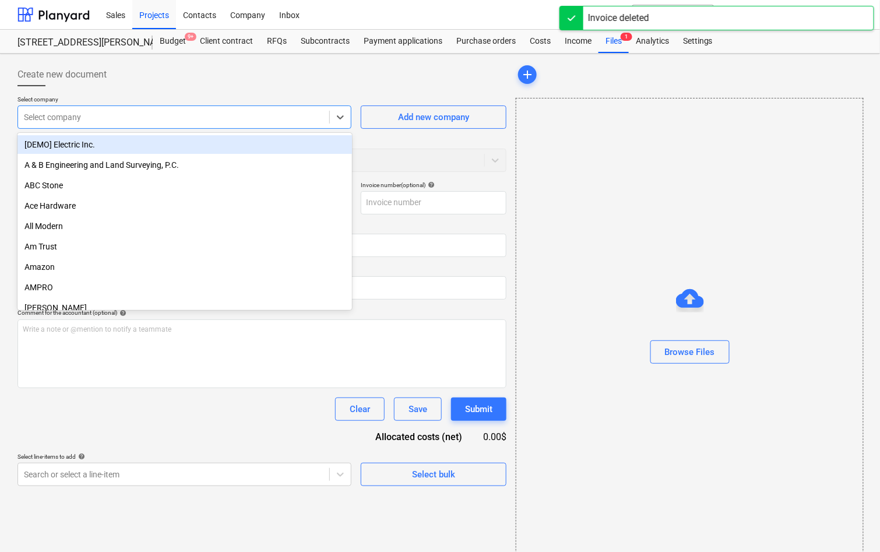
click at [280, 124] on div "Select company" at bounding box center [173, 117] width 311 height 16
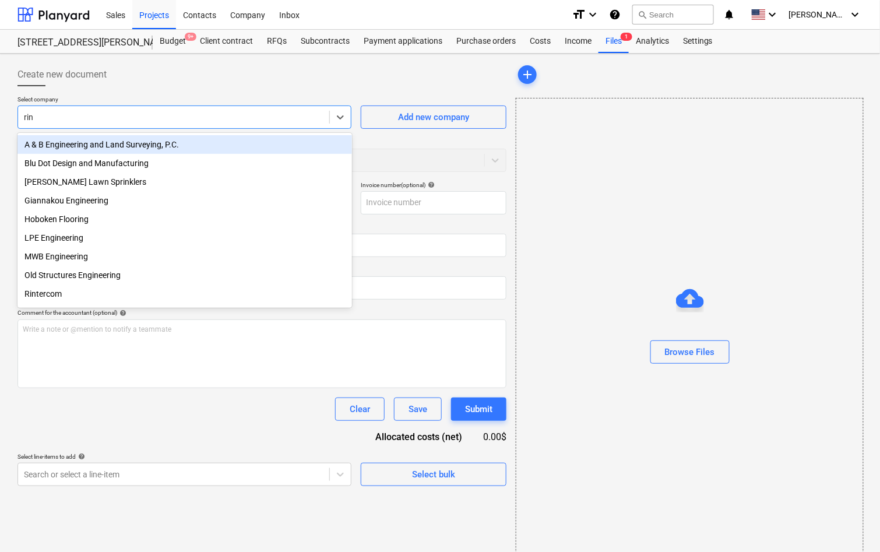
type input "rint"
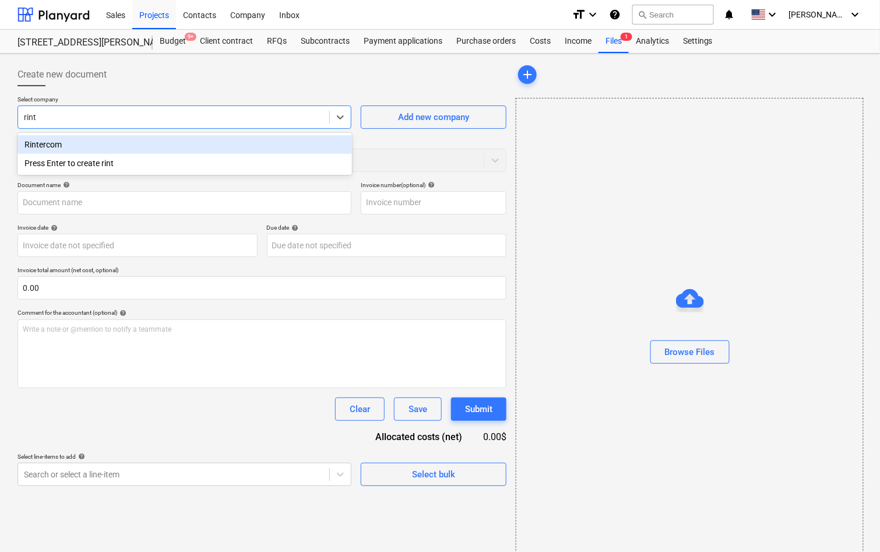
click at [233, 144] on div "Rintercom" at bounding box center [184, 144] width 334 height 19
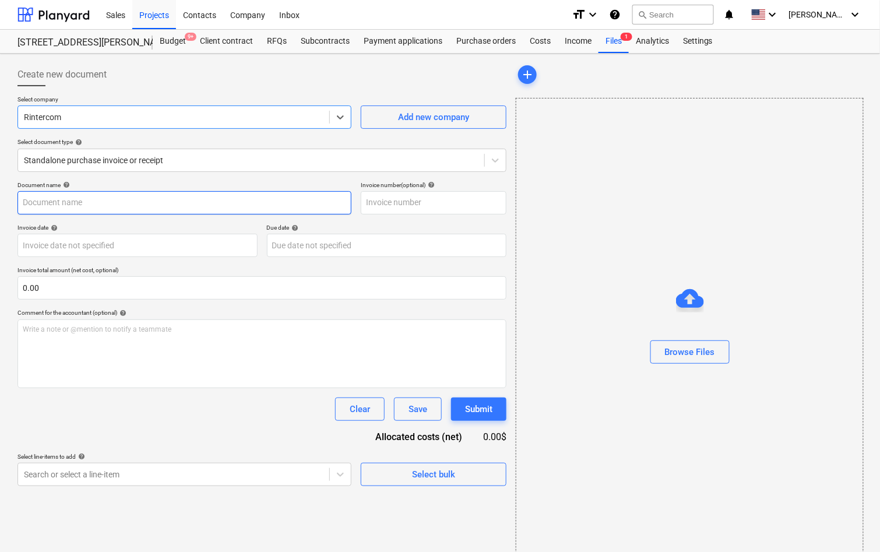
click at [112, 210] on input "text" at bounding box center [184, 202] width 334 height 23
type input "Rintercom 7/22"
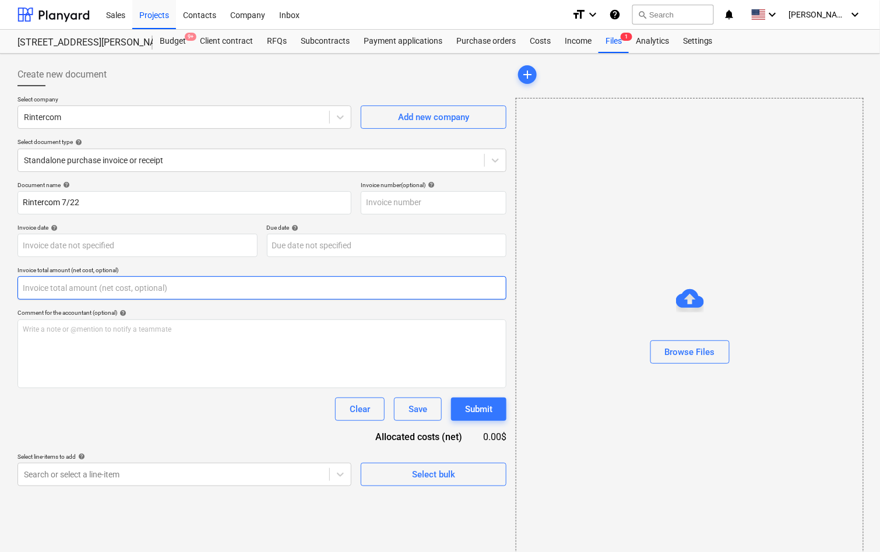
click at [162, 285] on input "text" at bounding box center [261, 287] width 489 height 23
paste input "$6,957.00"
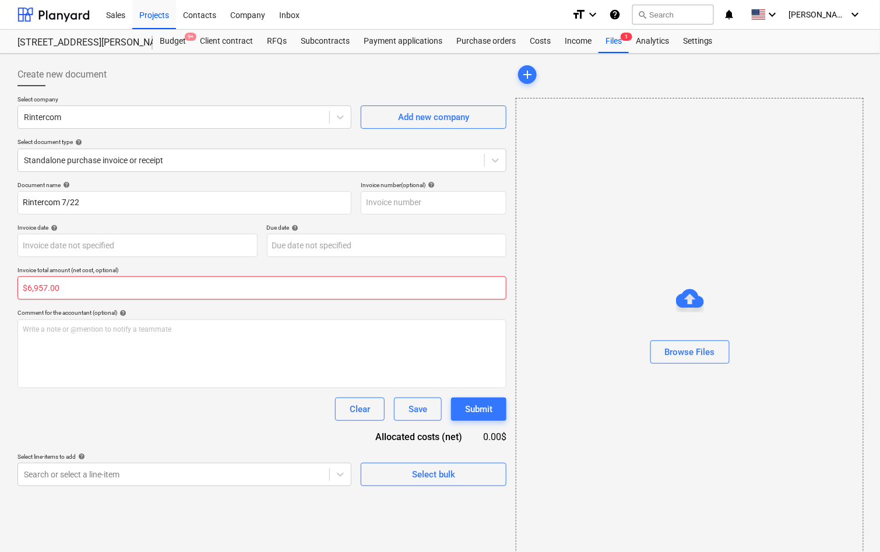
click at [27, 287] on input "$6,957.00" at bounding box center [261, 287] width 489 height 23
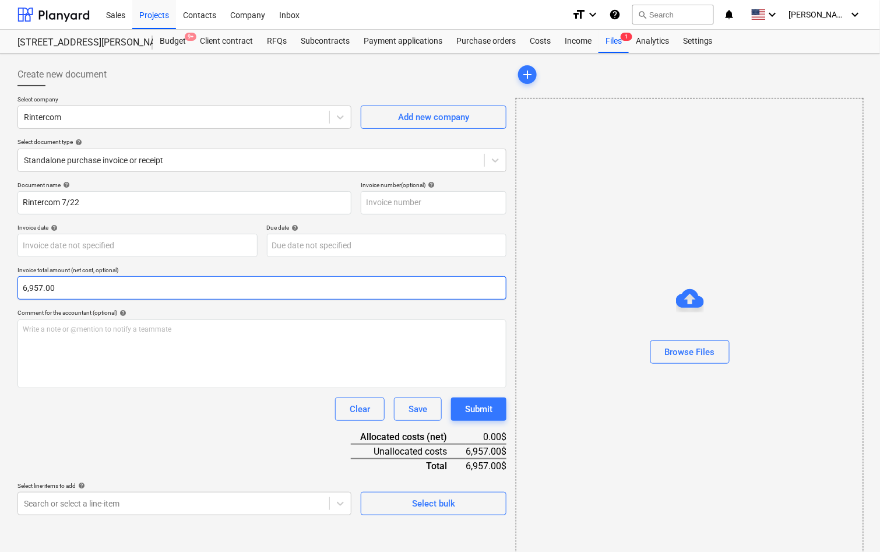
click at [22, 296] on input "6,957.00" at bounding box center [261, 287] width 489 height 23
click at [27, 296] on input "6,957.00" at bounding box center [261, 287] width 489 height 23
type input "6,957.00"
click at [170, 507] on body "Sales Projects Contacts Company Inbox format_size keyboard_arrow_down help sear…" at bounding box center [440, 276] width 880 height 552
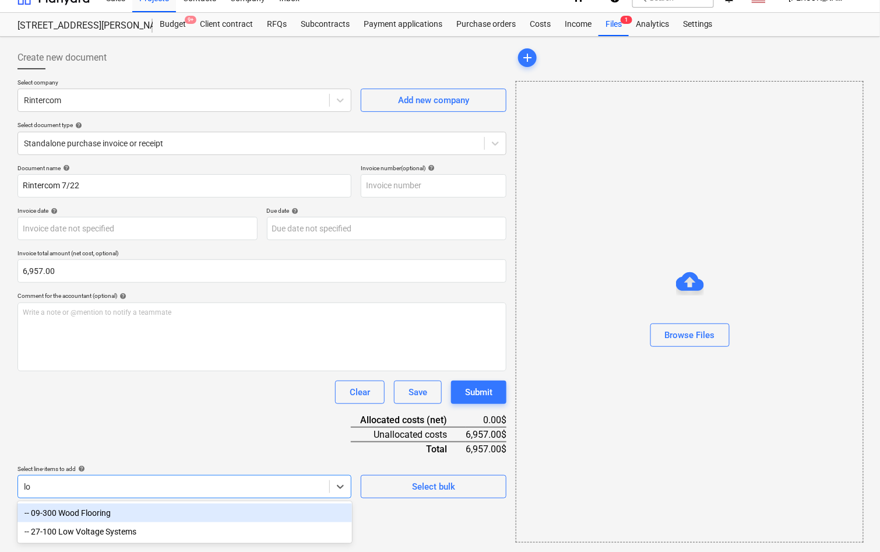
scroll to position [15, 0]
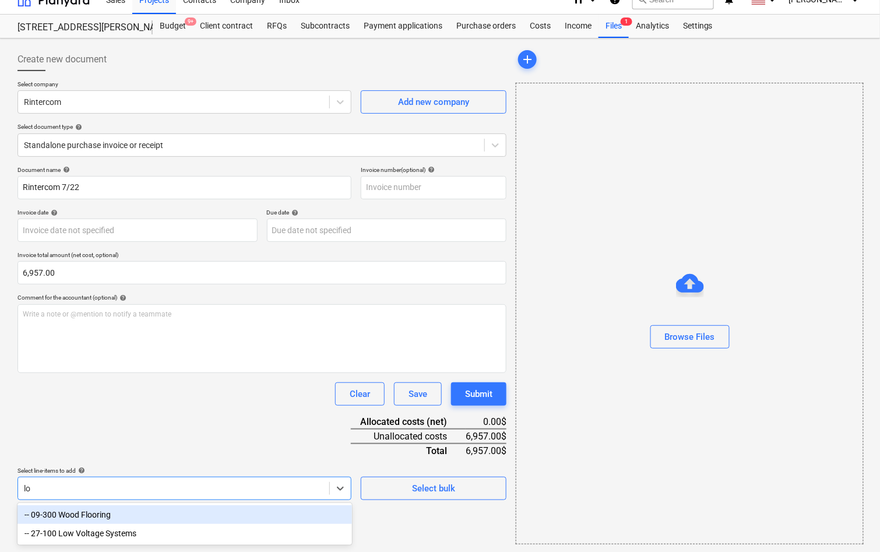
type input "low"
click at [167, 517] on div "-- 27-100 Low Voltage Systems" at bounding box center [184, 514] width 334 height 19
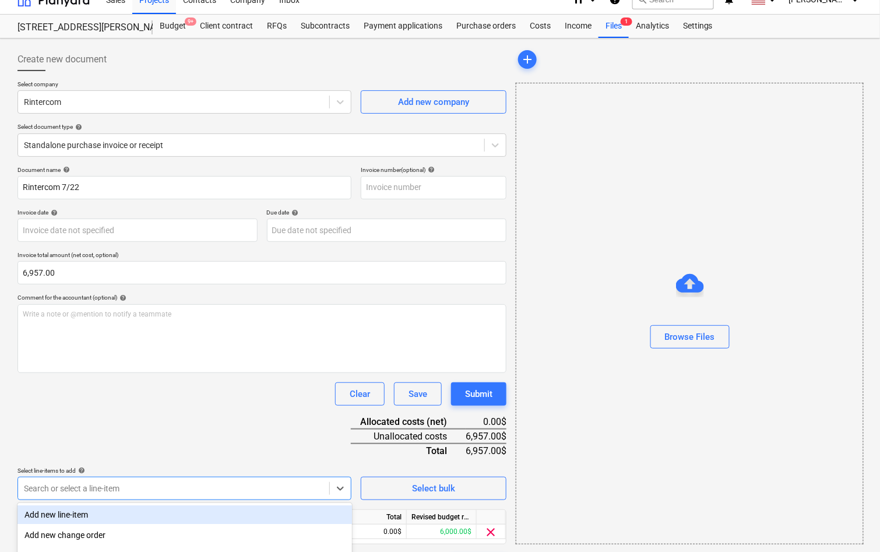
click at [167, 451] on div "Document name help Rintercom 7/22 Invoice number (optional) help Invoice date h…" at bounding box center [261, 371] width 489 height 411
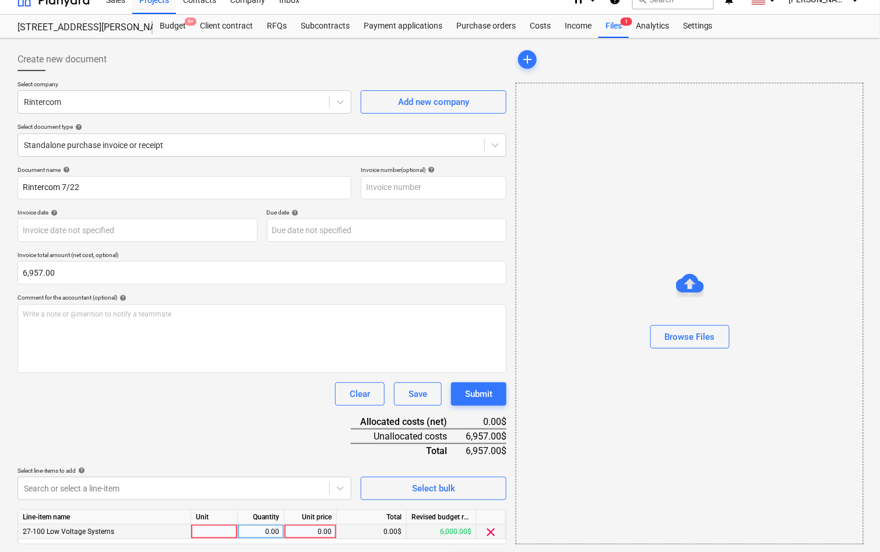
click at [299, 531] on div "0.00" at bounding box center [310, 531] width 43 height 15
type input "6,957.00"
click at [276, 460] on div "Document name help Rintercom 7/22 Invoice number (optional) help Invoice date h…" at bounding box center [261, 371] width 489 height 411
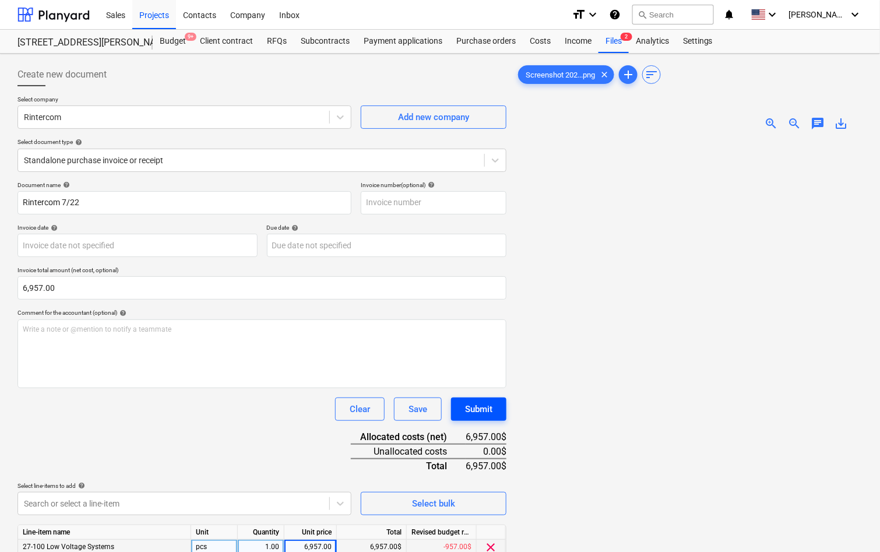
click at [488, 408] on div "Submit" at bounding box center [478, 408] width 27 height 15
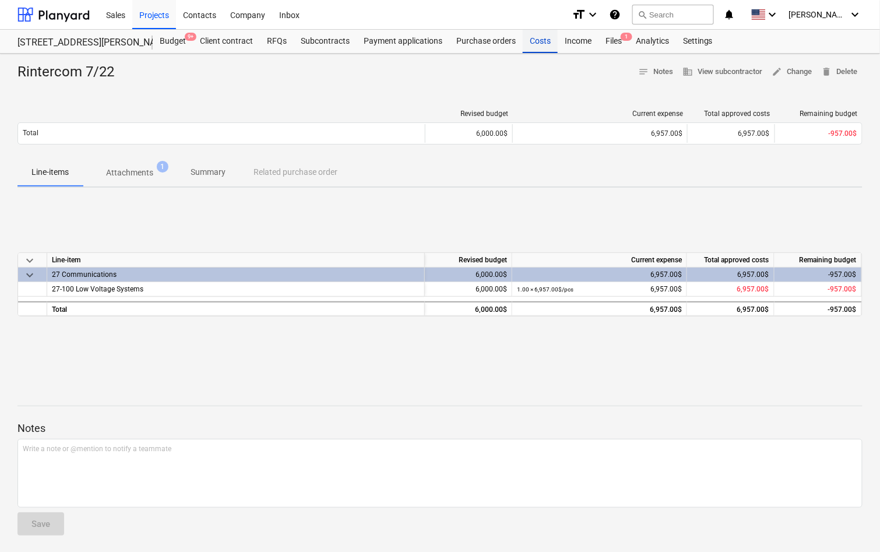
click at [533, 44] on div "Costs" at bounding box center [539, 41] width 35 height 23
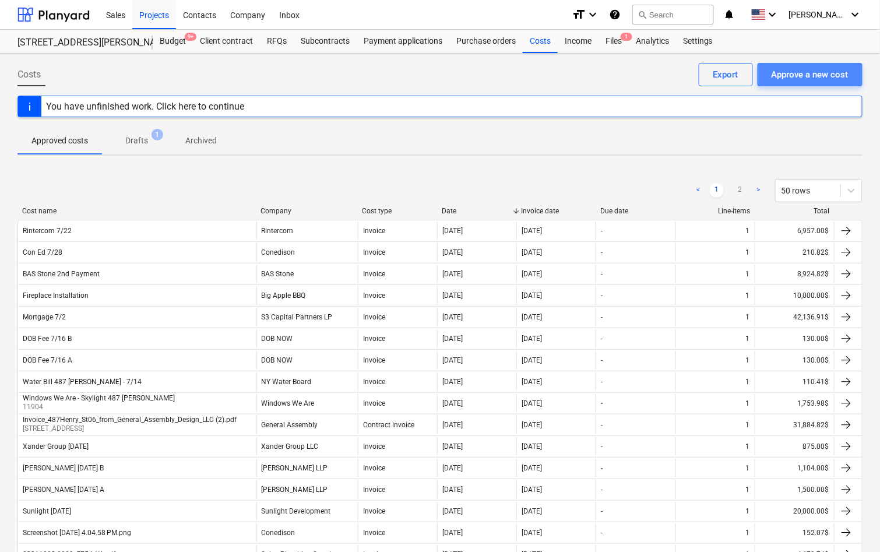
click at [808, 73] on div "Approve a new cost" at bounding box center [809, 74] width 77 height 15
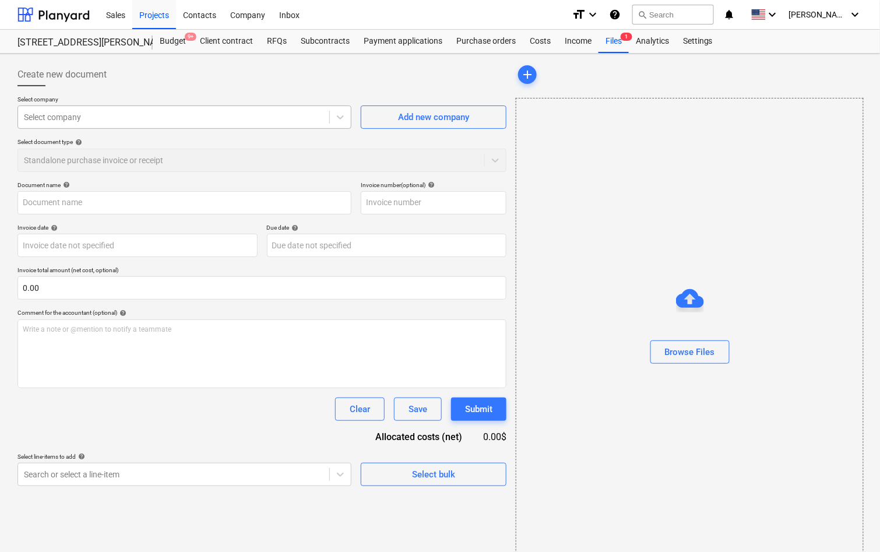
click at [269, 115] on div at bounding box center [173, 117] width 299 height 12
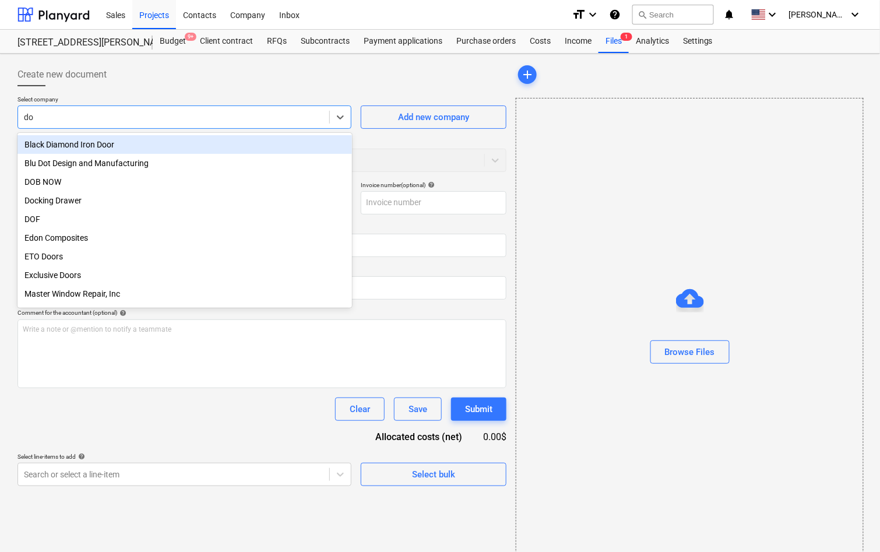
type input "dob"
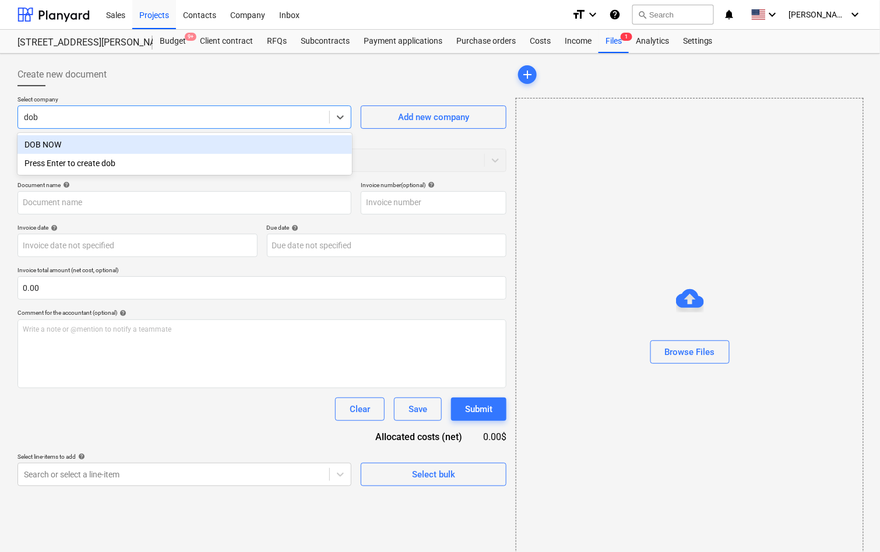
click at [238, 138] on div "DOB NOW" at bounding box center [184, 144] width 334 height 19
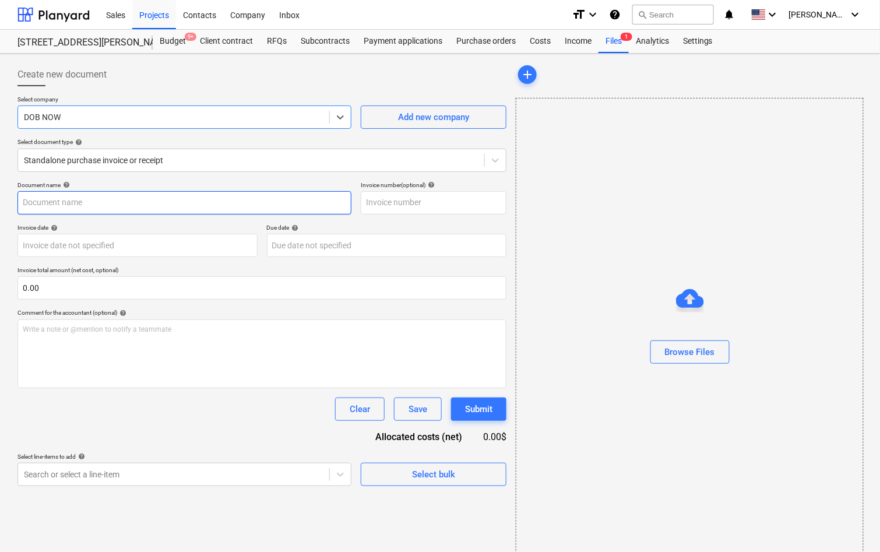
click at [211, 200] on input "text" at bounding box center [184, 202] width 334 height 23
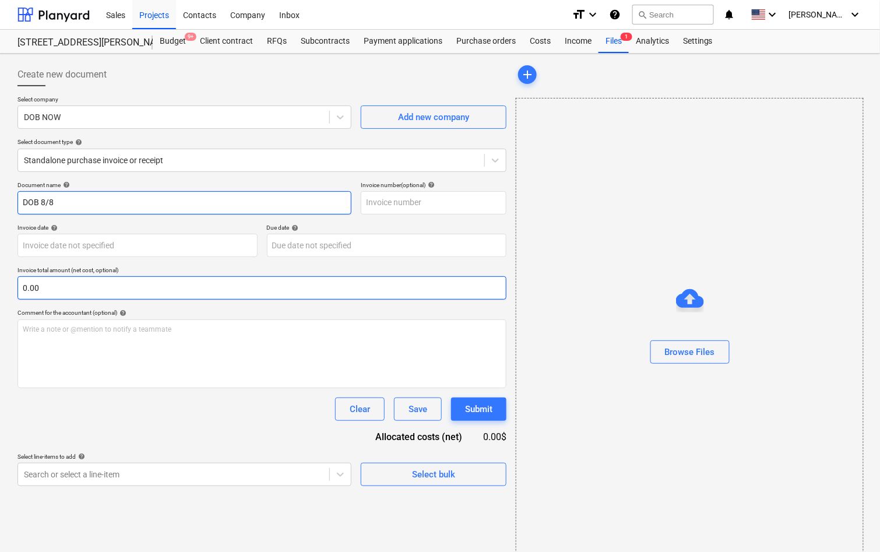
type input "DOB 8/8"
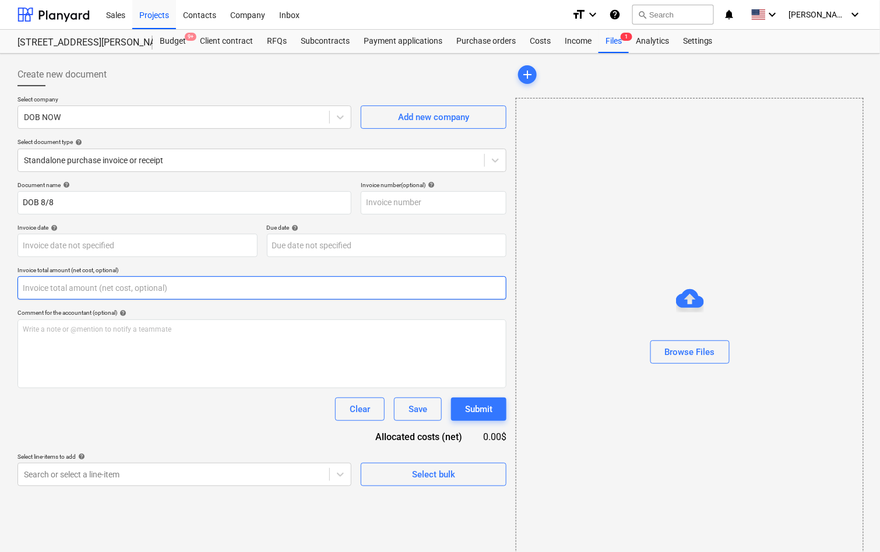
click at [165, 284] on input "text" at bounding box center [261, 287] width 489 height 23
paste input "$130.00"
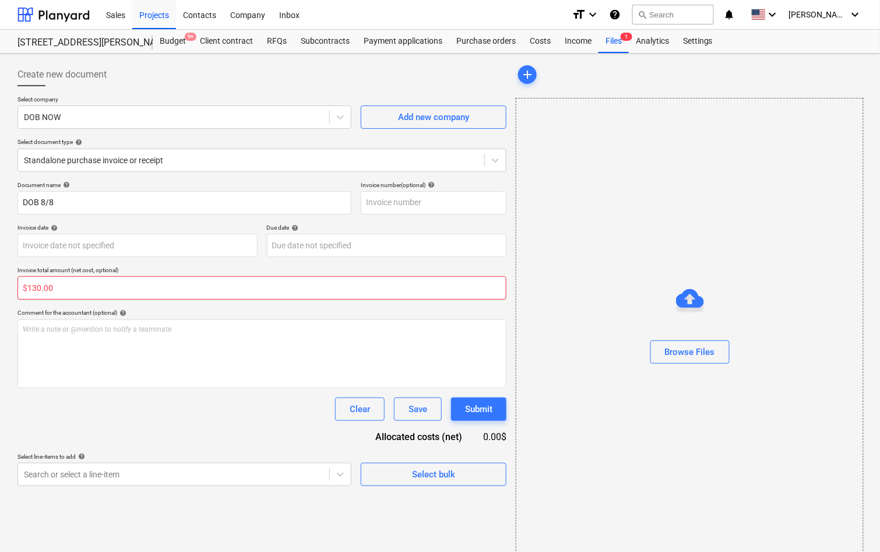
click at [29, 288] on input "$130.00" at bounding box center [261, 287] width 489 height 23
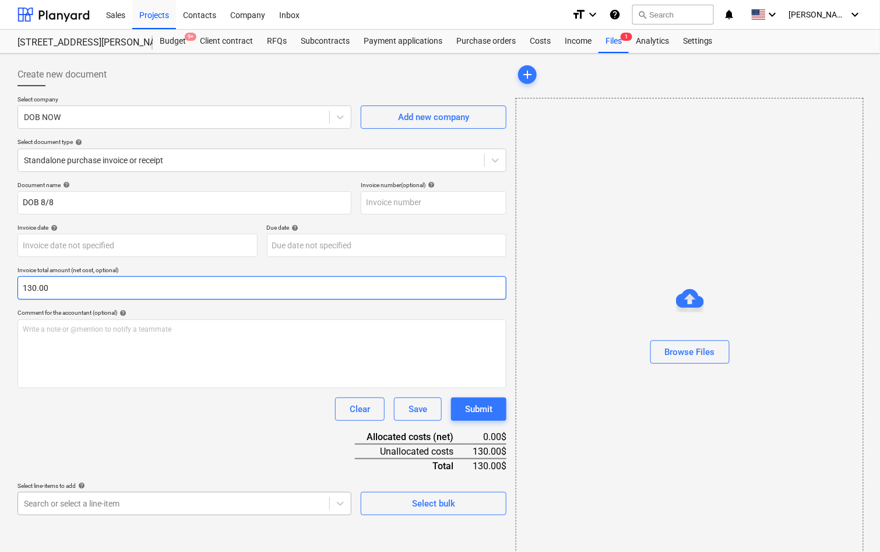
type input "130.00"
click at [163, 510] on body "Sales Projects Contacts Company Inbox format_size keyboard_arrow_down help sear…" at bounding box center [440, 276] width 880 height 552
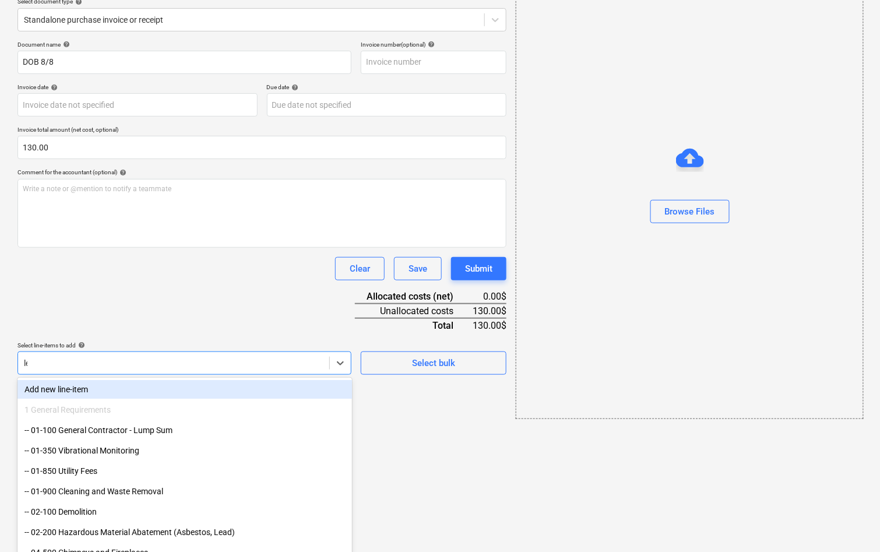
type input "leg"
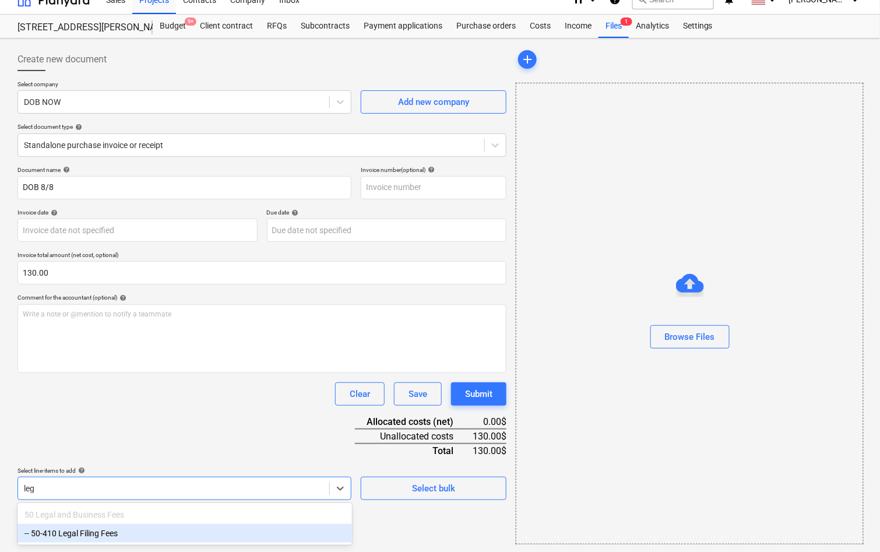
click at [137, 536] on div "-- 50-410 Legal Filing Fees" at bounding box center [184, 533] width 334 height 19
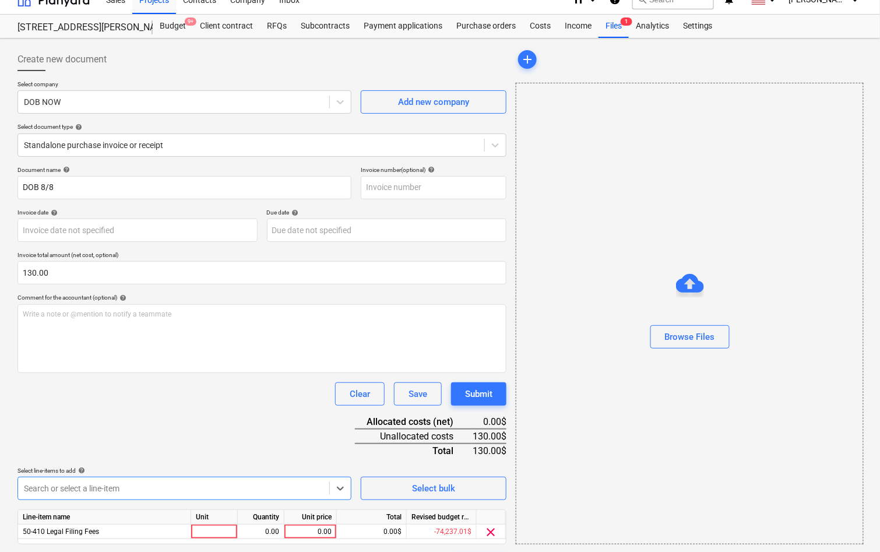
click at [167, 473] on div "Select line-items to add help option -- 50-410 Legal Filing Fees, selected. Sel…" at bounding box center [184, 483] width 334 height 33
click at [321, 525] on div "0.00" at bounding box center [310, 531] width 43 height 15
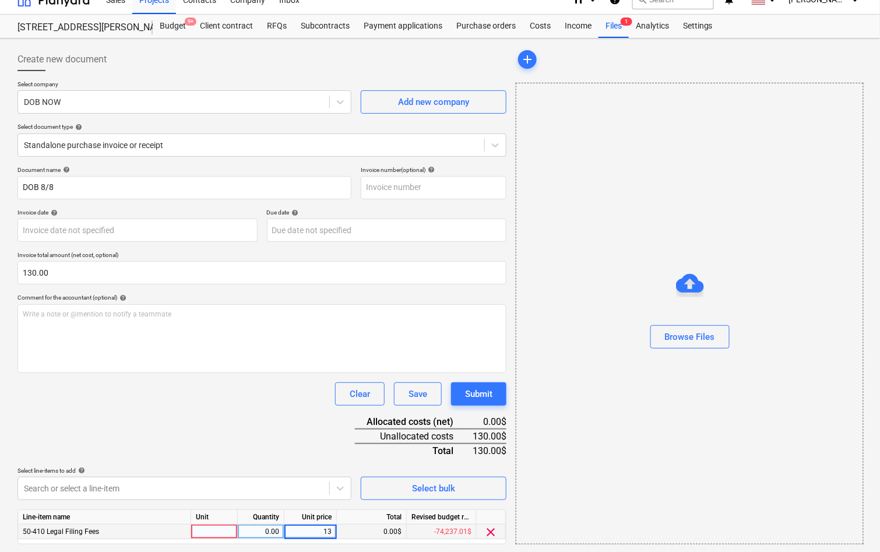
type input "130"
click at [325, 383] on div "Clear Save Submit" at bounding box center [261, 393] width 489 height 23
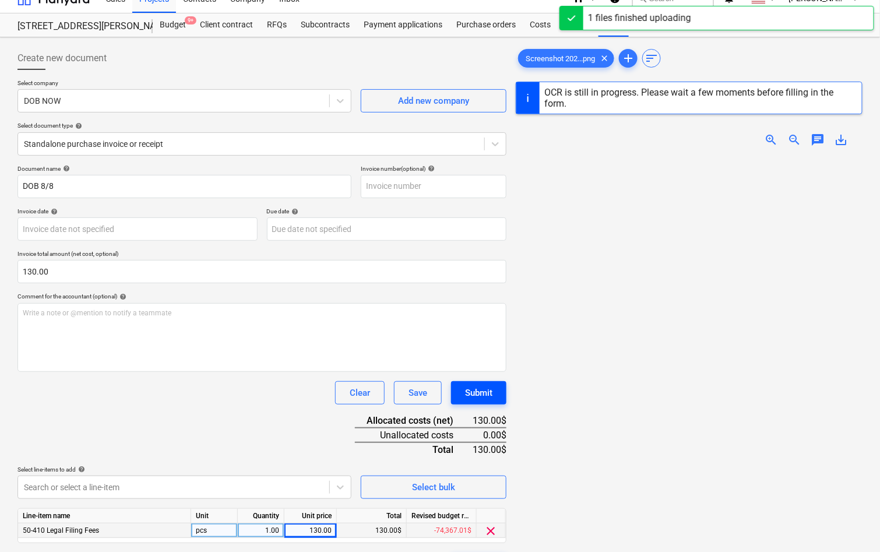
click at [486, 382] on button "Submit" at bounding box center [478, 392] width 55 height 23
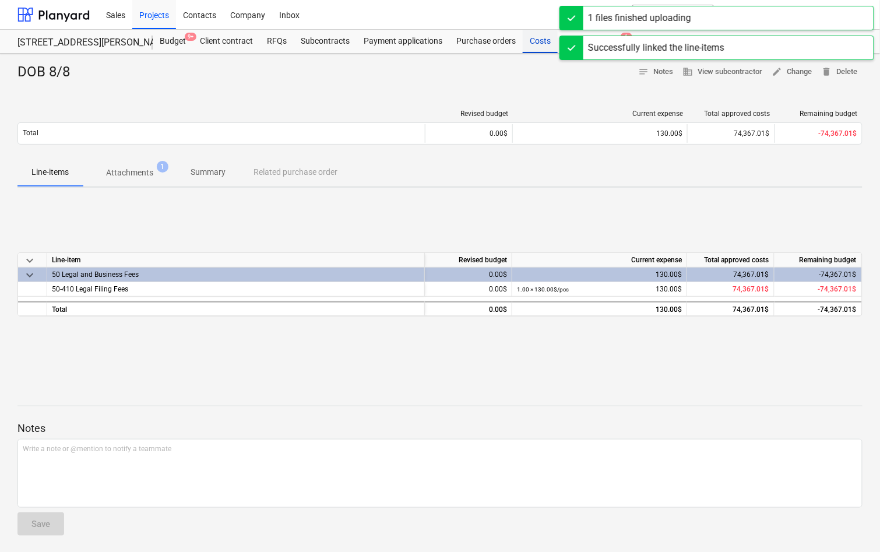
click at [547, 40] on div "Costs" at bounding box center [539, 41] width 35 height 23
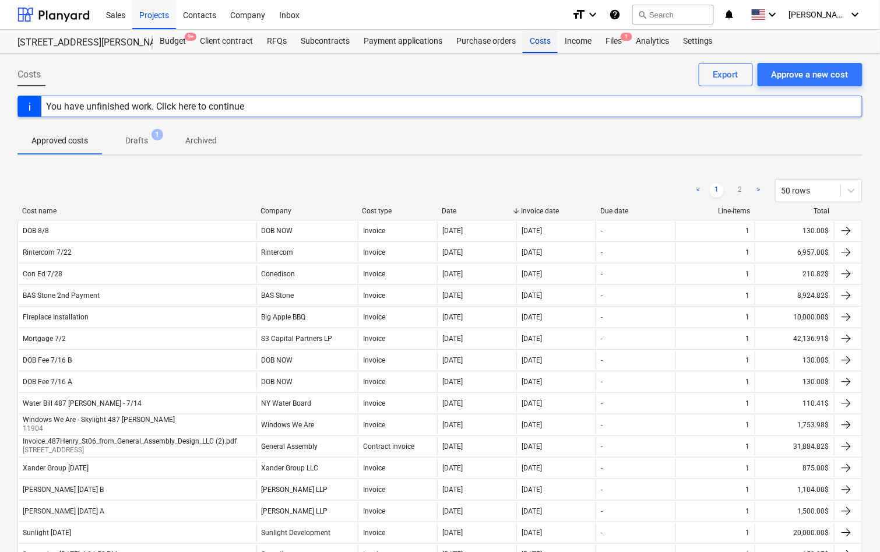
click at [541, 41] on div "Costs" at bounding box center [539, 41] width 35 height 23
click at [541, 44] on div "Costs" at bounding box center [539, 41] width 35 height 23
click at [58, 18] on div at bounding box center [53, 14] width 72 height 29
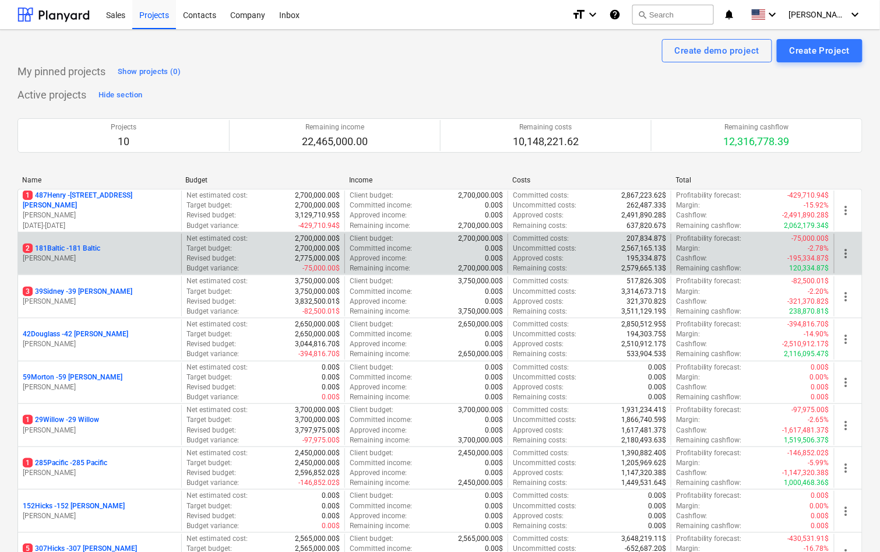
click at [82, 248] on p "2 181Baltic - 181 Baltic" at bounding box center [61, 248] width 77 height 10
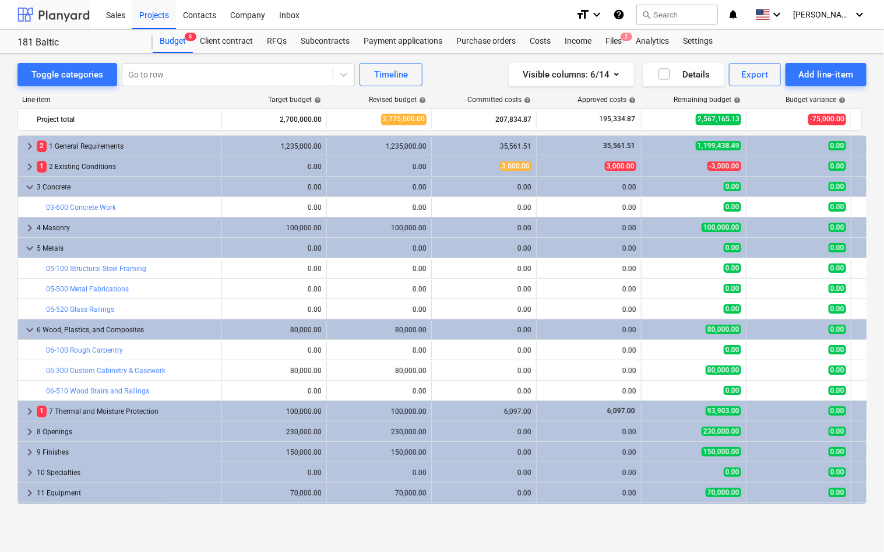
click at [69, 21] on div at bounding box center [53, 14] width 72 height 29
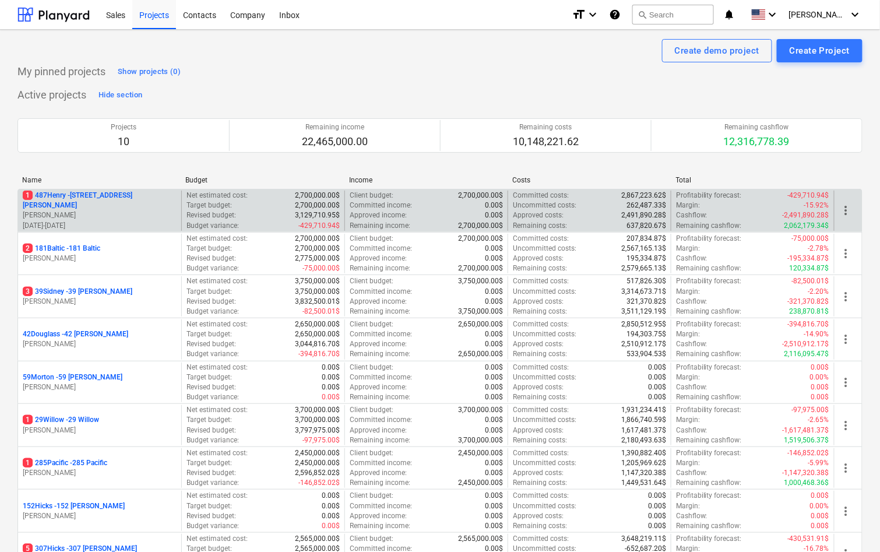
click at [105, 199] on p "1 487Henry - 487 Henry St" at bounding box center [100, 200] width 154 height 20
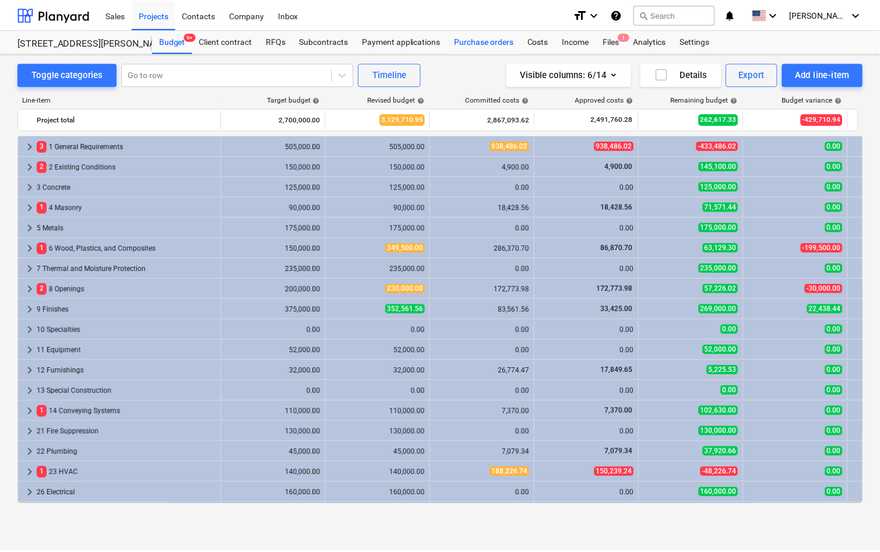
scroll to position [59, 0]
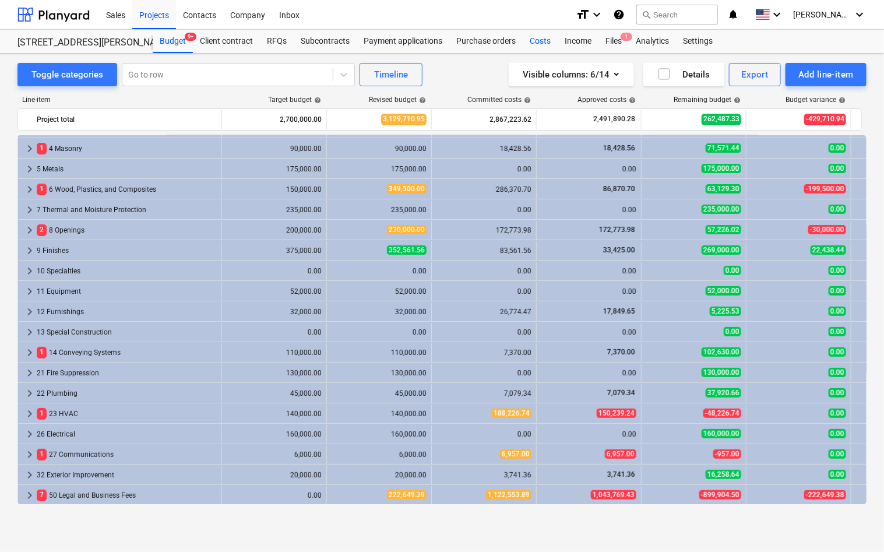
click at [535, 41] on div "Costs" at bounding box center [539, 41] width 35 height 23
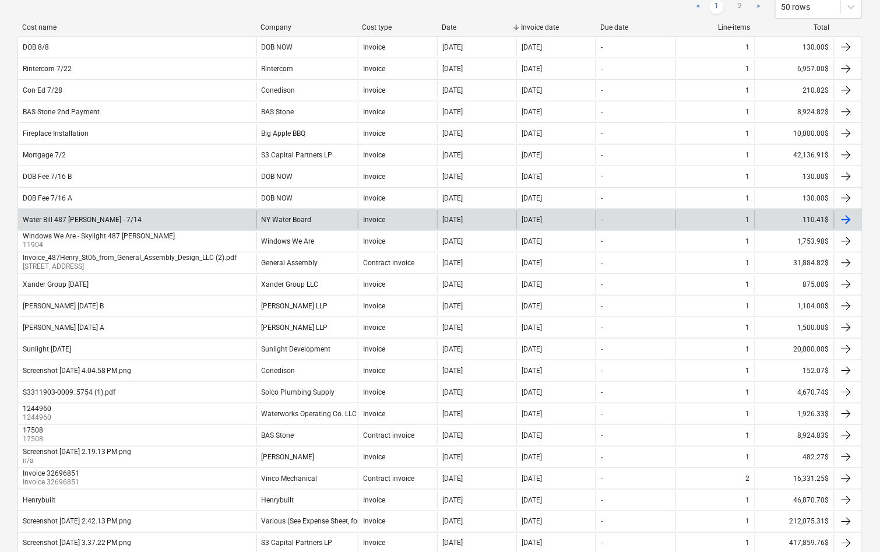
scroll to position [184, 0]
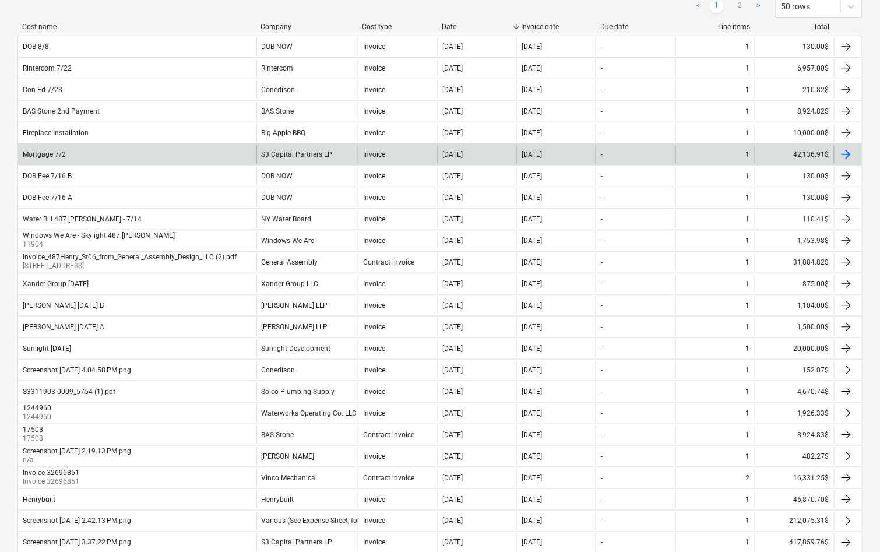
click at [289, 145] on div "S3 Capital Partners LP" at bounding box center [306, 154] width 101 height 19
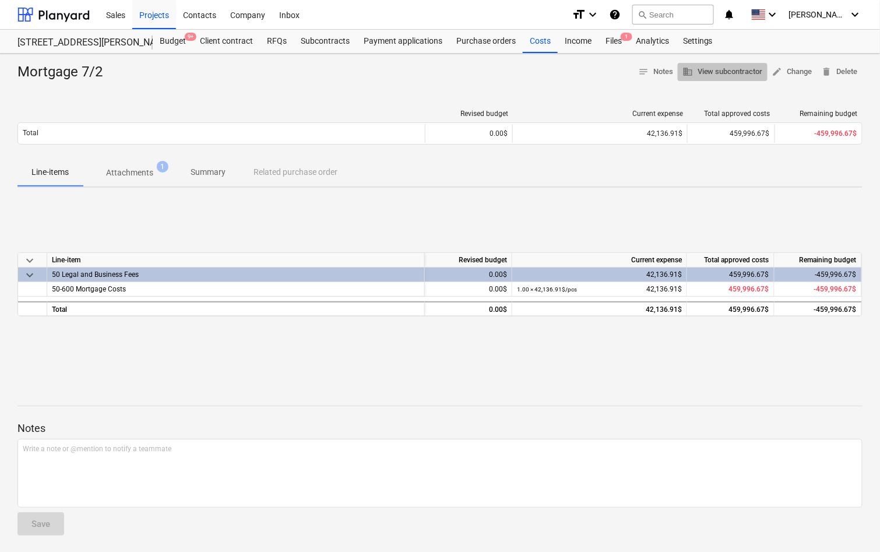
click at [726, 70] on span "business View subcontractor" at bounding box center [722, 71] width 80 height 13
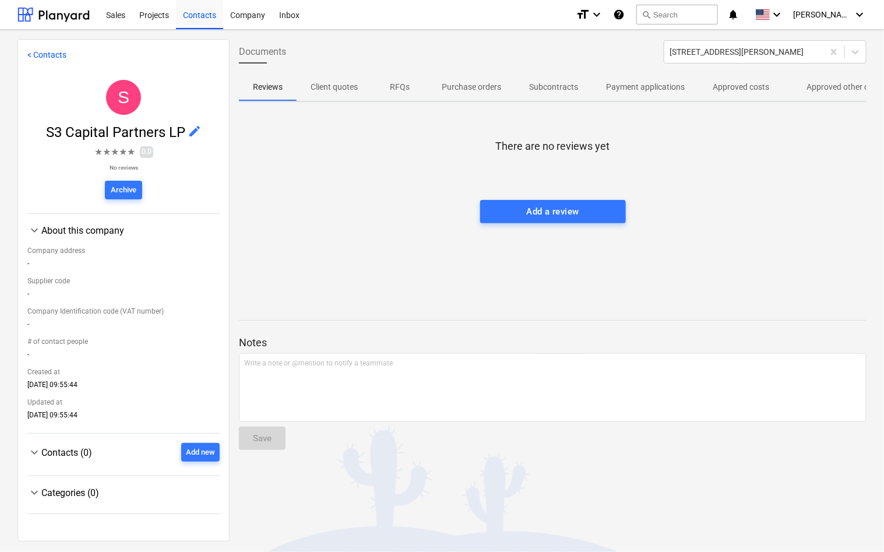
click at [631, 88] on p "Payment applications" at bounding box center [645, 87] width 79 height 12
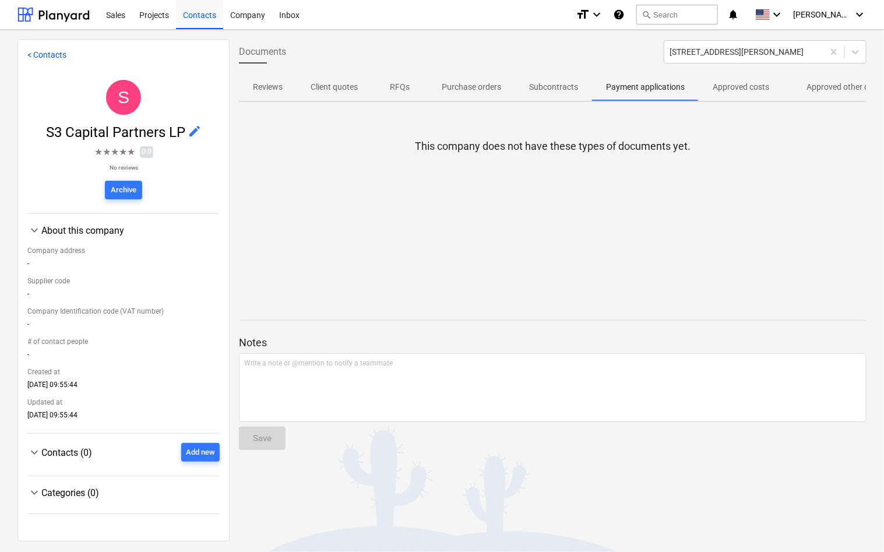
click at [762, 84] on p "Approved costs" at bounding box center [740, 87] width 57 height 12
click at [811, 93] on p "Approved other costs" at bounding box center [844, 87] width 77 height 12
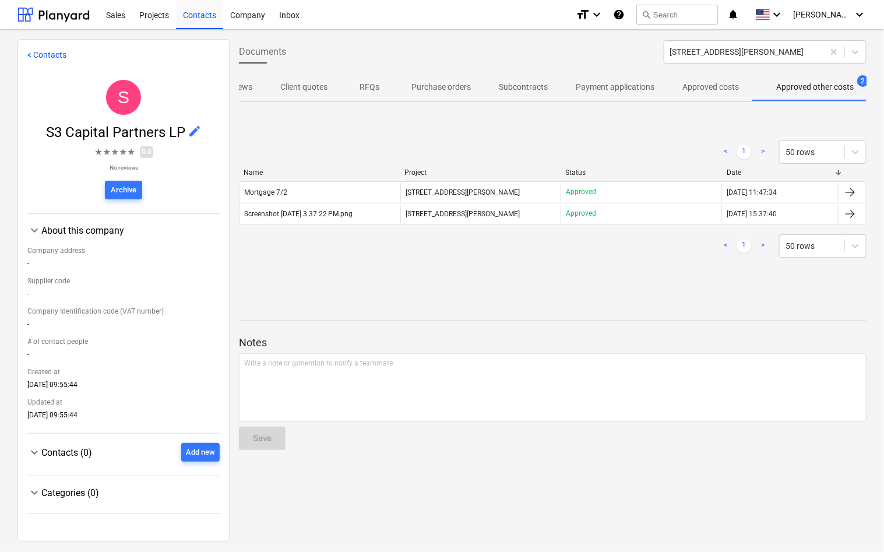
scroll to position [0, 44]
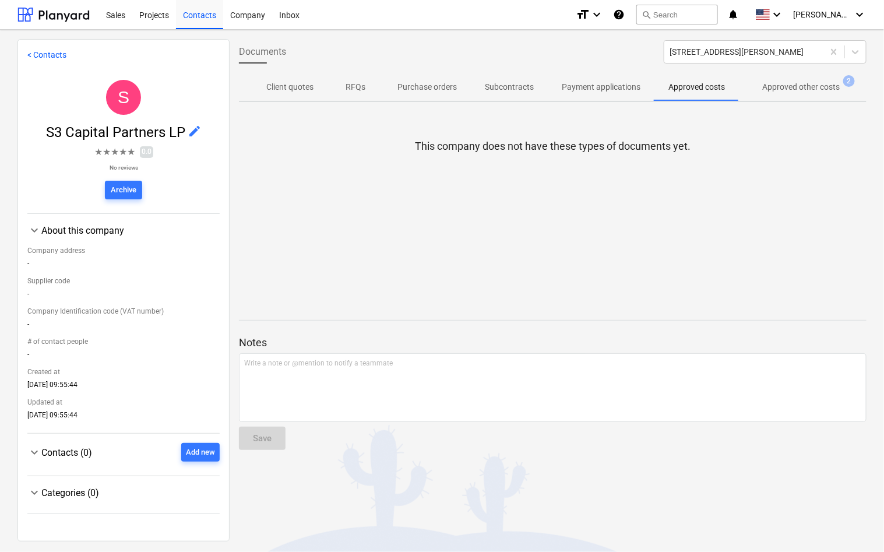
click at [785, 81] on p "Approved other costs" at bounding box center [800, 87] width 77 height 12
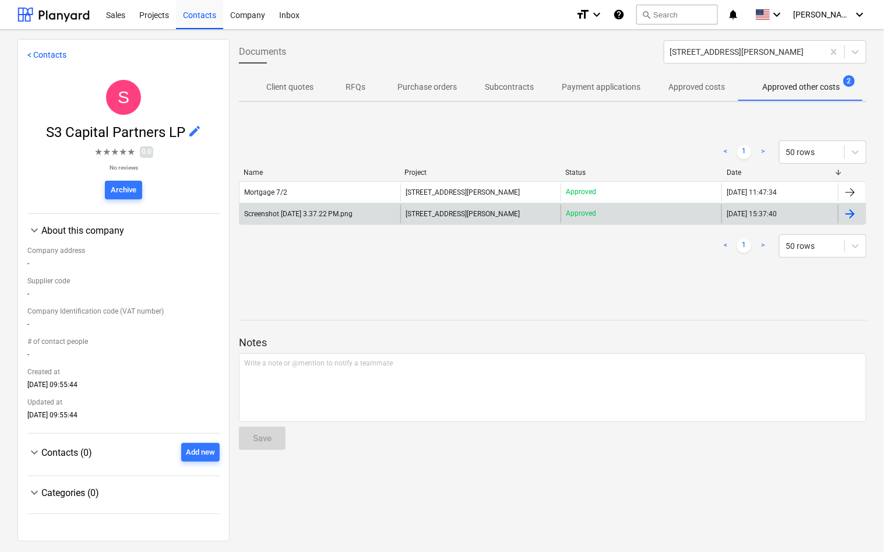
click at [655, 210] on div "Approved" at bounding box center [640, 213] width 161 height 19
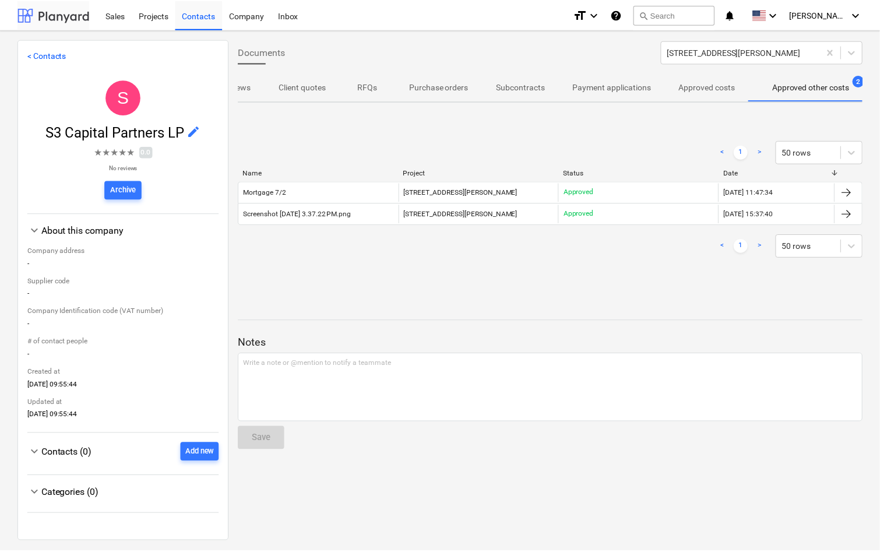
scroll to position [0, 44]
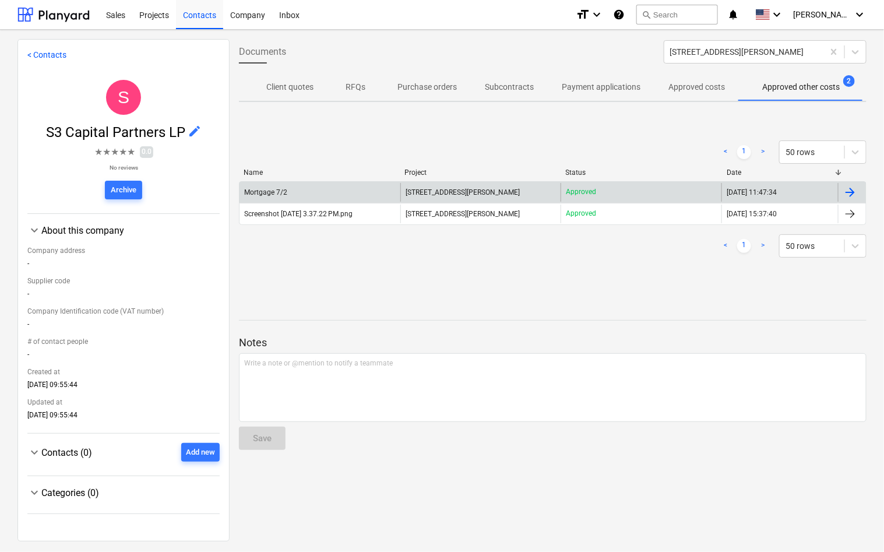
click at [432, 190] on span "[STREET_ADDRESS][PERSON_NAME]" at bounding box center [462, 192] width 114 height 8
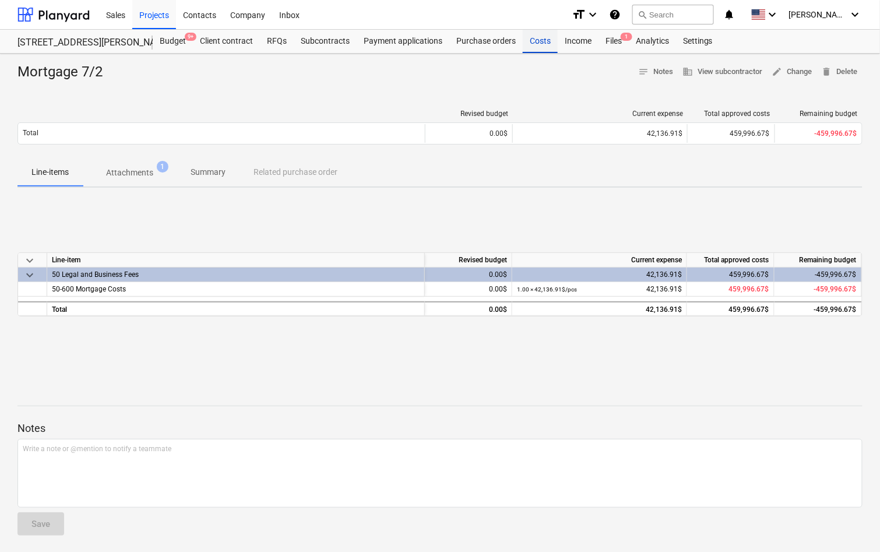
click at [528, 40] on div "Costs" at bounding box center [539, 41] width 35 height 23
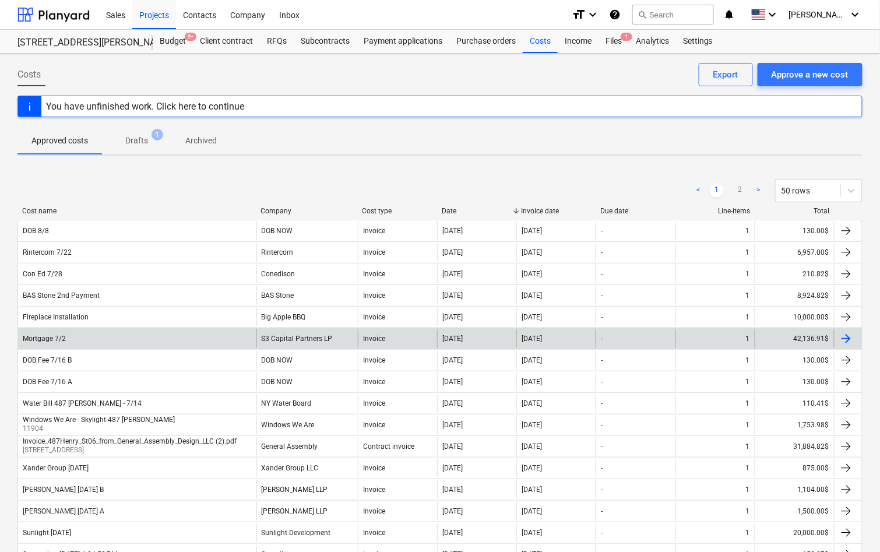
click at [123, 330] on div "Mortgage 7/2" at bounding box center [137, 338] width 238 height 19
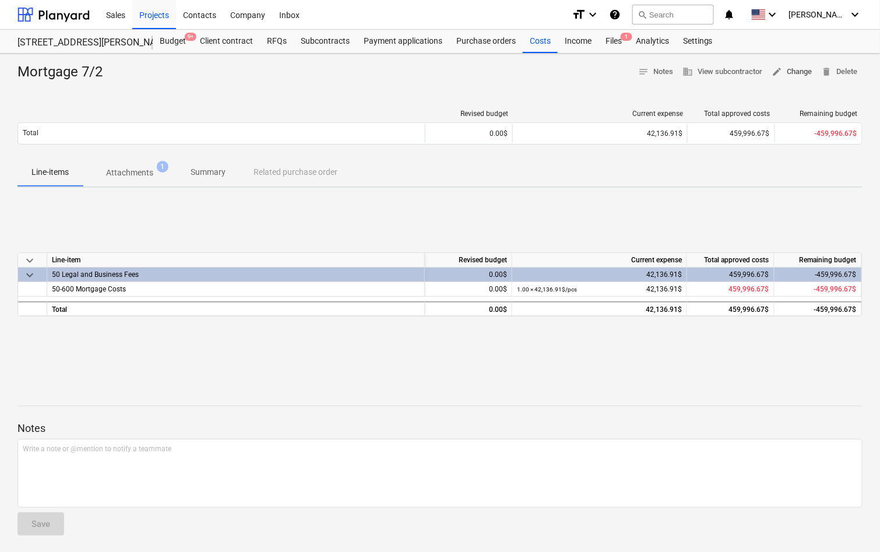
click at [782, 68] on span "edit Change" at bounding box center [792, 71] width 40 height 13
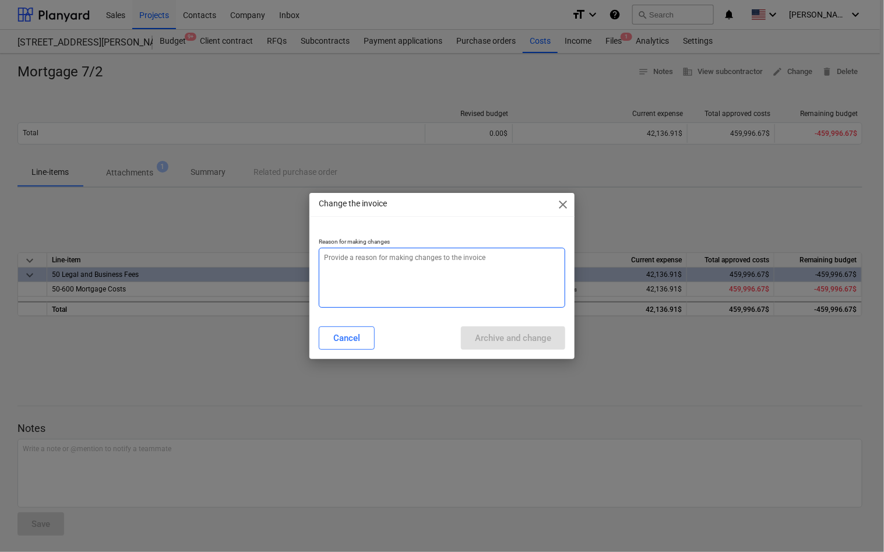
click at [539, 266] on textarea at bounding box center [442, 278] width 246 height 60
type textarea "x"
type textarea "m"
type textarea "x"
type textarea "mi"
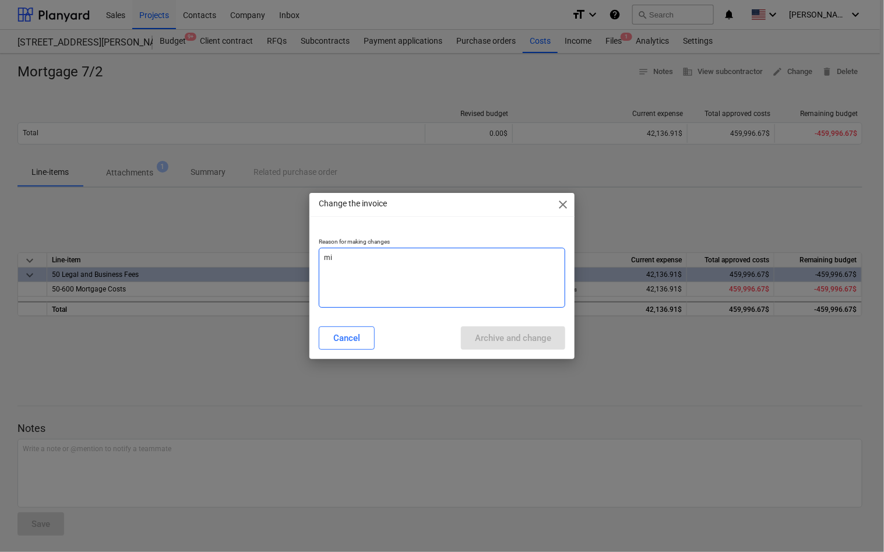
type textarea "x"
type textarea "mis"
type textarea "x"
type textarea "mist"
type textarea "x"
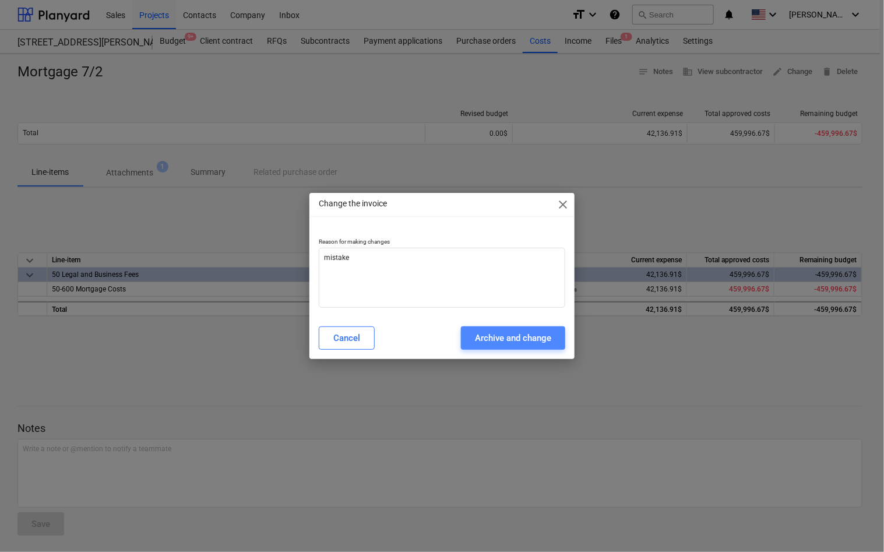
click at [542, 338] on div "Archive and change" at bounding box center [513, 337] width 76 height 15
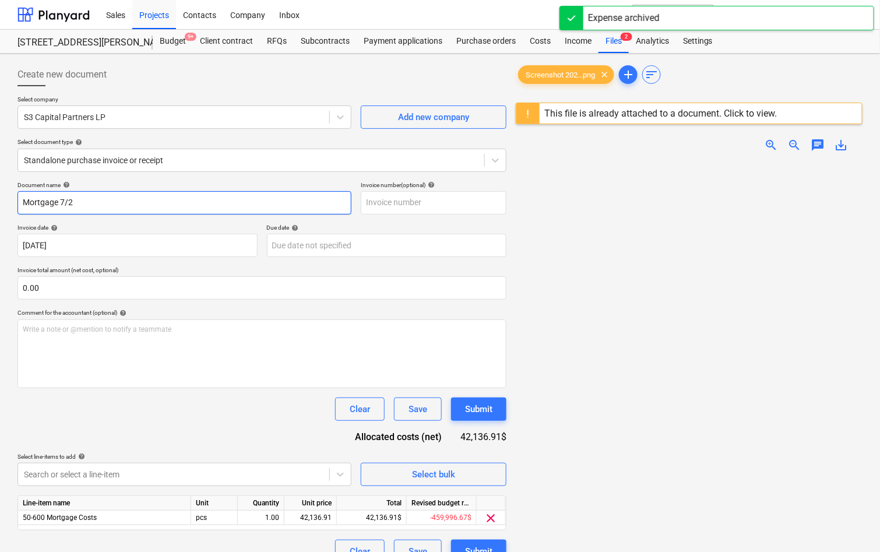
click at [121, 202] on input "Mortgage 7/2" at bounding box center [184, 202] width 334 height 23
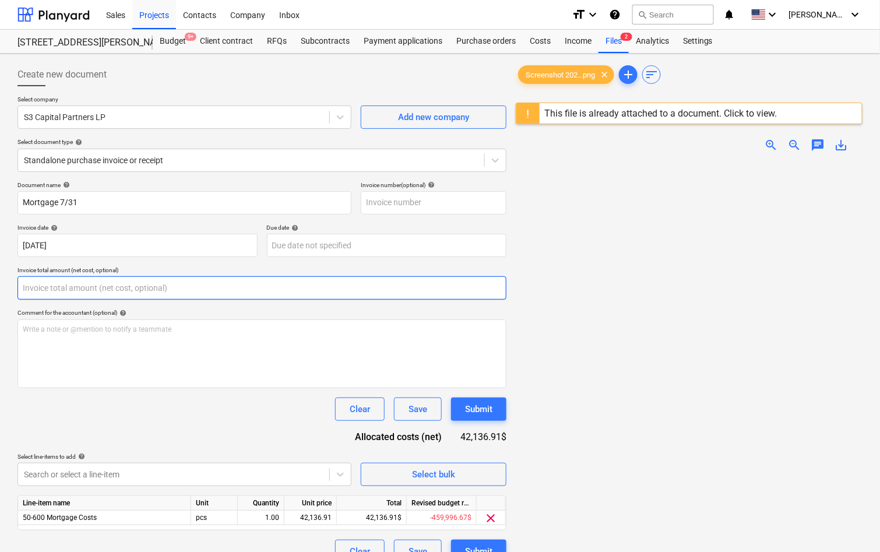
click at [143, 292] on input "text" at bounding box center [261, 287] width 489 height 23
paste input "$44,482.52"
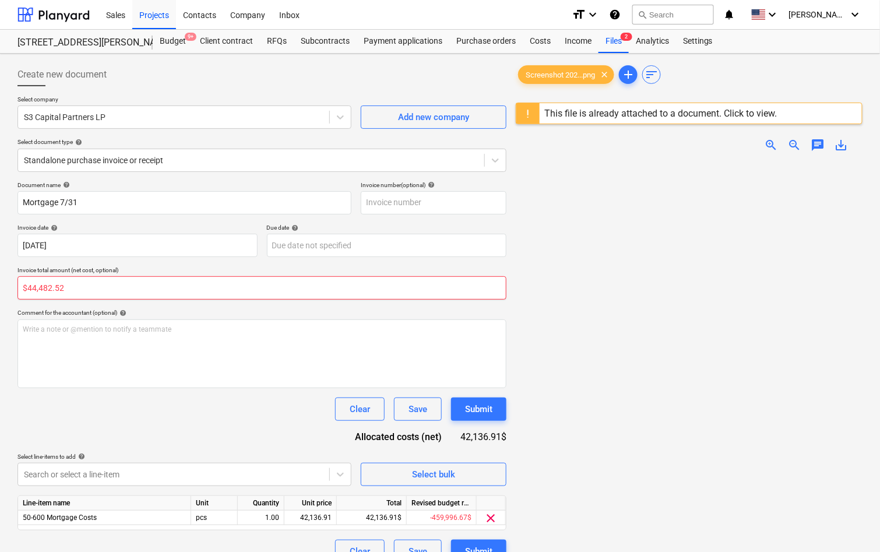
click at [26, 285] on input "$44,482.52" at bounding box center [261, 287] width 489 height 23
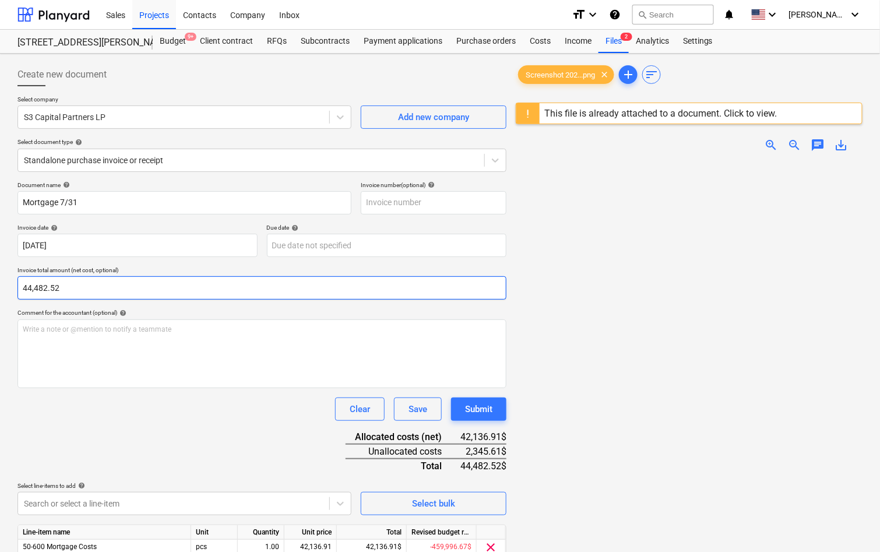
click at [87, 283] on input "44,482.52" at bounding box center [261, 287] width 489 height 23
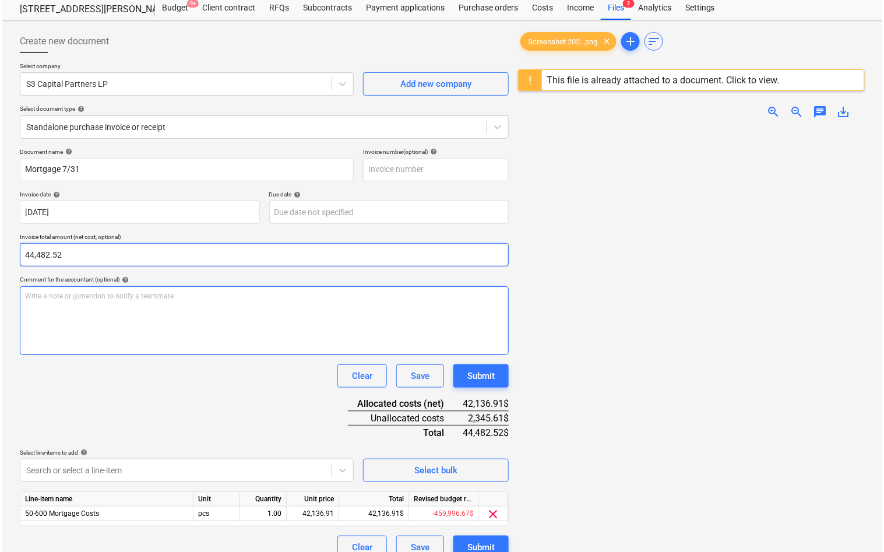
scroll to position [56, 0]
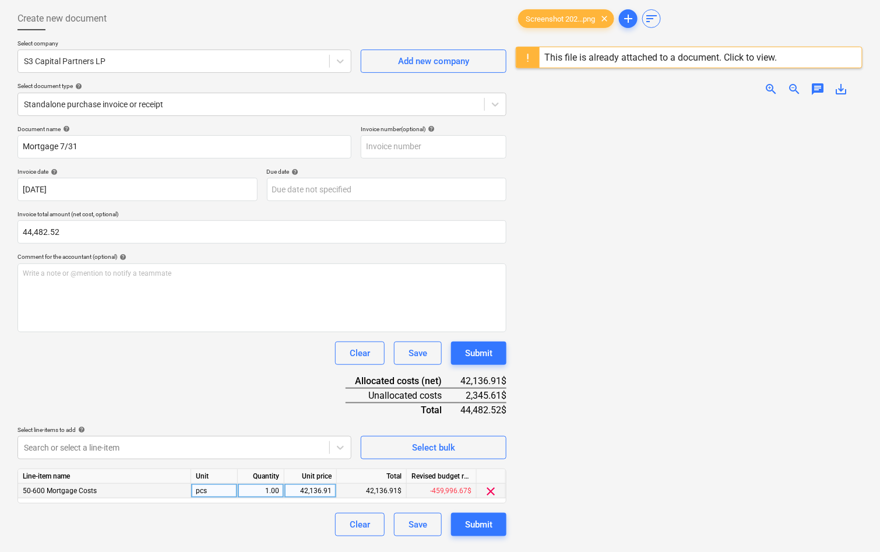
click at [315, 486] on div "42,136.91" at bounding box center [310, 490] width 43 height 15
click at [315, 486] on input "42136.91" at bounding box center [310, 490] width 52 height 14
click at [283, 430] on div "Select line-items to add help" at bounding box center [184, 430] width 334 height 8
click at [493, 527] on button "Submit" at bounding box center [478, 524] width 55 height 23
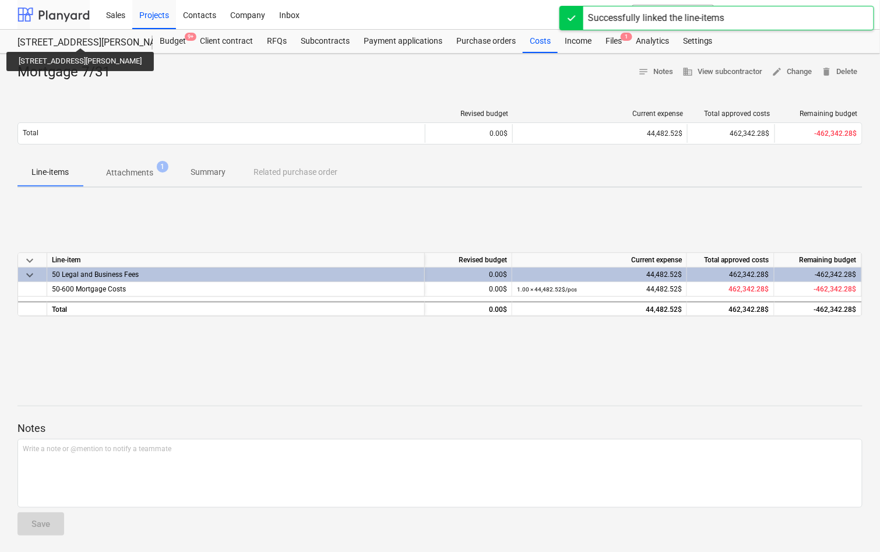
click at [54, 15] on div at bounding box center [53, 14] width 72 height 29
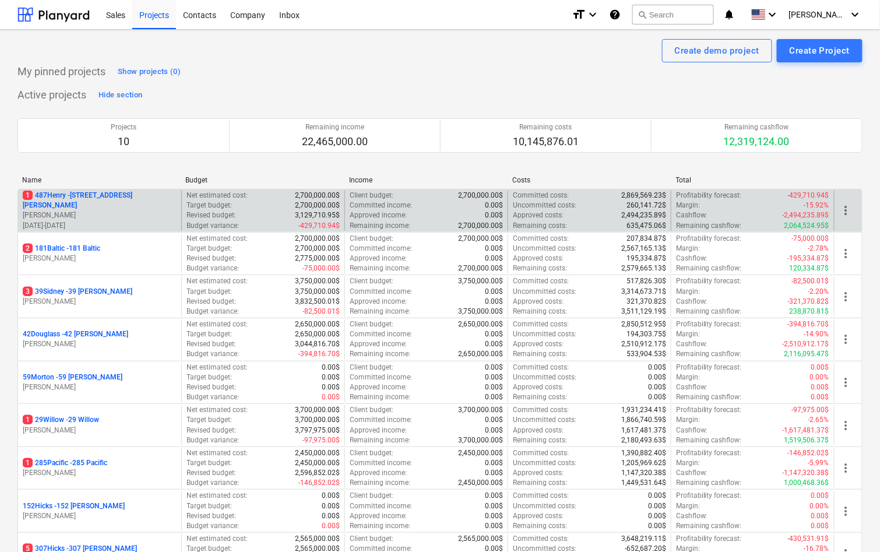
click at [640, 206] on p "260,141.72$" at bounding box center [646, 205] width 40 height 10
click at [110, 199] on p "1 487Henry - 487 Henry St" at bounding box center [100, 200] width 154 height 20
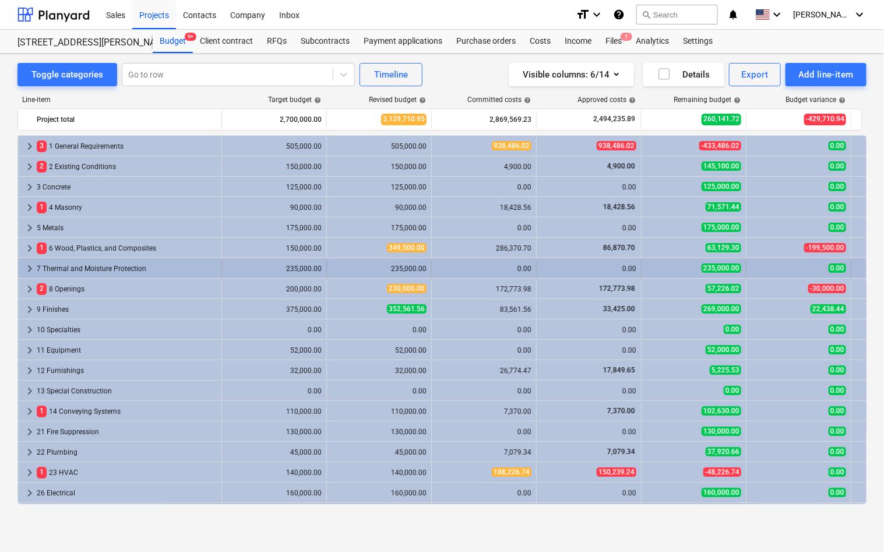
scroll to position [59, 0]
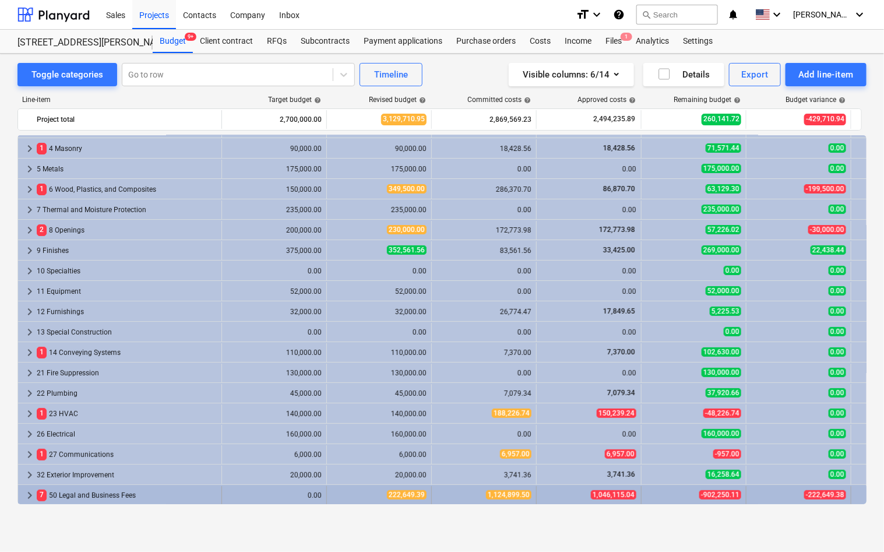
click at [30, 492] on span "keyboard_arrow_right" at bounding box center [30, 495] width 14 height 14
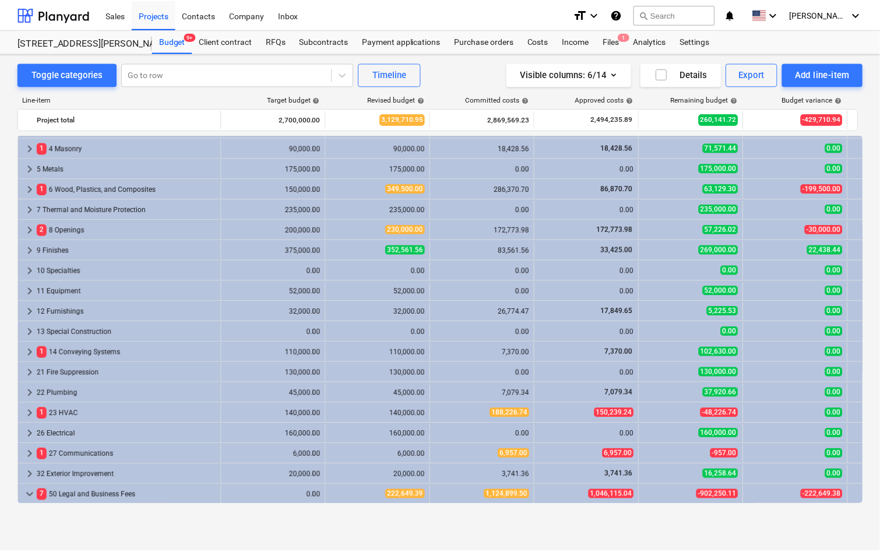
scroll to position [222, 0]
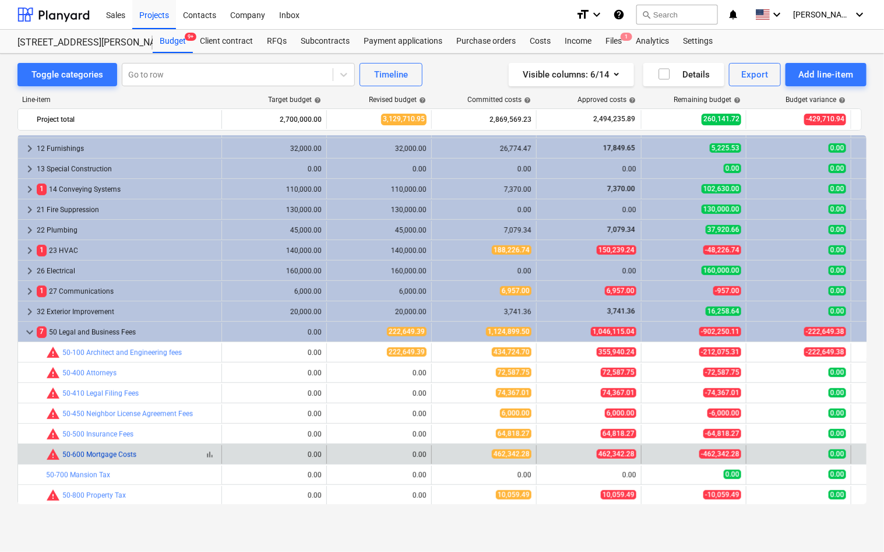
click at [109, 450] on link "50-600 Mortgage Costs" at bounding box center [99, 454] width 74 height 8
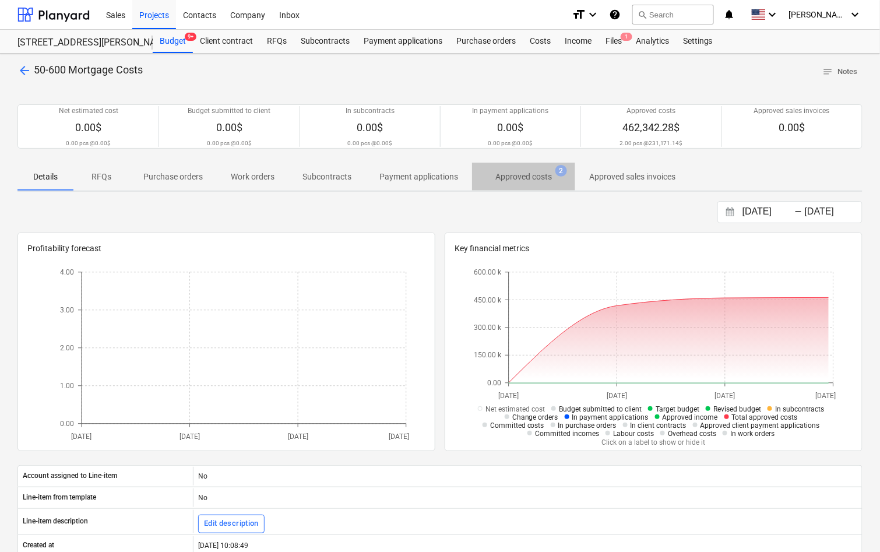
click at [516, 168] on span "Approved costs 2" at bounding box center [523, 176] width 103 height 21
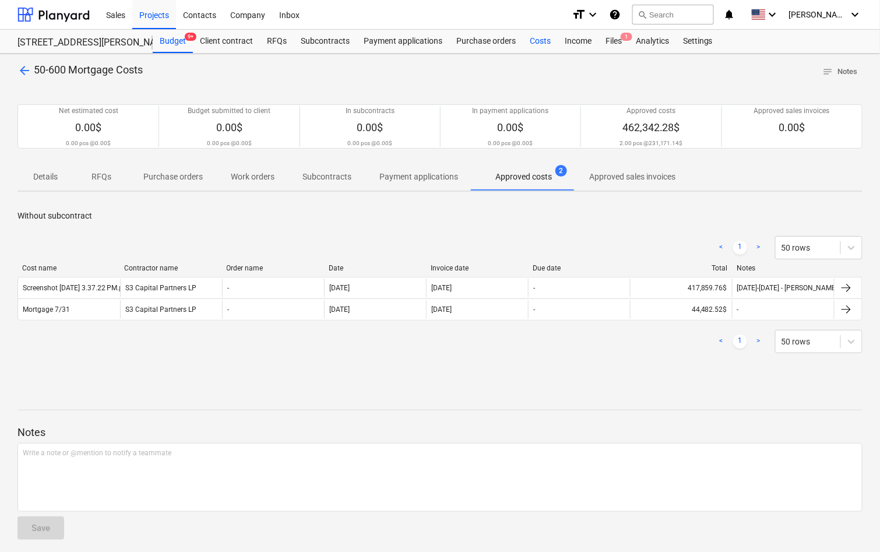
click at [538, 46] on div "Costs" at bounding box center [539, 41] width 35 height 23
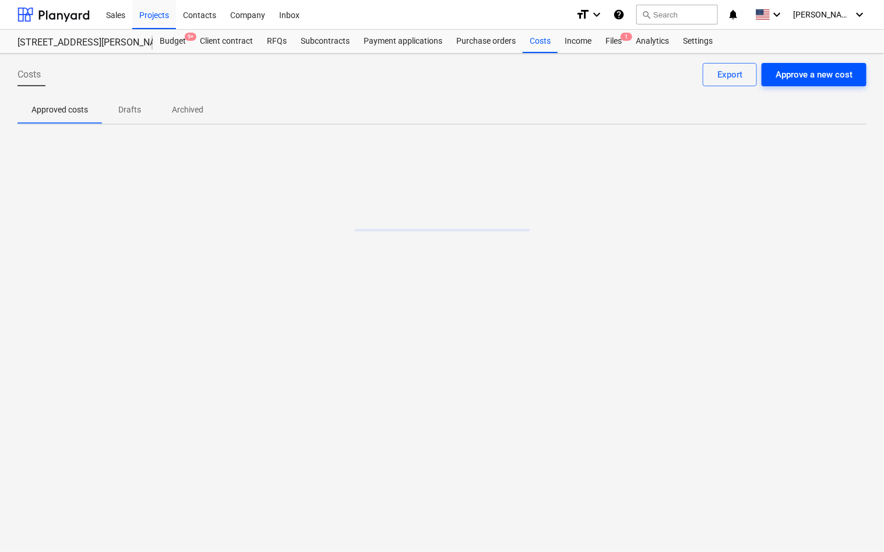
click at [837, 73] on div "Approve a new cost" at bounding box center [813, 74] width 77 height 15
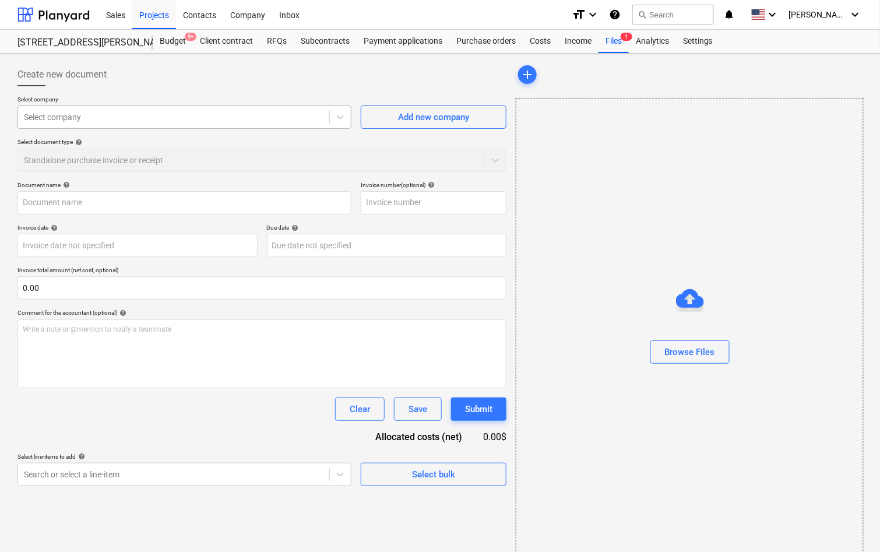
click at [216, 125] on div "Select company" at bounding box center [184, 116] width 334 height 23
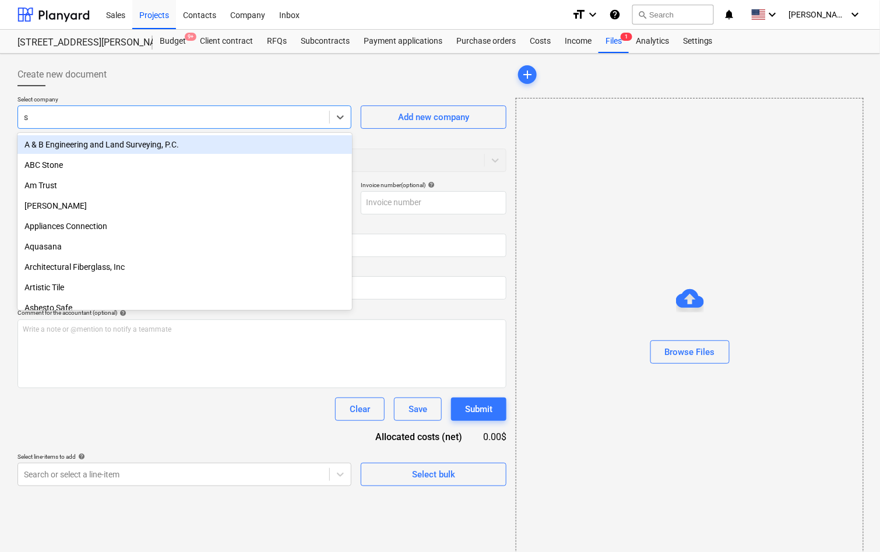
type input "s3"
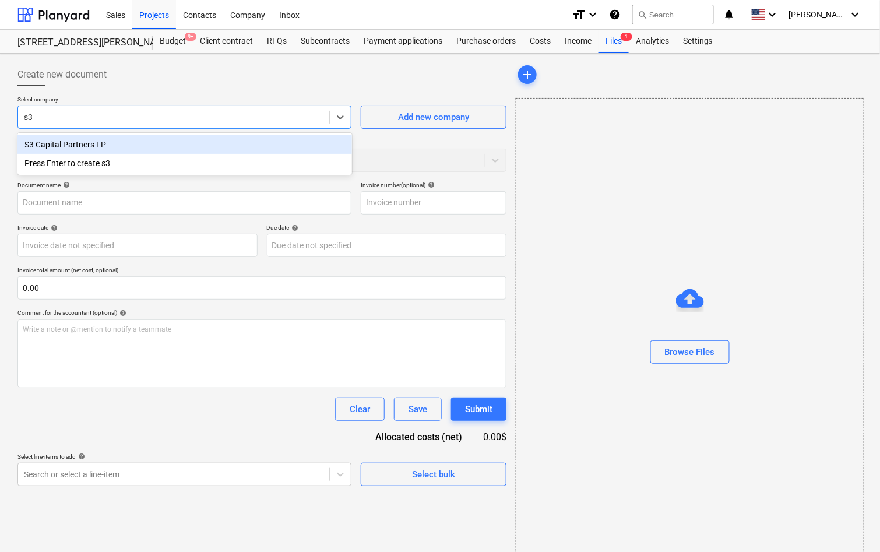
click at [146, 137] on div "S3 Capital Partners LP" at bounding box center [184, 144] width 334 height 19
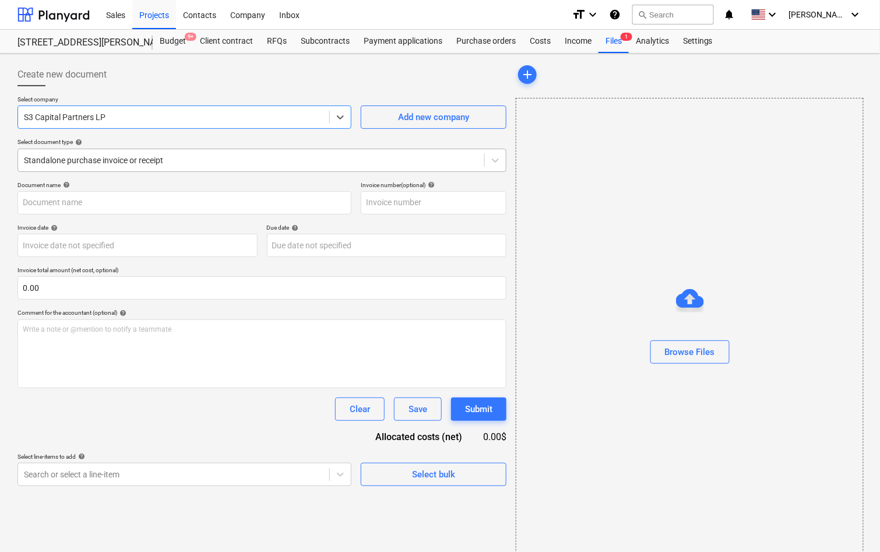
click at [138, 167] on div "Standalone purchase invoice or receipt" at bounding box center [251, 160] width 466 height 16
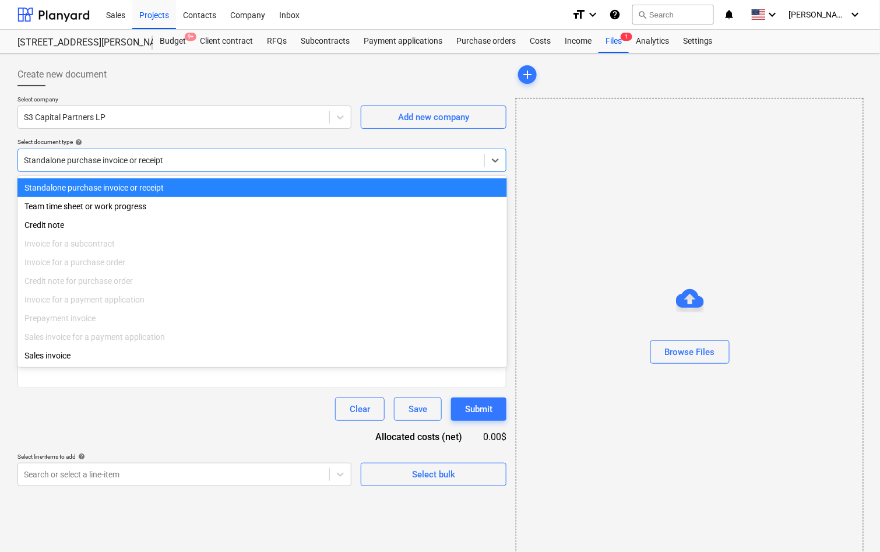
click at [164, 139] on div "Select document type help" at bounding box center [261, 142] width 489 height 8
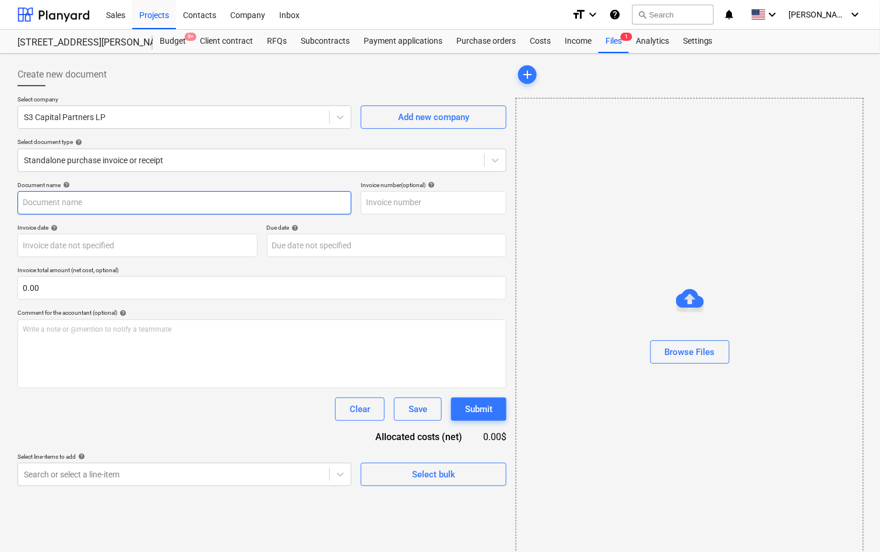
click at [145, 193] on input "text" at bounding box center [184, 202] width 334 height 23
type input "Mortgage 7/2"
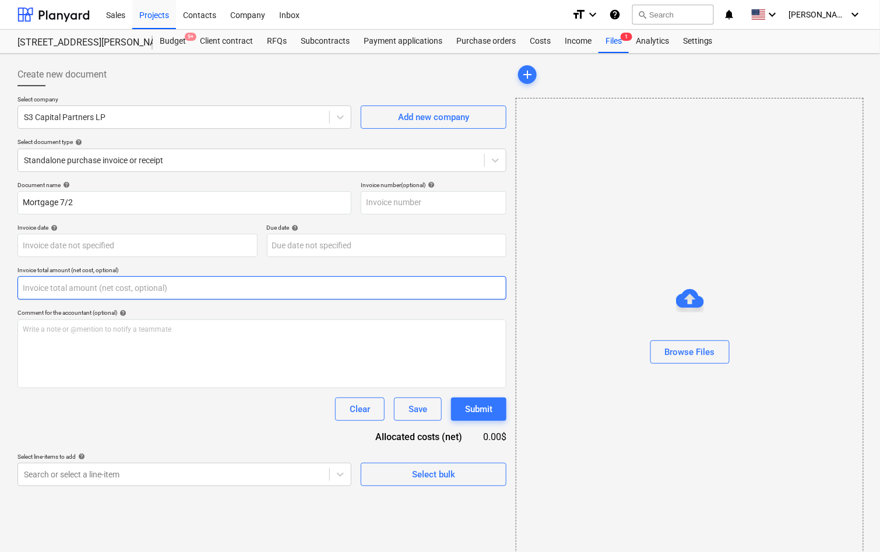
click at [308, 277] on input "text" at bounding box center [261, 287] width 489 height 23
paste input "$42,136.91"
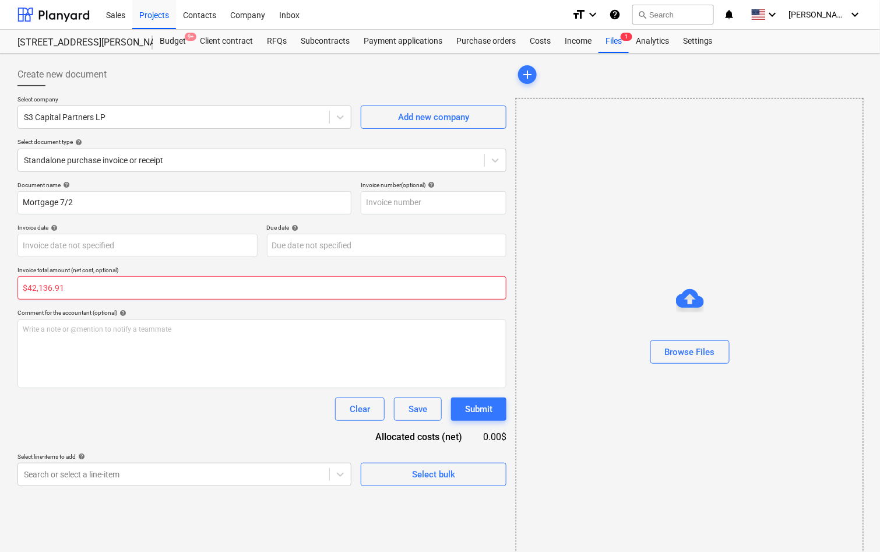
click at [27, 288] on input "$42,136.91" at bounding box center [261, 287] width 489 height 23
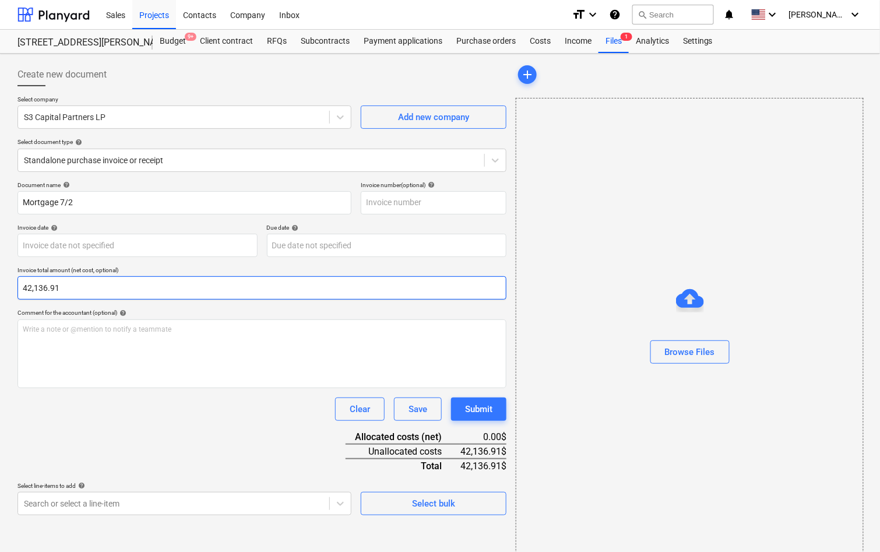
click at [36, 291] on input "42,136.91" at bounding box center [261, 287] width 489 height 23
type input "42,136.91"
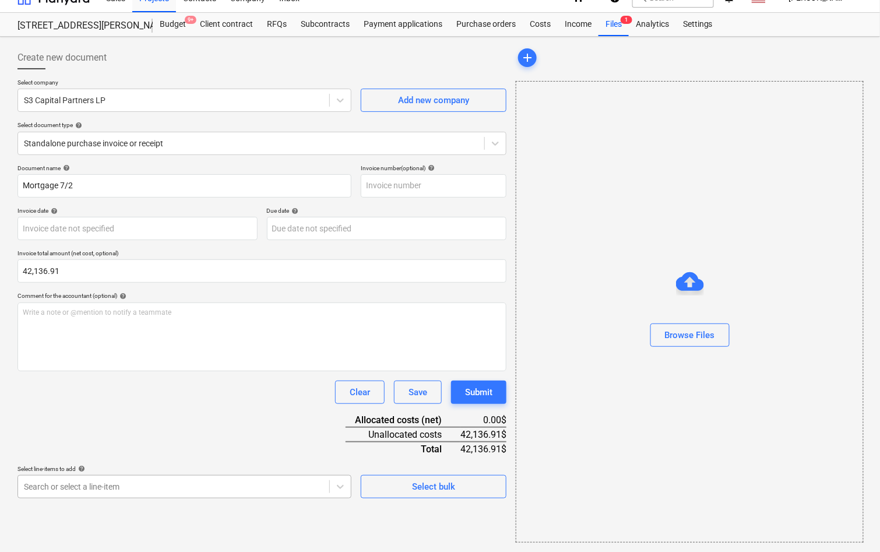
click at [85, 498] on body "Sales Projects Contacts Company Inbox format_size keyboard_arrow_down help sear…" at bounding box center [440, 259] width 880 height 552
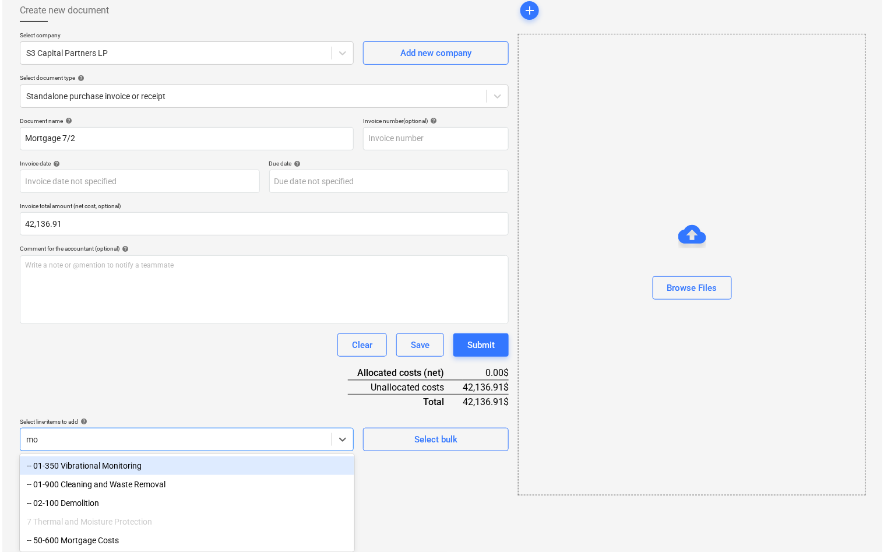
scroll to position [15, 0]
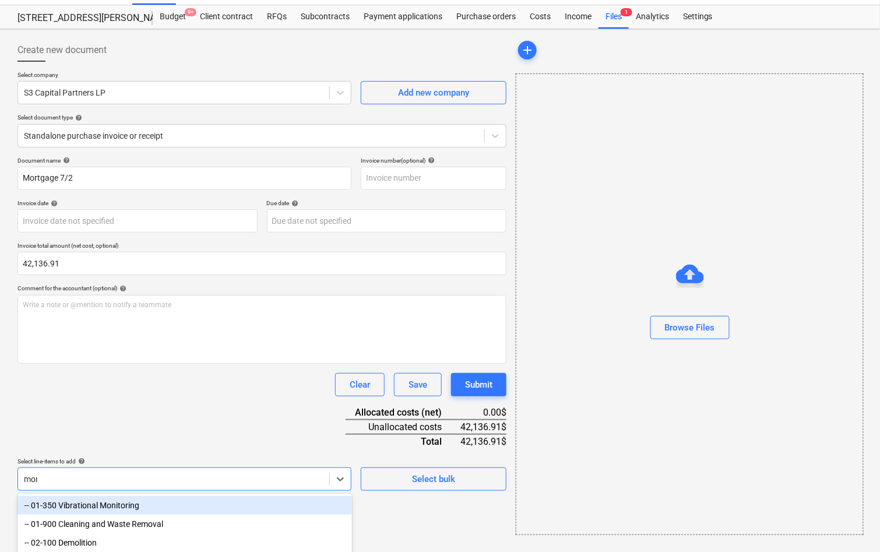
type input "mort"
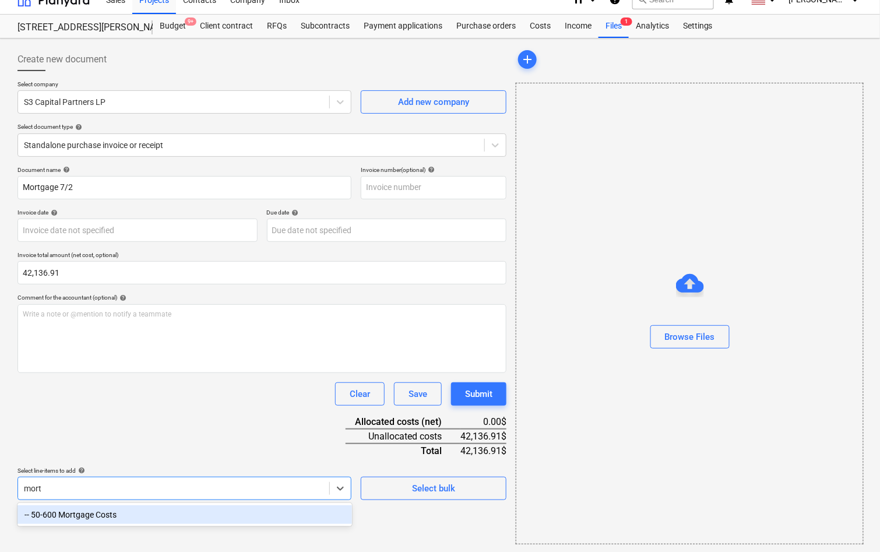
click at [82, 515] on div "-- 50-600 Mortgage Costs" at bounding box center [184, 514] width 334 height 19
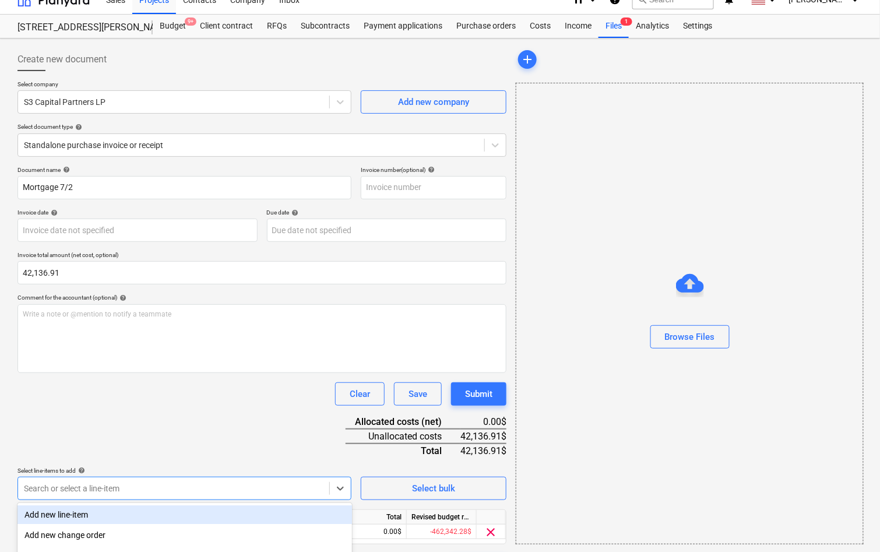
click at [112, 429] on div "Document name help Mortgage 7/2 Invoice number (optional) help Invoice date hel…" at bounding box center [261, 371] width 489 height 411
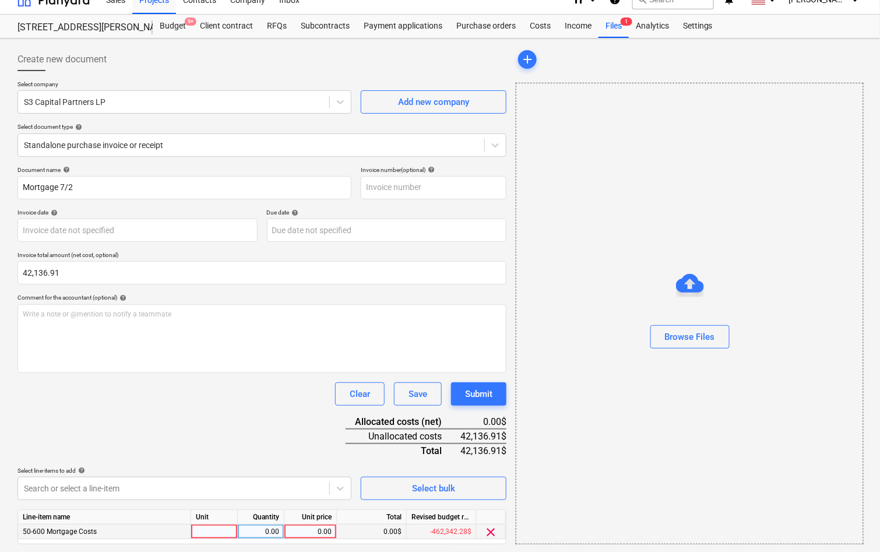
click at [324, 528] on div "0.00" at bounding box center [310, 531] width 43 height 15
type input "42,136.91"
click at [287, 454] on div "Document name help Mortgage 7/2 Invoice number (optional) help Invoice date hel…" at bounding box center [261, 371] width 489 height 411
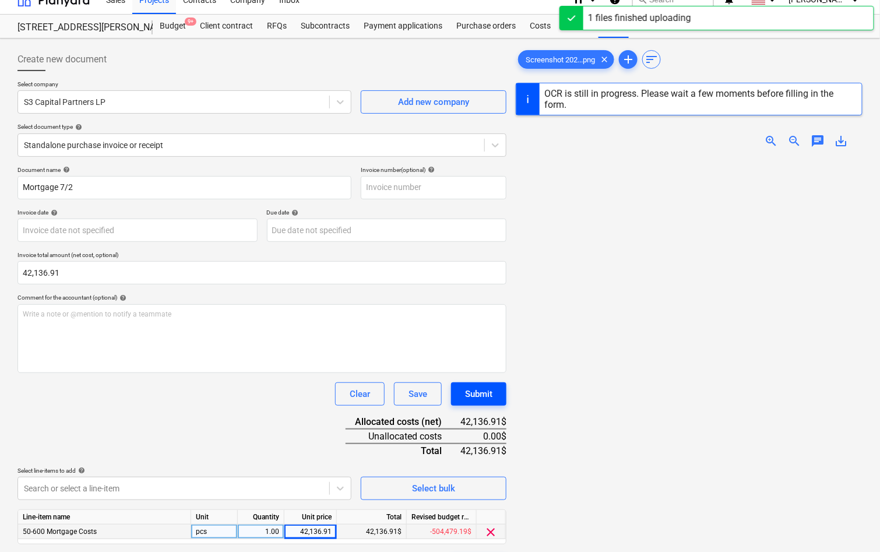
click at [475, 393] on div "Submit" at bounding box center [478, 393] width 27 height 15
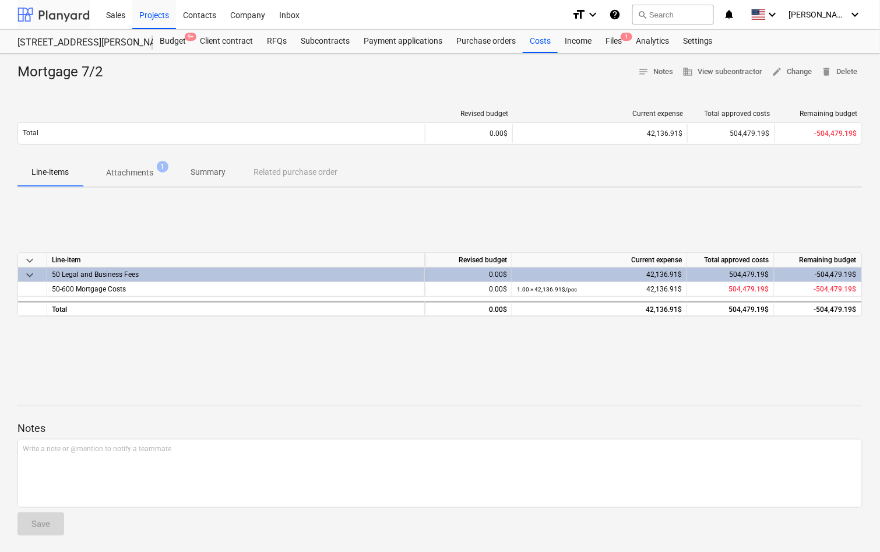
click at [66, 12] on div at bounding box center [53, 14] width 72 height 29
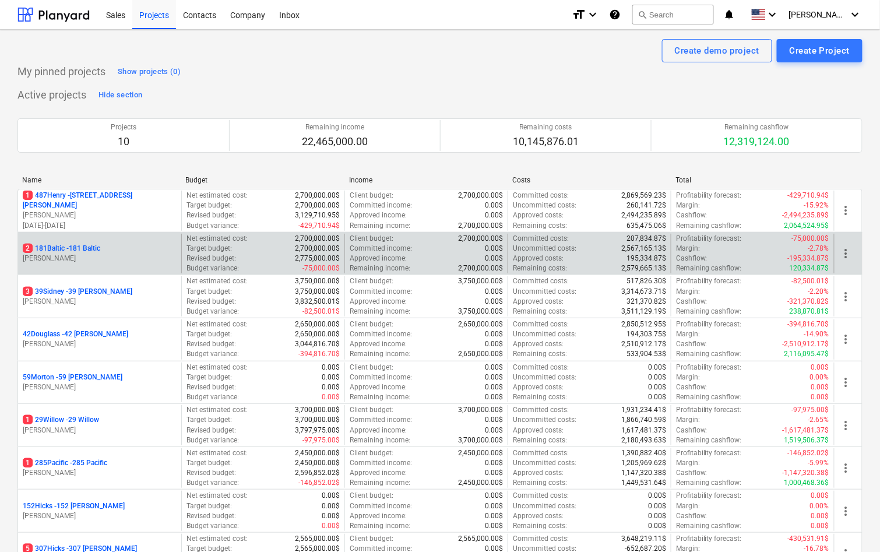
click at [71, 245] on p "2 181Baltic - 181 Baltic" at bounding box center [61, 248] width 77 height 10
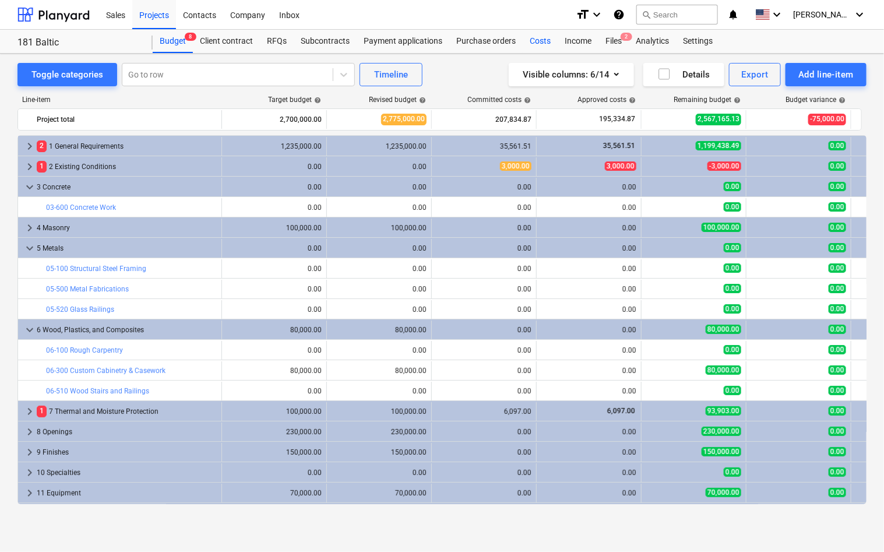
click at [533, 41] on div "Costs" at bounding box center [539, 41] width 35 height 23
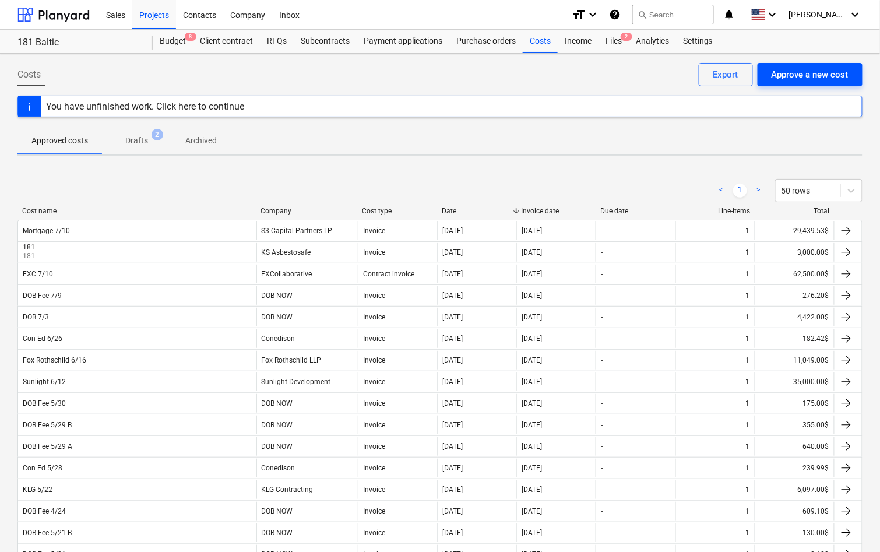
click at [801, 79] on div "Approve a new cost" at bounding box center [809, 74] width 77 height 15
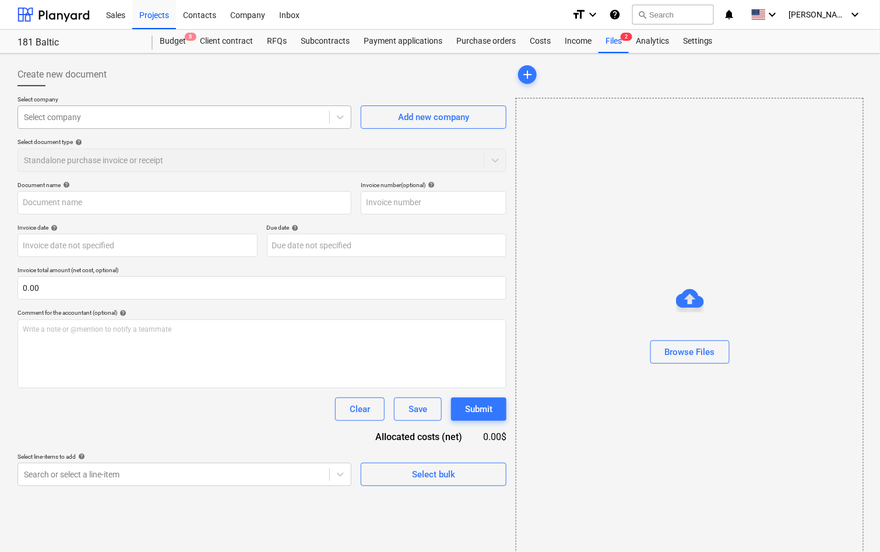
click at [238, 127] on div "Select company" at bounding box center [184, 116] width 334 height 23
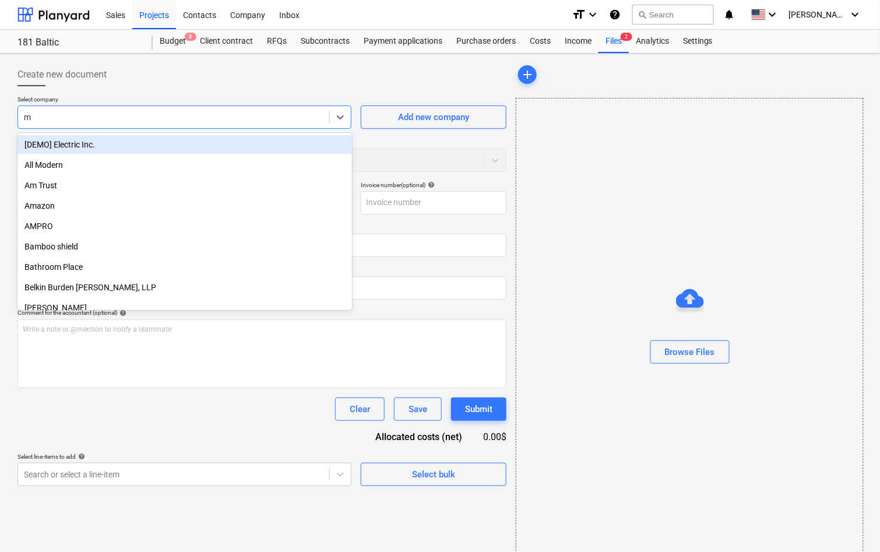
type input "mw"
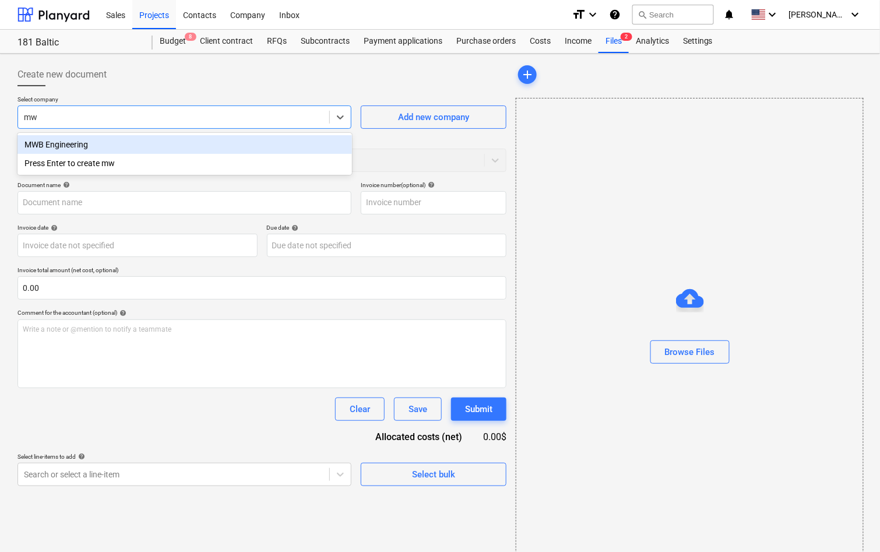
click at [145, 143] on div "MWB Engineering" at bounding box center [184, 144] width 334 height 19
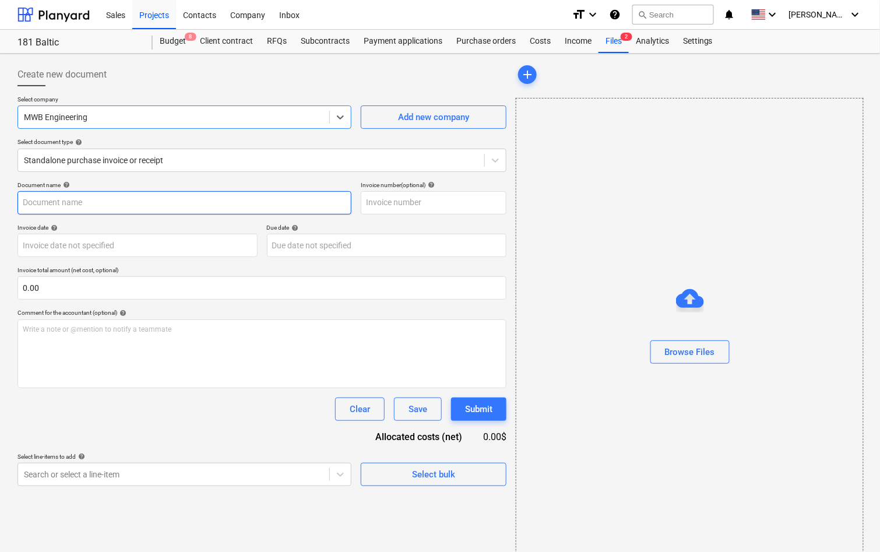
click at [108, 203] on input "text" at bounding box center [184, 202] width 334 height 23
type input "MWB 7/23"
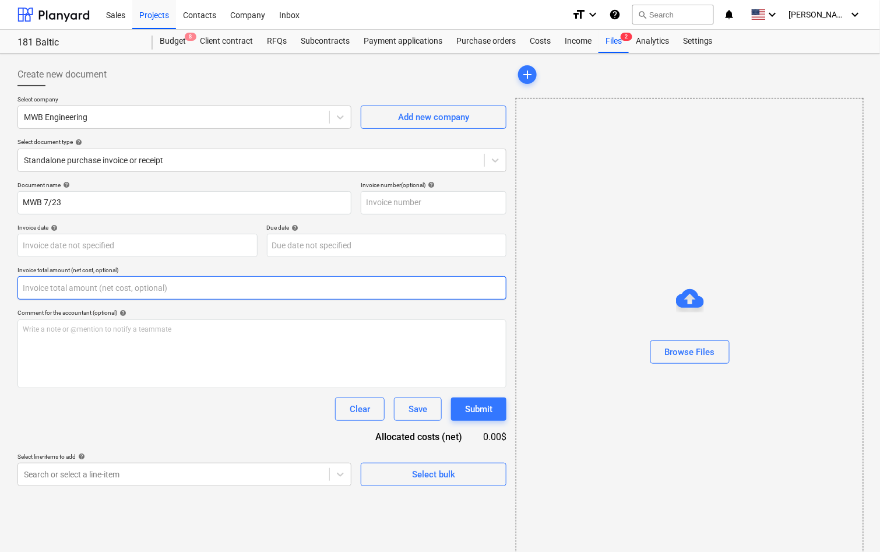
click at [132, 283] on input "text" at bounding box center [261, 287] width 489 height 23
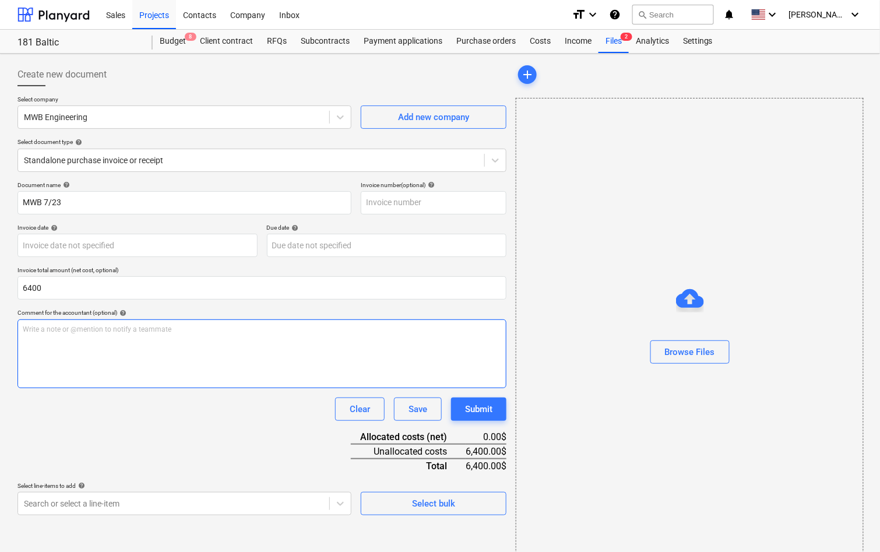
type input "6,400.00"
click at [107, 329] on p "Write a note or @mention to notify a teammate ﻿" at bounding box center [262, 329] width 478 height 10
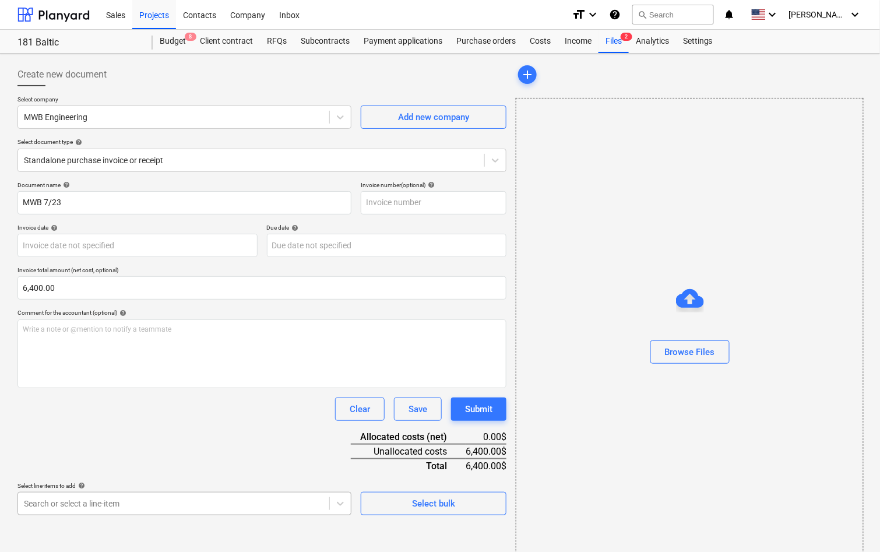
scroll to position [143, 0]
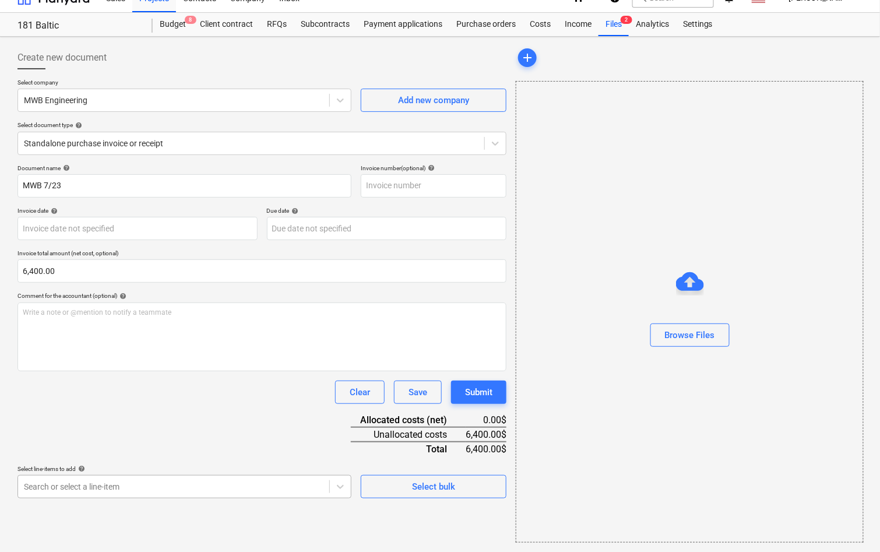
click at [101, 496] on body "Sales Projects Contacts Company Inbox format_size keyboard_arrow_down help sear…" at bounding box center [440, 259] width 880 height 552
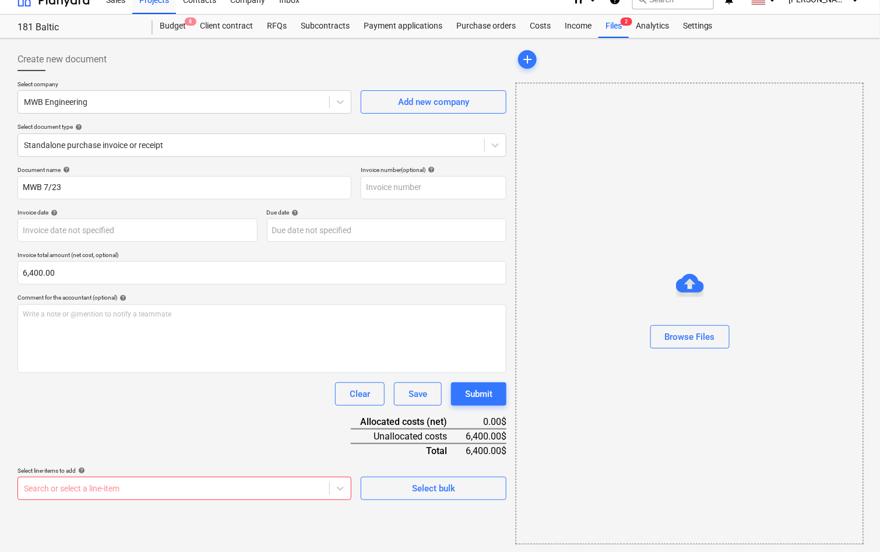
click at [126, 298] on div "Document name help MWB 7/23 Invoice number (optional) help Invoice date help Pr…" at bounding box center [261, 333] width 489 height 334
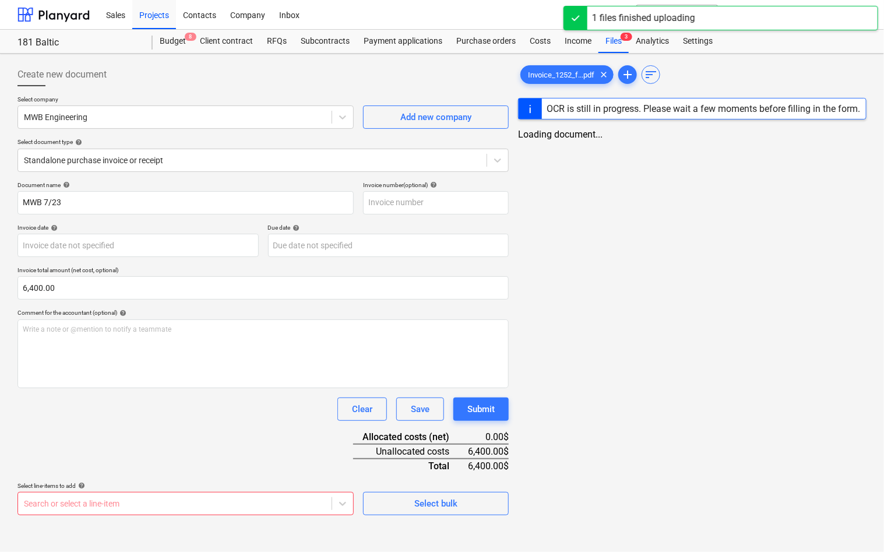
click at [289, 483] on div "Select line-items to add help" at bounding box center [185, 486] width 336 height 8
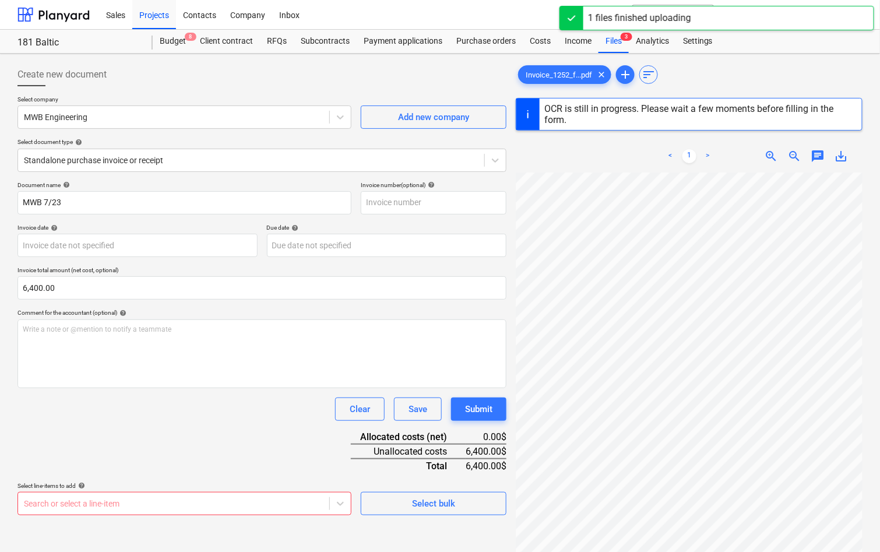
click at [278, 496] on body "Sales Projects Contacts Company Inbox format_size keyboard_arrow_down help sear…" at bounding box center [440, 276] width 880 height 552
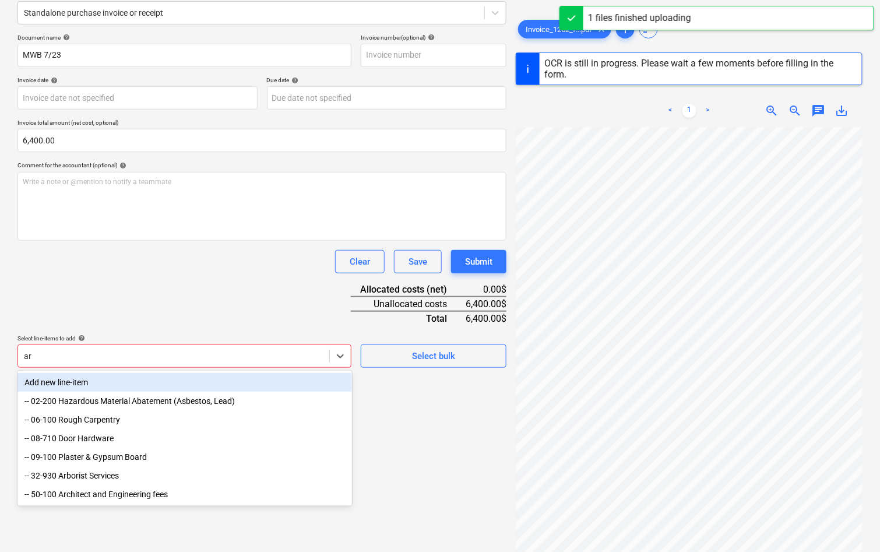
type input "arc"
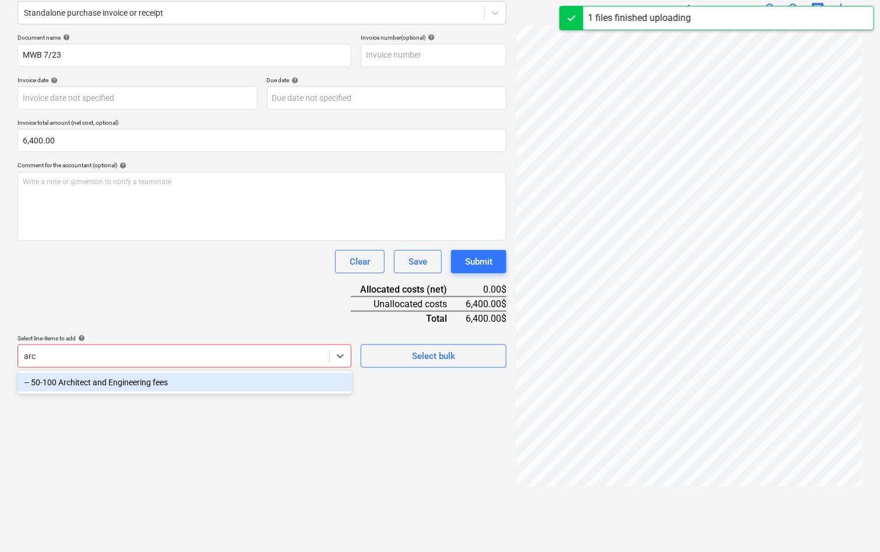
click at [205, 388] on div "-- 50-100 Architect and Engineering fees" at bounding box center [184, 382] width 334 height 19
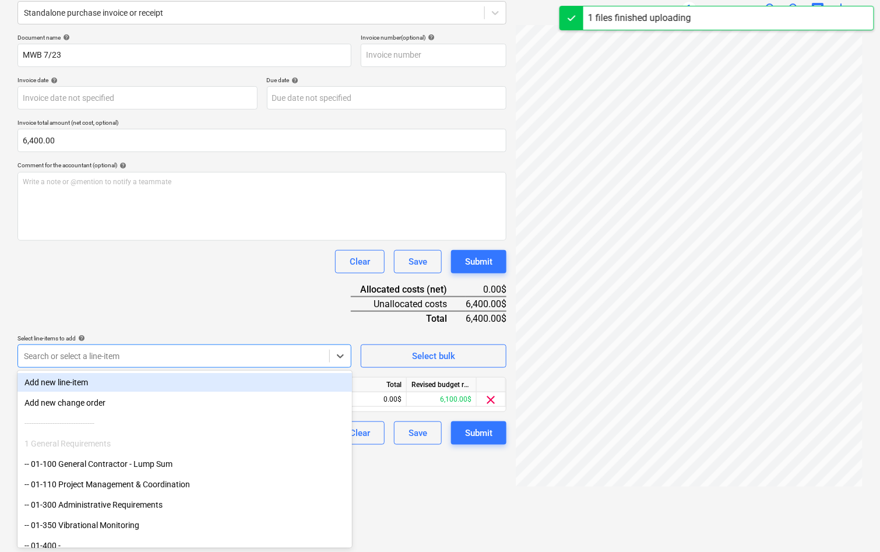
click at [209, 334] on div "Select line-items to add help" at bounding box center [184, 338] width 334 height 8
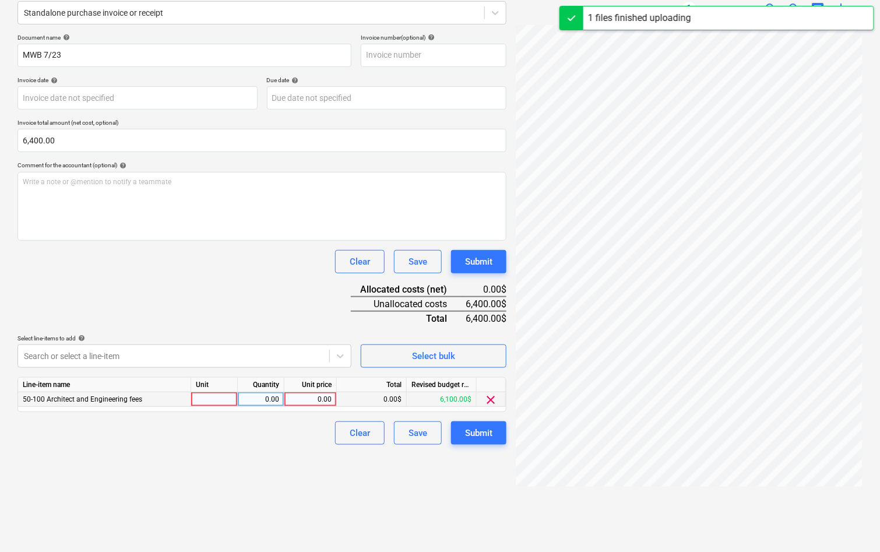
click at [302, 399] on div "0.00" at bounding box center [310, 399] width 43 height 15
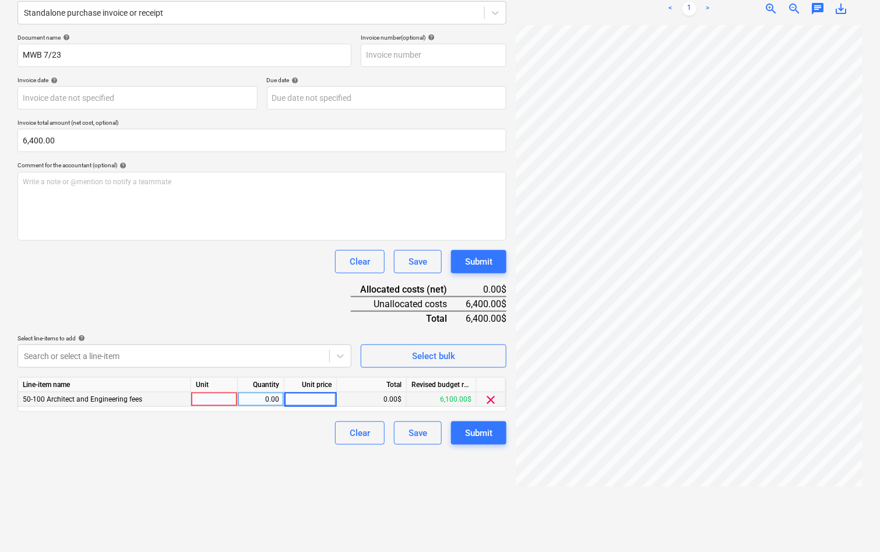
type input "13 Apr 2025"
type input "13 May 2025"
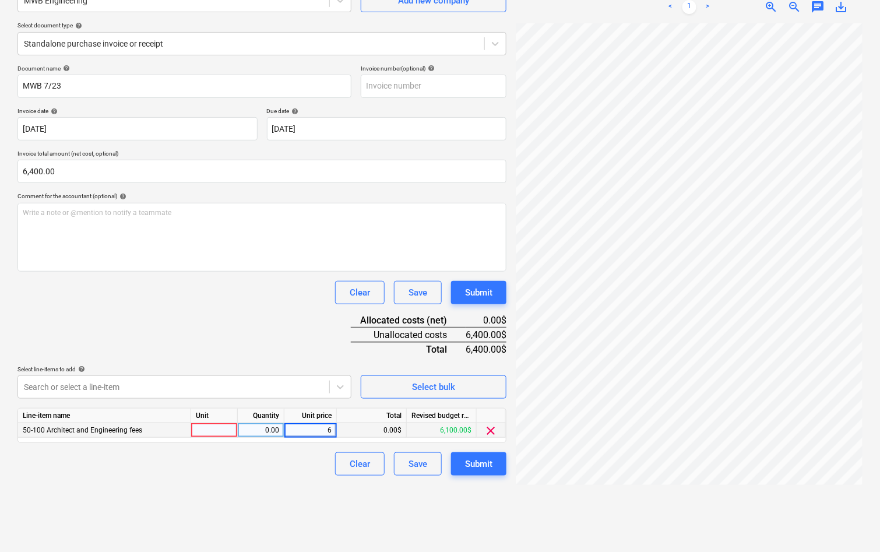
scroll to position [116, 0]
type input "6400"
click at [254, 305] on div "Document name help MWB 7/23 Invoice number (optional) help Invoice date help 13…" at bounding box center [261, 270] width 489 height 411
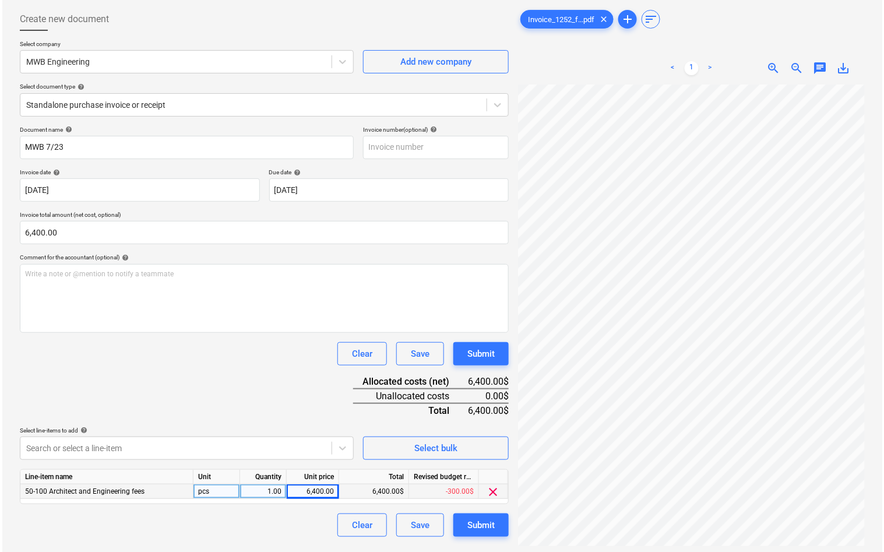
scroll to position [73, 0]
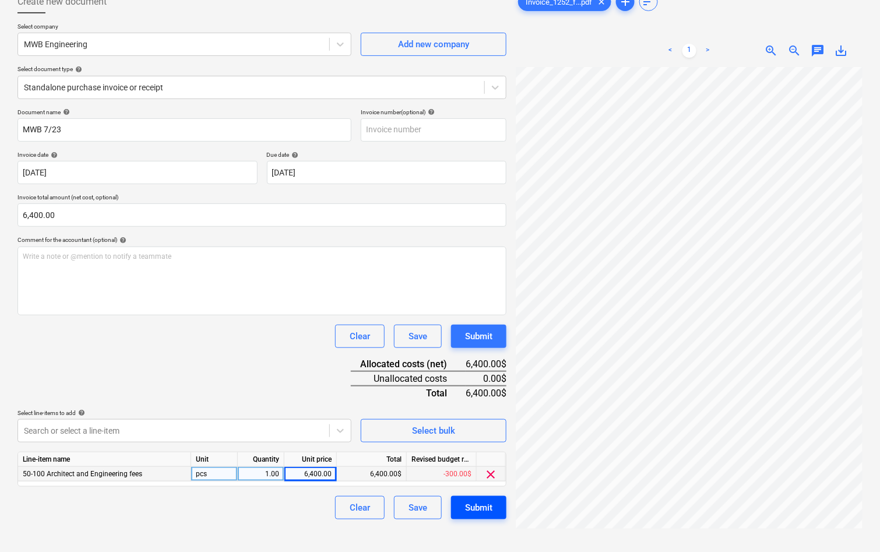
click at [499, 501] on button "Submit" at bounding box center [478, 507] width 55 height 23
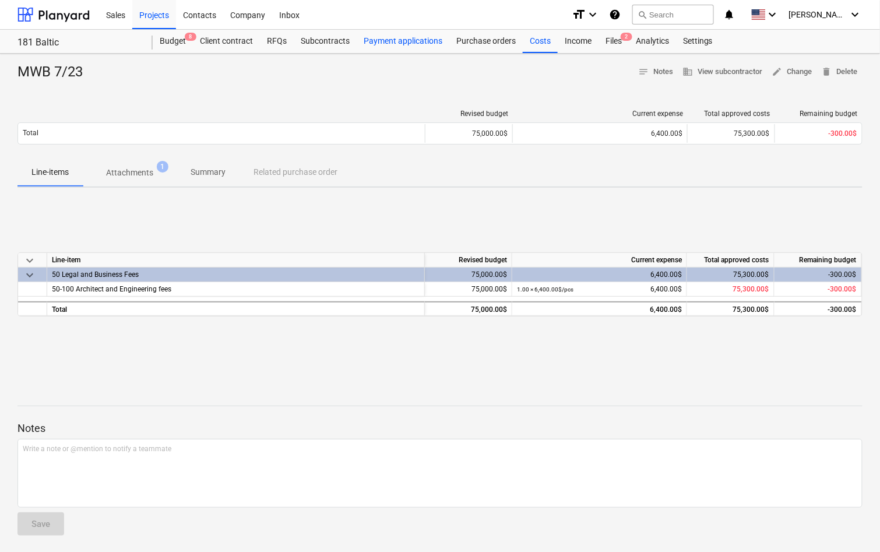
scroll to position [1, 0]
click at [532, 38] on div "Costs" at bounding box center [539, 40] width 35 height 23
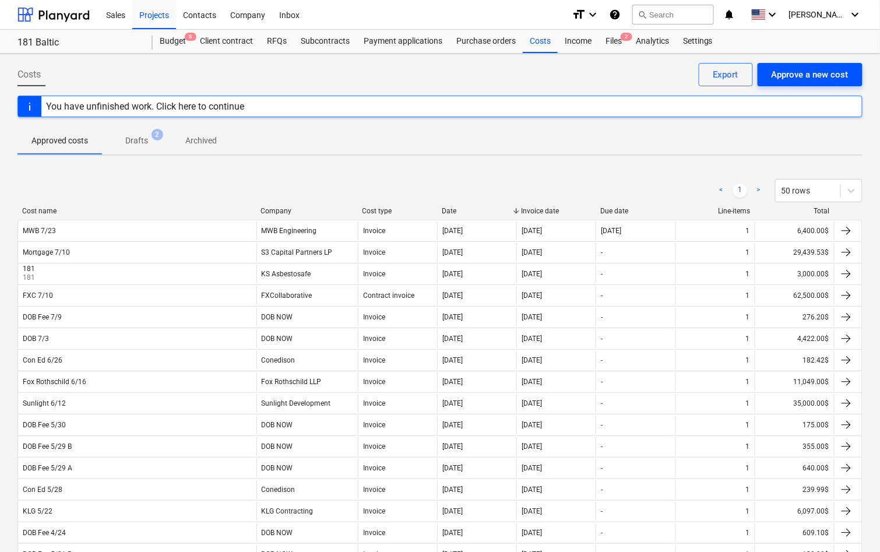
click at [797, 72] on div "Approve a new cost" at bounding box center [809, 74] width 77 height 15
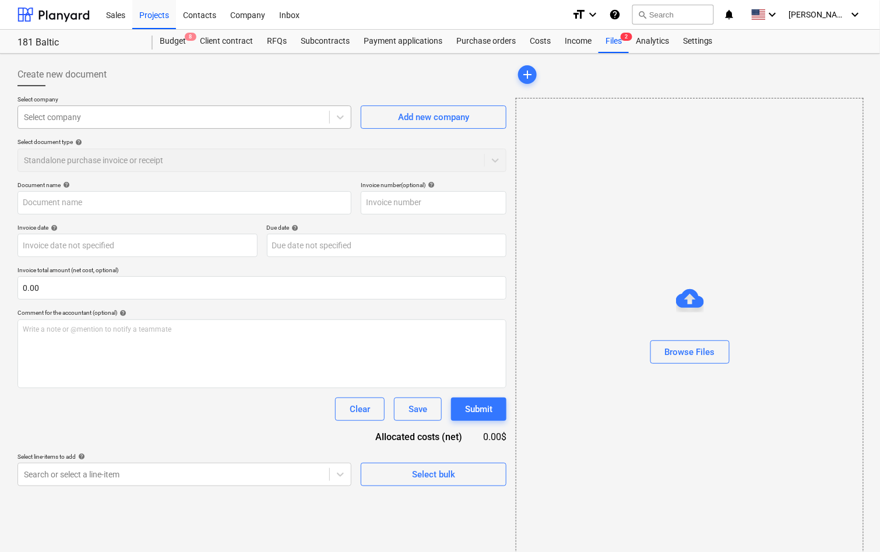
click at [147, 119] on div at bounding box center [173, 117] width 299 height 12
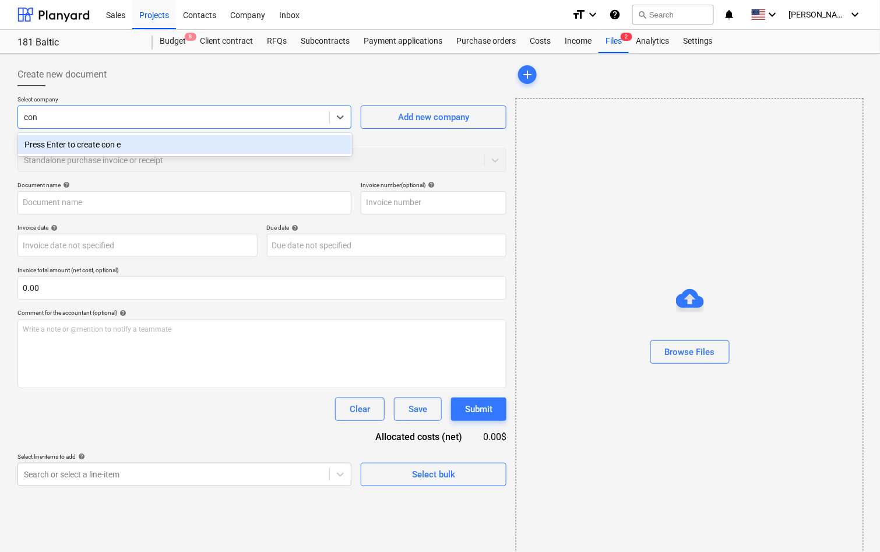
type input "con"
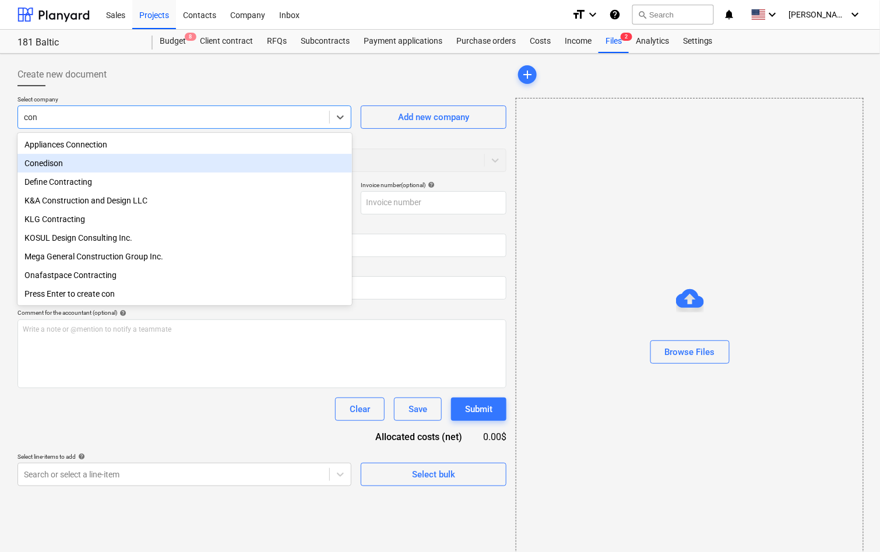
click at [108, 157] on div "Conedison" at bounding box center [184, 163] width 334 height 19
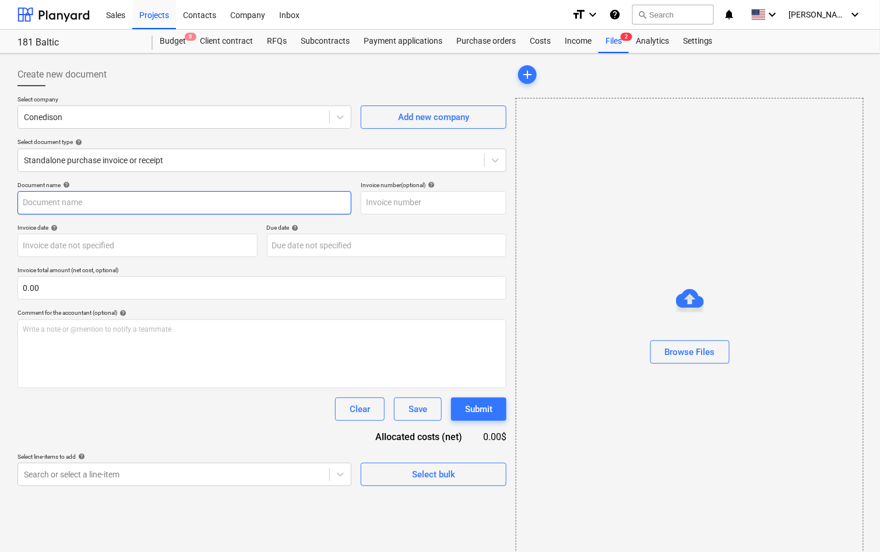
click at [102, 203] on input "text" at bounding box center [184, 202] width 334 height 23
type input "Con Ed 7/29"
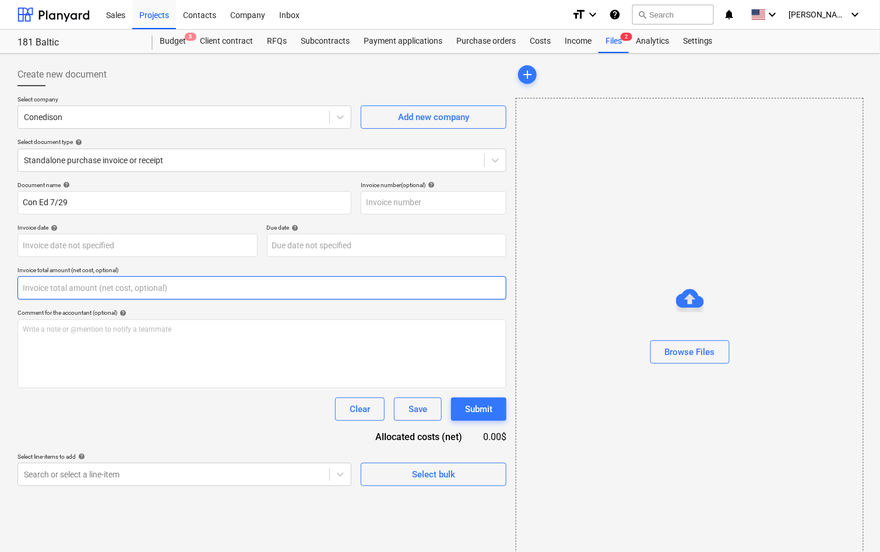
click at [80, 285] on input "text" at bounding box center [261, 287] width 489 height 23
paste input "$192.42"
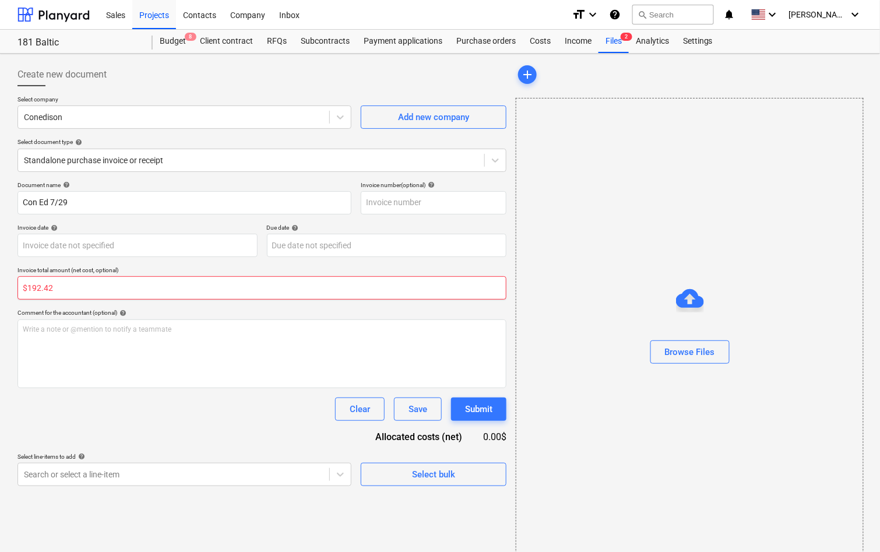
click at [27, 288] on input "$192.42" at bounding box center [261, 287] width 489 height 23
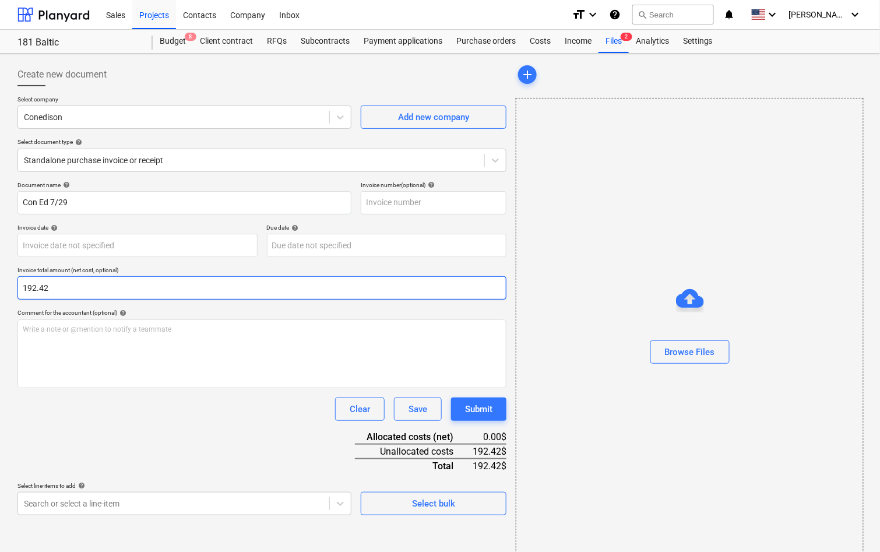
click at [50, 295] on input "192.42" at bounding box center [261, 287] width 489 height 23
type input "192.42"
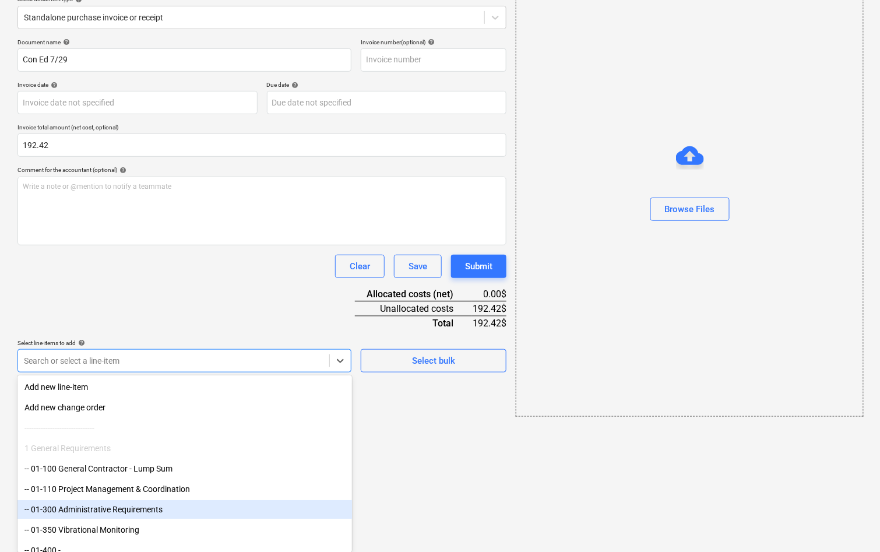
click at [126, 409] on body "Sales Projects Contacts Company Inbox format_size keyboard_arrow_down help sear…" at bounding box center [440, 133] width 880 height 552
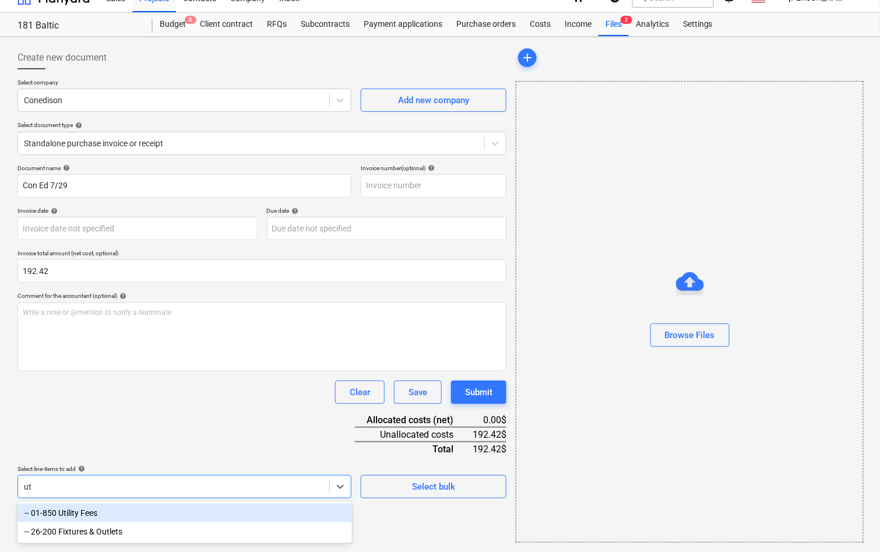
scroll to position [15, 0]
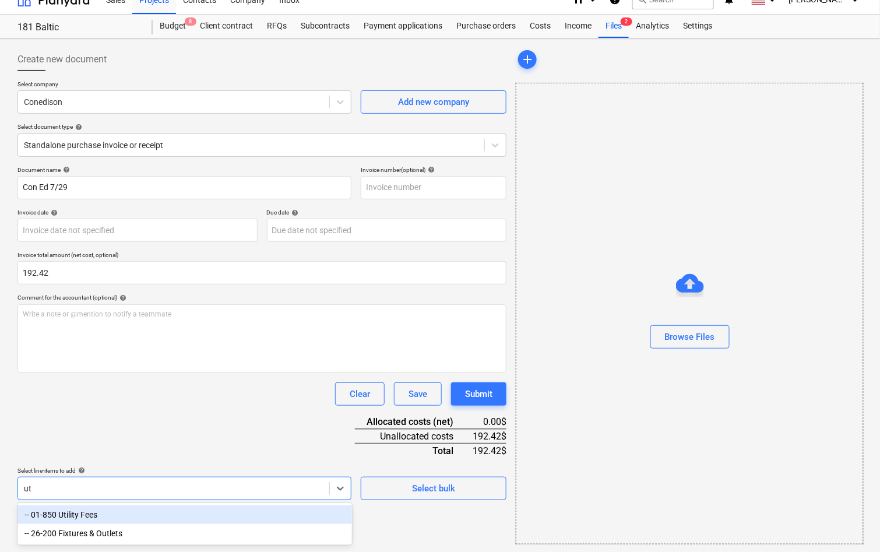
type input "uti"
click at [121, 517] on div "-- 01-850 Utility Fees" at bounding box center [184, 514] width 334 height 19
click at [121, 462] on div "Document name help Con Ed 7/29 Invoice number (optional) help Invoice date help…" at bounding box center [261, 371] width 489 height 411
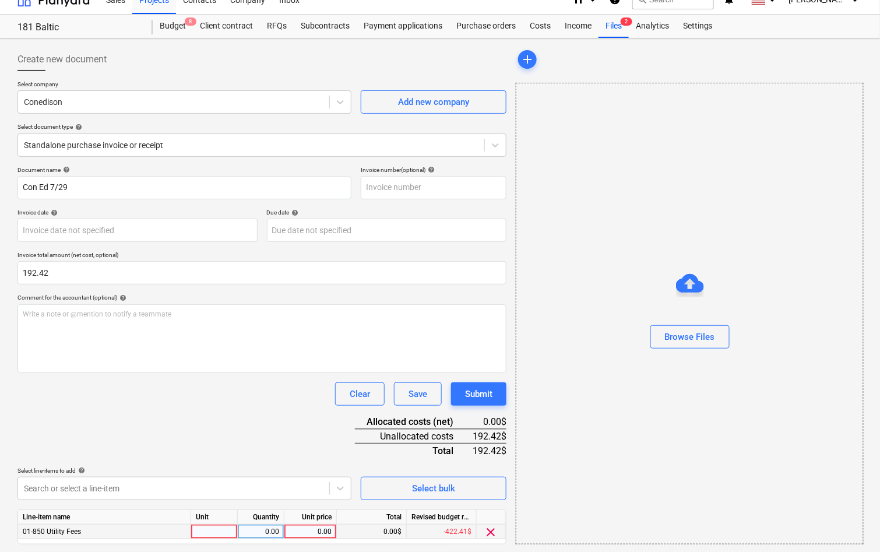
click at [332, 526] on div "0.00" at bounding box center [310, 531] width 52 height 15
type input "192.42"
click at [292, 460] on div "Document name help Con Ed 7/29 Invoice number (optional) help Invoice date help…" at bounding box center [261, 371] width 489 height 411
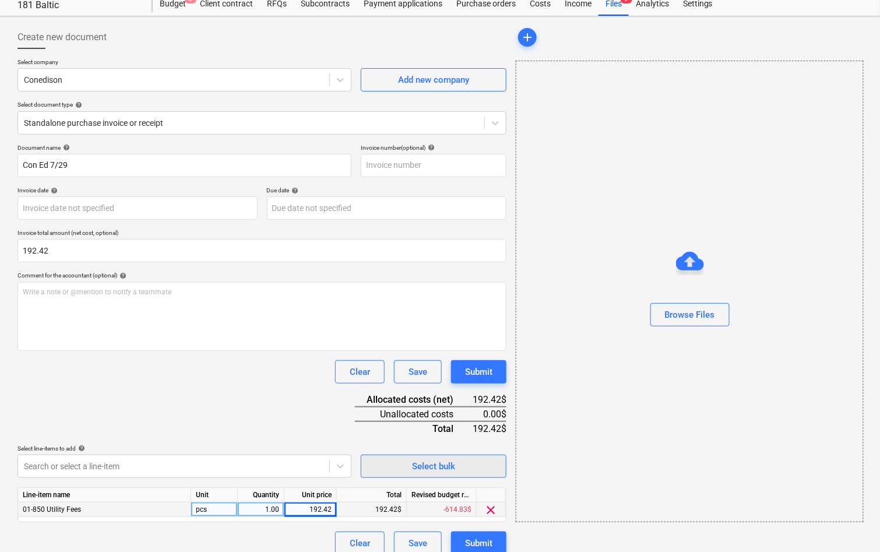
scroll to position [47, 0]
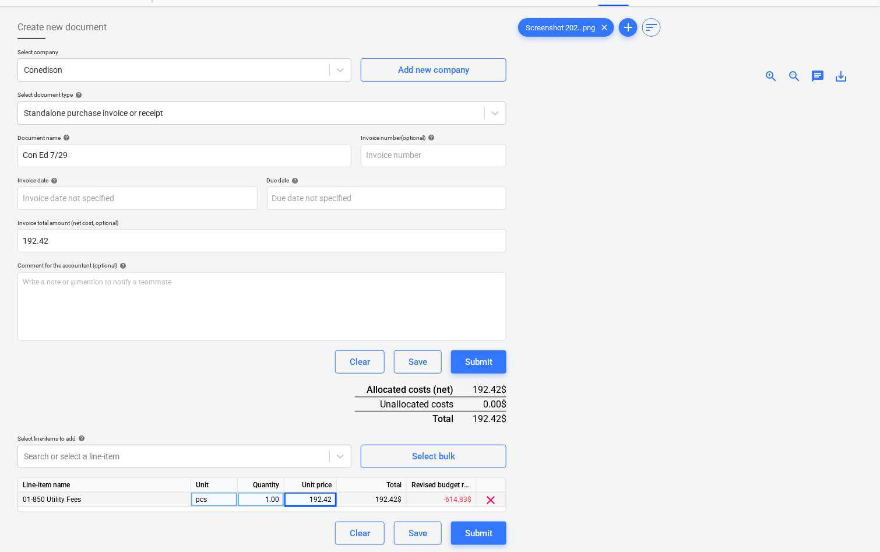
click at [288, 422] on div "Document name help Con Ed 7/29 Invoice number (optional) help Invoice date help…" at bounding box center [261, 339] width 489 height 411
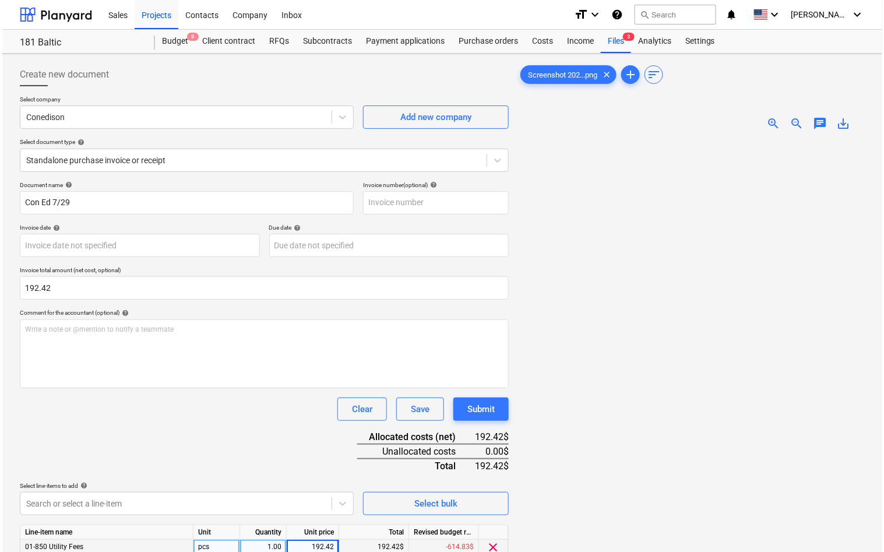
scroll to position [116, 0]
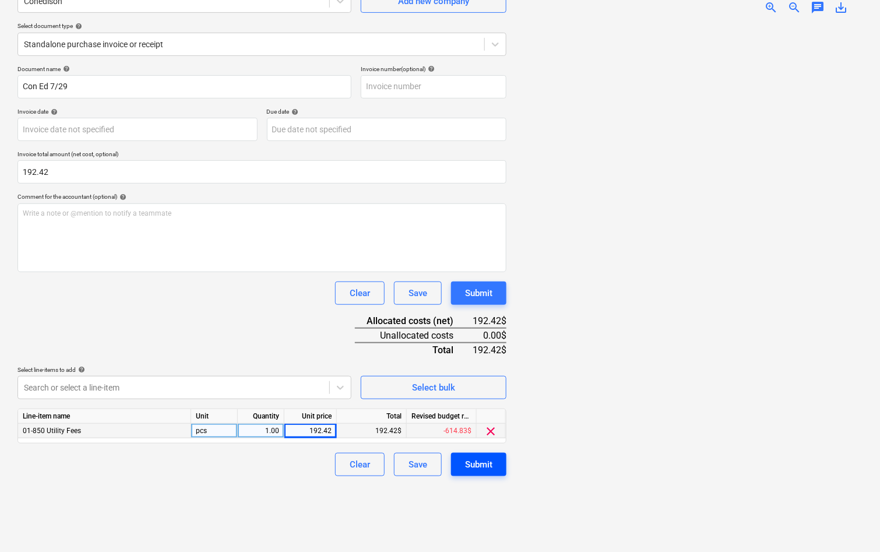
click at [502, 464] on button "Submit" at bounding box center [478, 464] width 55 height 23
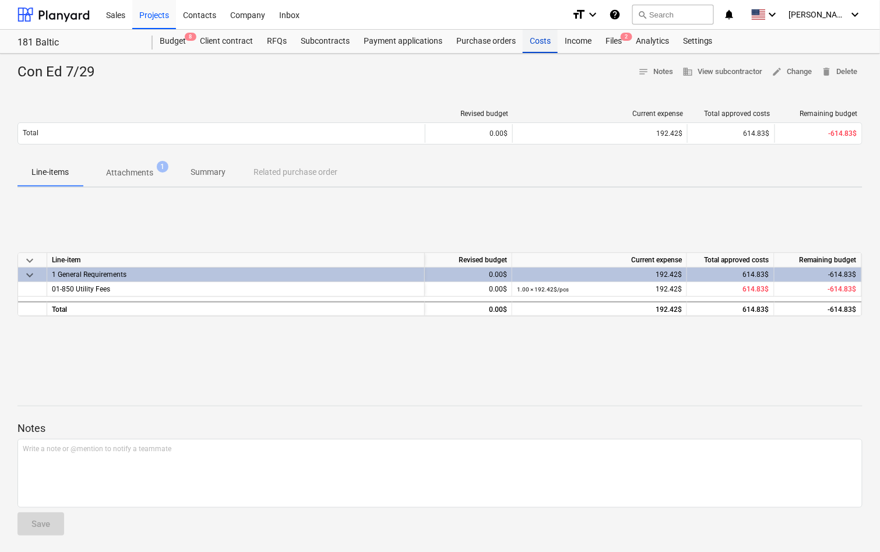
click at [542, 35] on div "Costs" at bounding box center [539, 41] width 35 height 23
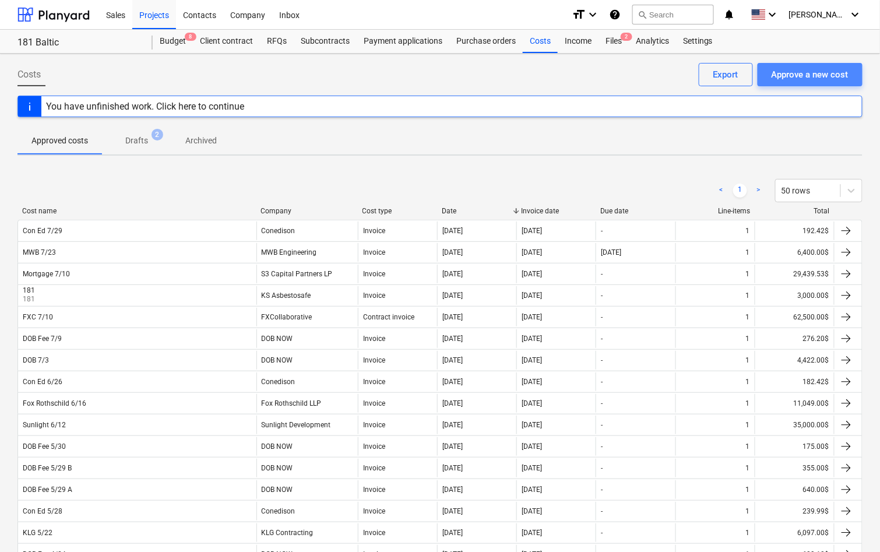
click at [804, 83] on button "Approve a new cost" at bounding box center [809, 74] width 105 height 23
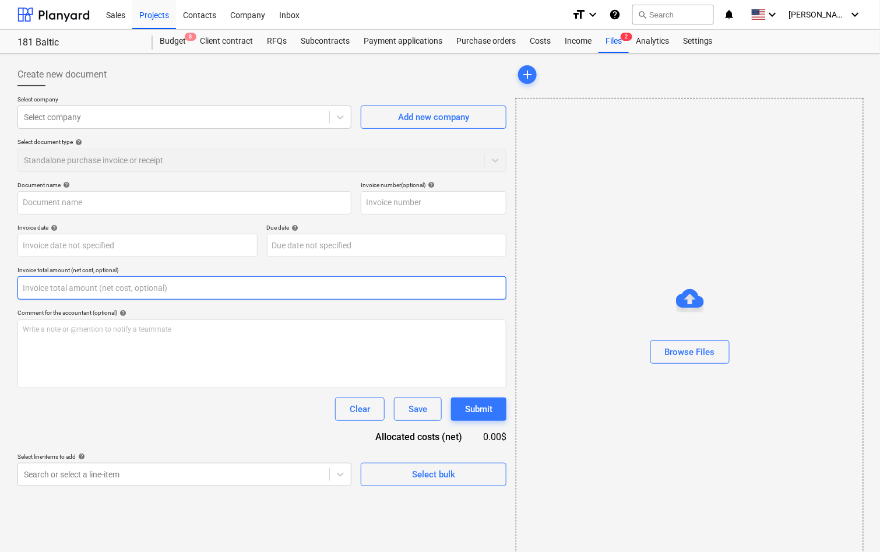
click at [313, 284] on input "text" at bounding box center [261, 287] width 489 height 23
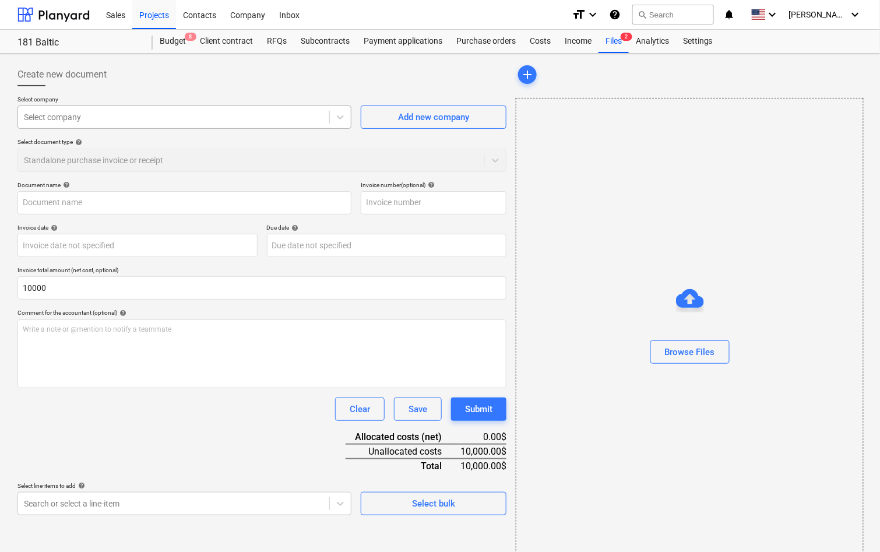
type input "10,000.00"
click at [205, 119] on div at bounding box center [173, 117] width 299 height 12
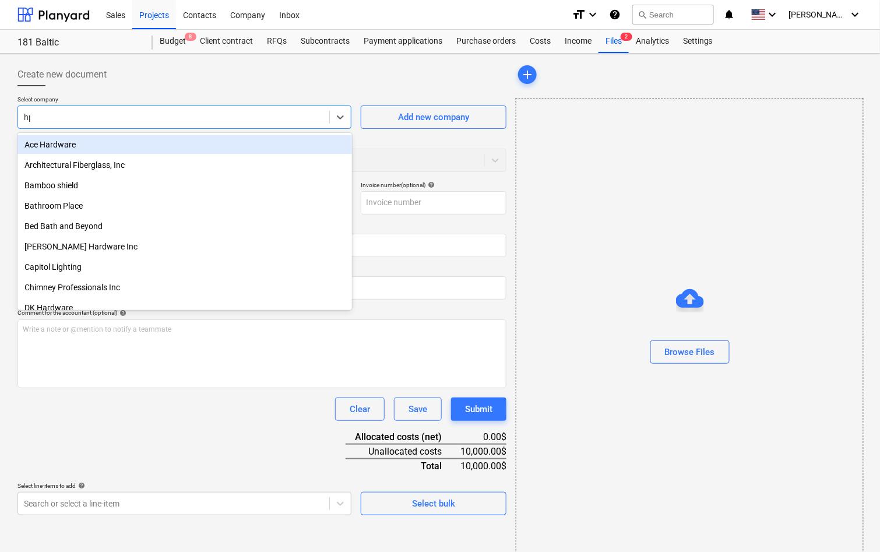
type input "hpl"
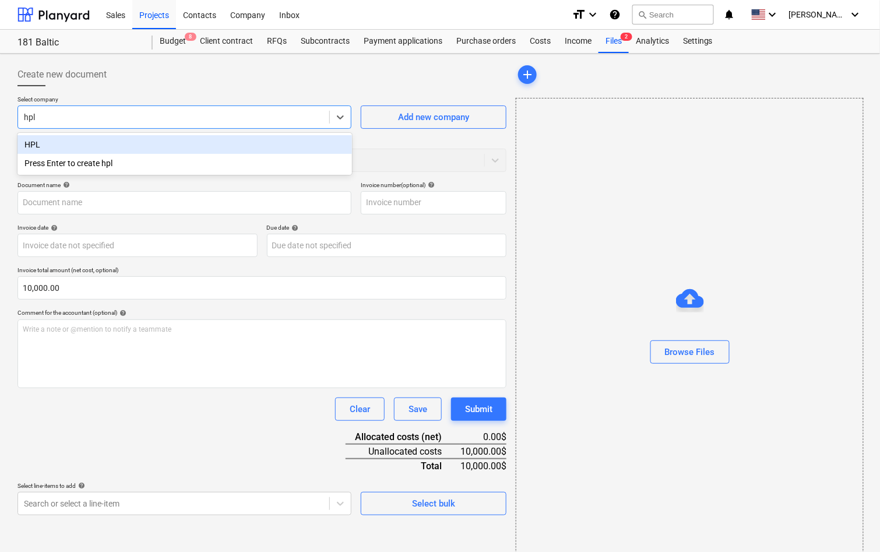
click at [208, 153] on div "HPL" at bounding box center [184, 144] width 334 height 19
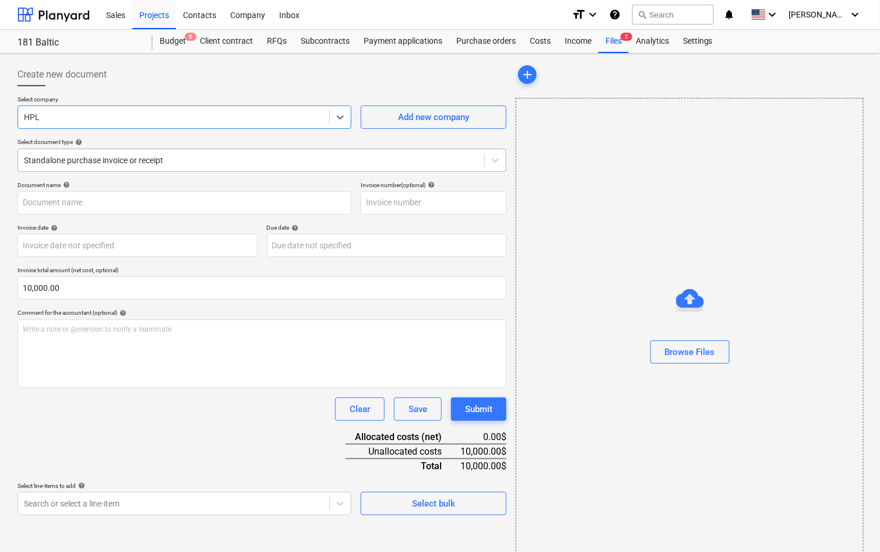
click at [183, 165] on div "Standalone purchase invoice or receipt" at bounding box center [251, 160] width 466 height 16
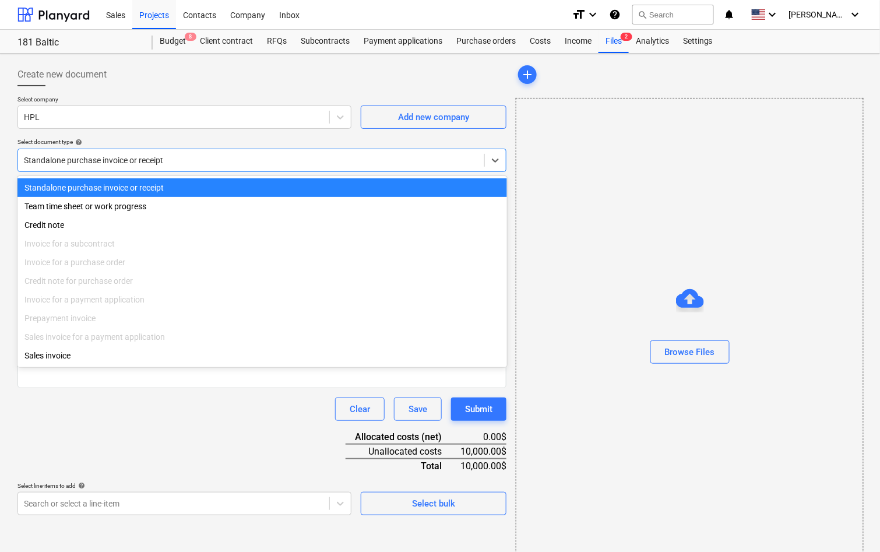
click at [188, 155] on div at bounding box center [251, 160] width 454 height 12
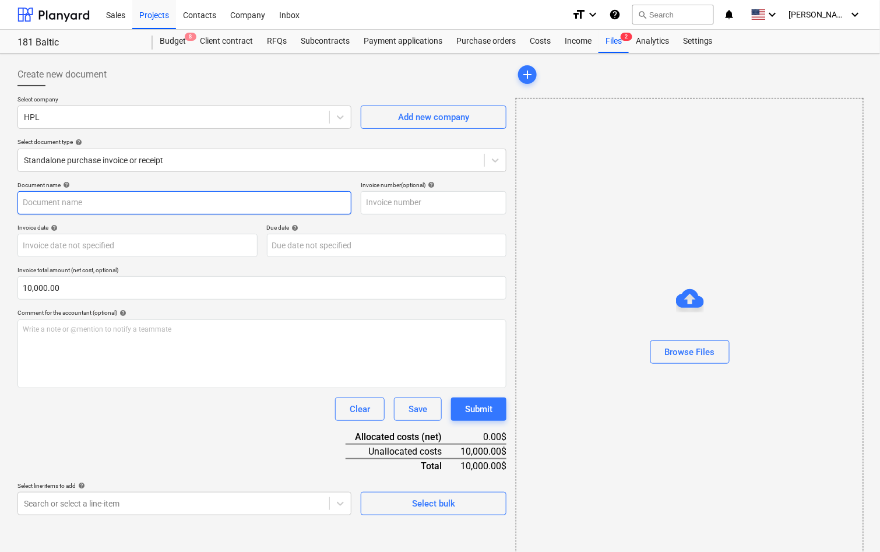
click at [156, 195] on input "text" at bounding box center [184, 202] width 334 height 23
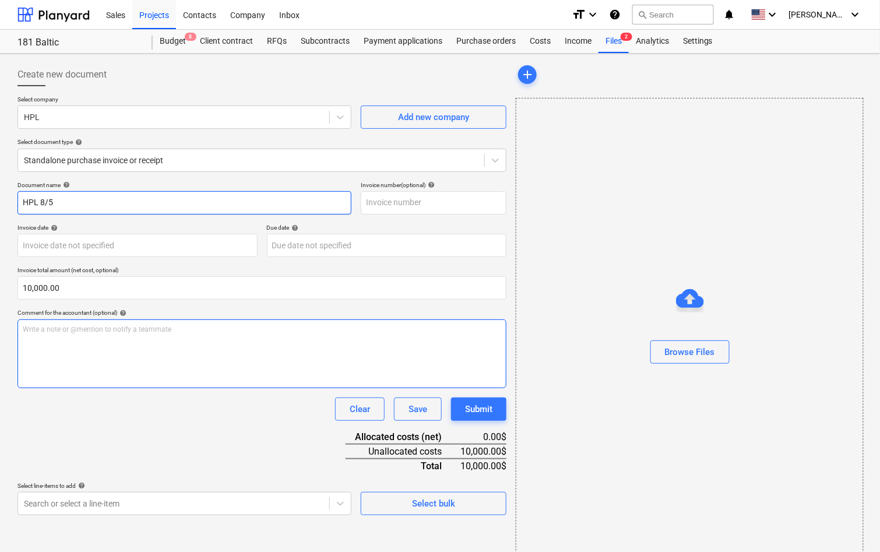
type input "HPL 8/5"
click at [137, 334] on div "Write a note or @mention to notify a teammate ﻿" at bounding box center [261, 353] width 489 height 69
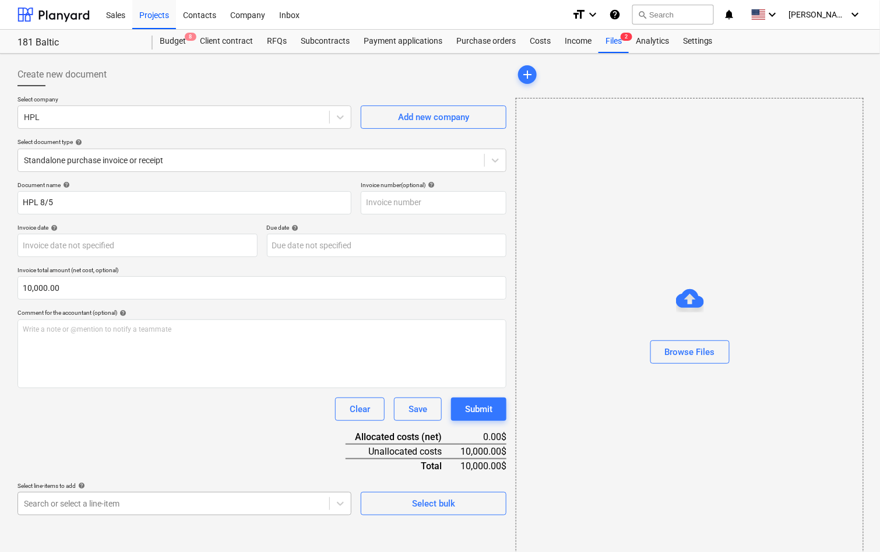
scroll to position [143, 0]
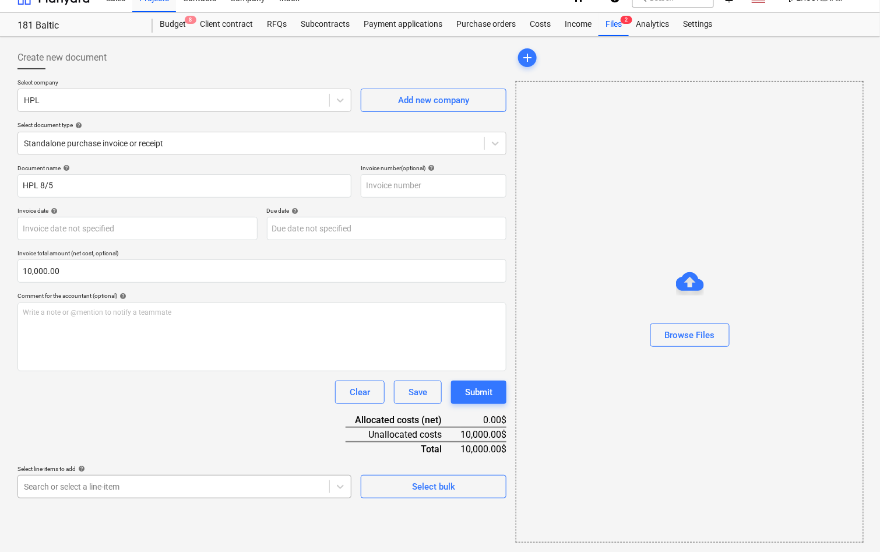
click at [124, 496] on body "Sales Projects Contacts Company Inbox format_size keyboard_arrow_down help sear…" at bounding box center [440, 259] width 880 height 552
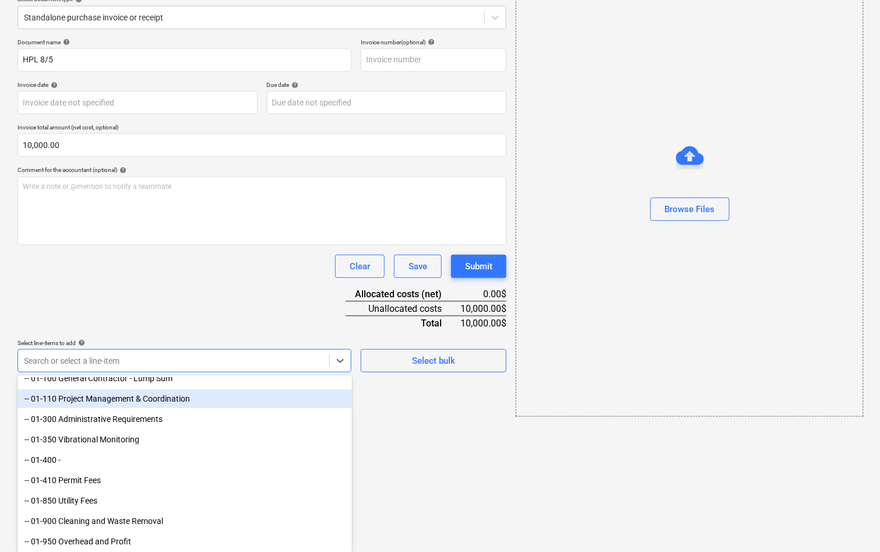
scroll to position [91, 0]
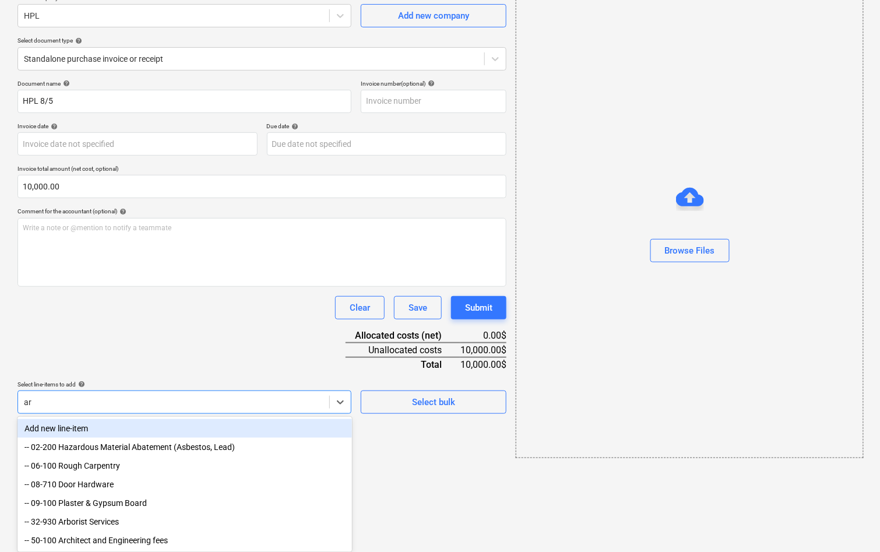
type input "arc"
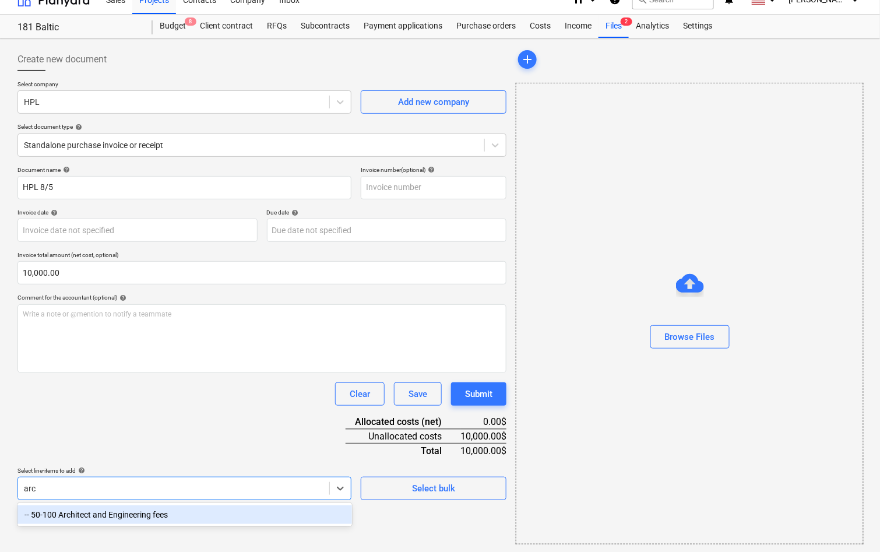
click at [112, 513] on div "-- 50-100 Architect and Engineering fees" at bounding box center [184, 514] width 334 height 19
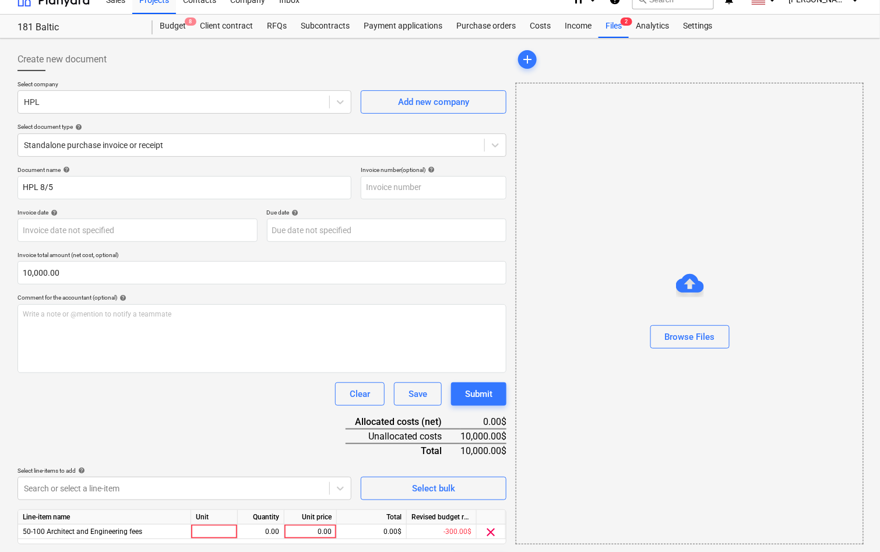
click at [126, 436] on div "Document name help HPL 8/5 Invoice number (optional) help Invoice date help Pre…" at bounding box center [261, 371] width 489 height 411
click at [295, 528] on div "0.00" at bounding box center [310, 531] width 43 height 15
type input "10000"
click at [267, 458] on div "Document name help HPL 8/5 Invoice number (optional) help Invoice date help Pre…" at bounding box center [261, 371] width 489 height 411
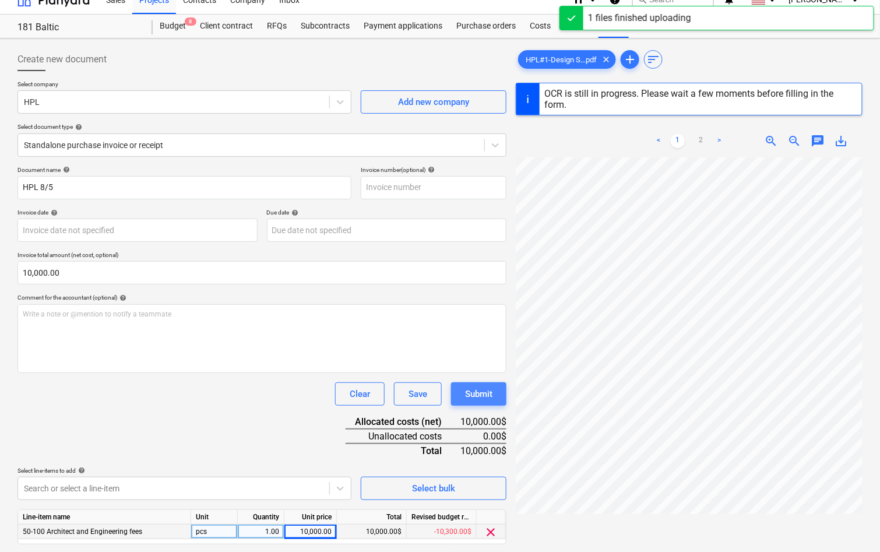
click at [485, 390] on div "Submit" at bounding box center [478, 393] width 27 height 15
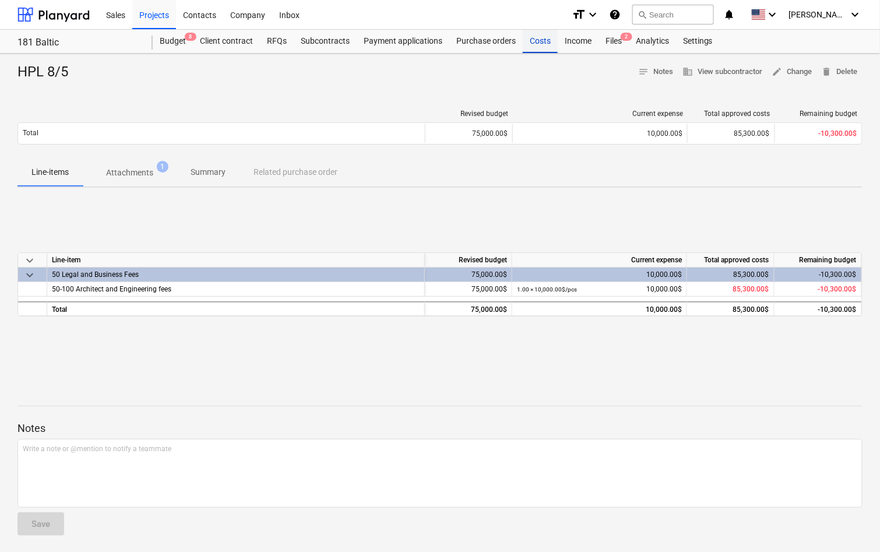
click at [542, 46] on div "Costs" at bounding box center [539, 41] width 35 height 23
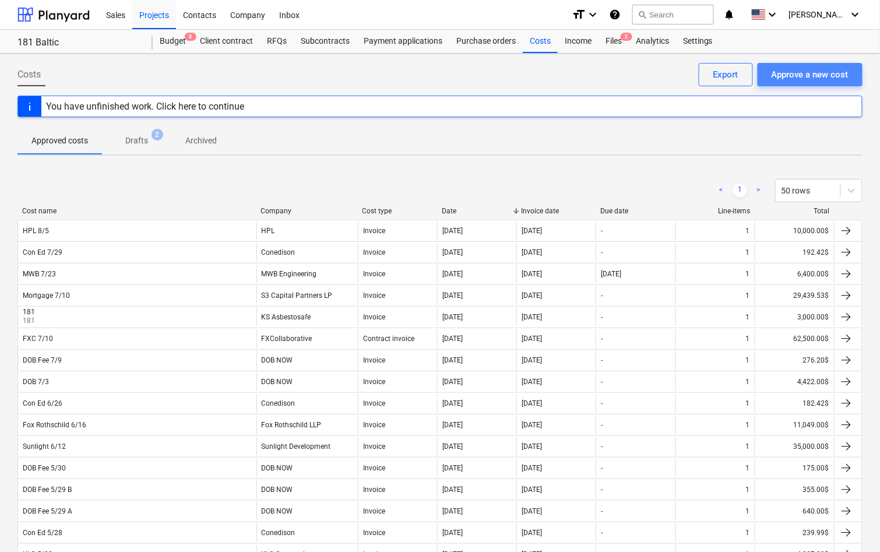
click at [790, 75] on div "Approve a new cost" at bounding box center [809, 74] width 77 height 15
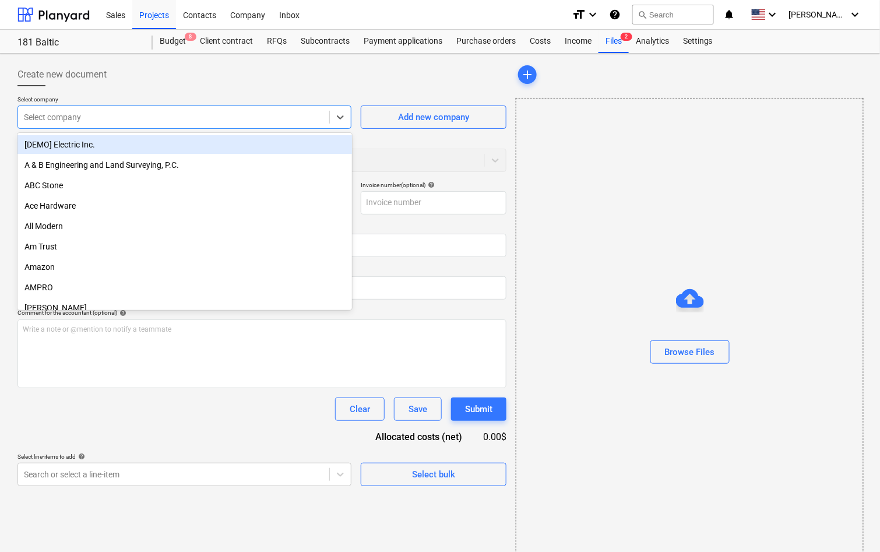
click at [270, 115] on div at bounding box center [173, 117] width 299 height 12
type input "s3"
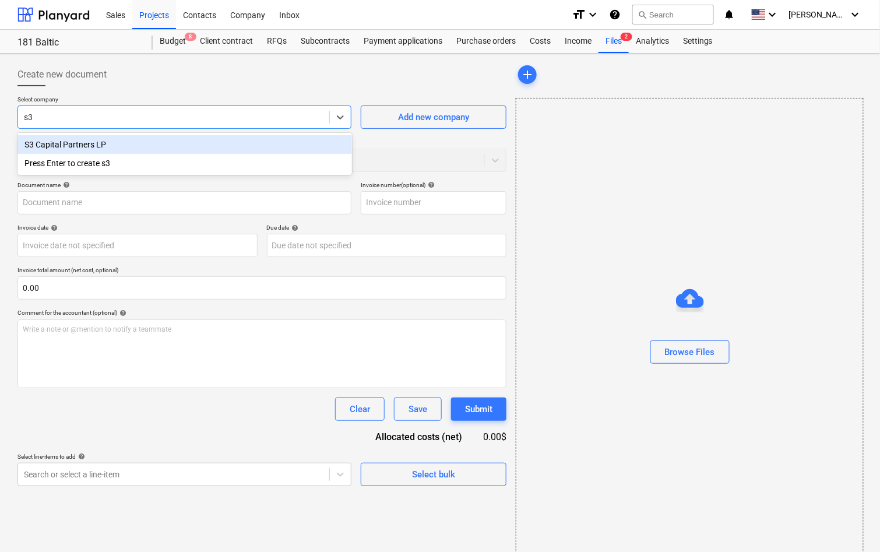
click at [139, 142] on div "S3 Capital Partners LP" at bounding box center [184, 144] width 334 height 19
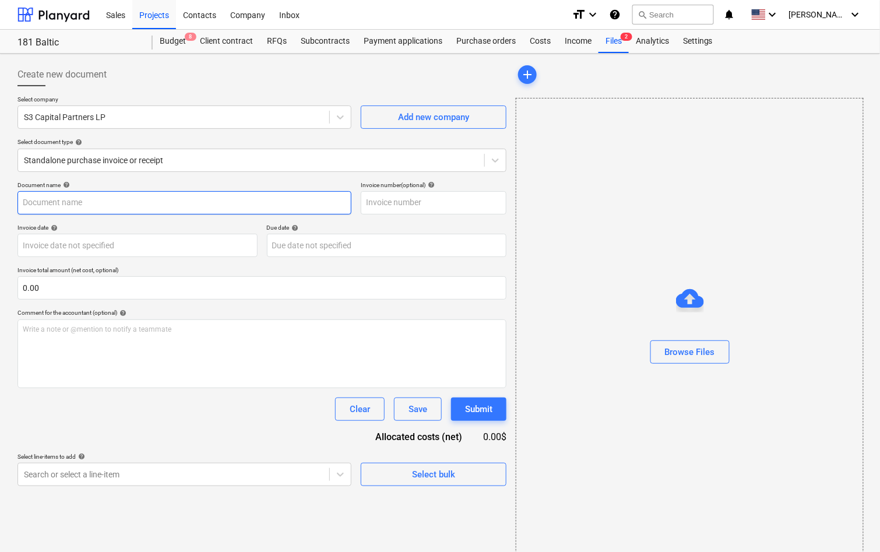
click at [105, 203] on input "text" at bounding box center [184, 202] width 334 height 23
type input "Mortgage 8/1"
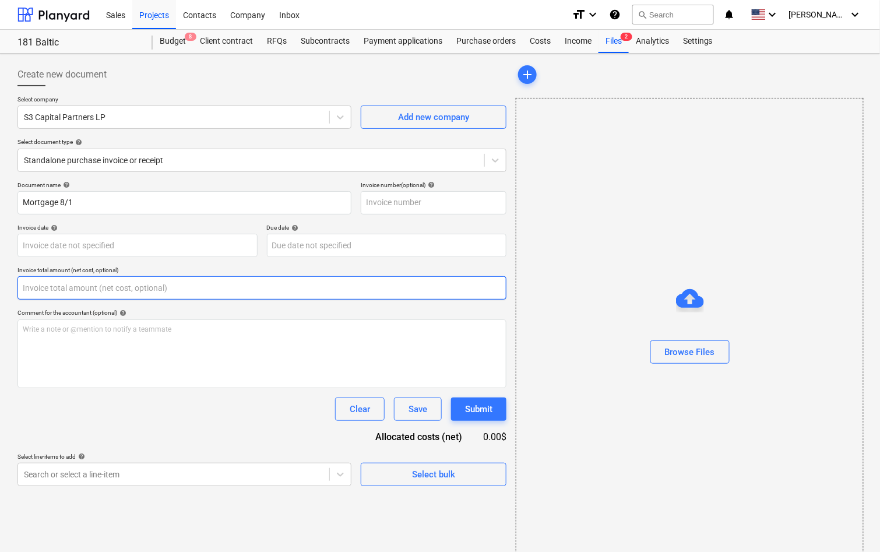
click at [76, 289] on input "text" at bounding box center [261, 287] width 489 height 23
type input "0.00"
paste input "30814.16"
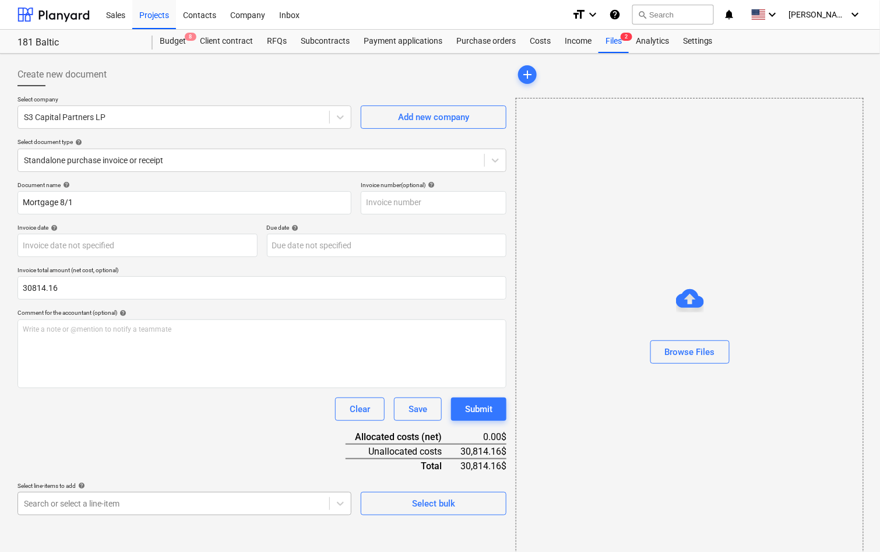
type input "30,814.16"
click at [139, 502] on body "Sales Projects Contacts Company Inbox format_size keyboard_arrow_down help sear…" at bounding box center [440, 276] width 880 height 552
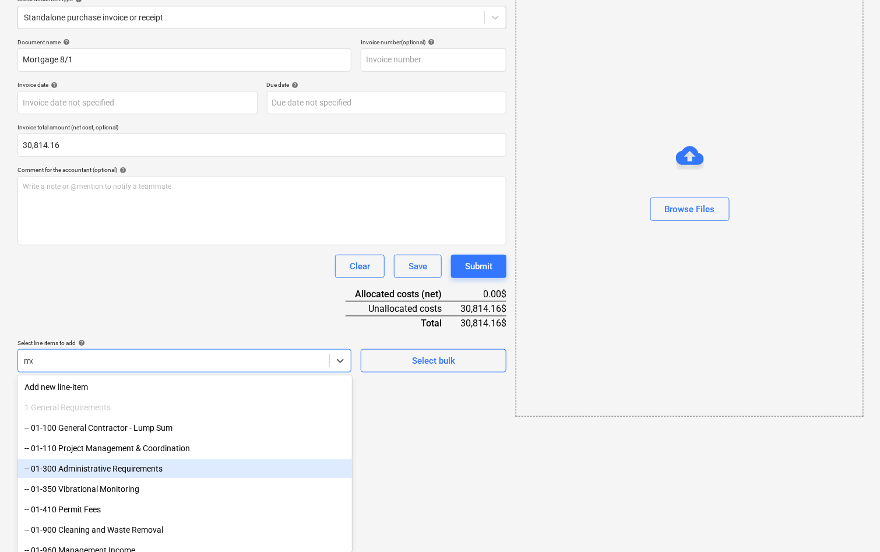
type input "mort"
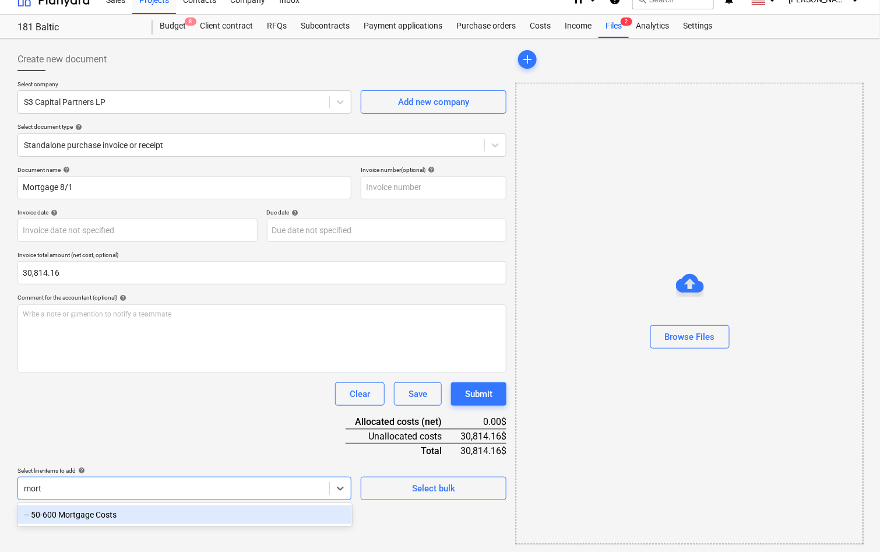
click at [127, 520] on div "-- 50-600 Mortgage Costs" at bounding box center [184, 514] width 334 height 19
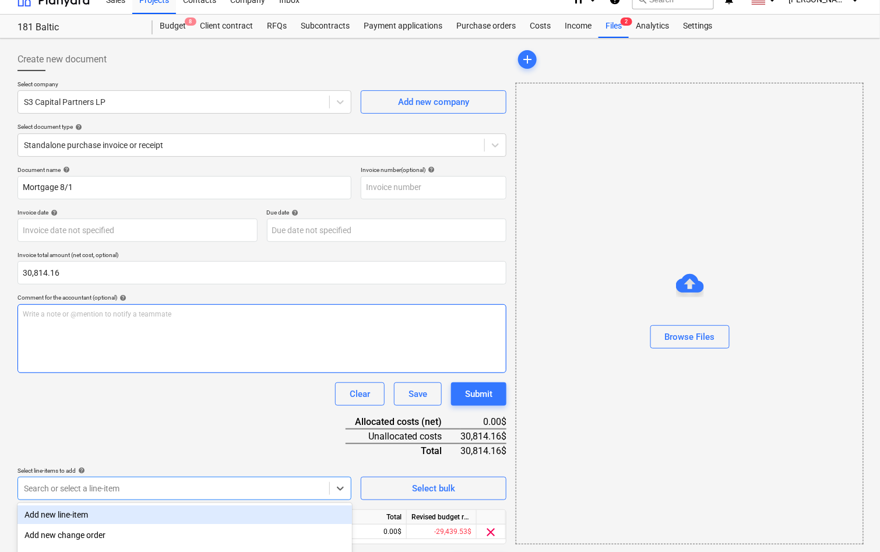
click at [164, 366] on div "Write a note or @mention to notify a teammate ﻿" at bounding box center [261, 338] width 489 height 69
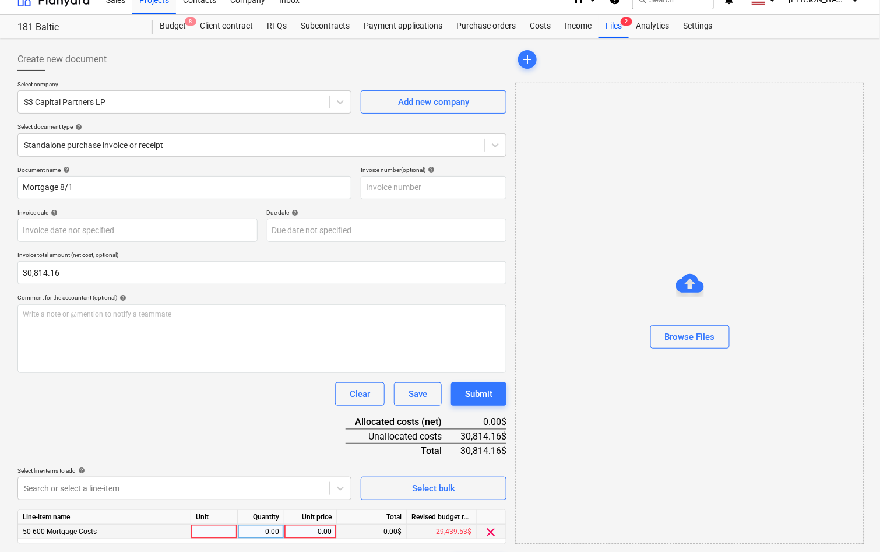
click at [331, 529] on div "0.00" at bounding box center [310, 531] width 43 height 15
type input "30814.16"
click at [268, 457] on div "Document name help Mortgage 8/1 Invoice number (optional) help Invoice date hel…" at bounding box center [261, 371] width 489 height 411
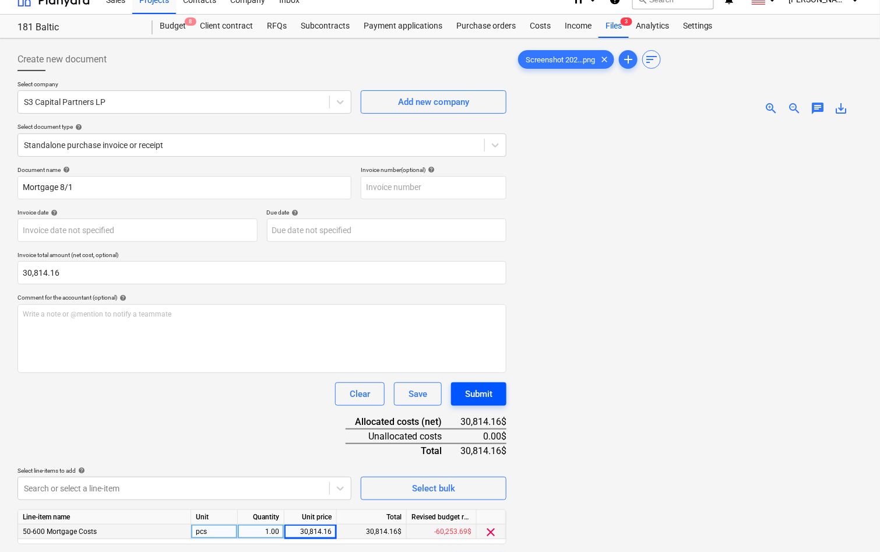
click at [493, 390] on button "Submit" at bounding box center [478, 393] width 55 height 23
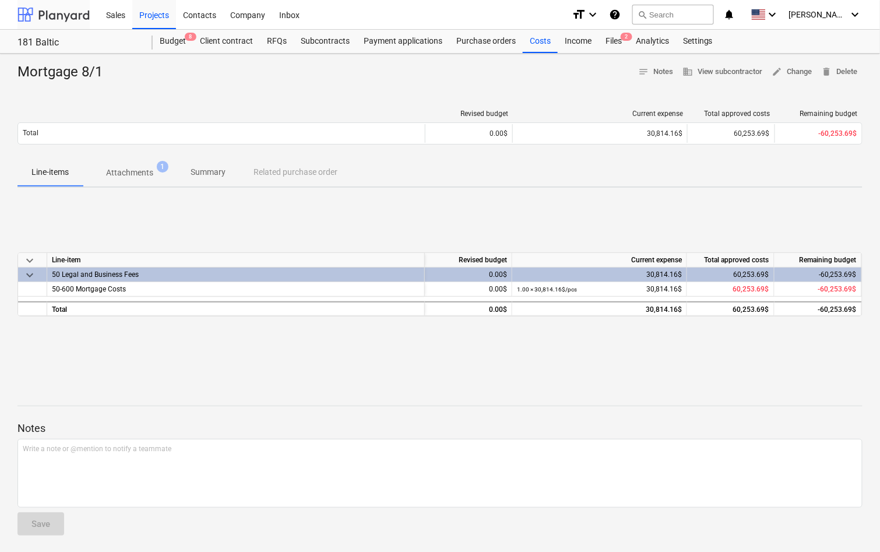
click at [52, 25] on div at bounding box center [53, 14] width 72 height 29
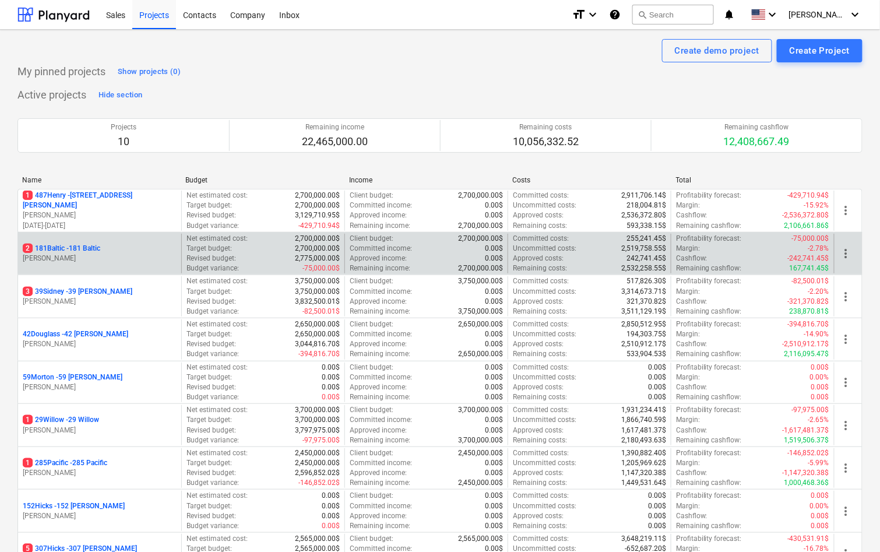
click at [94, 243] on p "2 181Baltic - 181 Baltic" at bounding box center [61, 248] width 77 height 10
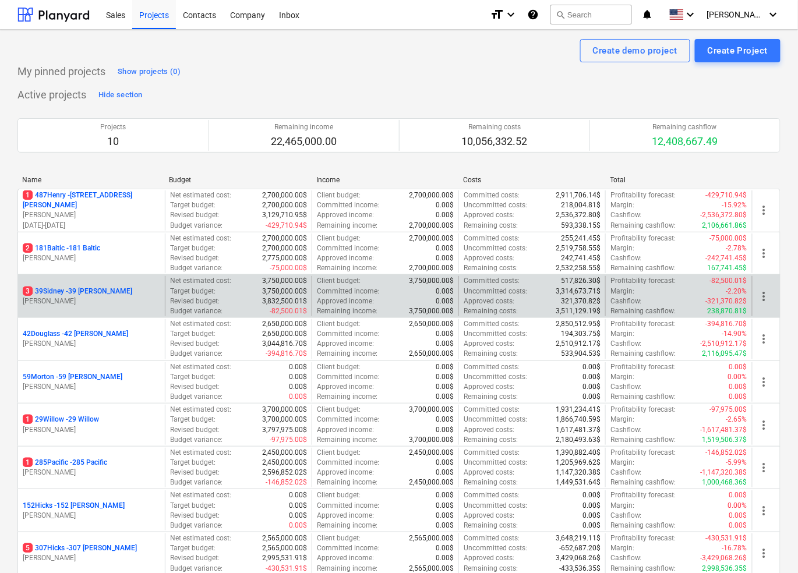
click at [49, 288] on p "3 39Sidney - 39 [PERSON_NAME]" at bounding box center [78, 292] width 110 height 10
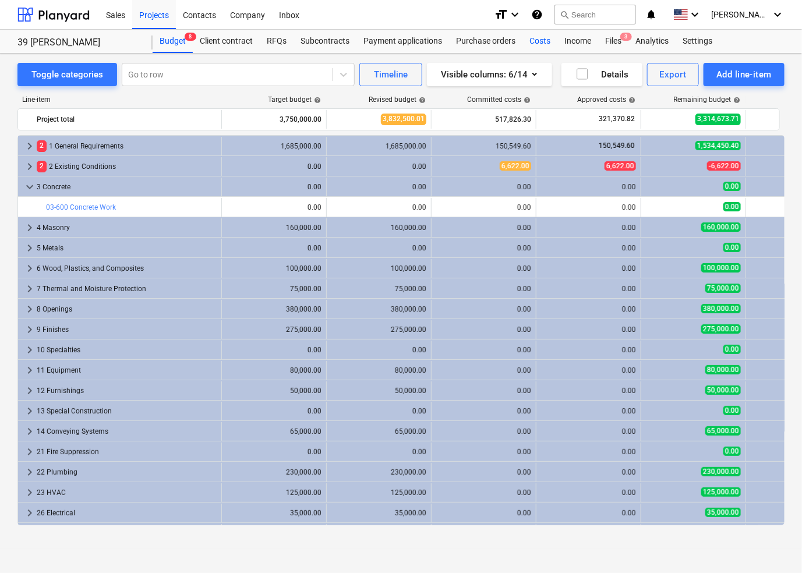
click at [531, 45] on div "Costs" at bounding box center [539, 41] width 35 height 23
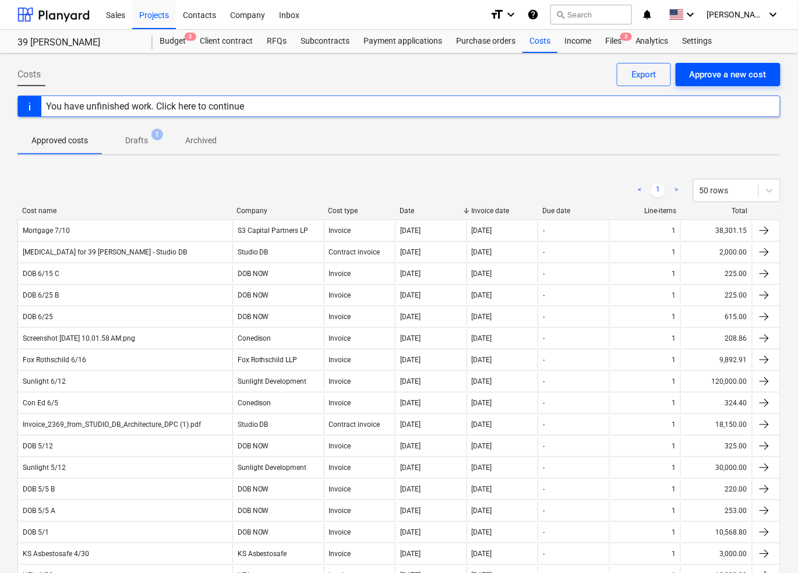
click at [708, 63] on button "Approve a new cost" at bounding box center [728, 74] width 105 height 23
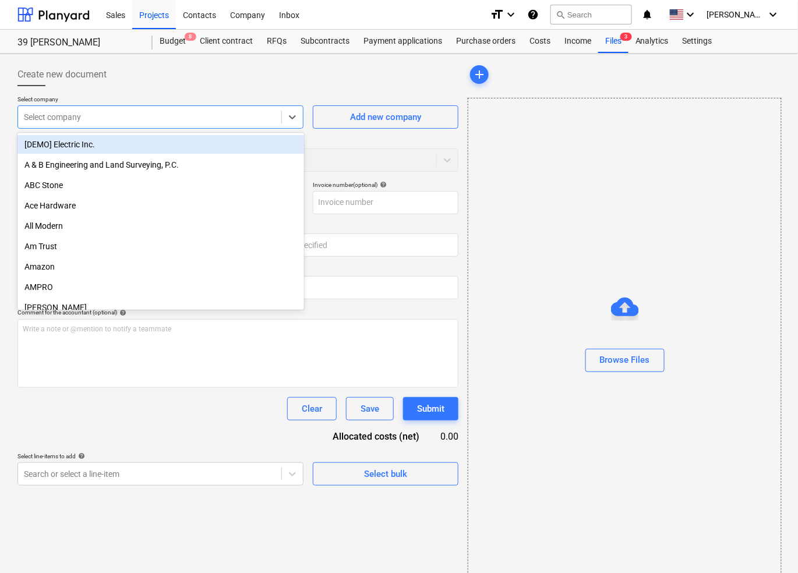
click at [137, 111] on div at bounding box center [150, 117] width 252 height 12
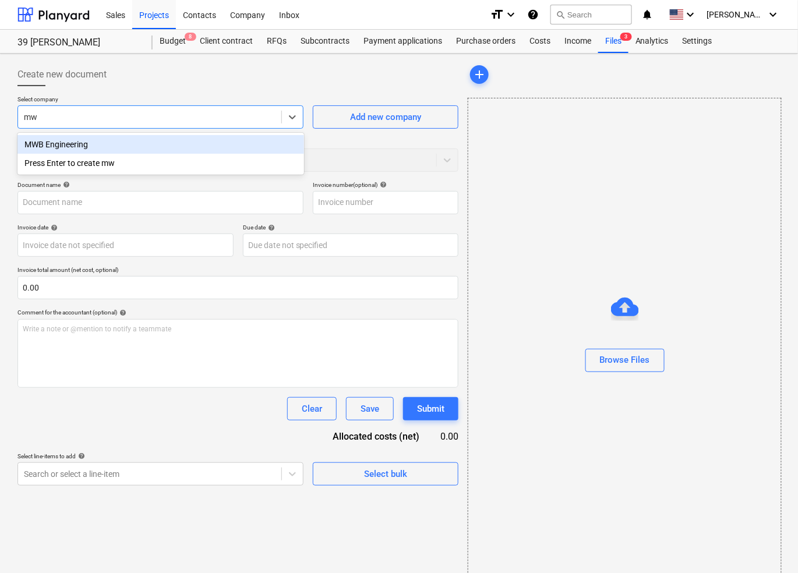
type input "mwb"
click at [125, 144] on div "MWB Engineering" at bounding box center [160, 144] width 287 height 19
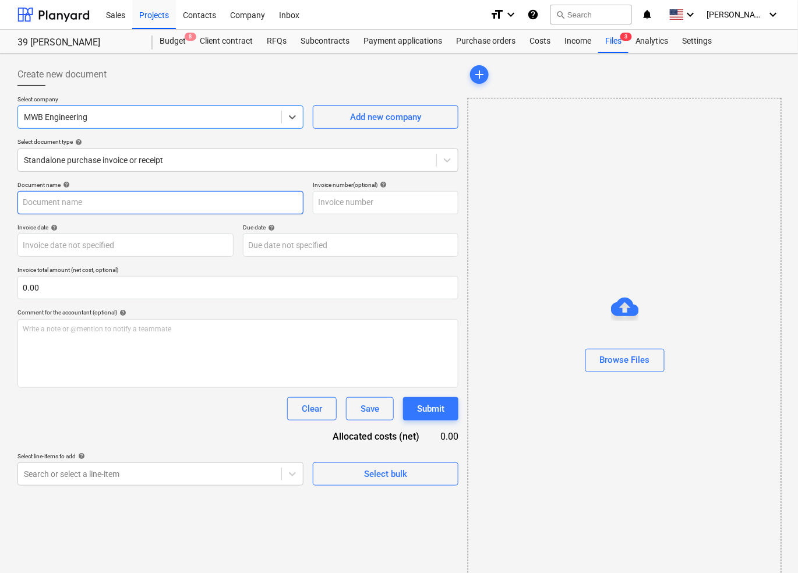
click at [106, 204] on input "text" at bounding box center [160, 202] width 286 height 23
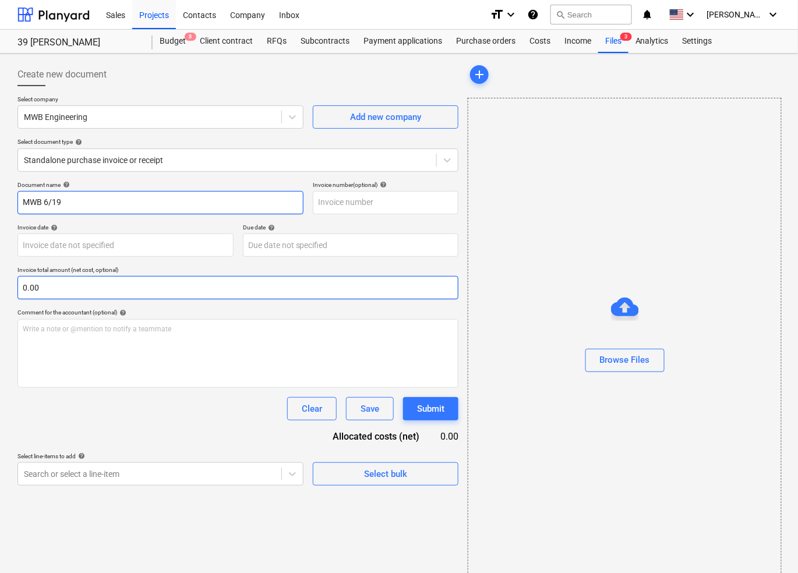
type input "MWB 6/19"
click at [161, 288] on input "text" at bounding box center [237, 287] width 441 height 23
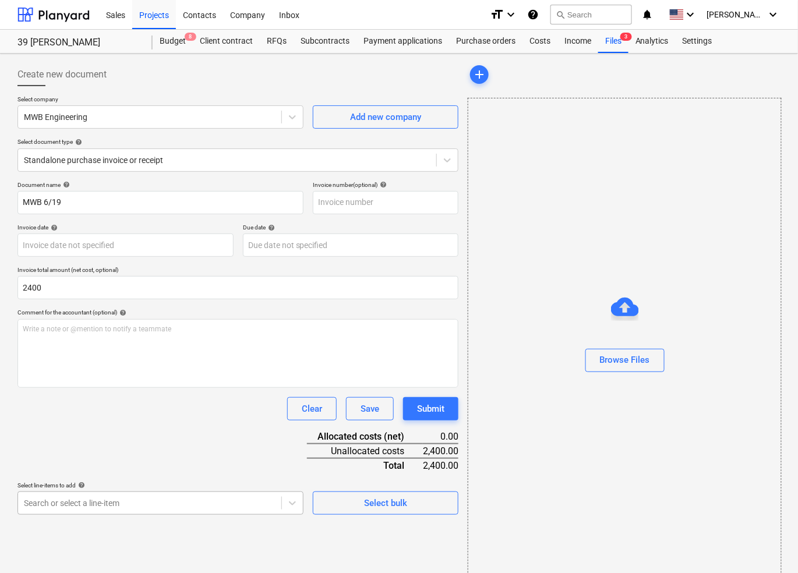
type input "2,400.00"
click at [150, 502] on body "Sales Projects Contacts Company Inbox format_size keyboard_arrow_down help sear…" at bounding box center [399, 286] width 798 height 573
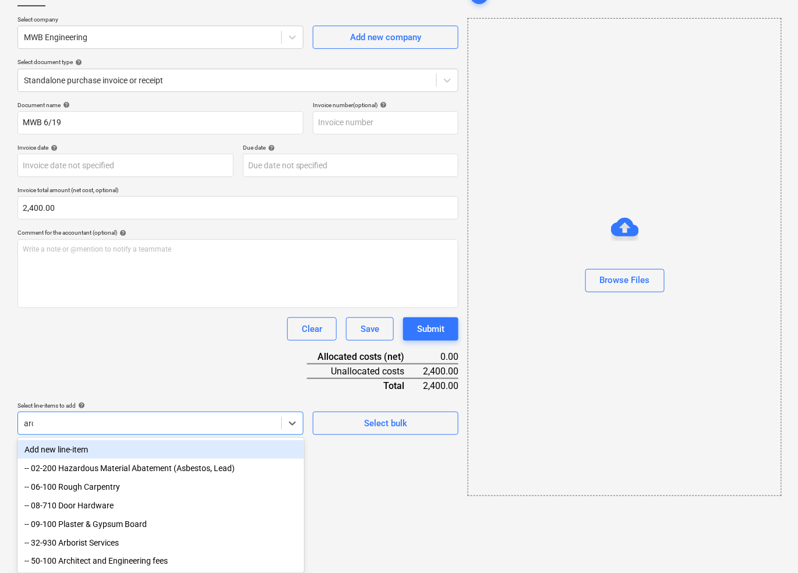
type input "arch"
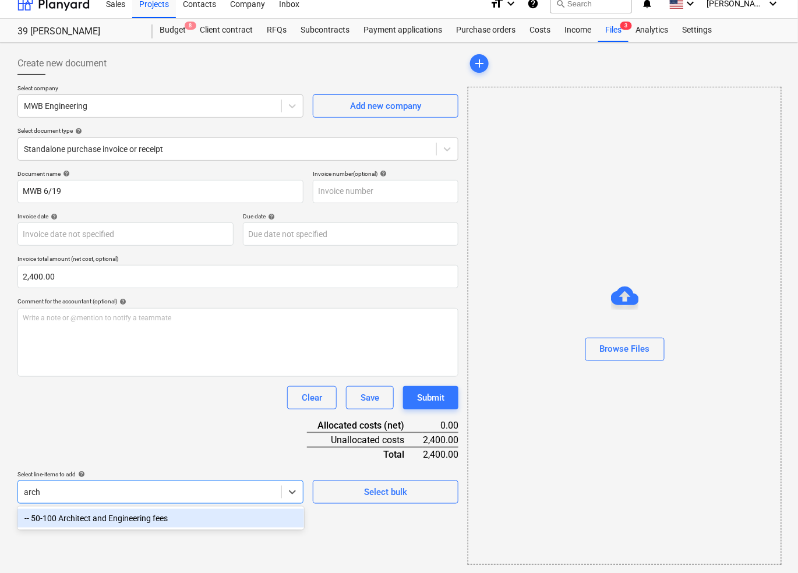
click at [122, 517] on div "-- 50-100 Architect and Engineering fees" at bounding box center [160, 518] width 287 height 19
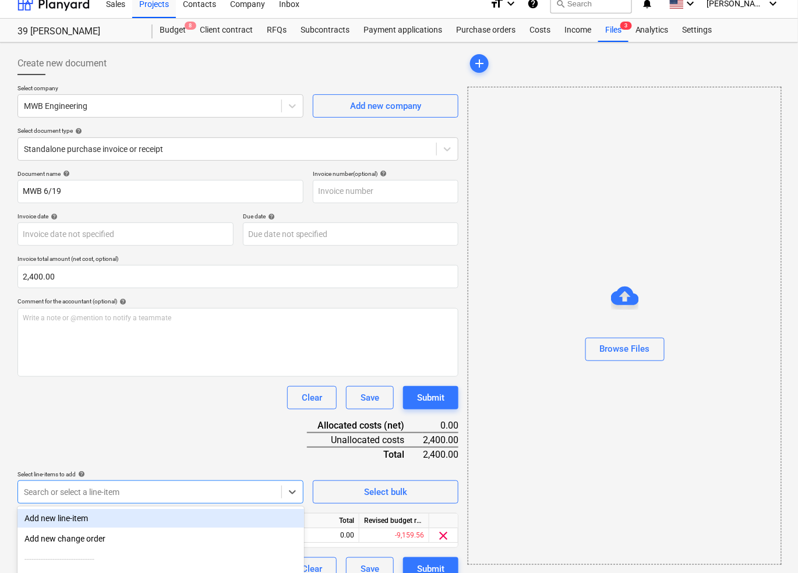
click at [110, 440] on div "Document name help MWB 6/19 Invoice number (optional) help Invoice date help Pr…" at bounding box center [237, 375] width 441 height 411
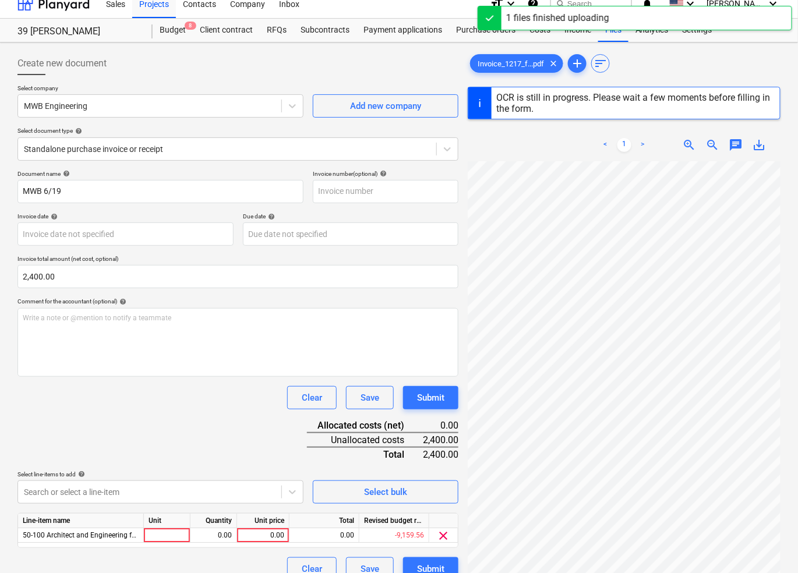
type input "[DATE]"
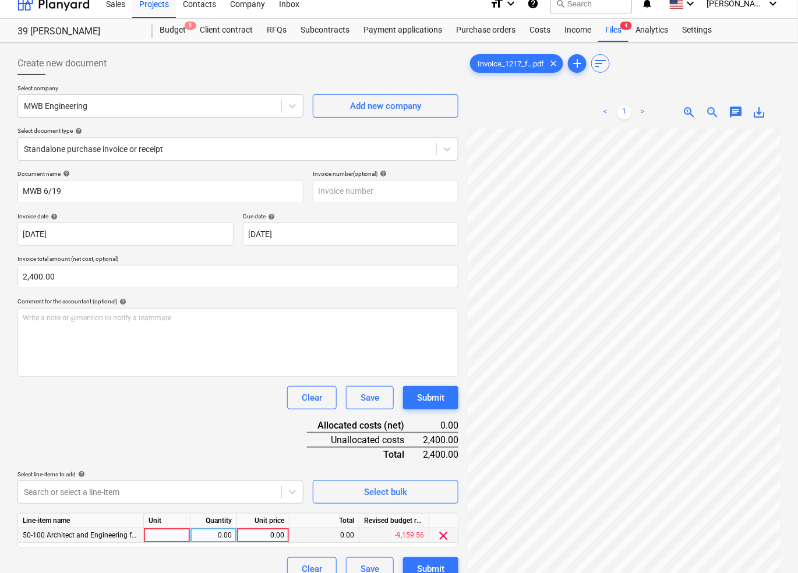
click at [256, 534] on div "0.00" at bounding box center [263, 535] width 43 height 15
type input "2400"
click at [212, 448] on div "Document name help MWB 6/19 Invoice number (optional) help Invoice date help [D…" at bounding box center [237, 375] width 441 height 411
click at [416, 409] on div "Document name help MWB 6/19 Invoice number (optional) help Invoice date help [D…" at bounding box center [237, 375] width 441 height 411
click at [426, 396] on div "Submit" at bounding box center [430, 397] width 27 height 15
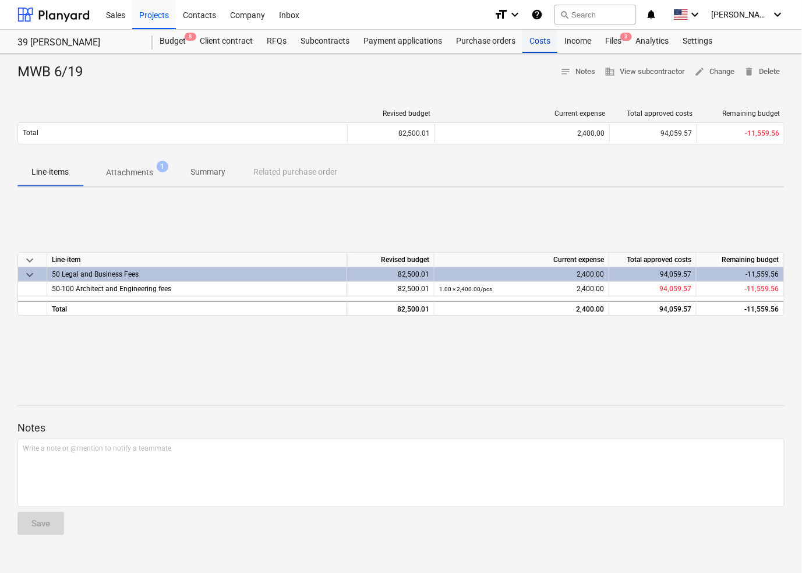
click at [545, 48] on div "Costs" at bounding box center [539, 41] width 35 height 23
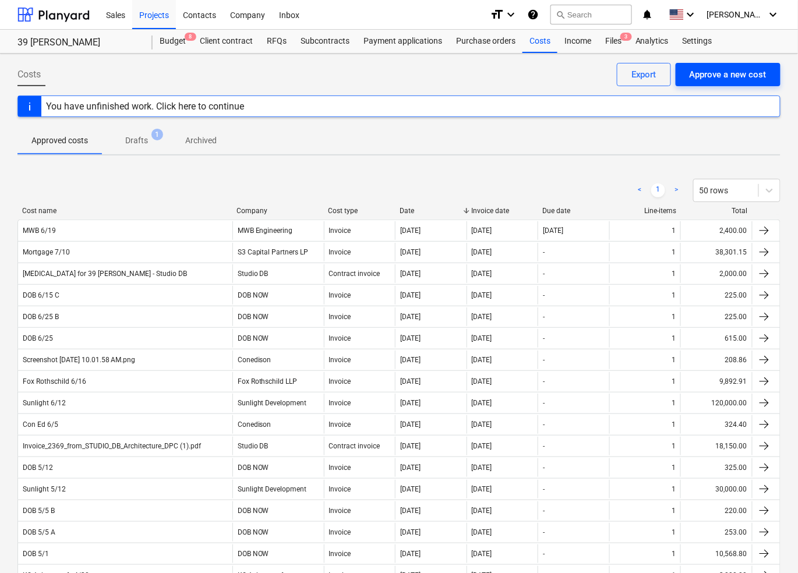
click at [725, 77] on div "Approve a new cost" at bounding box center [728, 74] width 77 height 15
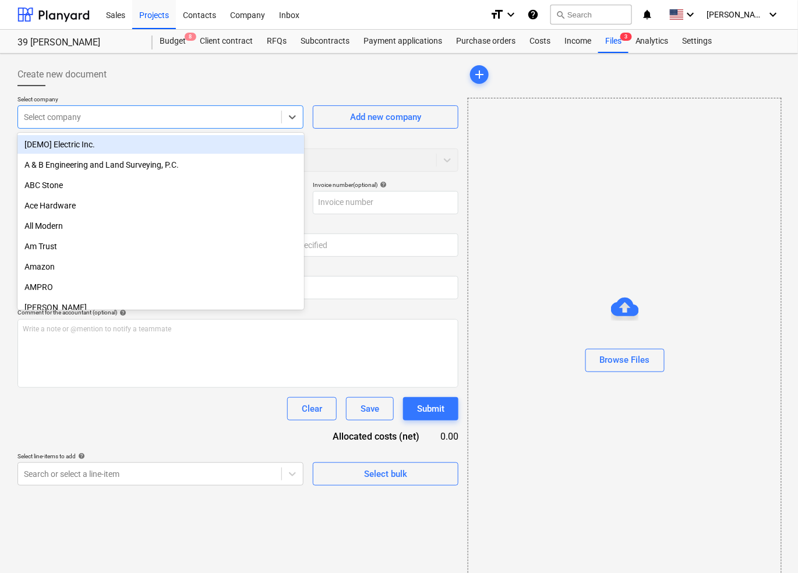
click at [127, 118] on div at bounding box center [150, 117] width 252 height 12
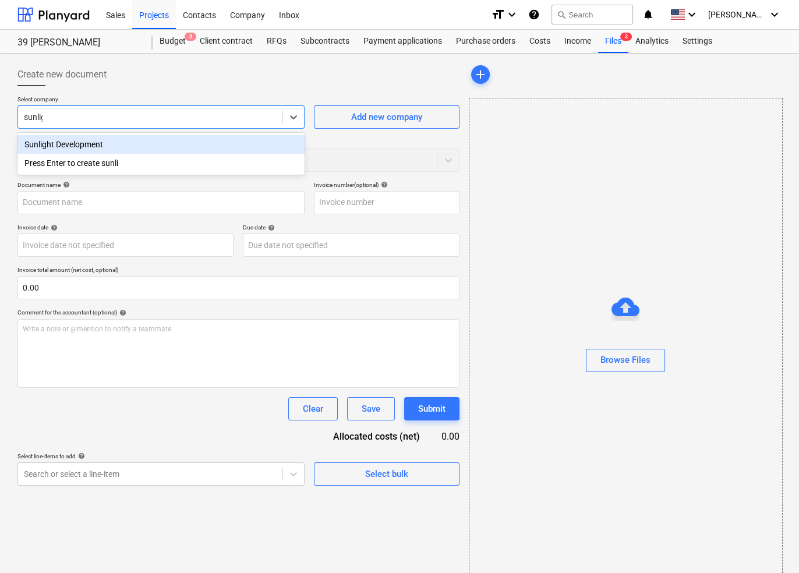
type input "sunligh"
click at [173, 146] on div "Sunlight Development" at bounding box center [160, 144] width 287 height 19
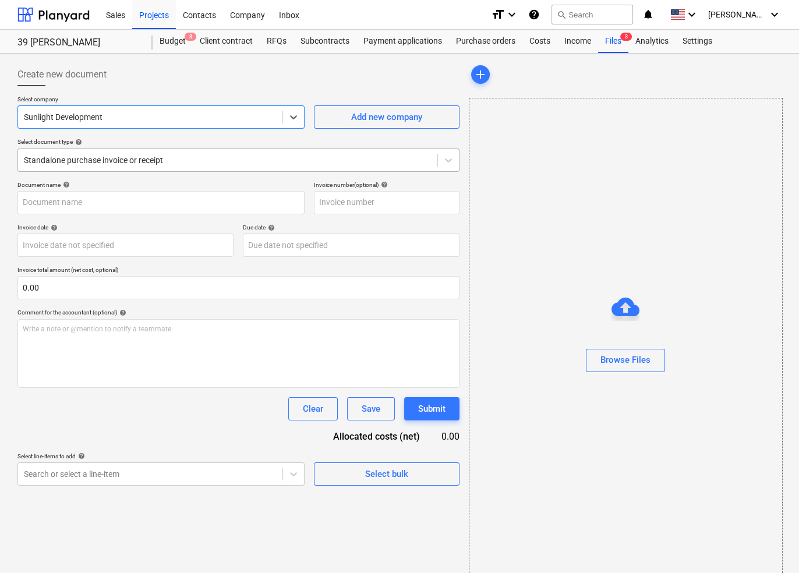
click at [192, 166] on div "Standalone purchase invoice or receipt" at bounding box center [227, 160] width 419 height 16
click at [204, 147] on p "Select document type help" at bounding box center [238, 143] width 442 height 10
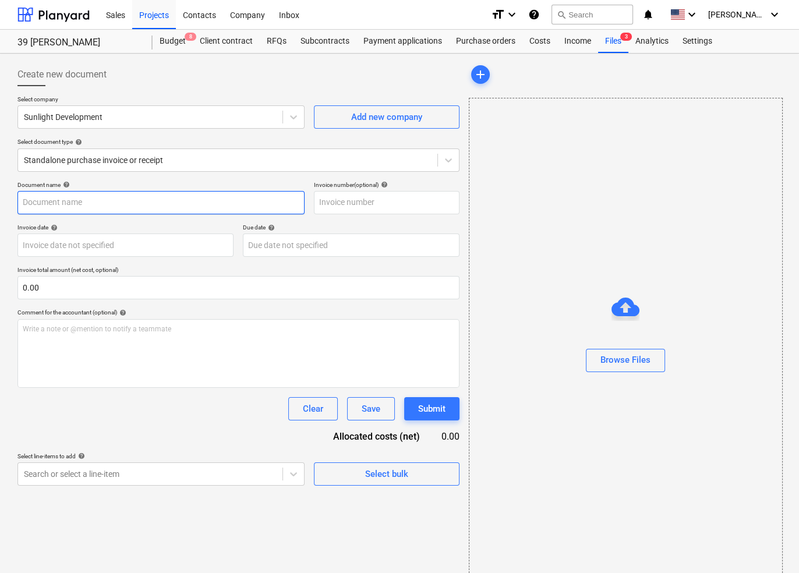
click at [144, 207] on input "text" at bounding box center [160, 202] width 287 height 23
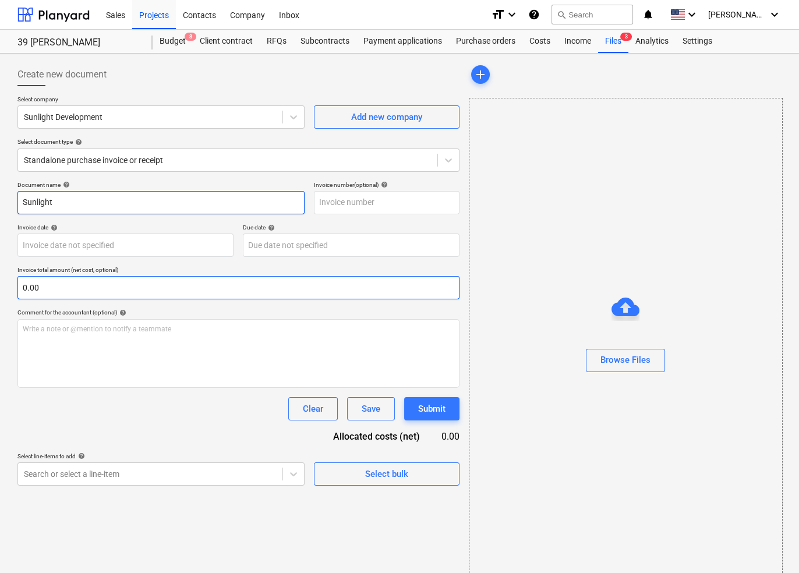
type input "Sunlight"
click at [133, 283] on input "text" at bounding box center [238, 287] width 442 height 23
paste input "110000"
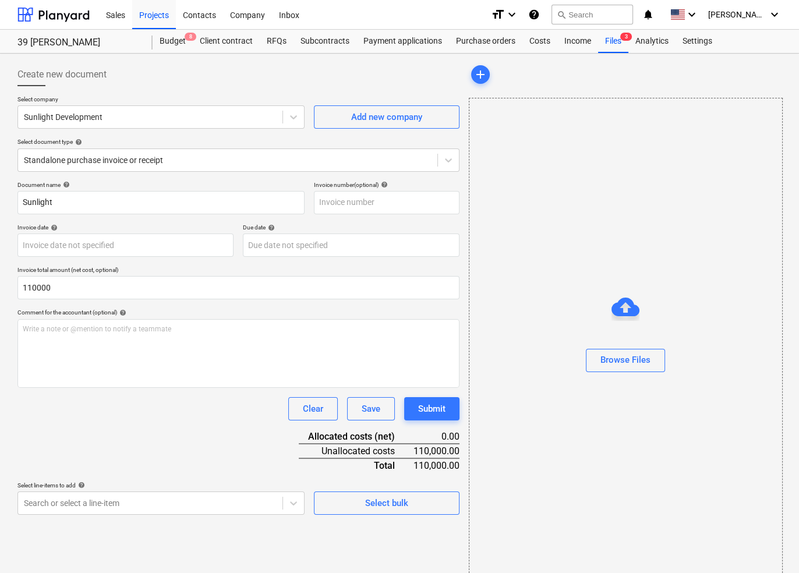
type input "110,000.00"
click at [112, 514] on div "Create new document Select company Sunlight Development Add new company Select …" at bounding box center [238, 319] width 451 height 522
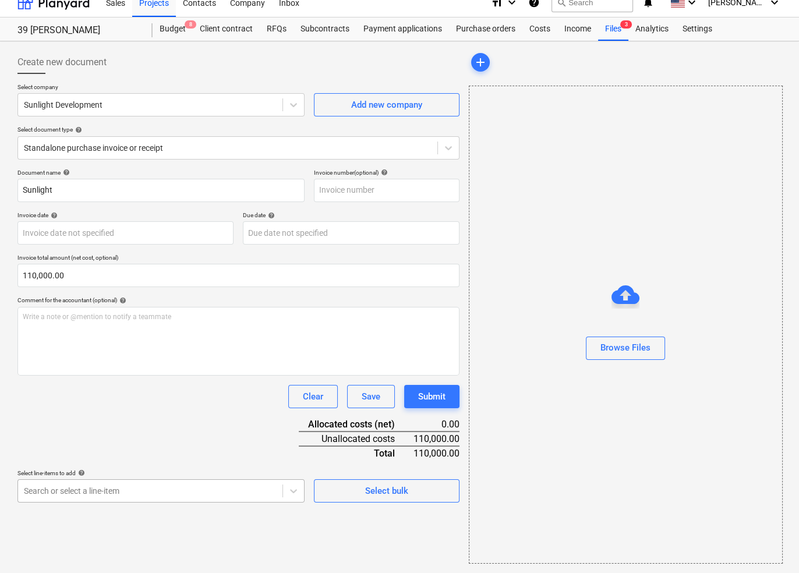
click at [112, 503] on body "Sales Projects Contacts Company Inbox format_size keyboard_arrow_down help sear…" at bounding box center [399, 274] width 799 height 573
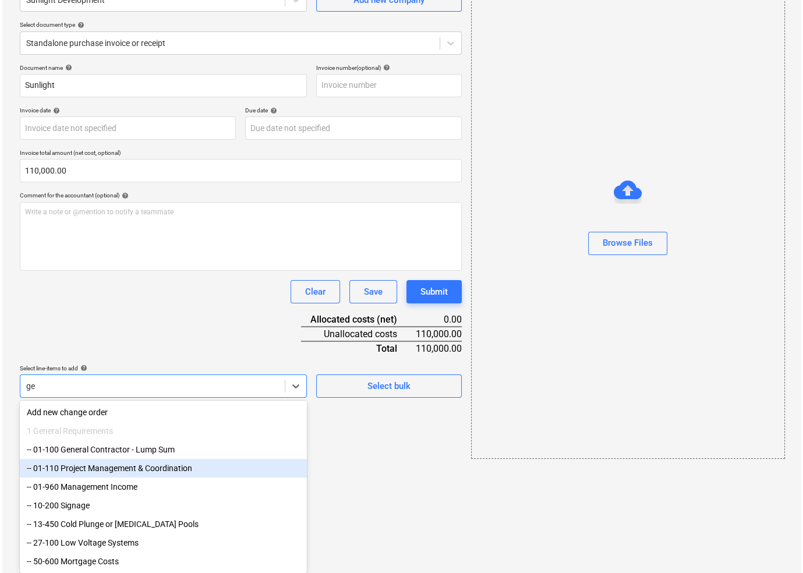
scroll to position [11, 0]
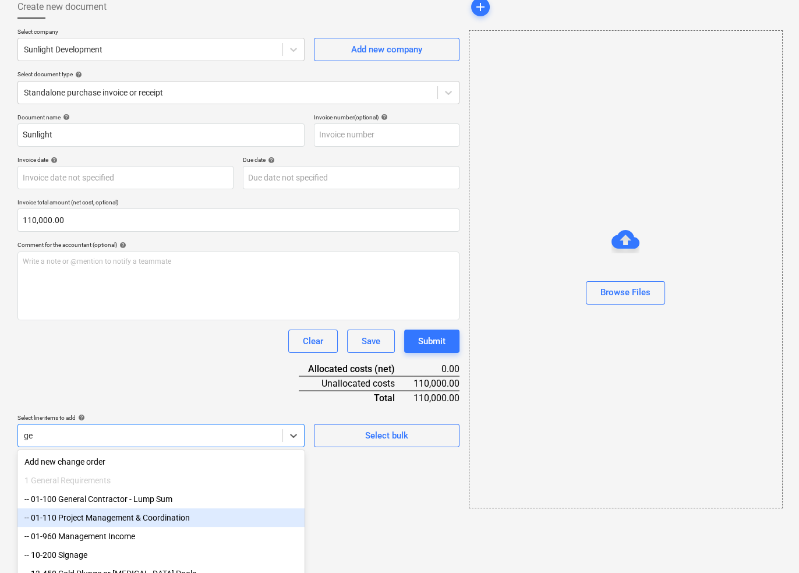
type input "gen"
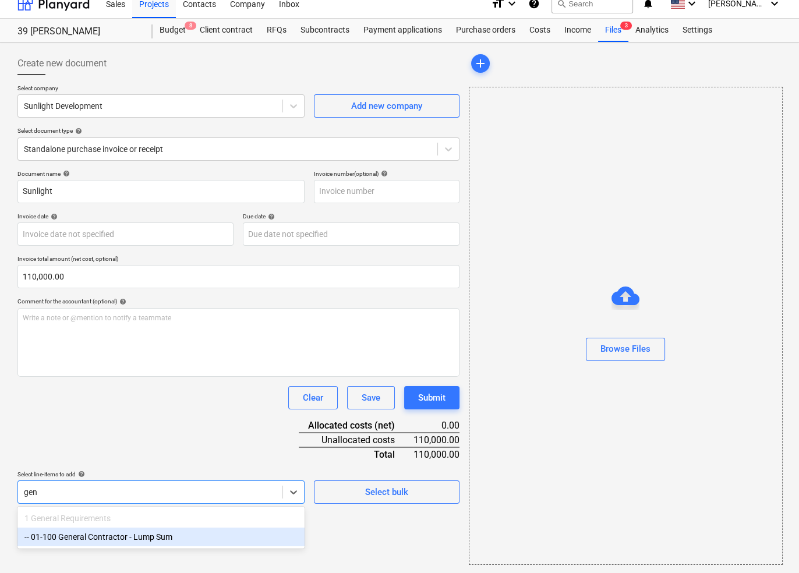
click at [115, 536] on div "-- 01-100 General Contractor - Lump Sum" at bounding box center [160, 537] width 287 height 19
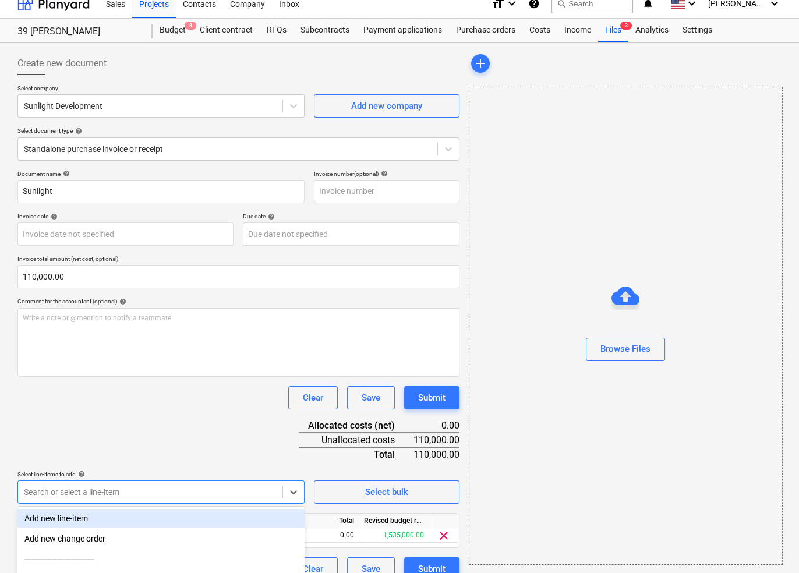
click at [145, 419] on div "Document name help Sunlight Invoice number (optional) help Invoice date help Pr…" at bounding box center [238, 375] width 442 height 411
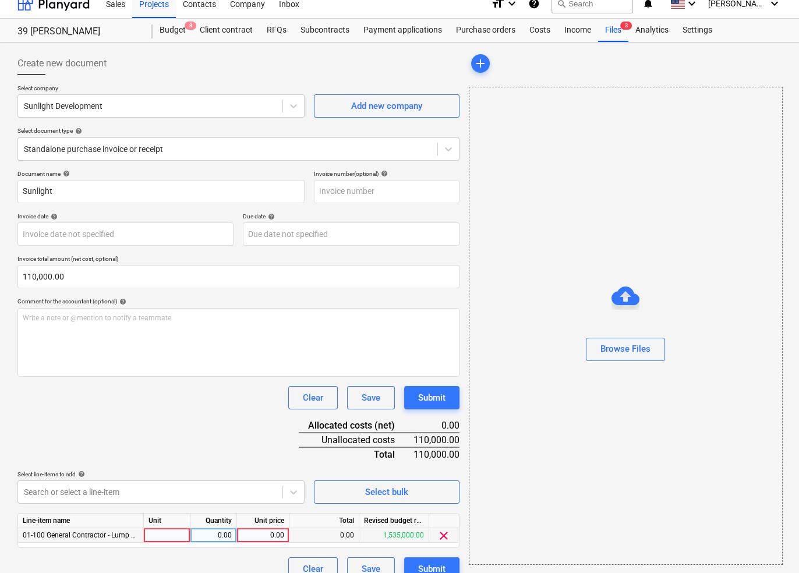
click at [281, 534] on div "0.00" at bounding box center [263, 535] width 43 height 15
type input "110000"
click at [231, 444] on div "Document name help Sunlight Invoice number (optional) help Invoice date help Pr…" at bounding box center [238, 375] width 442 height 411
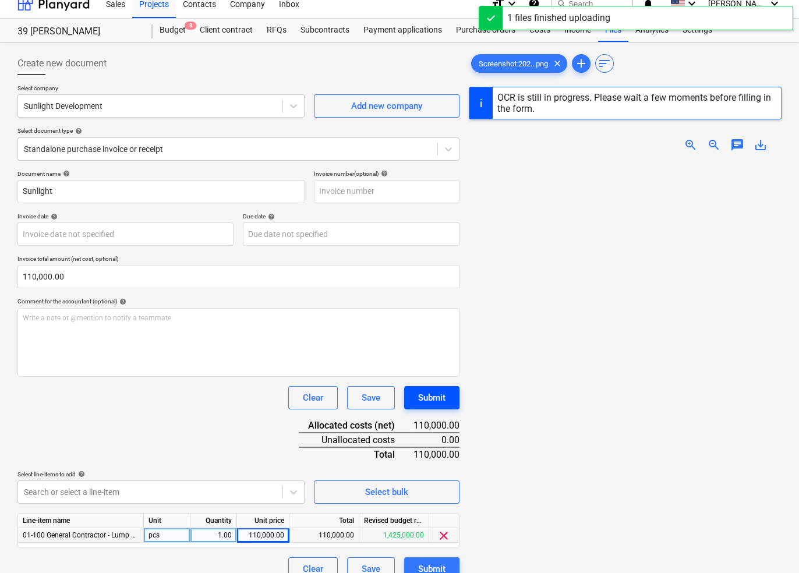
click at [449, 397] on button "Submit" at bounding box center [431, 397] width 55 height 23
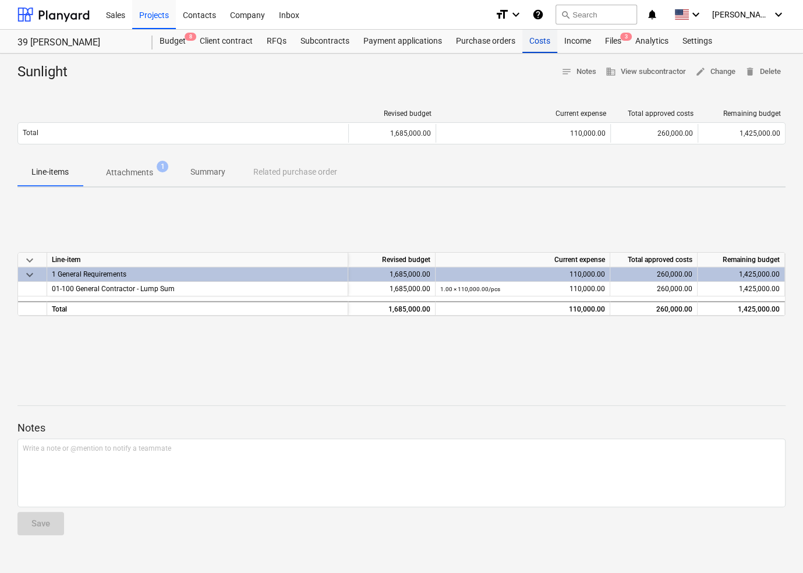
click at [529, 43] on div "Costs" at bounding box center [539, 41] width 35 height 23
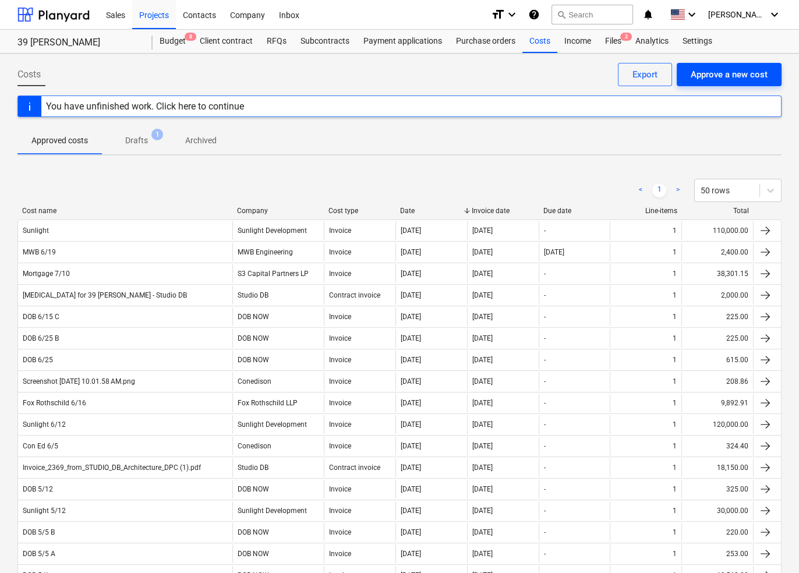
click at [726, 68] on div "Approve a new cost" at bounding box center [729, 74] width 77 height 15
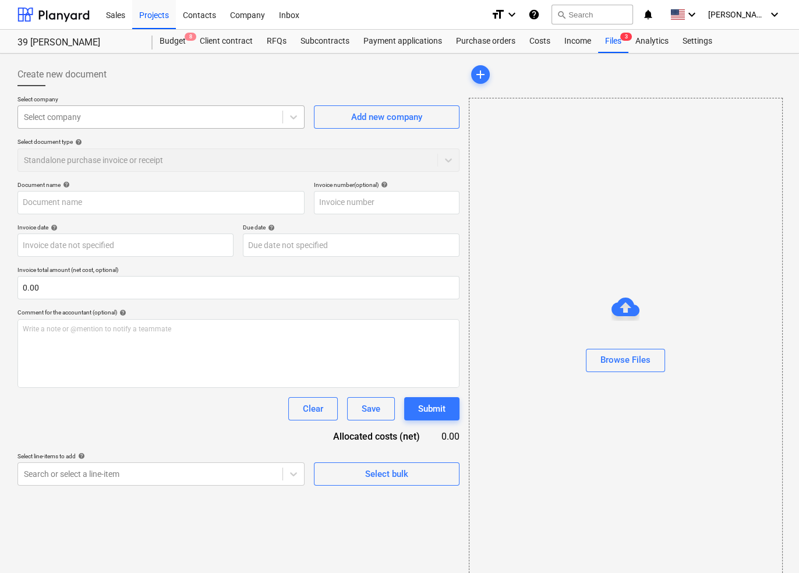
click at [245, 118] on div at bounding box center [150, 117] width 253 height 12
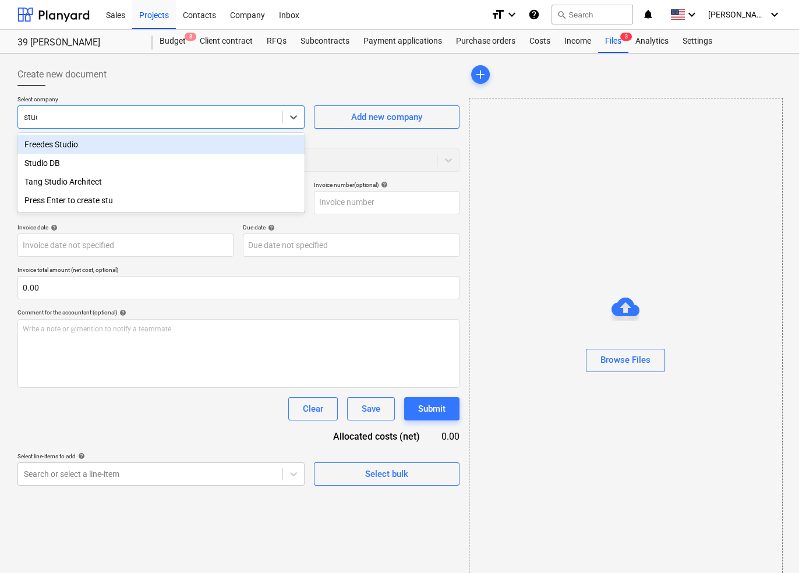
type input "studio"
click at [165, 160] on div "Studio DB" at bounding box center [160, 163] width 287 height 19
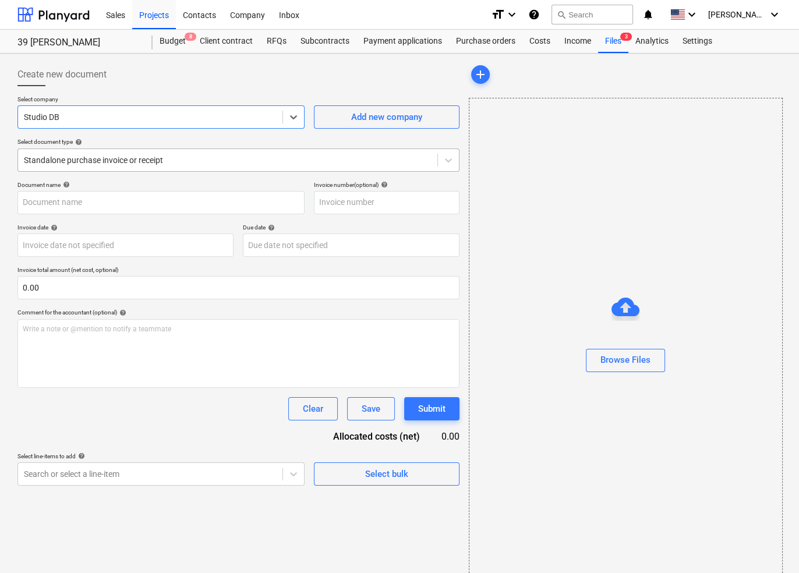
click at [165, 168] on div "Standalone purchase invoice or receipt" at bounding box center [238, 160] width 442 height 23
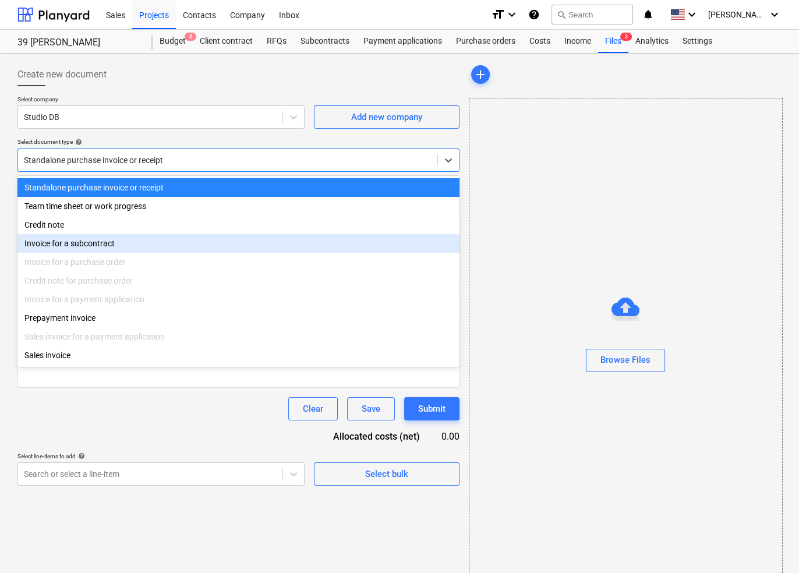
click at [124, 249] on div "Invoice for a subcontract" at bounding box center [238, 243] width 442 height 19
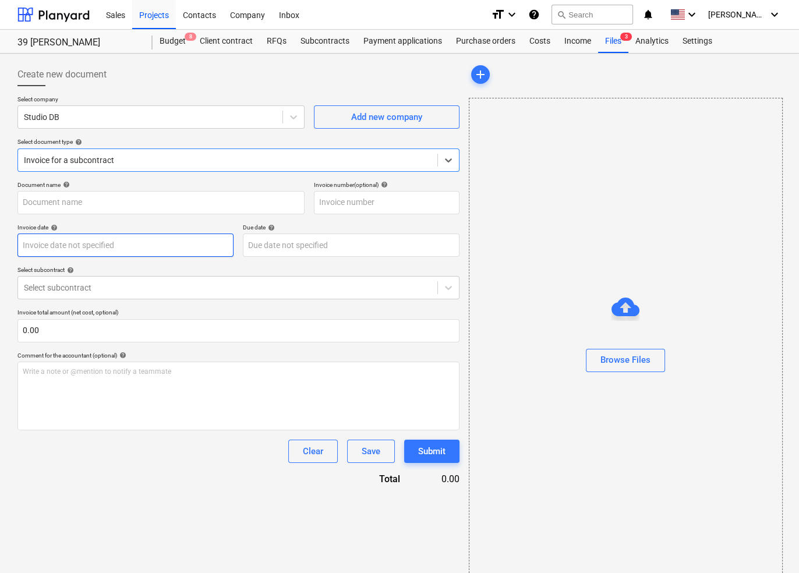
click at [124, 249] on body "Sales Projects Contacts Company Inbox format_size keyboard_arrow_down help sear…" at bounding box center [399, 286] width 799 height 573
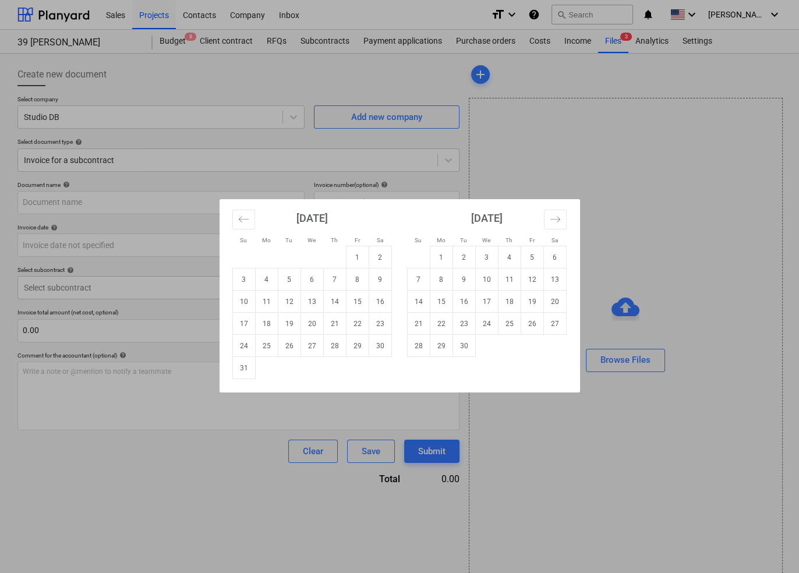
click at [119, 276] on div "Su Mo Tu We Th Fr Sa Su Mo Tu We Th Fr Sa [DATE] 1 2 3 4 5 6 7 8 9 10 11 12 13 …" at bounding box center [399, 286] width 799 height 573
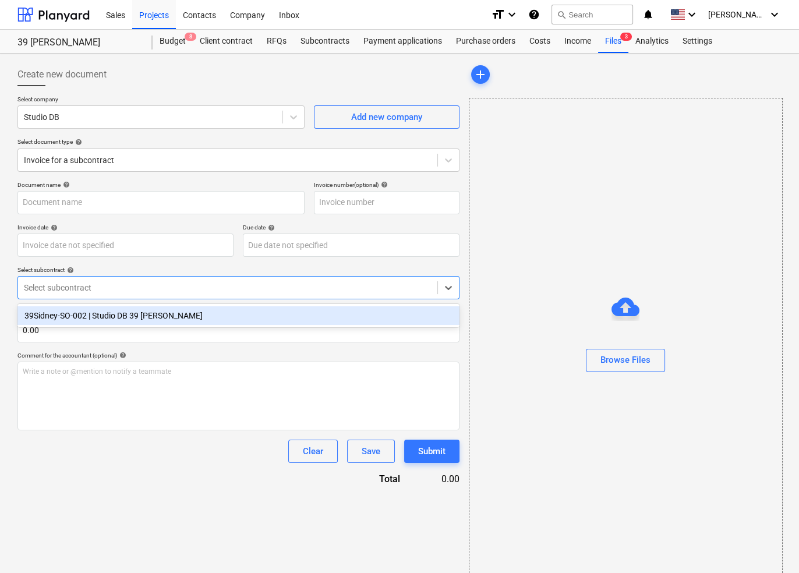
click at [114, 289] on div at bounding box center [228, 288] width 408 height 12
click at [110, 310] on div "39Sidney-SO-002 | Studio DB 39 [PERSON_NAME]" at bounding box center [238, 315] width 442 height 19
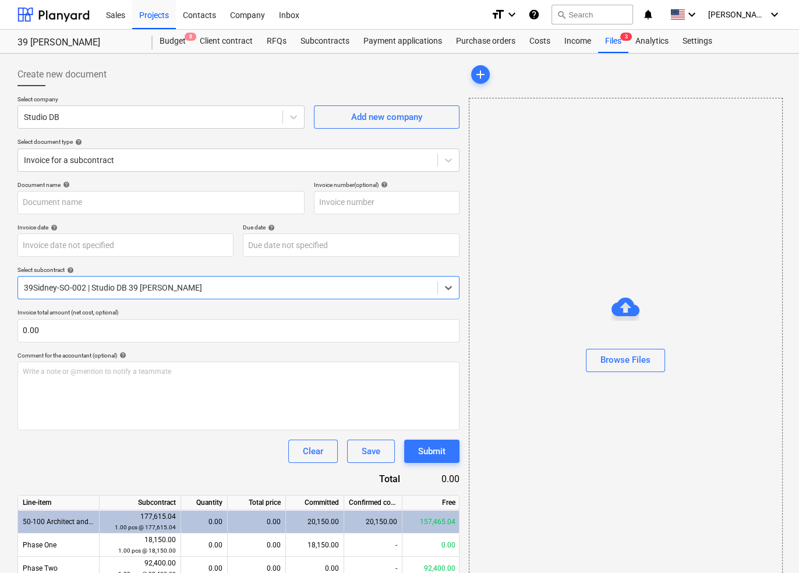
click at [105, 217] on div "Document name help Invoice number (optional) help Invoice date help Press the d…" at bounding box center [238, 481] width 442 height 600
click at [105, 211] on input "text" at bounding box center [160, 202] width 287 height 23
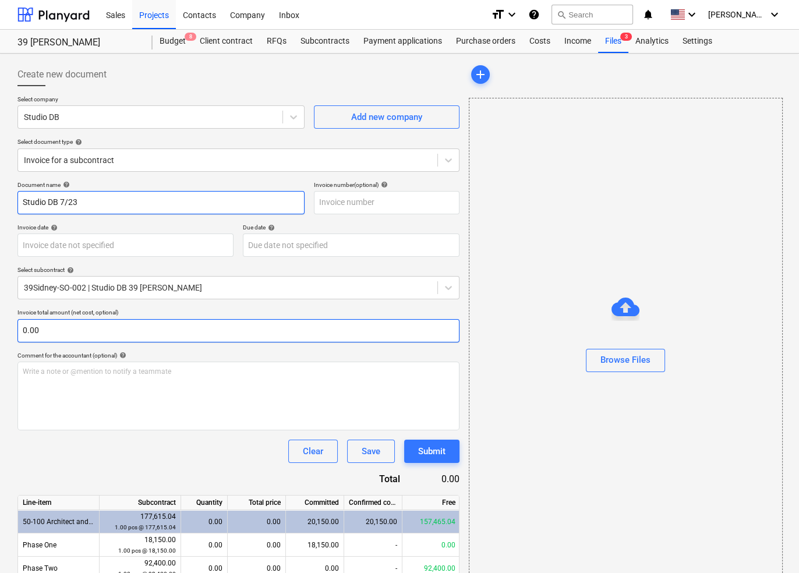
type input "Studio DB 7/23"
click at [103, 332] on input "text" at bounding box center [238, 330] width 442 height 23
paste input "$9,240.00"
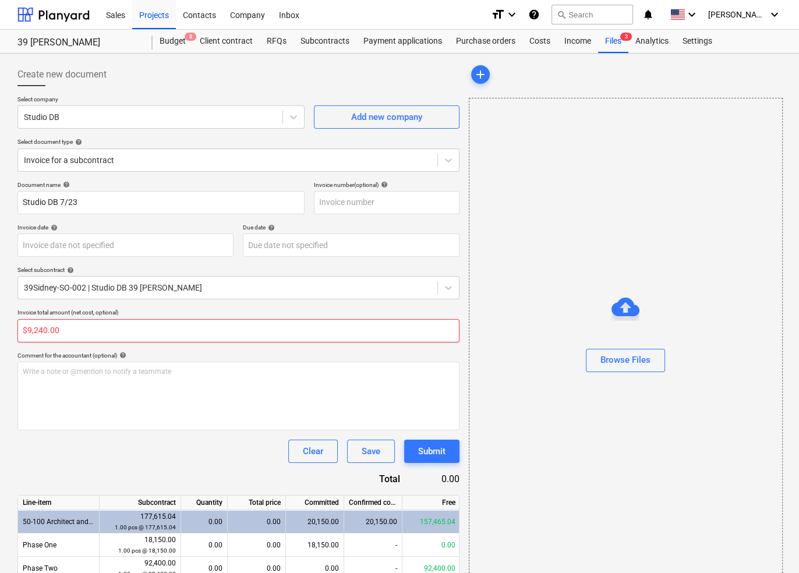
click at [27, 332] on input "$9,240.00" at bounding box center [238, 330] width 442 height 23
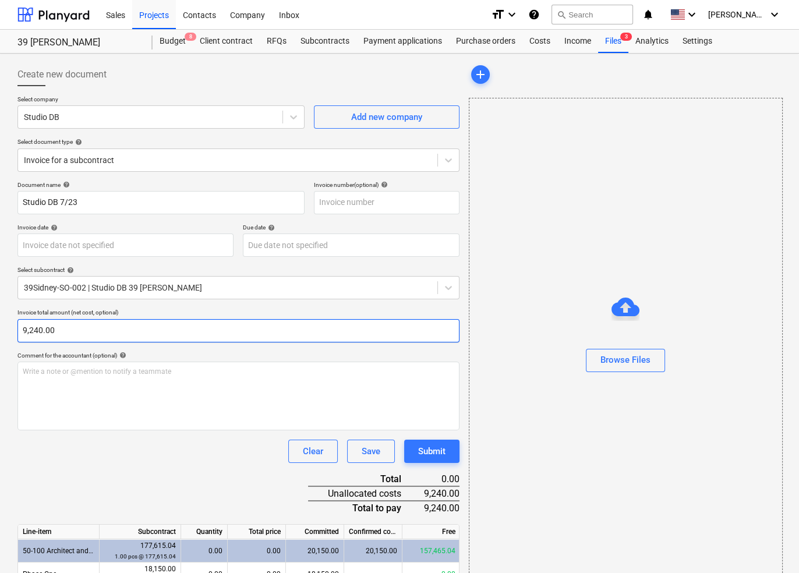
click at [50, 326] on input "9,240.00" at bounding box center [238, 330] width 442 height 23
type input "9,240.00"
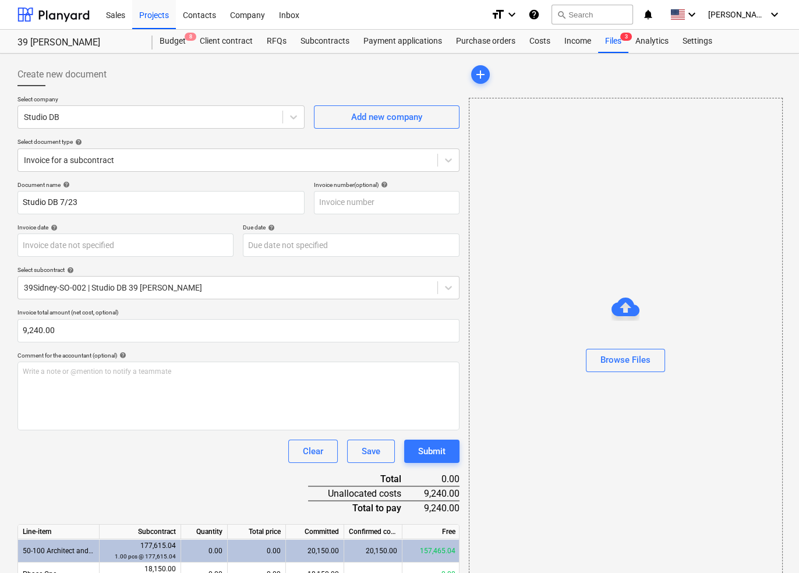
click at [212, 466] on div "Document name help Studio DB 7/23 Invoice number (optional) help Invoice date h…" at bounding box center [238, 495] width 442 height 629
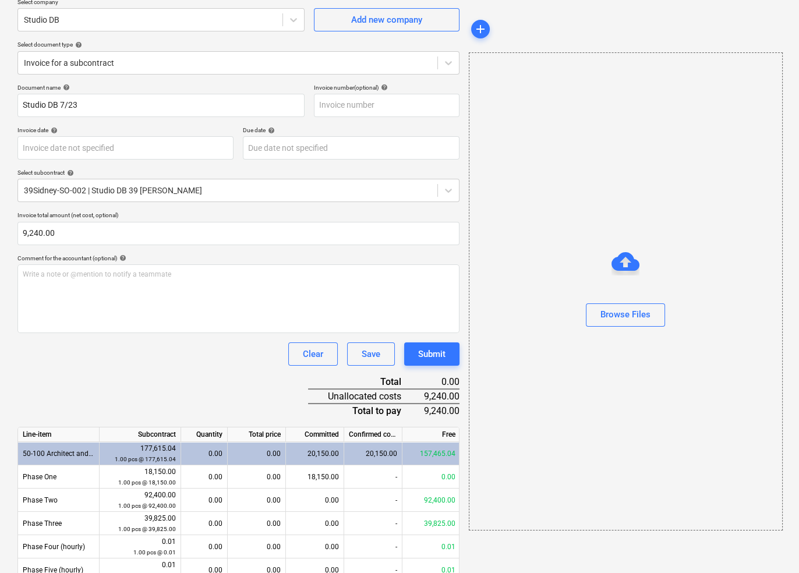
scroll to position [108, 0]
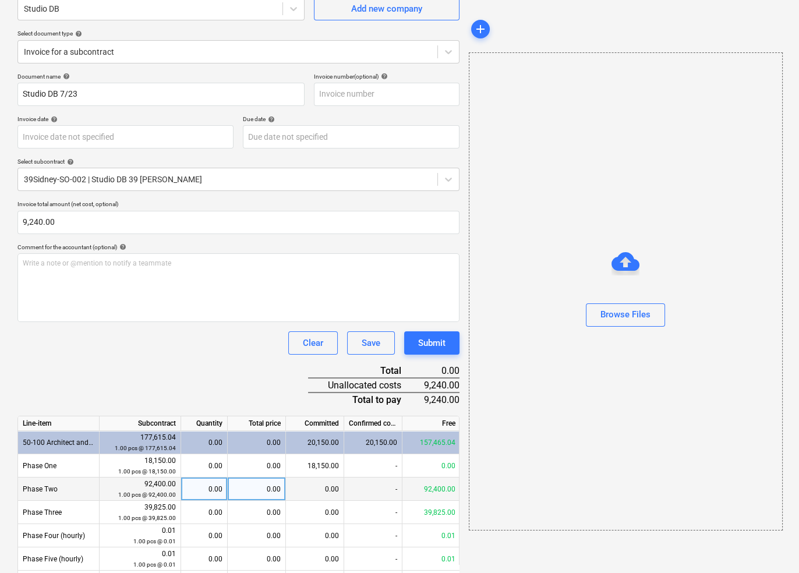
click at [264, 485] on div "0.00" at bounding box center [257, 489] width 58 height 23
type input "9,240.00"
click at [220, 363] on div "Document name help Studio DB 7/23 Invoice number (optional) help Invoice date h…" at bounding box center [238, 387] width 442 height 629
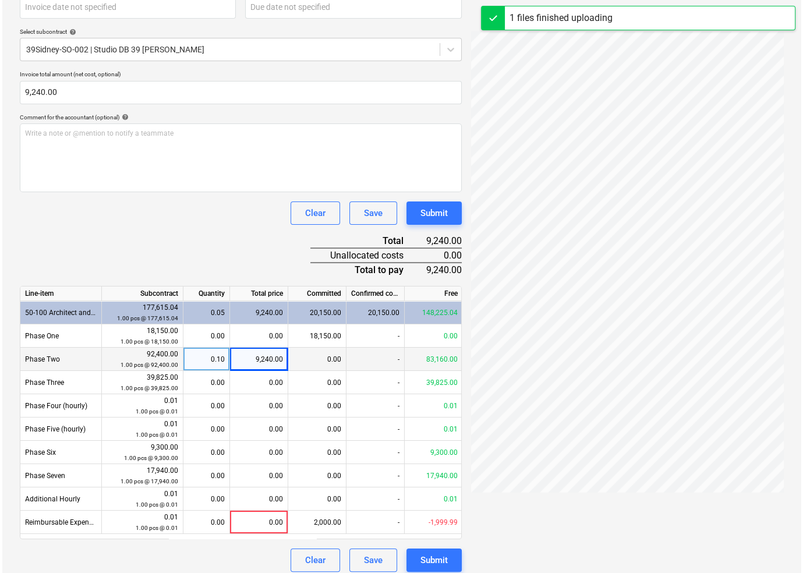
scroll to position [239, 0]
click at [251, 213] on div "Clear Save Submit" at bounding box center [238, 212] width 442 height 23
type input "[DATE]"
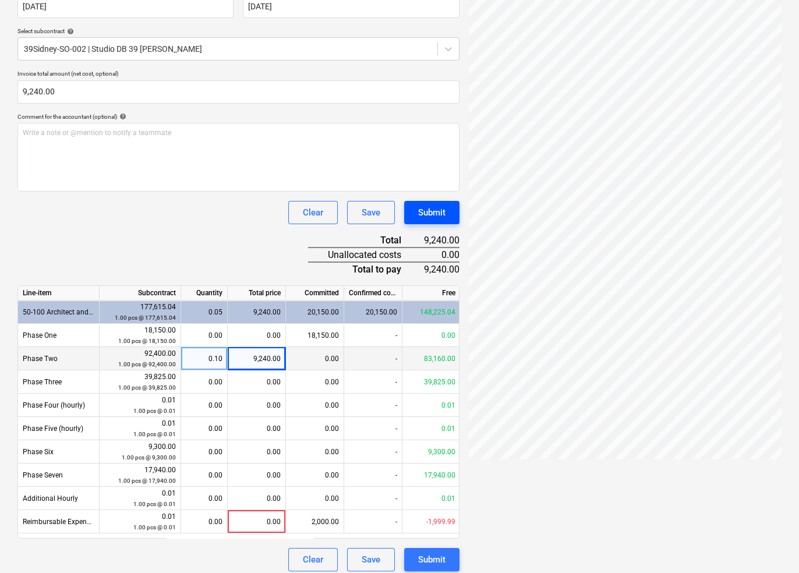
click at [429, 218] on div "Submit" at bounding box center [431, 212] width 27 height 15
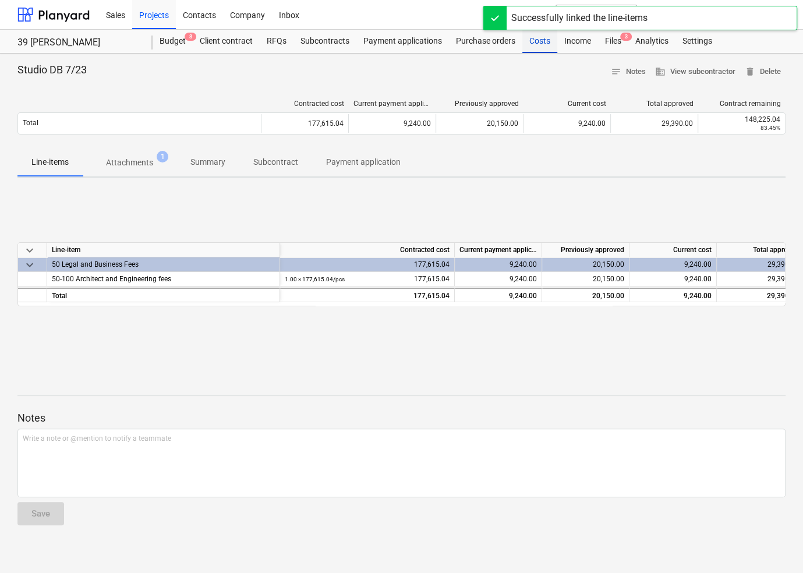
click at [538, 34] on div "Costs" at bounding box center [539, 41] width 35 height 23
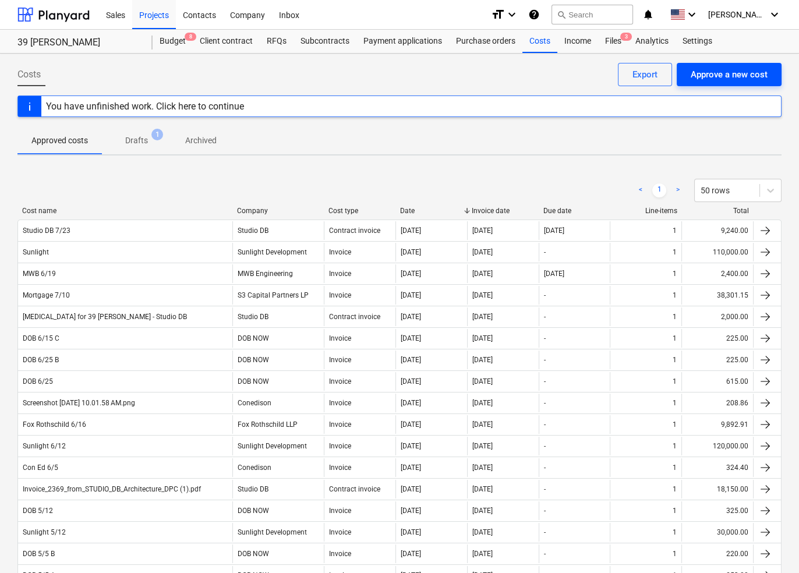
click at [708, 74] on div "Approve a new cost" at bounding box center [729, 74] width 77 height 15
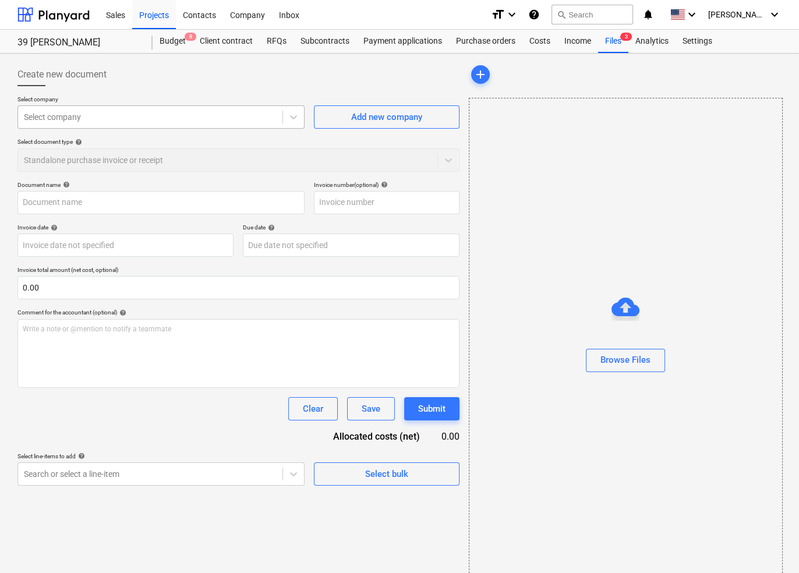
click at [192, 115] on div at bounding box center [150, 117] width 253 height 12
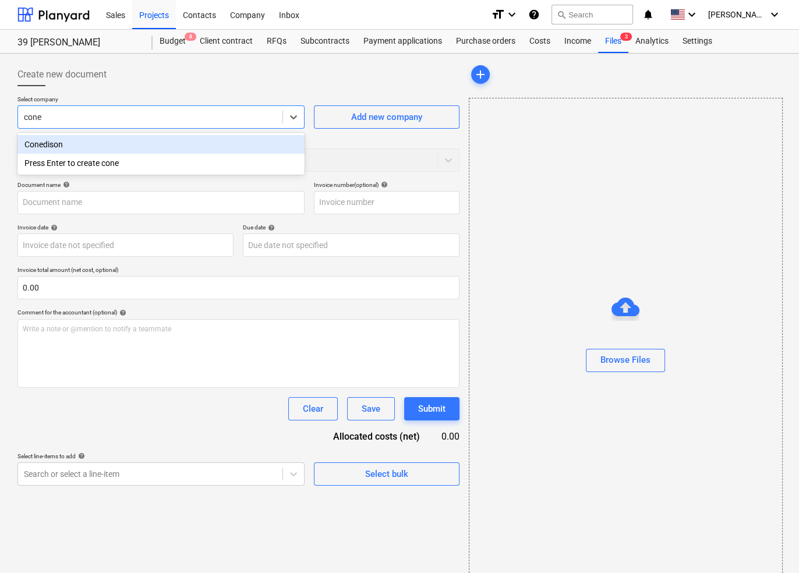
type input "coned"
click at [163, 141] on div "Conedison" at bounding box center [160, 144] width 287 height 19
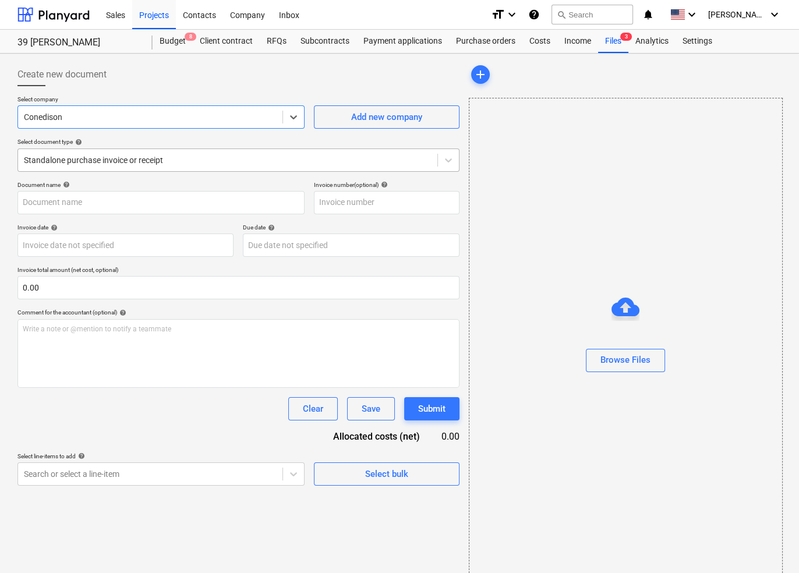
click at [154, 154] on div at bounding box center [228, 160] width 408 height 12
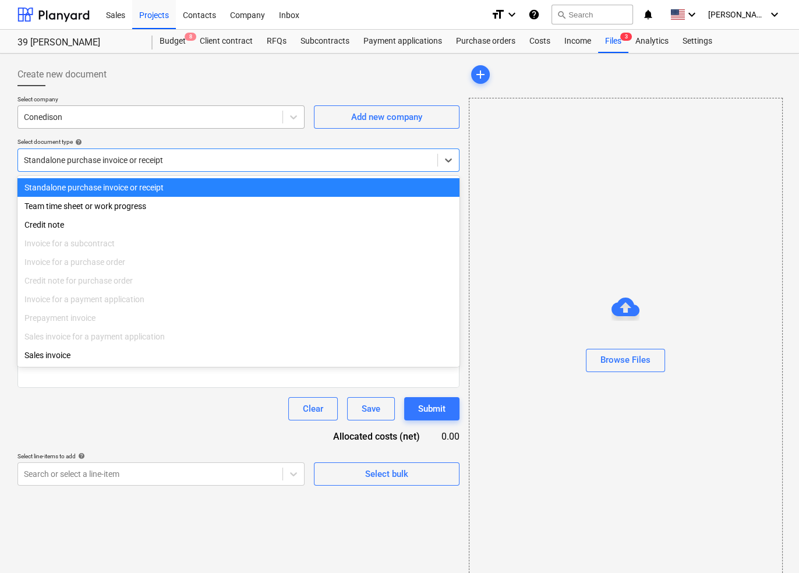
click at [164, 112] on div at bounding box center [150, 117] width 253 height 12
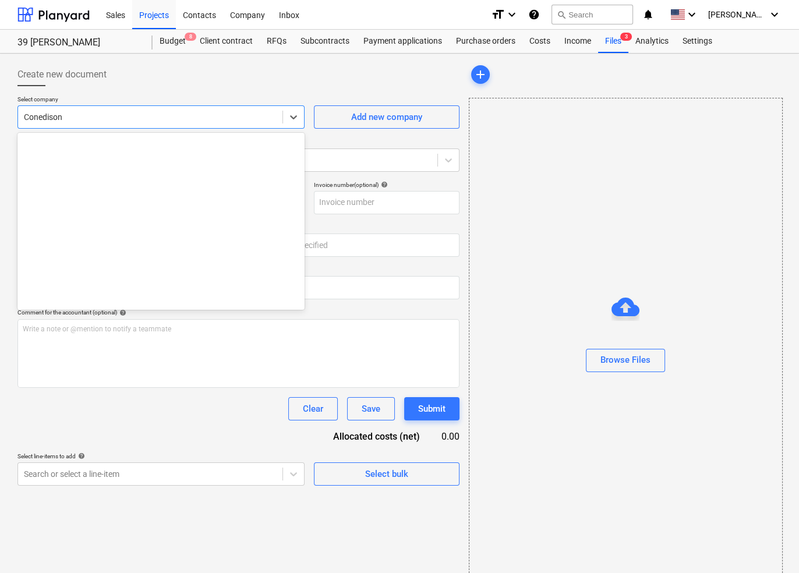
scroll to position [856, 0]
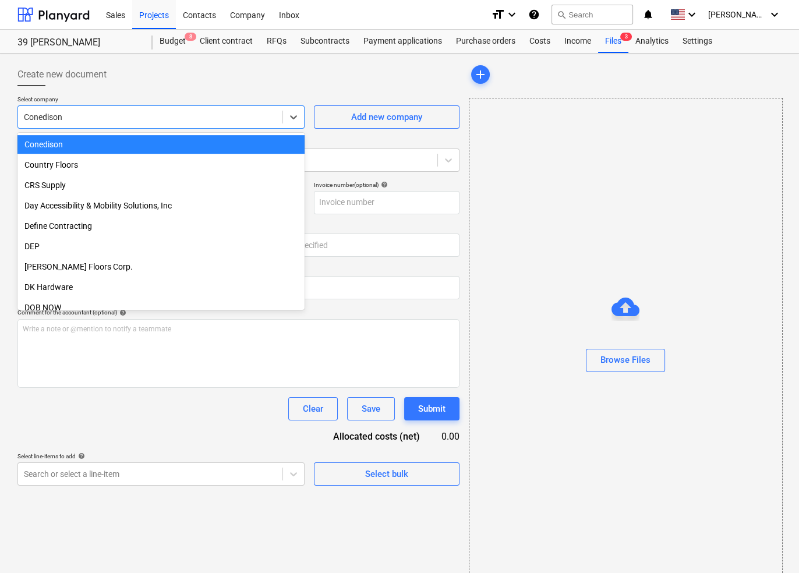
click at [173, 93] on div at bounding box center [238, 90] width 442 height 9
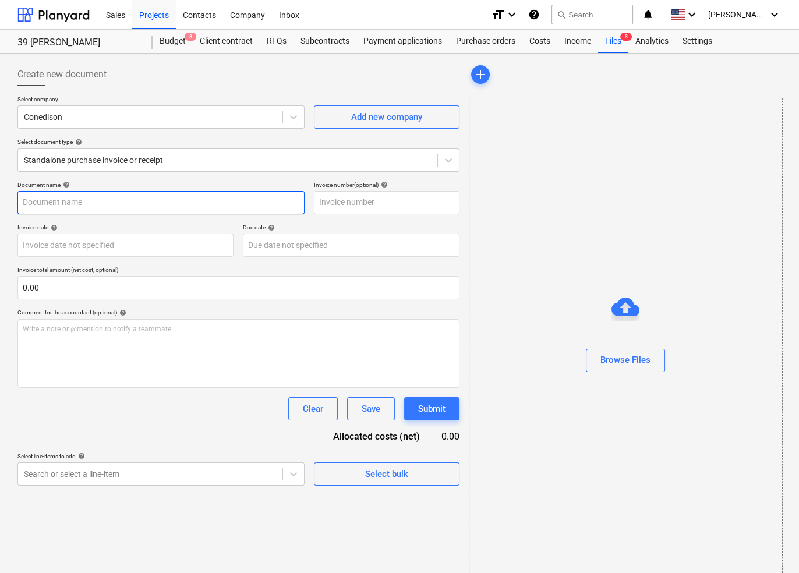
click at [118, 208] on input "text" at bounding box center [160, 202] width 287 height 23
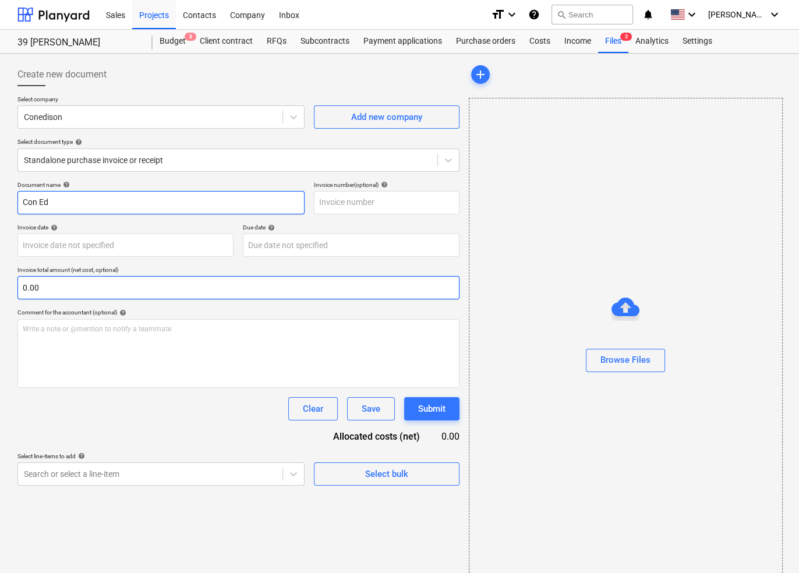
type input "Con Ed"
click at [90, 283] on input "text" at bounding box center [238, 287] width 442 height 23
paste input "268.94"
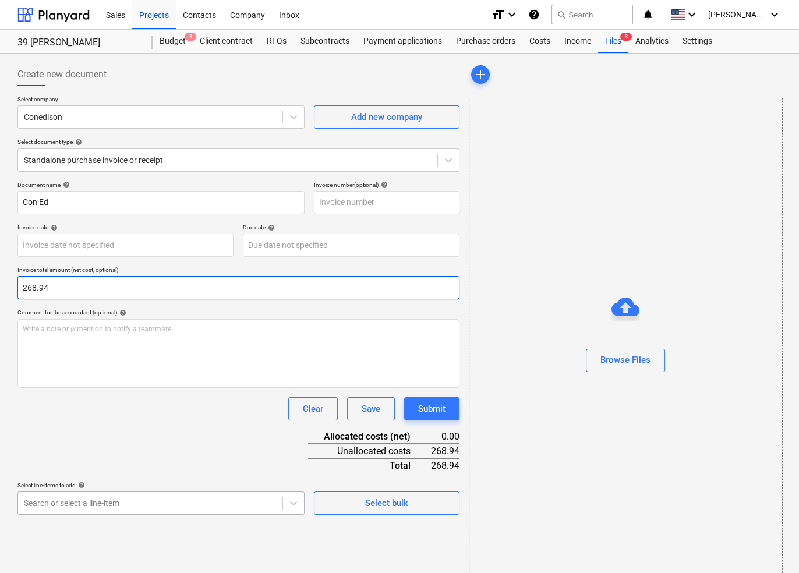
type input "268.94"
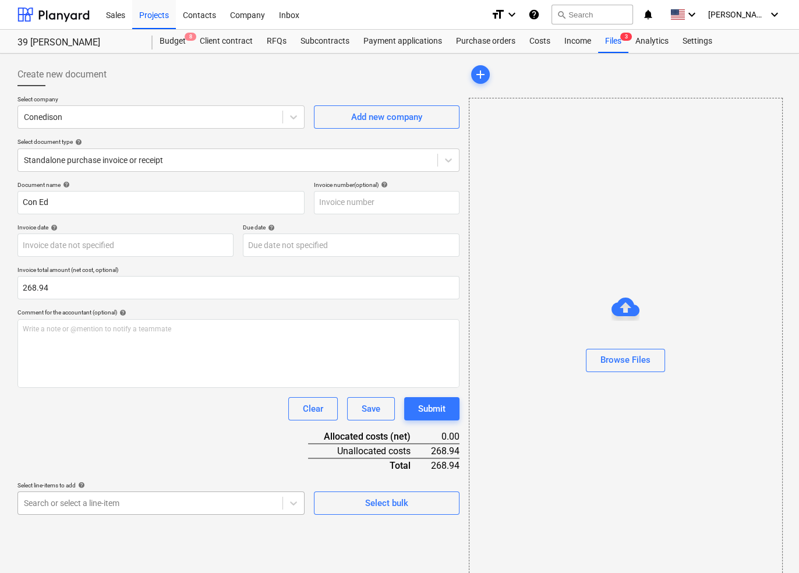
click at [128, 506] on body "Sales Projects Contacts Company Inbox format_size keyboard_arrow_down help sear…" at bounding box center [399, 286] width 799 height 573
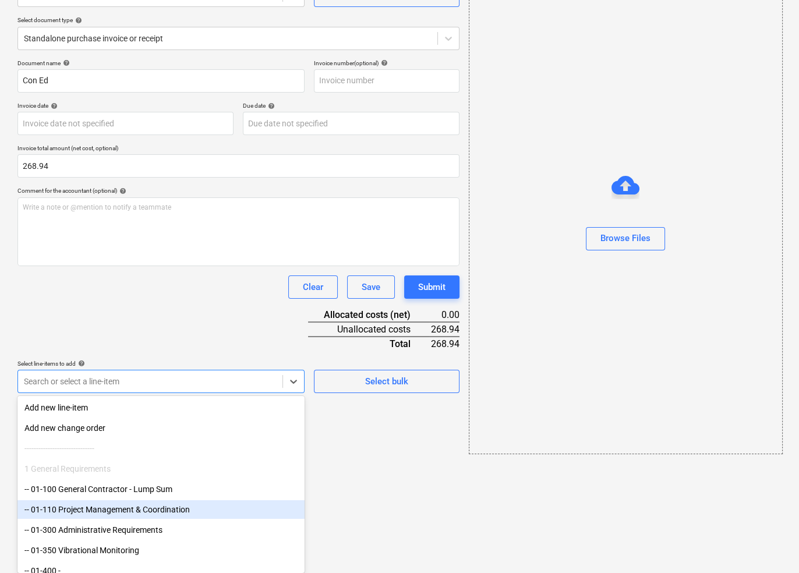
type input "c"
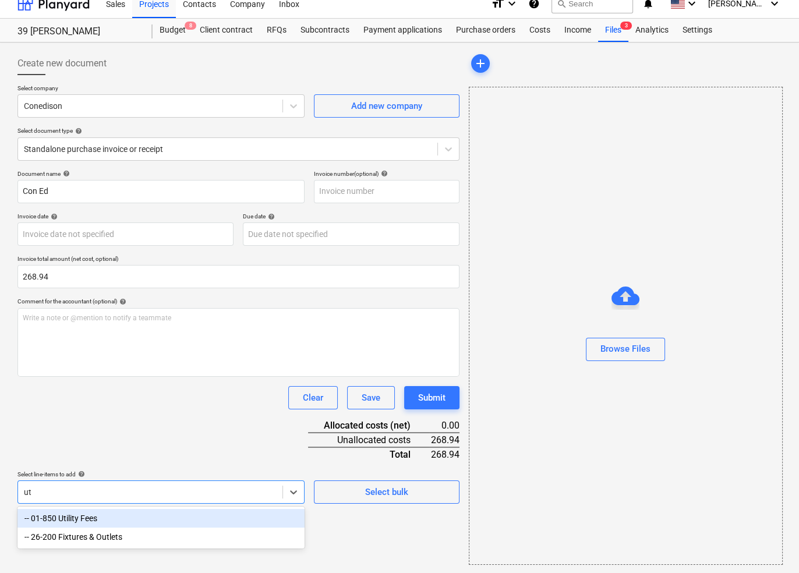
type input "uti"
click at [91, 516] on div "-- 01-850 Utility Fees" at bounding box center [160, 518] width 287 height 19
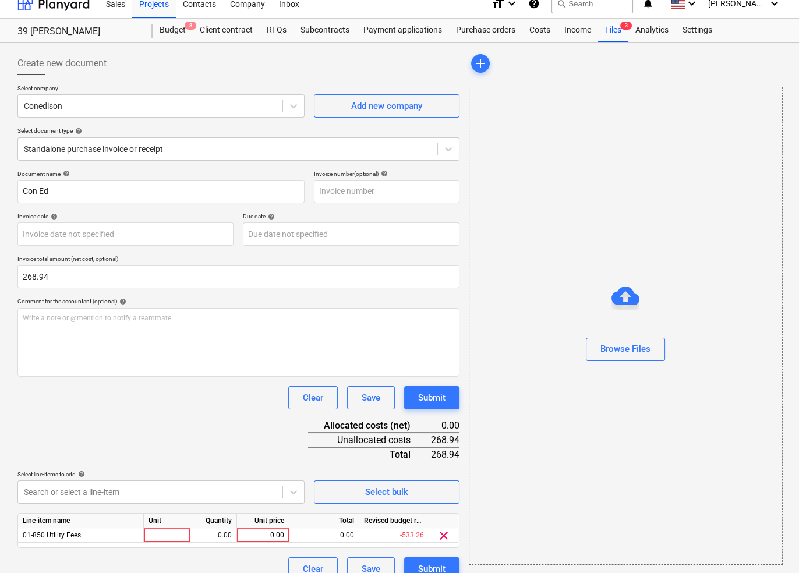
click at [132, 420] on div "Document name help Con Ed Invoice number (optional) help Invoice date help Pres…" at bounding box center [238, 375] width 442 height 411
click at [280, 532] on div "0.00" at bounding box center [263, 535] width 43 height 15
type input "268.94"
click at [246, 422] on div "Document name help Con Ed Invoice number (optional) help Invoice date help Pres…" at bounding box center [238, 375] width 442 height 411
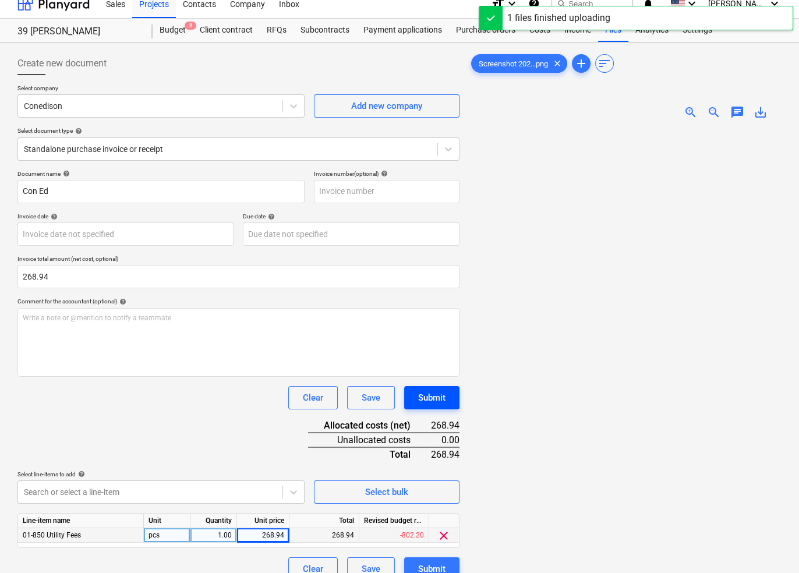
click at [446, 402] on button "Submit" at bounding box center [431, 397] width 55 height 23
